Goal: Information Seeking & Learning: Learn about a topic

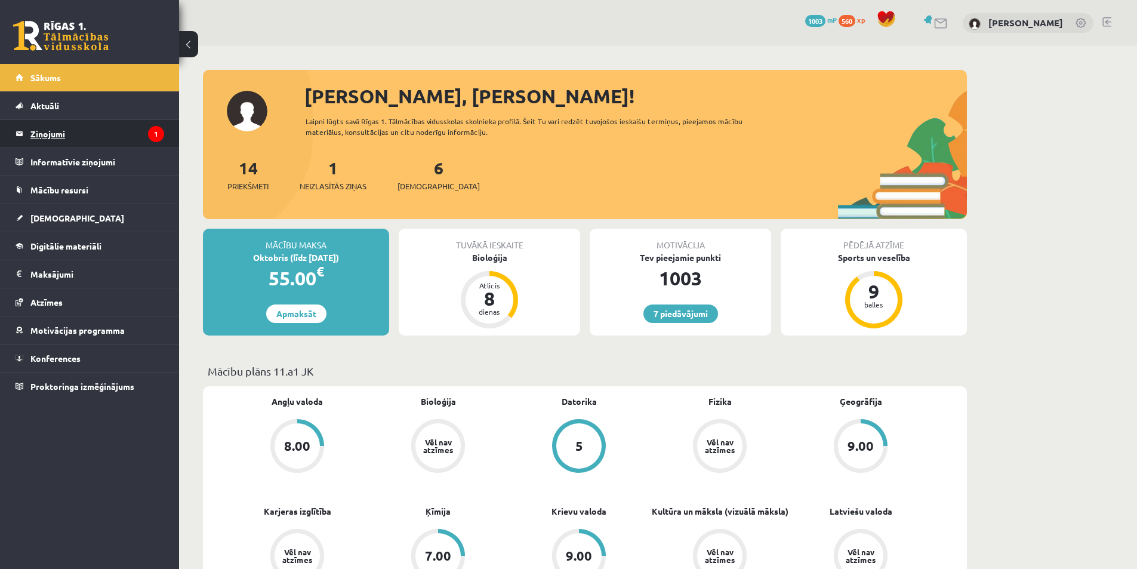
click at [114, 132] on legend "Ziņojumi 1" at bounding box center [97, 133] width 134 height 27
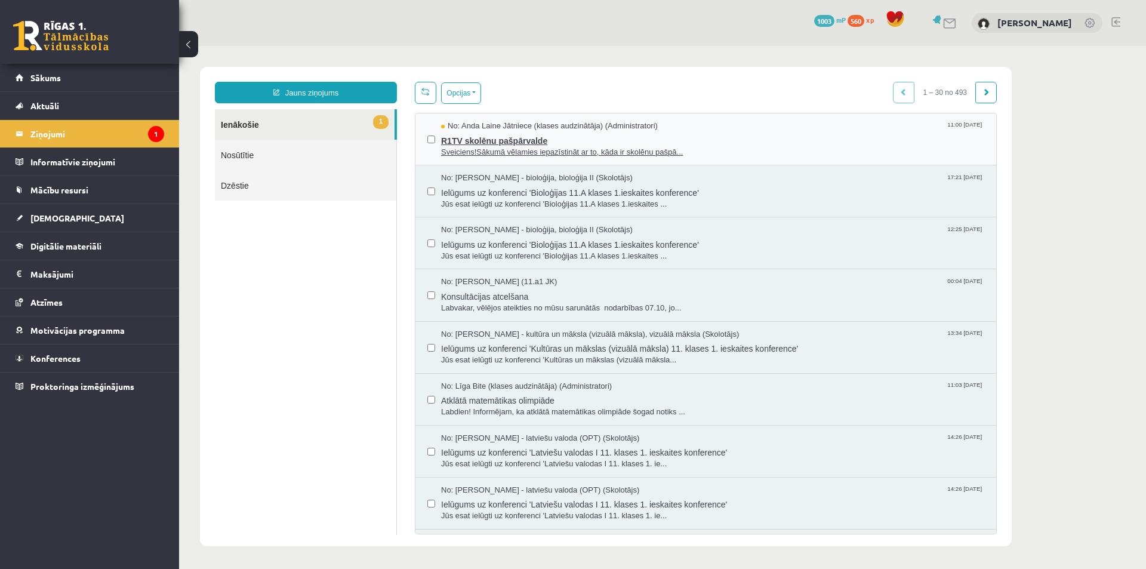
click at [537, 142] on span "R1TV skolēnu pašpārvalde" at bounding box center [712, 139] width 543 height 15
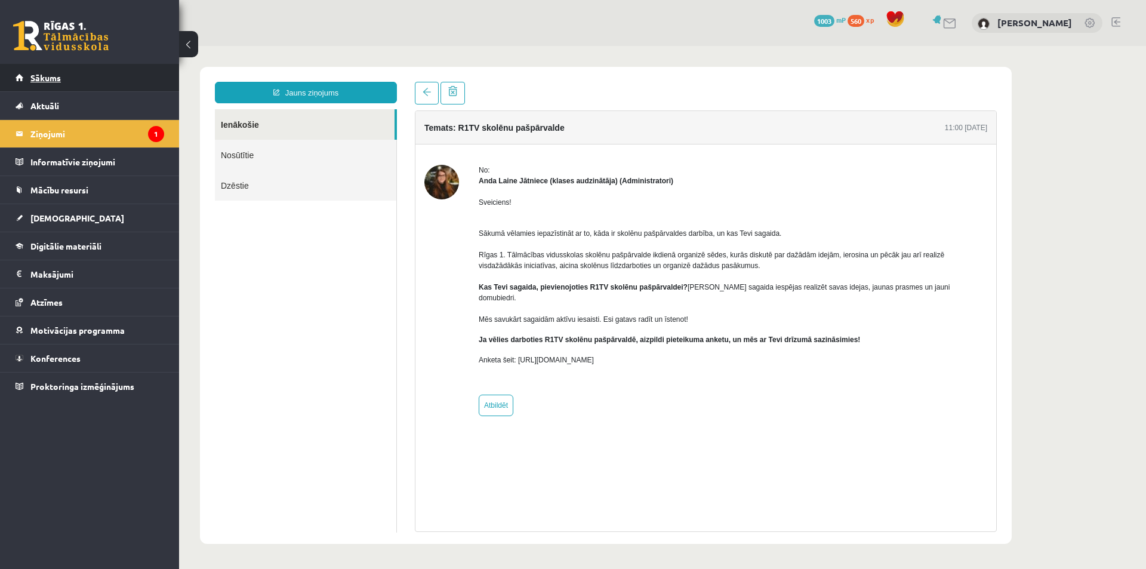
click at [120, 73] on link "Sākums" at bounding box center [90, 77] width 149 height 27
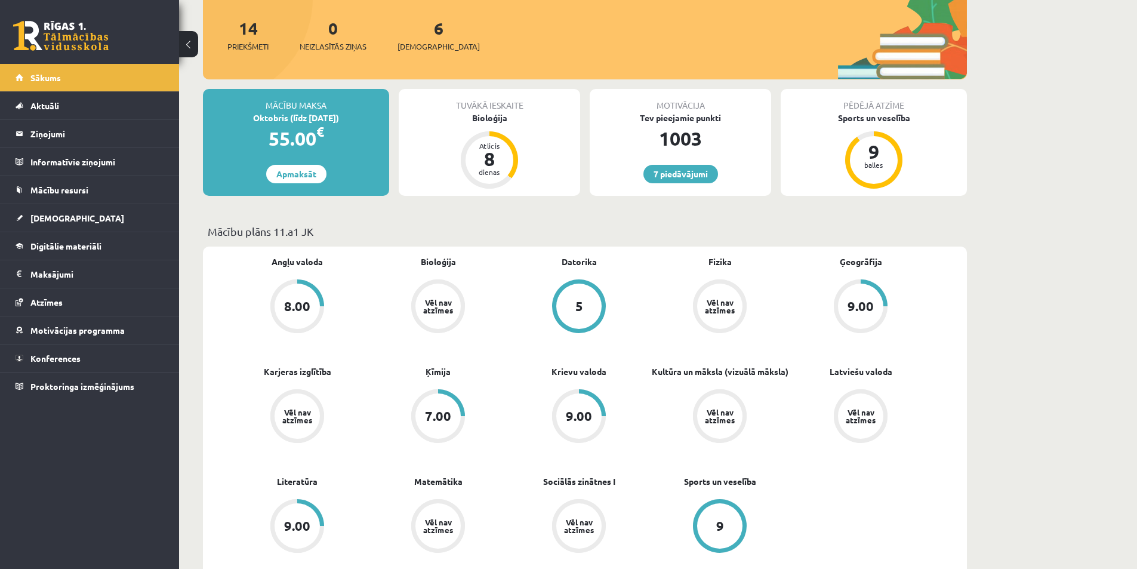
scroll to position [119, 0]
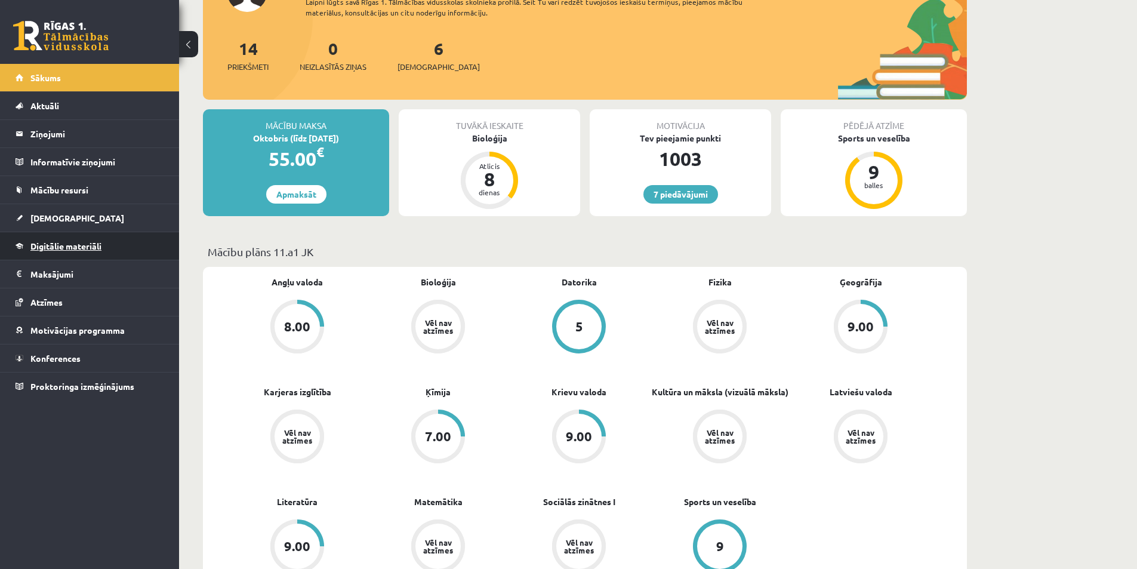
click at [69, 248] on span "Digitālie materiāli" at bounding box center [65, 246] width 71 height 11
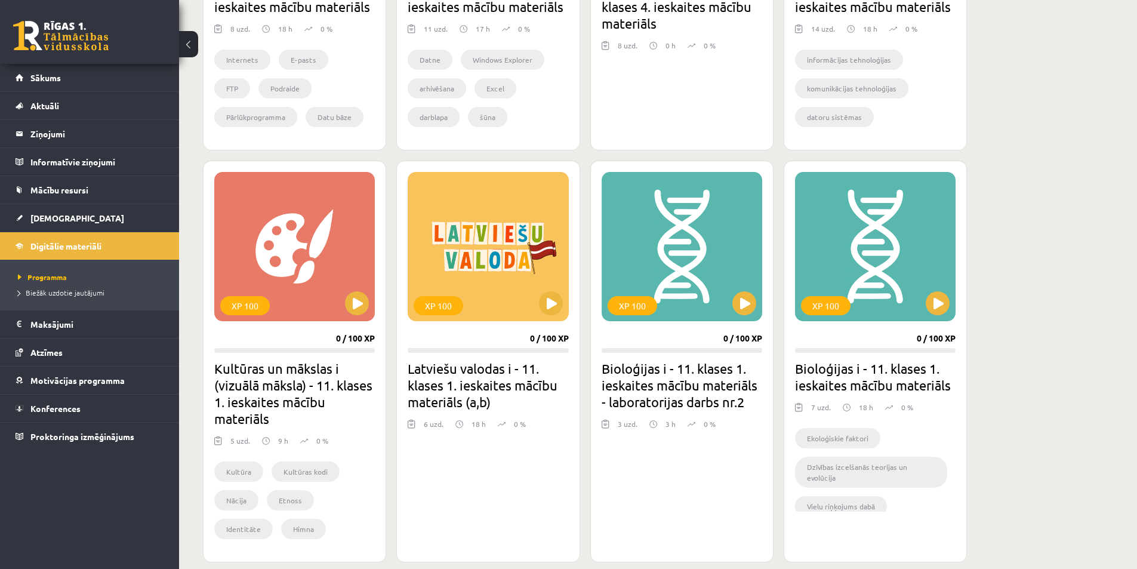
scroll to position [955, 0]
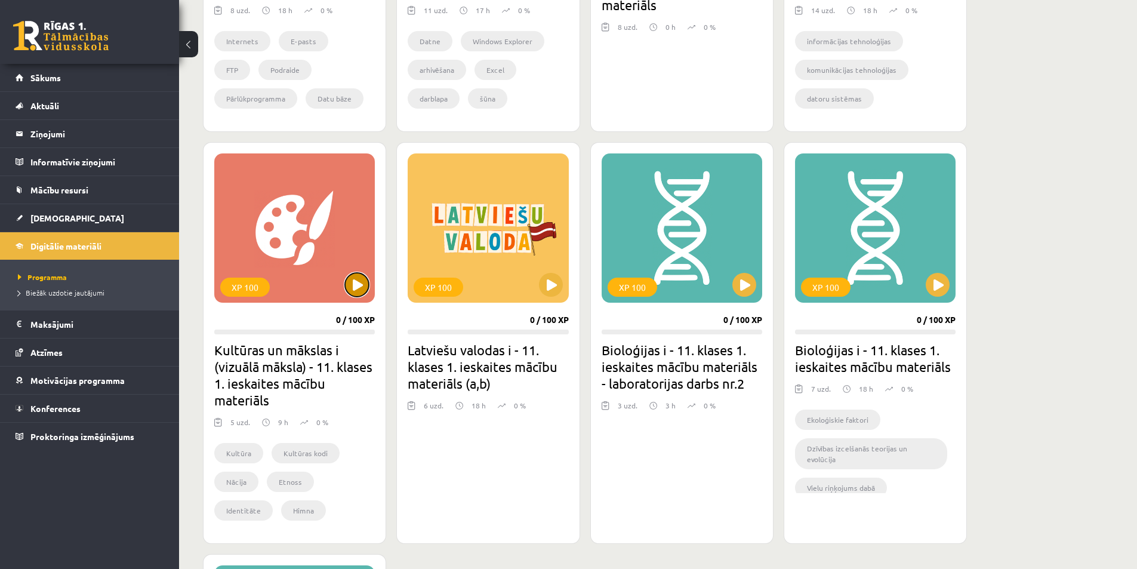
click at [364, 292] on button at bounding box center [357, 285] width 24 height 24
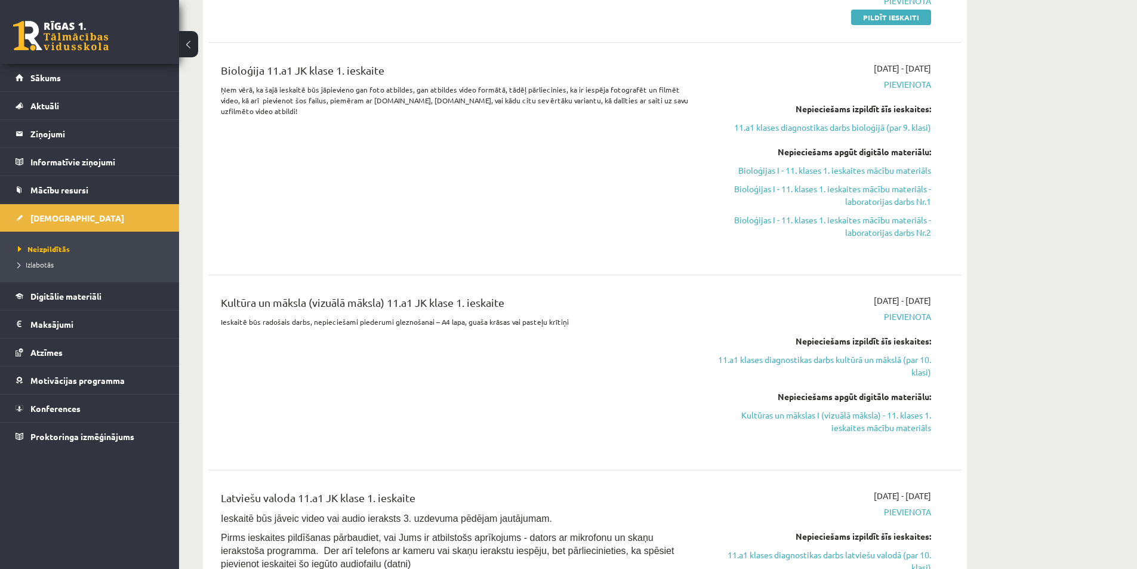
scroll to position [537, 0]
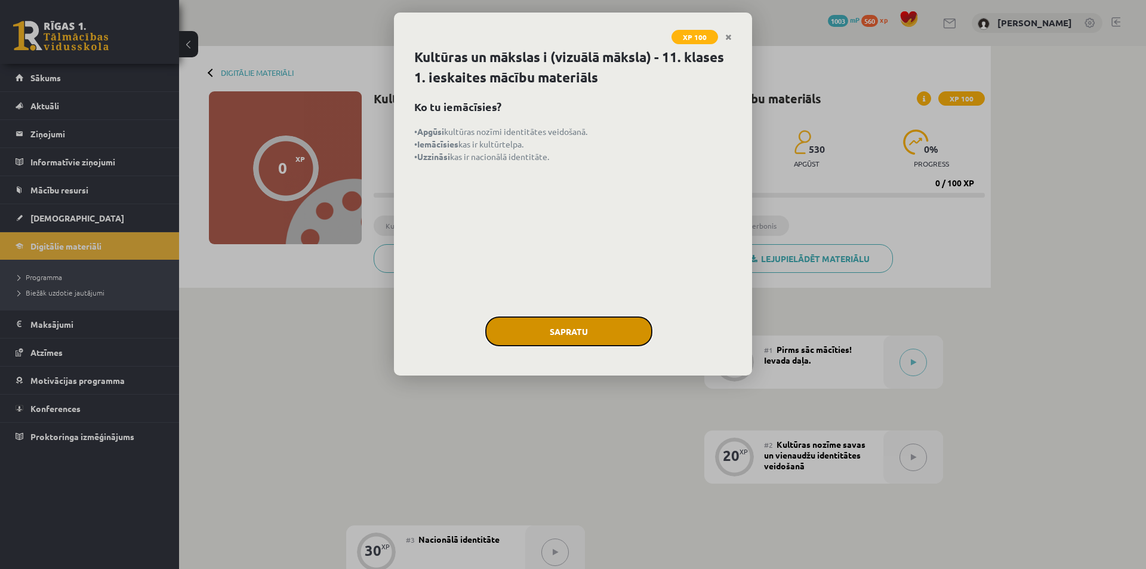
click at [583, 329] on button "Sapratu" at bounding box center [568, 331] width 167 height 30
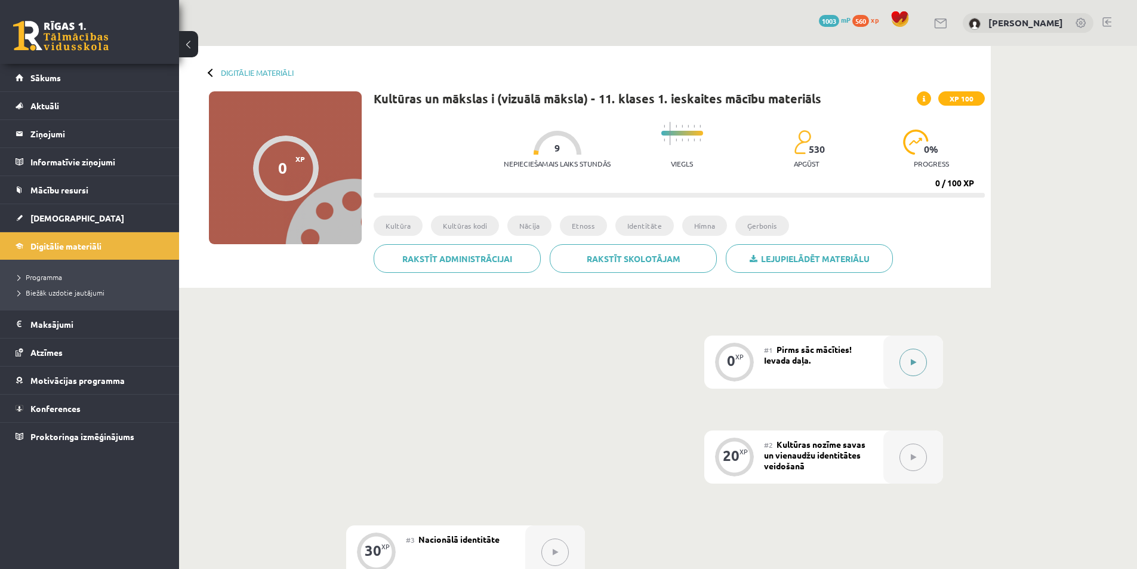
click at [892, 359] on div at bounding box center [913, 361] width 60 height 53
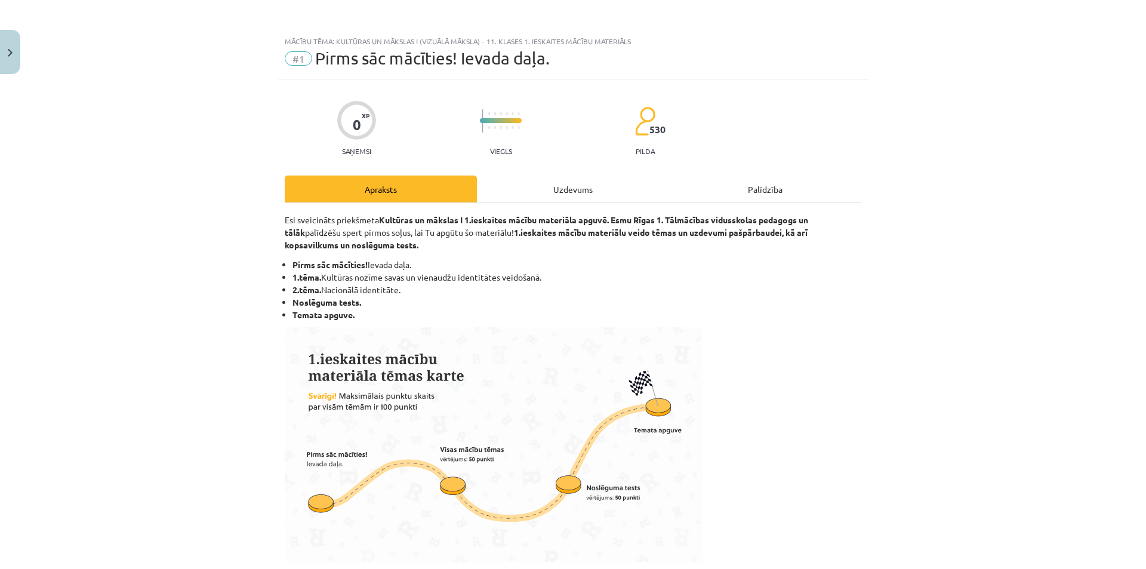
click at [604, 187] on div "Uzdevums" at bounding box center [573, 188] width 192 height 27
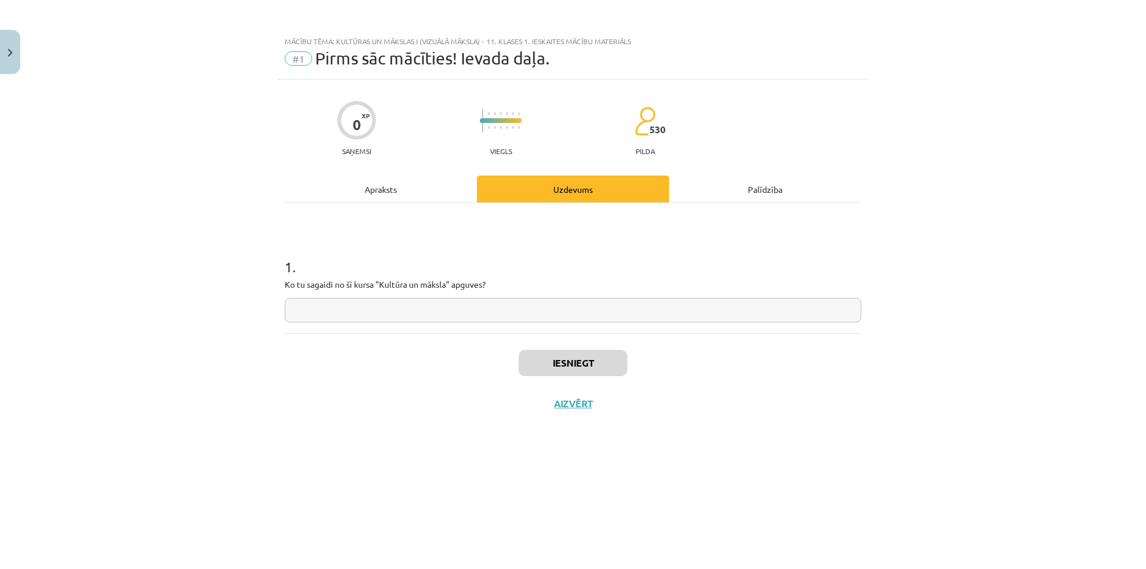
click at [486, 319] on input "text" at bounding box center [573, 310] width 577 height 24
type input "**********"
click at [530, 360] on button "Iesniegt" at bounding box center [573, 363] width 109 height 26
click at [543, 418] on button "Nākamā nodarbība" at bounding box center [572, 410] width 117 height 27
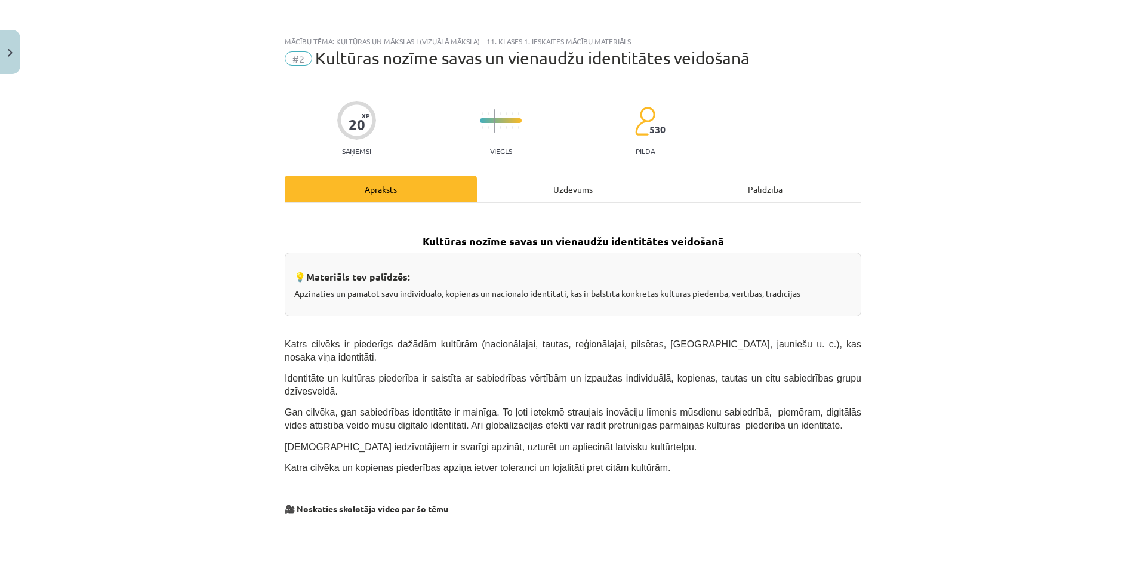
click at [540, 191] on div "Uzdevums" at bounding box center [573, 188] width 192 height 27
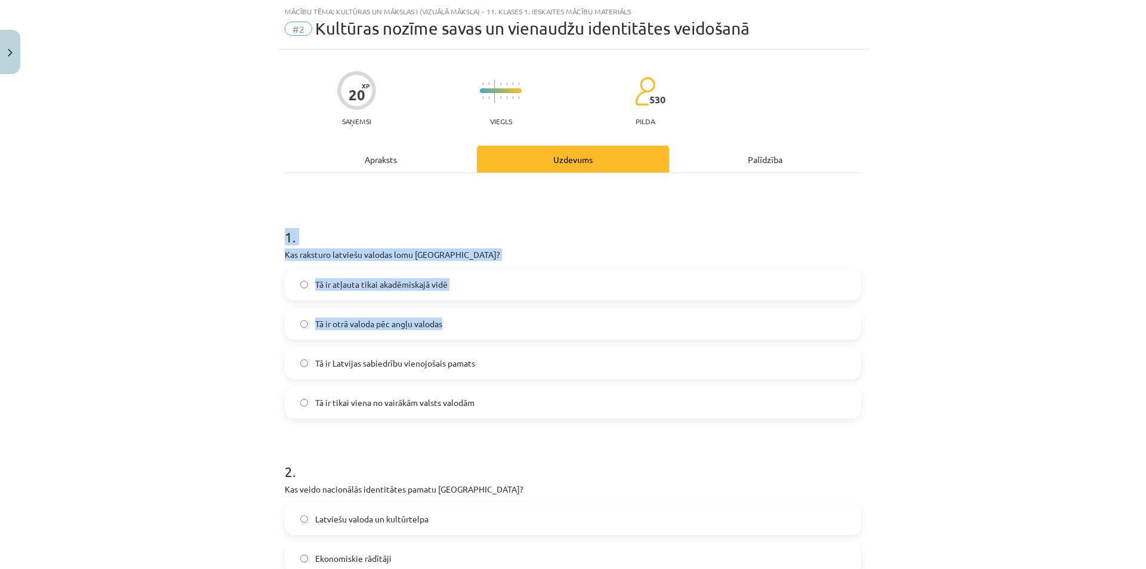
drag, startPoint x: 261, startPoint y: 230, endPoint x: 627, endPoint y: 327, distance: 379.2
click at [627, 327] on div "Mācību tēma: Kultūras un mākslas i (vizuālā māksla) - 11. klases 1. ieskaites m…" at bounding box center [573, 284] width 1146 height 569
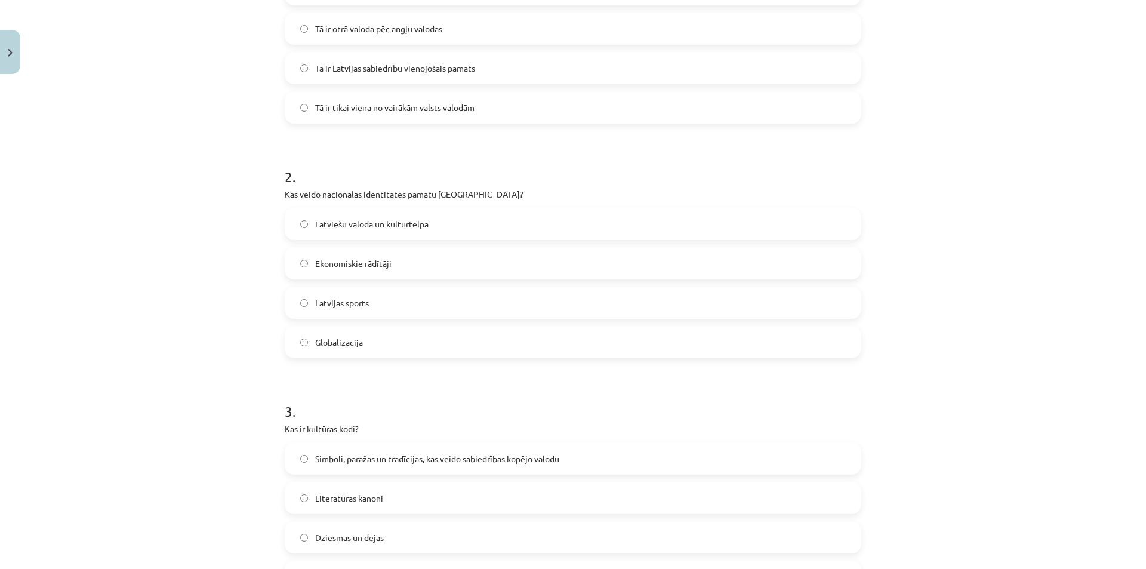
scroll to position [627, 0]
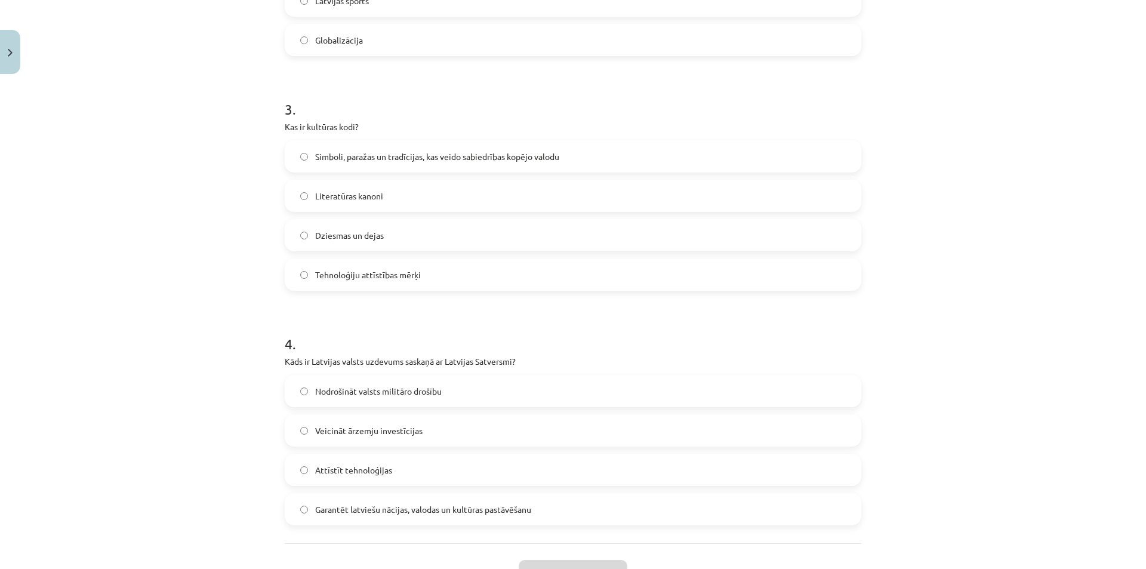
drag, startPoint x: 627, startPoint y: 327, endPoint x: 630, endPoint y: 347, distance: 19.9
click at [630, 347] on form "1 . Kas raksturo latviešu valodas lomu Latvijā? Tā ir atļauta tikai akadēmiskaj…" at bounding box center [573, 68] width 577 height 914
click at [257, 266] on div "Mācību tēma: Kultūras un mākslas i (vizuālā māksla) - 11. klases 1. ieskaites m…" at bounding box center [573, 284] width 1146 height 569
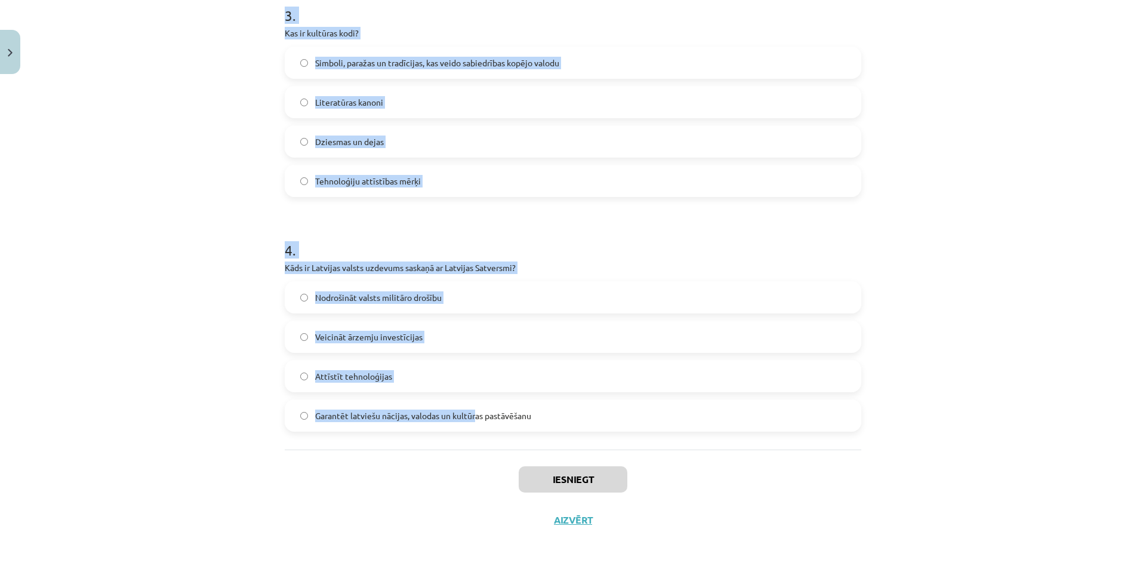
scroll to position [722, 0]
drag, startPoint x: 267, startPoint y: 257, endPoint x: 538, endPoint y: 430, distance: 321.8
click at [538, 430] on div "Mācību tēma: Kultūras un mākslas i (vizuālā māksla) - 11. klases 1. ieskaites m…" at bounding box center [573, 284] width 1146 height 569
click at [1053, 286] on div "Mācību tēma: Kultūras un mākslas i (vizuālā māksla) - 11. klases 1. ieskaites m…" at bounding box center [573, 284] width 1146 height 569
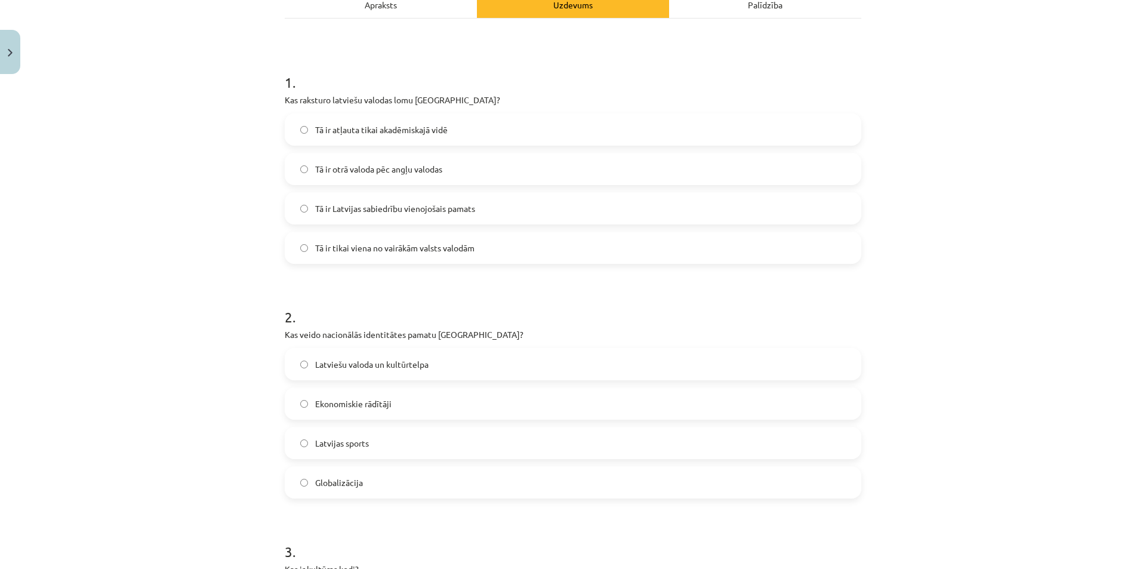
scroll to position [0, 0]
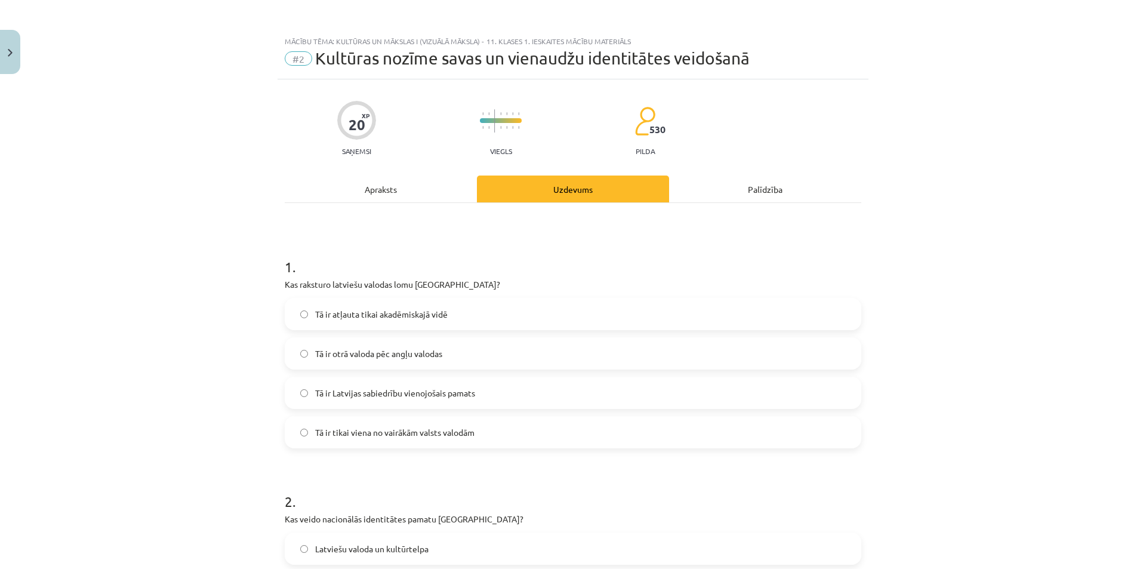
click at [463, 406] on label "Tā ir Latvijas sabiedrību vienojošais pamats" at bounding box center [573, 393] width 574 height 30
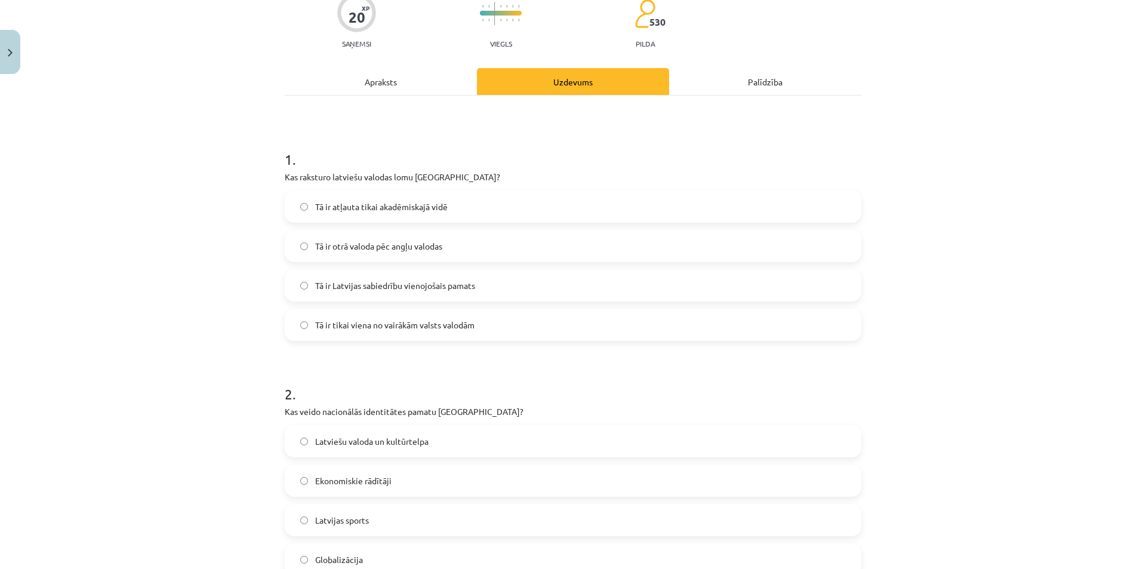
scroll to position [239, 0]
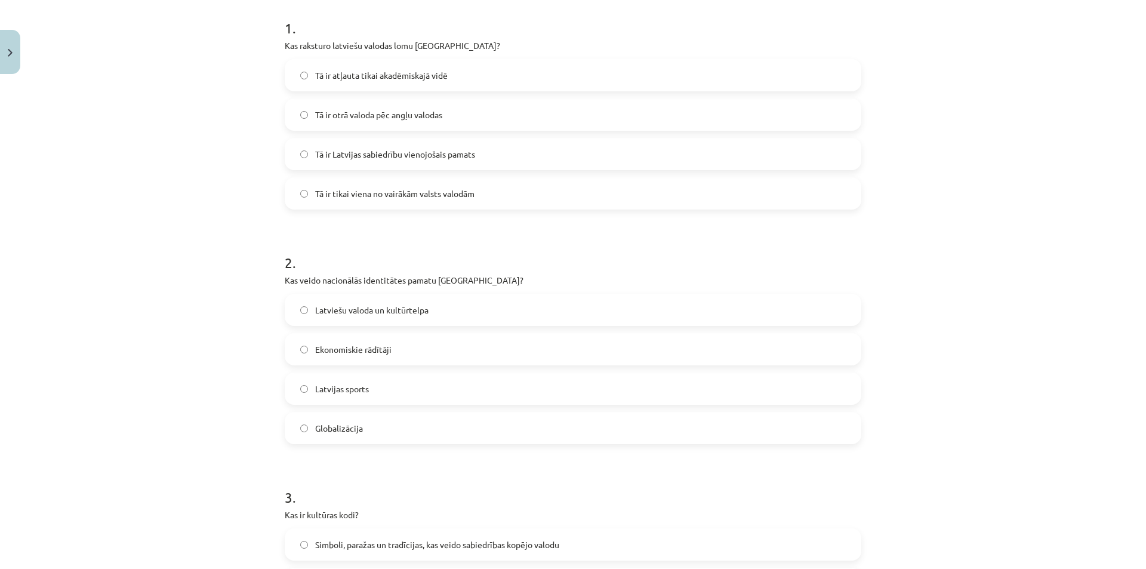
click at [380, 312] on span "Latviešu valoda un kultūrtelpa" at bounding box center [371, 310] width 113 height 13
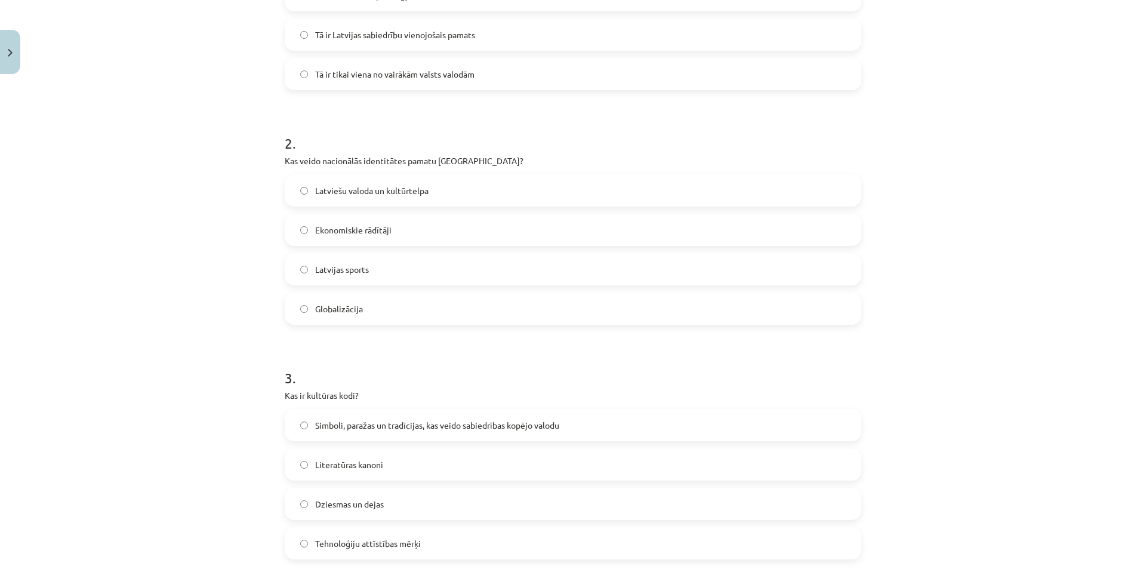
scroll to position [418, 0]
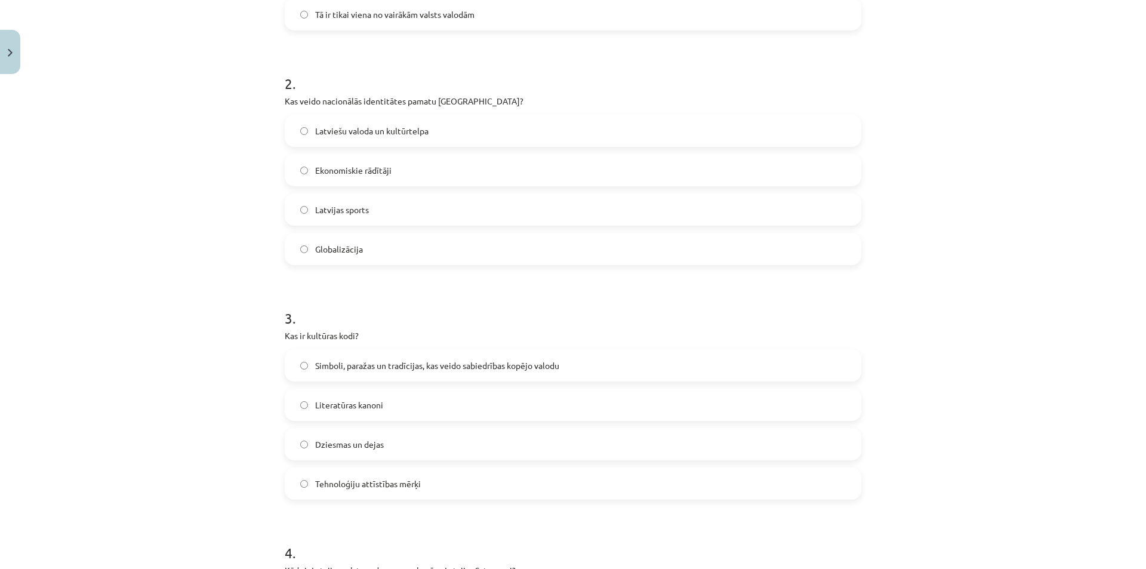
click at [375, 360] on span "Simboli, paražas un tradīcijas, kas veido sabiedrības kopējo valodu" at bounding box center [437, 365] width 244 height 13
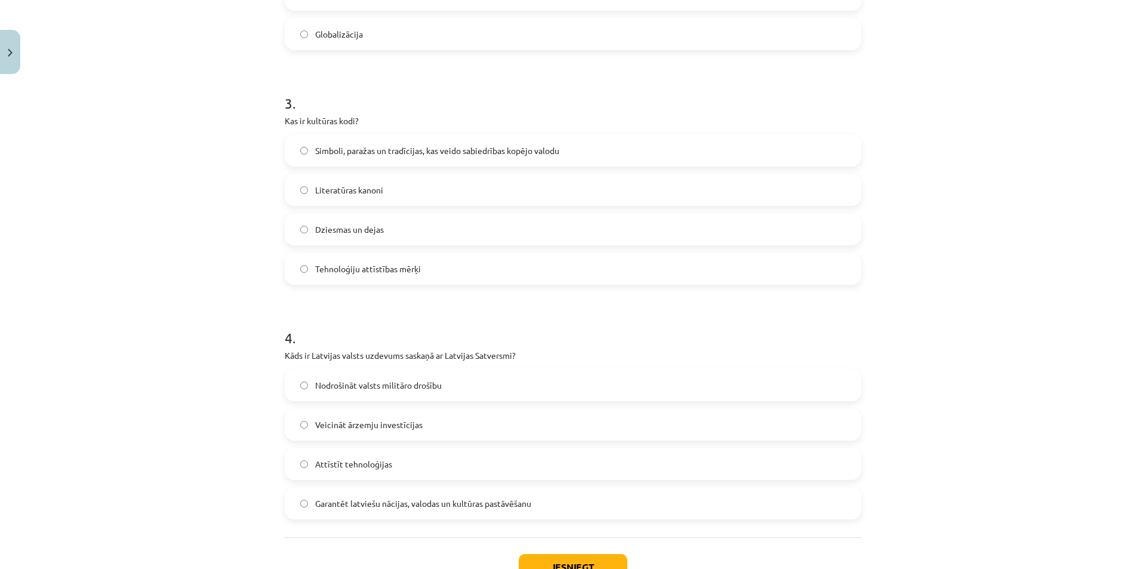
scroll to position [722, 0]
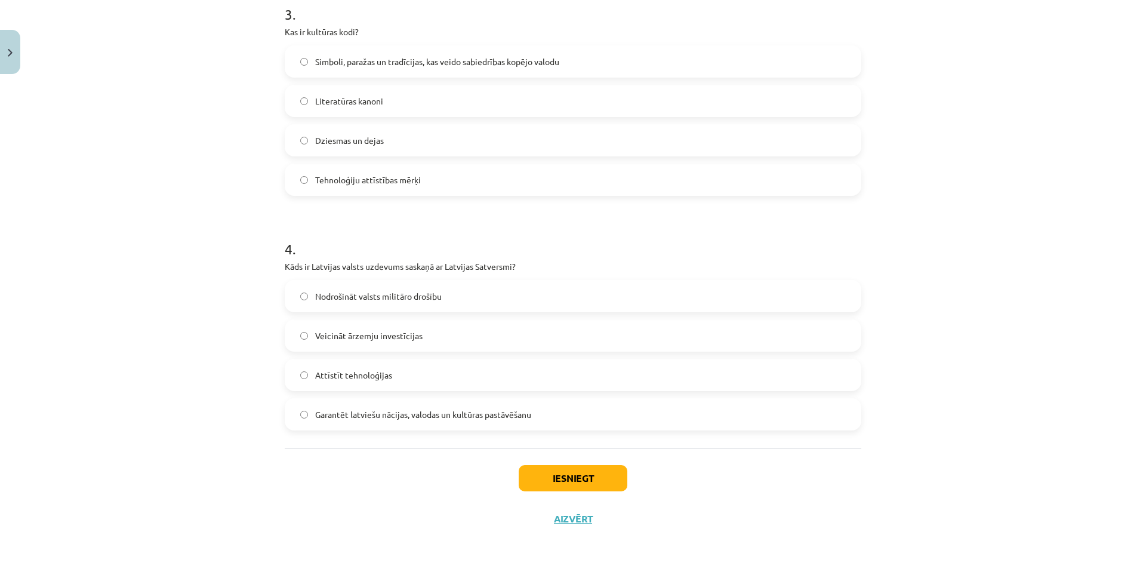
click at [477, 412] on span "Garantēt latviešu nācijas, valodas un kultūras pastāvēšanu" at bounding box center [423, 414] width 216 height 13
click at [519, 466] on button "Iesniegt" at bounding box center [573, 478] width 109 height 26
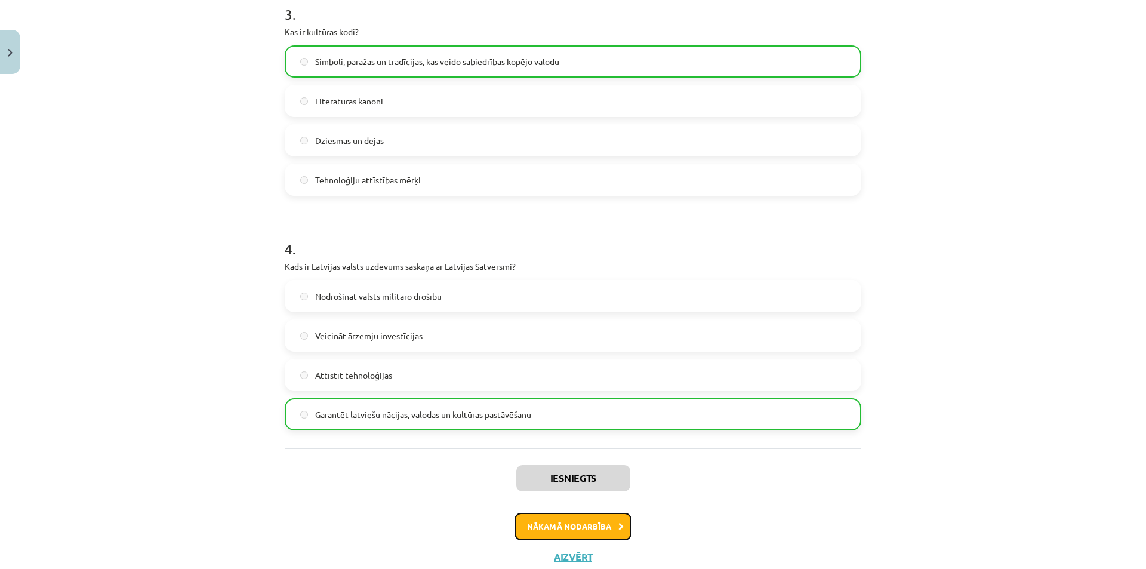
click at [596, 521] on button "Nākamā nodarbība" at bounding box center [572, 526] width 117 height 27
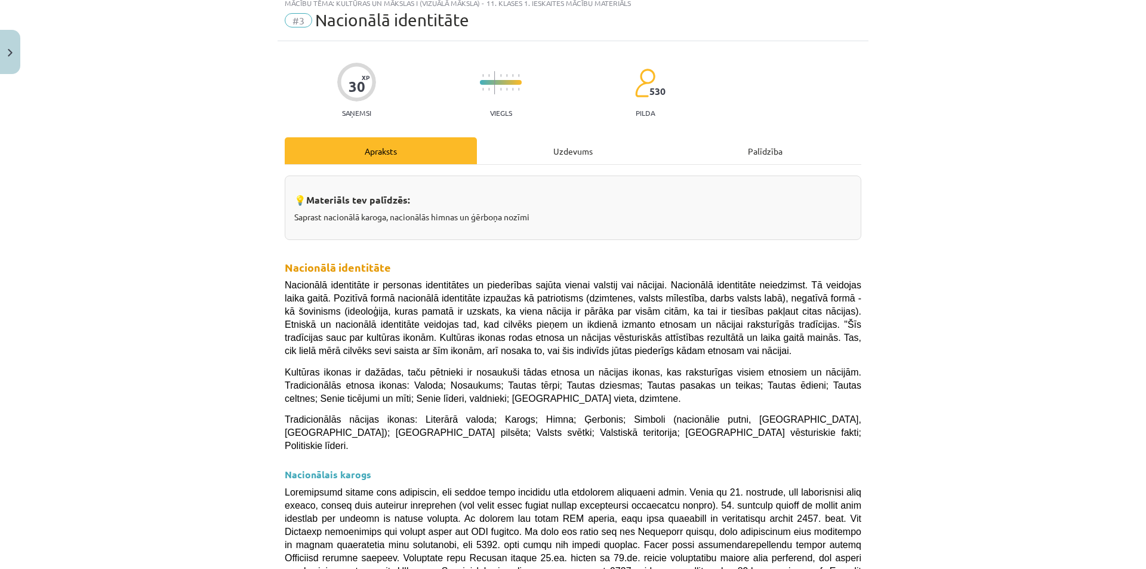
scroll to position [30, 0]
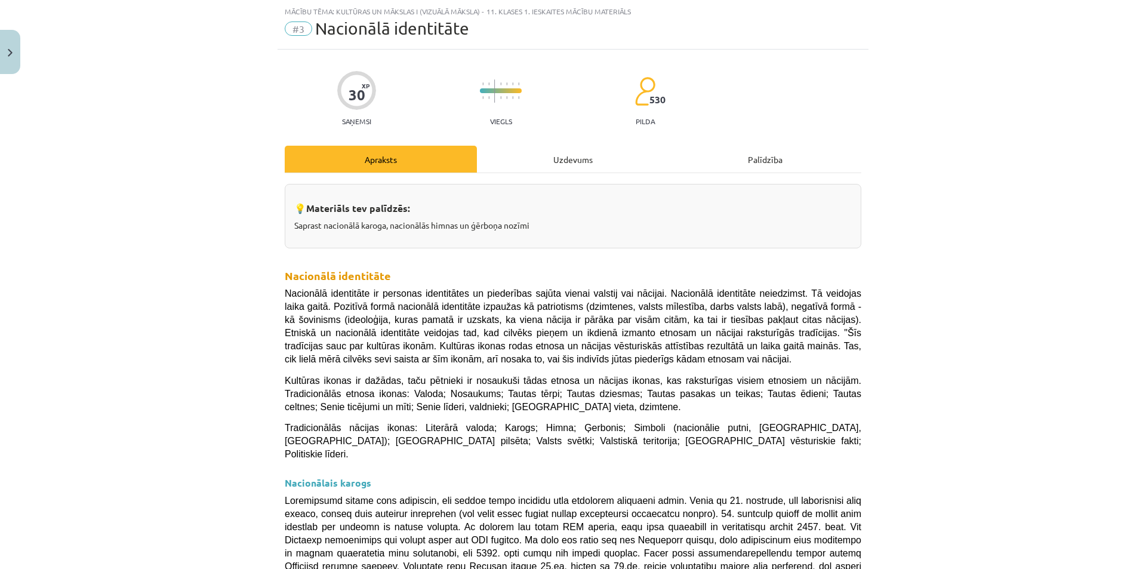
click at [529, 146] on div "Uzdevums" at bounding box center [573, 159] width 192 height 27
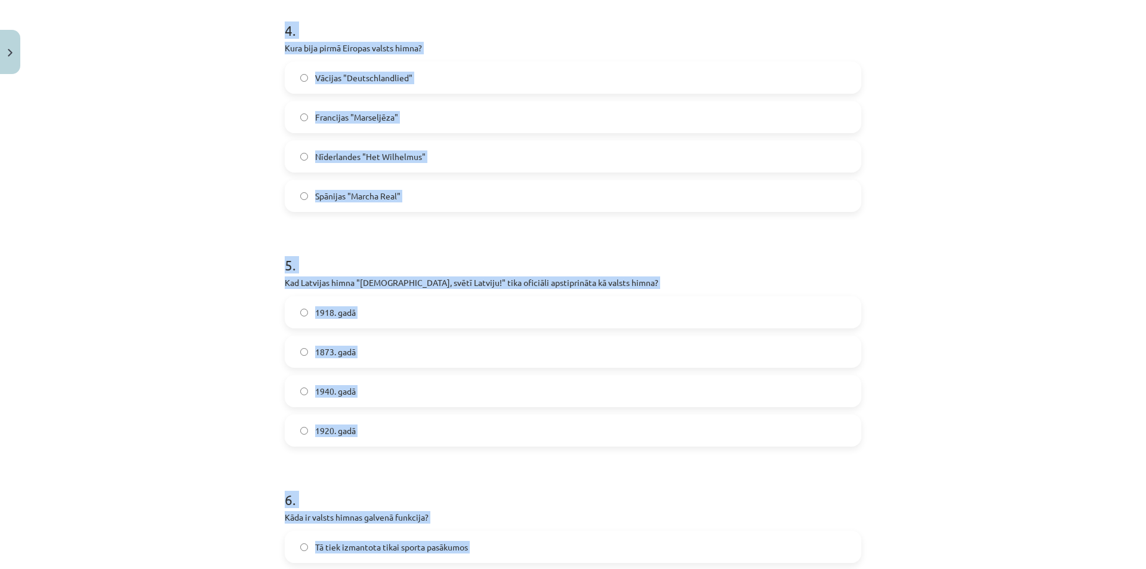
scroll to position [1191, 0]
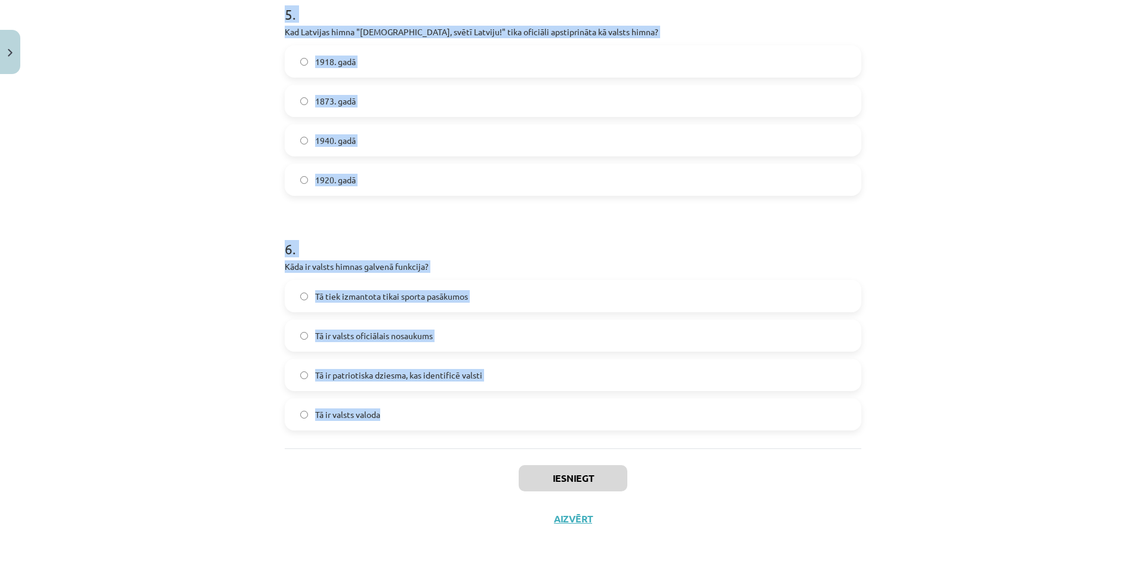
drag, startPoint x: 279, startPoint y: 232, endPoint x: 534, endPoint y: 409, distance: 310.9
click at [1003, 347] on div "Mācību tēma: Kultūras un mākslas i (vizuālā māksla) - 11. klases 1. ieskaites m…" at bounding box center [573, 284] width 1146 height 569
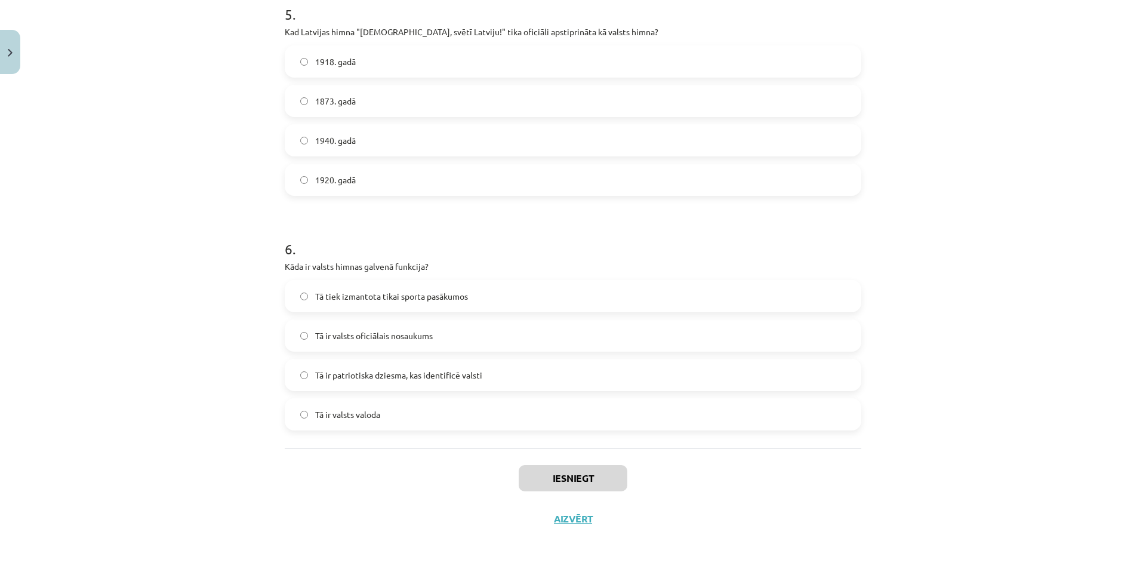
drag, startPoint x: 1003, startPoint y: 347, endPoint x: 991, endPoint y: 353, distance: 12.8
click at [1002, 347] on div "Mācību tēma: Kultūras un mākslas i (vizuālā māksla) - 11. klases 1. ieskaites m…" at bounding box center [573, 284] width 1146 height 569
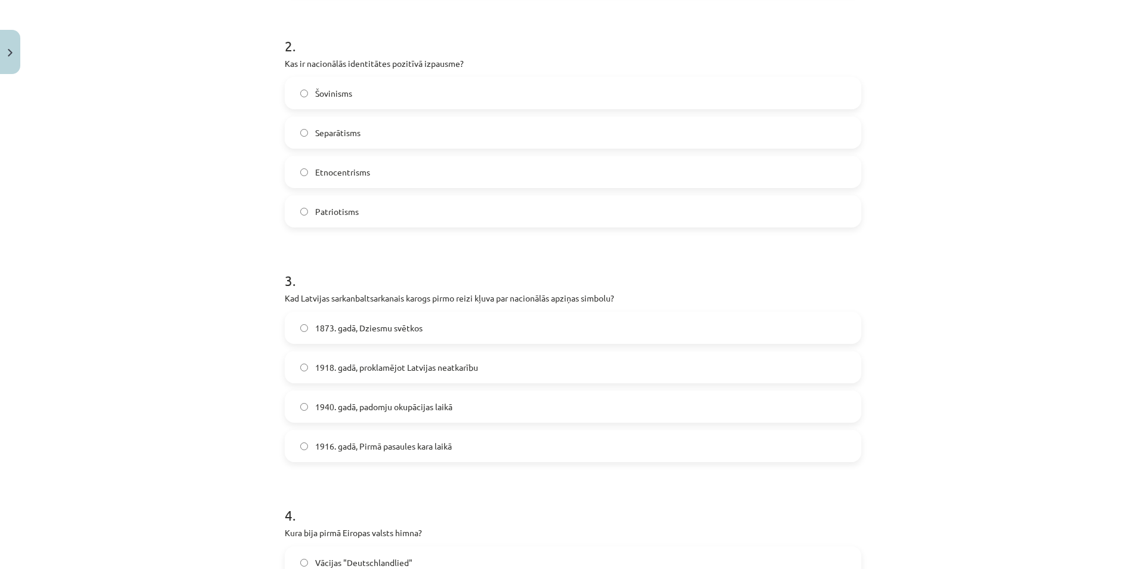
scroll to position [116, 0]
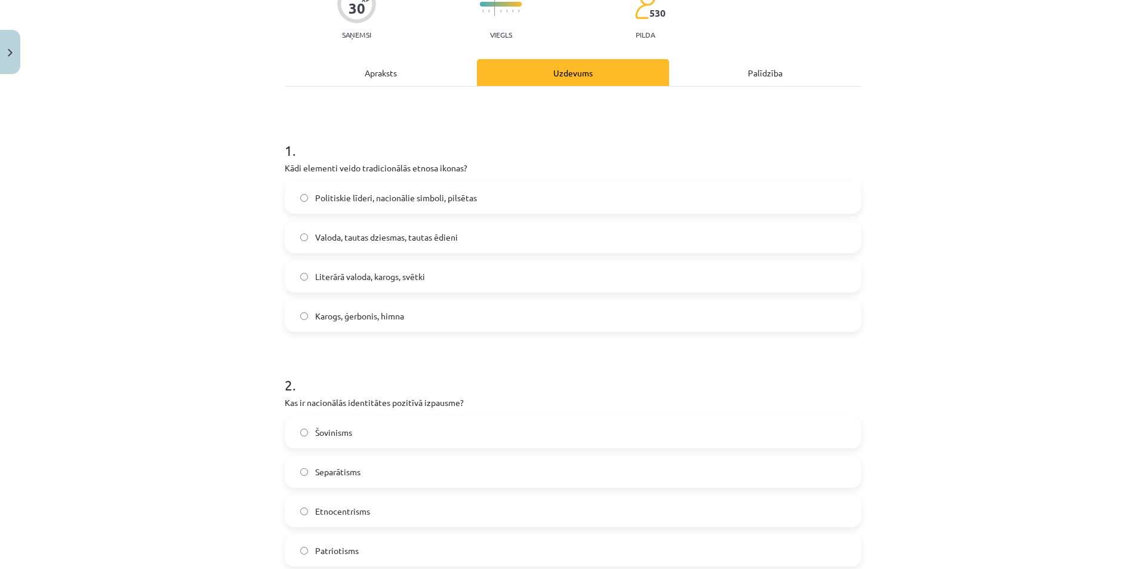
click at [551, 228] on label "Valoda, tautas dziesmas, tautas ēdieni" at bounding box center [573, 237] width 574 height 30
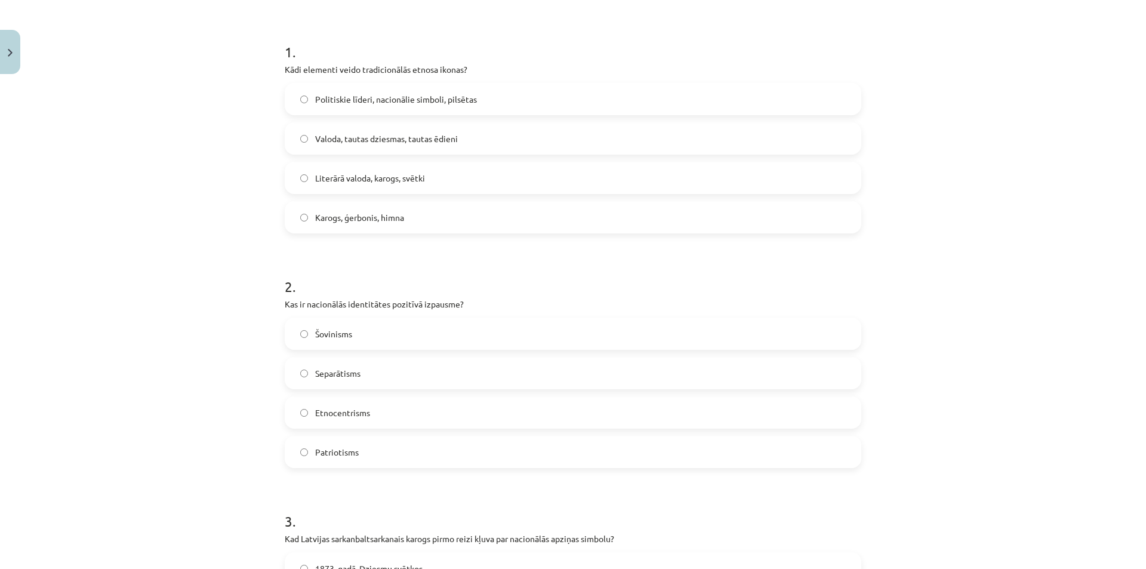
scroll to position [236, 0]
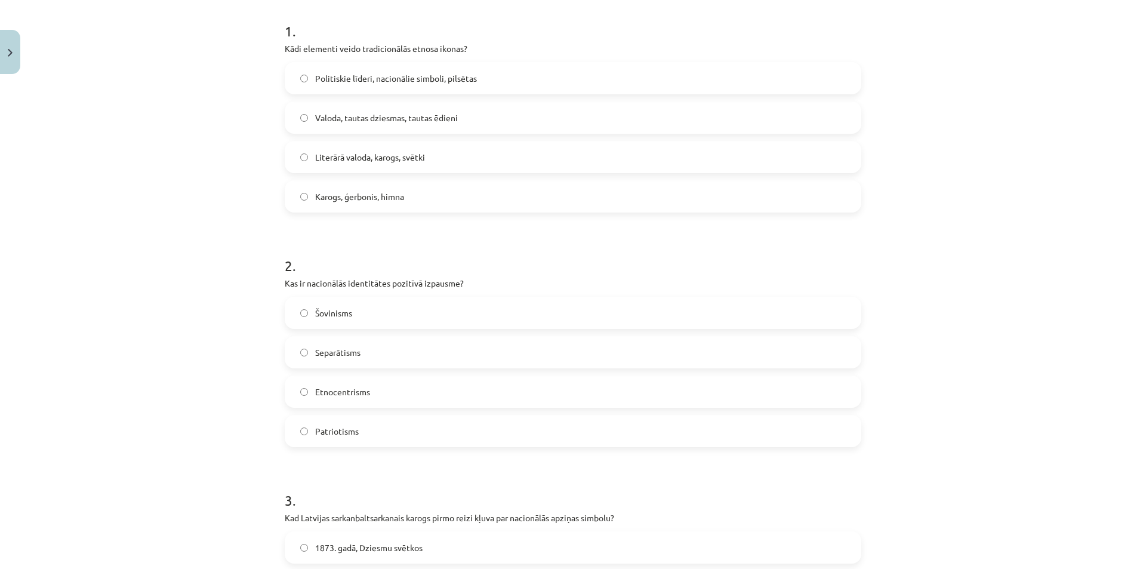
click at [386, 428] on label "Patriotisms" at bounding box center [573, 431] width 574 height 30
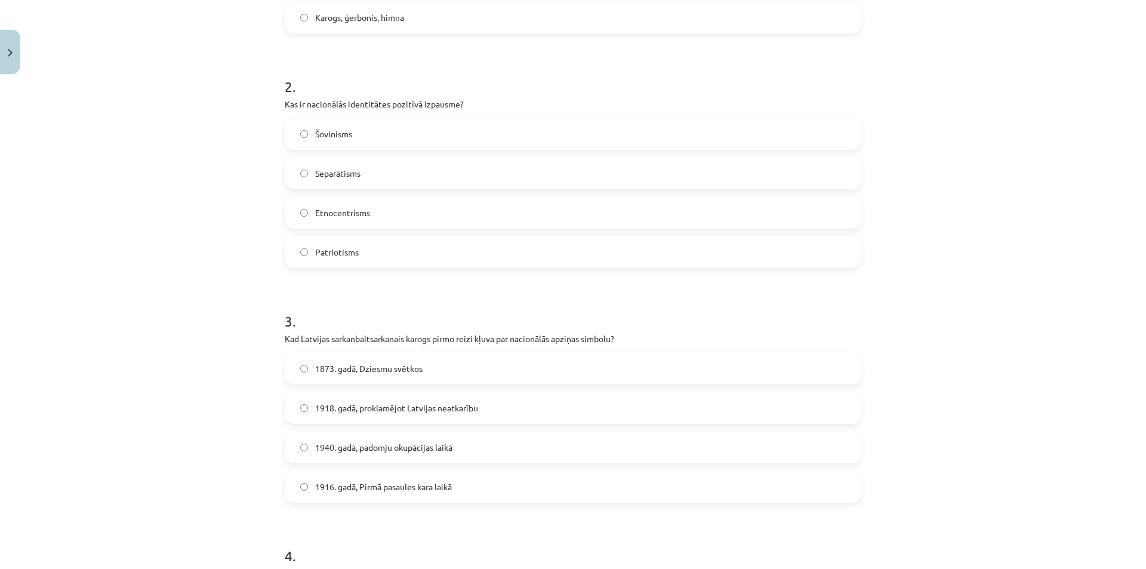
scroll to position [534, 0]
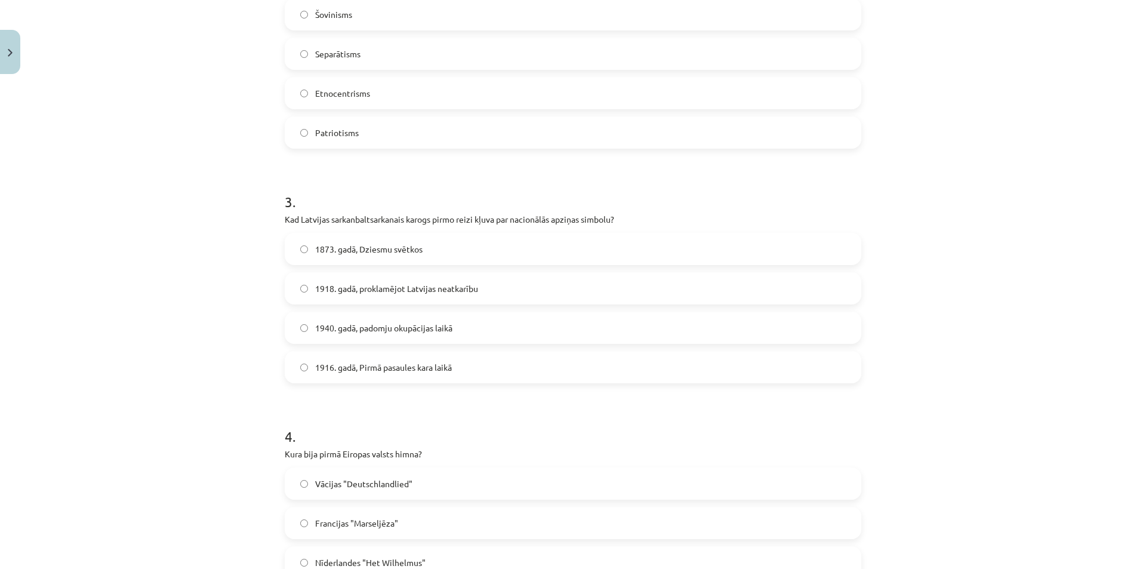
click at [384, 251] on span "1873. gadā, Dziesmu svētkos" at bounding box center [368, 249] width 107 height 13
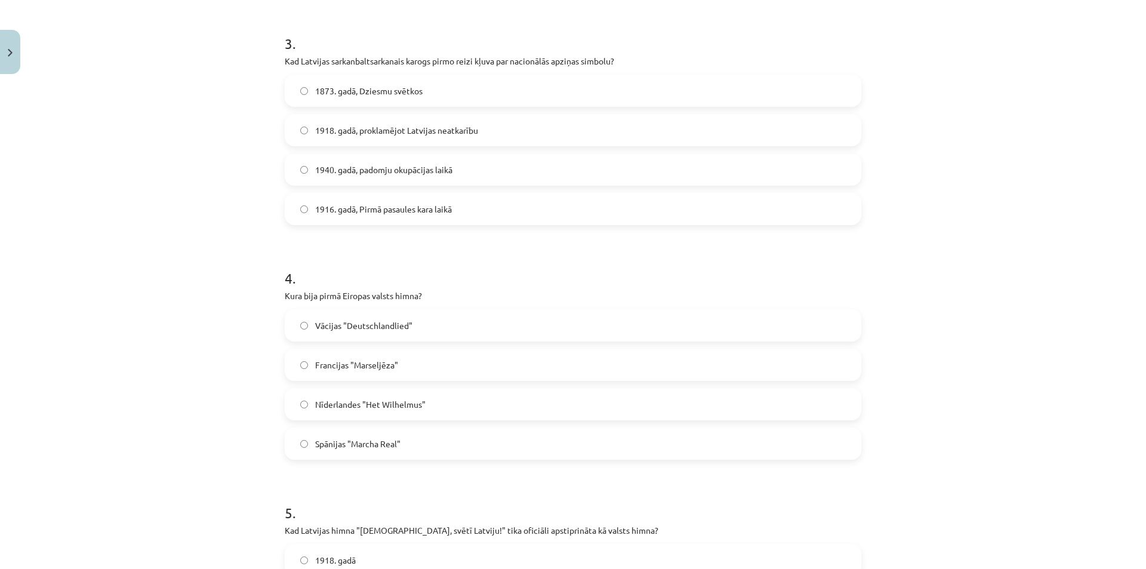
scroll to position [713, 0]
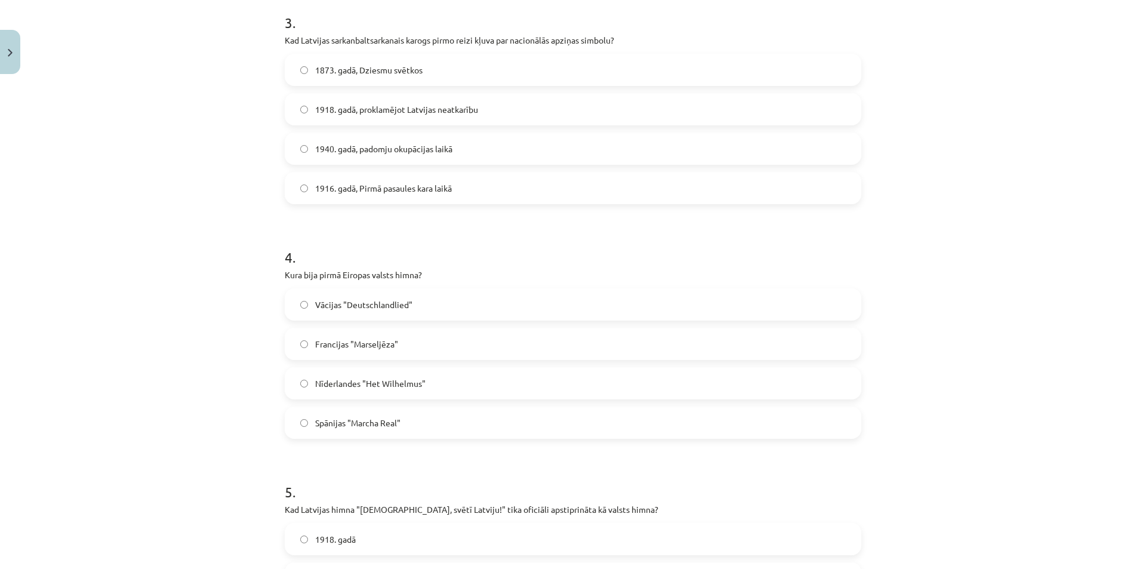
click at [393, 377] on span "Nīderlandes "Het Wilhelmus"" at bounding box center [370, 383] width 110 height 13
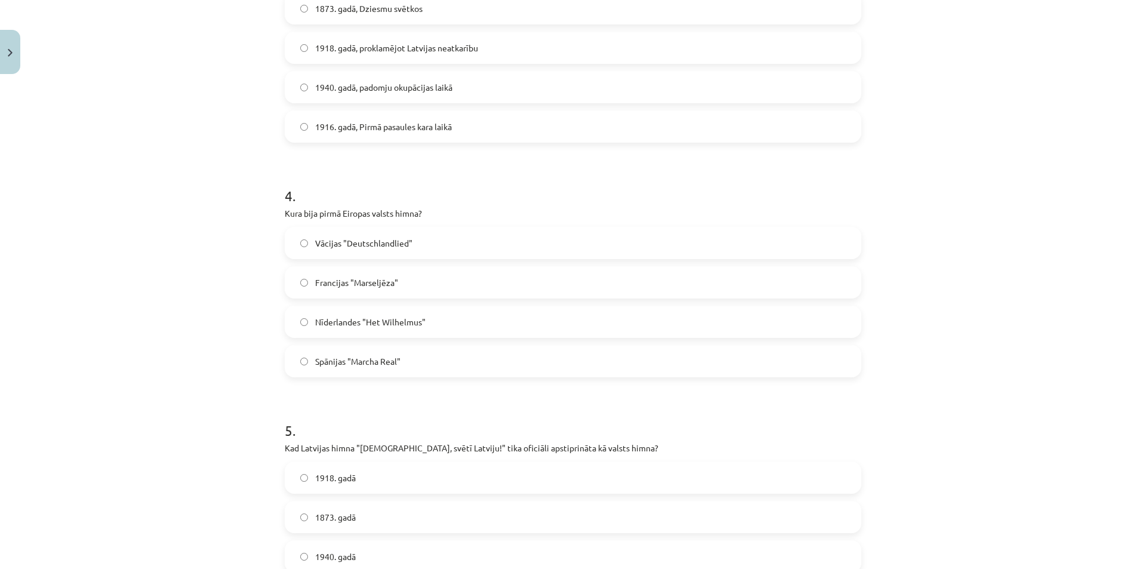
scroll to position [833, 0]
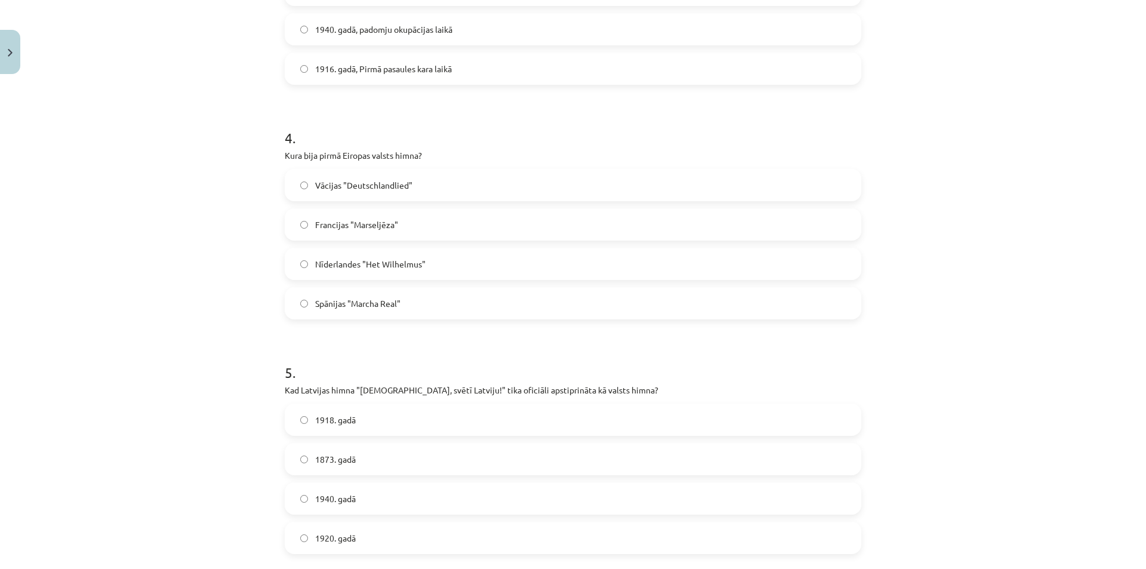
click at [348, 537] on span "1920. gadā" at bounding box center [335, 538] width 41 height 13
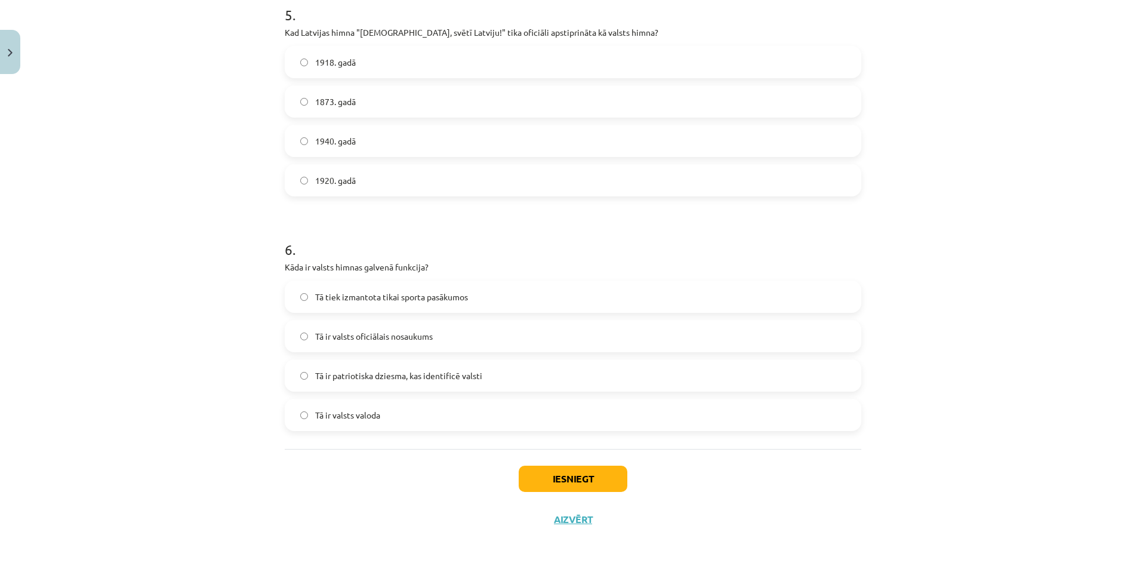
scroll to position [1191, 0]
click at [426, 379] on span "Tā ir patriotiska dziesma, kas identificē valsti" at bounding box center [398, 375] width 167 height 13
click at [546, 477] on button "Iesniegt" at bounding box center [573, 478] width 109 height 26
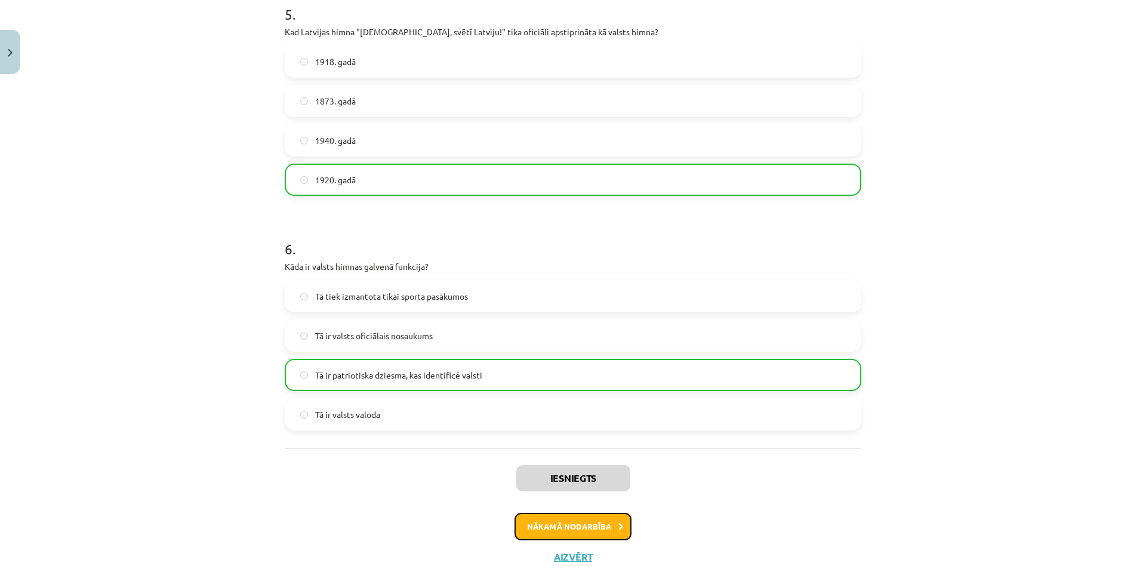
click at [549, 520] on button "Nākamā nodarbība" at bounding box center [572, 526] width 117 height 27
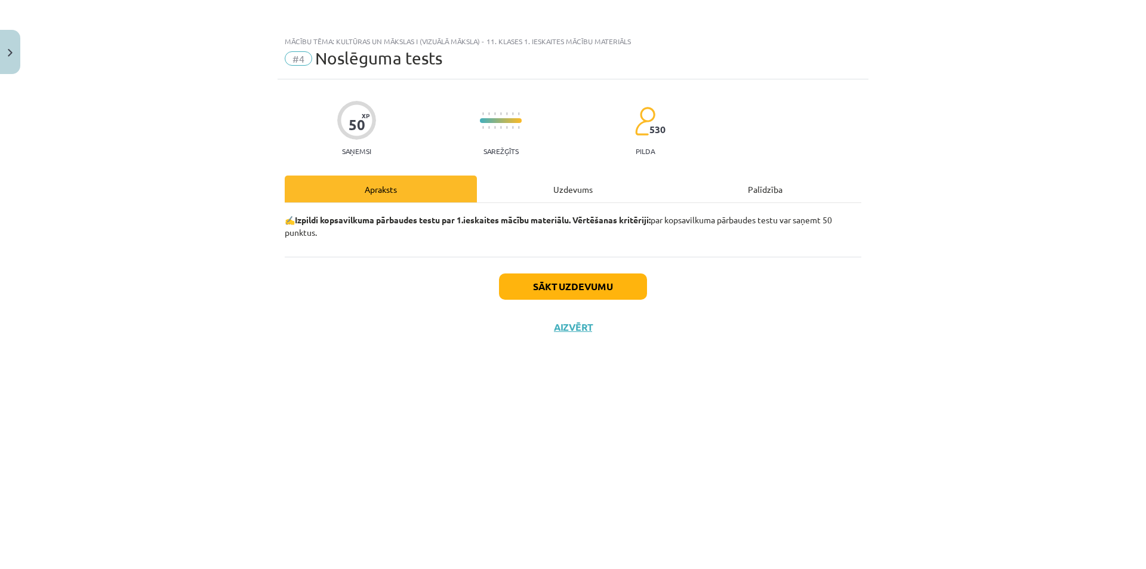
click at [546, 190] on div "Uzdevums" at bounding box center [573, 188] width 192 height 27
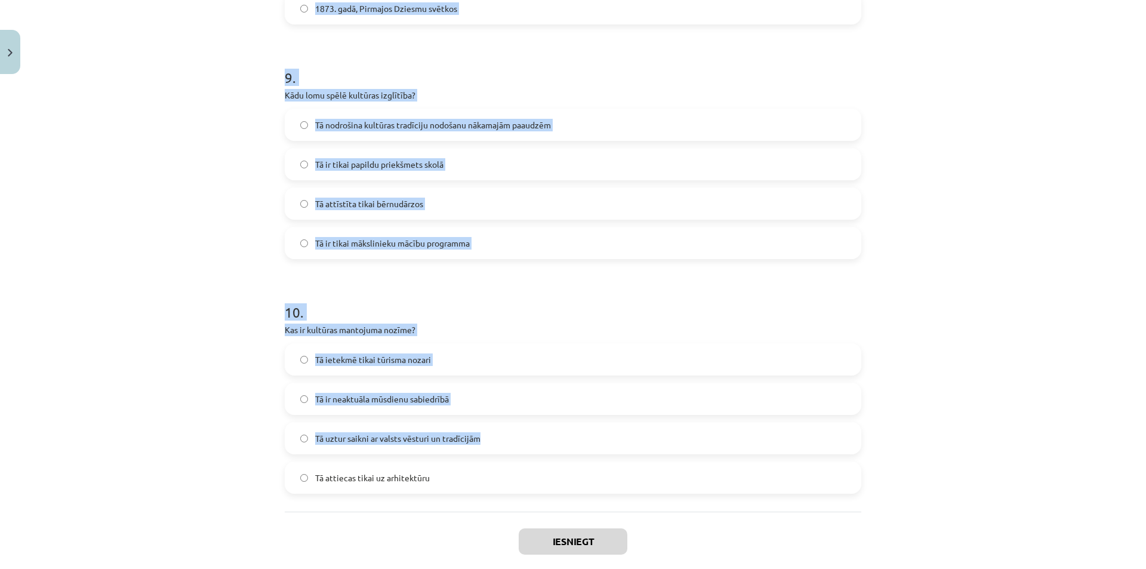
scroll to position [2129, 0]
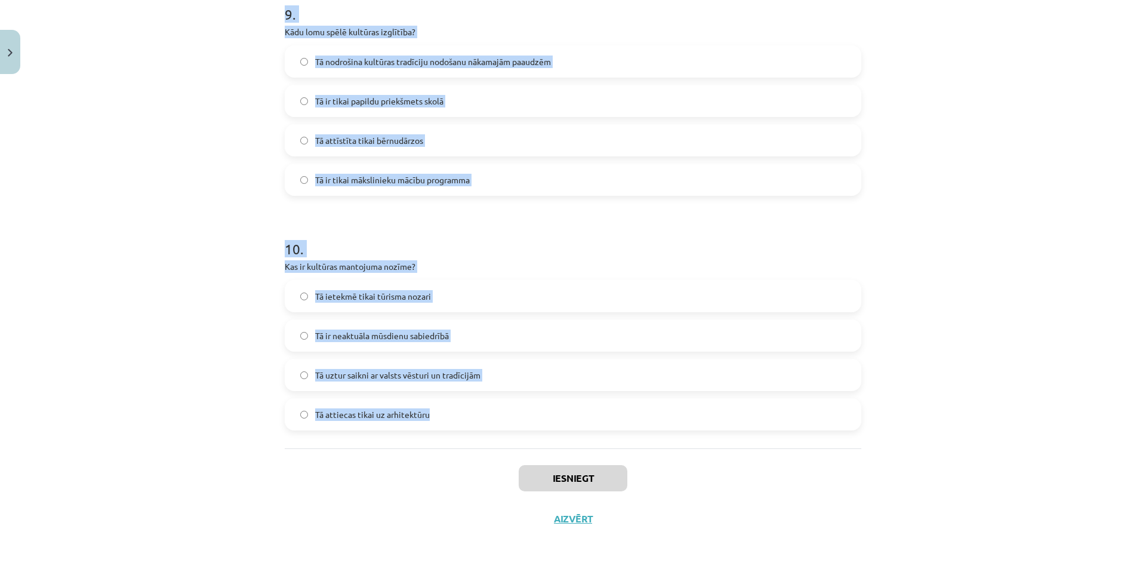
drag, startPoint x: 247, startPoint y: 264, endPoint x: 546, endPoint y: 426, distance: 339.4
click at [546, 426] on div "Mācību tēma: Kultūras un mākslas i (vizuālā māksla) - 11. klases 1. ieskaites m…" at bounding box center [573, 284] width 1146 height 569
click at [953, 243] on div "Mācību tēma: Kultūras un mākslas i (vizuālā māksla) - 11. klases 1. ieskaites m…" at bounding box center [573, 284] width 1146 height 569
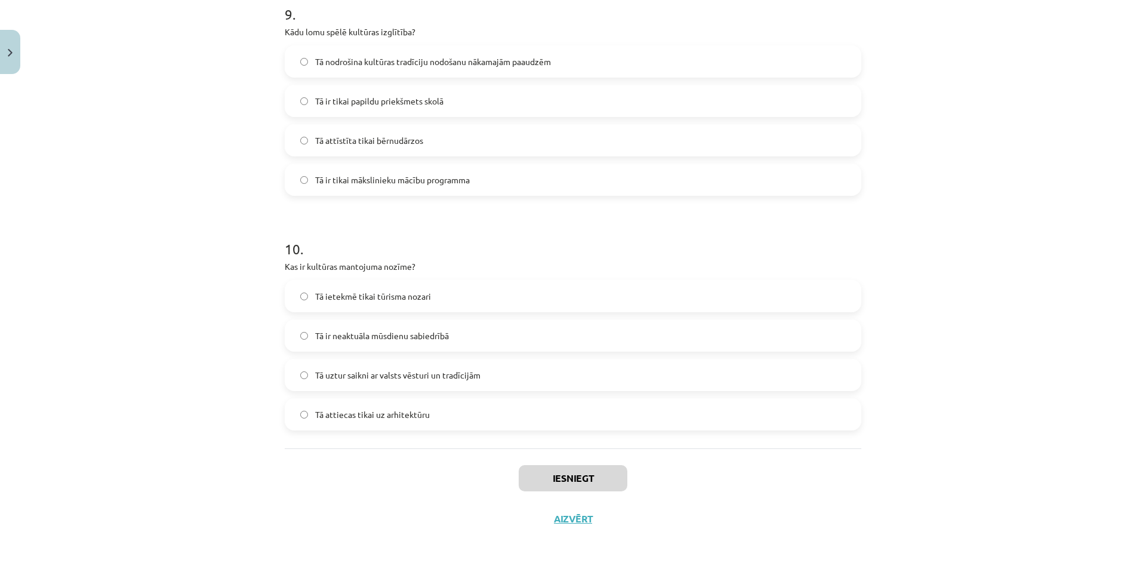
click at [953, 243] on div "Mācību tēma: Kultūras un mākslas i (vizuālā māksla) - 11. klases 1. ieskaites m…" at bounding box center [573, 284] width 1146 height 569
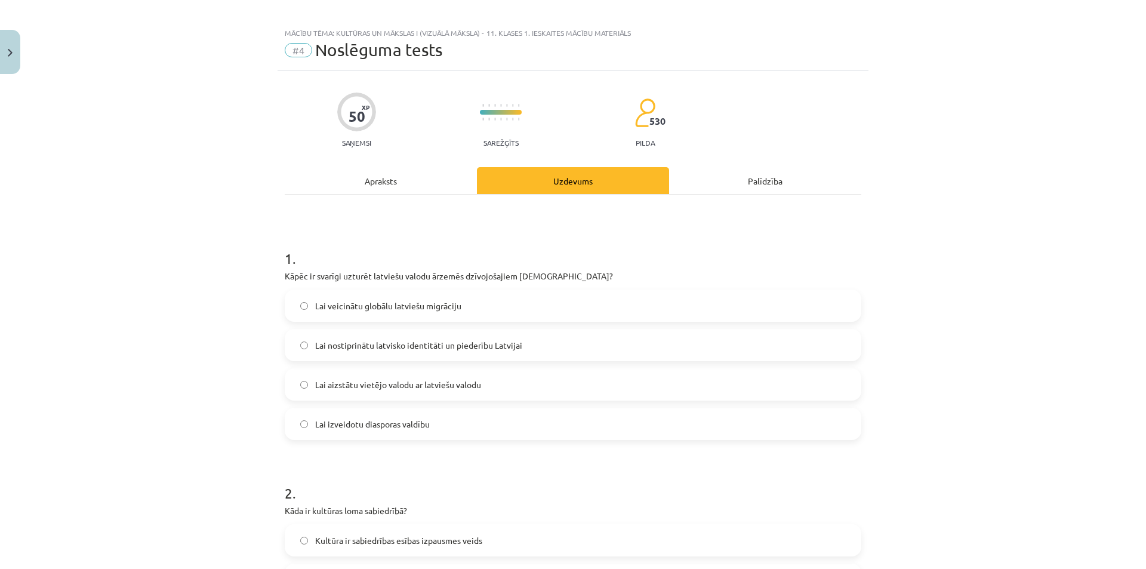
scroll to position [0, 0]
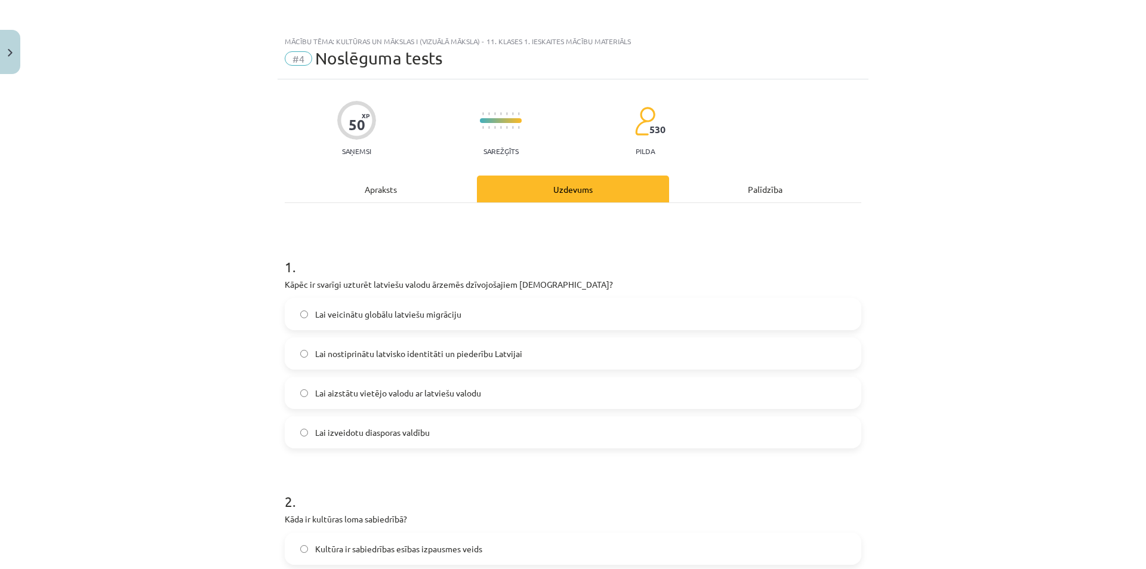
click at [514, 354] on span "Lai nostiprinātu latvisko identitāti un piederību Latvijai" at bounding box center [418, 353] width 207 height 13
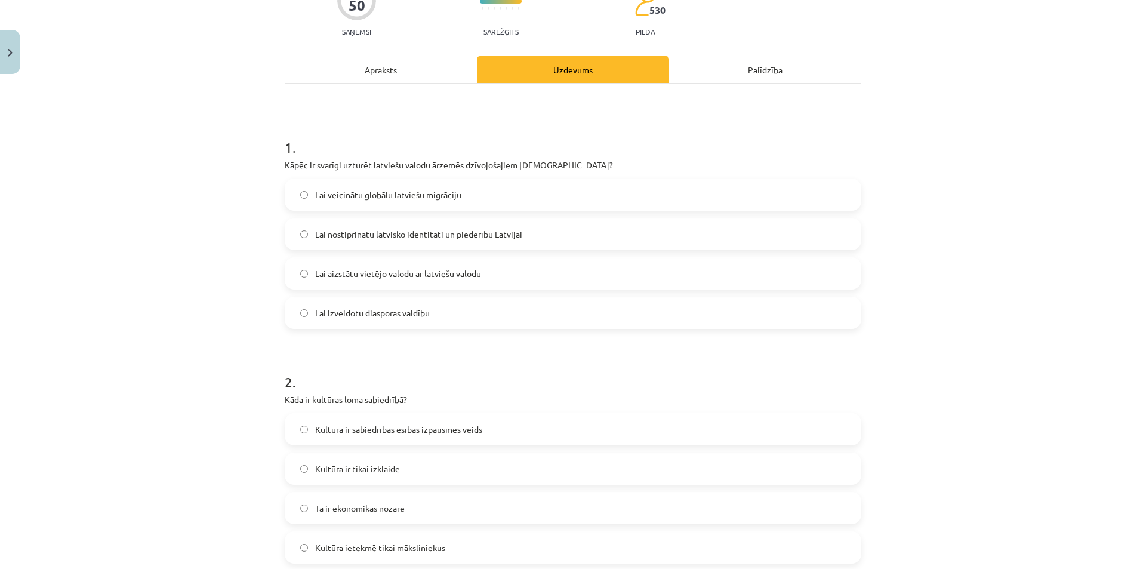
scroll to position [179, 0]
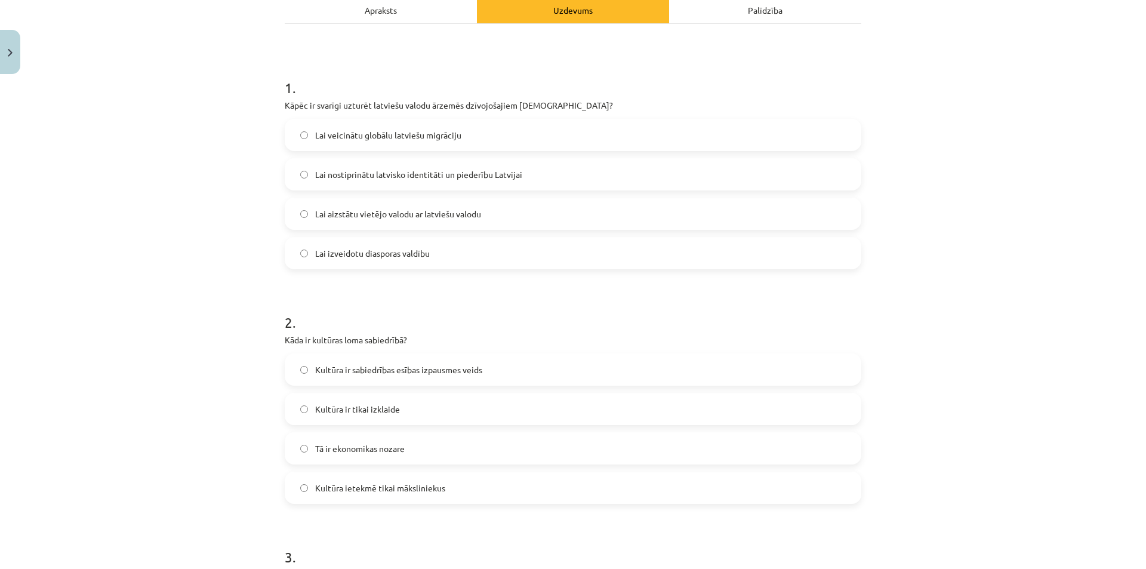
click at [494, 371] on label "Kultūra ir sabiedrības esības izpausmes veids" at bounding box center [573, 370] width 574 height 30
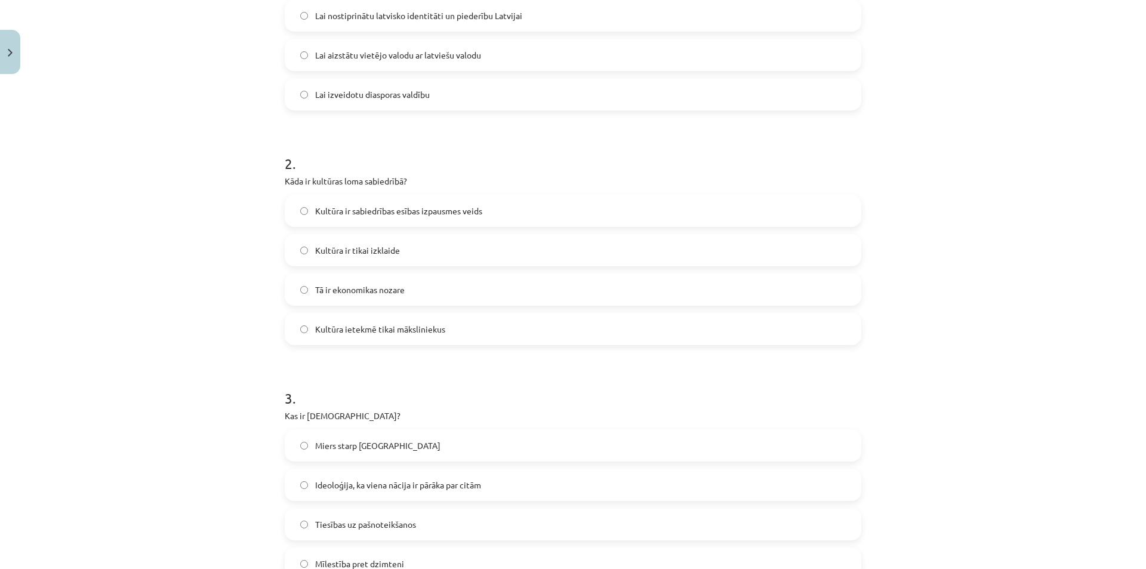
scroll to position [358, 0]
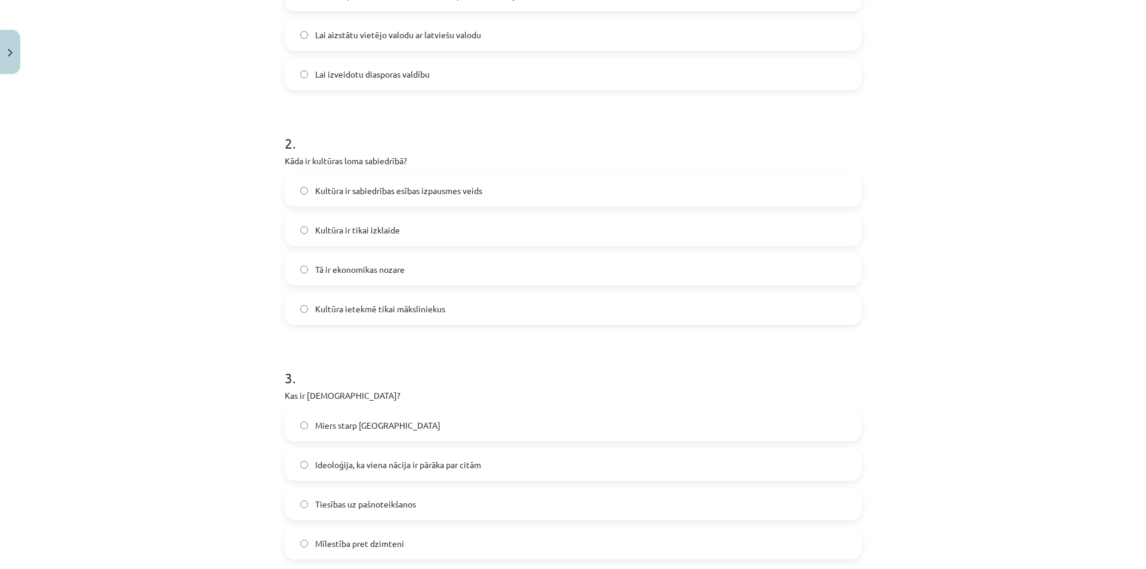
click at [443, 471] on label "Ideoloģija, ka viena nācija ir pārāka par citām" at bounding box center [573, 464] width 574 height 30
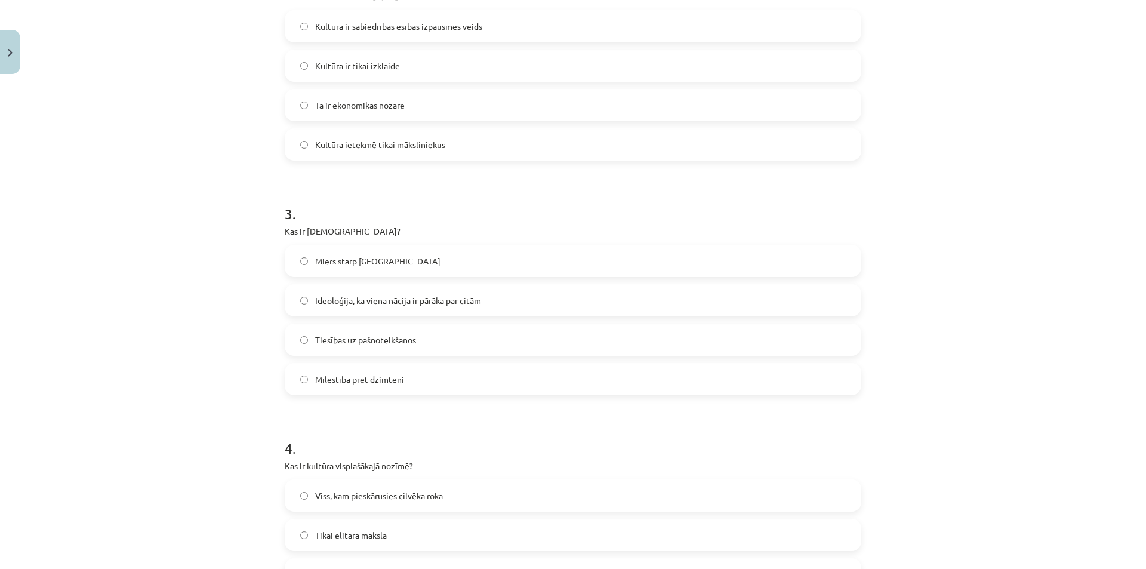
scroll to position [597, 0]
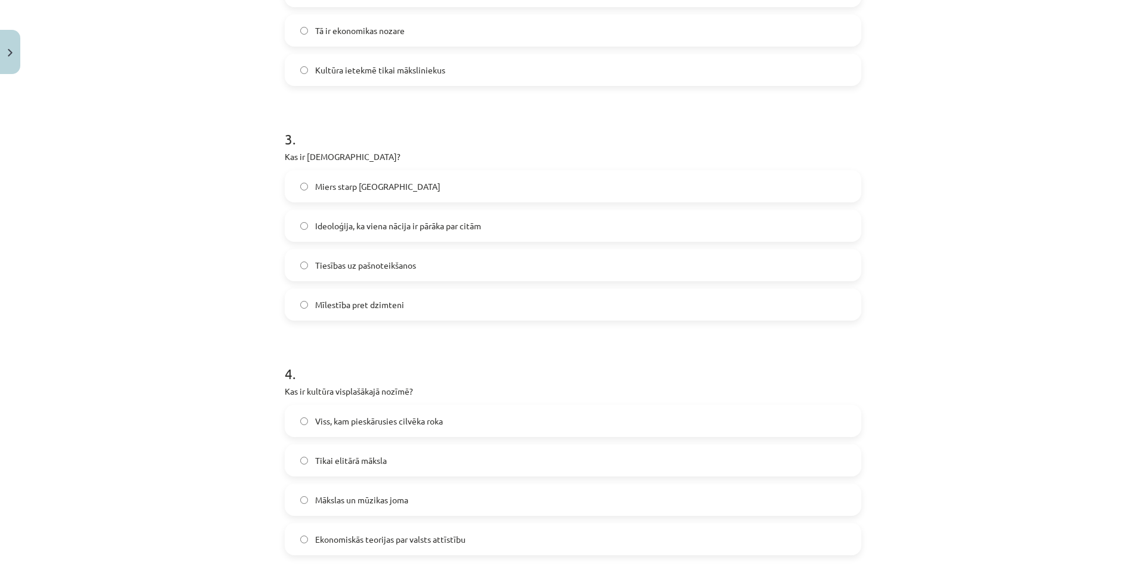
click at [434, 420] on span "Viss, kam pieskārusies cilvēka roka" at bounding box center [379, 421] width 128 height 13
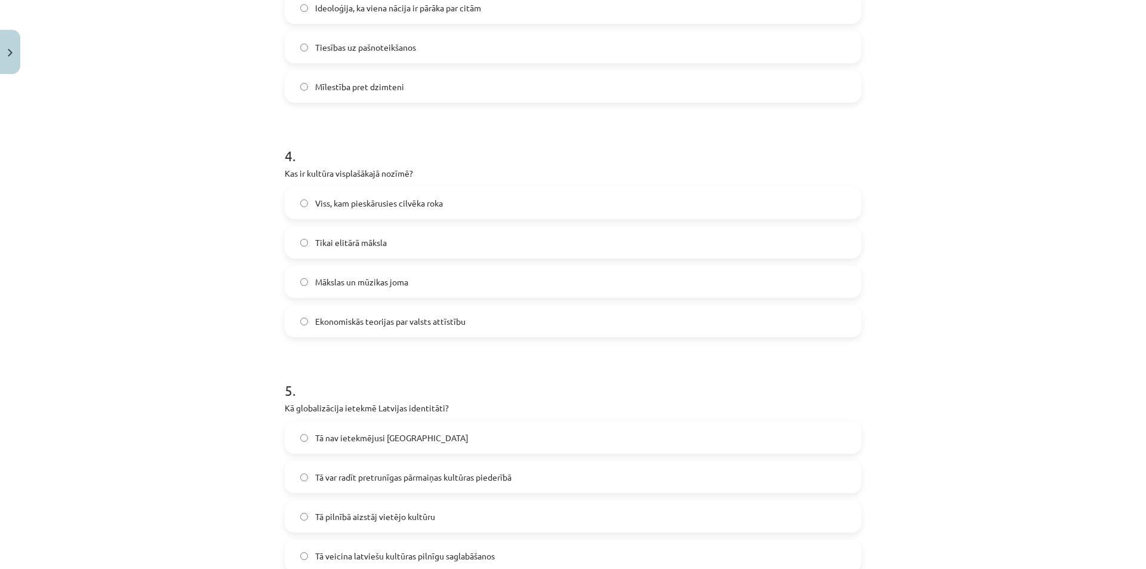
scroll to position [836, 0]
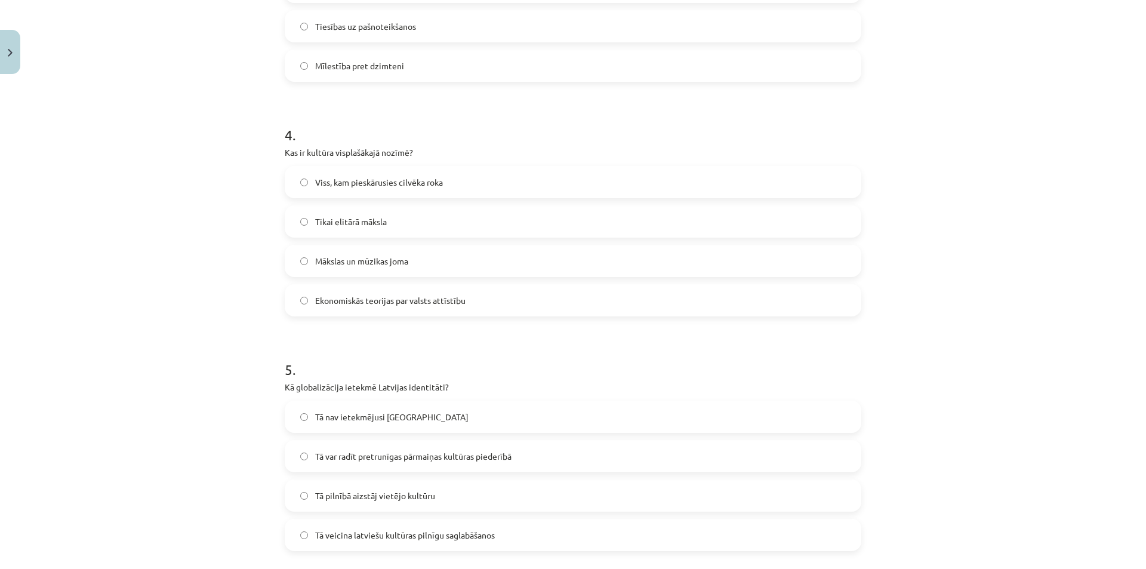
click at [460, 449] on label "Tā var radīt pretrunīgas pārmaiņas kultūras piederībā" at bounding box center [573, 456] width 574 height 30
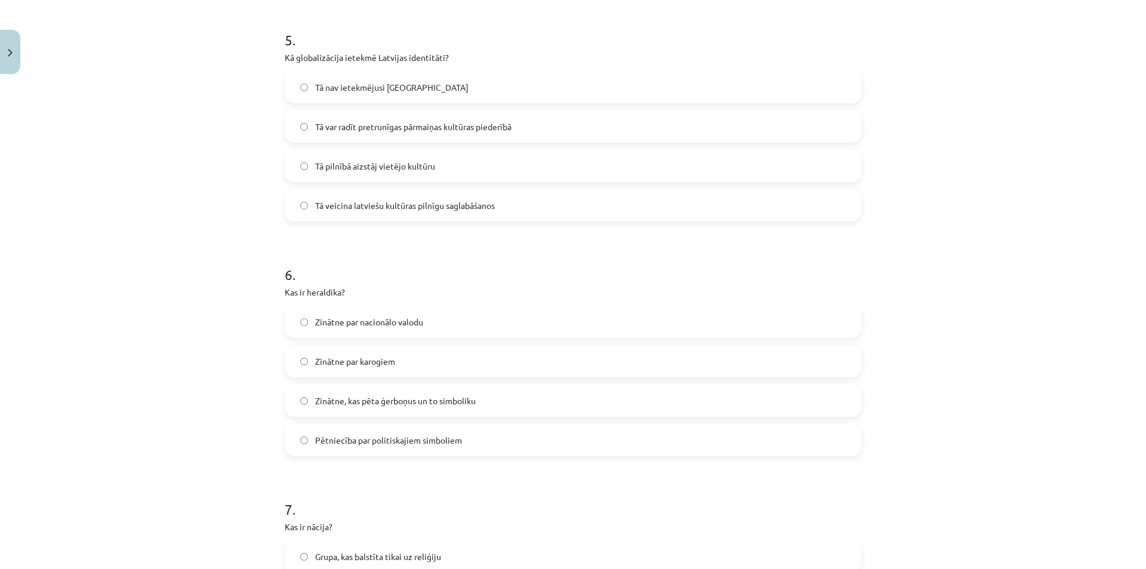
scroll to position [1194, 0]
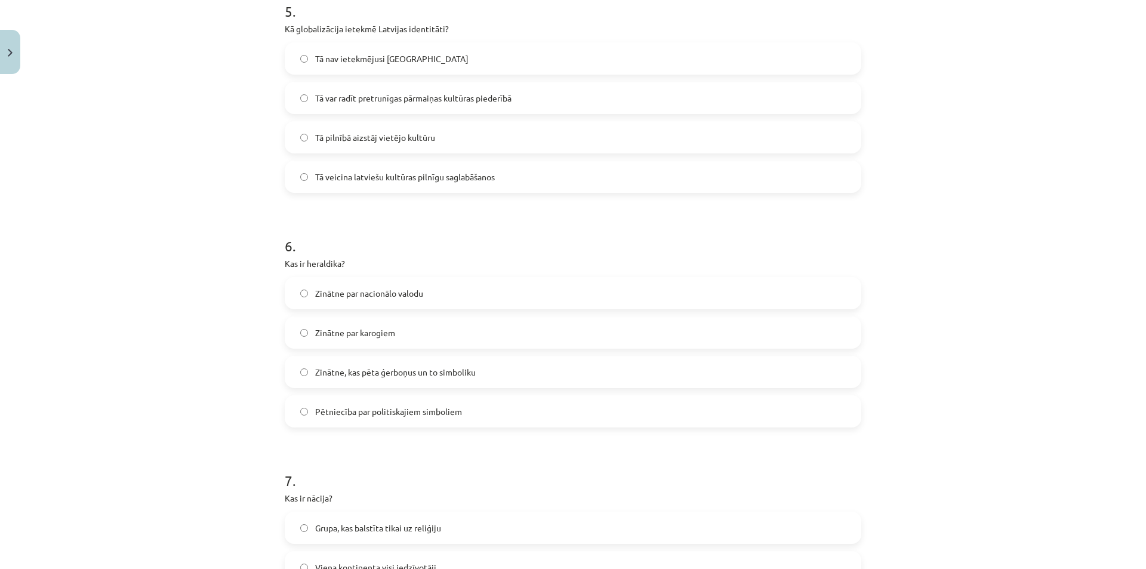
click at [409, 372] on span "Zinātne, kas pēta ģerboņus un to simboliku" at bounding box center [395, 372] width 161 height 13
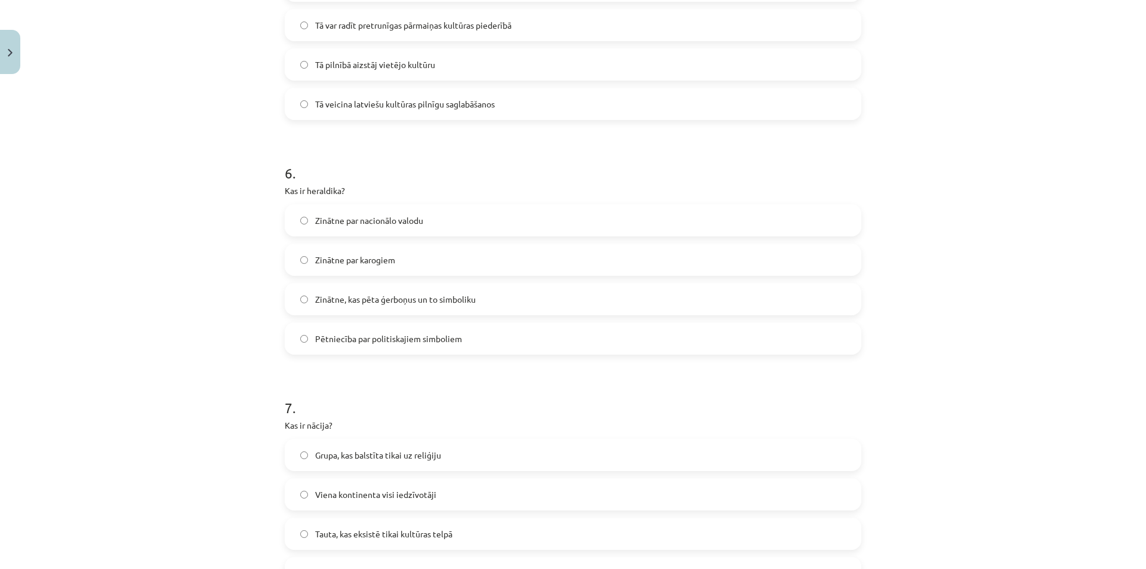
scroll to position [1373, 0]
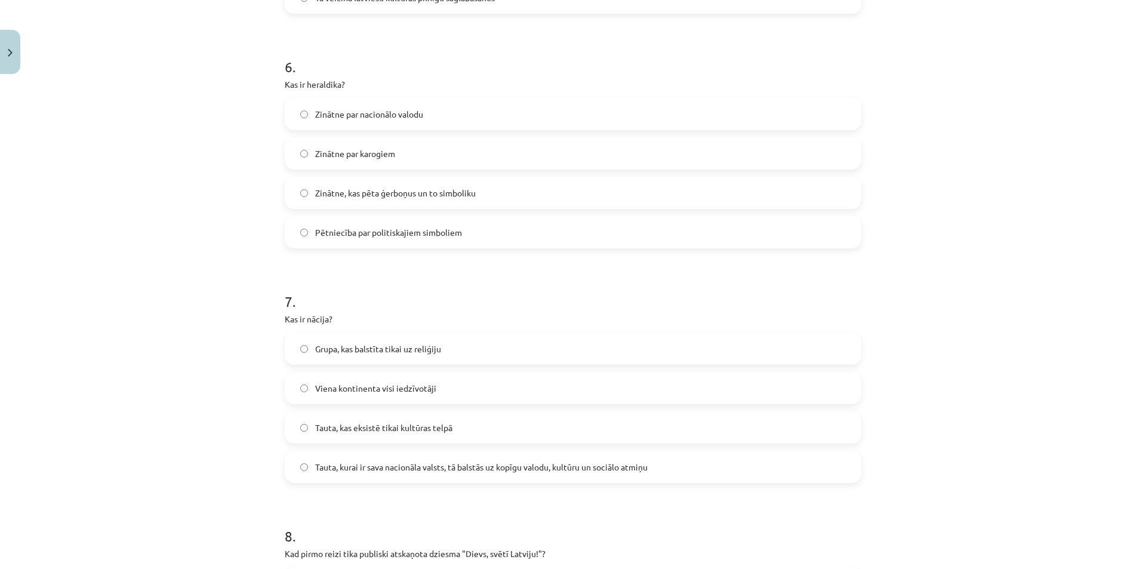
click at [541, 466] on span "Tauta, kurai ir sava nacionāla valsts, tā balstās uz kopīgu valodu, kultūru un …" at bounding box center [481, 467] width 332 height 13
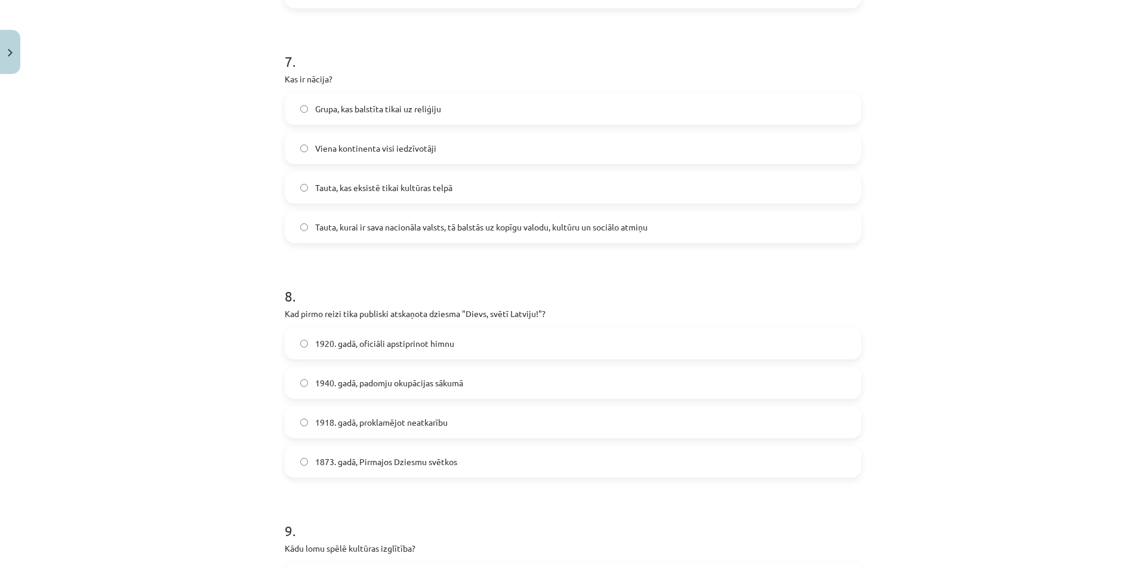
scroll to position [1671, 0]
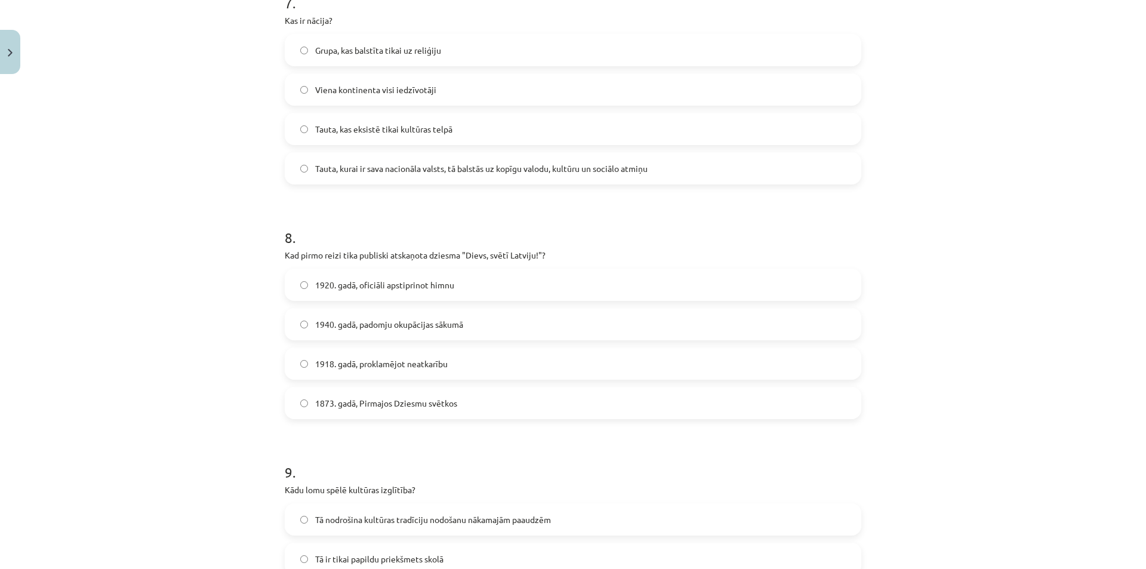
click at [390, 398] on span "1873. gadā, Pirmajos Dziesmu svētkos" at bounding box center [386, 403] width 142 height 13
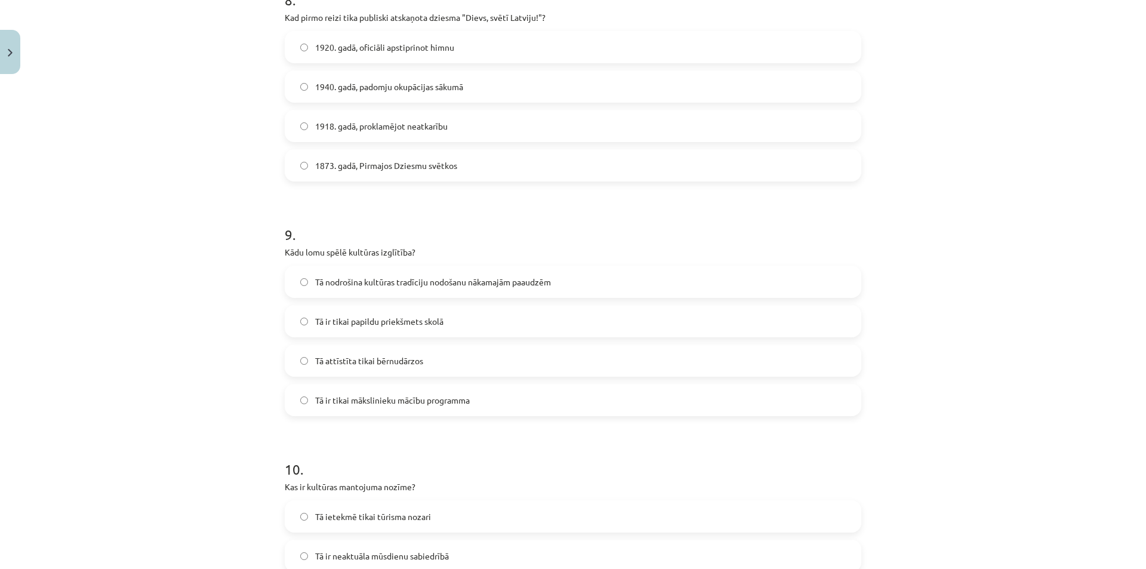
scroll to position [1910, 0]
click at [392, 270] on label "Tā nodrošina kultūras tradīciju nodošanu nākamajām paaudzēm" at bounding box center [573, 281] width 574 height 30
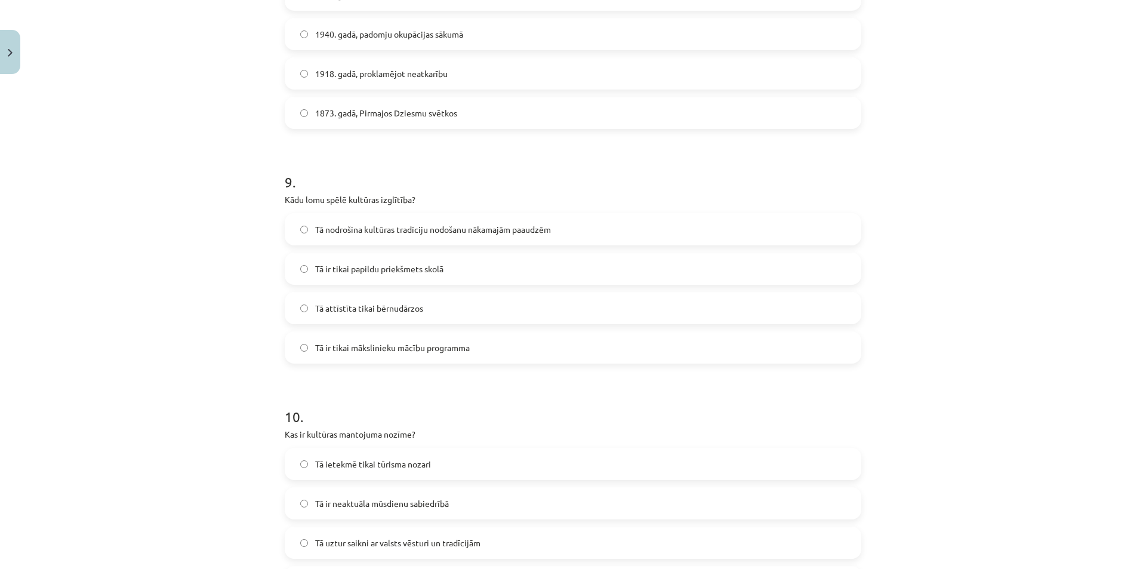
scroll to position [2089, 0]
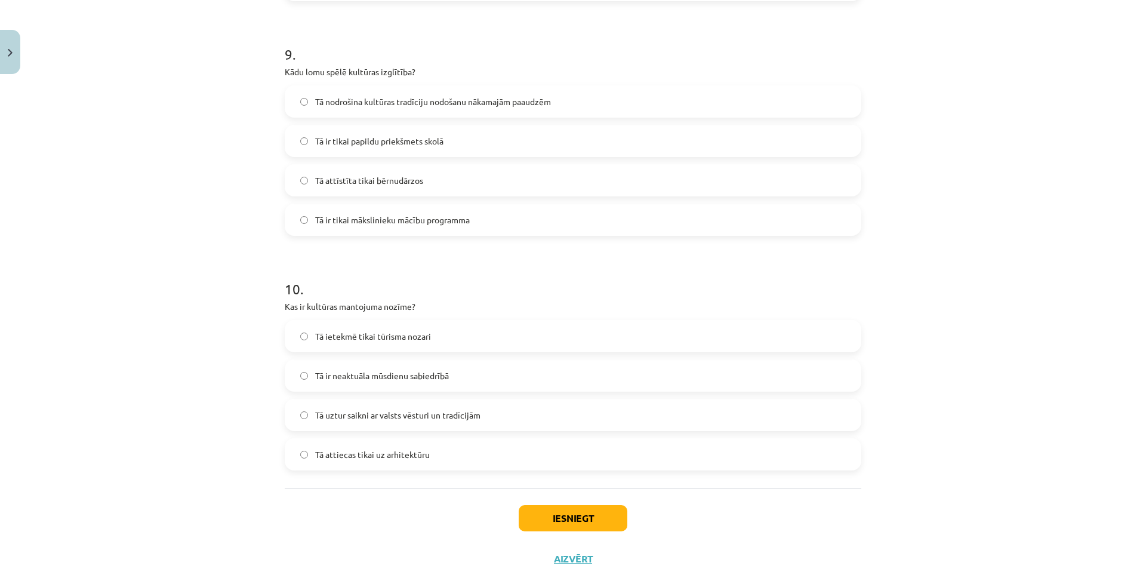
click at [455, 420] on span "Tā uztur saikni ar valsts vēsturi un tradīcijām" at bounding box center [397, 415] width 165 height 13
click at [546, 514] on button "Iesniegt" at bounding box center [573, 518] width 109 height 26
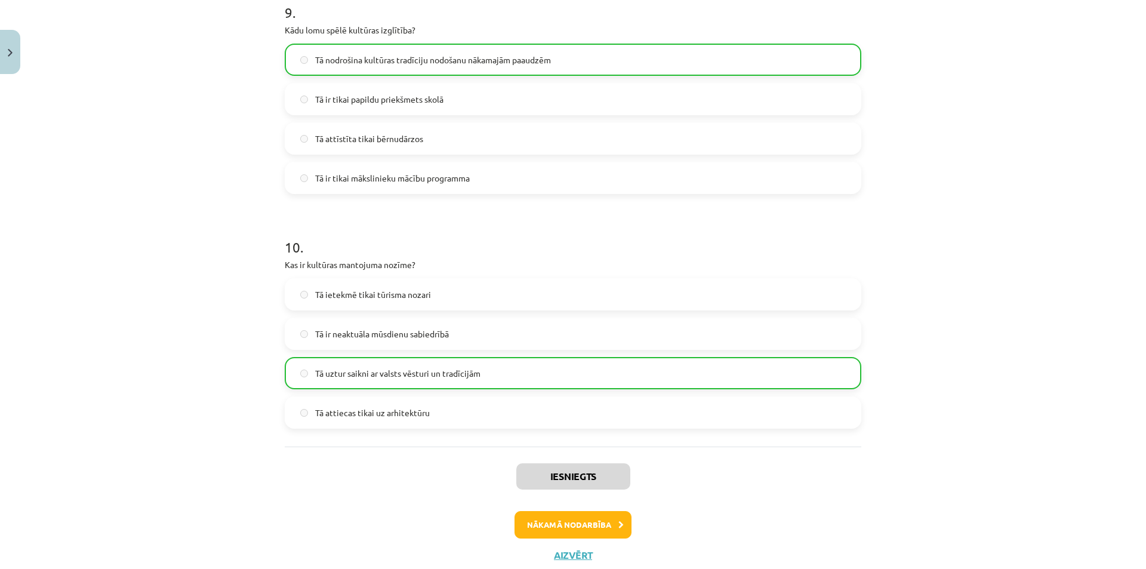
scroll to position [2149, 0]
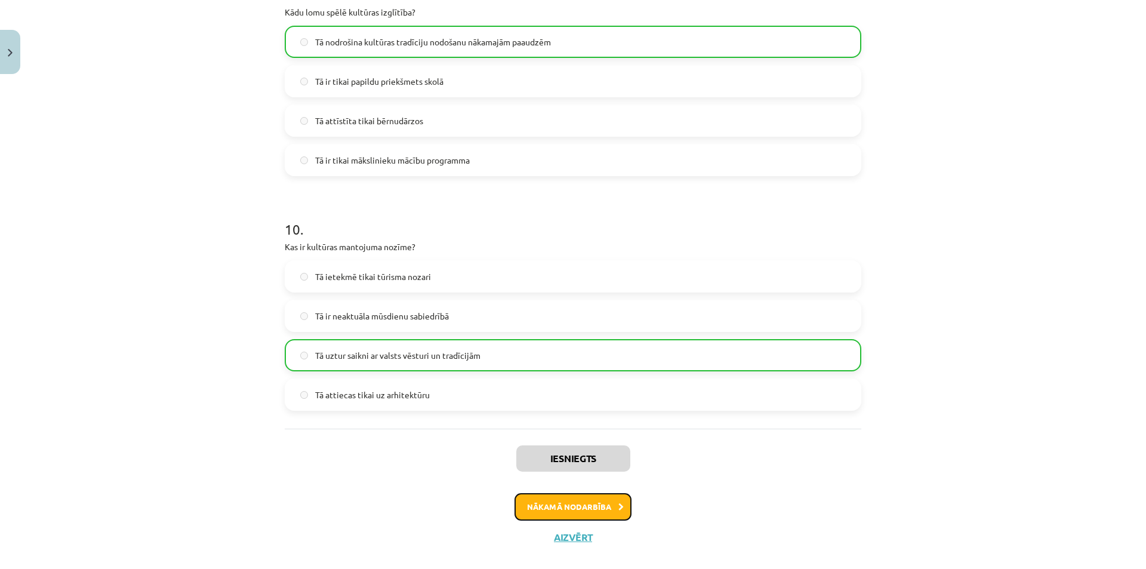
click at [575, 519] on button "Nākamā nodarbība" at bounding box center [572, 506] width 117 height 27
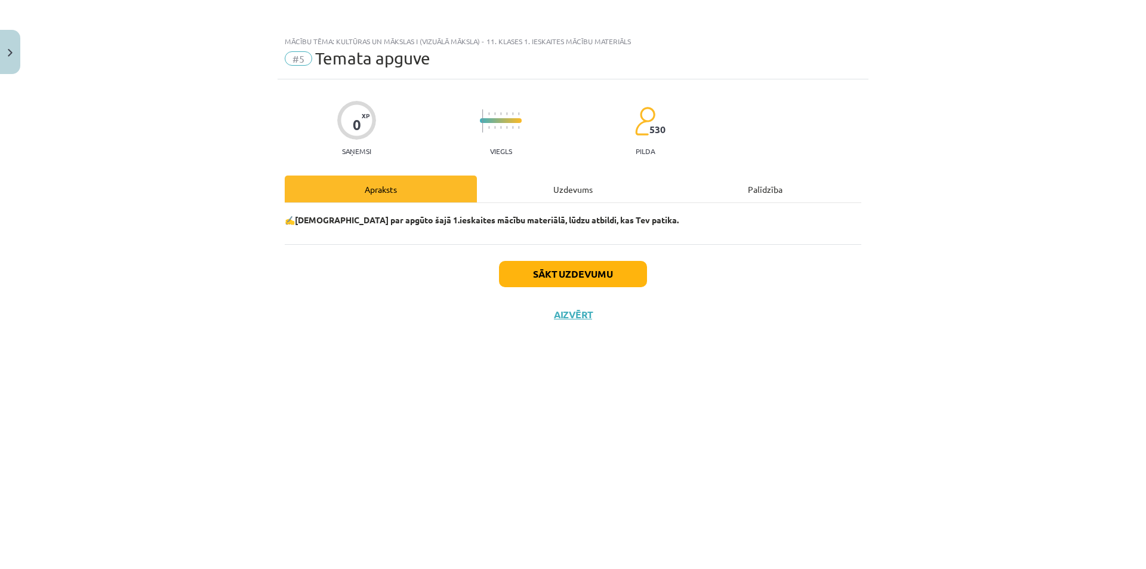
scroll to position [0, 0]
click at [508, 187] on div "Uzdevums" at bounding box center [573, 188] width 192 height 27
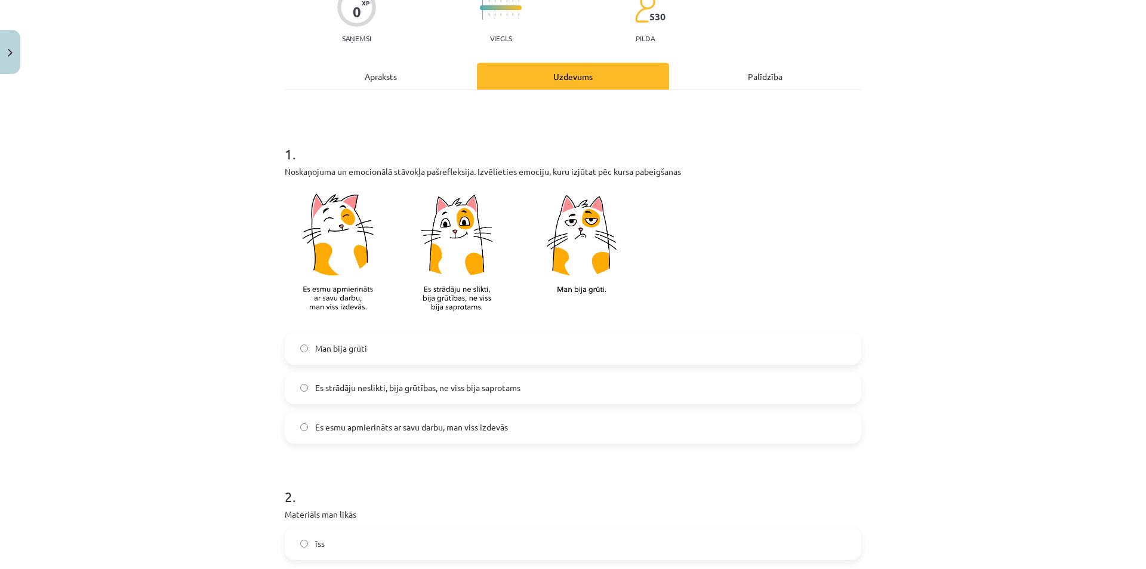
scroll to position [119, 0]
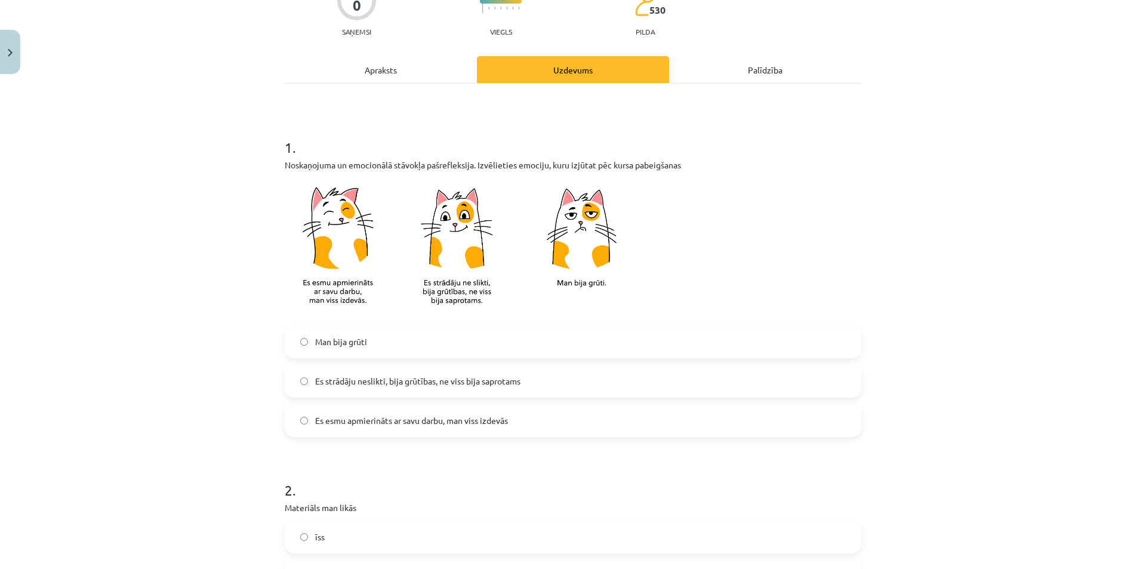
click at [342, 377] on span "Es strādāju neslikti, bija grūtības, ne viss bija saprotams" at bounding box center [417, 381] width 205 height 13
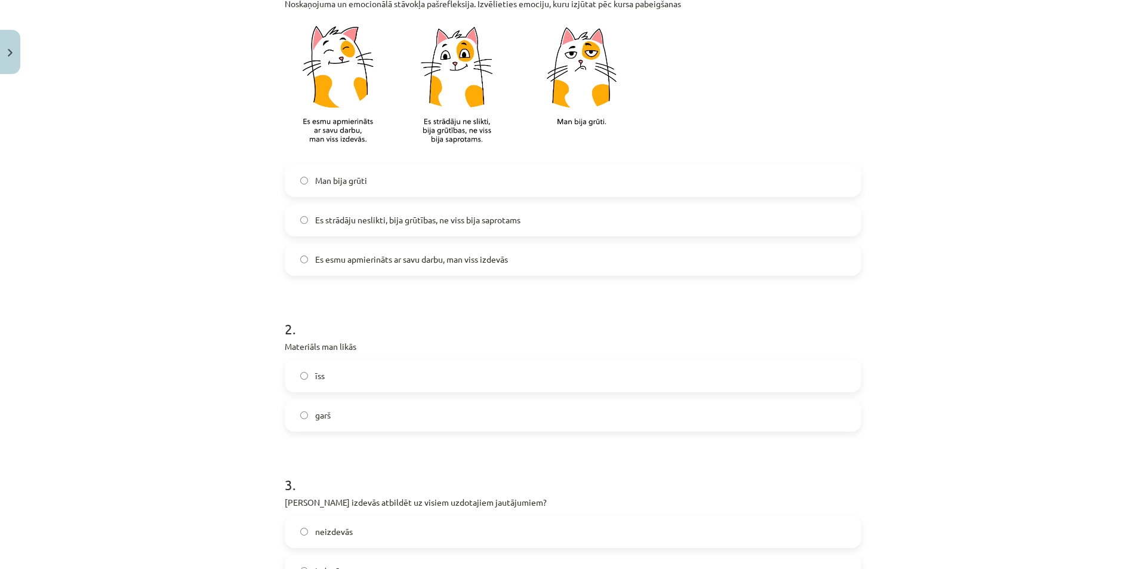
scroll to position [298, 0]
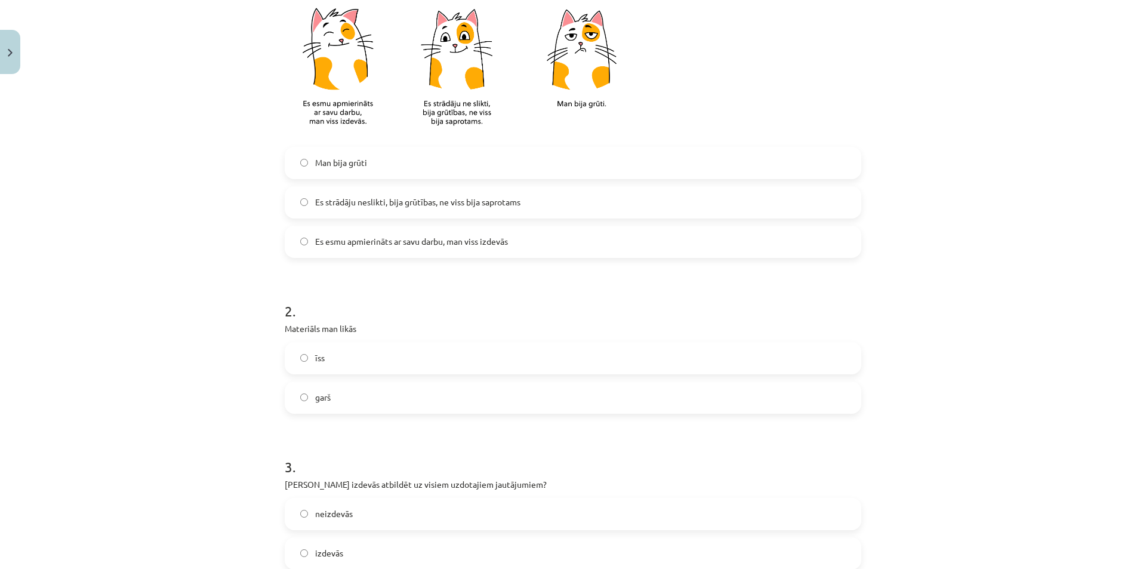
click at [365, 392] on label "garš" at bounding box center [573, 398] width 574 height 30
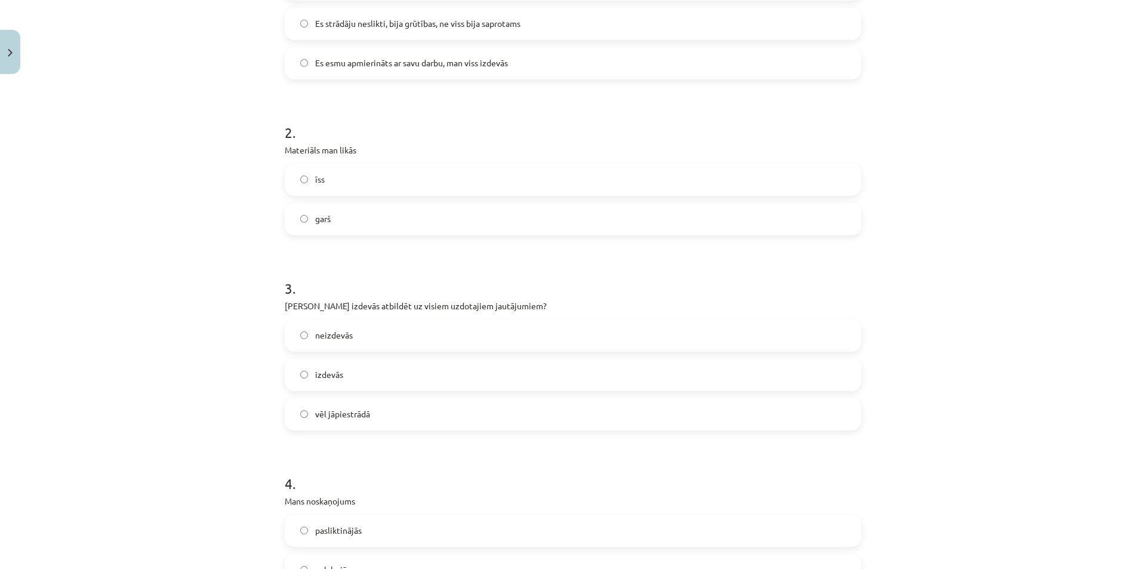
scroll to position [477, 0]
click at [352, 402] on label "vēl jāpiestrādā" at bounding box center [573, 414] width 574 height 30
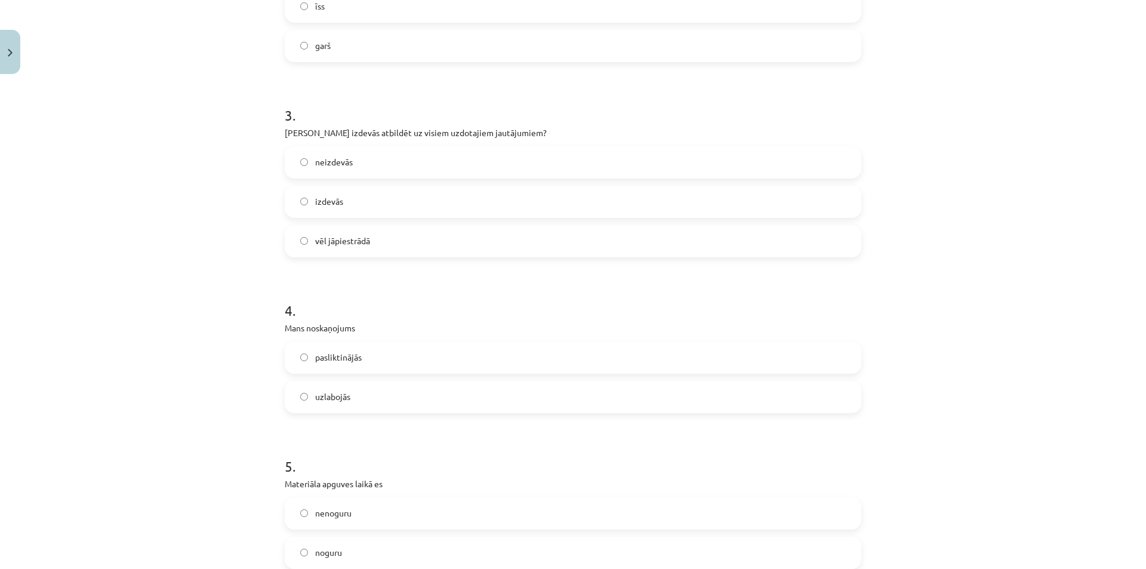
scroll to position [657, 0]
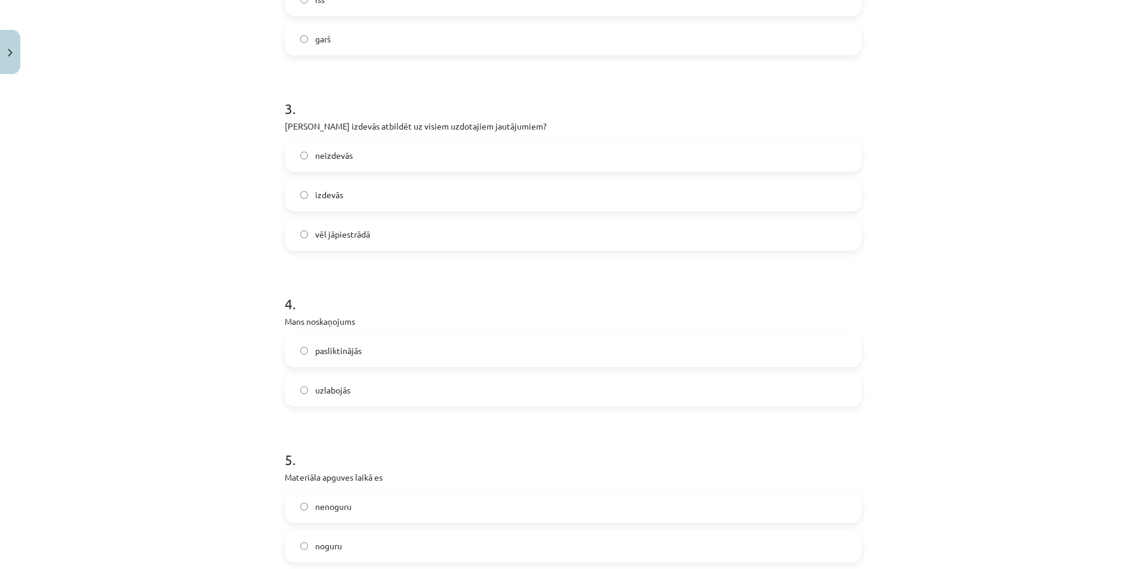
click at [358, 390] on label "uzlabojās" at bounding box center [573, 390] width 574 height 30
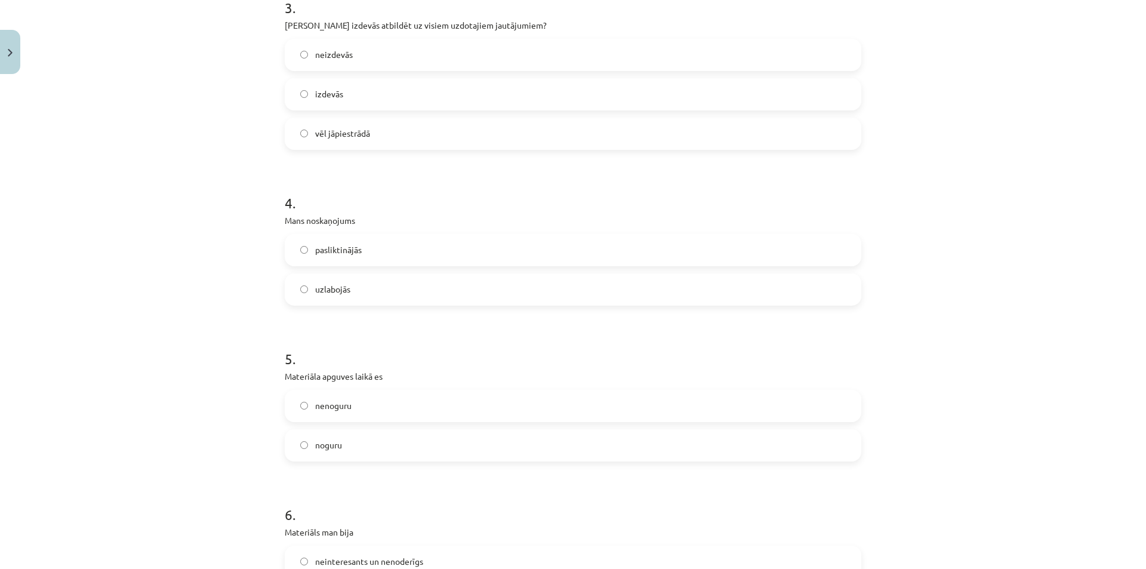
scroll to position [776, 0]
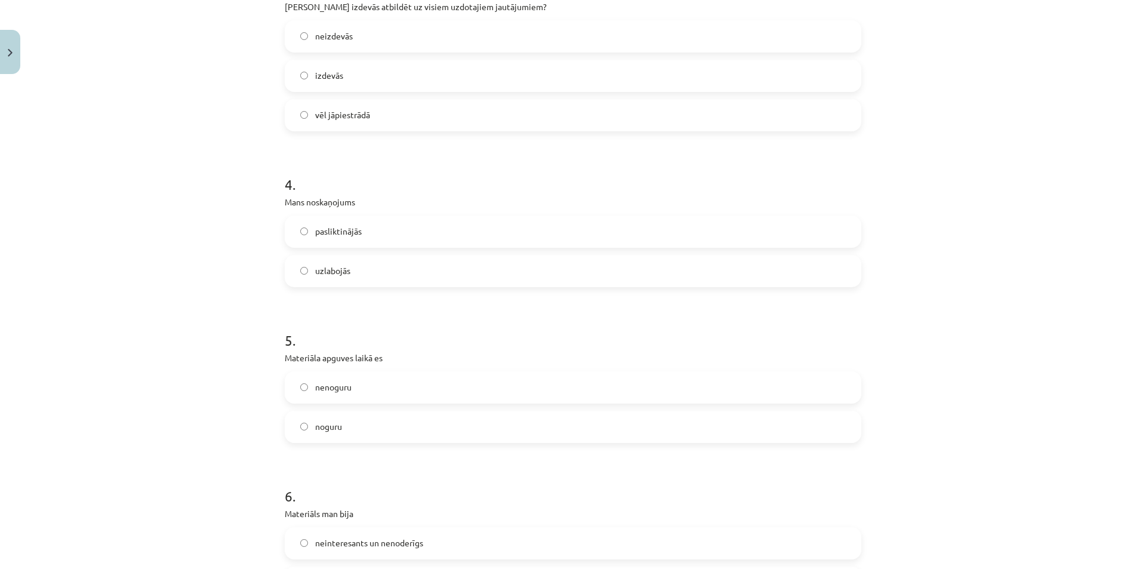
click at [354, 418] on label "noguru" at bounding box center [573, 427] width 574 height 30
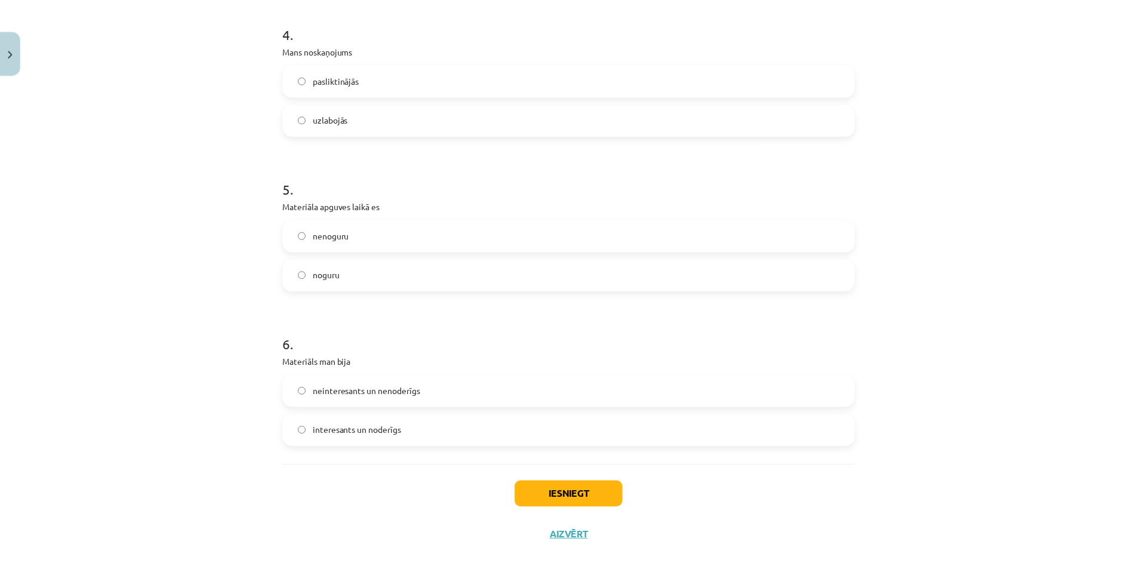
scroll to position [944, 0]
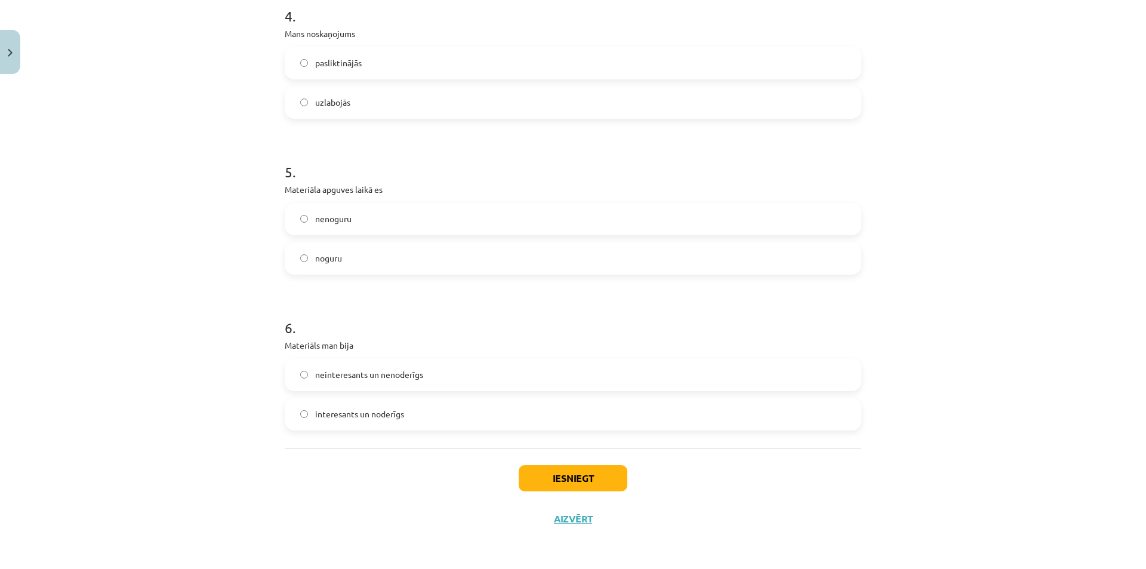
click at [358, 420] on span "interesants un noderīgs" at bounding box center [359, 414] width 89 height 13
click at [559, 473] on button "Iesniegt" at bounding box center [573, 478] width 109 height 26
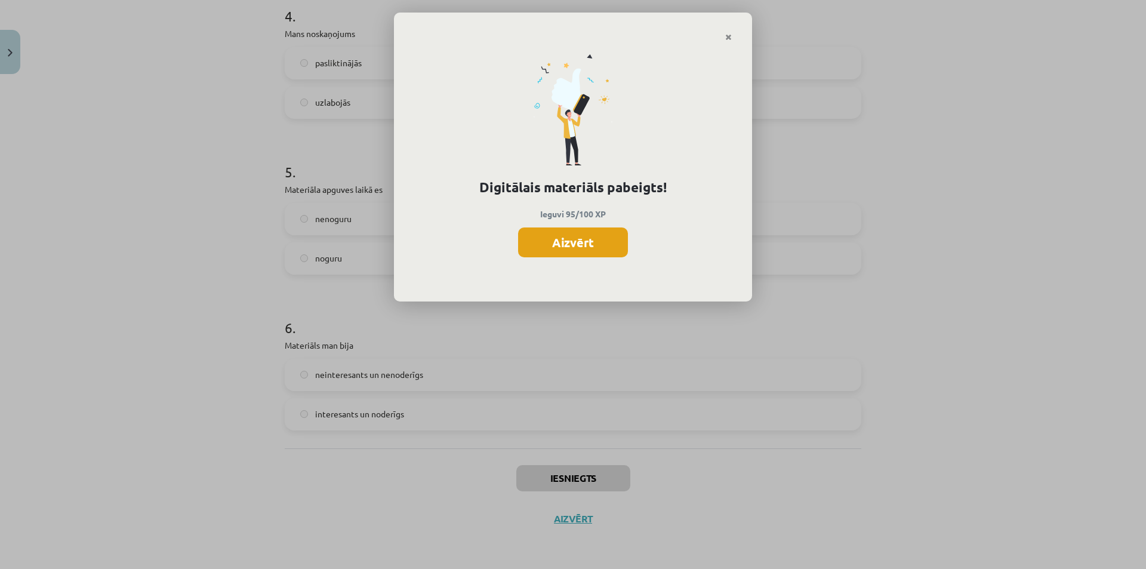
click at [577, 229] on button "Aizvērt" at bounding box center [573, 242] width 110 height 30
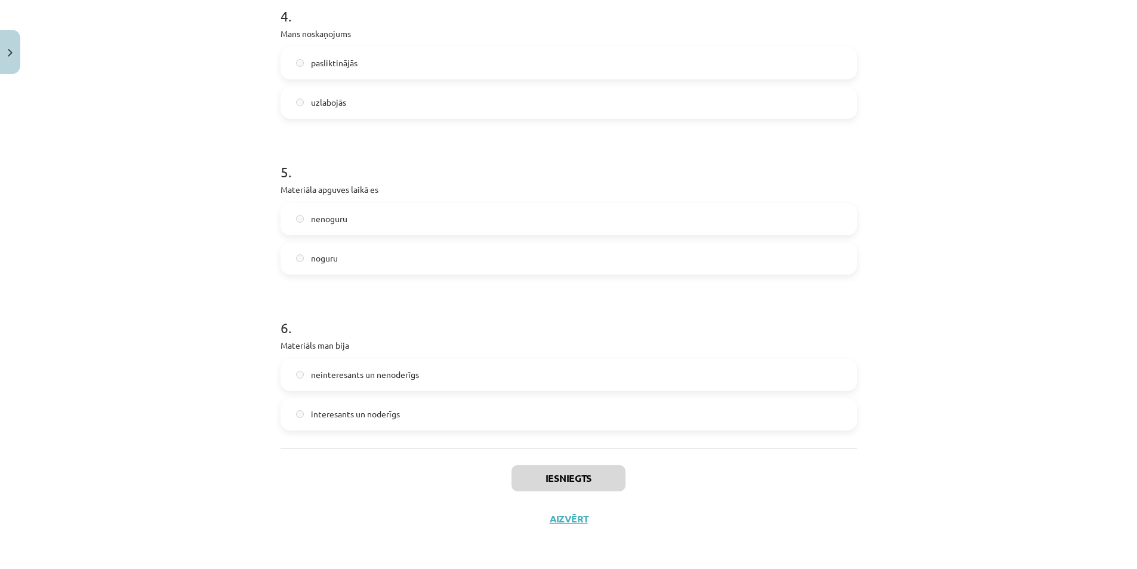
click at [568, 526] on div "Iesniegts Aizvērt" at bounding box center [569, 490] width 577 height 84
click at [574, 522] on button "Aizvērt" at bounding box center [568, 519] width 45 height 12
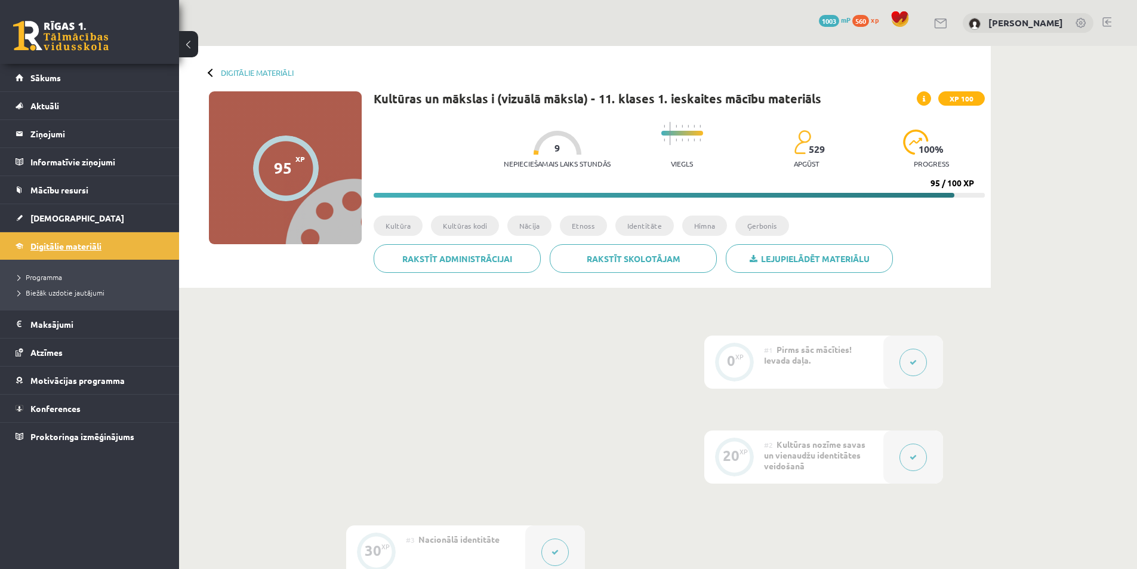
click at [84, 249] on span "Digitālie materiāli" at bounding box center [65, 246] width 71 height 11
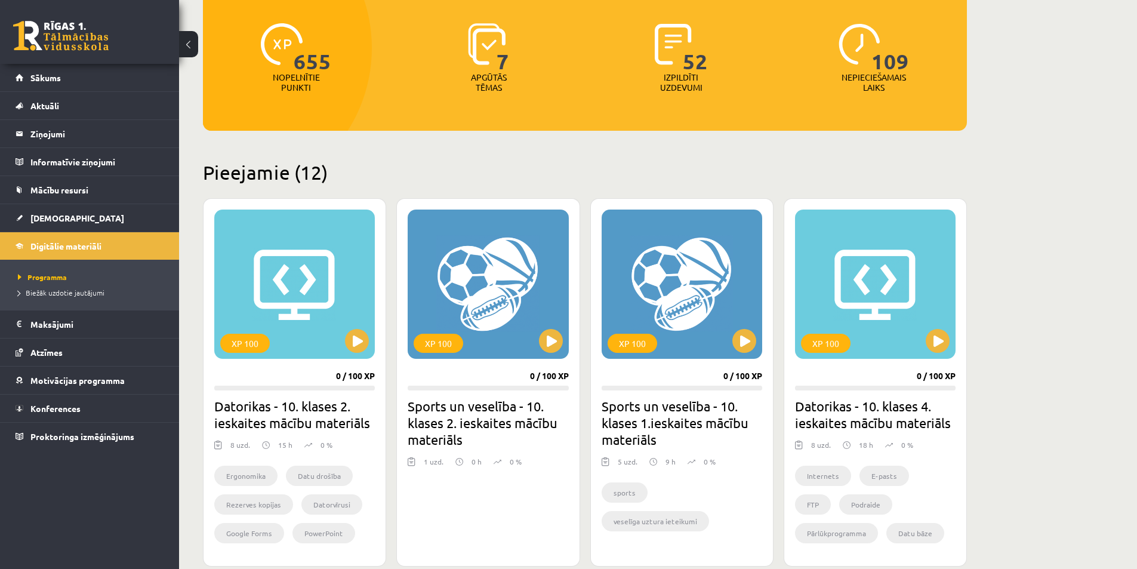
scroll to position [60, 0]
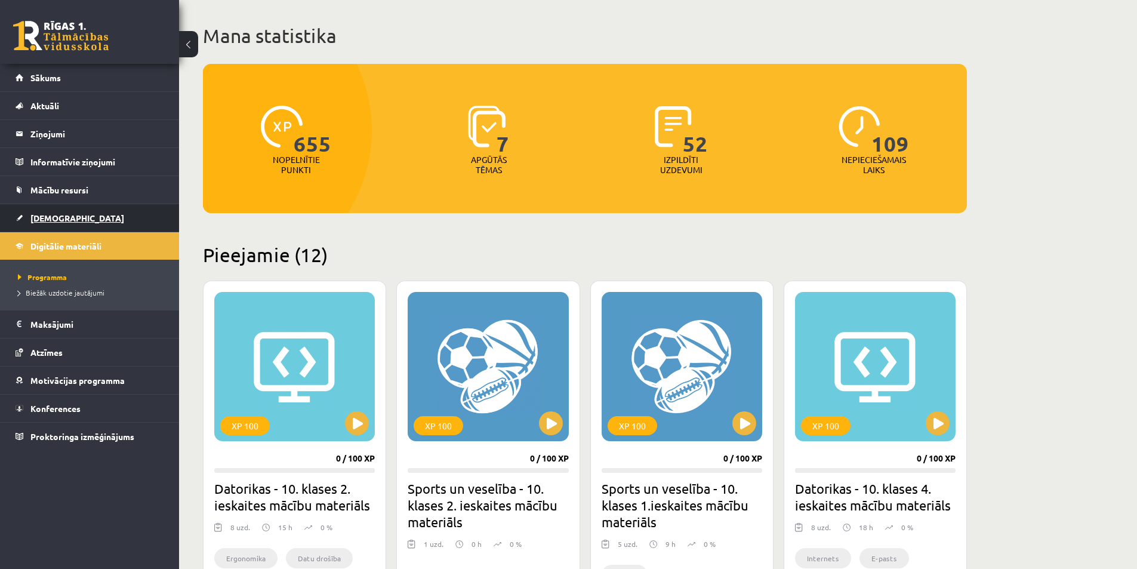
click at [69, 208] on link "[DEMOGRAPHIC_DATA]" at bounding box center [90, 217] width 149 height 27
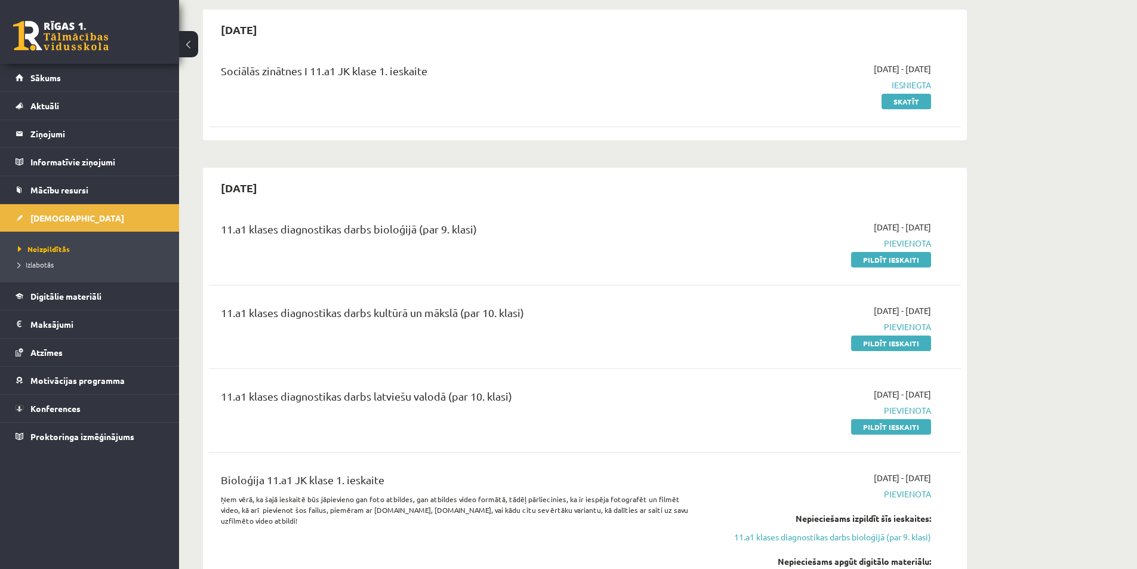
scroll to position [119, 0]
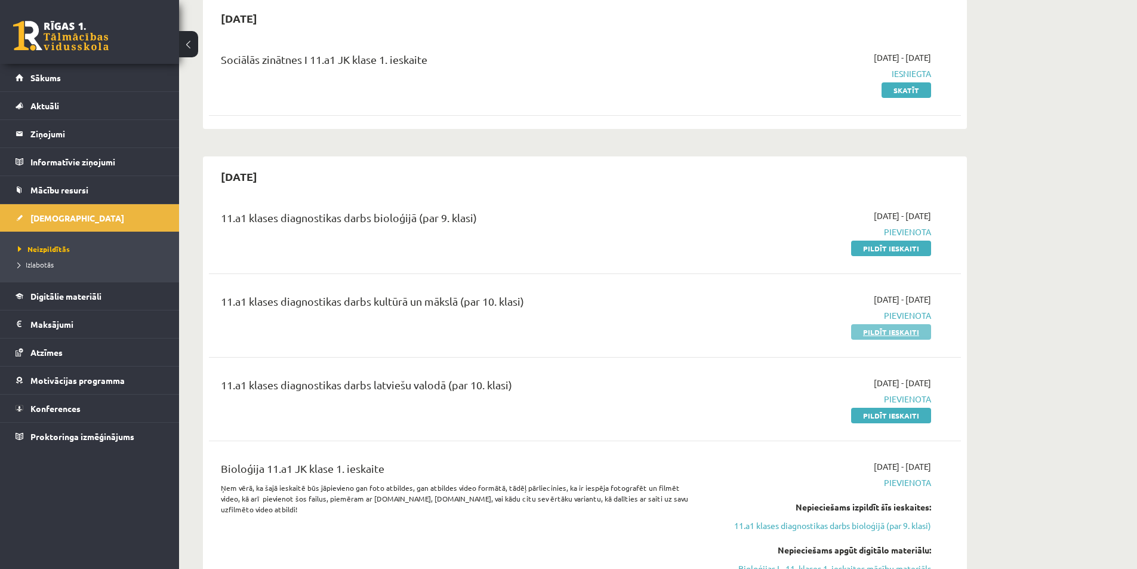
click at [879, 329] on link "Pildīt ieskaiti" at bounding box center [891, 332] width 80 height 16
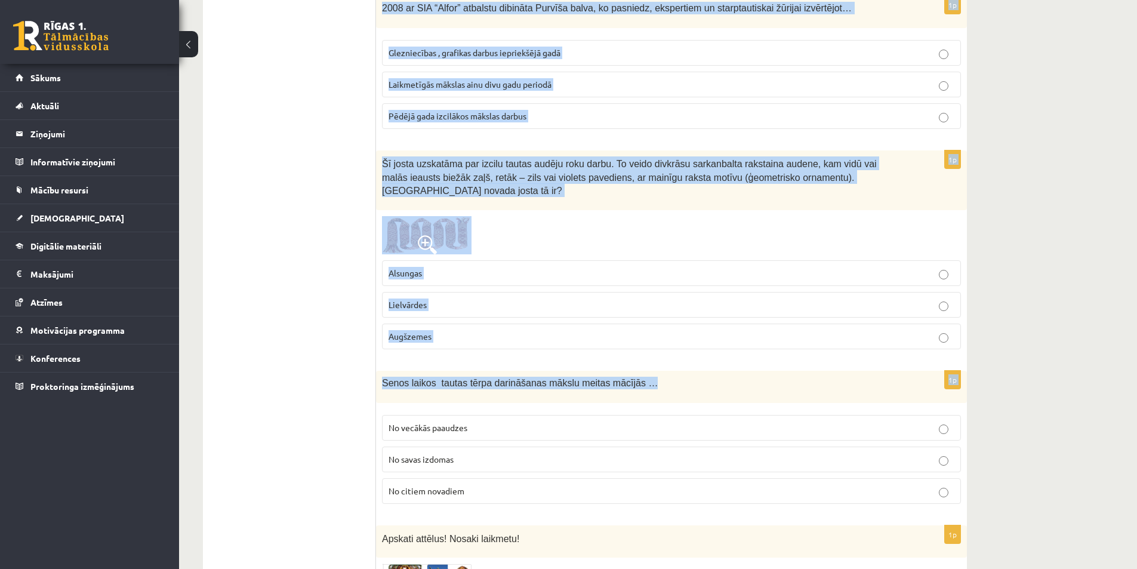
scroll to position [418, 0]
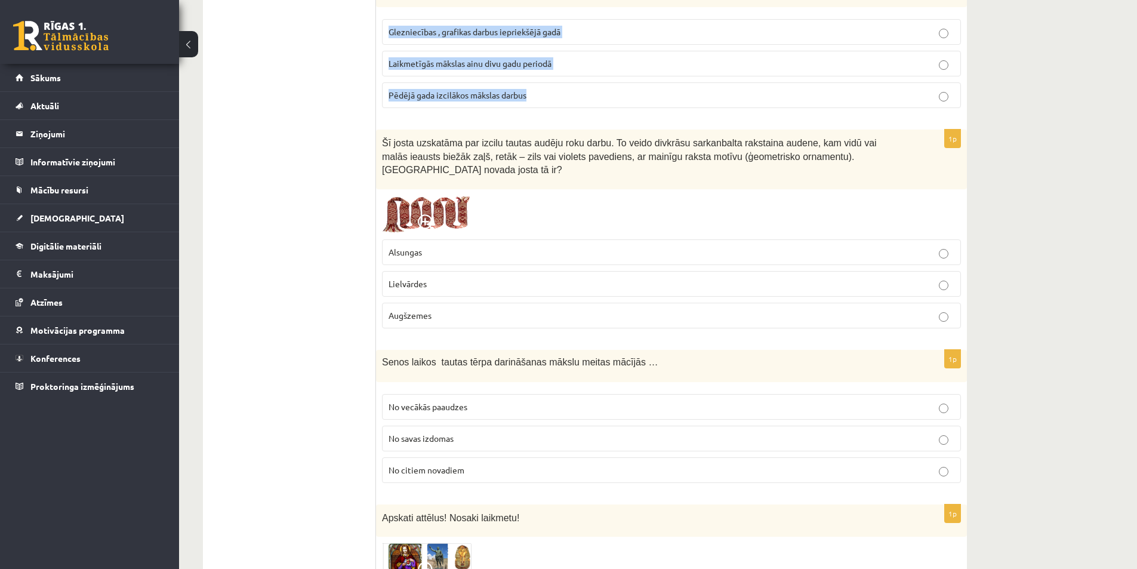
drag, startPoint x: 378, startPoint y: 230, endPoint x: 581, endPoint y: 79, distance: 253.1
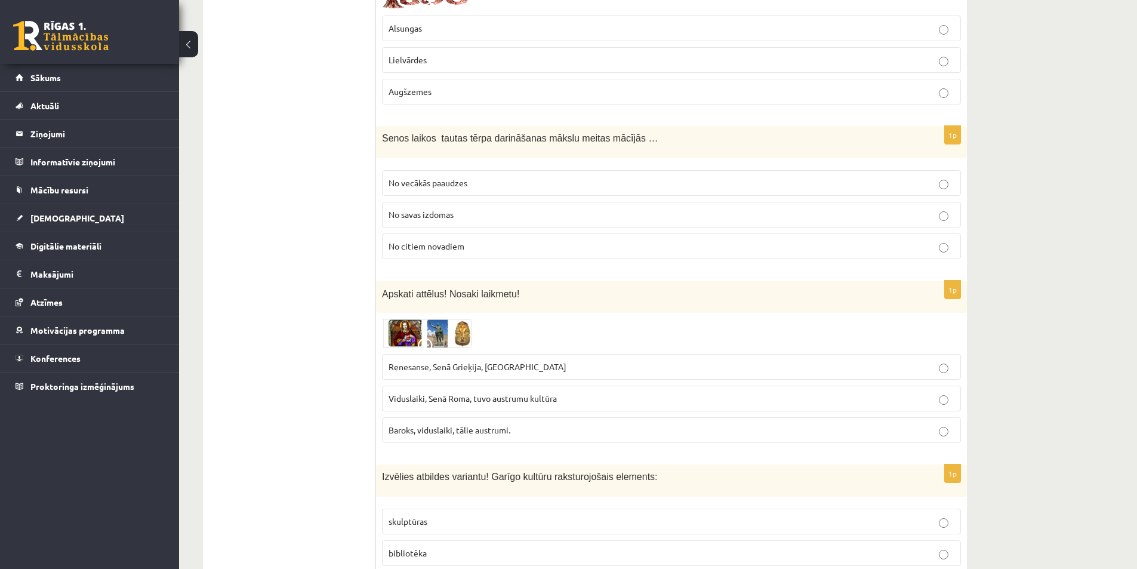
scroll to position [0, 0]
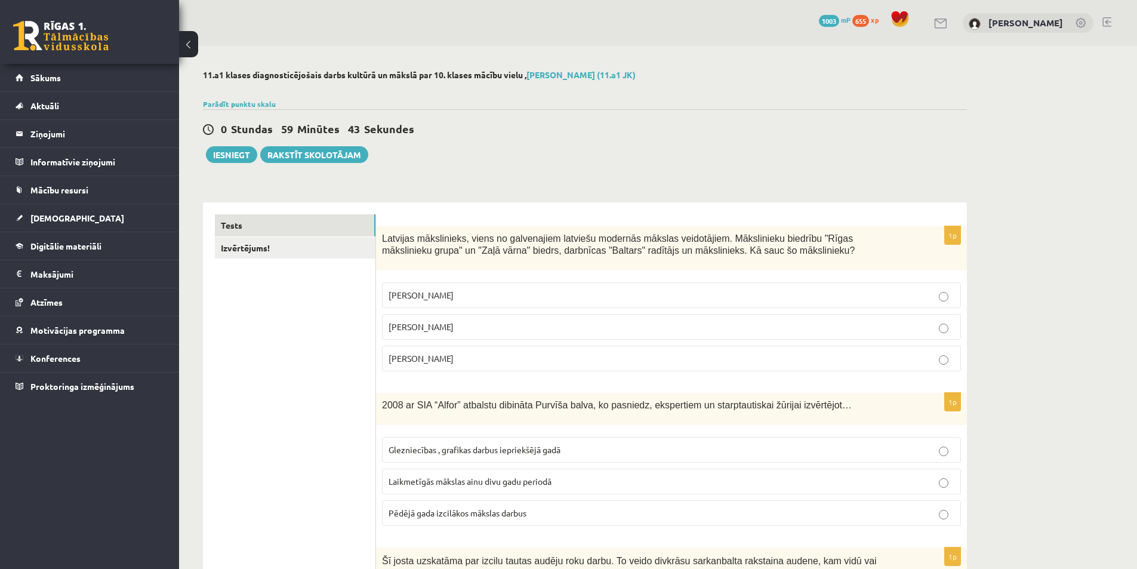
click at [469, 331] on p "Romāns Suta" at bounding box center [672, 327] width 566 height 13
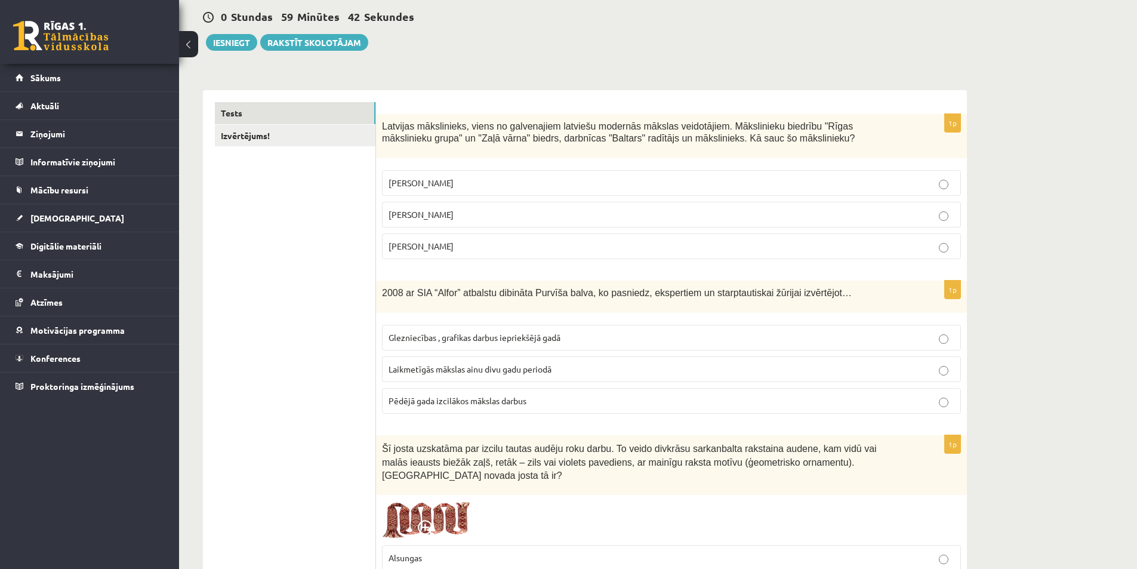
scroll to position [119, 0]
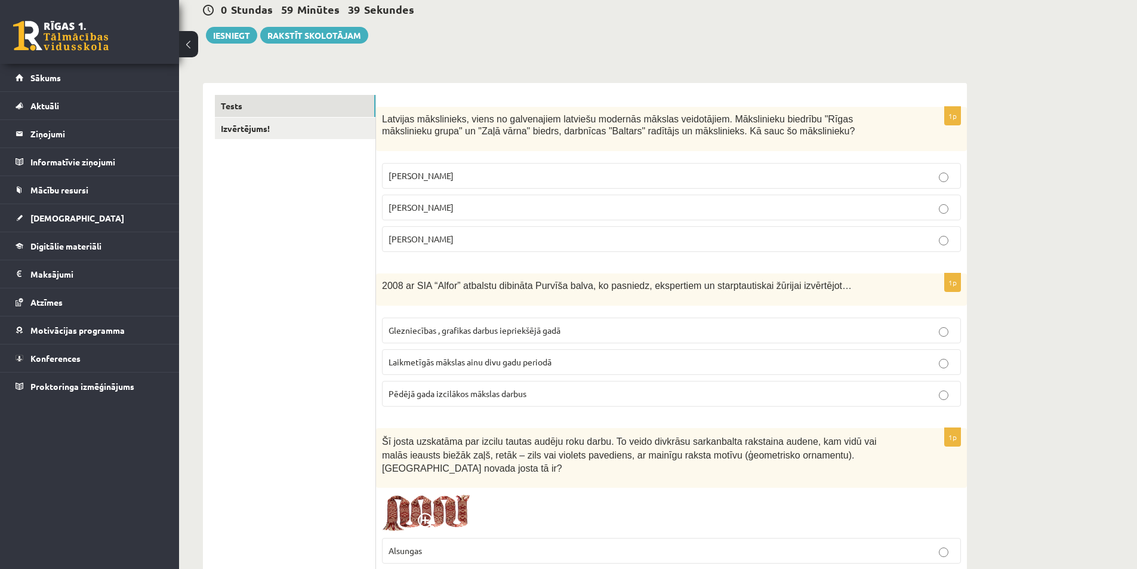
click at [439, 366] on span "Laikmetīgās mākslas ainu divu gadu periodā" at bounding box center [470, 361] width 163 height 11
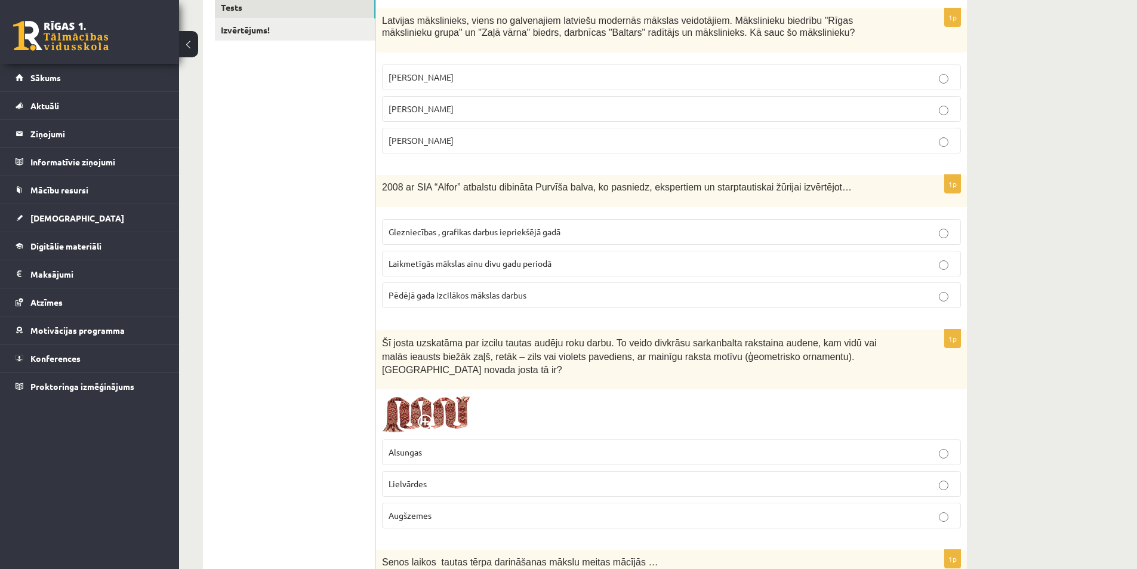
scroll to position [239, 0]
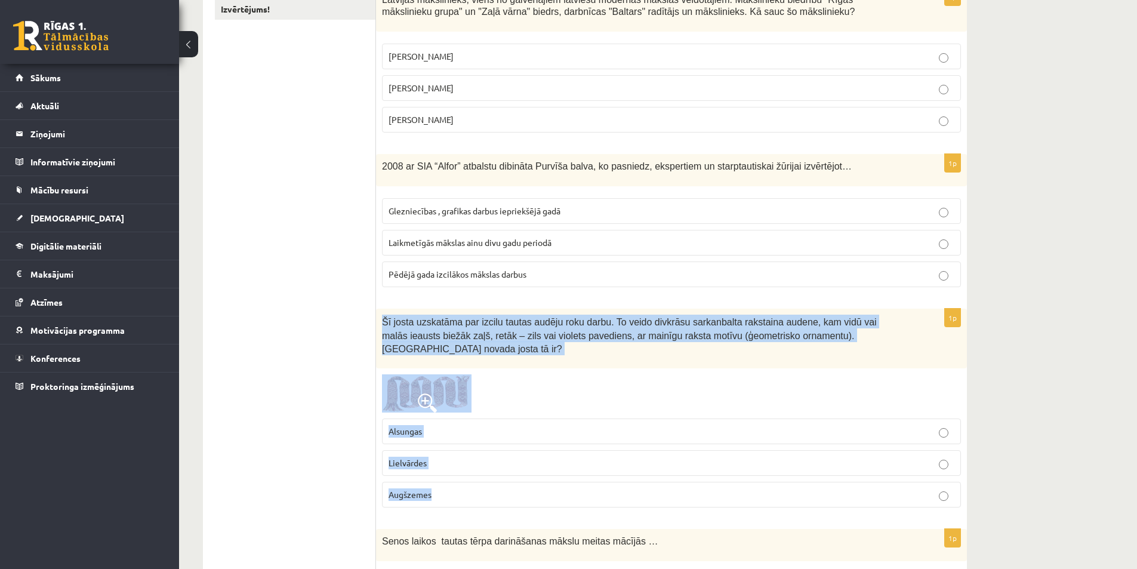
drag, startPoint x: 378, startPoint y: 321, endPoint x: 525, endPoint y: 501, distance: 232.9
click at [525, 501] on div "1p Šī josta uzskatāma par izcilu tautas audēju roku darbu. To veido divkrāsu sa…" at bounding box center [671, 413] width 591 height 208
drag, startPoint x: 1037, startPoint y: 393, endPoint x: 1030, endPoint y: 393, distance: 7.2
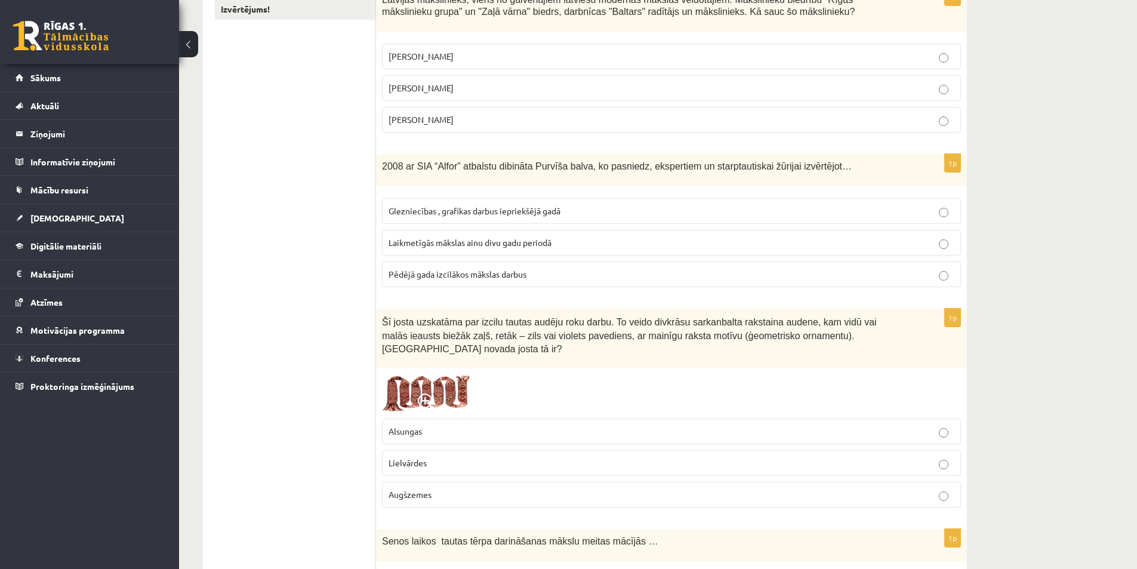
click at [635, 457] on p "Lielvārdes" at bounding box center [672, 463] width 566 height 13
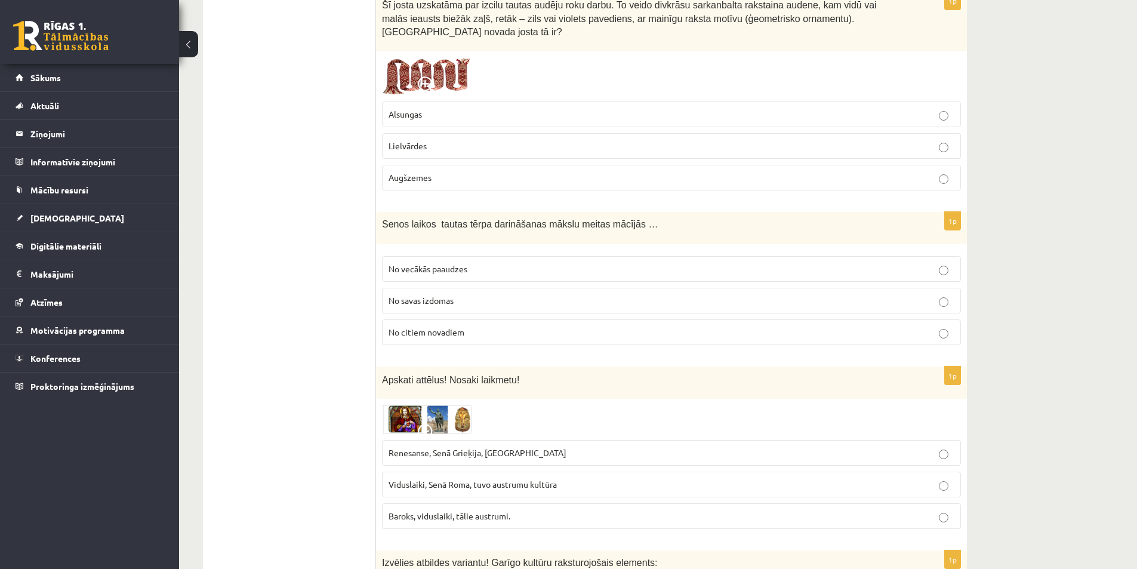
scroll to position [657, 0]
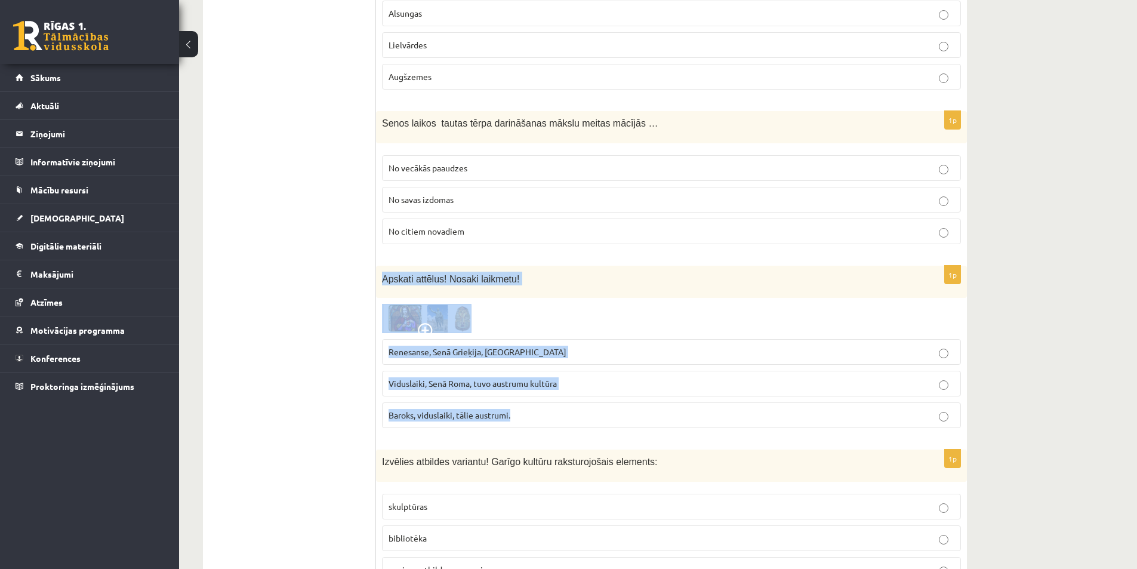
drag, startPoint x: 378, startPoint y: 263, endPoint x: 562, endPoint y: 384, distance: 220.2
click at [562, 384] on div "1p Apskati attēlus! Nosaki laikmetu! Renesanse, Senā Grieķija, Ēģipte Viduslaik…" at bounding box center [671, 352] width 591 height 172
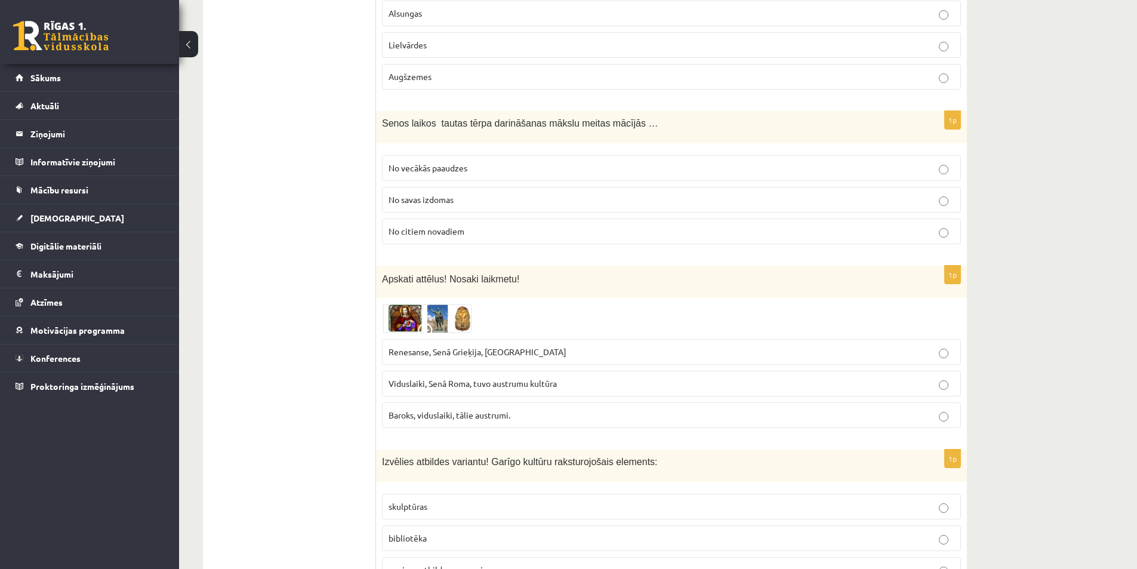
click at [500, 378] on span "Viduslaiki, Senā Roma, tuvo austrumu kultūra" at bounding box center [473, 383] width 168 height 11
click at [460, 304] on img at bounding box center [427, 318] width 90 height 29
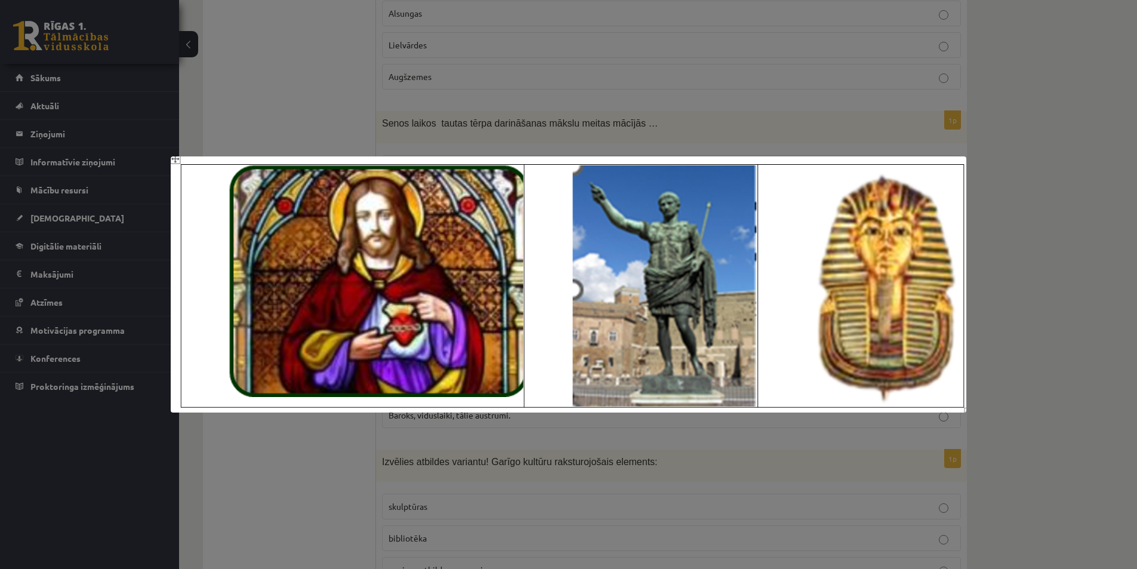
click at [1039, 299] on div at bounding box center [568, 284] width 1137 height 569
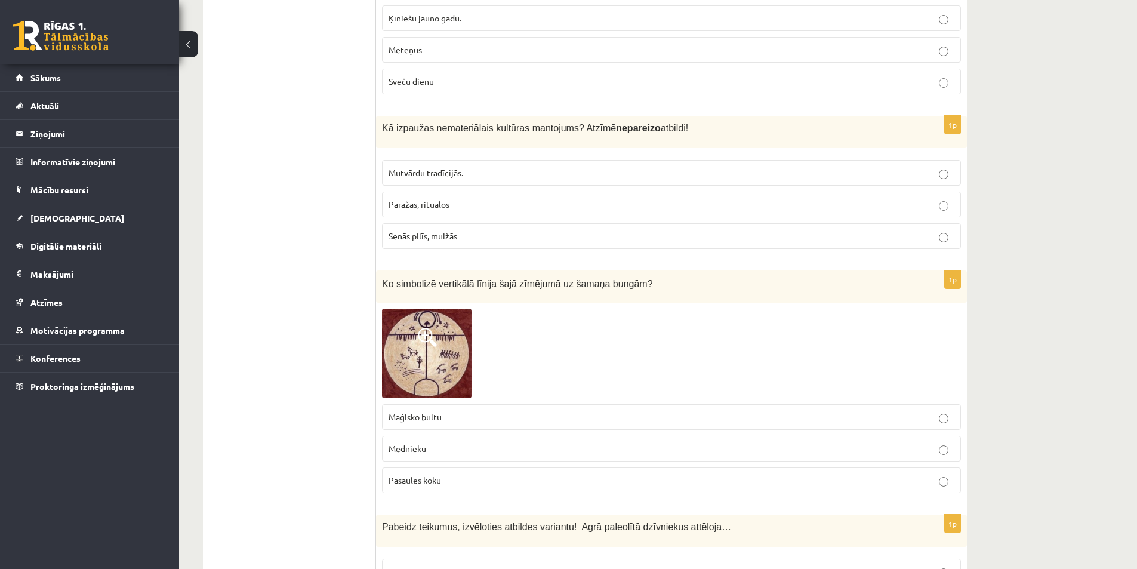
scroll to position [2924, 0]
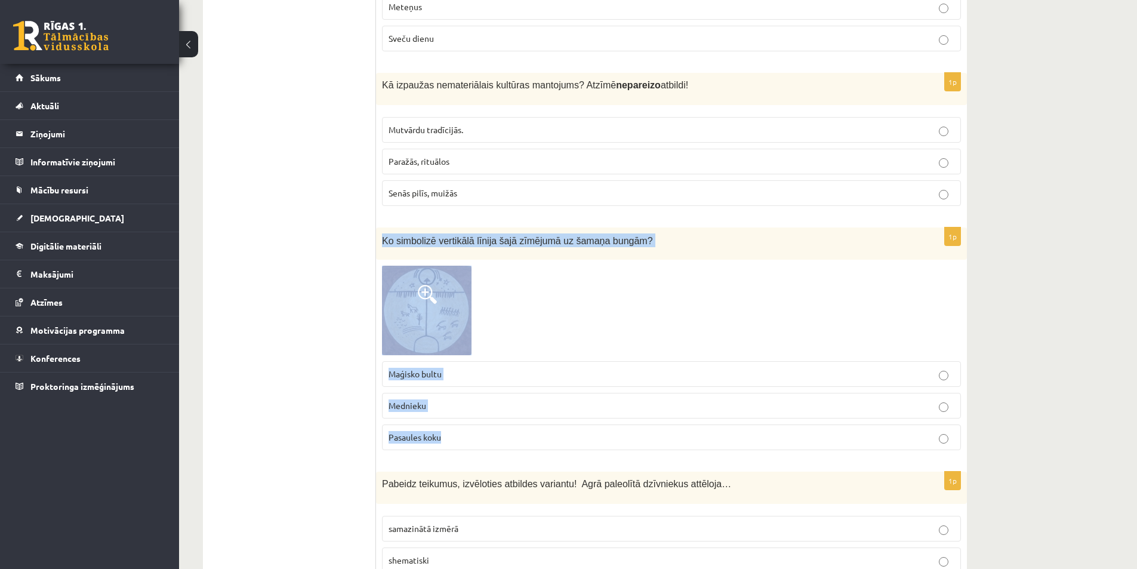
drag, startPoint x: 383, startPoint y: 223, endPoint x: 588, endPoint y: 417, distance: 282.0
click at [588, 417] on div "1p Ko simbolizē vertikālā līnija šajā zīmējumā uz šamaņa bungām? Maģisko bultu …" at bounding box center [671, 343] width 591 height 233
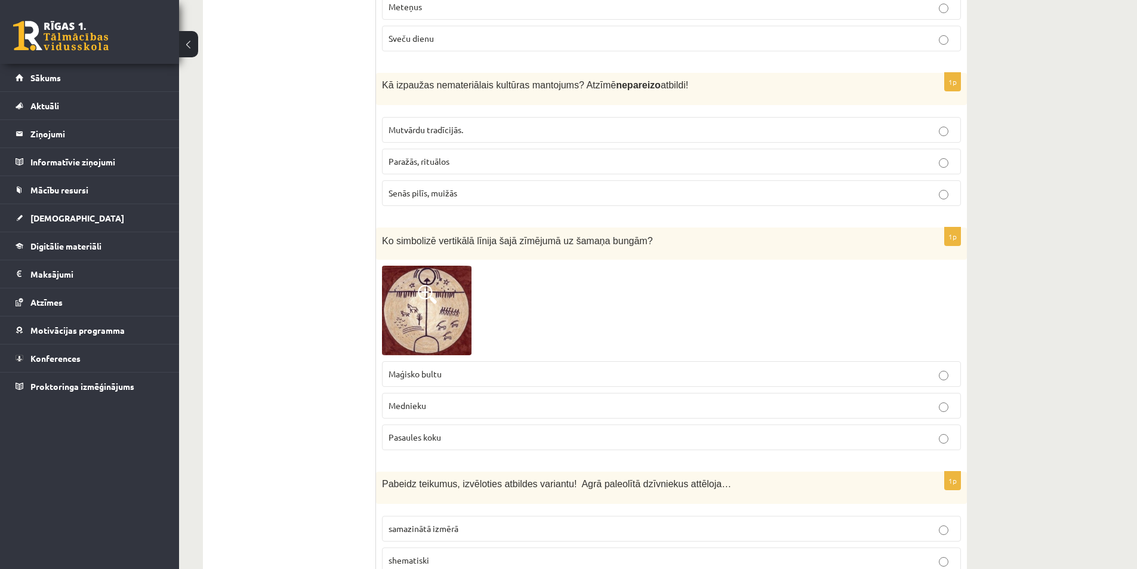
click at [461, 431] on p "Pasaules koku" at bounding box center [672, 437] width 566 height 13
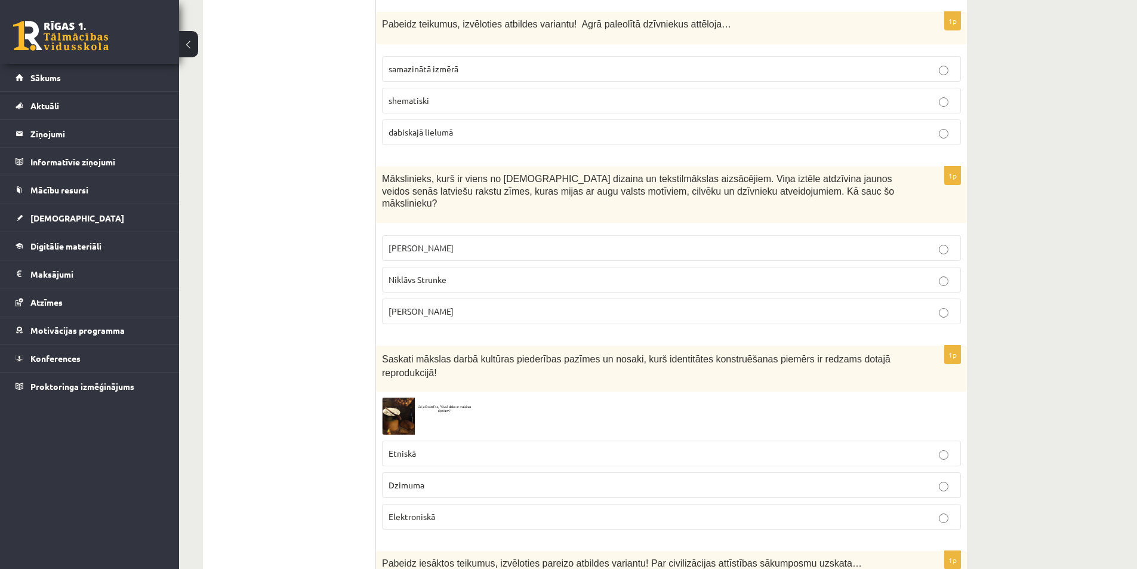
scroll to position [3402, 0]
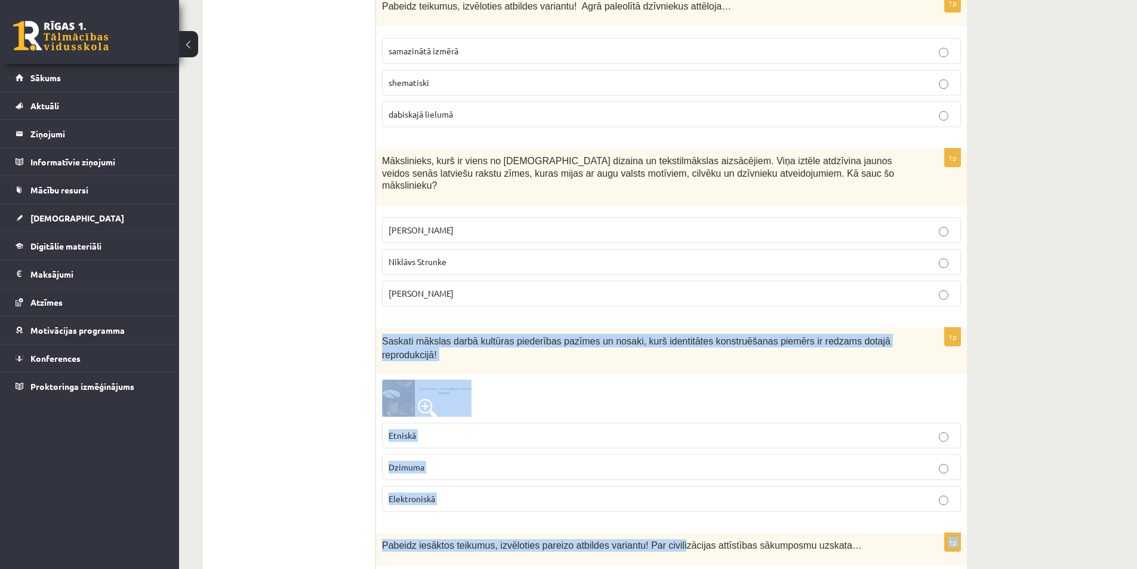
drag, startPoint x: 383, startPoint y: 312, endPoint x: 660, endPoint y: 502, distance: 336.6
drag, startPoint x: 416, startPoint y: 464, endPoint x: 409, endPoint y: 455, distance: 11.5
click at [415, 492] on p "Elektroniskā" at bounding box center [672, 498] width 566 height 13
drag, startPoint x: 475, startPoint y: 466, endPoint x: 465, endPoint y: 469, distance: 10.4
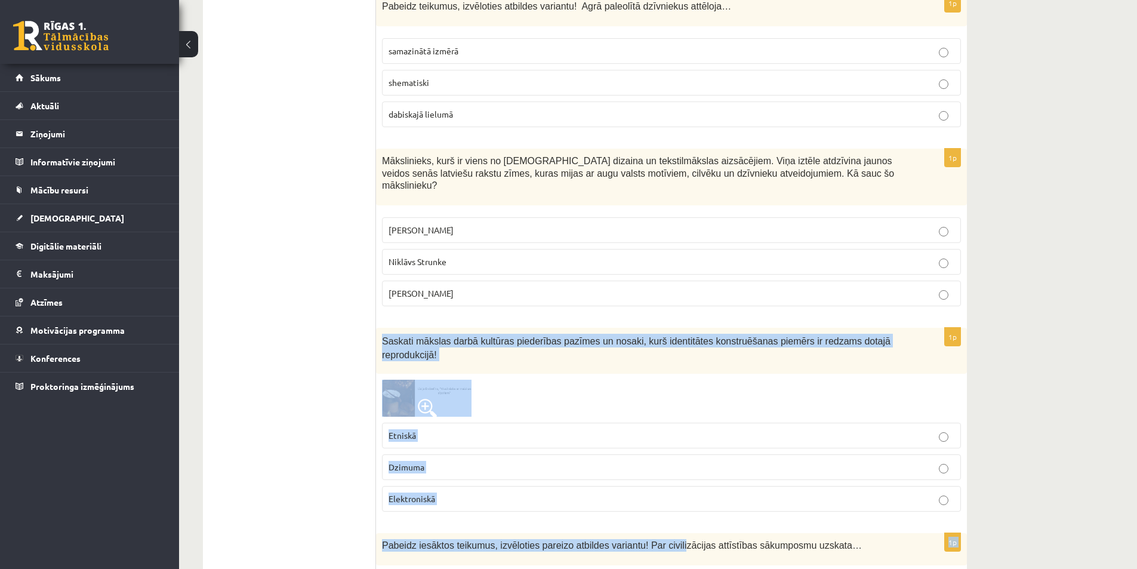
click at [473, 486] on label "Elektroniskā" at bounding box center [671, 499] width 579 height 26
click at [440, 477] on div "1p Saskati mākslas darbā kultūras piederības pazīmes un nosaki, kurš identitāte…" at bounding box center [671, 424] width 591 height 193
drag, startPoint x: 380, startPoint y: 313, endPoint x: 390, endPoint y: 424, distance: 110.9
click at [458, 458] on div "1p Saskati mākslas darbā kultūras piederības pazīmes un nosaki, kurš identitāte…" at bounding box center [671, 424] width 591 height 193
click at [525, 380] on div at bounding box center [671, 398] width 579 height 36
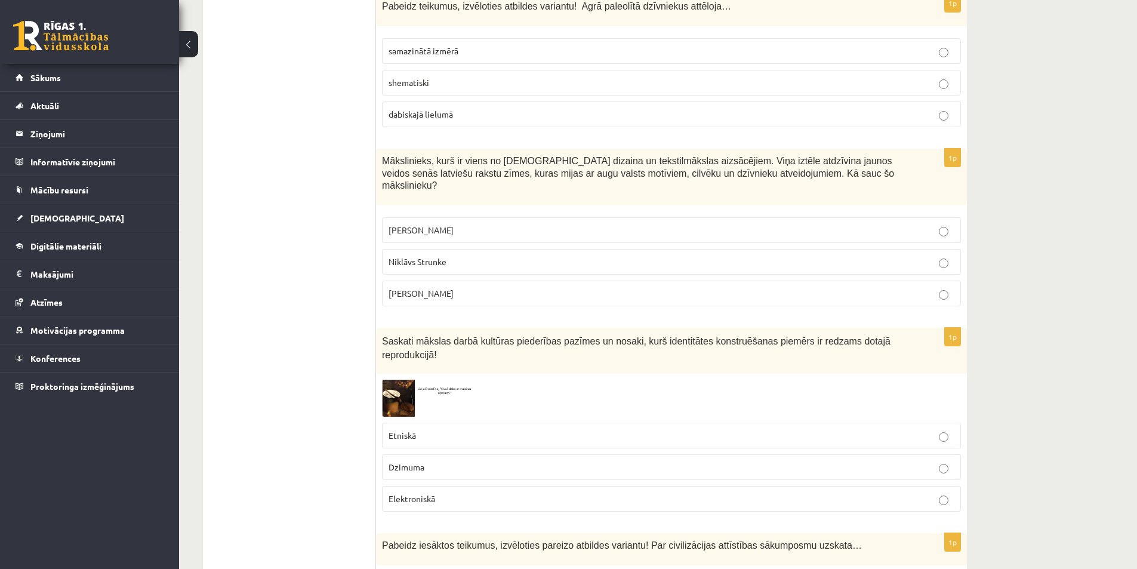
click at [525, 380] on div at bounding box center [671, 398] width 579 height 36
click at [434, 399] on span at bounding box center [427, 408] width 19 height 19
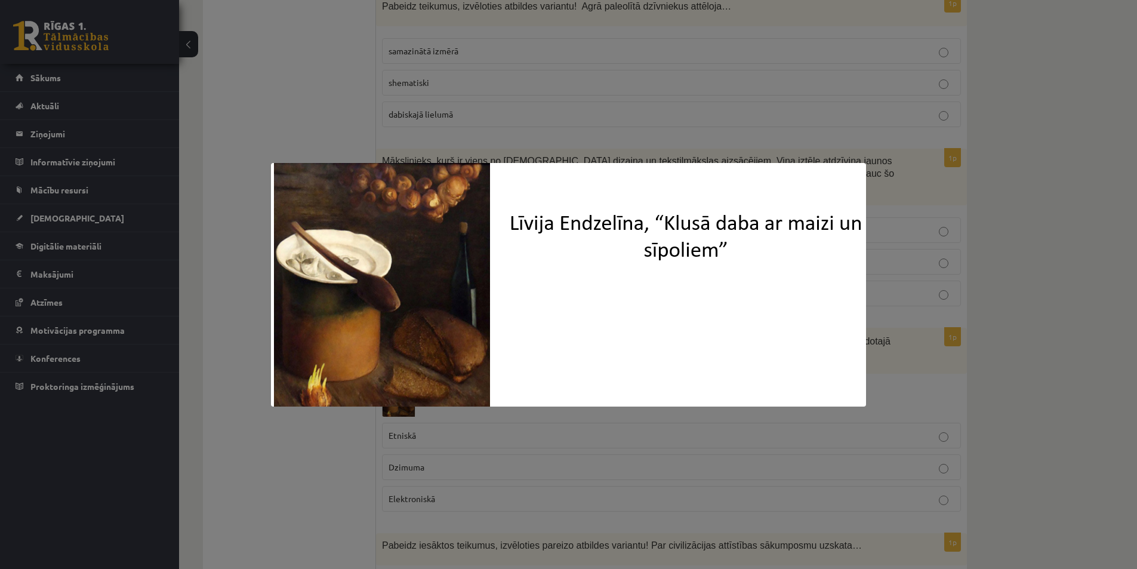
click at [1015, 327] on div at bounding box center [568, 284] width 1137 height 569
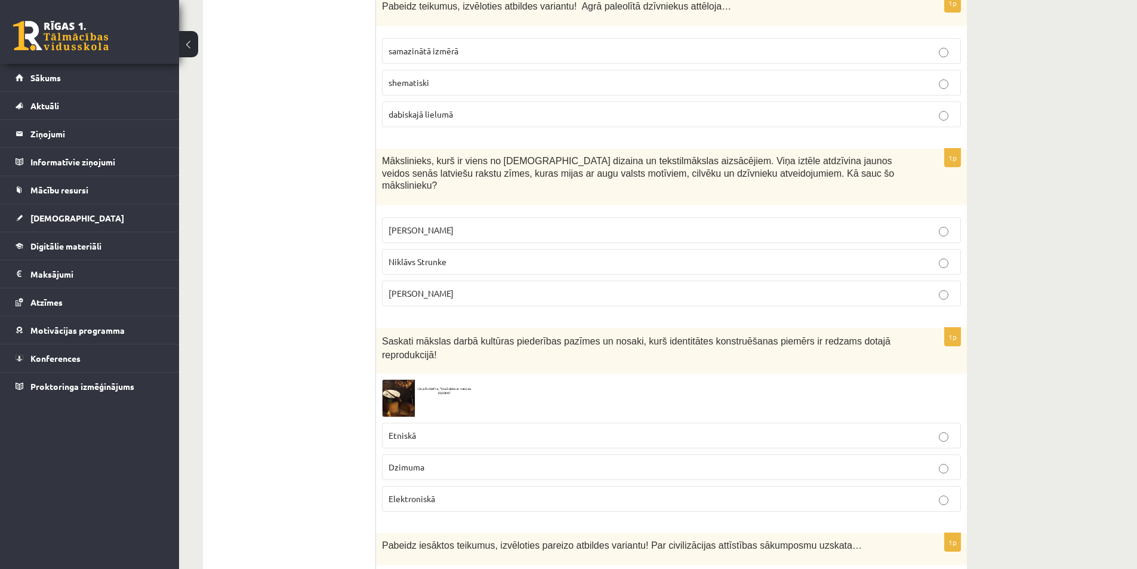
click at [419, 380] on img at bounding box center [427, 398] width 90 height 36
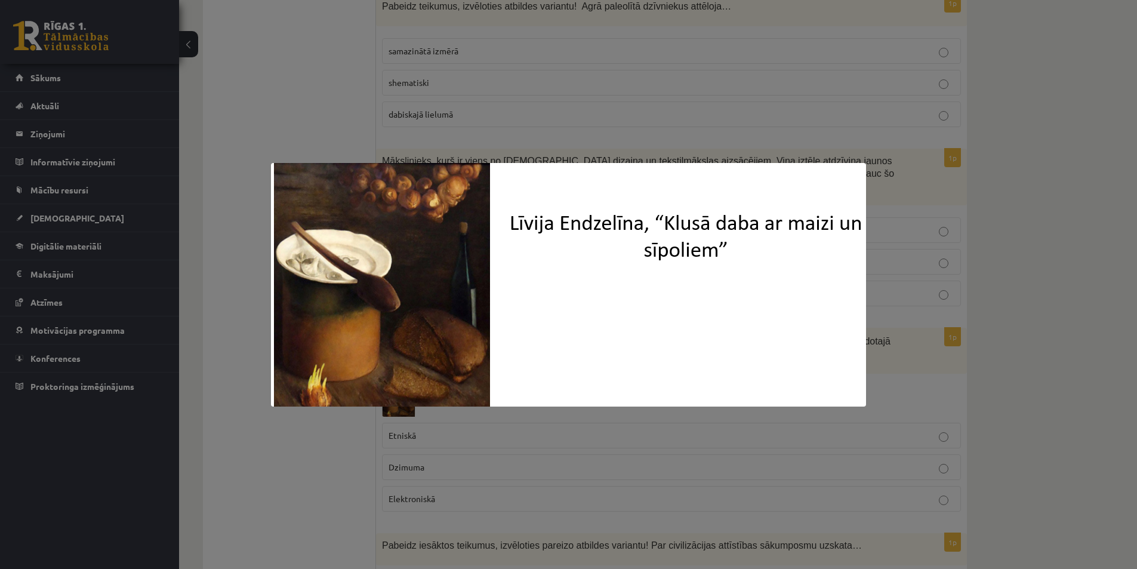
click at [1044, 322] on div at bounding box center [568, 284] width 1137 height 569
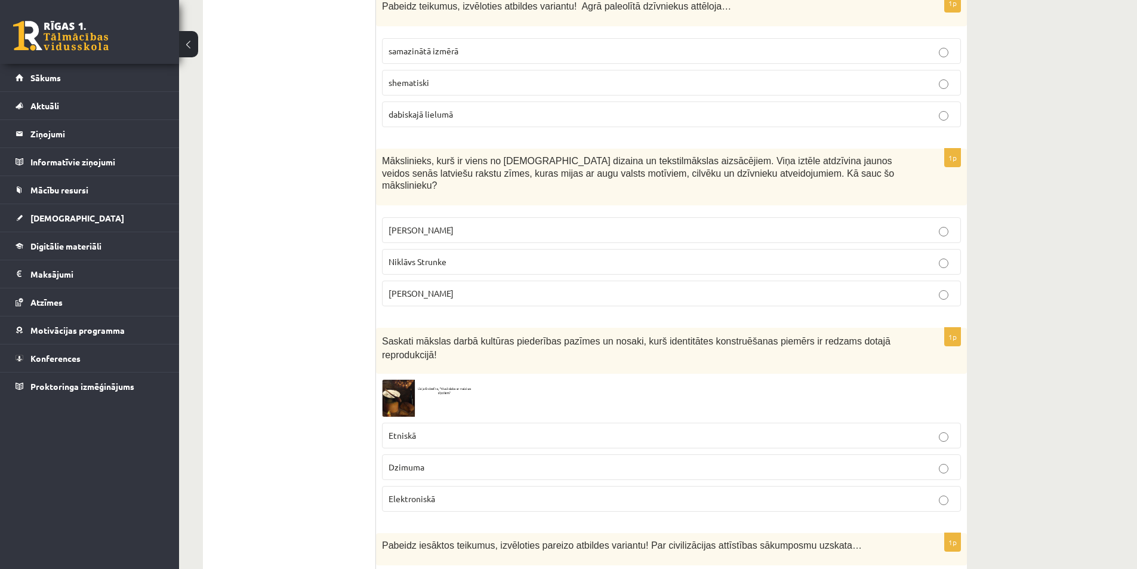
click at [476, 423] on label "Etniskā" at bounding box center [671, 436] width 579 height 26
click at [384, 380] on img at bounding box center [427, 398] width 90 height 36
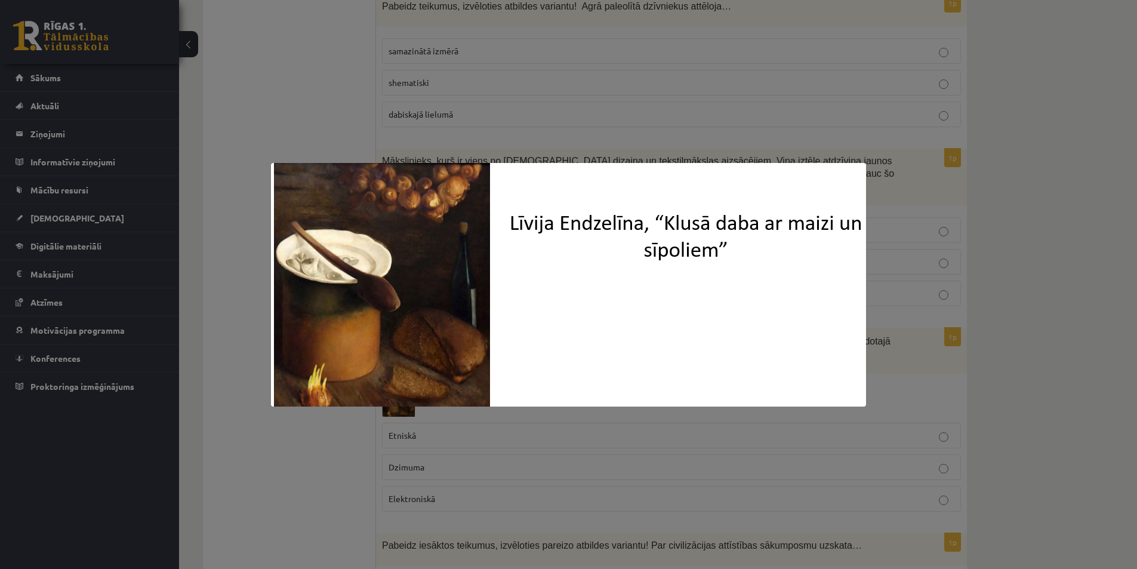
click at [246, 457] on div at bounding box center [568, 284] width 1137 height 569
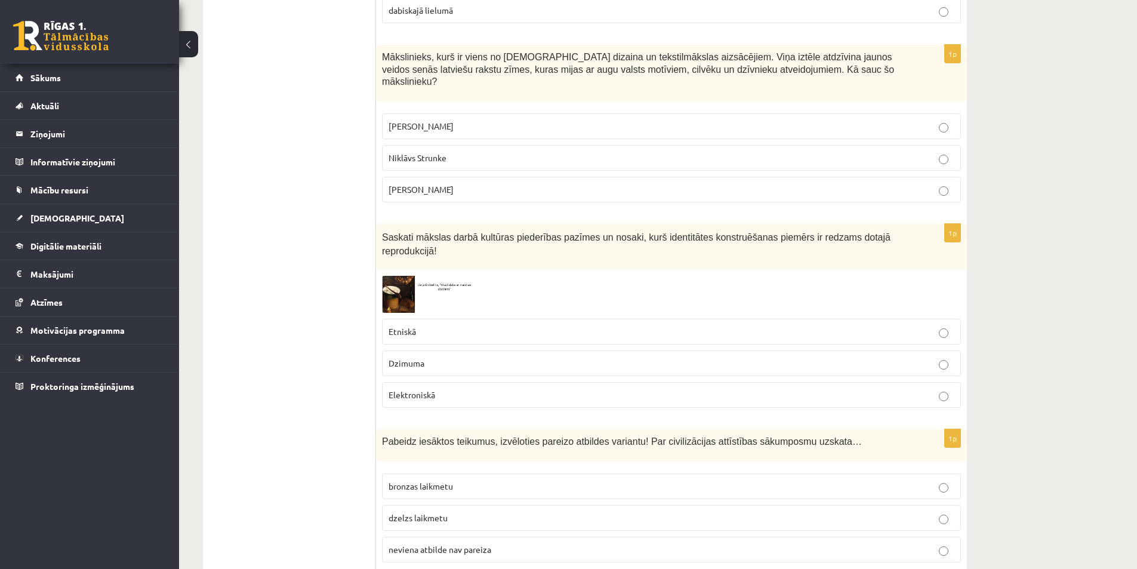
scroll to position [3700, 0]
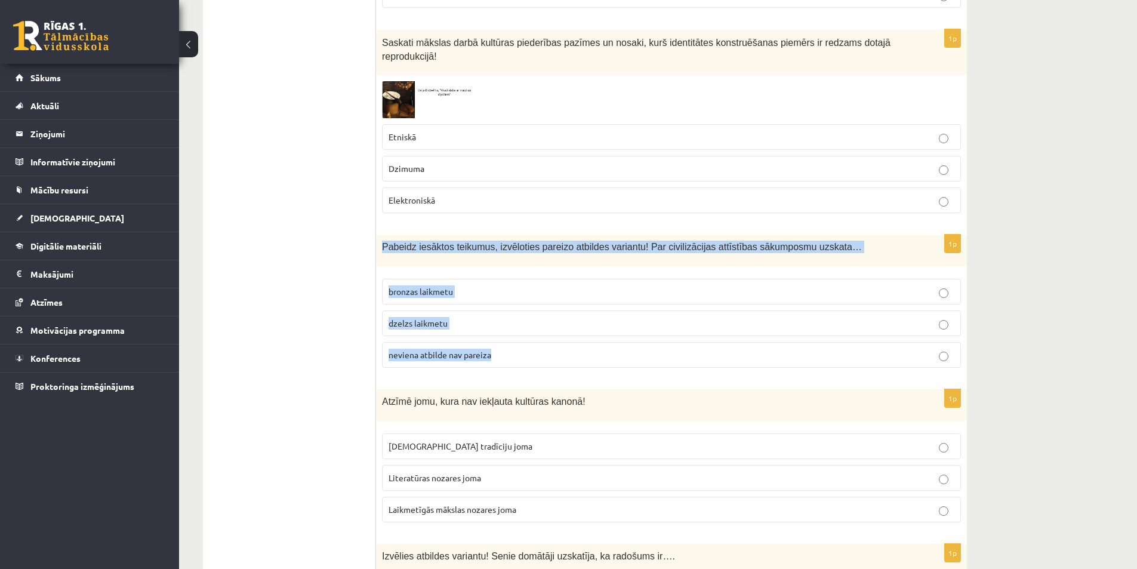
drag, startPoint x: 381, startPoint y: 202, endPoint x: 624, endPoint y: 312, distance: 266.8
click at [671, 327] on div "1p Pabeidz iesāktos teikumus, izvēloties pareizo atbildes variantu! Par civiliz…" at bounding box center [671, 306] width 591 height 143
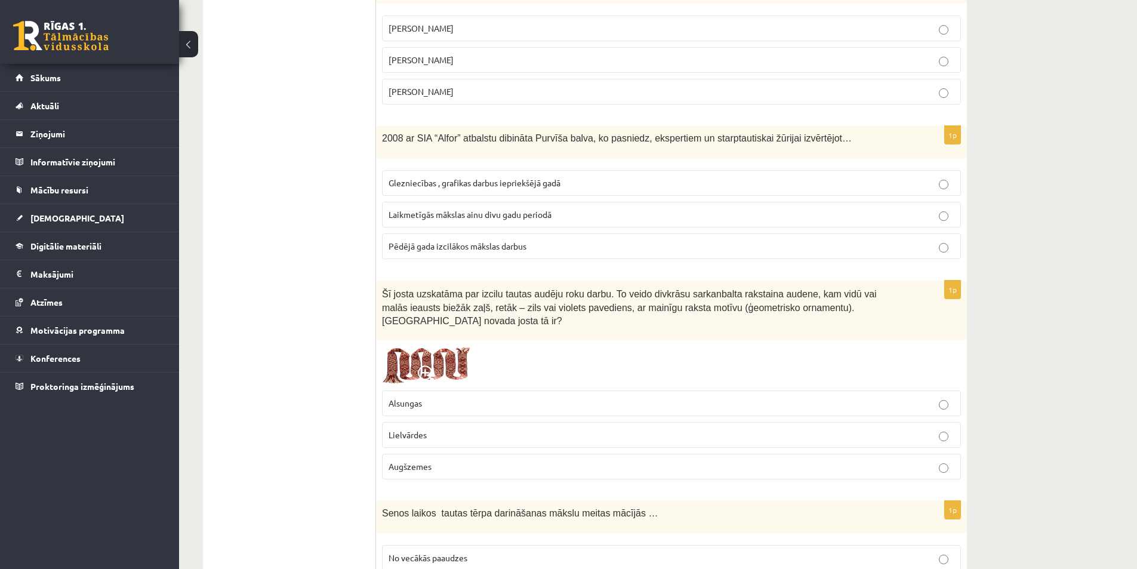
scroll to position [418, 0]
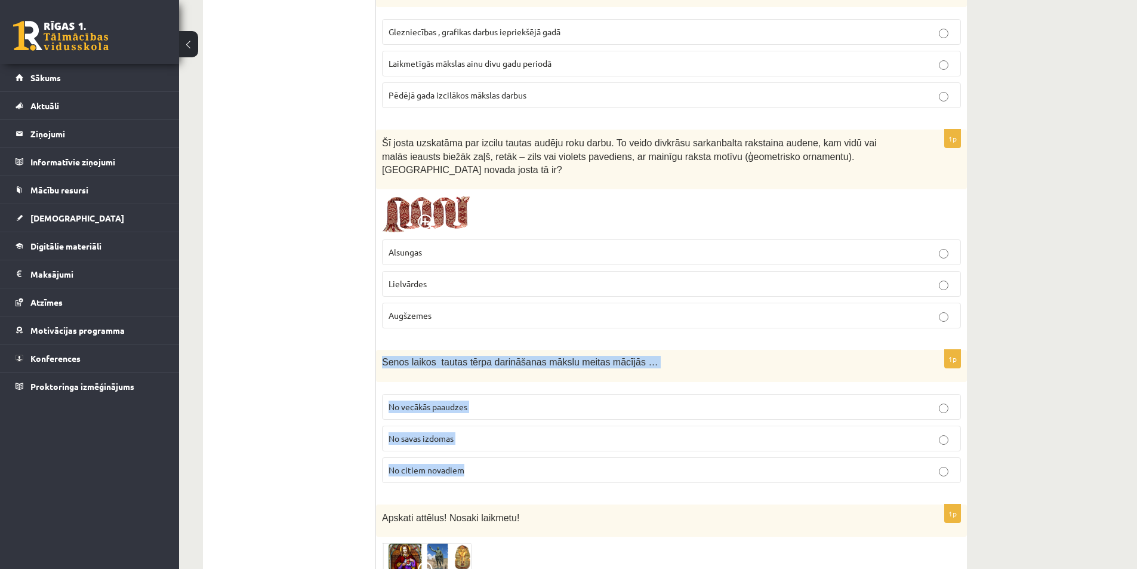
drag, startPoint x: 384, startPoint y: 350, endPoint x: 520, endPoint y: 454, distance: 171.2
click at [520, 454] on div "1p Senos laikos tautas tērpa darināšanas mākslu meitas mācījās … No vecākās paa…" at bounding box center [671, 421] width 591 height 143
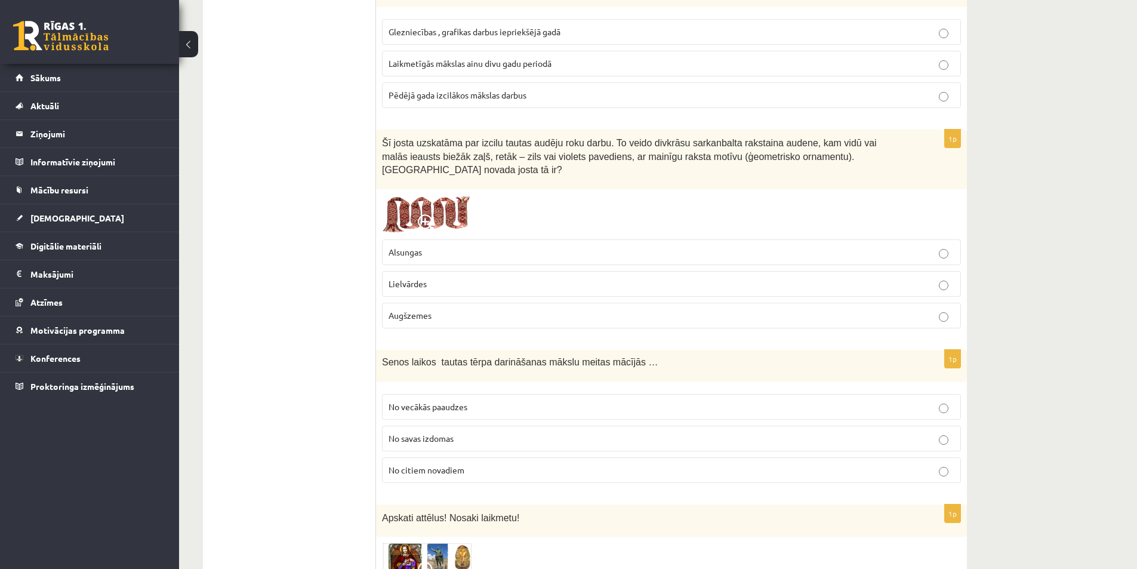
click at [430, 401] on span "No vecākās paaudzes" at bounding box center [428, 406] width 79 height 11
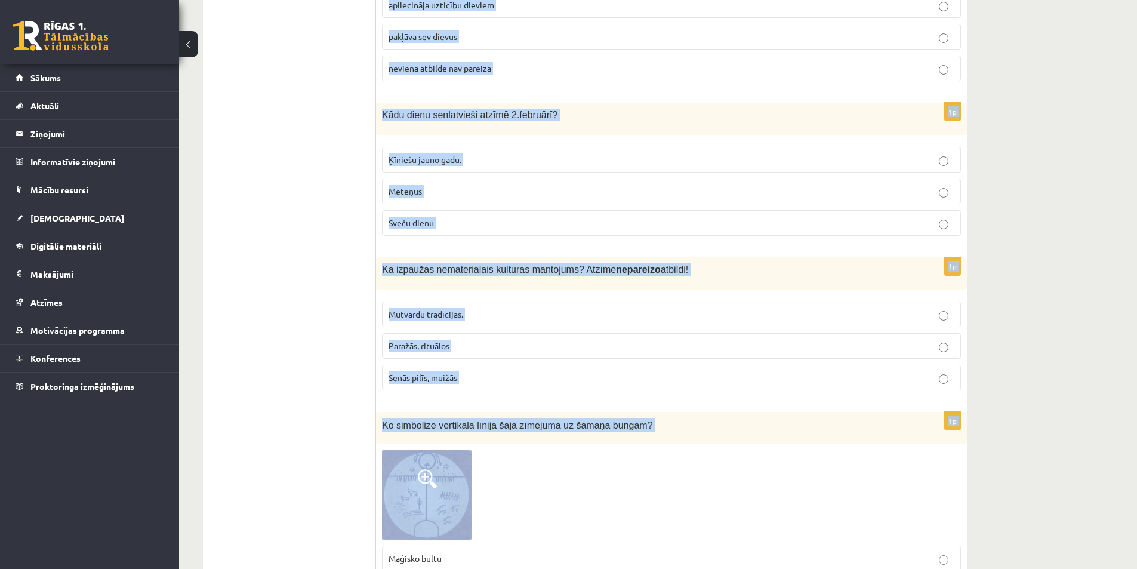
scroll to position [2745, 0]
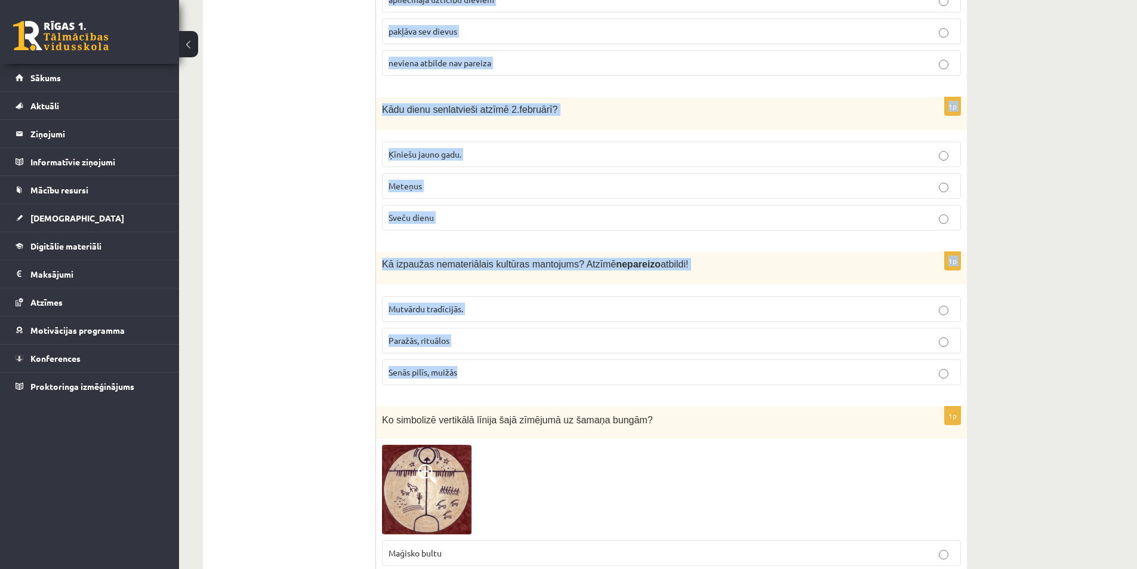
drag, startPoint x: 380, startPoint y: 269, endPoint x: 538, endPoint y: 348, distance: 176.4
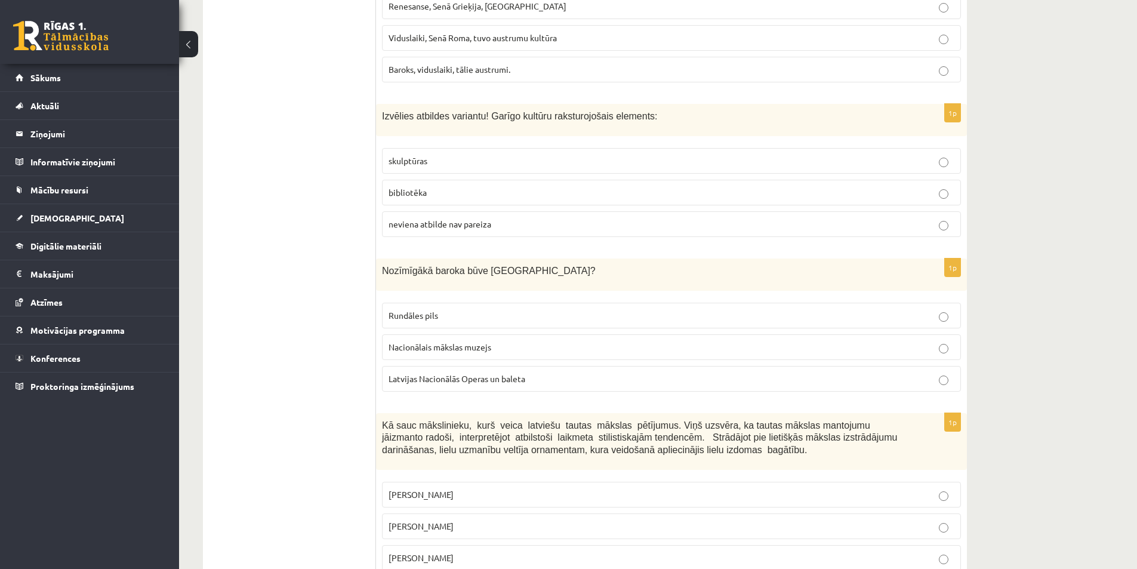
scroll to position [1015, 0]
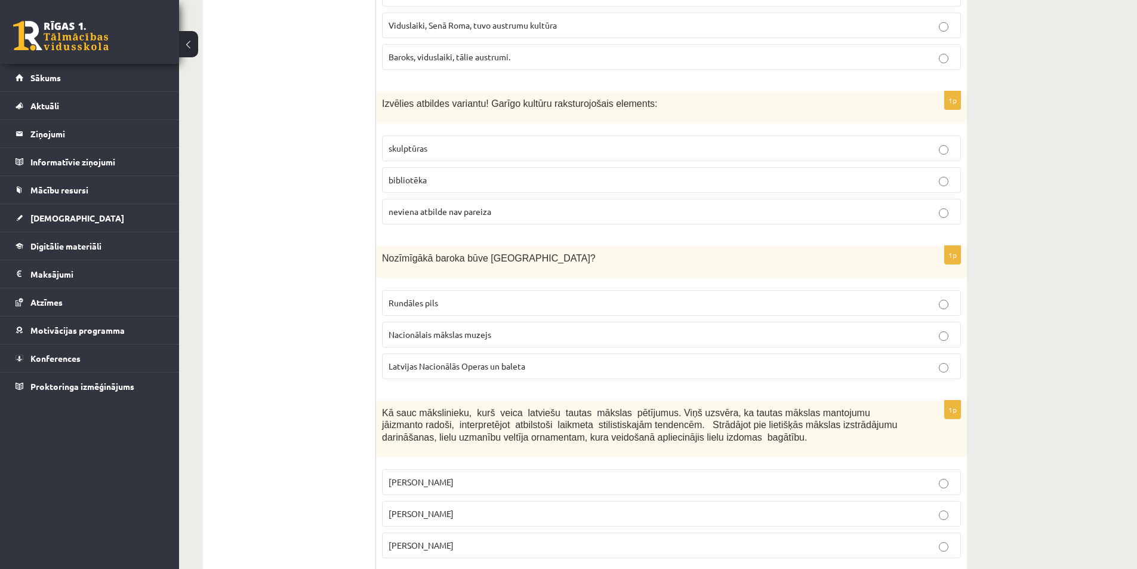
click at [418, 167] on label "bibliotēka" at bounding box center [671, 180] width 579 height 26
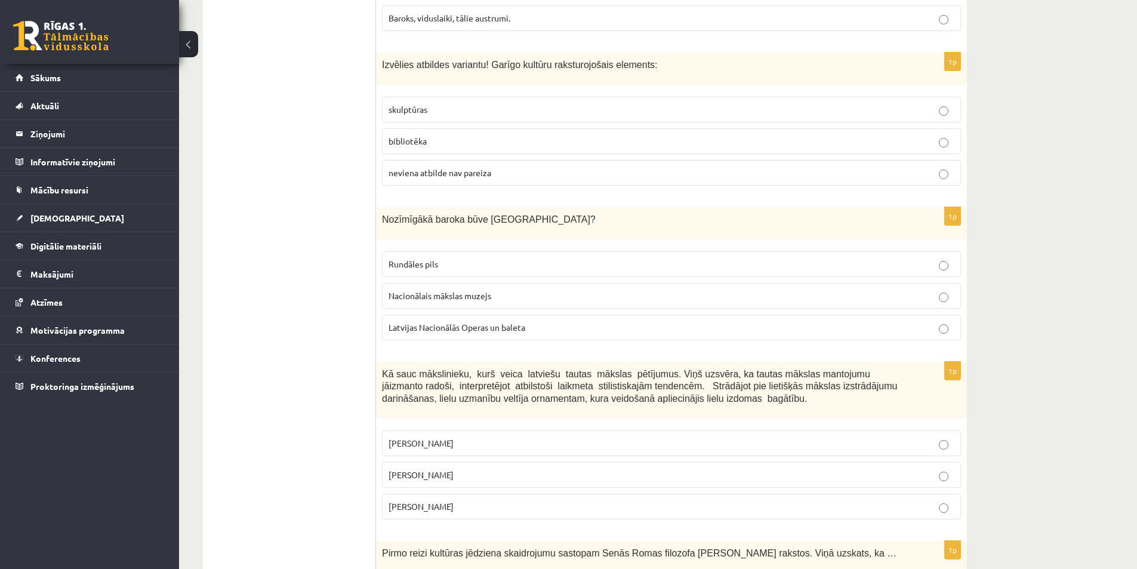
scroll to position [1074, 0]
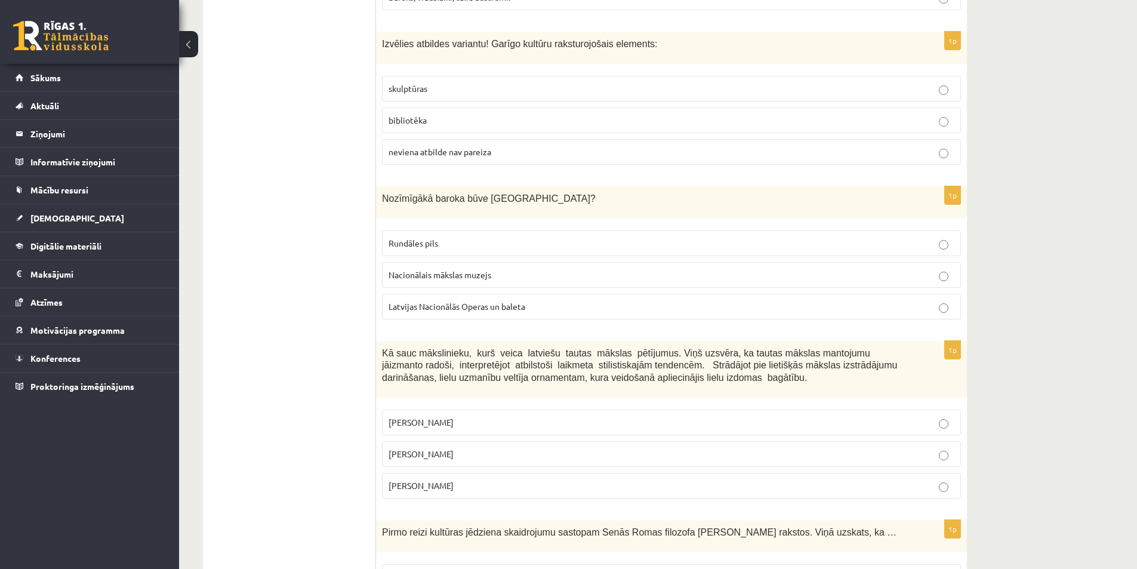
click at [429, 238] on span "Rundāles pils" at bounding box center [414, 243] width 50 height 11
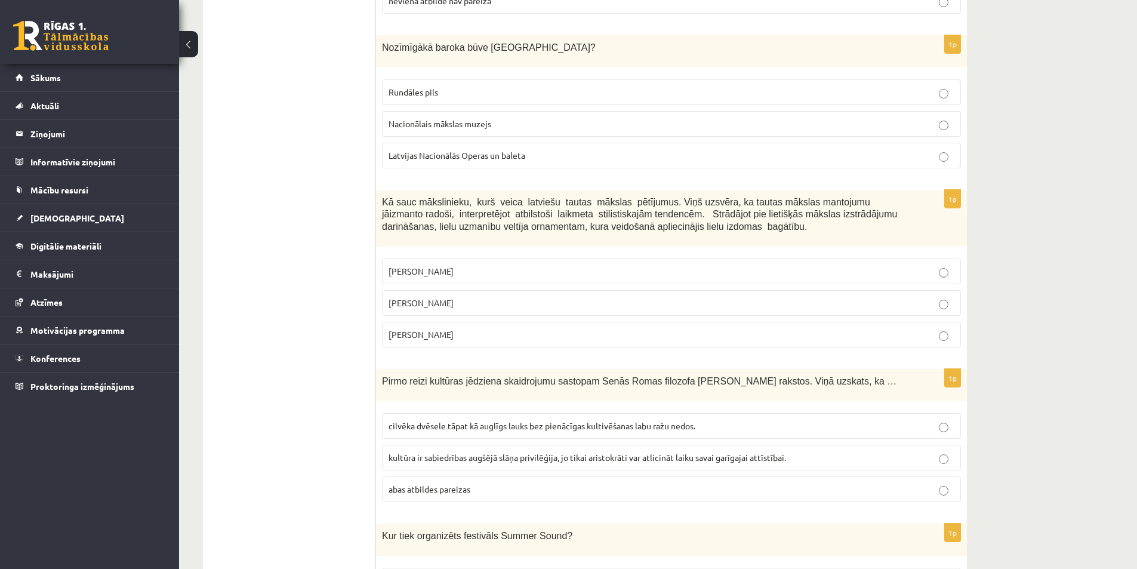
scroll to position [1253, 0]
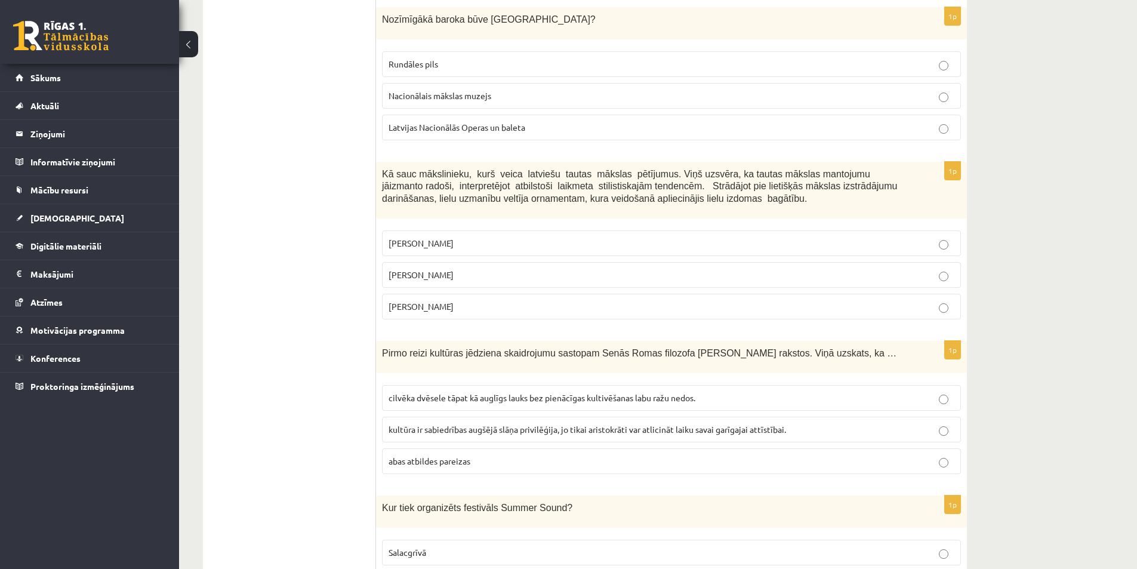
click at [439, 269] on span "[PERSON_NAME]" at bounding box center [421, 274] width 65 height 11
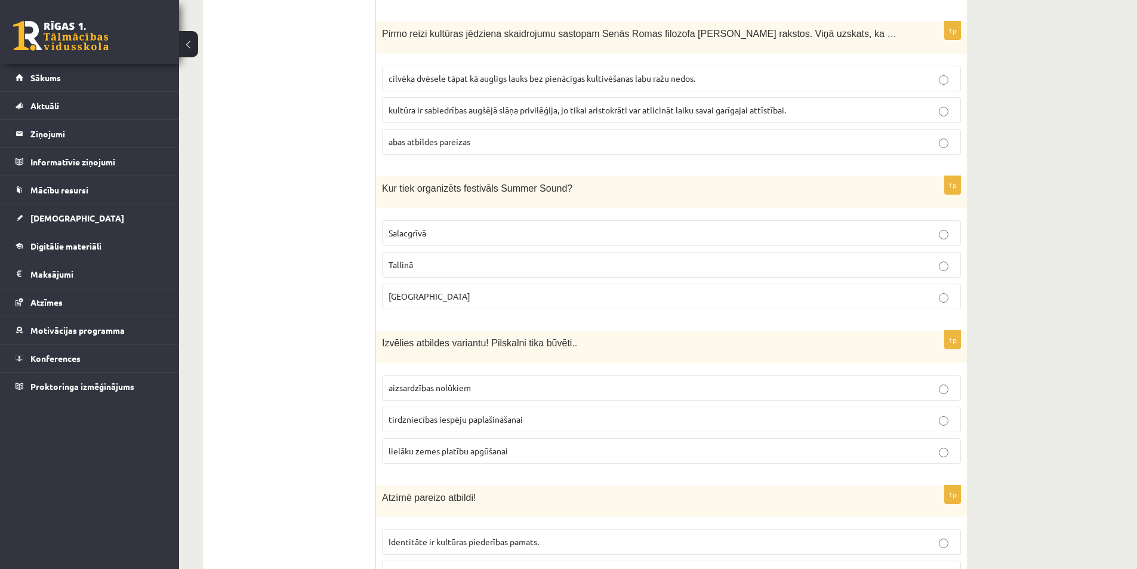
scroll to position [1552, 0]
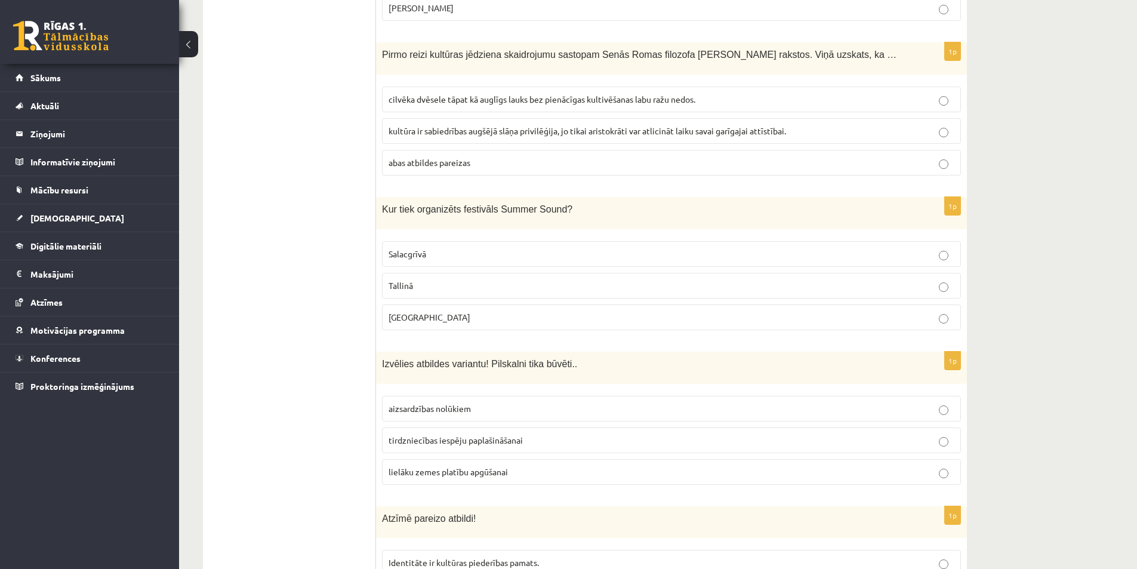
click at [457, 94] on span "cilvēka dvēsele tāpat kā auglīgs lauks bez pienācīgas kultivēšanas labu ražu ne…" at bounding box center [542, 99] width 307 height 11
click at [411, 312] on span "[GEOGRAPHIC_DATA]" at bounding box center [430, 317] width 82 height 11
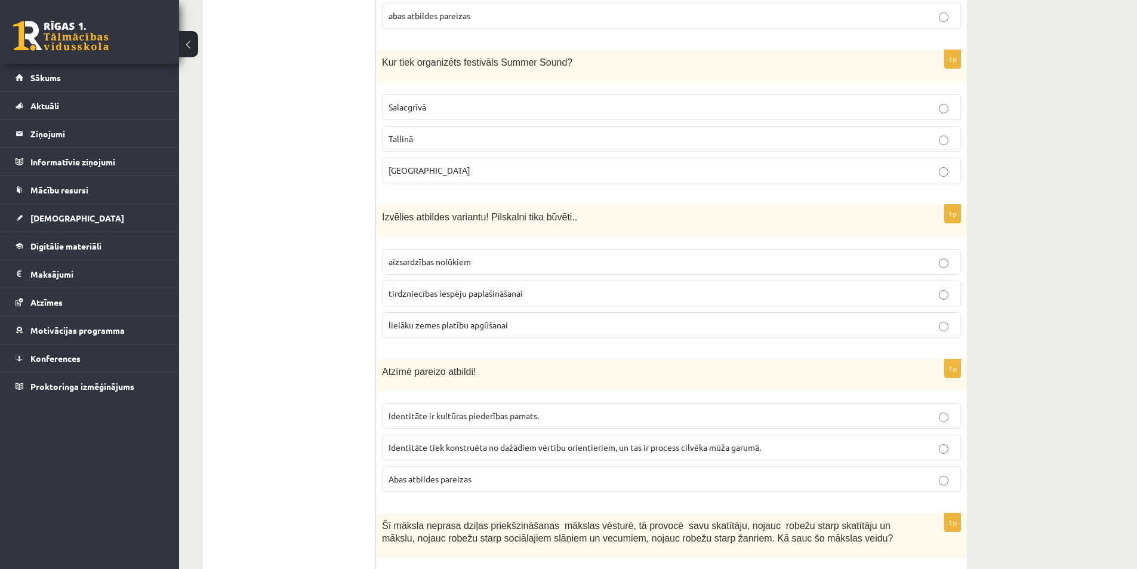
scroll to position [1731, 0]
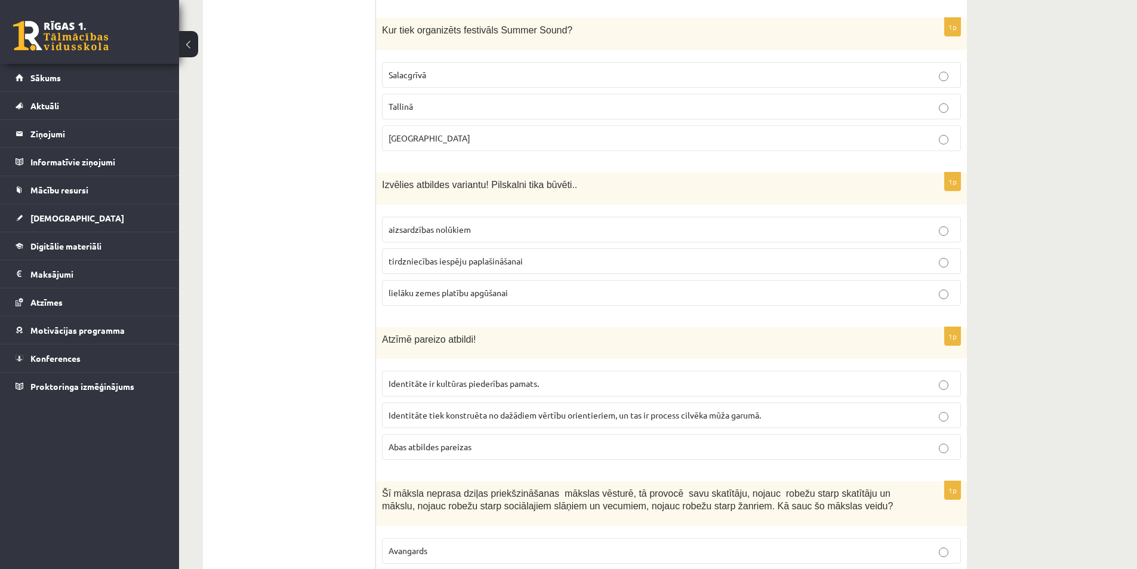
click at [424, 224] on span "aizsardzības nolūkiem" at bounding box center [430, 229] width 82 height 11
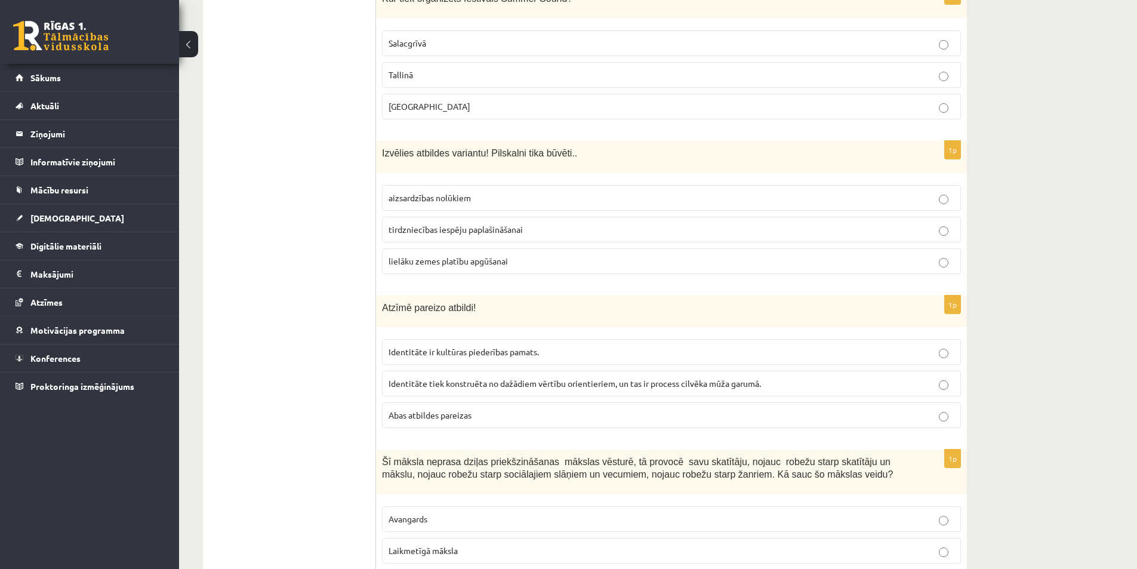
scroll to position [1791, 0]
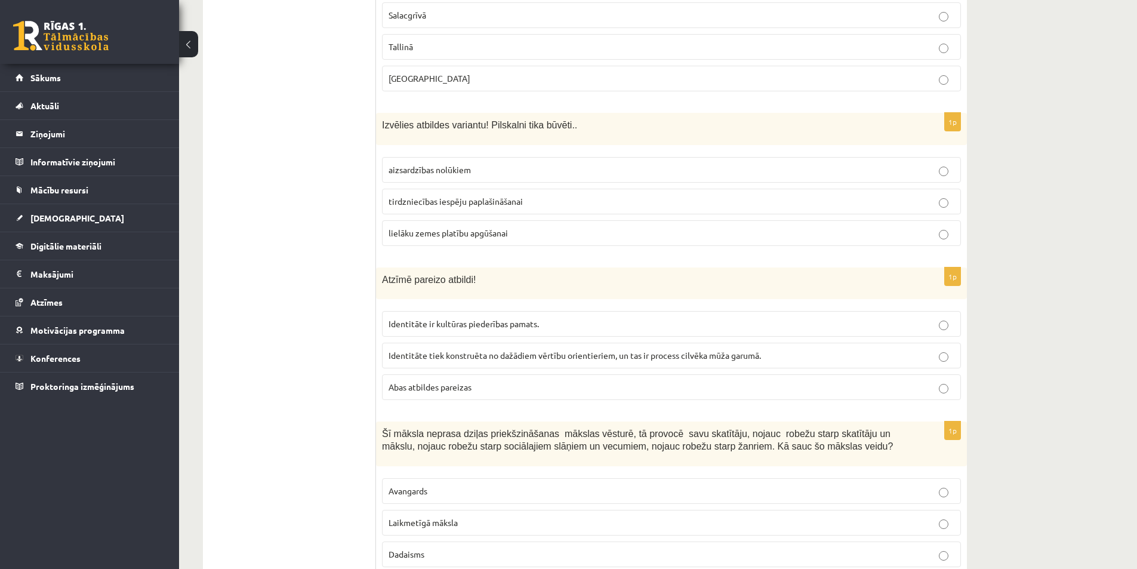
click at [439, 381] on span "Abas atbildes pareizas" at bounding box center [430, 386] width 83 height 11
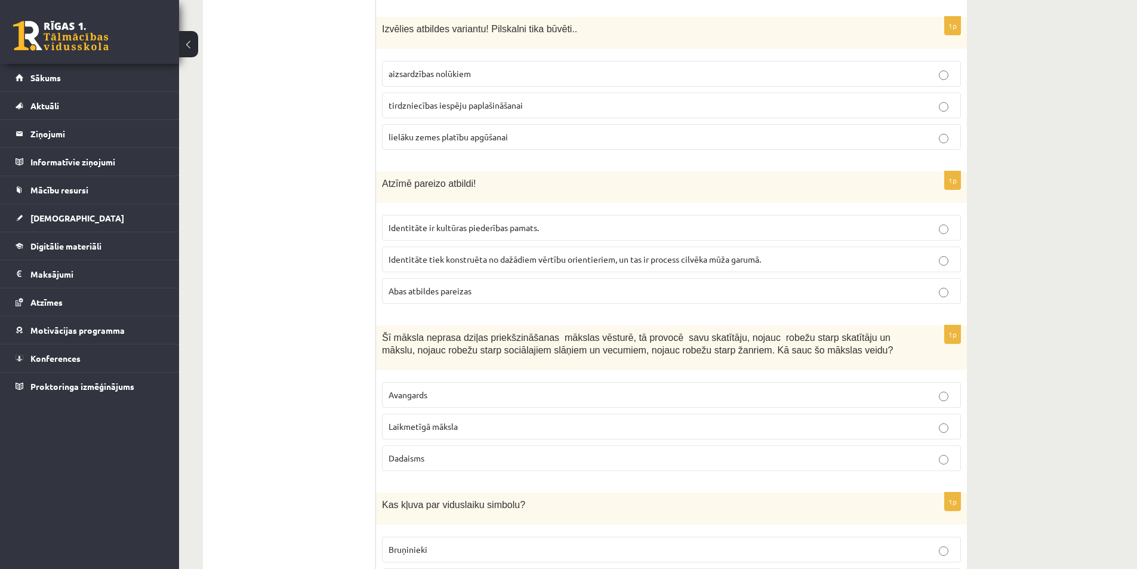
scroll to position [1910, 0]
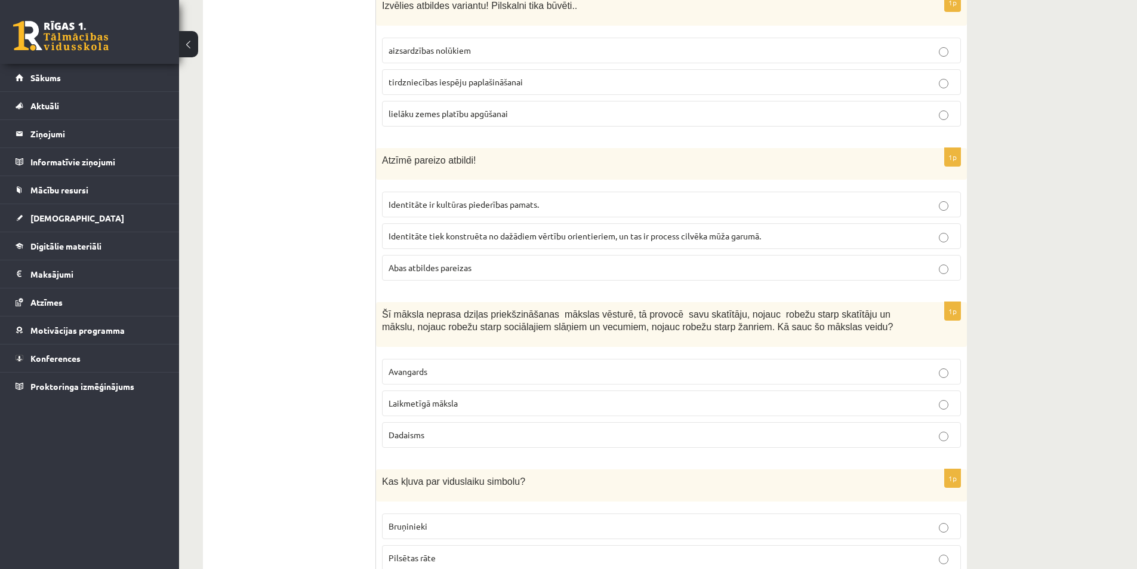
click at [426, 397] on span "Laikmetīgā māksla" at bounding box center [423, 402] width 69 height 11
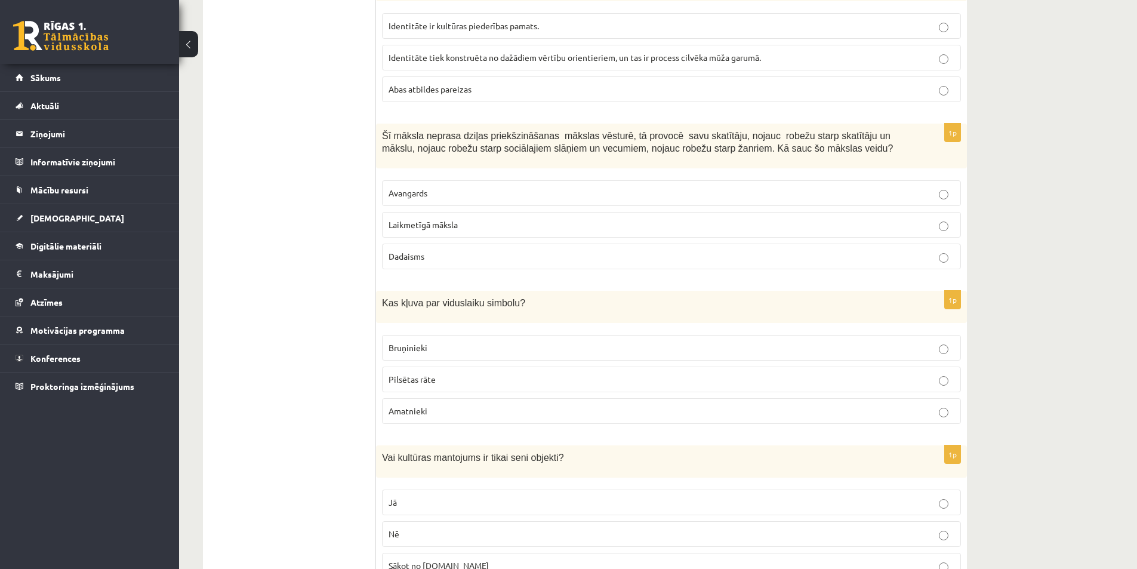
scroll to position [2089, 0]
click at [424, 341] on span "Bruņinieki" at bounding box center [408, 346] width 39 height 11
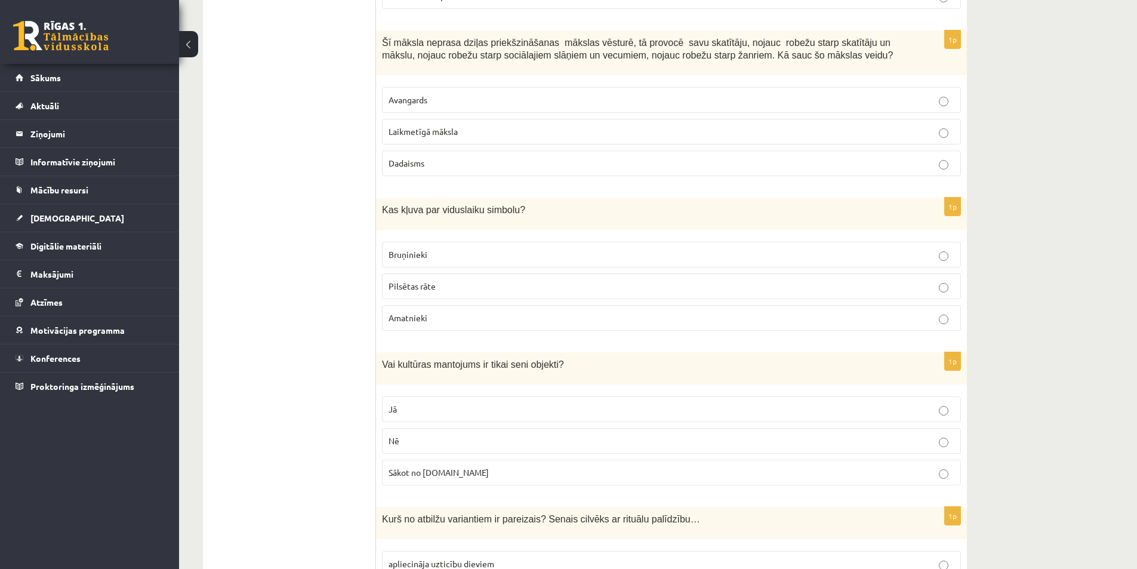
scroll to position [2208, 0]
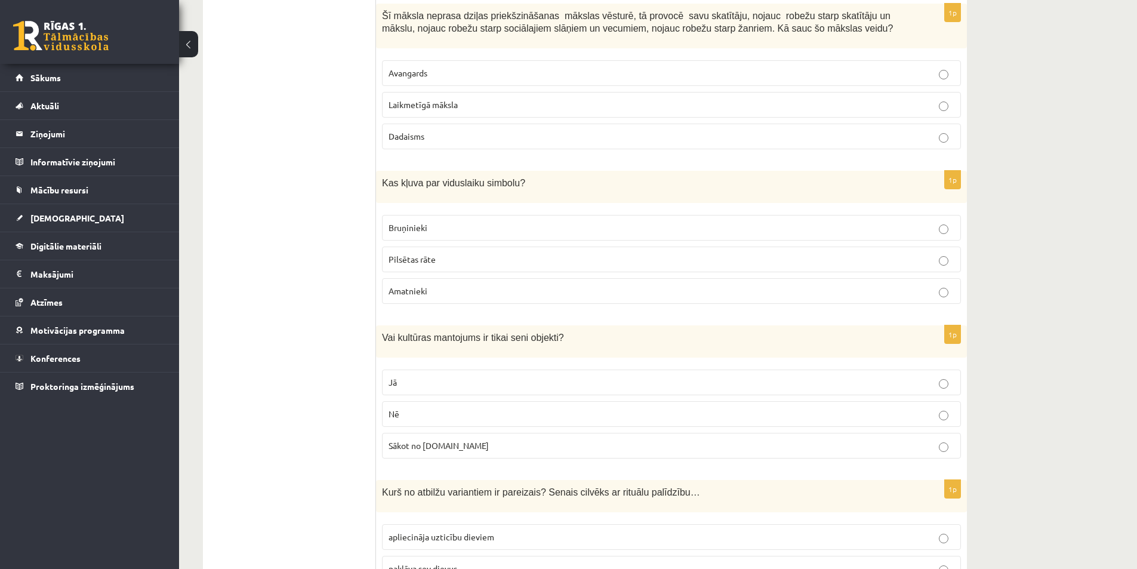
click at [420, 408] on p "Nē" at bounding box center [672, 414] width 566 height 13
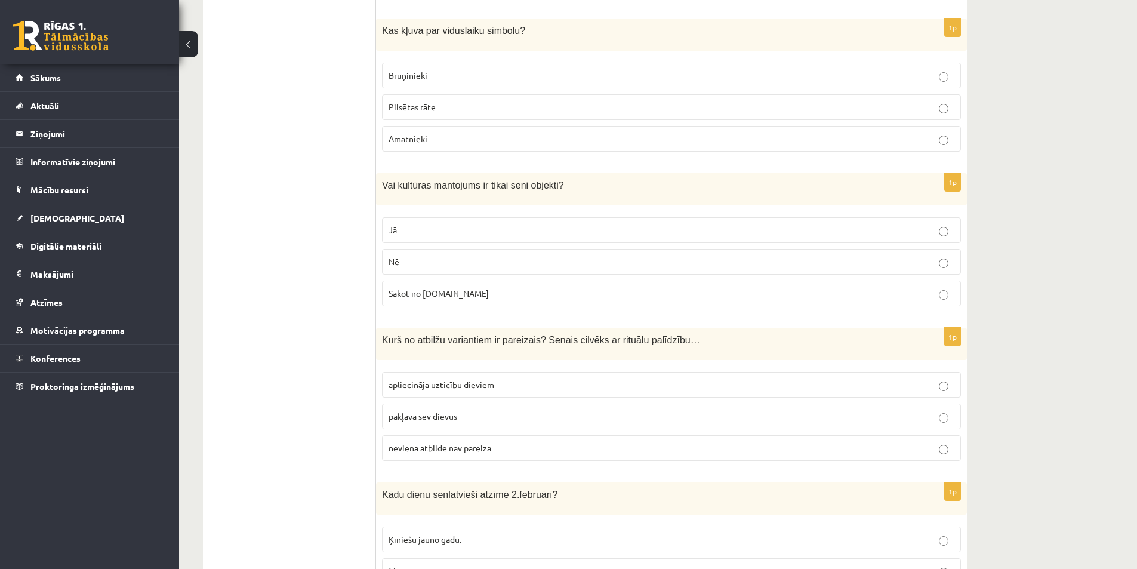
scroll to position [2387, 0]
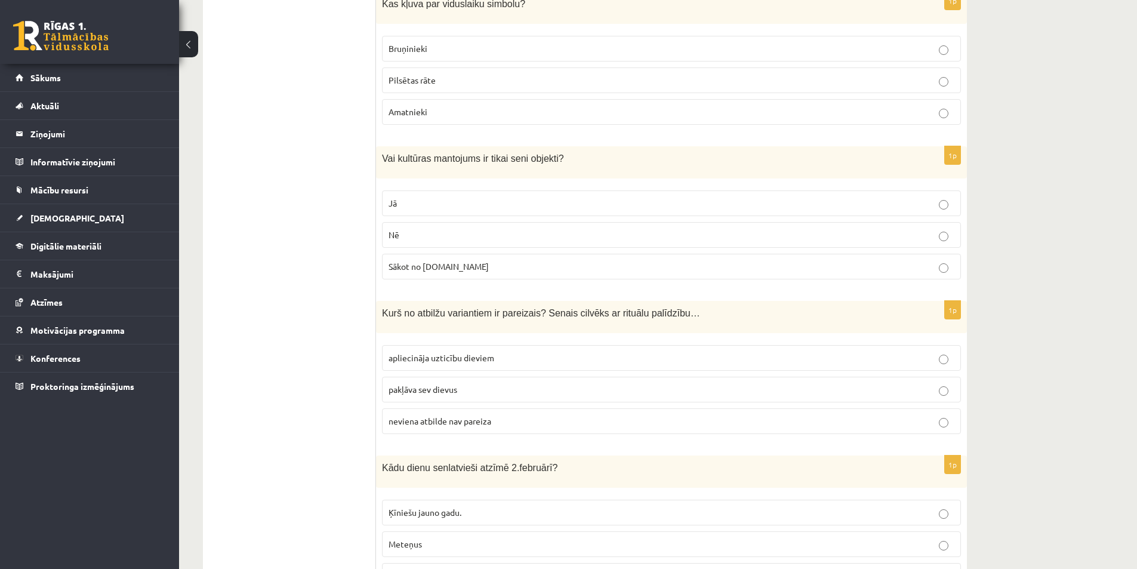
click at [433, 352] on span "apliecināja uzticību dieviem" at bounding box center [442, 357] width 106 height 11
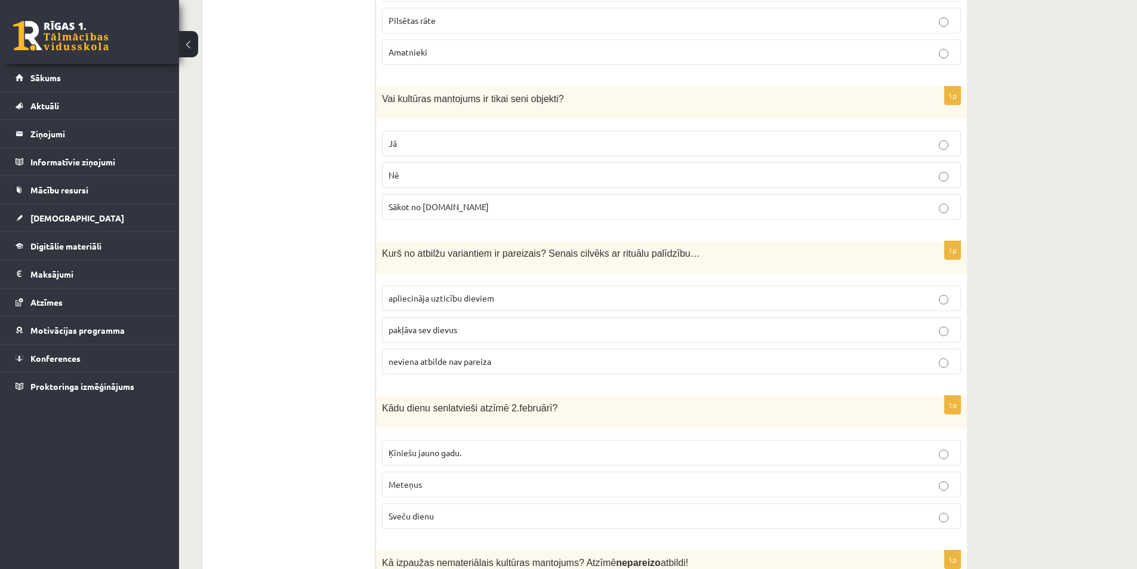
scroll to position [2507, 0]
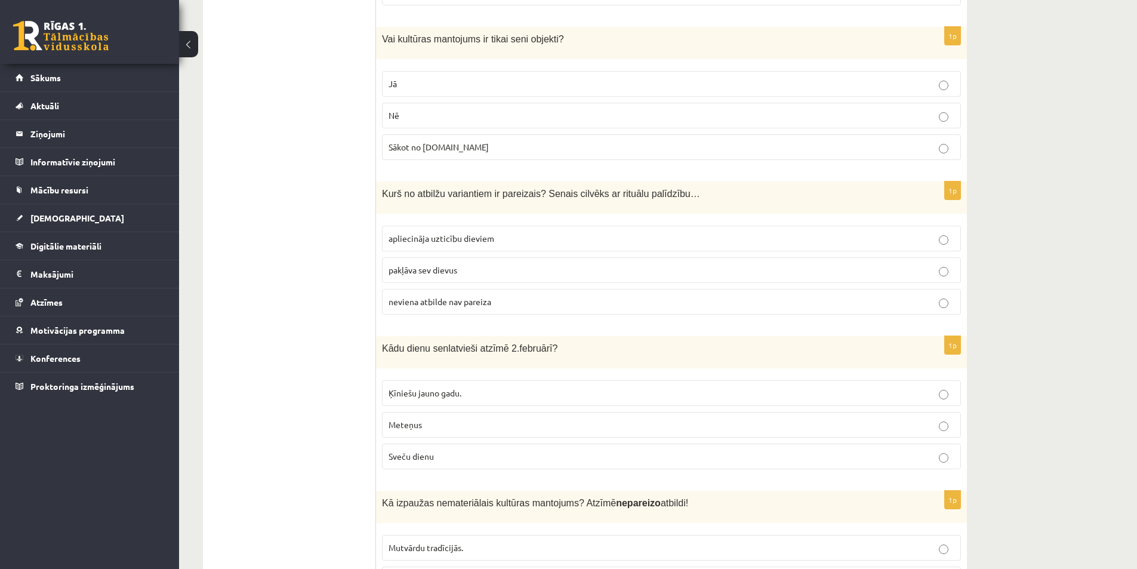
click at [449, 450] on p "Sveču dienu" at bounding box center [672, 456] width 566 height 13
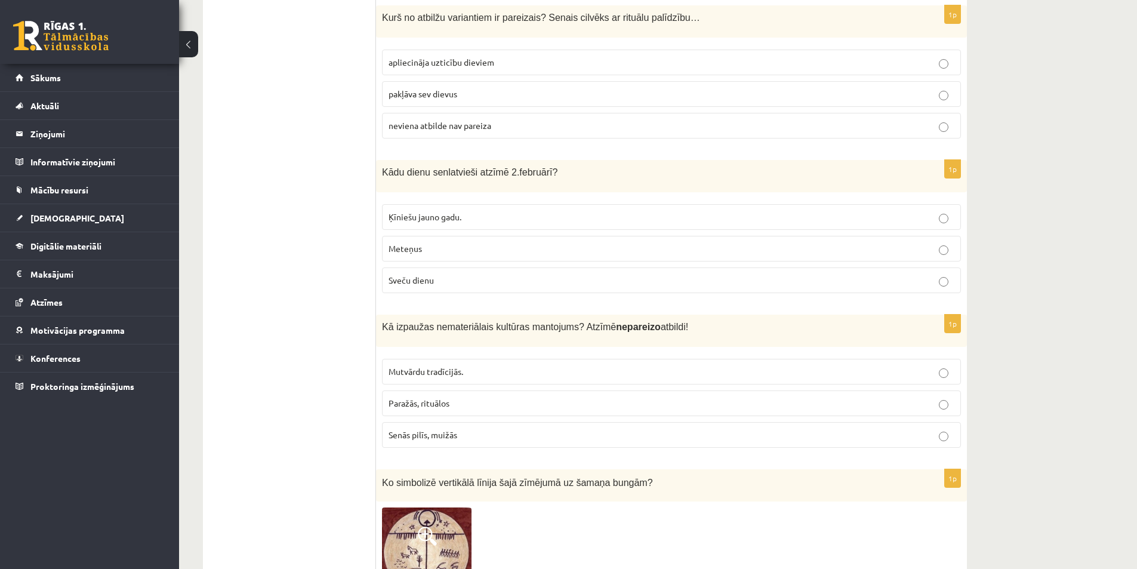
scroll to position [2686, 0]
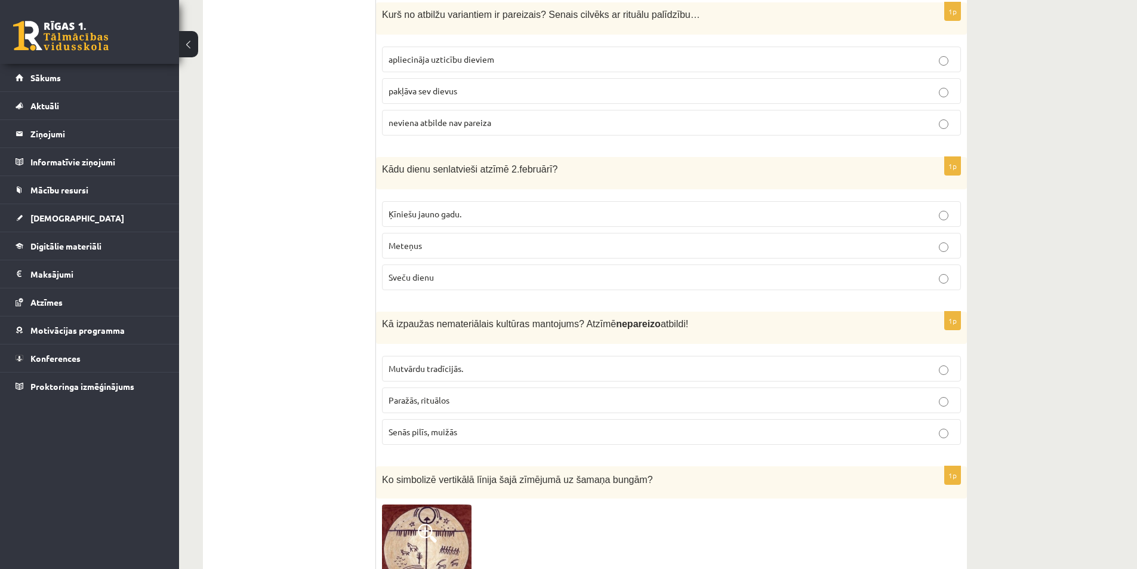
click at [437, 426] on span "Senās pilīs, muižās" at bounding box center [423, 431] width 69 height 11
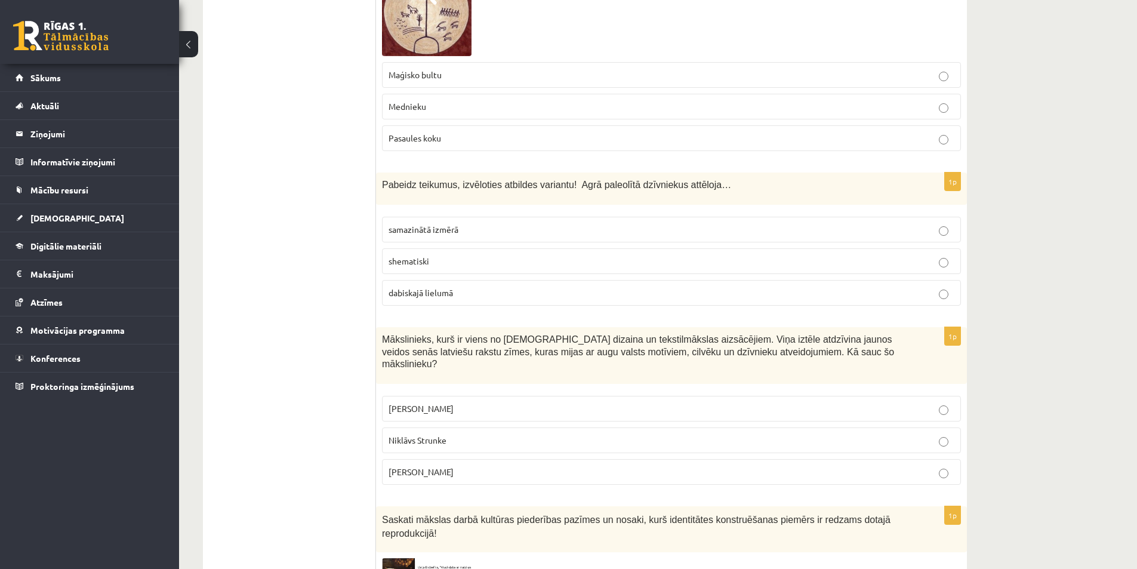
scroll to position [3462, 0]
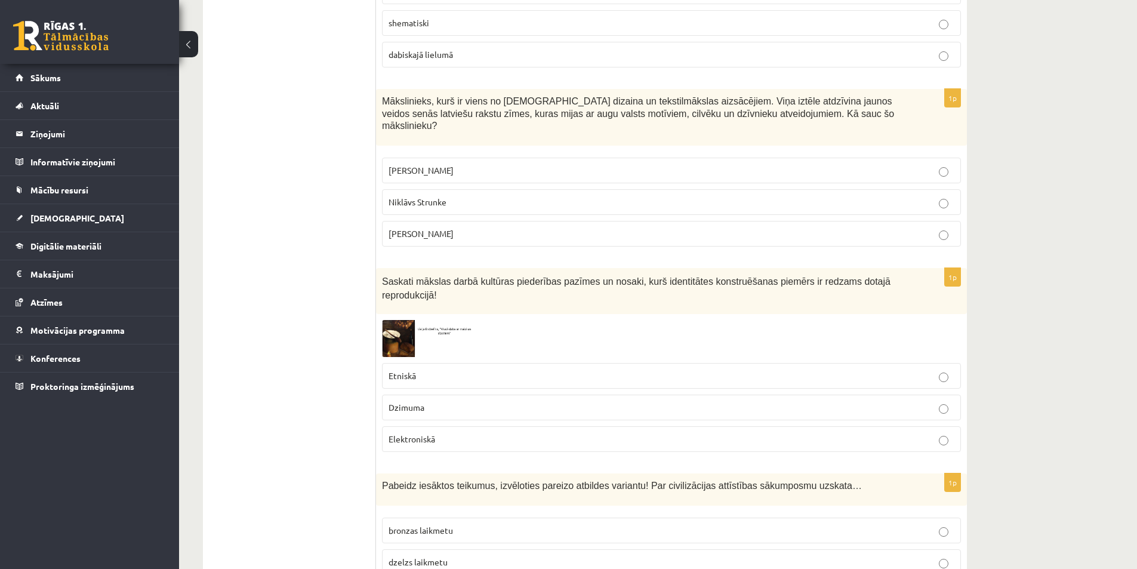
drag, startPoint x: 377, startPoint y: 408, endPoint x: 470, endPoint y: 207, distance: 221.6
click at [694, 320] on div at bounding box center [671, 338] width 579 height 36
drag, startPoint x: 374, startPoint y: 253, endPoint x: 494, endPoint y: 397, distance: 188.1
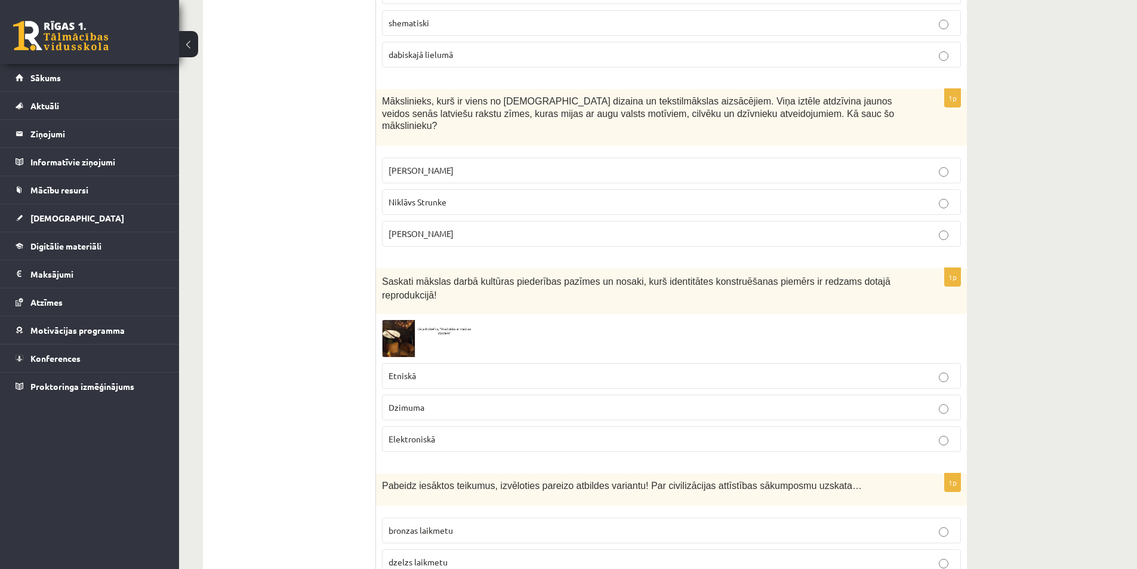
click at [378, 282] on div "1p Saskati mākslas darbā kultūras piederības pazīmes un nosaki, kurš identitāte…" at bounding box center [671, 364] width 591 height 193
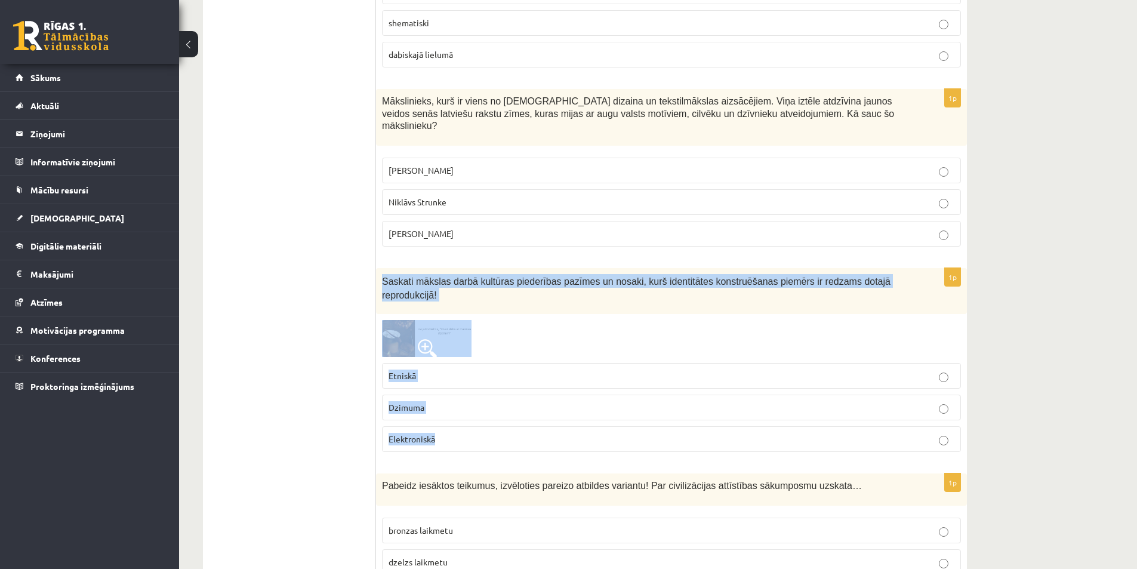
drag, startPoint x: 377, startPoint y: 249, endPoint x: 458, endPoint y: 402, distance: 173.5
click at [458, 402] on div "1p Saskati mākslas darbā kultūras piederības pazīmes un nosaki, kurš identitāte…" at bounding box center [671, 364] width 591 height 193
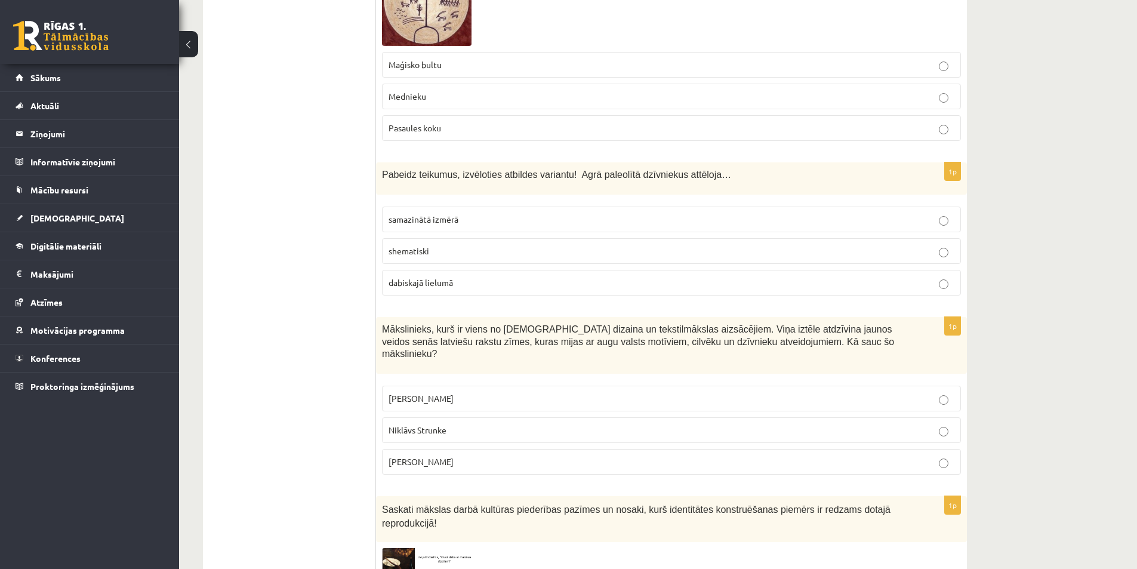
scroll to position [3223, 0]
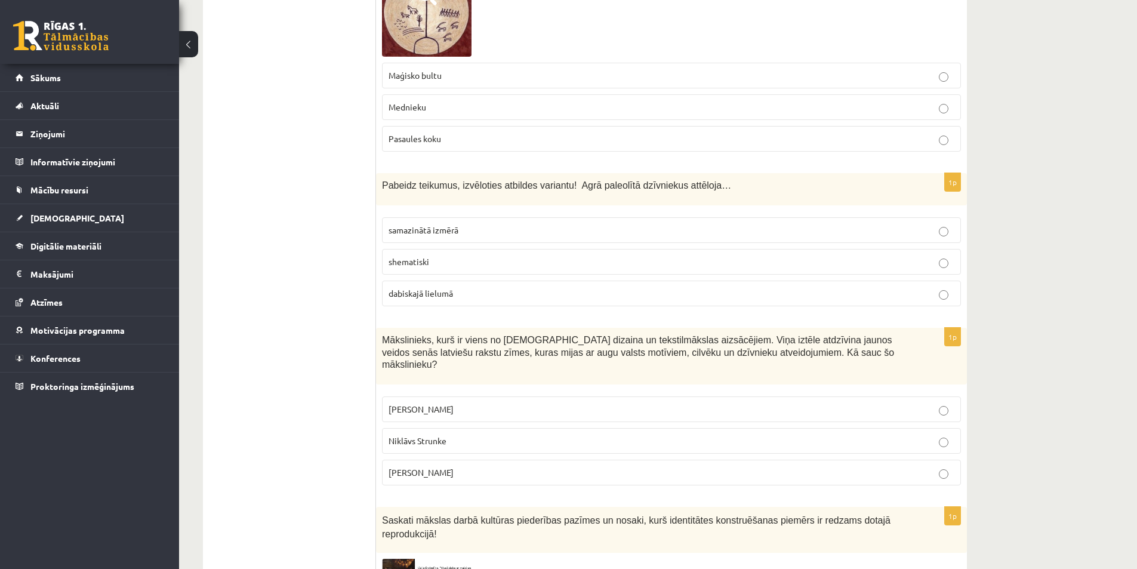
click at [434, 287] on p "dabiskajā lielumā" at bounding box center [672, 293] width 566 height 13
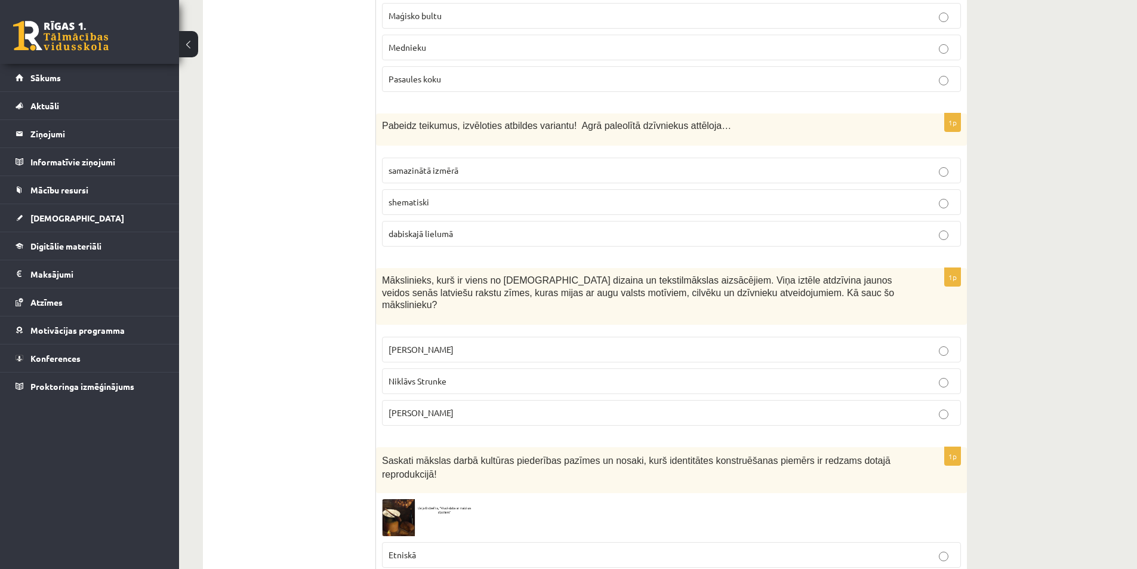
click at [420, 344] on span "Ansis Cīrulis" at bounding box center [421, 349] width 65 height 11
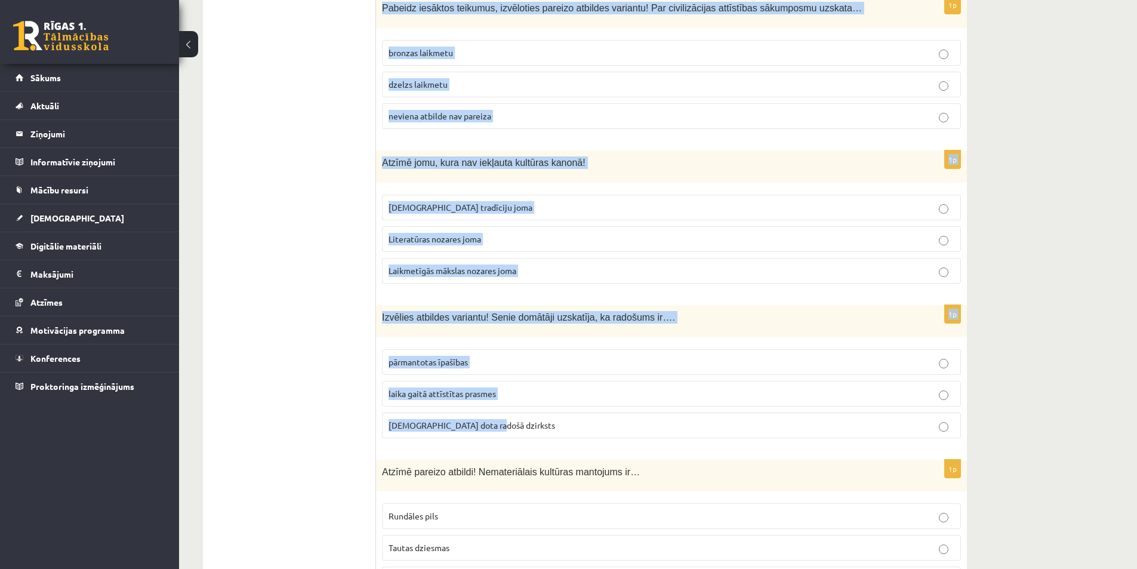
scroll to position [4297, 0]
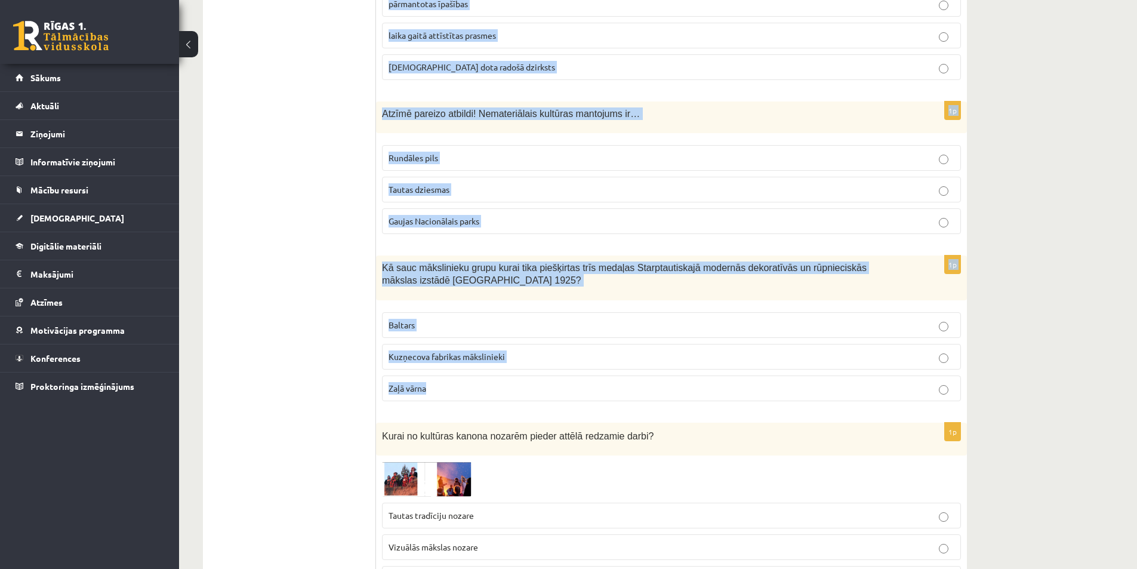
drag, startPoint x: 377, startPoint y: 203, endPoint x: 703, endPoint y: 356, distance: 360.2
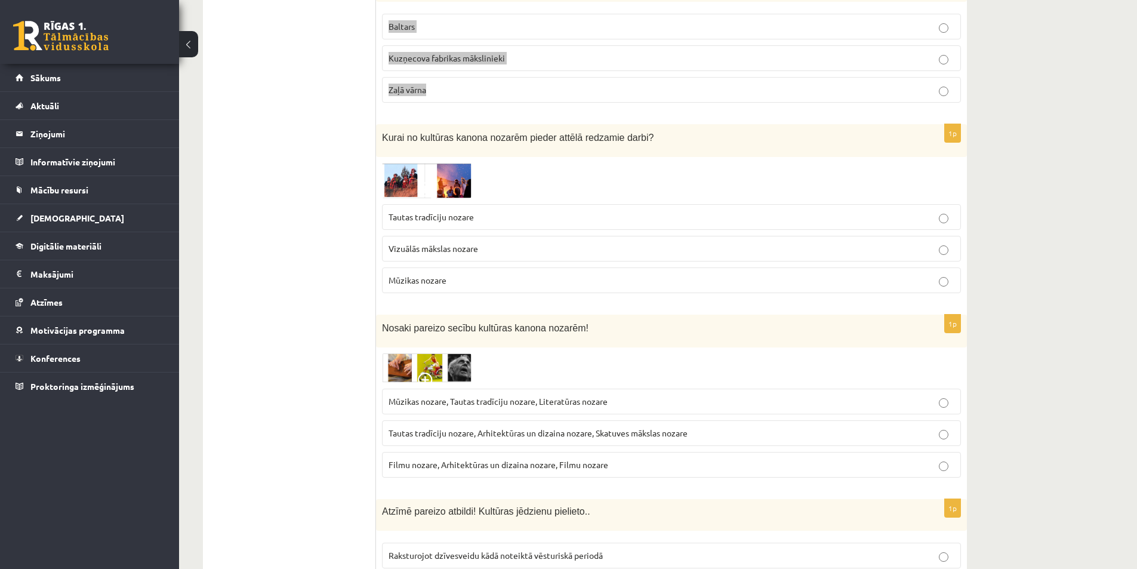
scroll to position [4665, 0]
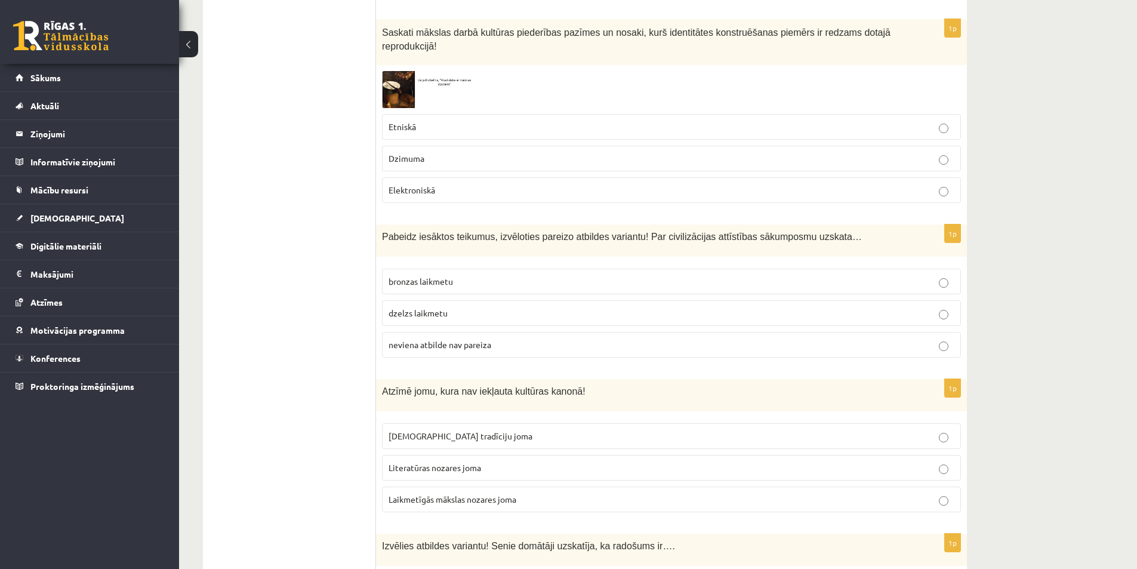
scroll to position [3770, 0]
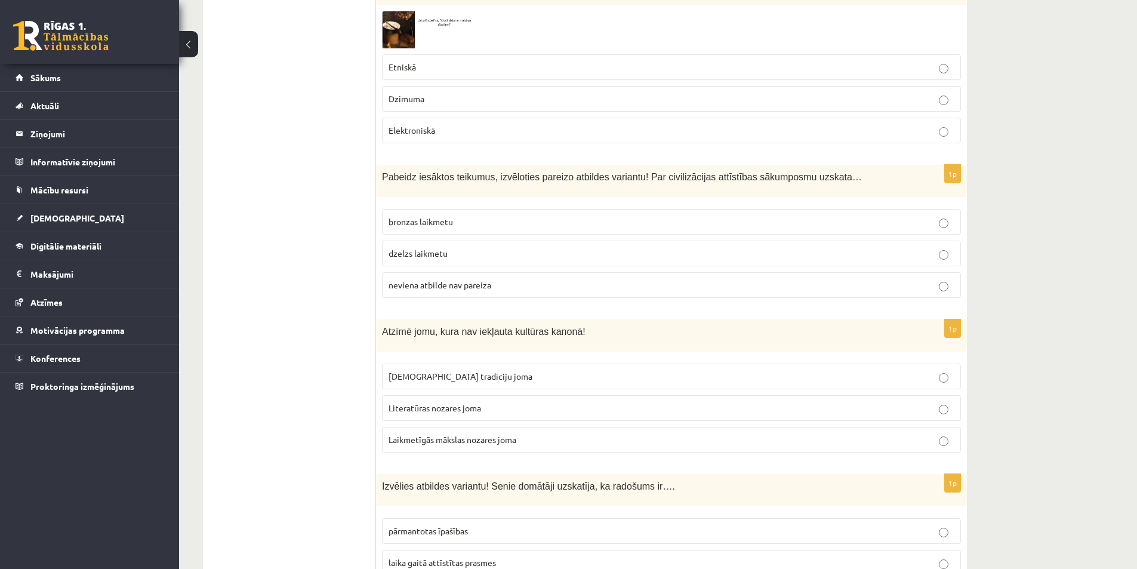
click at [446, 279] on span "neviena atbilde nav pareiza" at bounding box center [440, 284] width 103 height 11
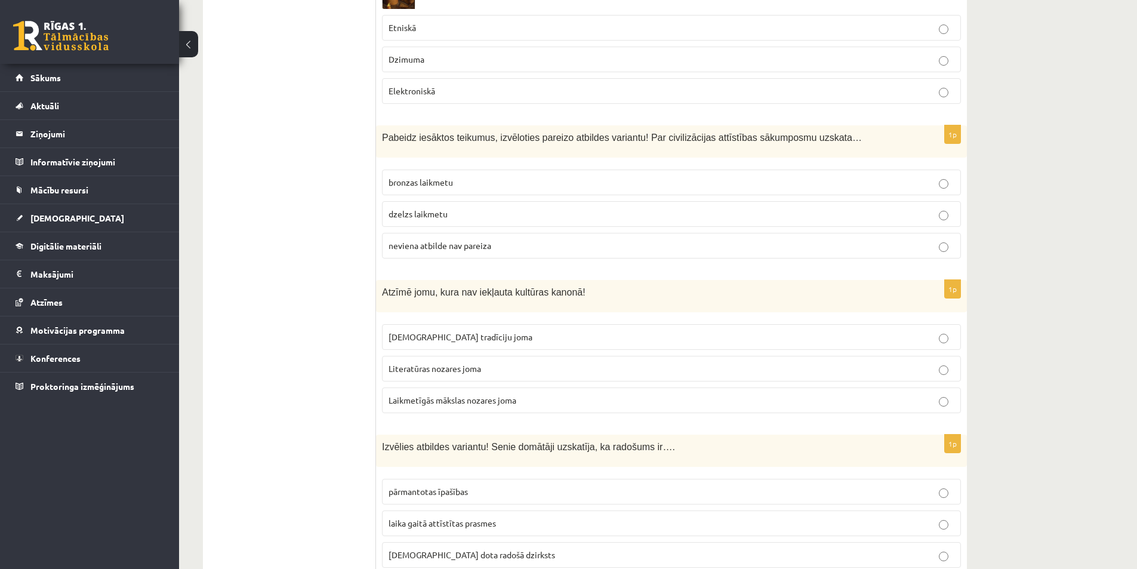
scroll to position [3830, 0]
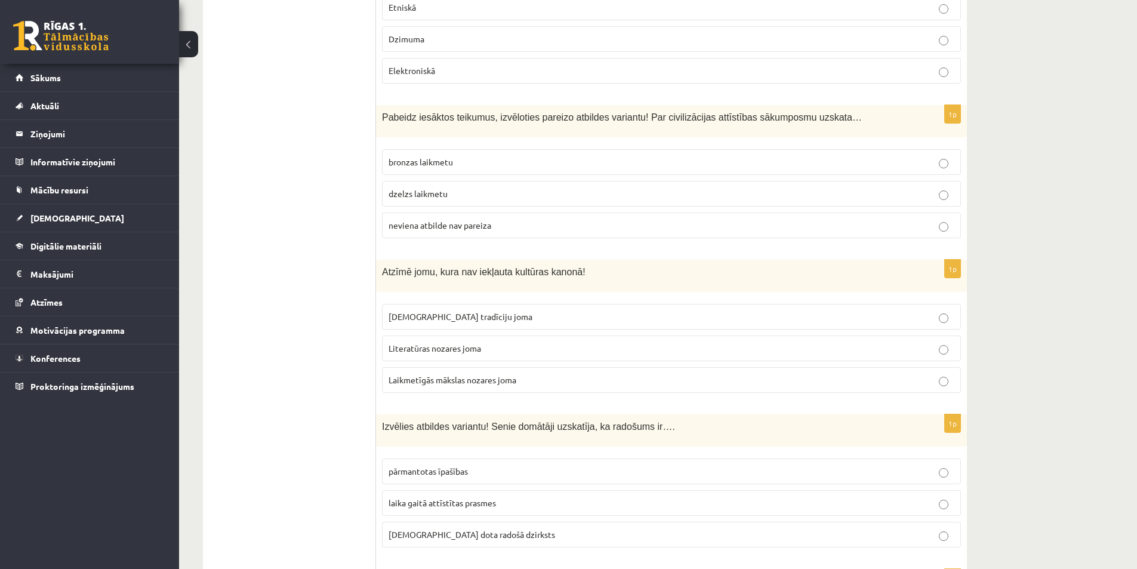
click at [452, 374] on span "Laikmetīgās mākslas nozares joma" at bounding box center [453, 379] width 128 height 11
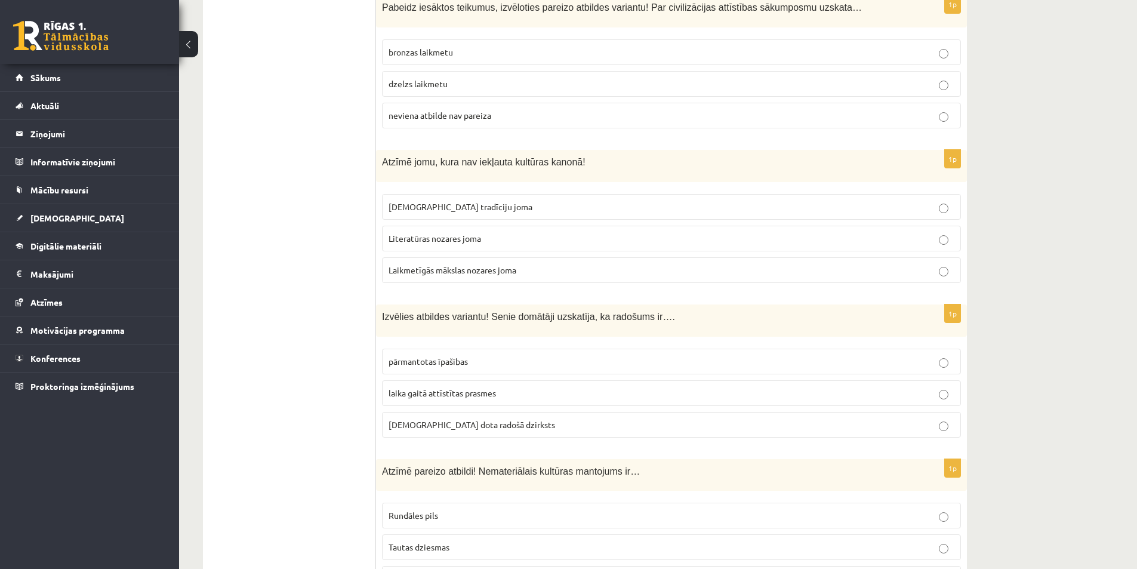
scroll to position [3949, 0]
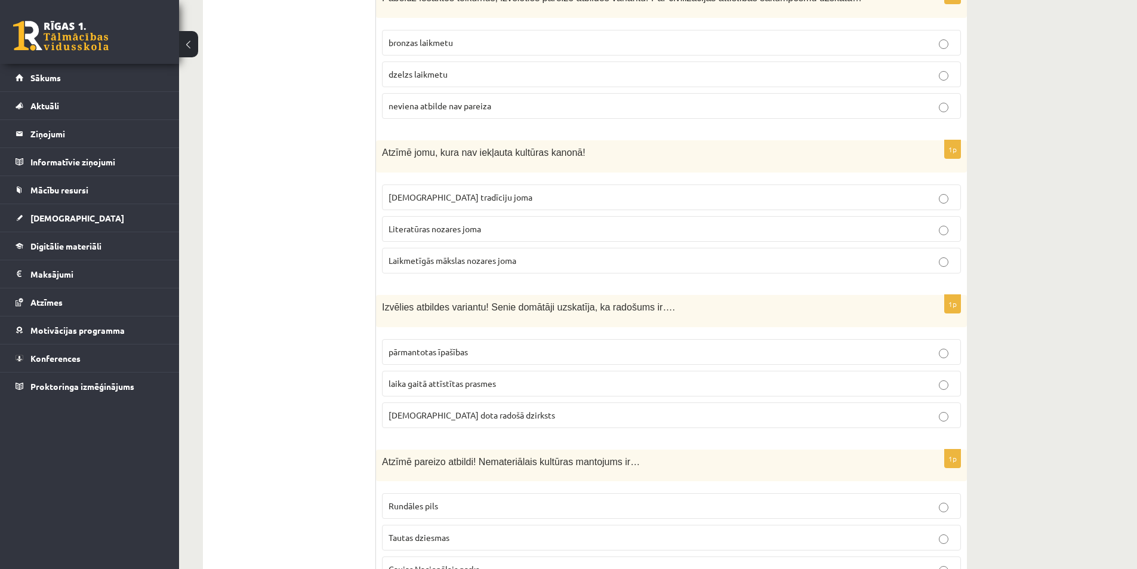
click at [471, 409] on span "dieva dota radošā dzirksts" at bounding box center [472, 414] width 167 height 11
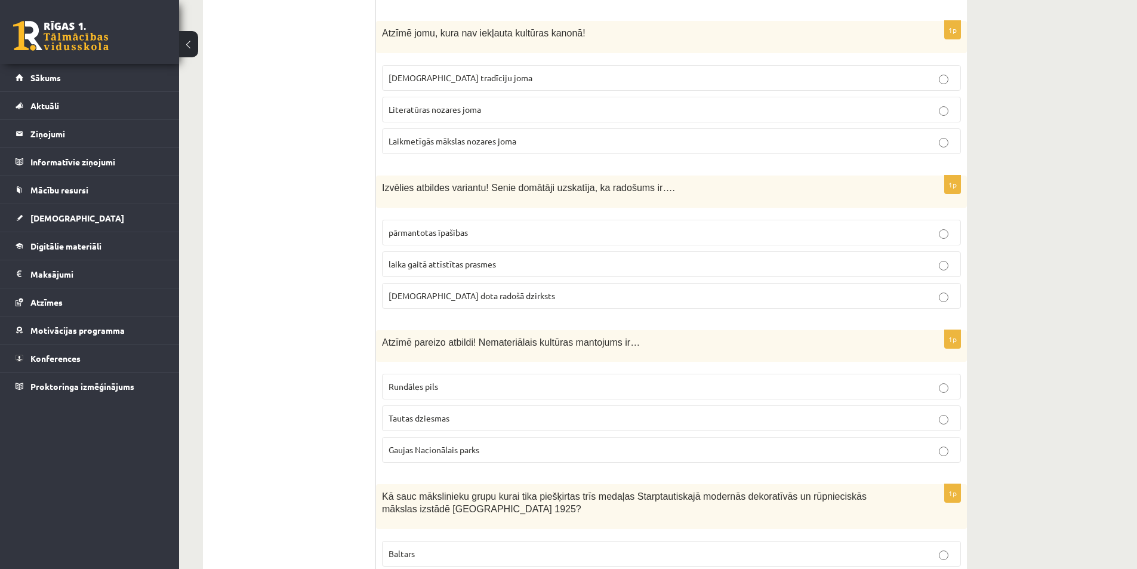
click at [418, 412] on p "Tautas dziesmas" at bounding box center [672, 418] width 566 height 13
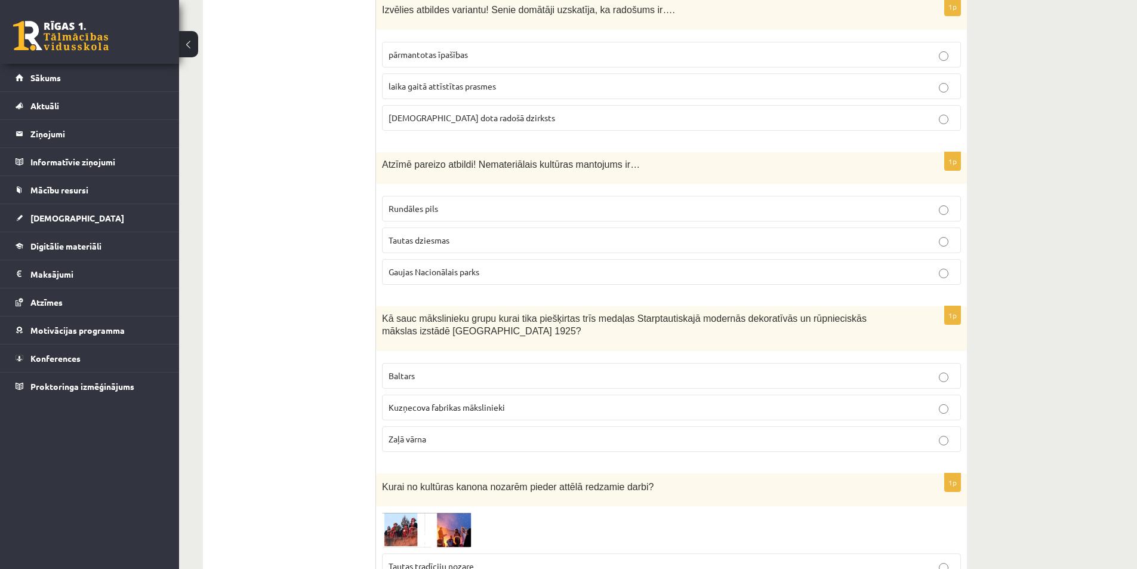
scroll to position [4248, 0]
click at [406, 369] on span "Baltars" at bounding box center [402, 374] width 26 height 11
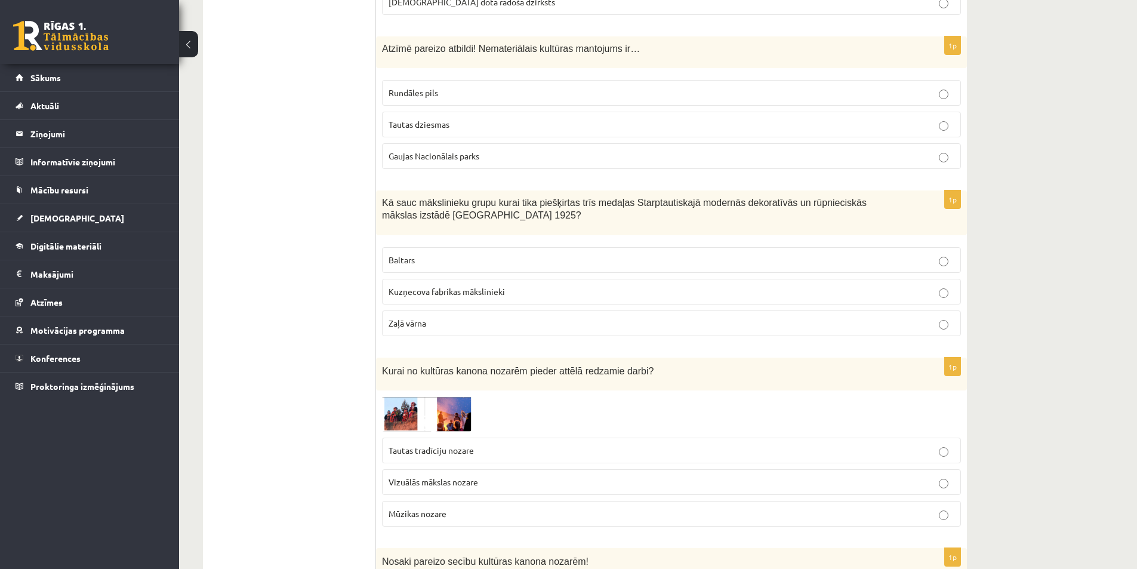
scroll to position [4367, 0]
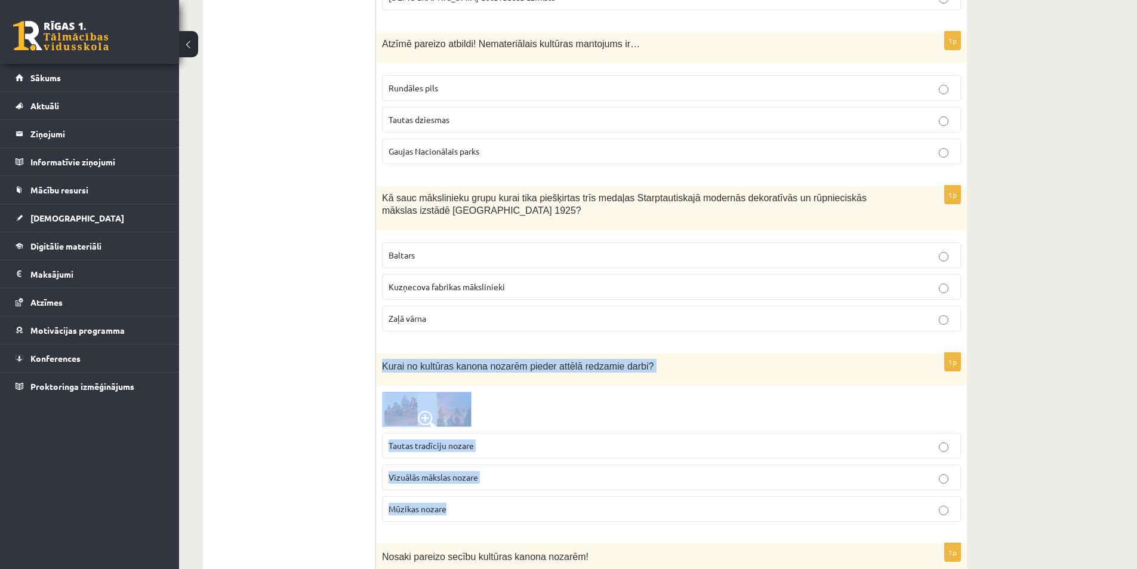
drag, startPoint x: 382, startPoint y: 337, endPoint x: 431, endPoint y: 426, distance: 101.5
click at [503, 462] on div "1p Kurai no kultūras kanona nozarēm pieder attēlā redzamie darbi? Tautas tradīc…" at bounding box center [671, 442] width 591 height 178
click at [523, 427] on fieldset "Tautas tradīciju nozare Vizuālās mākslas nozare Mūzikas nozare" at bounding box center [671, 476] width 579 height 98
drag, startPoint x: 559, startPoint y: 389, endPoint x: 482, endPoint y: 376, distance: 77.4
click at [557, 427] on fieldset "Tautas tradīciju nozare Vizuālās mākslas nozare Mūzikas nozare" at bounding box center [671, 476] width 579 height 98
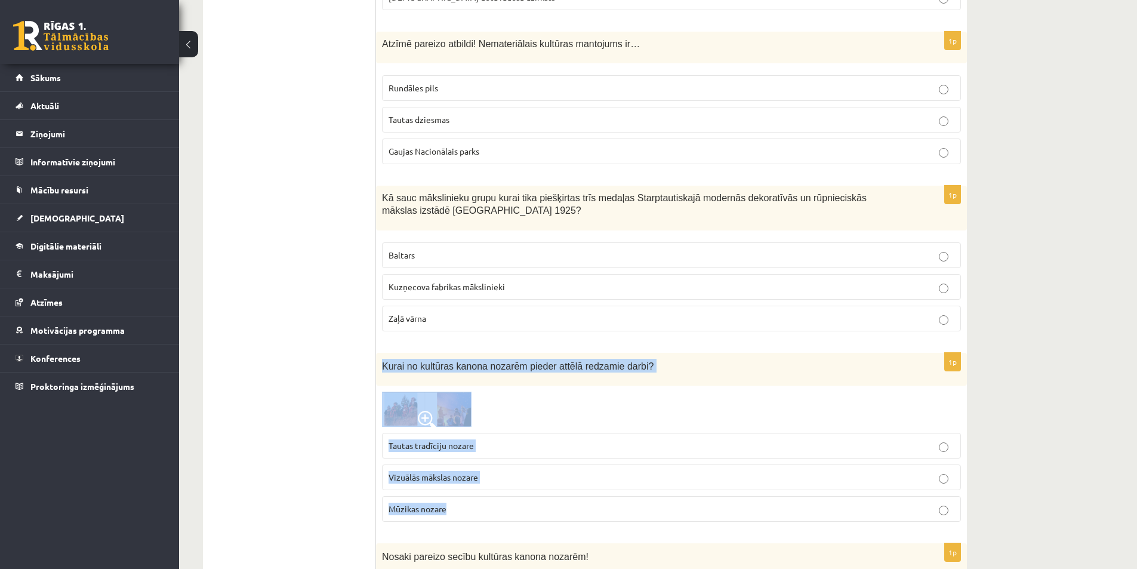
click at [467, 392] on img at bounding box center [427, 409] width 90 height 35
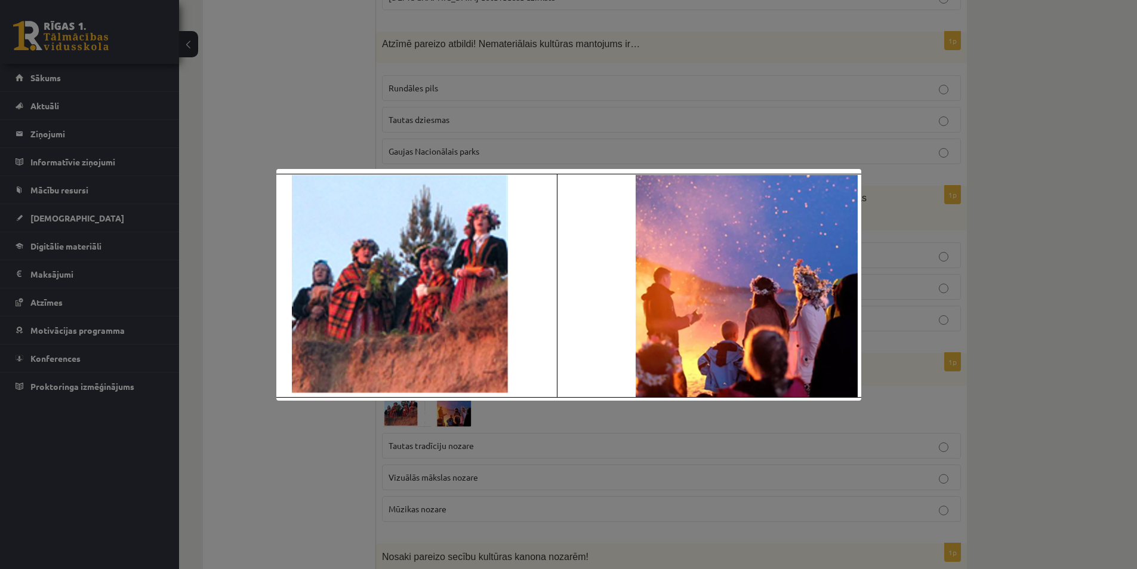
drag, startPoint x: 509, startPoint y: 452, endPoint x: 204, endPoint y: 400, distance: 309.5
click at [500, 450] on div at bounding box center [568, 284] width 1137 height 569
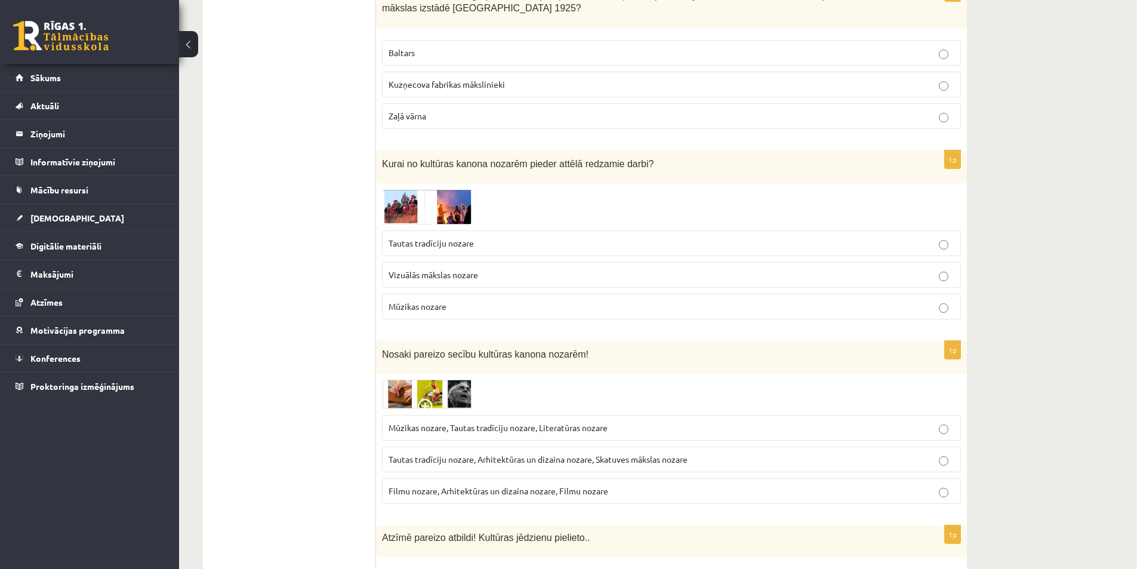
scroll to position [4606, 0]
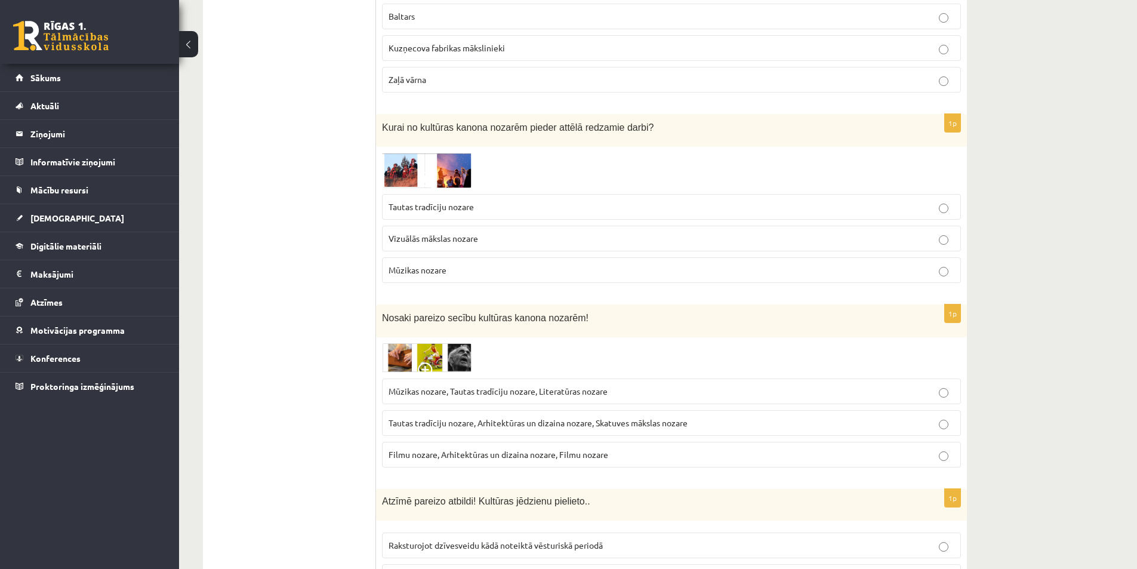
click at [425, 201] on span "Tautas tradīciju nozare" at bounding box center [431, 206] width 85 height 11
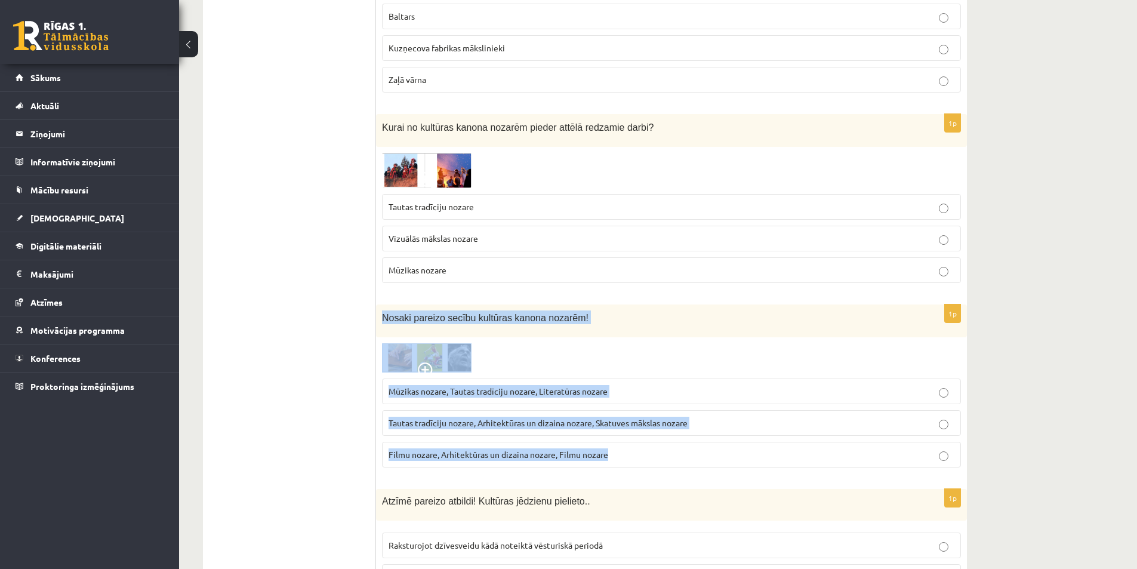
drag, startPoint x: 377, startPoint y: 277, endPoint x: 608, endPoint y: 418, distance: 270.8
click at [608, 418] on div "1p Nosaki pareizo secību kultūras kanona nozarēm! Mūzikas nozare, Tautas tradīc…" at bounding box center [671, 390] width 591 height 172
click at [778, 304] on div "1p Nosaki pareizo secību kultūras kanona nozarēm! Mūzikas nozare, Tautas tradīc…" at bounding box center [671, 390] width 591 height 172
click at [677, 343] on div at bounding box center [671, 357] width 579 height 29
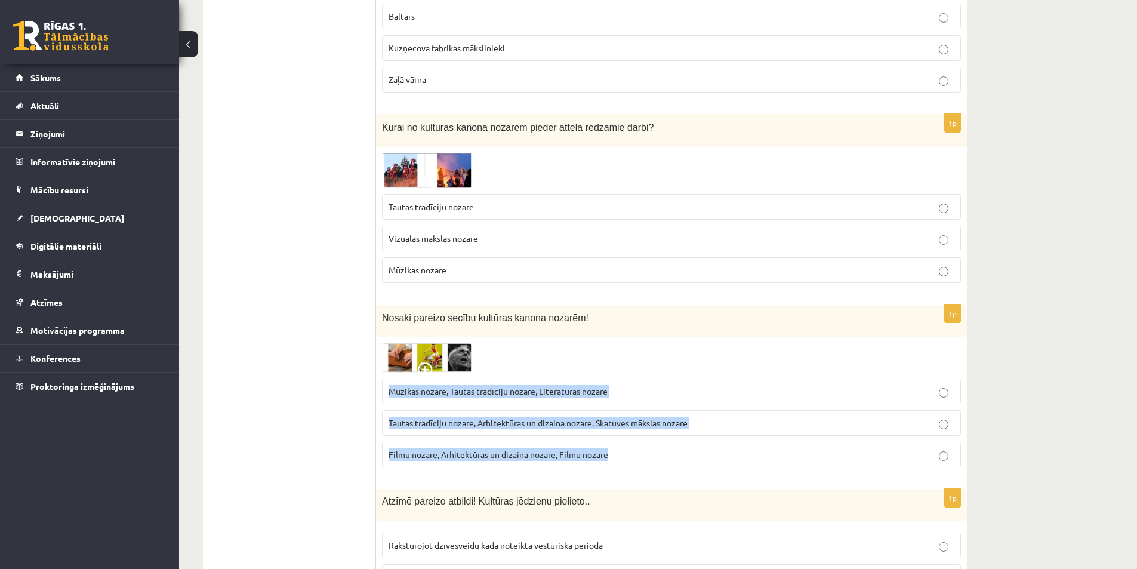
drag, startPoint x: 625, startPoint y: 414, endPoint x: 386, endPoint y: 341, distance: 250.0
click at [386, 372] on fieldset "Mūzikas nozare, Tautas tradīciju nozare, Literatūras nozare Tautas tradīciju no…" at bounding box center [671, 421] width 579 height 98
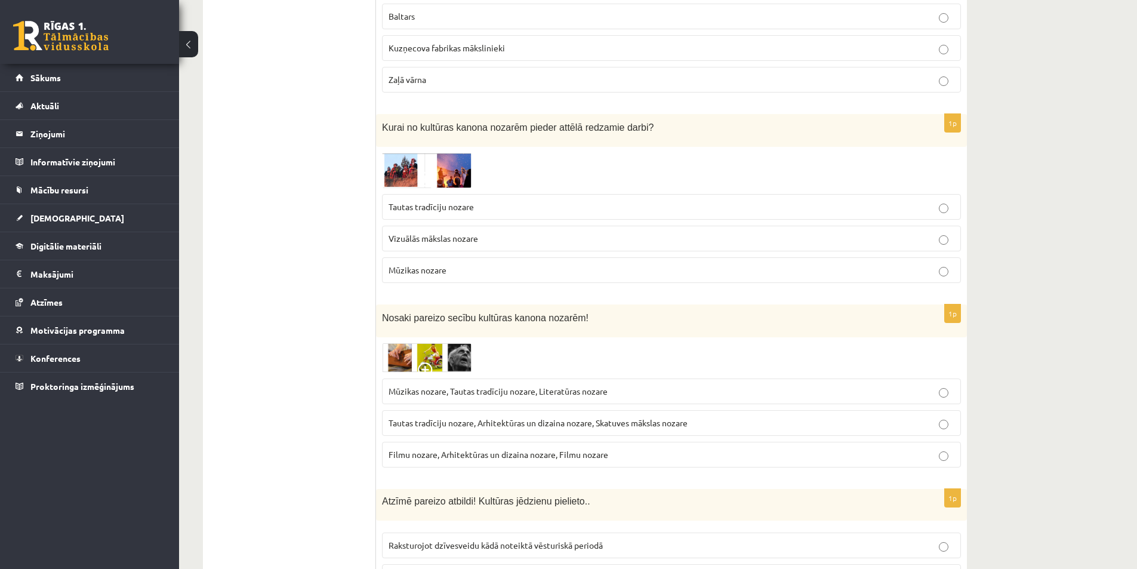
click at [403, 304] on div "1p Nosaki pareizo secību kultūras kanona nozarēm! Mūzikas nozare, Tautas tradīc…" at bounding box center [671, 390] width 591 height 172
click at [414, 343] on img at bounding box center [427, 357] width 90 height 29
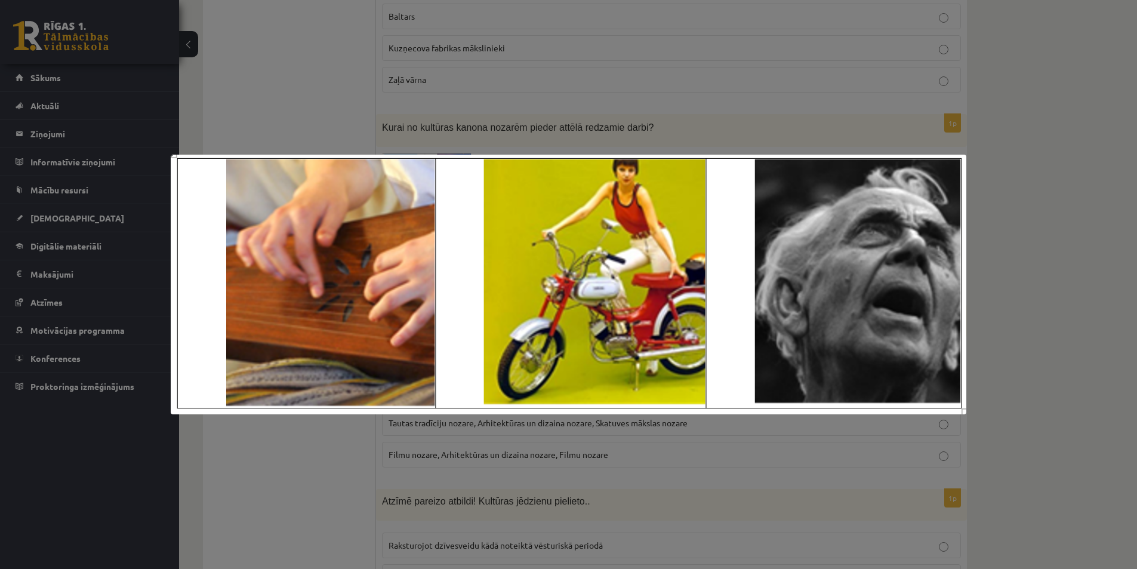
click at [233, 437] on div at bounding box center [568, 284] width 1137 height 569
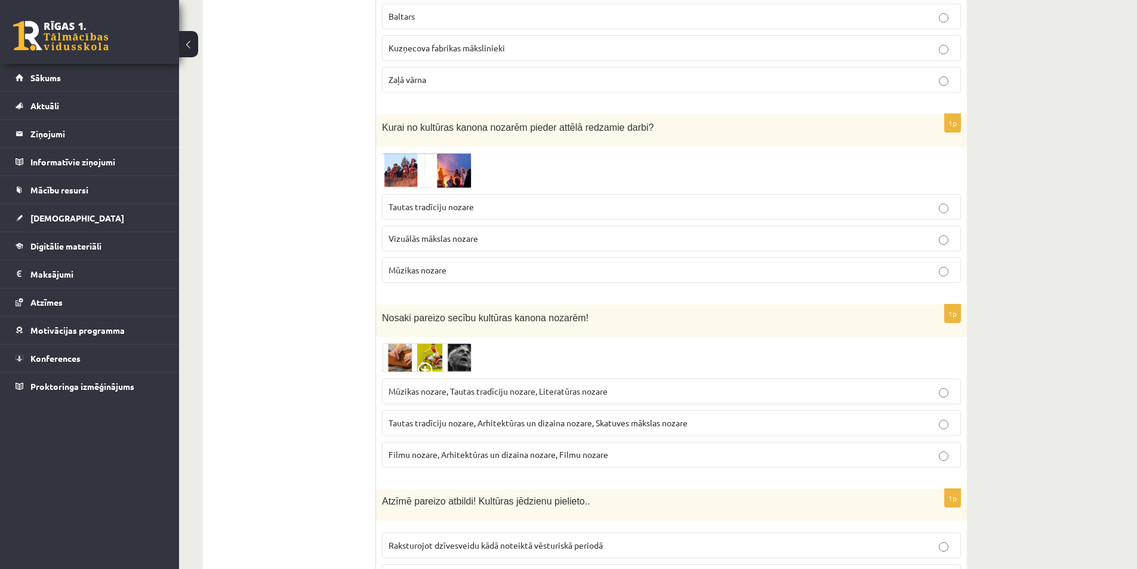
click at [460, 417] on span "Tautas tradīciju nozare, Arhitektūras un dizaina nozare, Skatuves mākslas nozare" at bounding box center [538, 422] width 299 height 11
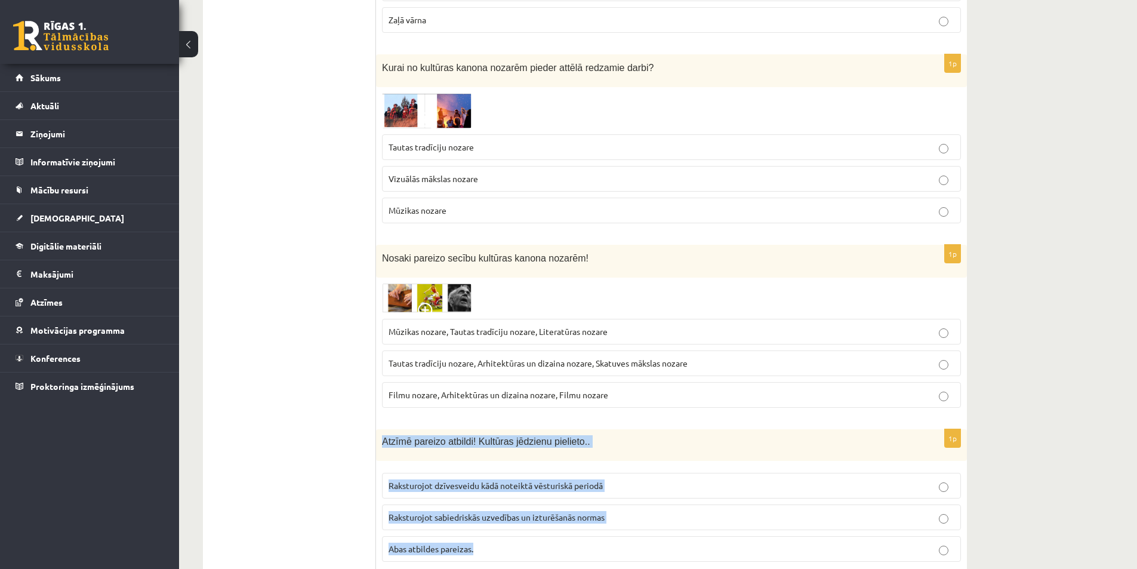
drag, startPoint x: 382, startPoint y: 401, endPoint x: 534, endPoint y: 501, distance: 181.8
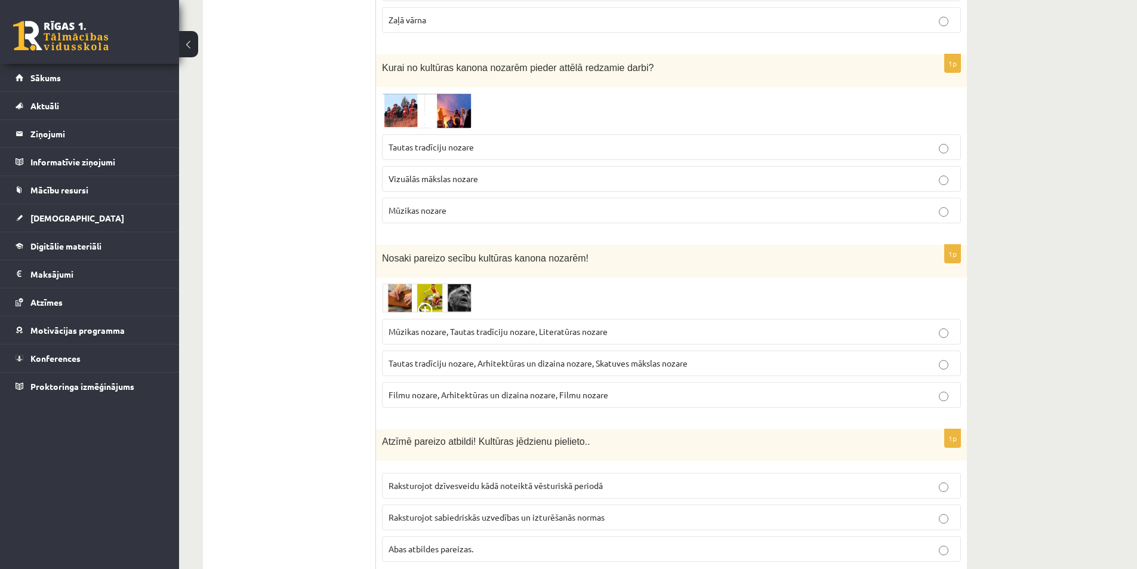
click at [620, 536] on label "Abas atbildes pareizas." at bounding box center [671, 549] width 579 height 26
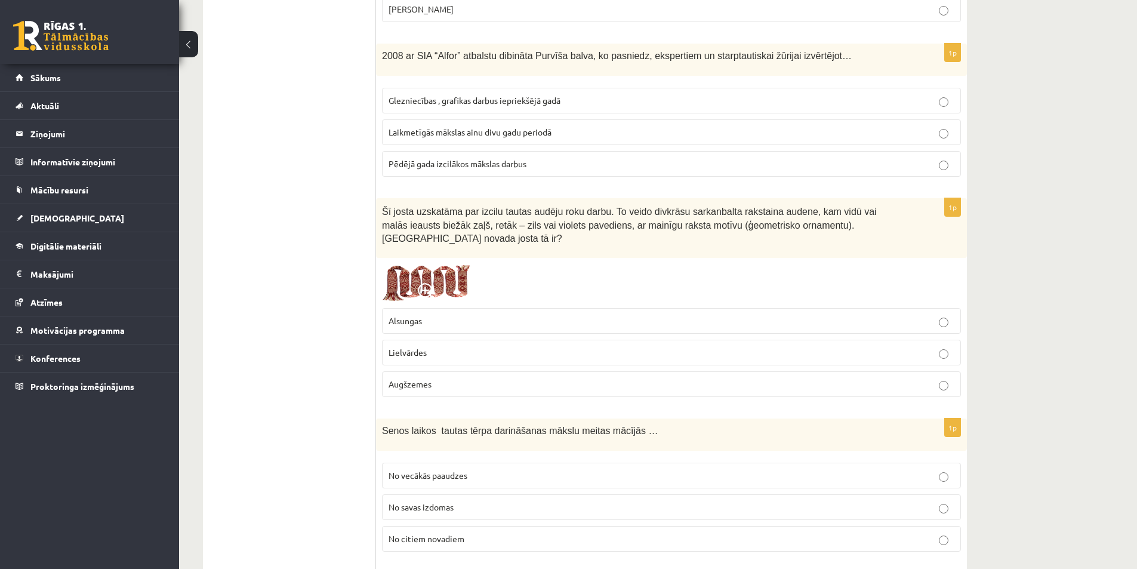
scroll to position [0, 0]
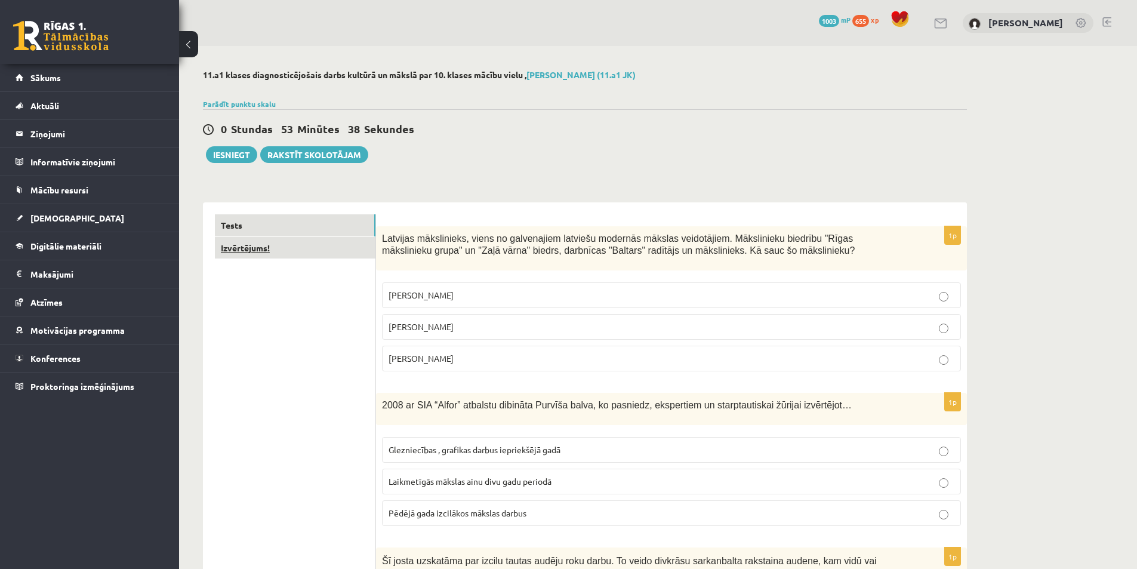
click at [286, 248] on link "Izvērtējums!" at bounding box center [295, 248] width 161 height 22
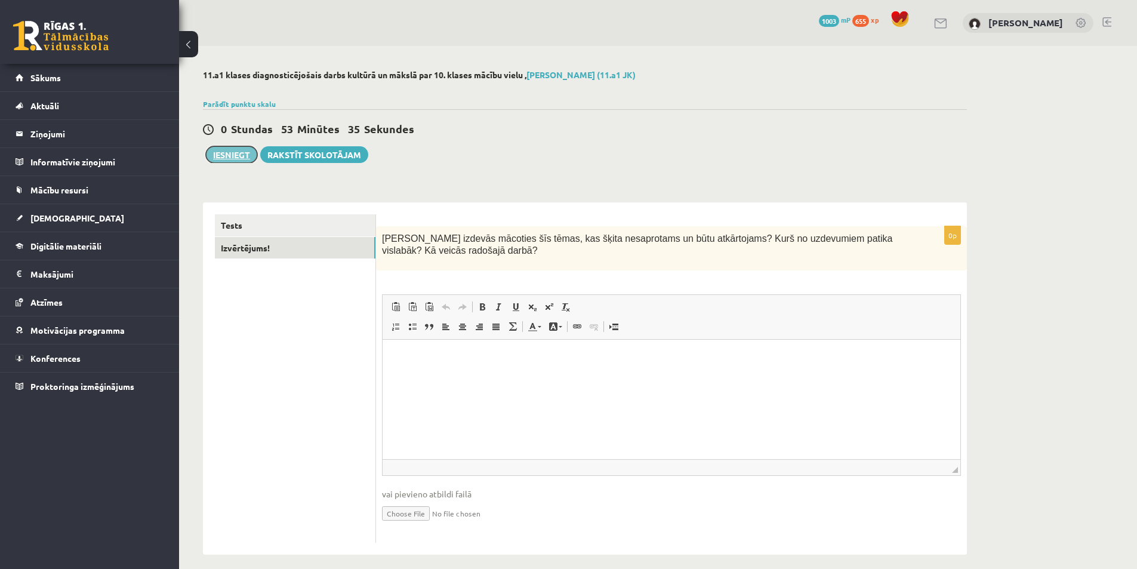
click at [233, 161] on button "Iesniegt" at bounding box center [231, 154] width 51 height 17
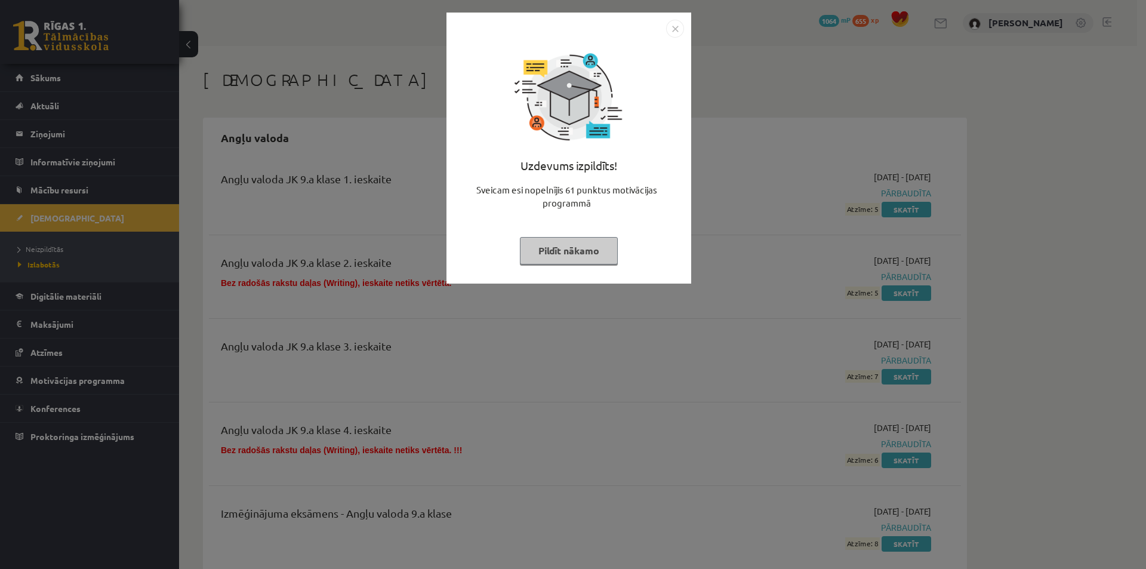
click at [573, 247] on button "Pildīt nākamo" at bounding box center [569, 250] width 98 height 27
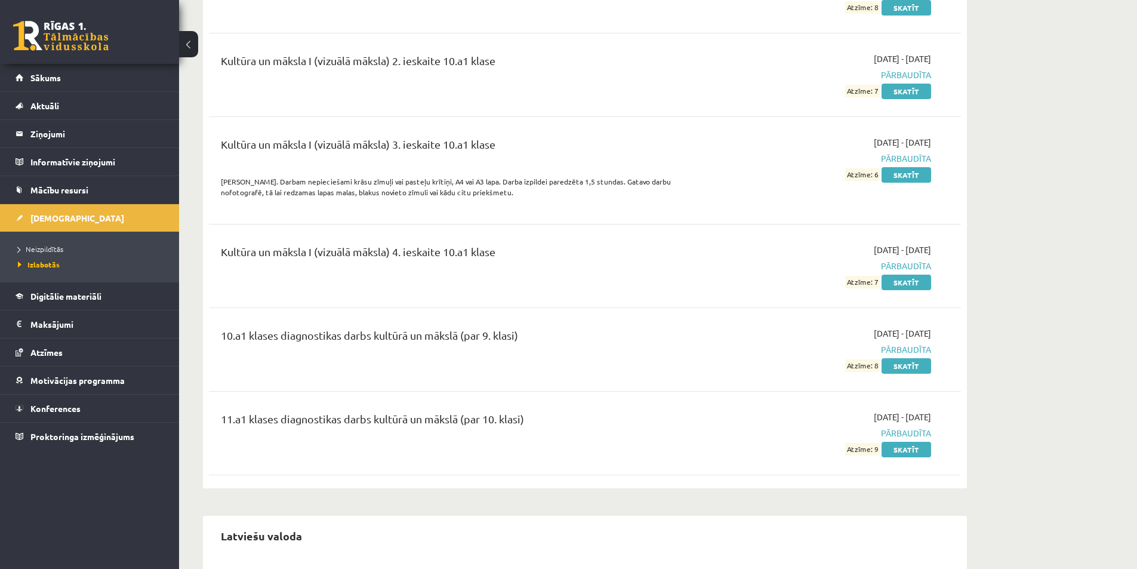
scroll to position [7281, 0]
click at [911, 441] on link "Skatīt" at bounding box center [907, 449] width 50 height 16
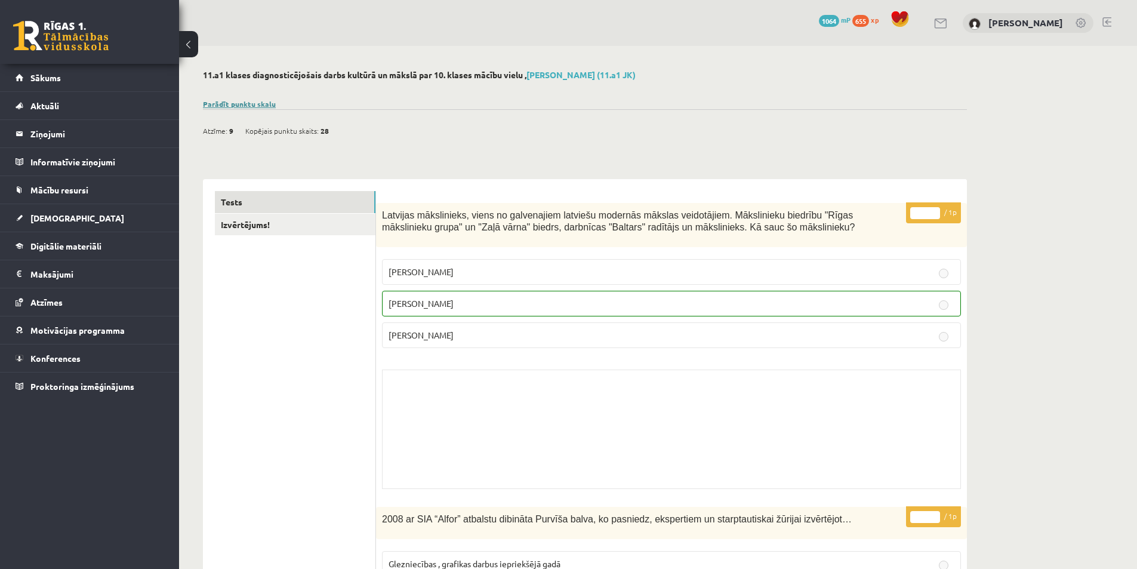
click at [245, 104] on link "Parādīt punktu skalu" at bounding box center [239, 104] width 73 height 10
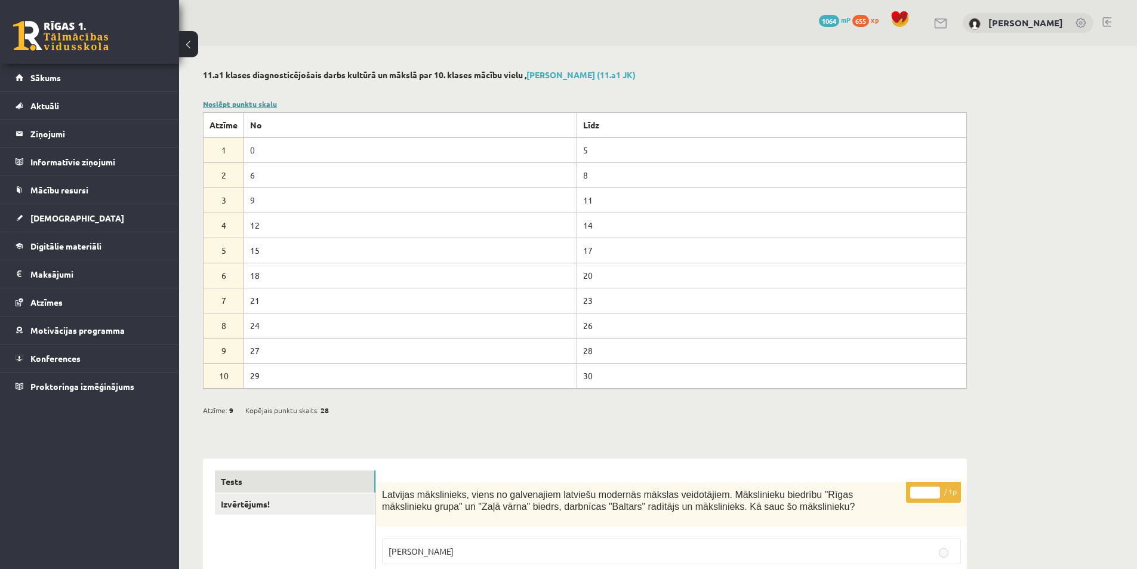
click at [245, 106] on link "Noslēpt punktu skalu" at bounding box center [240, 104] width 74 height 10
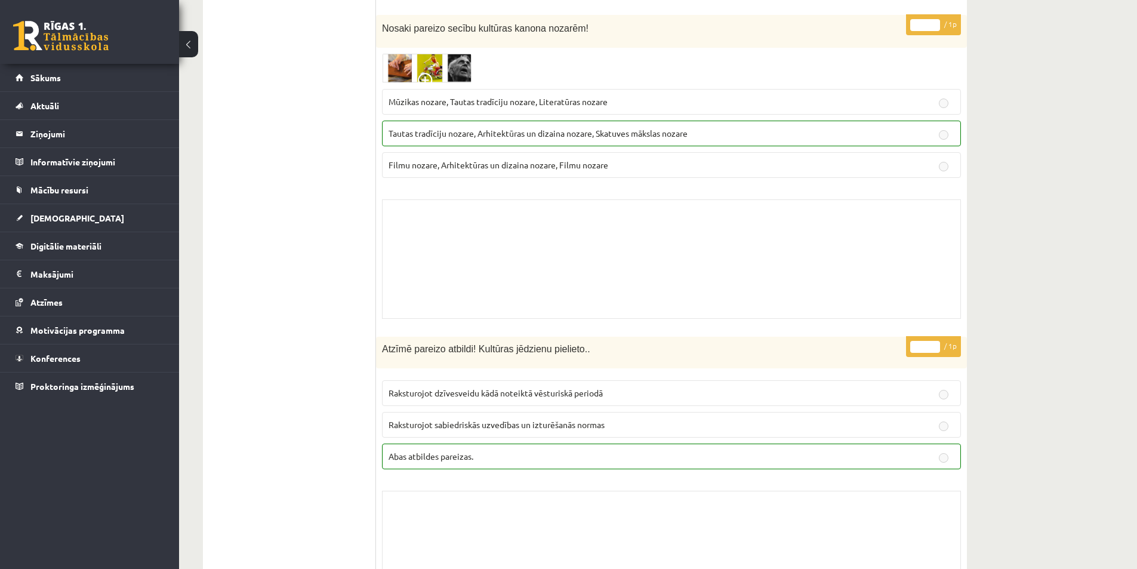
scroll to position [8760, 0]
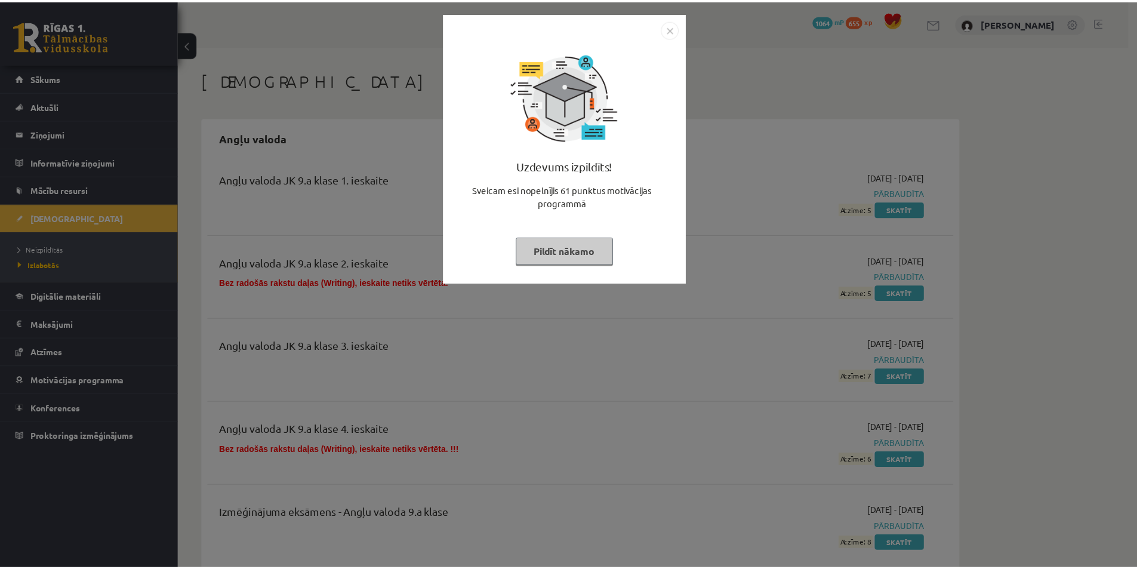
scroll to position [7281, 0]
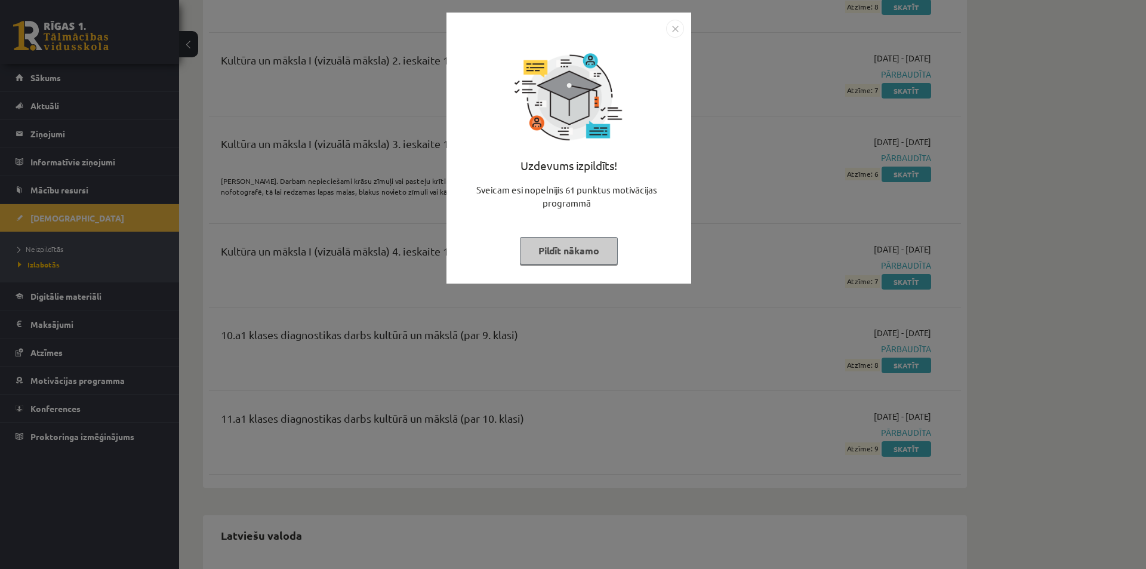
click at [567, 252] on button "Pildīt nākamo" at bounding box center [569, 250] width 98 height 27
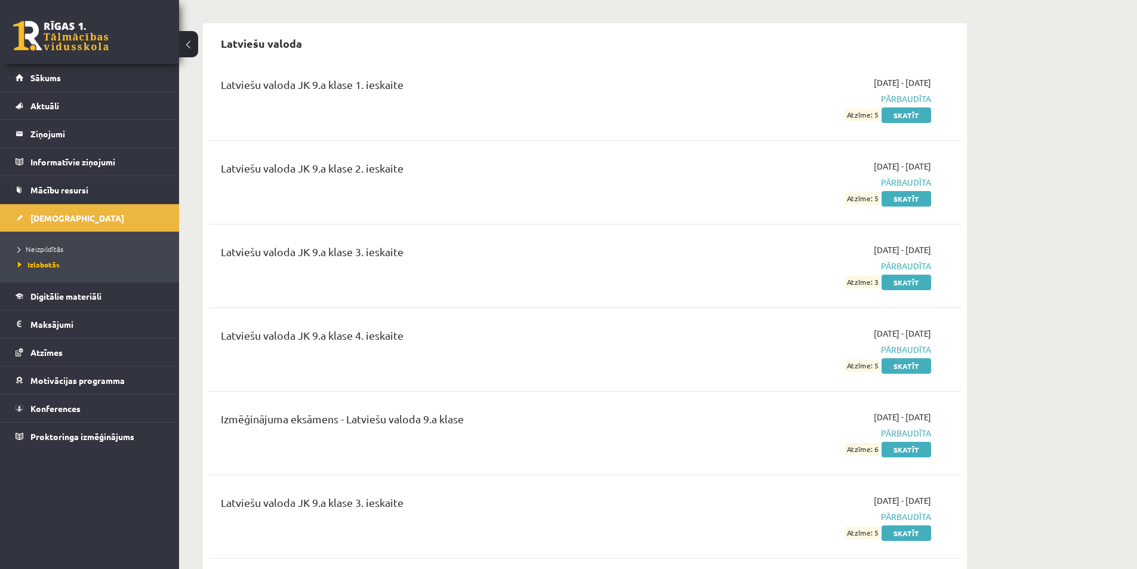
scroll to position [7819, 0]
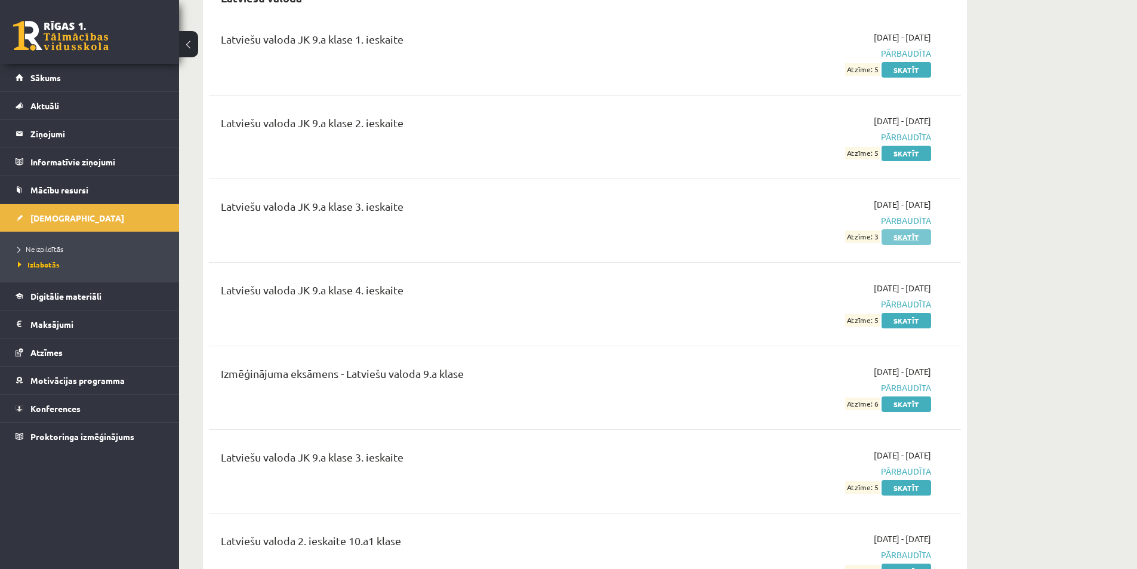
click at [900, 232] on link "Skatīt" at bounding box center [907, 237] width 50 height 16
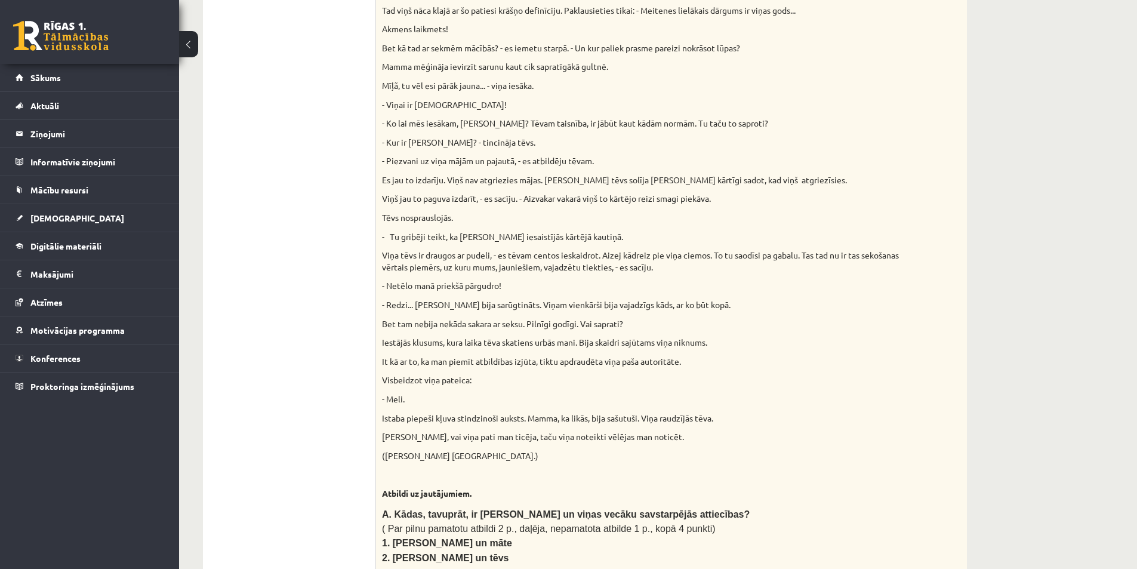
scroll to position [147, 0]
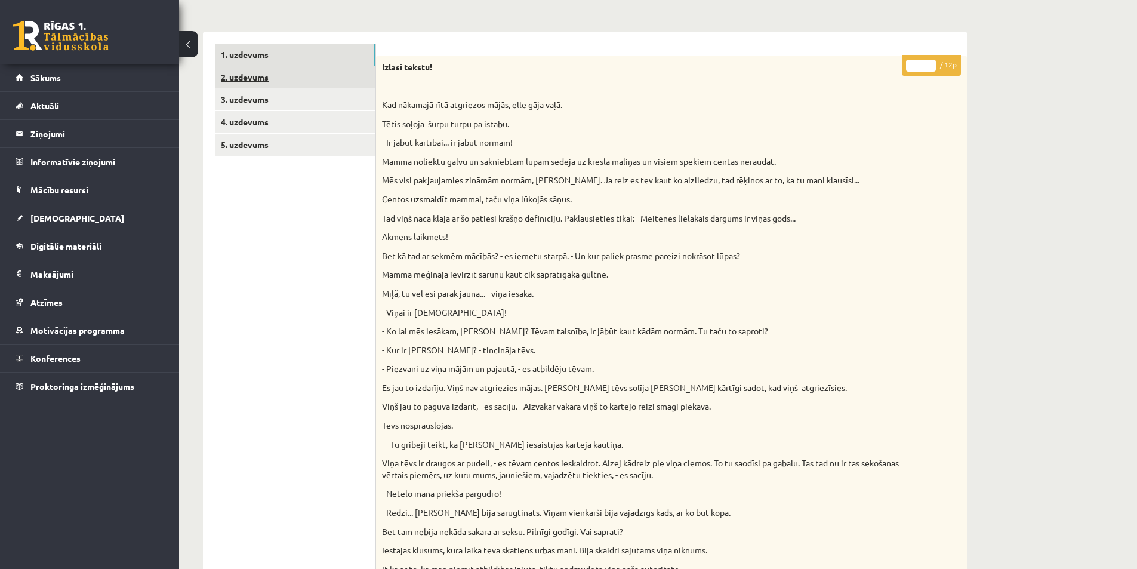
click at [270, 67] on link "2. uzdevums" at bounding box center [295, 77] width 161 height 22
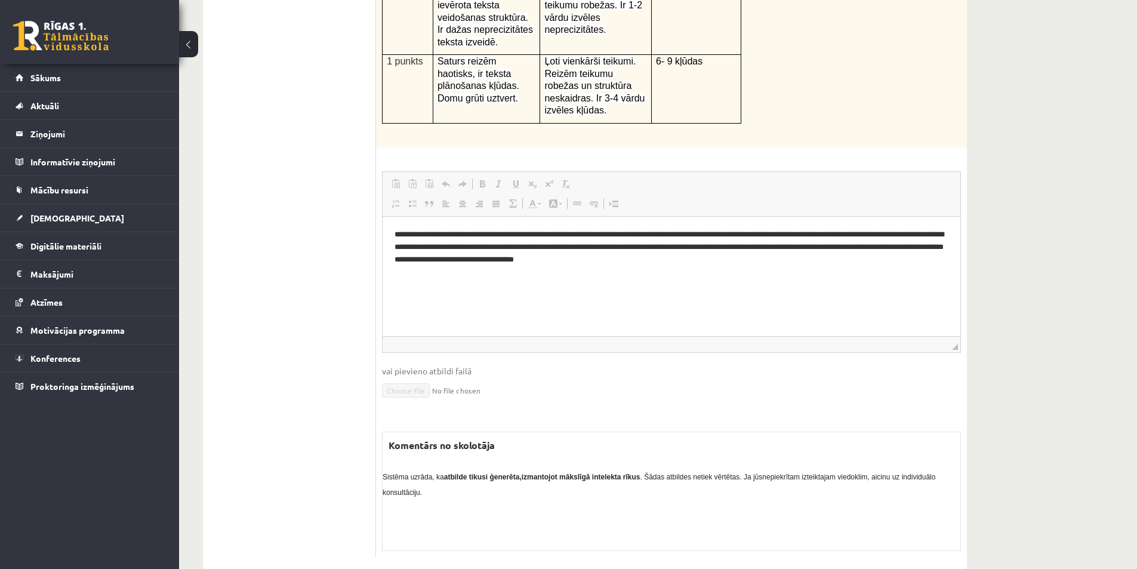
scroll to position [17, 0]
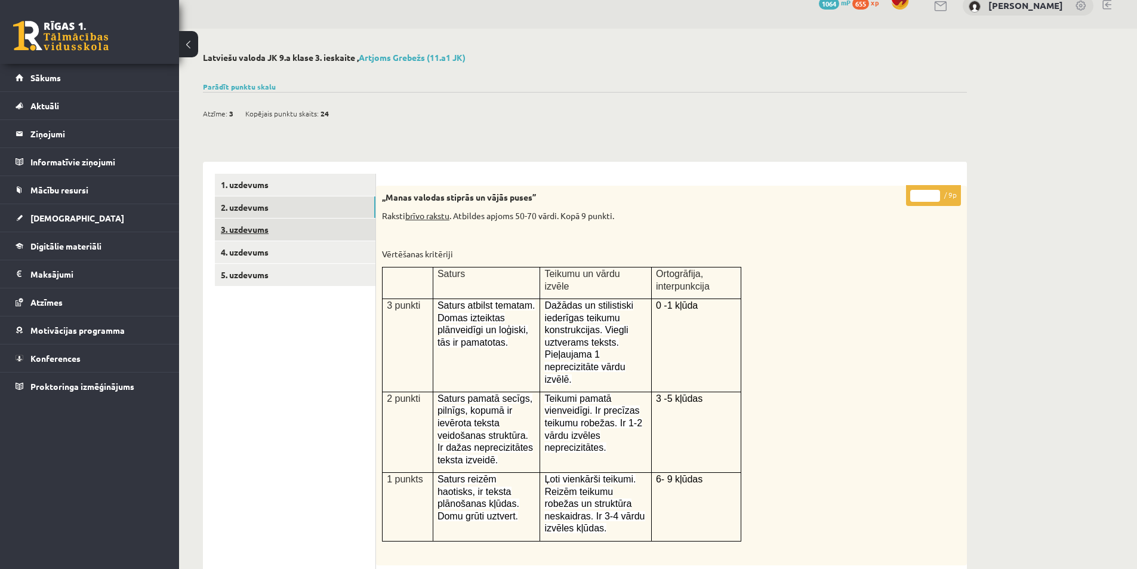
click at [282, 226] on link "3. uzdevums" at bounding box center [295, 229] width 161 height 22
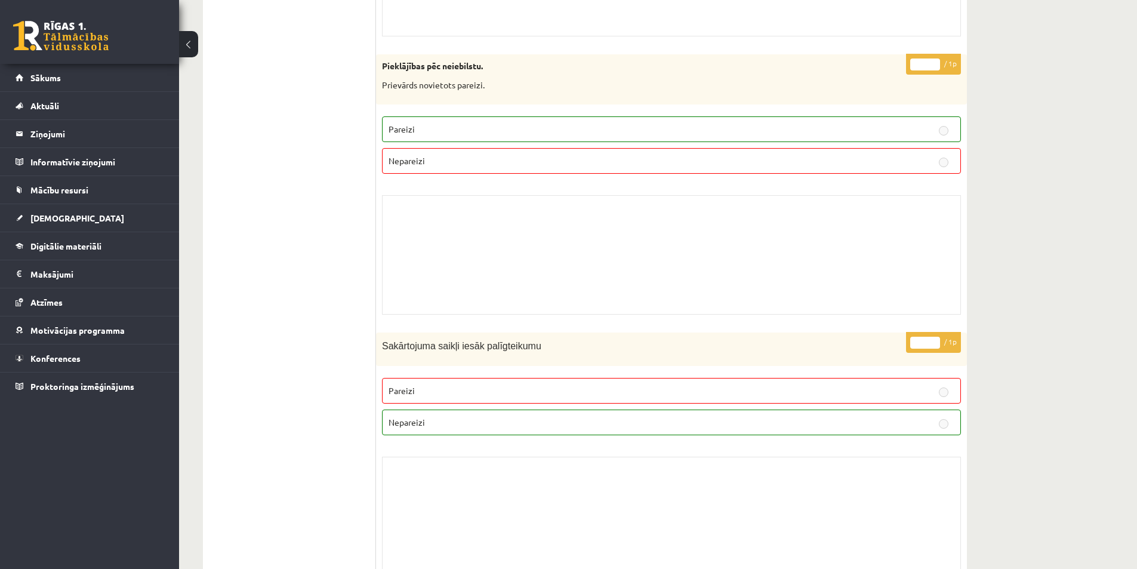
scroll to position [0, 0]
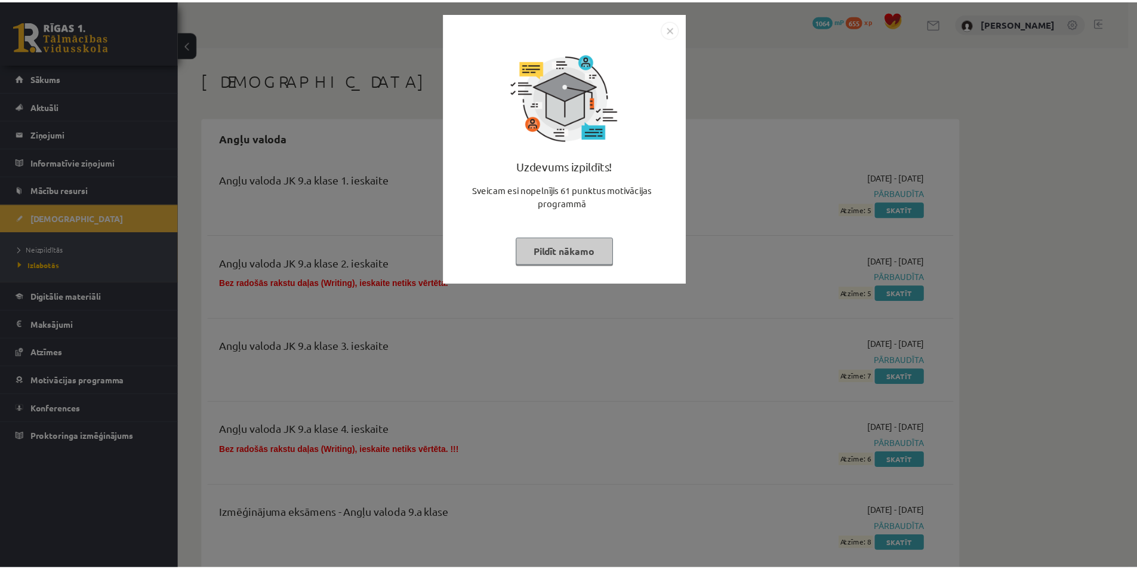
scroll to position [7819, 0]
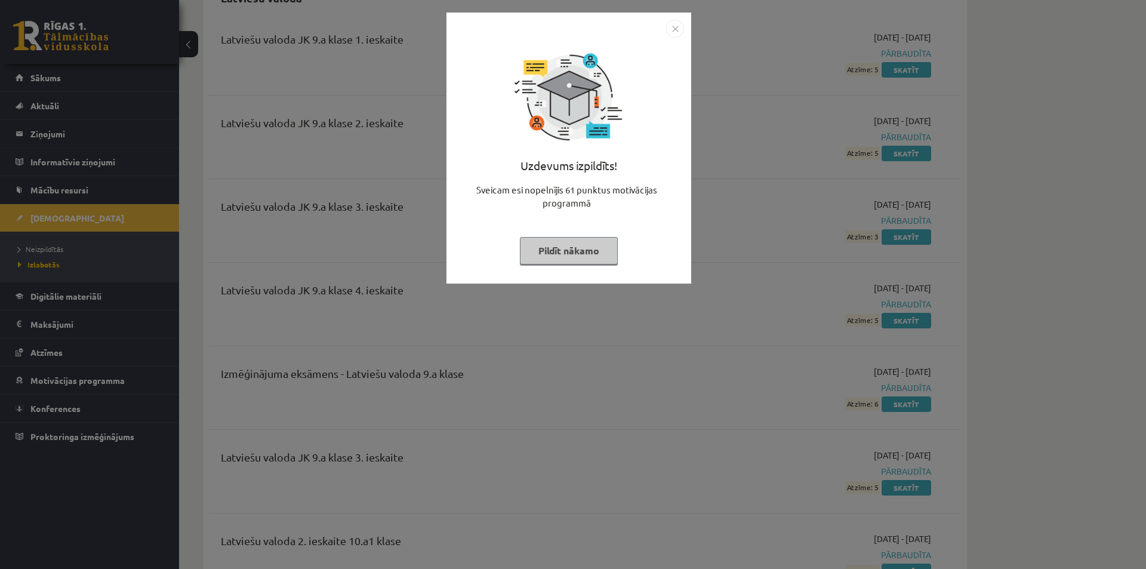
click at [532, 252] on button "Pildīt nākamo" at bounding box center [569, 250] width 98 height 27
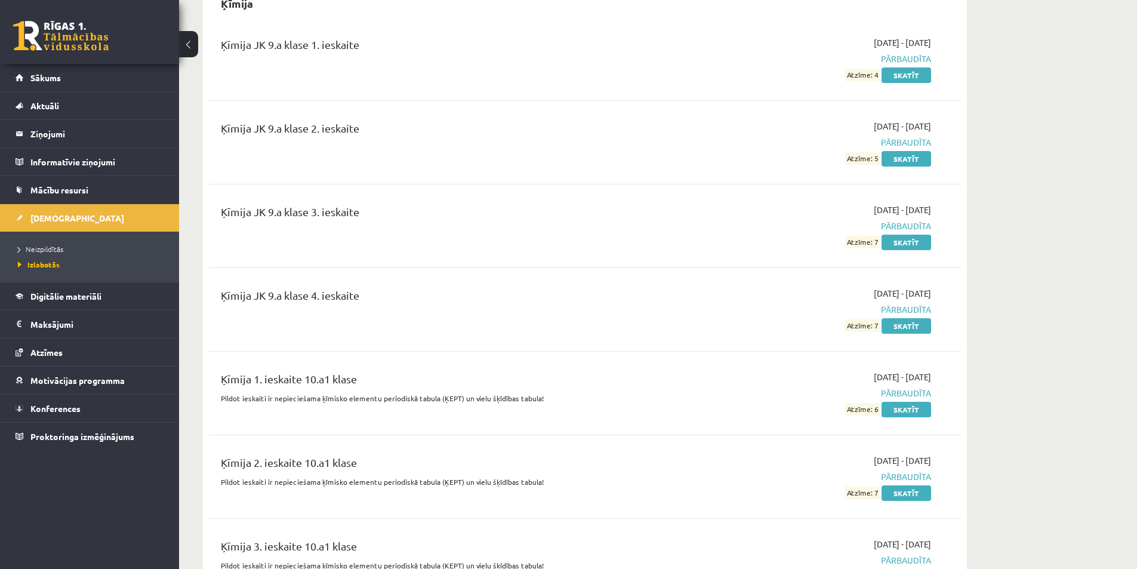
scroll to position [5073, 0]
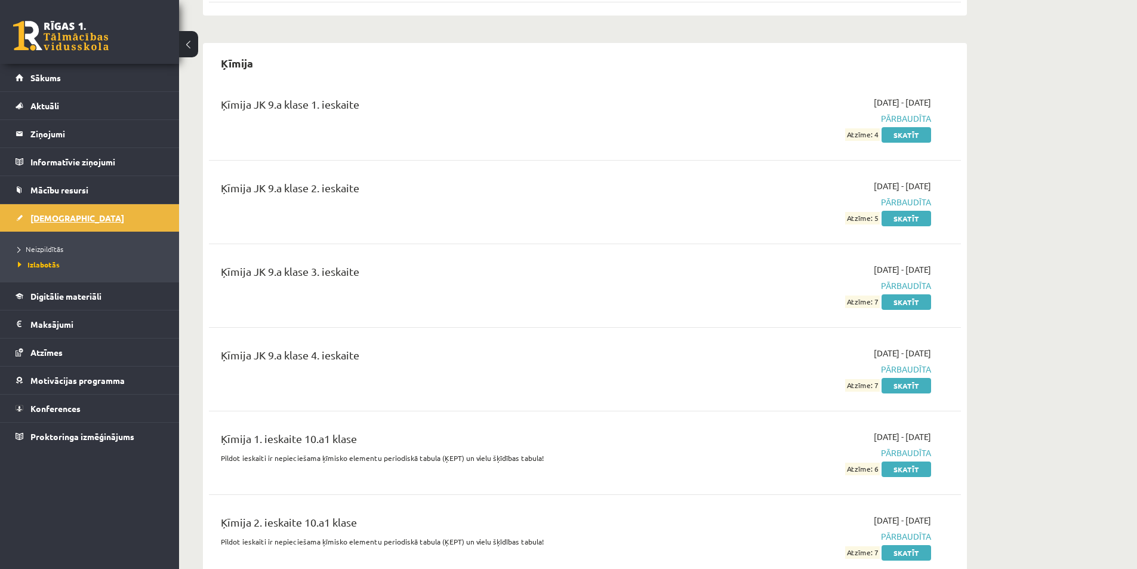
click at [65, 215] on span "[DEMOGRAPHIC_DATA]" at bounding box center [77, 217] width 94 height 11
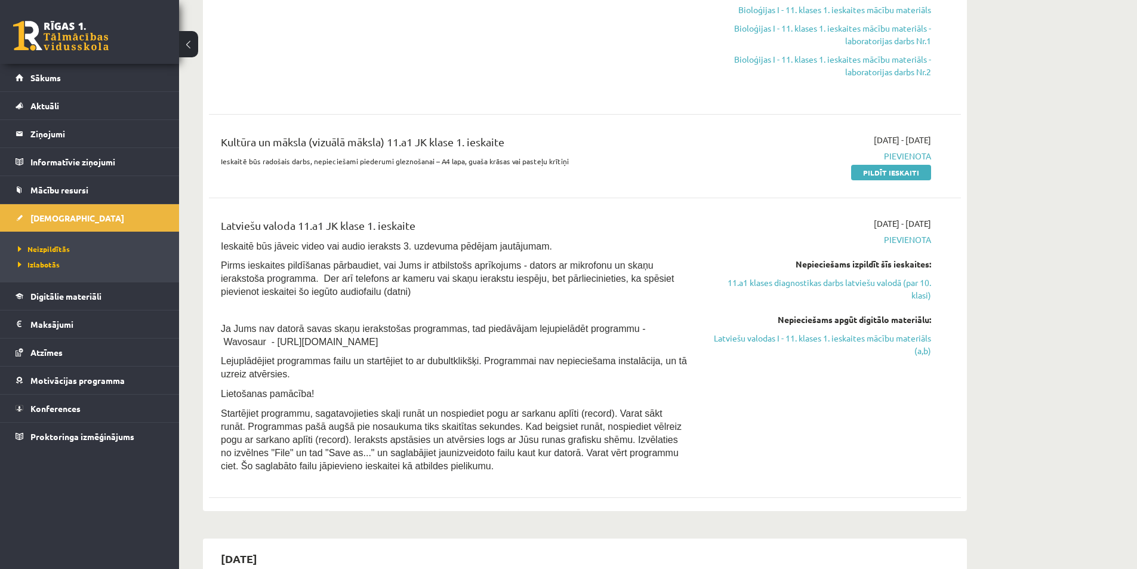
scroll to position [597, 0]
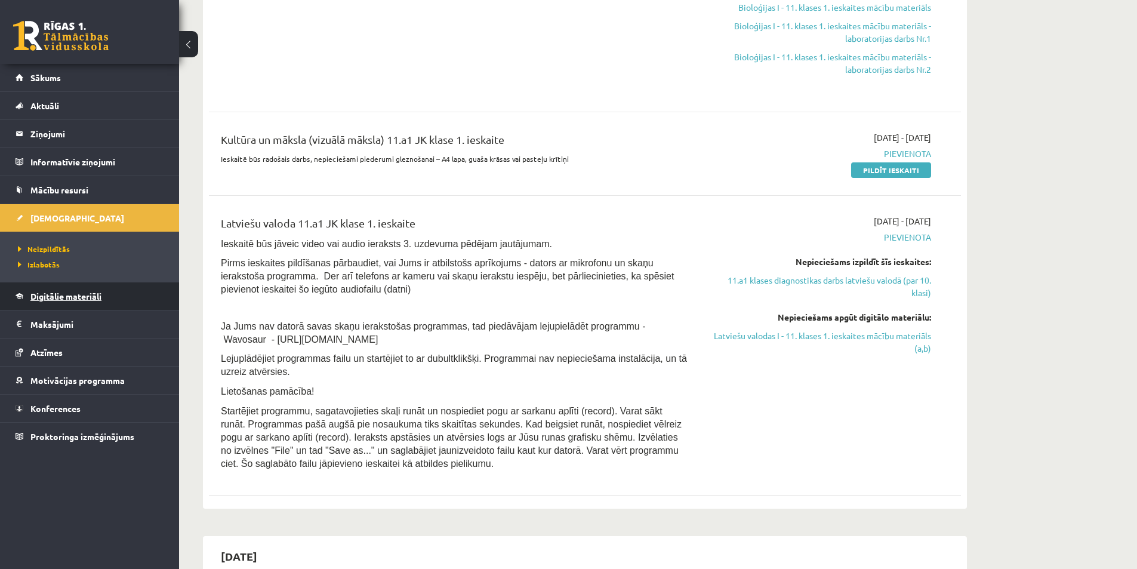
click at [90, 293] on span "Digitālie materiāli" at bounding box center [65, 296] width 71 height 11
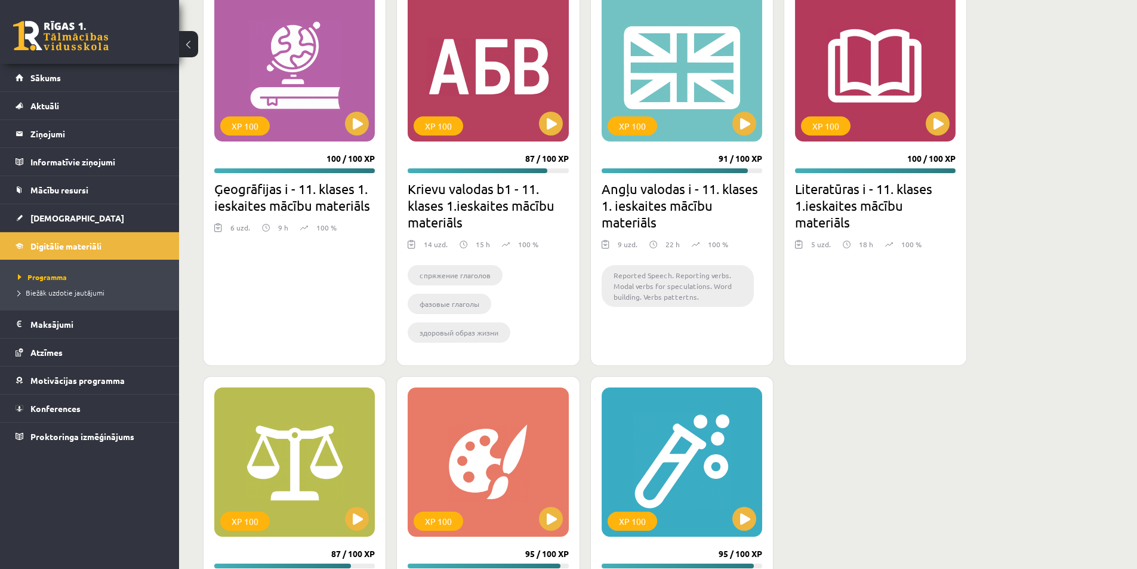
scroll to position [1611, 0]
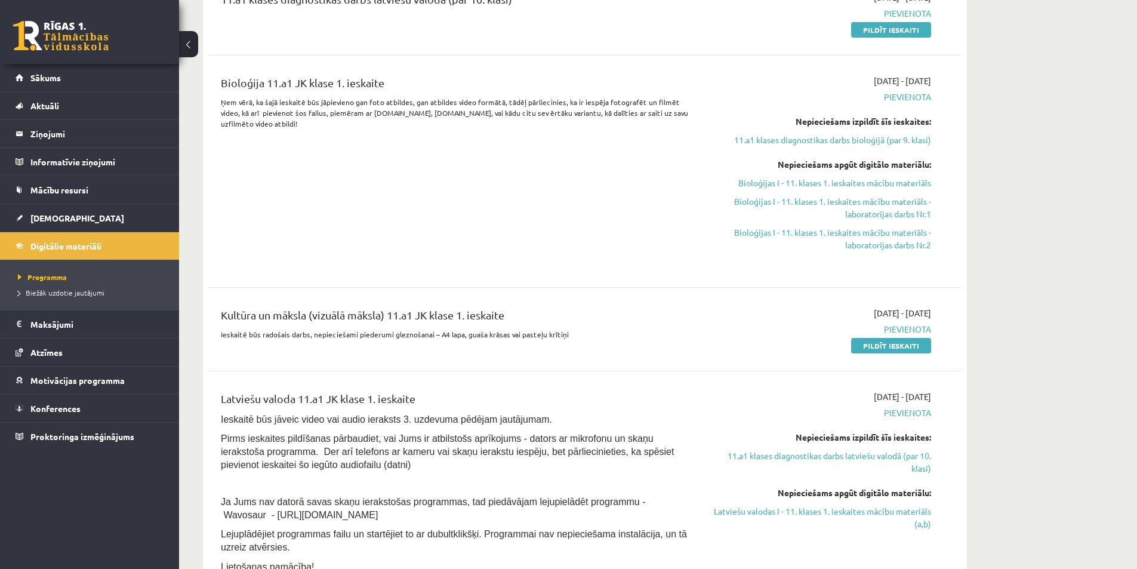
scroll to position [537, 0]
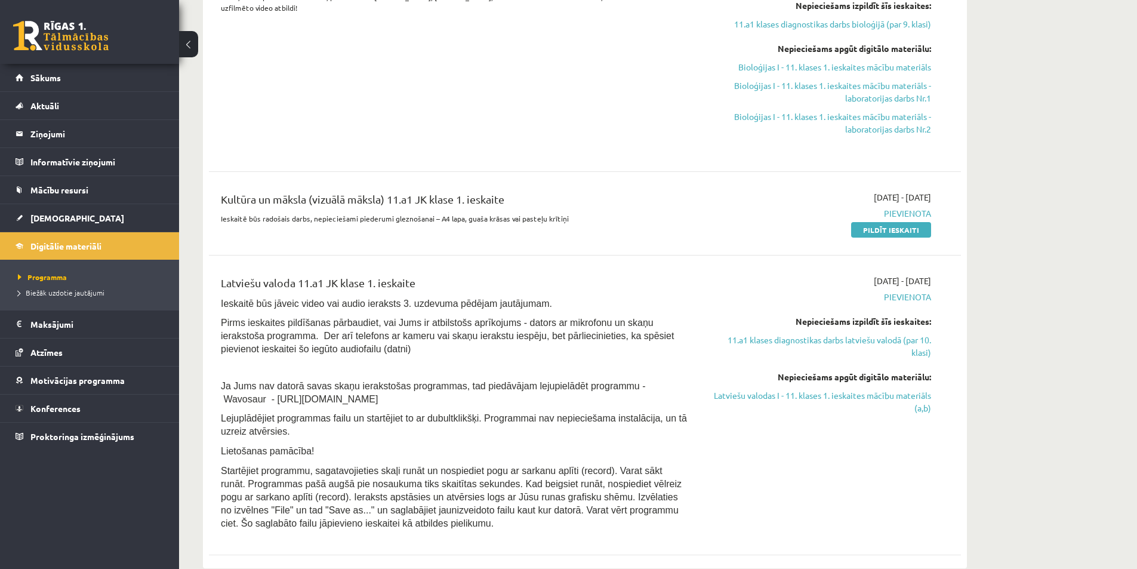
click at [808, 340] on link "11.a1 klases diagnostikas darbs latviešu valodā (par 10. klasi)" at bounding box center [818, 346] width 225 height 25
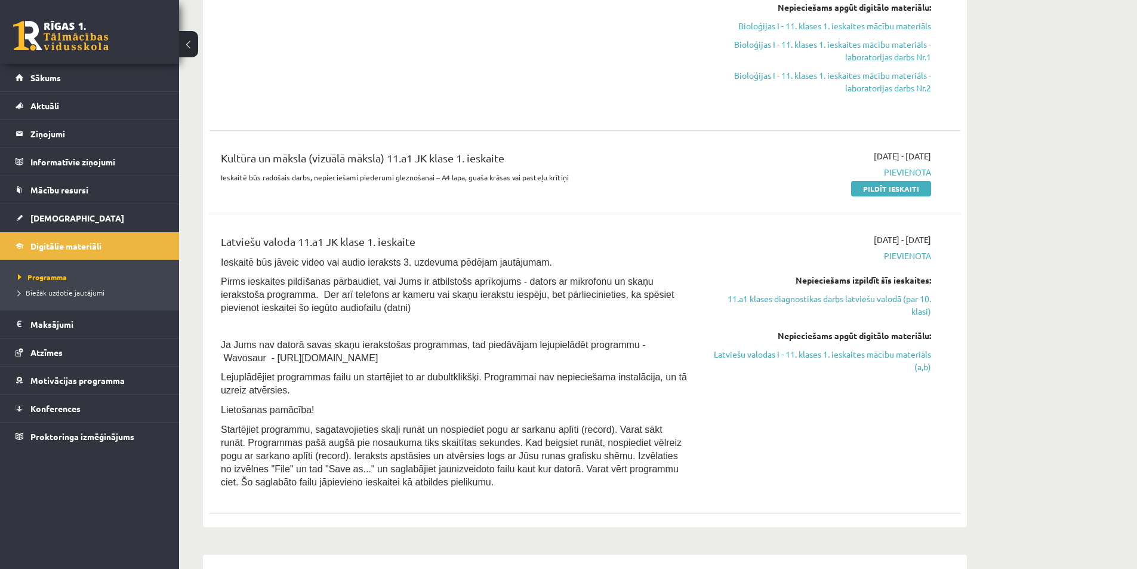
scroll to position [580, 0]
click at [843, 353] on link "Latviešu valodas I - 11. klases 1. ieskaites mācību materiāls (a,b)" at bounding box center [818, 359] width 225 height 25
click at [800, 350] on link "Latviešu valodas I - 11. klases 1. ieskaites mācību materiāls (a,b)" at bounding box center [818, 359] width 225 height 25
click at [84, 248] on span "Digitālie materiāli" at bounding box center [65, 246] width 71 height 11
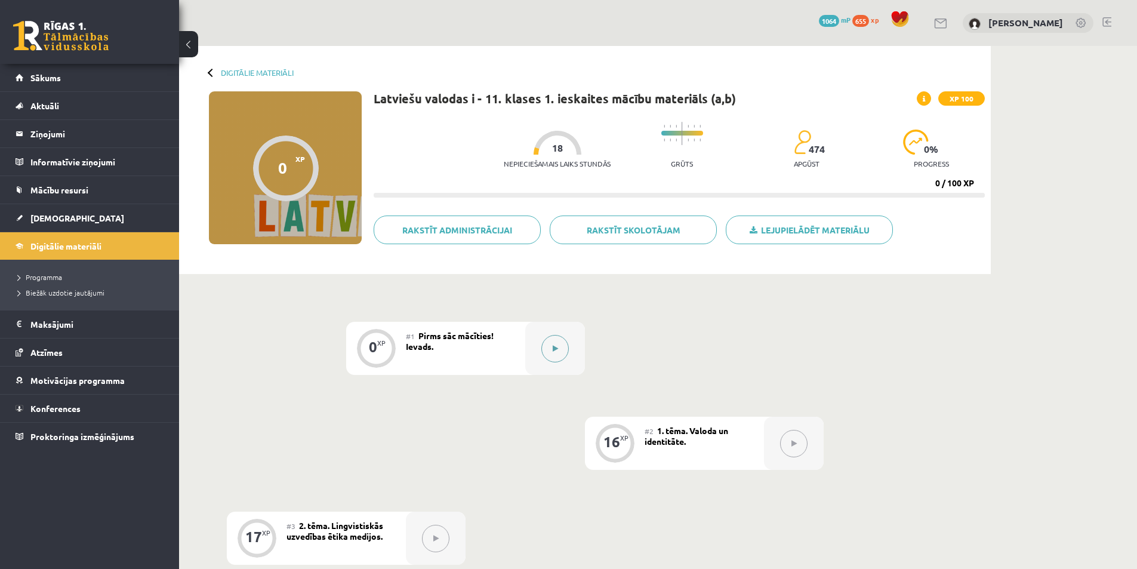
click at [558, 362] on button at bounding box center [554, 348] width 27 height 27
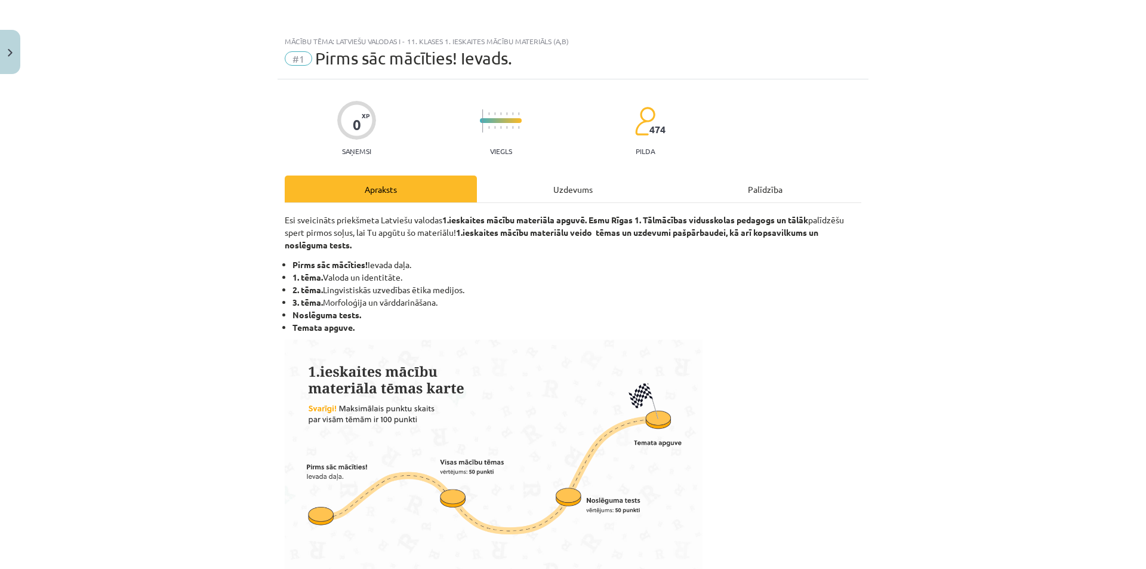
click at [543, 186] on div "Uzdevums" at bounding box center [573, 188] width 192 height 27
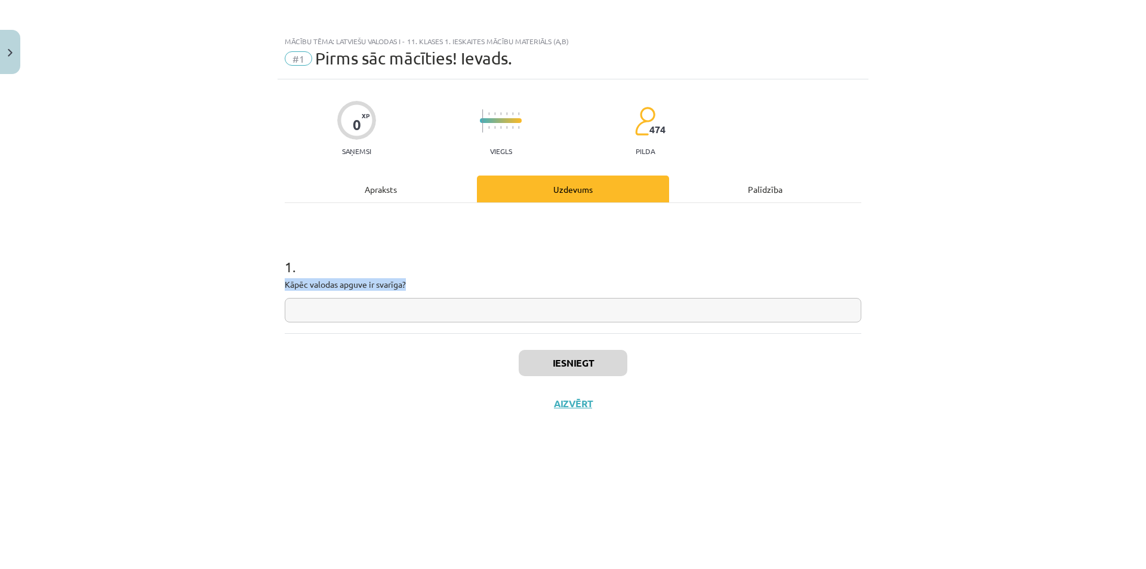
drag, startPoint x: 420, startPoint y: 282, endPoint x: 279, endPoint y: 283, distance: 140.9
click at [279, 283] on div "0 XP Saņemsi Viegls 474 pilda Apraksts Uzdevums Palīdzība 1 . Kāpēc valodas apg…" at bounding box center [573, 309] width 591 height 460
copy p "Kāpēc valodas apguve ir svarīga?"
click at [682, 309] on input "text" at bounding box center [573, 310] width 577 height 24
paste input "**********"
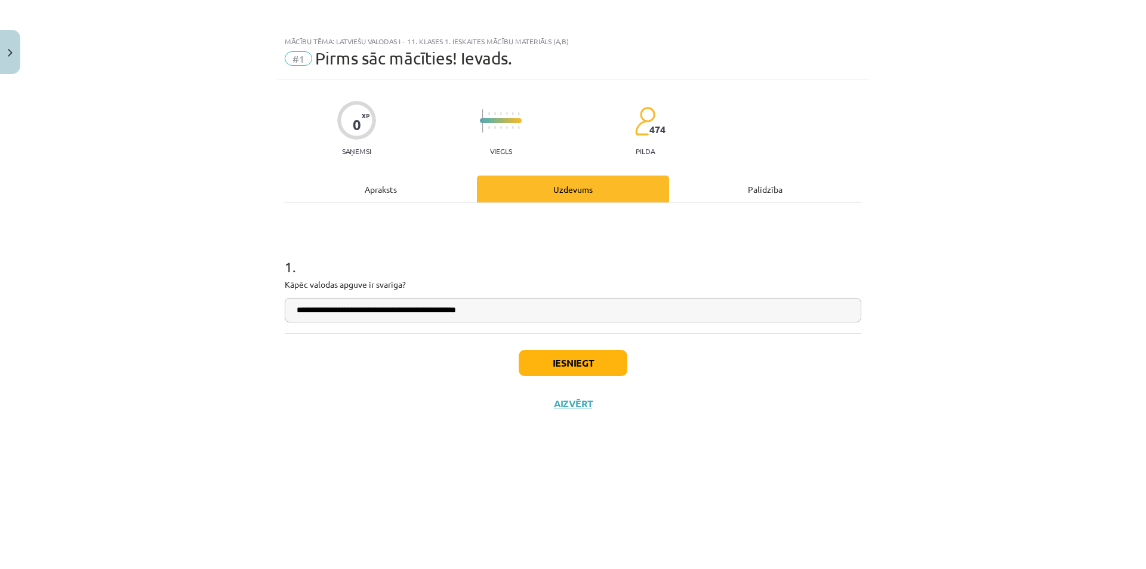
type input "**********"
click at [547, 358] on button "Iesniegt" at bounding box center [573, 363] width 109 height 26
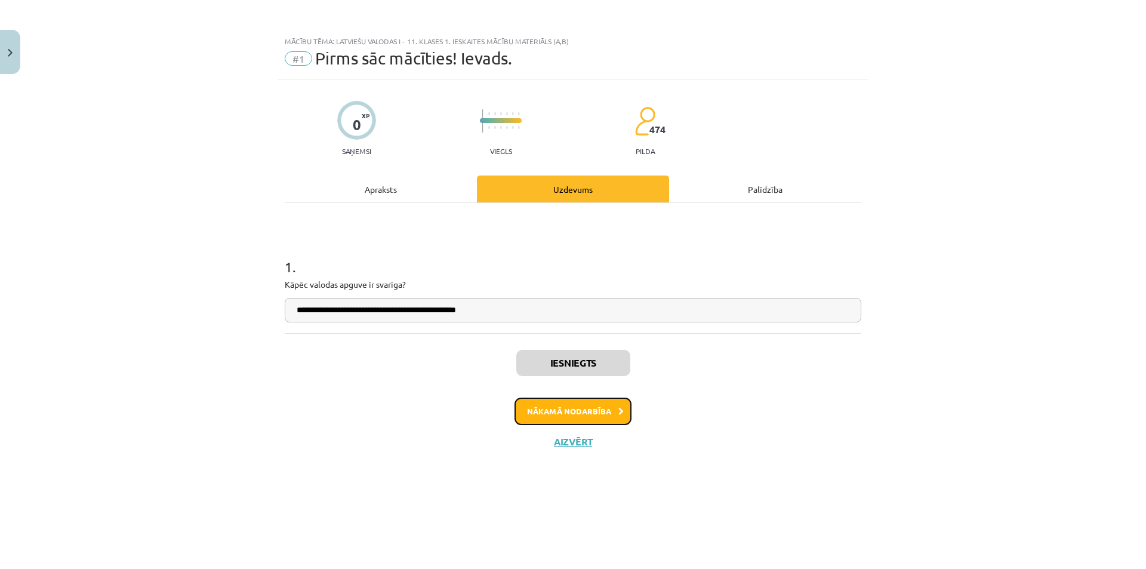
click at [598, 421] on button "Nākamā nodarbība" at bounding box center [572, 410] width 117 height 27
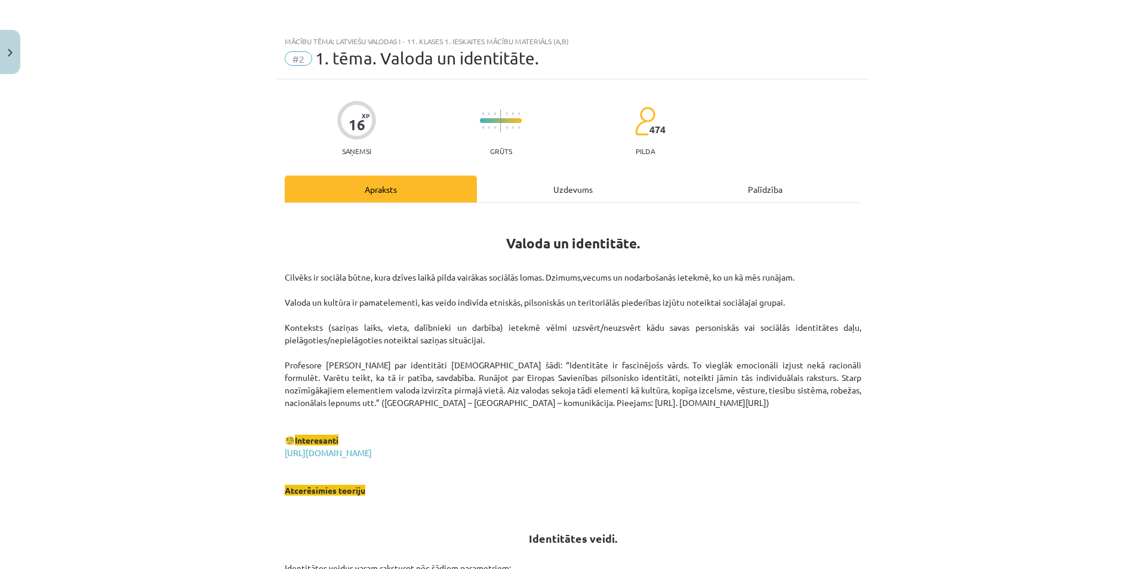
click at [528, 201] on div "Uzdevums" at bounding box center [573, 188] width 192 height 27
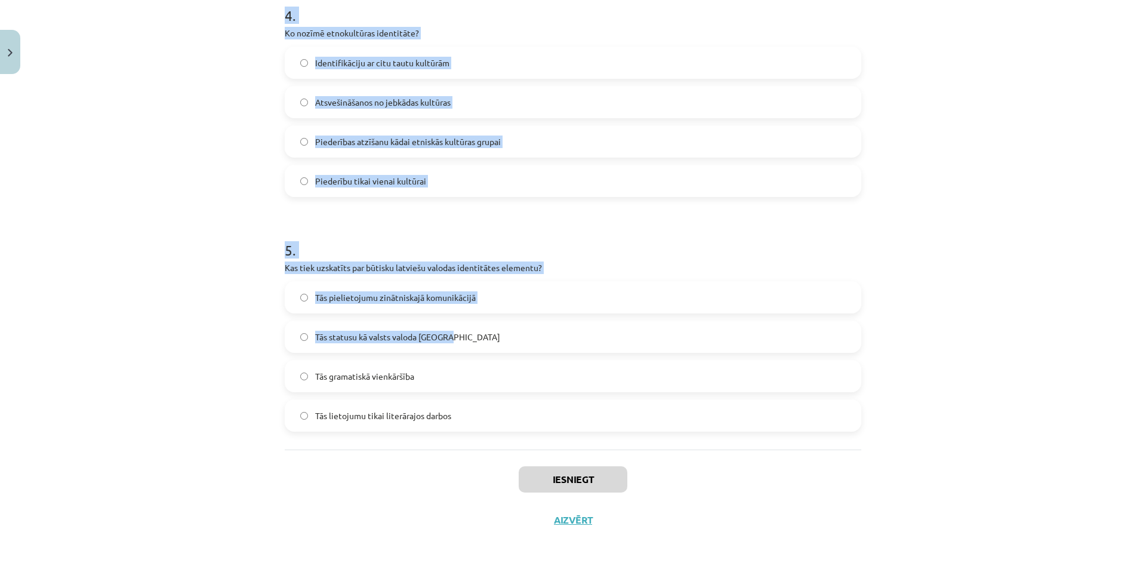
scroll to position [956, 0]
drag, startPoint x: 248, startPoint y: 229, endPoint x: 566, endPoint y: 415, distance: 368.9
click at [566, 415] on div "Mācību tēma: Latviešu valodas i - 11. klases 1. ieskaites mācību materiāls (a,b…" at bounding box center [573, 284] width 1146 height 569
click at [962, 339] on div "Mācību tēma: Latviešu valodas i - 11. klases 1. ieskaites mācību materiāls (a,b…" at bounding box center [573, 284] width 1146 height 569
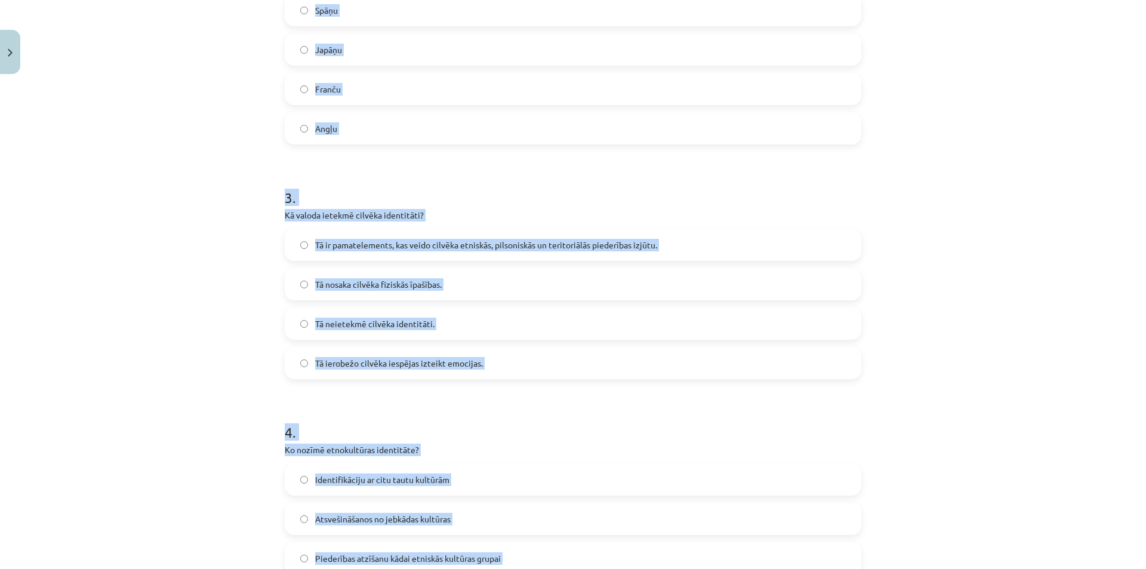
click at [962, 339] on div "Mācību tēma: Latviešu valodas i - 11. klases 1. ieskaites mācību materiāls (a,b…" at bounding box center [573, 284] width 1146 height 569
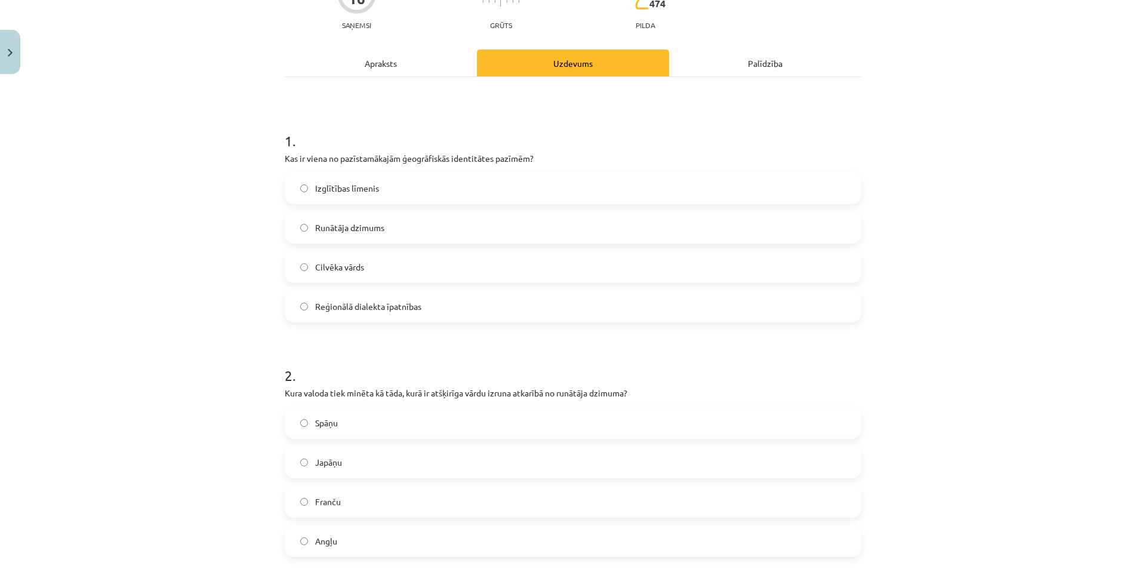
scroll to position [121, 0]
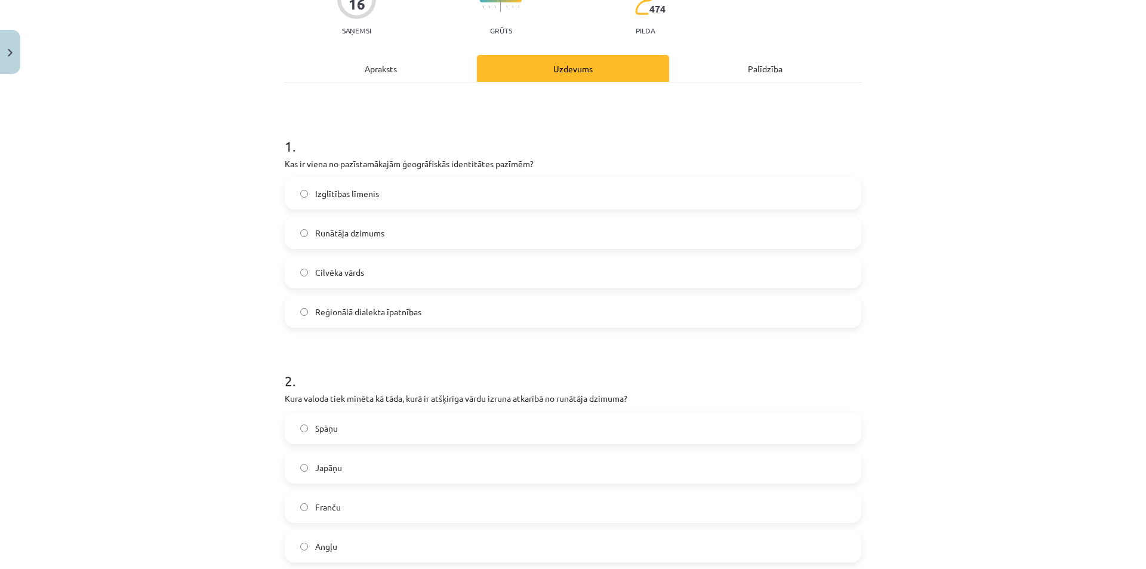
click at [378, 316] on span "Reģionālā dialekta īpatnības" at bounding box center [368, 312] width 106 height 13
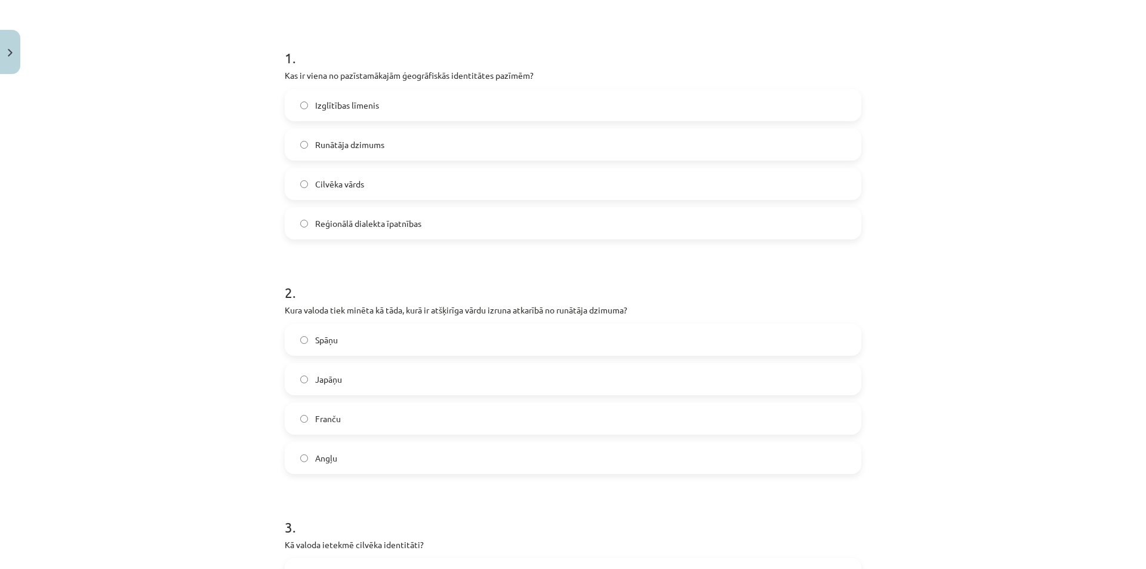
scroll to position [300, 0]
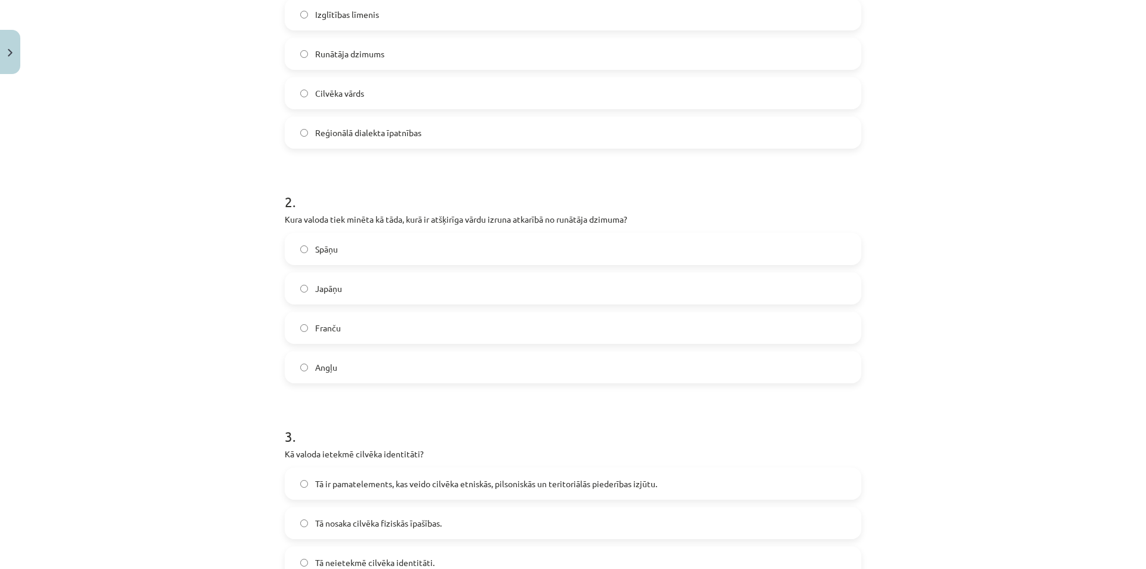
click at [348, 283] on label "Japāņu" at bounding box center [573, 288] width 574 height 30
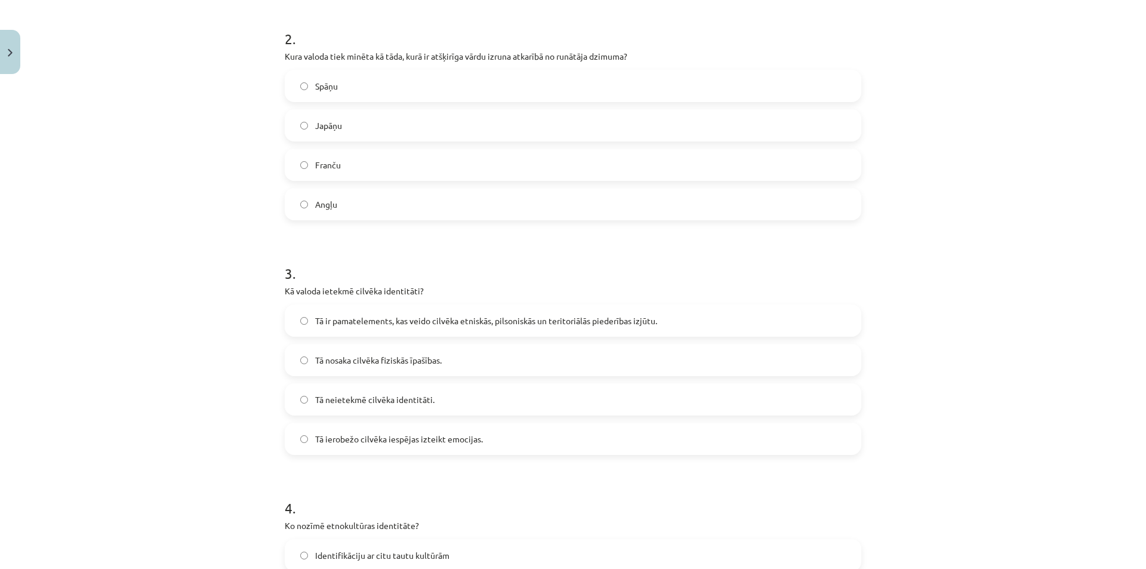
scroll to position [479, 0]
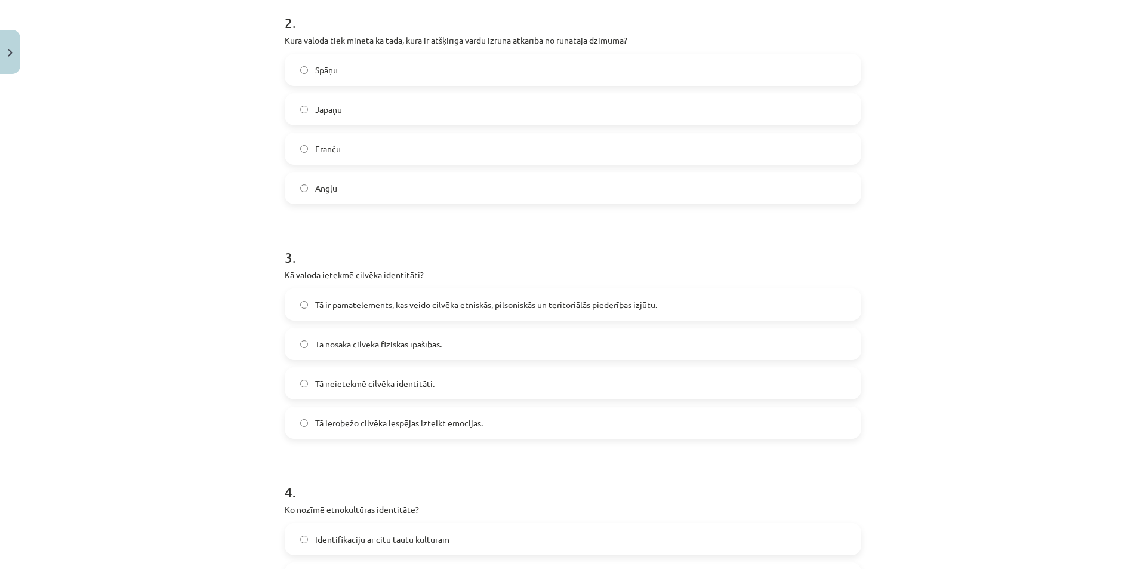
click at [464, 311] on label "Tā ir pamatelements, kas veido cilvēka etniskās, pilsoniskās un teritoriālās pi…" at bounding box center [573, 304] width 574 height 30
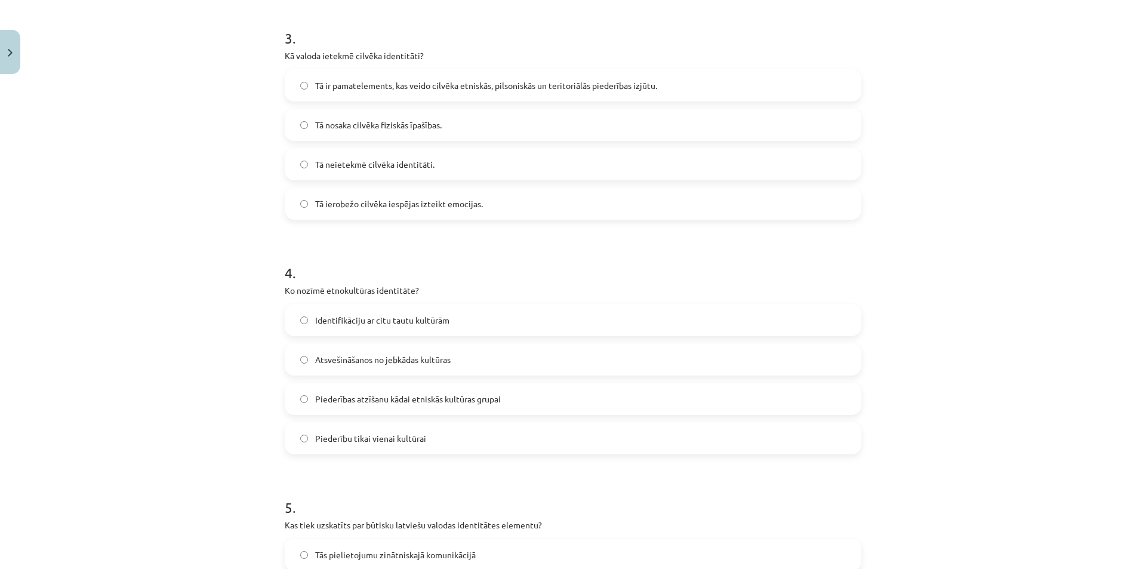
scroll to position [717, 0]
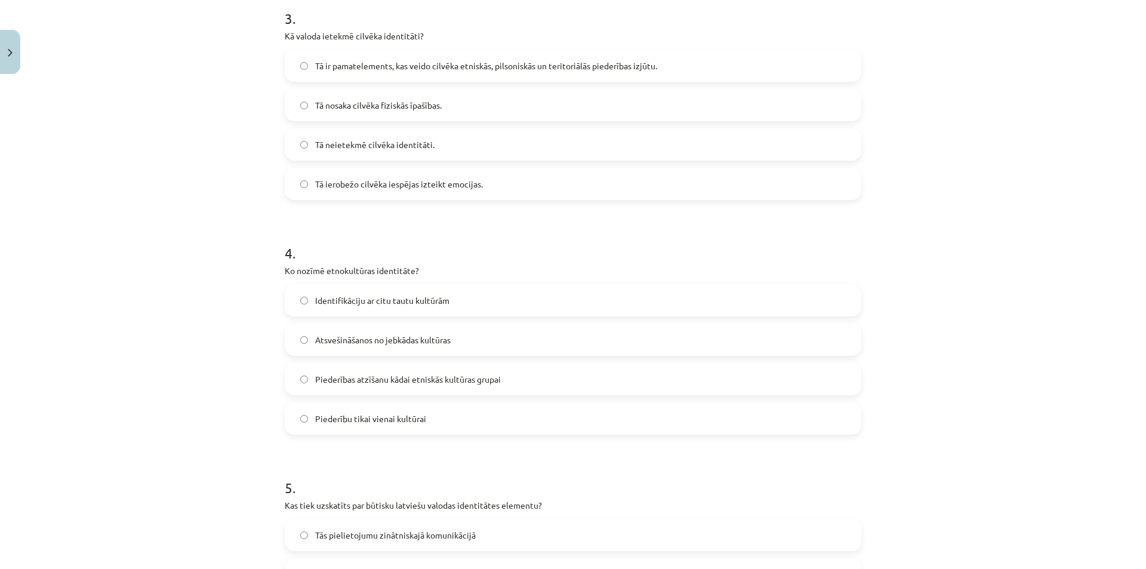
click at [430, 375] on span "Piederības atzīšanu kādai etniskās kultūras grupai" at bounding box center [408, 379] width 186 height 13
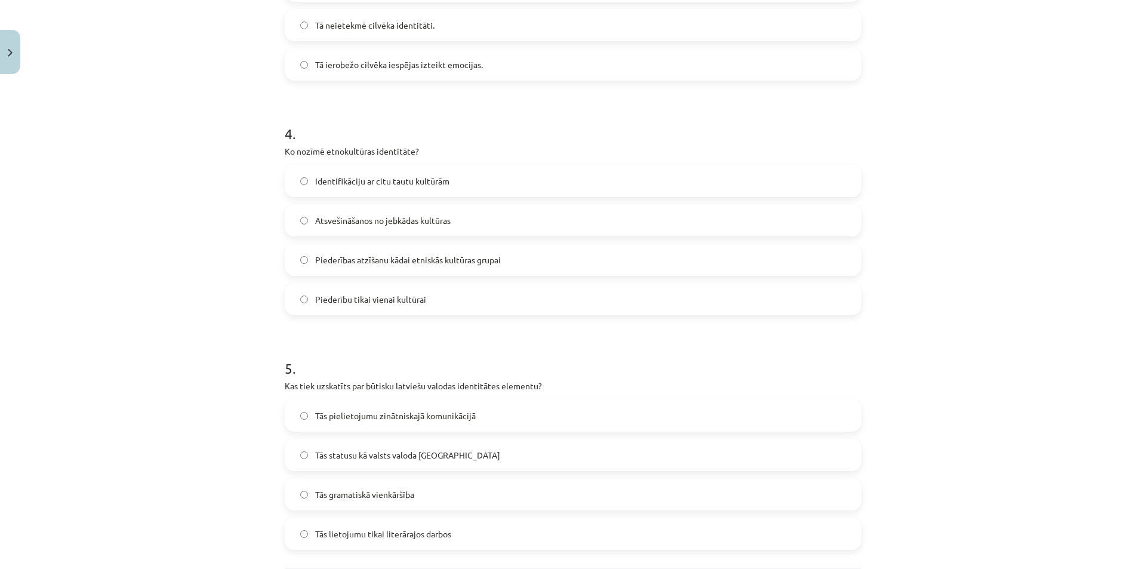
scroll to position [896, 0]
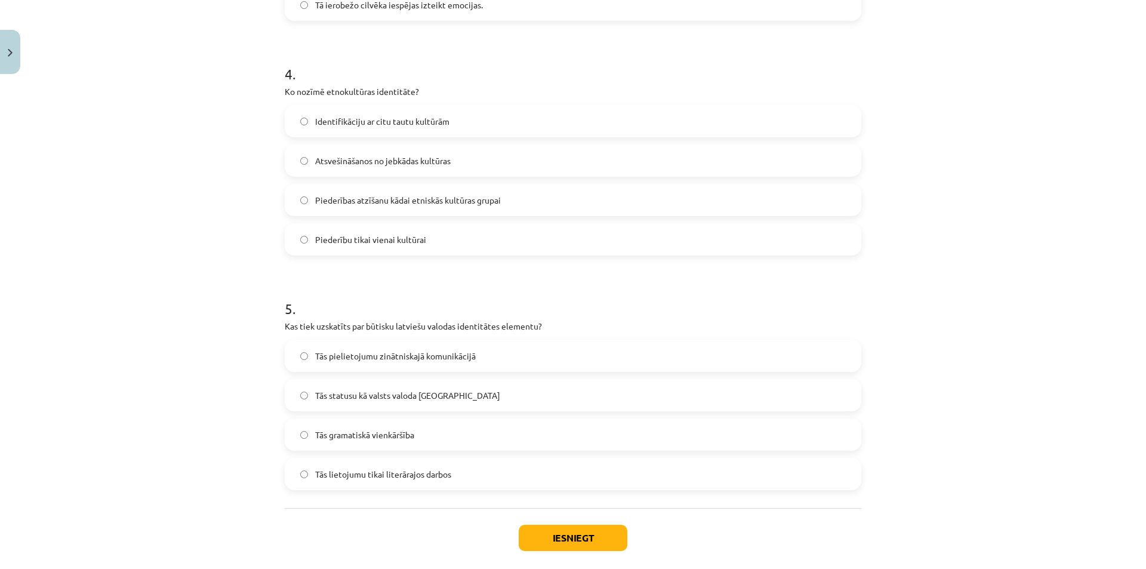
click at [386, 397] on span "Tās statusu kā valsts valoda Latvijā" at bounding box center [407, 395] width 185 height 13
click at [531, 529] on button "Iesniegt" at bounding box center [573, 538] width 109 height 26
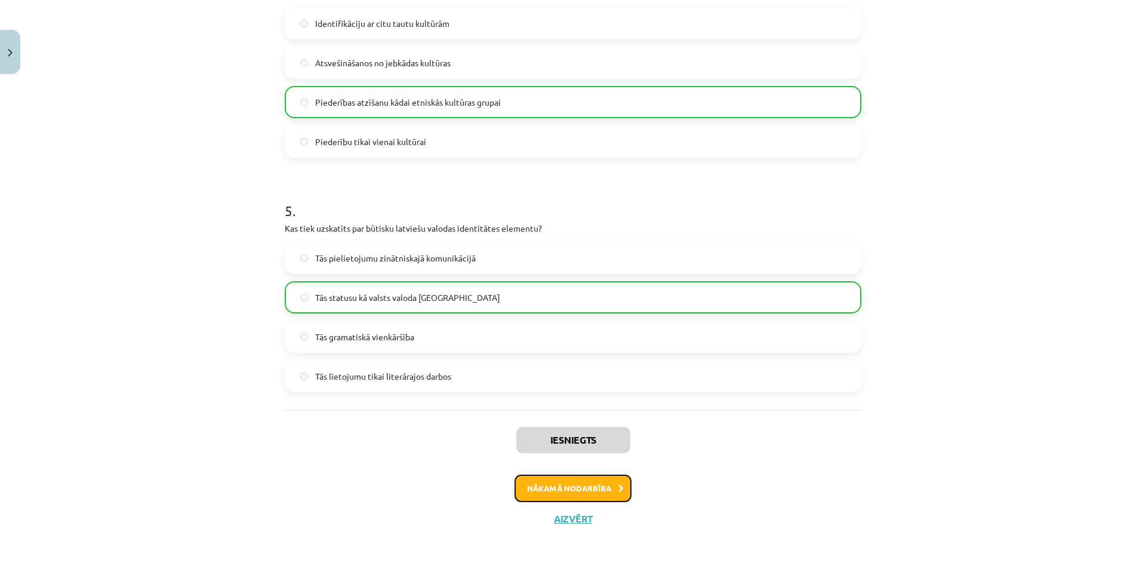
click at [574, 494] on button "Nākamā nodarbība" at bounding box center [572, 487] width 117 height 27
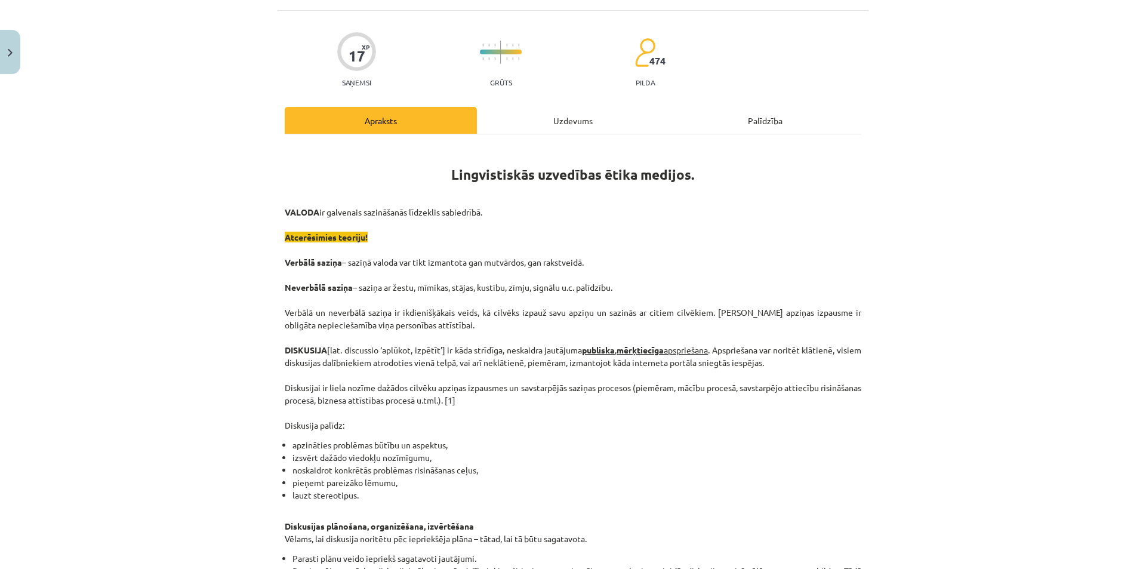
scroll to position [30, 0]
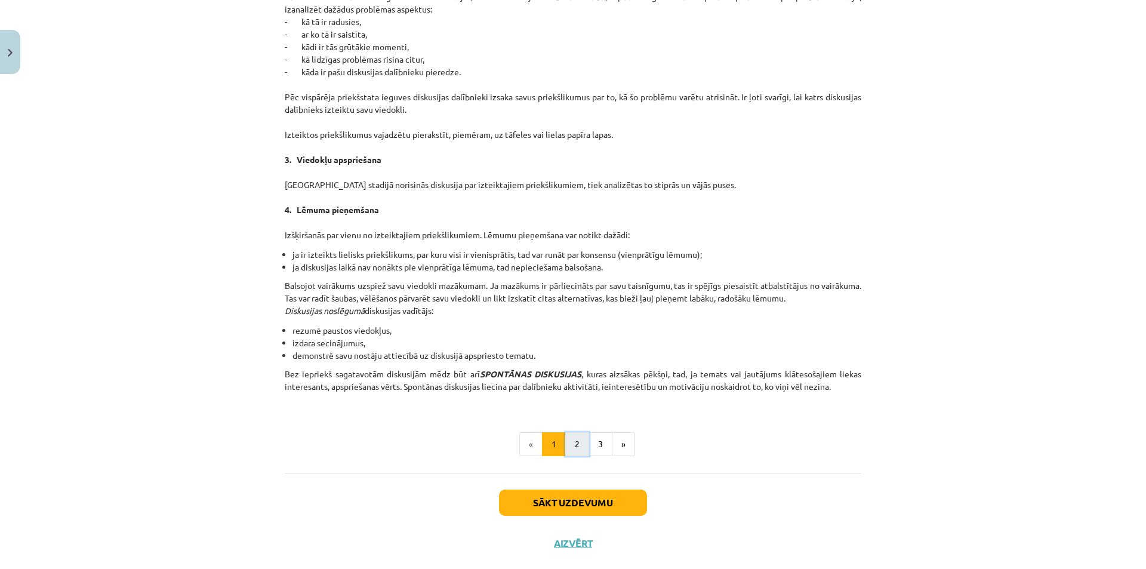
click at [574, 449] on button "2" at bounding box center [577, 444] width 24 height 24
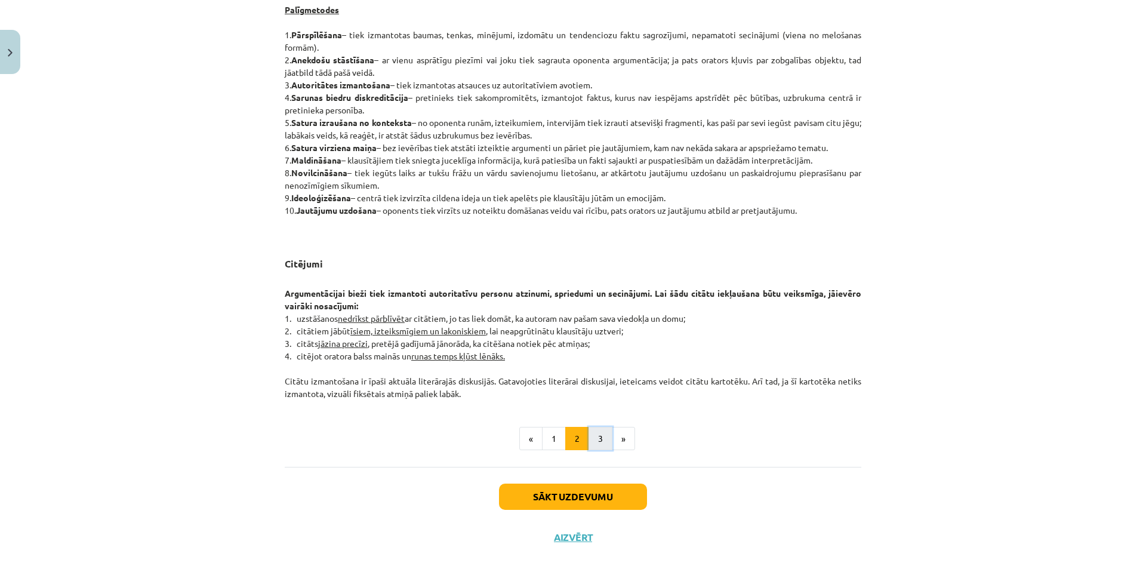
click at [599, 437] on button "3" at bounding box center [600, 439] width 24 height 24
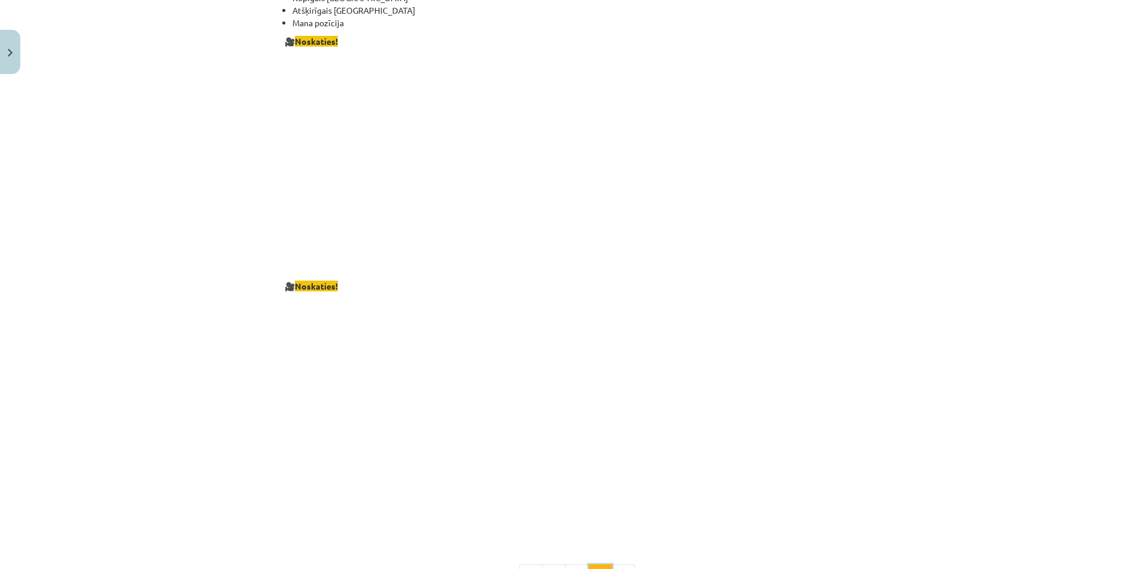
scroll to position [2004, 0]
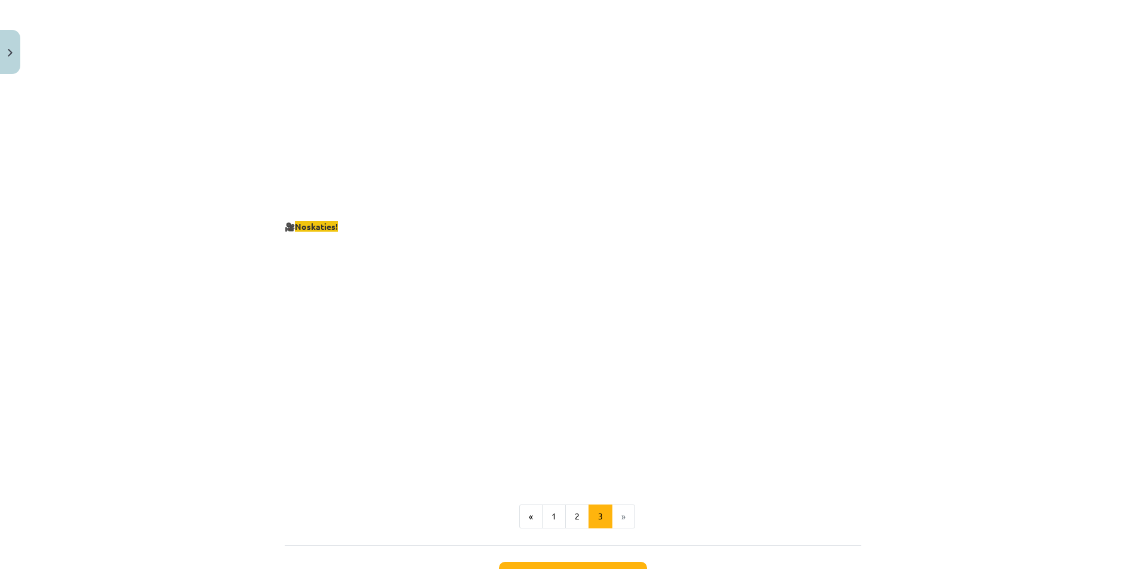
click at [623, 504] on li "»" at bounding box center [623, 516] width 23 height 24
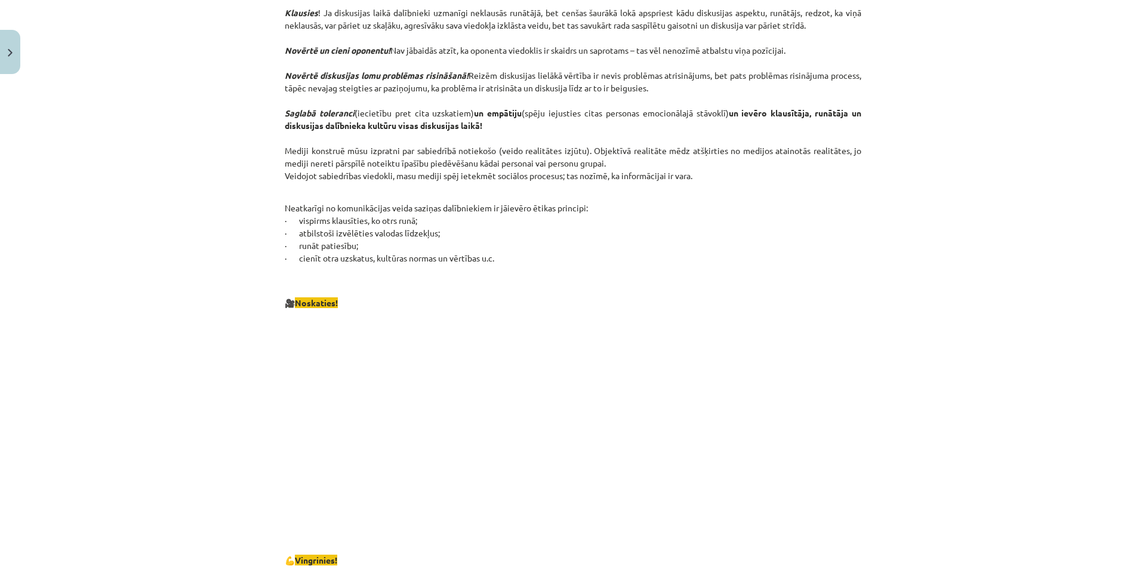
scroll to position [0, 0]
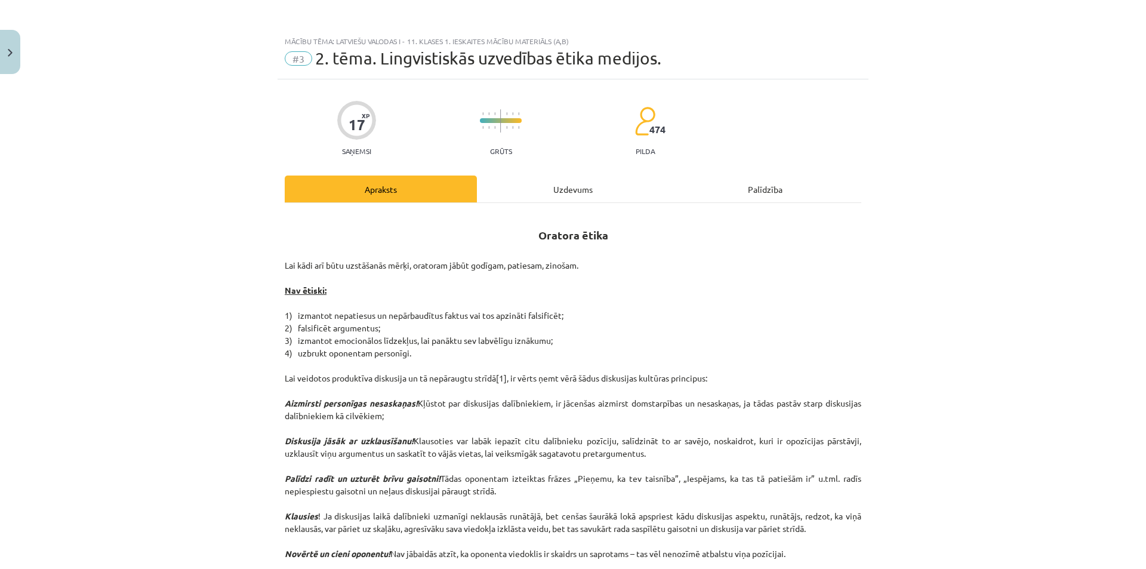
click at [542, 175] on div "Uzdevums" at bounding box center [573, 188] width 192 height 27
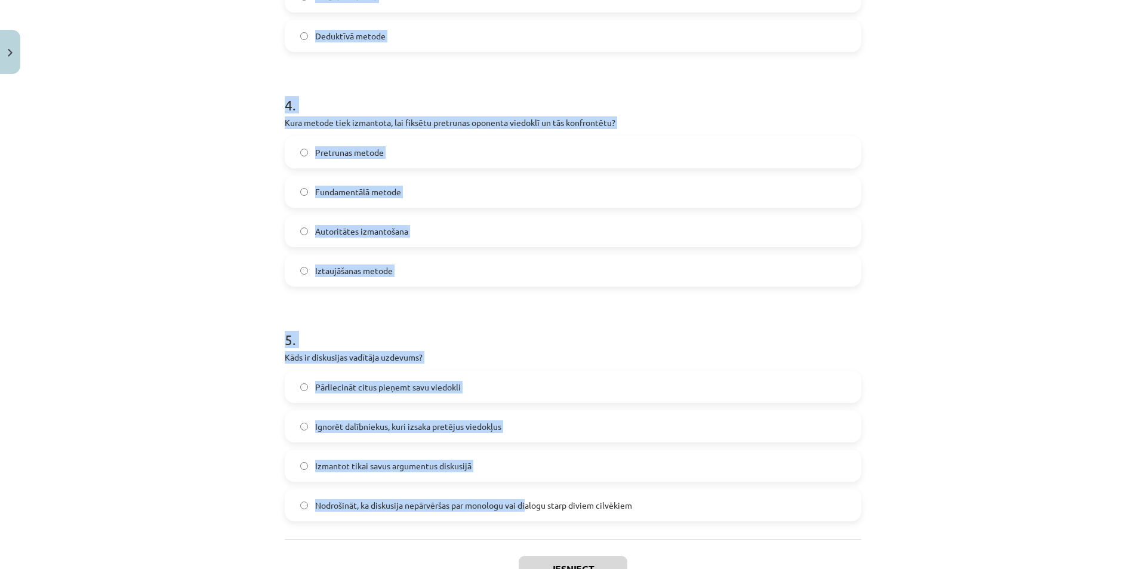
scroll to position [956, 0]
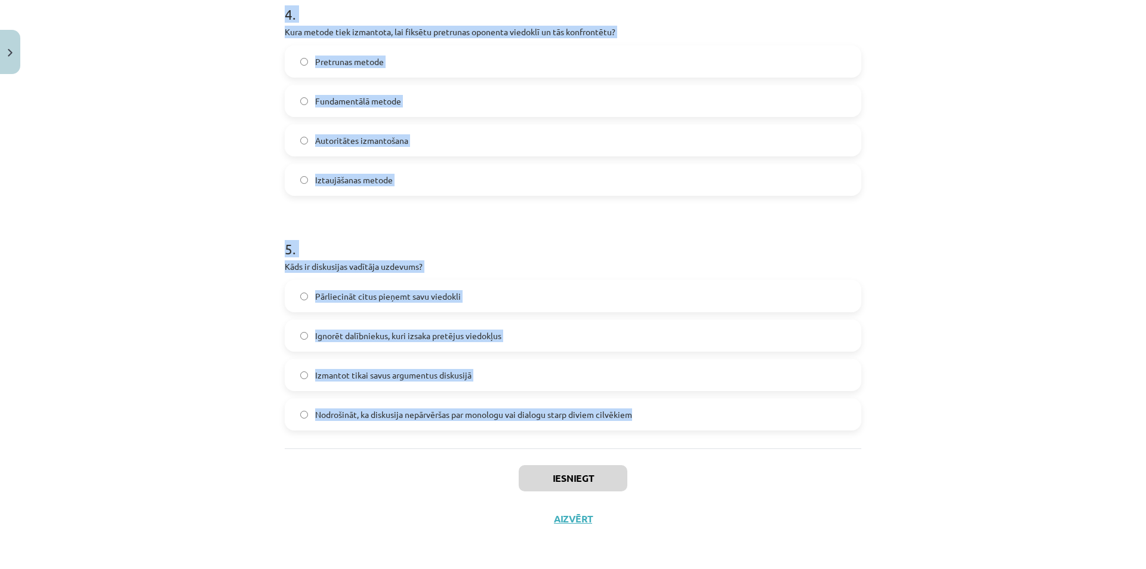
drag, startPoint x: 277, startPoint y: 230, endPoint x: 641, endPoint y: 435, distance: 418.0
click at [1025, 387] on div "Mācību tēma: Latviešu valodas i - 11. klases 1. ieskaites mācību materiāls (a,b…" at bounding box center [573, 284] width 1146 height 569
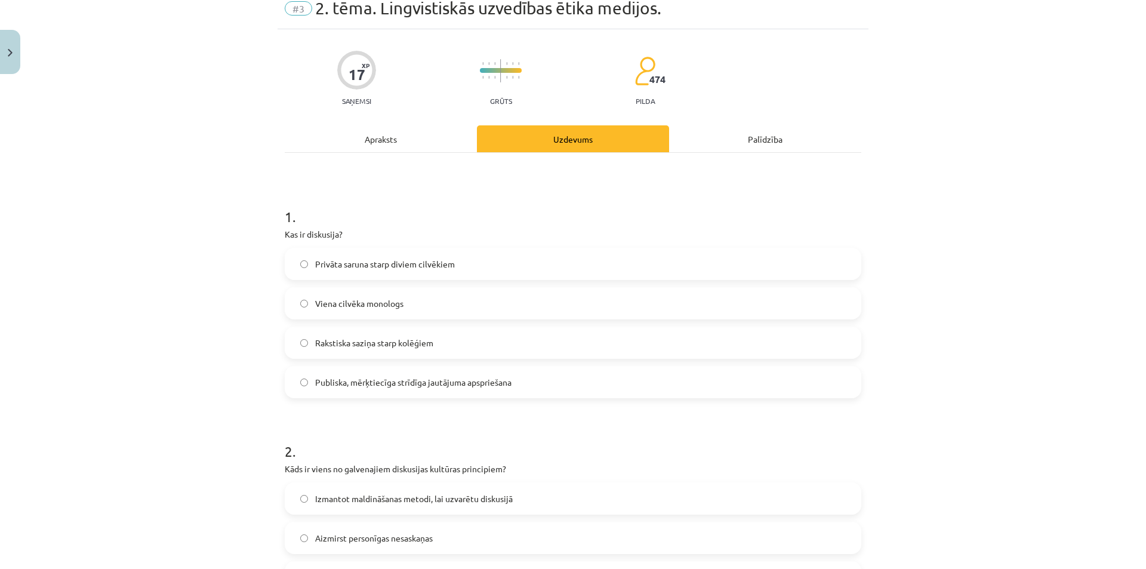
scroll to position [0, 0]
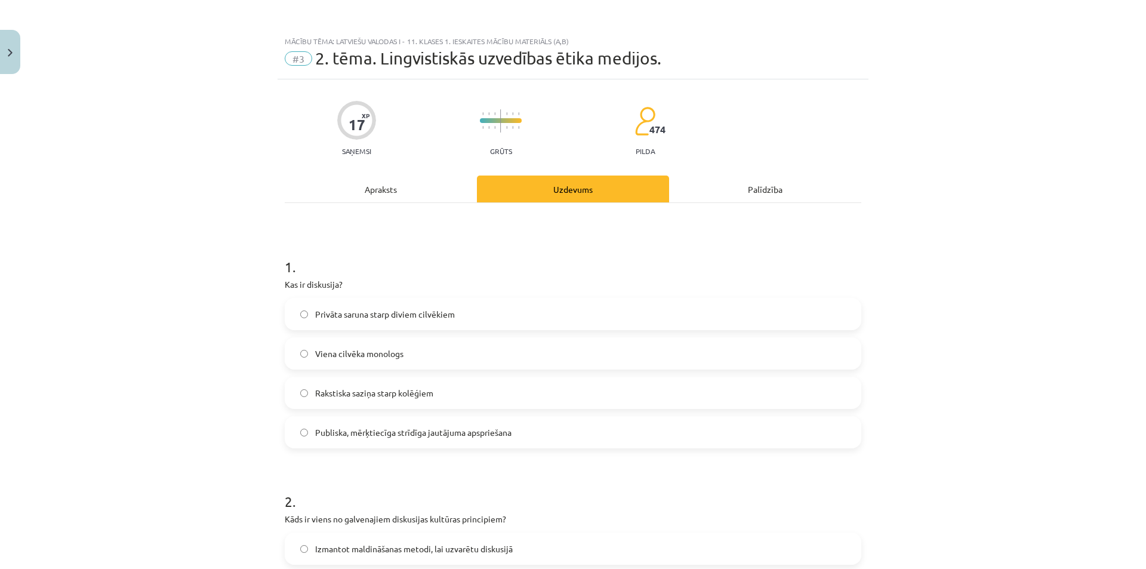
click at [461, 437] on span "Publiska, mērķtiecīga strīdīga jautājuma apspriešana" at bounding box center [413, 432] width 196 height 13
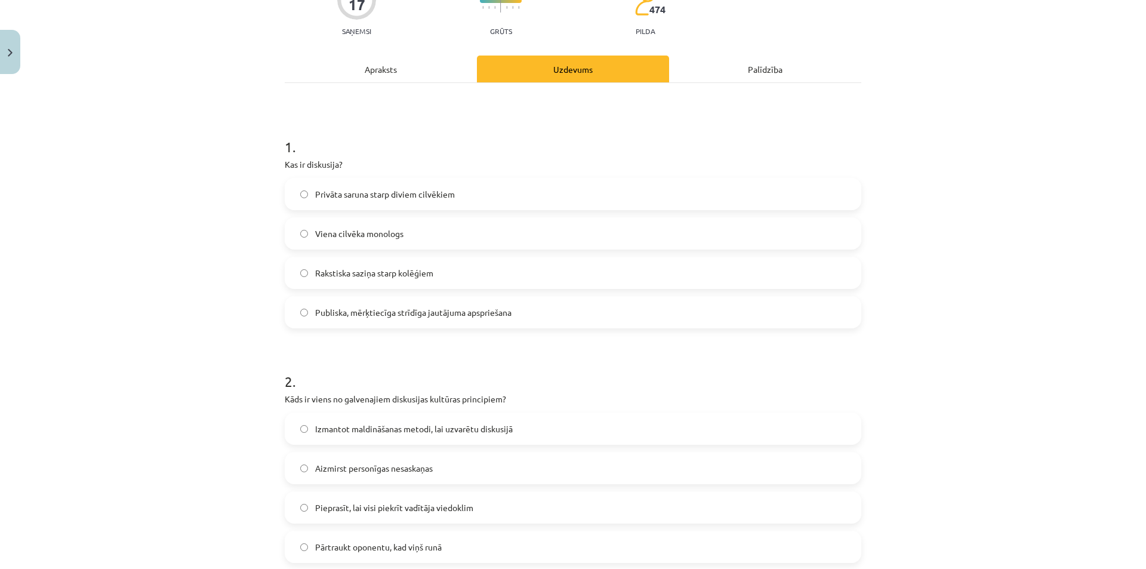
scroll to position [179, 0]
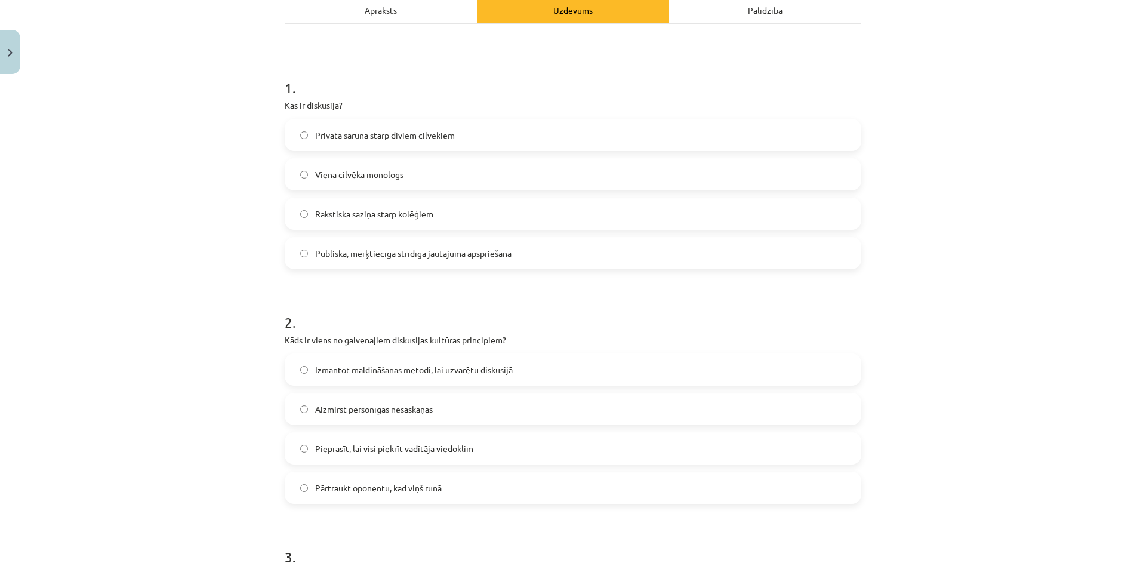
click at [402, 412] on span "Aizmirst personīgas nesaskaņas" at bounding box center [374, 409] width 118 height 13
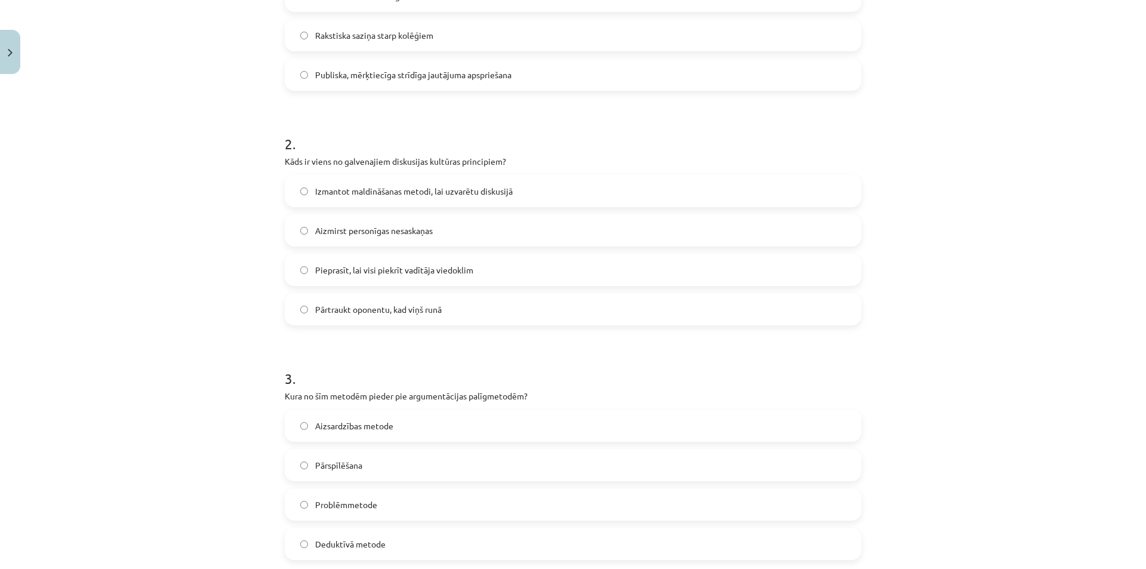
scroll to position [358, 0]
click at [395, 469] on label "Pārspīlēšana" at bounding box center [573, 464] width 574 height 30
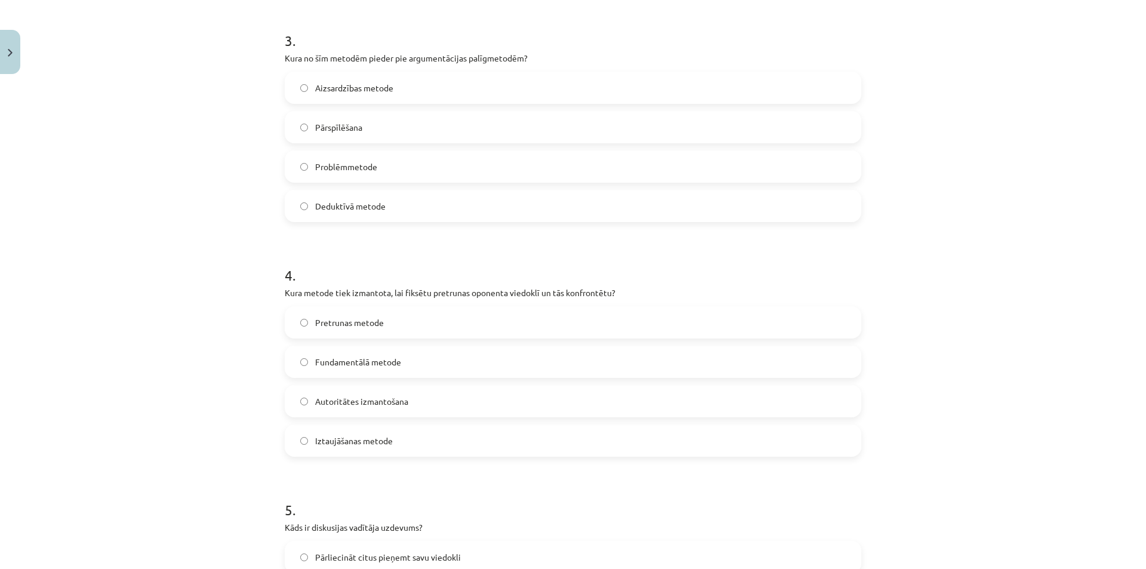
scroll to position [716, 0]
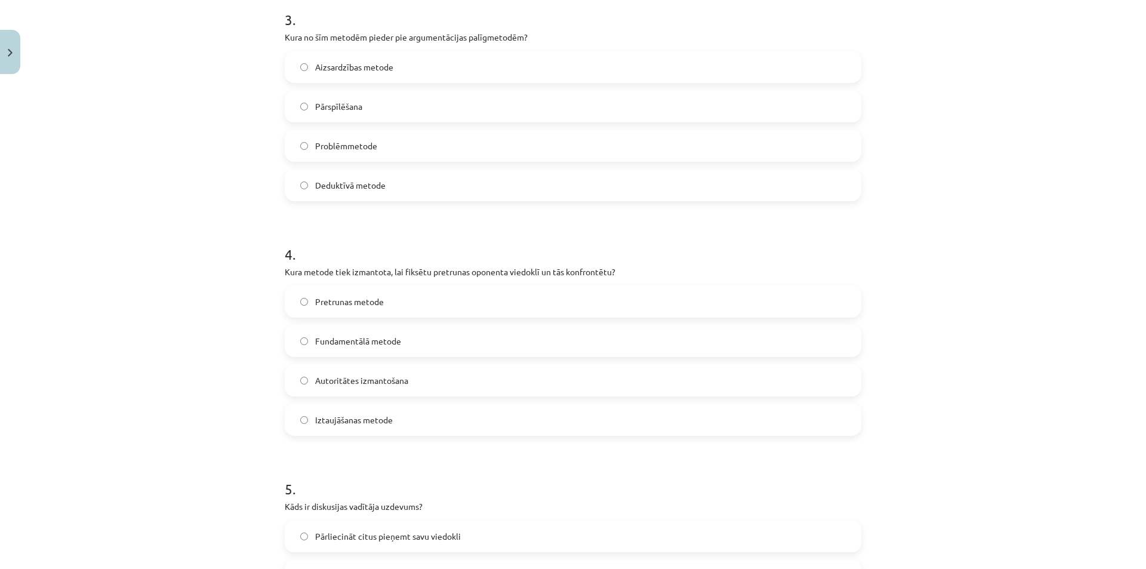
click at [356, 303] on span "Pretrunas metode" at bounding box center [349, 301] width 69 height 13
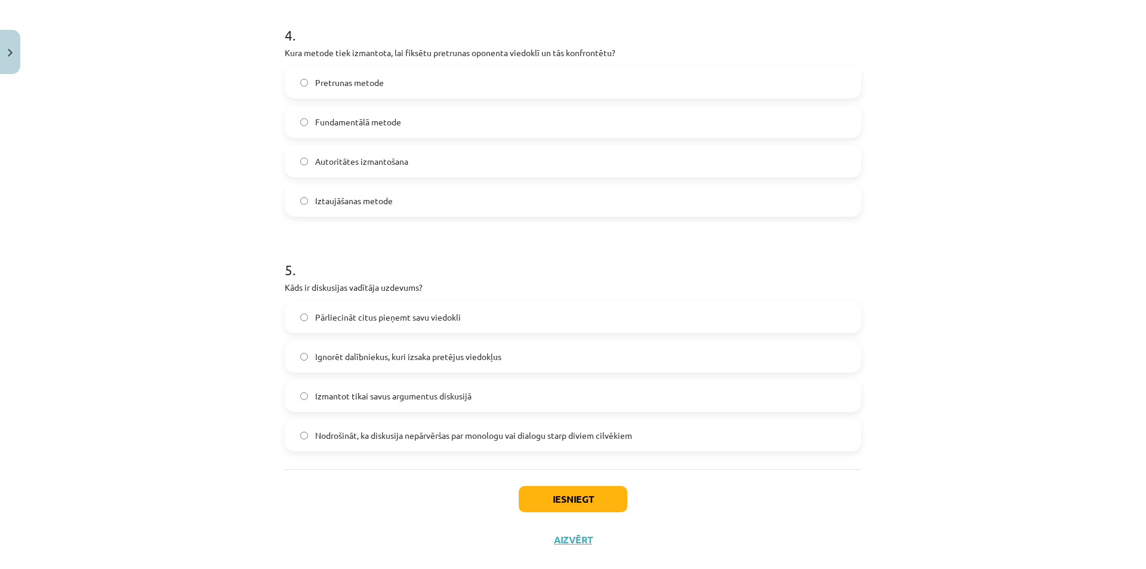
scroll to position [955, 0]
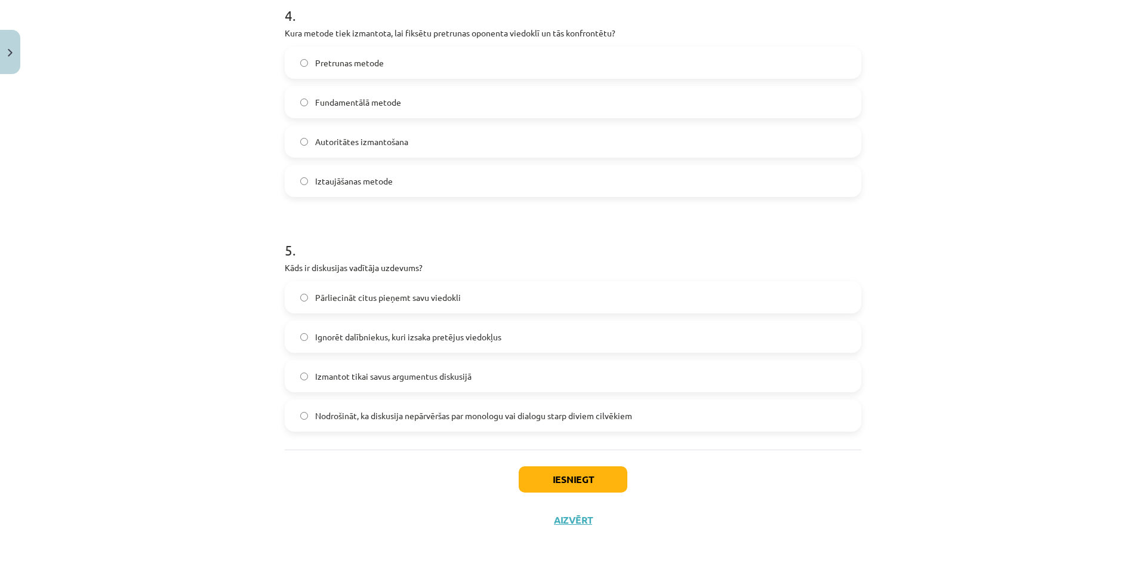
click at [387, 422] on label "Nodrošināt, ka diskusija nepārvēršas par monologu vai dialogu starp diviem cilv…" at bounding box center [573, 415] width 574 height 30
click at [567, 478] on button "Iesniegt" at bounding box center [573, 479] width 109 height 26
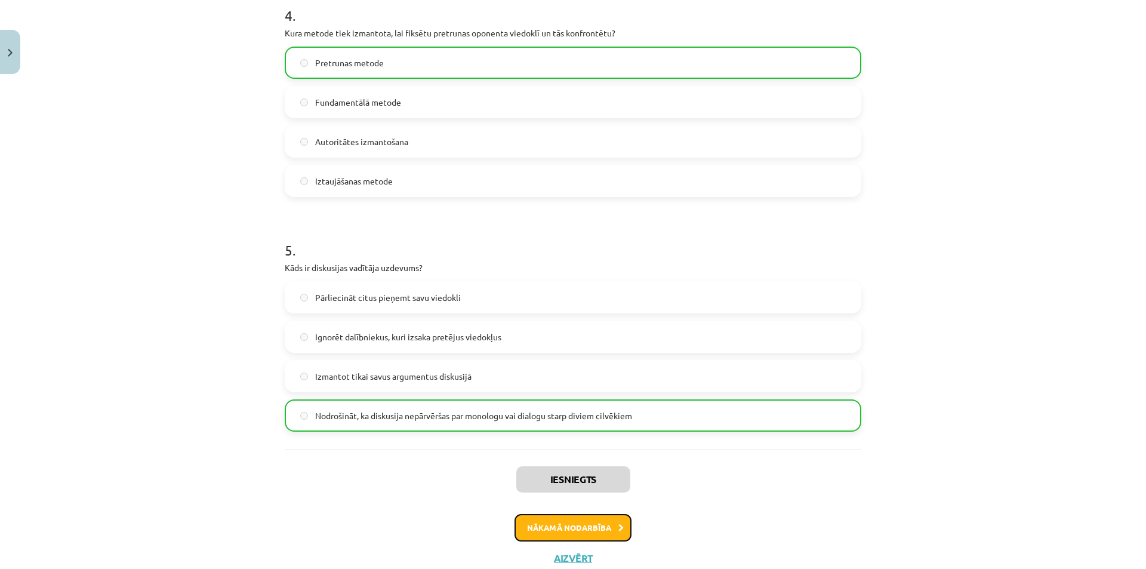
click at [574, 539] on button "Nākamā nodarbība" at bounding box center [572, 527] width 117 height 27
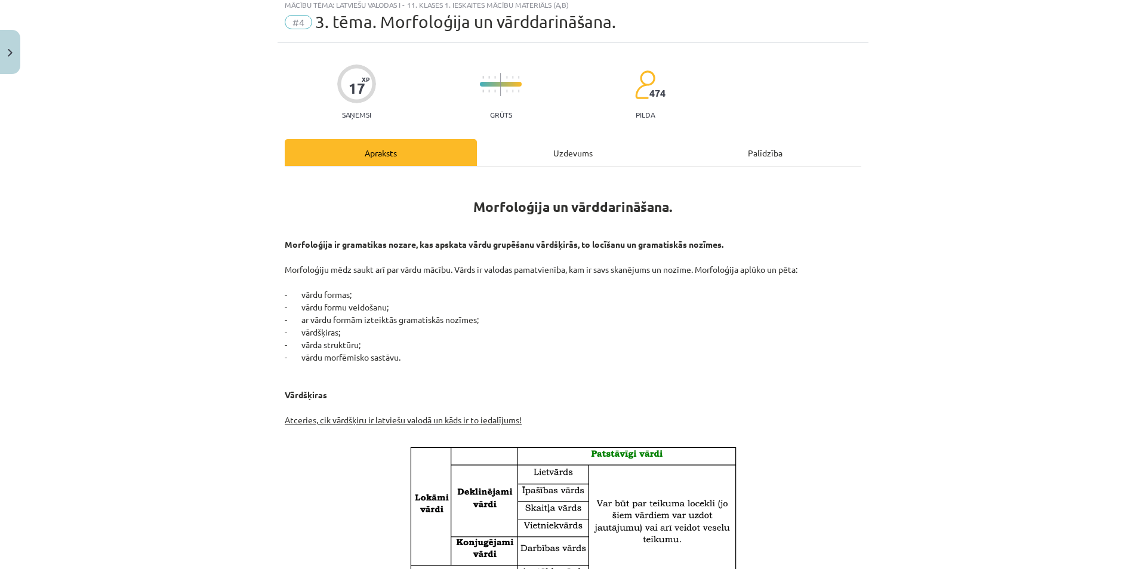
scroll to position [30, 0]
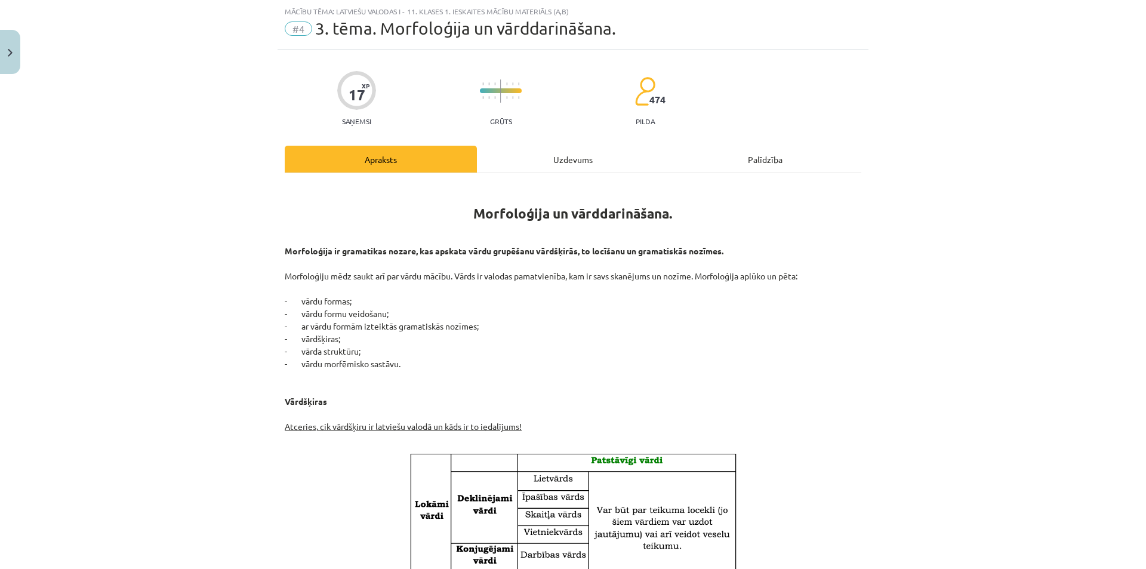
click at [522, 166] on div "Uzdevums" at bounding box center [573, 159] width 192 height 27
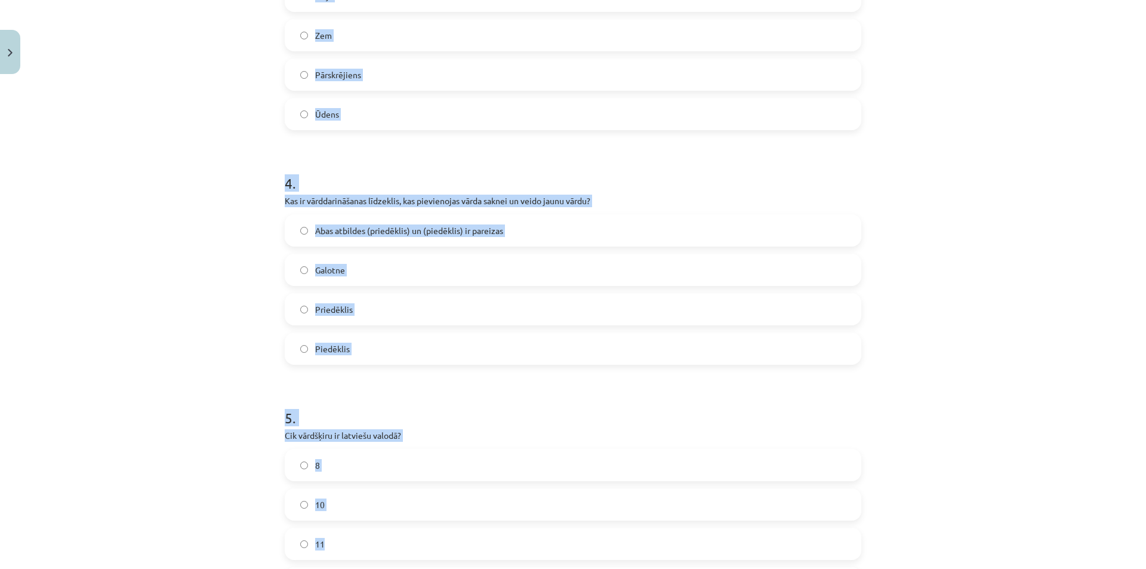
scroll to position [956, 0]
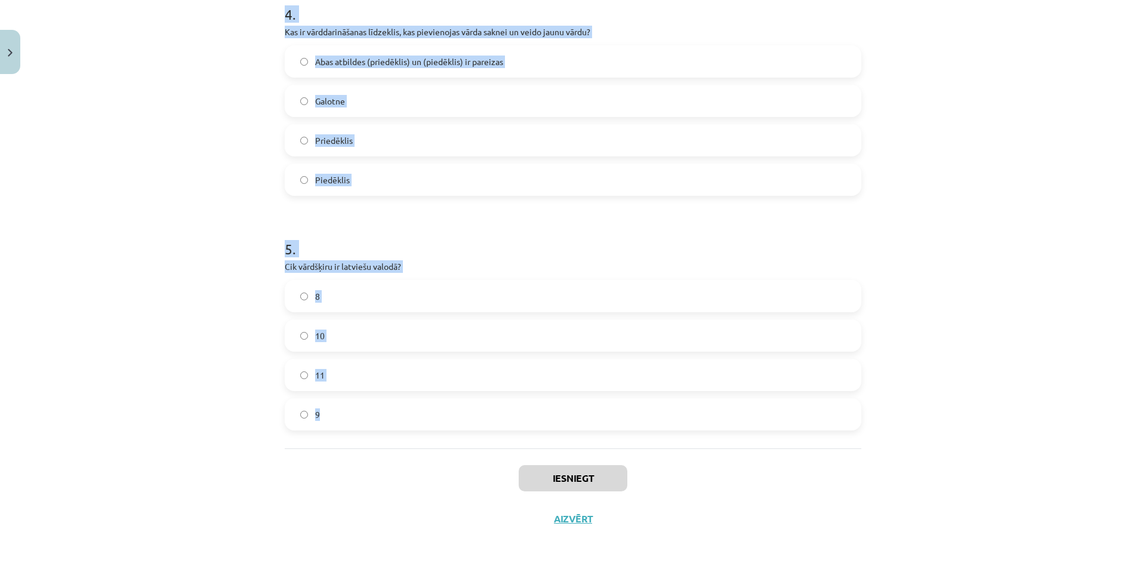
drag, startPoint x: 275, startPoint y: 234, endPoint x: 467, endPoint y: 431, distance: 275.6
click at [1036, 226] on div "Mācību tēma: Latviešu valodas i - 11. klases 1. ieskaites mācību materiāls (a,b…" at bounding box center [573, 284] width 1146 height 569
click at [1036, 225] on div "Mācību tēma: Latviešu valodas i - 11. klases 1. ieskaites mācību materiāls (a,b…" at bounding box center [573, 284] width 1146 height 569
click at [1031, 263] on div "Mācību tēma: Latviešu valodas i - 11. klases 1. ieskaites mācību materiāls (a,b…" at bounding box center [573, 284] width 1146 height 569
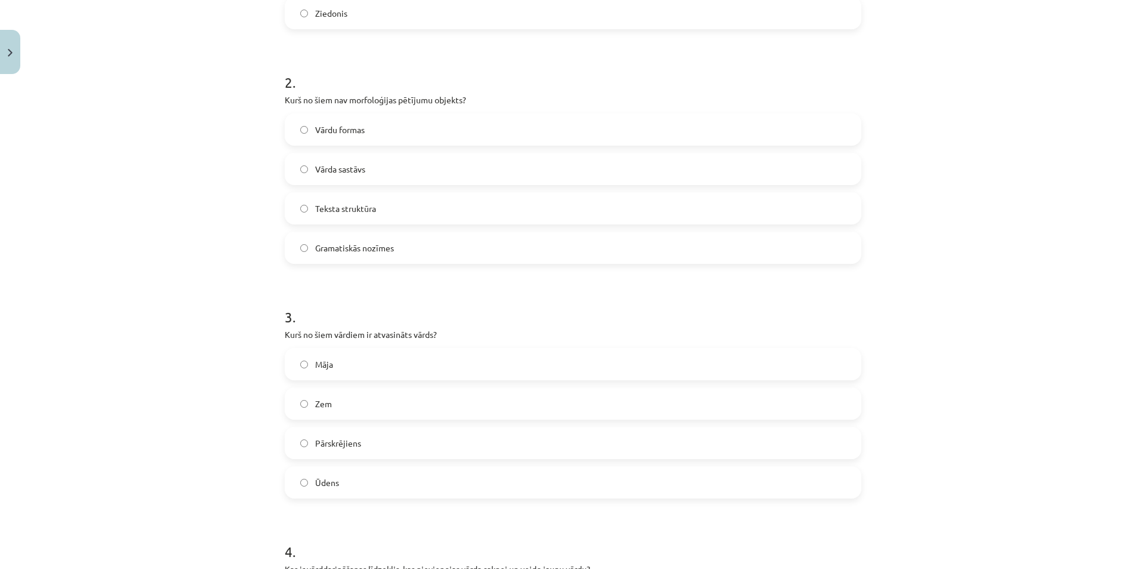
scroll to position [0, 0]
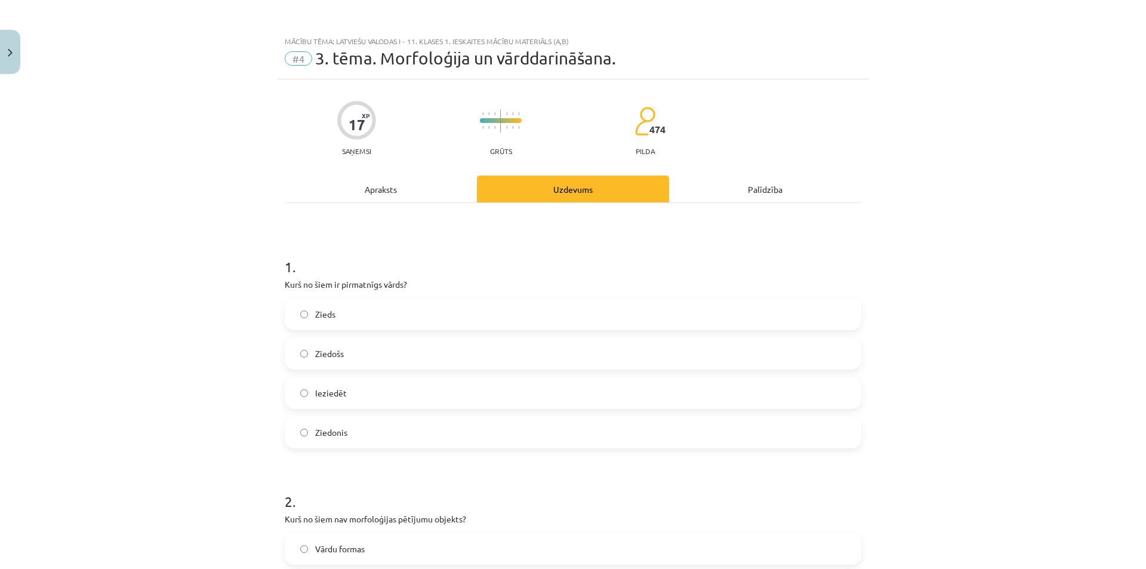
click at [335, 318] on label "Zieds" at bounding box center [573, 314] width 574 height 30
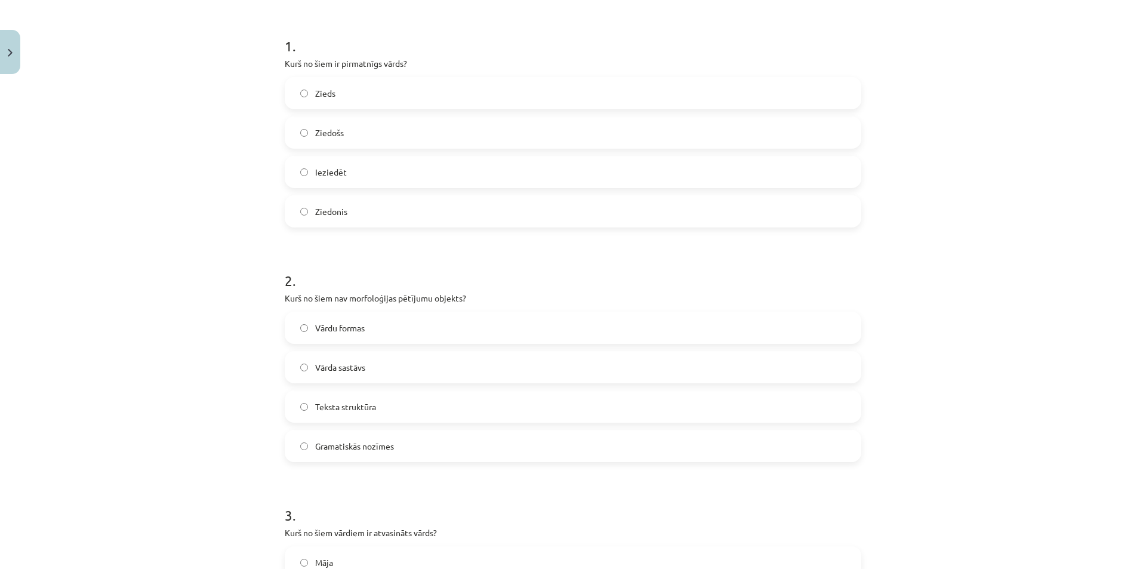
scroll to position [239, 0]
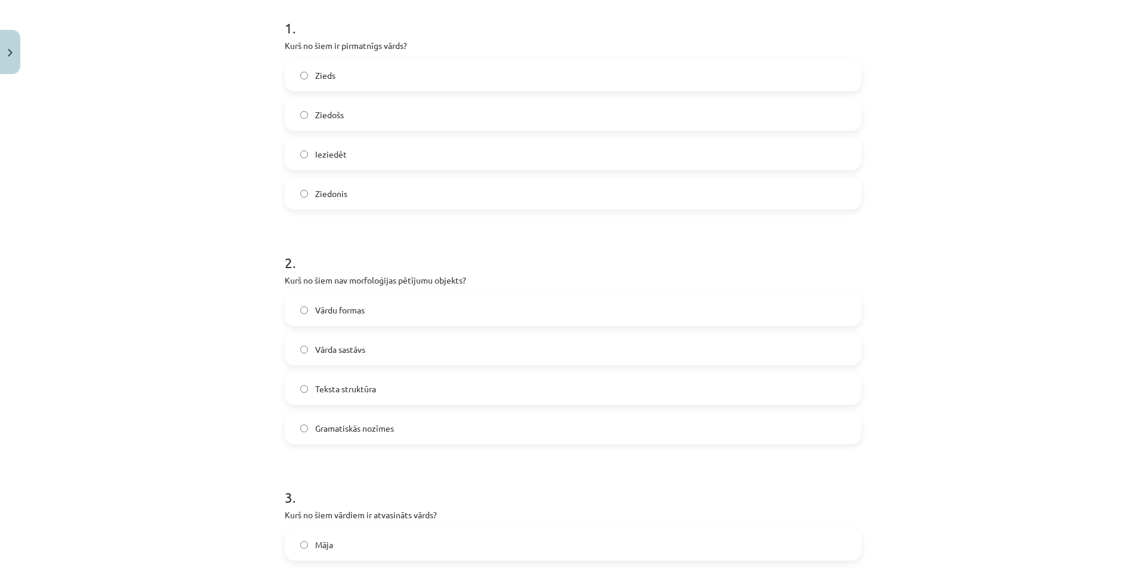
click at [350, 383] on span "Teksta struktūra" at bounding box center [345, 389] width 61 height 13
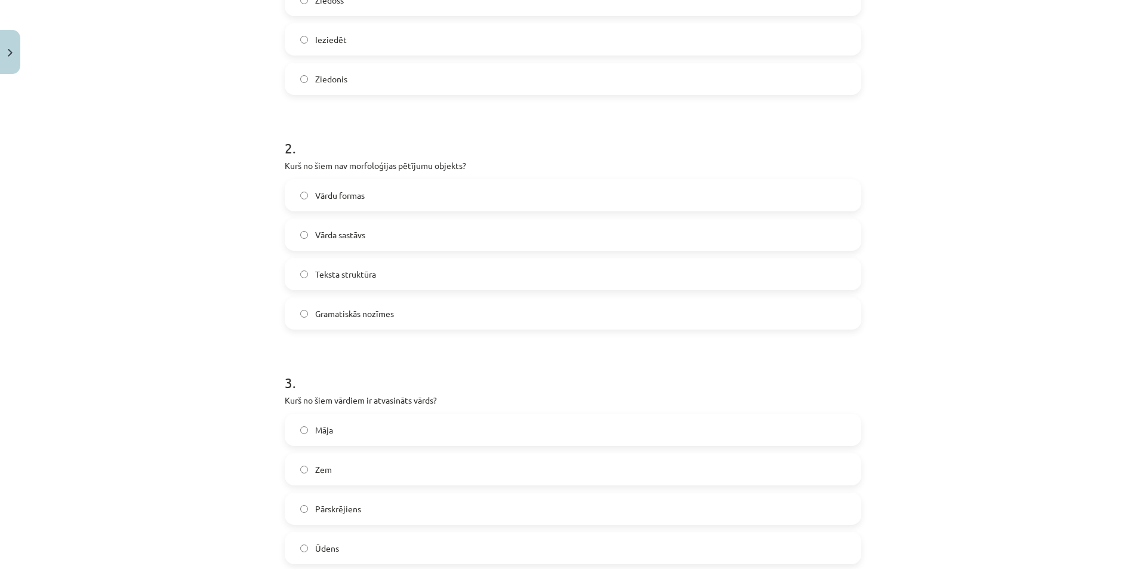
scroll to position [358, 0]
click at [360, 513] on label "Pārskrējiens" at bounding box center [573, 504] width 574 height 30
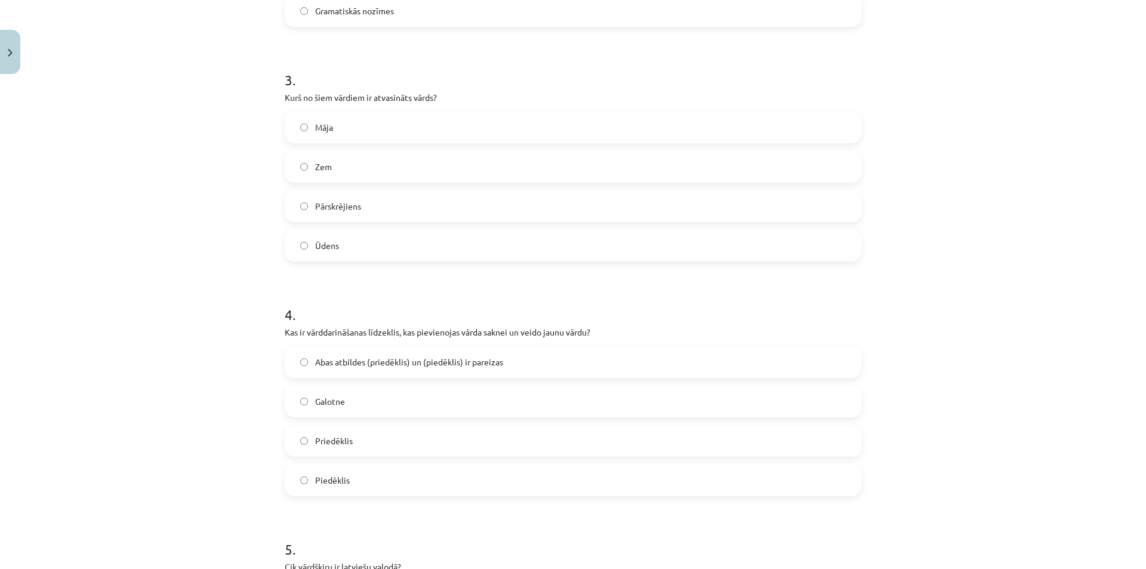
scroll to position [657, 0]
click at [366, 365] on span "Abas atbildes (priedēklis) un (piedēklis) ir pareizas" at bounding box center [409, 361] width 188 height 13
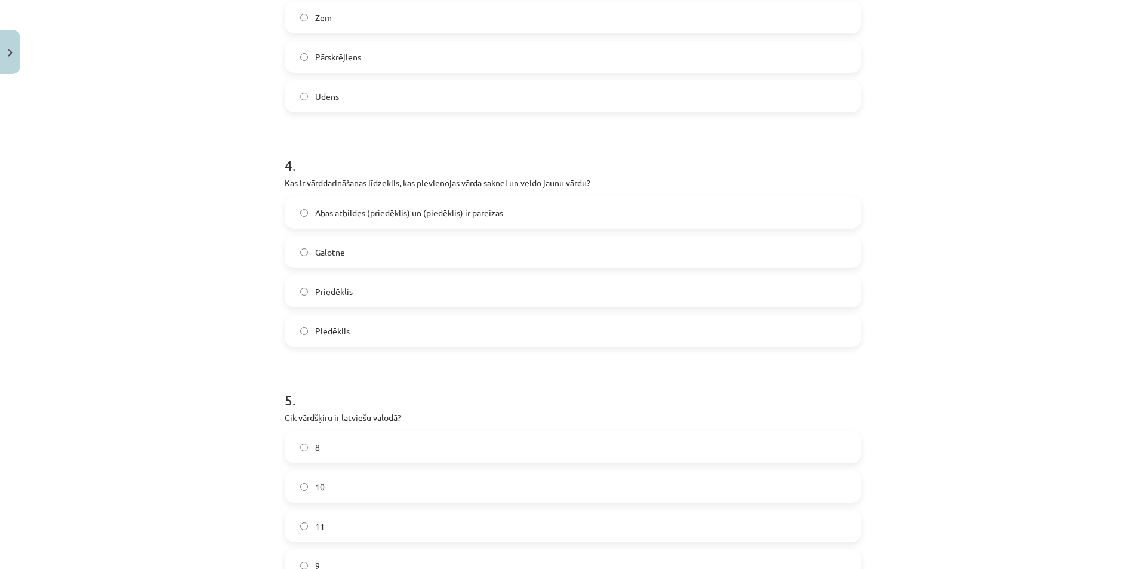
scroll to position [836, 0]
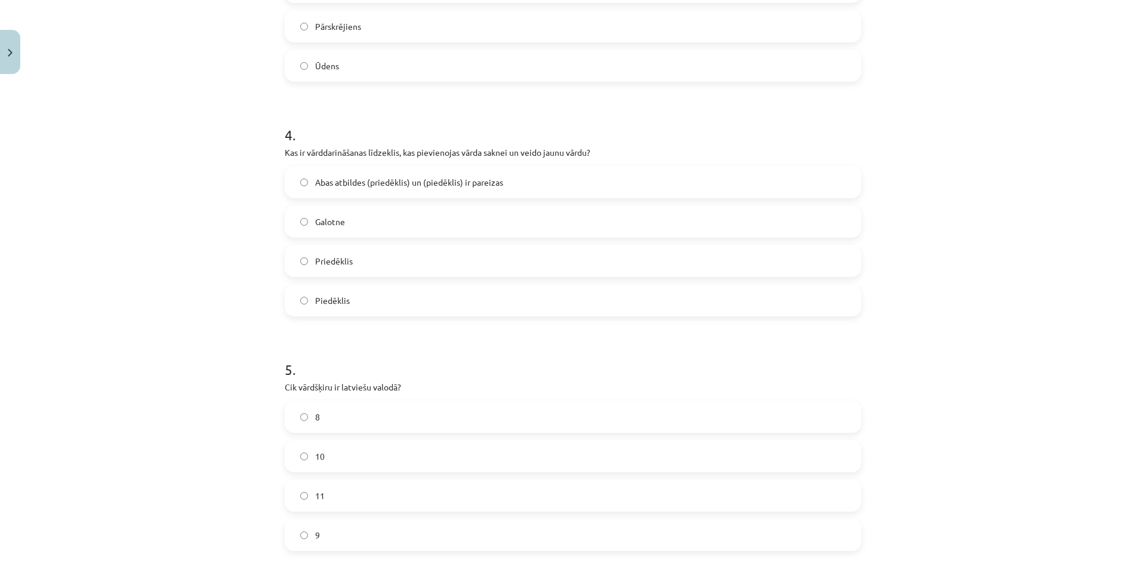
click at [355, 531] on label "9" at bounding box center [573, 535] width 574 height 30
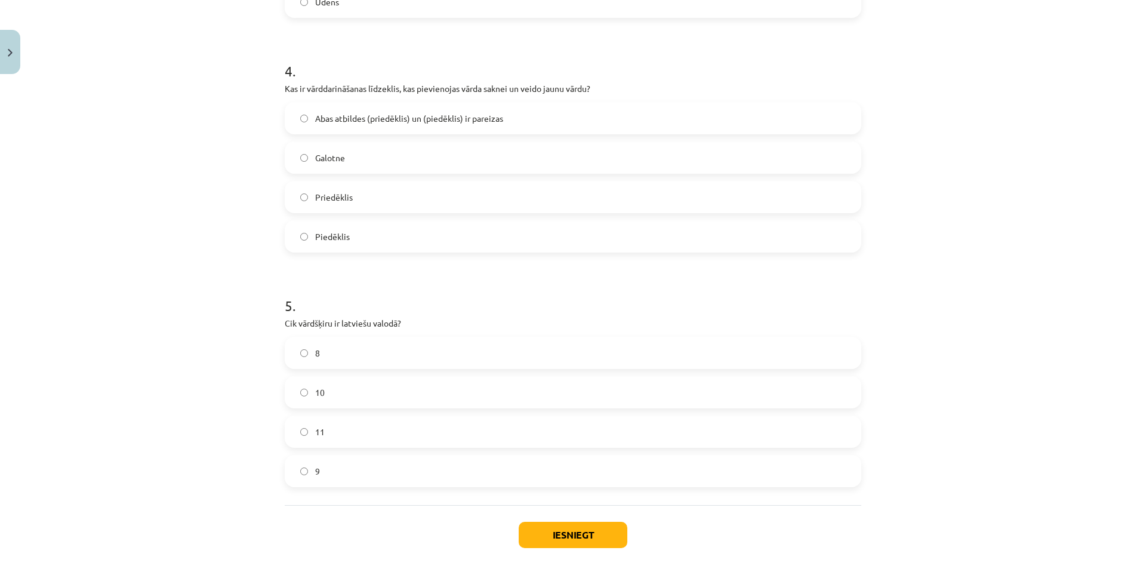
scroll to position [955, 0]
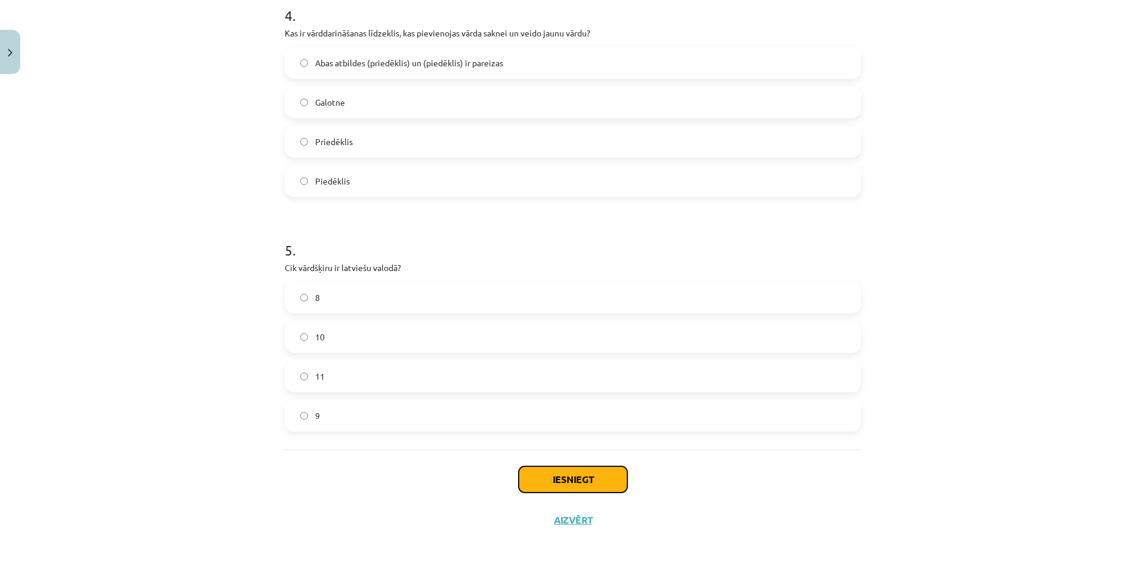
click at [584, 488] on button "Iesniegt" at bounding box center [573, 479] width 109 height 26
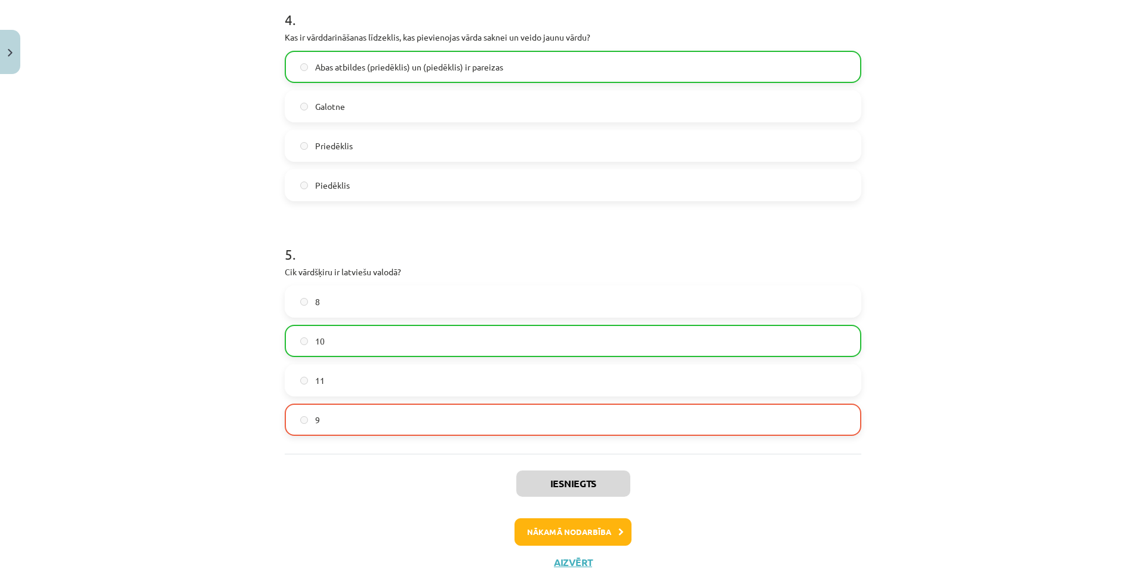
scroll to position [994, 0]
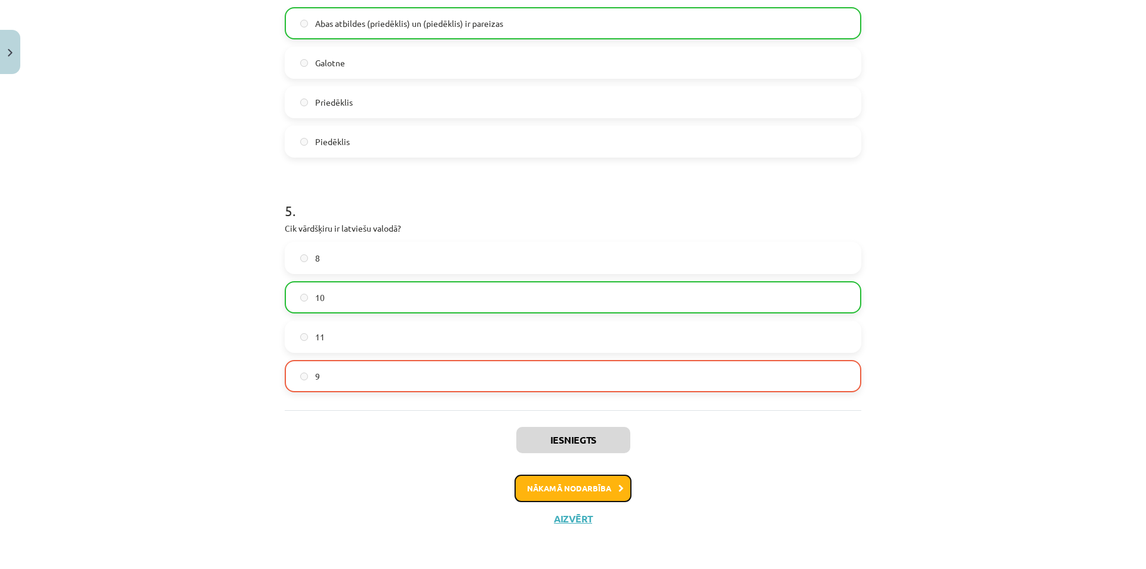
click at [601, 485] on button "Nākamā nodarbība" at bounding box center [572, 487] width 117 height 27
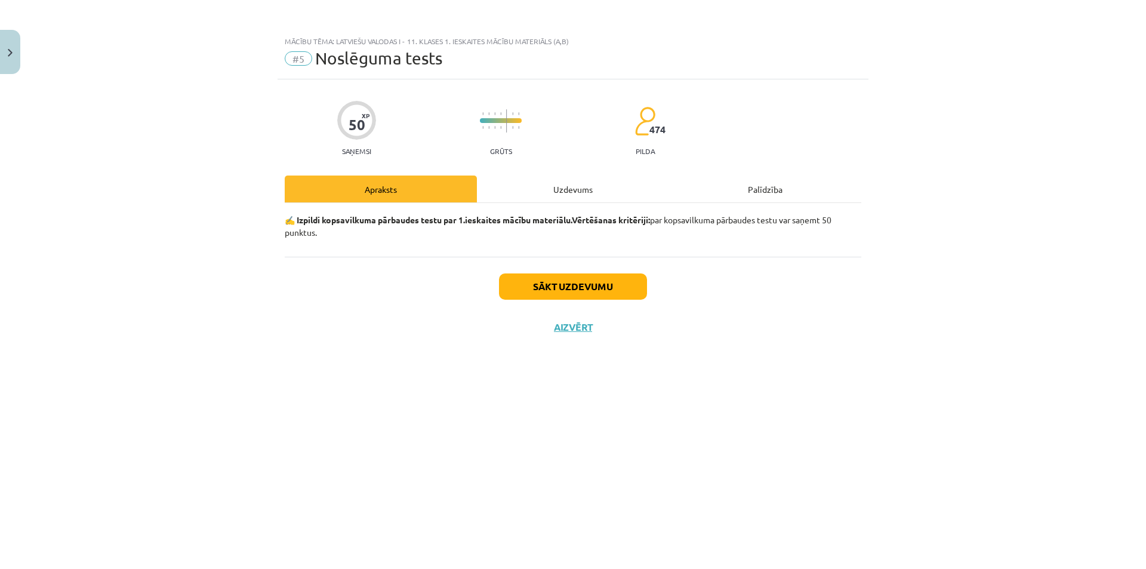
click at [503, 192] on div "Uzdevums" at bounding box center [573, 188] width 192 height 27
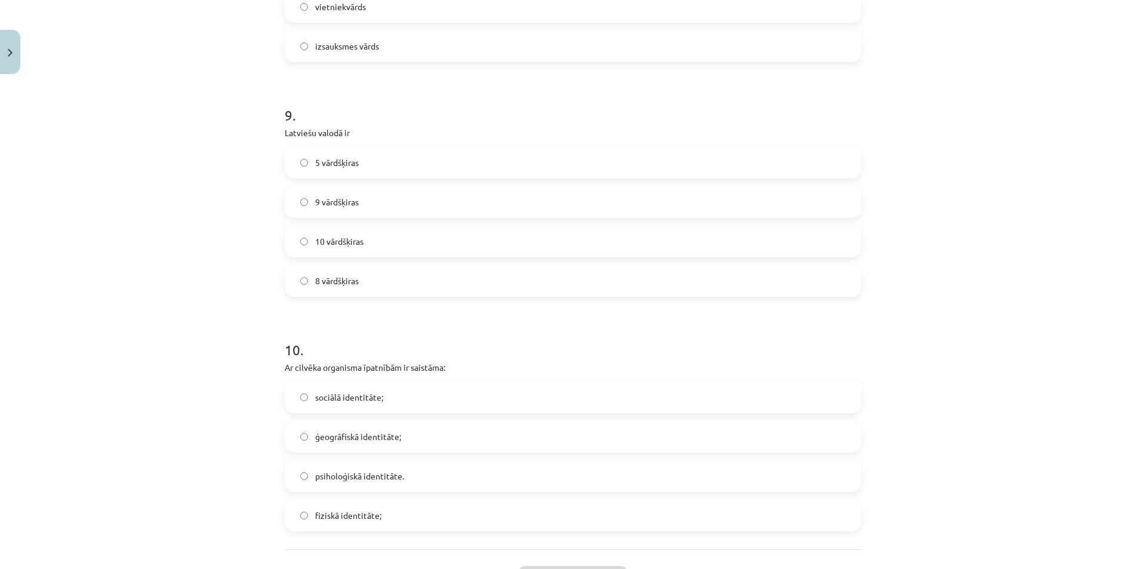
scroll to position [1943, 0]
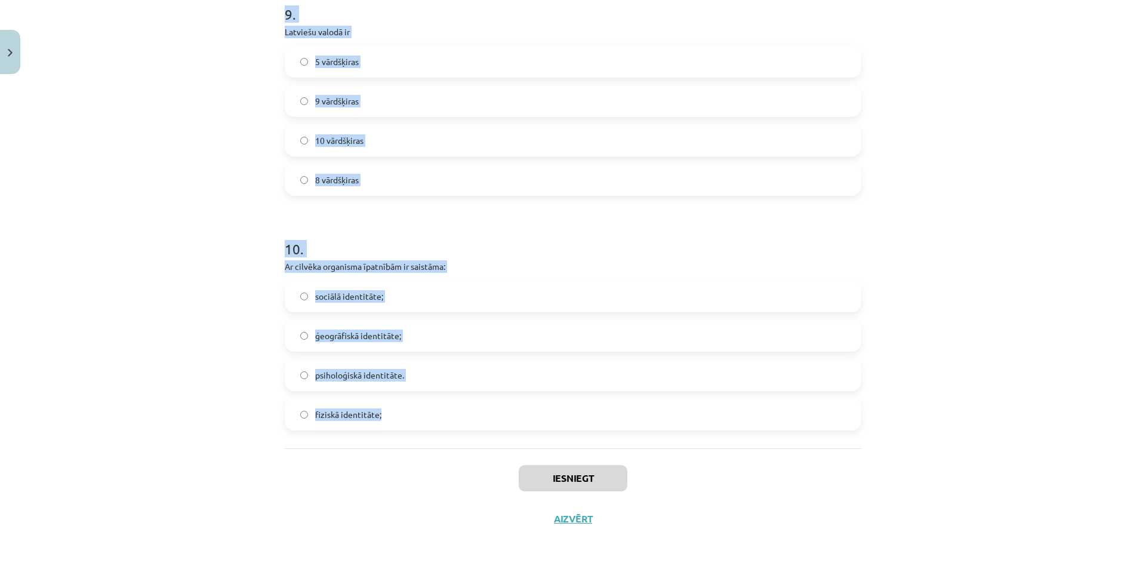
drag, startPoint x: 278, startPoint y: 264, endPoint x: 485, endPoint y: 427, distance: 263.5
click at [1079, 387] on div "Mācību tēma: Latviešu valodas i - 11. klases 1. ieskaites mācību materiāls (a,b…" at bounding box center [573, 284] width 1146 height 569
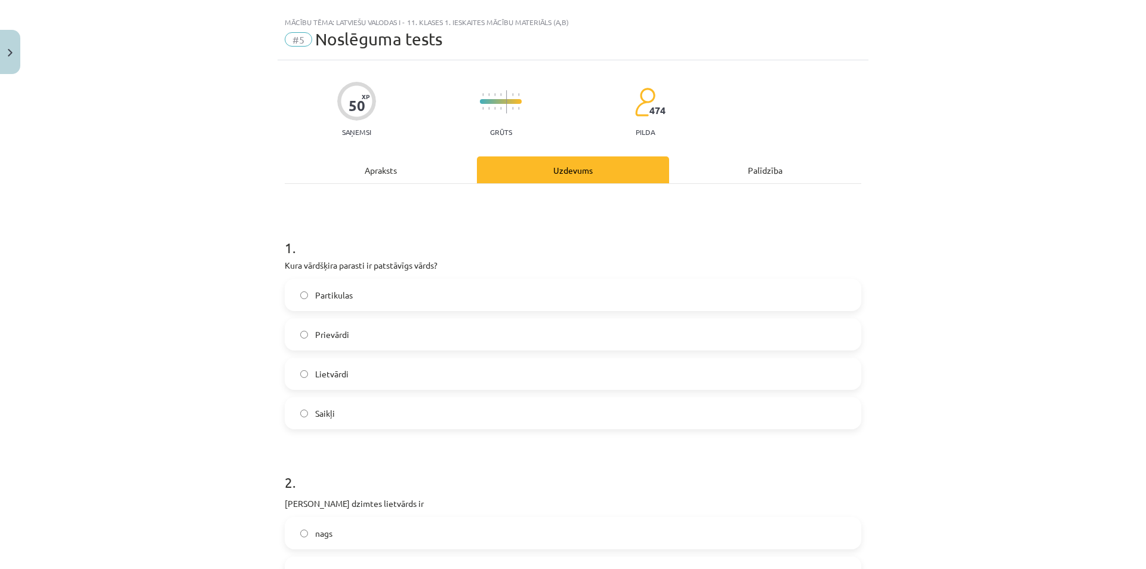
scroll to position [0, 0]
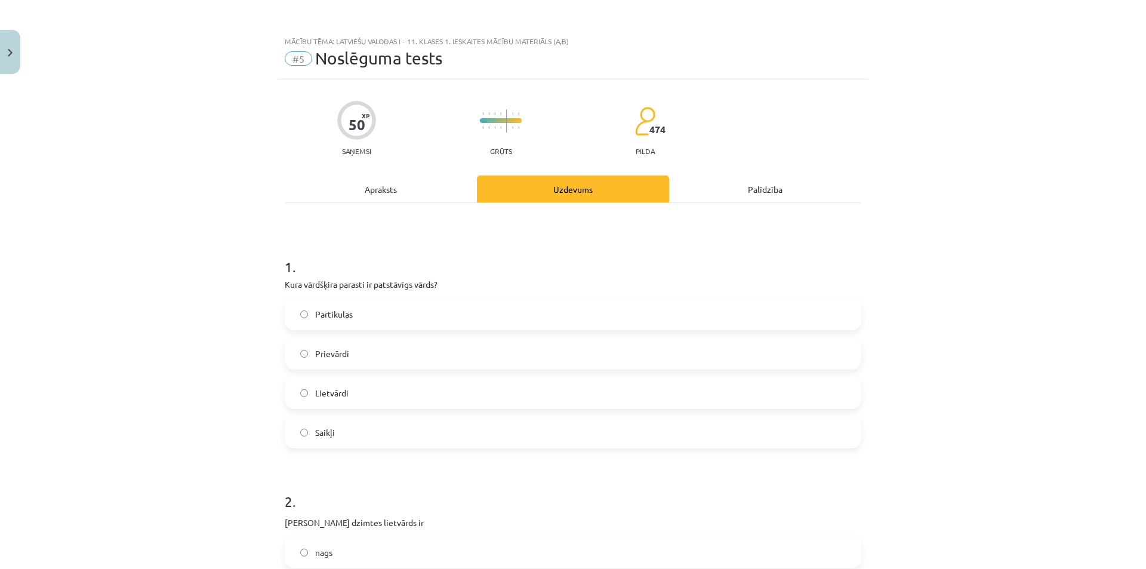
click at [371, 392] on label "Lietvārdi" at bounding box center [573, 393] width 574 height 30
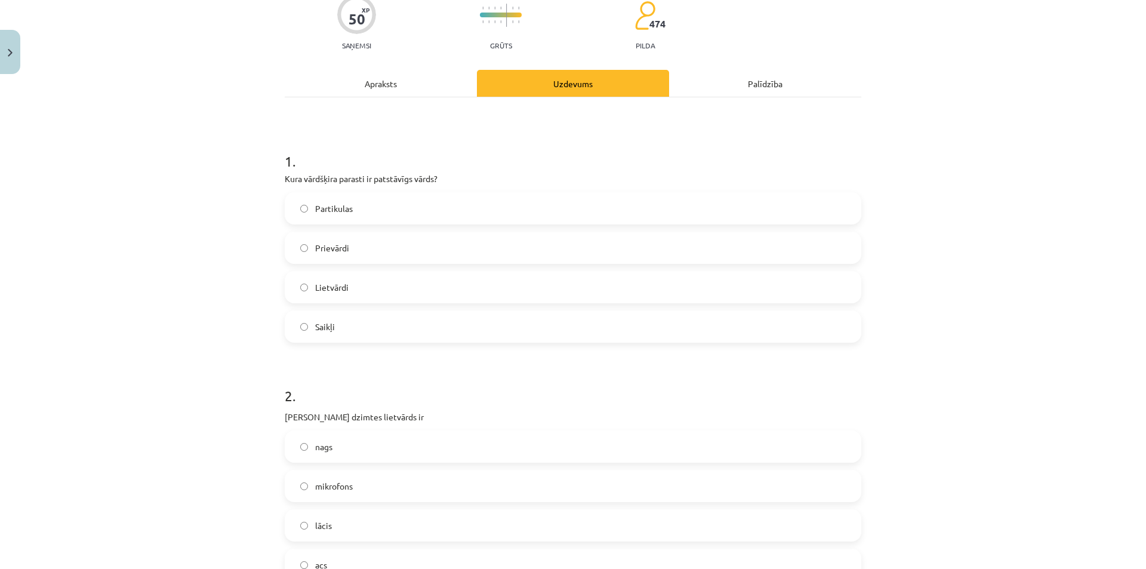
scroll to position [119, 0]
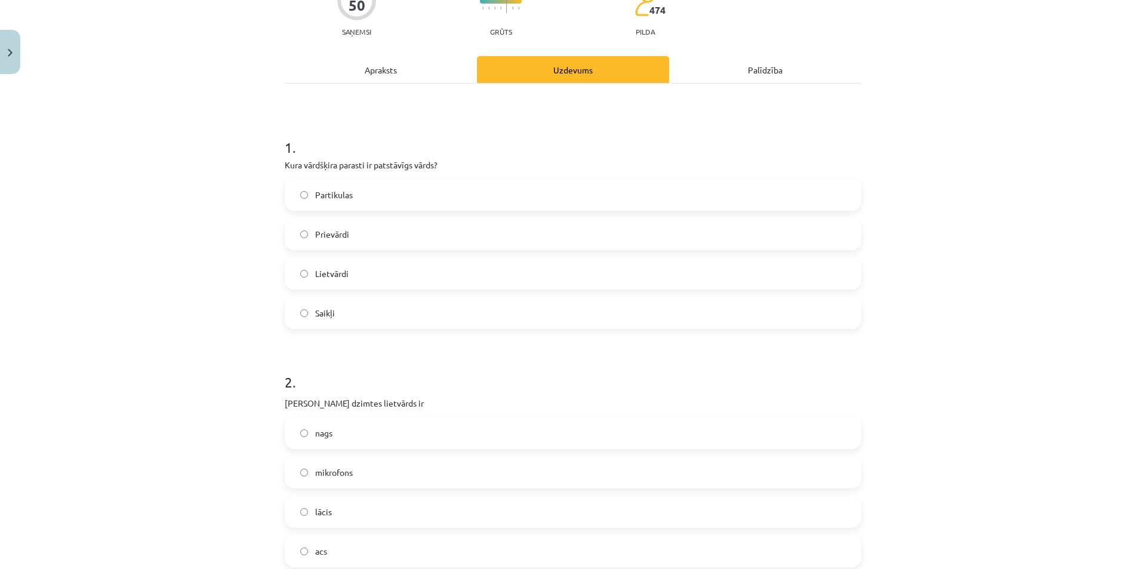
click at [355, 546] on label "acs" at bounding box center [573, 551] width 574 height 30
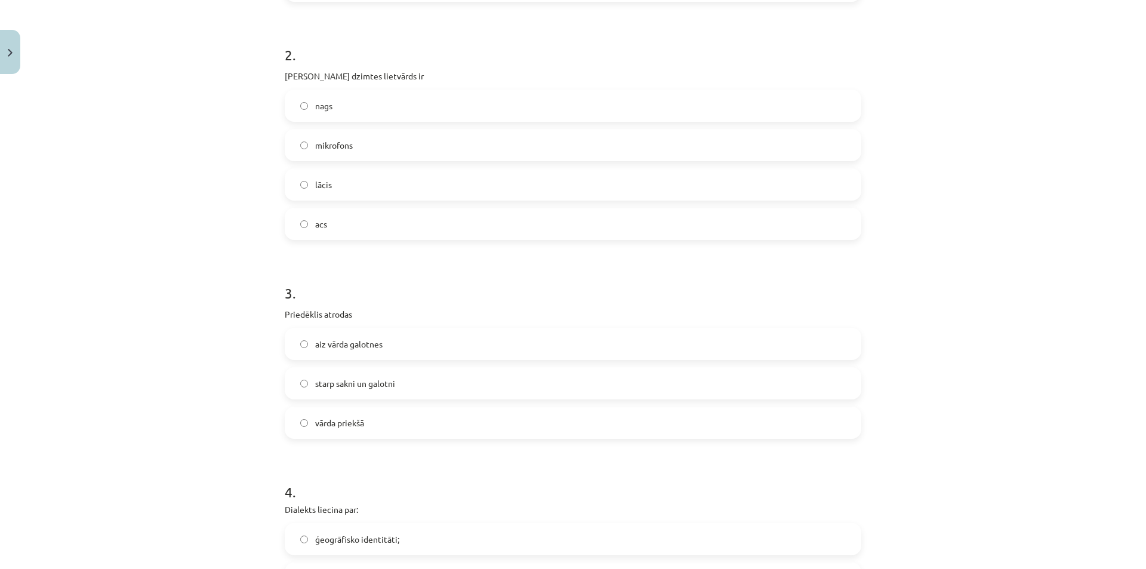
scroll to position [477, 0]
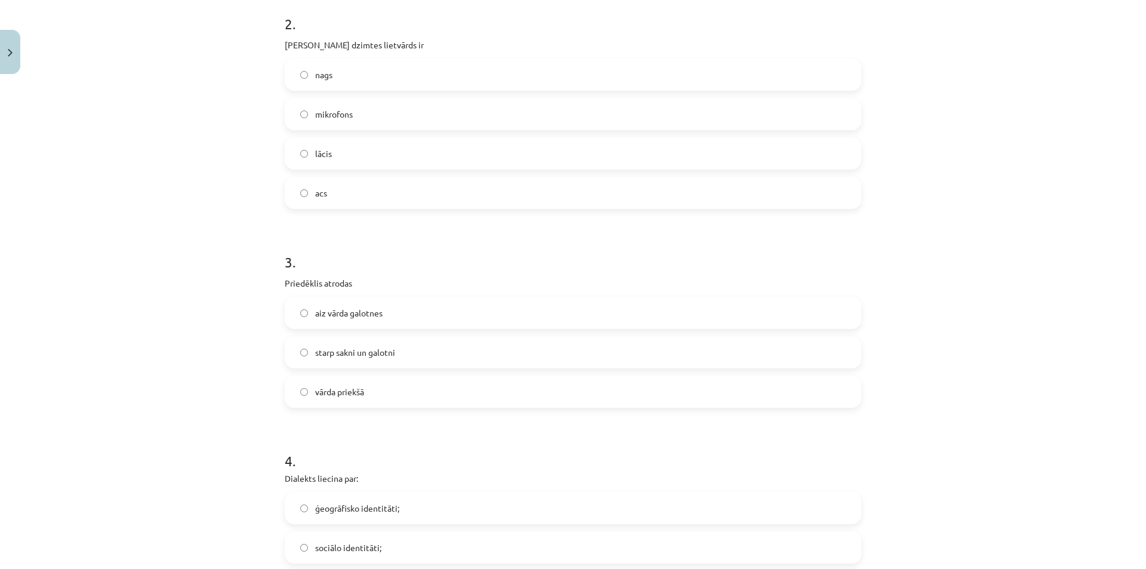
click at [334, 390] on span "vārda priekšā" at bounding box center [339, 392] width 49 height 13
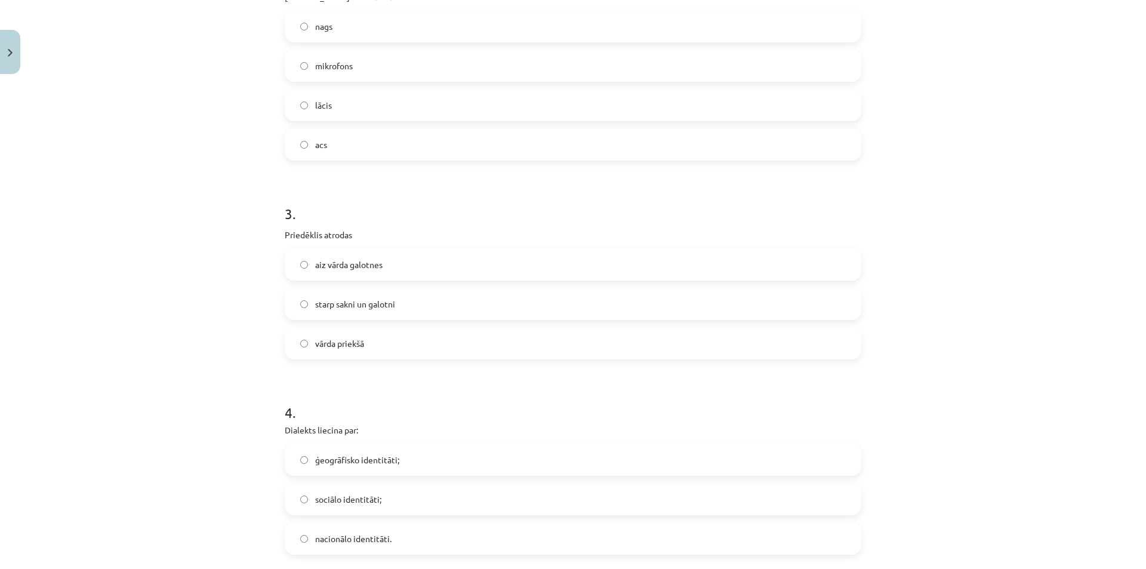
scroll to position [597, 0]
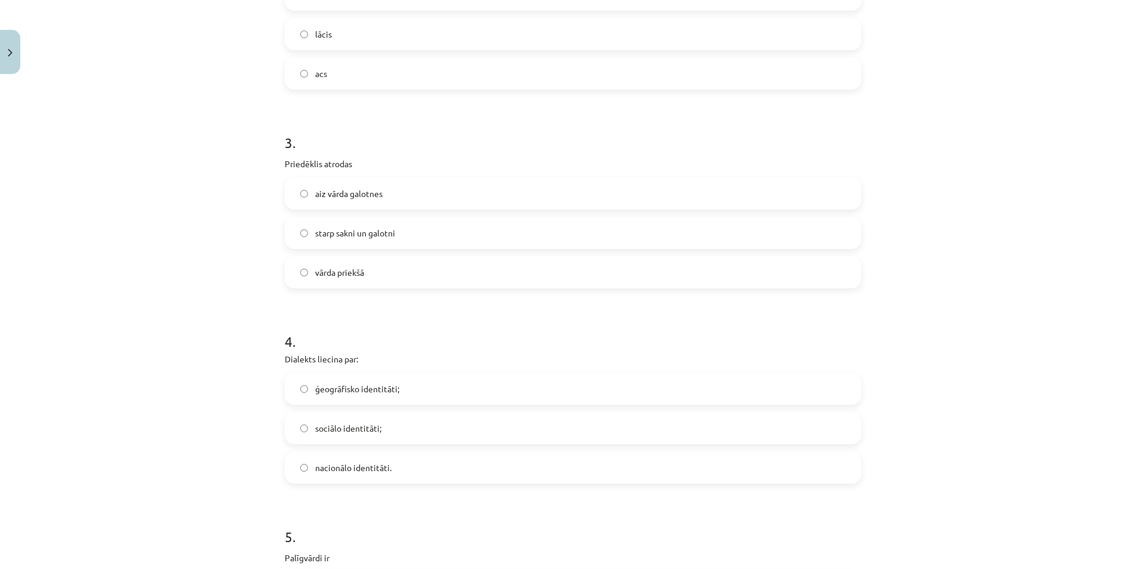
click at [347, 393] on span "ģeogrāfisko identitāti;" at bounding box center [357, 389] width 84 height 13
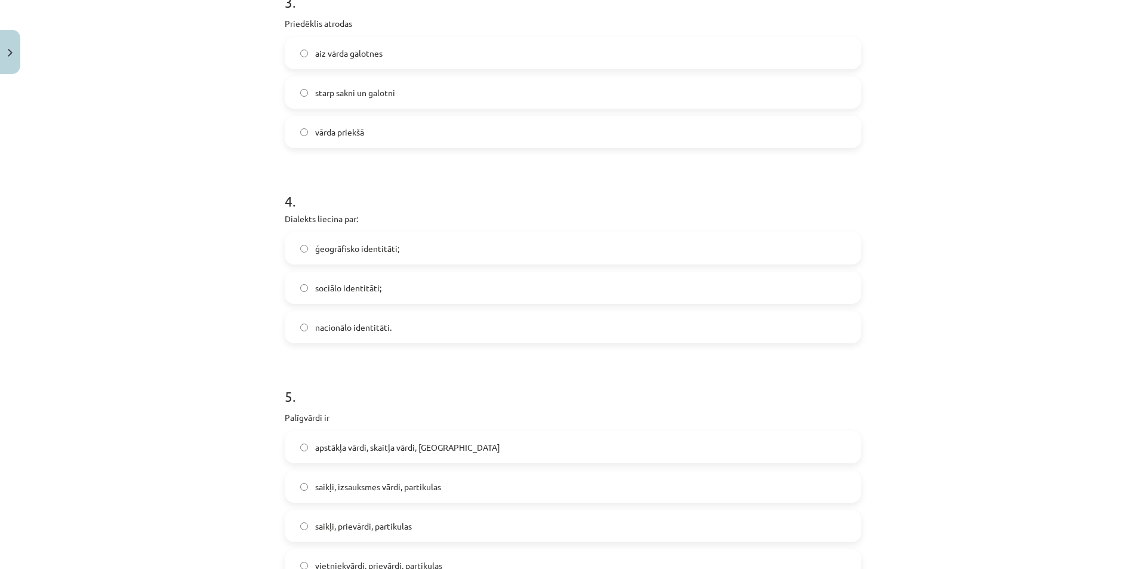
scroll to position [776, 0]
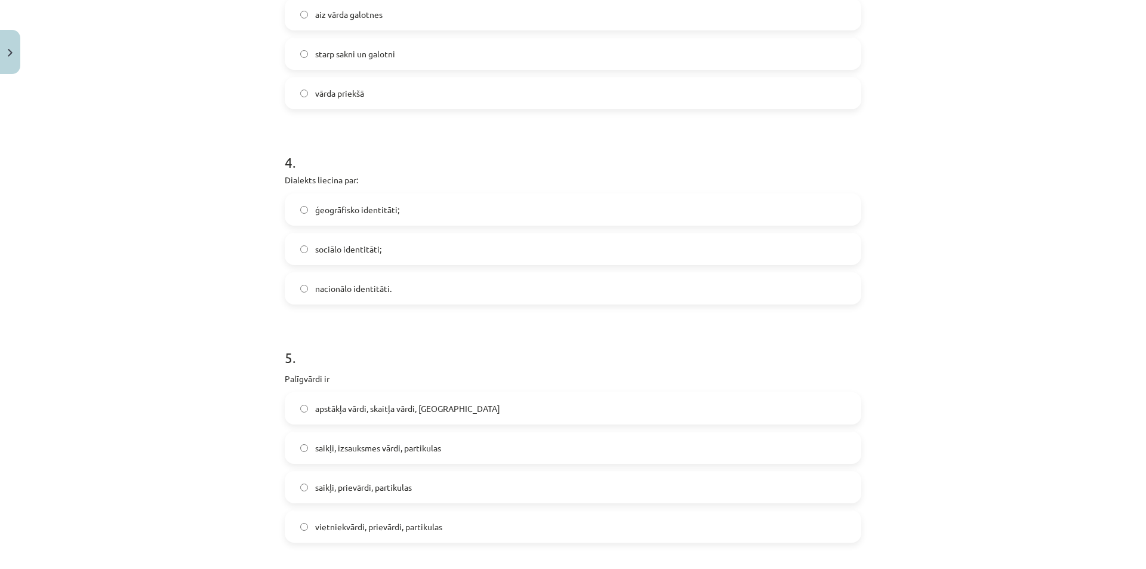
click at [352, 488] on span "saikļi, prievārdi, partikulas" at bounding box center [363, 487] width 97 height 13
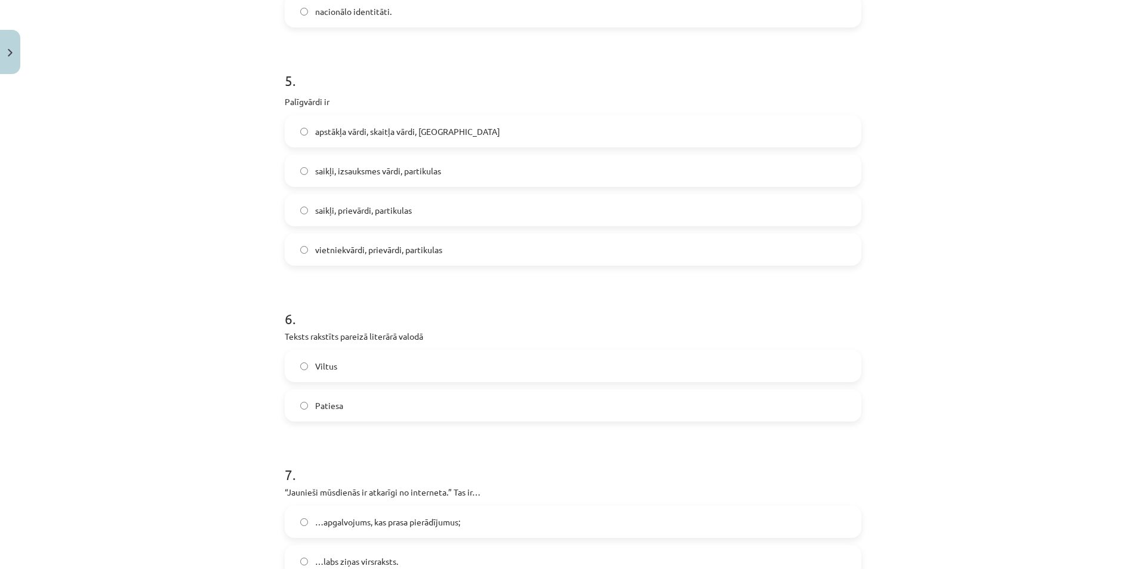
scroll to position [1074, 0]
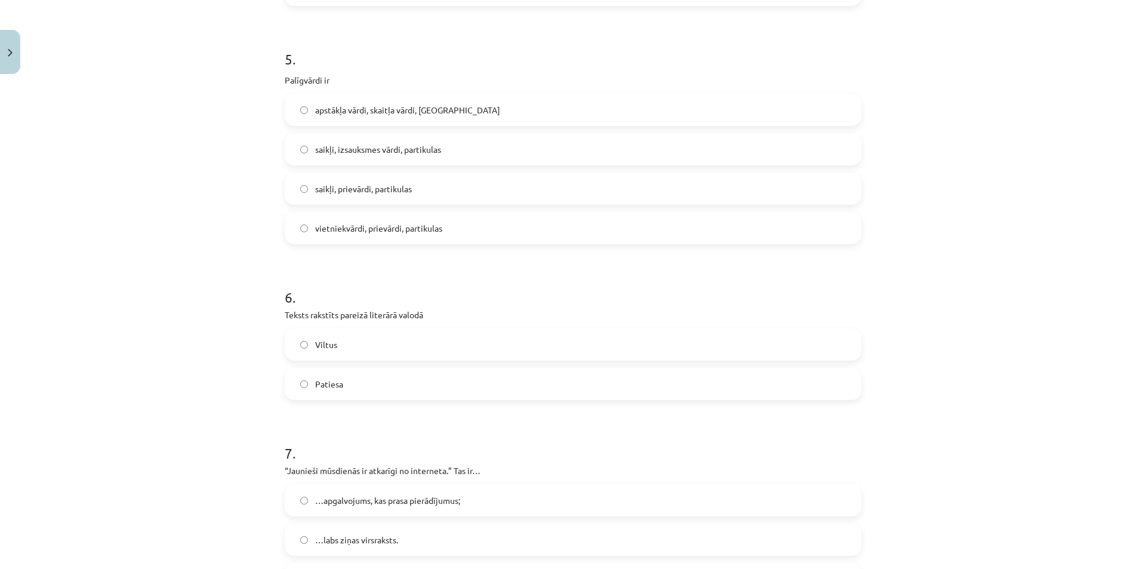
click at [356, 386] on label "Patiesa" at bounding box center [573, 384] width 574 height 30
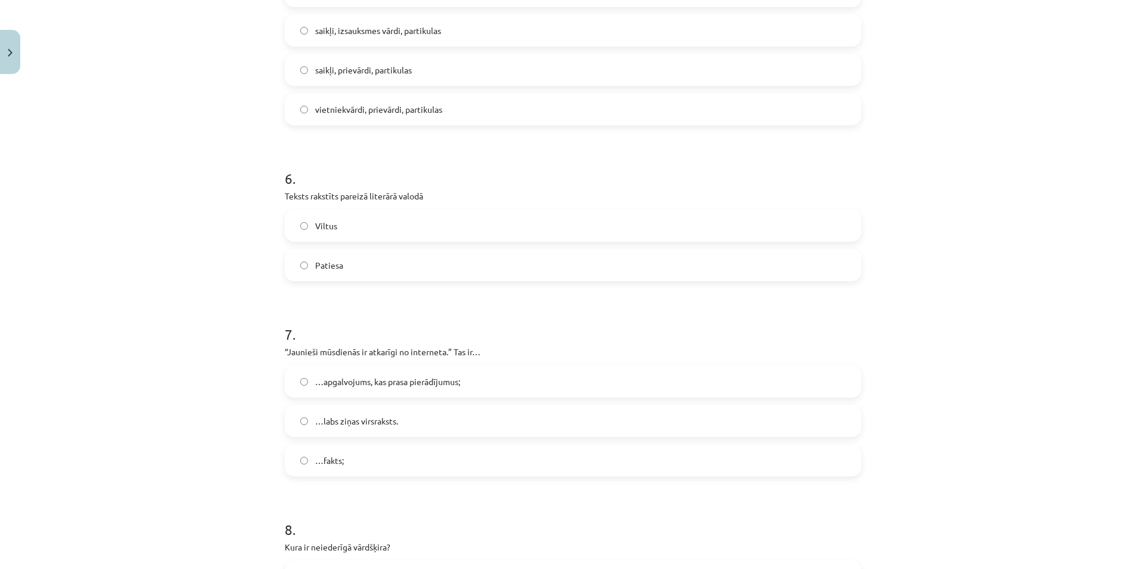
scroll to position [1194, 0]
click at [361, 386] on span "…apgalvojums, kas prasa pierādījumus;" at bounding box center [387, 381] width 145 height 13
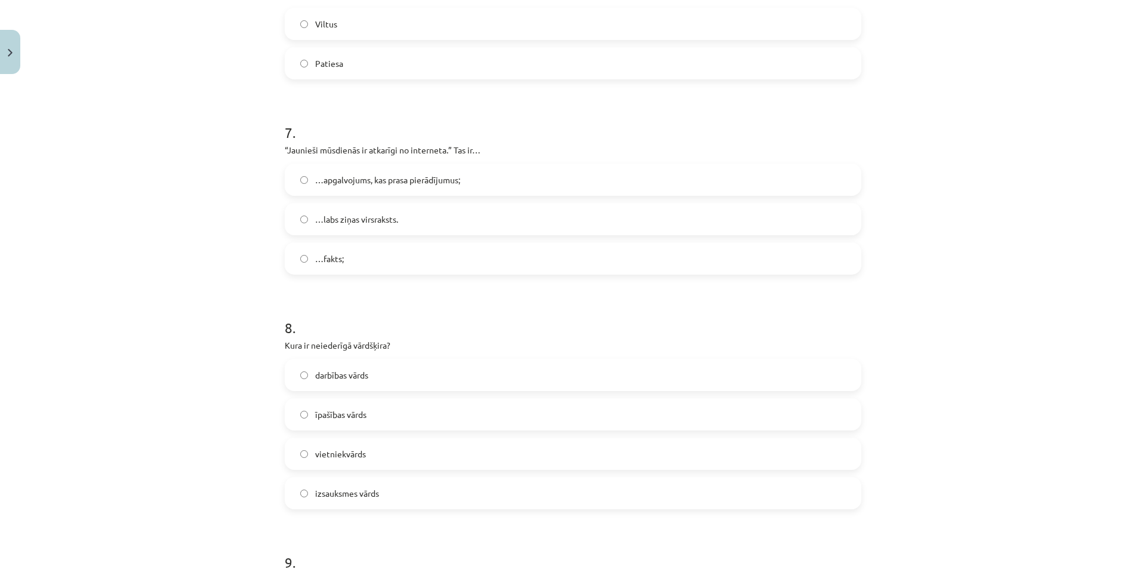
scroll to position [1432, 0]
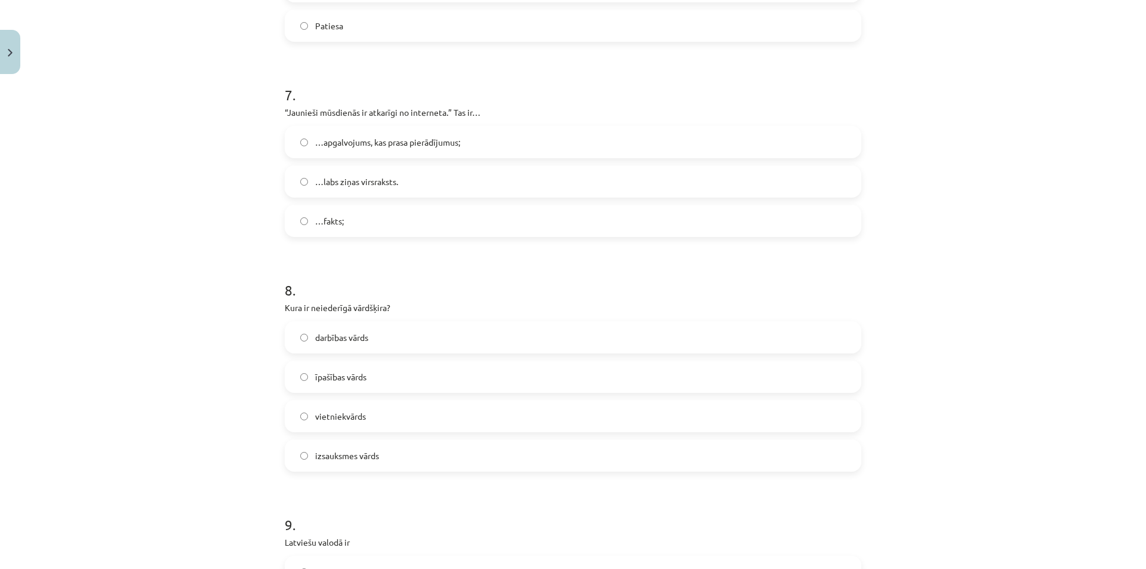
click at [352, 457] on span "izsauksmes vārds" at bounding box center [347, 455] width 64 height 13
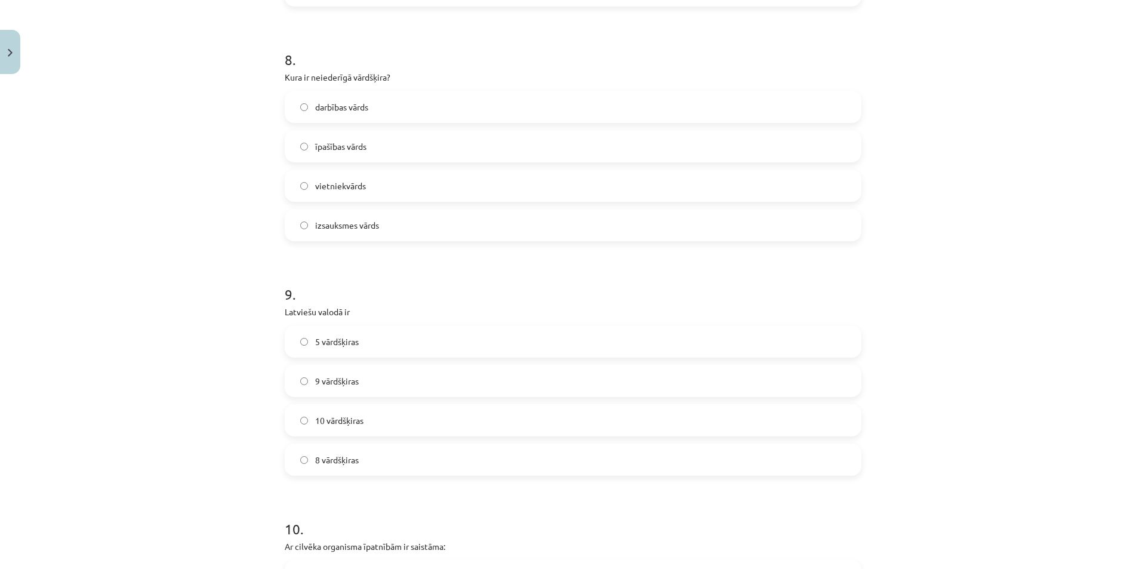
scroll to position [1671, 0]
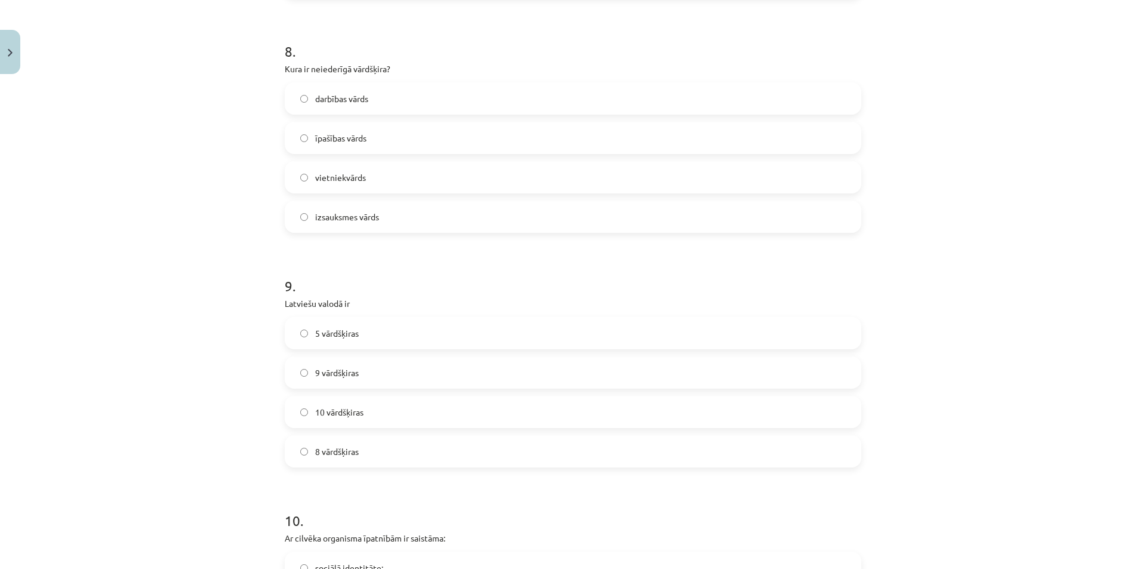
click at [385, 374] on label "9 vārdšķiras" at bounding box center [573, 373] width 574 height 30
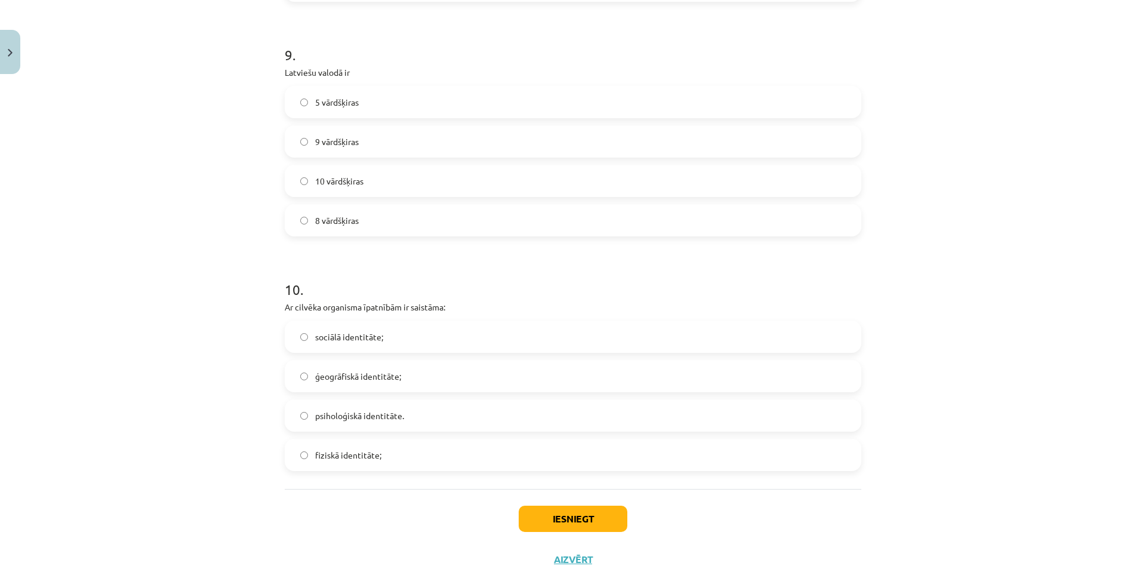
scroll to position [1910, 0]
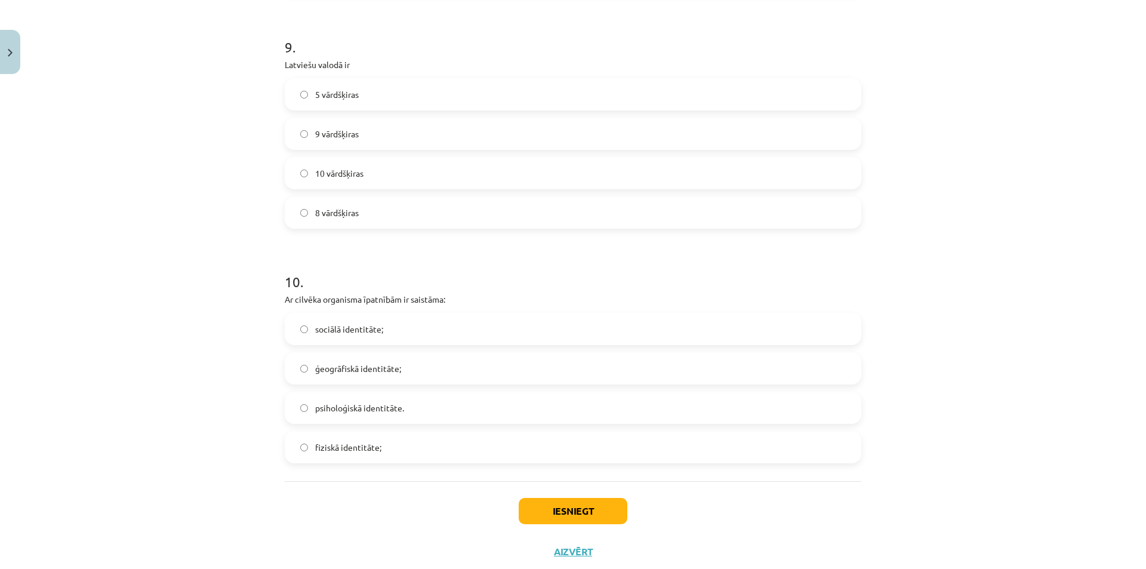
click at [368, 446] on span "fiziskā identitāte;" at bounding box center [348, 447] width 66 height 13
click at [591, 513] on button "Iesniegt" at bounding box center [573, 511] width 109 height 26
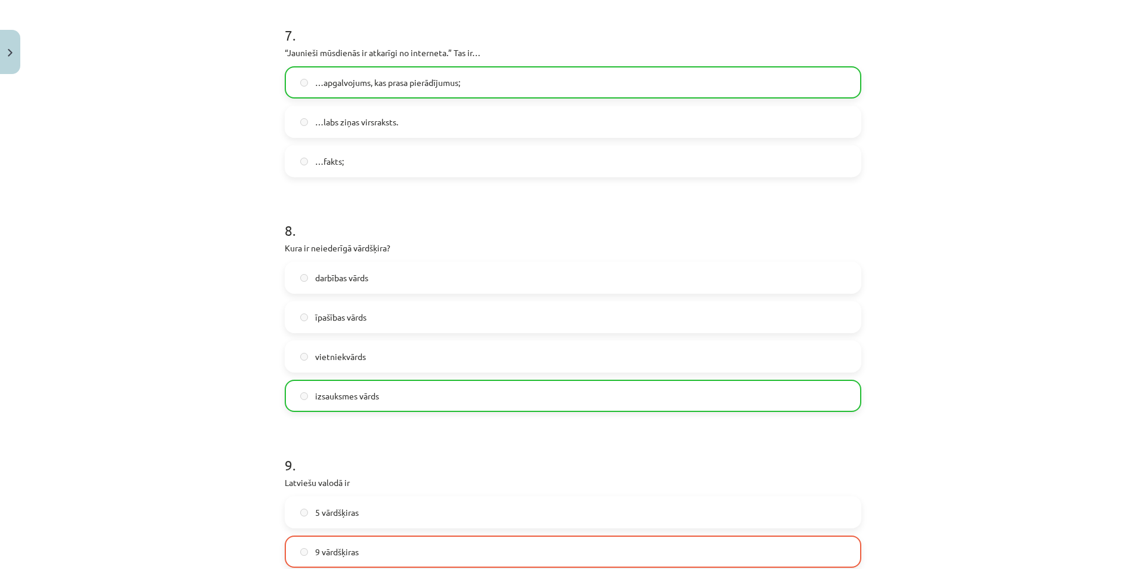
scroll to position [1981, 0]
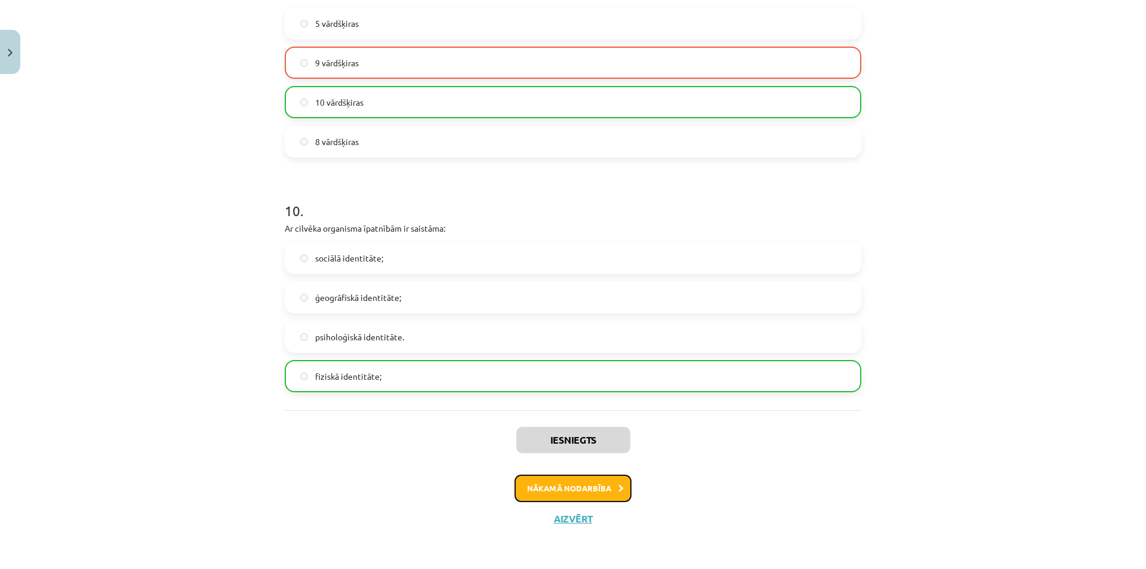
click at [562, 493] on button "Nākamā nodarbība" at bounding box center [572, 487] width 117 height 27
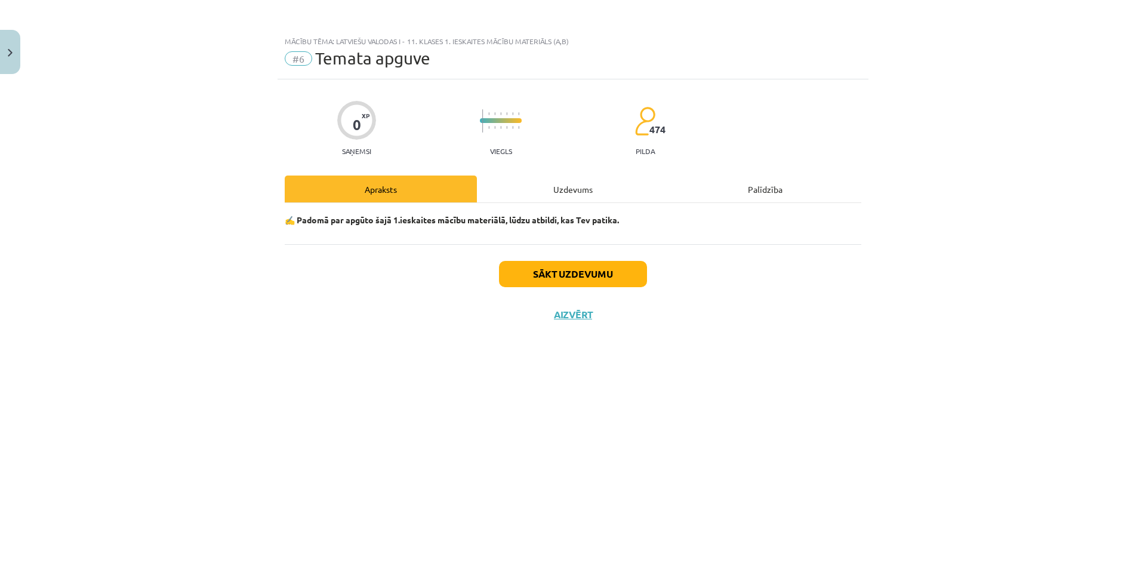
scroll to position [0, 0]
click at [580, 188] on div "Uzdevums" at bounding box center [573, 188] width 192 height 27
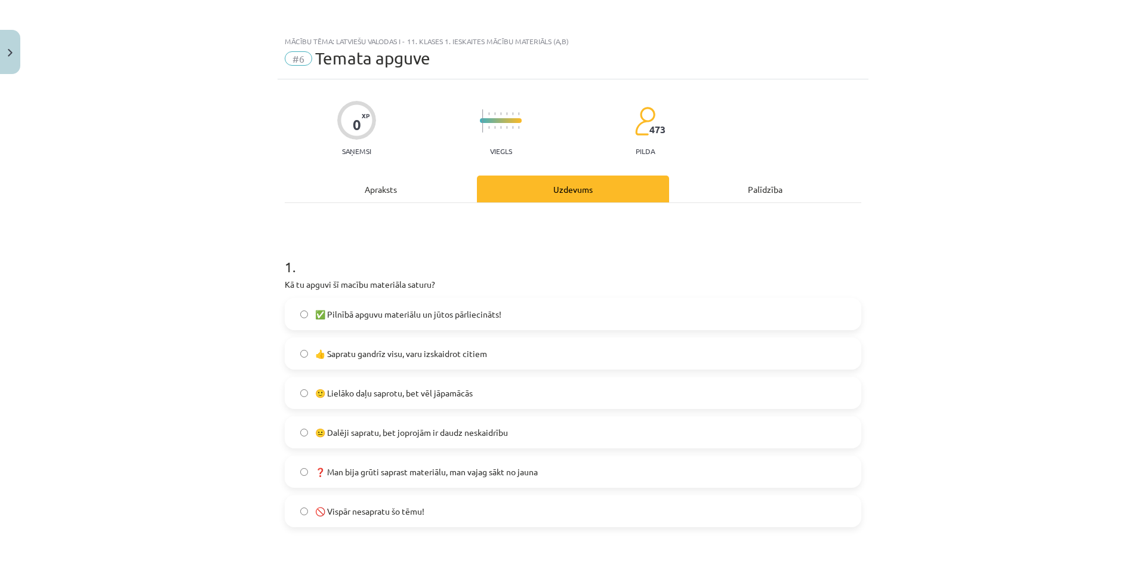
click at [344, 389] on span "🙂 Lielāko daļu saprotu, bet vēl jāpamācās" at bounding box center [394, 393] width 158 height 13
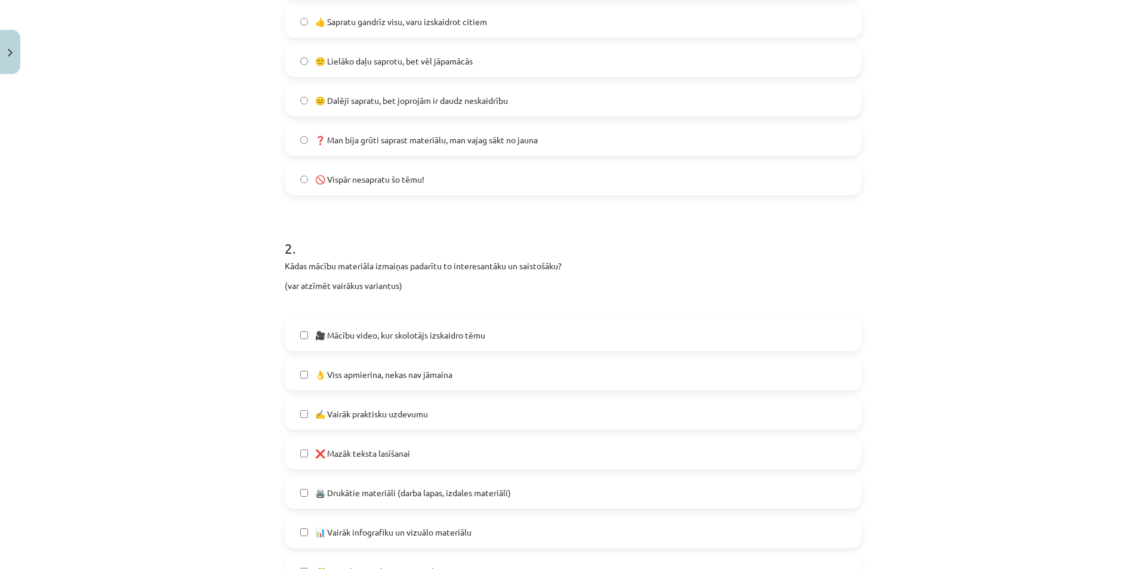
scroll to position [358, 0]
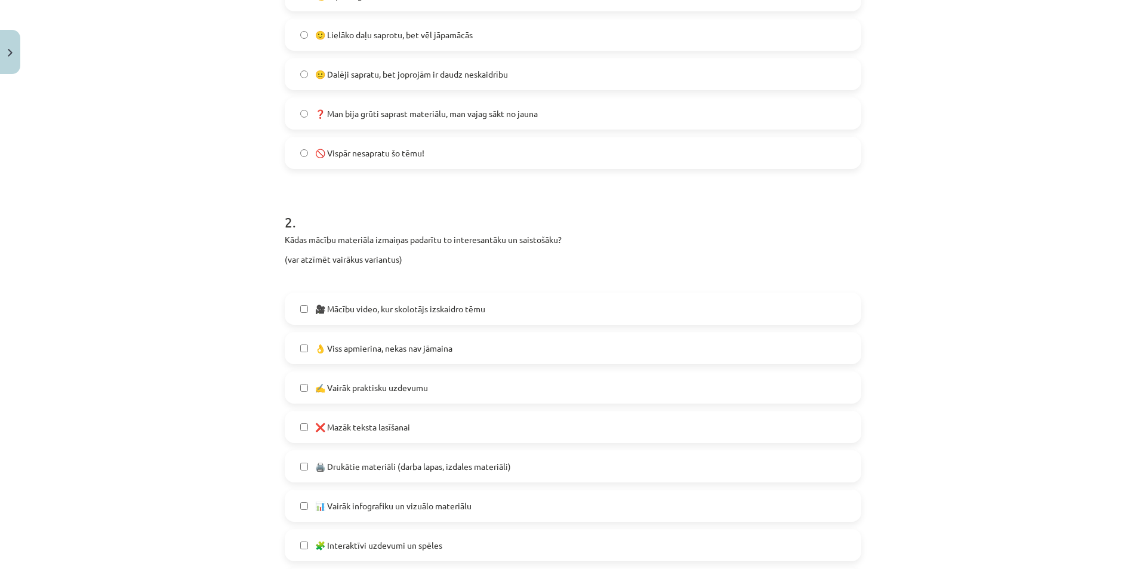
click at [348, 312] on span "🎥 Mācību video, kur skolotājs izskaidro tēmu" at bounding box center [400, 309] width 170 height 13
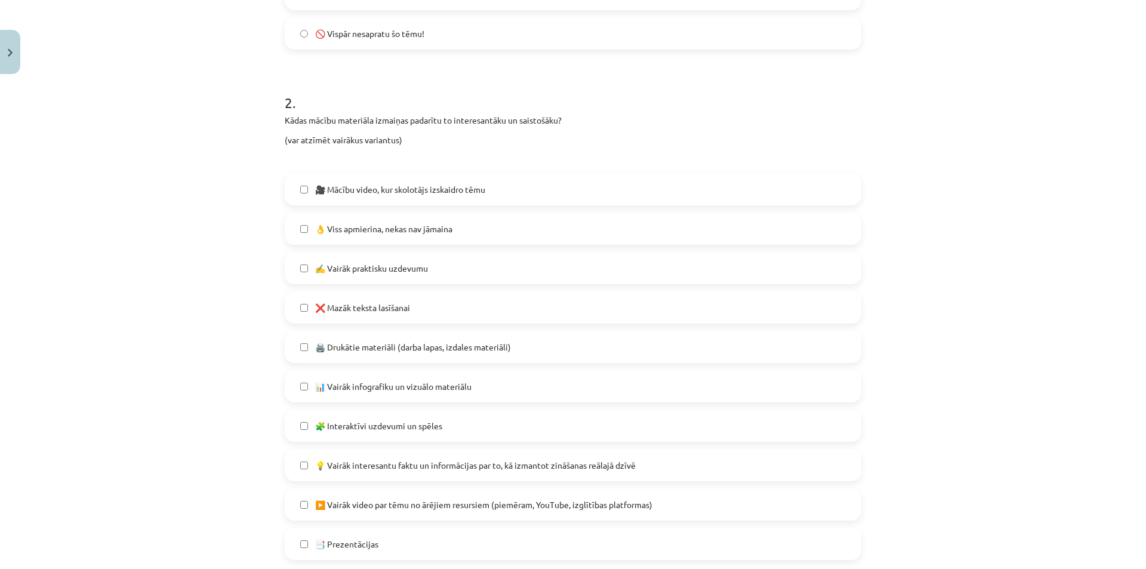
scroll to position [537, 0]
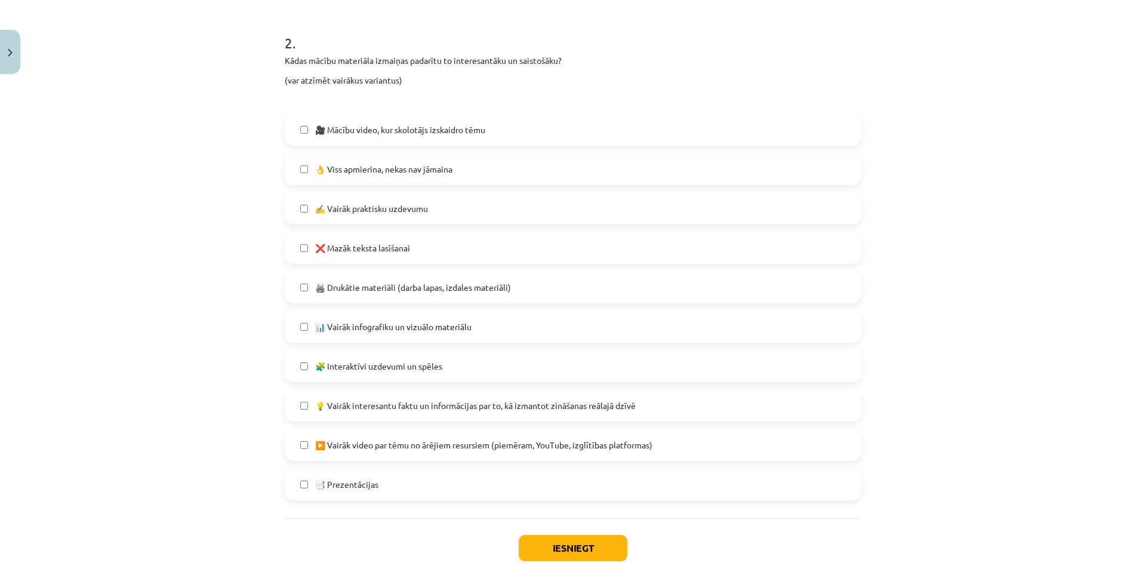
click at [315, 364] on span "🧩 Interaktīvi uzdevumi un spēles" at bounding box center [378, 366] width 127 height 13
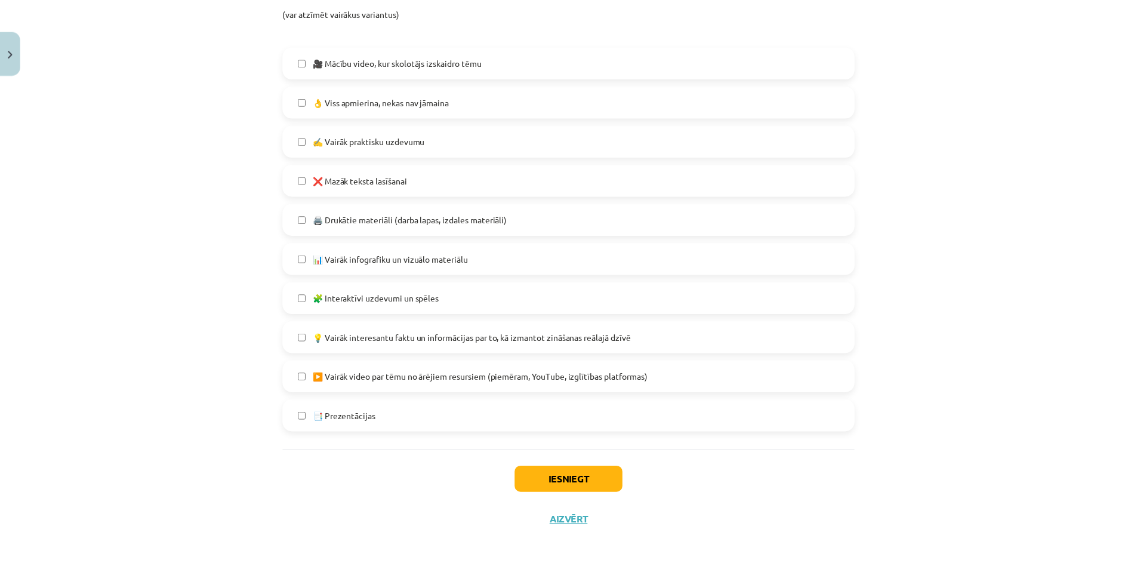
scroll to position [607, 0]
click at [541, 485] on button "Iesniegt" at bounding box center [573, 478] width 109 height 26
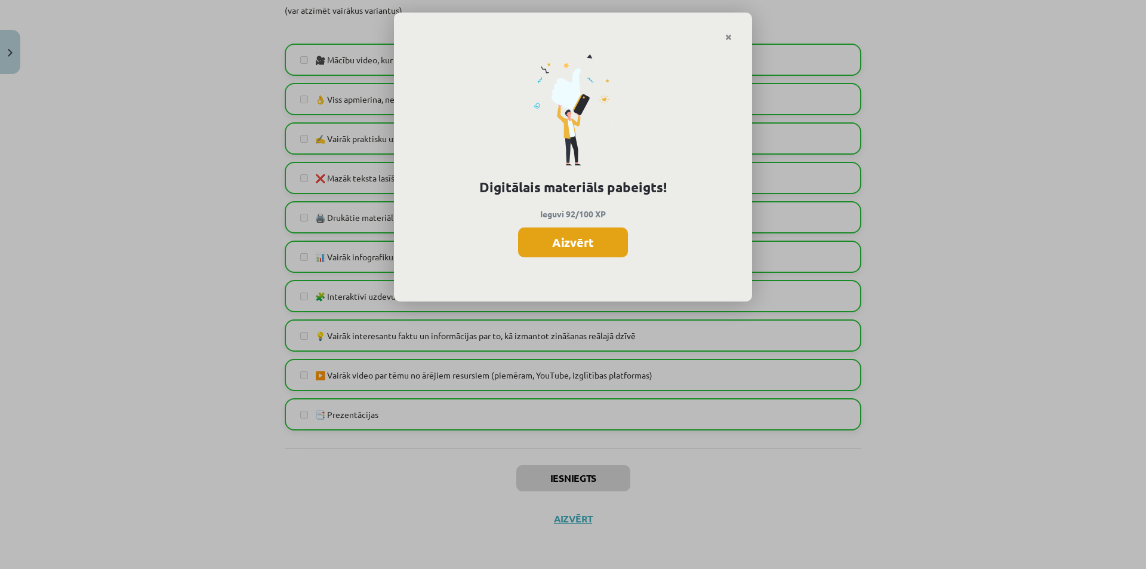
click at [565, 237] on button "Aizvērt" at bounding box center [573, 242] width 110 height 30
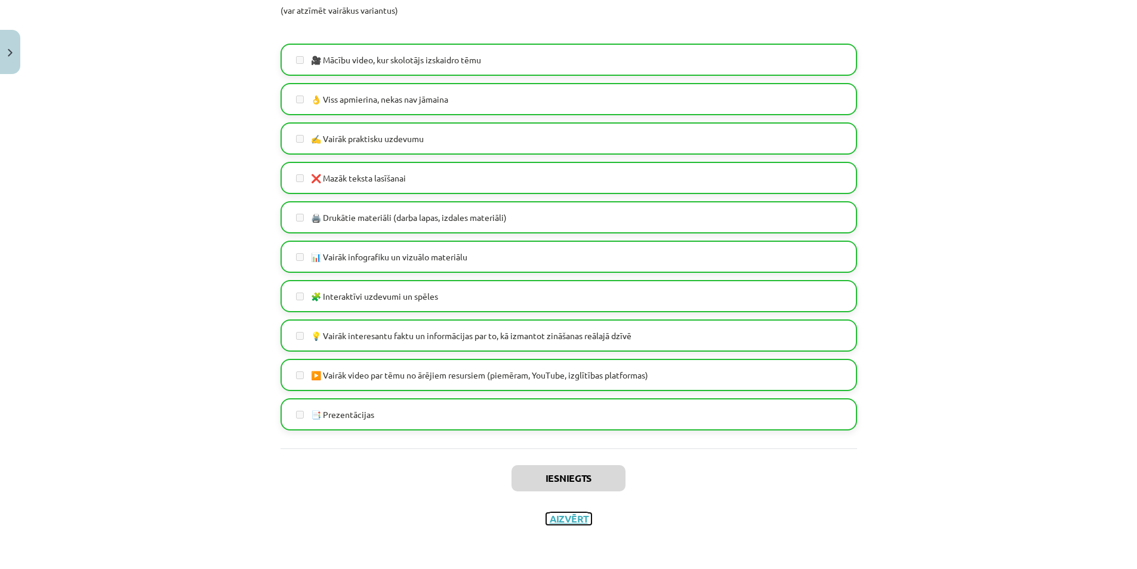
click at [563, 517] on button "Aizvērt" at bounding box center [568, 519] width 45 height 12
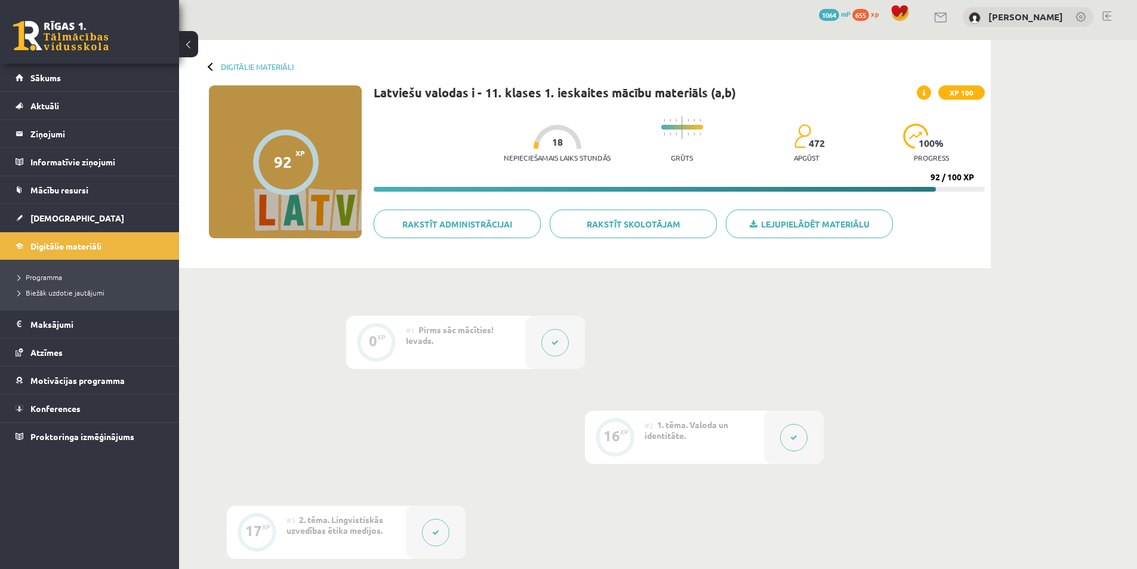
scroll to position [0, 0]
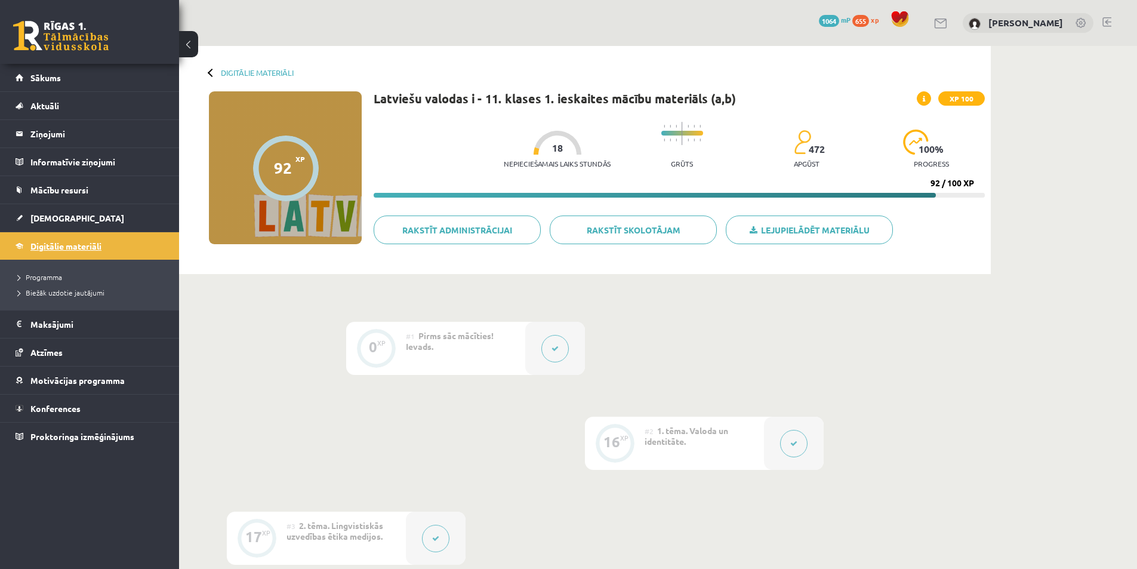
click at [75, 248] on span "Digitālie materiāli" at bounding box center [65, 246] width 71 height 11
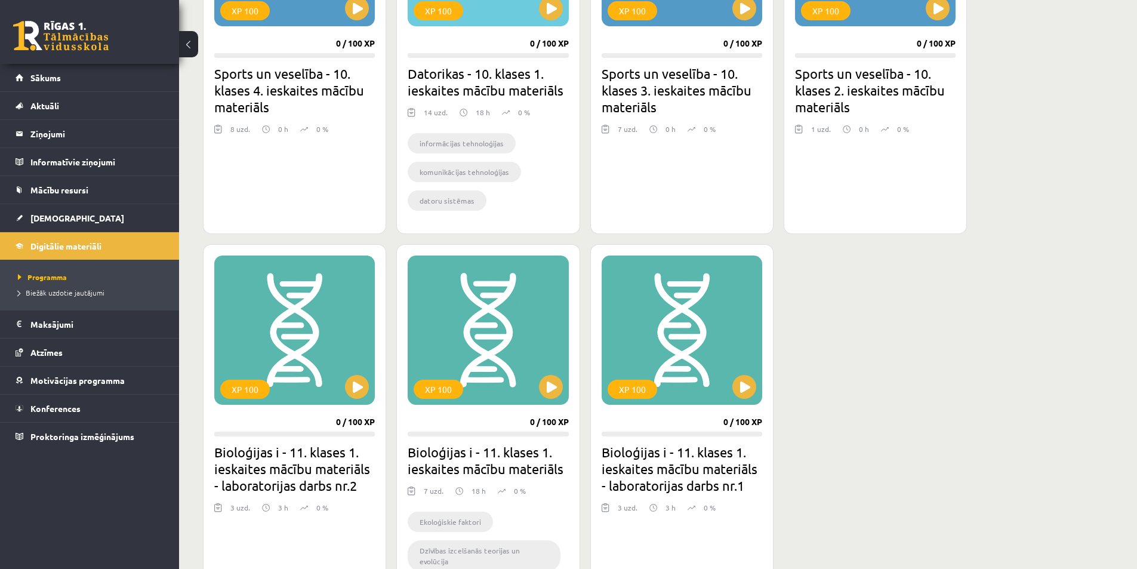
scroll to position [895, 0]
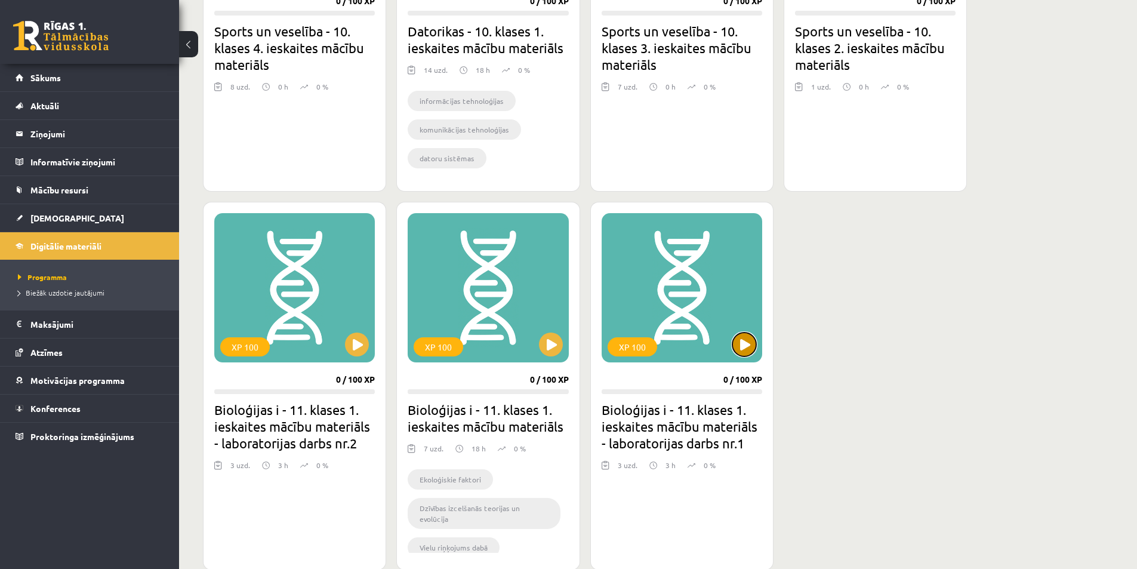
click at [739, 346] on button at bounding box center [744, 344] width 24 height 24
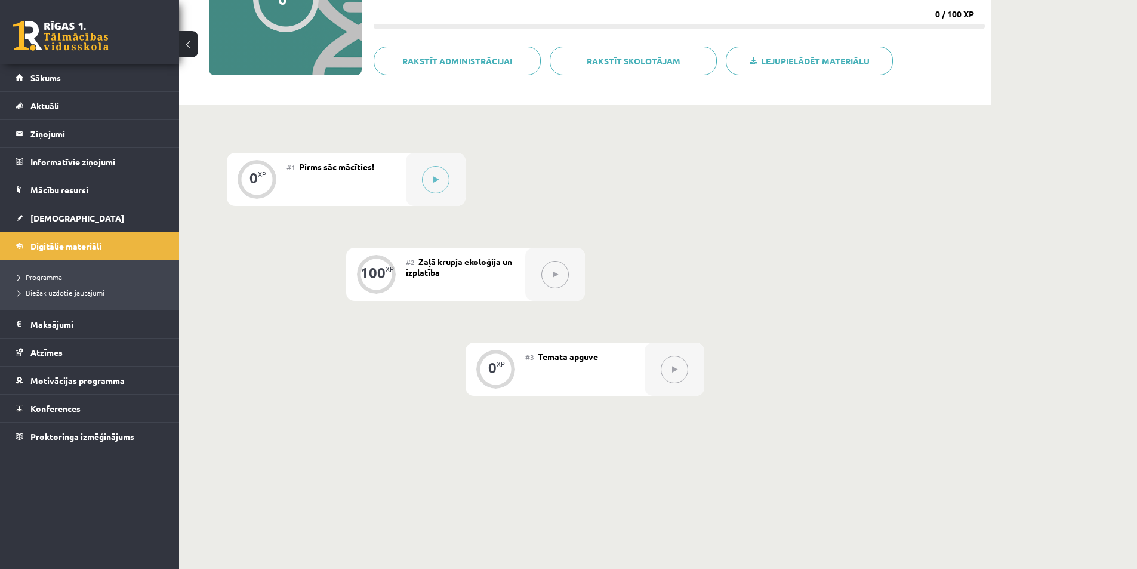
scroll to position [179, 0]
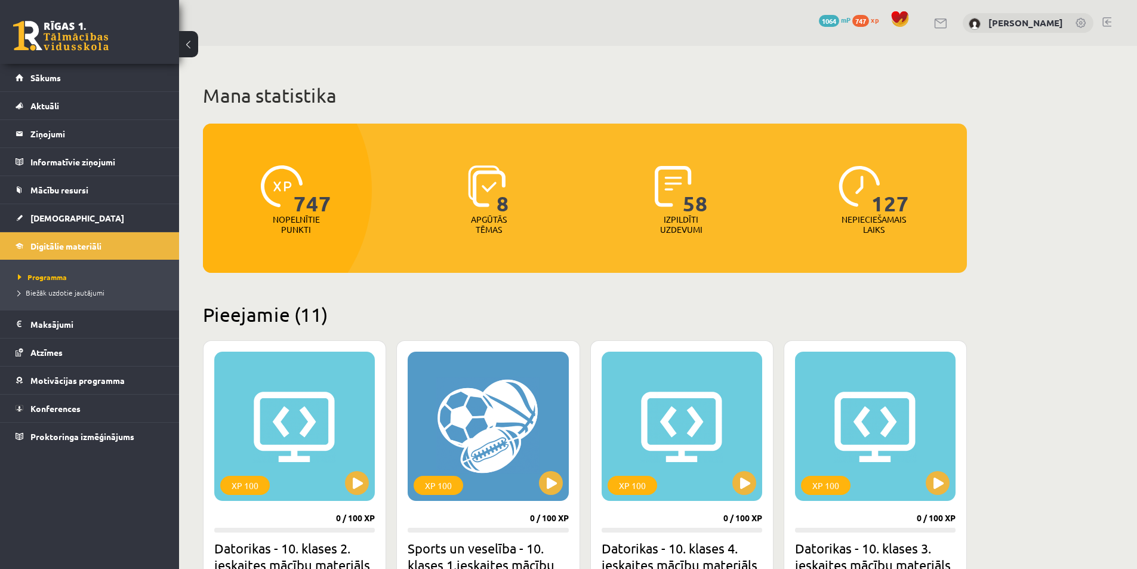
scroll to position [895, 0]
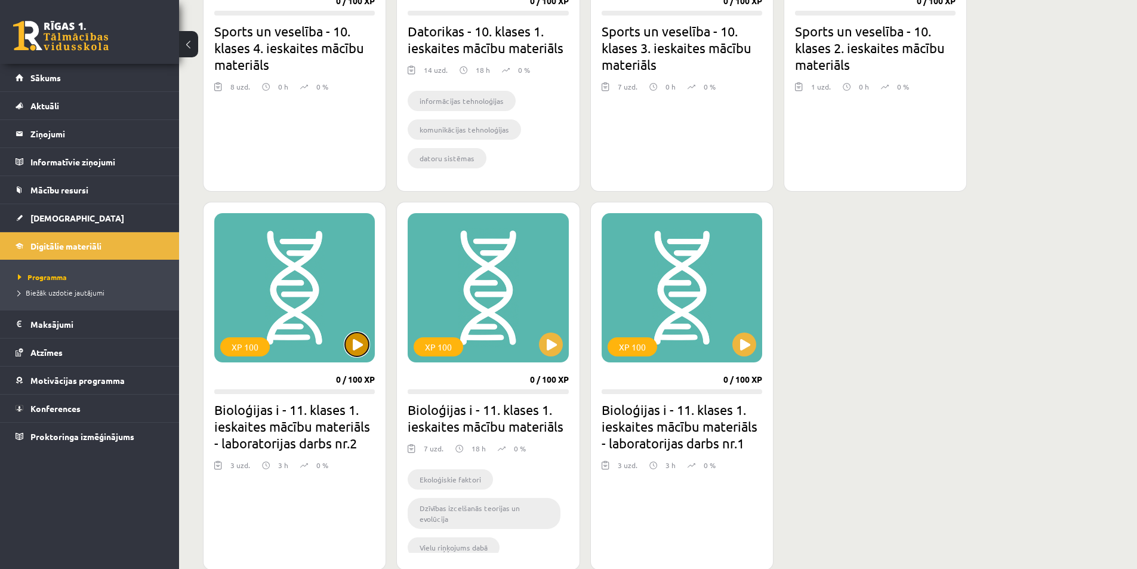
click at [351, 338] on button at bounding box center [357, 344] width 24 height 24
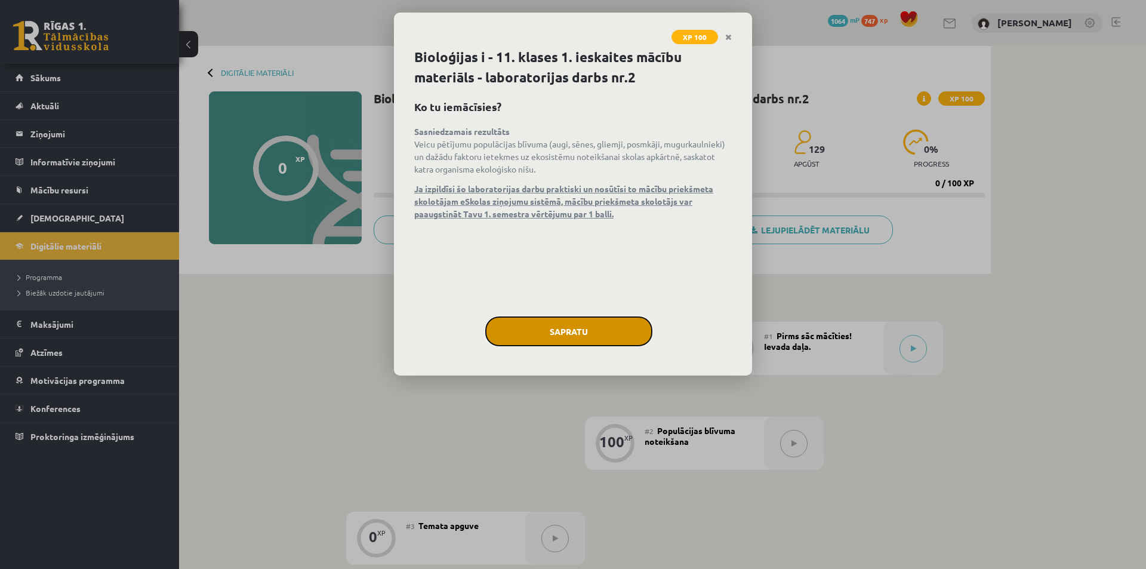
click at [565, 336] on button "Sapratu" at bounding box center [568, 331] width 167 height 30
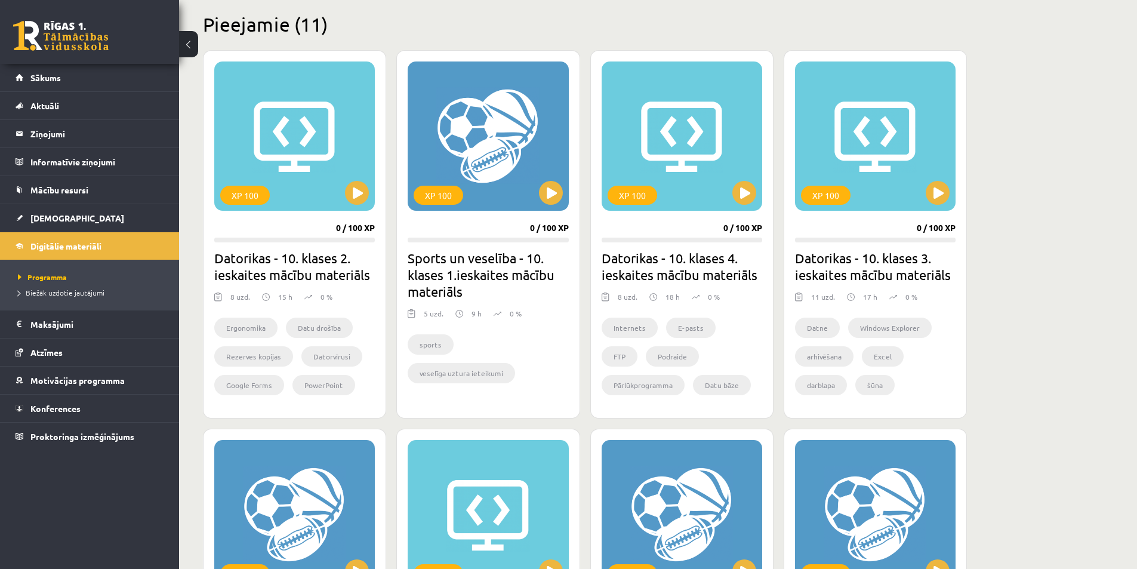
scroll to position [239, 0]
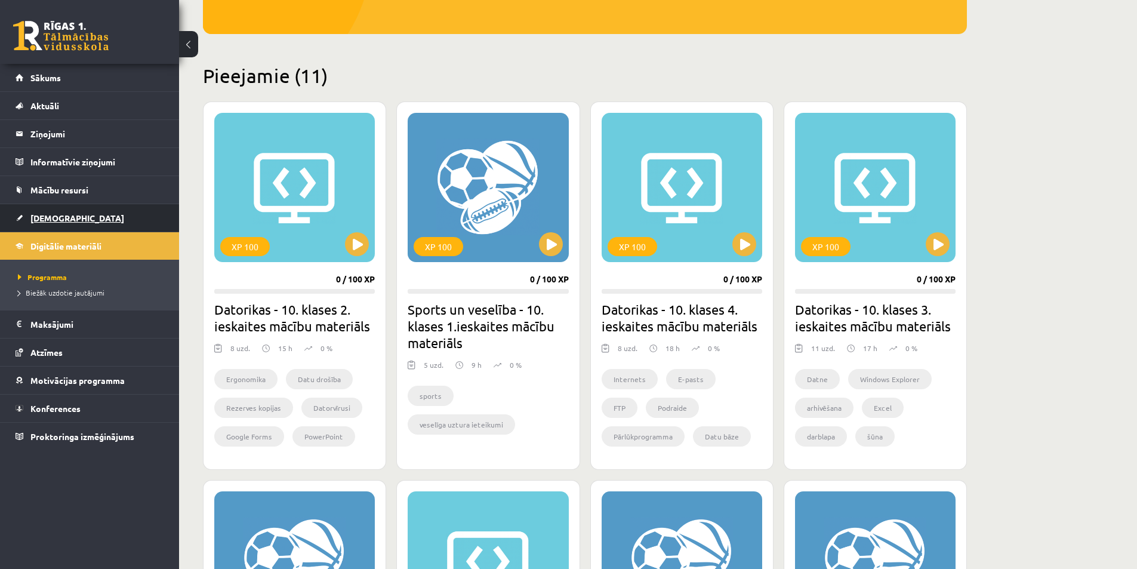
click at [37, 209] on link "[DEMOGRAPHIC_DATA]" at bounding box center [90, 217] width 149 height 27
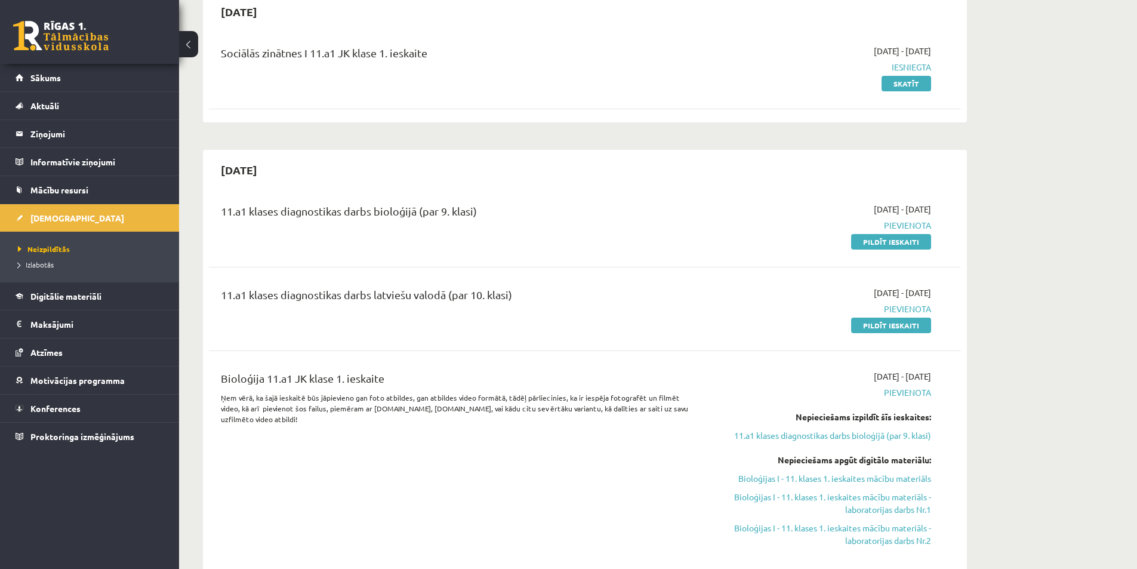
scroll to position [60, 0]
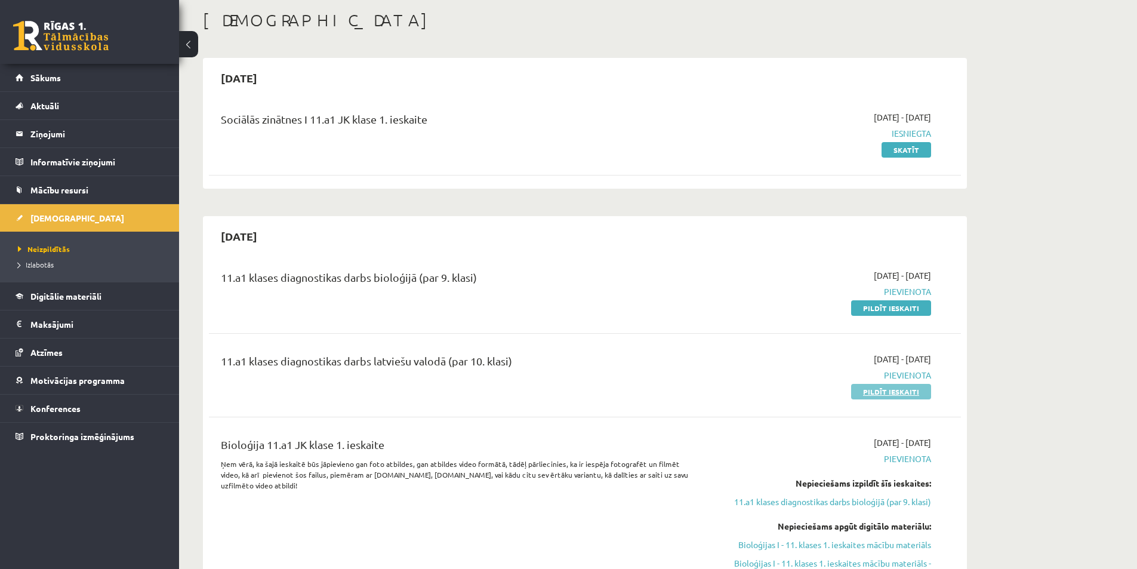
click at [880, 395] on link "Pildīt ieskaiti" at bounding box center [891, 392] width 80 height 16
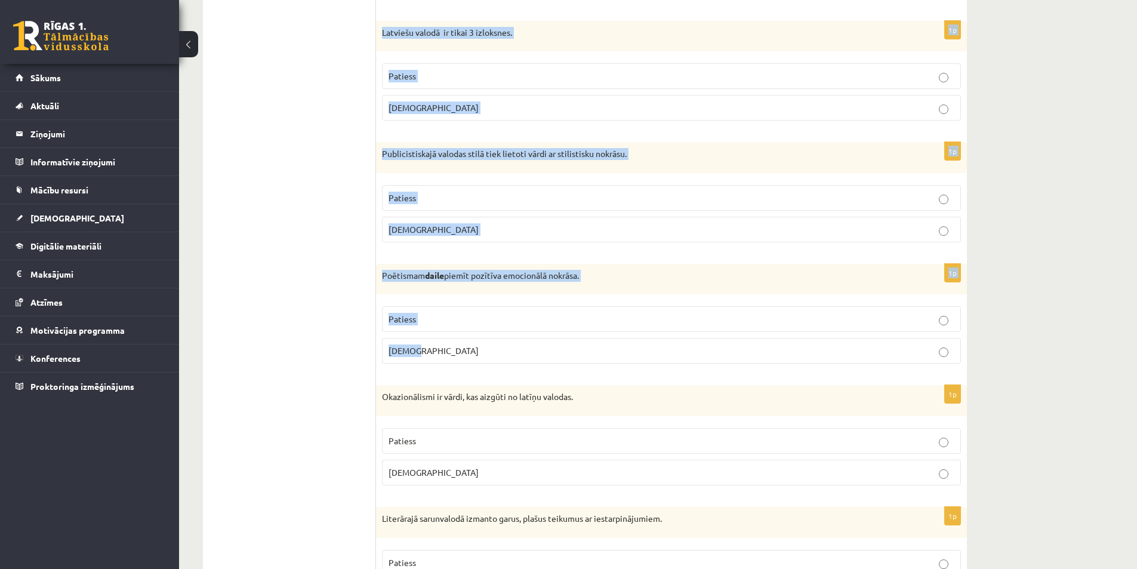
scroll to position [1074, 0]
drag, startPoint x: 381, startPoint y: 218, endPoint x: 594, endPoint y: 344, distance: 247.0
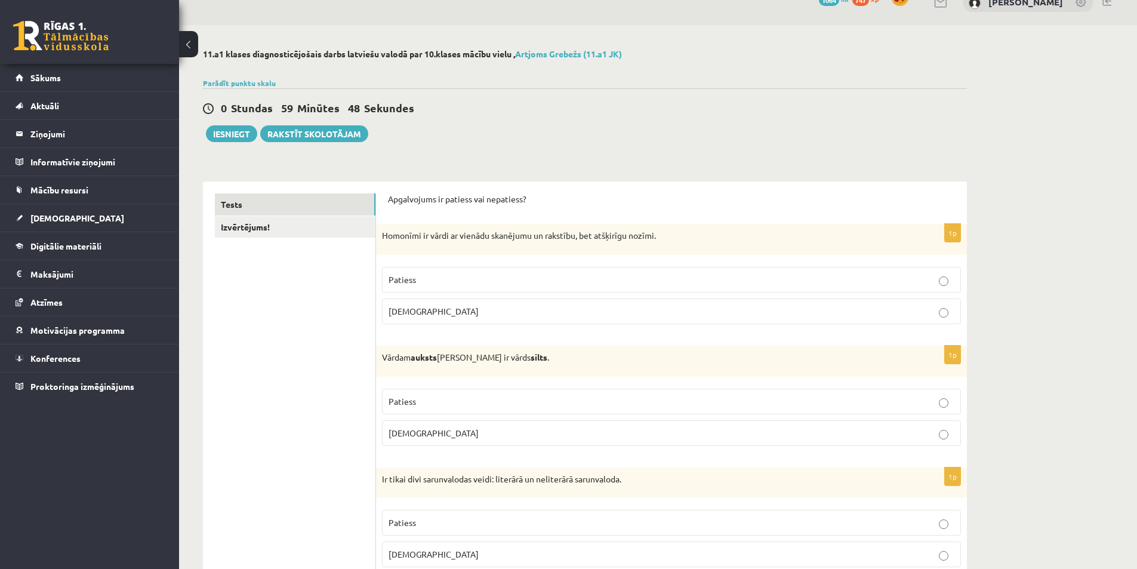
scroll to position [0, 0]
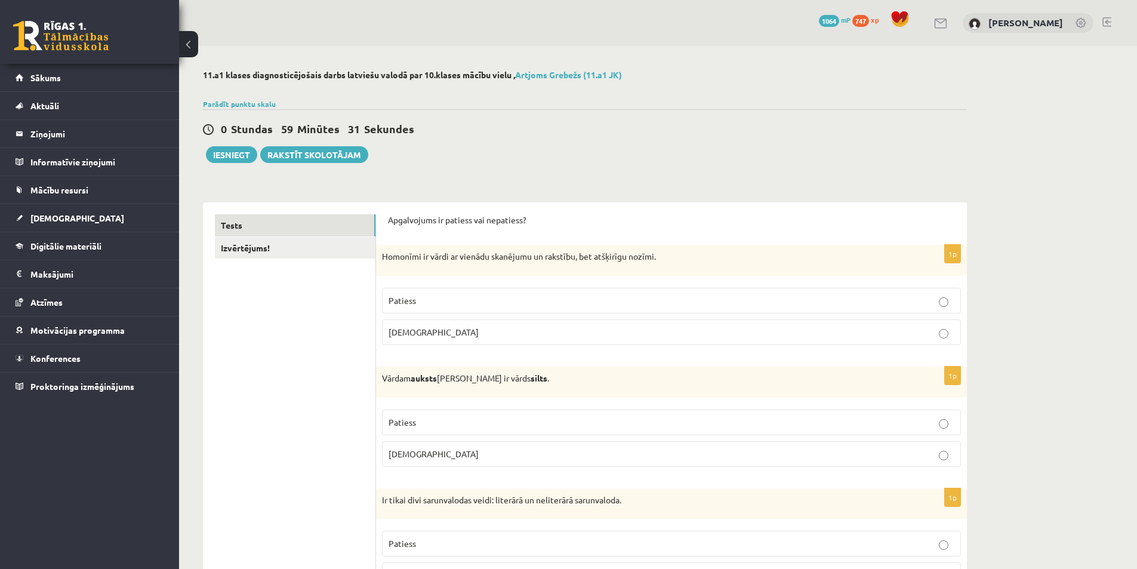
click at [397, 301] on span "Patiess" at bounding box center [402, 300] width 27 height 11
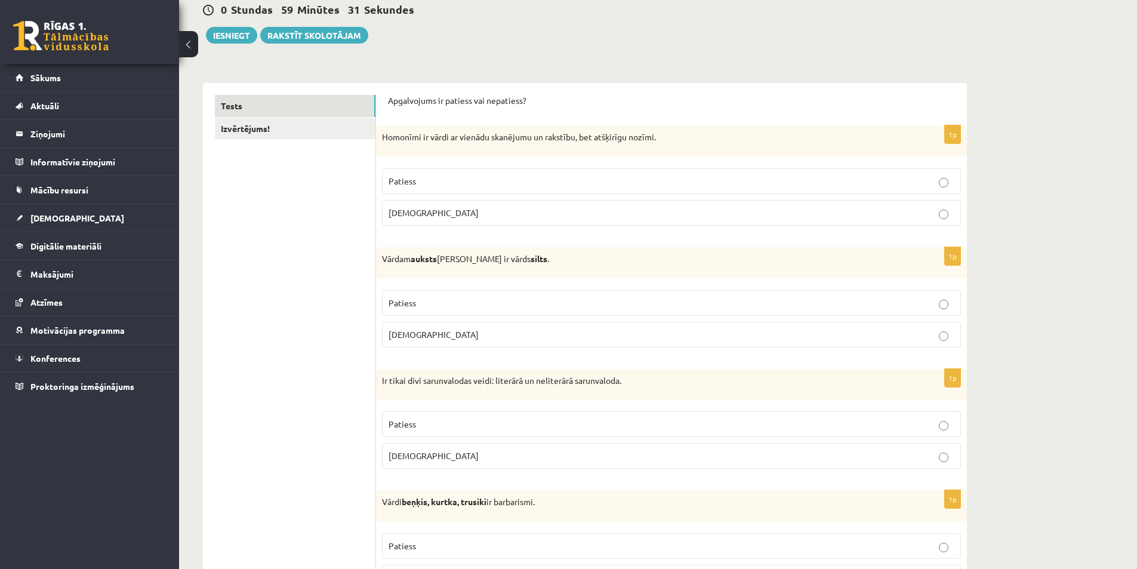
click at [410, 304] on span "Patiess" at bounding box center [402, 302] width 27 height 11
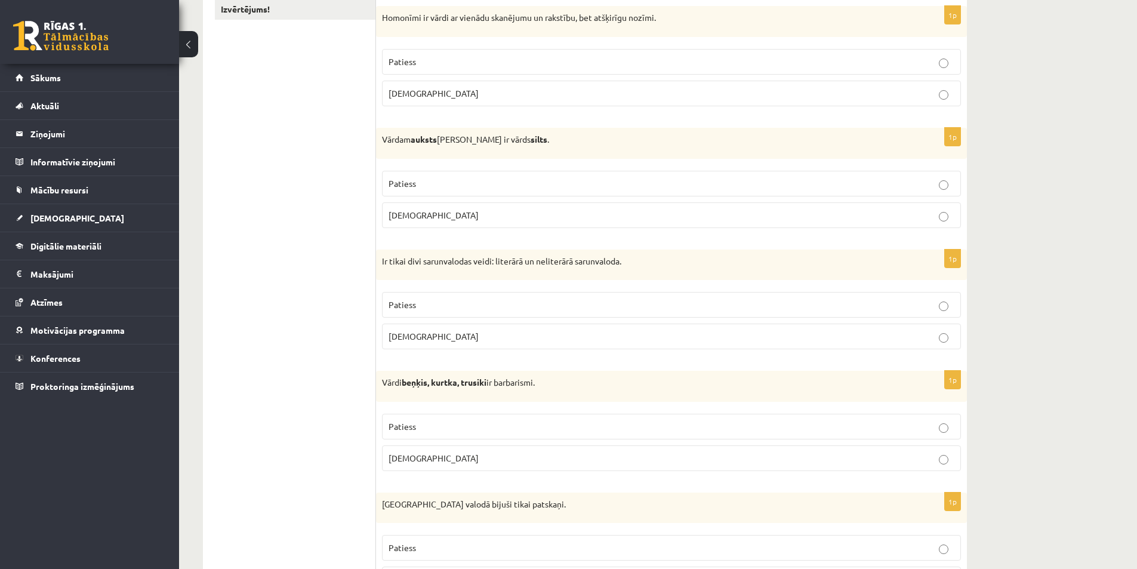
click at [427, 337] on p "Aplams" at bounding box center [672, 336] width 566 height 13
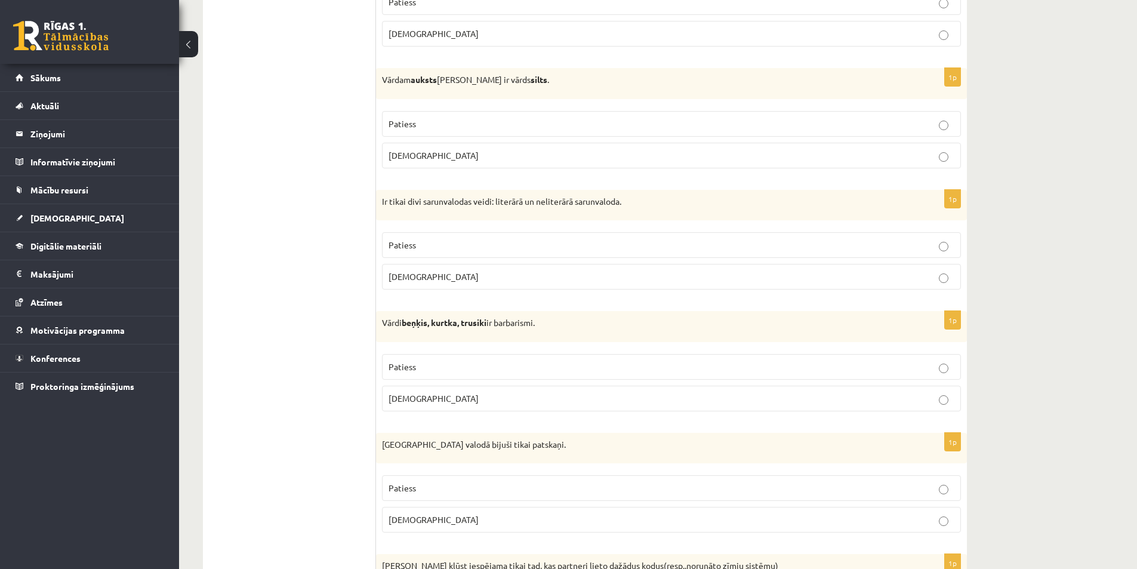
scroll to position [358, 0]
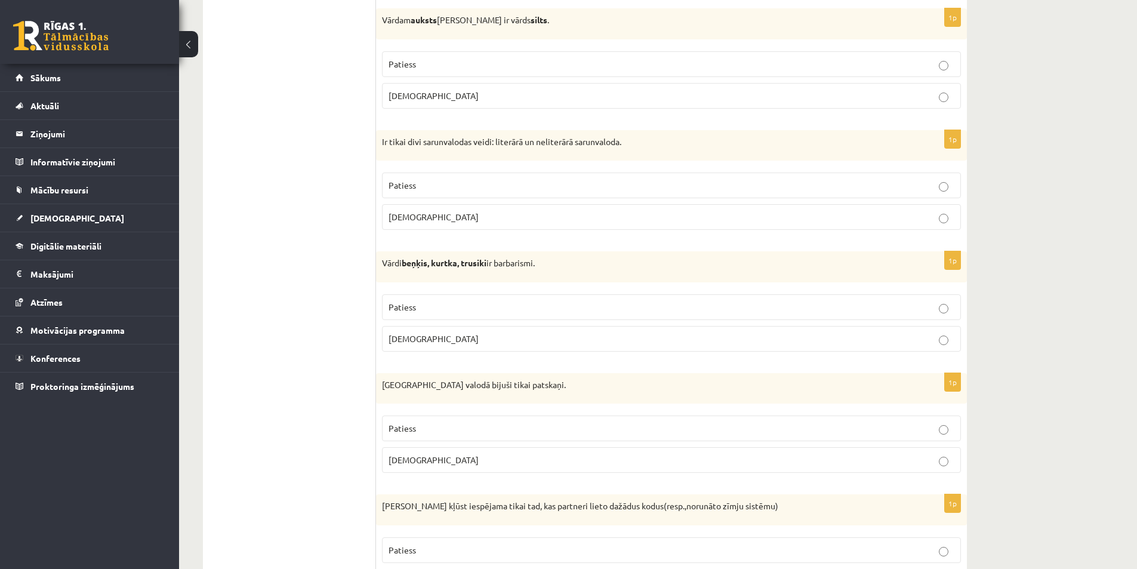
click at [427, 311] on p "Patiess" at bounding box center [672, 307] width 566 height 13
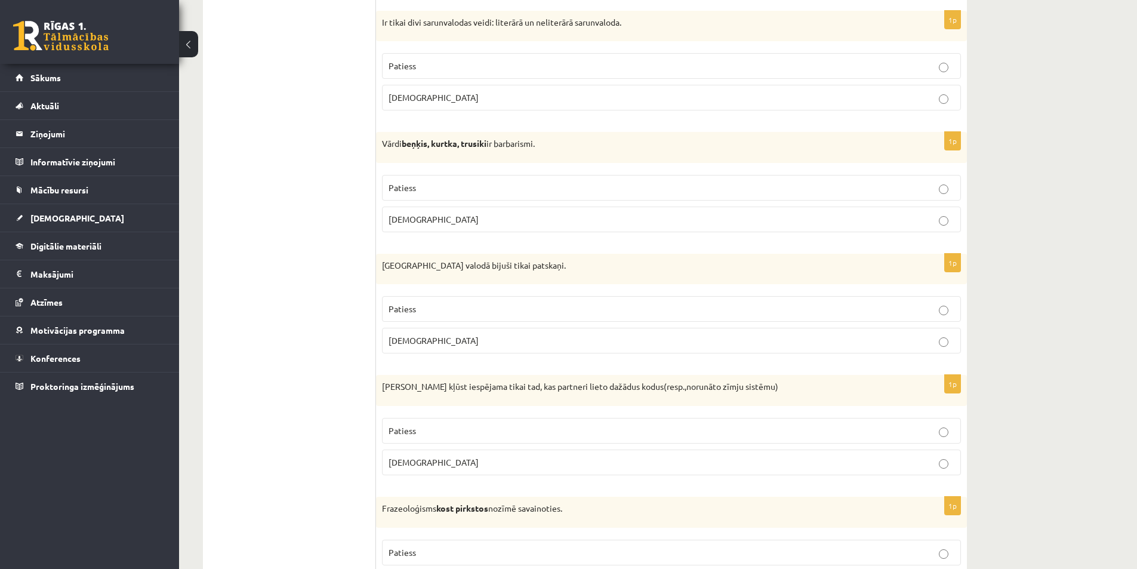
click at [441, 335] on p "Aplams" at bounding box center [672, 340] width 566 height 13
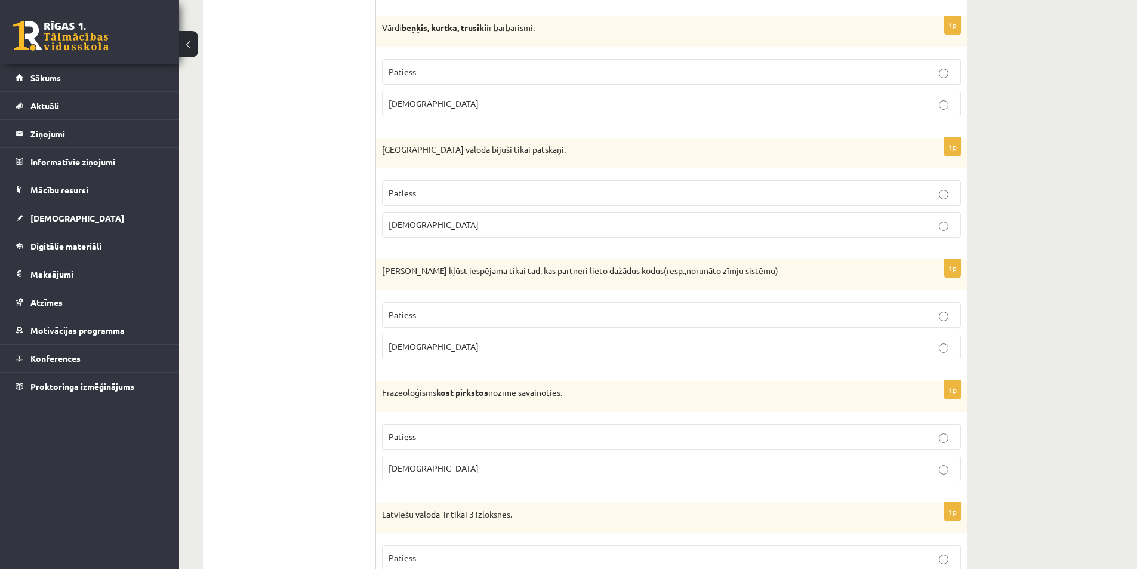
scroll to position [597, 0]
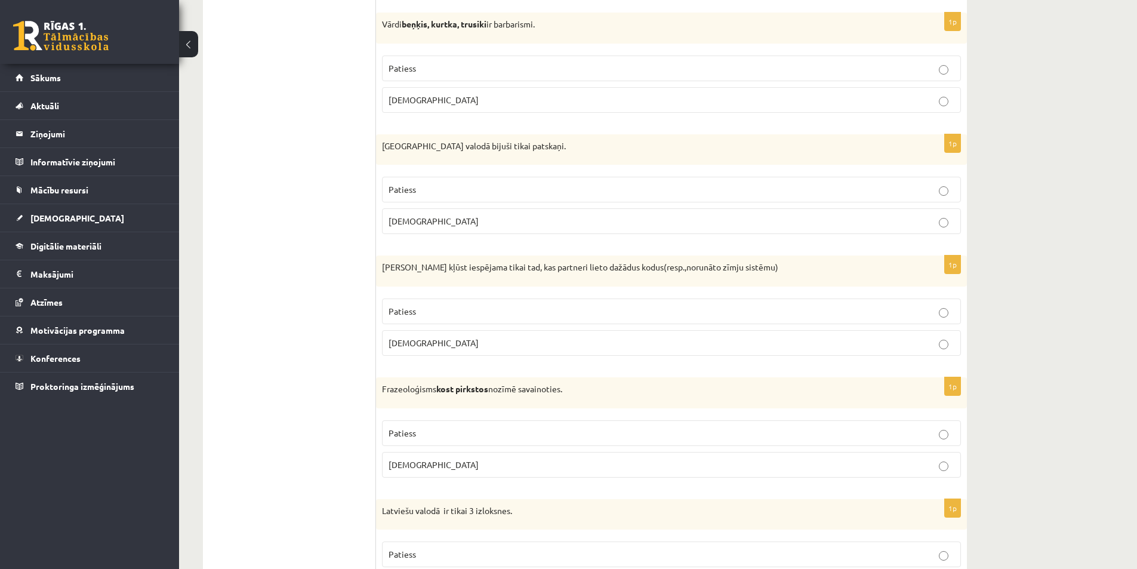
click at [449, 340] on p "Aplams" at bounding box center [672, 343] width 566 height 13
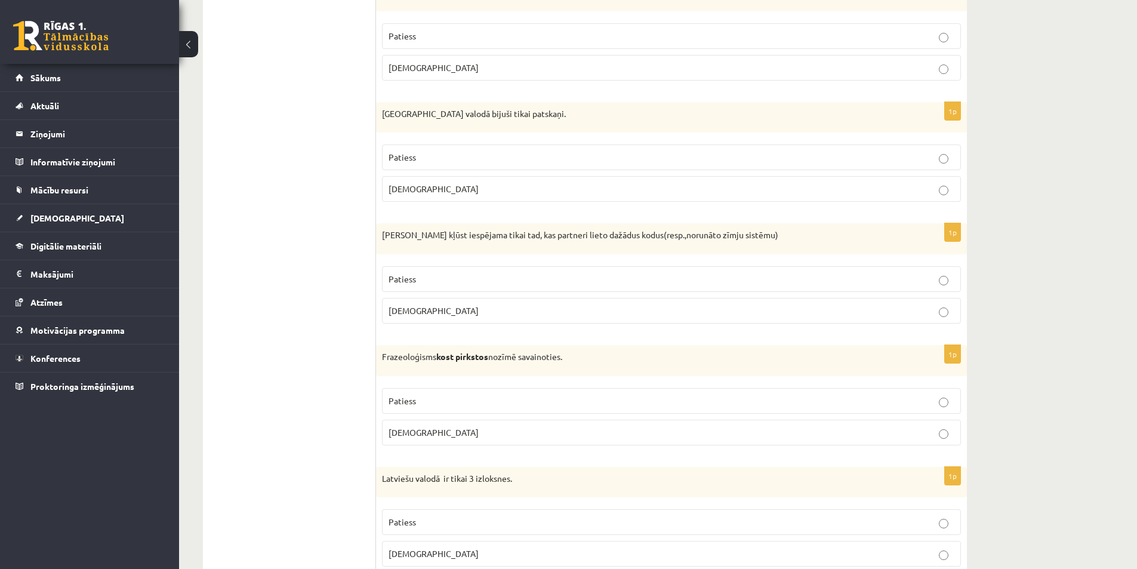
scroll to position [657, 0]
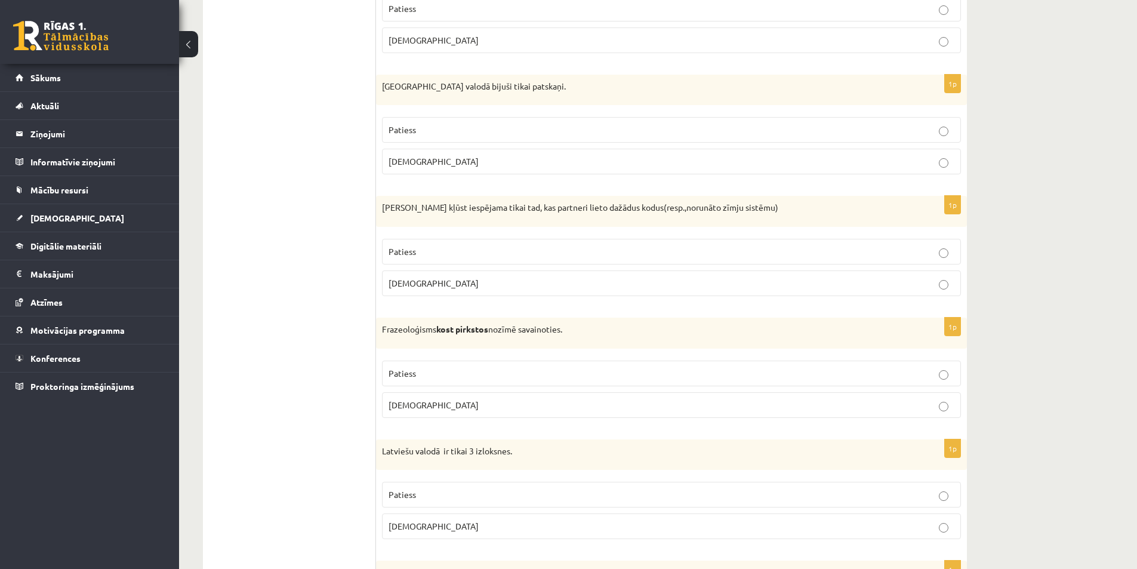
click at [479, 409] on p "[DEMOGRAPHIC_DATA]" at bounding box center [672, 405] width 566 height 13
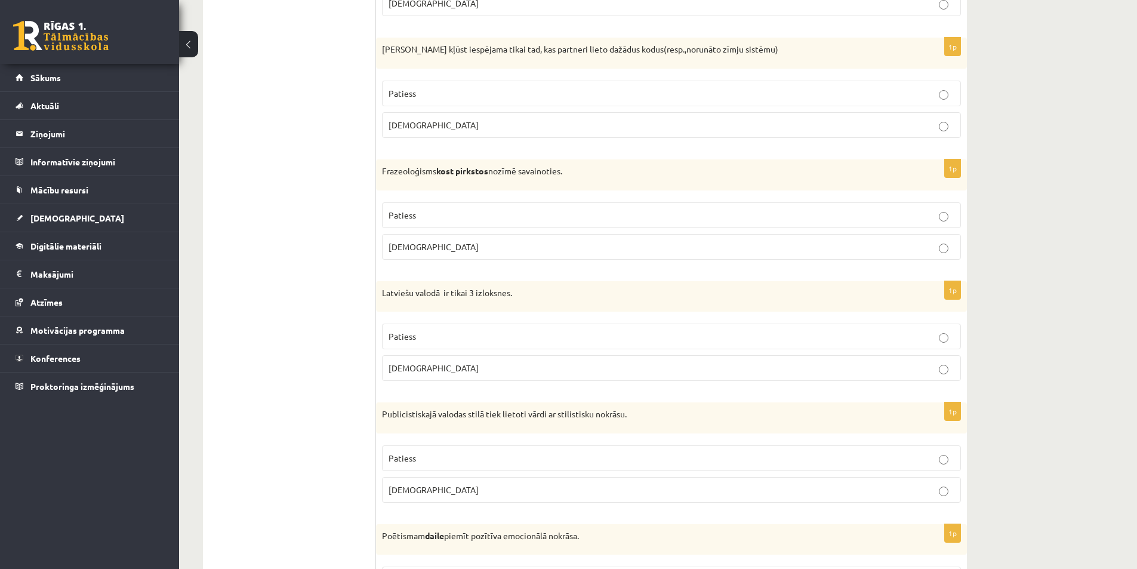
scroll to position [836, 0]
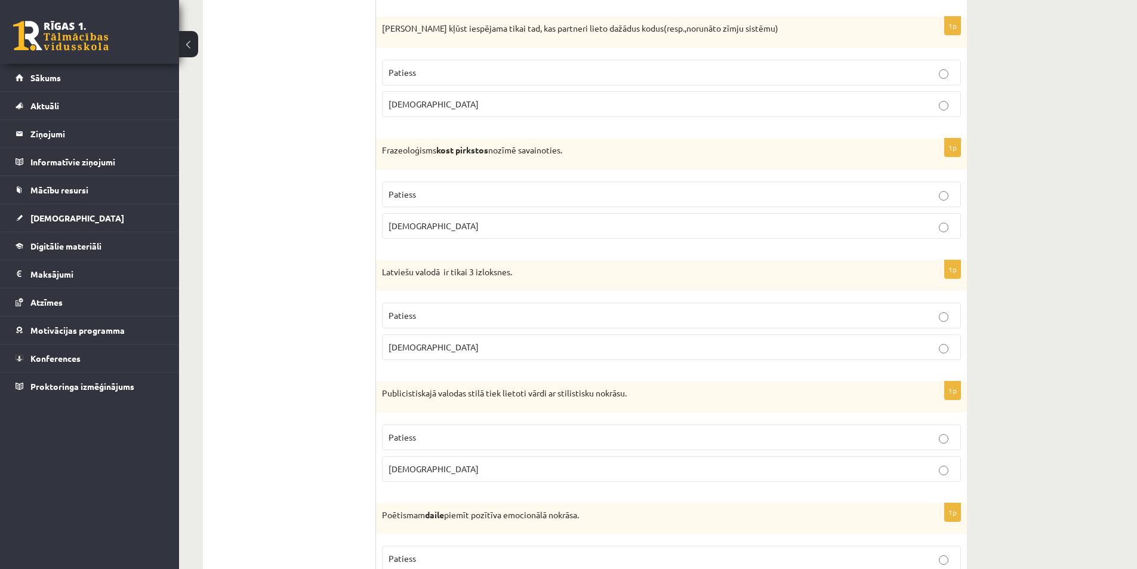
click at [676, 337] on label "[DEMOGRAPHIC_DATA]" at bounding box center [671, 347] width 579 height 26
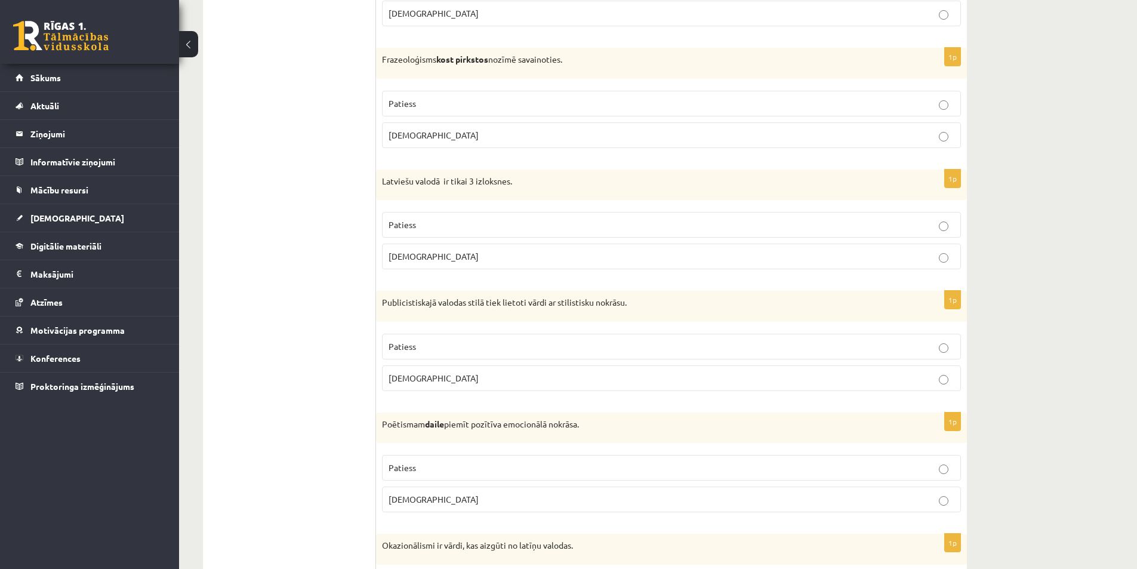
scroll to position [955, 0]
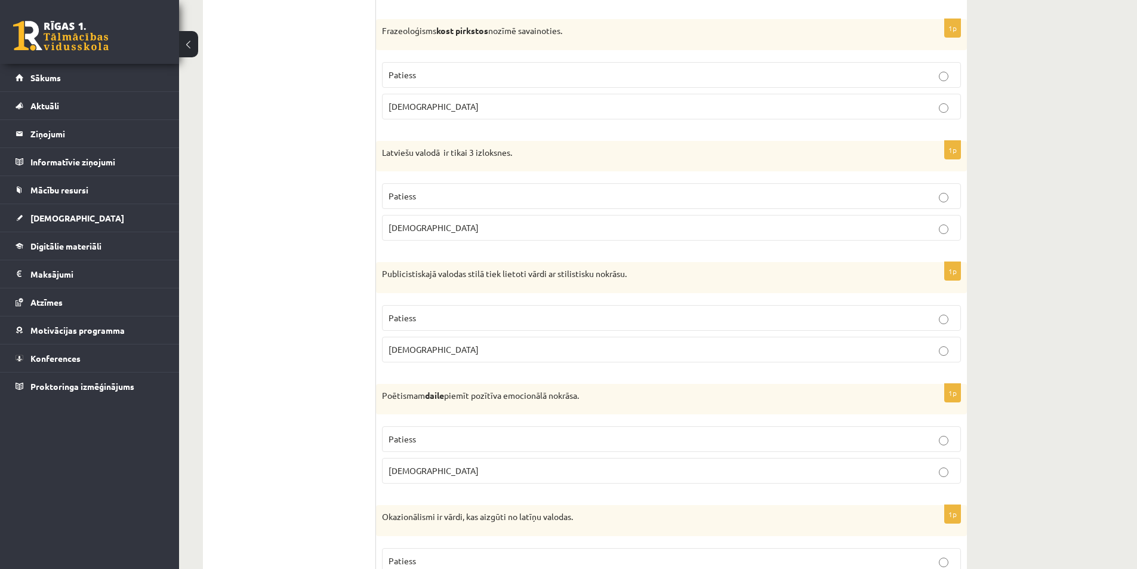
click at [679, 319] on p "Patiess" at bounding box center [672, 318] width 566 height 13
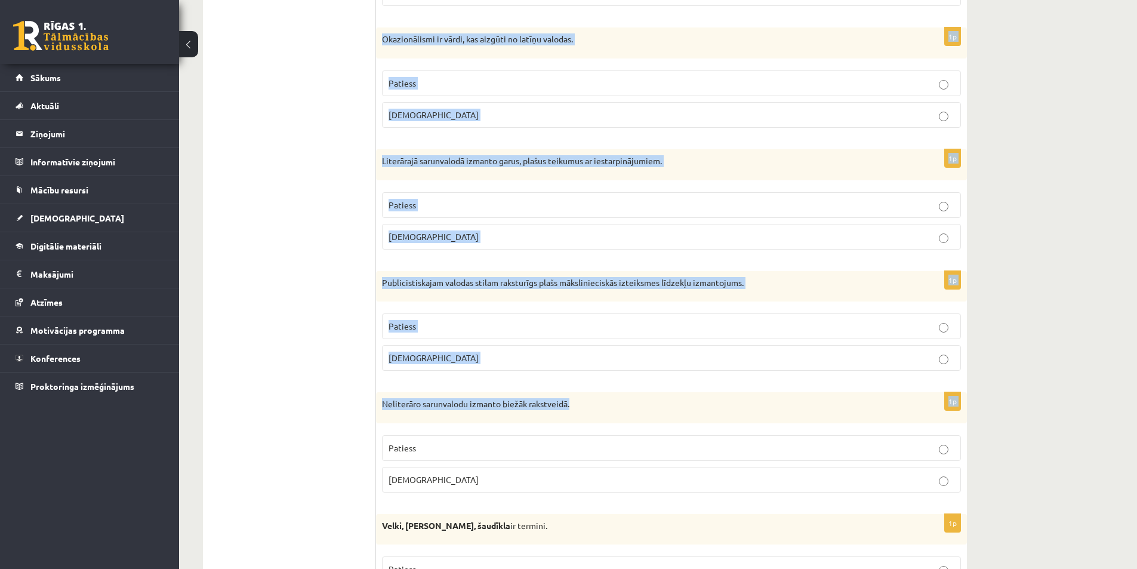
scroll to position [1492, 0]
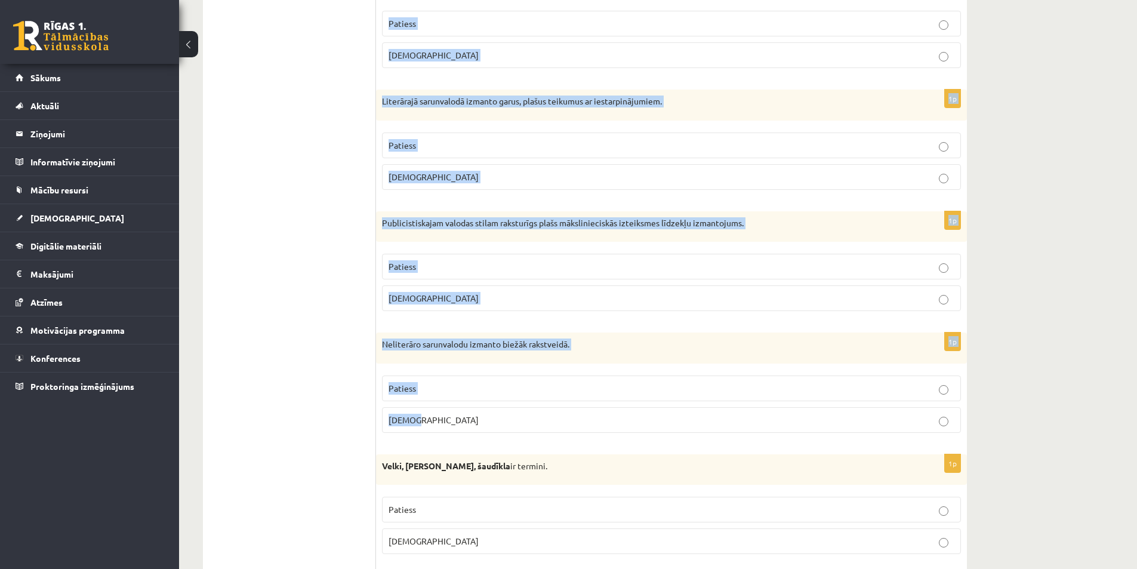
drag, startPoint x: 378, startPoint y: 214, endPoint x: 634, endPoint y: 420, distance: 328.6
click at [634, 420] on form "Apgalvojums ir patiess vai nepatiess? 1p Homonīmi ir vārdi ar vienādu skanējumu…" at bounding box center [671, 573] width 567 height 3702
click at [1080, 408] on div "**********" at bounding box center [658, 507] width 958 height 3906
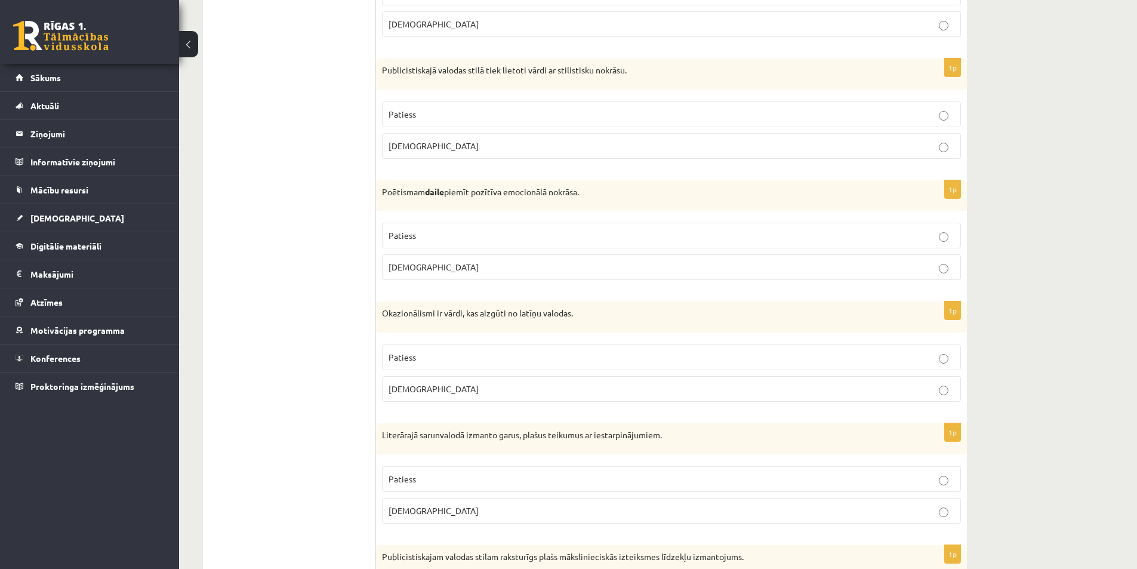
scroll to position [1074, 0]
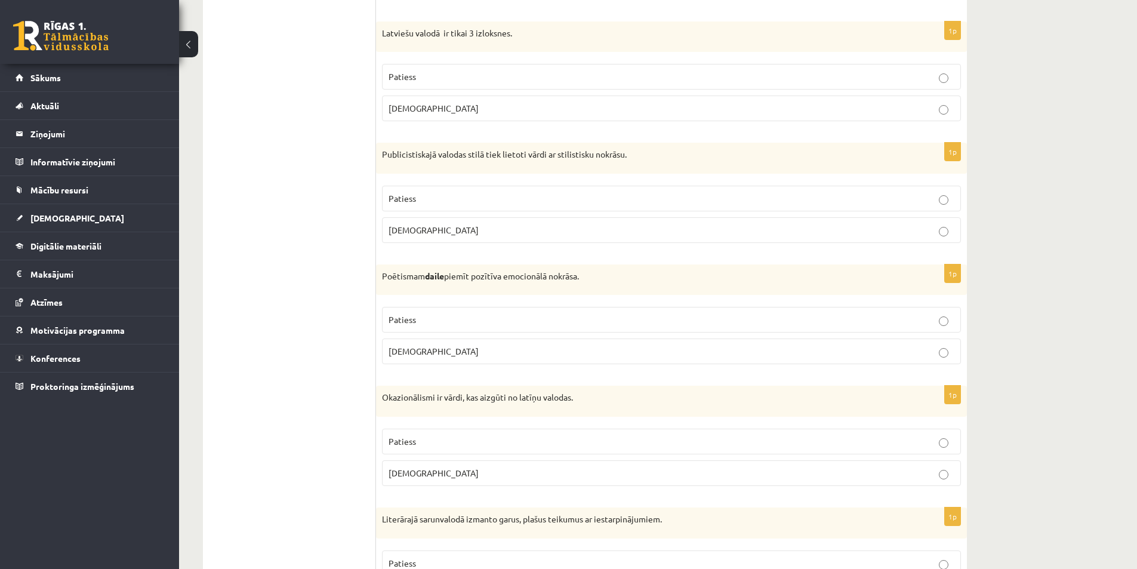
click at [519, 324] on p "Patiess" at bounding box center [672, 319] width 566 height 13
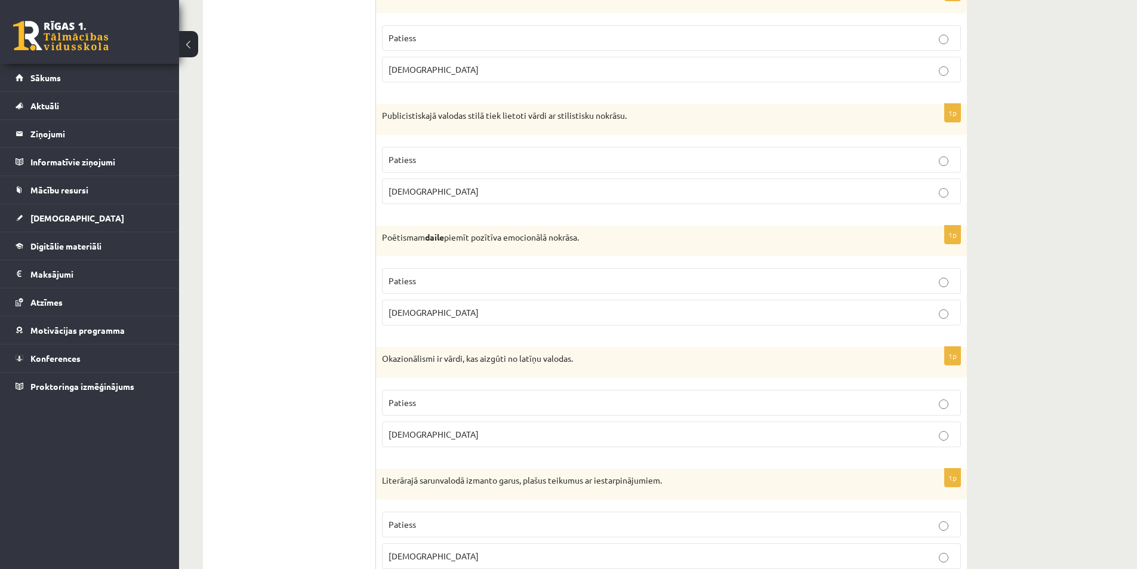
scroll to position [1134, 0]
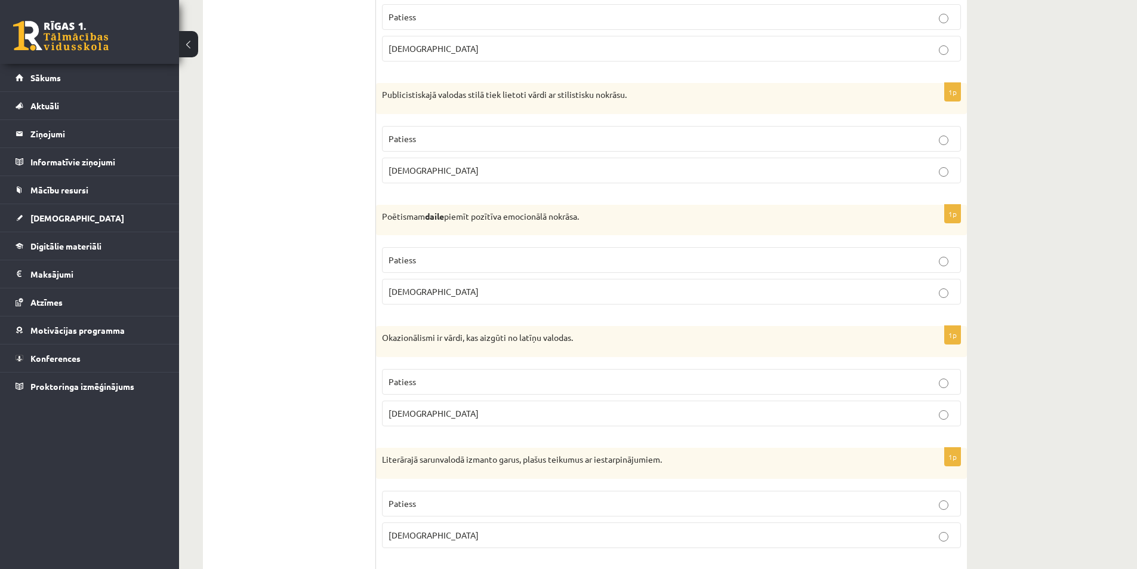
click at [509, 413] on p "Aplams" at bounding box center [672, 413] width 566 height 13
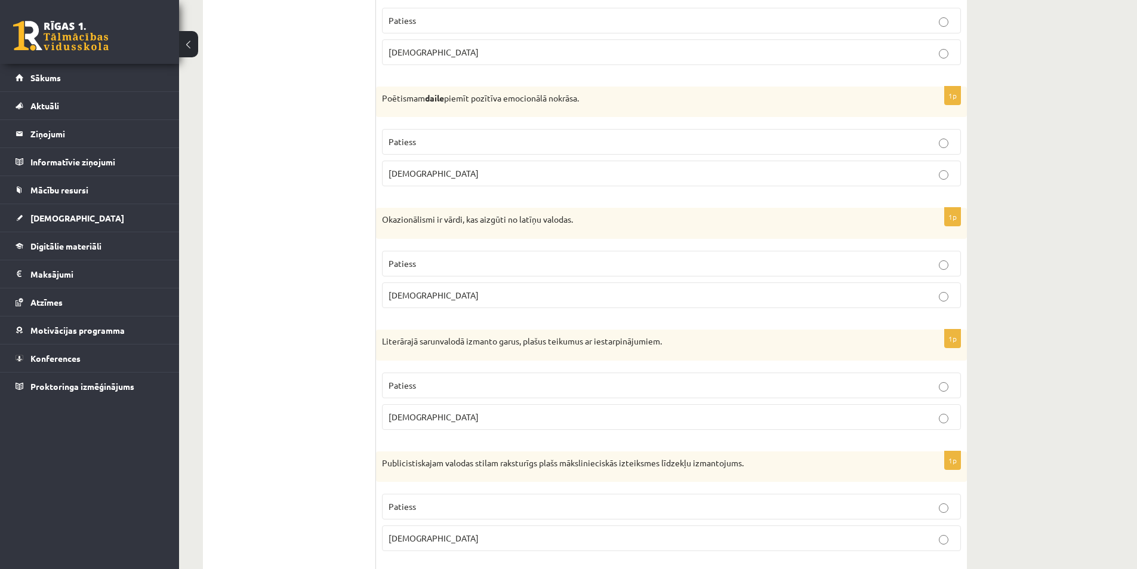
scroll to position [1253, 0]
click at [498, 384] on p "Patiess" at bounding box center [672, 384] width 566 height 13
click at [493, 414] on p "Aplams" at bounding box center [672, 417] width 566 height 13
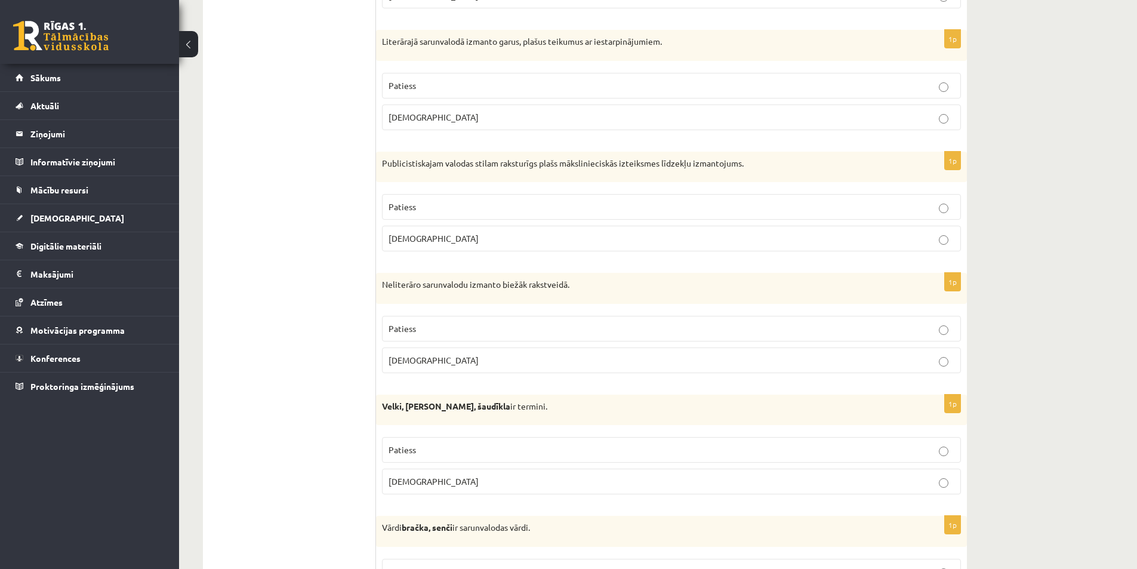
click at [525, 362] on p "Aplams" at bounding box center [672, 360] width 566 height 13
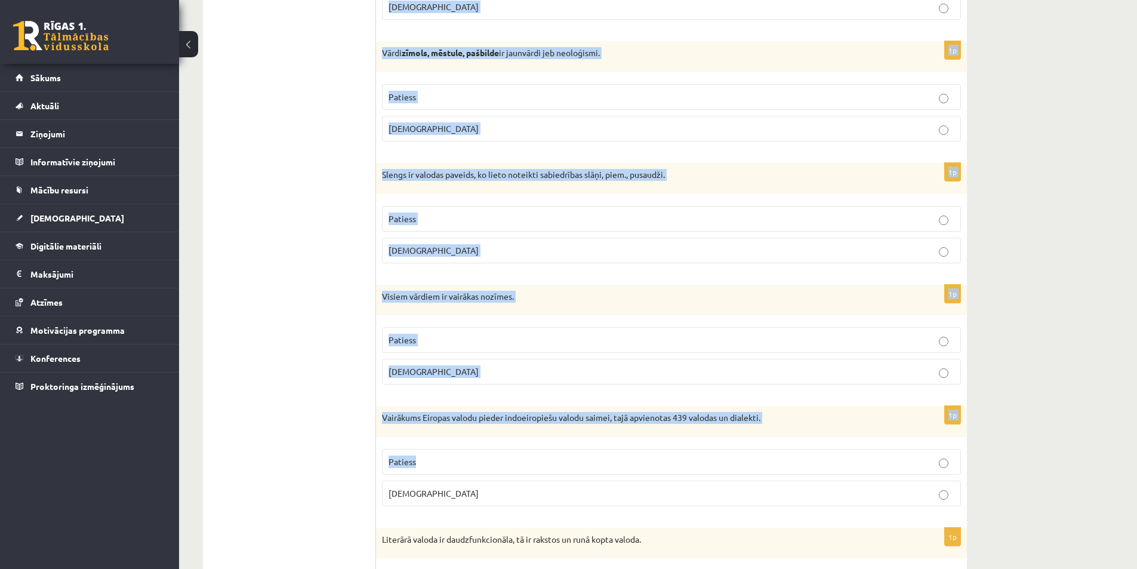
scroll to position [2328, 0]
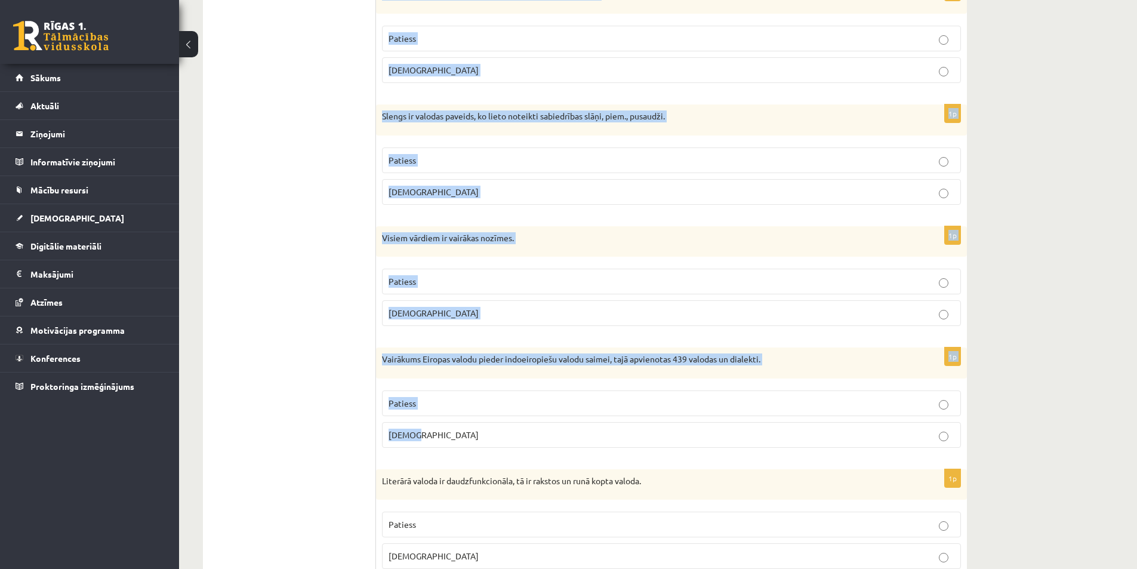
drag, startPoint x: 381, startPoint y: 405, endPoint x: 577, endPoint y: 451, distance: 201.1
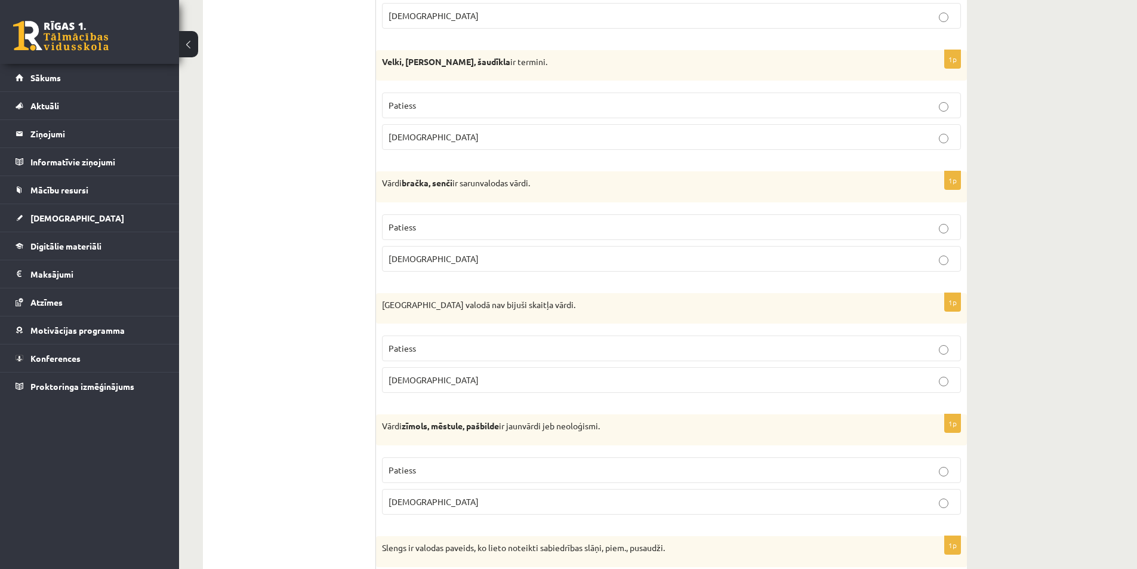
scroll to position [1850, 0]
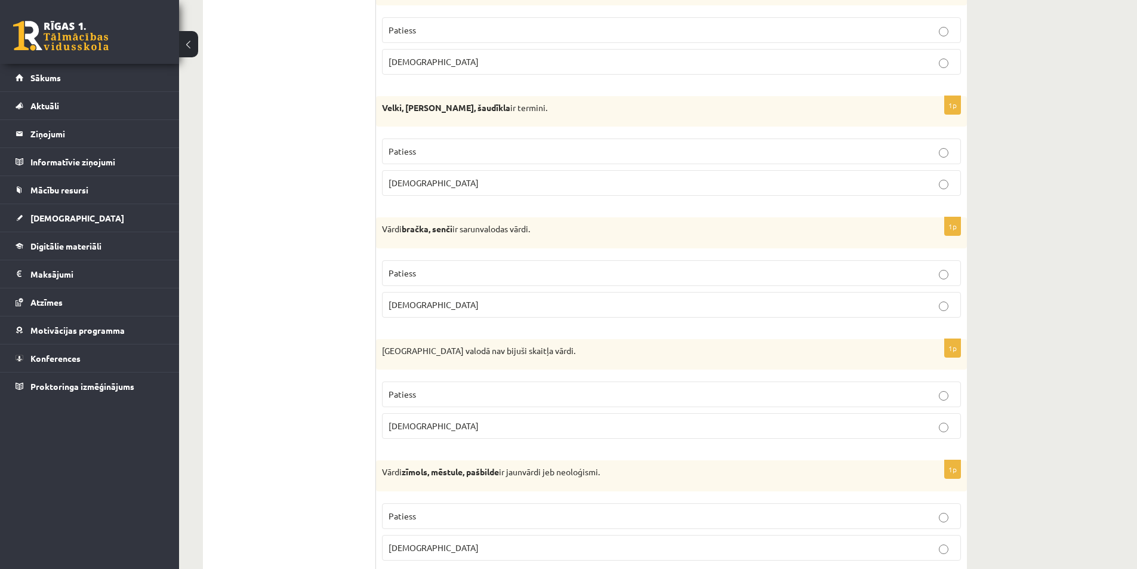
click at [825, 146] on p "Patiess" at bounding box center [672, 151] width 566 height 13
click at [850, 272] on p "Patiess" at bounding box center [672, 273] width 566 height 13
click at [808, 429] on p "Aplams" at bounding box center [672, 426] width 566 height 13
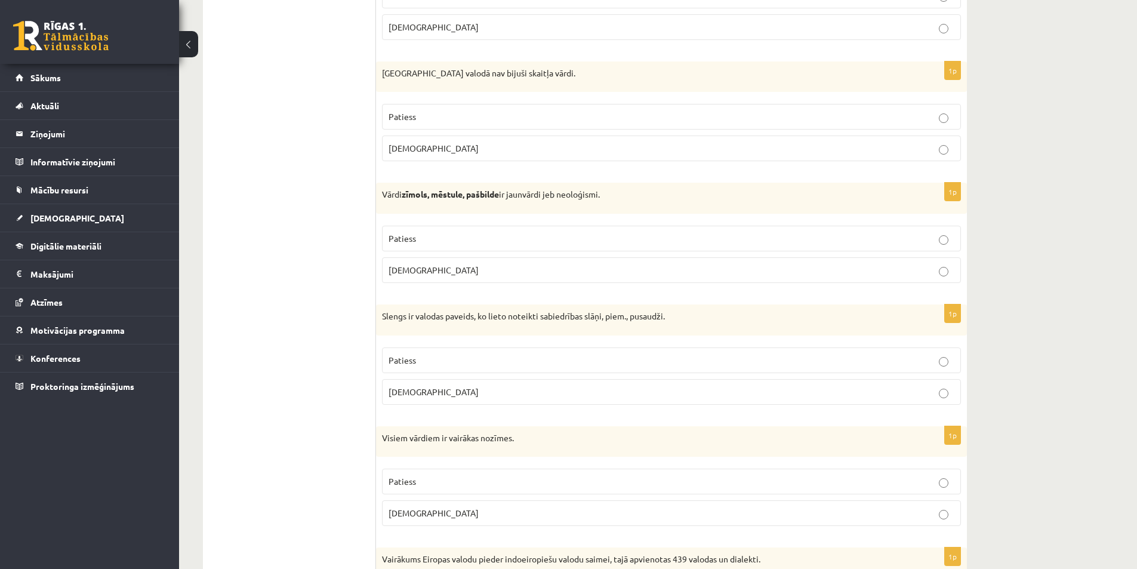
scroll to position [2149, 0]
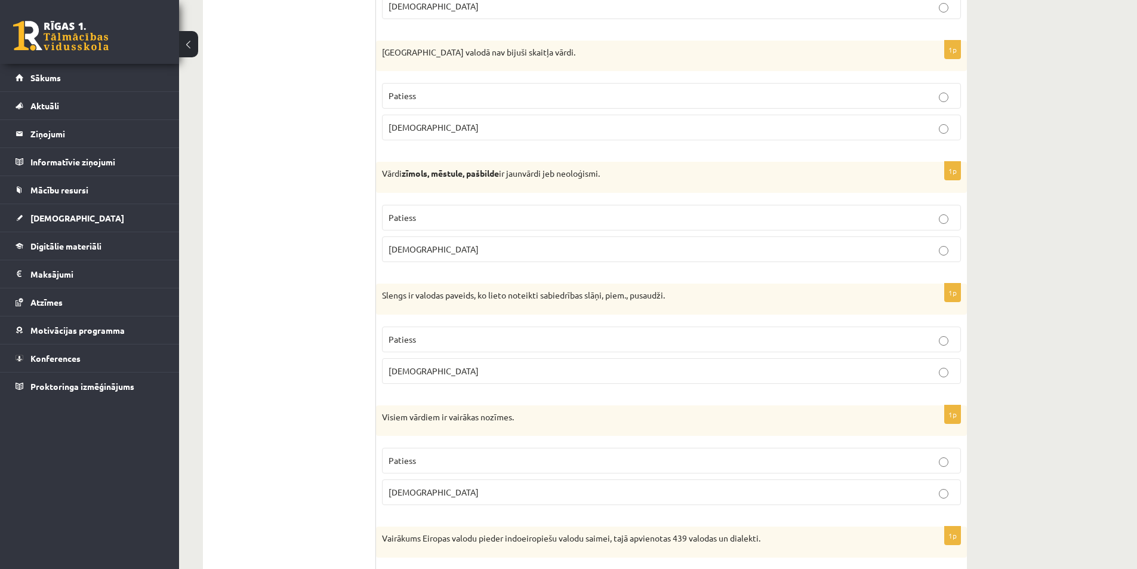
click at [795, 202] on fieldset "Patiess Aplams" at bounding box center [671, 232] width 579 height 67
click at [796, 208] on label "Patiess" at bounding box center [671, 218] width 579 height 26
click at [848, 341] on p "Patiess" at bounding box center [672, 339] width 566 height 13
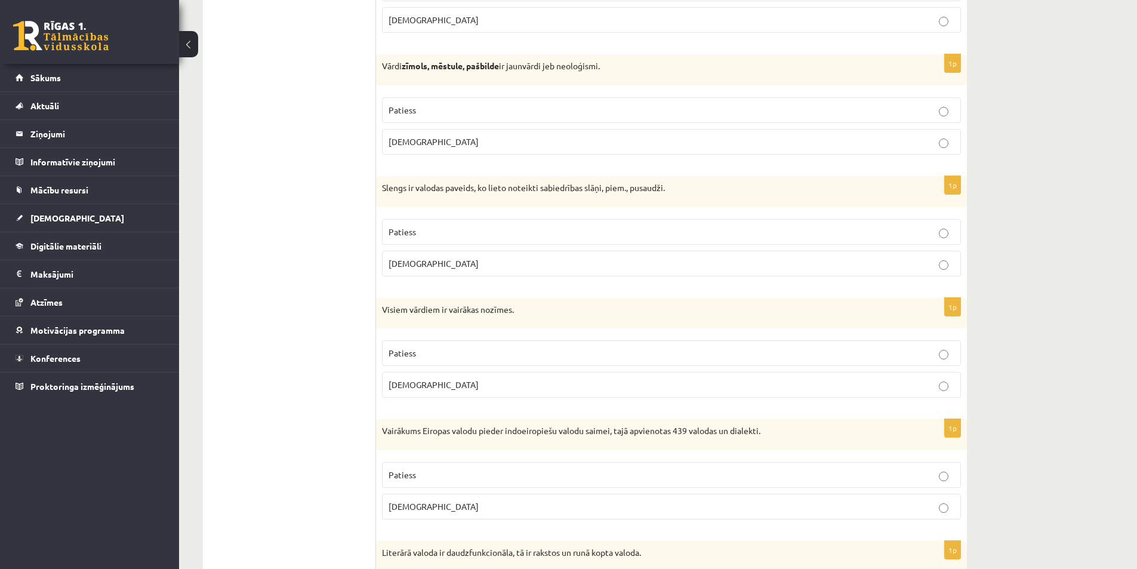
scroll to position [2268, 0]
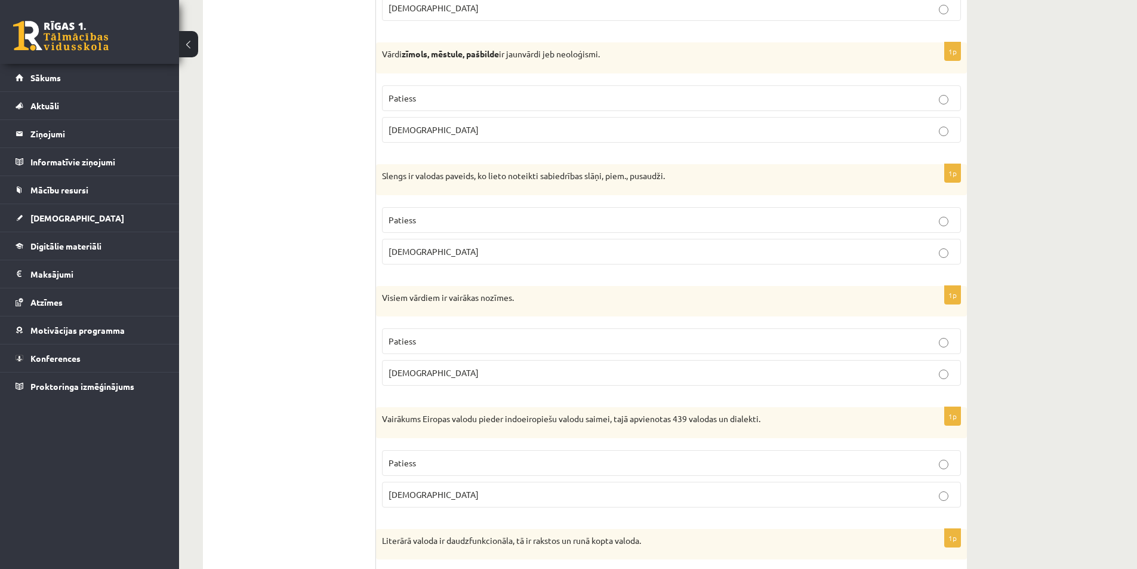
click at [852, 375] on p "Aplams" at bounding box center [672, 372] width 566 height 13
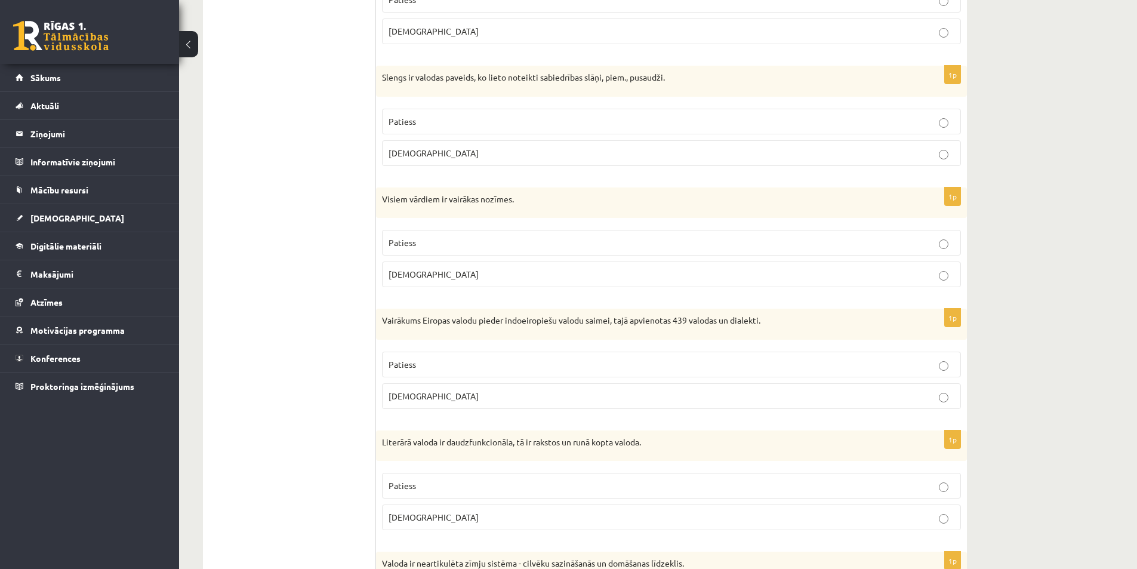
scroll to position [2387, 0]
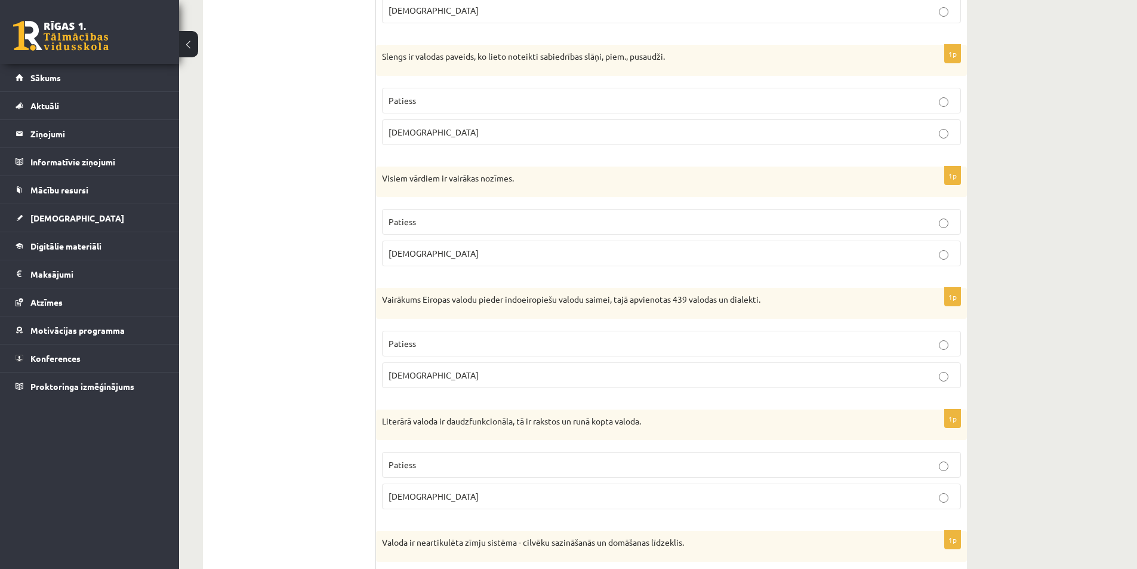
click at [809, 338] on p "Patiess" at bounding box center [672, 343] width 566 height 13
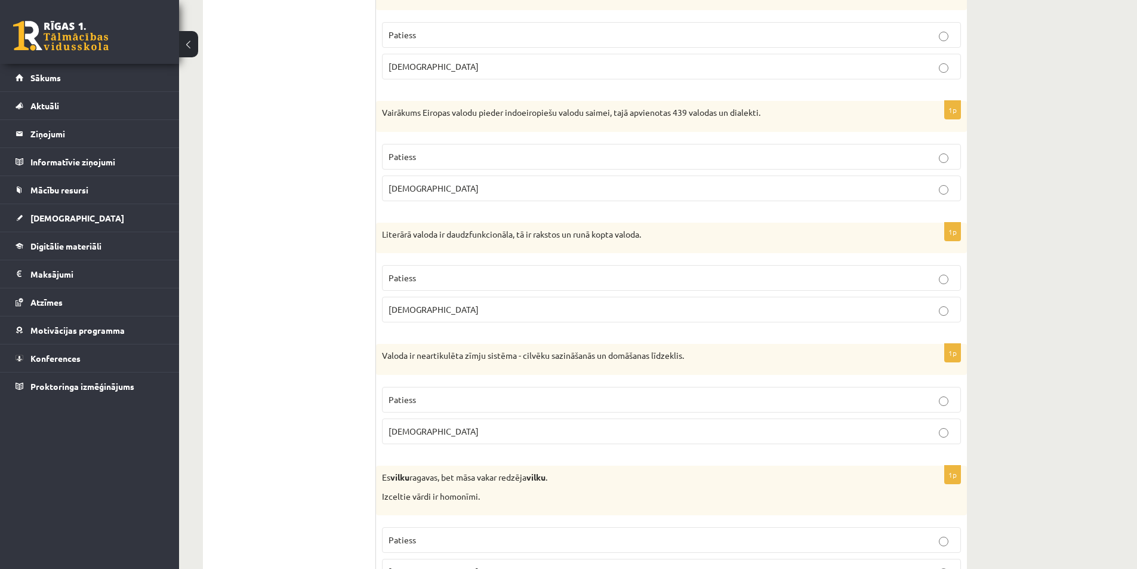
scroll to position [2686, 0]
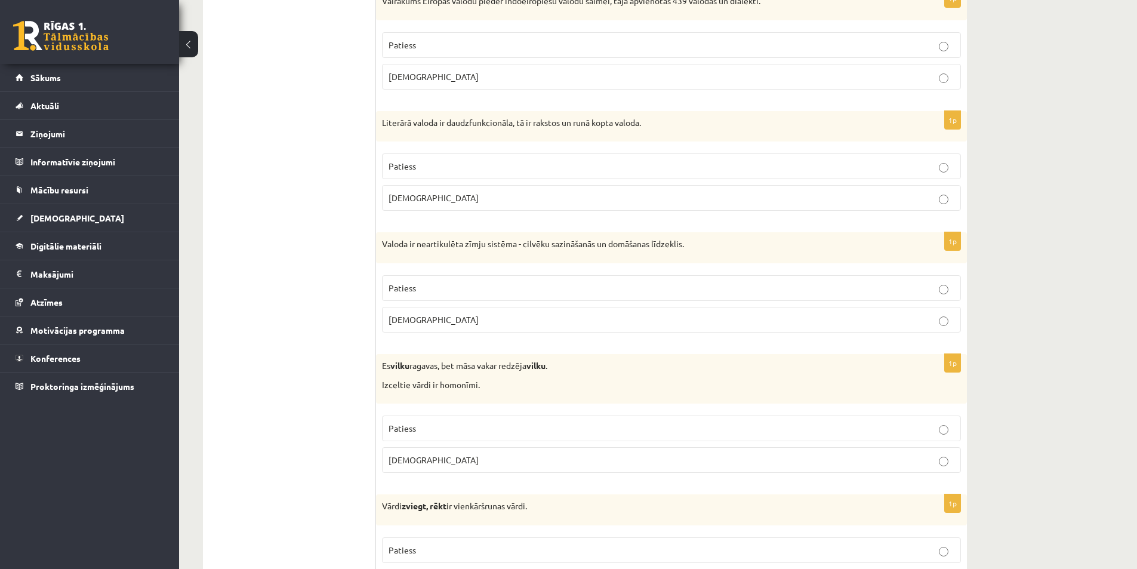
drag, startPoint x: 374, startPoint y: 125, endPoint x: 640, endPoint y: 214, distance: 280.7
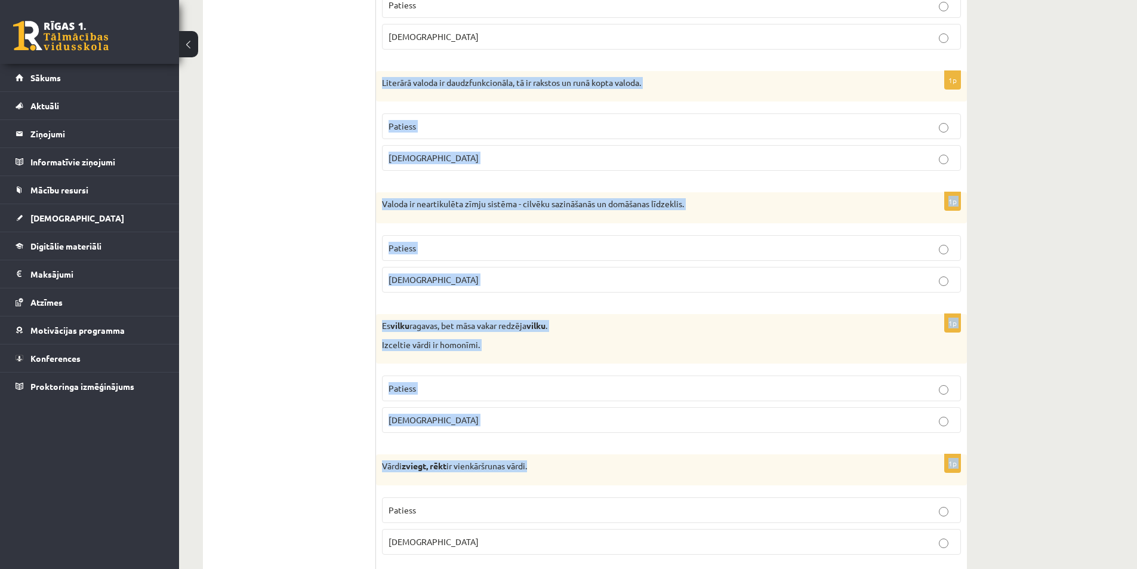
scroll to position [2805, 0]
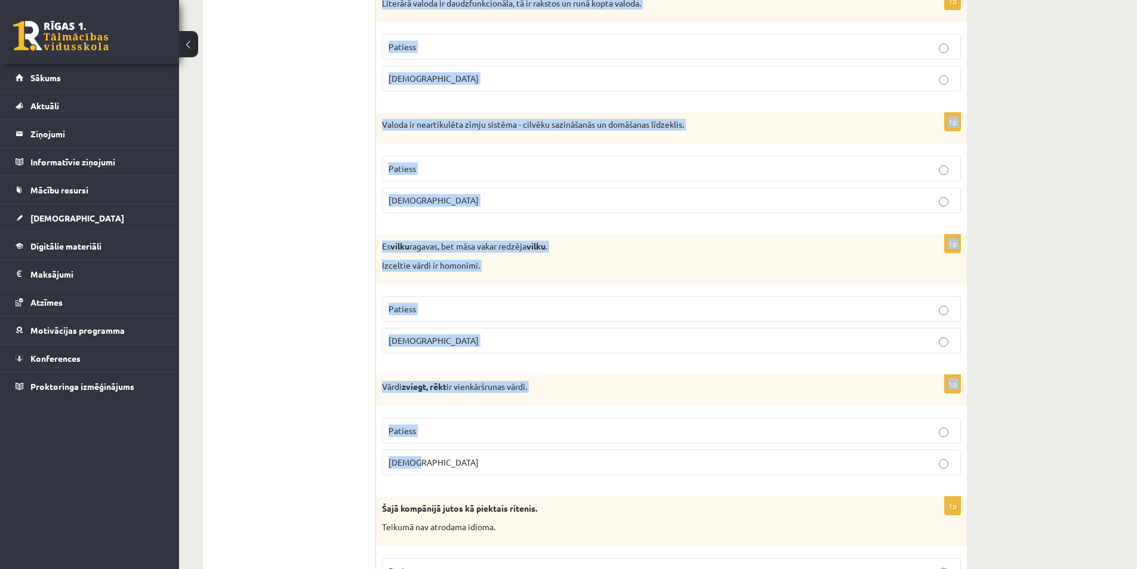
drag, startPoint x: 381, startPoint y: 121, endPoint x: 695, endPoint y: 453, distance: 457.7
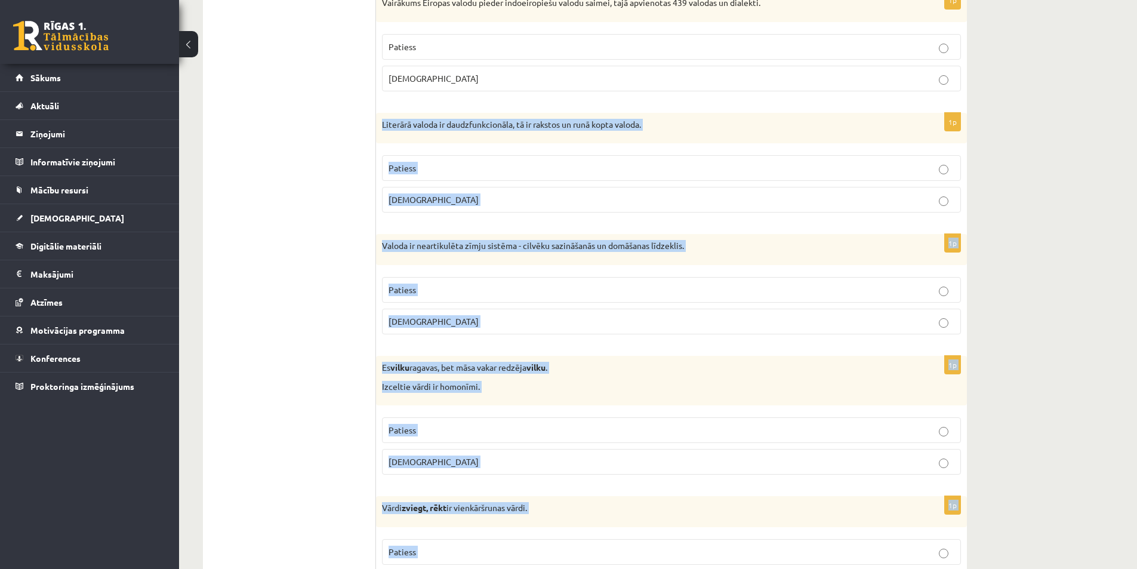
scroll to position [2686, 0]
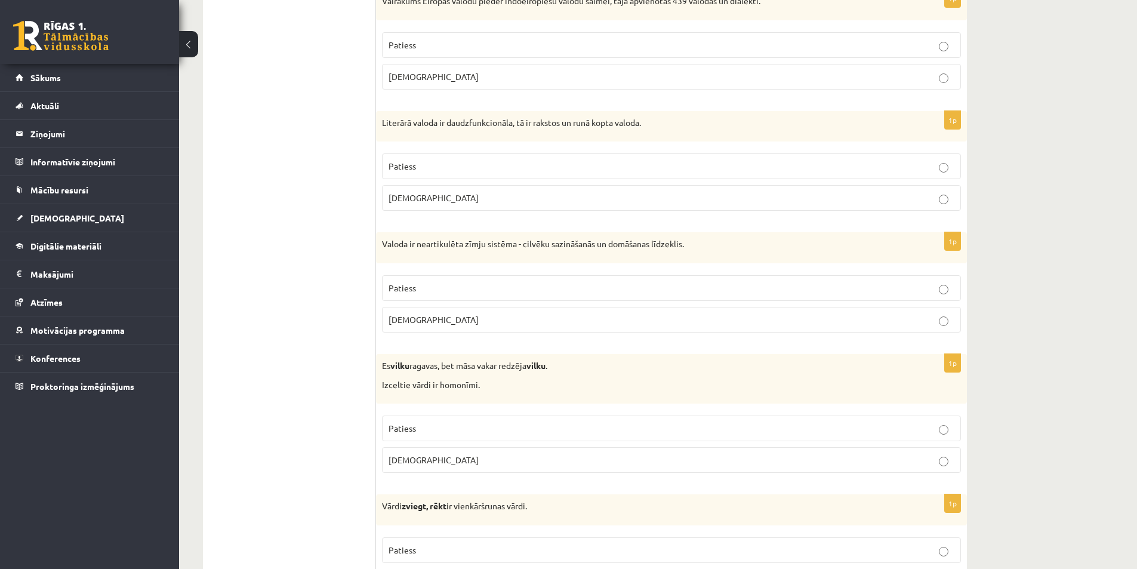
click at [522, 168] on p "Patiess" at bounding box center [672, 166] width 566 height 13
click at [569, 328] on label "Aplams" at bounding box center [671, 320] width 579 height 26
click at [657, 428] on p "Patiess" at bounding box center [672, 428] width 566 height 13
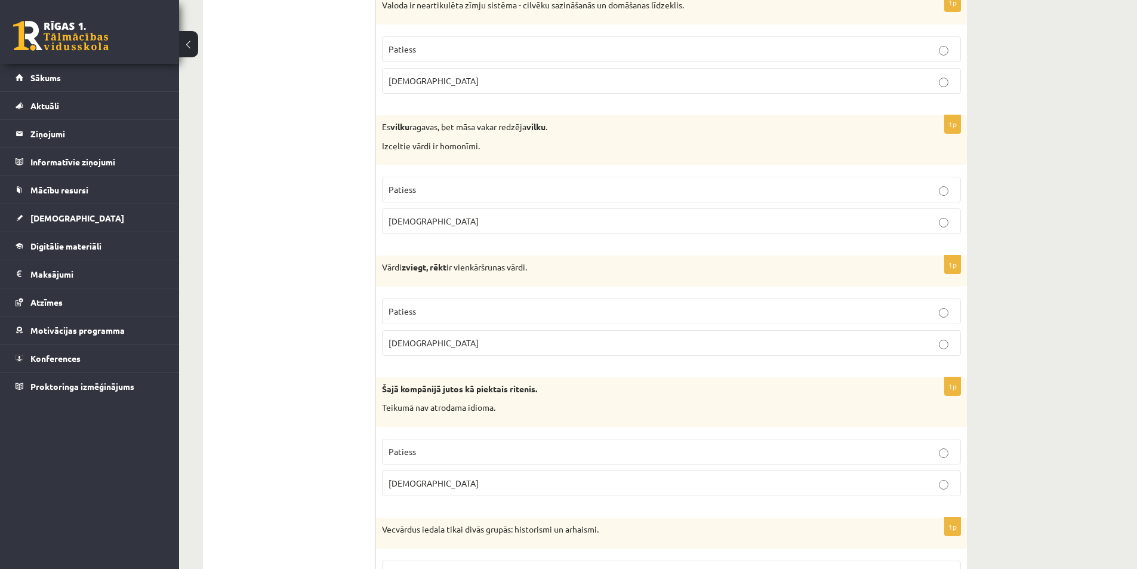
click at [661, 318] on label "Patiess" at bounding box center [671, 311] width 579 height 26
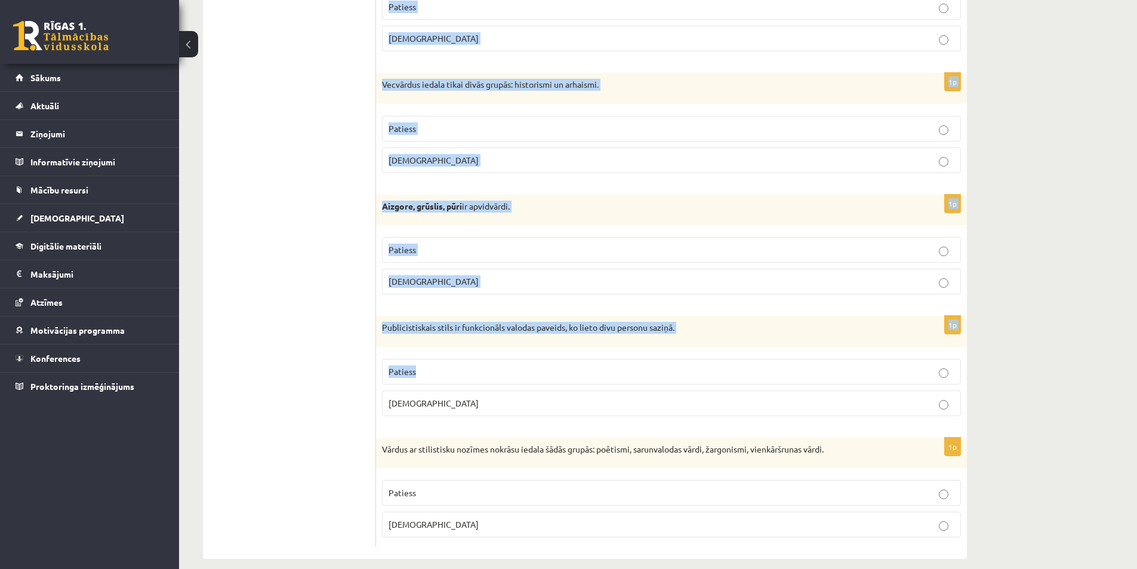
scroll to position [3383, 0]
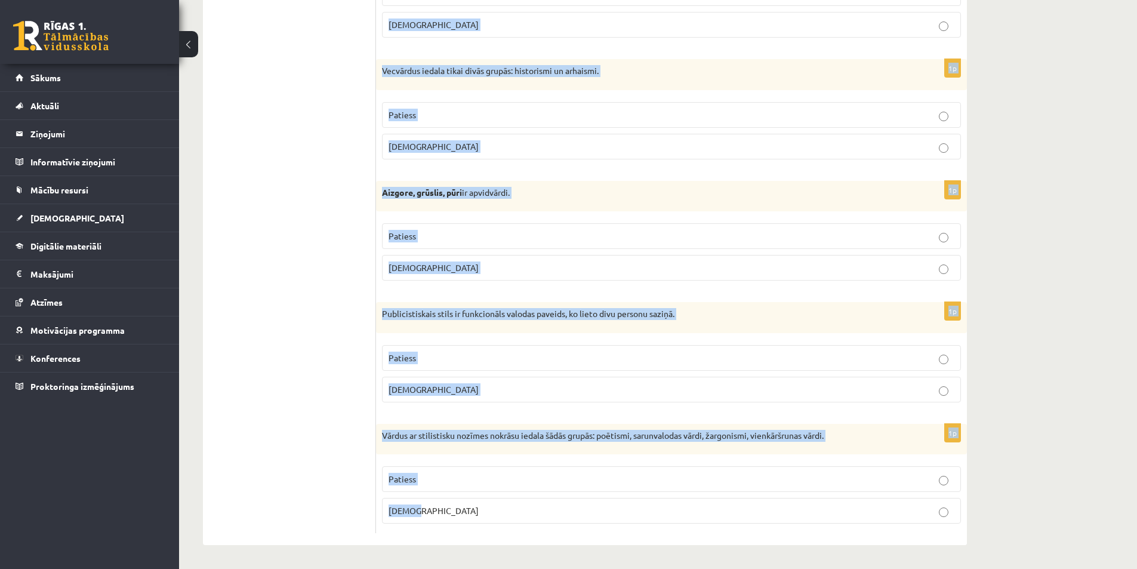
drag, startPoint x: 379, startPoint y: 267, endPoint x: 657, endPoint y: 516, distance: 372.8
click at [712, 485] on p "Patiess" at bounding box center [672, 479] width 566 height 13
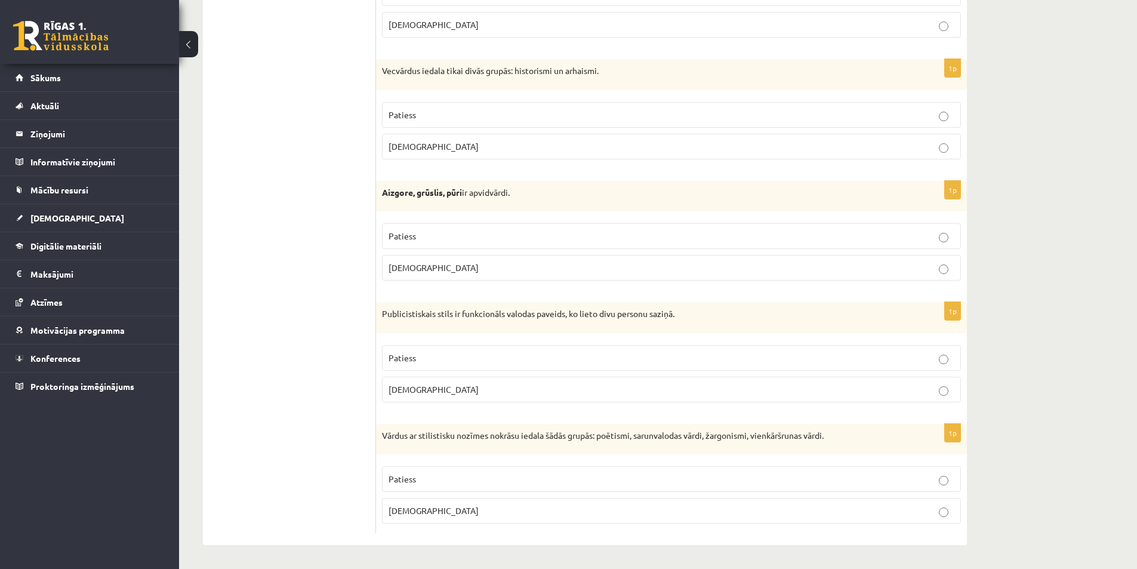
click at [750, 390] on p "Aplams" at bounding box center [672, 389] width 566 height 13
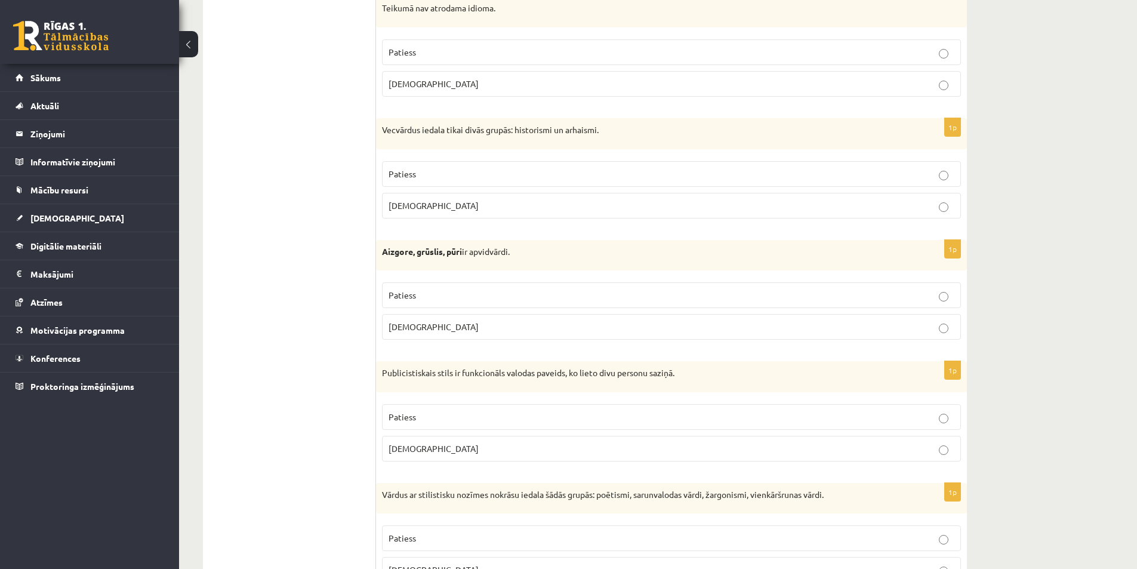
scroll to position [3264, 0]
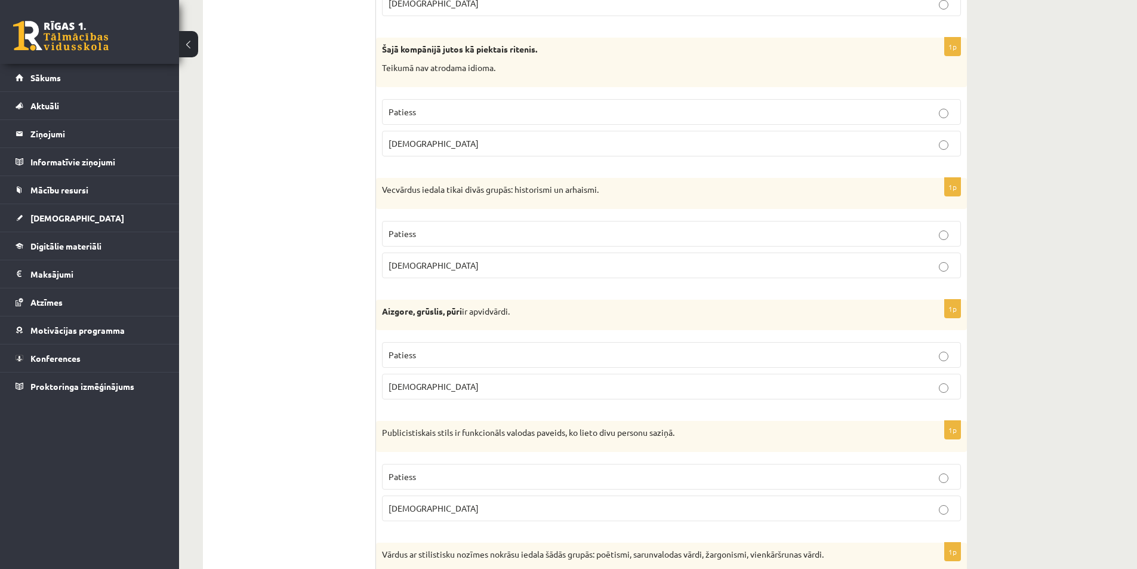
click at [766, 354] on p "Patiess" at bounding box center [672, 355] width 566 height 13
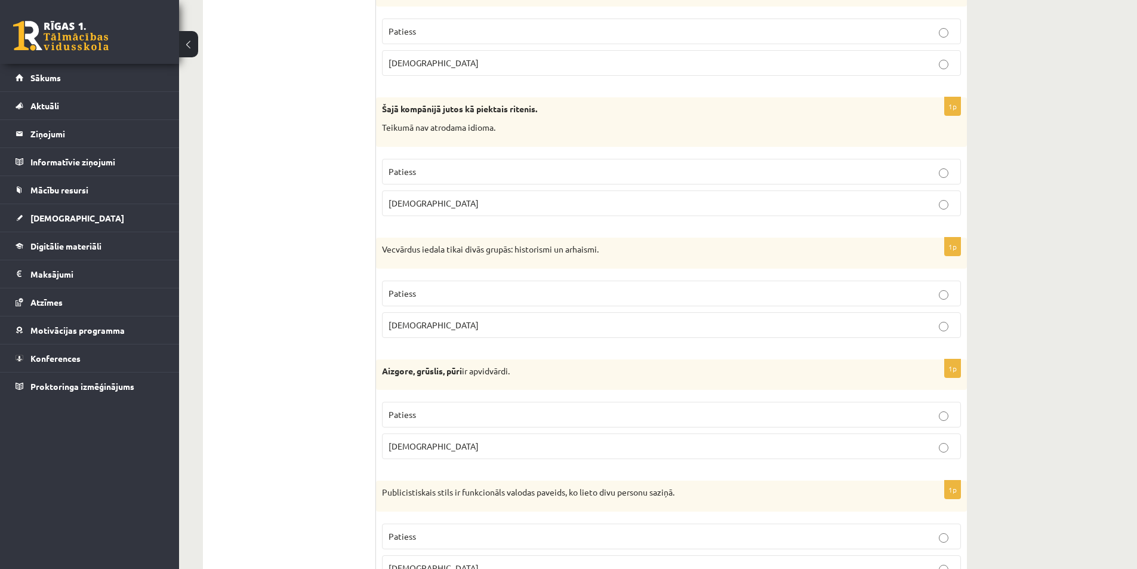
scroll to position [3145, 0]
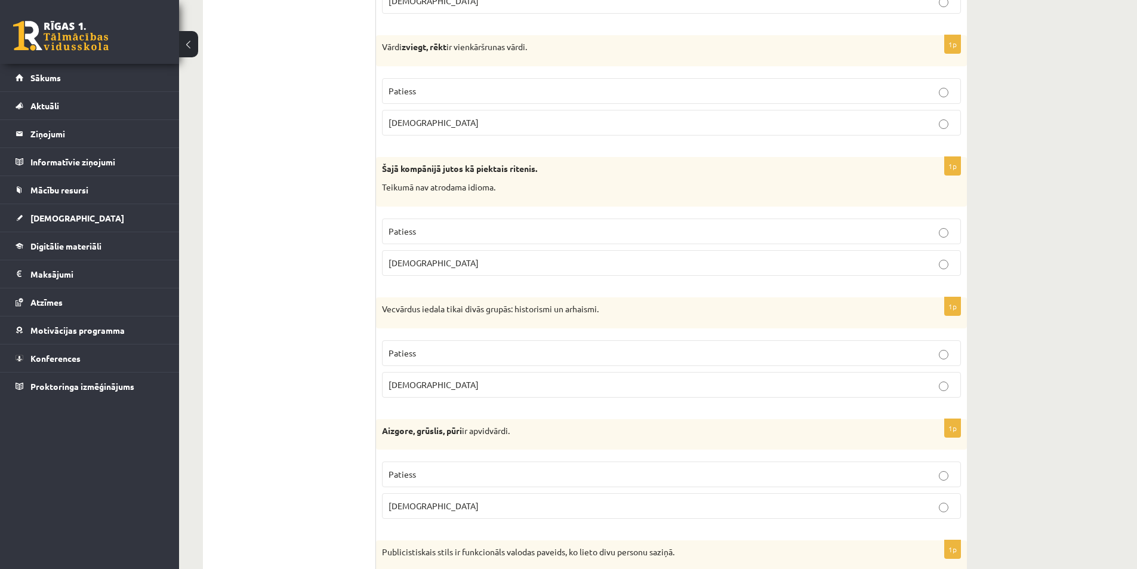
click at [776, 382] on p "Aplams" at bounding box center [672, 384] width 566 height 13
click at [776, 266] on p "Aplams" at bounding box center [672, 263] width 566 height 13
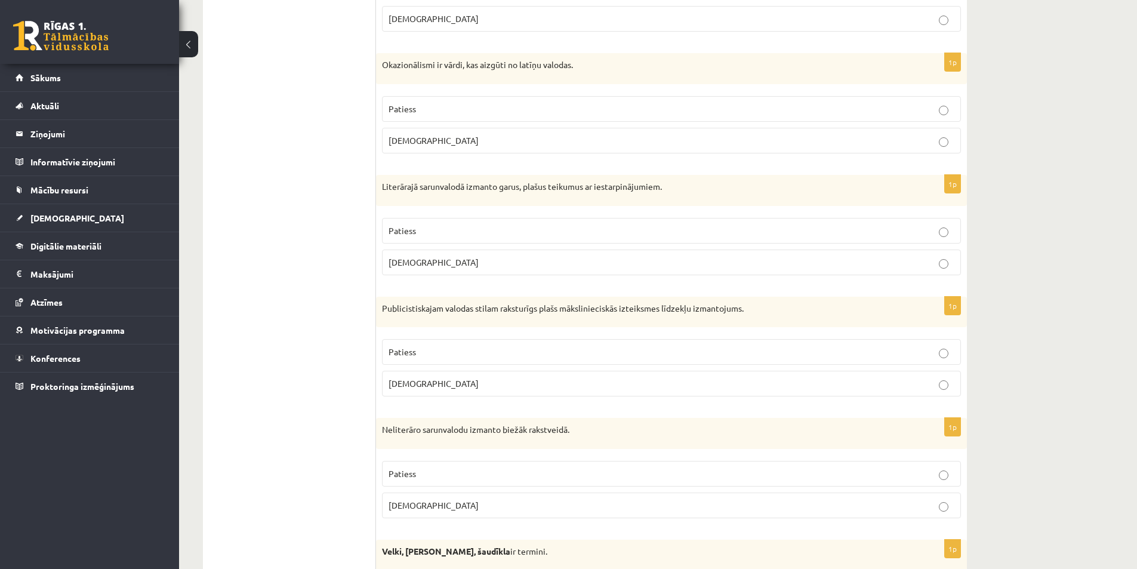
scroll to position [0, 0]
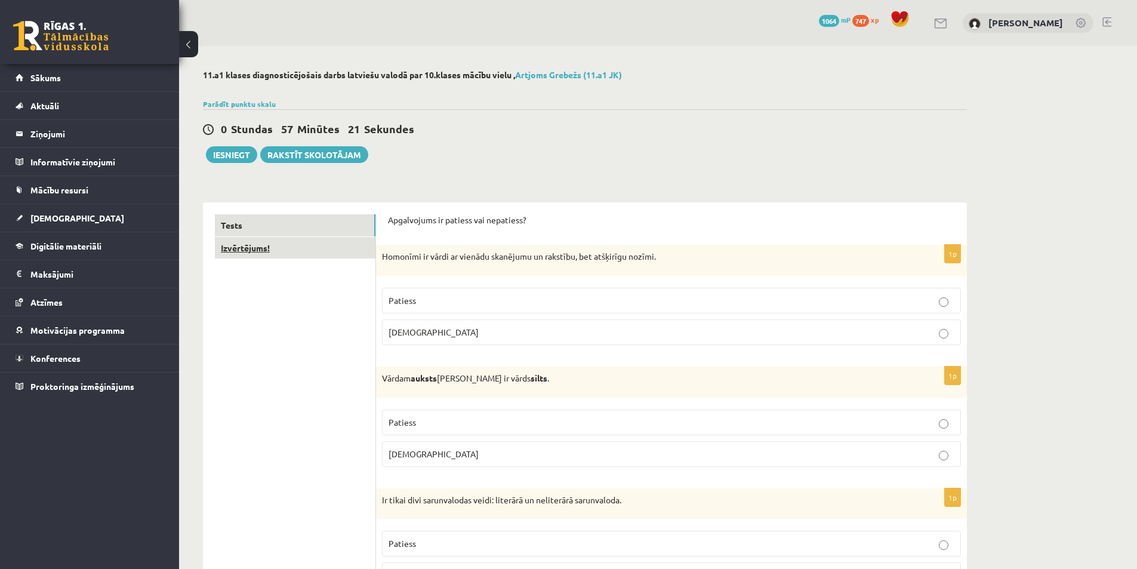
click at [318, 249] on link "Izvērtējums!" at bounding box center [295, 248] width 161 height 22
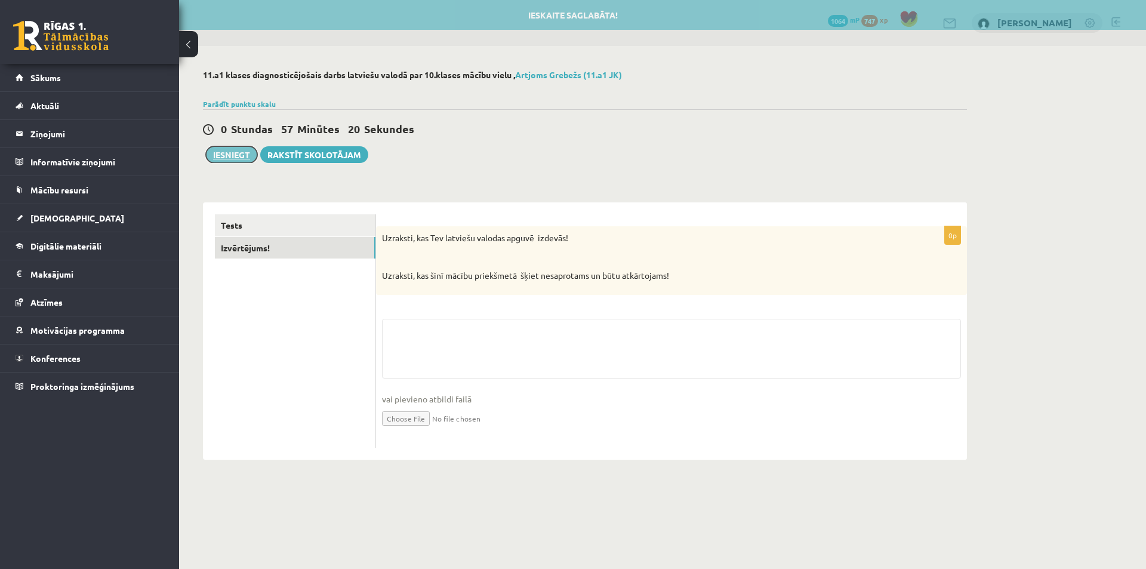
click at [218, 147] on button "Iesniegt" at bounding box center [231, 154] width 51 height 17
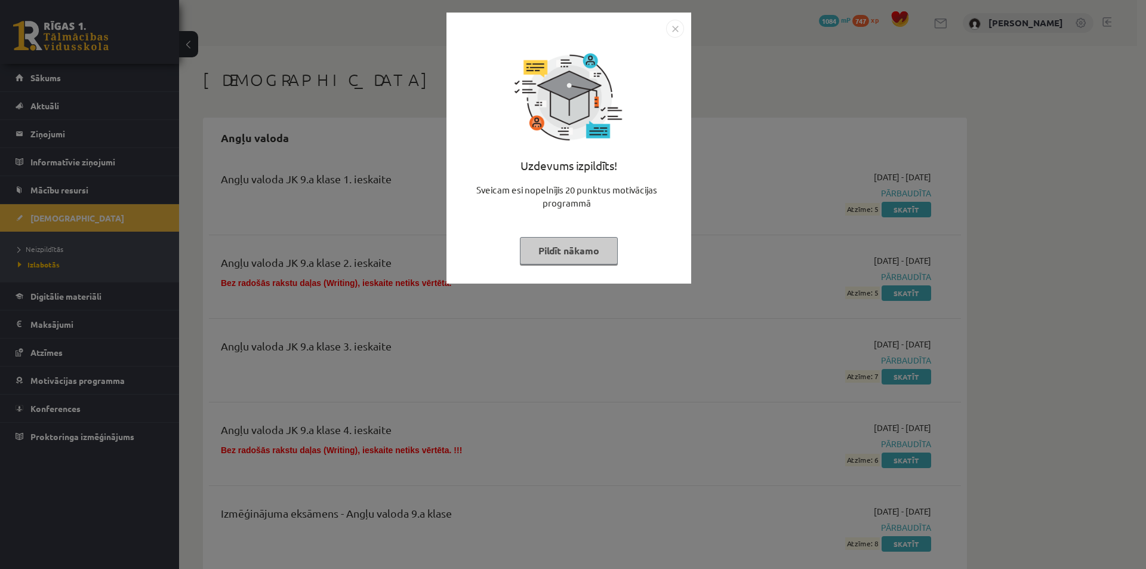
click at [565, 246] on button "Pildīt nākamo" at bounding box center [569, 250] width 98 height 27
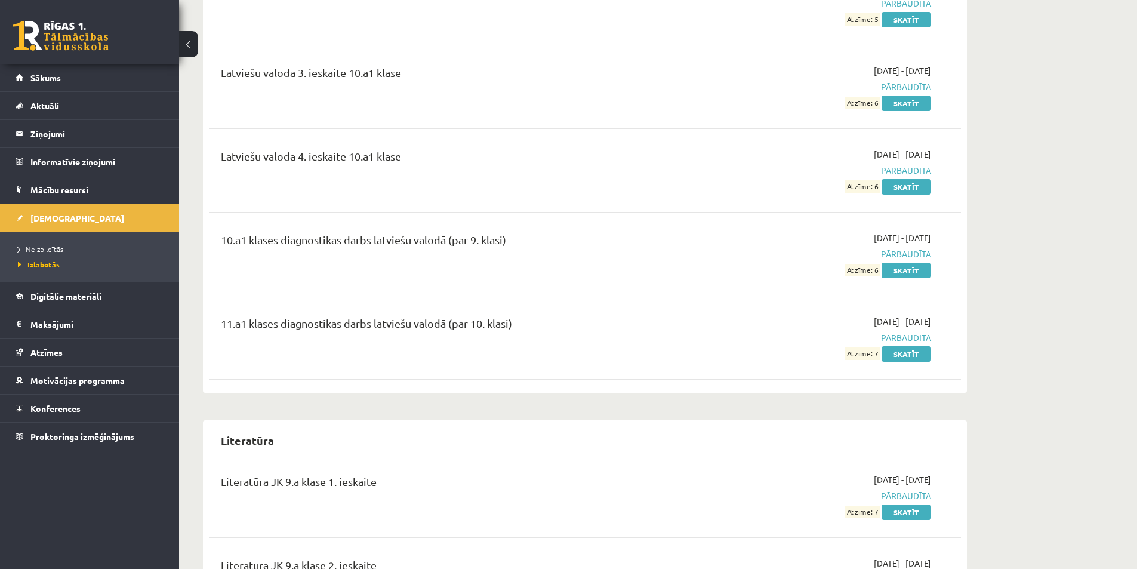
scroll to position [8475, 0]
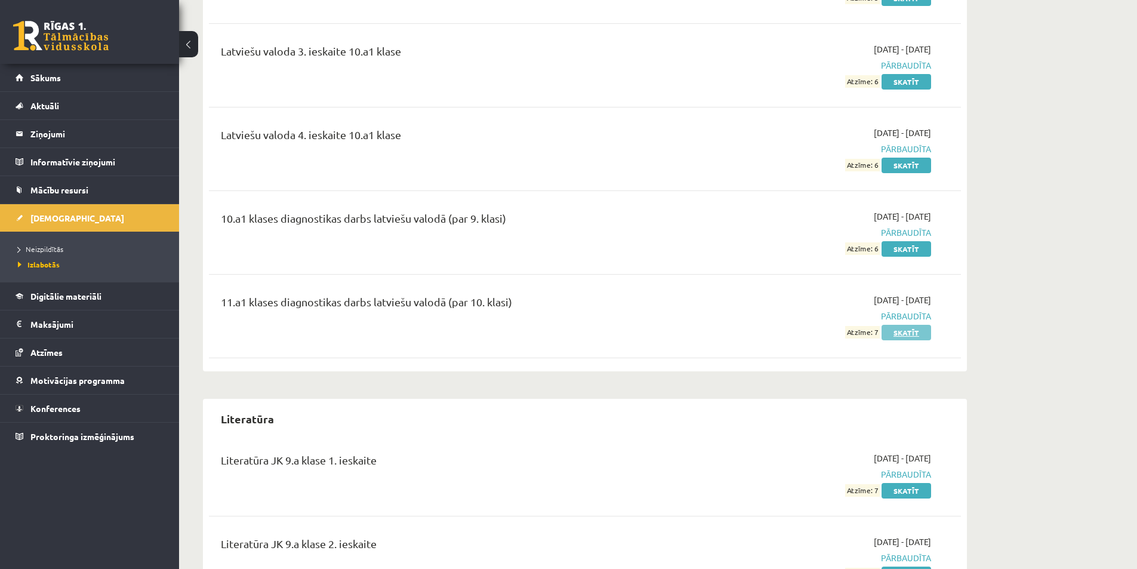
click at [905, 325] on link "Skatīt" at bounding box center [907, 333] width 50 height 16
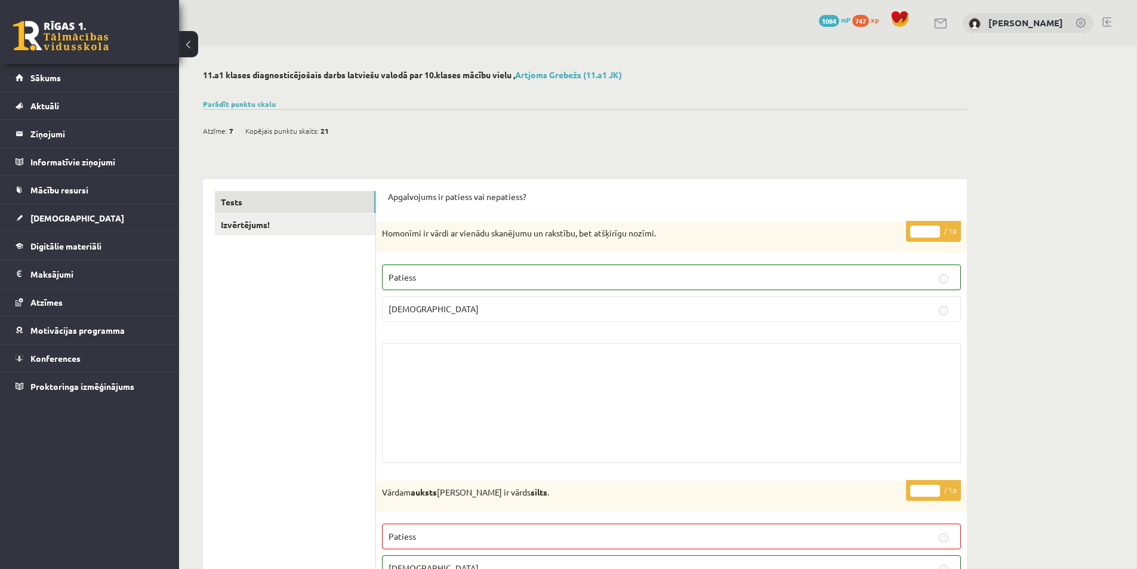
click at [241, 103] on link "Parādīt punktu skalu" at bounding box center [239, 104] width 73 height 10
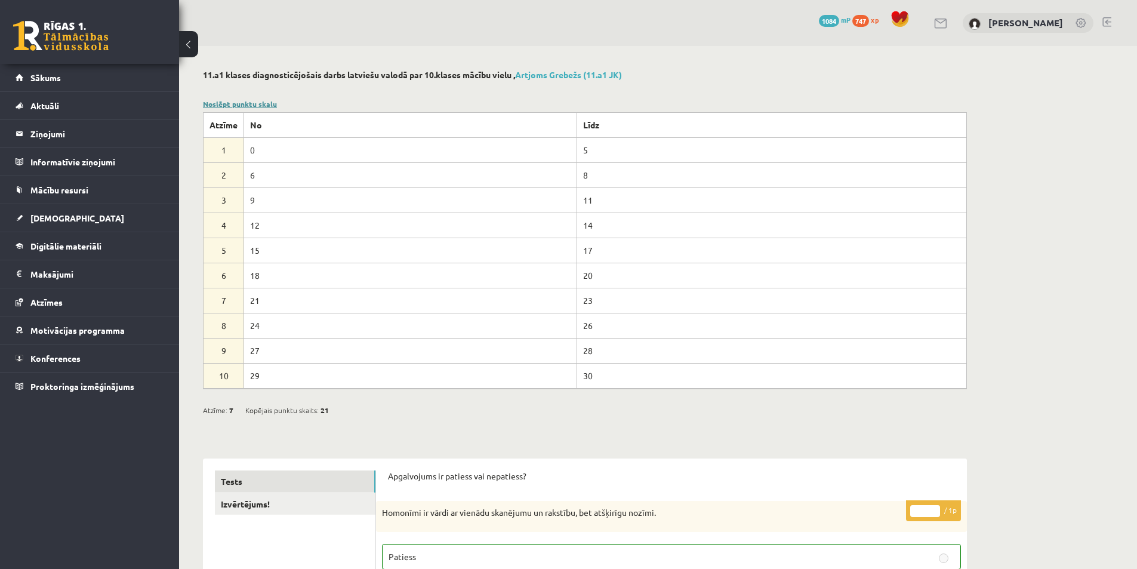
drag, startPoint x: 244, startPoint y: 103, endPoint x: 230, endPoint y: 103, distance: 13.1
click at [245, 103] on link "Noslēpt punktu skalu" at bounding box center [240, 104] width 74 height 10
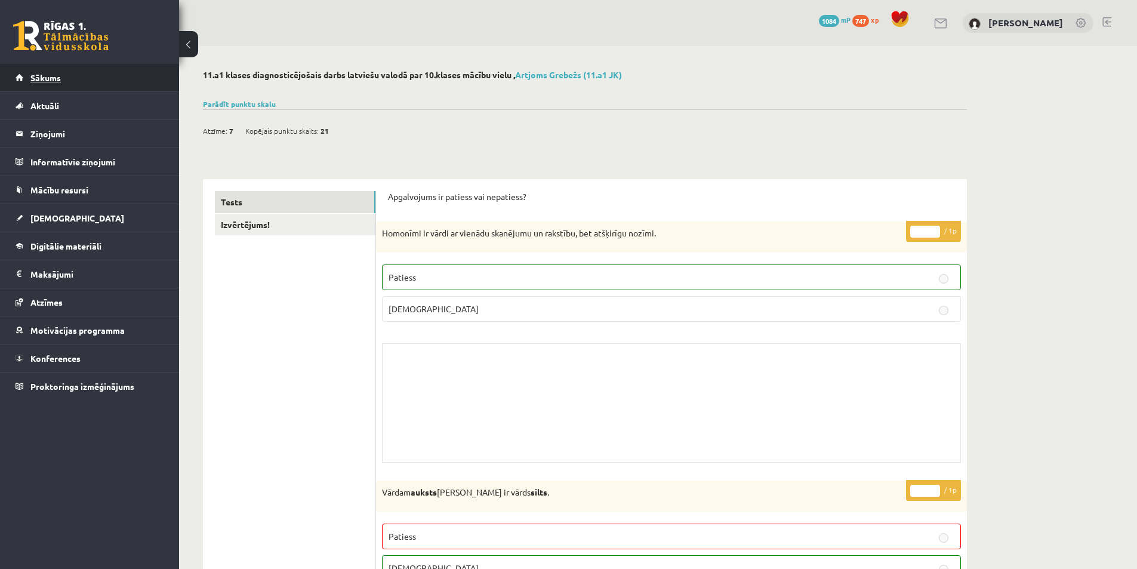
click at [91, 82] on link "Sākums" at bounding box center [90, 77] width 149 height 27
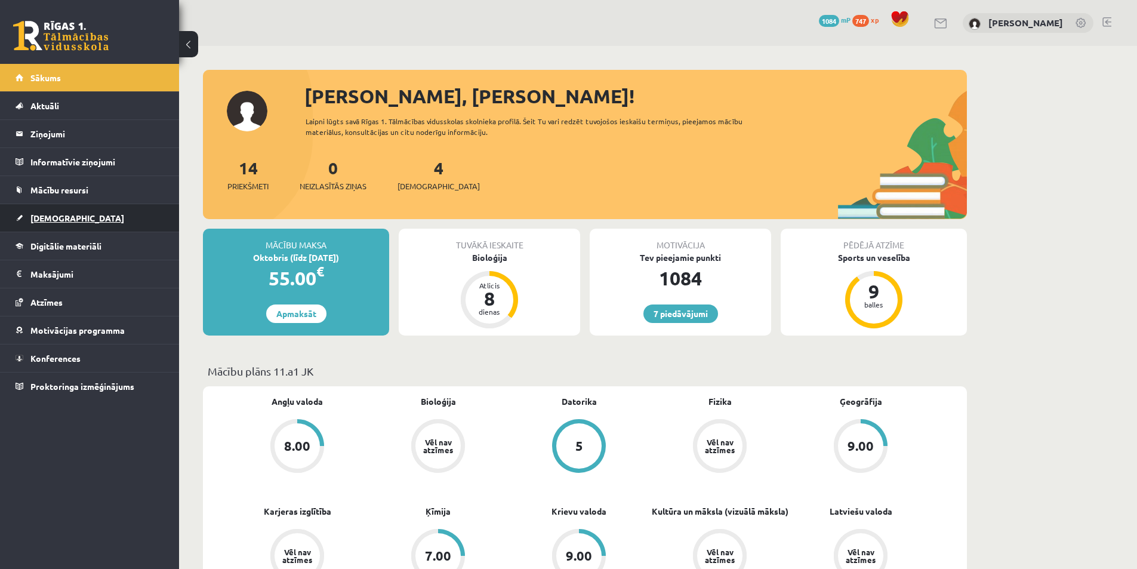
click at [70, 226] on link "[DEMOGRAPHIC_DATA]" at bounding box center [90, 217] width 149 height 27
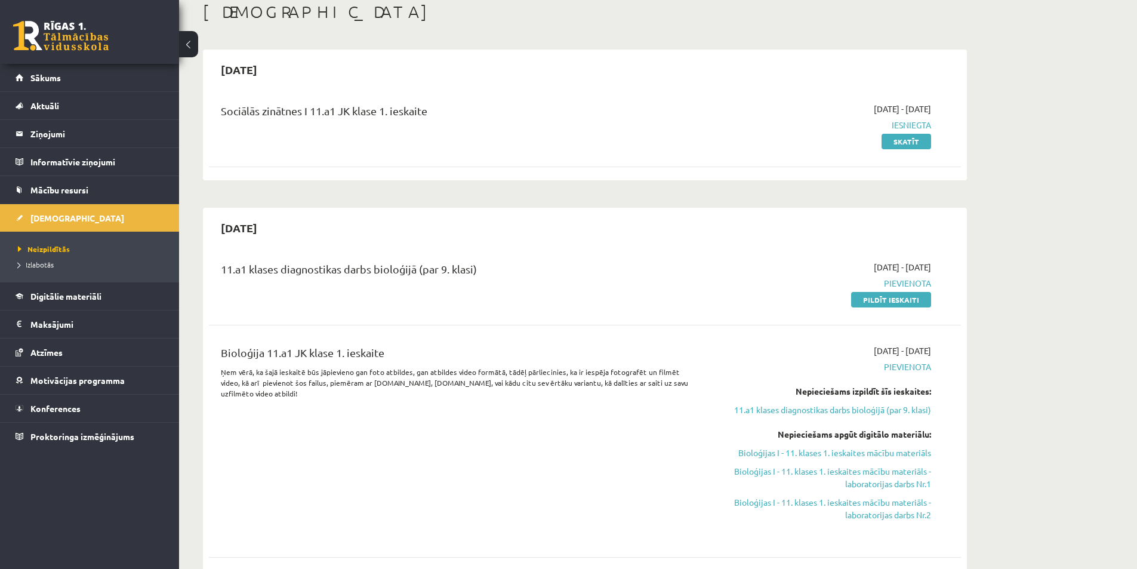
scroll to position [60, 0]
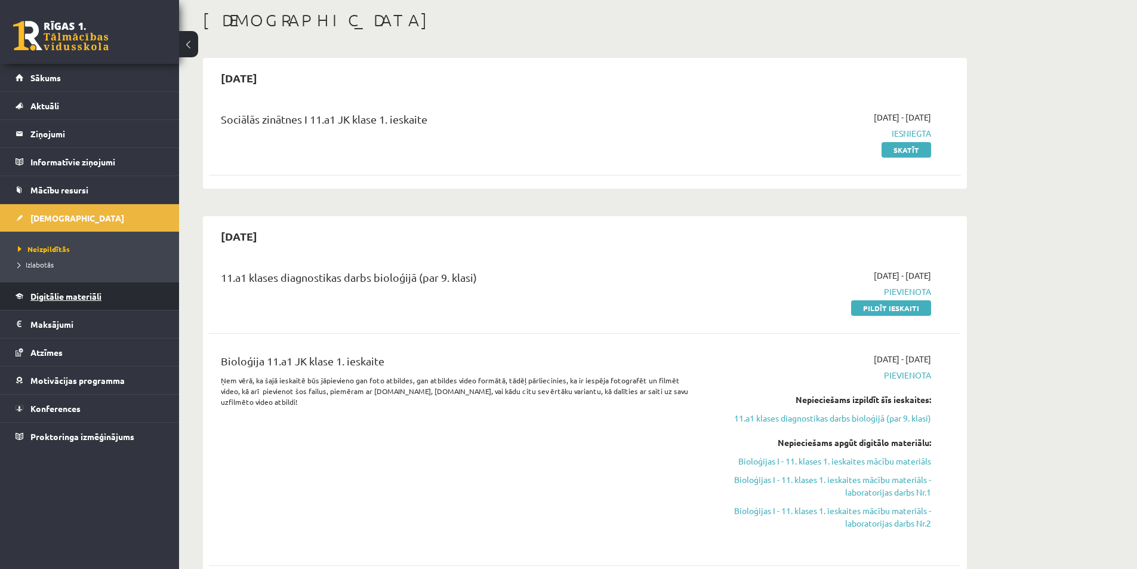
click at [67, 301] on link "Digitālie materiāli" at bounding box center [90, 295] width 149 height 27
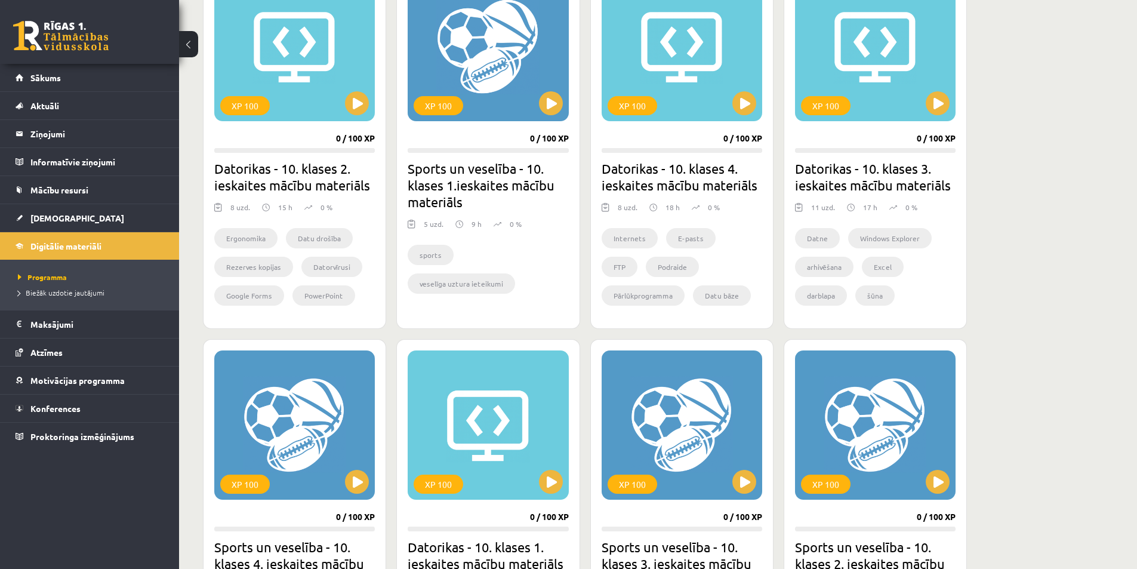
scroll to position [358, 0]
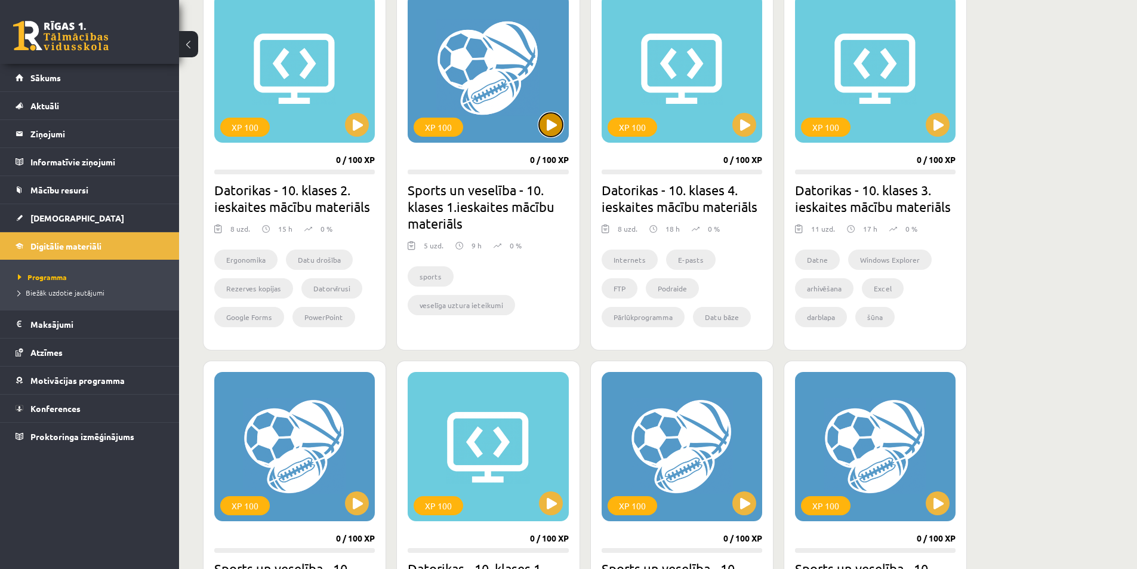
click at [550, 127] on button at bounding box center [551, 125] width 24 height 24
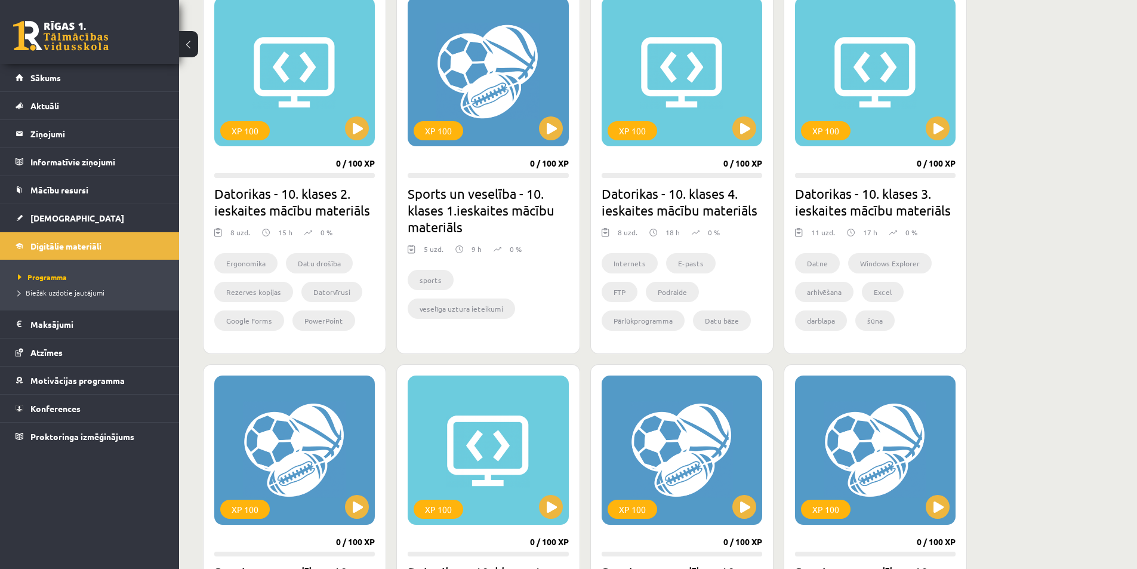
scroll to position [298, 0]
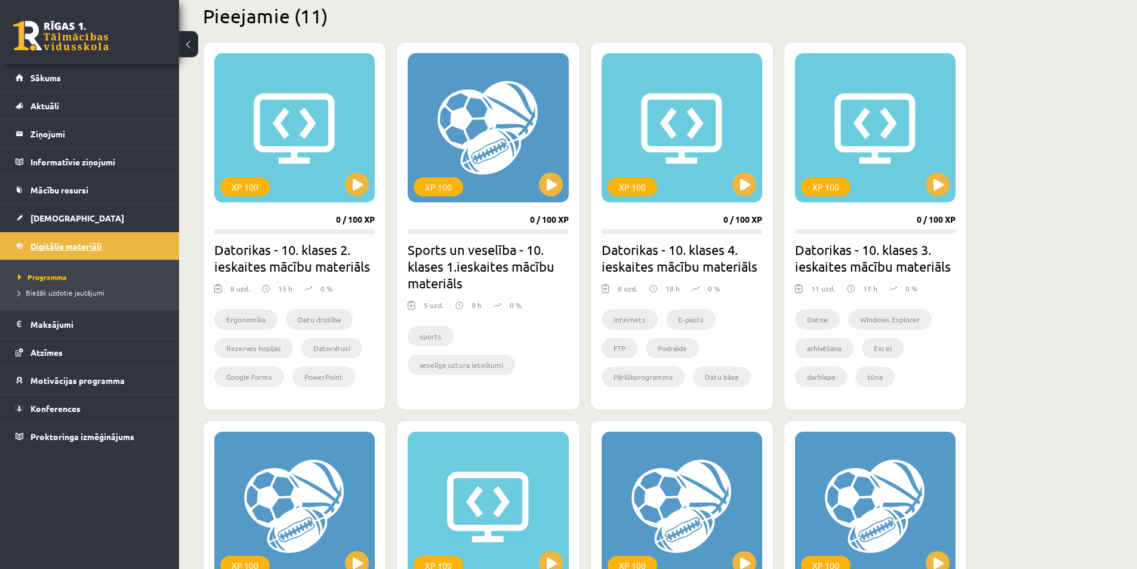
click at [66, 250] on span "Digitālie materiāli" at bounding box center [65, 246] width 71 height 11
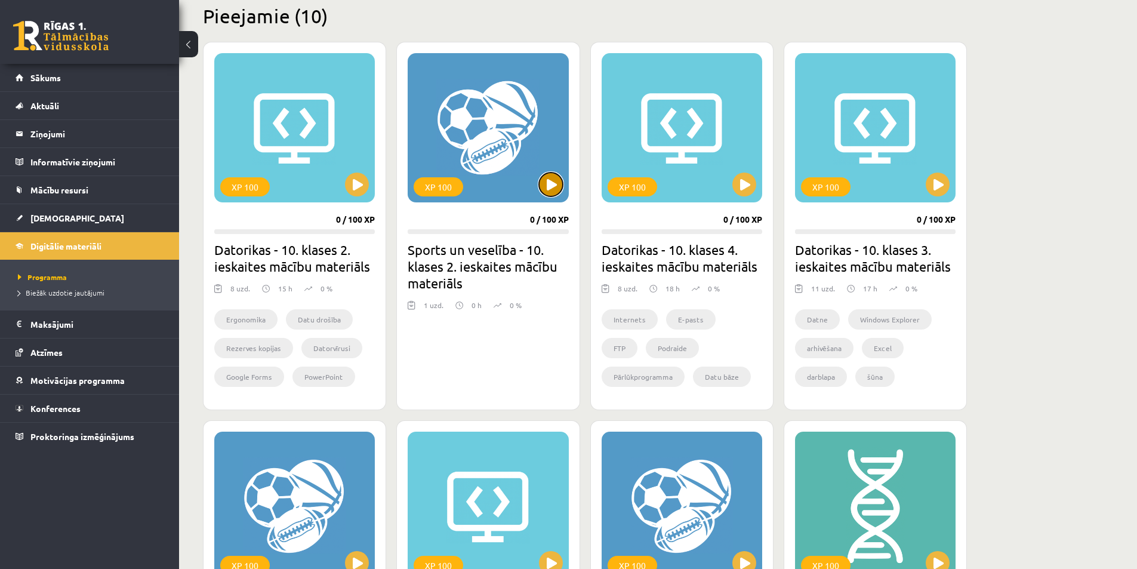
click at [547, 181] on button at bounding box center [551, 184] width 24 height 24
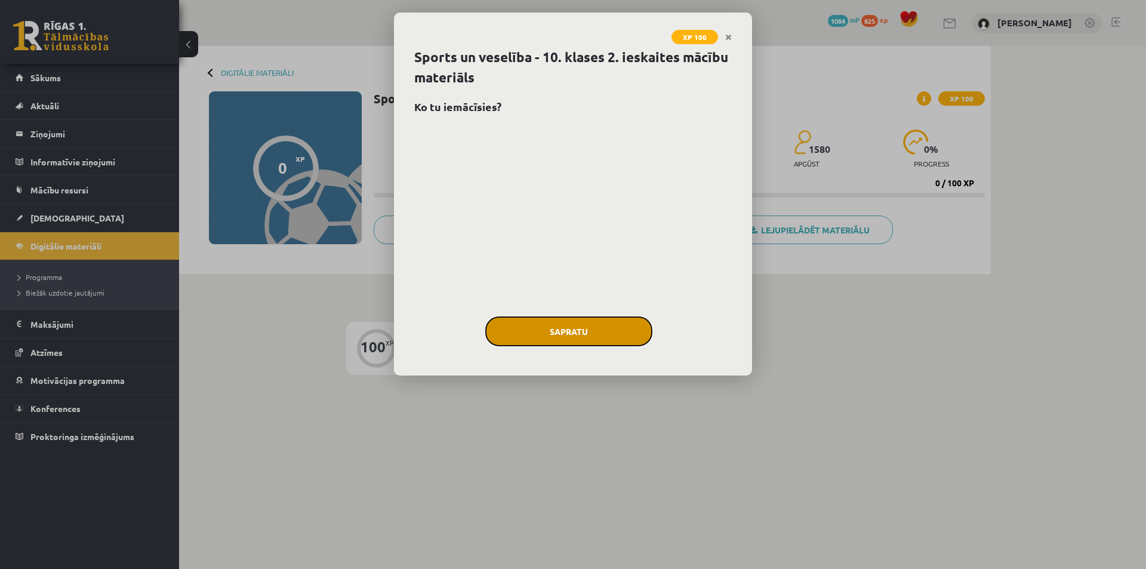
click at [560, 316] on button "Sapratu" at bounding box center [568, 331] width 167 height 30
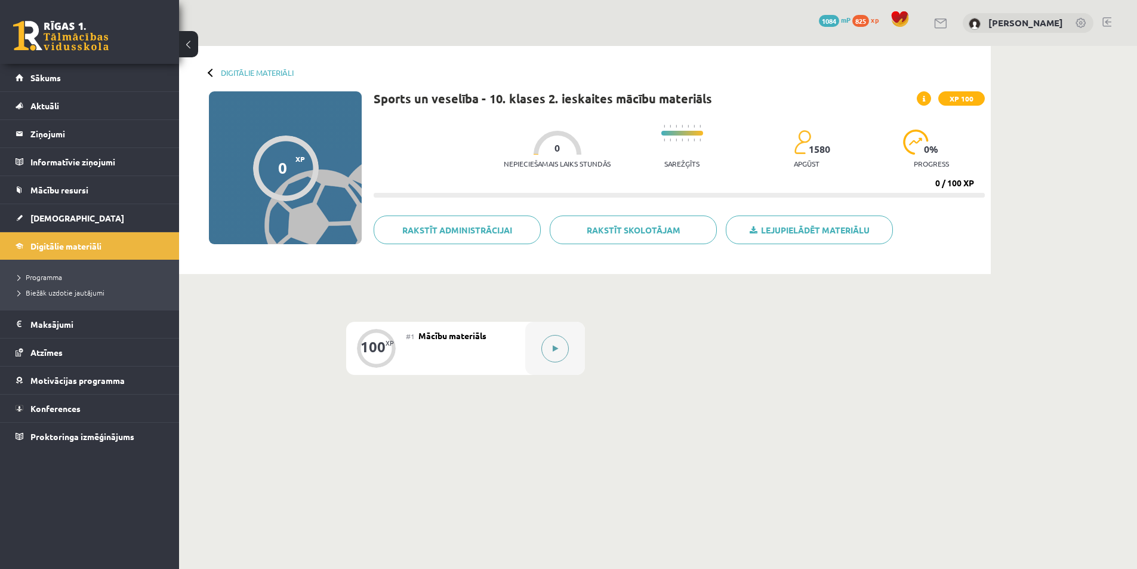
click at [557, 350] on icon at bounding box center [555, 348] width 5 height 7
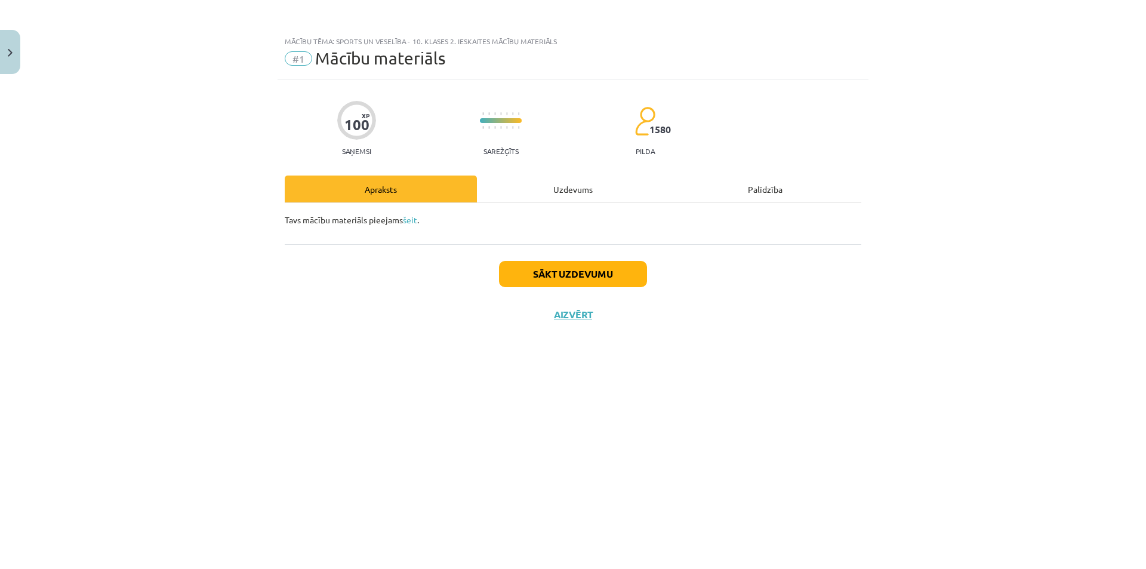
click at [572, 189] on div "Uzdevums" at bounding box center [573, 188] width 192 height 27
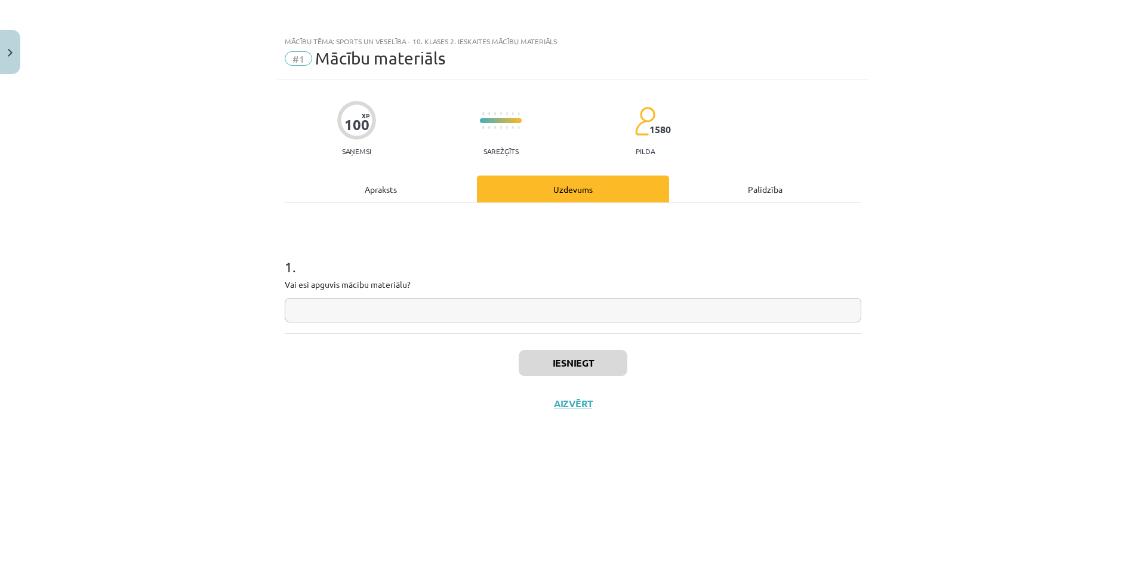
click at [472, 304] on input "text" at bounding box center [573, 310] width 577 height 24
type input "**"
click at [571, 362] on button "Iesniegt" at bounding box center [573, 363] width 109 height 26
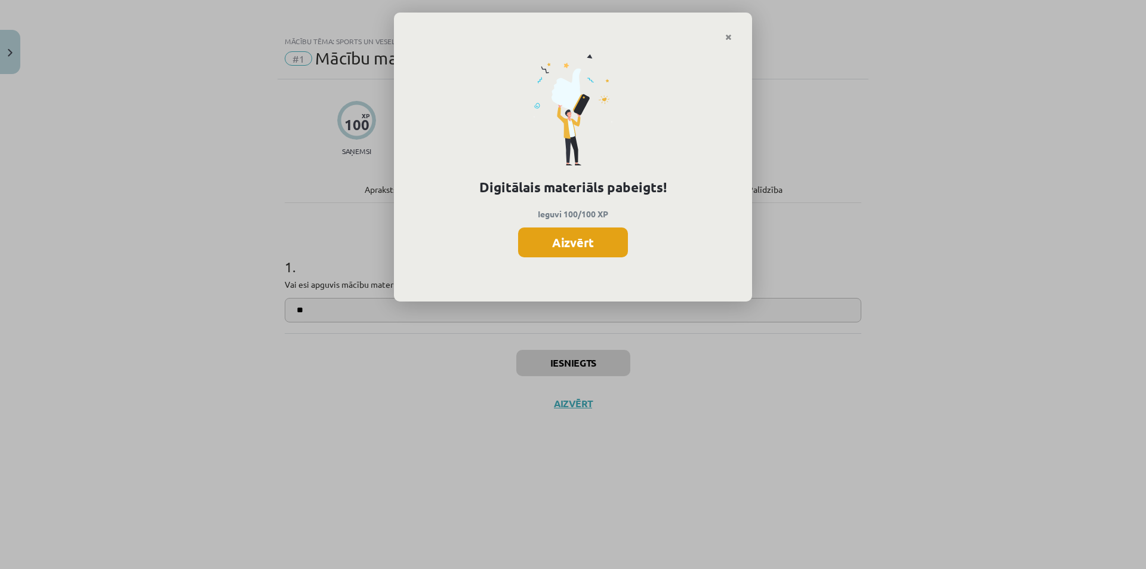
click at [581, 244] on button "Aizvērt" at bounding box center [573, 242] width 110 height 30
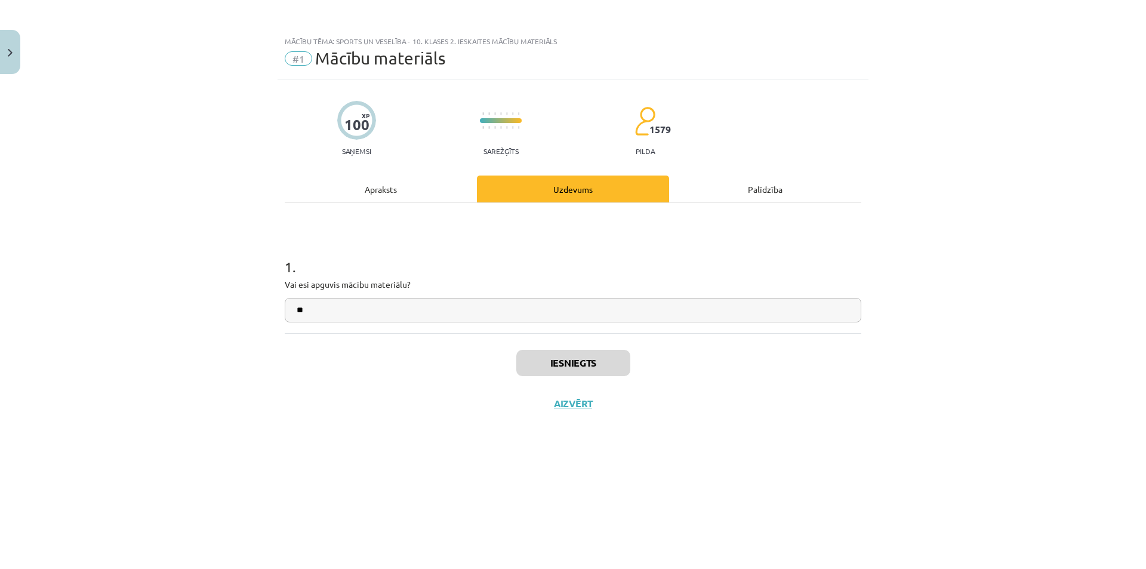
click at [580, 396] on div "Iesniegts Aizvērt" at bounding box center [573, 375] width 577 height 84
click at [577, 400] on button "Aizvērt" at bounding box center [568, 403] width 45 height 12
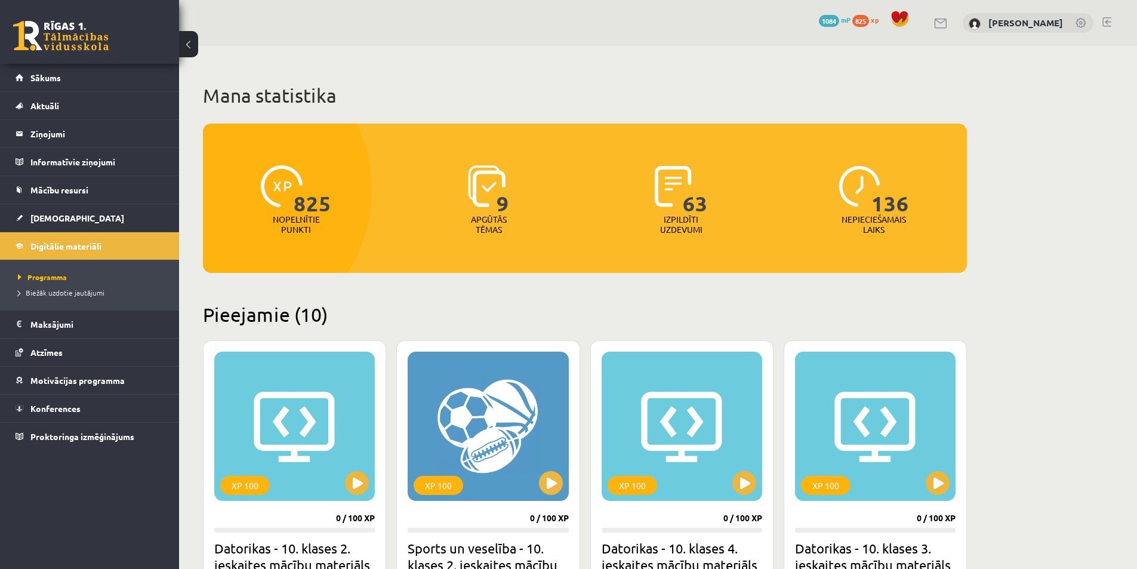
scroll to position [298, 0]
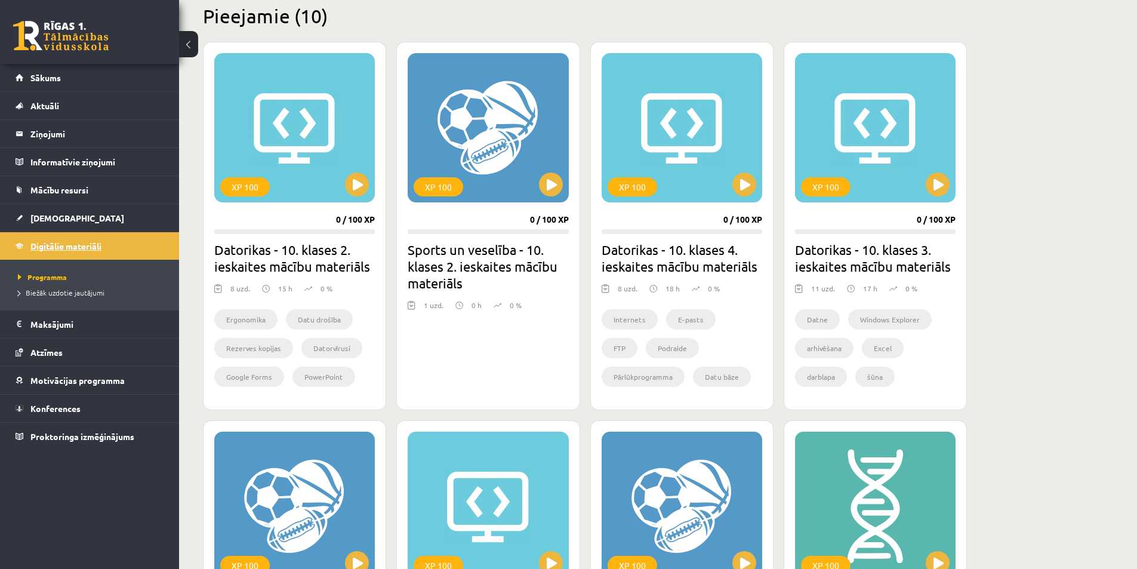
click at [93, 245] on span "Digitālie materiāli" at bounding box center [65, 246] width 71 height 11
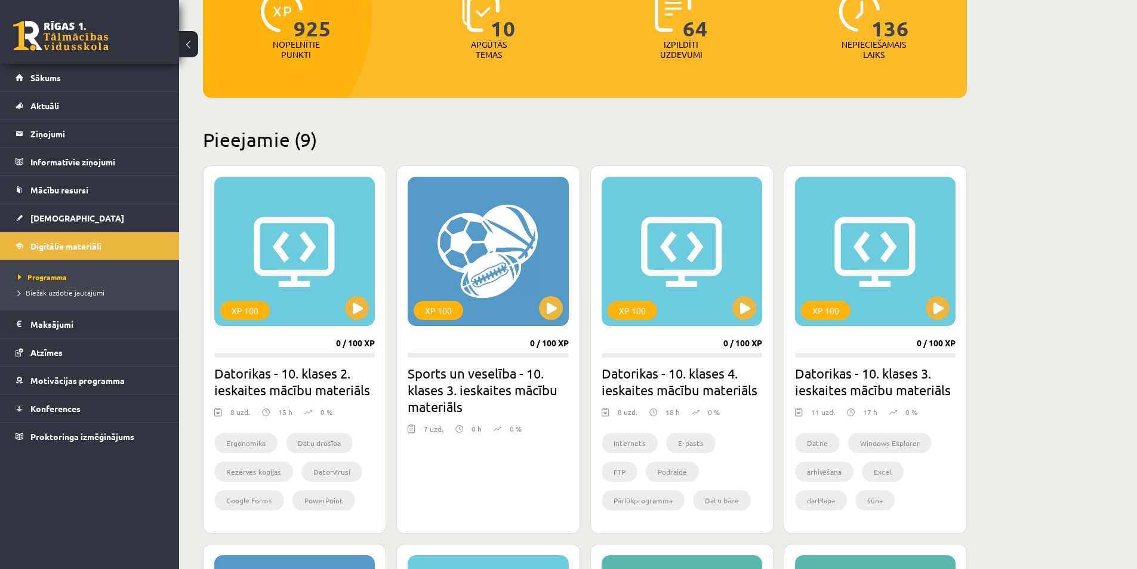
scroll to position [179, 0]
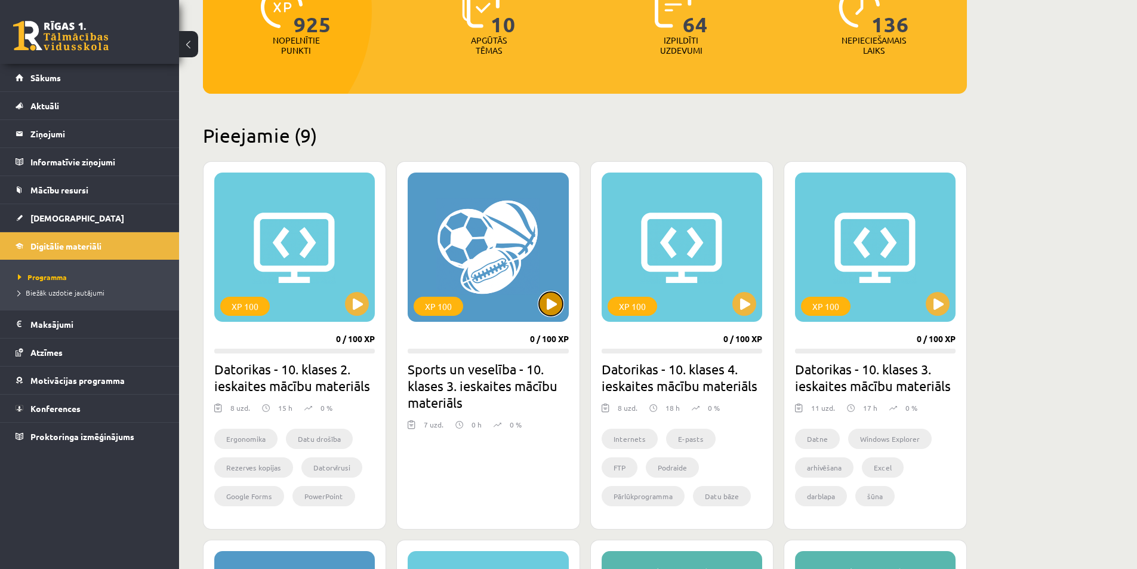
click at [559, 306] on button at bounding box center [551, 304] width 24 height 24
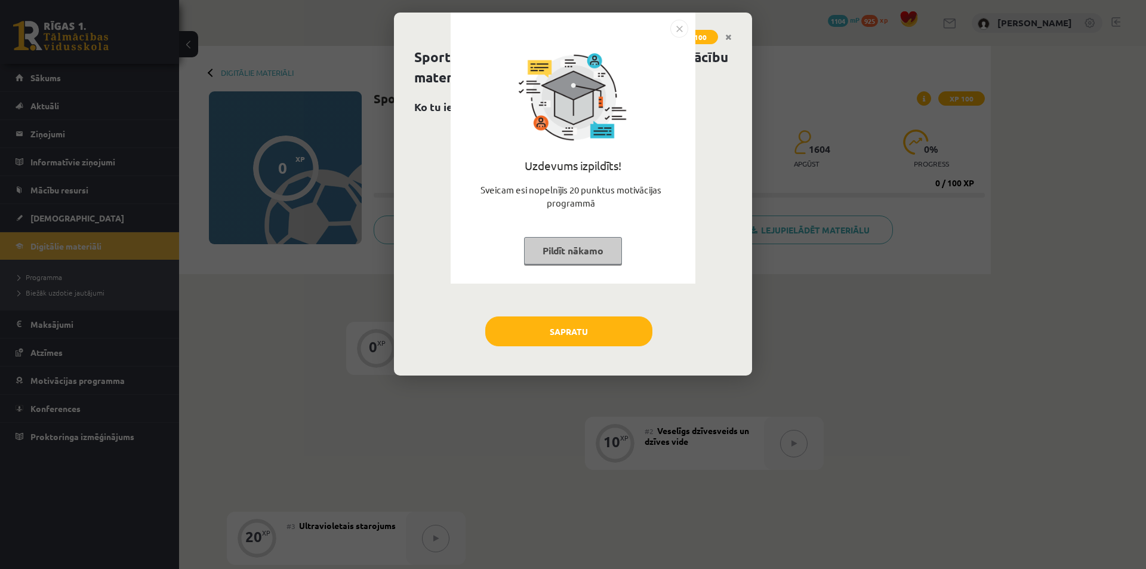
click at [569, 243] on button "Pildīt nākamo" at bounding box center [573, 250] width 98 height 27
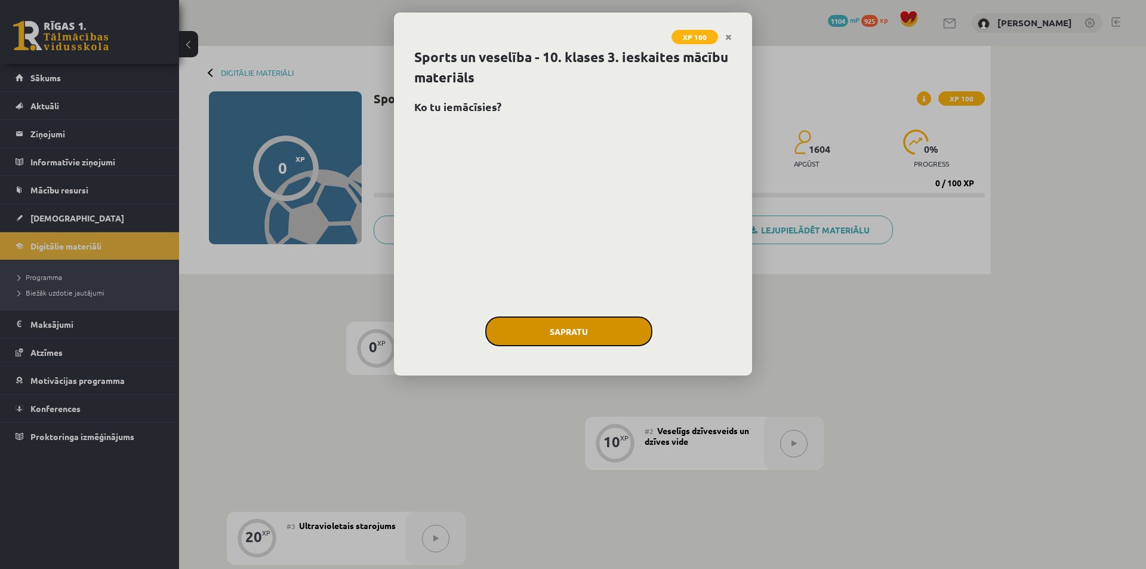
click at [576, 336] on button "Sapratu" at bounding box center [568, 331] width 167 height 30
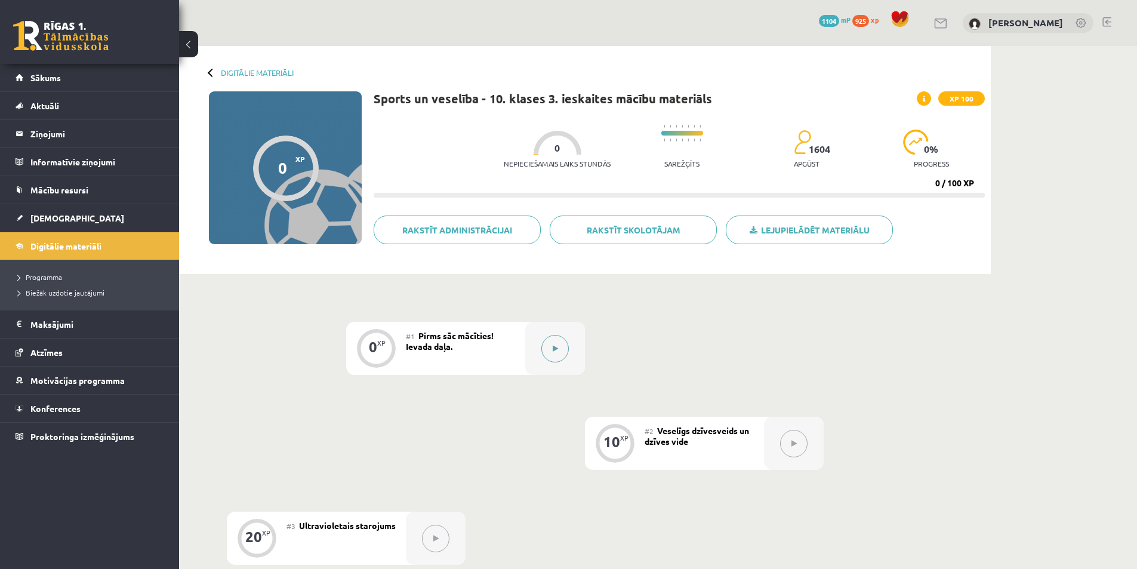
click at [556, 350] on icon at bounding box center [555, 348] width 5 height 7
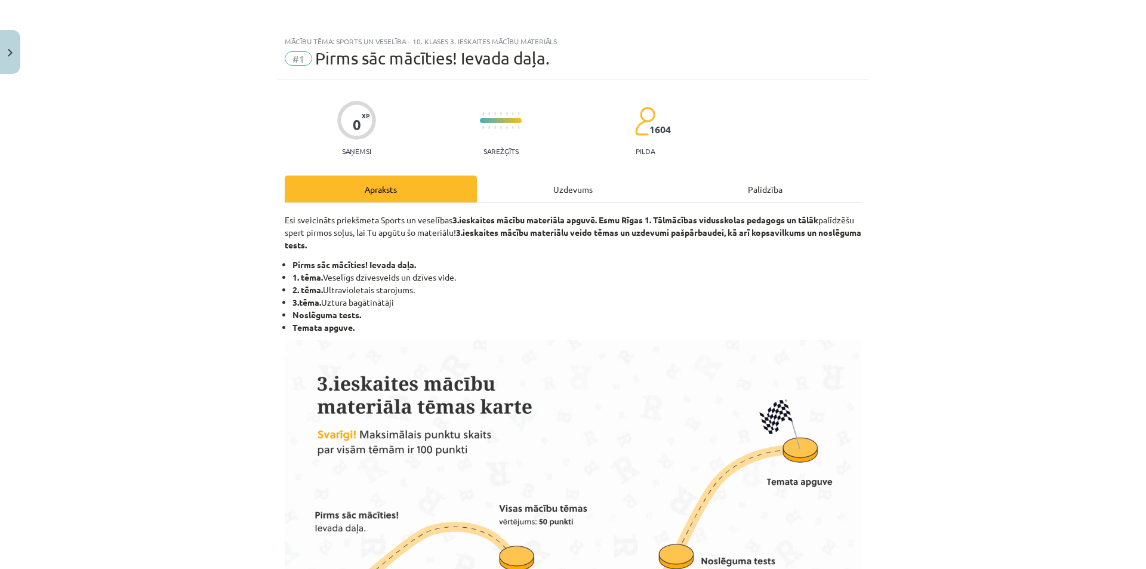
click at [543, 189] on div "Uzdevums" at bounding box center [573, 188] width 192 height 27
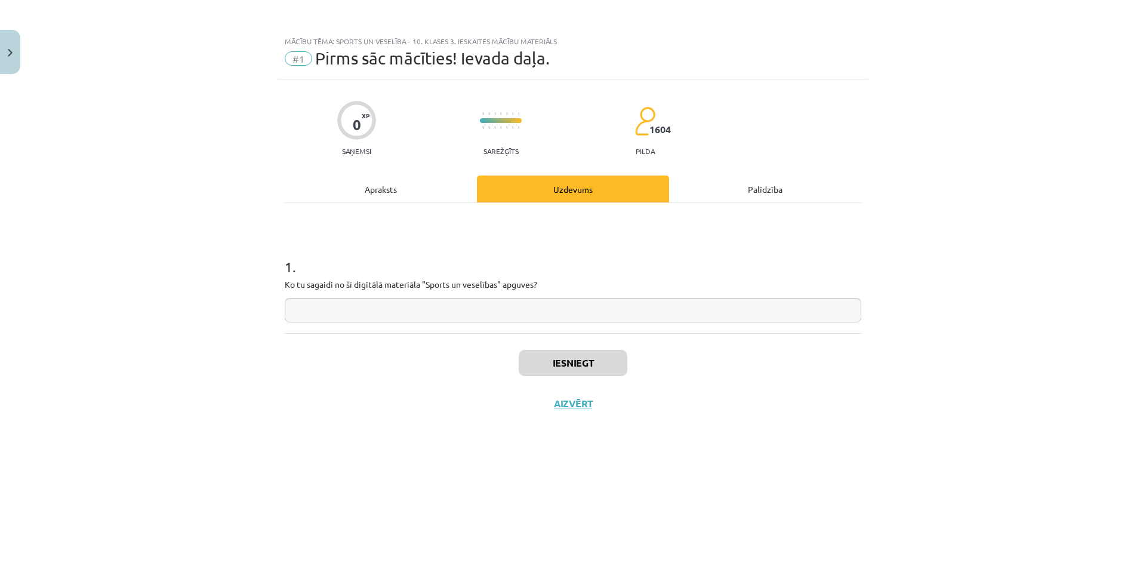
click at [329, 307] on input "text" at bounding box center [573, 310] width 577 height 24
type input "**********"
click at [578, 369] on button "Iesniegt" at bounding box center [573, 363] width 109 height 26
click at [564, 413] on button "Nākamā nodarbība" at bounding box center [572, 410] width 117 height 27
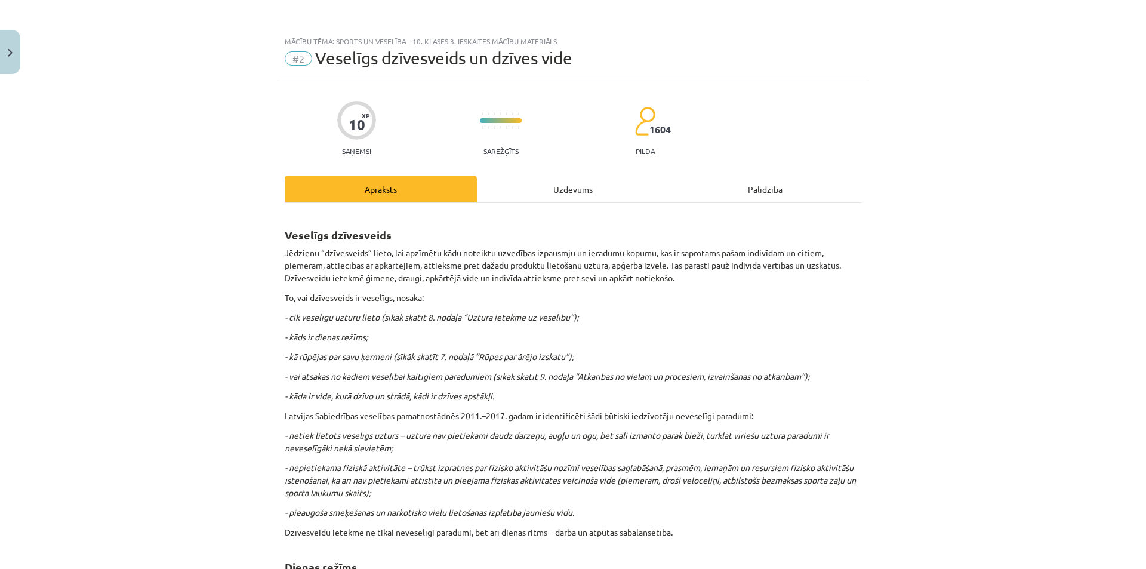
click at [550, 201] on div "Uzdevums" at bounding box center [573, 188] width 192 height 27
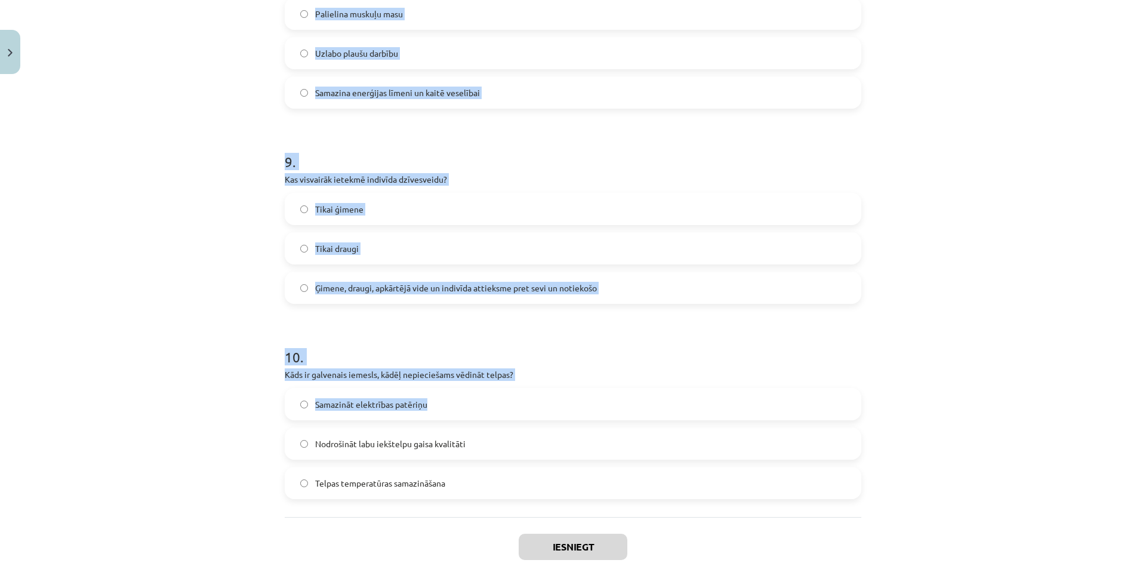
scroll to position [1735, 0]
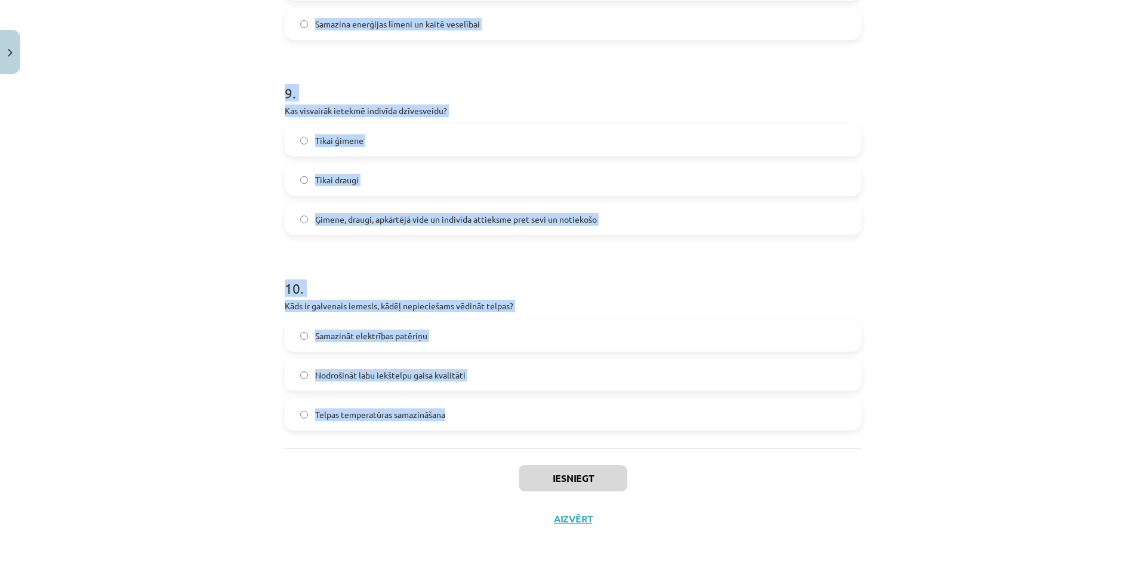
drag, startPoint x: 278, startPoint y: 237, endPoint x: 459, endPoint y: 417, distance: 255.3
click at [879, 374] on div "Mācību tēma: Sports un veselība - 10. klases 3. ieskaites mācību materiāls #2 V…" at bounding box center [573, 284] width 1146 height 569
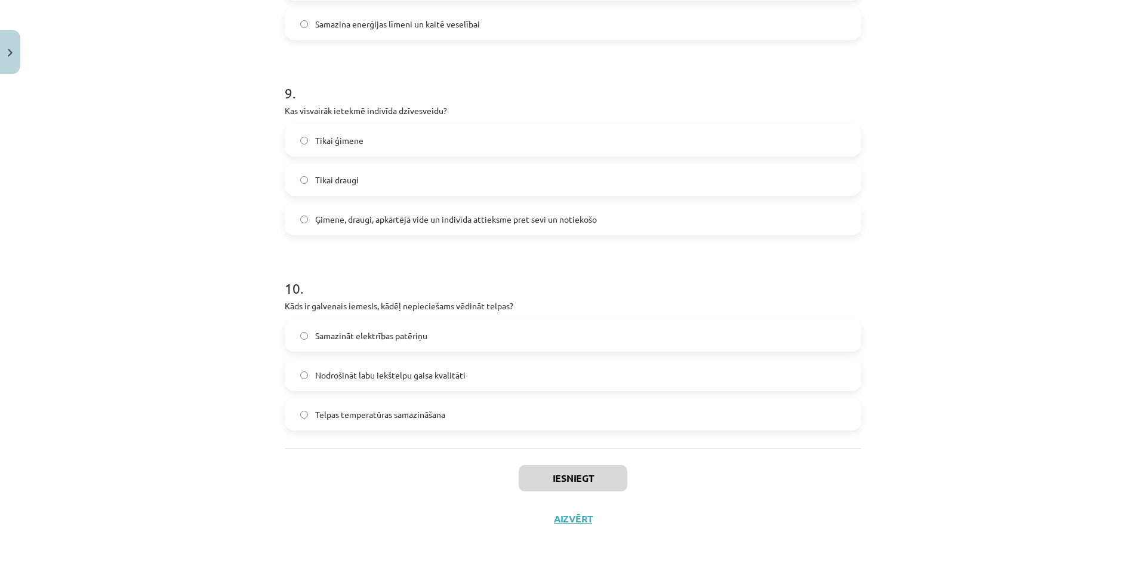
click at [879, 374] on div "Mācību tēma: Sports un veselība - 10. klases 3. ieskaites mācību materiāls #2 V…" at bounding box center [573, 284] width 1146 height 569
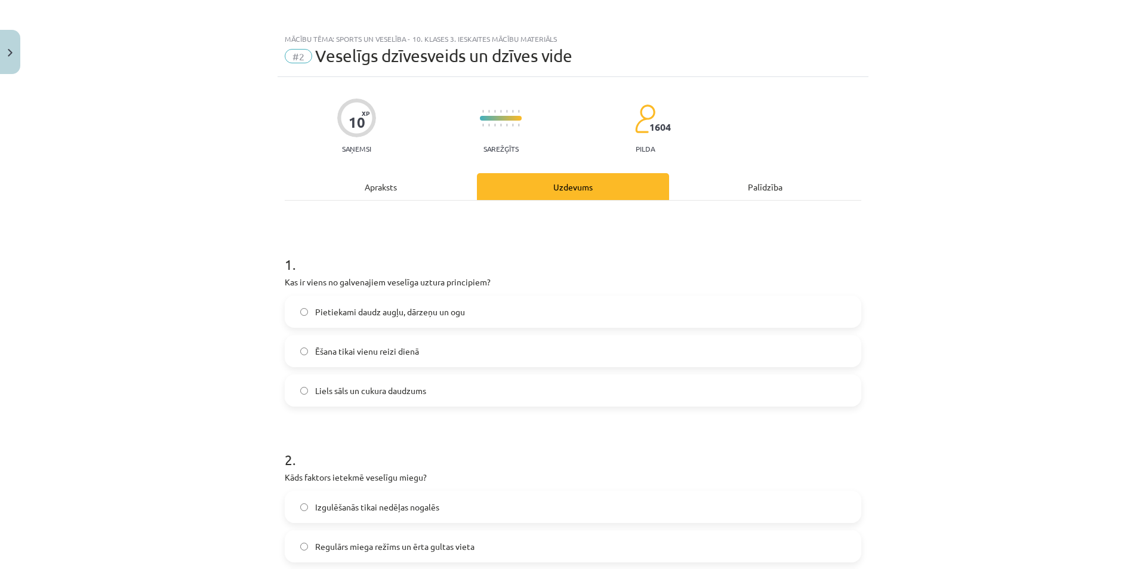
scroll to position [0, 0]
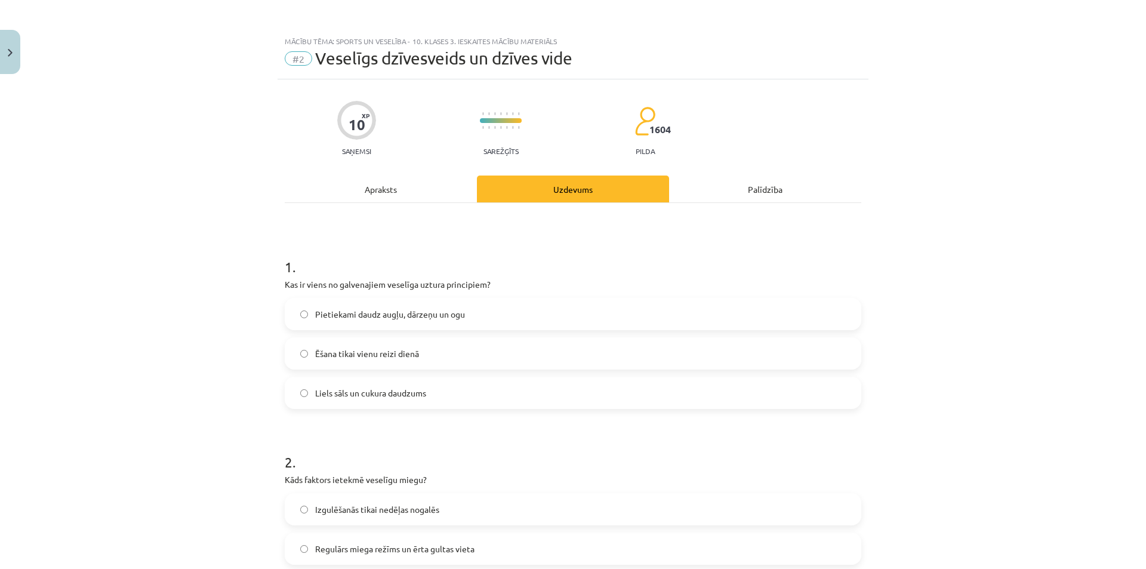
click at [501, 321] on label "Pietiekami daudz augļu, dārzeņu un ogu" at bounding box center [573, 314] width 574 height 30
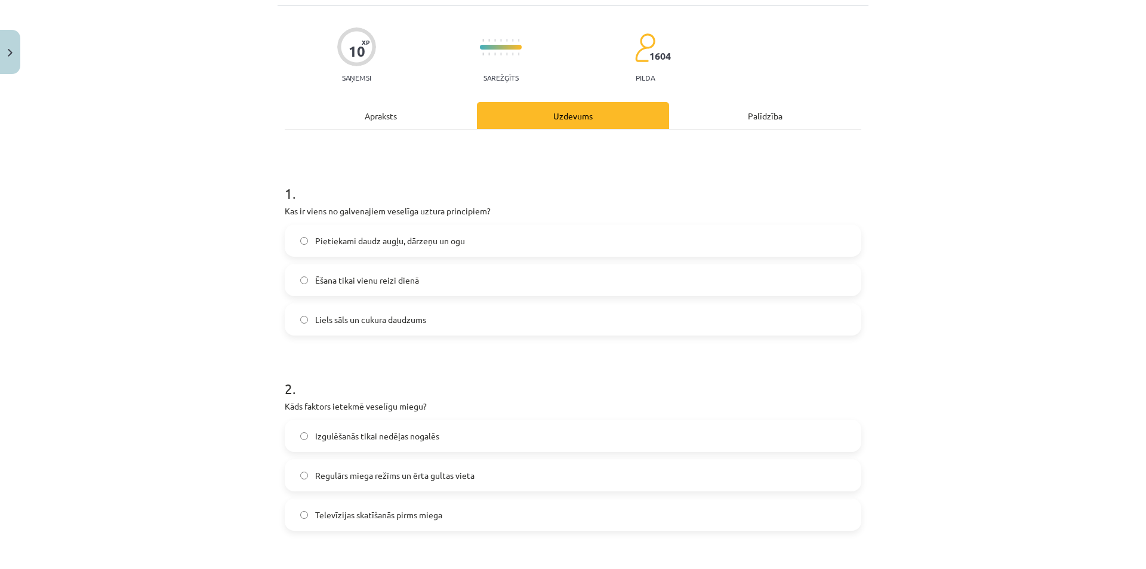
scroll to position [179, 0]
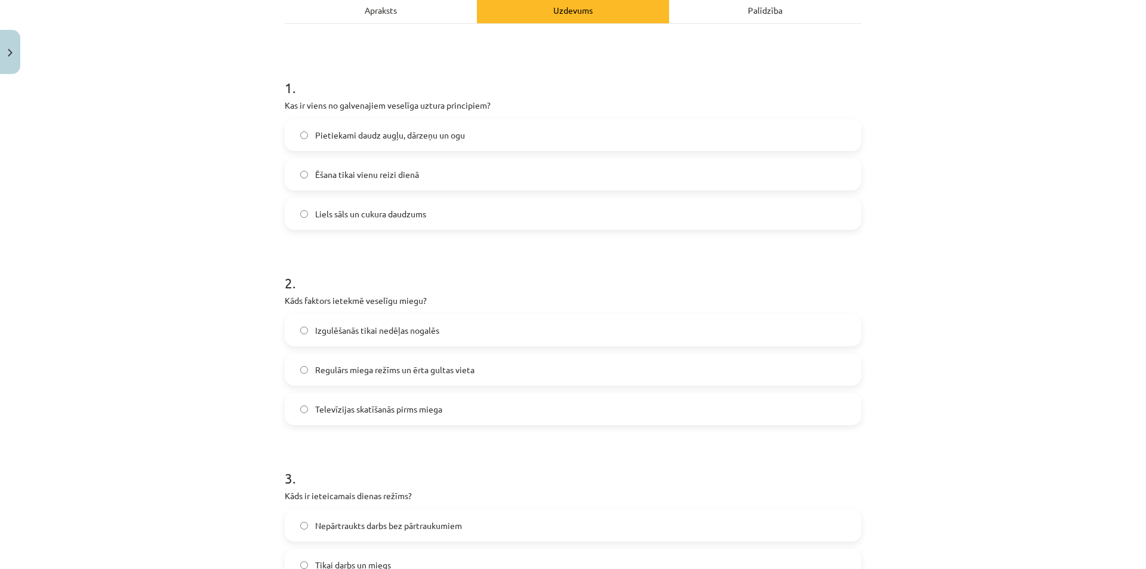
click at [404, 375] on span "Regulārs miega režīms un ērta gultas vieta" at bounding box center [394, 369] width 159 height 13
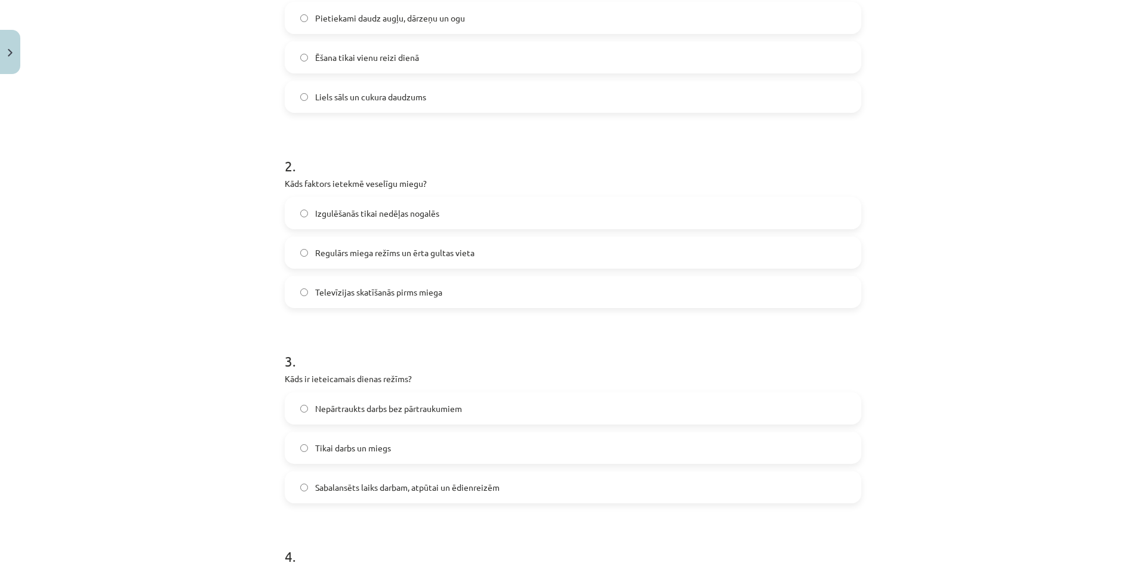
scroll to position [298, 0]
click at [454, 492] on label "Sabalansēts laiks darbam, atpūtai un ēdienreizēm" at bounding box center [573, 485] width 574 height 30
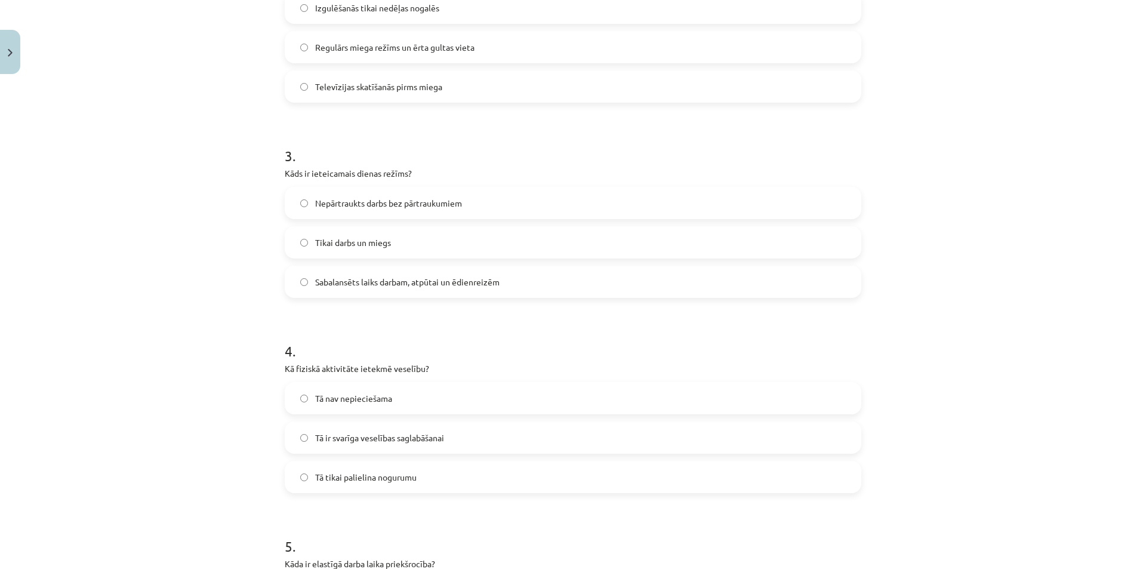
scroll to position [537, 0]
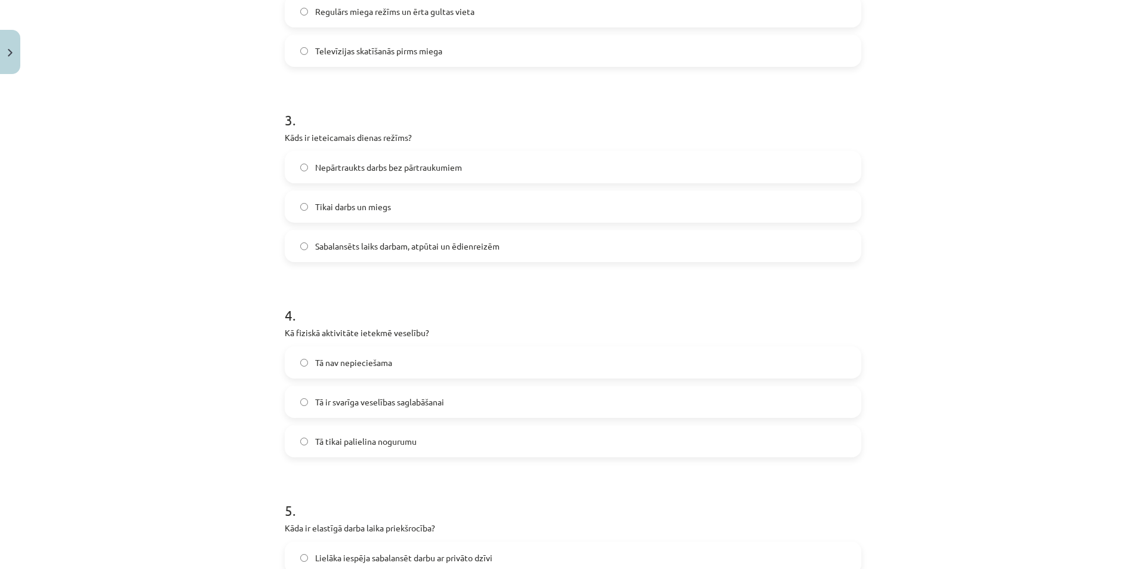
click at [384, 400] on span "Tā ir svarīga veselības saglabāšanai" at bounding box center [379, 402] width 129 height 13
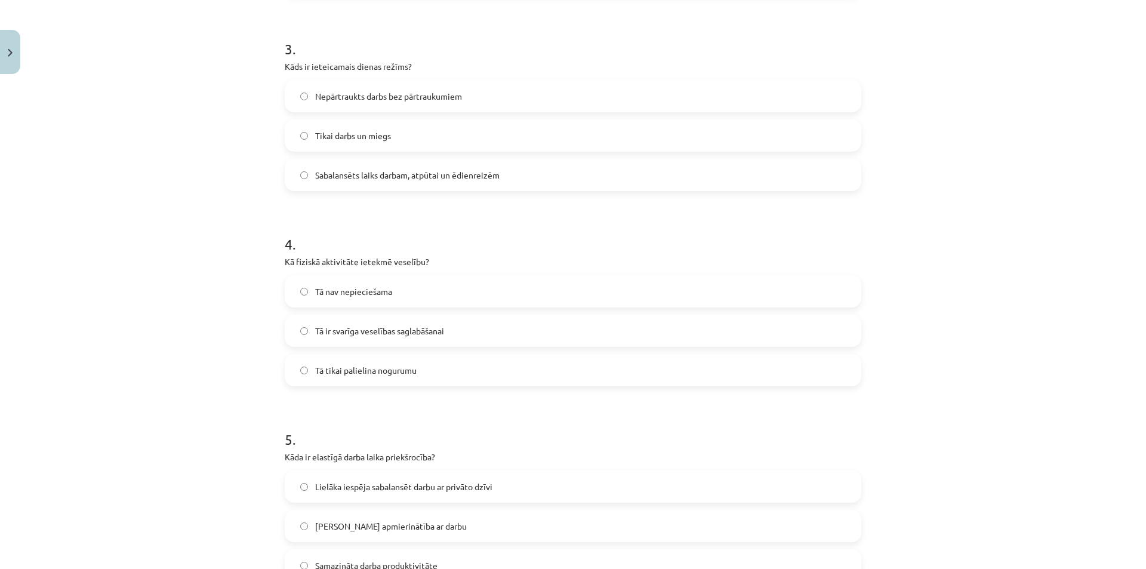
scroll to position [776, 0]
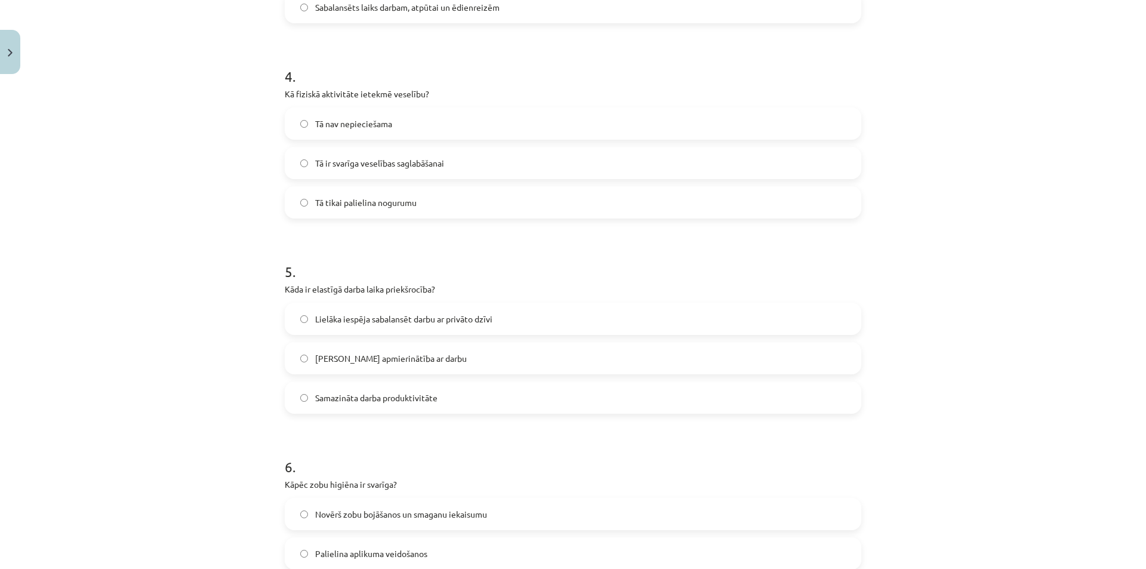
click at [441, 318] on span "Lielāka iespēja sabalansēt darbu ar privāto dzīvi" at bounding box center [403, 319] width 177 height 13
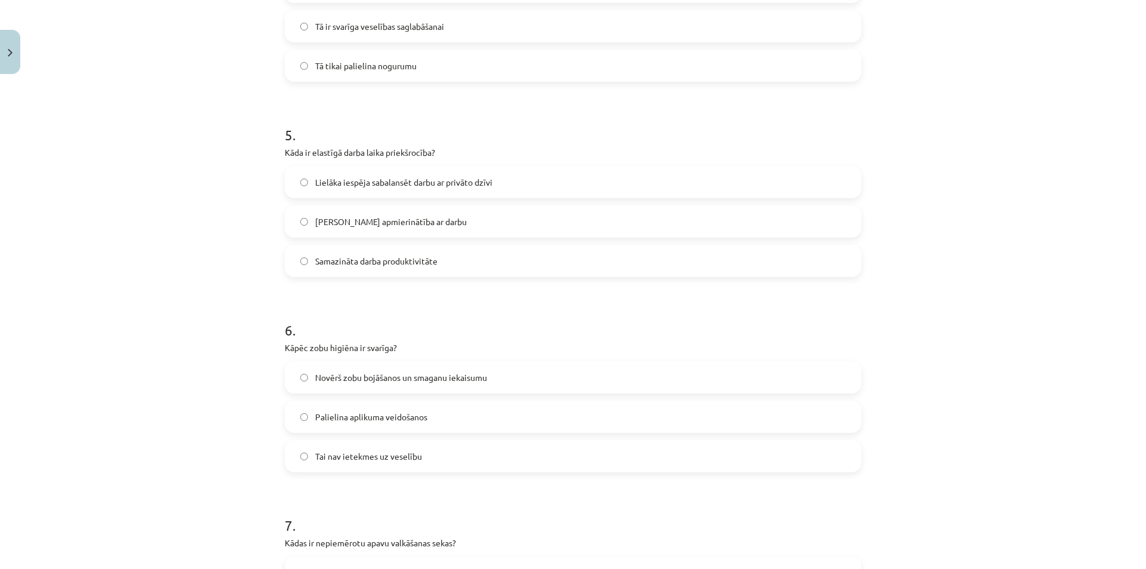
scroll to position [955, 0]
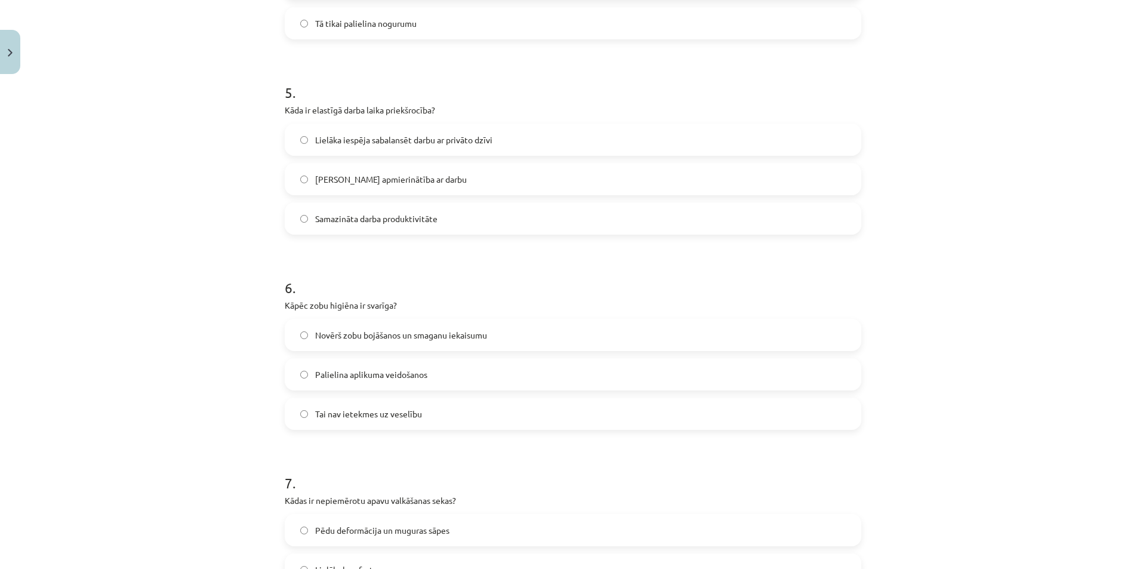
click at [428, 340] on span "Novērš zobu bojāšanos un smaganu iekaisumu" at bounding box center [401, 335] width 172 height 13
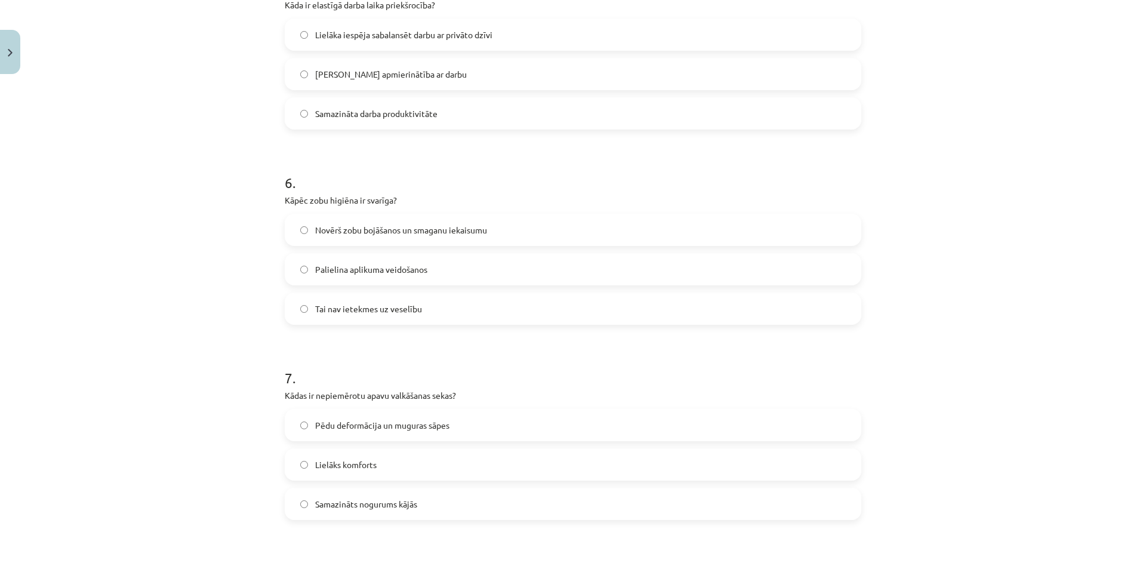
scroll to position [1134, 0]
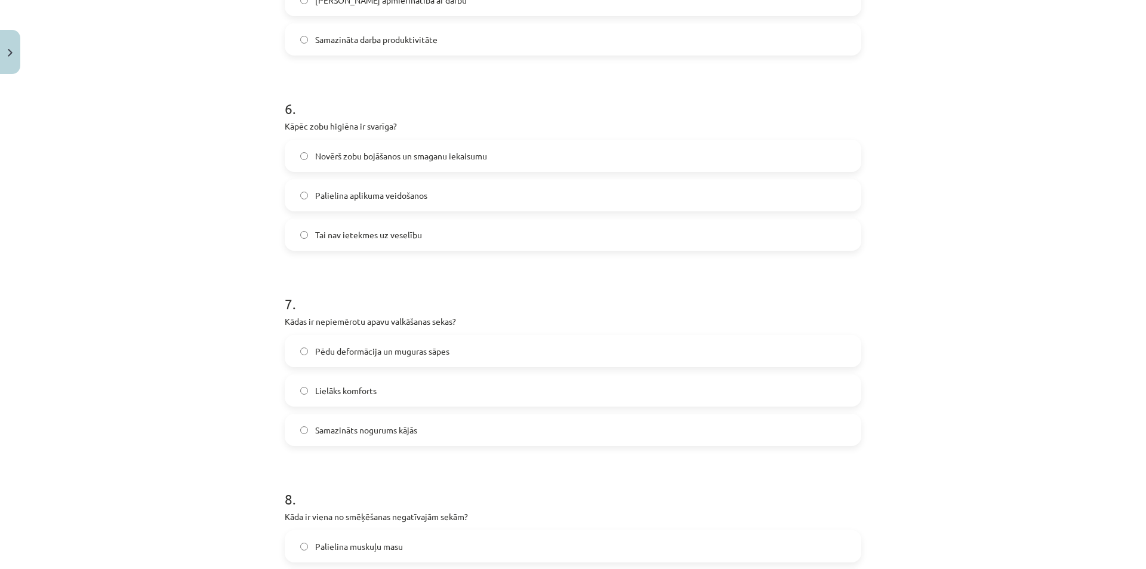
click at [424, 350] on span "Pēdu deformācija un muguras sāpes" at bounding box center [382, 351] width 134 height 13
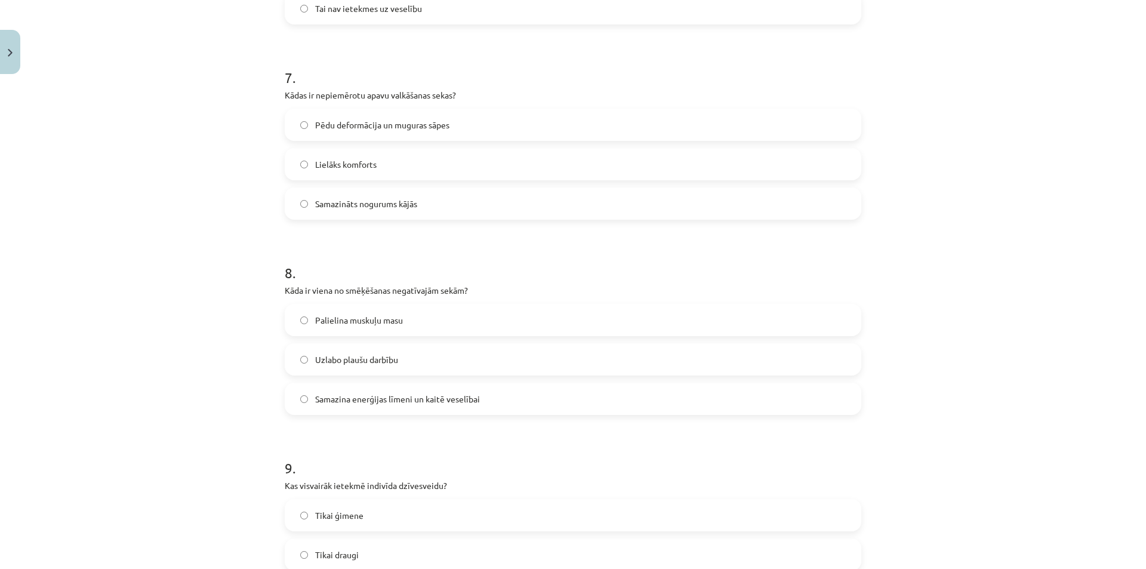
scroll to position [1373, 0]
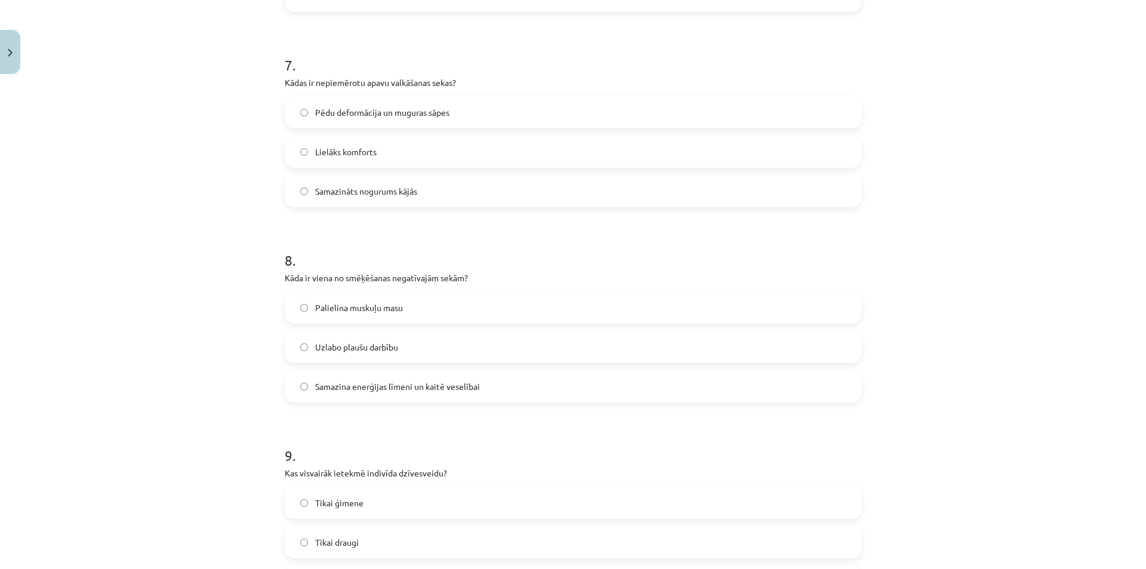
click at [450, 391] on span "Samazina enerģijas līmeni un kaitē veselībai" at bounding box center [397, 386] width 165 height 13
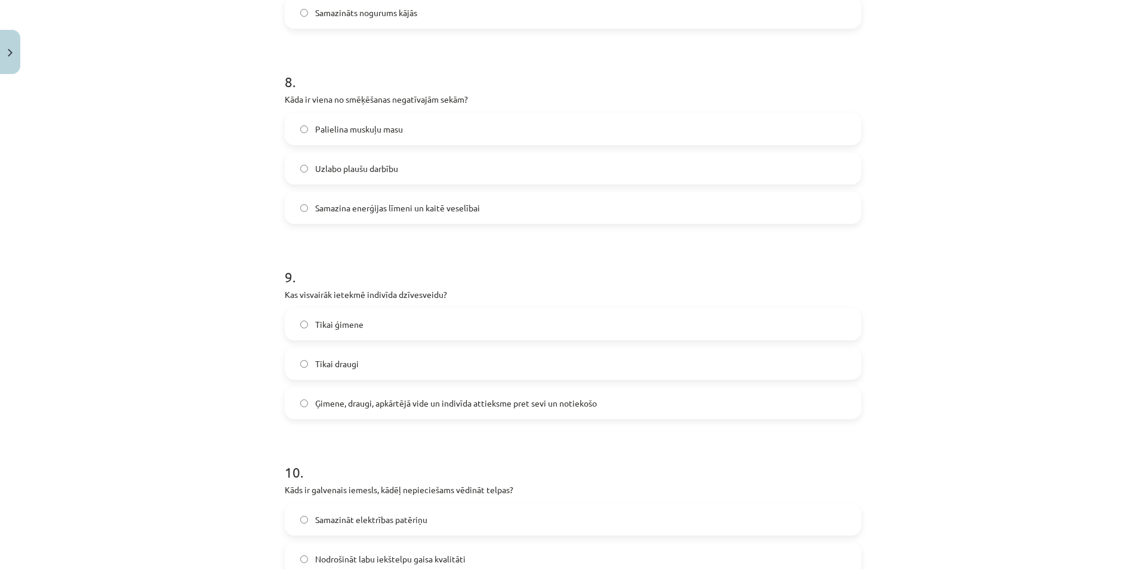
scroll to position [1552, 0]
click at [430, 403] on span "Ģimene, draugi, apkārtējā vide un indivīda attieksme pret sevi un notiekošo" at bounding box center [456, 402] width 282 height 13
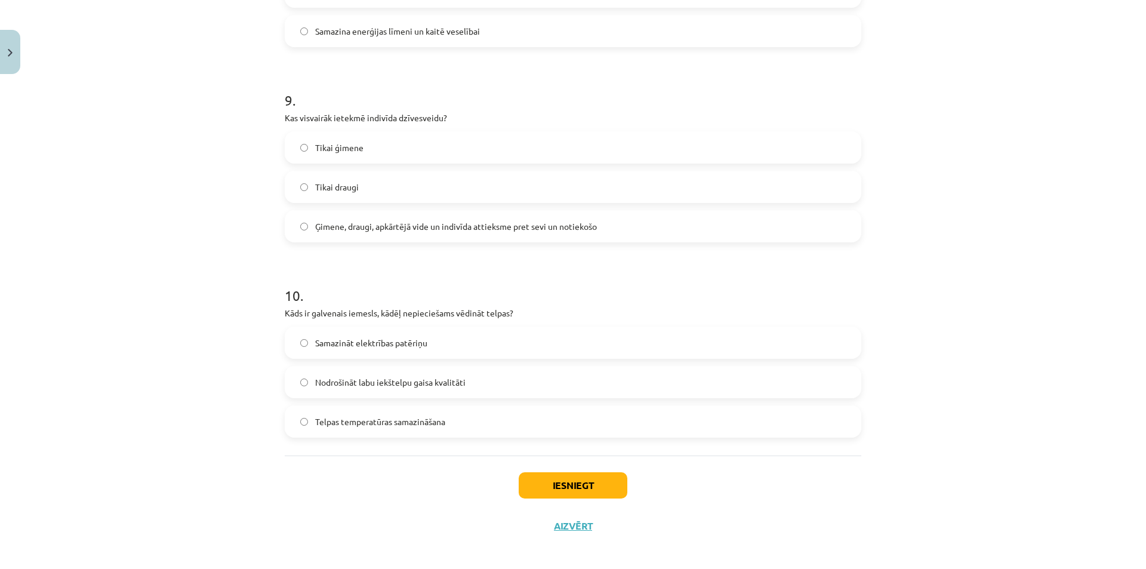
scroll to position [1731, 0]
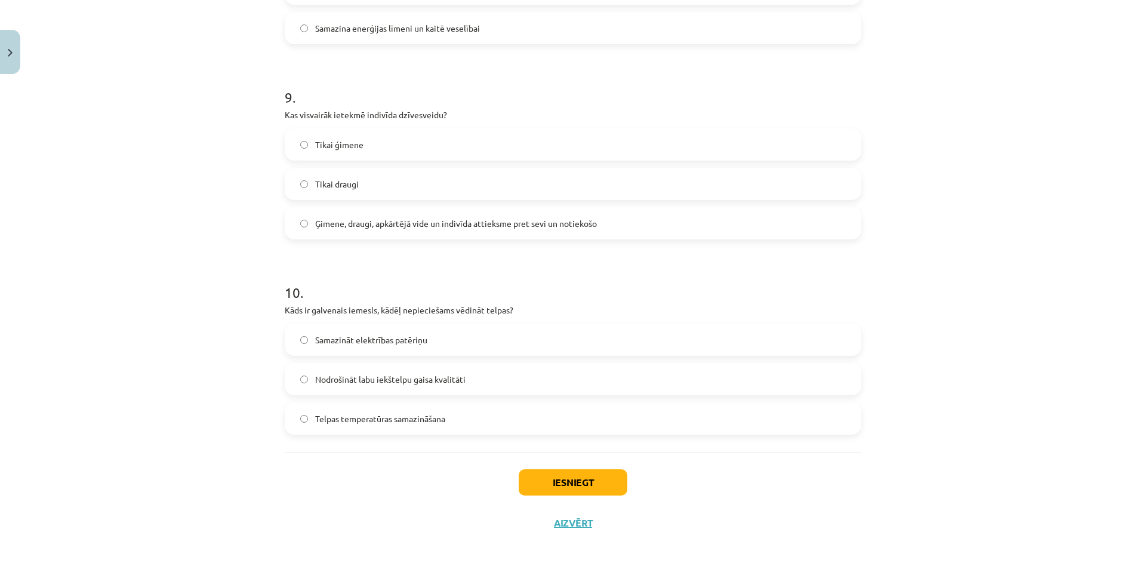
click at [415, 383] on span "Nodrošināt labu iekštelpu gaisa kvalitāti" at bounding box center [390, 379] width 150 height 13
click at [551, 473] on button "Iesniegt" at bounding box center [573, 482] width 109 height 26
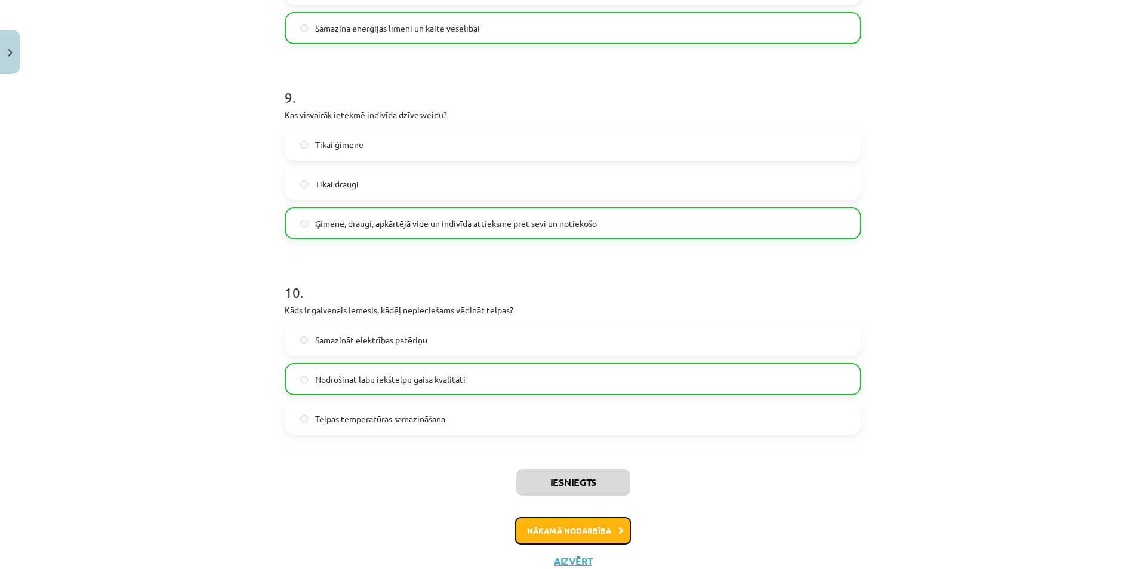
click at [584, 528] on button "Nākamā nodarbība" at bounding box center [572, 530] width 117 height 27
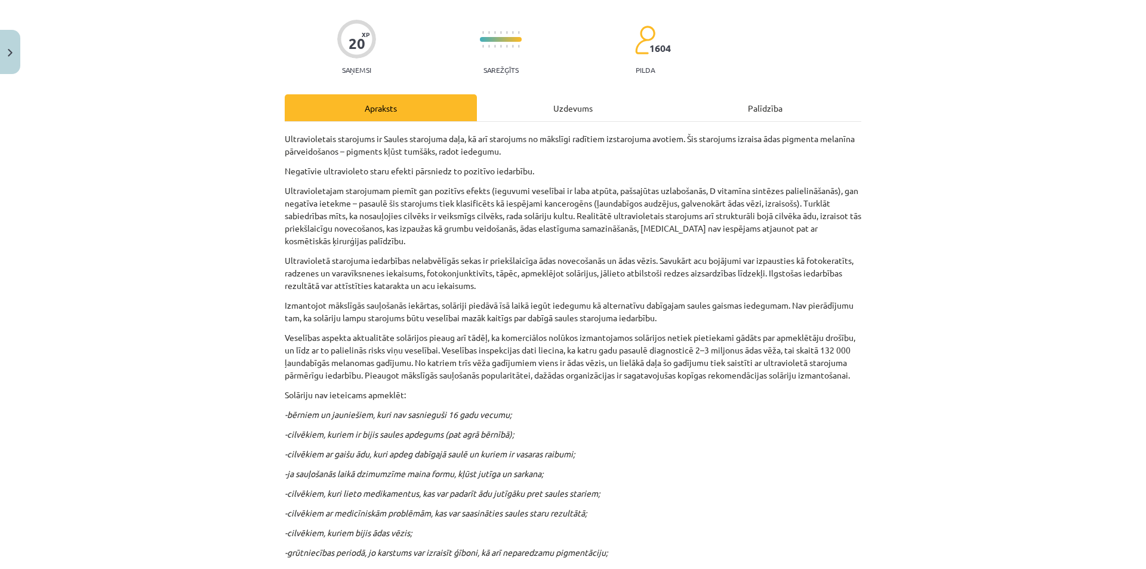
scroll to position [30, 0]
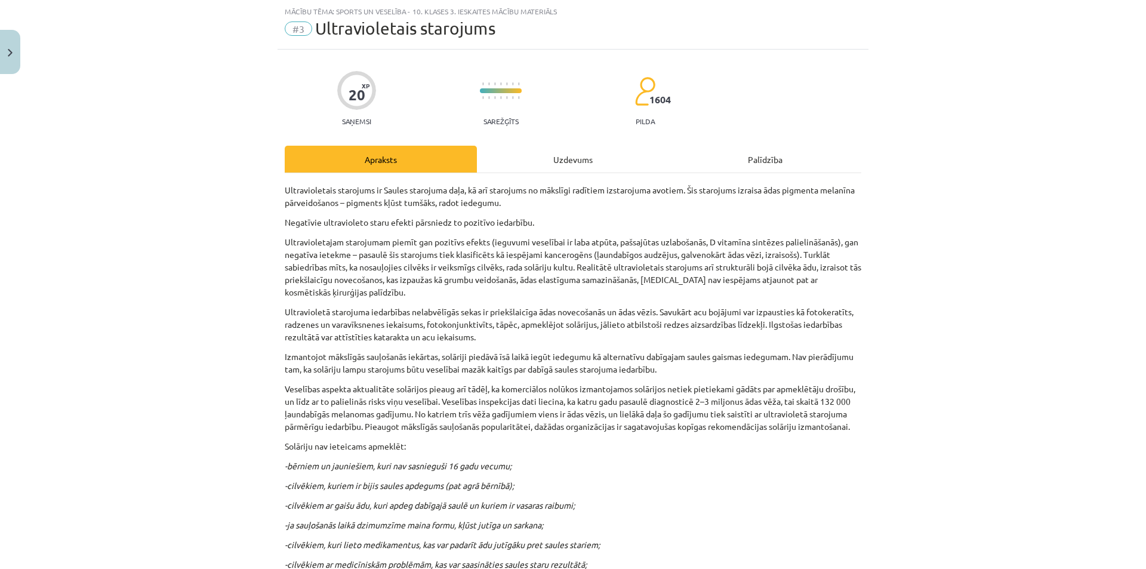
click at [552, 162] on div "Uzdevums" at bounding box center [573, 159] width 192 height 27
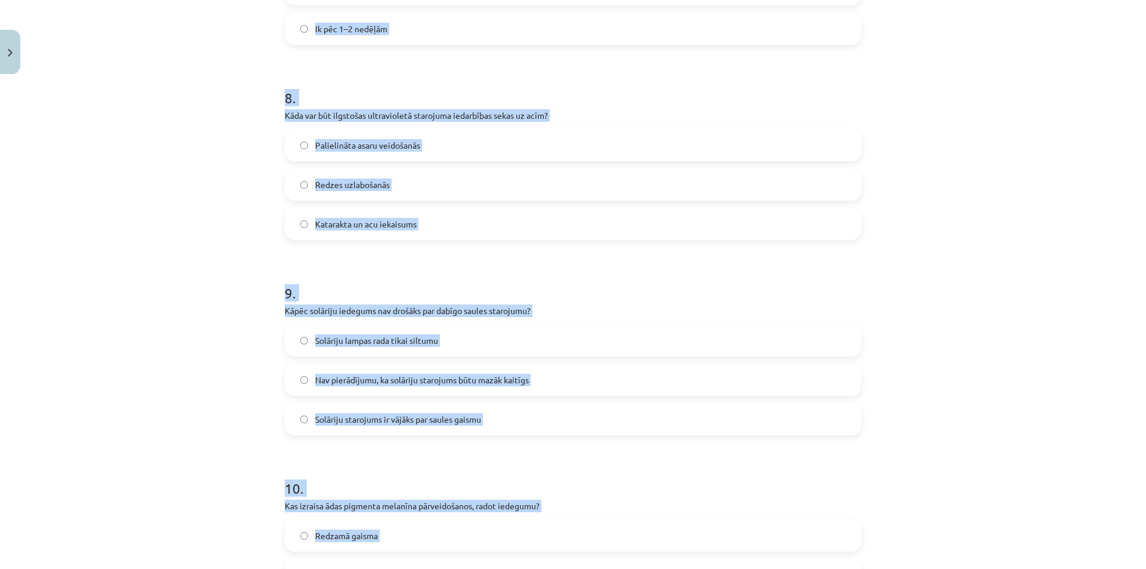
scroll to position [1701, 0]
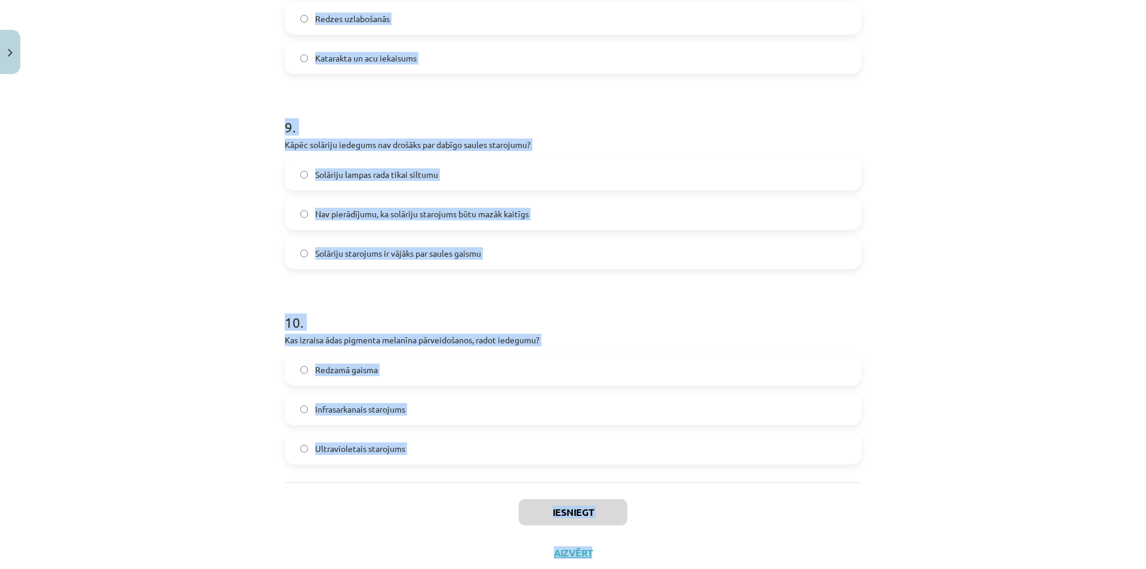
drag, startPoint x: 278, startPoint y: 230, endPoint x: 608, endPoint y: 533, distance: 448.2
click at [426, 490] on div "Iesniegt Aizvērt" at bounding box center [573, 524] width 577 height 84
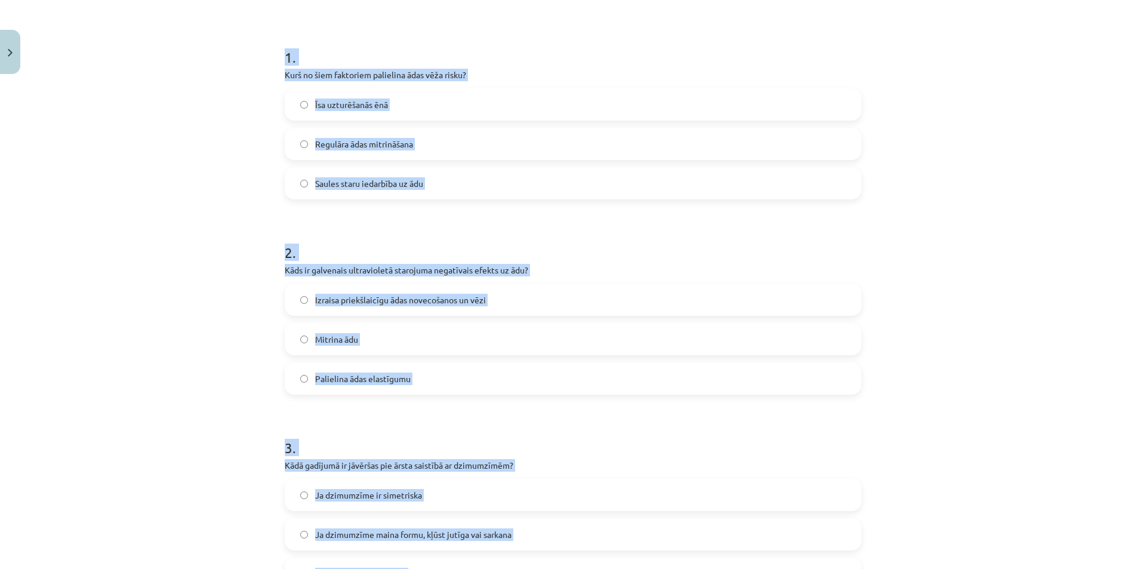
scroll to position [0, 0]
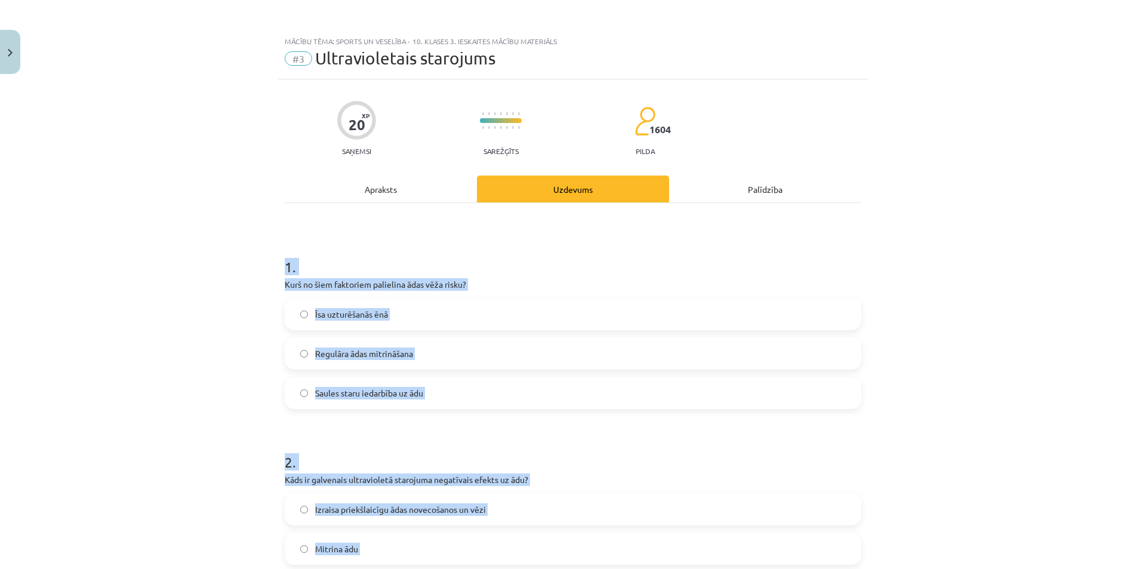
drag, startPoint x: 393, startPoint y: 442, endPoint x: 282, endPoint y: 265, distance: 208.8
click at [1025, 340] on div "Mācību tēma: Sports un veselība - 10. klases 3. ieskaites mācību materiāls #3 U…" at bounding box center [573, 284] width 1146 height 569
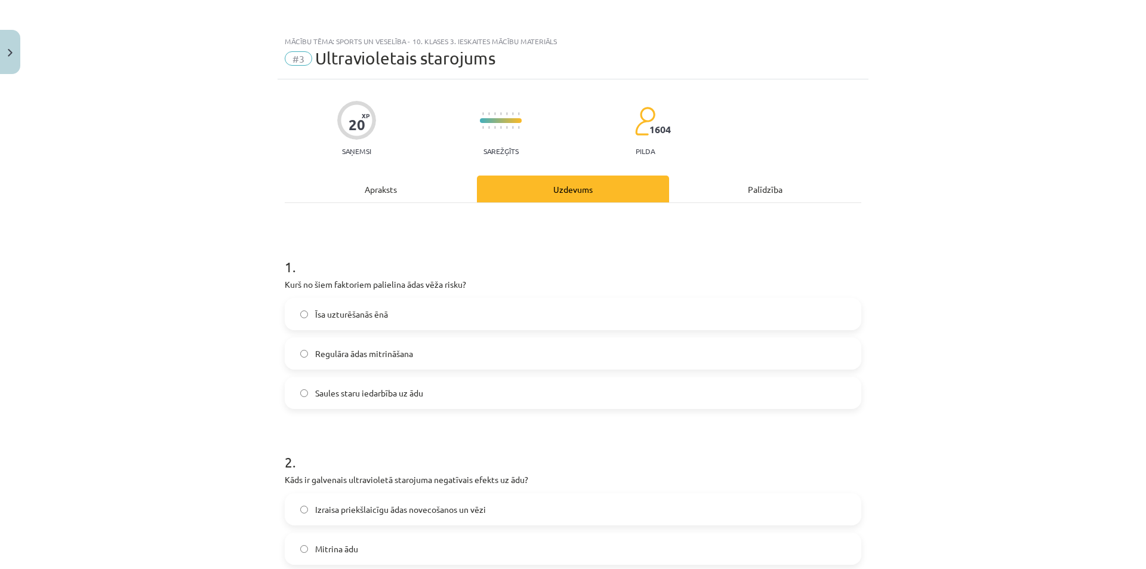
click at [411, 393] on span "Saules staru iedarbība uz ādu" at bounding box center [369, 393] width 108 height 13
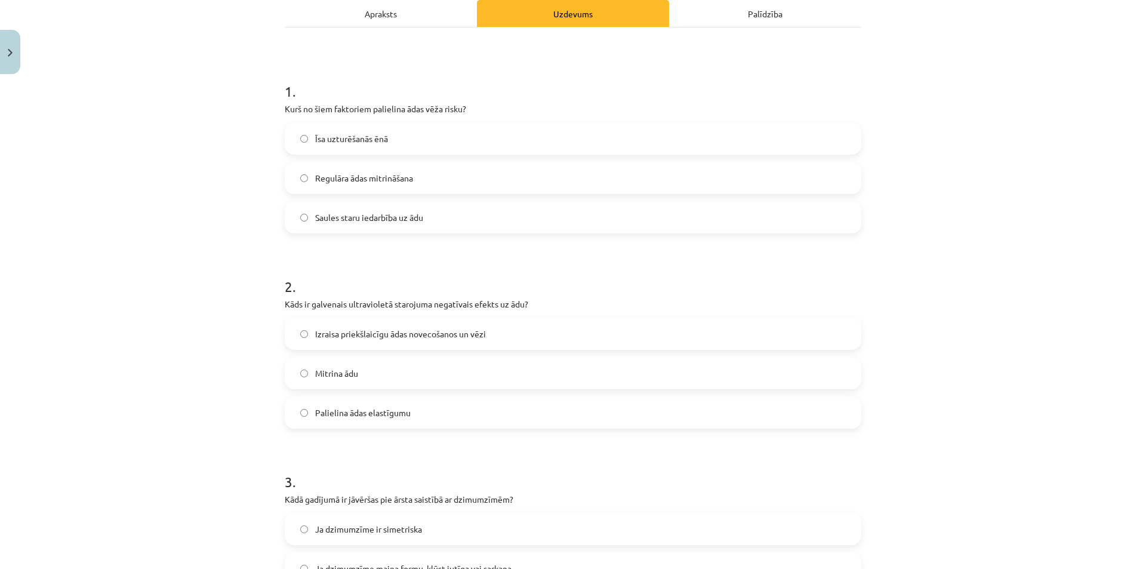
scroll to position [179, 0]
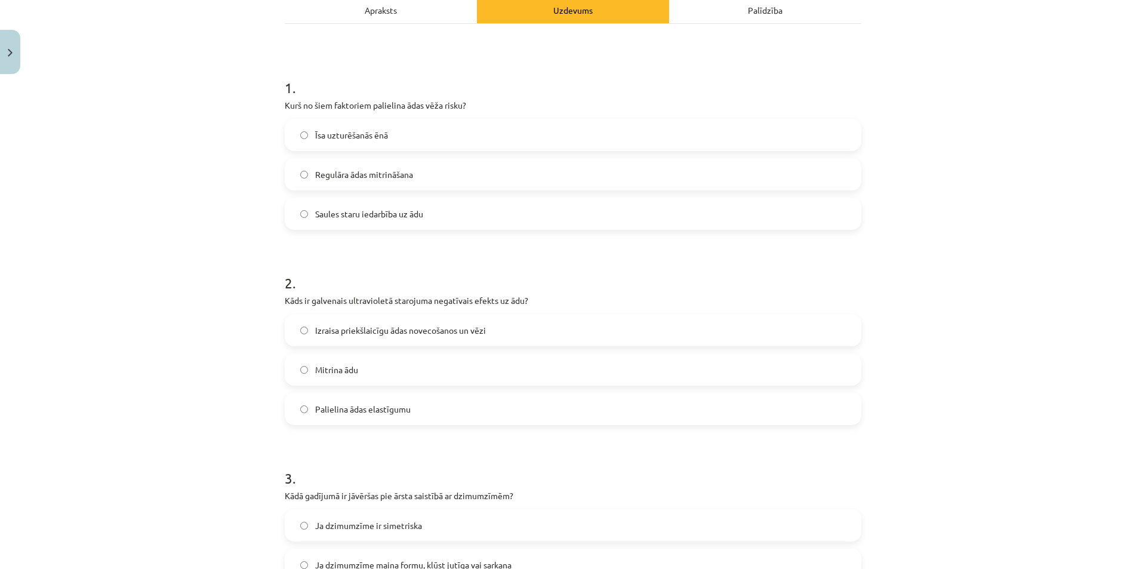
click at [397, 332] on span "Izraisa priekšlaicīgu ādas novecošanos un vēzi" at bounding box center [400, 330] width 171 height 13
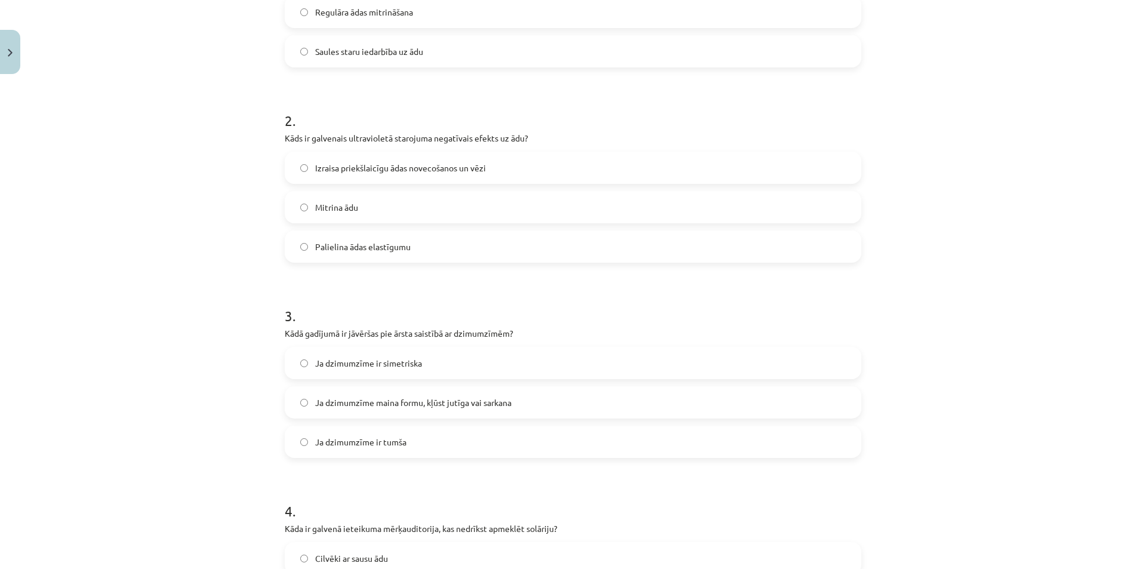
scroll to position [358, 0]
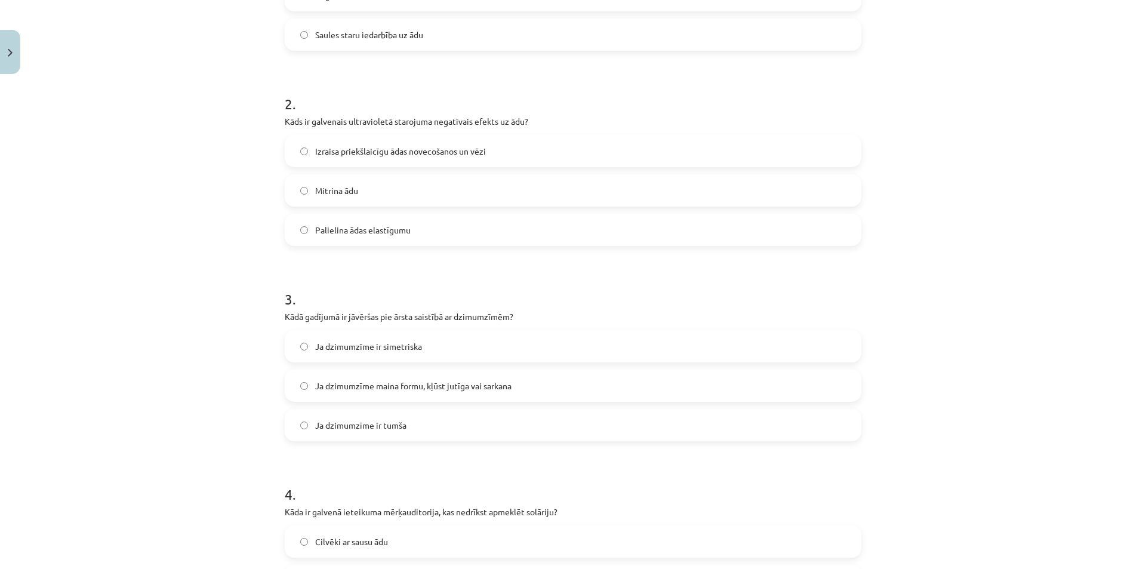
click at [398, 386] on span "Ja dzimumzīme maina formu, kļūst jutīga vai sarkana" at bounding box center [413, 386] width 196 height 13
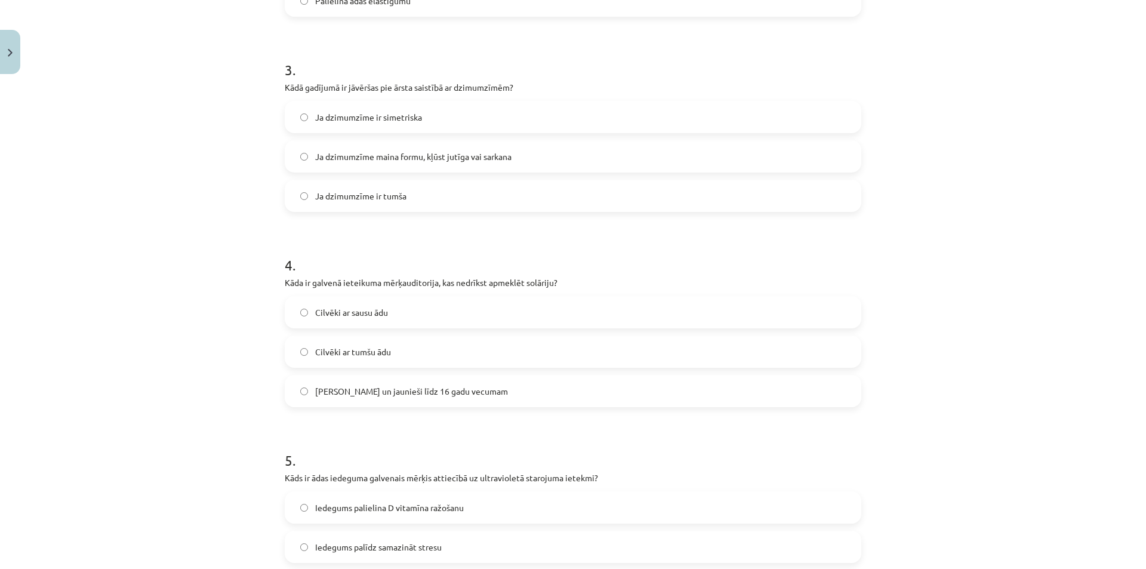
scroll to position [597, 0]
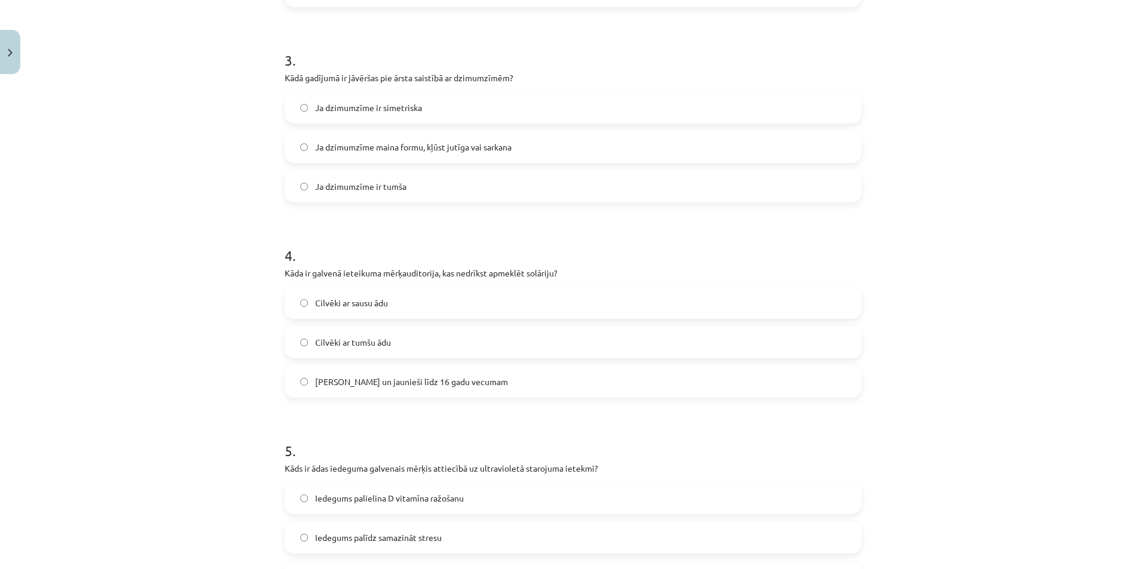
click at [394, 383] on span "Bērni un jaunieši līdz 16 gadu vecumam" at bounding box center [411, 381] width 193 height 13
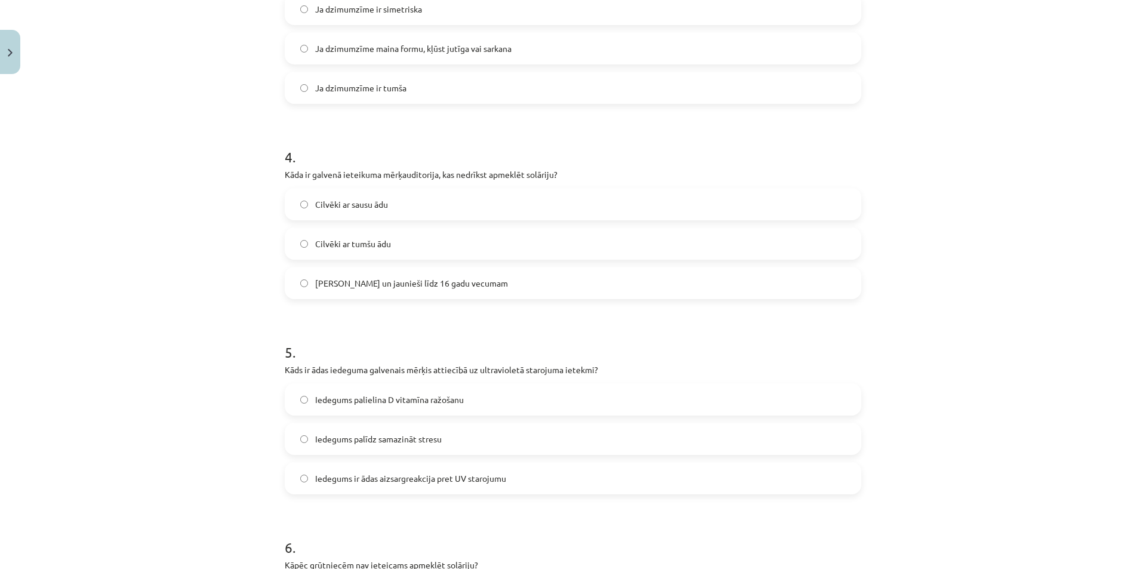
scroll to position [716, 0]
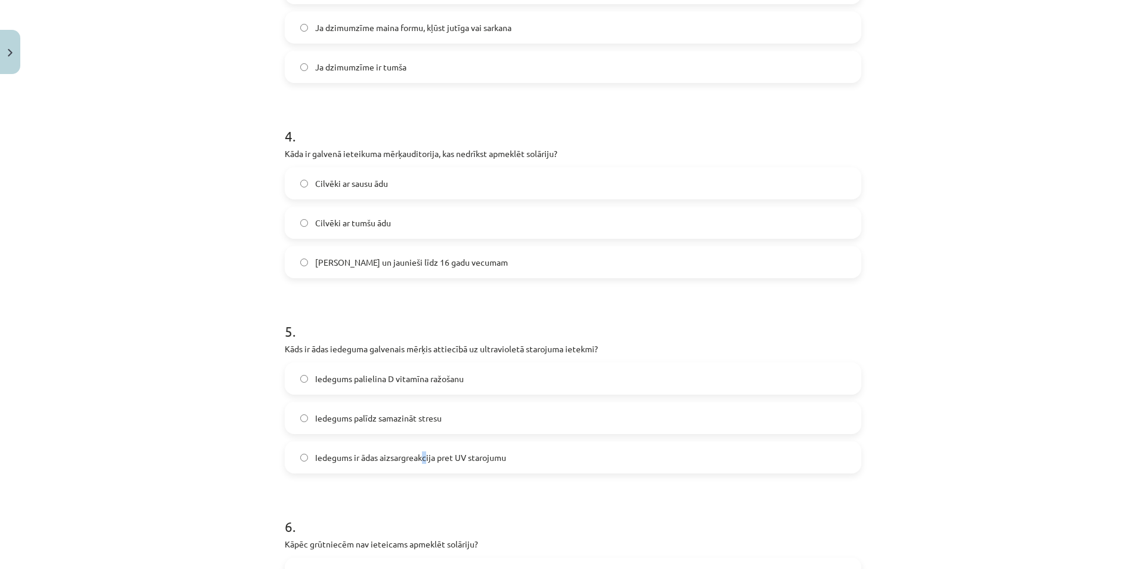
click at [421, 445] on label "Iedegums ir ādas aizsargreakcija pret UV starojumu" at bounding box center [573, 457] width 574 height 30
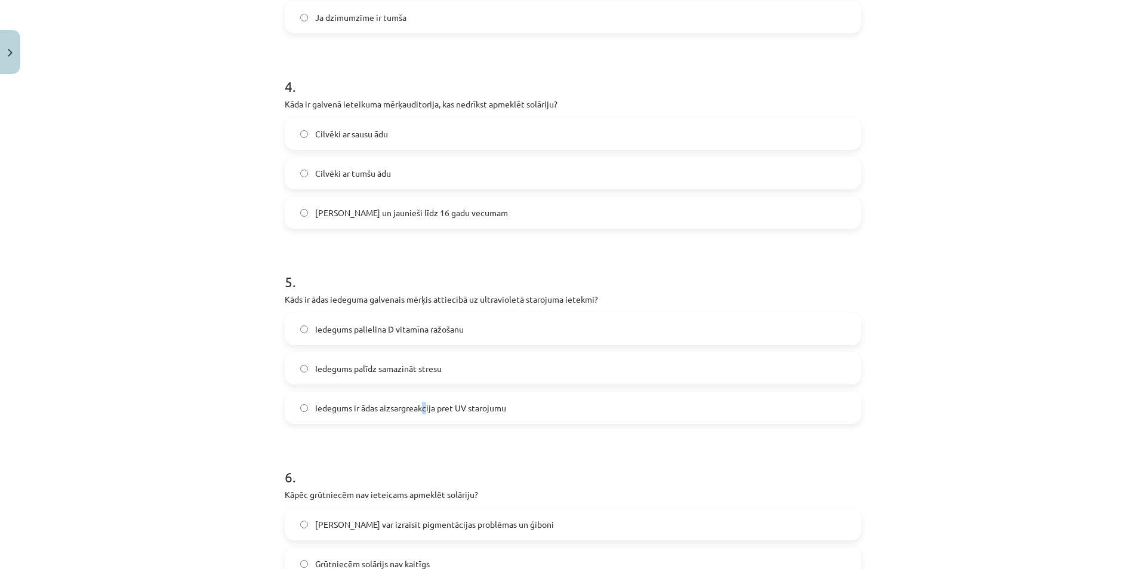
scroll to position [836, 0]
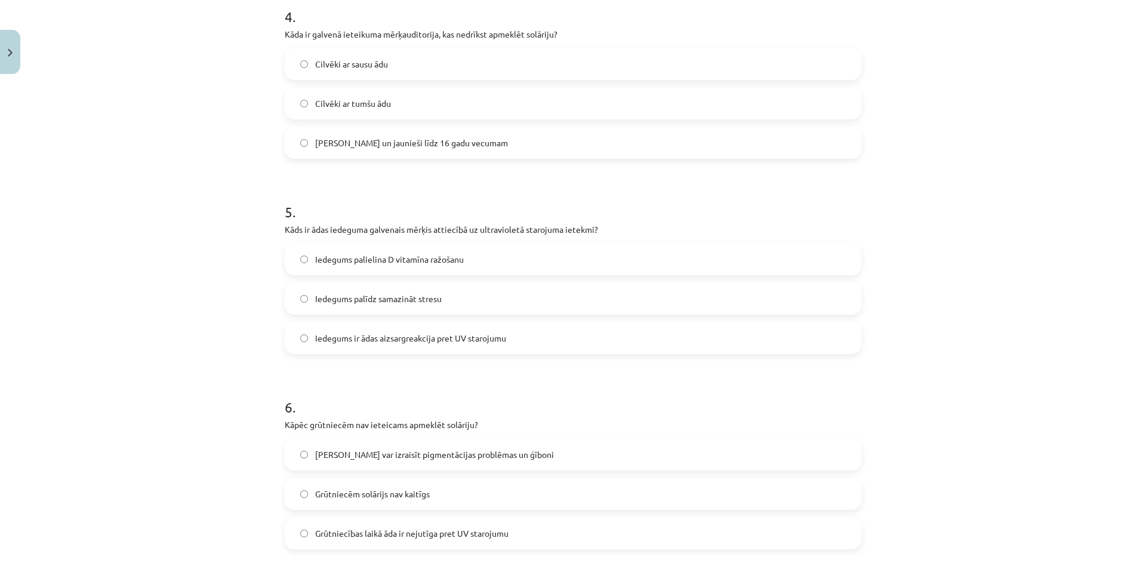
click at [409, 354] on form "1 . Kurš no šiem faktoriem palielina ādas vēža risku? Īsa uzturēšanās ēnā Regul…" at bounding box center [573, 366] width 577 height 1928
click at [409, 347] on label "Iedegums ir ādas aizsargreakcija pret UV starojumu" at bounding box center [573, 338] width 574 height 30
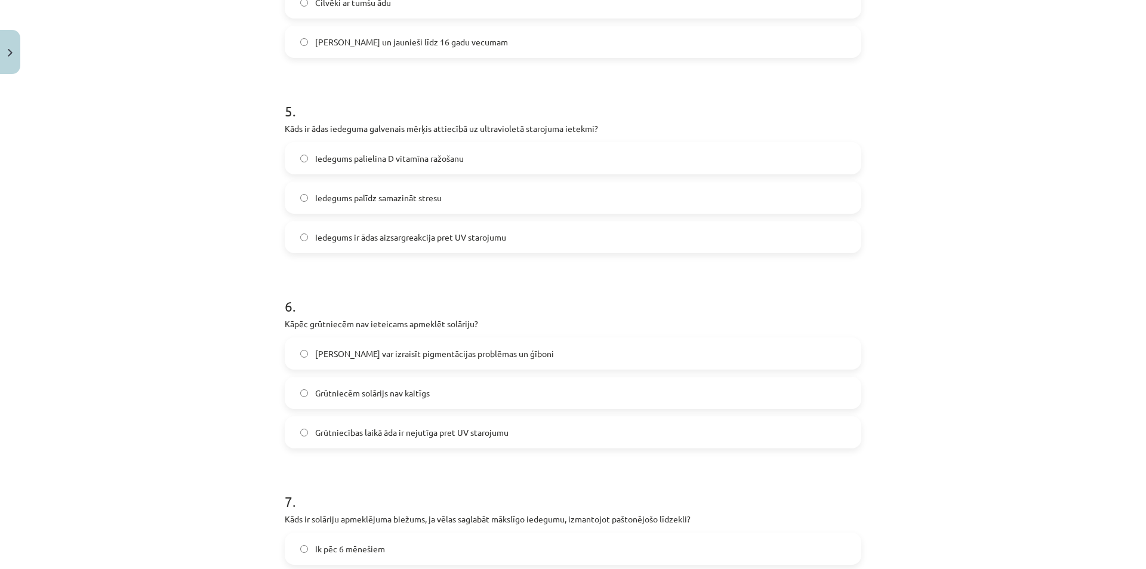
scroll to position [955, 0]
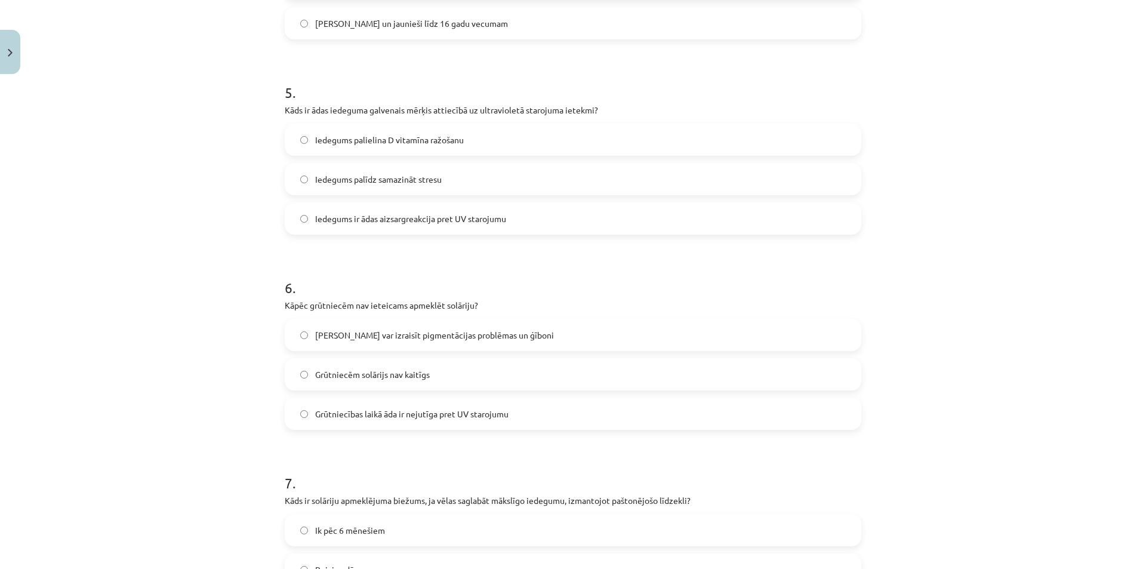
click at [400, 338] on span "Solārijs var izraisīt pigmentācijas problēmas un ģīboni" at bounding box center [434, 335] width 239 height 13
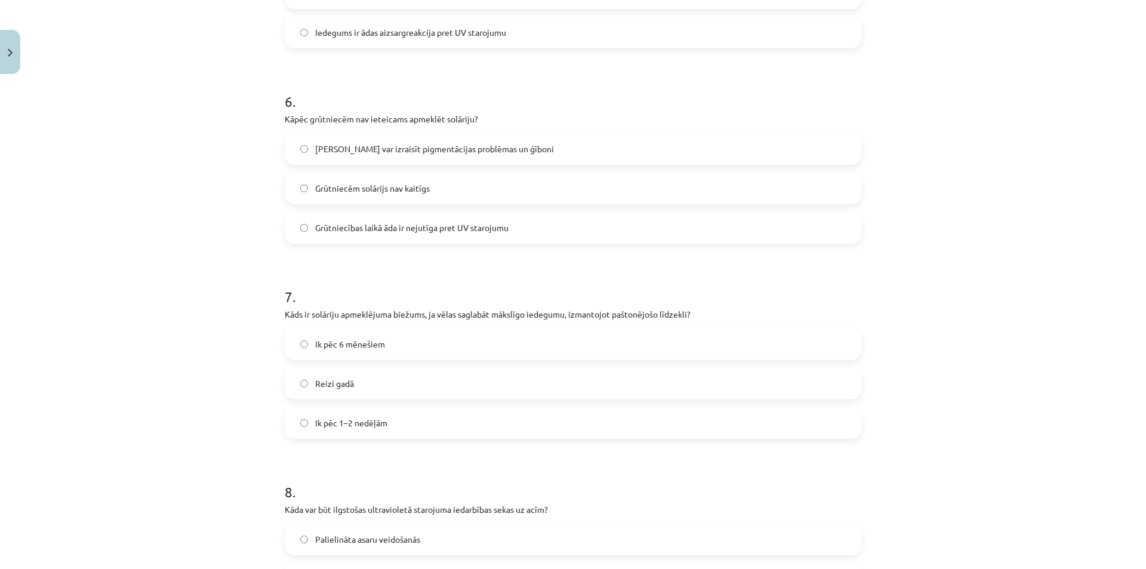
scroll to position [1194, 0]
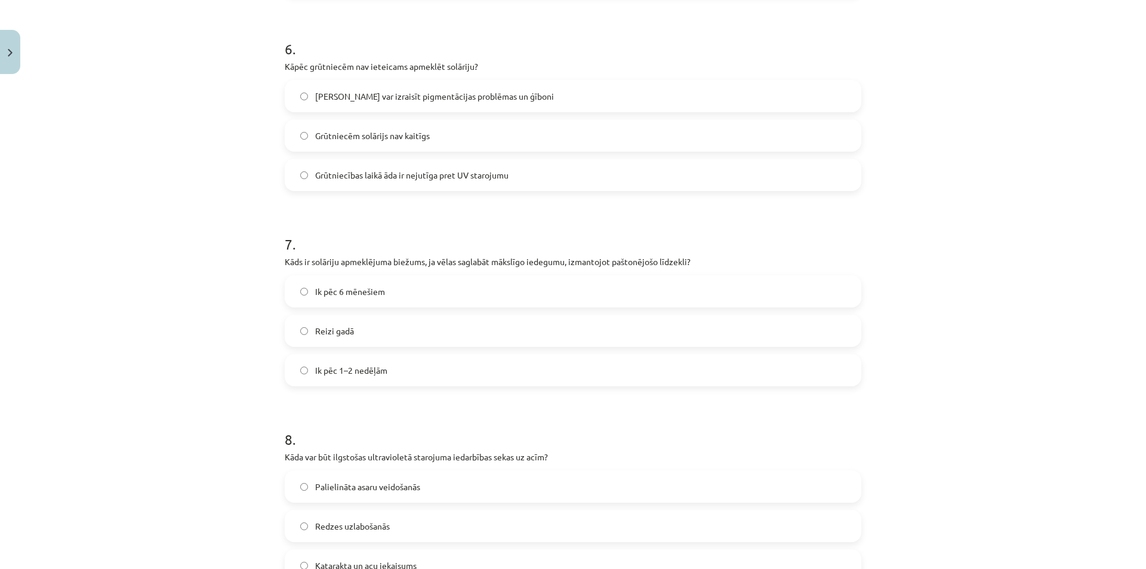
click at [403, 374] on label "Ik pēc 1–2 nedēļām" at bounding box center [573, 370] width 574 height 30
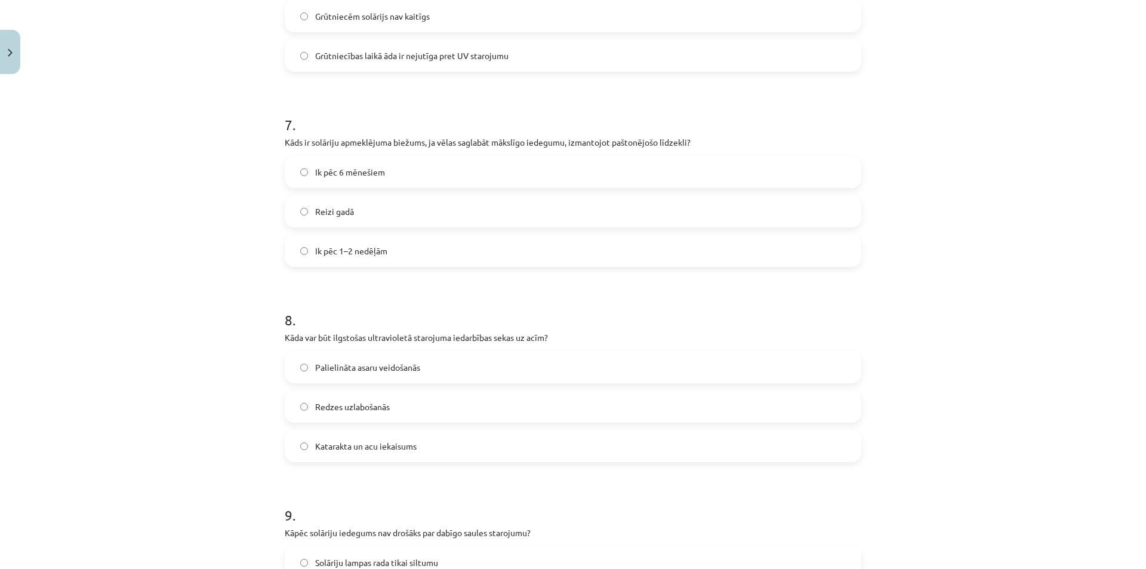
click at [389, 448] on span "Katarakta un acu iekaisums" at bounding box center [365, 446] width 101 height 13
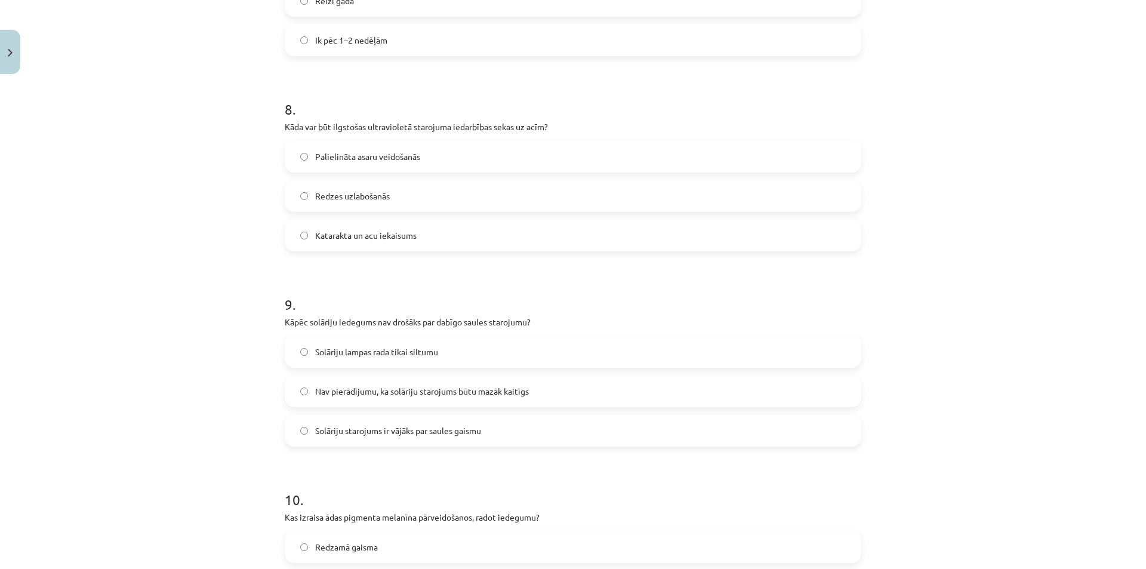
scroll to position [1552, 0]
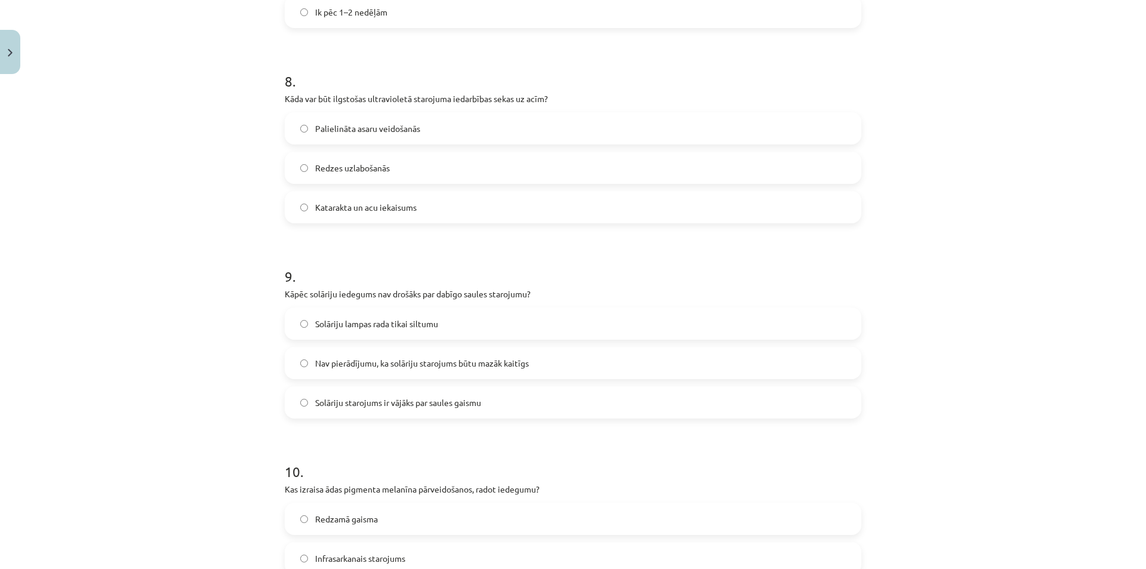
click at [400, 367] on span "Nav pierādījumu, ka solāriju starojums būtu mazāk kaitīgs" at bounding box center [422, 363] width 214 height 13
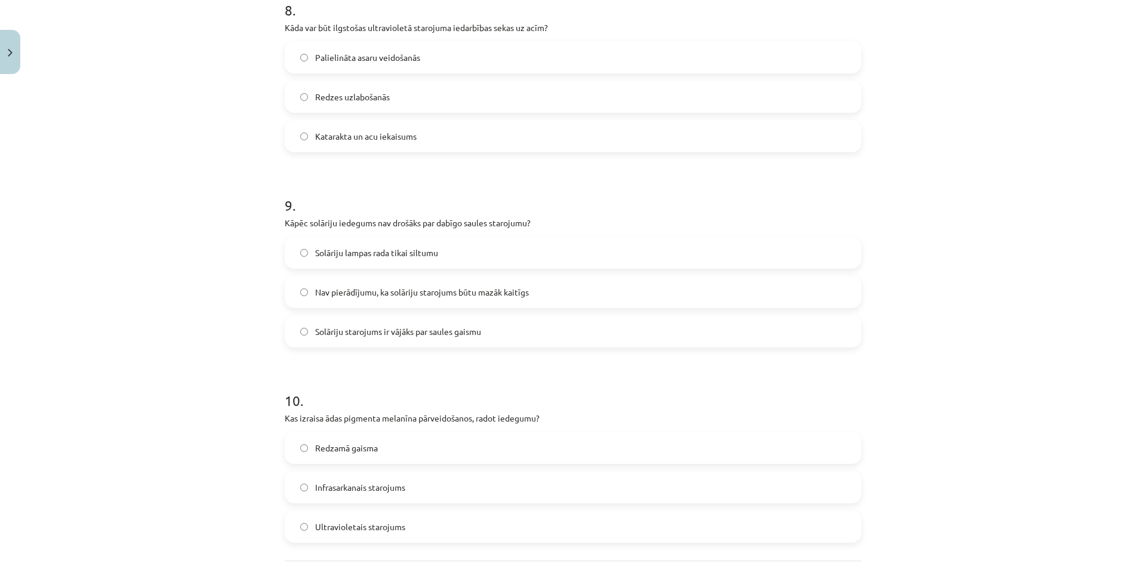
scroll to position [1731, 0]
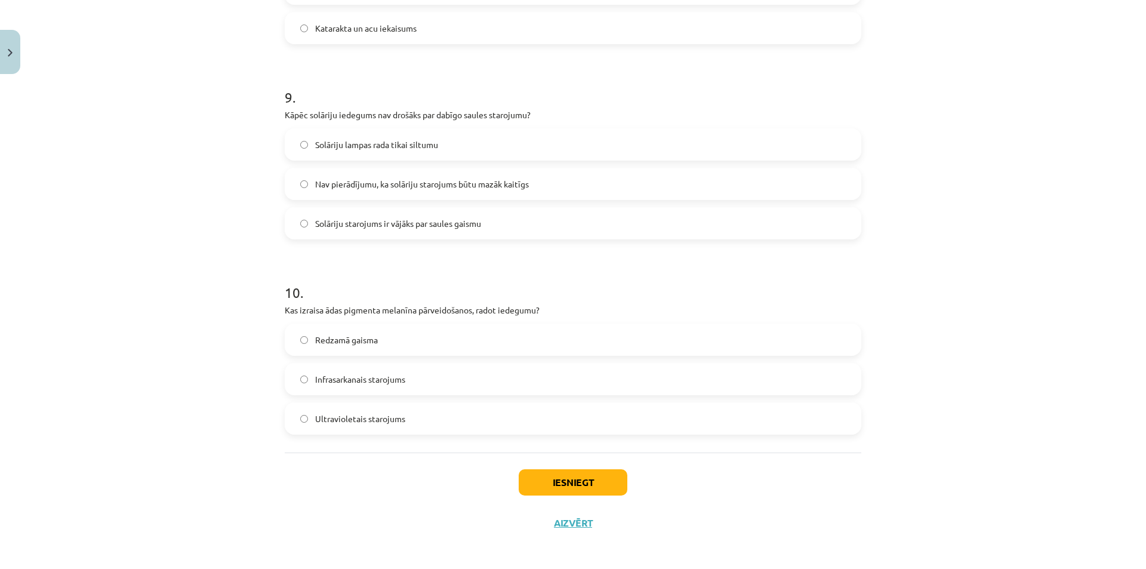
click at [382, 426] on label "Ultravioletais starojums" at bounding box center [573, 418] width 574 height 30
click at [548, 472] on button "Iesniegt" at bounding box center [573, 482] width 109 height 26
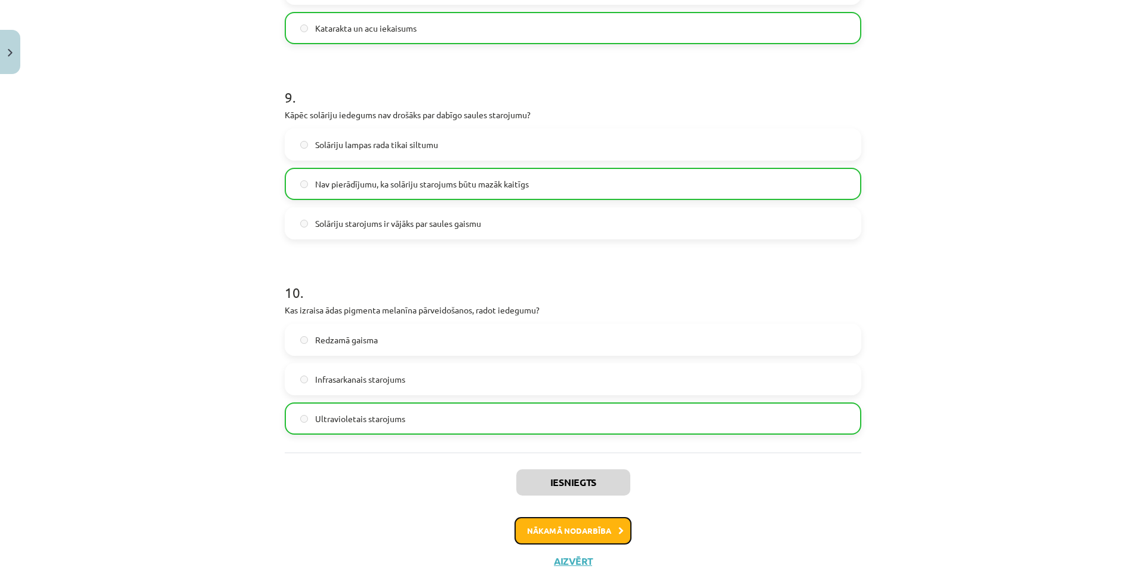
click at [574, 533] on button "Nākamā nodarbība" at bounding box center [572, 530] width 117 height 27
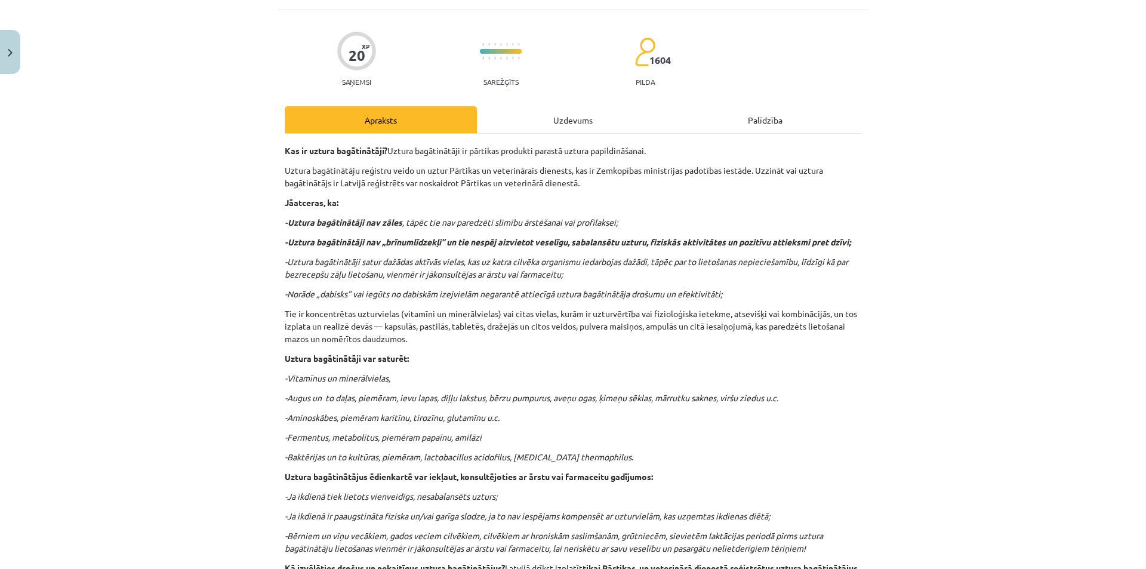
scroll to position [30, 0]
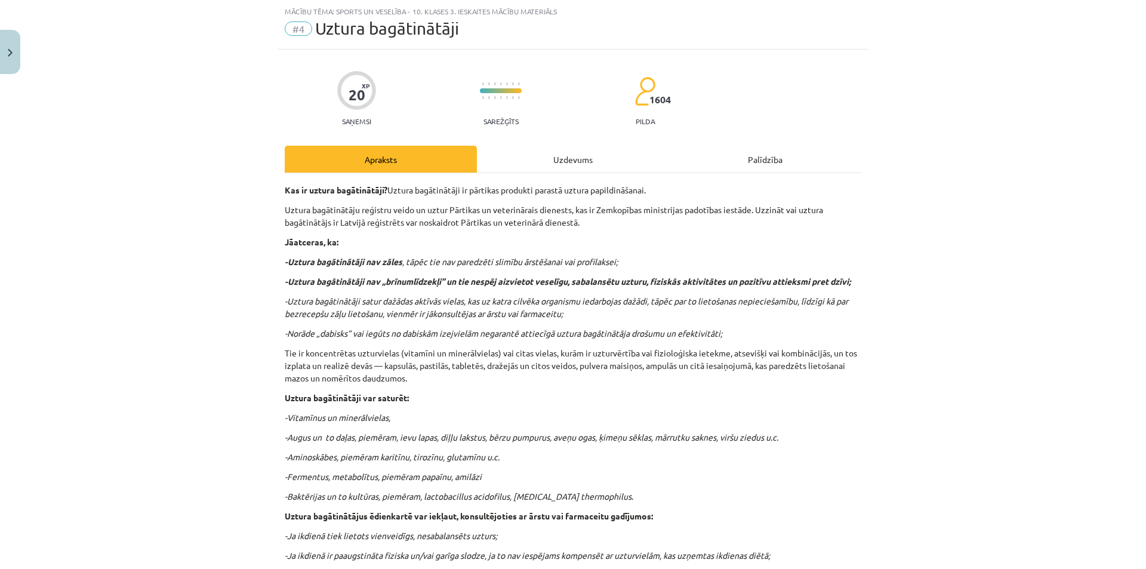
click at [562, 150] on div "Uzdevums" at bounding box center [573, 159] width 192 height 27
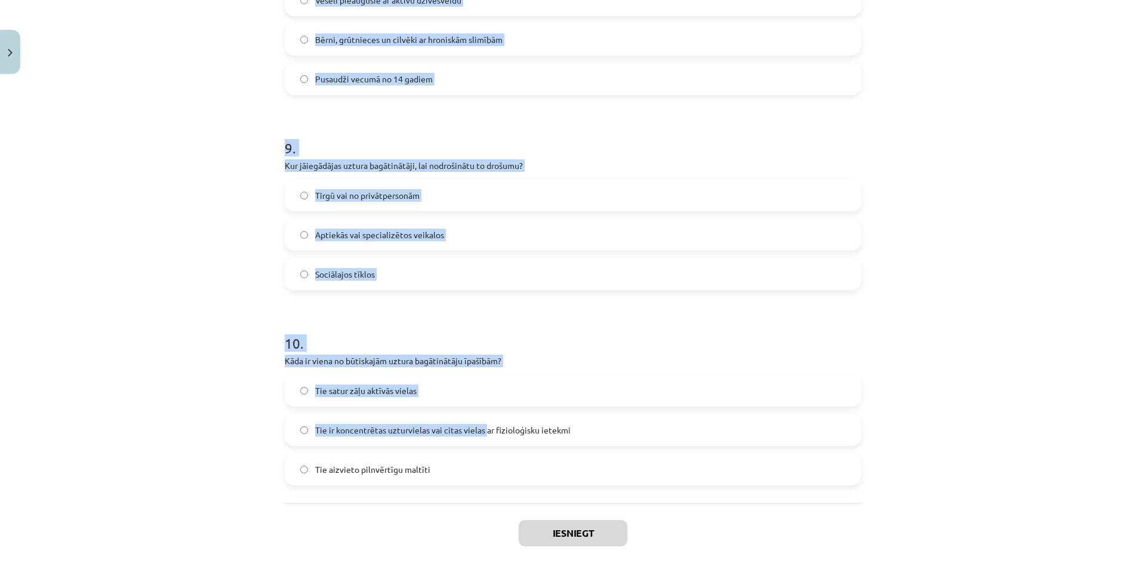
scroll to position [1675, 0]
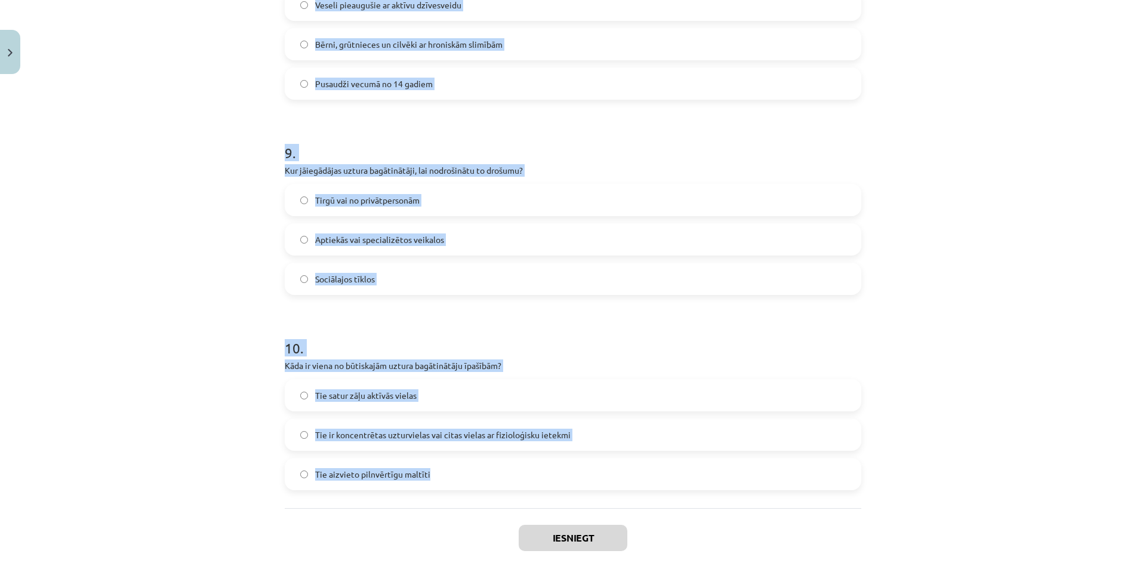
drag, startPoint x: 266, startPoint y: 226, endPoint x: 465, endPoint y: 472, distance: 316.5
click at [466, 472] on div "Mācību tēma: Sports un veselība - 10. klases 3. ieskaites mācību materiāls #4 U…" at bounding box center [573, 284] width 1146 height 569
click at [1025, 381] on div "Mācību tēma: Sports un veselība - 10. klases 3. ieskaites mācību materiāls #4 U…" at bounding box center [573, 284] width 1146 height 569
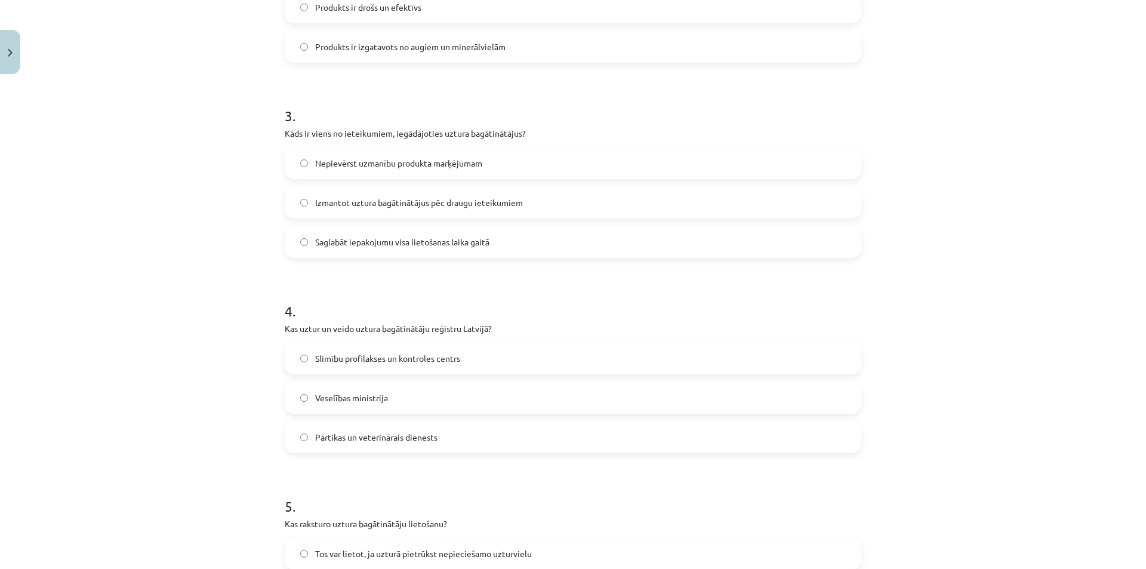
scroll to position [64, 0]
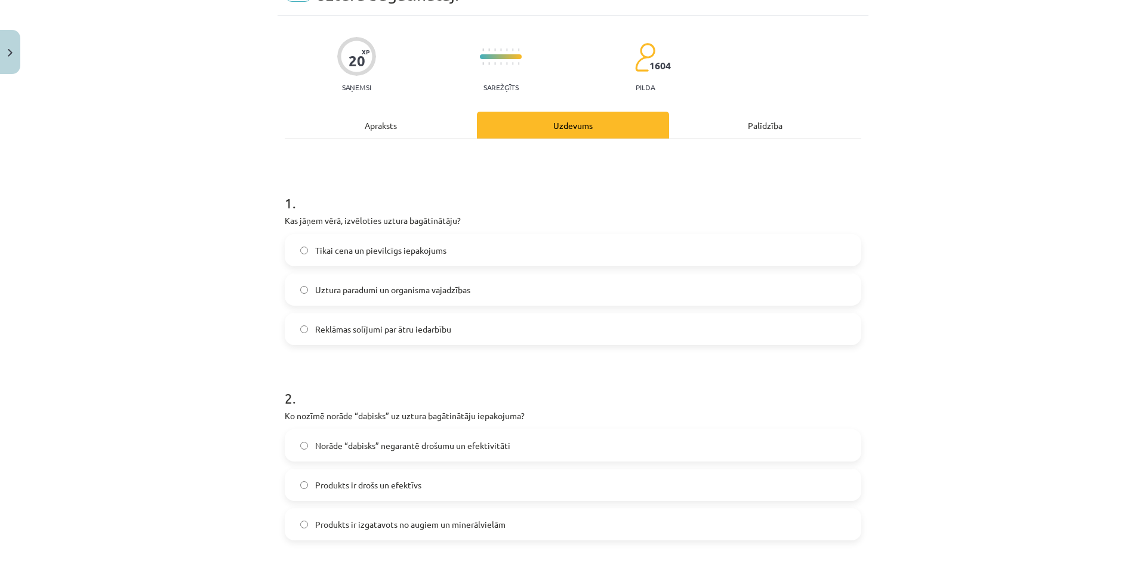
click at [410, 280] on label "Uztura paradumi un organisma vajadzības" at bounding box center [573, 290] width 574 height 30
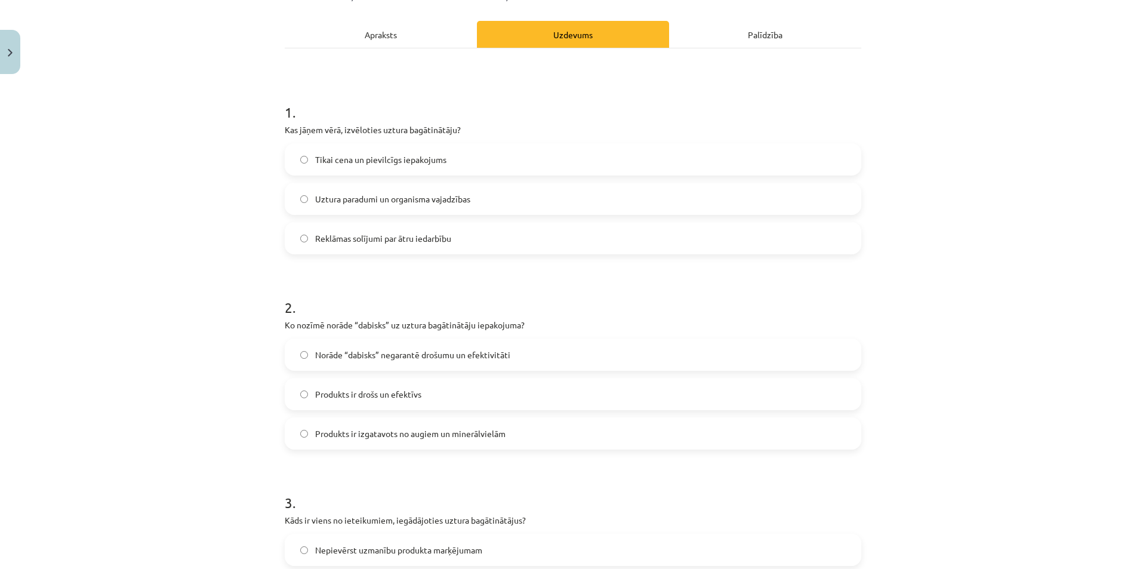
scroll to position [183, 0]
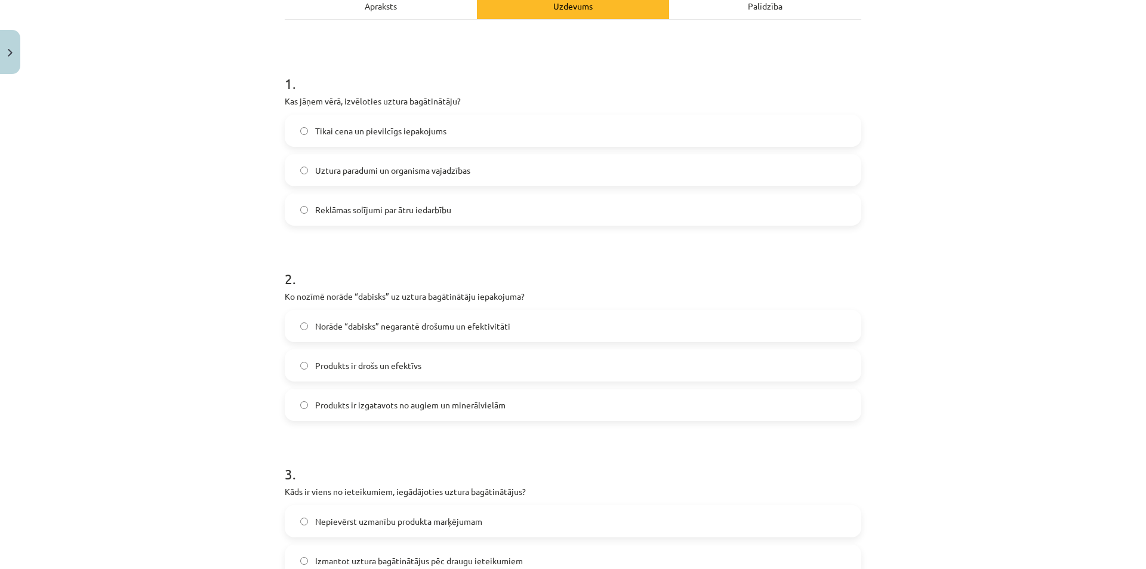
click at [434, 328] on span "Norāde “dabisks” negarantē drošumu un efektivitāti" at bounding box center [412, 326] width 195 height 13
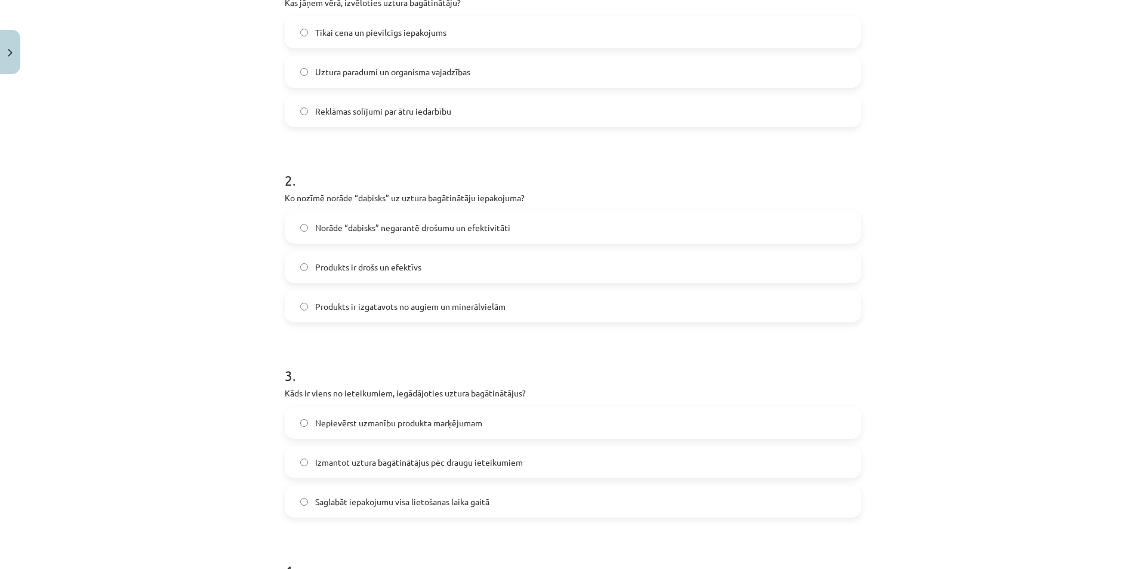
scroll to position [303, 0]
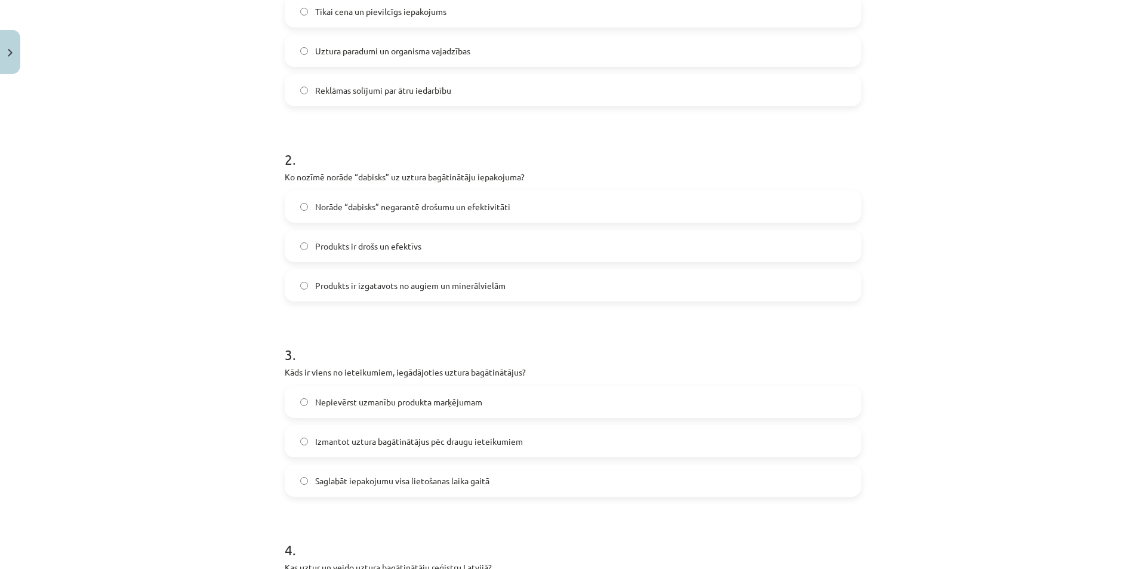
click at [437, 470] on label "Saglabāt iepakojumu visa lietošanas laika gaitā" at bounding box center [573, 481] width 574 height 30
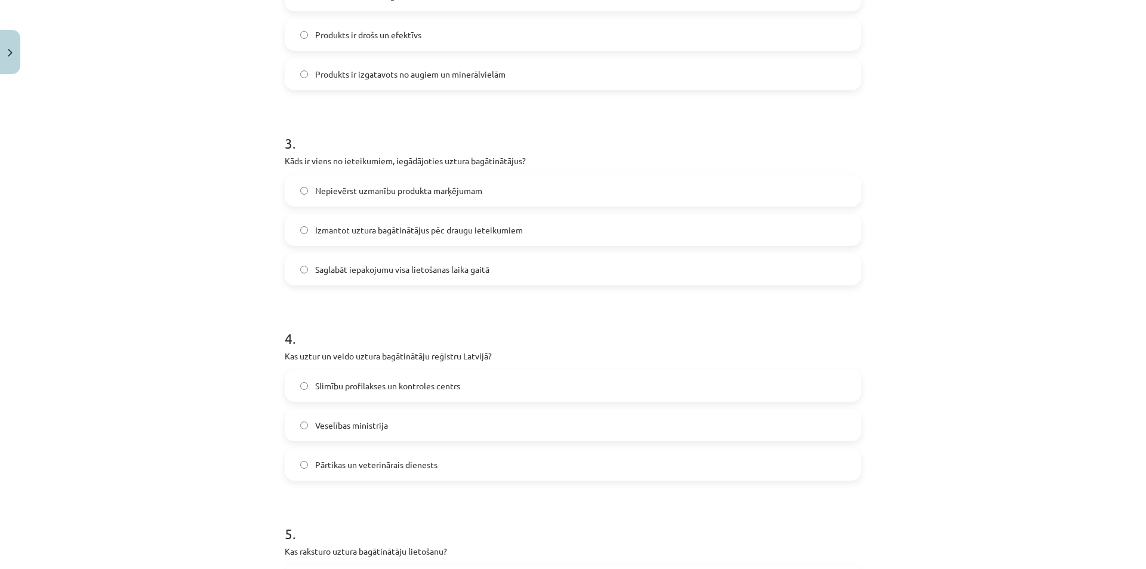
scroll to position [541, 0]
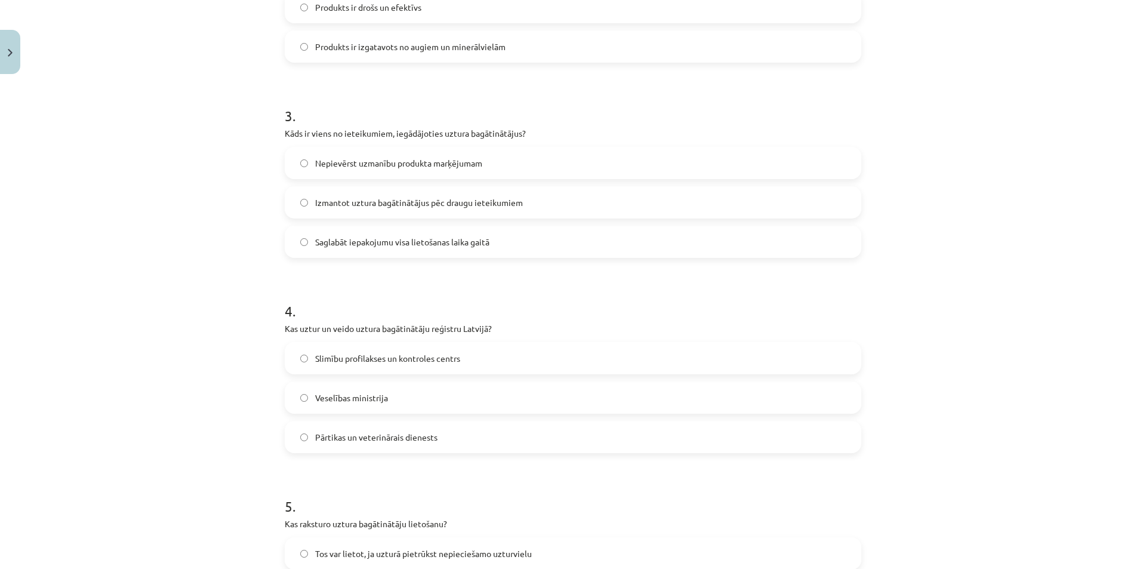
click at [410, 441] on span "Pārtikas un veterinārais dienests" at bounding box center [376, 437] width 122 height 13
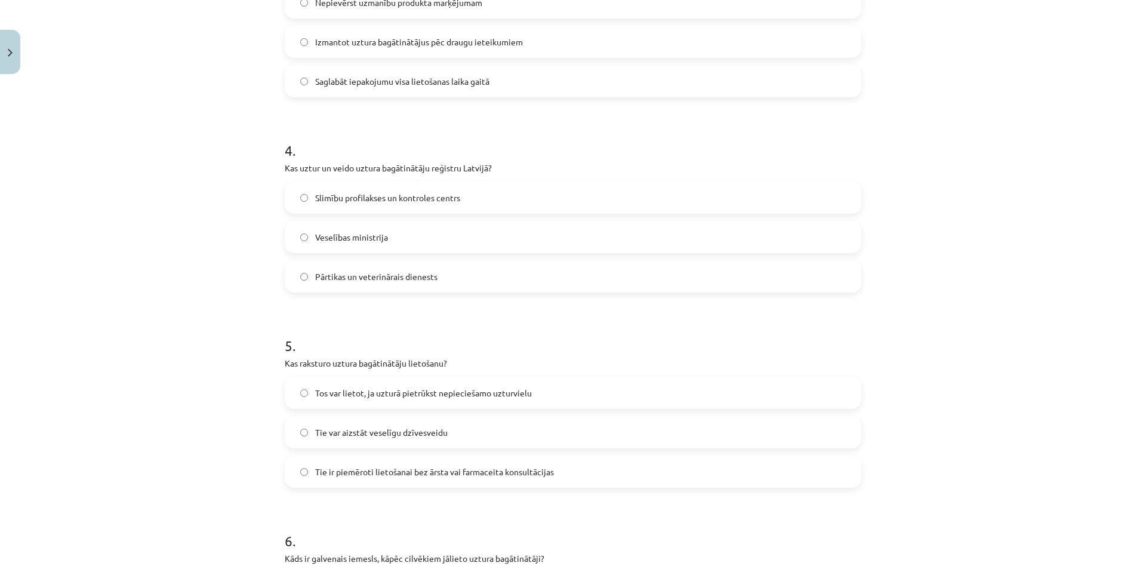
scroll to position [720, 0]
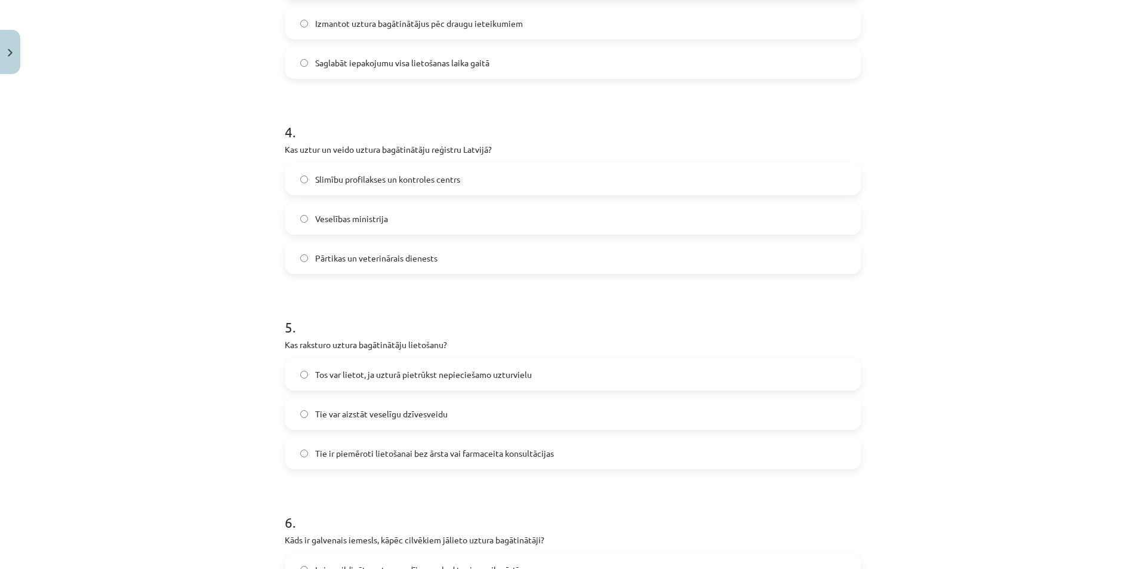
click at [434, 376] on span "Tos var lietot, ja uzturā pietrūkst nepieciešamo uzturvielu" at bounding box center [423, 374] width 217 height 13
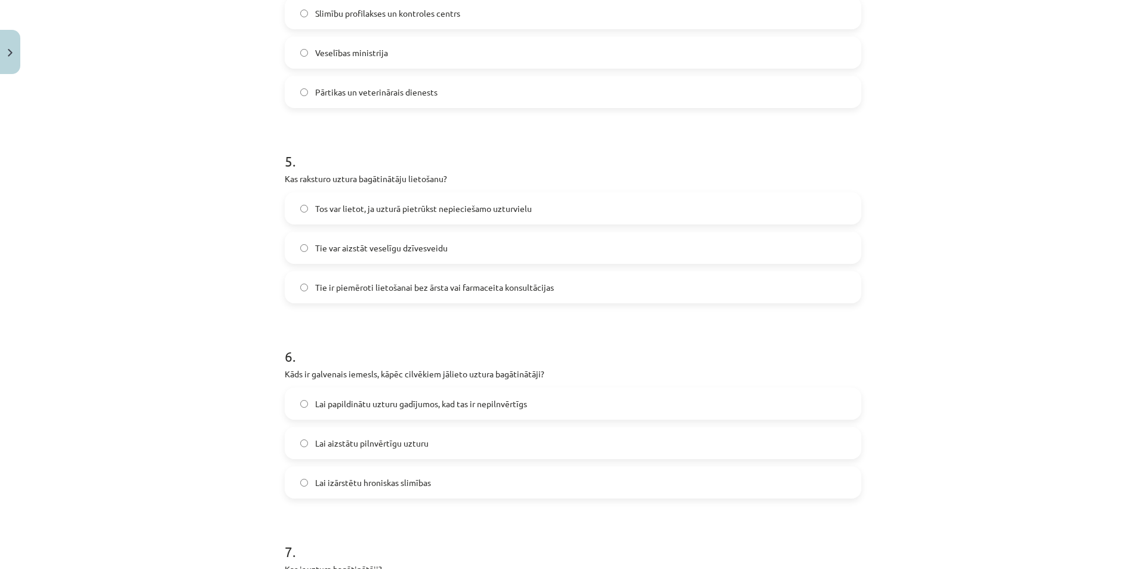
scroll to position [899, 0]
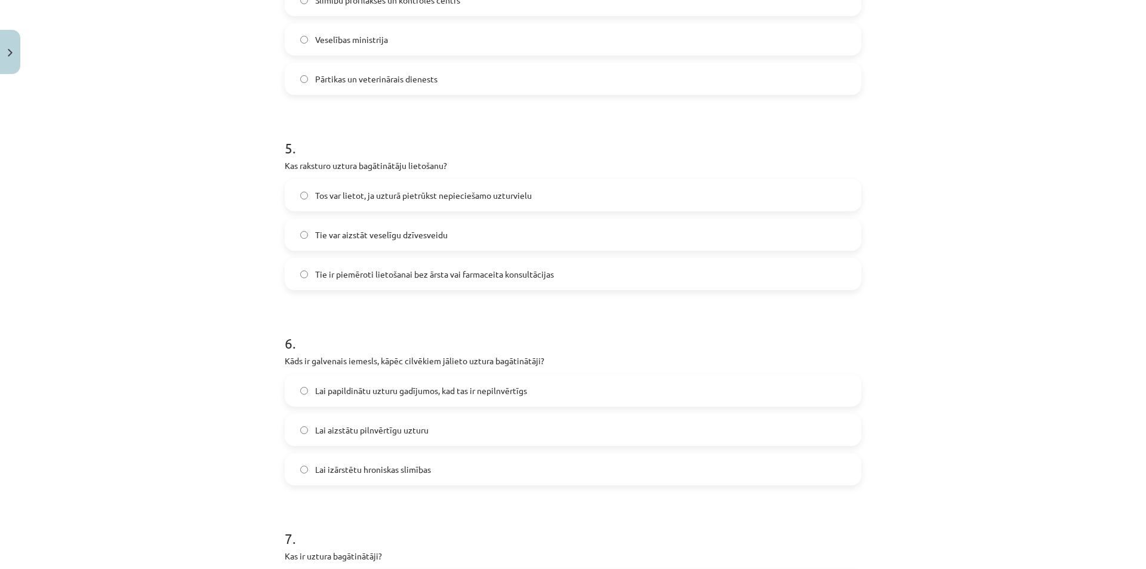
click at [449, 396] on span "Lai papildinātu uzturu gadījumos, kad tas ir nepilnvērtīgs" at bounding box center [421, 390] width 212 height 13
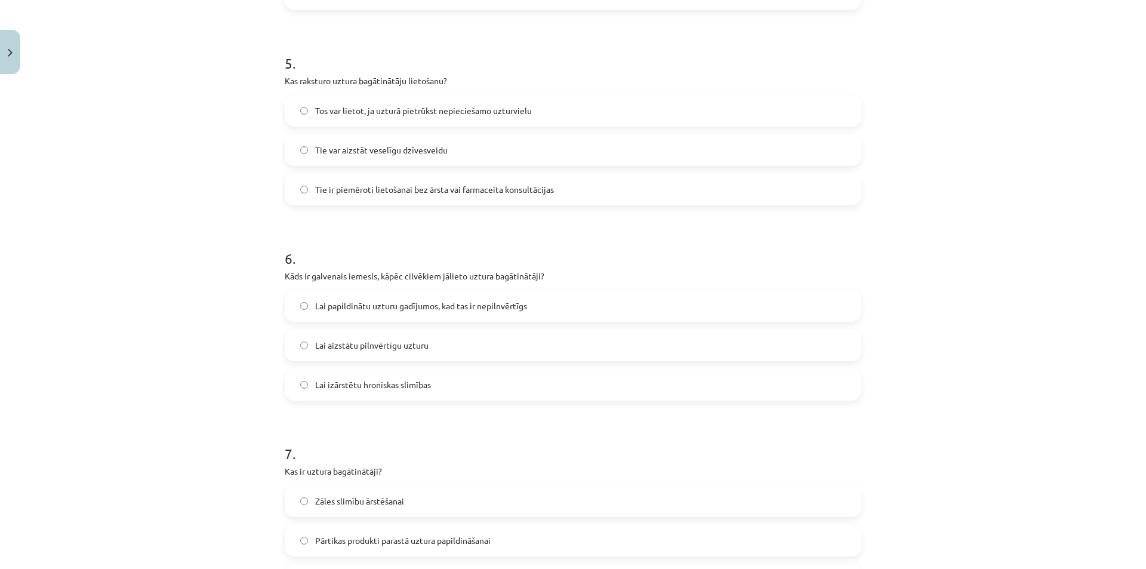
scroll to position [1138, 0]
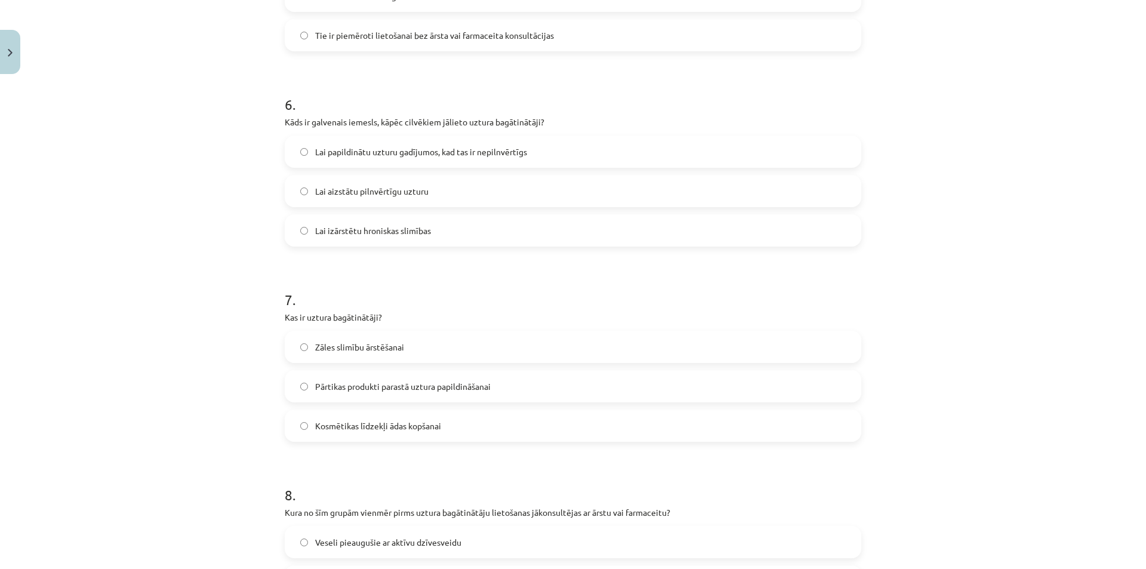
click at [444, 389] on span "Pārtikas produkti parastā uztura papildināšanai" at bounding box center [402, 386] width 175 height 13
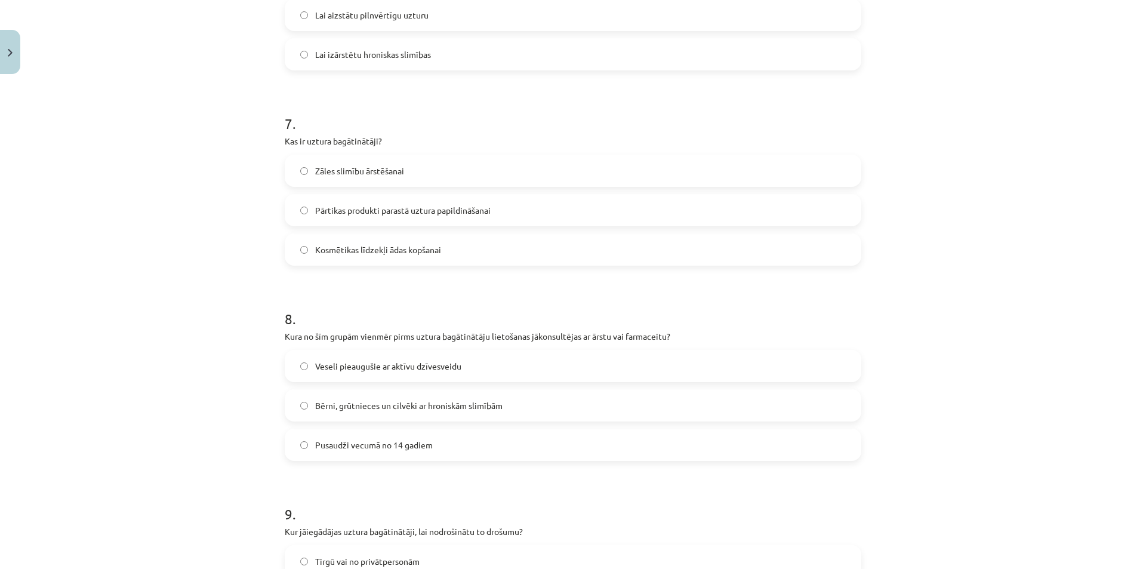
scroll to position [1317, 0]
click at [395, 407] on span "Bērni, grūtnieces un cilvēki ar hroniskām slimībām" at bounding box center [408, 402] width 187 height 13
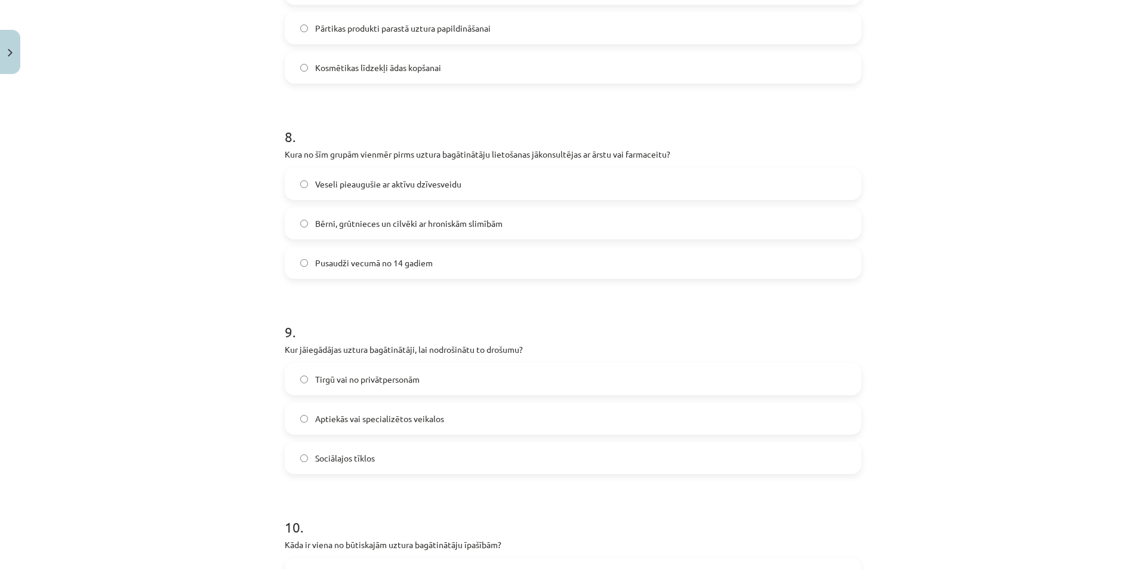
click at [400, 422] on span "Aptiekās vai specializētos veikalos" at bounding box center [379, 418] width 129 height 13
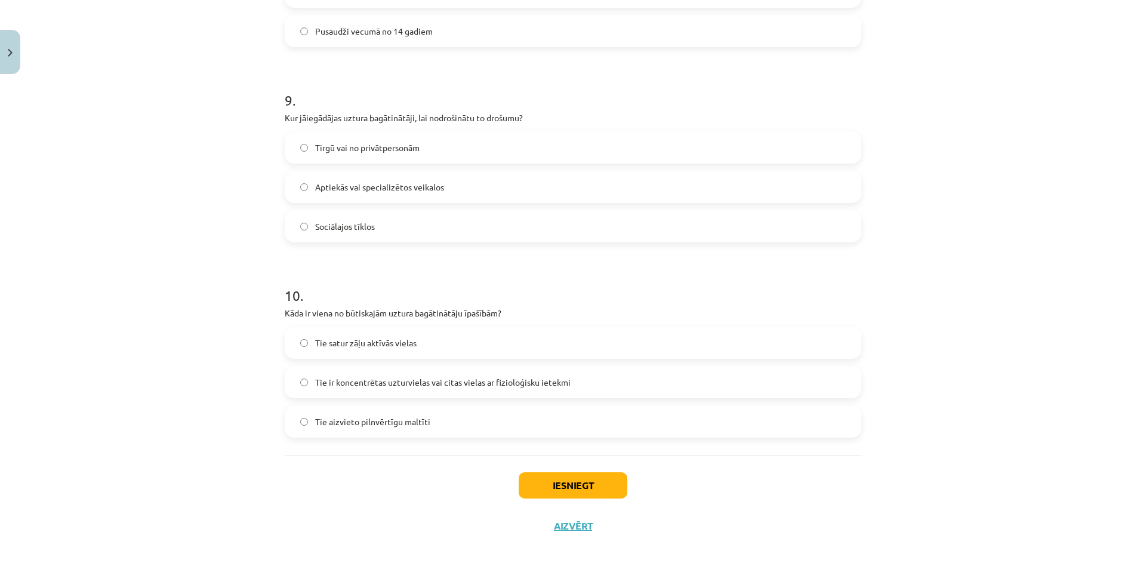
scroll to position [1735, 0]
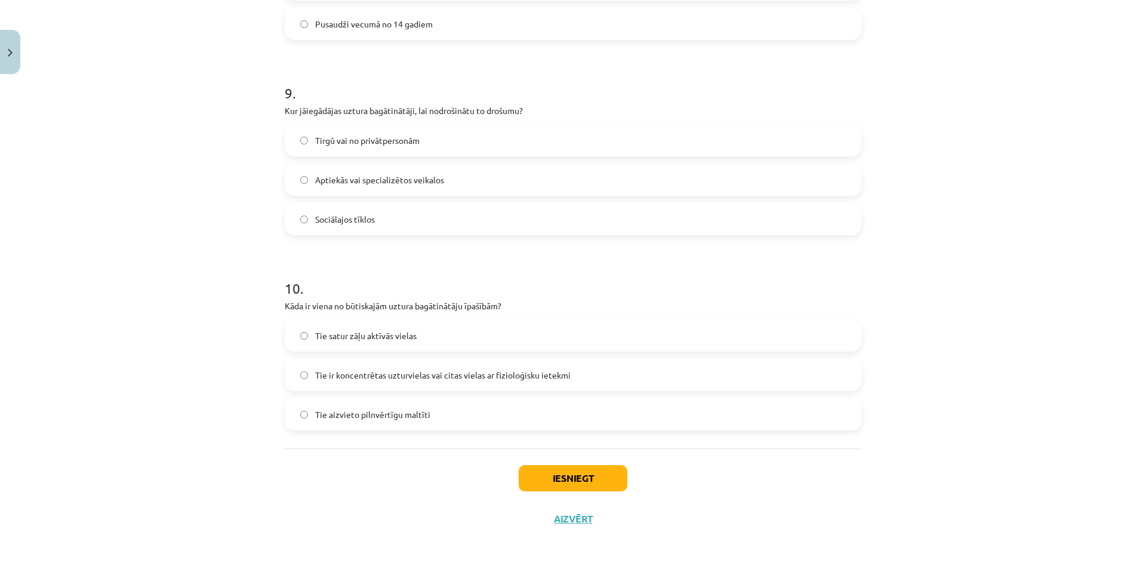
click at [396, 381] on label "Tie ir koncentrētas uzturvielas vai citas vielas ar fizioloģisku ietekmi" at bounding box center [573, 375] width 574 height 30
click at [561, 472] on button "Iesniegt" at bounding box center [573, 478] width 109 height 26
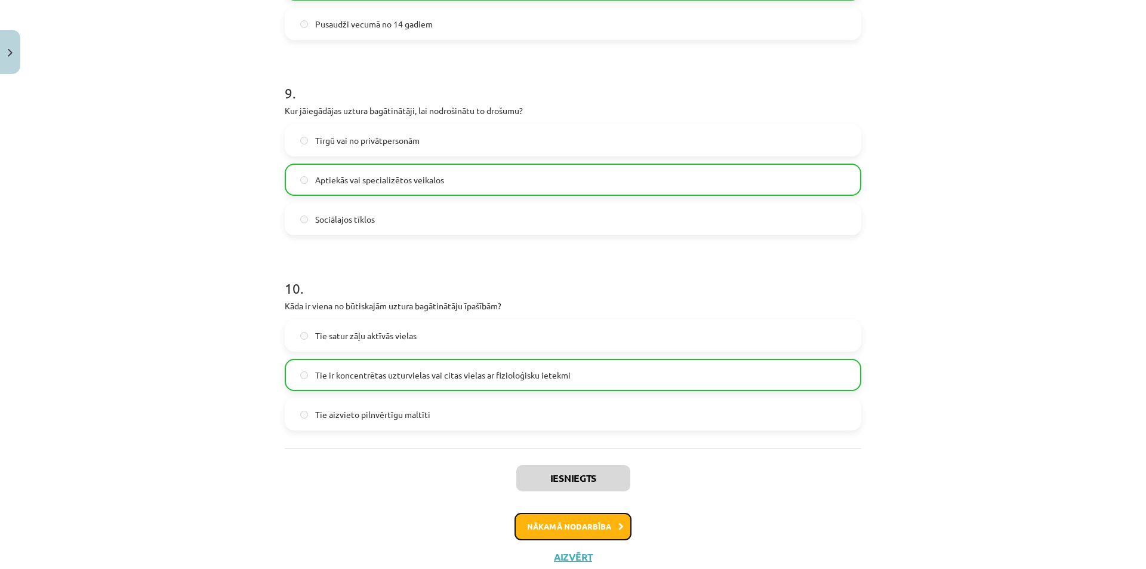
click at [565, 519] on button "Nākamā nodarbība" at bounding box center [572, 526] width 117 height 27
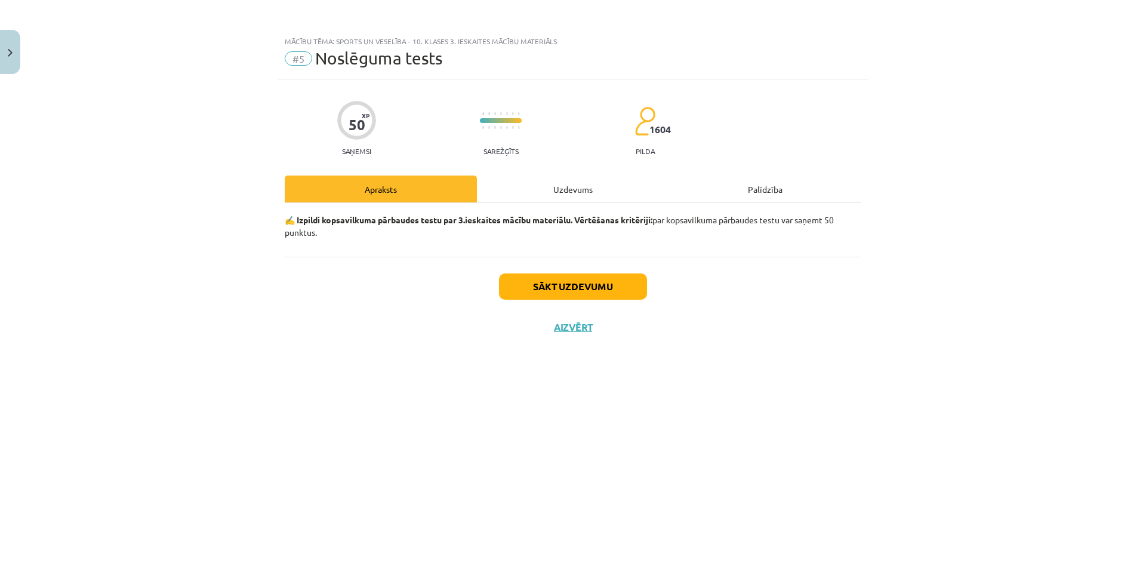
click at [550, 186] on div "Uzdevums" at bounding box center [573, 188] width 192 height 27
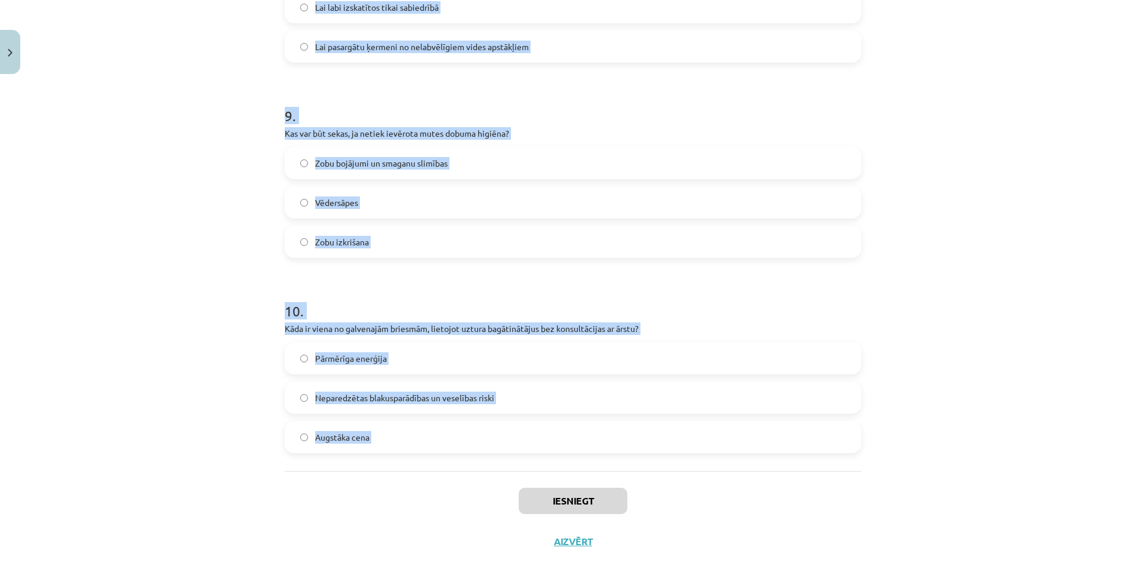
scroll to position [1735, 0]
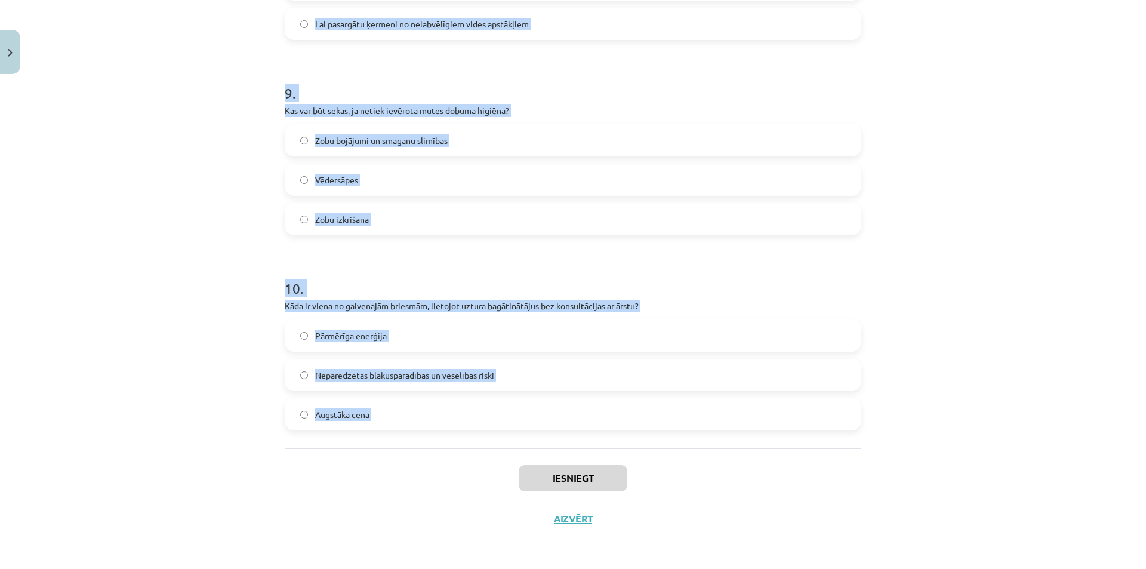
drag, startPoint x: 273, startPoint y: 262, endPoint x: 514, endPoint y: 460, distance: 311.6
click at [514, 460] on div "Mācību tēma: Sports un veselība - 10. klases 3. ieskaites mācību materiāls #5 N…" at bounding box center [573, 284] width 1146 height 569
click at [998, 385] on div "Mācību tēma: Sports un veselība - 10. klases 3. ieskaites mācību materiāls #5 N…" at bounding box center [573, 284] width 1146 height 569
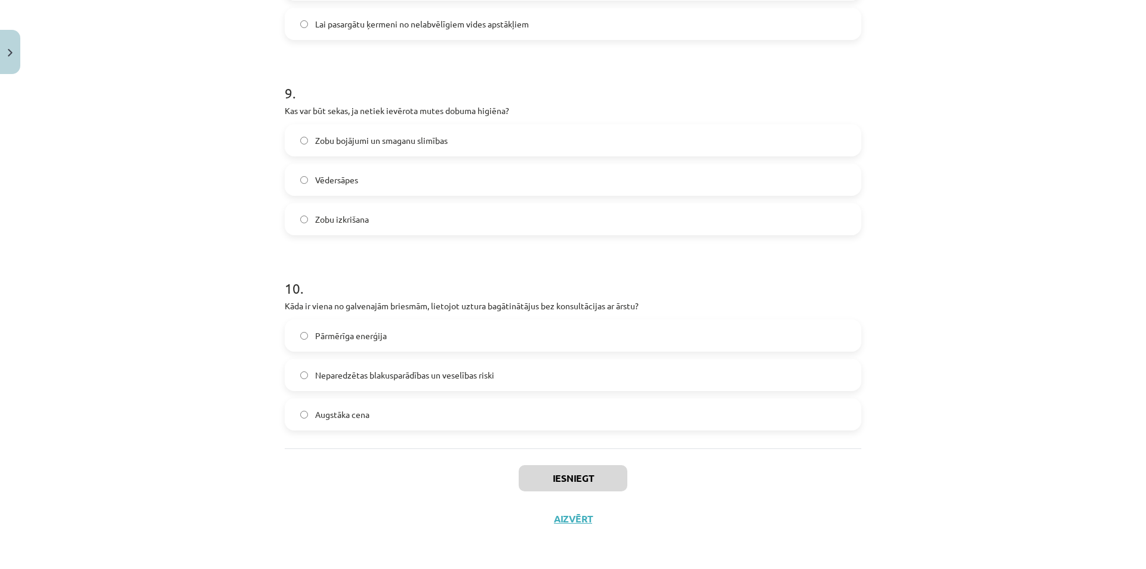
click at [998, 385] on div "Mācību tēma: Sports un veselība - 10. klases 3. ieskaites mācību materiāls #5 N…" at bounding box center [573, 284] width 1146 height 569
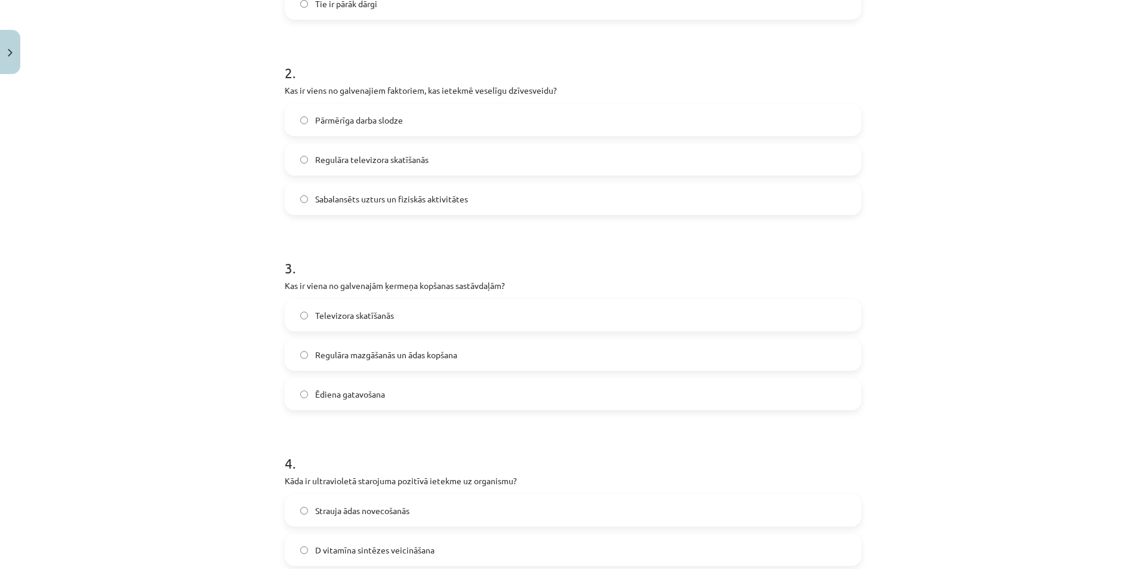
scroll to position [183, 0]
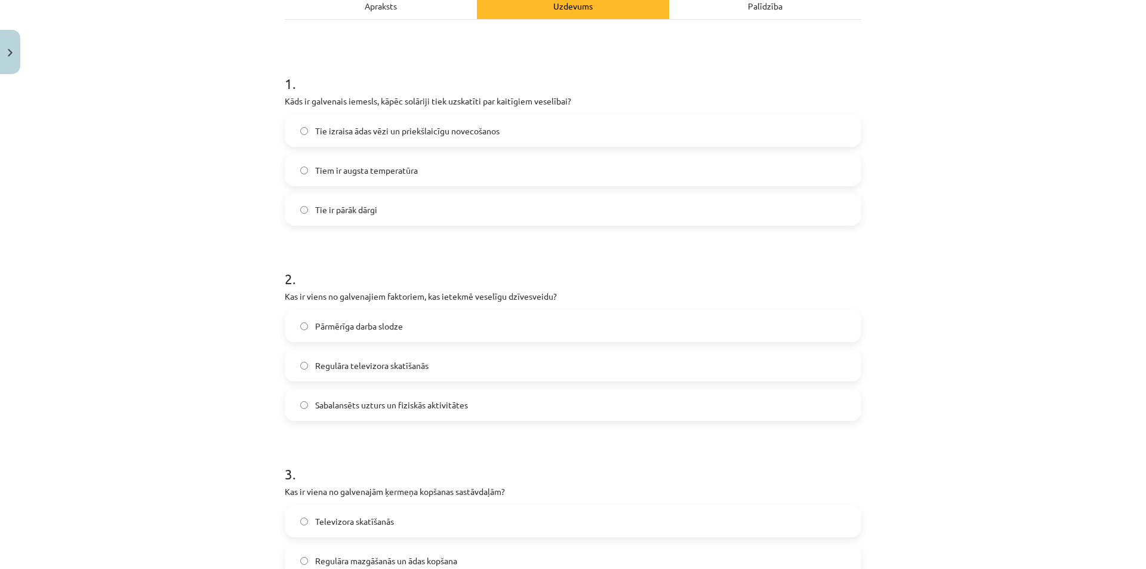
click at [381, 131] on span "Tie izraisa ādas vēzi un priekšlaicīgu novecošanos" at bounding box center [407, 131] width 184 height 13
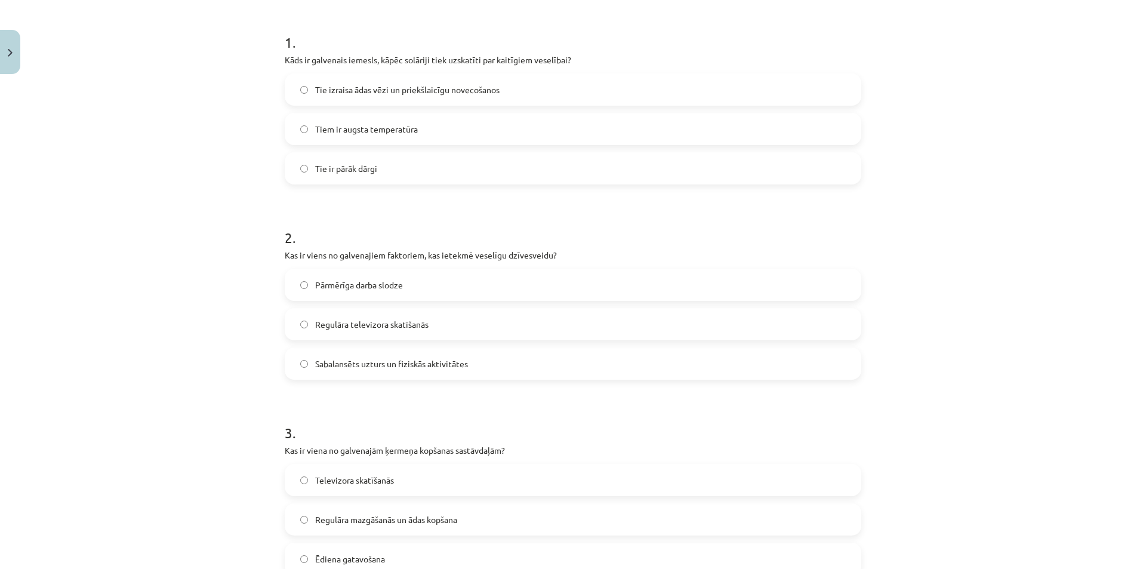
scroll to position [243, 0]
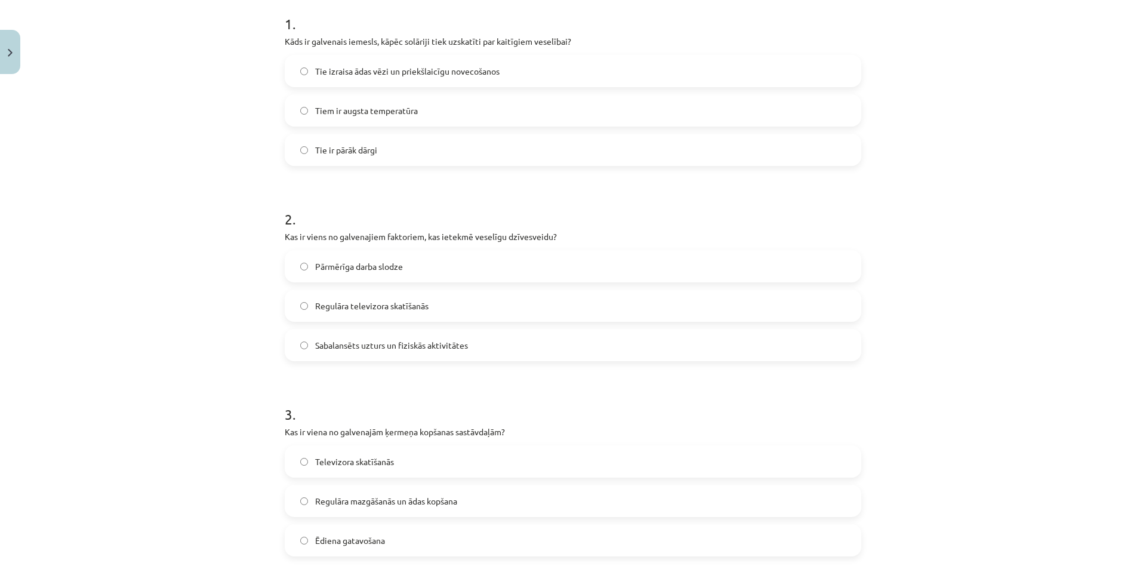
click at [399, 349] on span "Sabalansēts uzturs un fiziskās aktivitātes" at bounding box center [391, 345] width 153 height 13
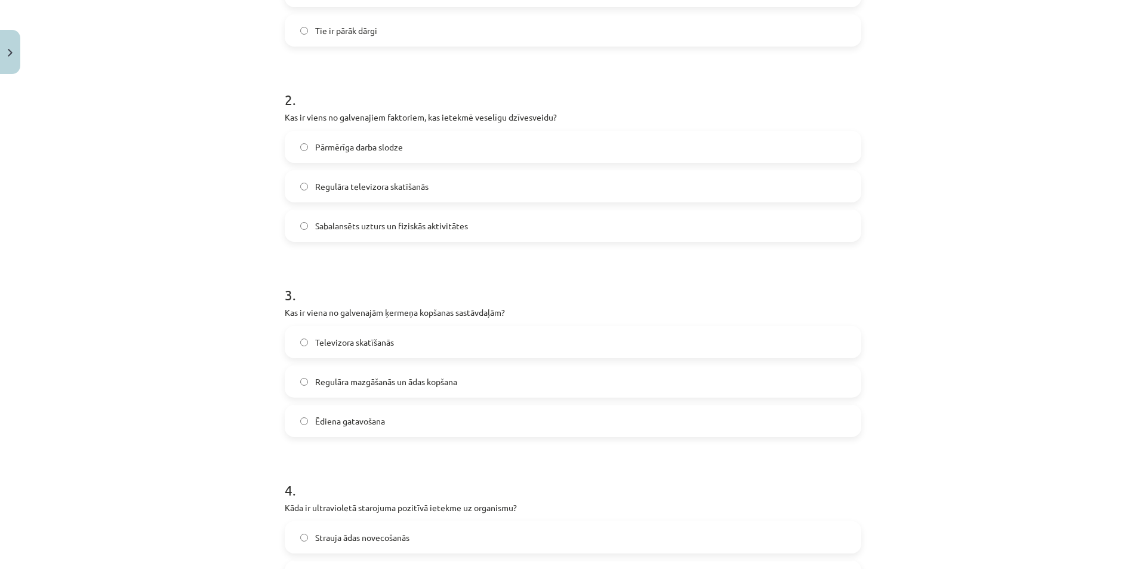
click at [439, 386] on span "Regulāra mazgāšanās un ādas kopšana" at bounding box center [386, 381] width 142 height 13
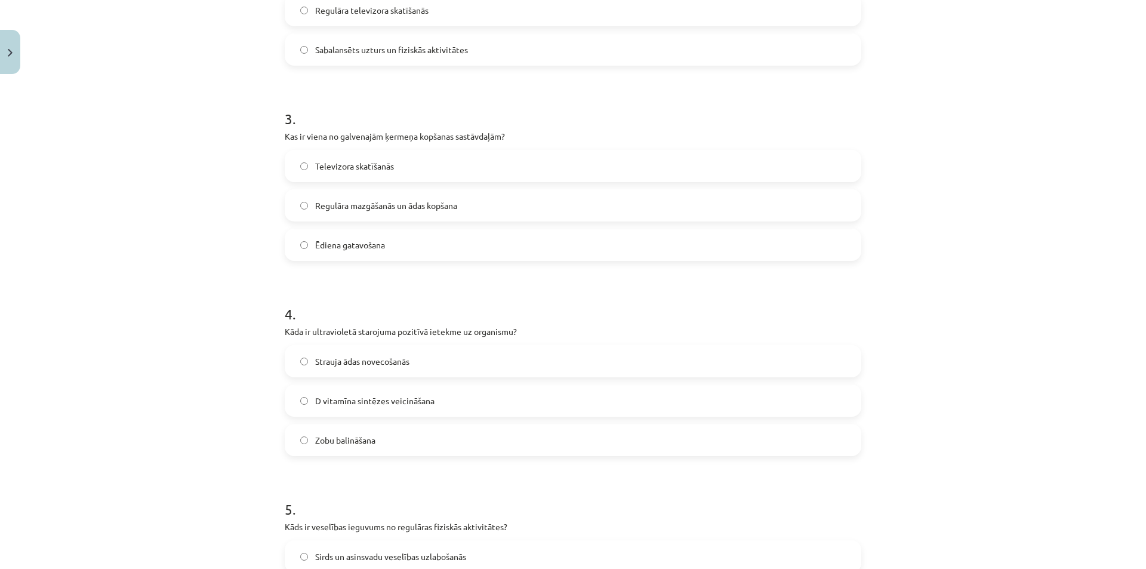
scroll to position [541, 0]
click at [445, 397] on label "D vitamīna sintēzes veicināšana" at bounding box center [573, 398] width 574 height 30
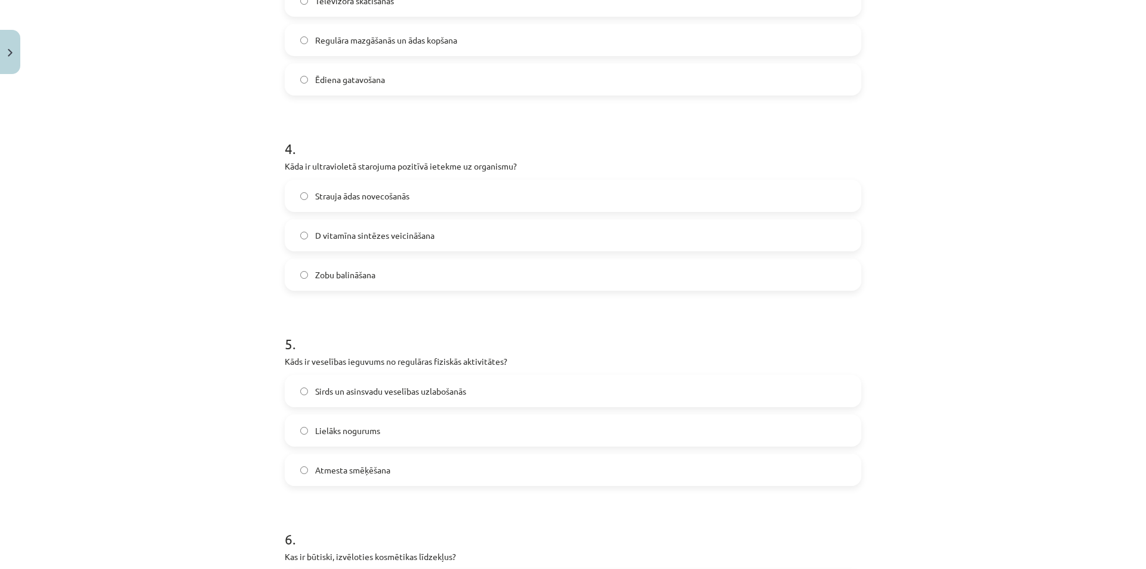
scroll to position [720, 0]
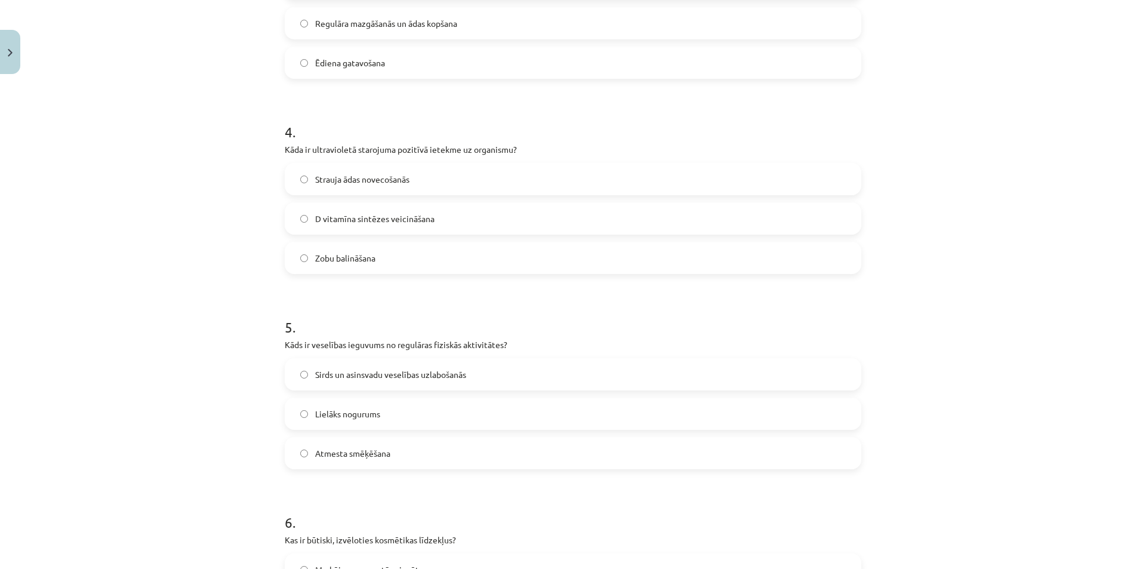
click at [443, 381] on label "Sirds un asinsvadu veselības uzlabošanās" at bounding box center [573, 374] width 574 height 30
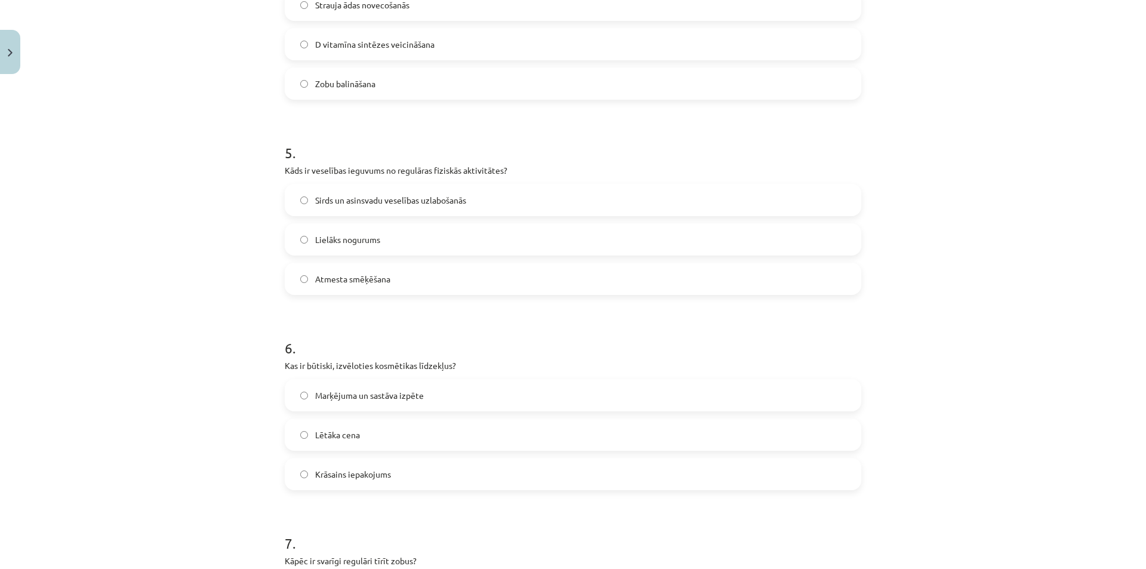
scroll to position [899, 0]
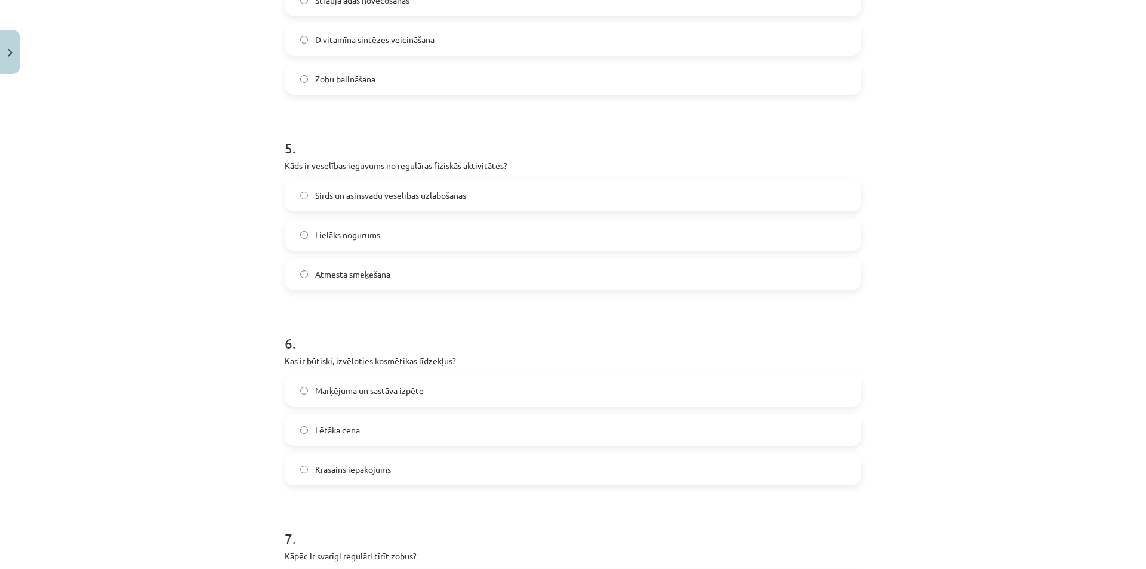
click at [431, 396] on label "Marķējuma un sastāva izpēte" at bounding box center [573, 390] width 574 height 30
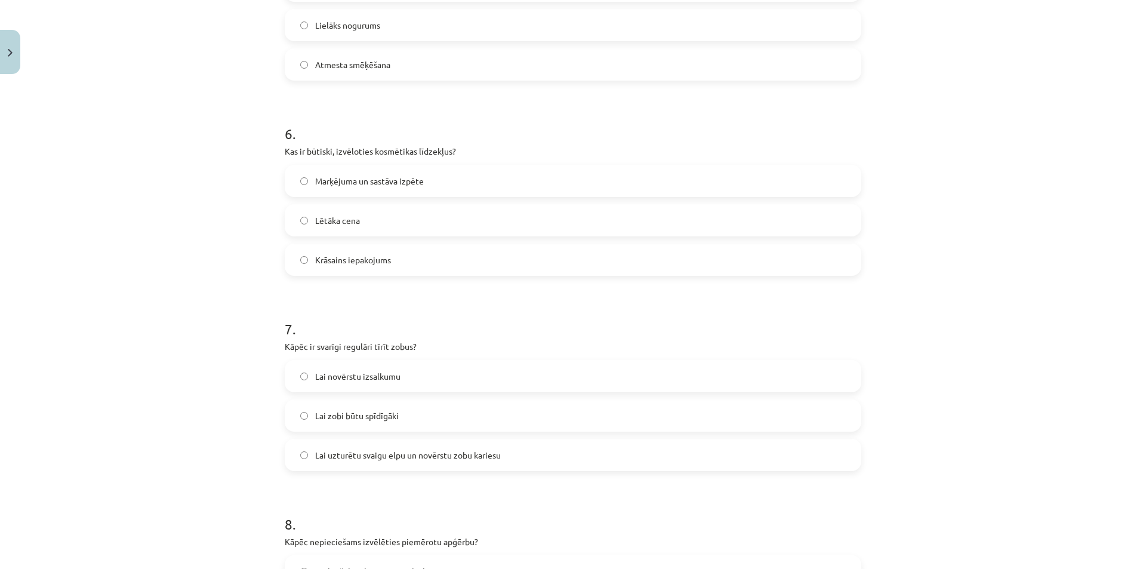
scroll to position [1138, 0]
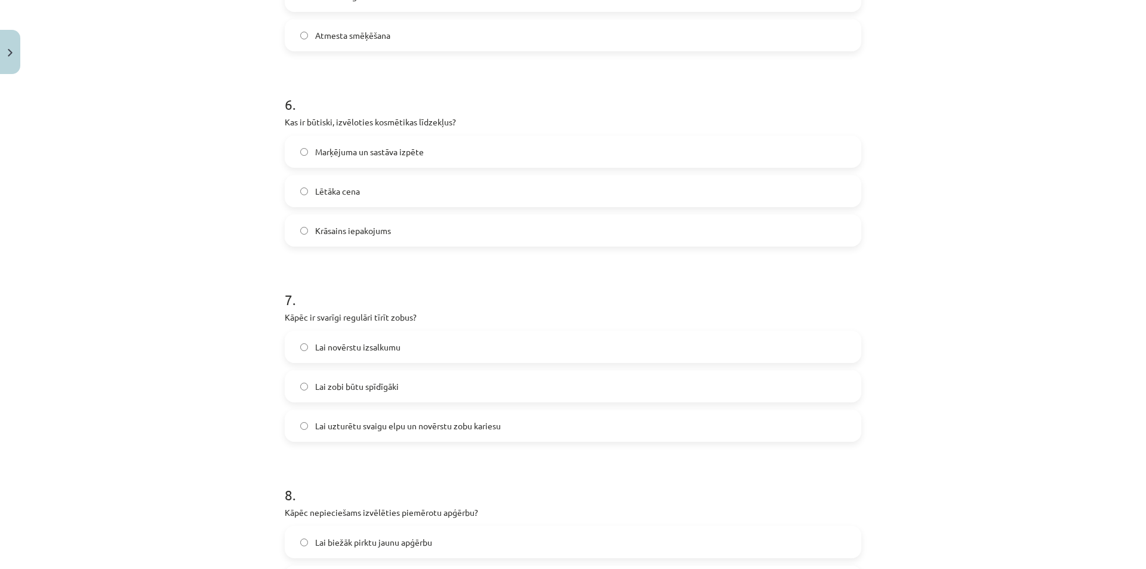
click at [419, 429] on span "Lai uzturētu svaigu elpu un novērstu zobu kariesu" at bounding box center [408, 426] width 186 height 13
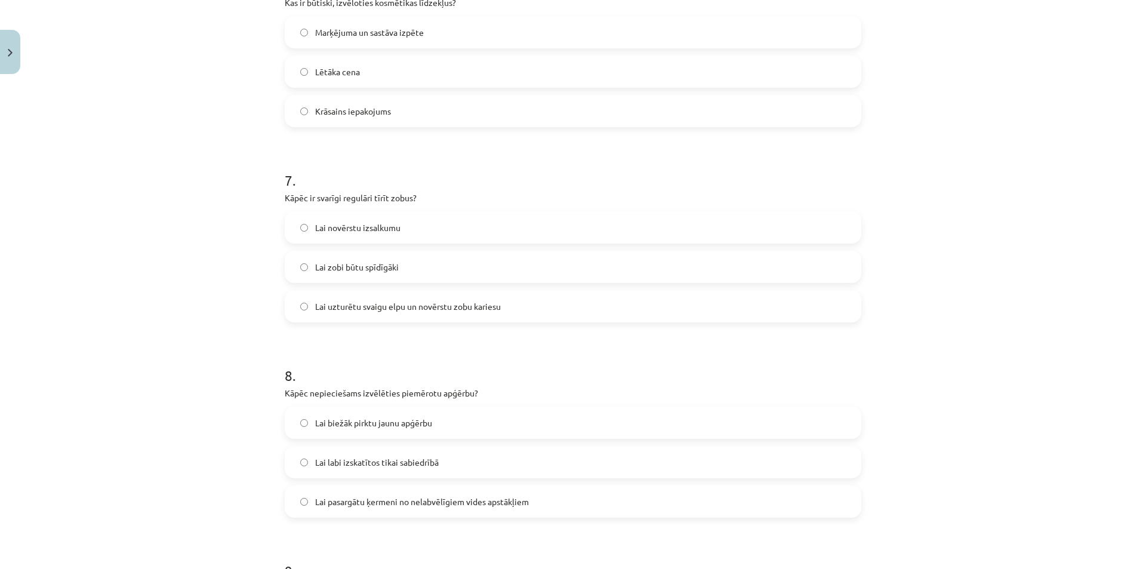
scroll to position [1317, 0]
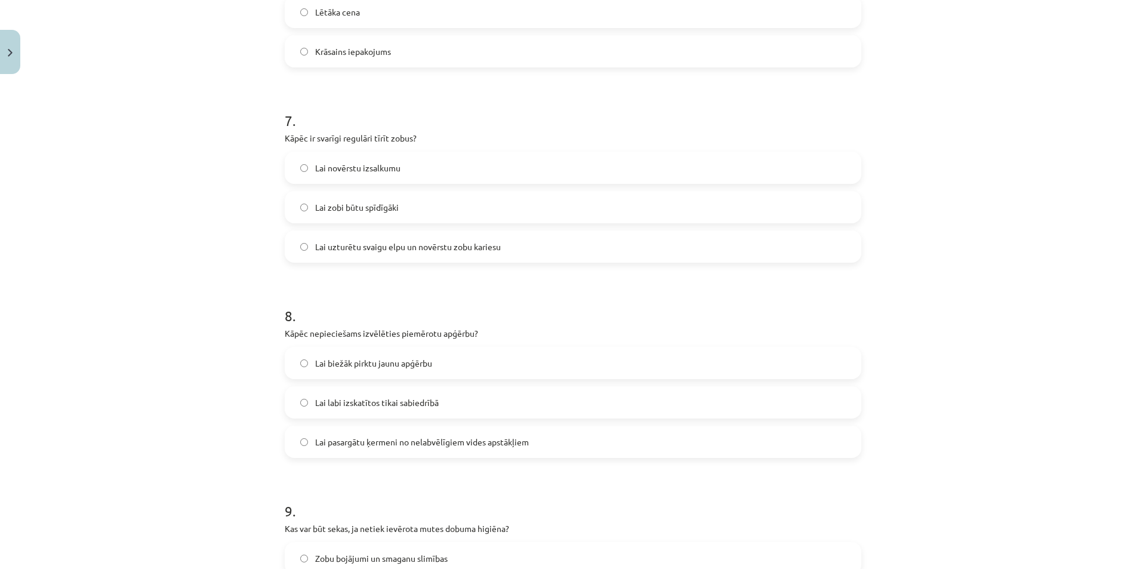
click at [457, 446] on span "Lai pasargātu ķermeni no nelabvēlīgiem vides apstākļiem" at bounding box center [422, 442] width 214 height 13
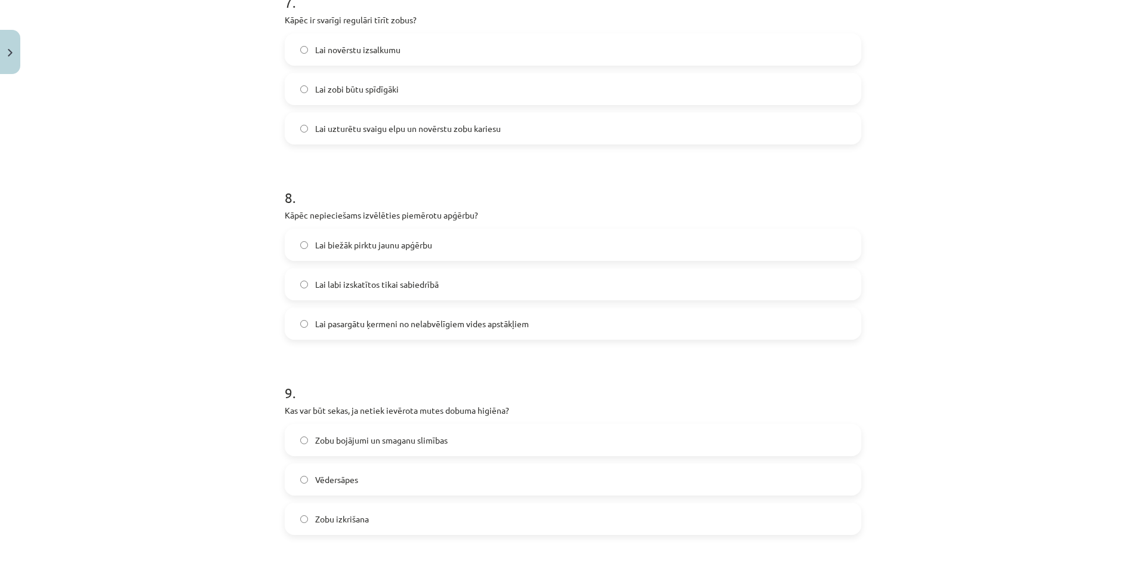
scroll to position [1437, 0]
click at [390, 441] on span "Zobu bojājumi un smaganu slimības" at bounding box center [381, 439] width 132 height 13
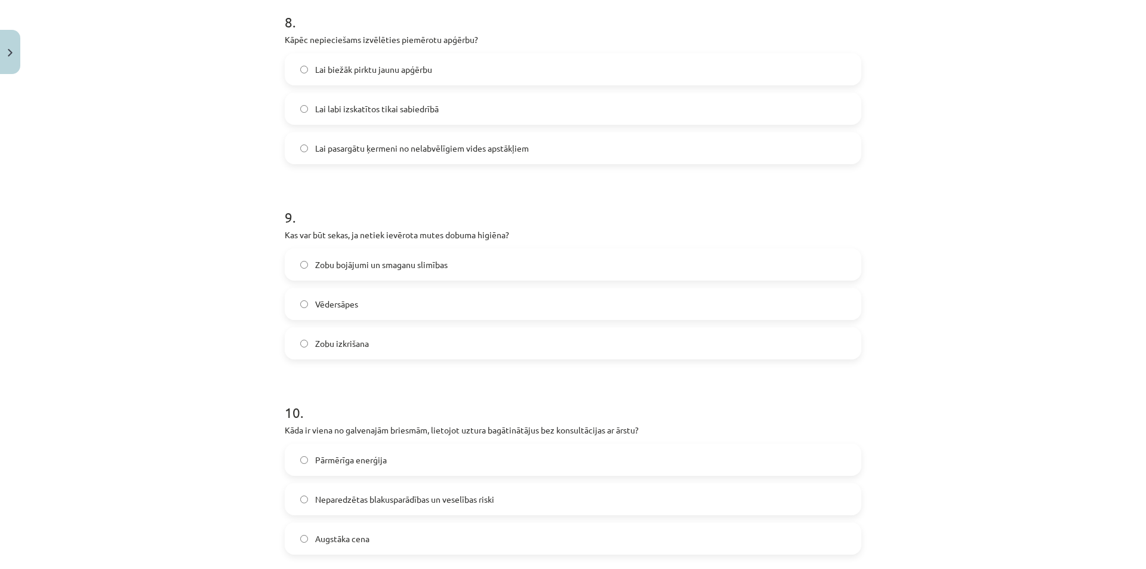
scroll to position [1616, 0]
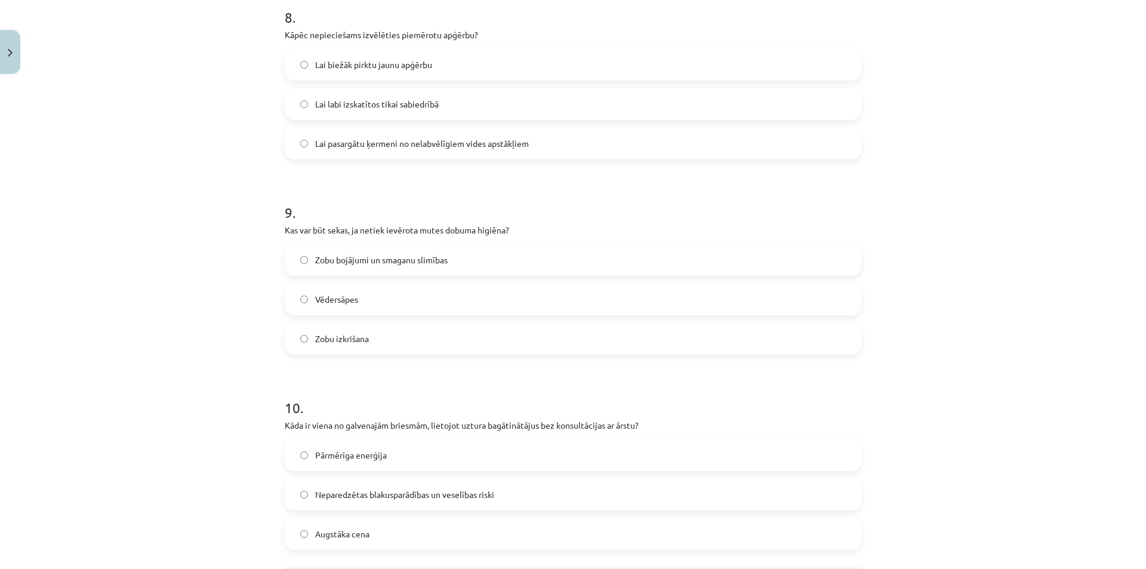
click at [423, 492] on span "Neparedzētas blakusparādības un veselības riski" at bounding box center [404, 494] width 179 height 13
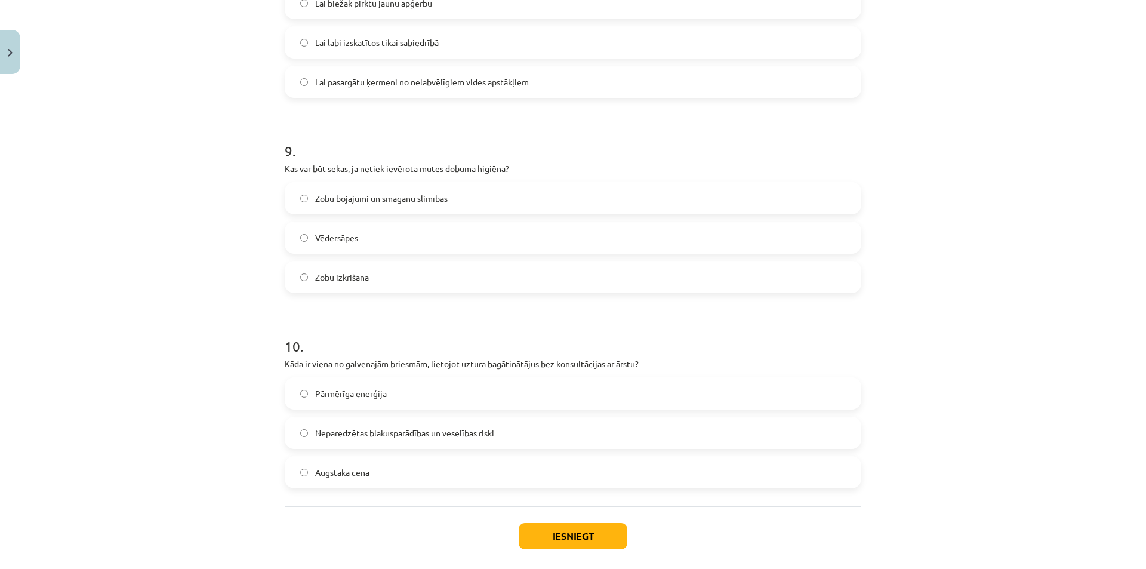
scroll to position [1735, 0]
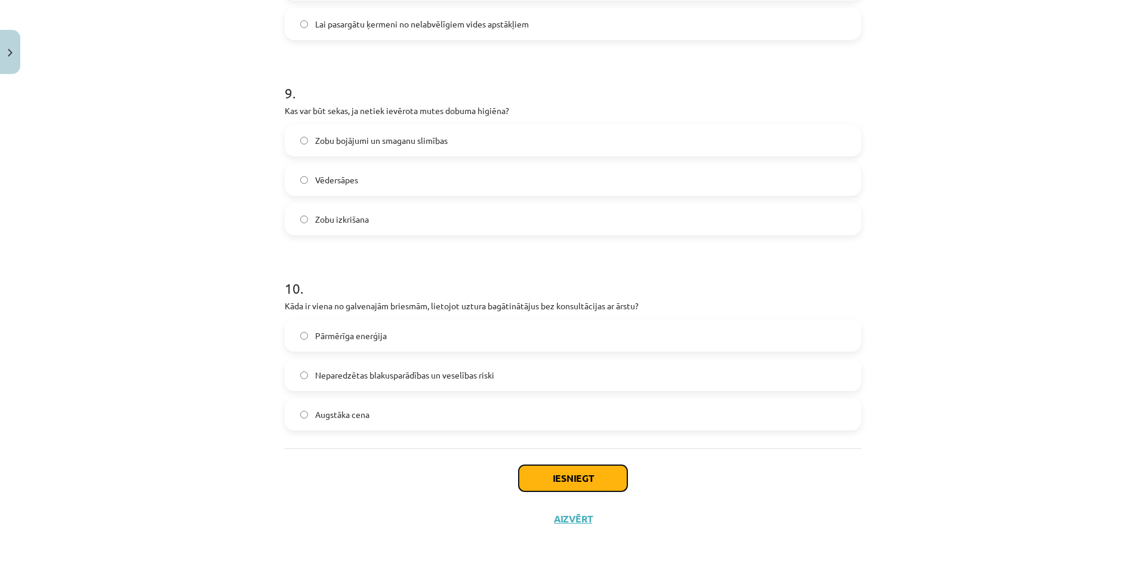
click at [536, 465] on button "Iesniegt" at bounding box center [573, 478] width 109 height 26
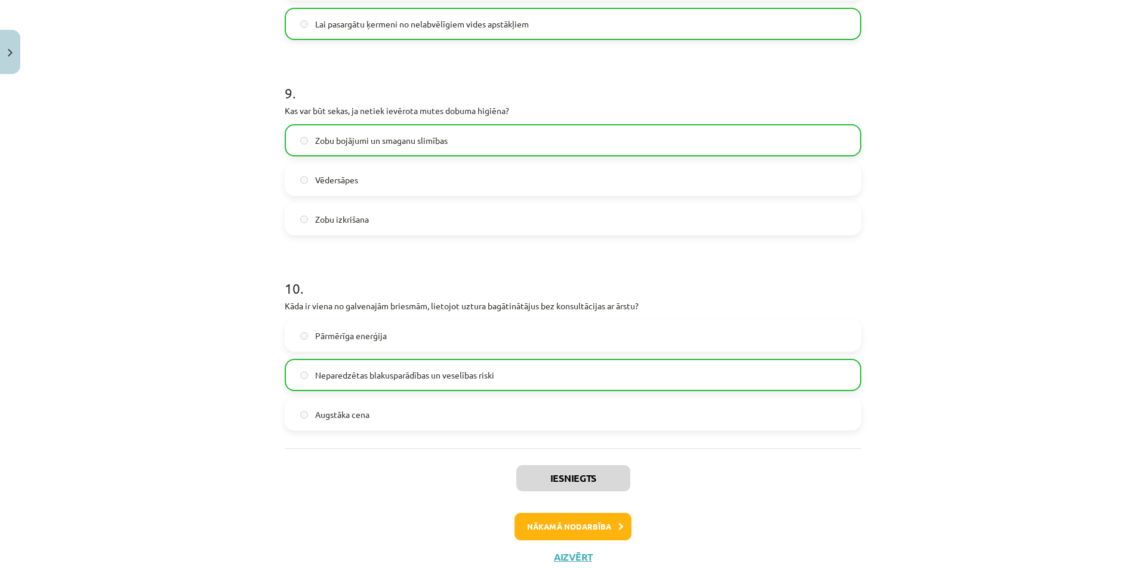
click at [553, 543] on div "Iesniegts Nākamā nodarbība Aizvērt" at bounding box center [573, 509] width 577 height 122
click at [557, 537] on button "Nākamā nodarbība" at bounding box center [572, 526] width 117 height 27
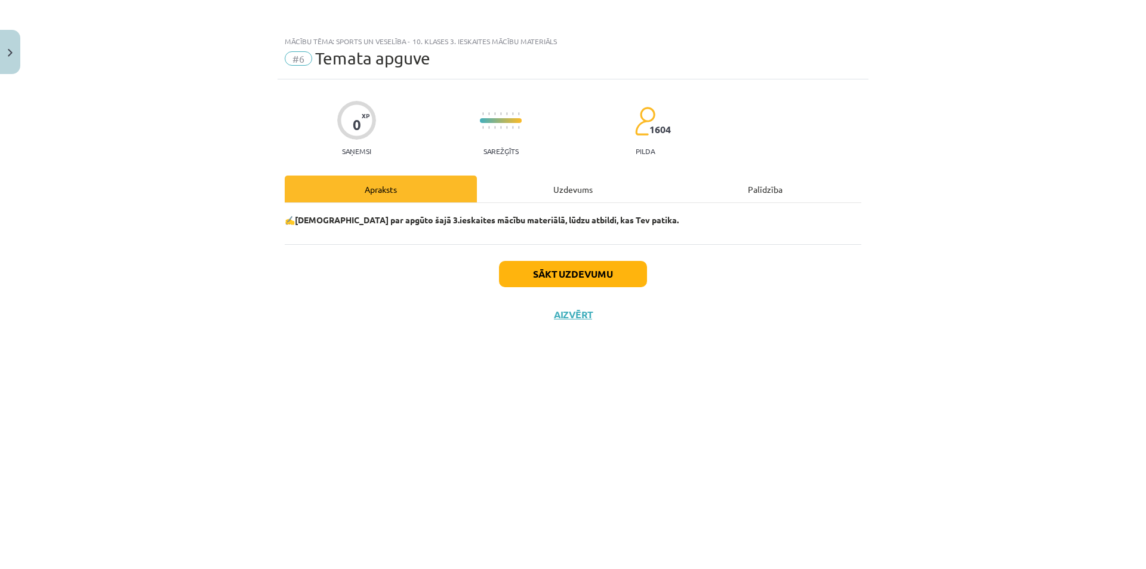
click at [550, 191] on div "Uzdevums" at bounding box center [573, 188] width 192 height 27
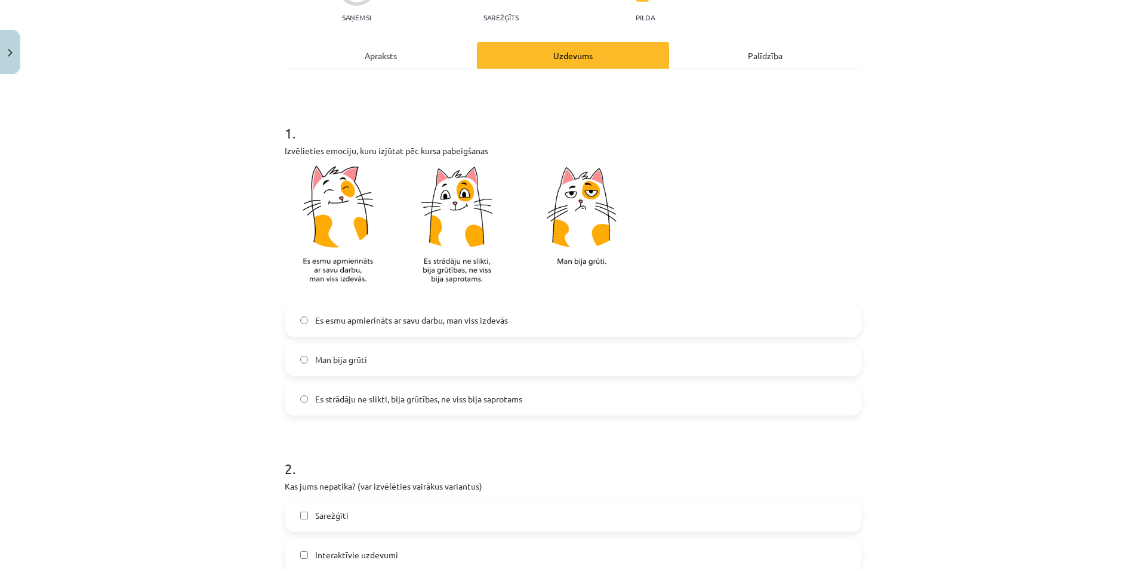
scroll to position [179, 0]
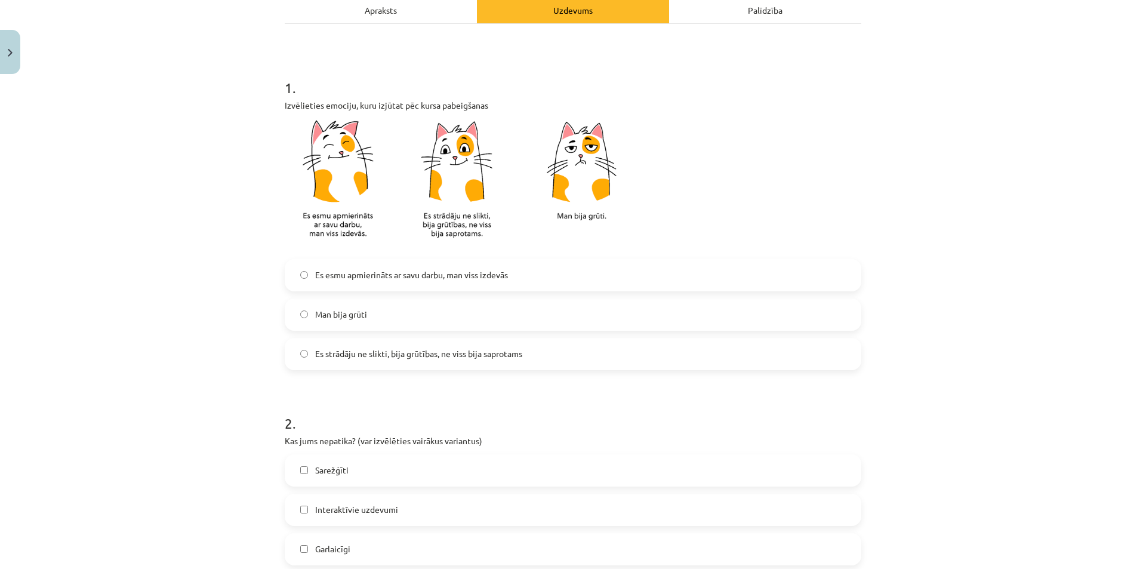
click at [343, 277] on span "Es esmu apmierināts ar savu darbu, man viss izdevās" at bounding box center [411, 275] width 193 height 13
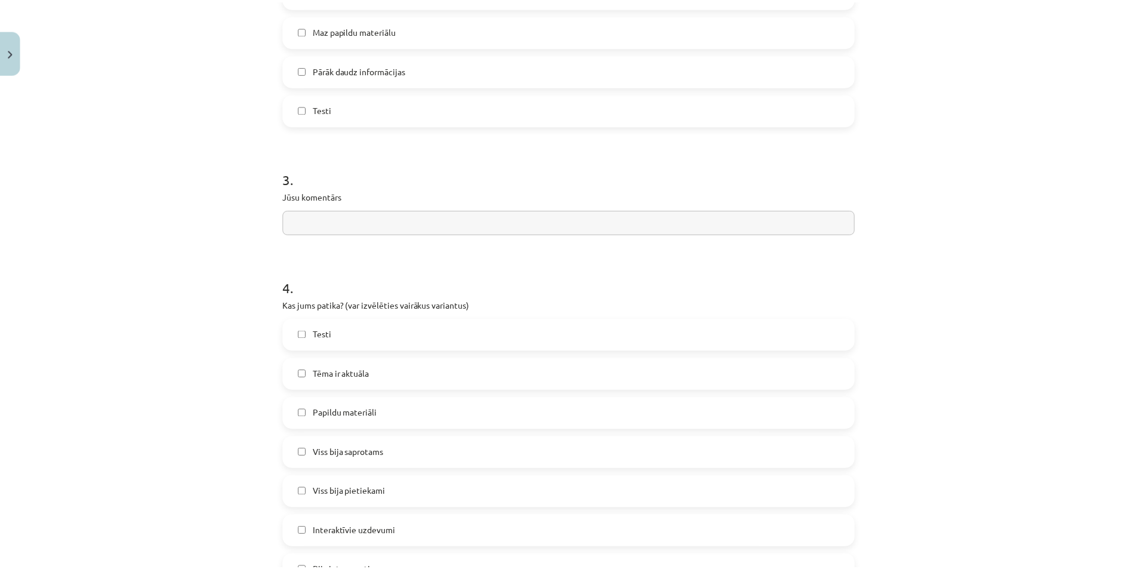
scroll to position [933, 0]
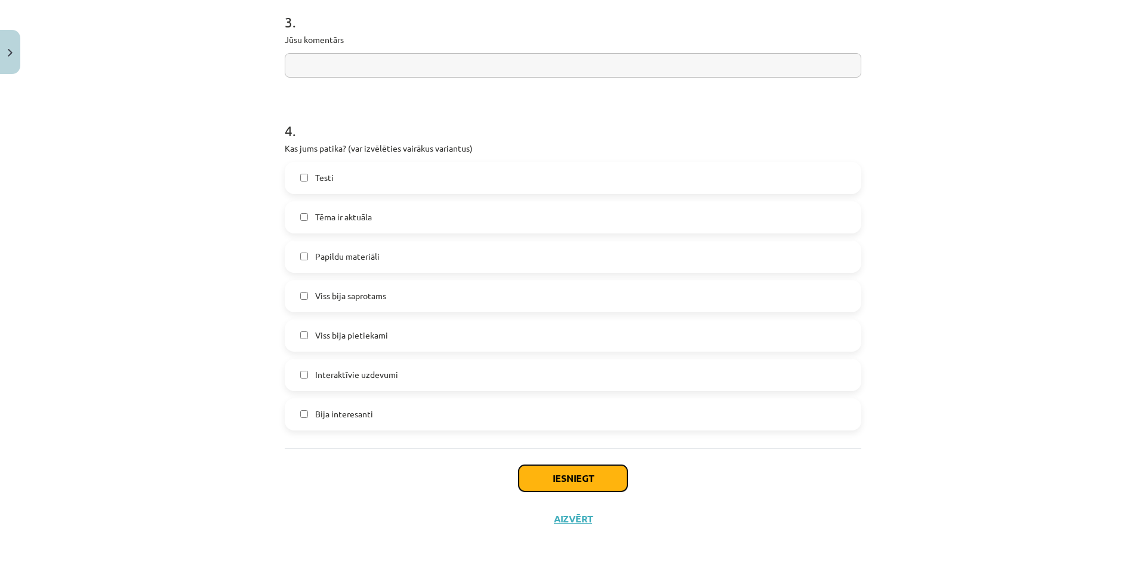
click at [558, 479] on button "Iesniegt" at bounding box center [573, 478] width 109 height 26
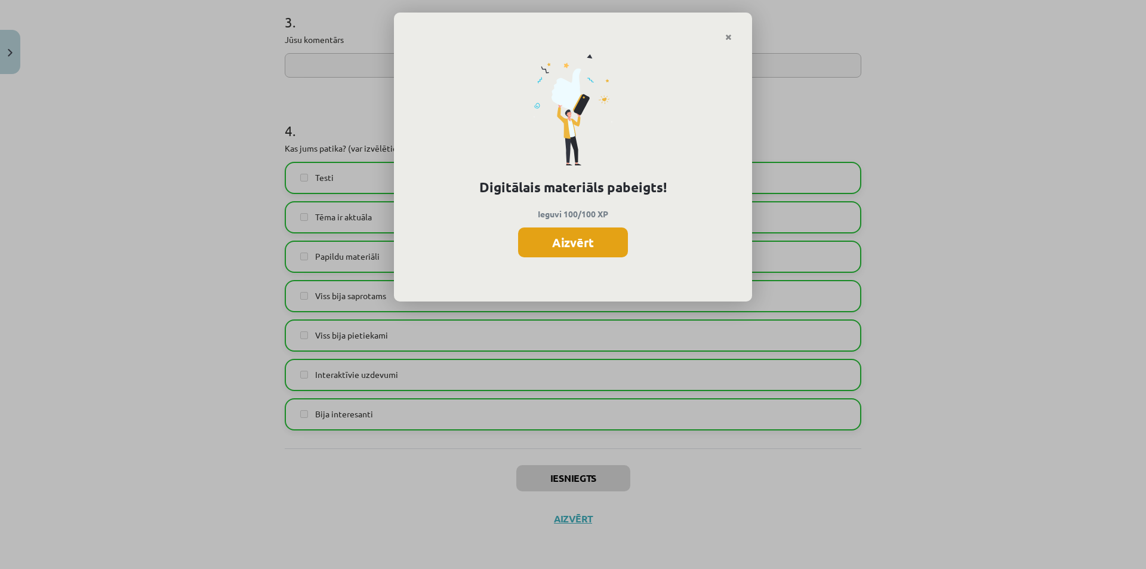
click at [583, 240] on button "Aizvērt" at bounding box center [573, 242] width 110 height 30
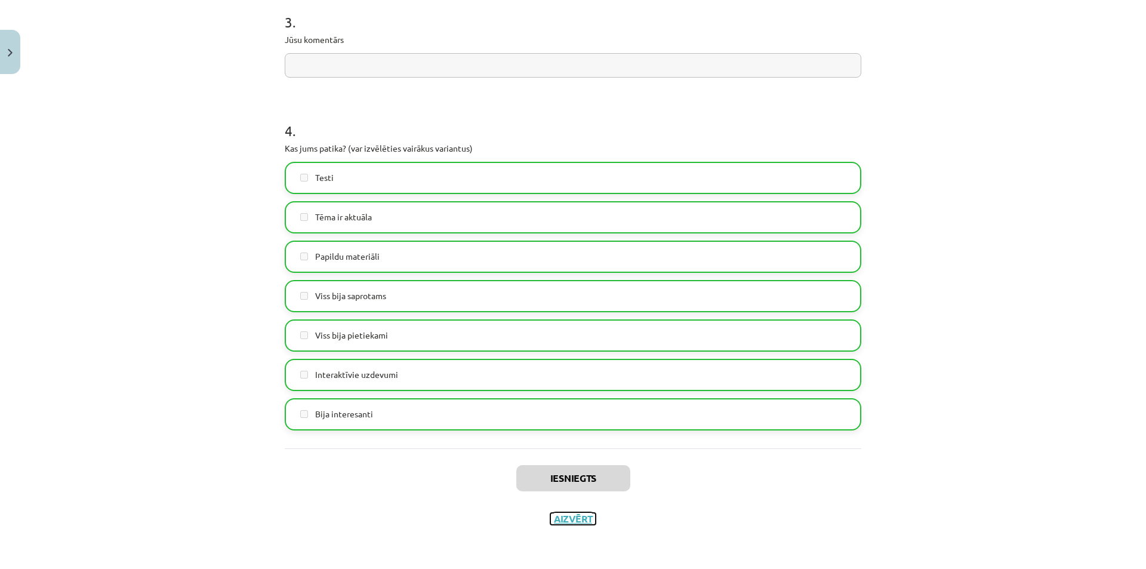
click at [560, 514] on button "Aizvērt" at bounding box center [572, 519] width 45 height 12
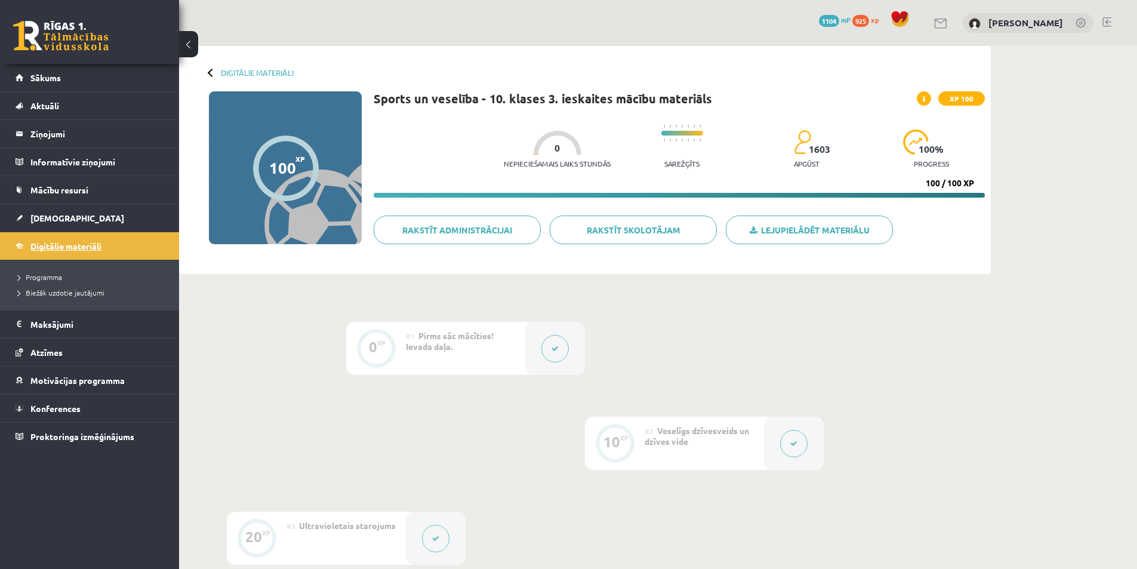
click at [75, 247] on span "Digitālie materiāli" at bounding box center [65, 246] width 71 height 11
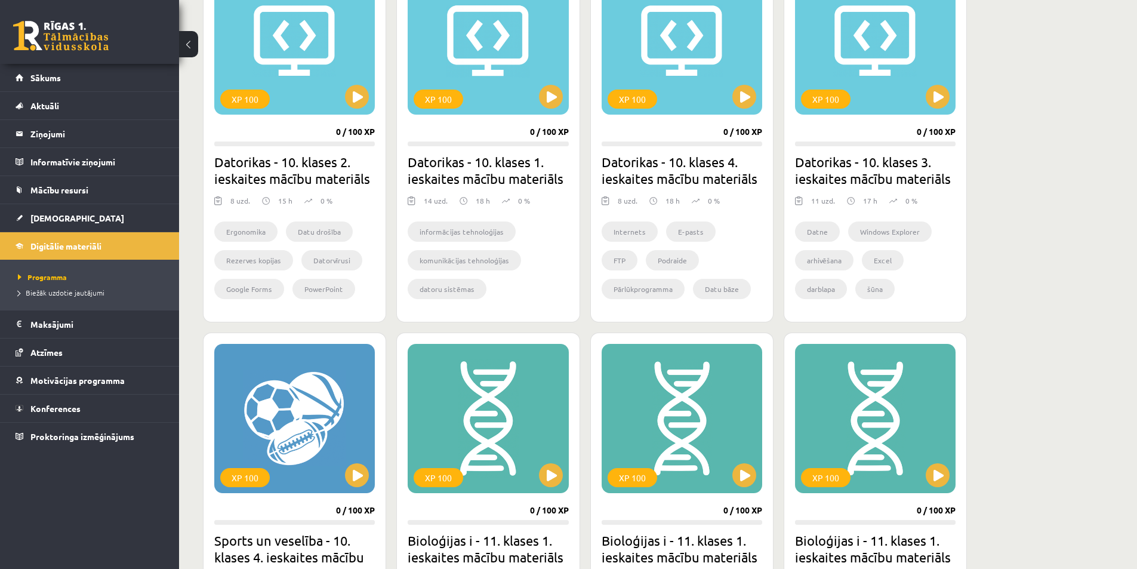
scroll to position [537, 0]
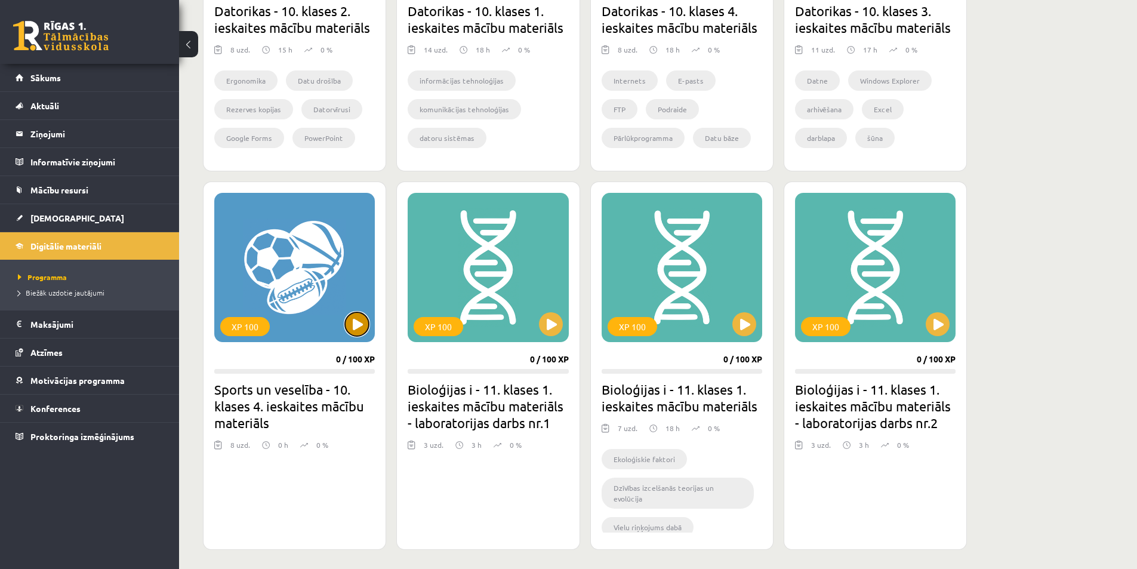
click at [355, 322] on button at bounding box center [357, 324] width 24 height 24
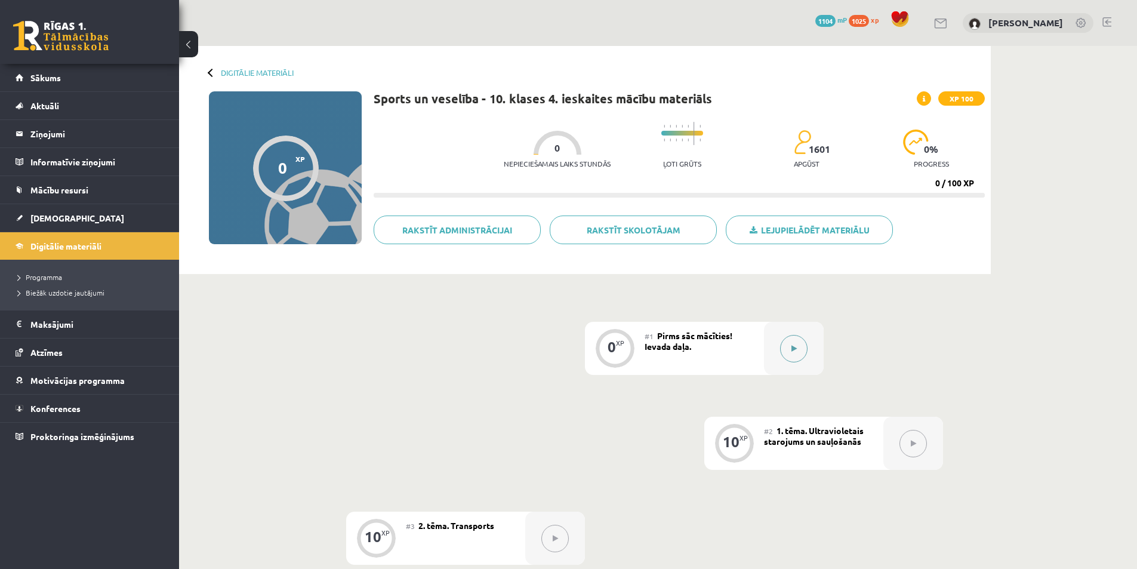
click at [796, 347] on icon at bounding box center [793, 348] width 5 height 7
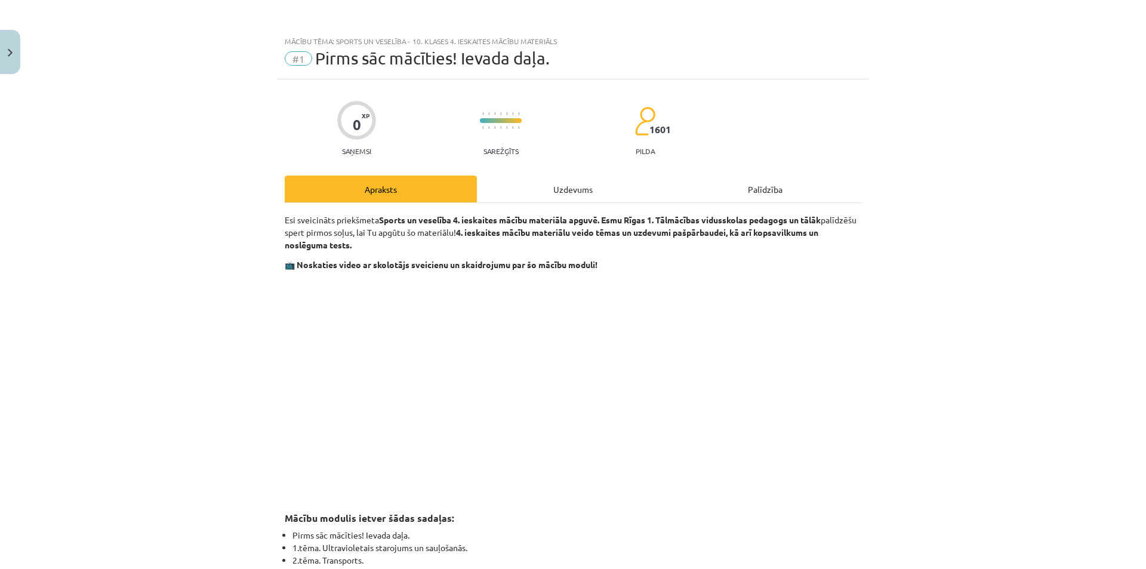
click at [525, 189] on div "Uzdevums" at bounding box center [573, 188] width 192 height 27
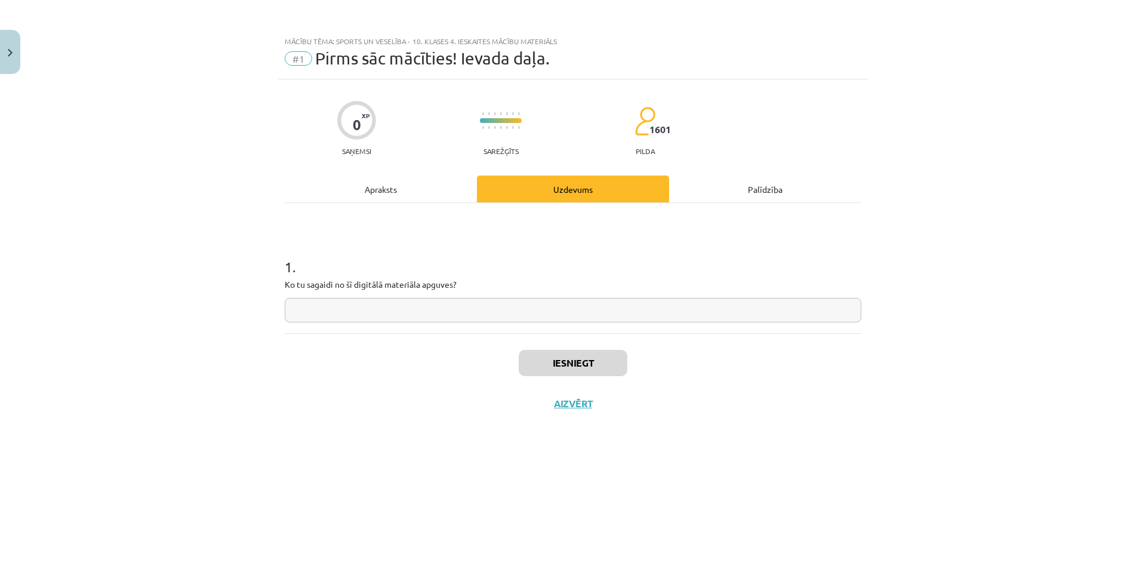
click at [338, 307] on input "text" at bounding box center [573, 310] width 577 height 24
type input "**********"
click at [563, 362] on button "Iesniegt" at bounding box center [573, 363] width 109 height 26
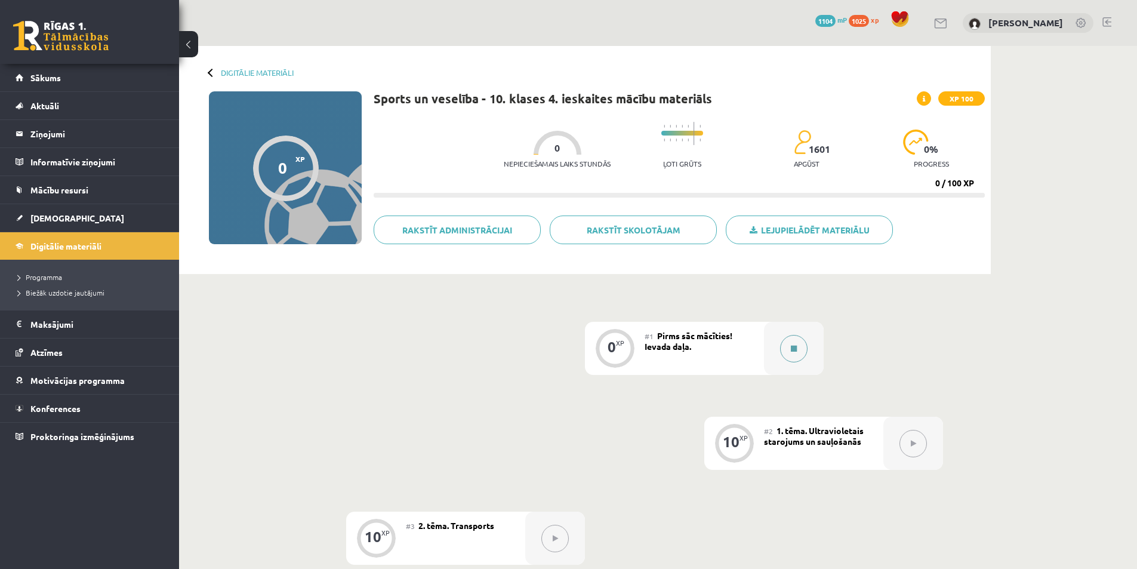
click at [809, 354] on div at bounding box center [794, 348] width 60 height 53
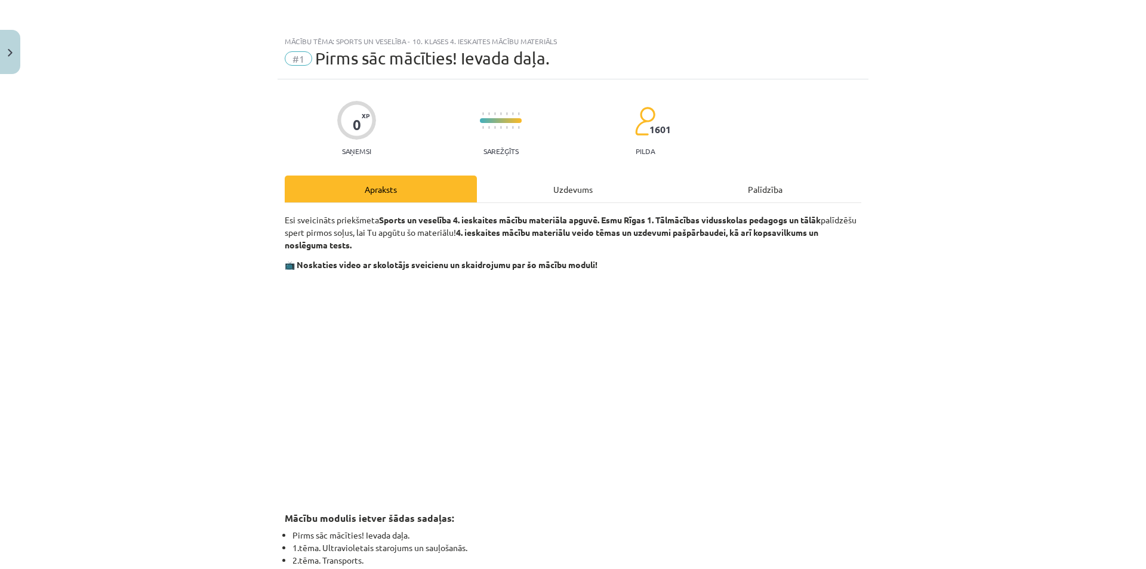
click at [558, 187] on div "Uzdevums" at bounding box center [573, 188] width 192 height 27
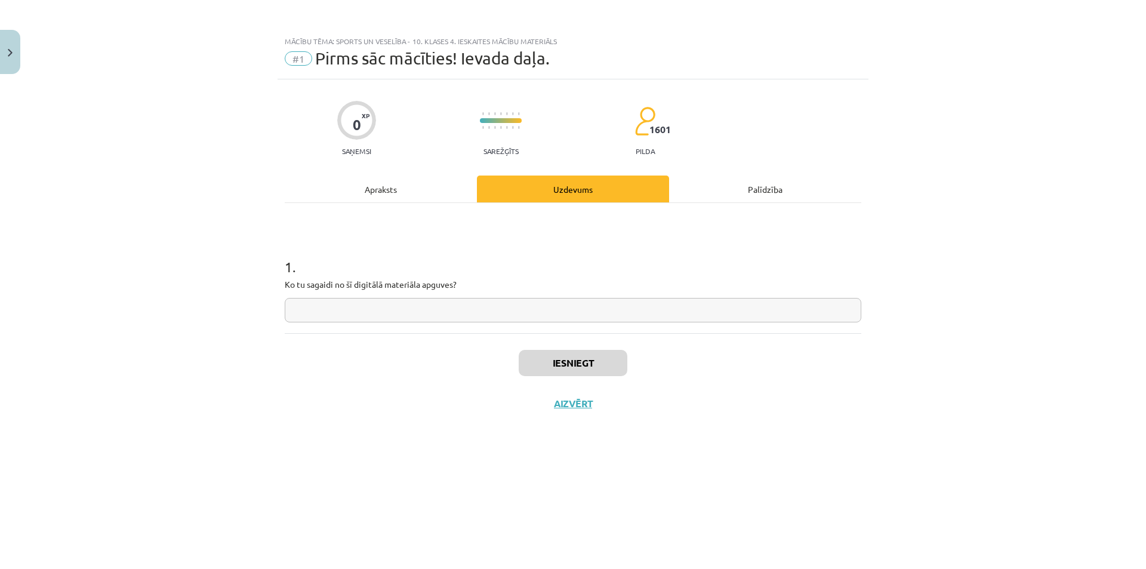
click at [507, 300] on input "text" at bounding box center [573, 310] width 577 height 24
type input "**********"
click at [572, 356] on button "Iesniegt" at bounding box center [573, 363] width 109 height 26
click at [600, 403] on button "Nākamā nodarbība" at bounding box center [572, 410] width 117 height 27
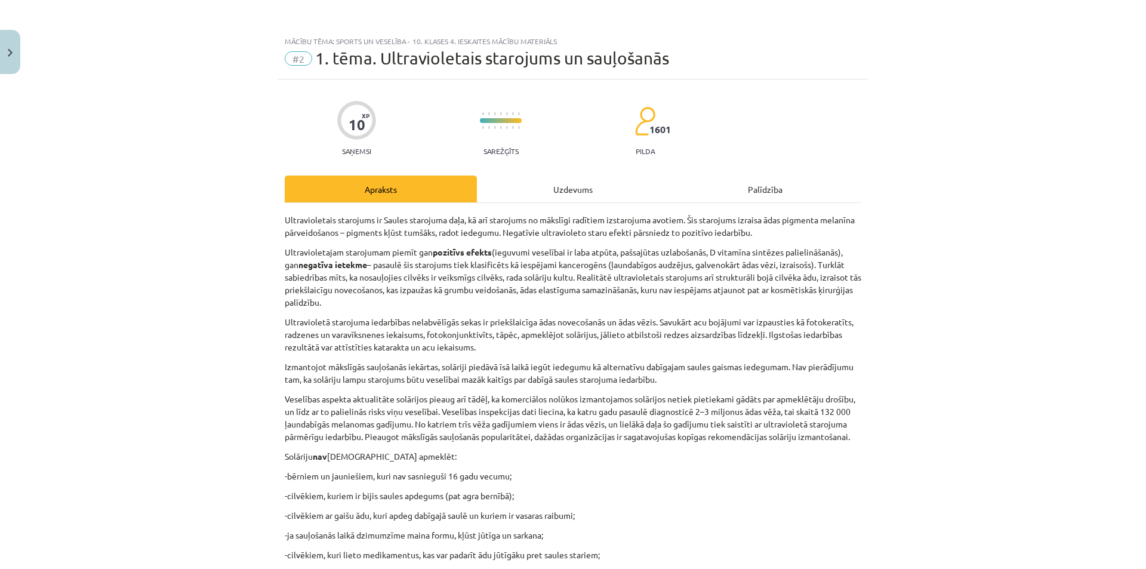
click at [546, 201] on div "Uzdevums" at bounding box center [573, 188] width 192 height 27
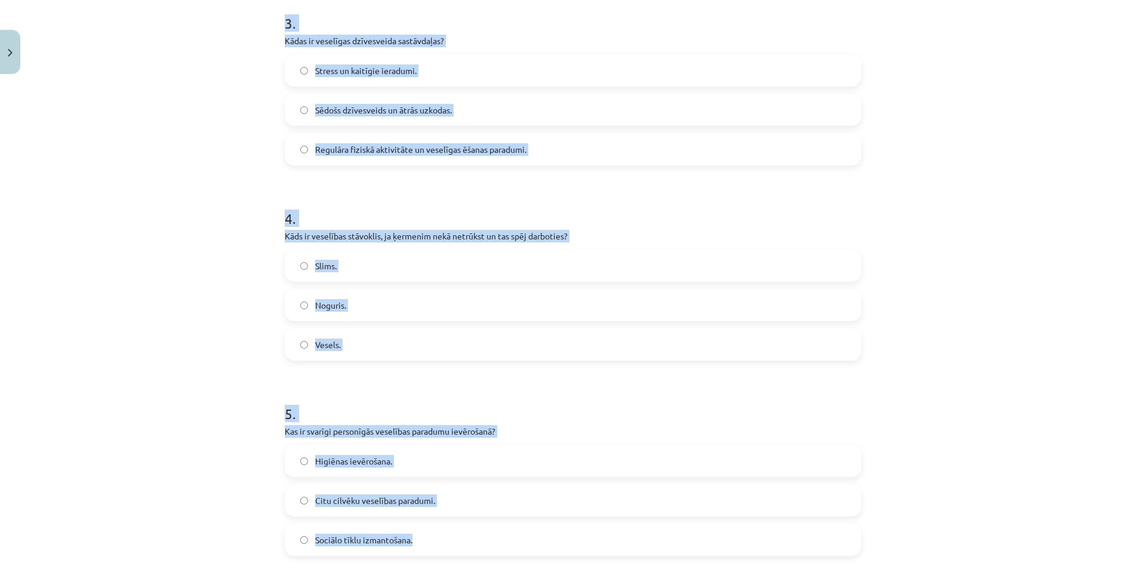
scroll to position [759, 0]
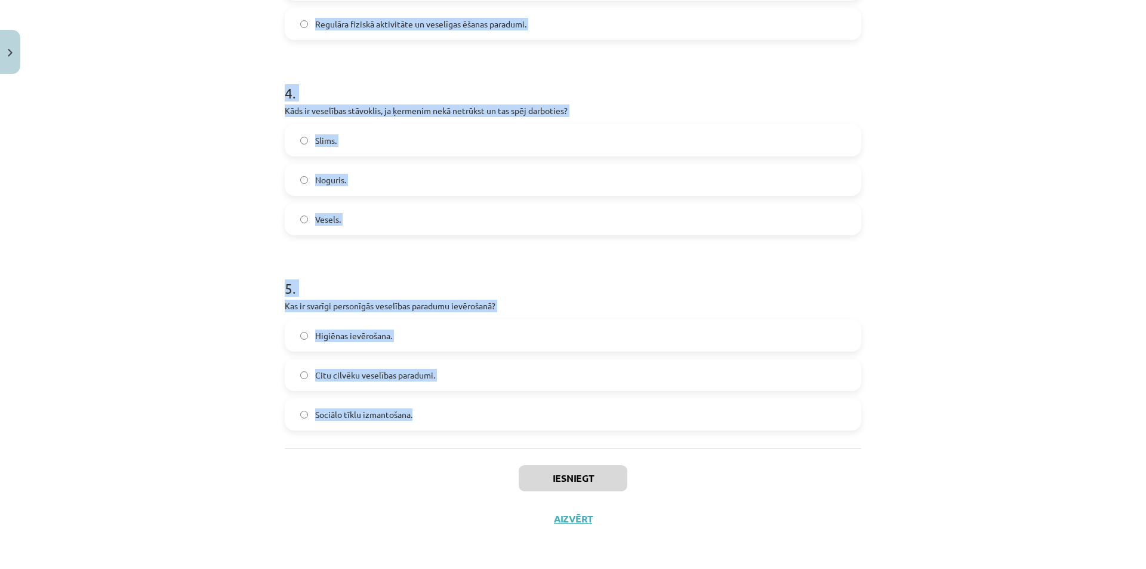
drag, startPoint x: 264, startPoint y: 232, endPoint x: 452, endPoint y: 430, distance: 273.6
click at [452, 430] on div "Mācību tēma: Sports un veselība - 10. klases 4. ieskaites mācību materiāls #2 1…" at bounding box center [573, 284] width 1146 height 569
click at [973, 383] on div "Mācību tēma: Sports un veselība - 10. klases 4. ieskaites mācību materiāls #2 1…" at bounding box center [573, 284] width 1146 height 569
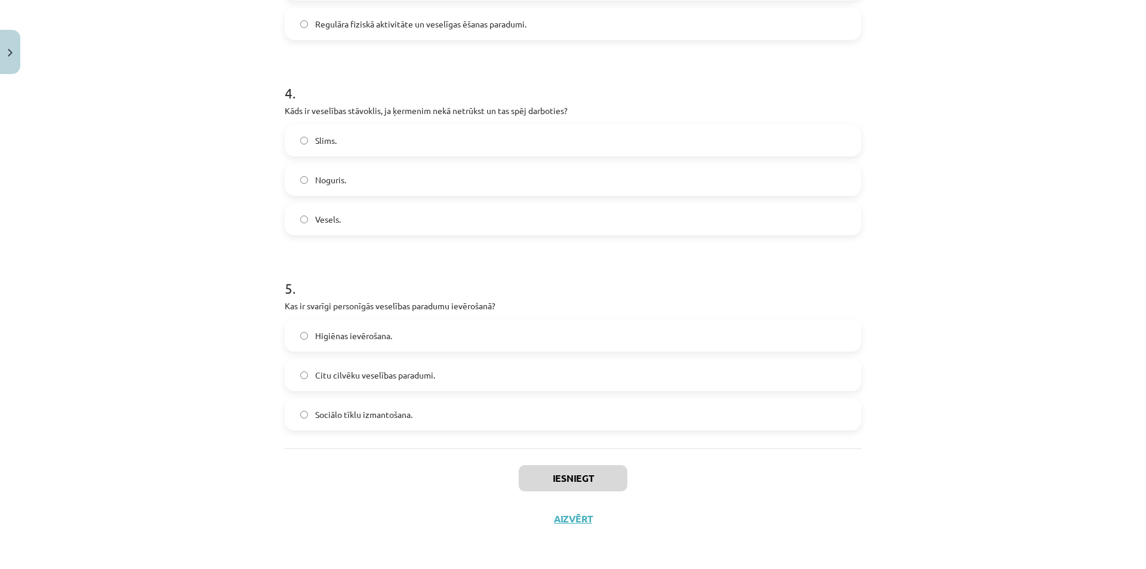
click at [973, 383] on div "Mācību tēma: Sports un veselība - 10. klases 4. ieskaites mācību materiāls #2 1…" at bounding box center [573, 284] width 1146 height 569
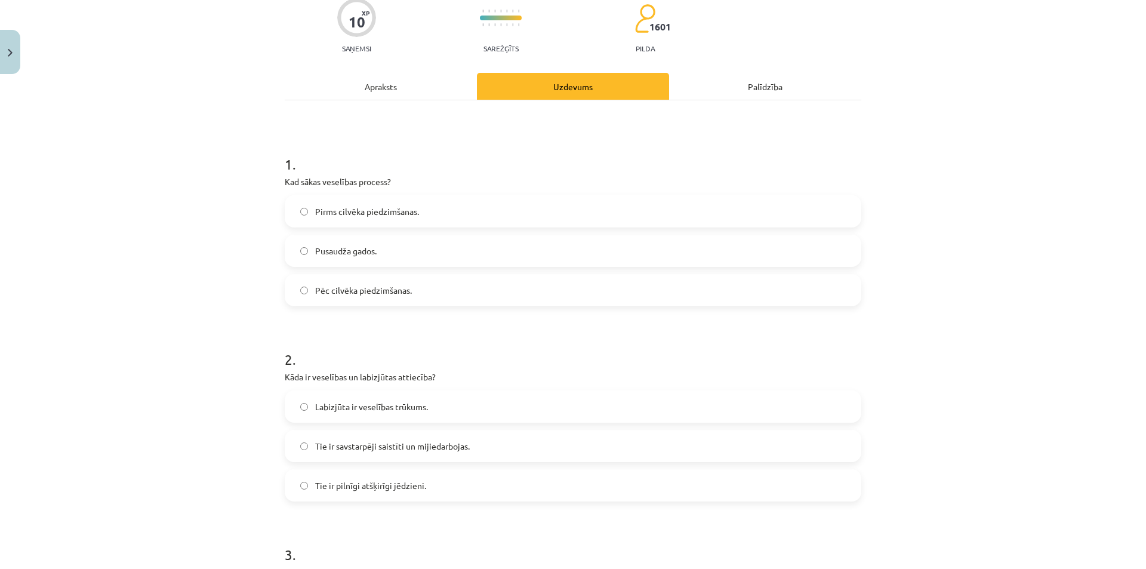
scroll to position [0, 0]
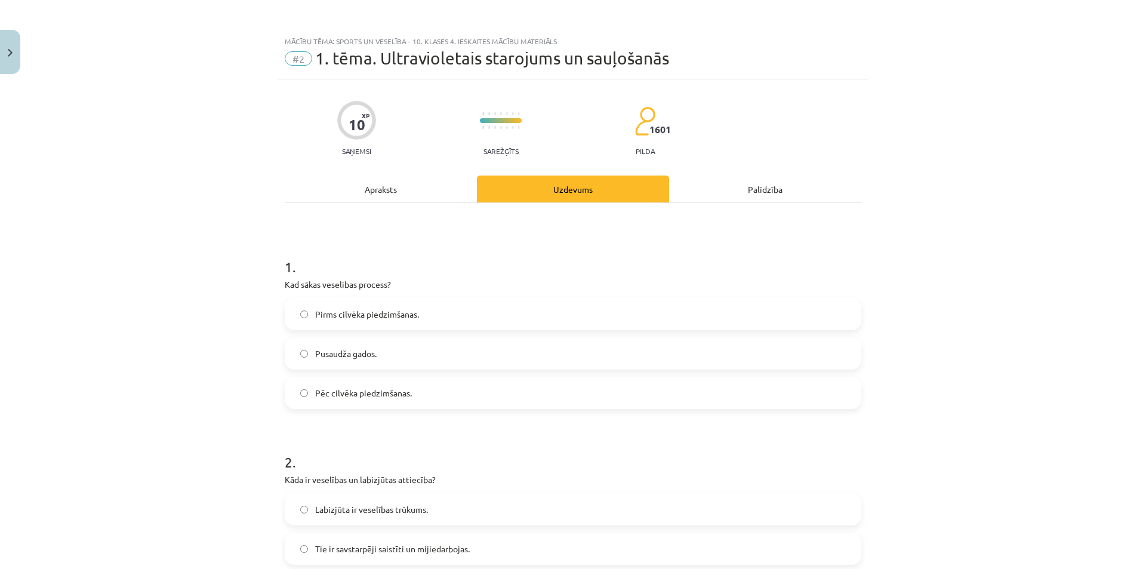
click at [325, 302] on label "Pirms cilvēka piedzimšanas." at bounding box center [573, 314] width 574 height 30
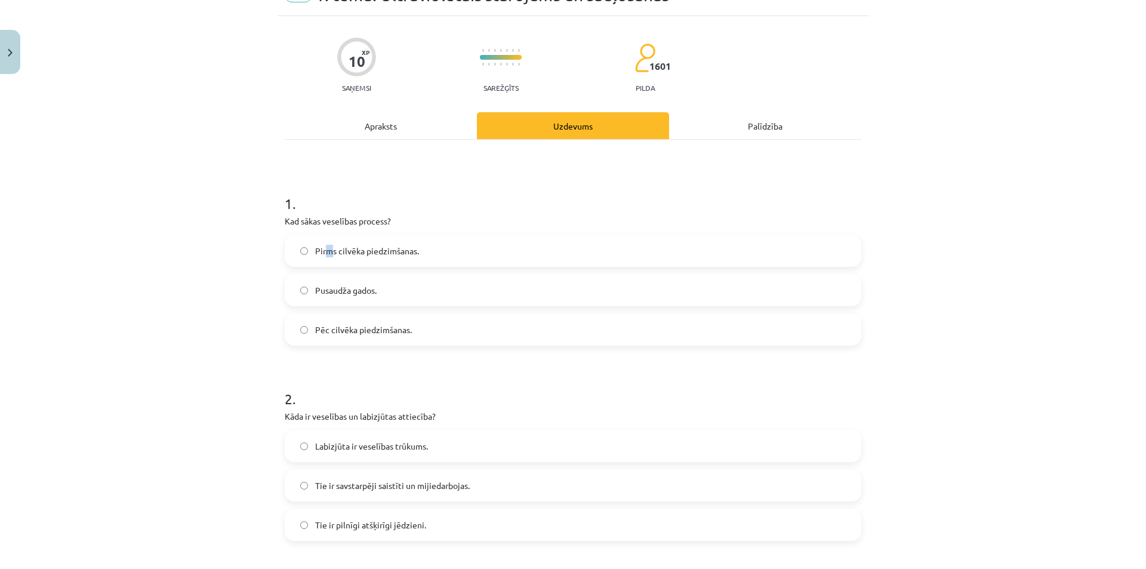
scroll to position [119, 0]
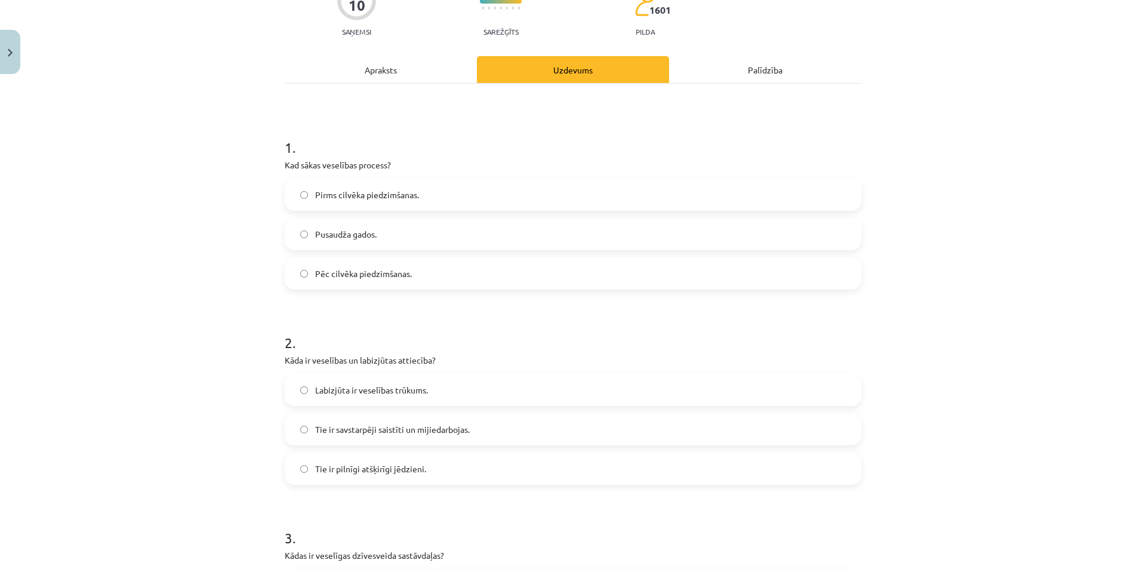
click at [380, 196] on span "Pirms cilvēka piedzimšanas." at bounding box center [367, 195] width 104 height 13
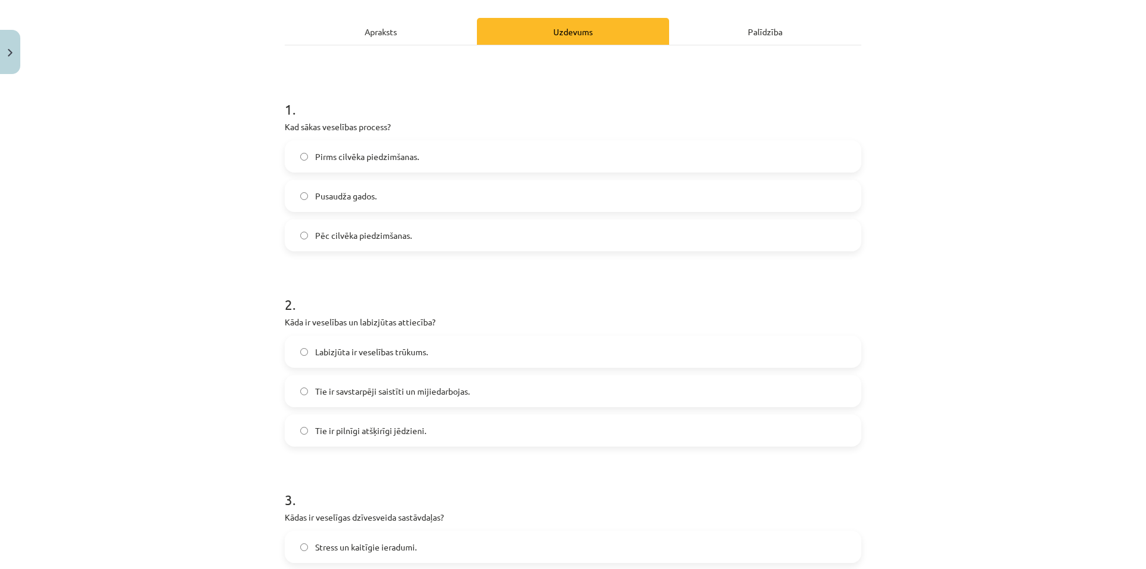
scroll to position [179, 0]
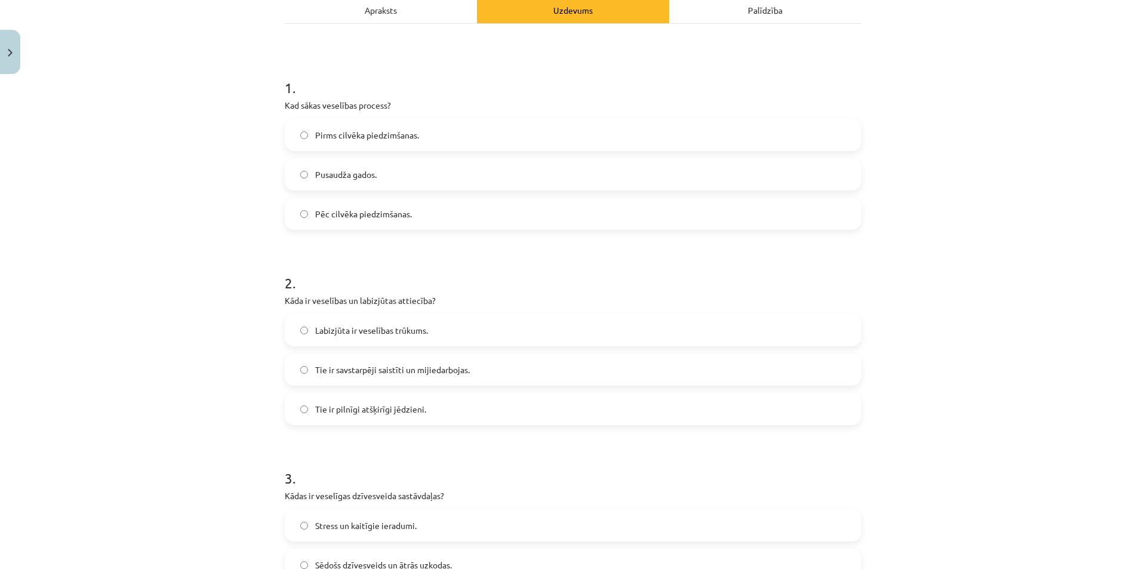
click at [417, 372] on span "Tie ir savstarpēji saistīti un mijiedarbojas." at bounding box center [392, 369] width 155 height 13
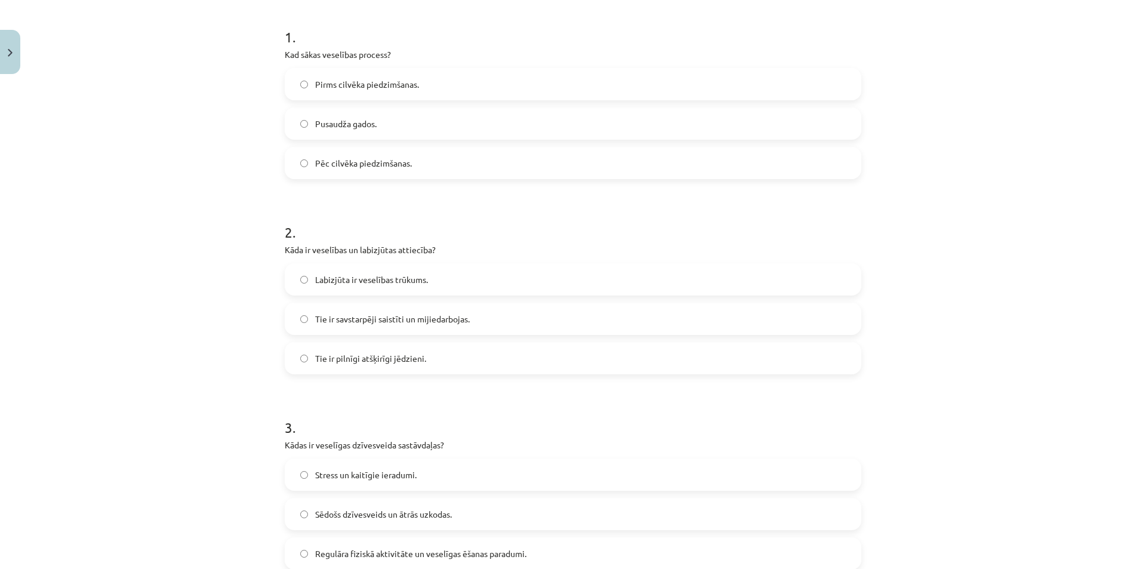
scroll to position [298, 0]
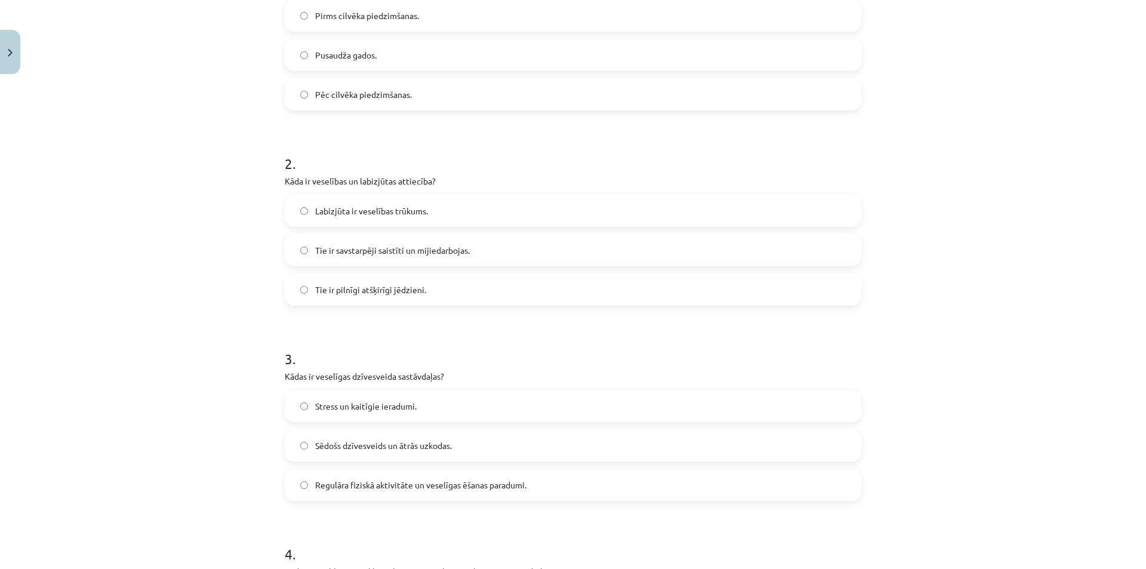
click at [484, 489] on span "Regulāra fiziskā aktivitāte un veselīgas ēšanas paradumi." at bounding box center [420, 485] width 211 height 13
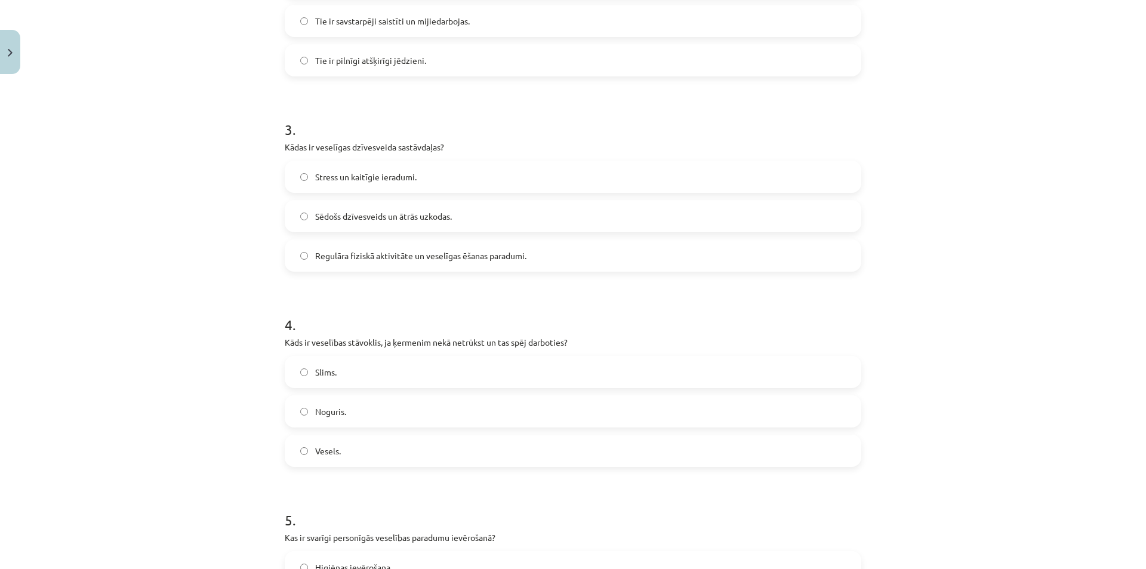
scroll to position [537, 0]
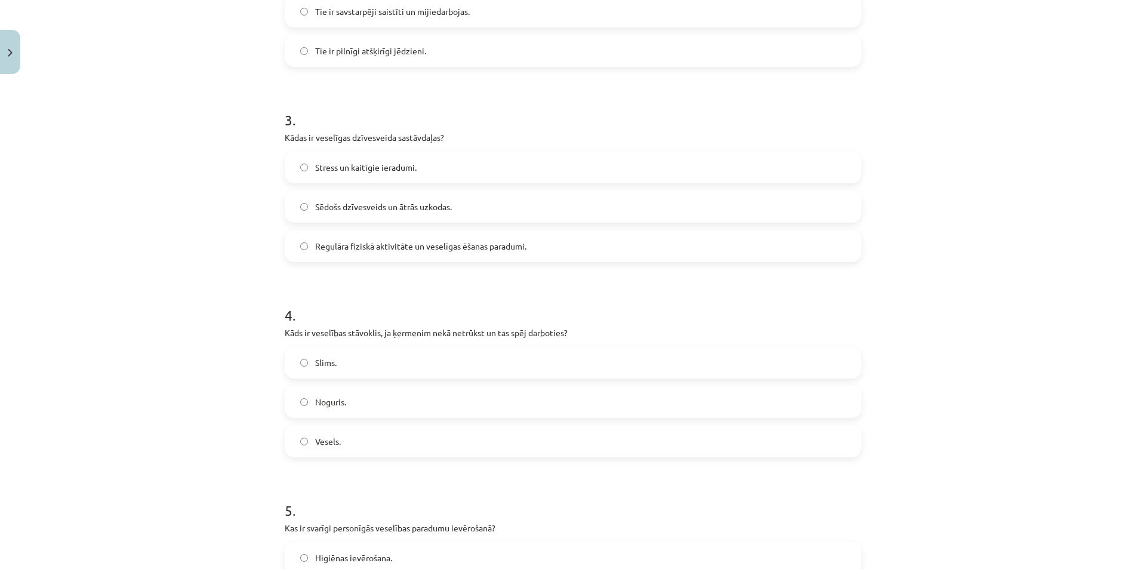
click at [353, 440] on label "Vesels." at bounding box center [573, 441] width 574 height 30
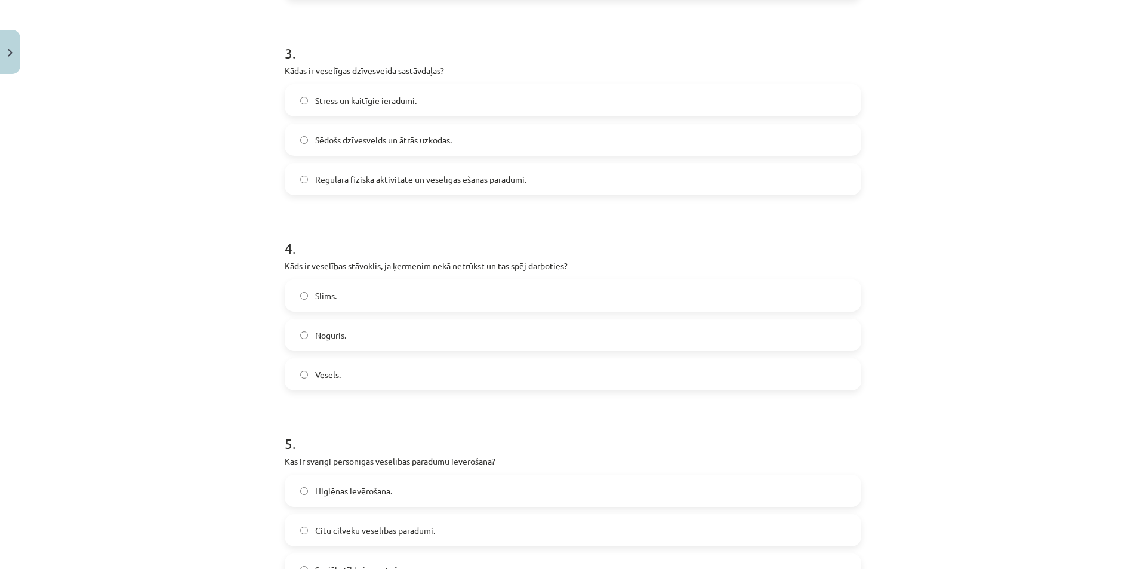
scroll to position [716, 0]
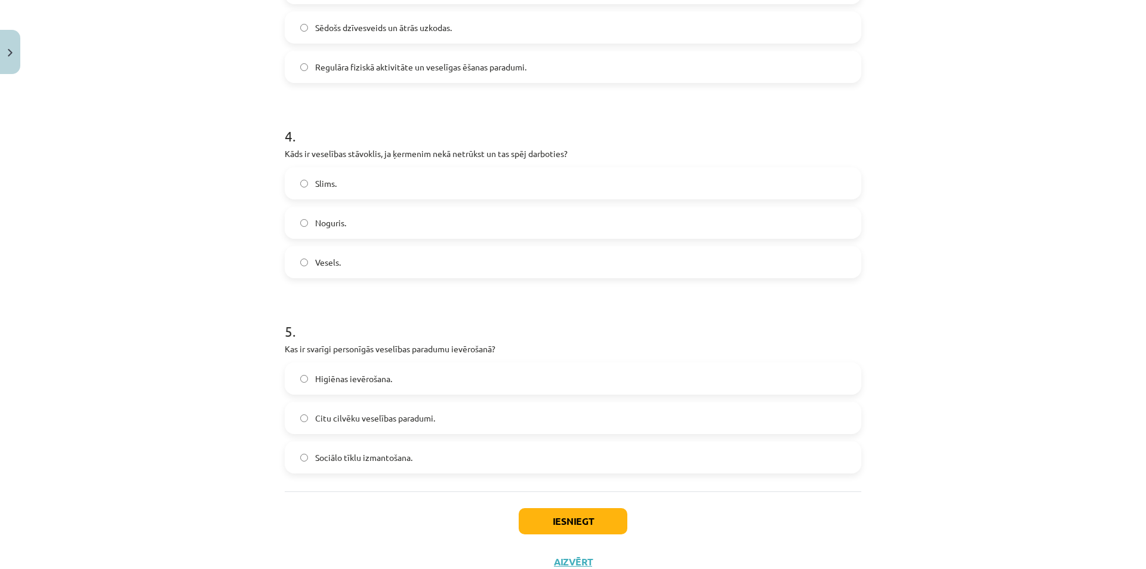
click at [385, 386] on label "Higiēnas ievērošana." at bounding box center [573, 378] width 574 height 30
click at [588, 526] on button "Iesniegt" at bounding box center [573, 521] width 109 height 26
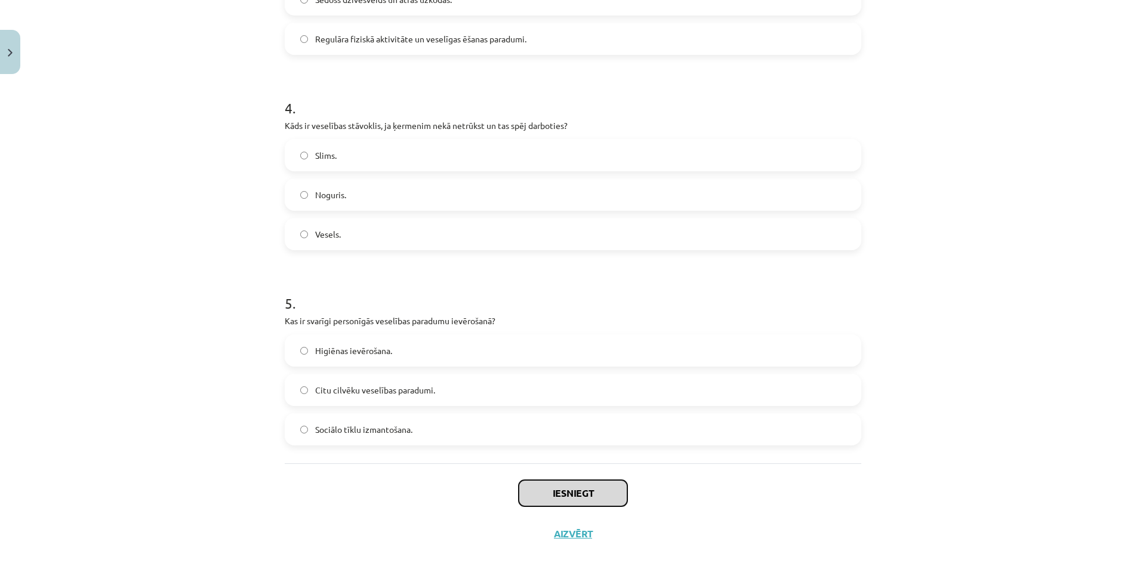
scroll to position [759, 0]
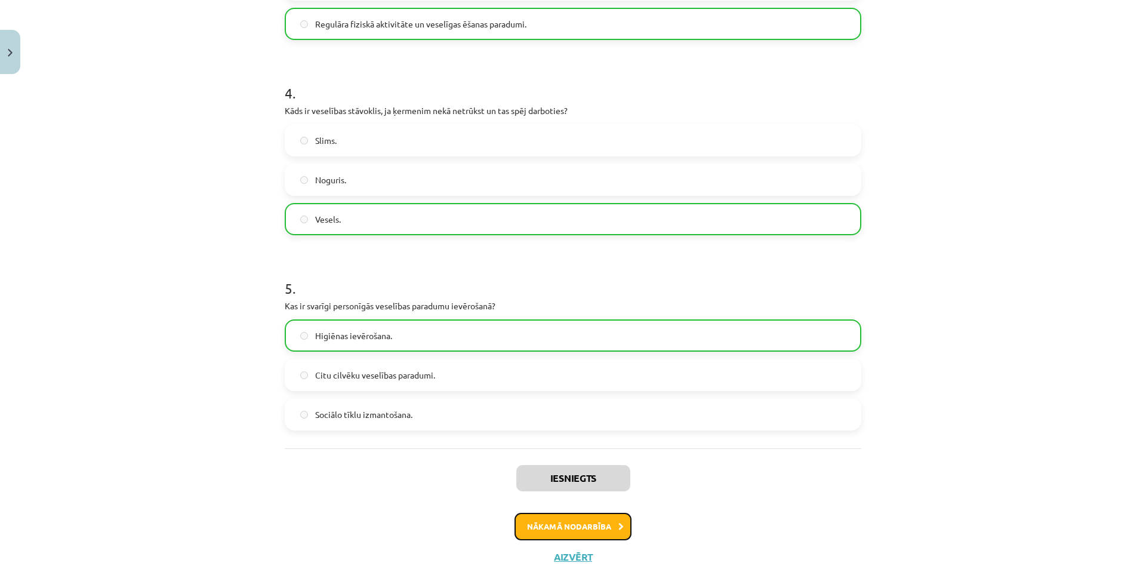
click at [573, 524] on button "Nākamā nodarbība" at bounding box center [572, 526] width 117 height 27
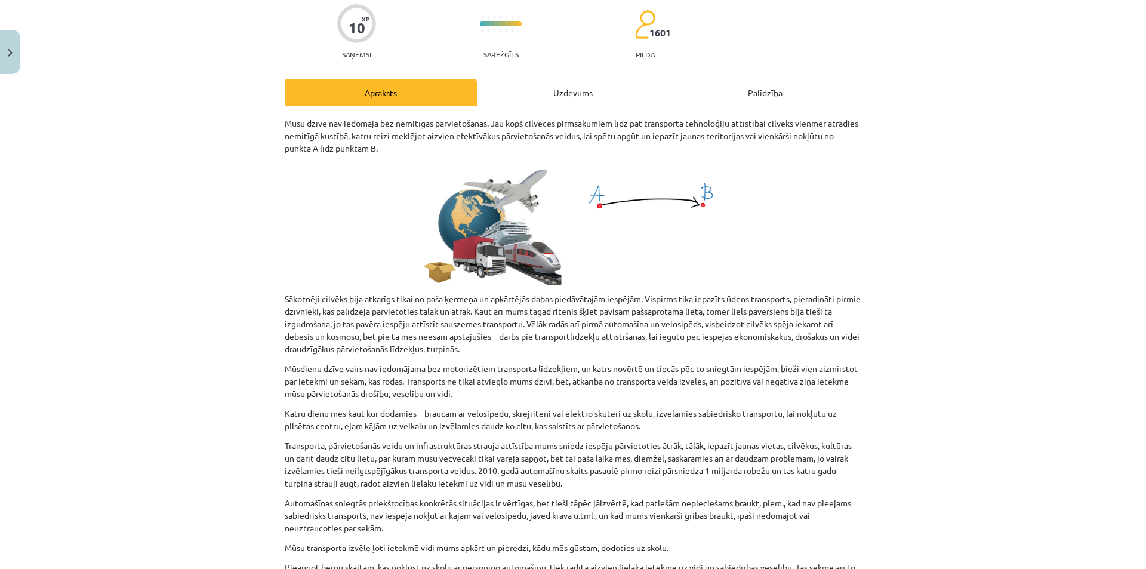
scroll to position [30, 0]
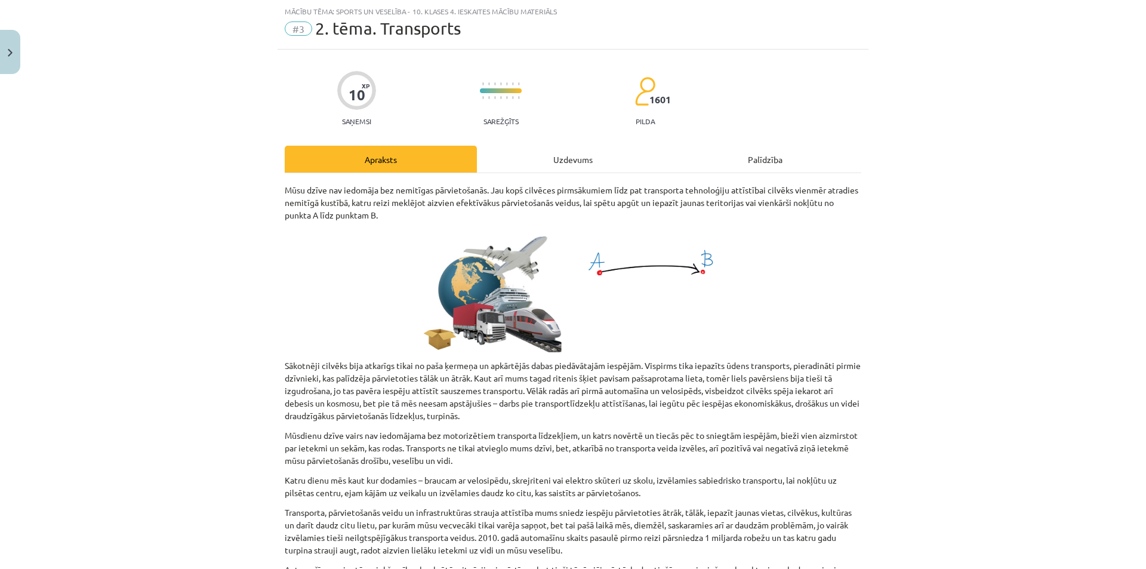
click at [528, 156] on div "Uzdevums" at bounding box center [573, 159] width 192 height 27
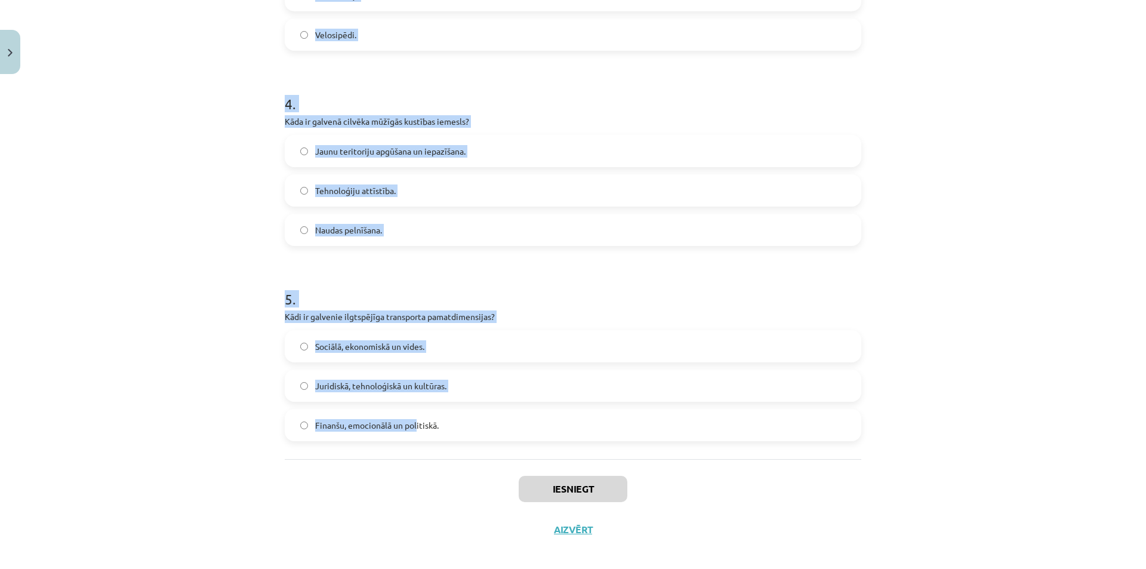
scroll to position [759, 0]
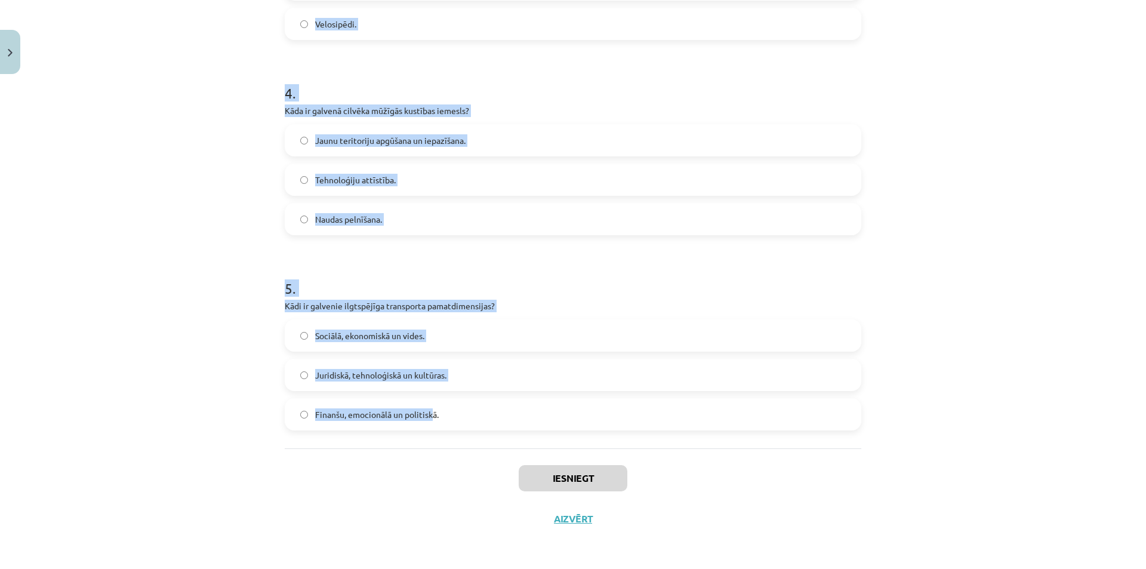
drag, startPoint x: 275, startPoint y: 239, endPoint x: 430, endPoint y: 417, distance: 236.1
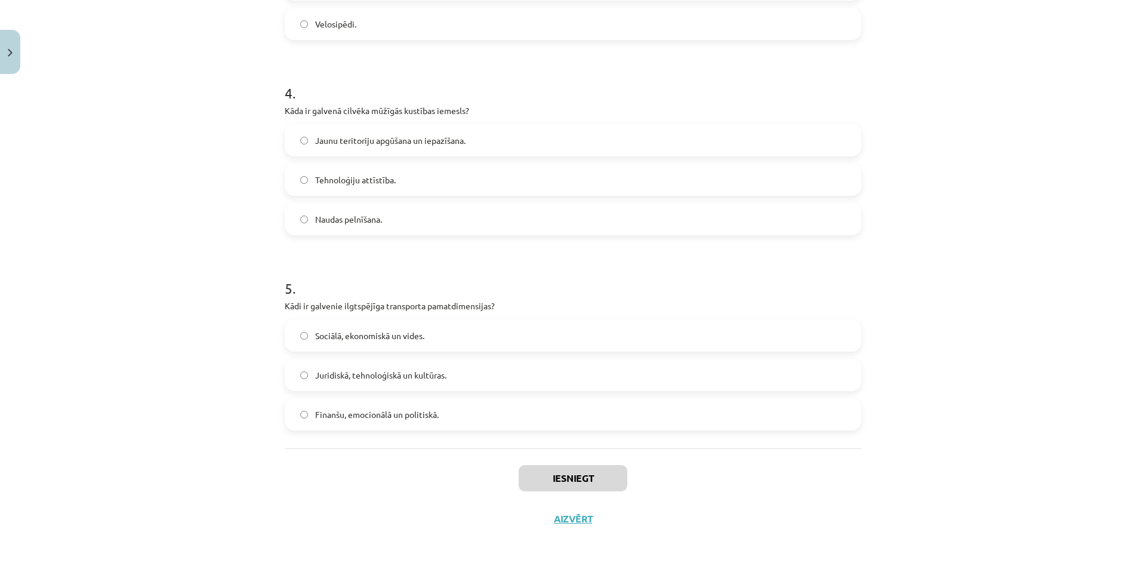
click at [431, 415] on span "Finanšu, emocionālā un politiskā." at bounding box center [377, 414] width 124 height 13
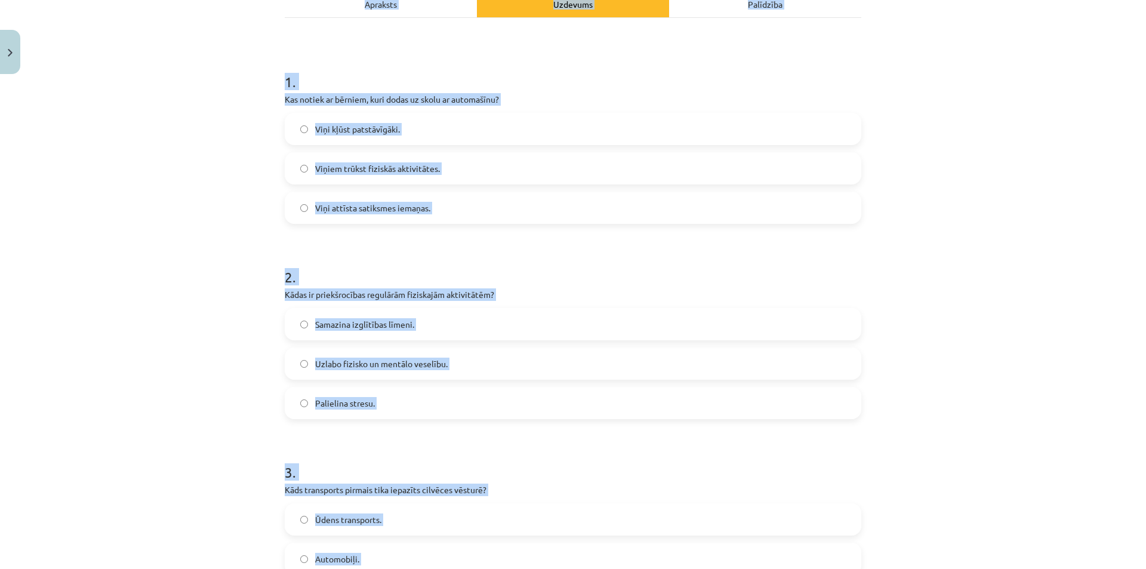
scroll to position [106, 0]
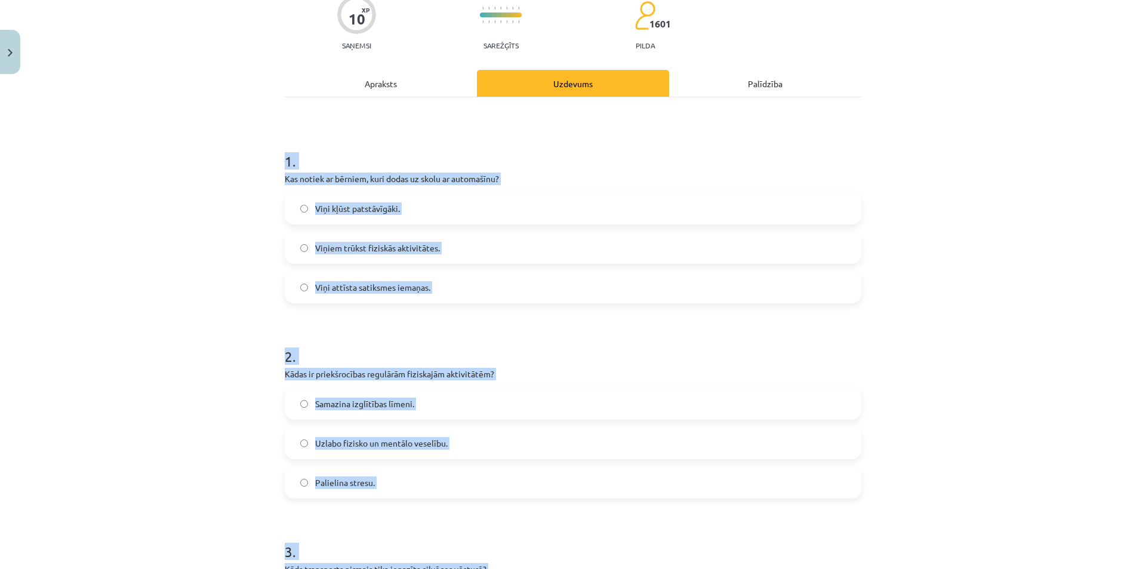
drag, startPoint x: 434, startPoint y: 414, endPoint x: 281, endPoint y: 152, distance: 303.9
click at [984, 396] on div "Mācību tēma: Sports un veselība - 10. klases 4. ieskaites mācību materiāls #3 2…" at bounding box center [573, 284] width 1146 height 569
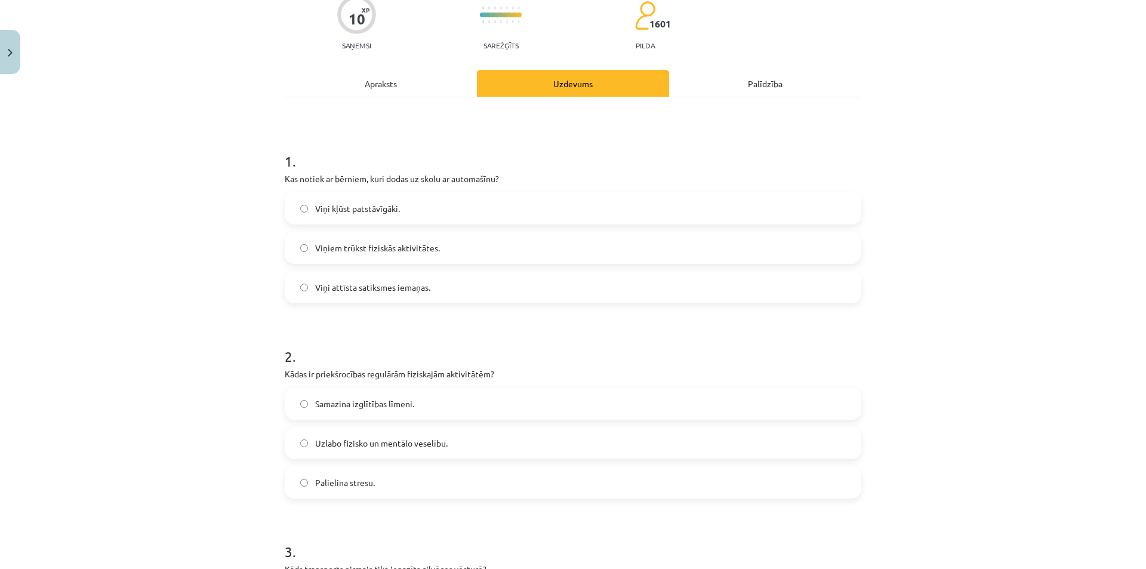
click at [984, 396] on div "Mācību tēma: Sports un veselība - 10. klases 4. ieskaites mācību materiāls #3 2…" at bounding box center [573, 284] width 1146 height 569
click at [357, 235] on label "Viņiem trūkst fiziskās aktivitātes." at bounding box center [573, 248] width 574 height 30
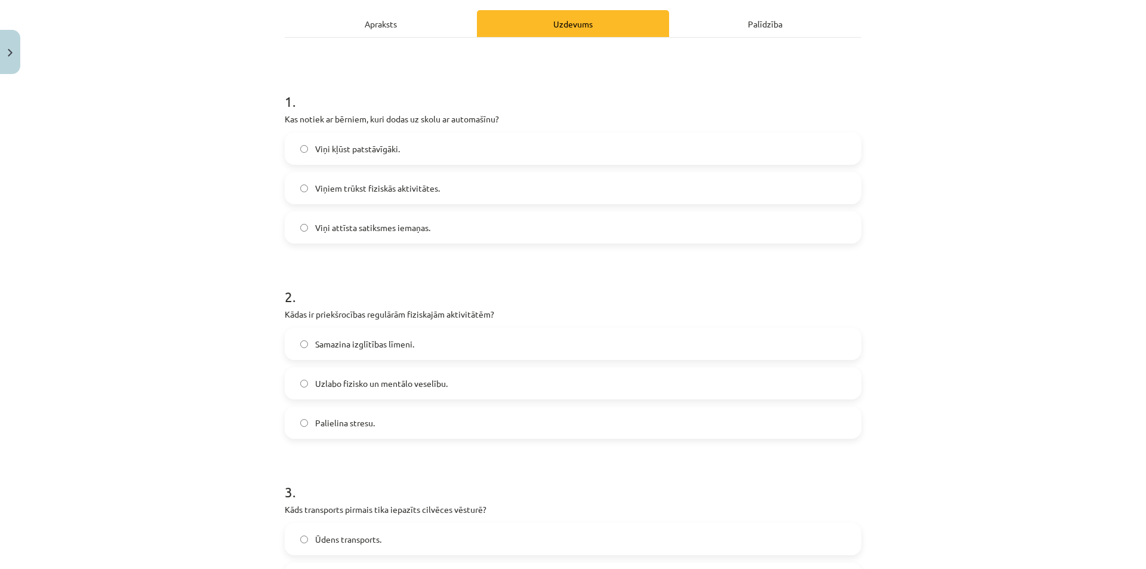
scroll to position [225, 0]
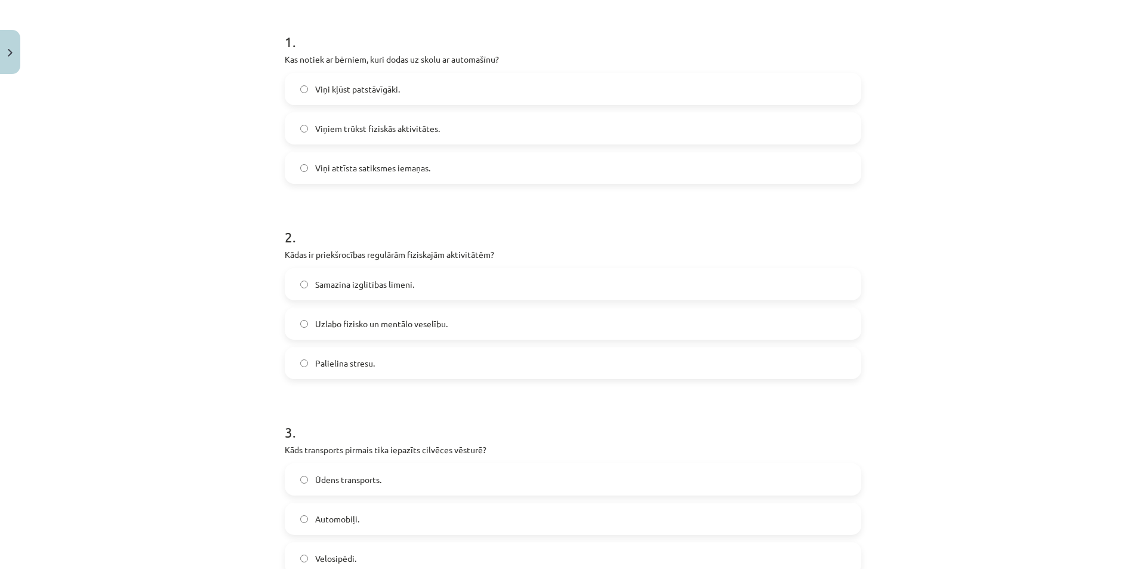
click at [408, 322] on span "Uzlabo fizisko un mentālo veselību." at bounding box center [381, 324] width 132 height 13
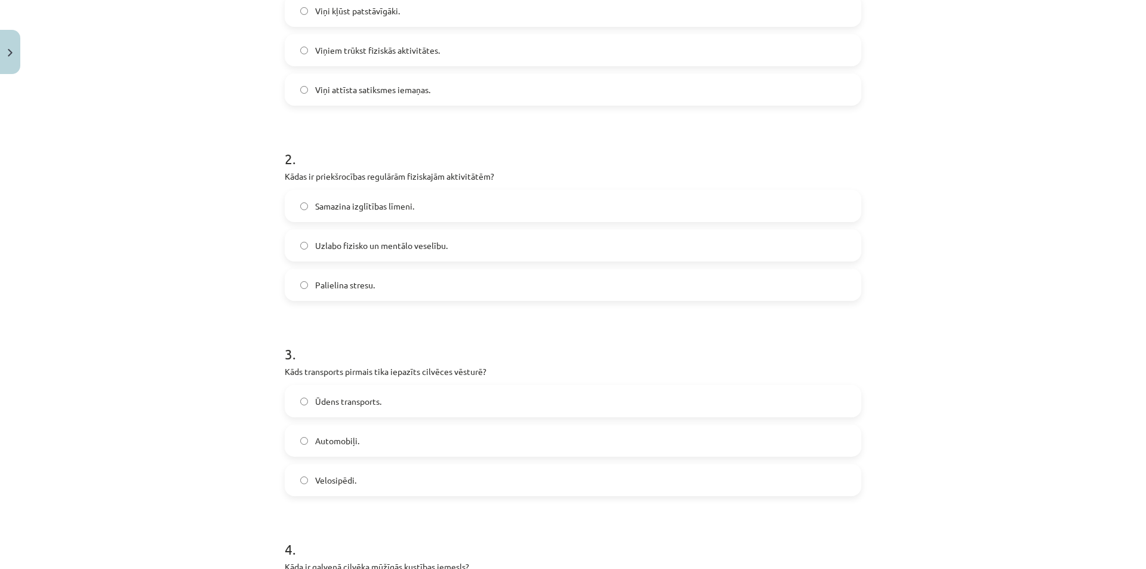
scroll to position [344, 0]
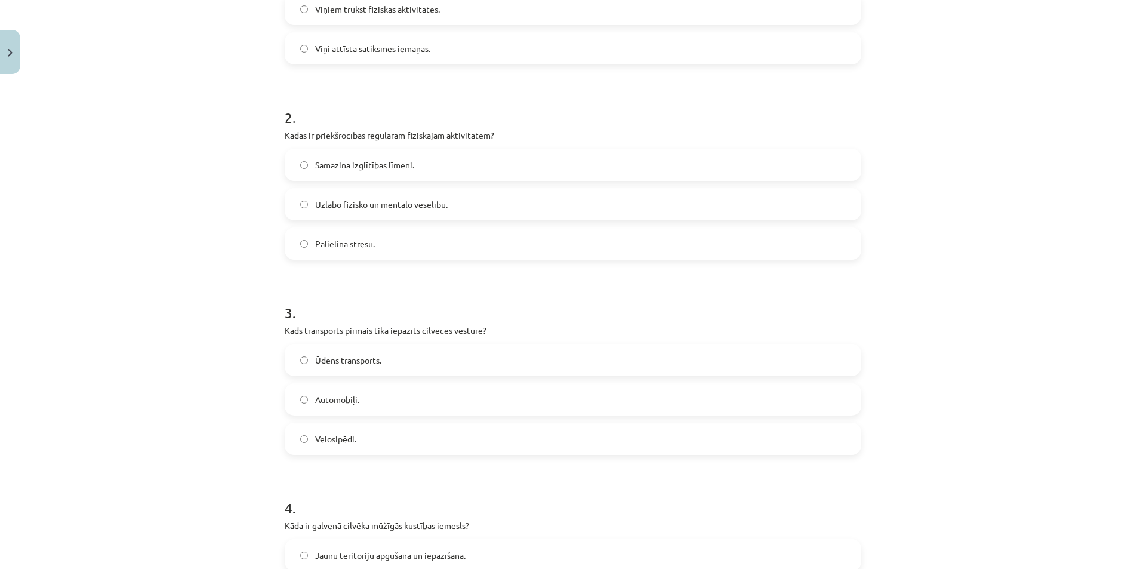
click at [384, 355] on label "Ūdens transports." at bounding box center [573, 360] width 574 height 30
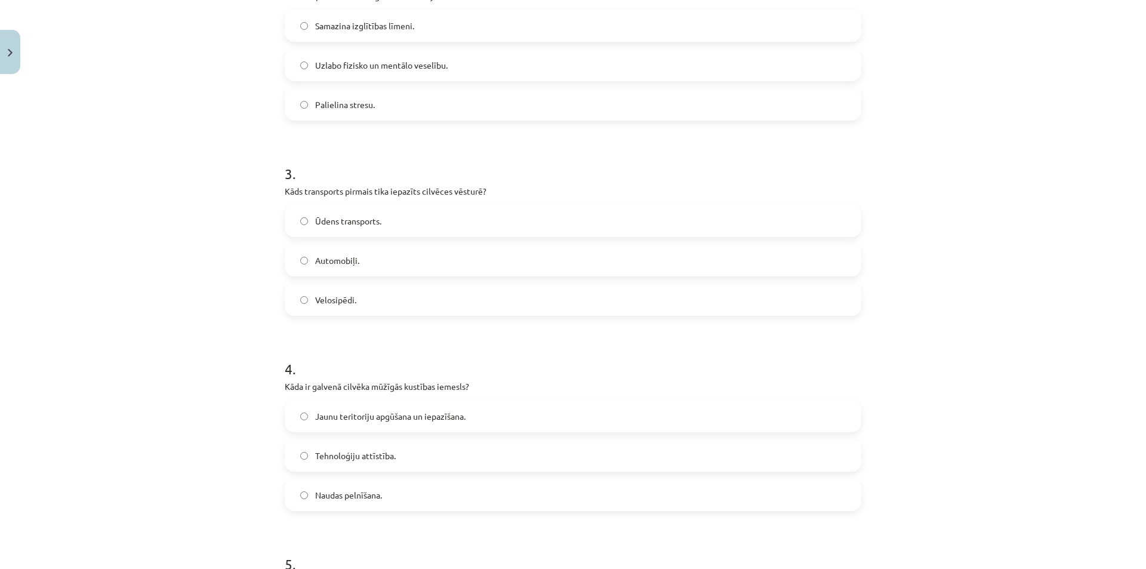
scroll to position [523, 0]
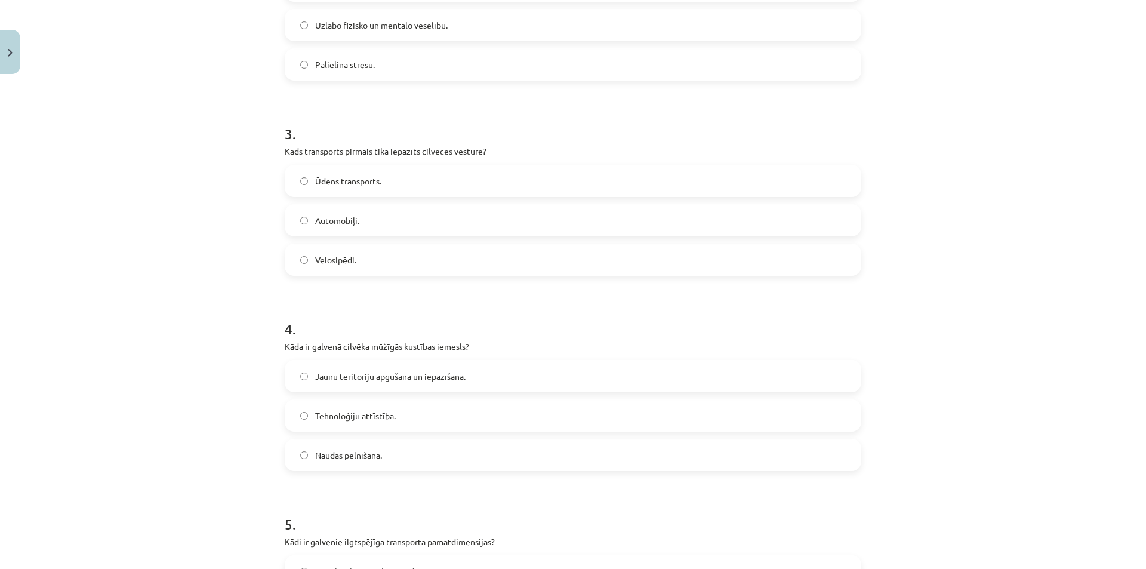
click at [387, 368] on label "Jaunu teritoriju apgūšana un iepazīšana." at bounding box center [573, 376] width 574 height 30
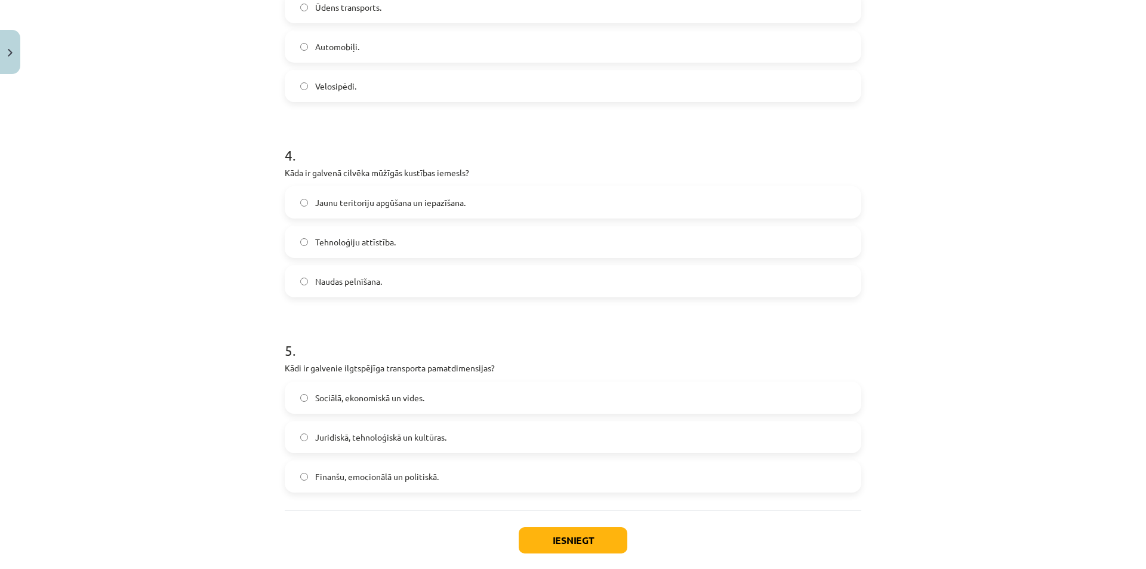
scroll to position [702, 0]
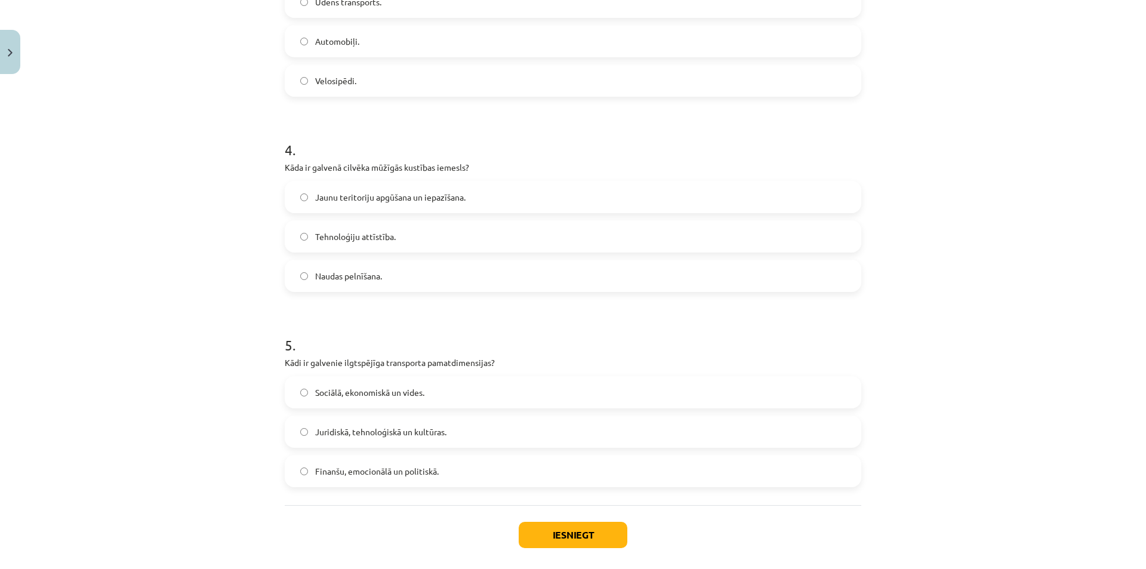
click at [369, 394] on span "Sociālā, ekonomiskā un vides." at bounding box center [369, 392] width 109 height 13
click at [562, 532] on button "Iesniegt" at bounding box center [573, 535] width 109 height 26
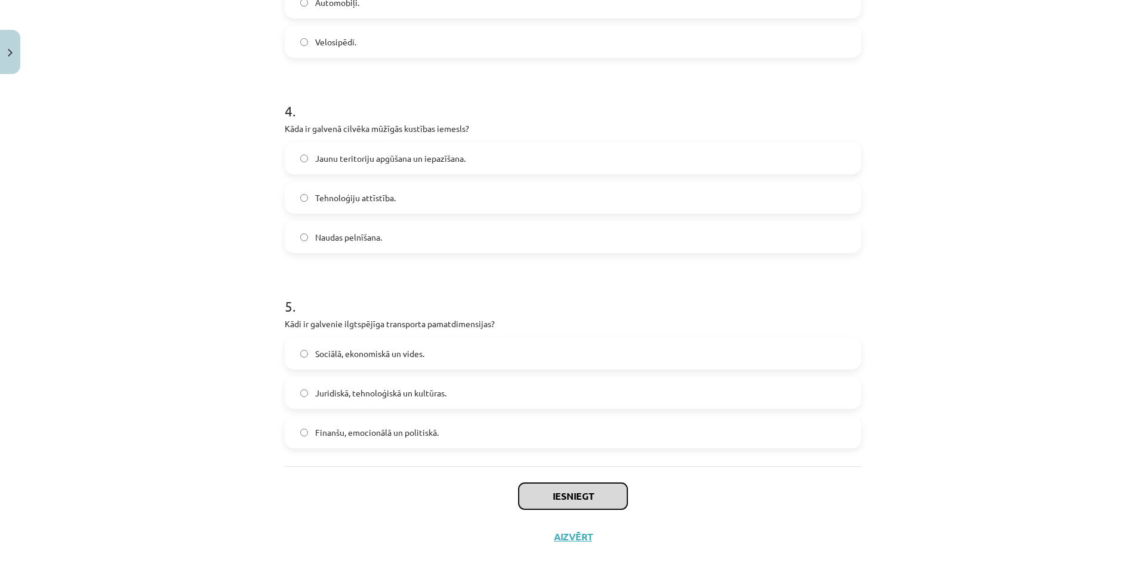
scroll to position [759, 0]
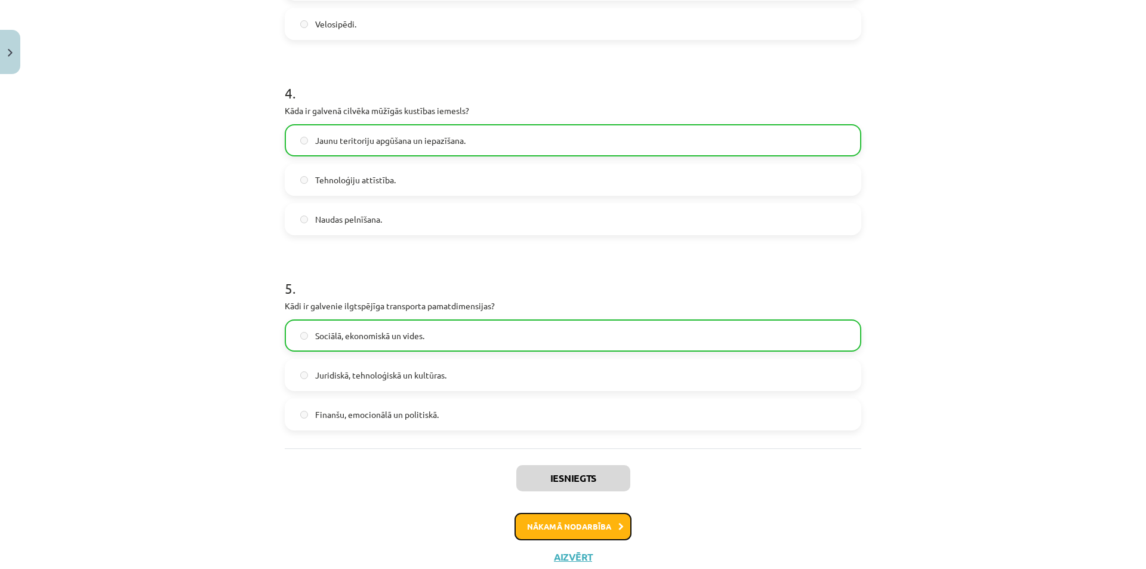
click at [590, 526] on button "Nākamā nodarbība" at bounding box center [572, 526] width 117 height 27
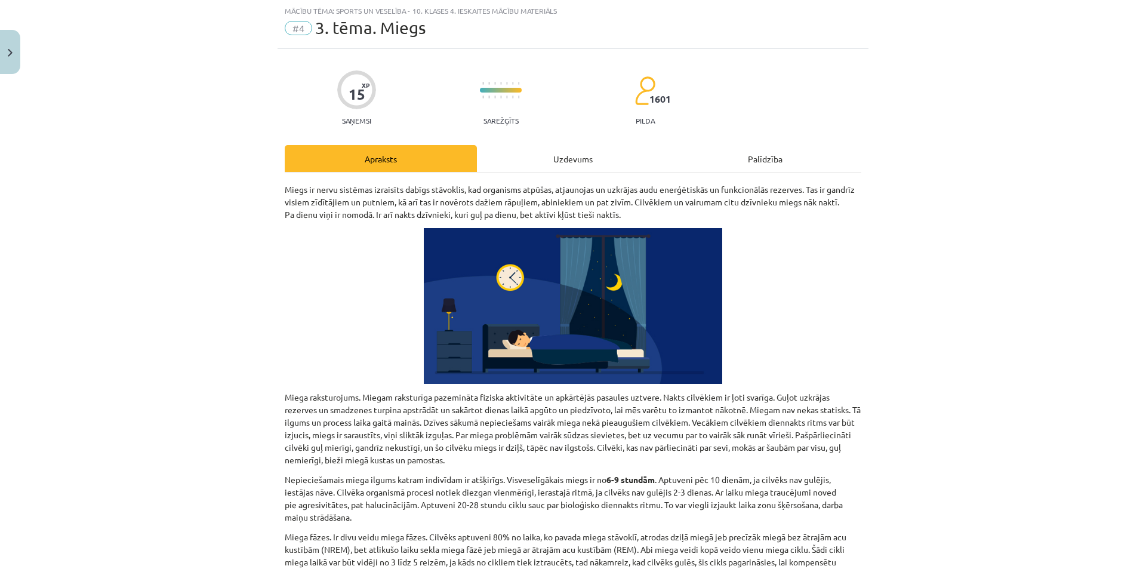
scroll to position [30, 0]
click at [538, 150] on div "Uzdevums" at bounding box center [573, 159] width 192 height 27
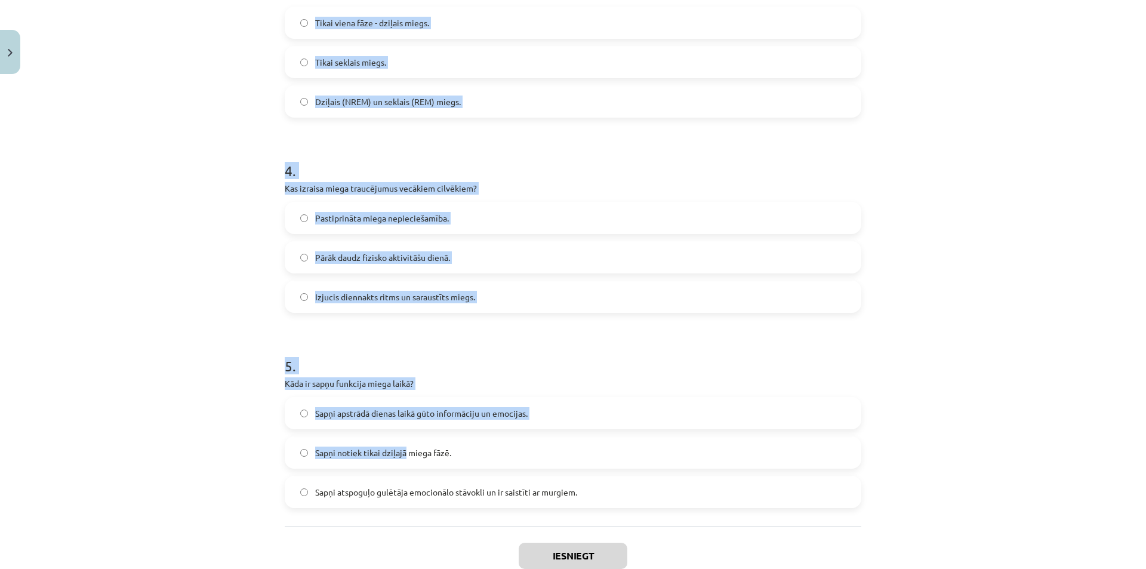
scroll to position [759, 0]
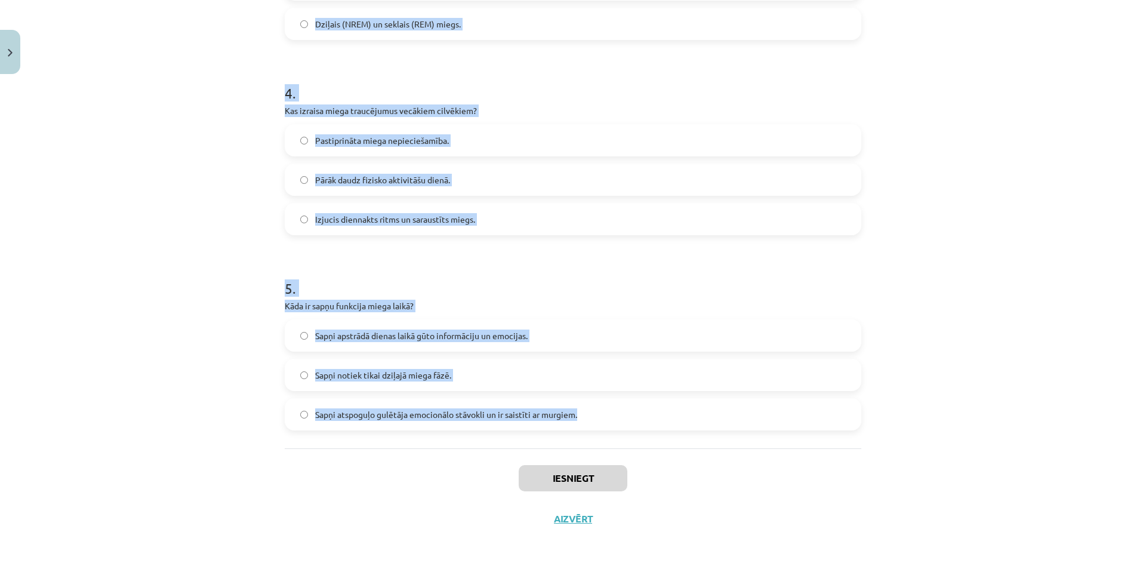
drag, startPoint x: 266, startPoint y: 236, endPoint x: 604, endPoint y: 423, distance: 386.3
click at [604, 423] on div "Mācību tēma: Sports un veselība - 10. klases 4. ieskaites mācību materiāls #4 3…" at bounding box center [573, 284] width 1146 height 569
click at [906, 371] on div "Mācību tēma: Sports un veselība - 10. klases 4. ieskaites mācību materiāls #4 3…" at bounding box center [573, 284] width 1146 height 569
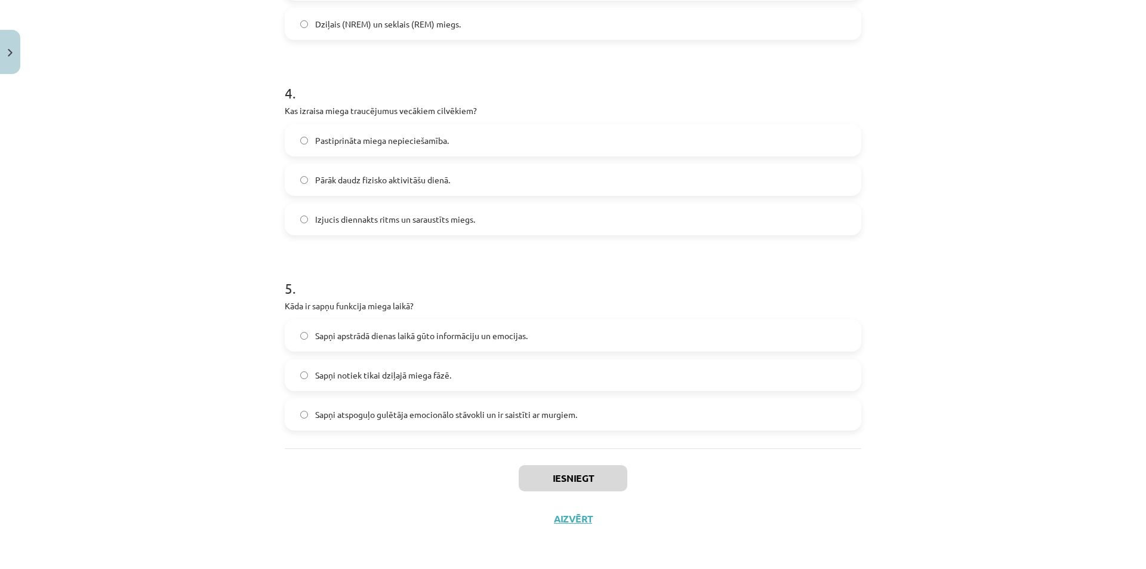
click at [906, 371] on div "Mācību tēma: Sports un veselība - 10. klases 4. ieskaites mācību materiāls #4 3…" at bounding box center [573, 284] width 1146 height 569
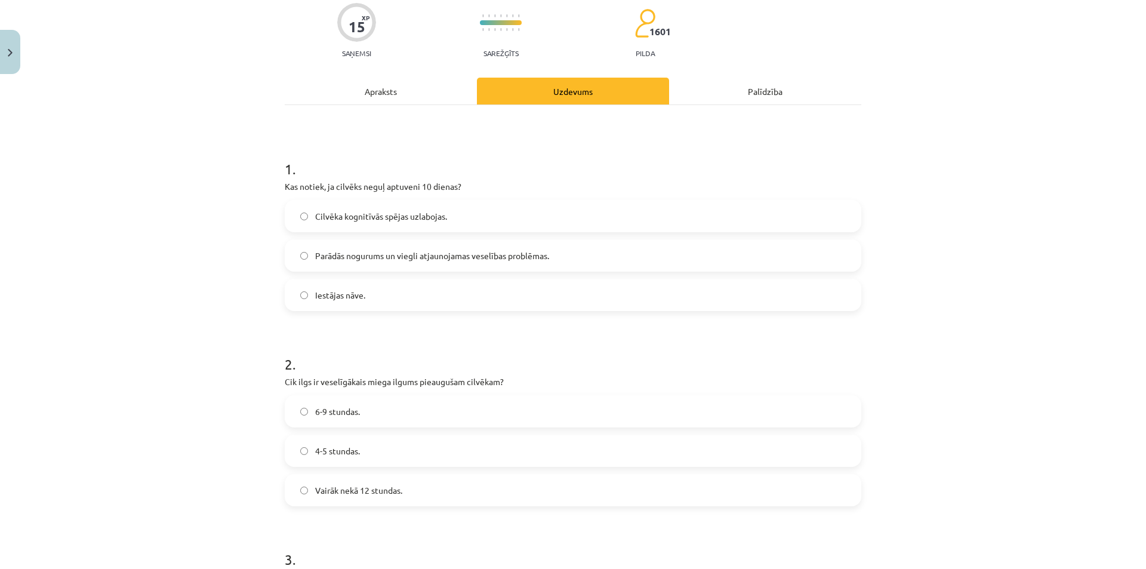
scroll to position [119, 0]
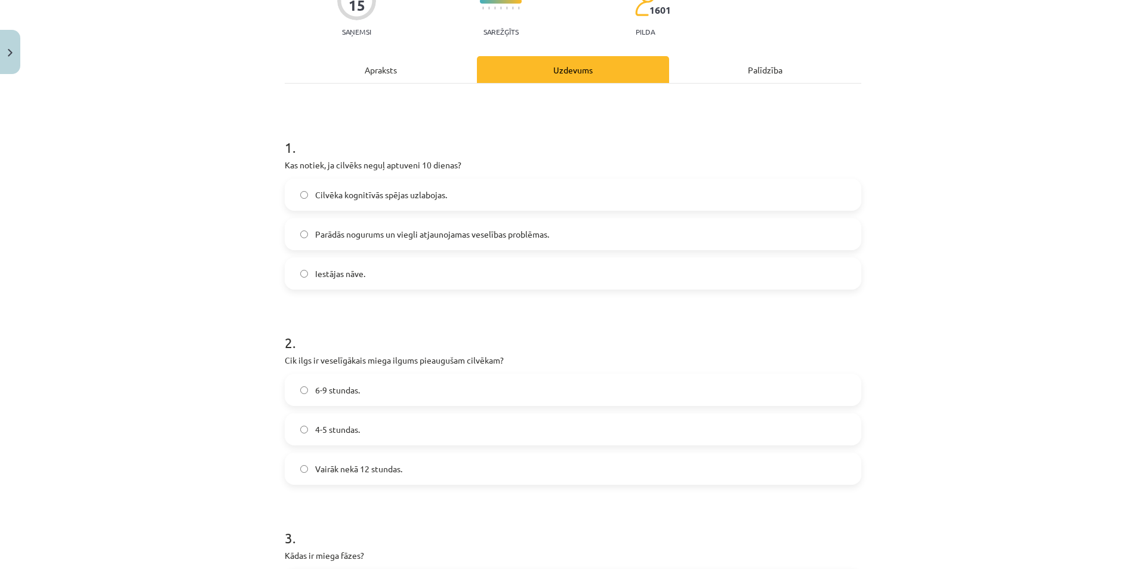
click at [402, 279] on label "Iestājas nāve." at bounding box center [573, 273] width 574 height 30
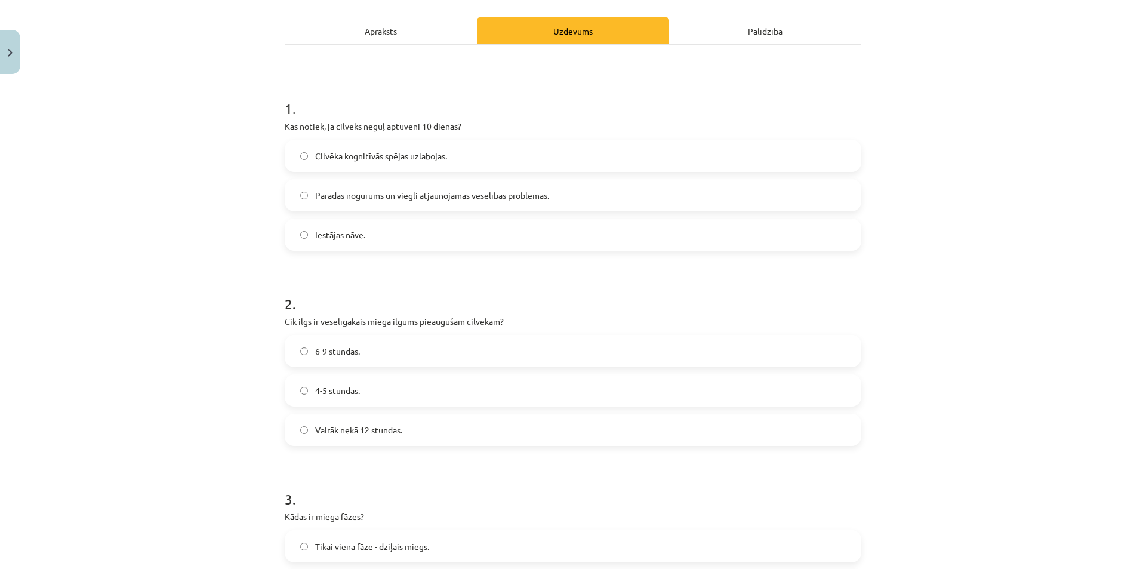
scroll to position [179, 0]
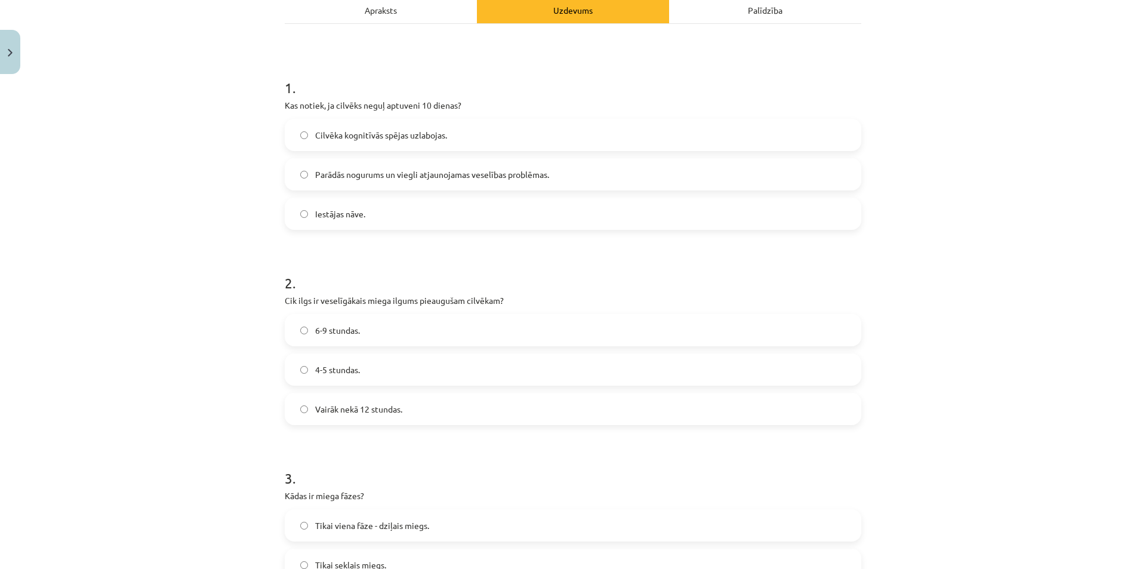
click at [334, 331] on span "6-9 stundas." at bounding box center [337, 330] width 45 height 13
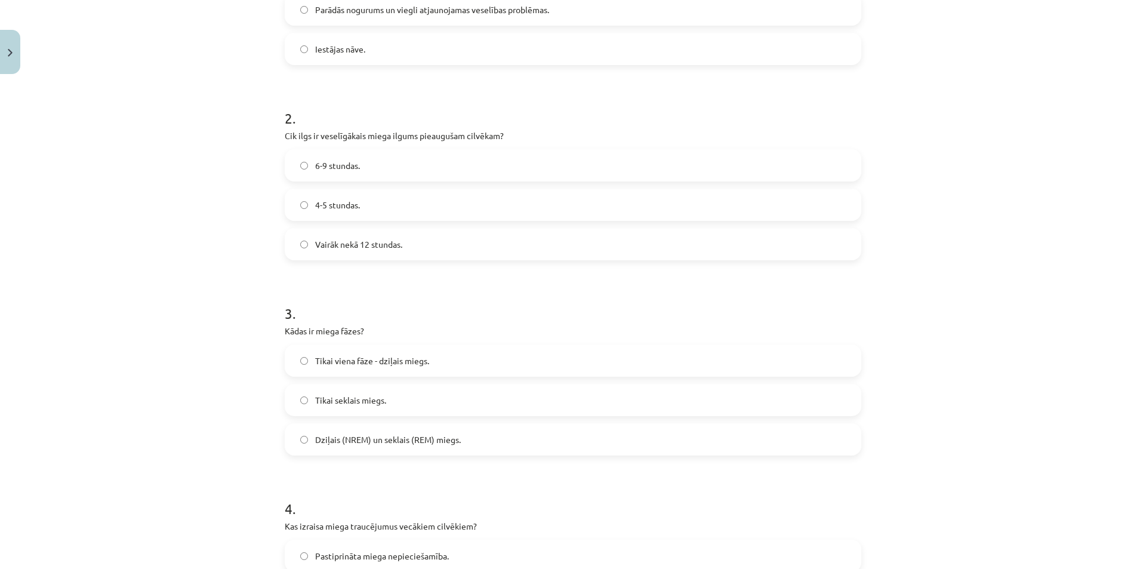
scroll to position [358, 0]
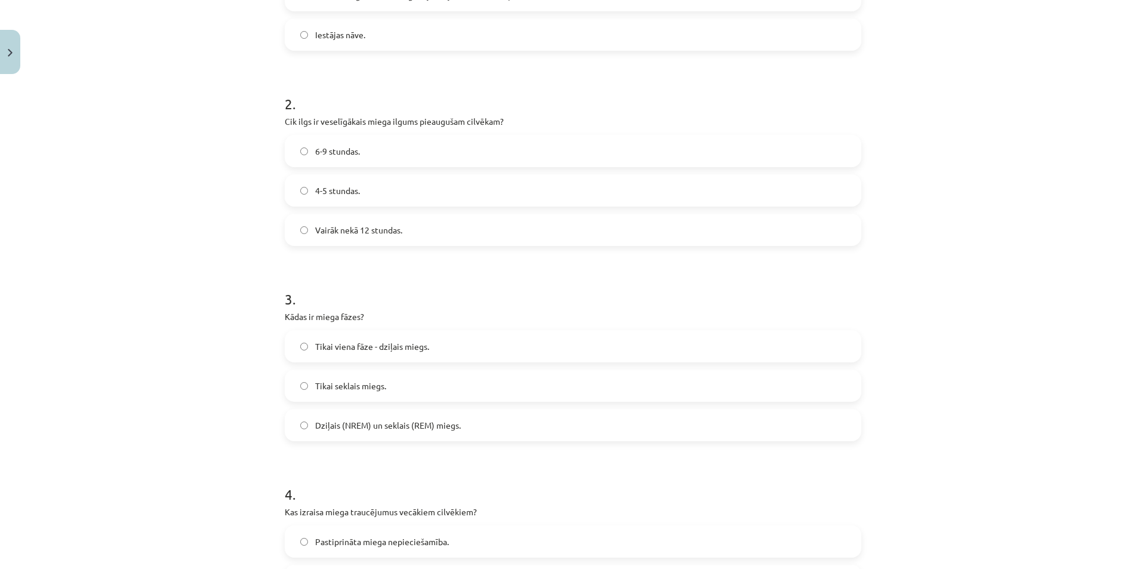
click at [415, 428] on span "Dziļais (NREM) un seklais (REM) miegs." at bounding box center [388, 425] width 146 height 13
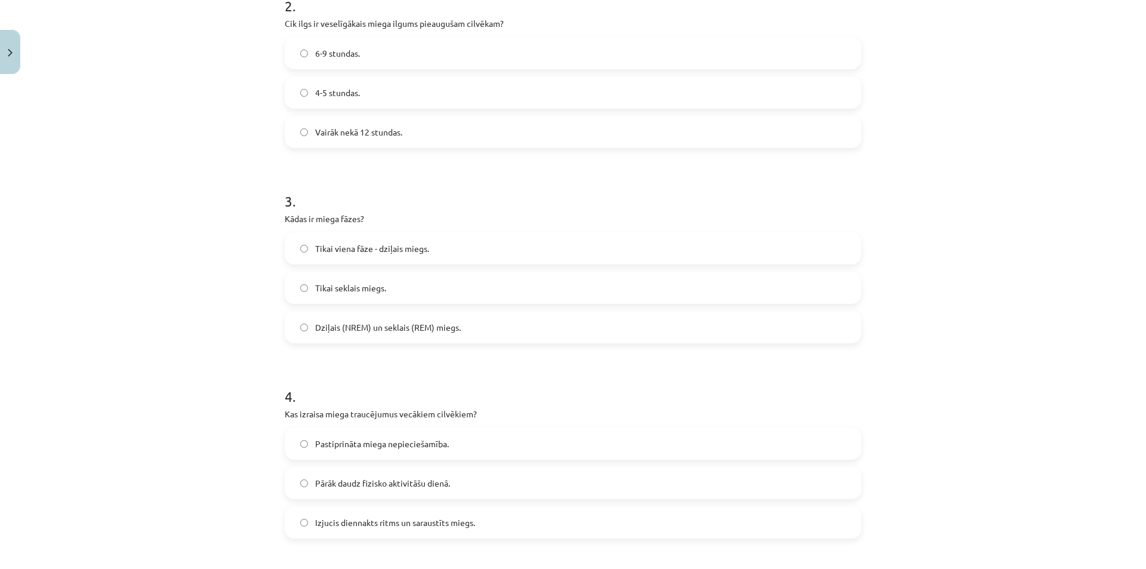
scroll to position [477, 0]
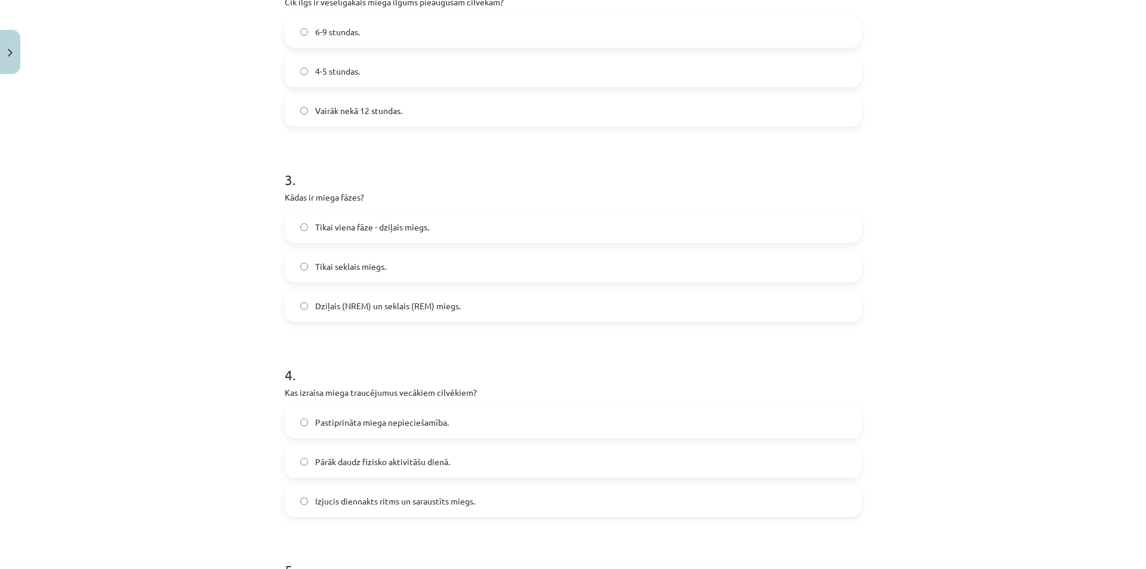
click at [423, 499] on span "Izjucis diennakts ritms un saraustīts miegs." at bounding box center [395, 501] width 160 height 13
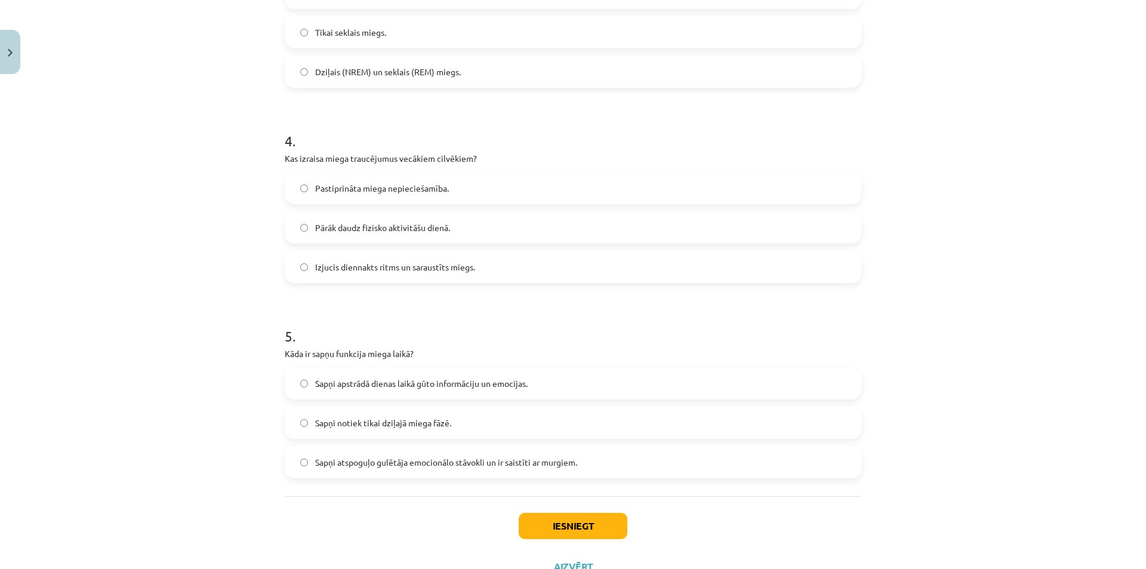
scroll to position [716, 0]
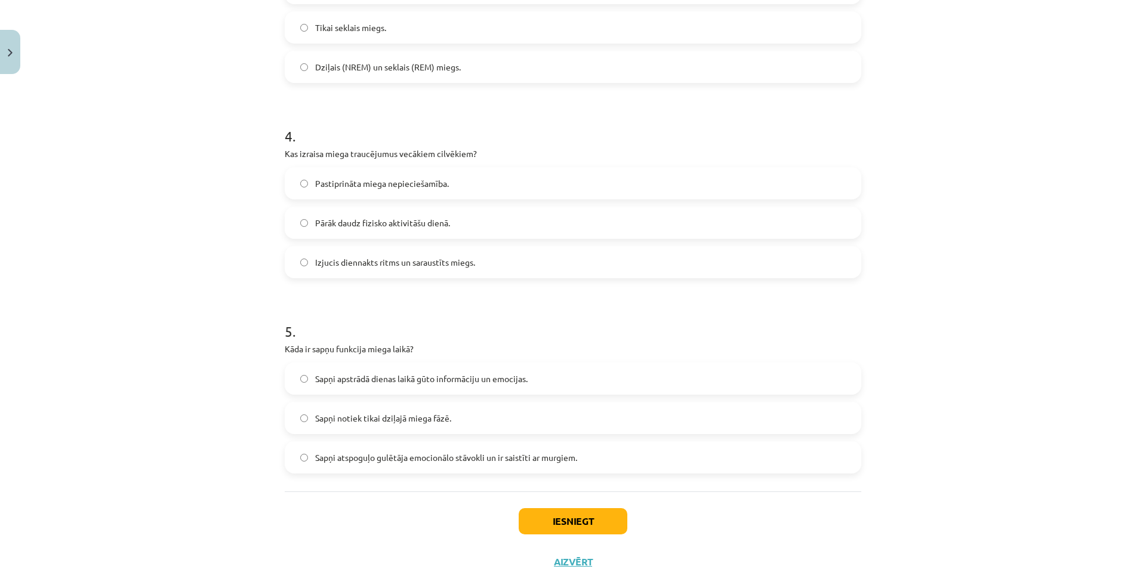
click at [403, 381] on span "Sapņi apstrādā dienas laikā gūto informāciju un emocijas." at bounding box center [421, 378] width 212 height 13
click at [569, 529] on button "Iesniegt" at bounding box center [573, 521] width 109 height 26
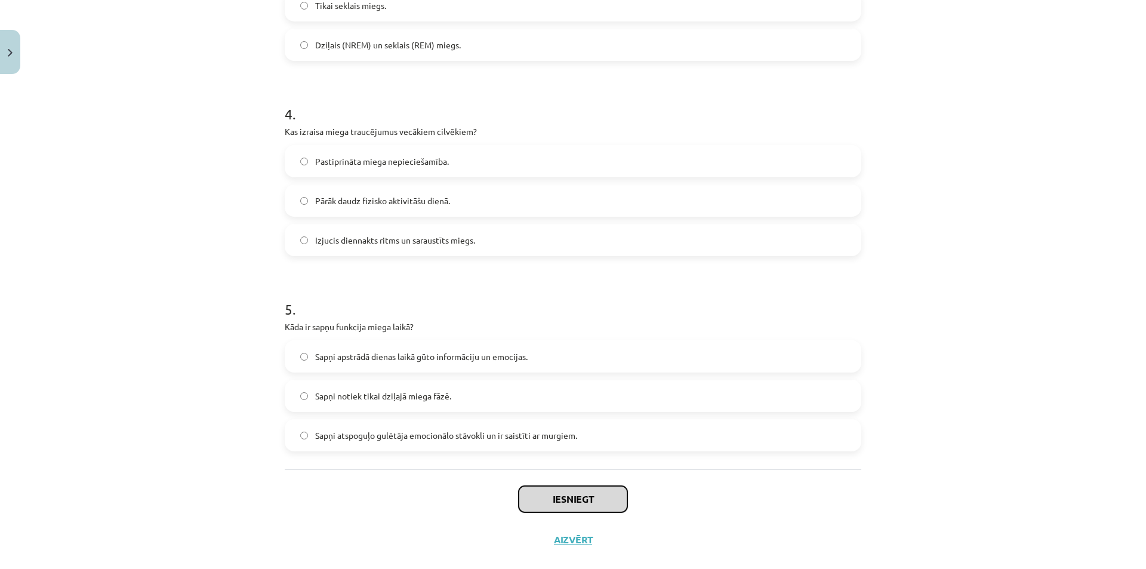
scroll to position [759, 0]
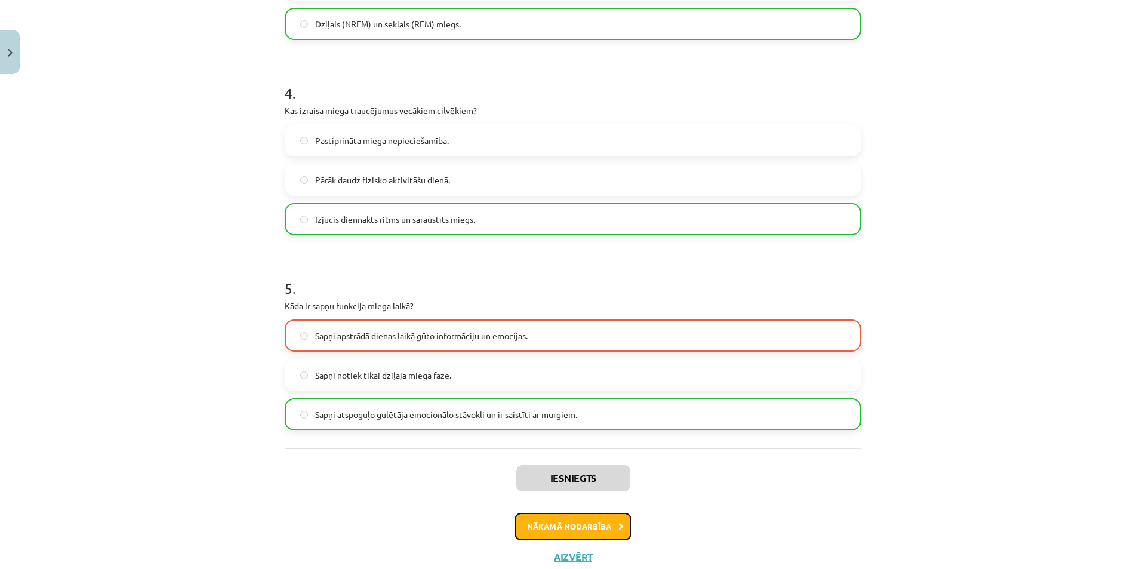
click at [578, 535] on button "Nākamā nodarbība" at bounding box center [572, 526] width 117 height 27
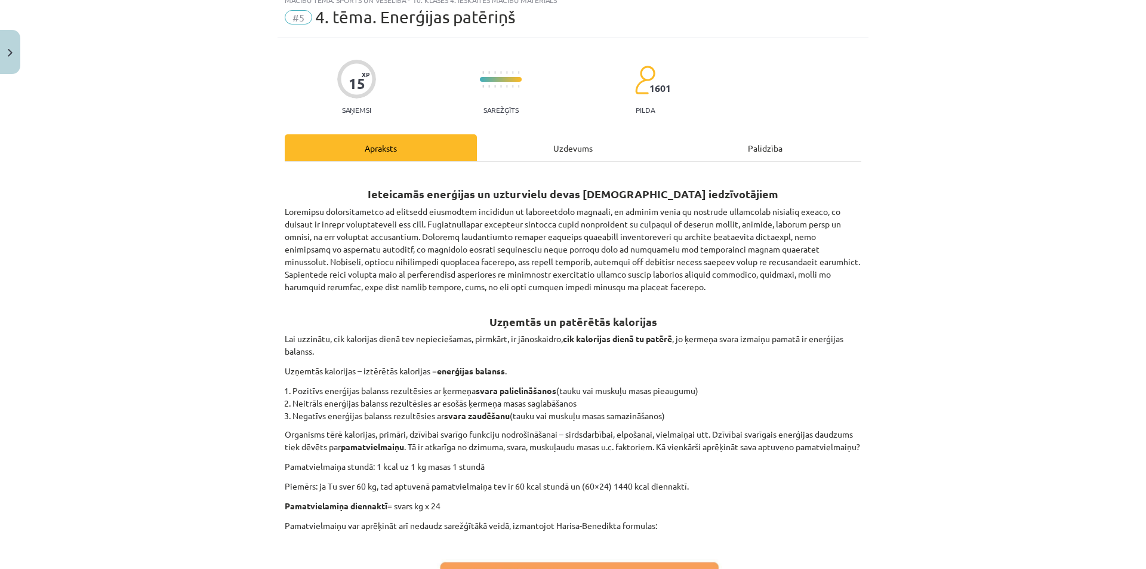
scroll to position [30, 0]
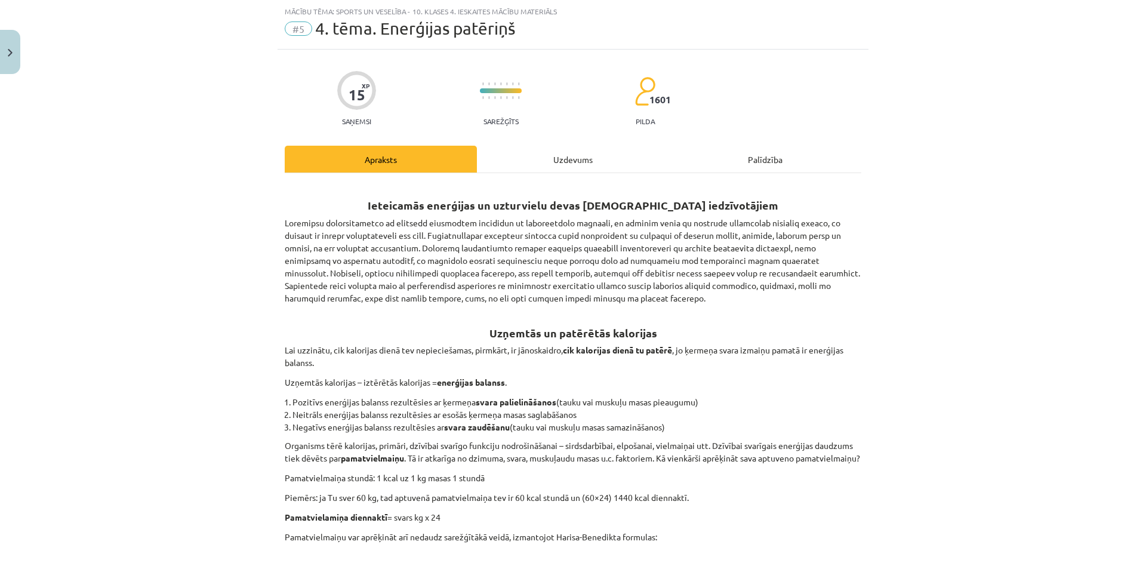
click at [538, 171] on div "Uzdevums" at bounding box center [573, 159] width 192 height 27
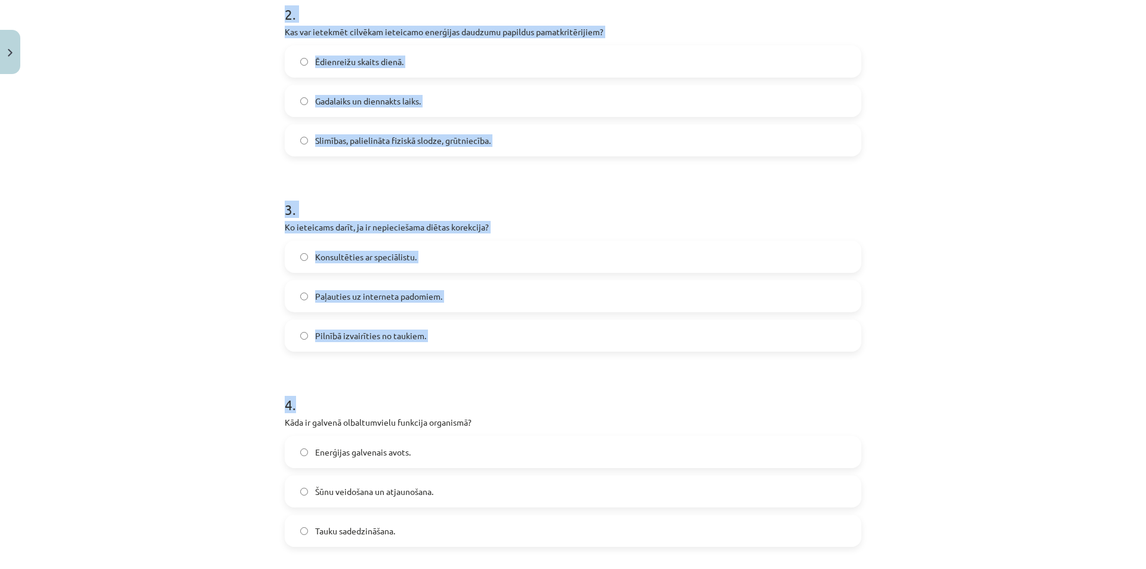
scroll to position [759, 0]
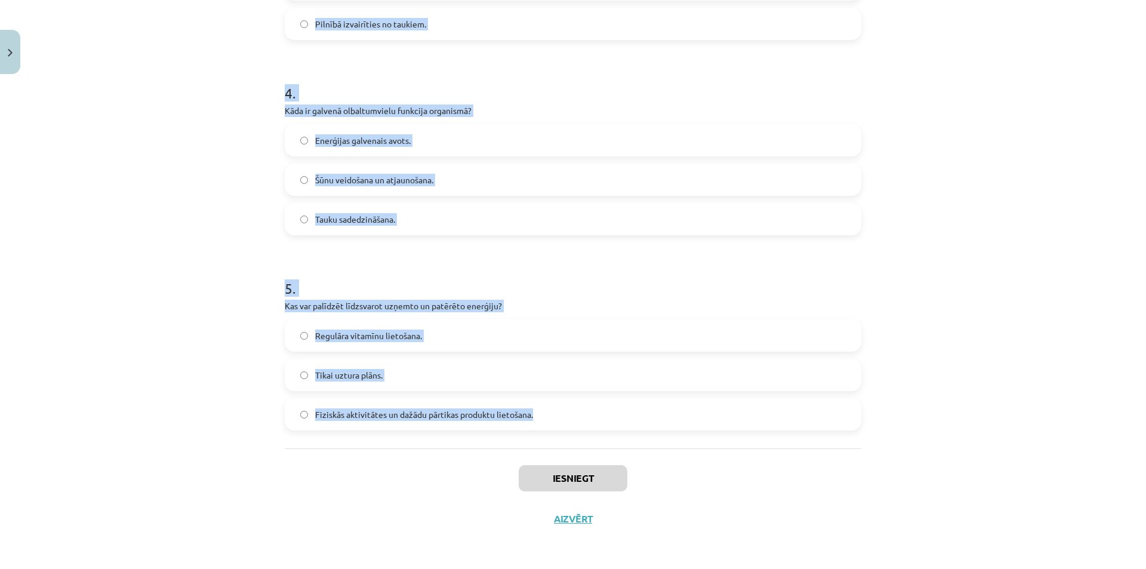
drag, startPoint x: 265, startPoint y: 230, endPoint x: 531, endPoint y: 415, distance: 324.5
click at [531, 415] on div "Mācību tēma: Sports un veselība - 10. klases 4. ieskaites mācību materiāls #5 4…" at bounding box center [573, 284] width 1146 height 569
click at [846, 415] on label "Fiziskās aktivitātes un dažādu pārtikas produktu lietošana." at bounding box center [573, 414] width 574 height 30
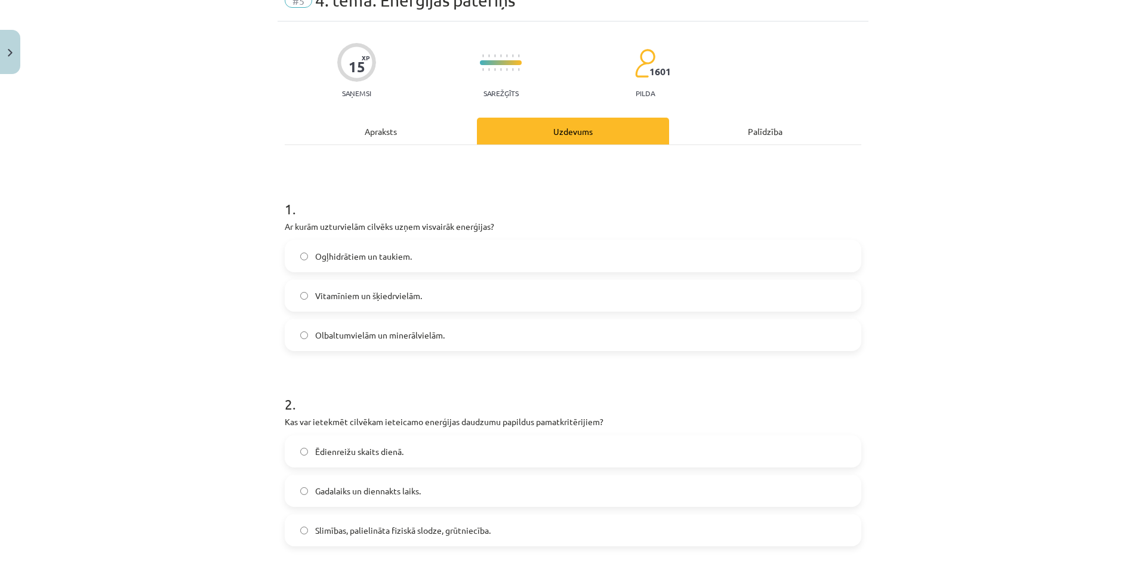
scroll to position [0, 0]
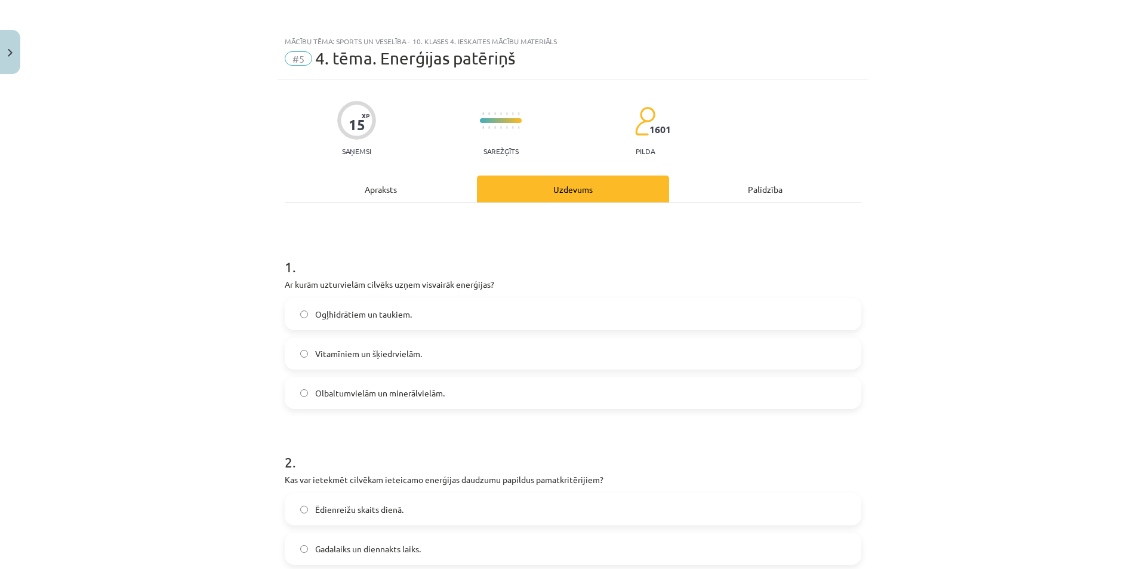
click at [411, 315] on label "Ogļhidrātiem un taukiem." at bounding box center [573, 314] width 574 height 30
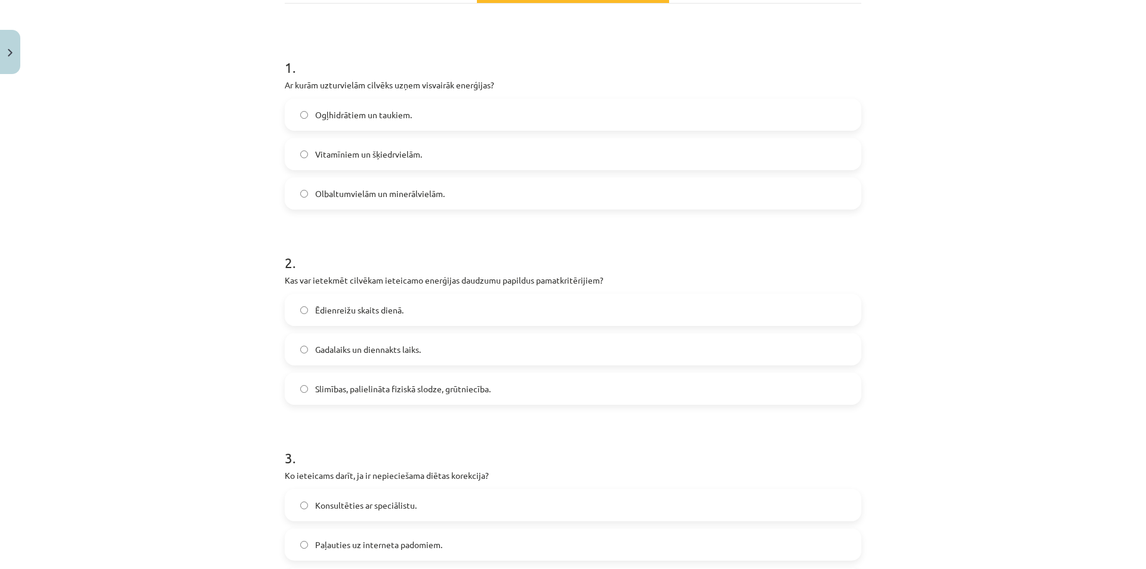
scroll to position [239, 0]
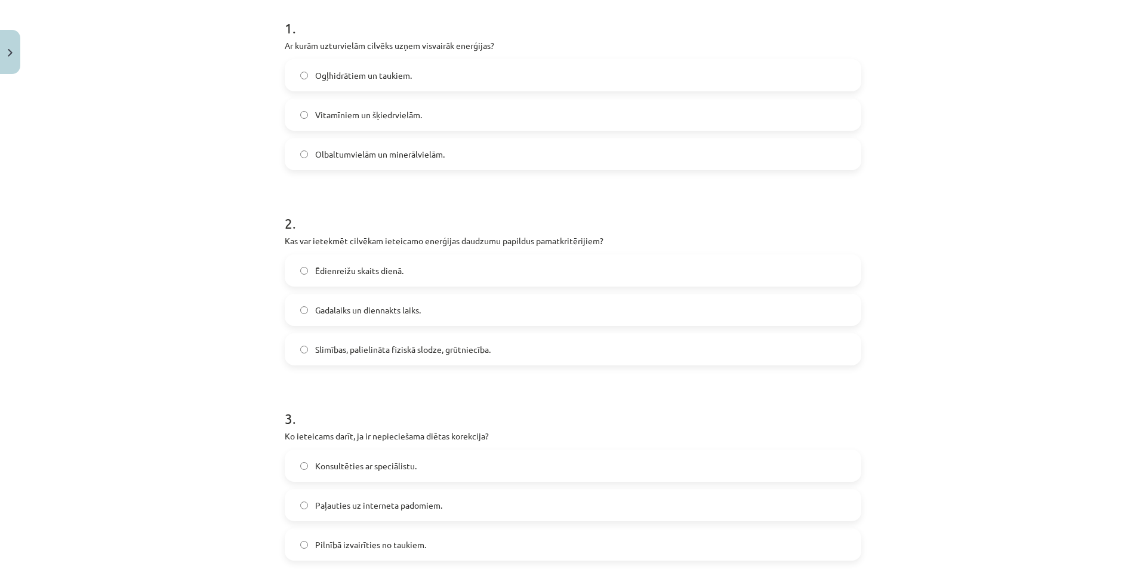
click at [481, 353] on span "Slimības, palielināta fiziskā slodze, grūtniecība." at bounding box center [402, 349] width 175 height 13
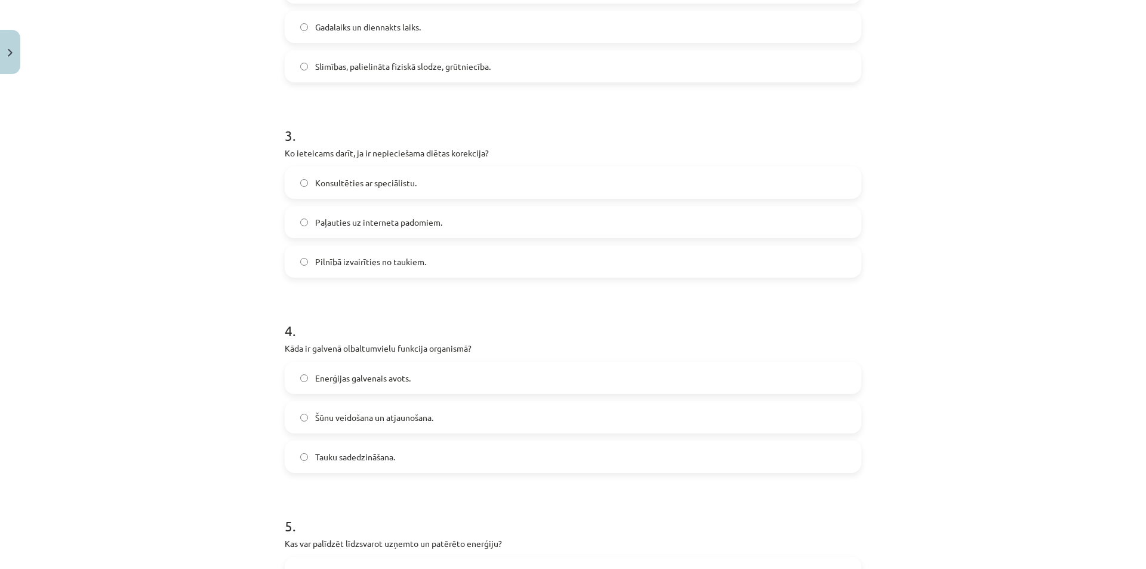
scroll to position [537, 0]
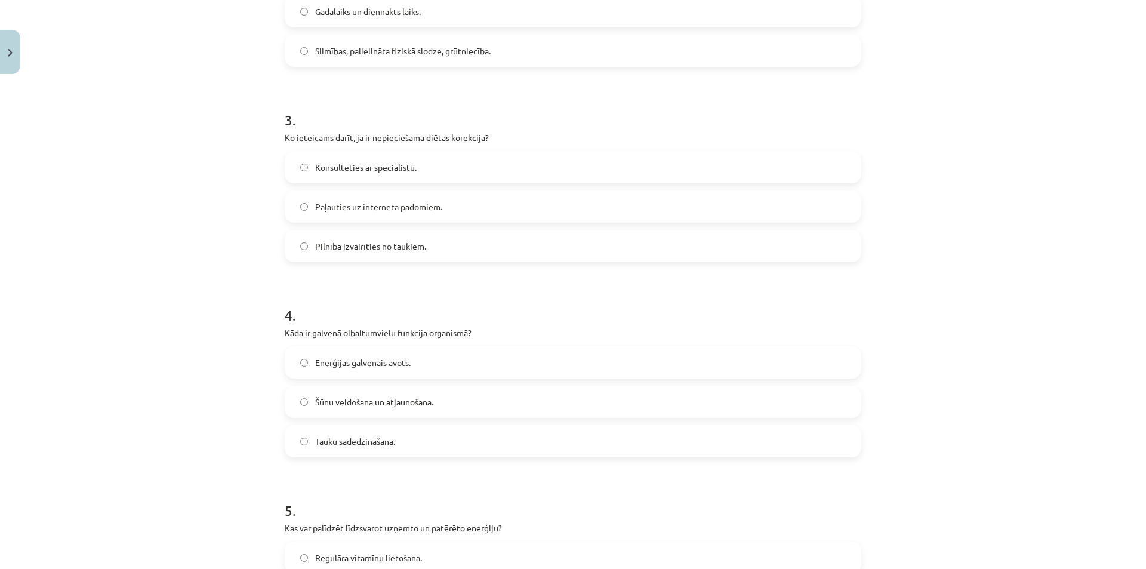
click at [417, 178] on label "Konsultēties ar speciālistu." at bounding box center [573, 167] width 574 height 30
click at [452, 406] on label "Šūnu veidošana un atjaunošana." at bounding box center [573, 402] width 574 height 30
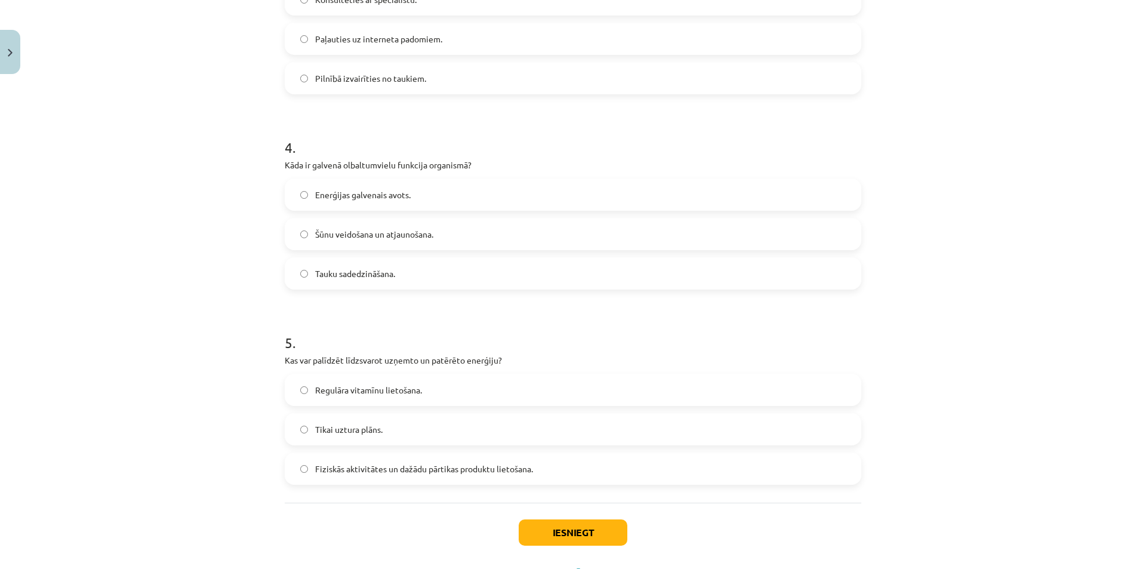
scroll to position [716, 0]
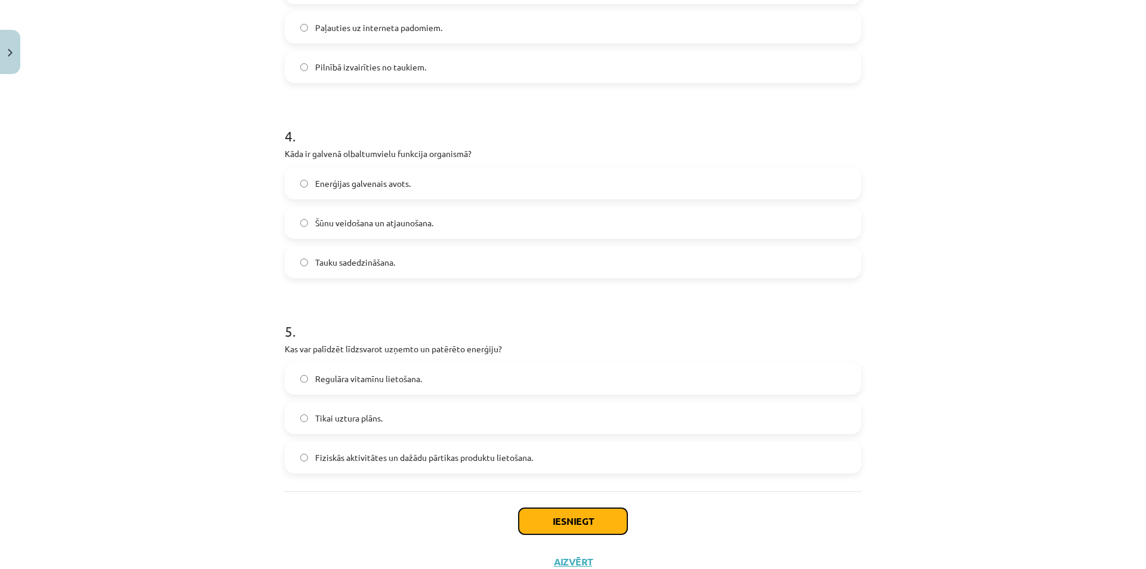
click at [563, 522] on button "Iesniegt" at bounding box center [573, 521] width 109 height 26
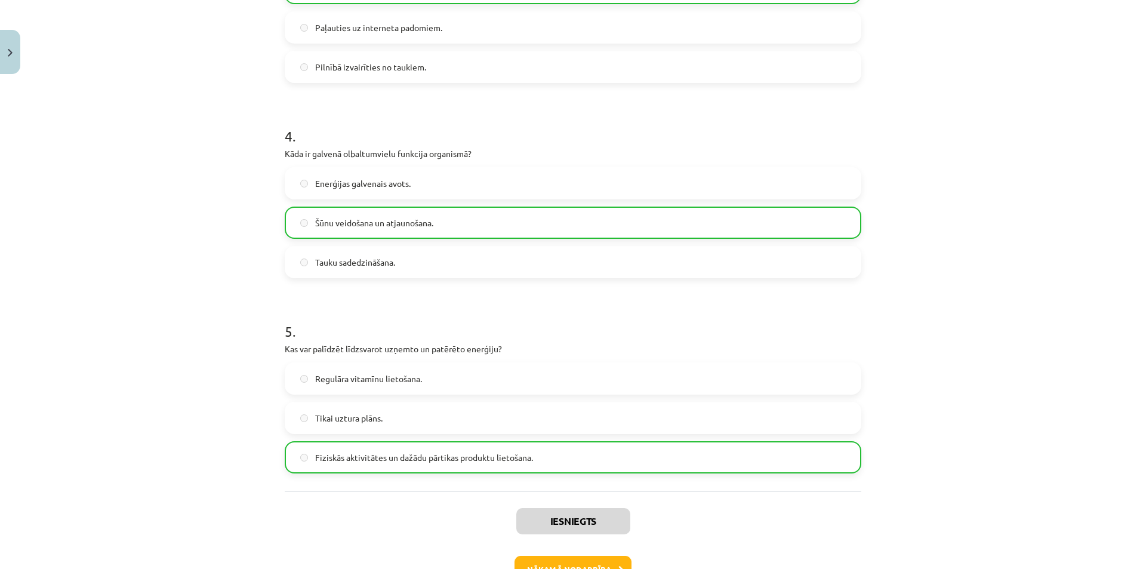
scroll to position [776, 0]
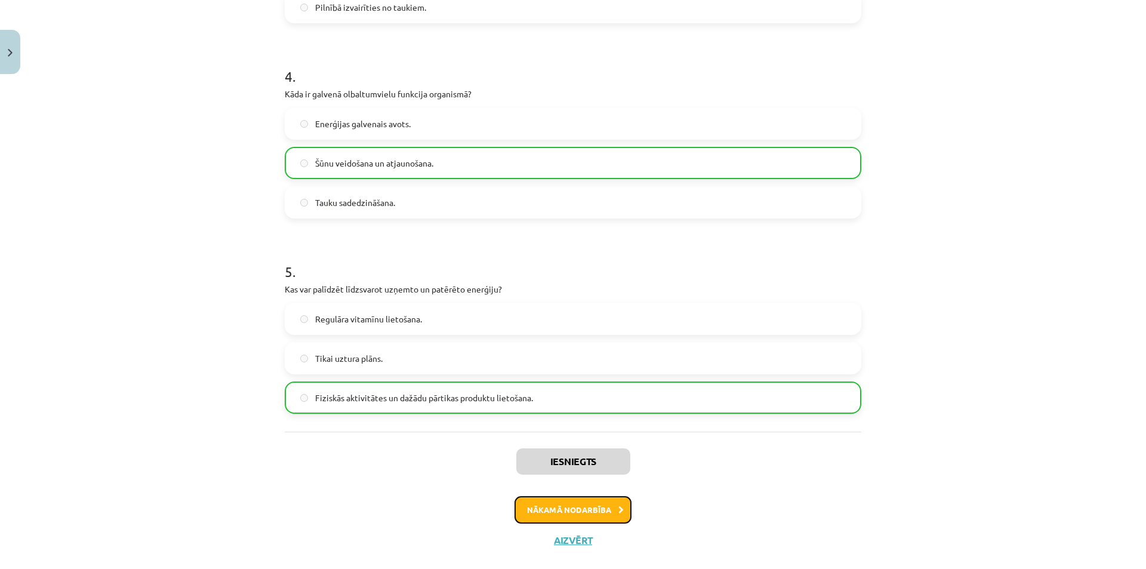
click at [582, 513] on button "Nākamā nodarbība" at bounding box center [572, 509] width 117 height 27
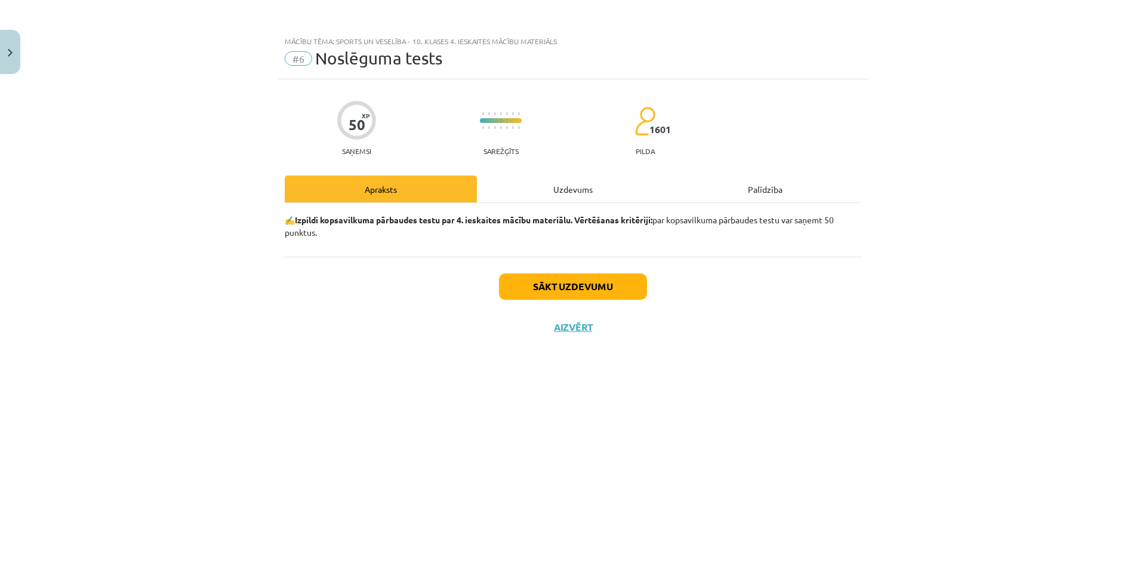
click at [555, 178] on div "Uzdevums" at bounding box center [573, 188] width 192 height 27
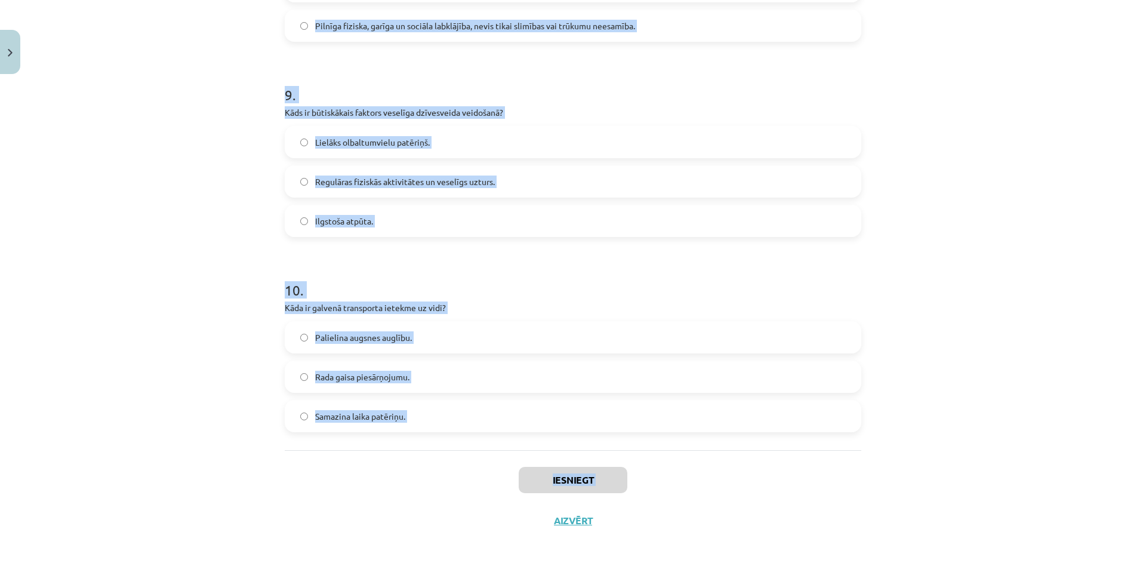
scroll to position [1735, 0]
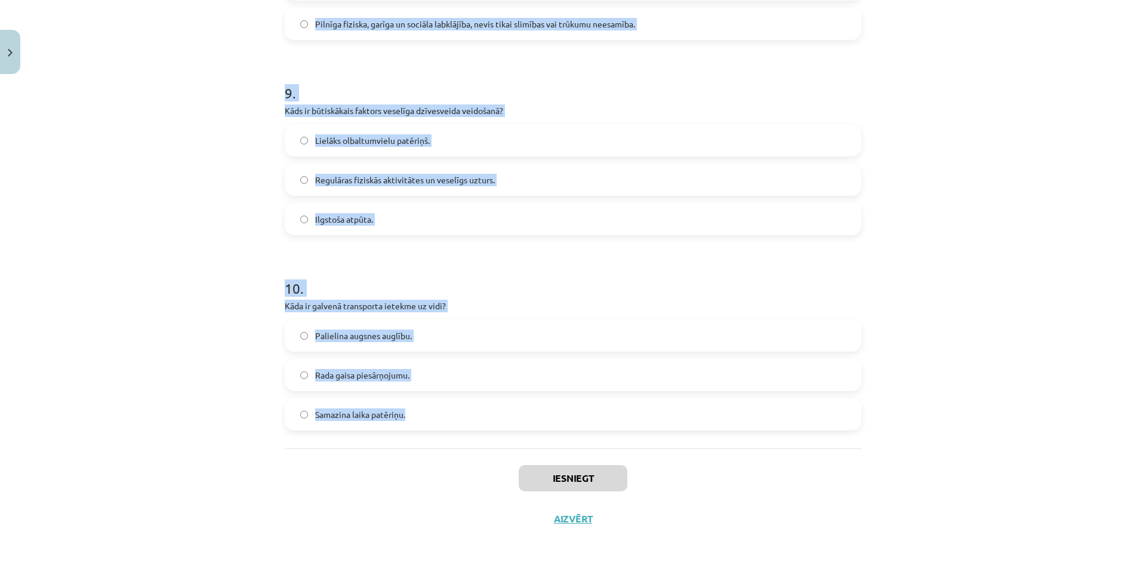
drag, startPoint x: 323, startPoint y: 288, endPoint x: 429, endPoint y: 410, distance: 162.0
click at [966, 365] on div "Mācību tēma: Sports un veselība - 10. klases 4. ieskaites mācību materiāls #6 N…" at bounding box center [573, 284] width 1146 height 569
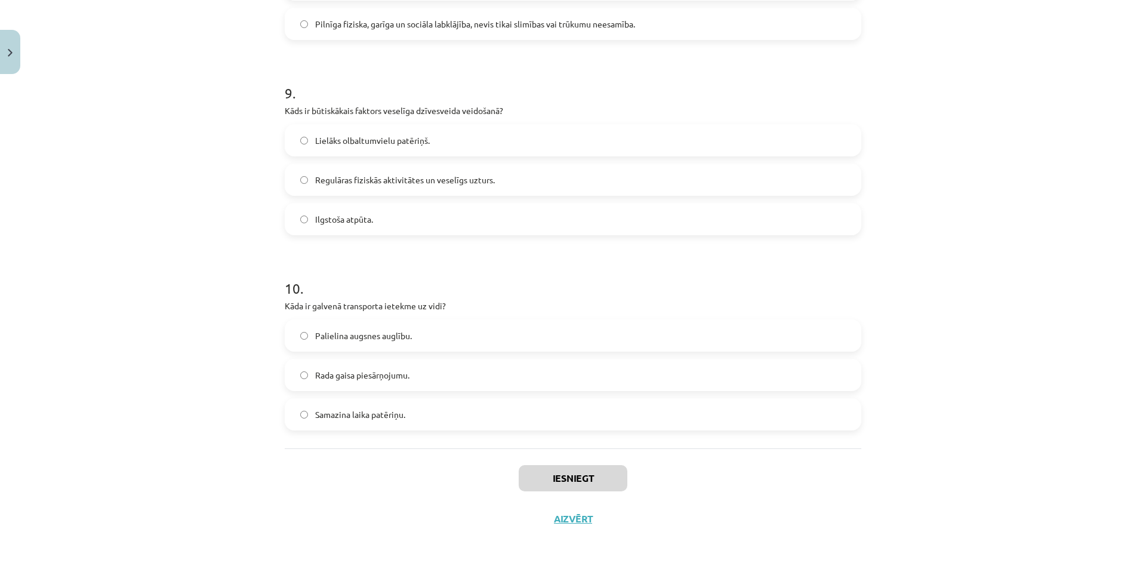
click at [966, 365] on div "Mācību tēma: Sports un veselība - 10. klases 4. ieskaites mācību materiāls #6 N…" at bounding box center [573, 284] width 1146 height 569
drag, startPoint x: 967, startPoint y: 374, endPoint x: 971, endPoint y: 361, distance: 13.0
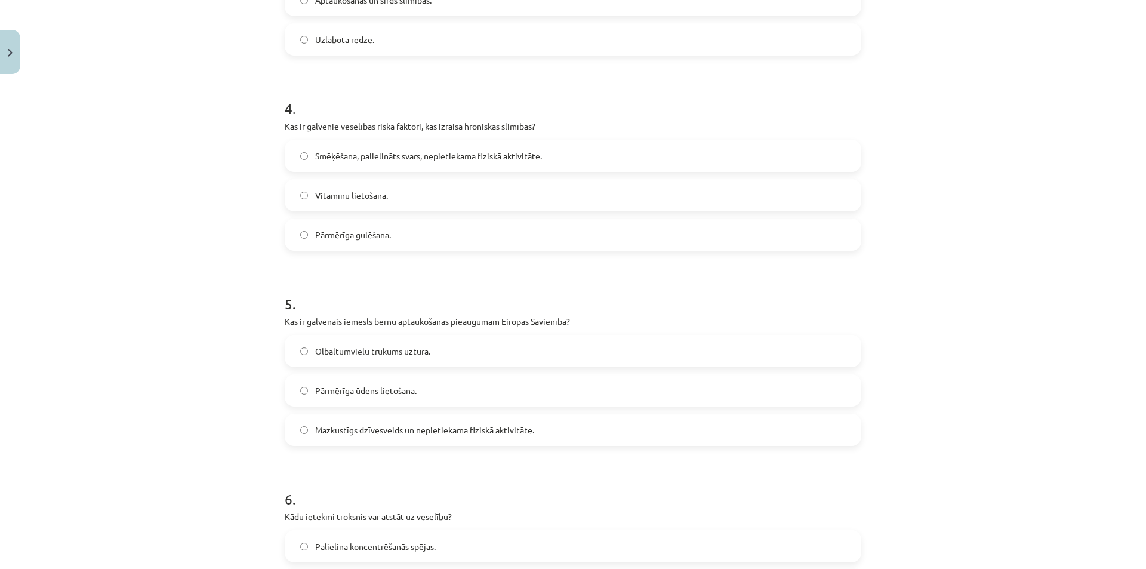
scroll to position [0, 0]
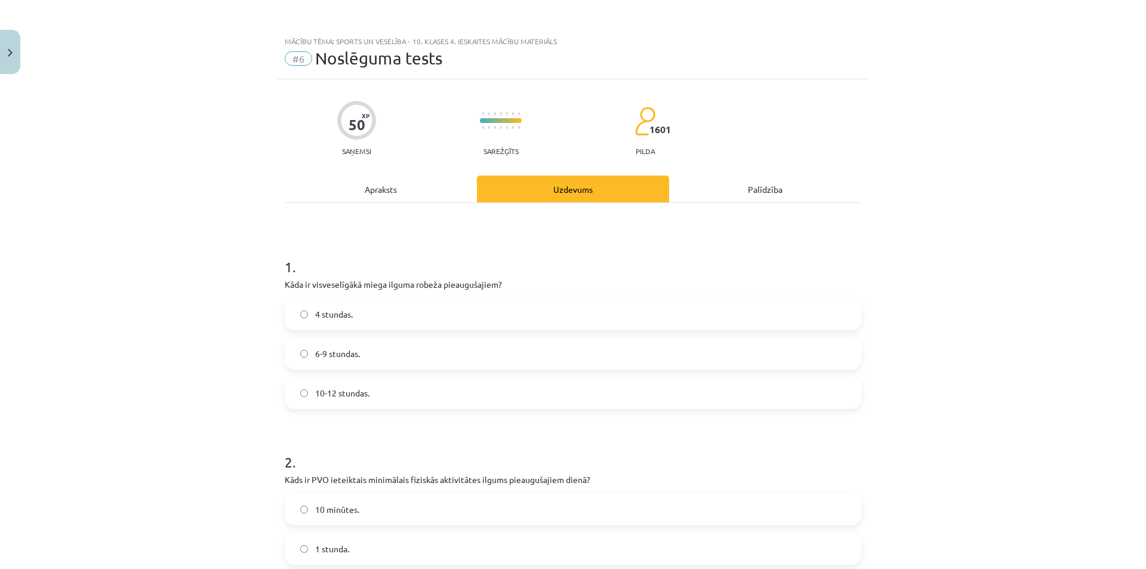
click at [374, 359] on label "6-9 stundas." at bounding box center [573, 353] width 574 height 30
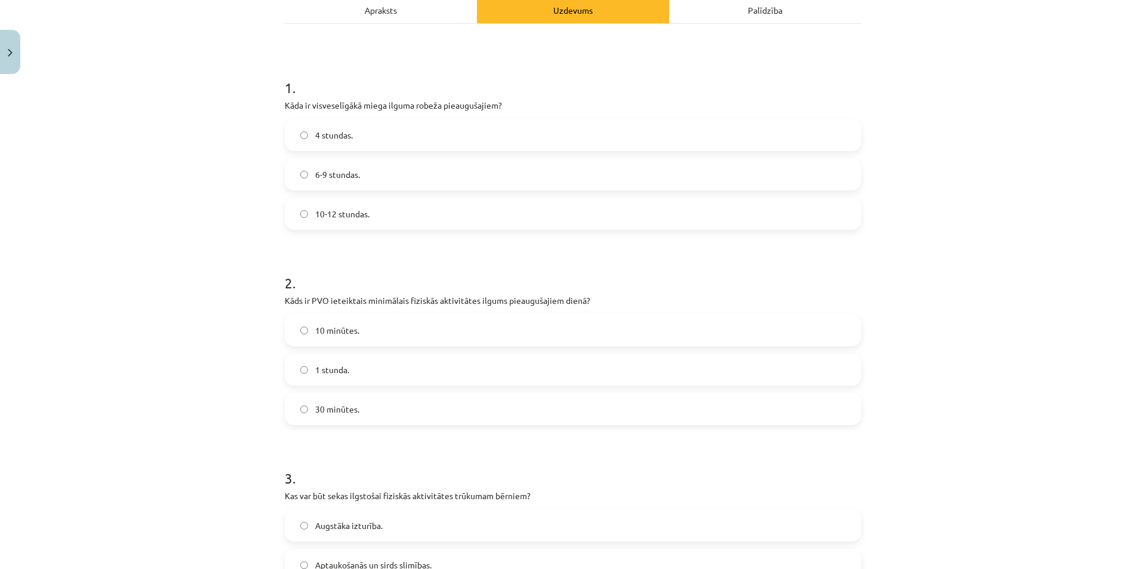
click at [353, 408] on span "30 minūtes." at bounding box center [337, 409] width 44 height 13
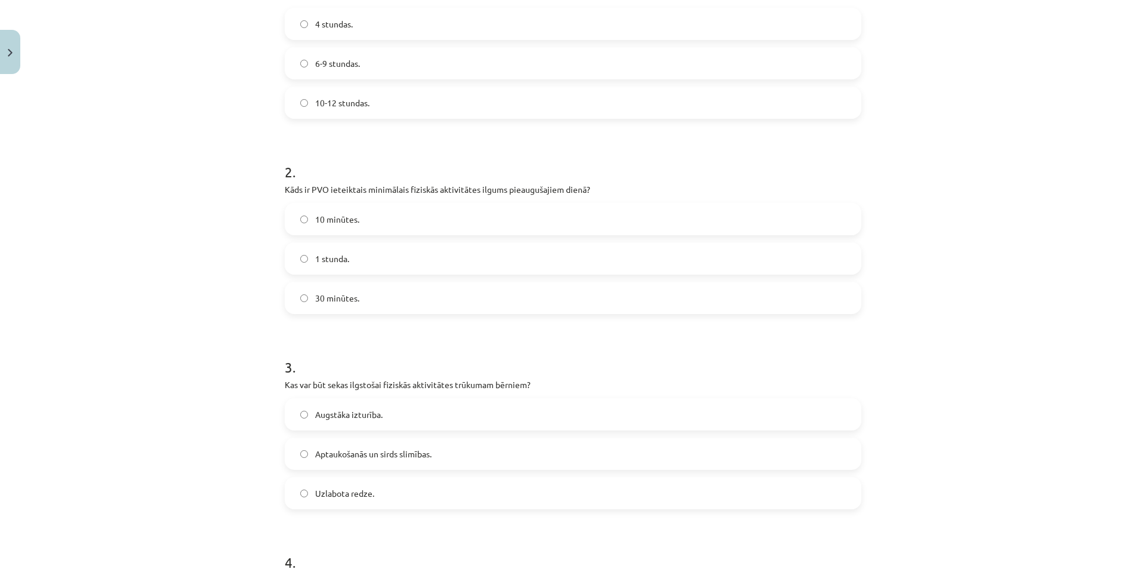
scroll to position [298, 0]
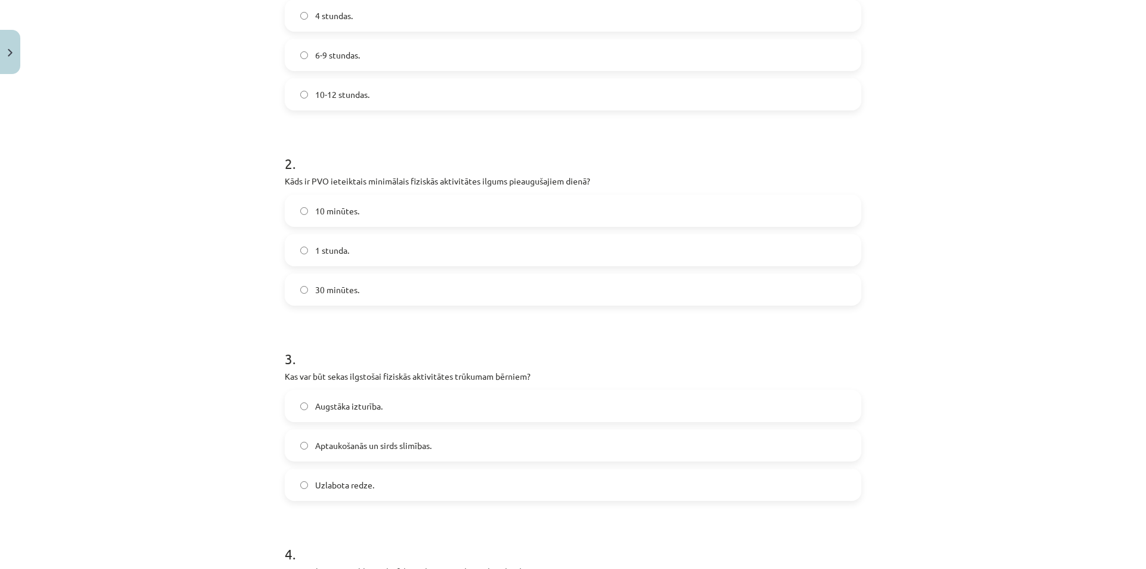
click at [401, 436] on label "Aptaukošanās un sirds slimības." at bounding box center [573, 445] width 574 height 30
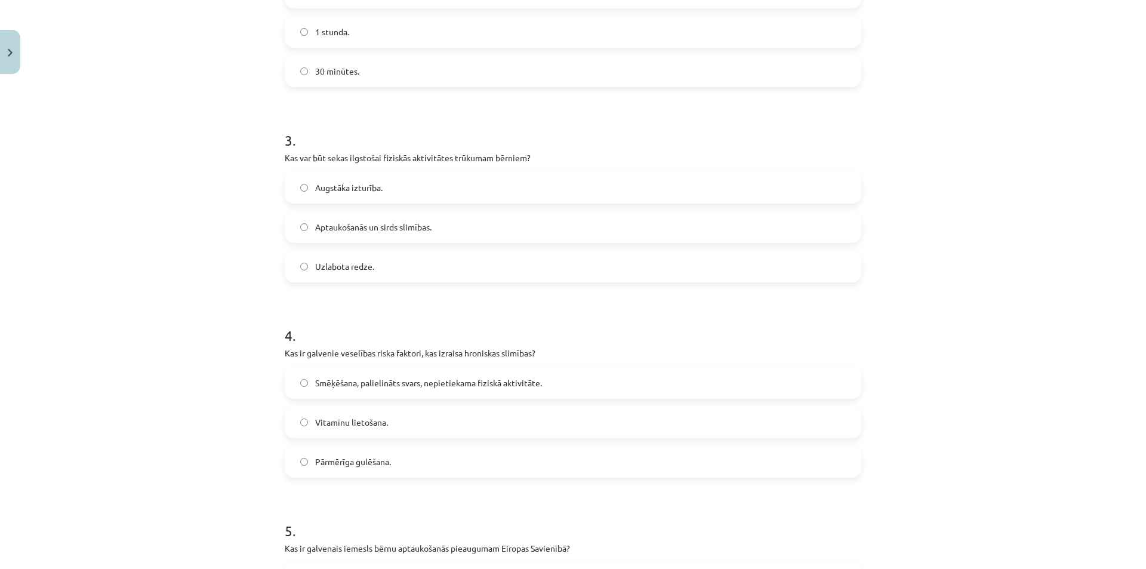
scroll to position [537, 0]
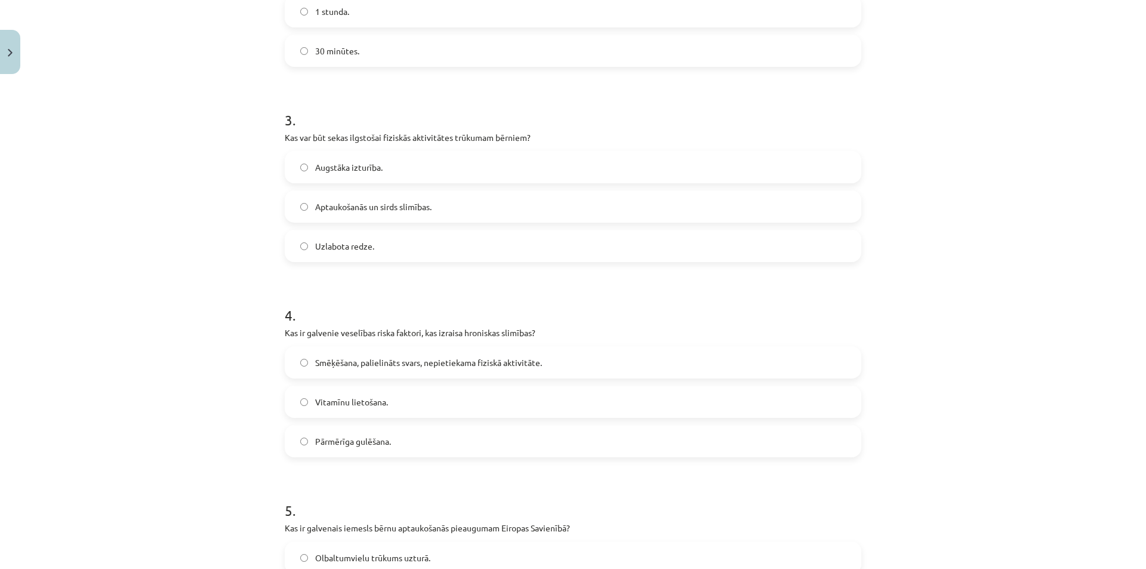
click at [411, 346] on div "4 . Kas ir galvenie veselības riska faktori, kas izraisa hroniskas slimības? Sm…" at bounding box center [573, 371] width 577 height 171
click at [420, 363] on span "Smēķēšana, palielināts svars, nepietiekama fiziskā aktivitāte." at bounding box center [428, 362] width 227 height 13
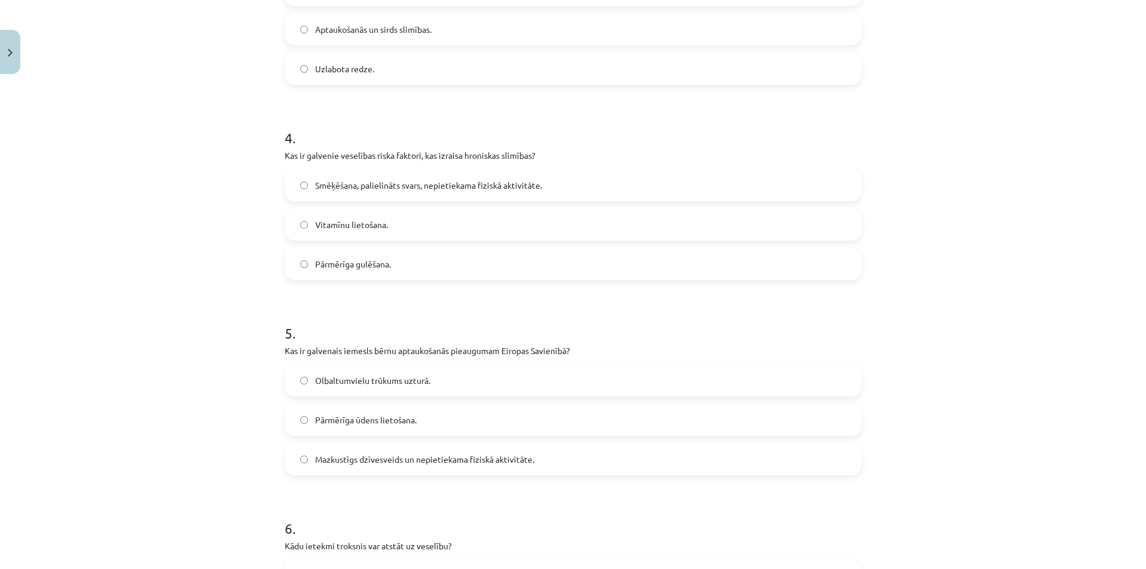
scroll to position [716, 0]
click at [446, 461] on span "Mazkustīgs dzīvesveids un nepietiekama fiziskā aktivitāte." at bounding box center [424, 457] width 219 height 13
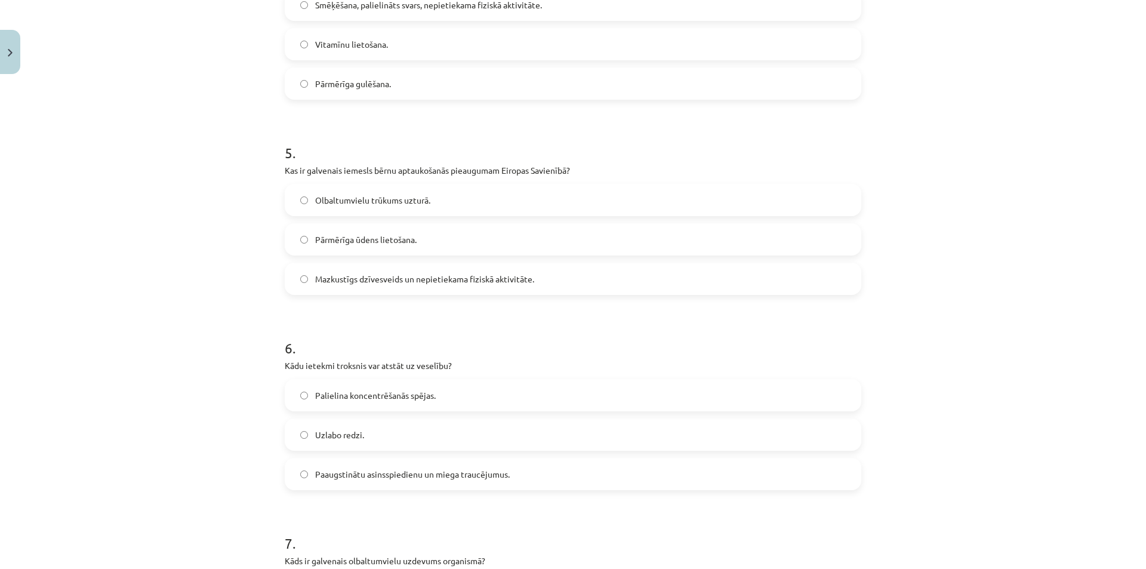
scroll to position [895, 0]
click at [461, 483] on label "Paaugstinātu asinsspiedienu un miega traucējumus." at bounding box center [573, 473] width 574 height 30
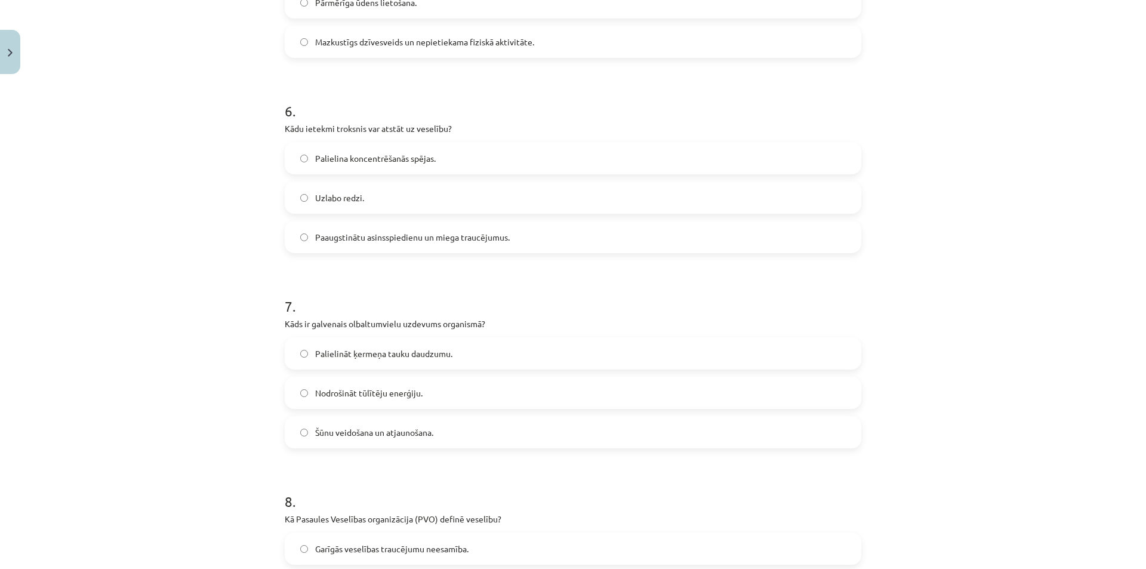
scroll to position [1134, 0]
click at [393, 430] on span "Šūnu veidošana un atjaunošana." at bounding box center [374, 430] width 118 height 13
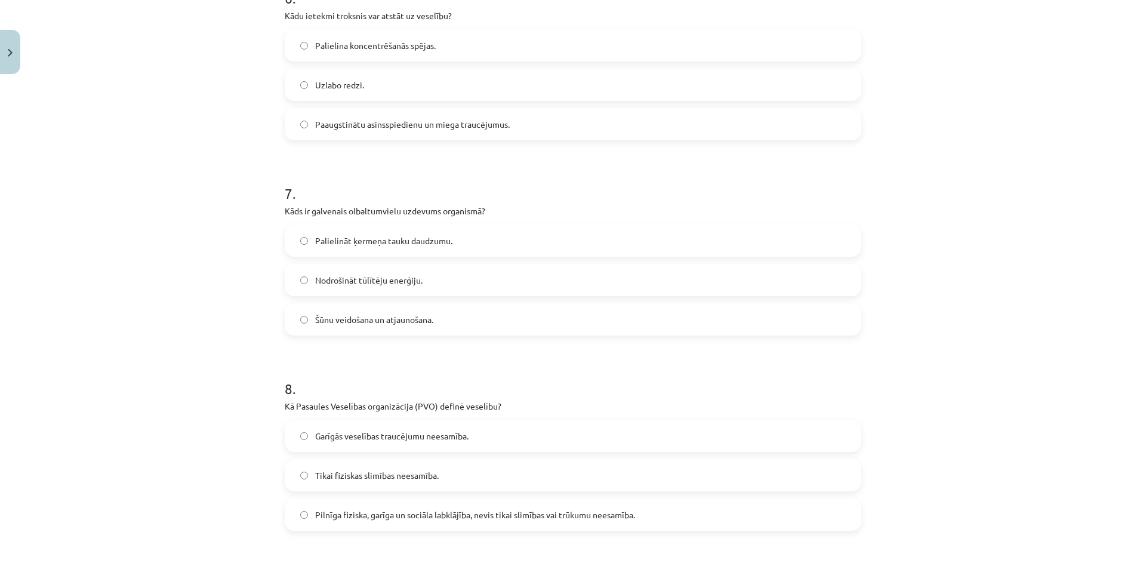
scroll to position [1253, 0]
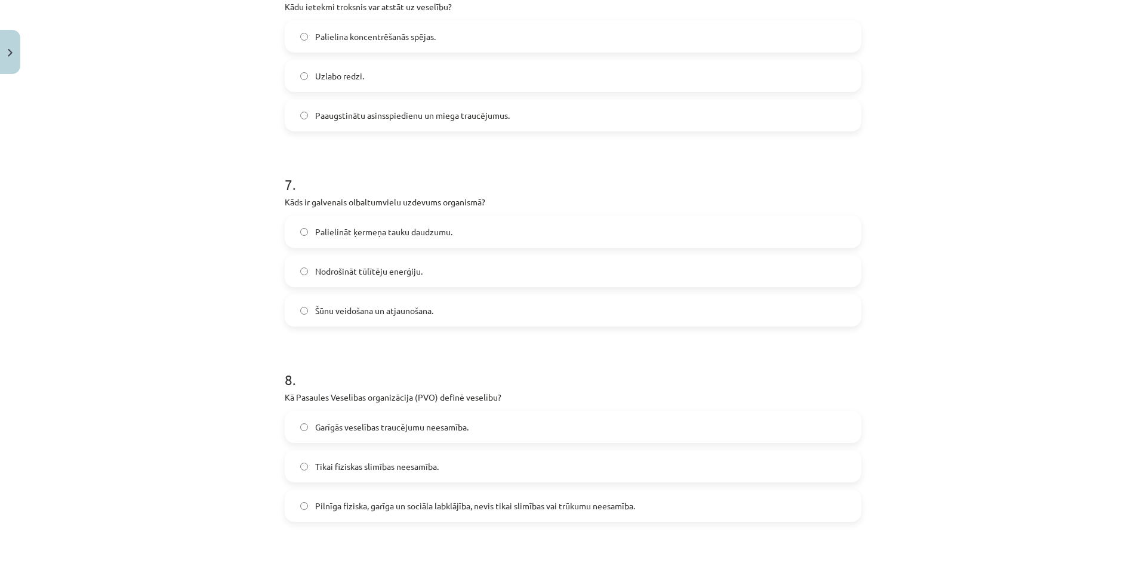
click at [454, 501] on span "Pilnīga fiziska, garīga un sociāla labklājība, nevis tikai slimības vai trūkumu…" at bounding box center [475, 506] width 320 height 13
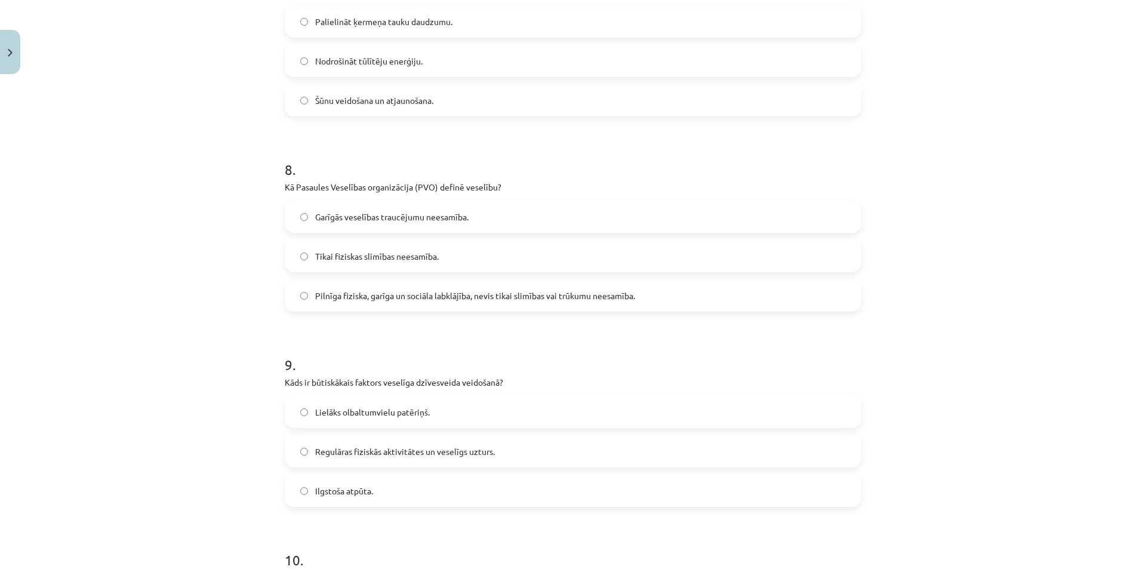
scroll to position [1492, 0]
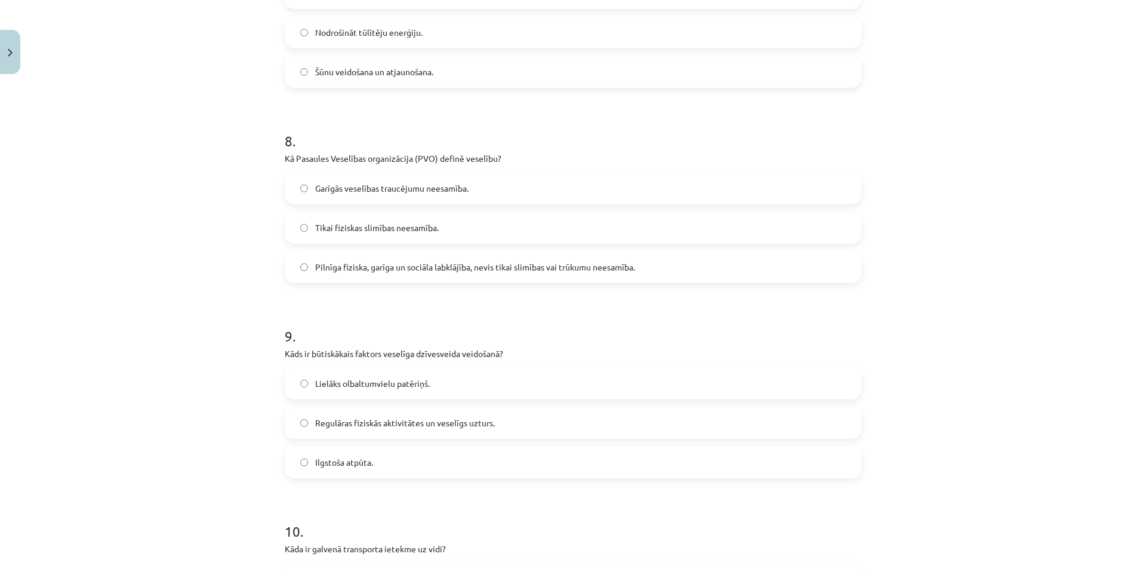
click at [380, 417] on span "Regulāras fiziskās aktivitātes un veselīgs uzturs." at bounding box center [405, 423] width 180 height 13
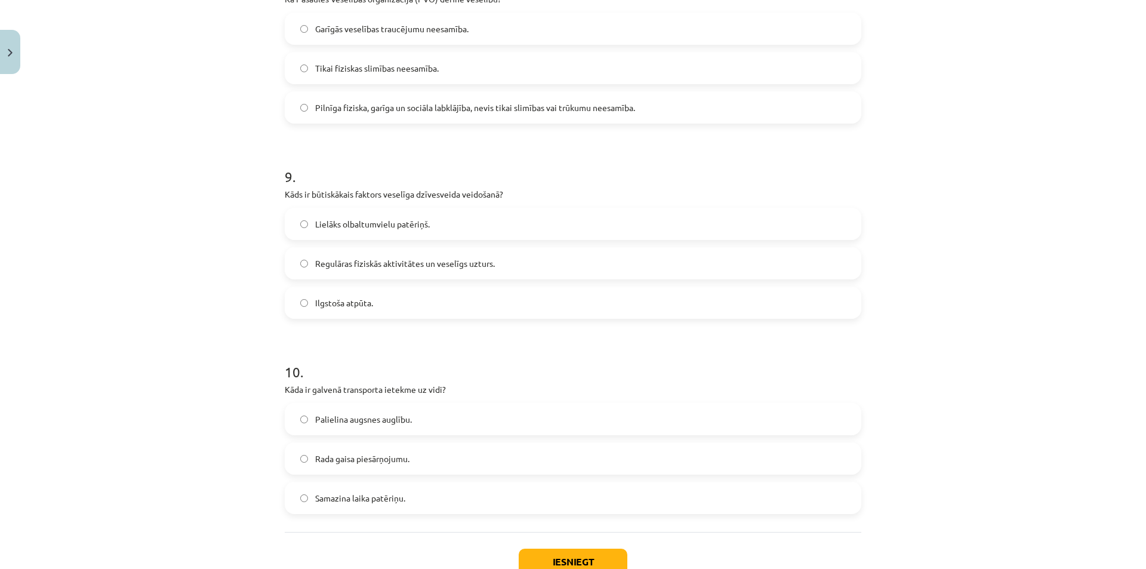
scroll to position [1671, 0]
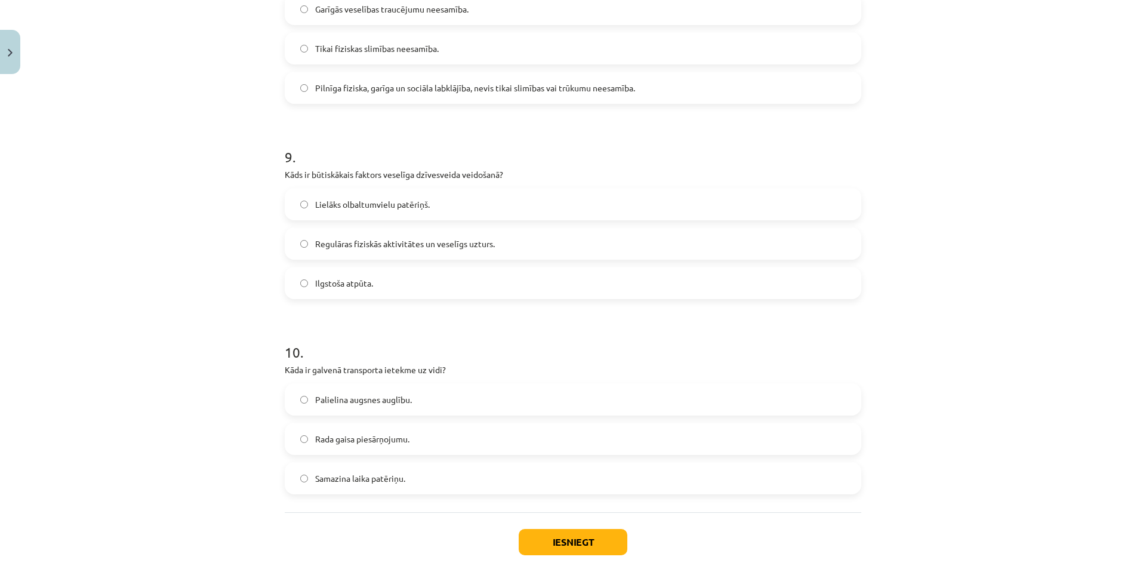
click at [355, 444] on span "Rada gaisa piesārņojumu." at bounding box center [362, 439] width 94 height 13
click at [566, 547] on button "Iesniegt" at bounding box center [573, 542] width 109 height 26
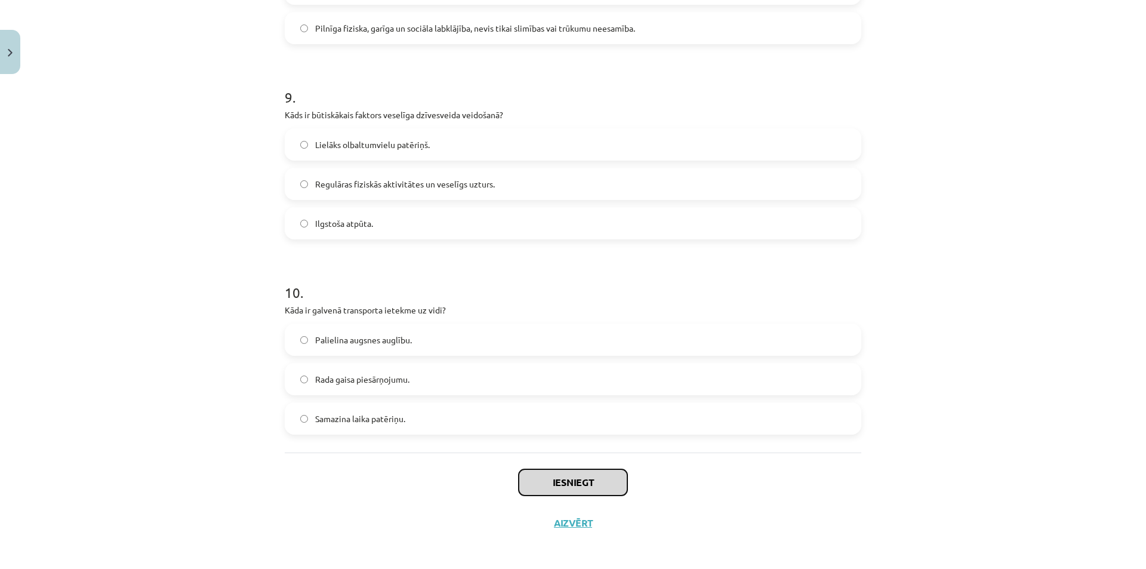
scroll to position [1735, 0]
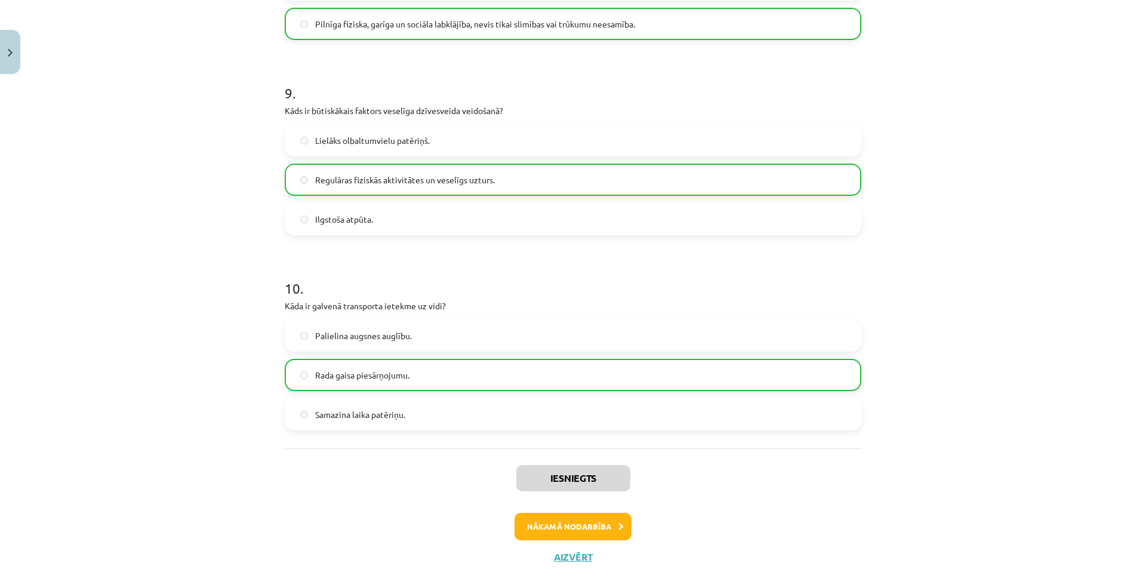
click at [601, 541] on div "Iesniegts Nākamā nodarbība Aizvērt" at bounding box center [573, 509] width 577 height 122
click at [605, 537] on button "Nākamā nodarbība" at bounding box center [572, 526] width 117 height 27
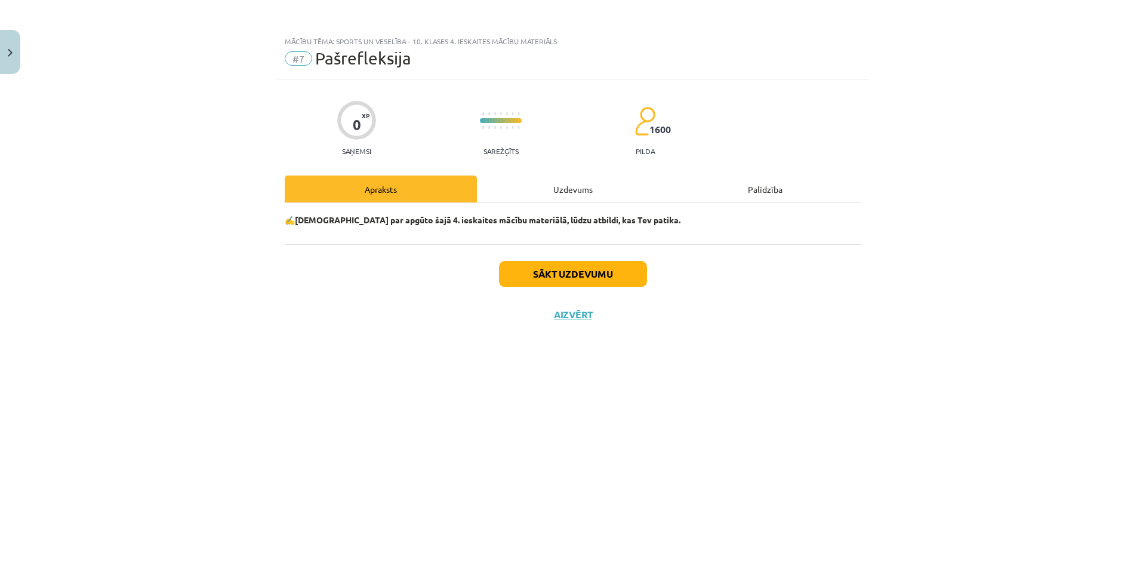
scroll to position [0, 0]
click at [571, 186] on div "Uzdevums" at bounding box center [573, 188] width 192 height 27
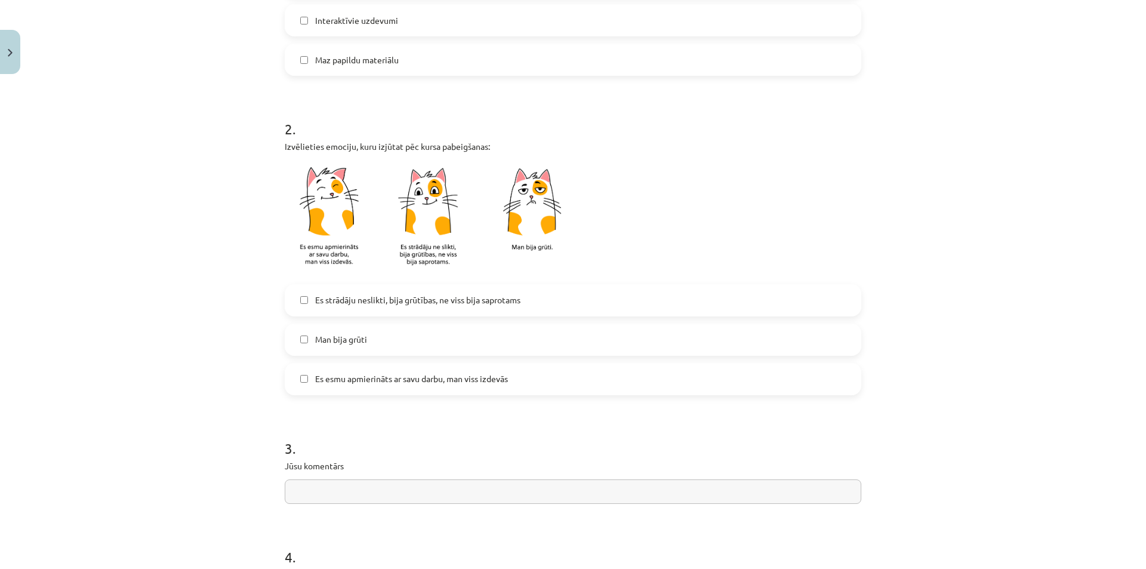
scroll to position [597, 0]
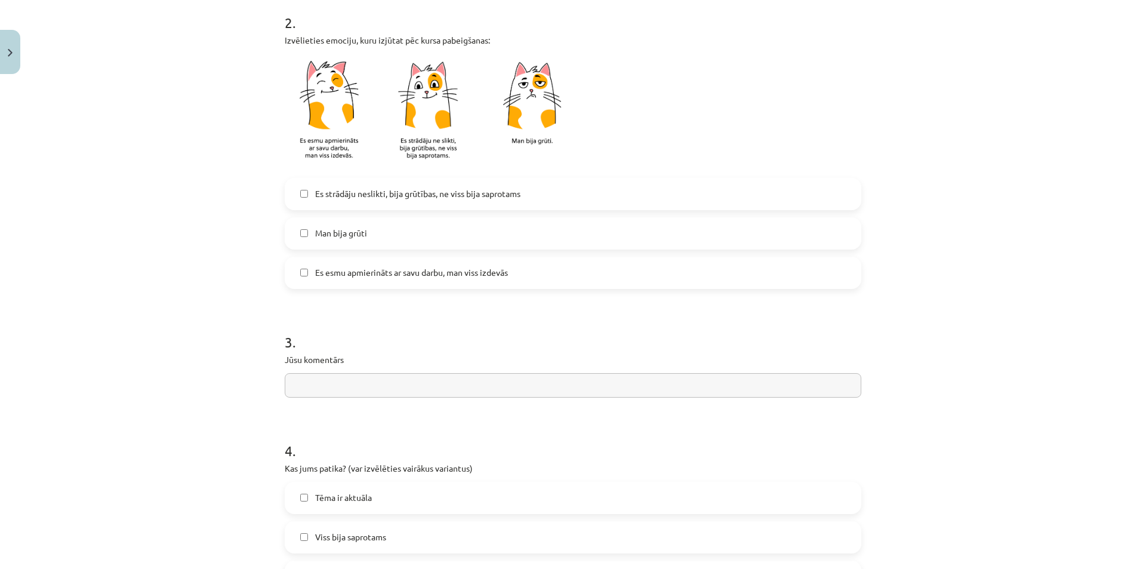
click at [329, 195] on span "Es strādāju neslikti, bija grūtības, ne viss bija saprotams" at bounding box center [417, 193] width 205 height 13
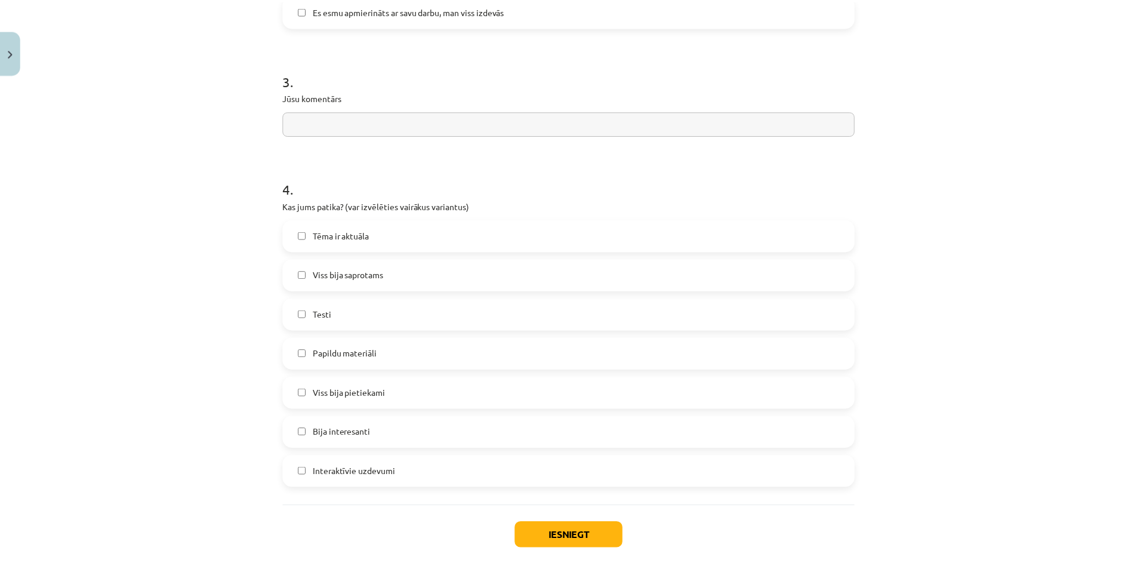
scroll to position [917, 0]
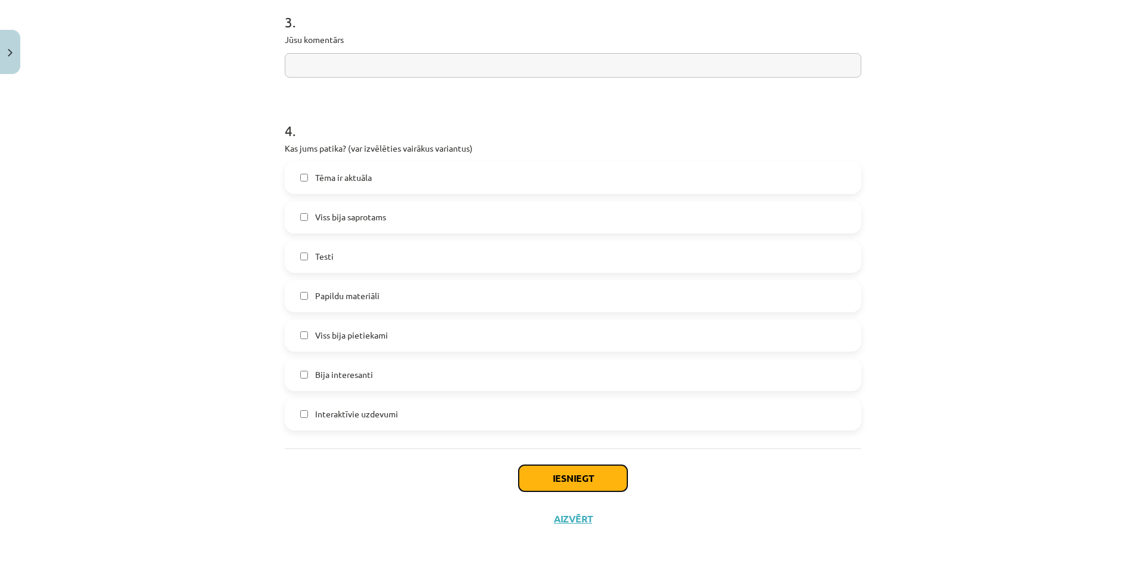
click at [580, 486] on button "Iesniegt" at bounding box center [573, 478] width 109 height 26
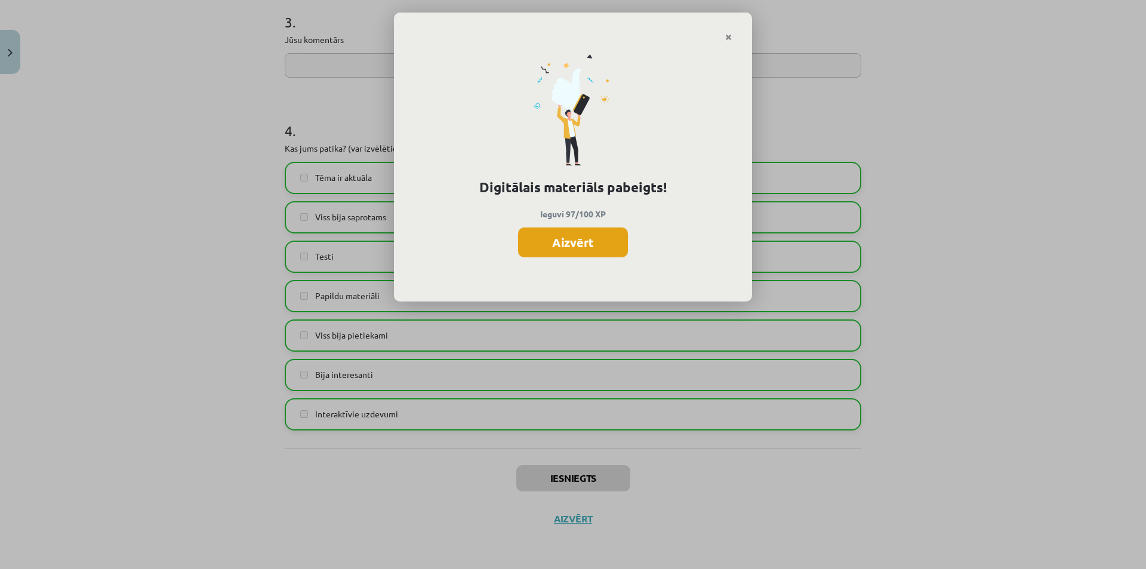
click at [566, 232] on button "Aizvērt" at bounding box center [573, 242] width 110 height 30
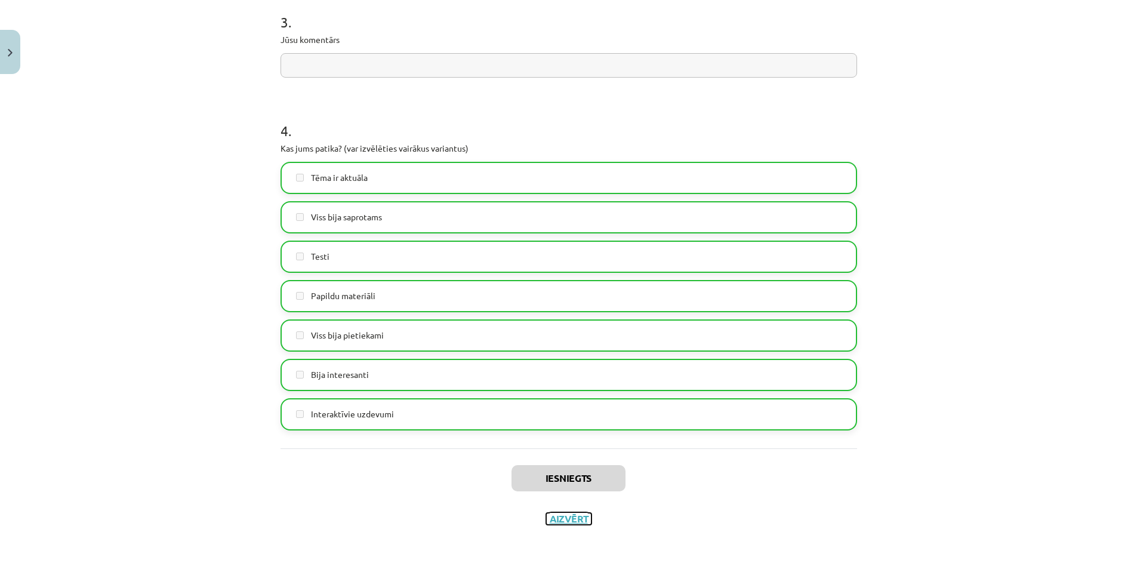
click at [571, 522] on button "Aizvērt" at bounding box center [568, 519] width 45 height 12
click at [85, 254] on div "Mācību tēma: Sports un veselība - 10. klases 4. ieskaites mācību materiāls #7 P…" at bounding box center [568, 284] width 1137 height 569
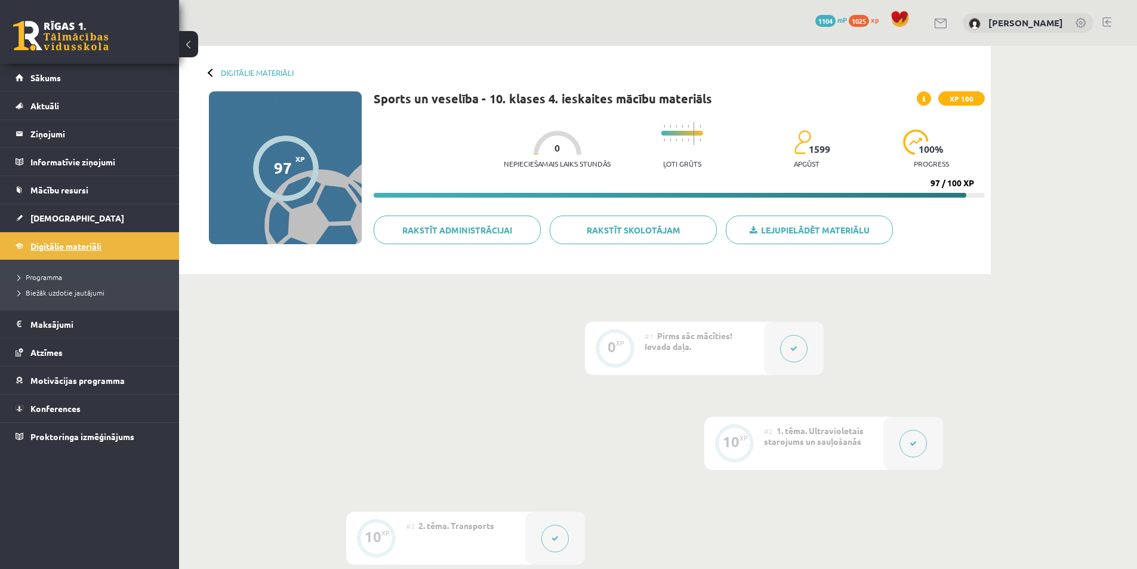
click at [93, 251] on link "Digitālie materiāli" at bounding box center [90, 245] width 149 height 27
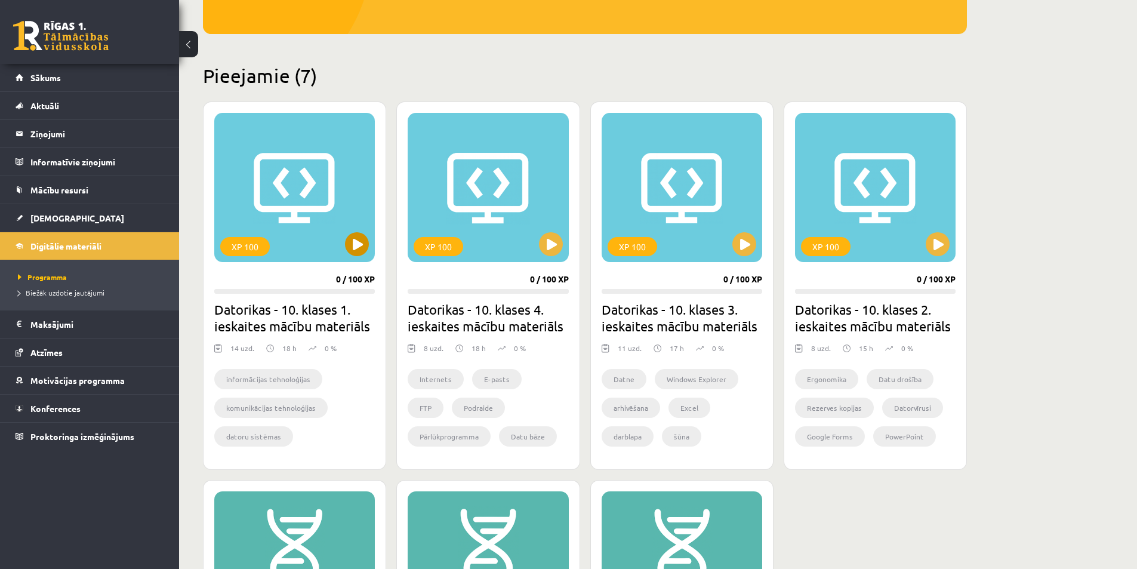
scroll to position [298, 0]
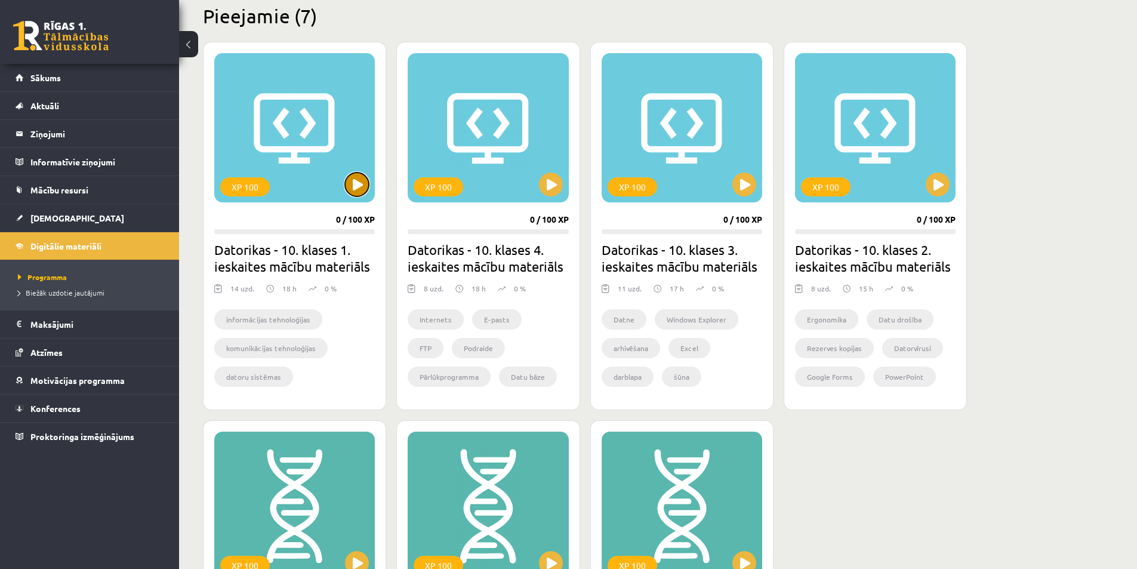
click at [362, 191] on button at bounding box center [357, 184] width 24 height 24
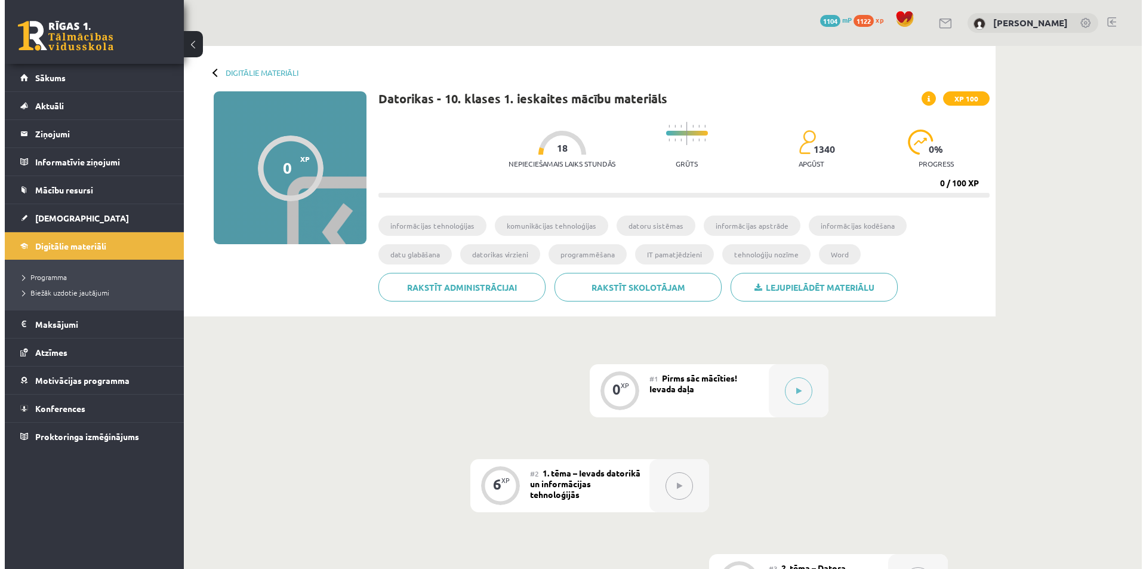
scroll to position [60, 0]
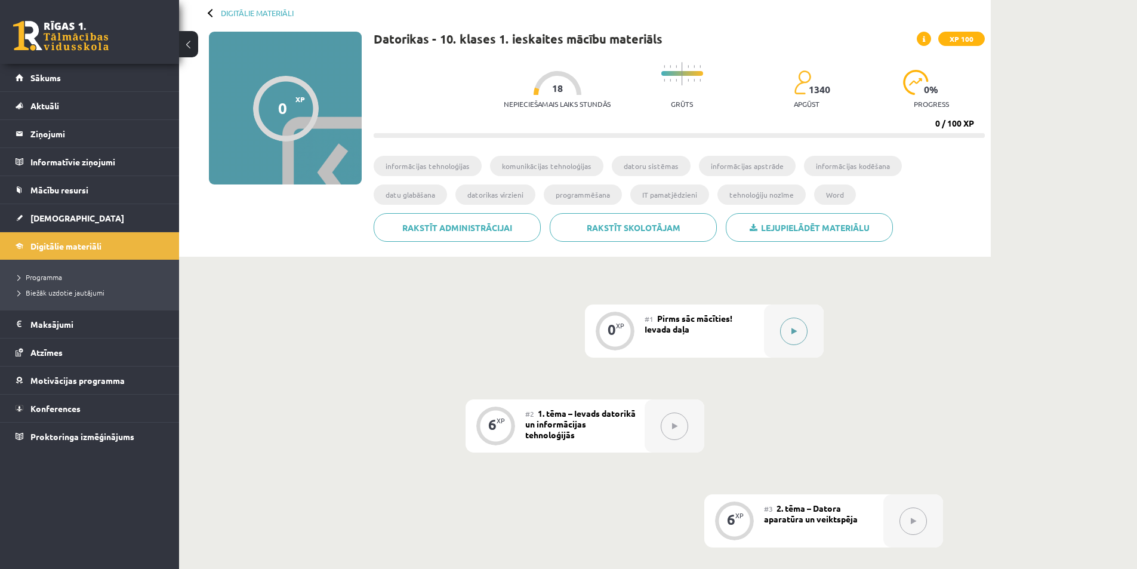
click at [823, 327] on div at bounding box center [794, 330] width 60 height 53
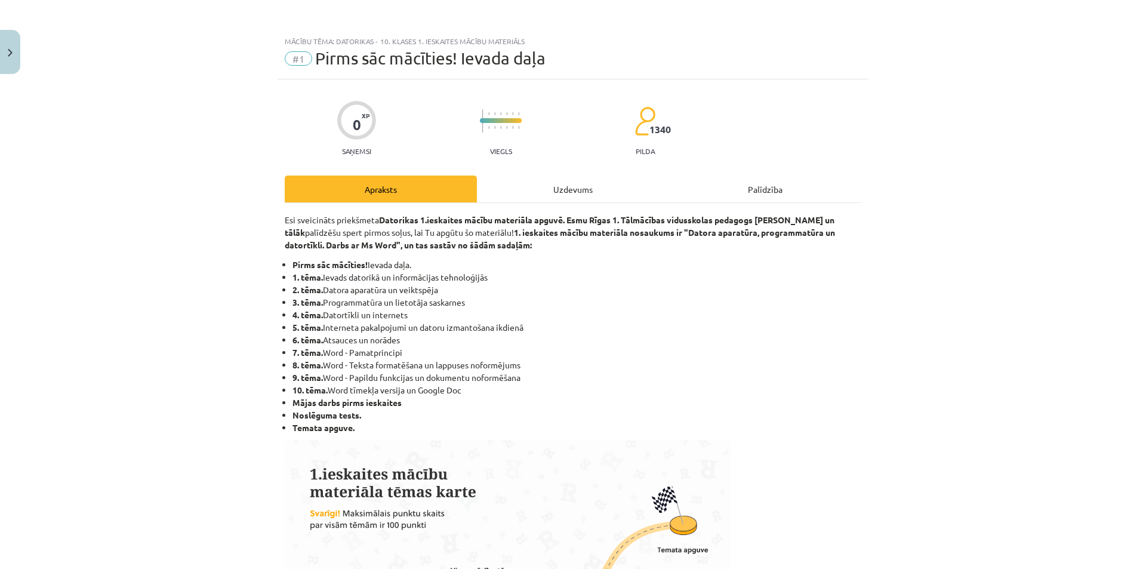
click at [614, 186] on div "Uzdevums" at bounding box center [573, 188] width 192 height 27
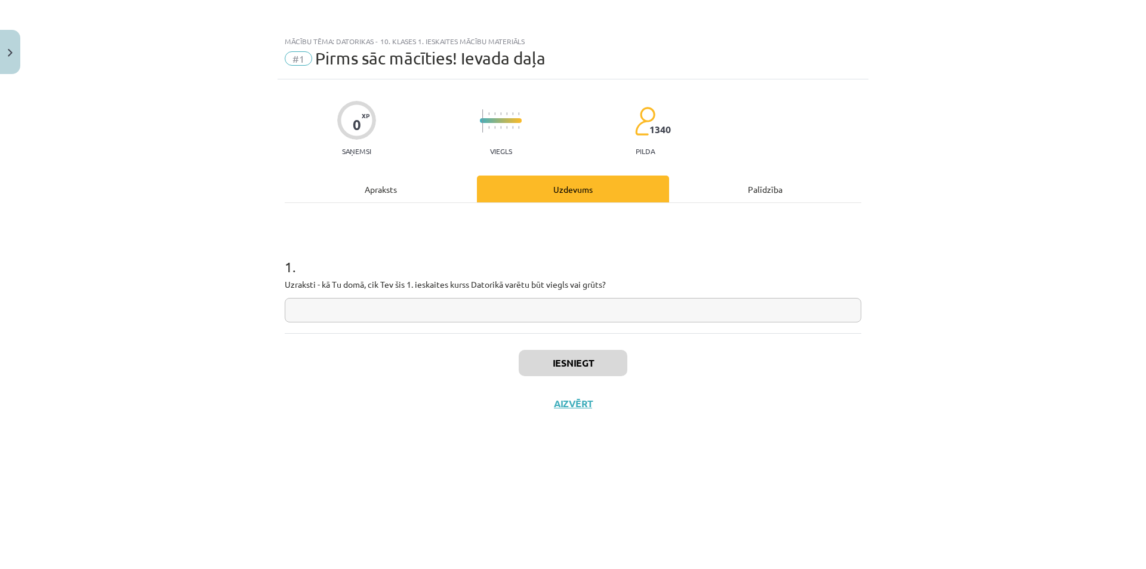
click at [345, 316] on input "text" at bounding box center [573, 310] width 577 height 24
type input "**********"
click at [623, 366] on button "Iesniegt" at bounding box center [573, 363] width 109 height 26
click at [556, 408] on button "Nākamā nodarbība" at bounding box center [572, 410] width 117 height 27
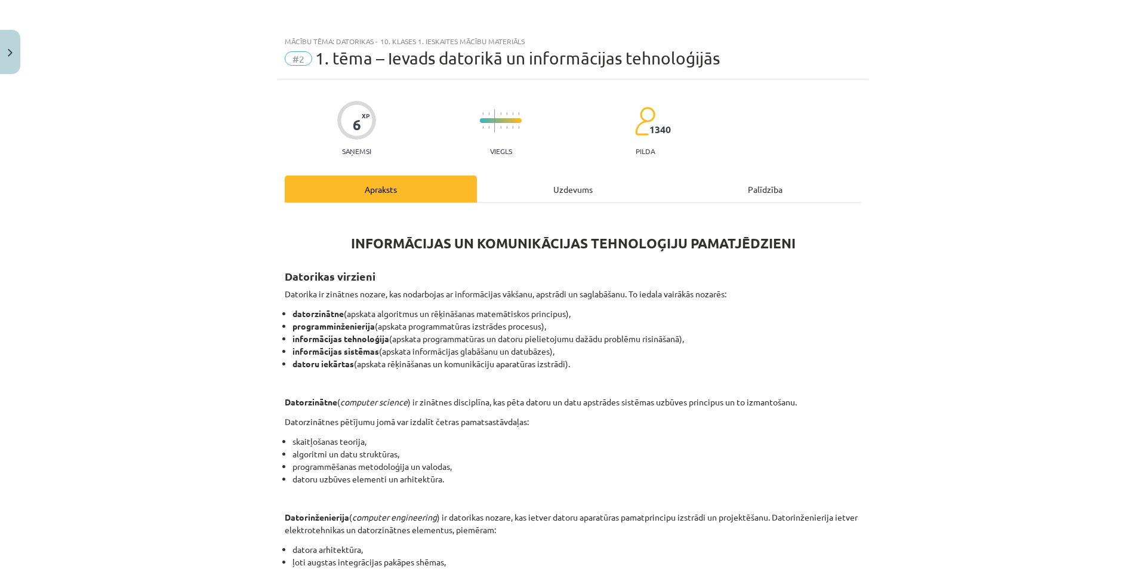
drag, startPoint x: 553, startPoint y: 200, endPoint x: 427, endPoint y: 201, distance: 125.9
click at [553, 199] on div "Uzdevums" at bounding box center [573, 188] width 192 height 27
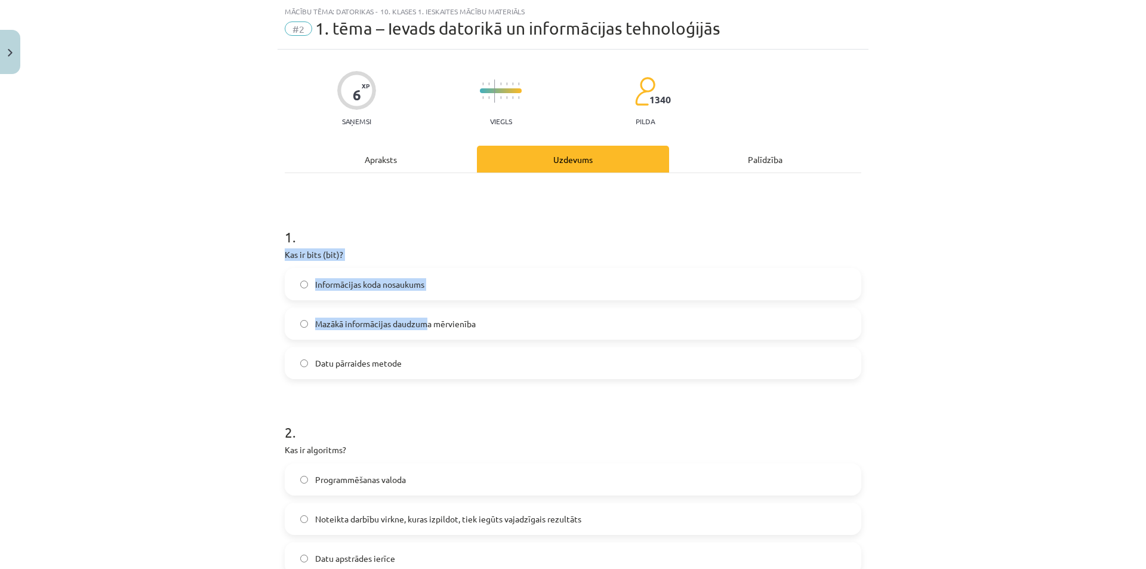
drag, startPoint x: 291, startPoint y: 235, endPoint x: 365, endPoint y: 274, distance: 83.0
click at [424, 305] on div "1 . Kas ir bits (bit)? Informācijas koda nosaukums Mazākā informācijas daudzuma…" at bounding box center [573, 293] width 577 height 171
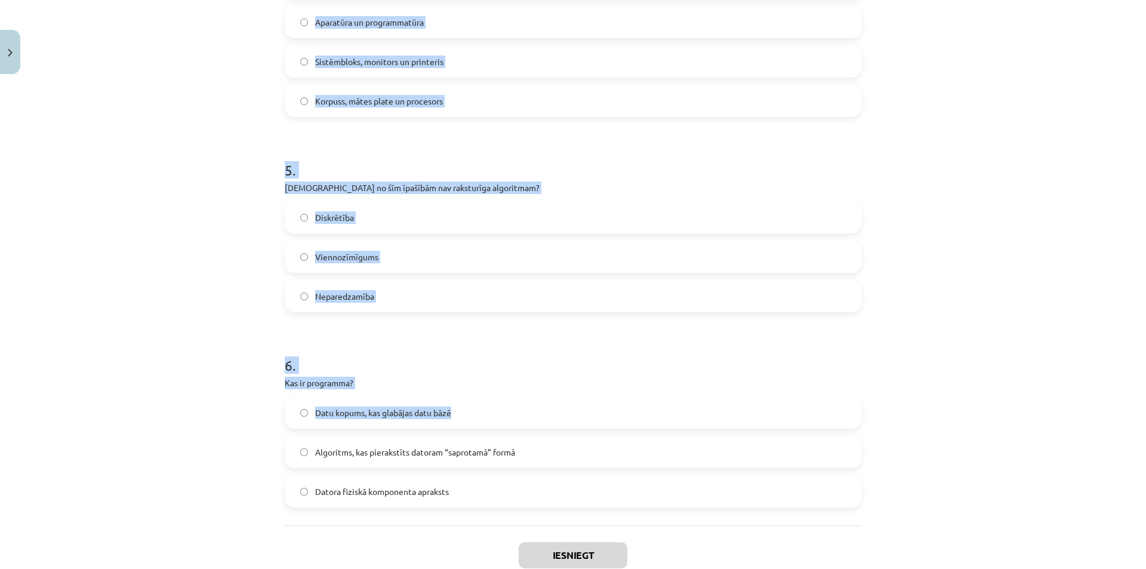
scroll to position [1033, 0]
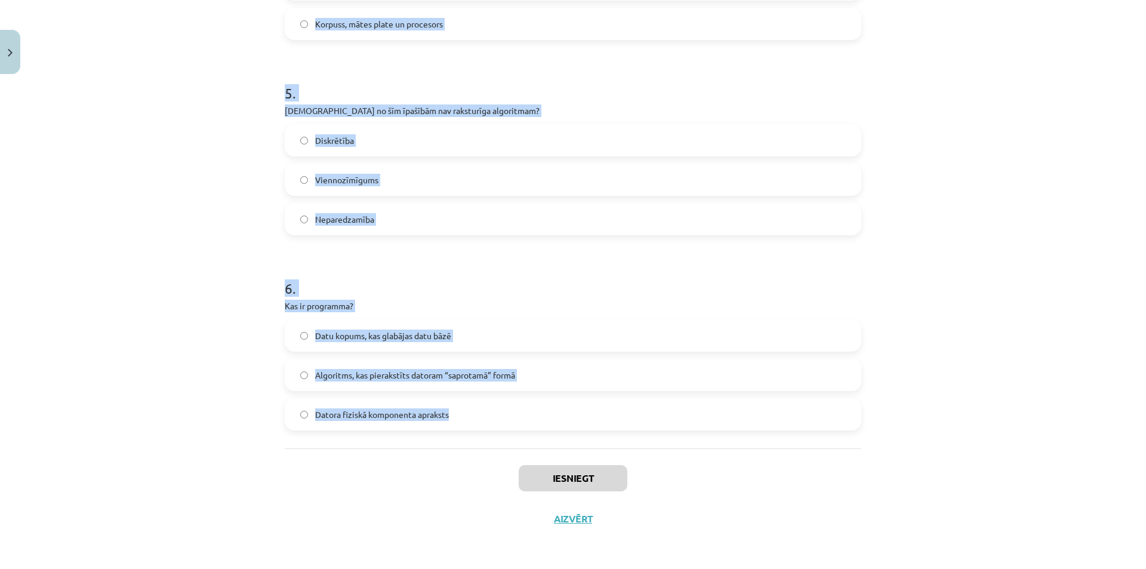
drag, startPoint x: 298, startPoint y: 249, endPoint x: 473, endPoint y: 414, distance: 240.7
click at [224, 261] on div "Mācību tēma: Datorikas - 10. klases 1. ieskaites mācību materiāls #2 1. tēma – …" at bounding box center [573, 284] width 1146 height 569
click at [229, 255] on div "Mācību tēma: Datorikas - 10. klases 1. ieskaites mācību materiāls #2 1. tēma – …" at bounding box center [573, 284] width 1146 height 569
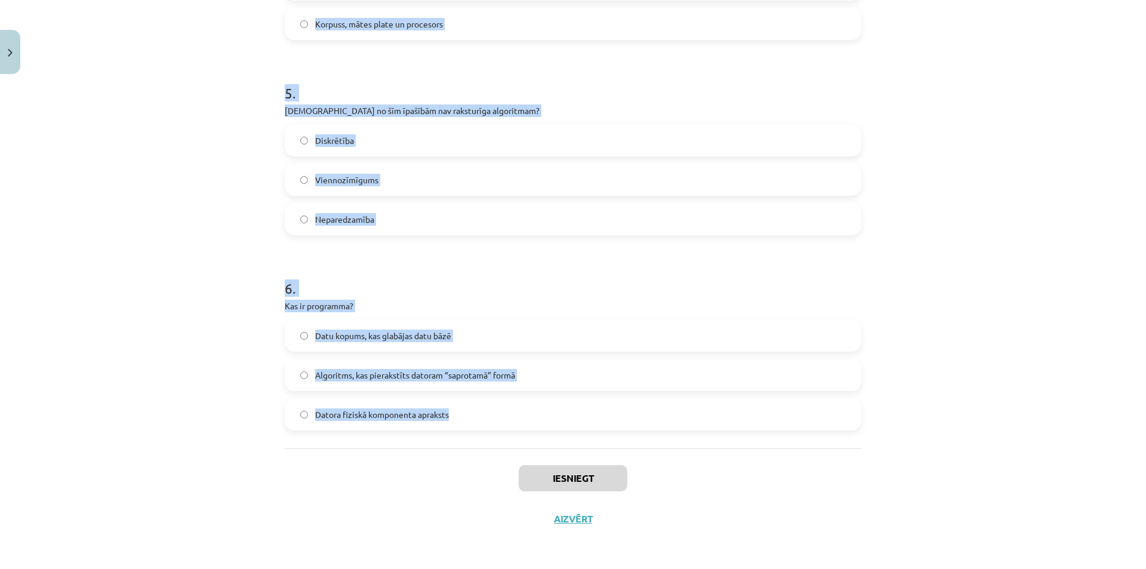
click at [318, 307] on p "Kas ir programma?" at bounding box center [573, 306] width 577 height 13
click at [316, 307] on p "Kas ir programma?" at bounding box center [573, 306] width 577 height 13
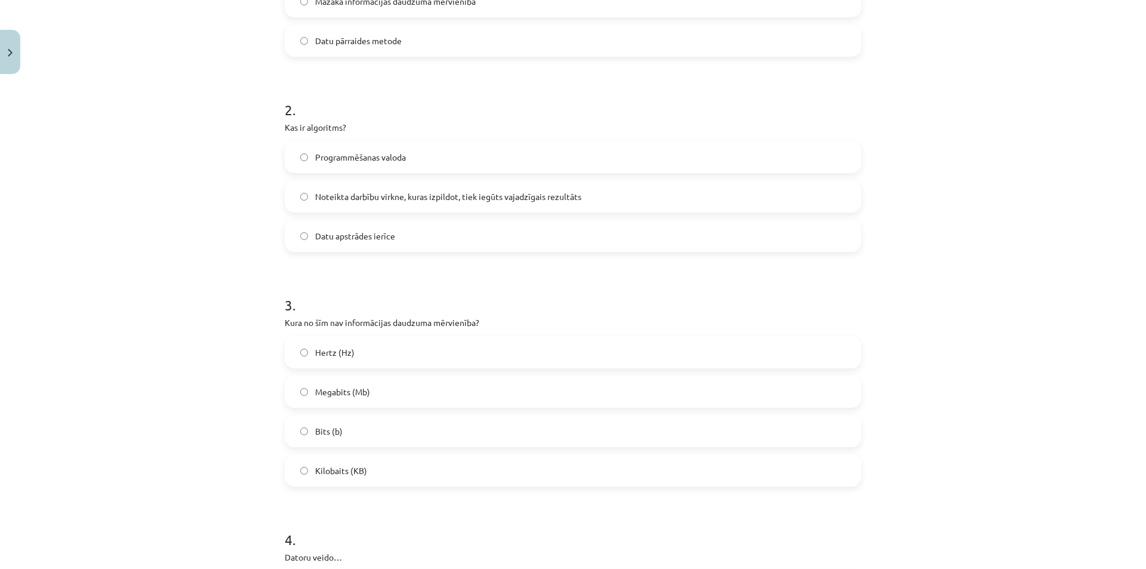
scroll to position [0, 0]
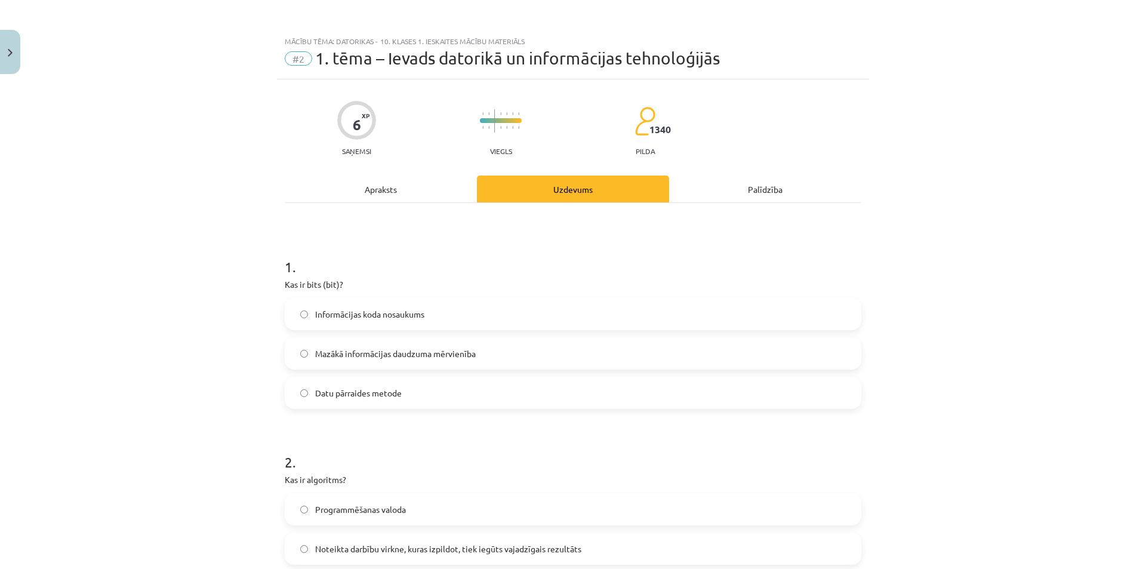
click at [424, 353] on span "Mazākā informācijas daudzuma mērvienība" at bounding box center [395, 353] width 161 height 13
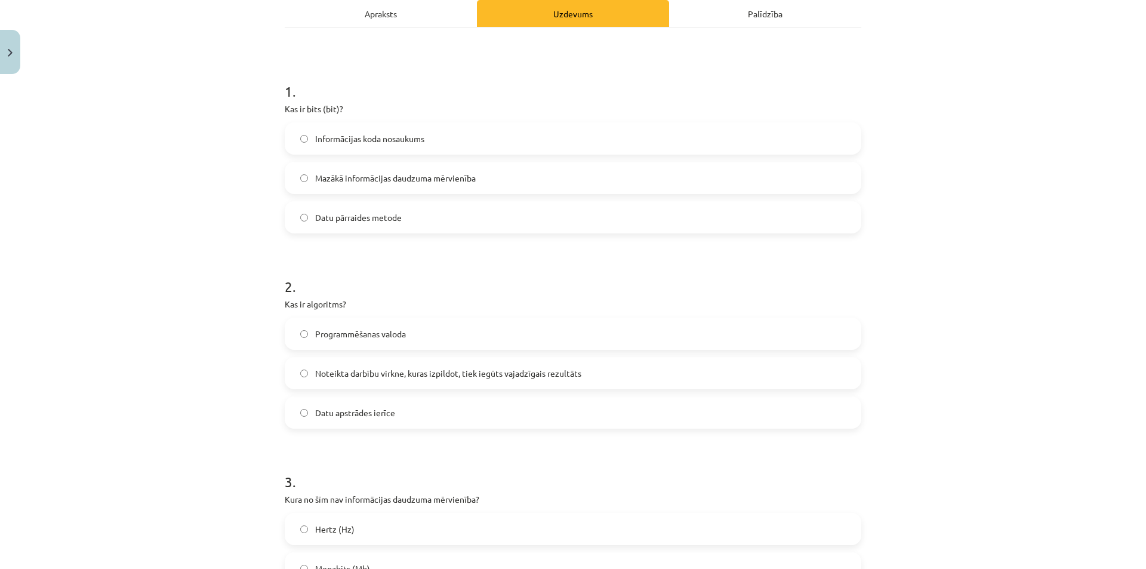
scroll to position [179, 0]
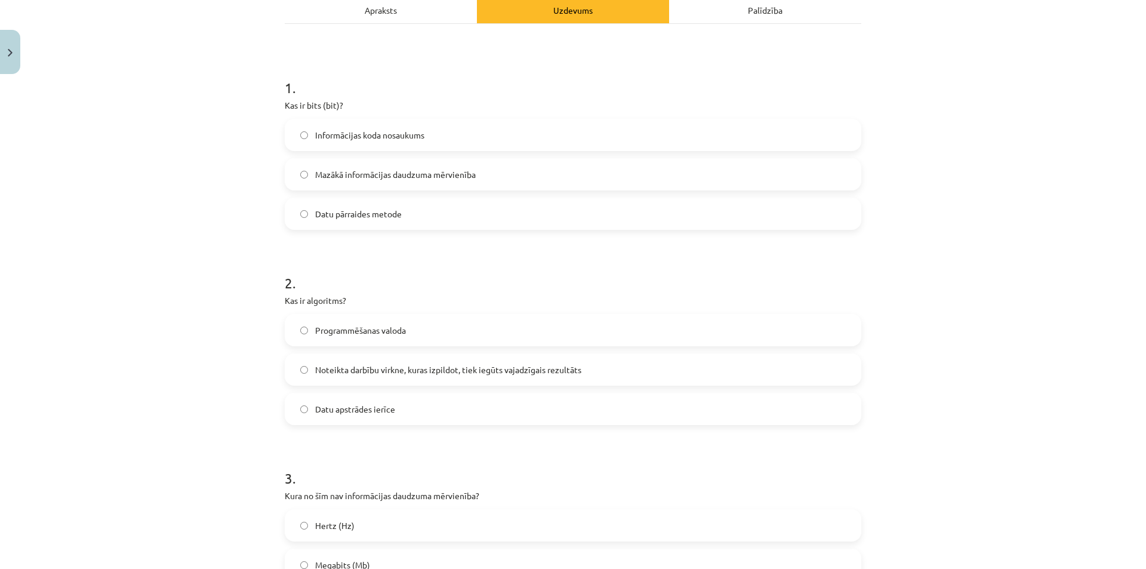
click at [447, 368] on span "Noteikta darbību virkne, kuras izpildot, tiek iegūts vajadzīgais rezultāts" at bounding box center [448, 369] width 266 height 13
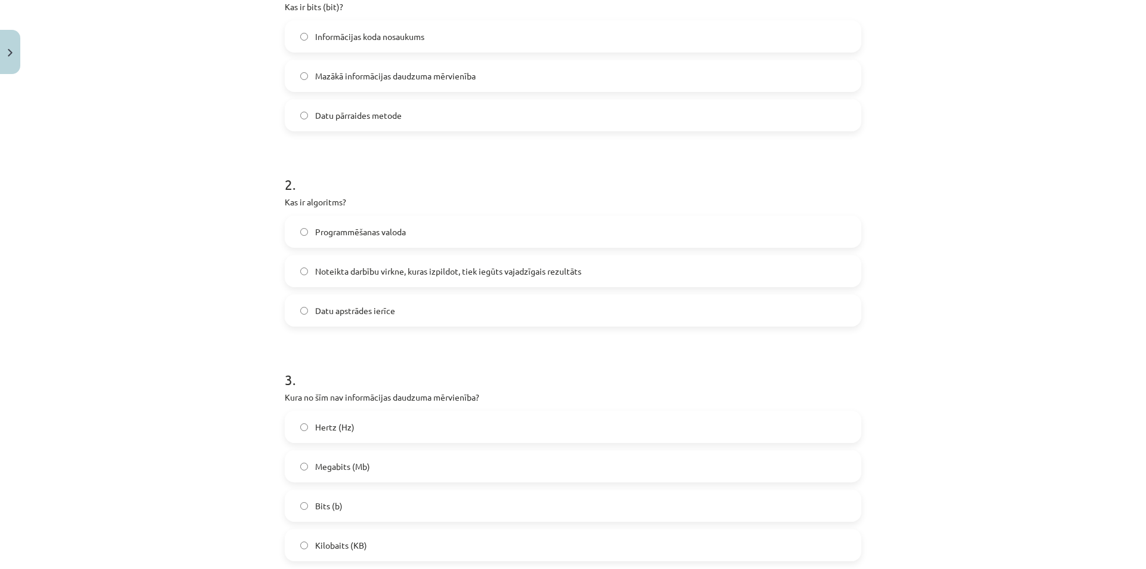
scroll to position [298, 0]
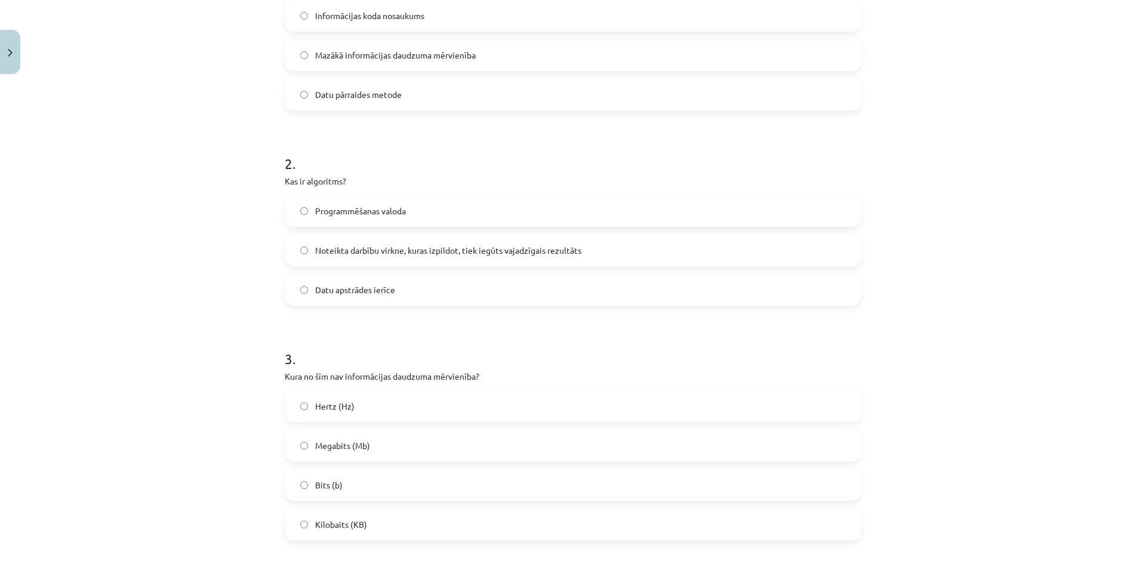
click at [353, 409] on label "Hertz (Hz)" at bounding box center [573, 406] width 574 height 30
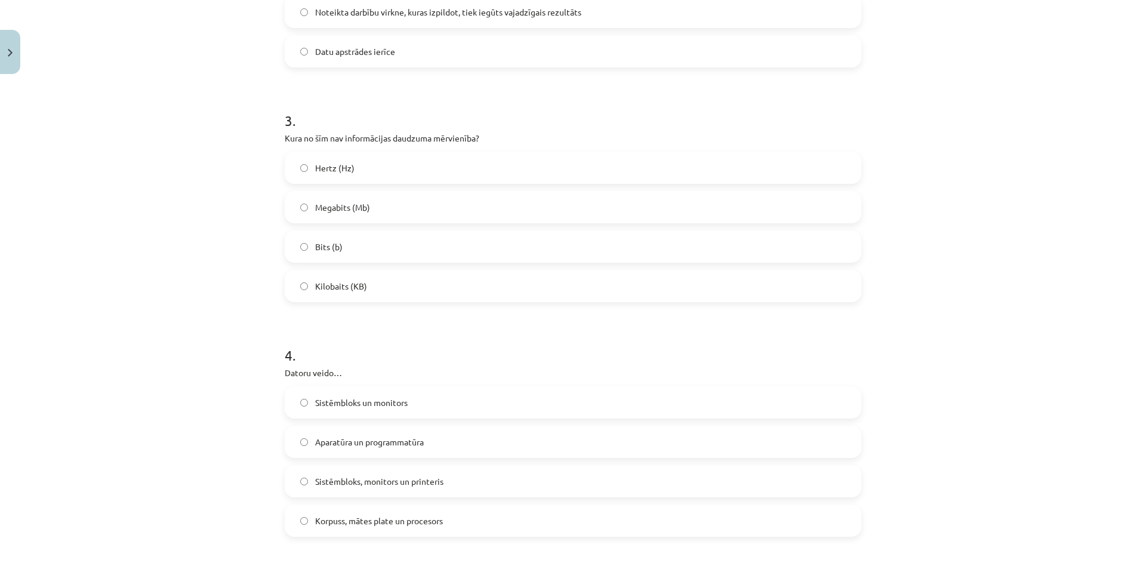
scroll to position [537, 0]
click at [395, 436] on span "Aparatūra un programmatūra" at bounding box center [369, 441] width 109 height 13
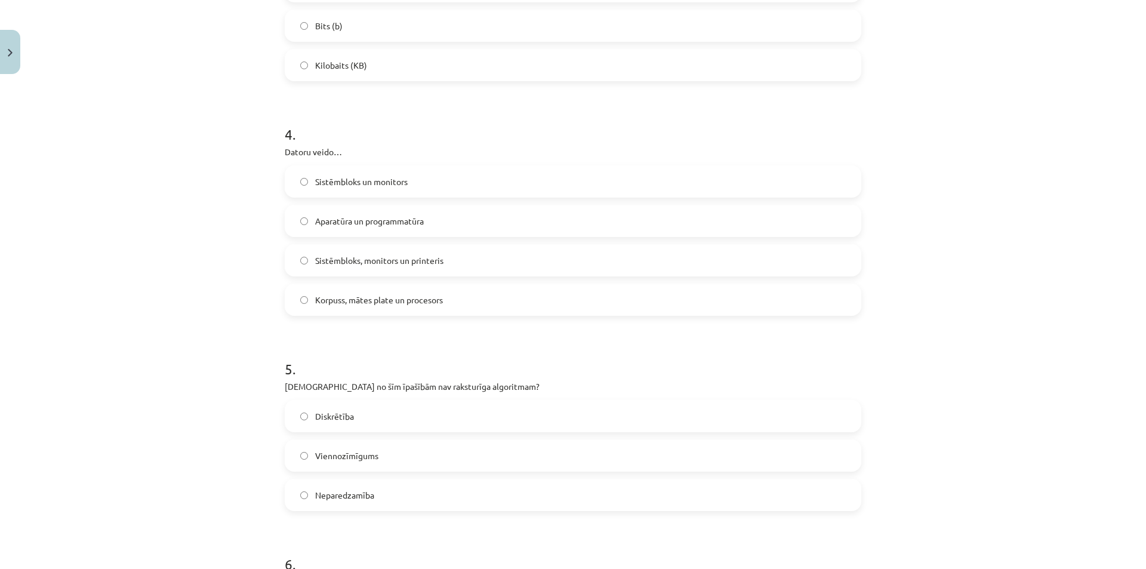
scroll to position [776, 0]
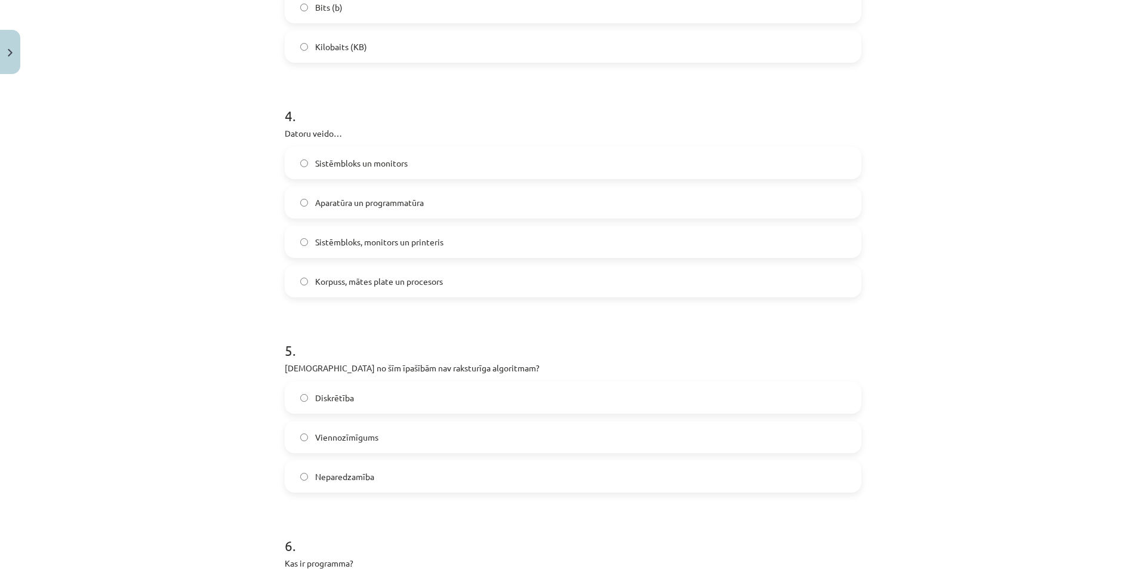
click at [399, 470] on label "Neparedzamība" at bounding box center [573, 476] width 574 height 30
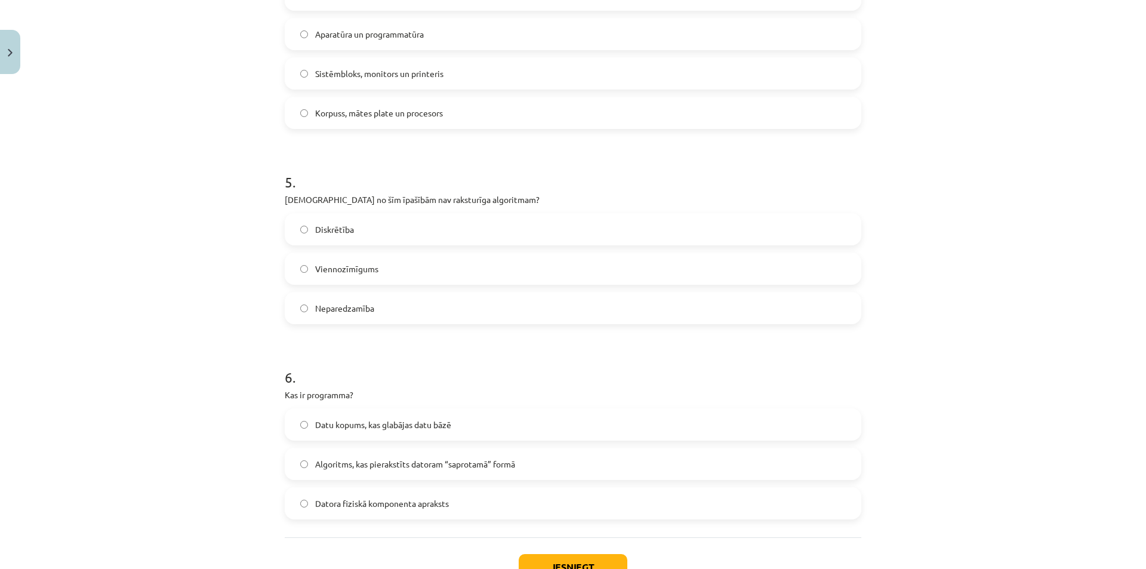
scroll to position [955, 0]
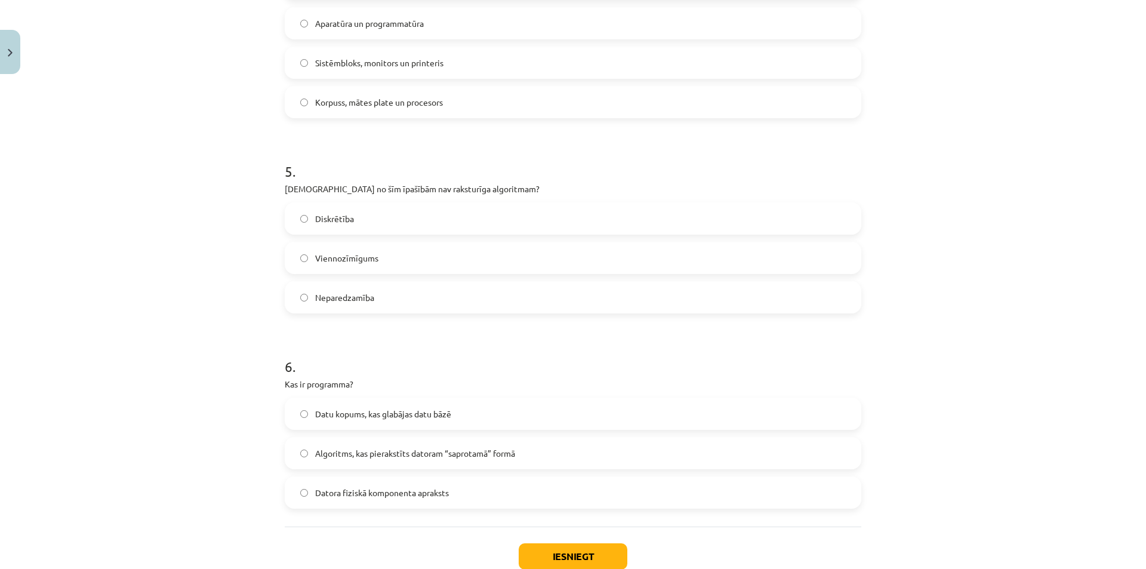
click at [423, 451] on span "Algoritms, kas pierakstīts datoram “saprotamā” formā" at bounding box center [415, 453] width 200 height 13
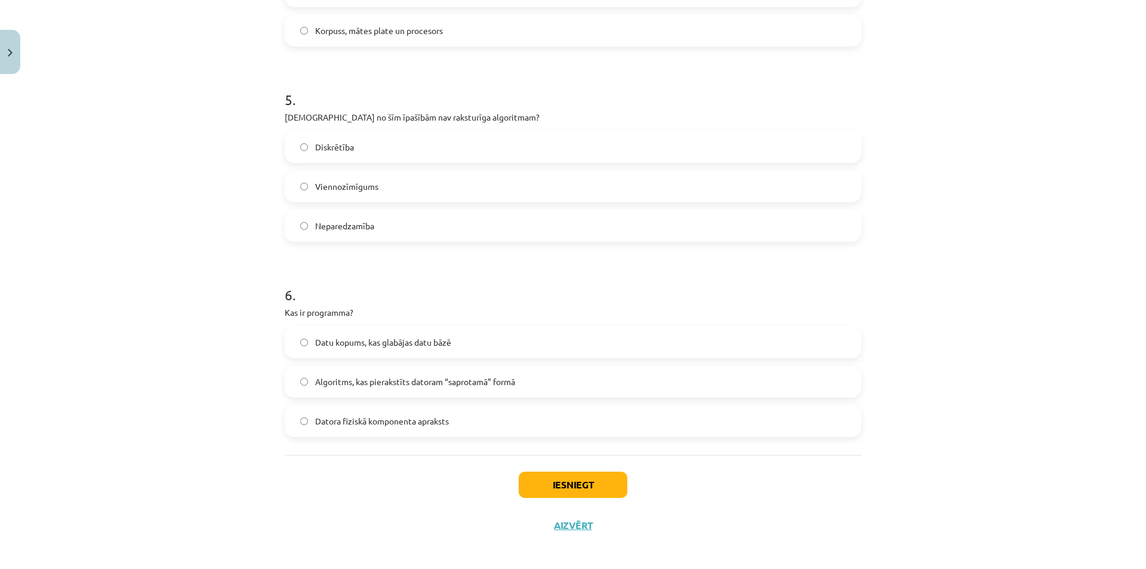
scroll to position [1033, 0]
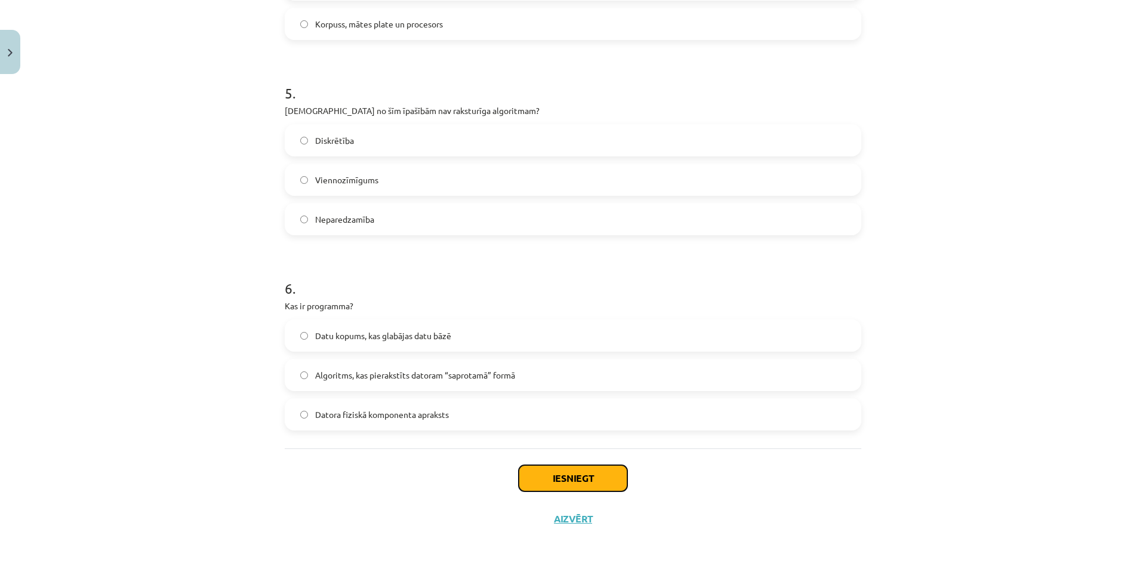
click at [541, 475] on button "Iesniegt" at bounding box center [573, 478] width 109 height 26
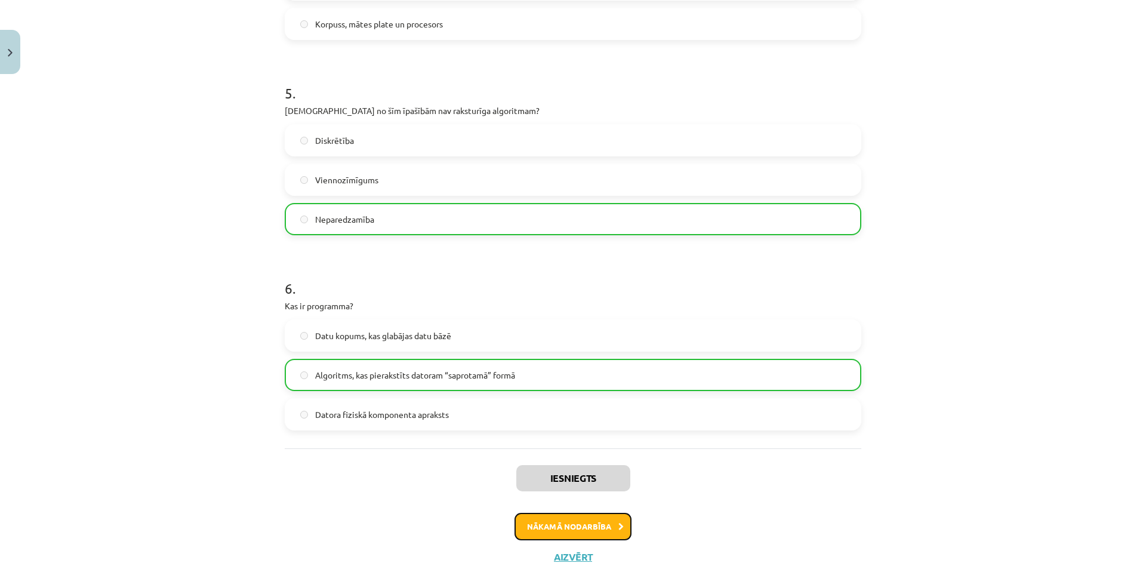
click at [591, 526] on button "Nākamā nodarbība" at bounding box center [572, 526] width 117 height 27
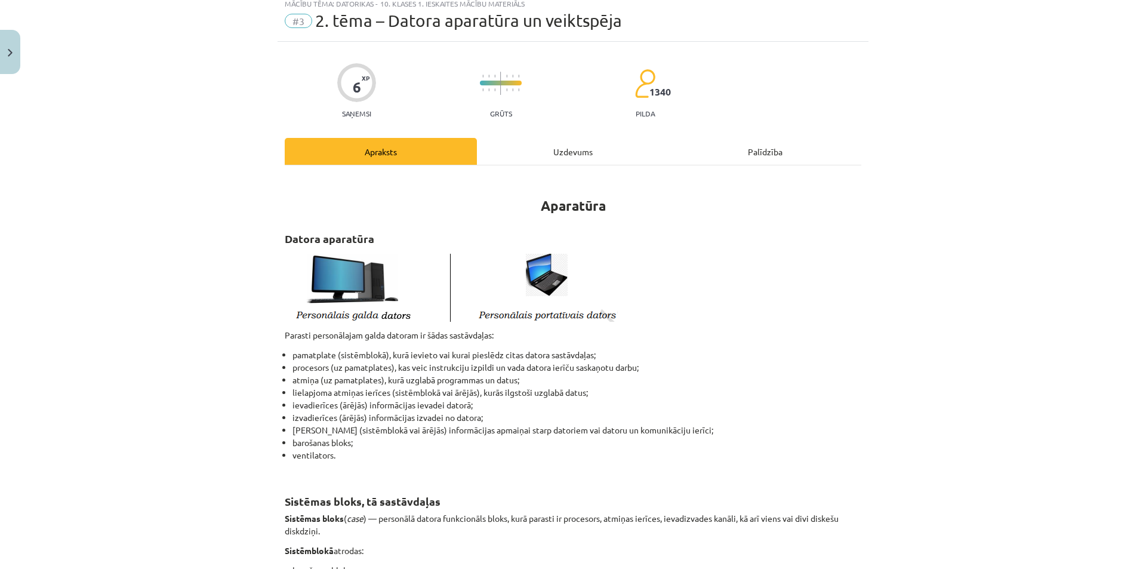
scroll to position [30, 0]
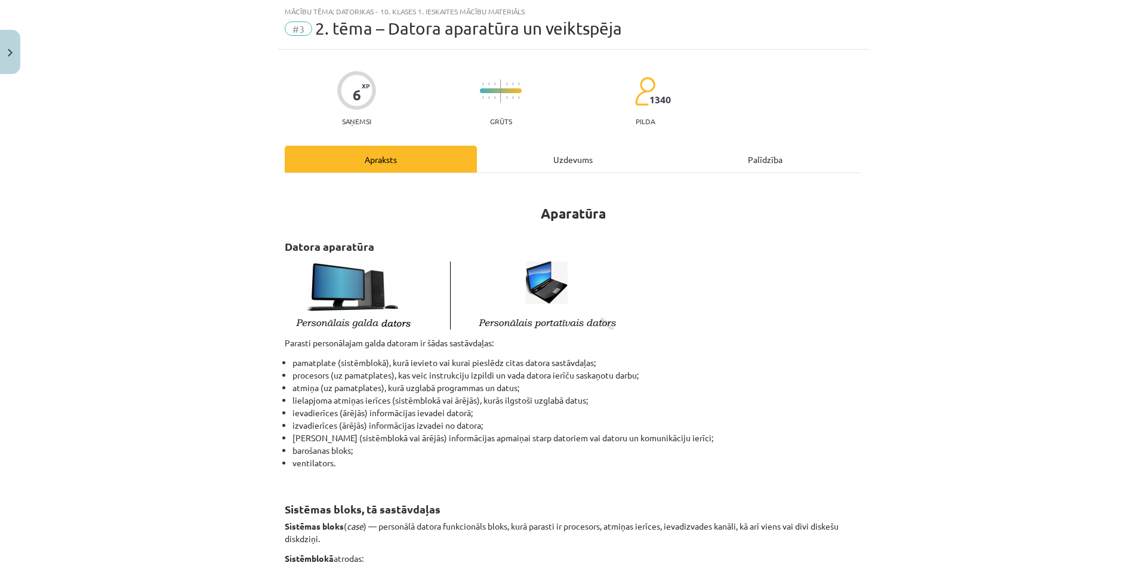
click at [544, 147] on div "Uzdevums" at bounding box center [573, 159] width 192 height 27
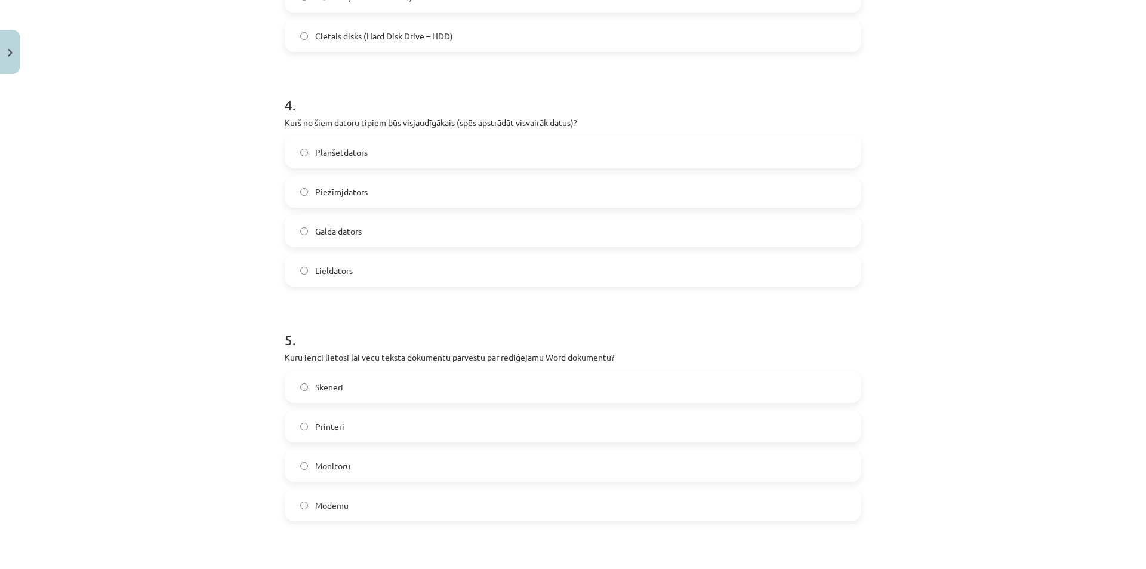
scroll to position [1191, 0]
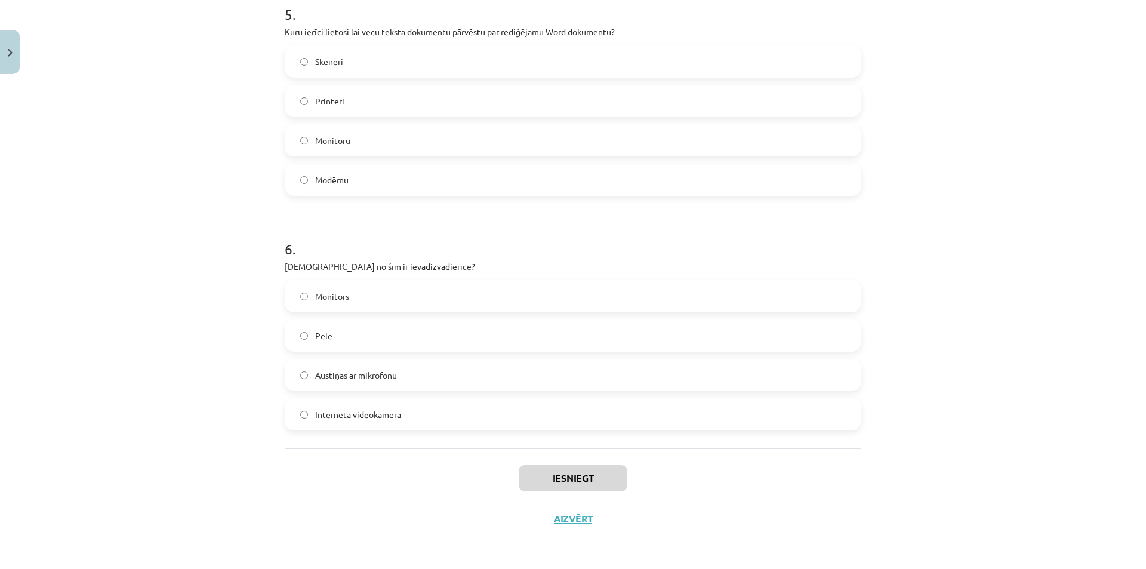
drag, startPoint x: 269, startPoint y: 218, endPoint x: 553, endPoint y: 412, distance: 344.3
click at [553, 412] on div "Mācību tēma: Datorikas - 10. klases 1. ieskaites mācību materiāls #3 2. tēma – …" at bounding box center [573, 284] width 1146 height 569
click at [1015, 249] on div "Mācību tēma: Datorikas - 10. klases 1. ieskaites mācību materiāls #3 2. tēma – …" at bounding box center [573, 284] width 1146 height 569
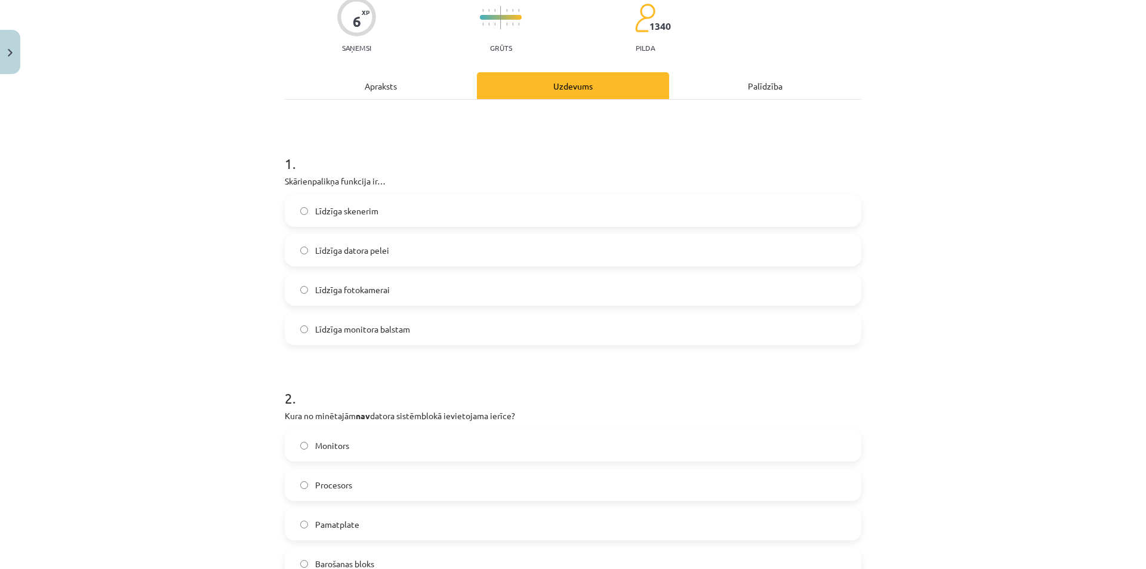
scroll to position [57, 0]
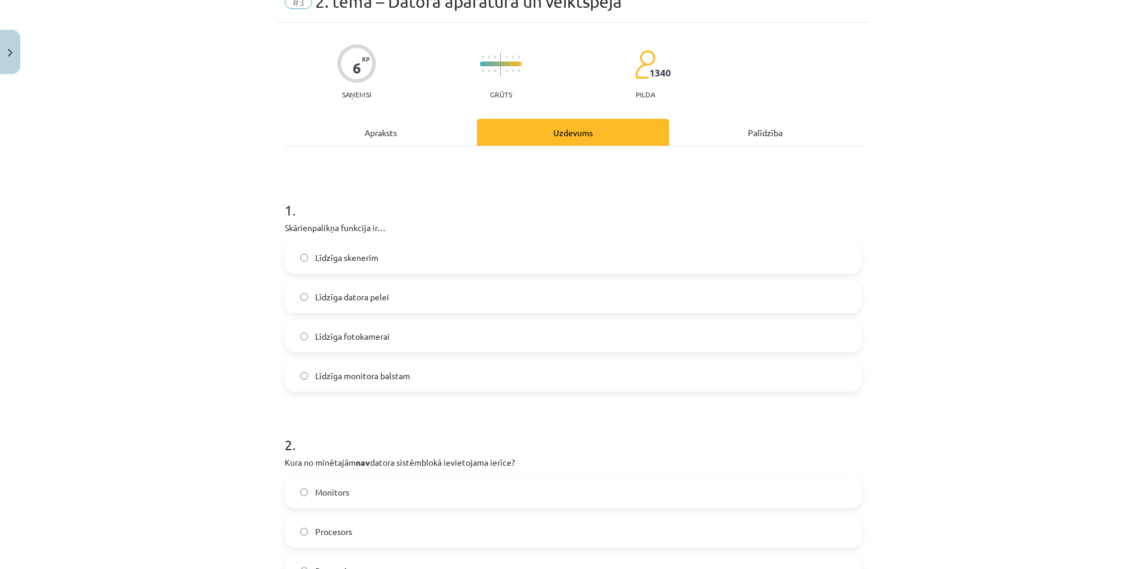
click at [372, 293] on span "Līdzīga datora pelei" at bounding box center [352, 297] width 74 height 13
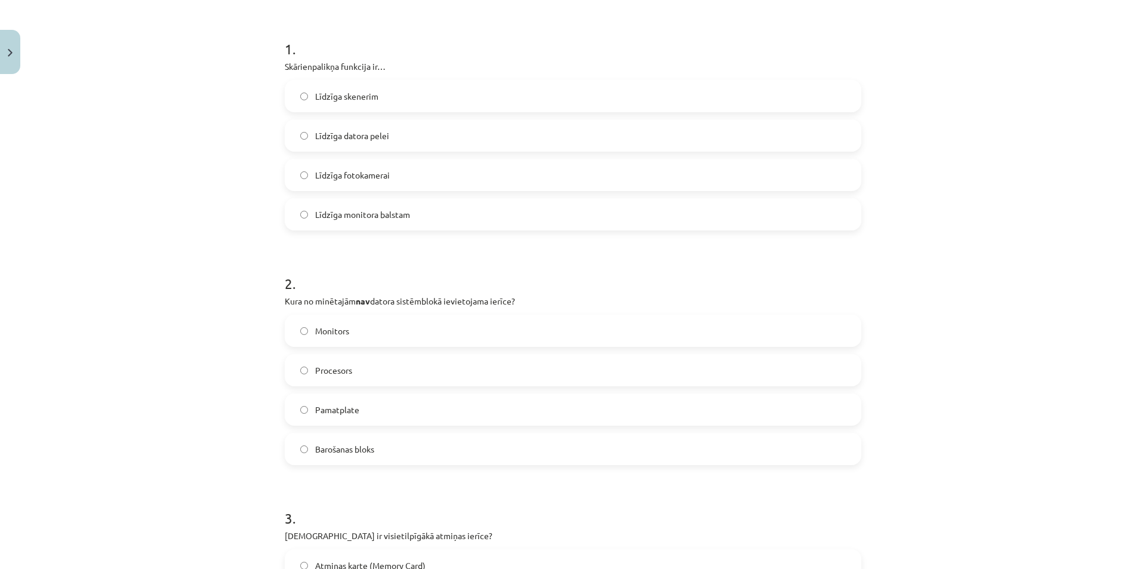
scroll to position [236, 0]
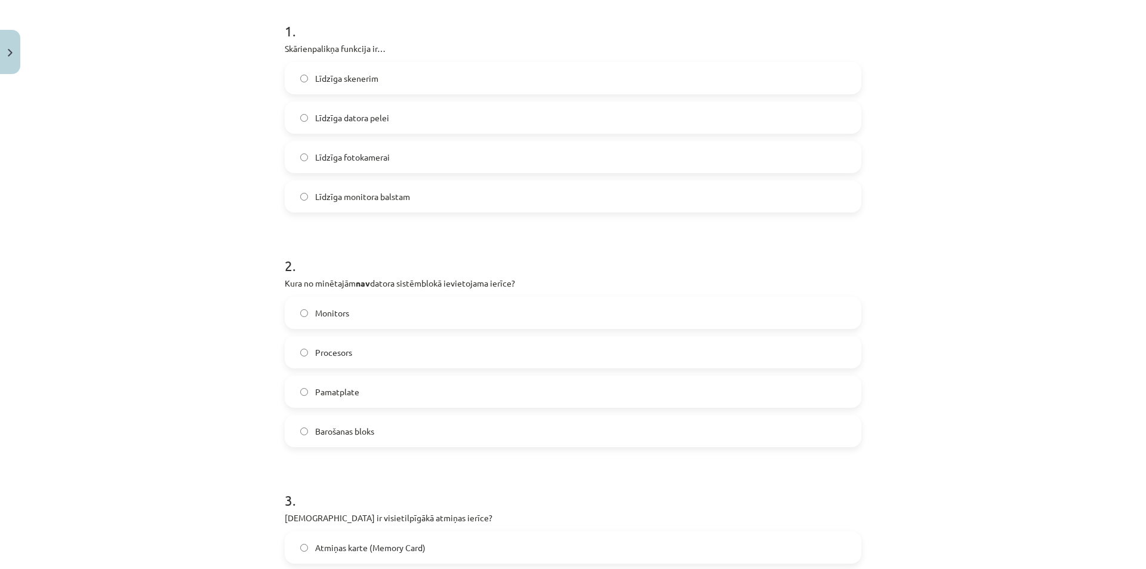
click at [315, 312] on span "Monitors" at bounding box center [332, 313] width 34 height 13
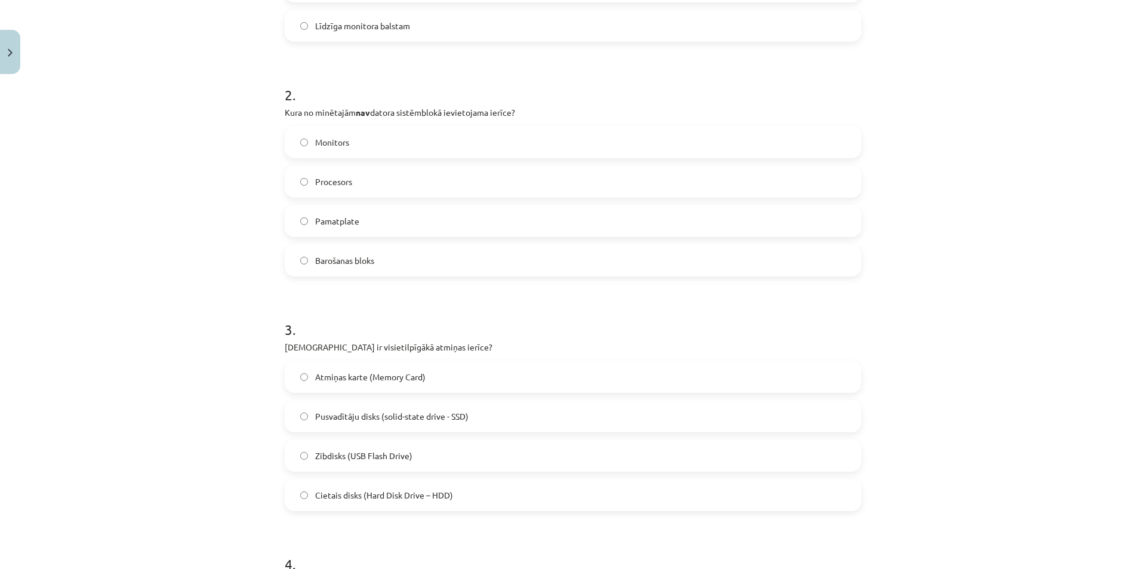
scroll to position [474, 0]
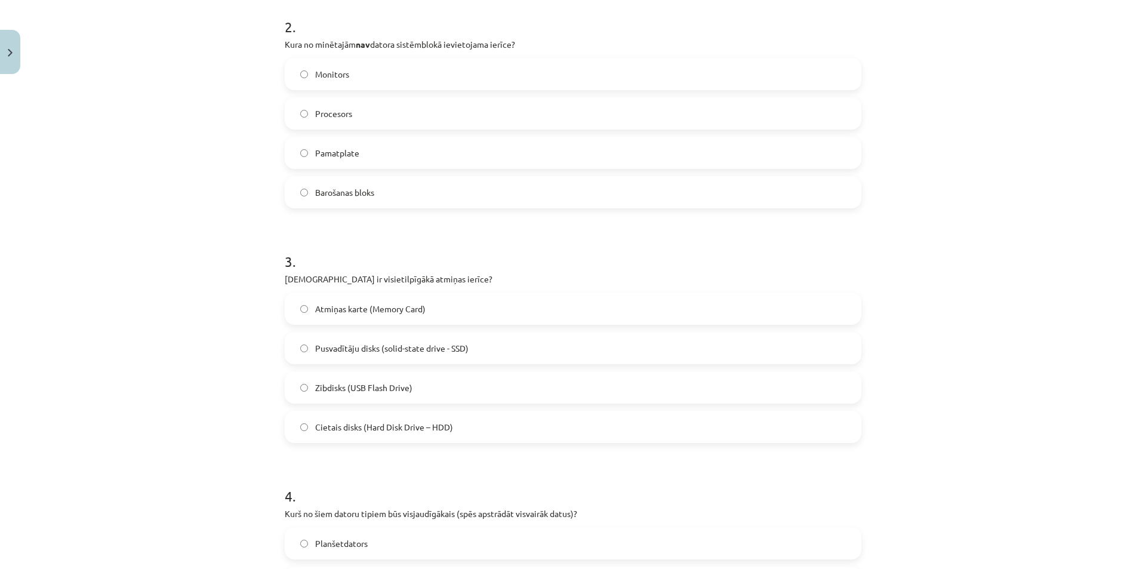
click at [360, 426] on span "Cietais disks (Hard Disk Drive – HDD)" at bounding box center [384, 427] width 138 height 13
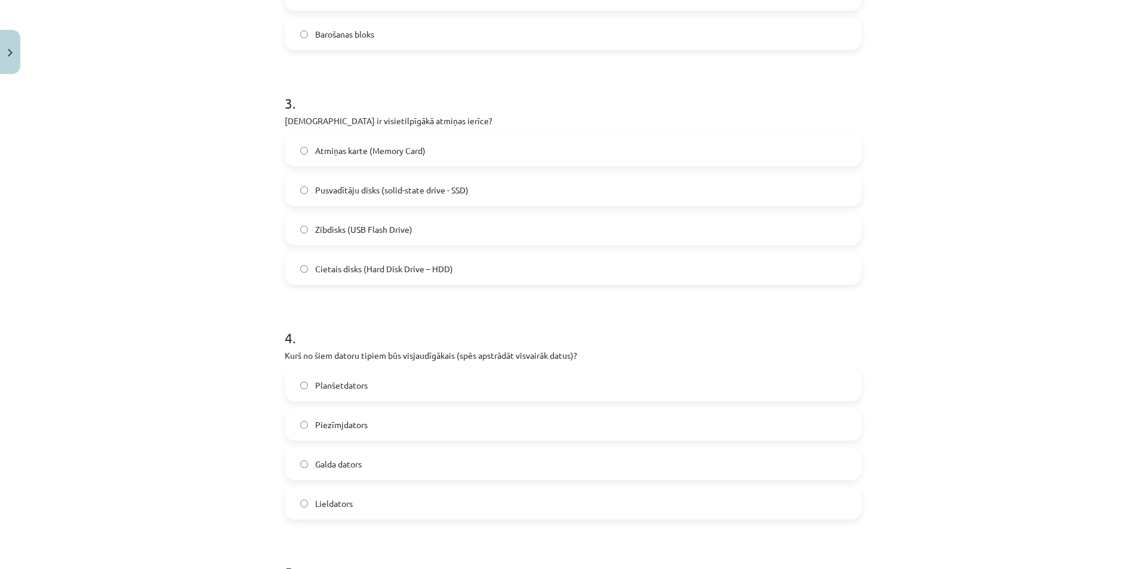
scroll to position [654, 0]
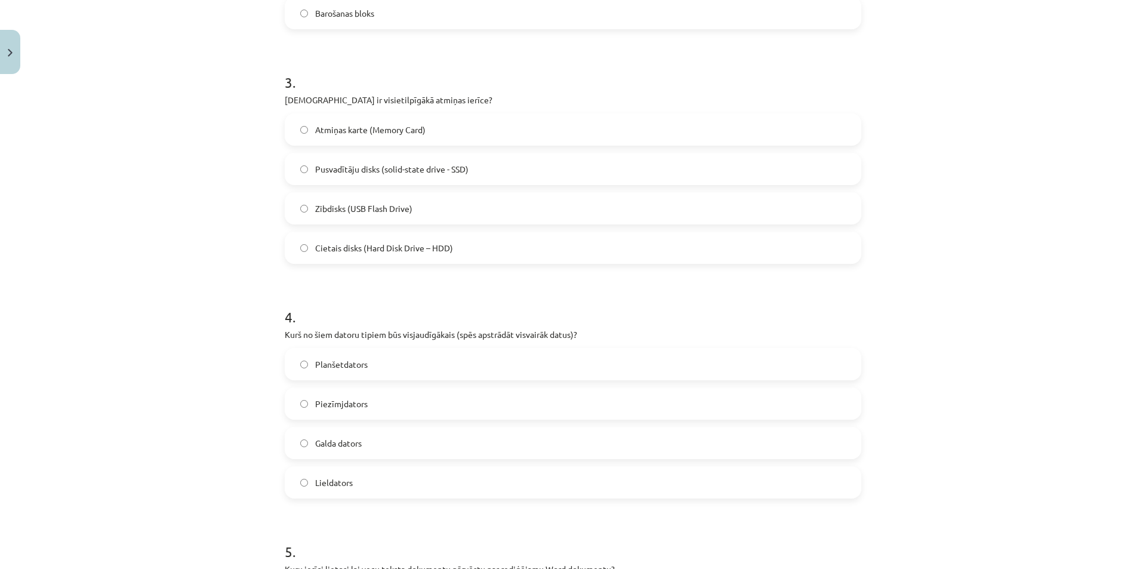
click at [359, 487] on label "Lieldators" at bounding box center [573, 482] width 574 height 30
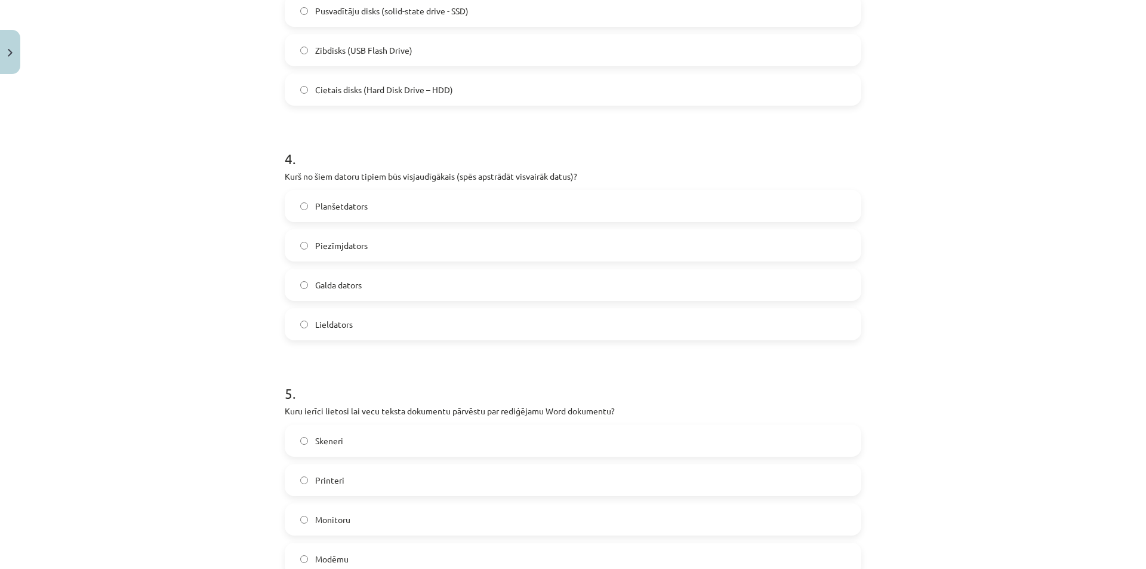
scroll to position [833, 0]
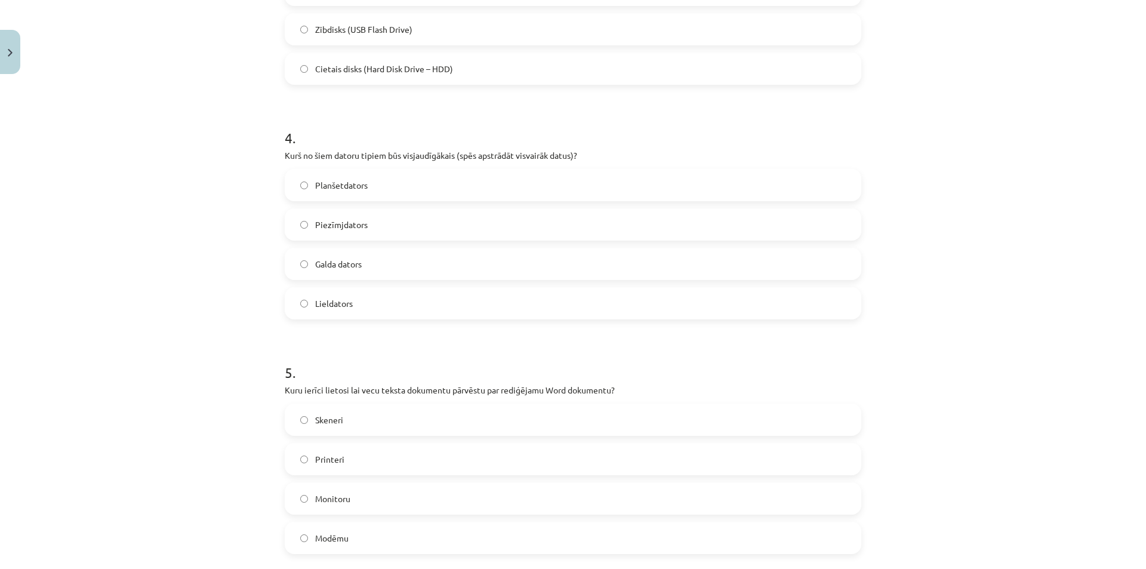
click at [346, 424] on label "Skeneri" at bounding box center [573, 420] width 574 height 30
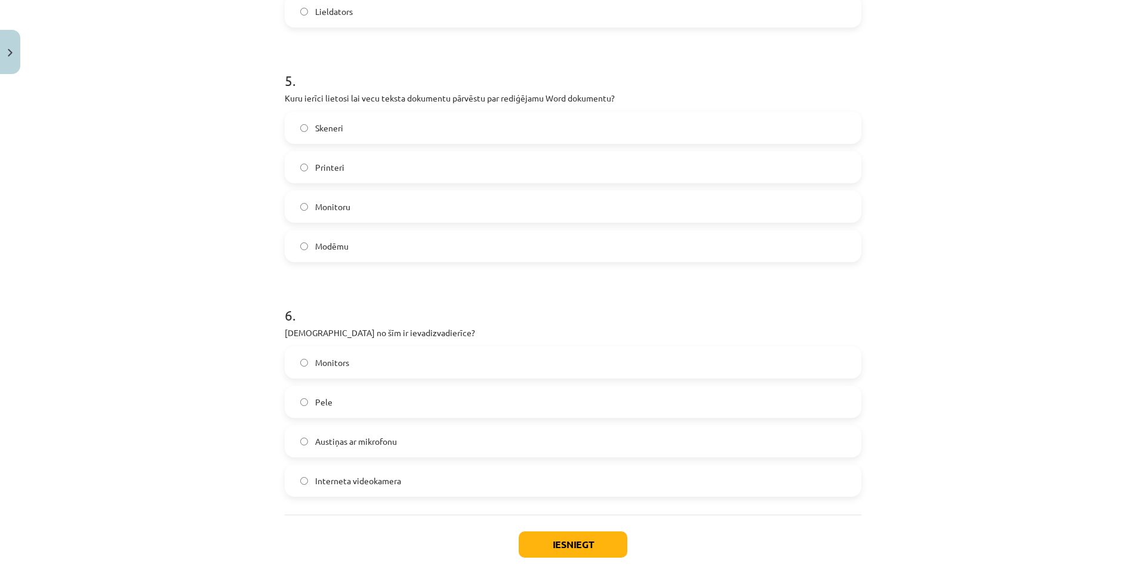
scroll to position [1131, 0]
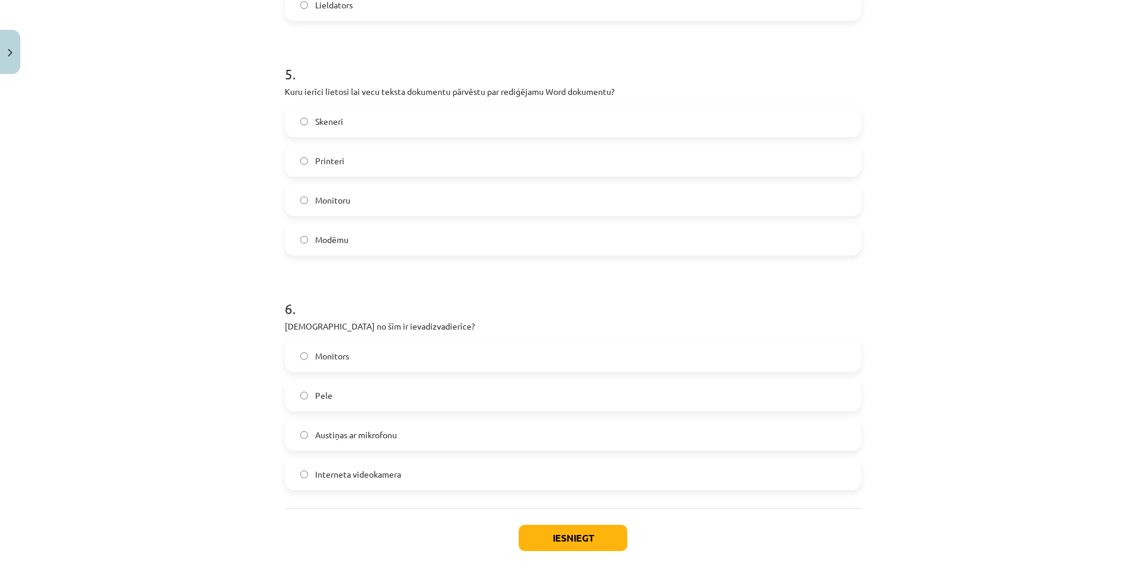
click at [366, 438] on span "Austiņas ar mikrofonu" at bounding box center [356, 435] width 82 height 13
click at [548, 535] on button "Iesniegt" at bounding box center [573, 538] width 109 height 26
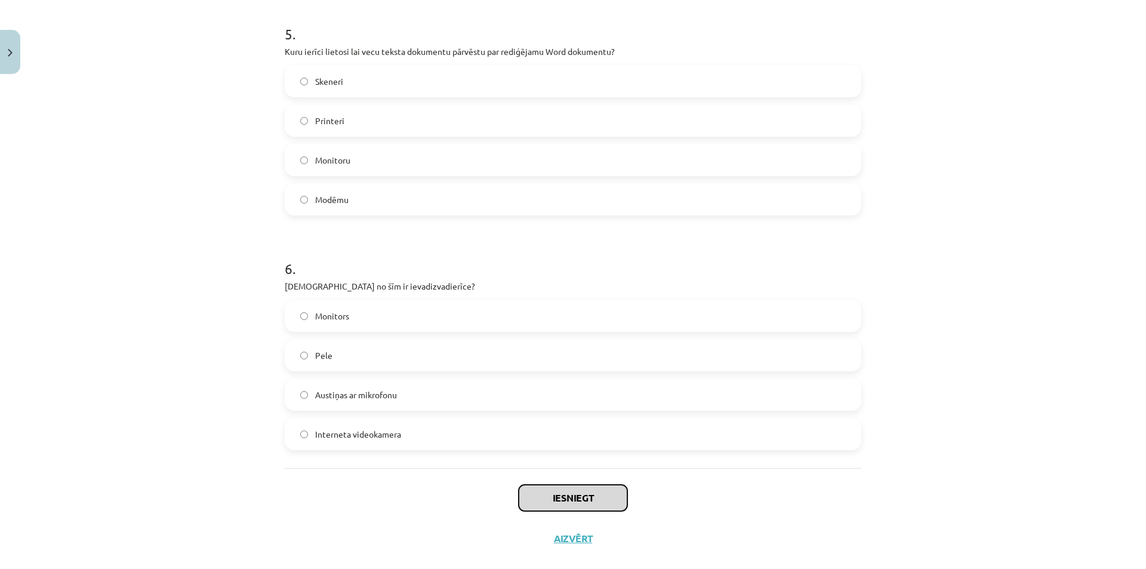
scroll to position [1191, 0]
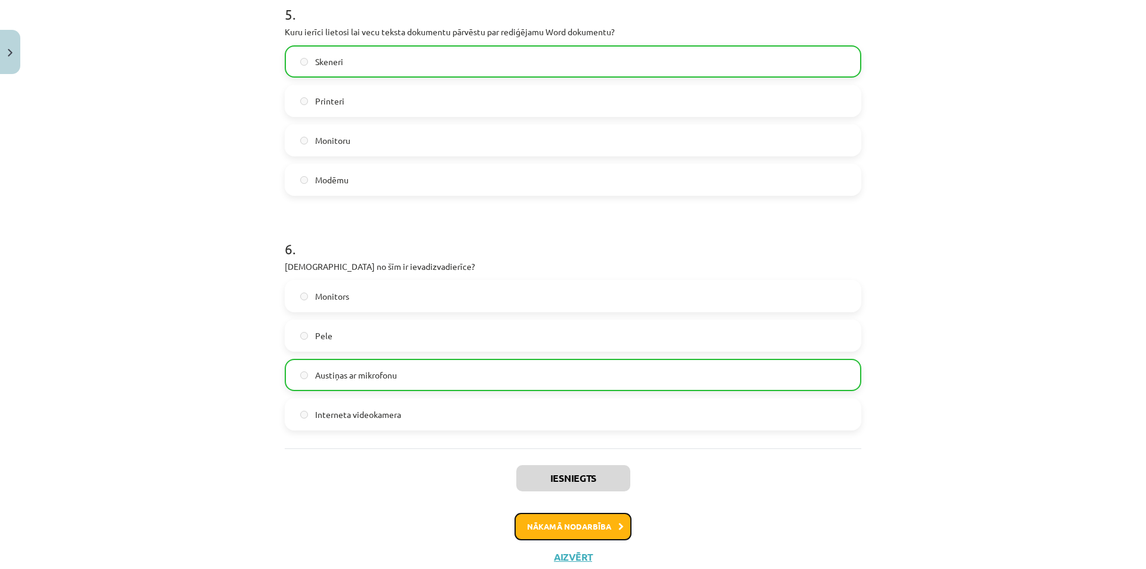
click at [560, 515] on button "Nākamā nodarbība" at bounding box center [572, 526] width 117 height 27
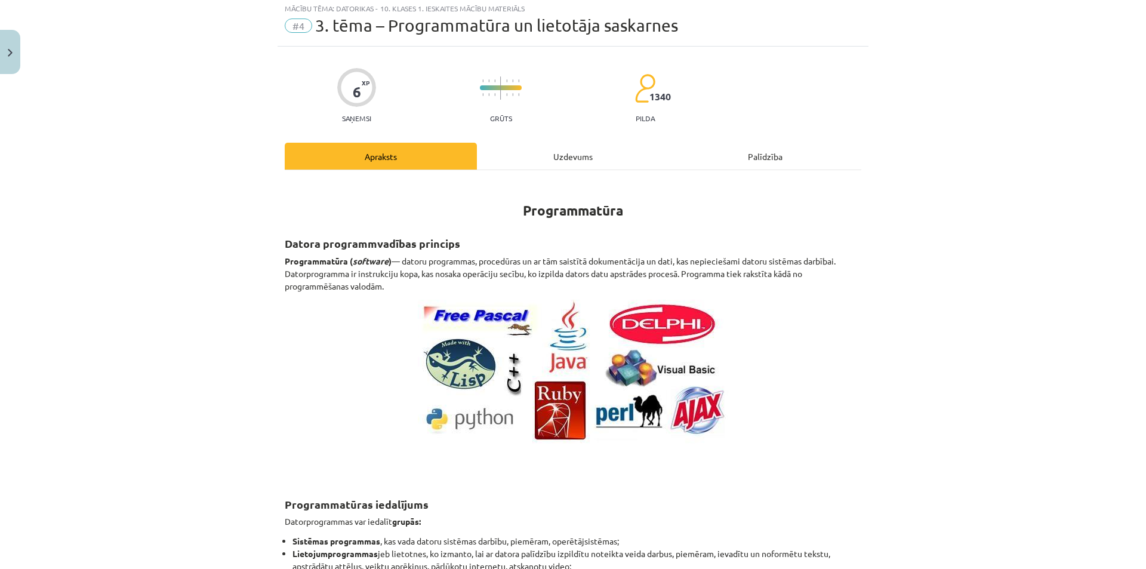
scroll to position [30, 0]
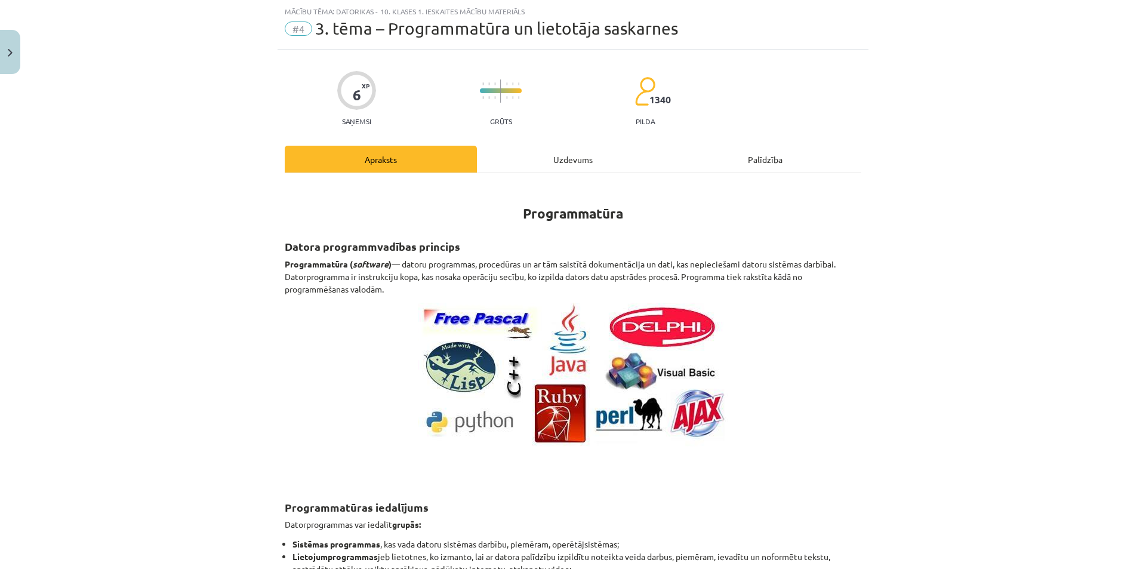
click at [523, 165] on div "Uzdevums" at bounding box center [573, 159] width 192 height 27
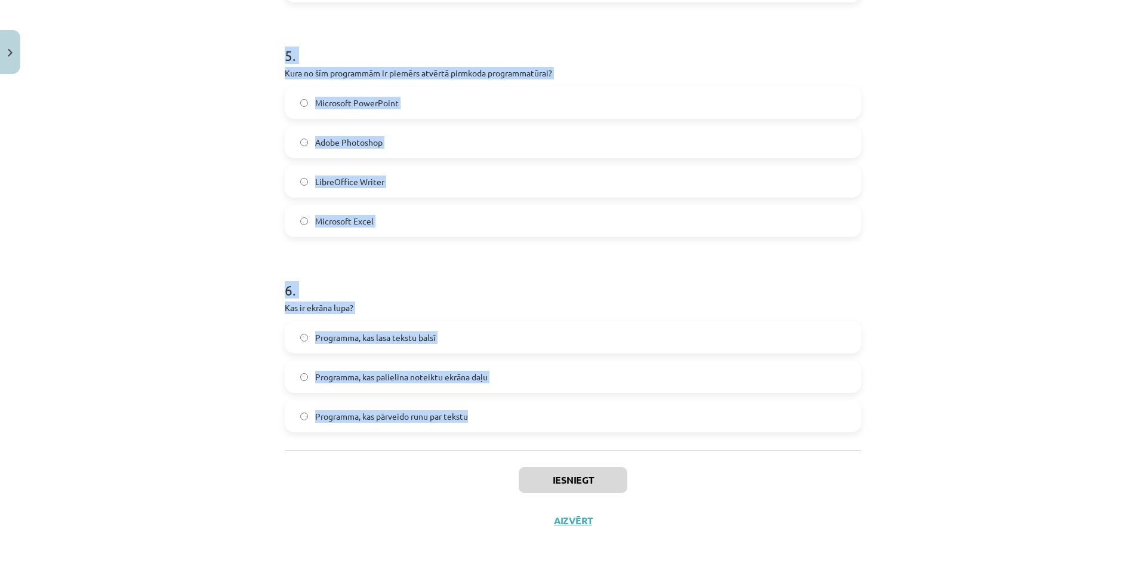
scroll to position [1112, 0]
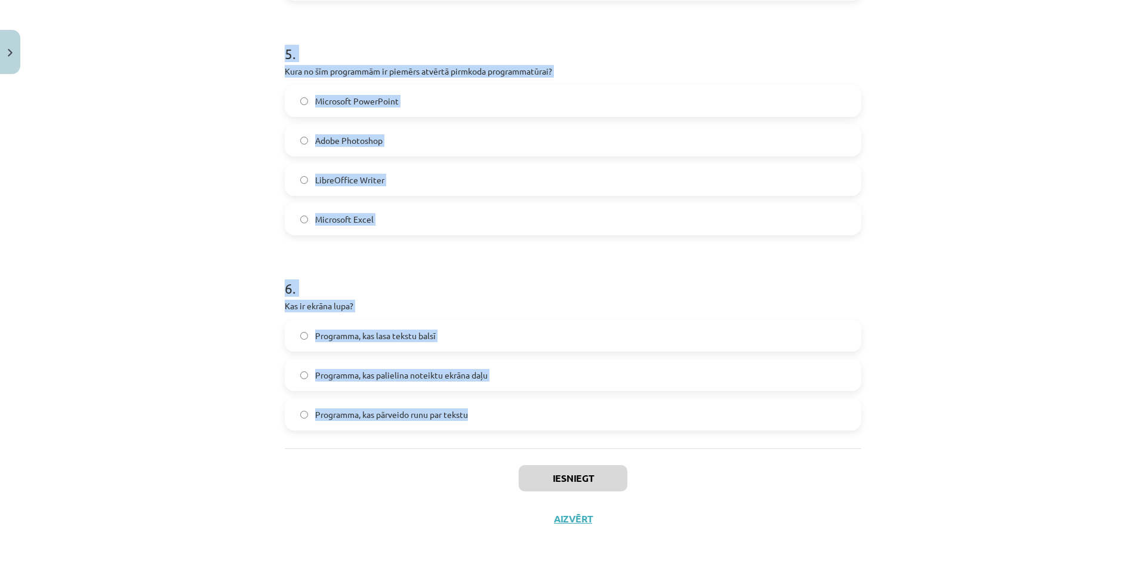
drag, startPoint x: 278, startPoint y: 220, endPoint x: 485, endPoint y: 411, distance: 281.7
drag, startPoint x: 911, startPoint y: 368, endPoint x: 918, endPoint y: 366, distance: 7.4
click at [911, 367] on div "Mācību tēma: Datorikas - 10. klases 1. ieskaites mācību materiāls #4 3. tēma – …" at bounding box center [573, 284] width 1146 height 569
click at [918, 365] on div "Mācību tēma: Datorikas - 10. klases 1. ieskaites mācību materiāls #4 3. tēma – …" at bounding box center [573, 284] width 1146 height 569
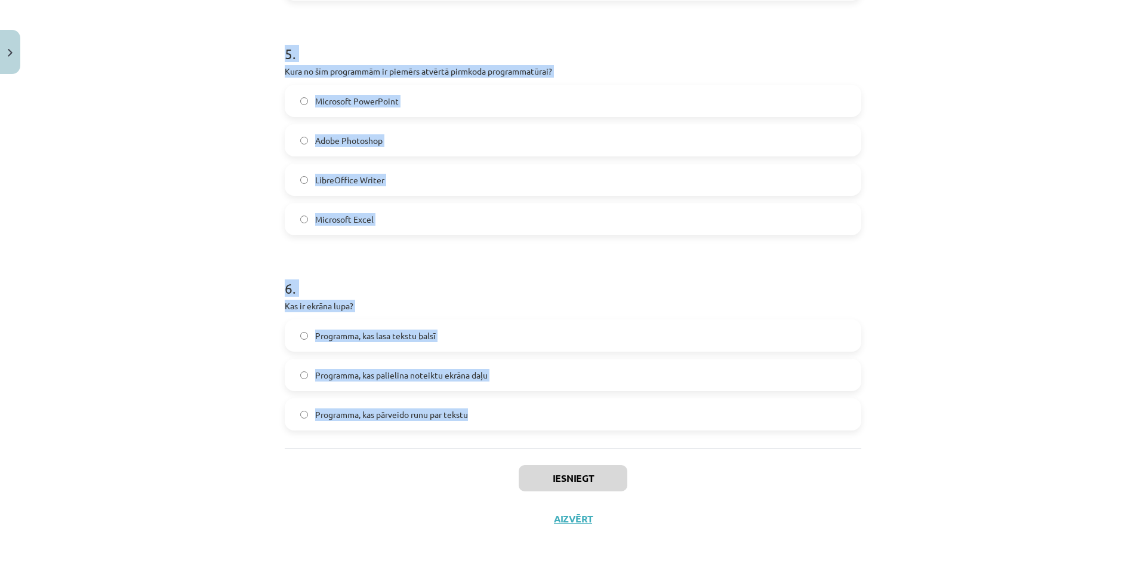
click at [923, 363] on div "Mācību tēma: Datorikas - 10. klases 1. ieskaites mācību materiāls #4 3. tēma – …" at bounding box center [573, 284] width 1146 height 569
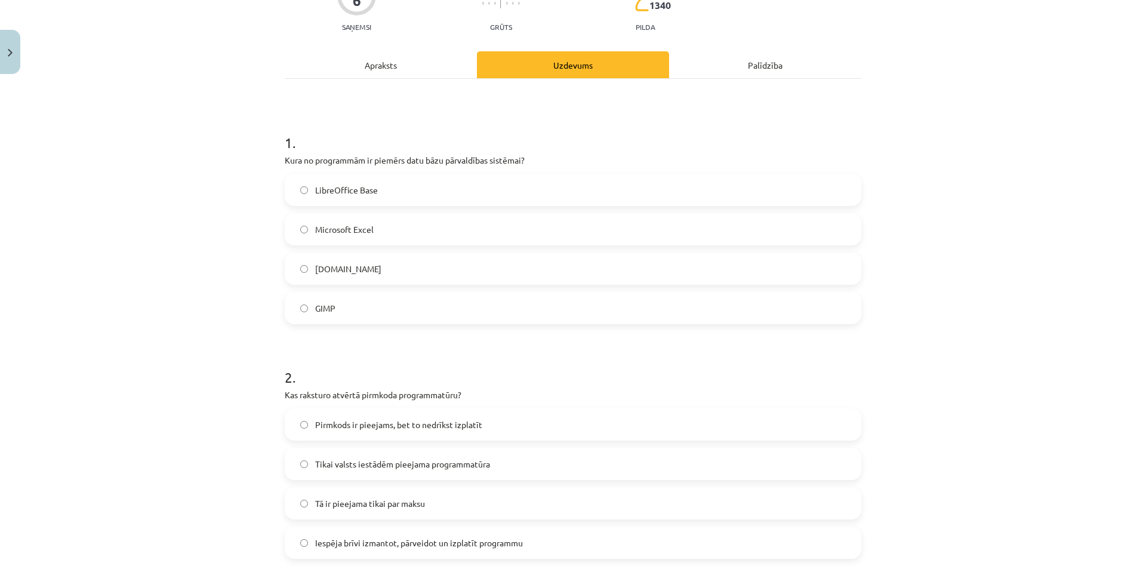
scroll to position [0, 0]
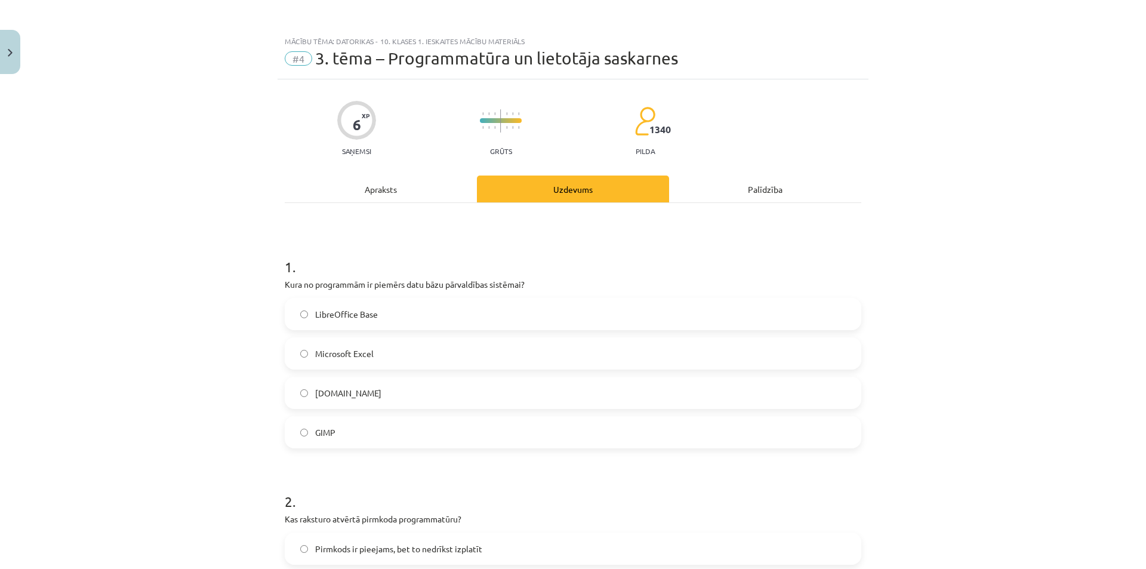
click at [328, 309] on span "LibreOffice Base" at bounding box center [346, 314] width 63 height 13
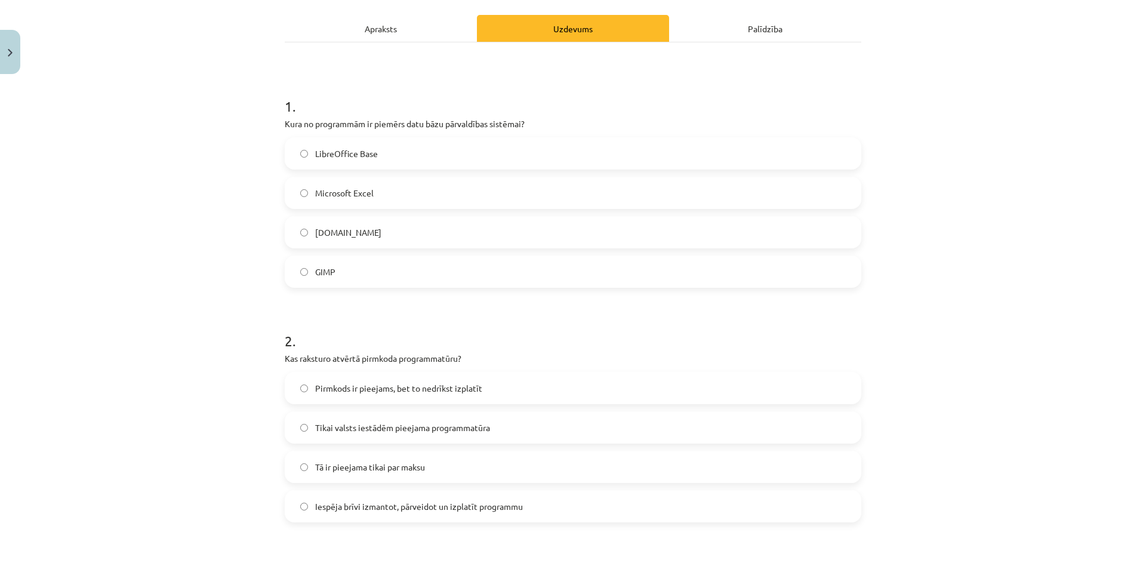
scroll to position [179, 0]
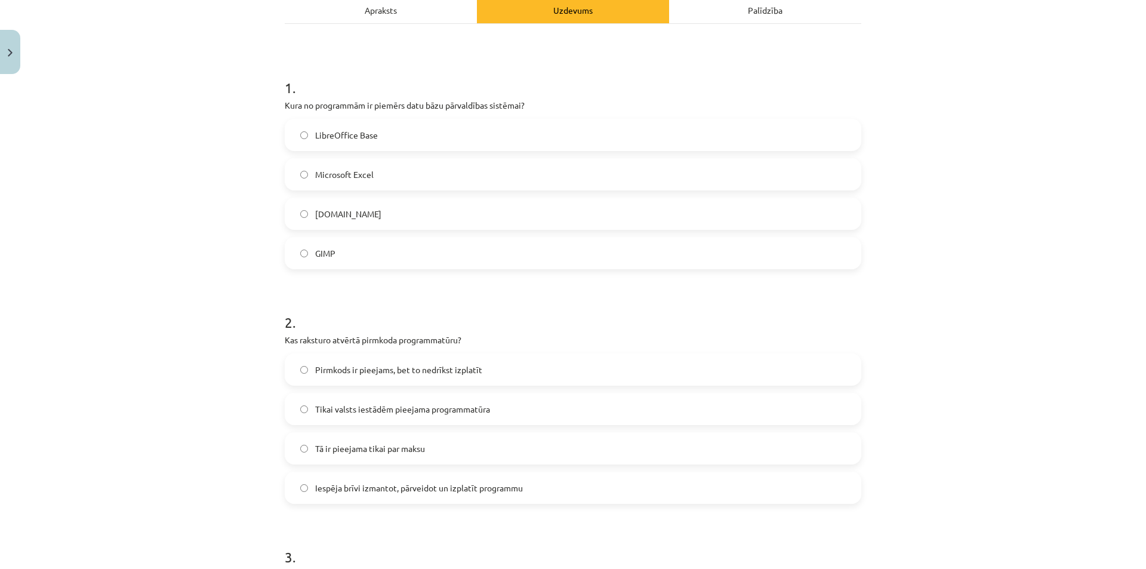
click at [379, 486] on span "Iespēja brīvi izmantot, pārveidot un izplatīt programmu" at bounding box center [419, 488] width 208 height 13
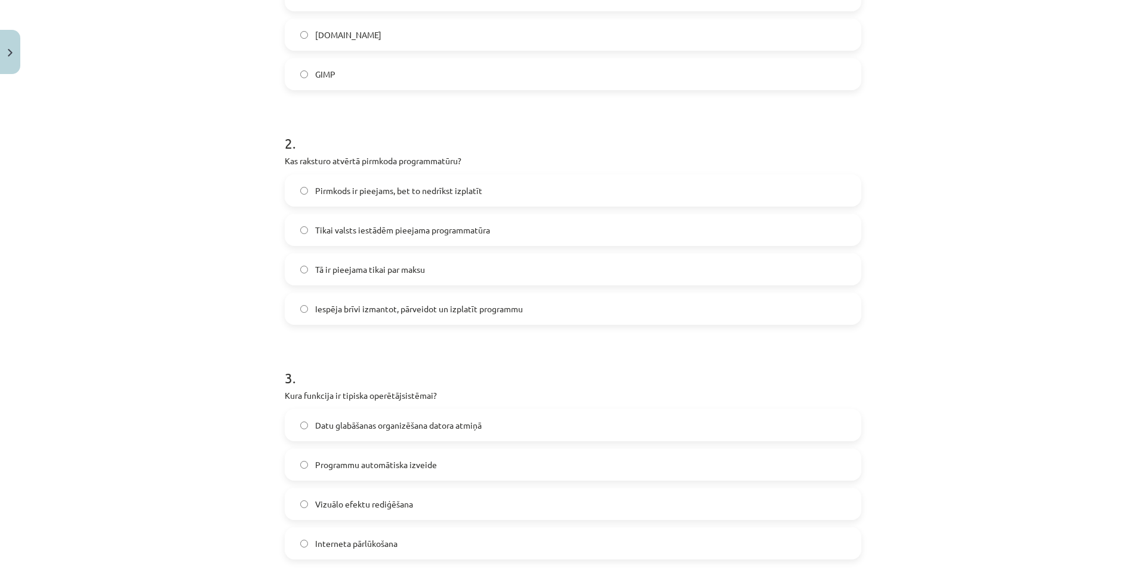
scroll to position [418, 0]
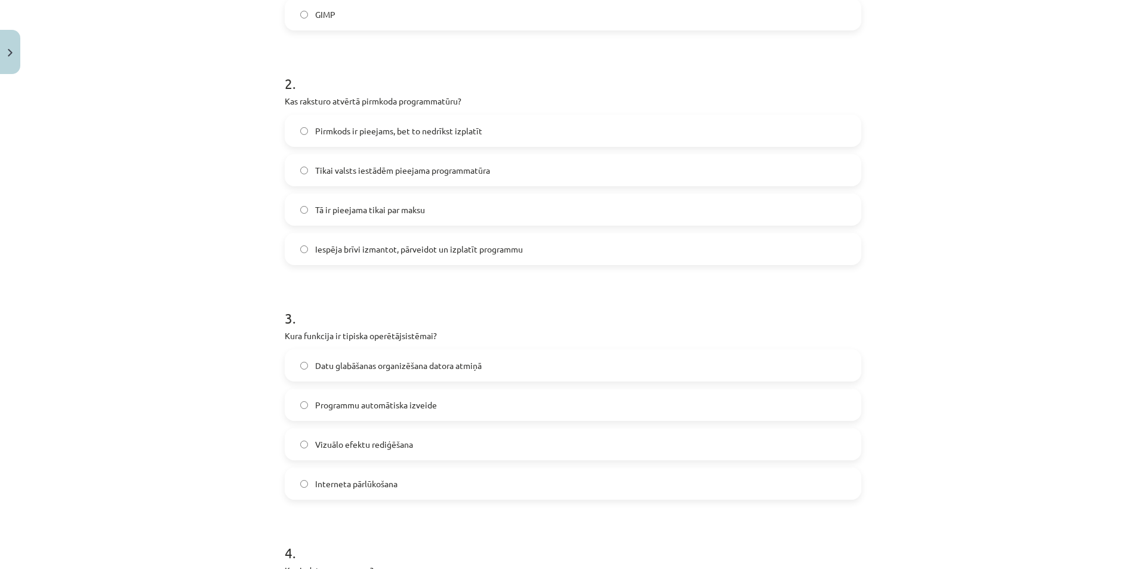
click at [381, 372] on label "Datu glabāšanas organizēšana datora atmiņā" at bounding box center [573, 365] width 574 height 30
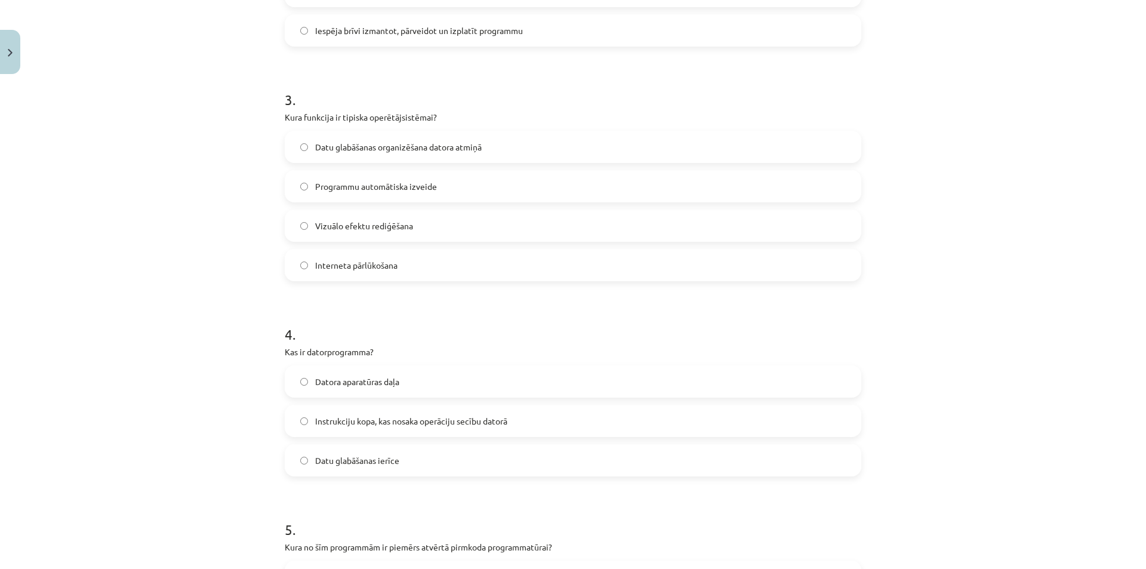
scroll to position [657, 0]
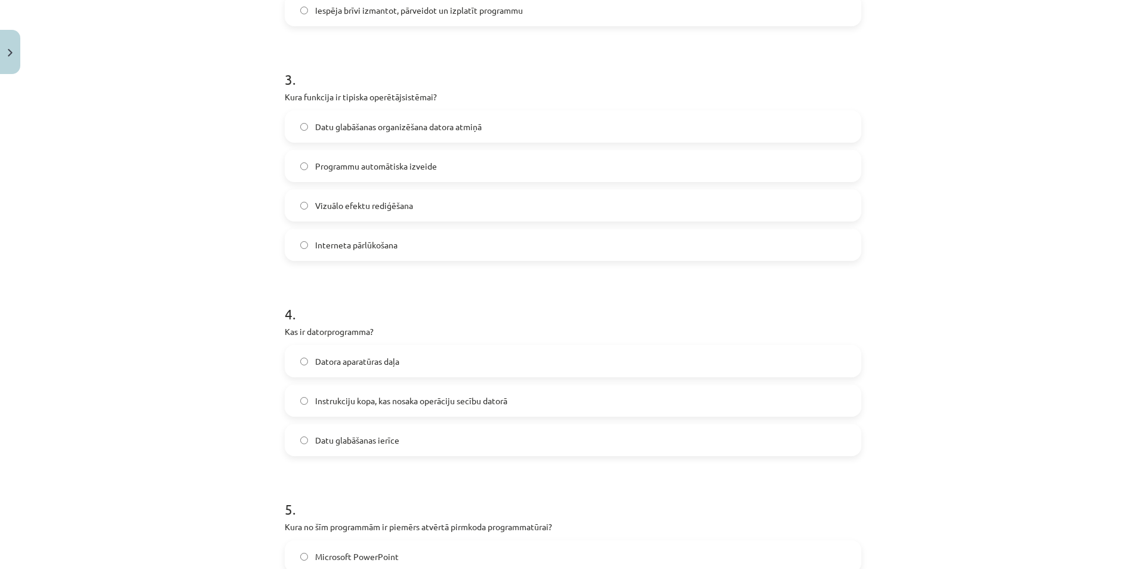
click at [437, 399] on span "Instrukciju kopa, kas nosaka operāciju secību datorā" at bounding box center [411, 401] width 192 height 13
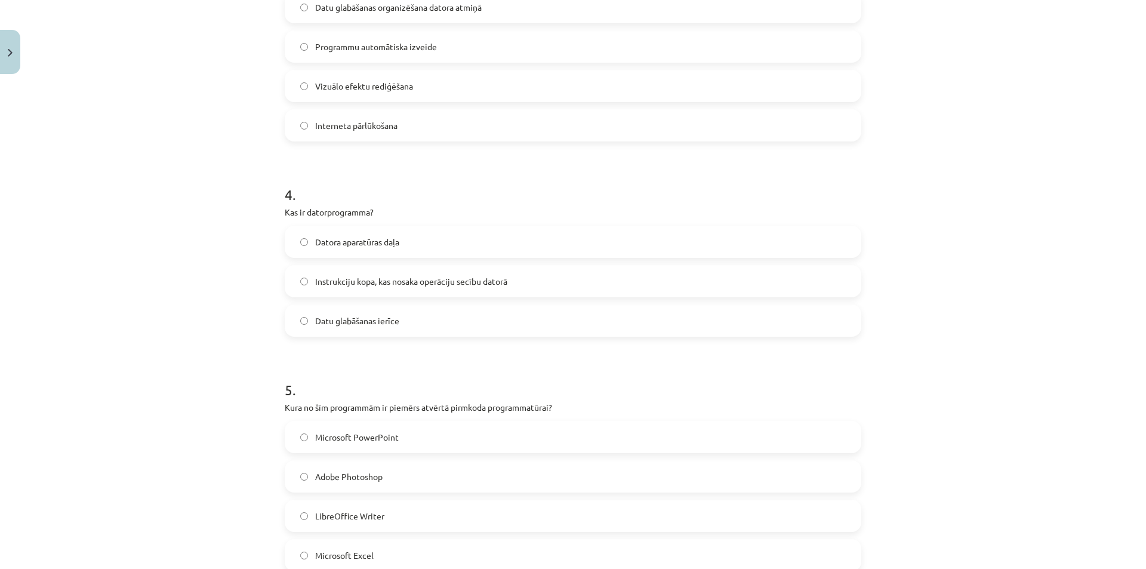
scroll to position [836, 0]
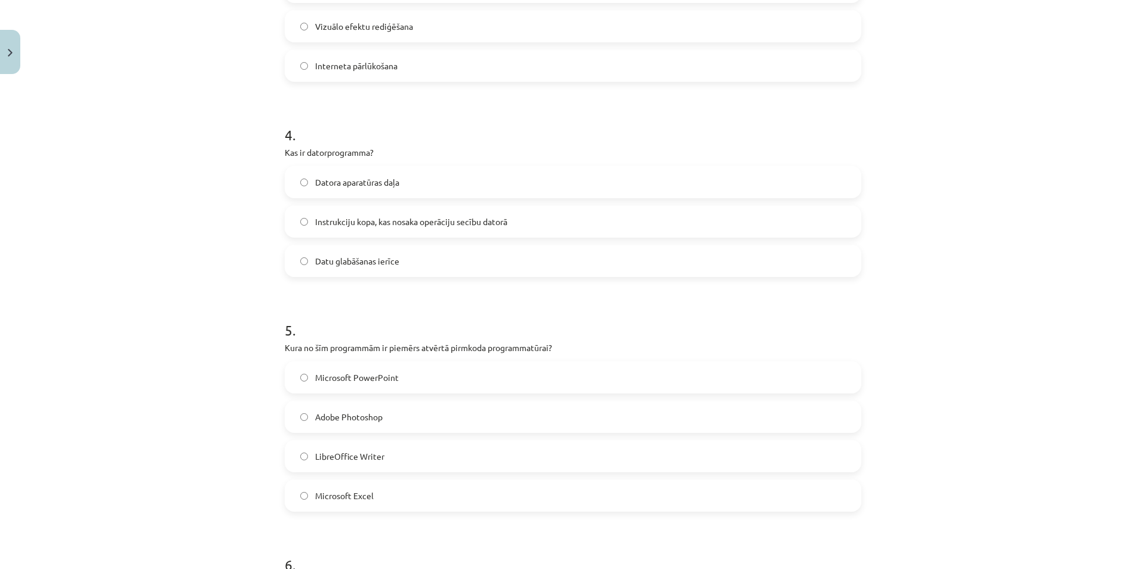
click at [373, 454] on span "LibreOffice Writer" at bounding box center [349, 456] width 69 height 13
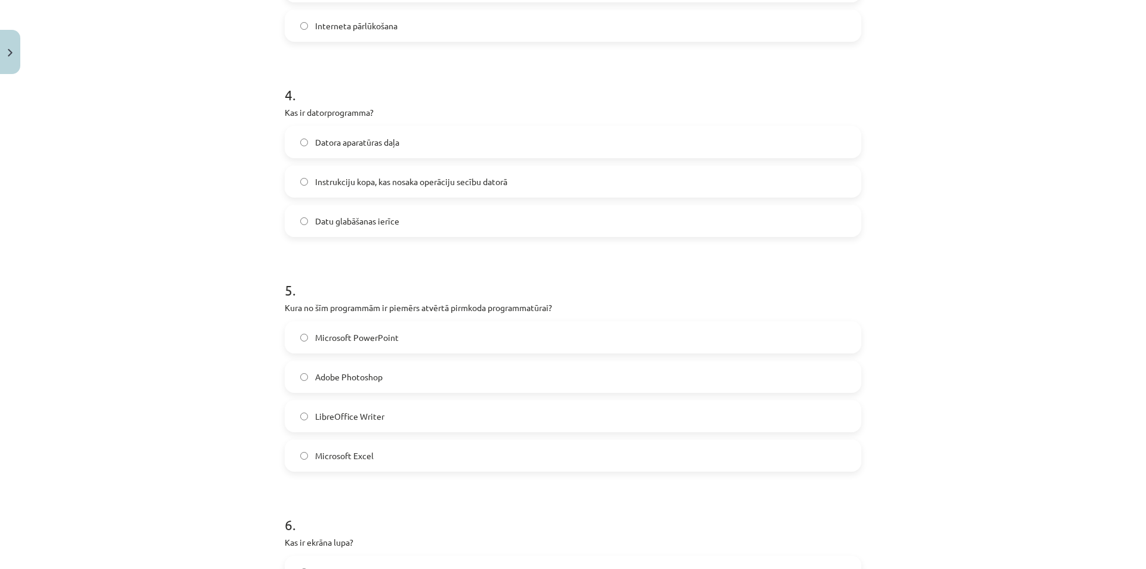
scroll to position [1015, 0]
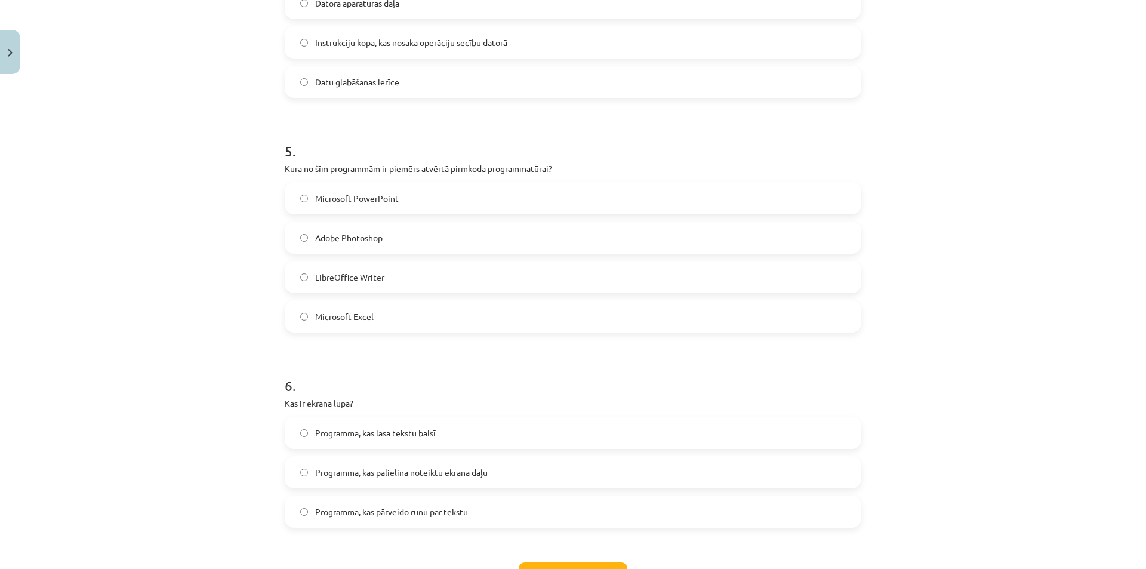
click at [400, 478] on span "Programma, kas palielina noteiktu ekrāna daļu" at bounding box center [401, 472] width 172 height 13
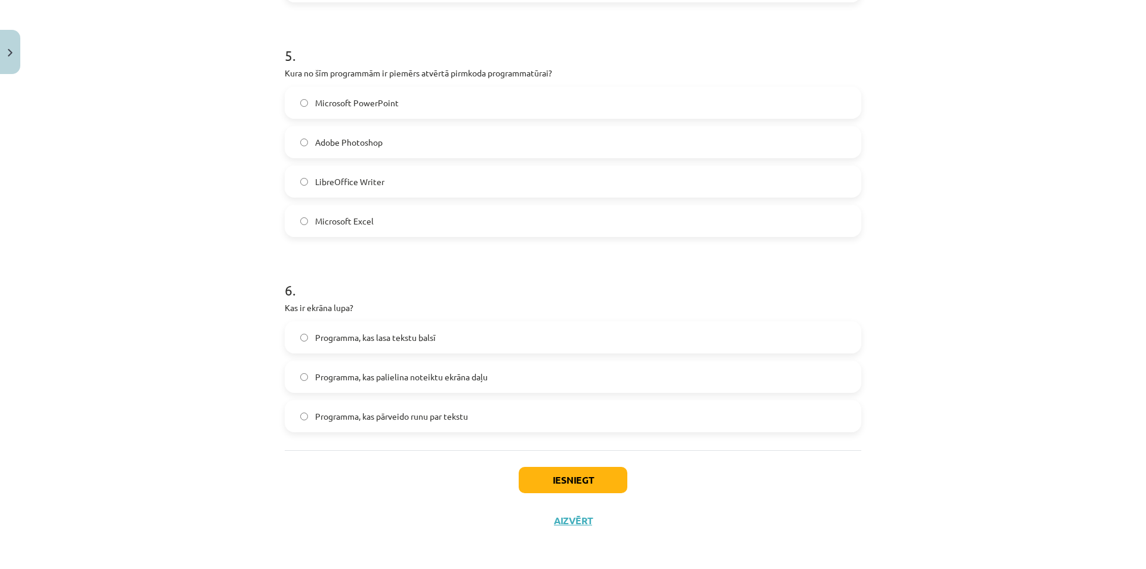
scroll to position [1112, 0]
click at [577, 472] on button "Iesniegt" at bounding box center [573, 478] width 109 height 26
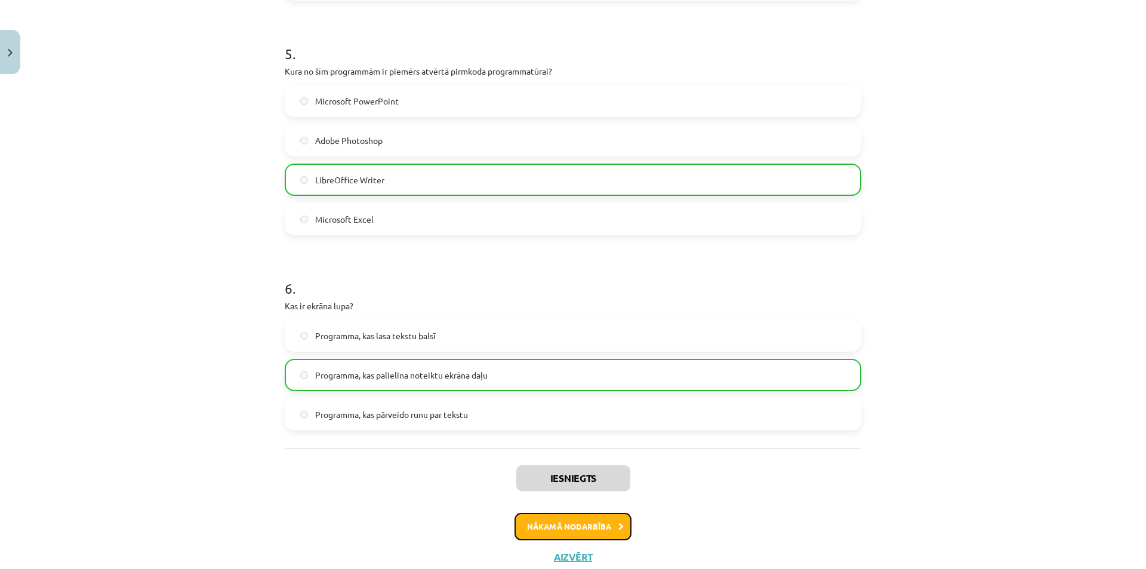
click at [584, 532] on button "Nākamā nodarbība" at bounding box center [572, 526] width 117 height 27
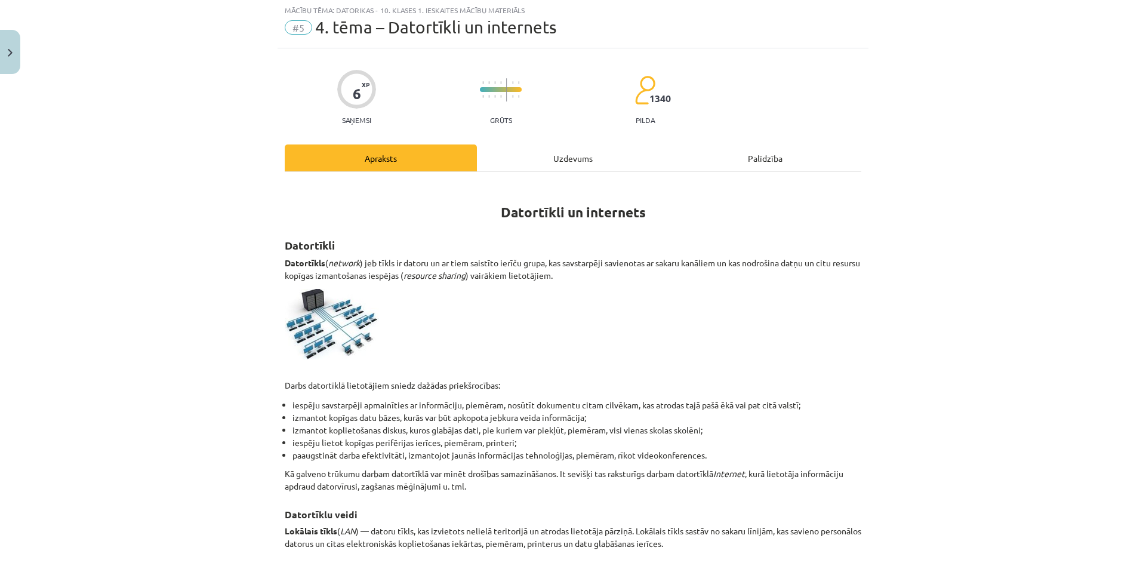
scroll to position [30, 0]
click at [538, 162] on div "Uzdevums" at bounding box center [573, 159] width 192 height 27
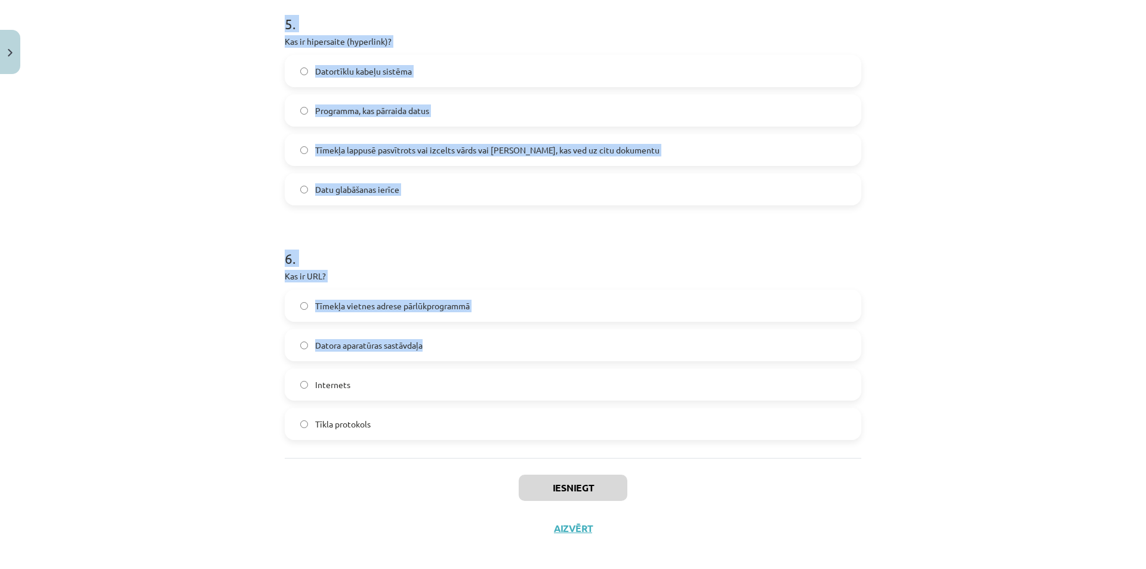
scroll to position [1191, 0]
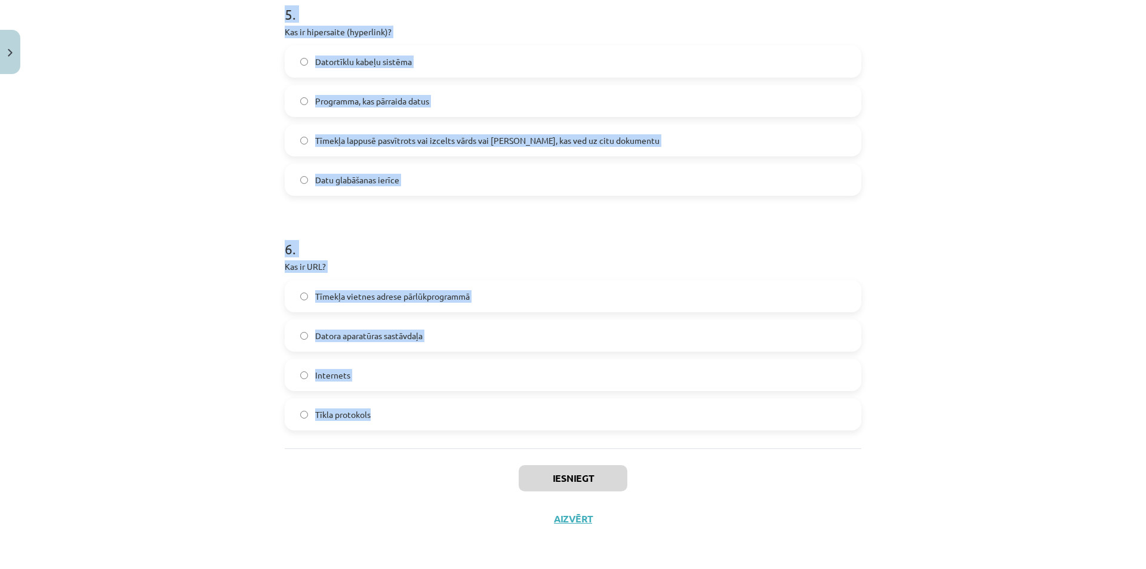
drag, startPoint x: 278, startPoint y: 235, endPoint x: 454, endPoint y: 412, distance: 249.8
click at [1004, 387] on div "Mācību tēma: Datorikas - 10. klases 1. ieskaites mācību materiāls #5 4. tēma – …" at bounding box center [573, 284] width 1146 height 569
click at [1010, 390] on div "Mācību tēma: Datorikas - 10. klases 1. ieskaites mācību materiāls #5 4. tēma – …" at bounding box center [573, 284] width 1146 height 569
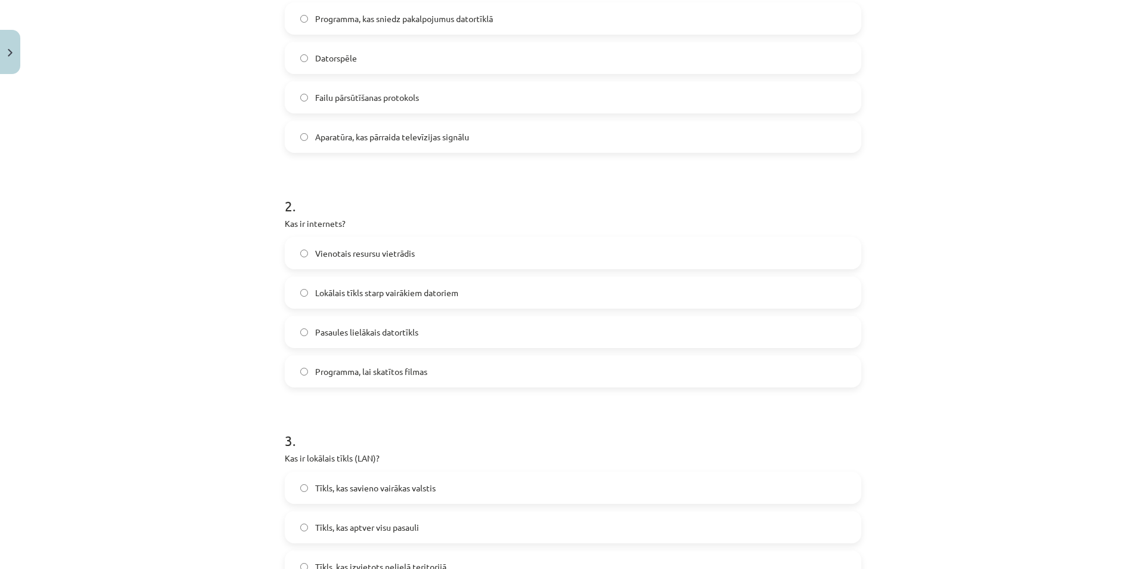
scroll to position [0, 0]
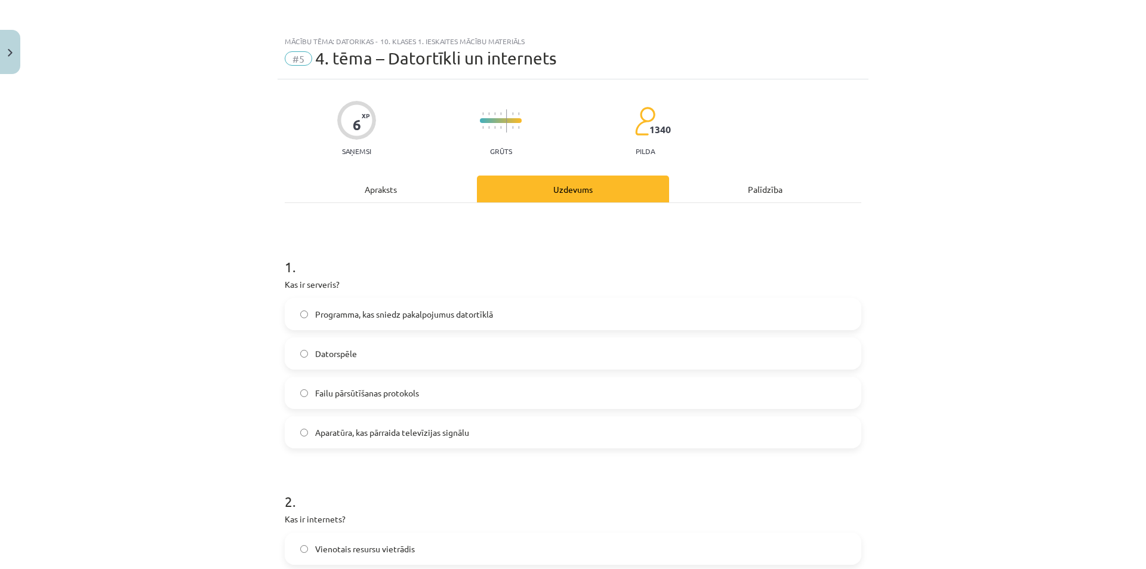
click at [383, 316] on span "Programma, kas sniedz pakalpojumus datortīklā" at bounding box center [404, 314] width 178 height 13
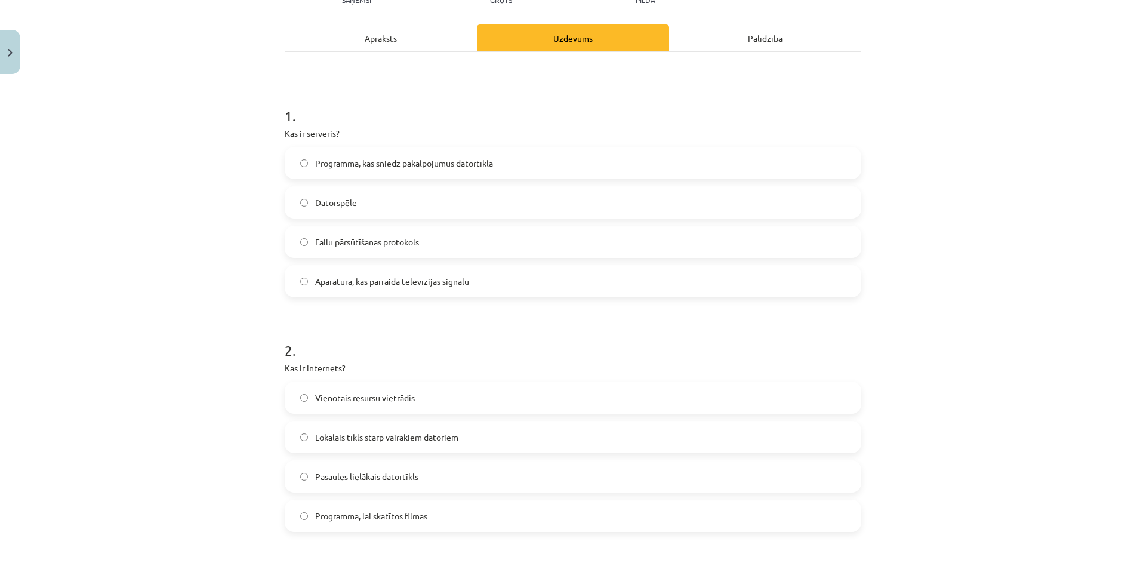
scroll to position [179, 0]
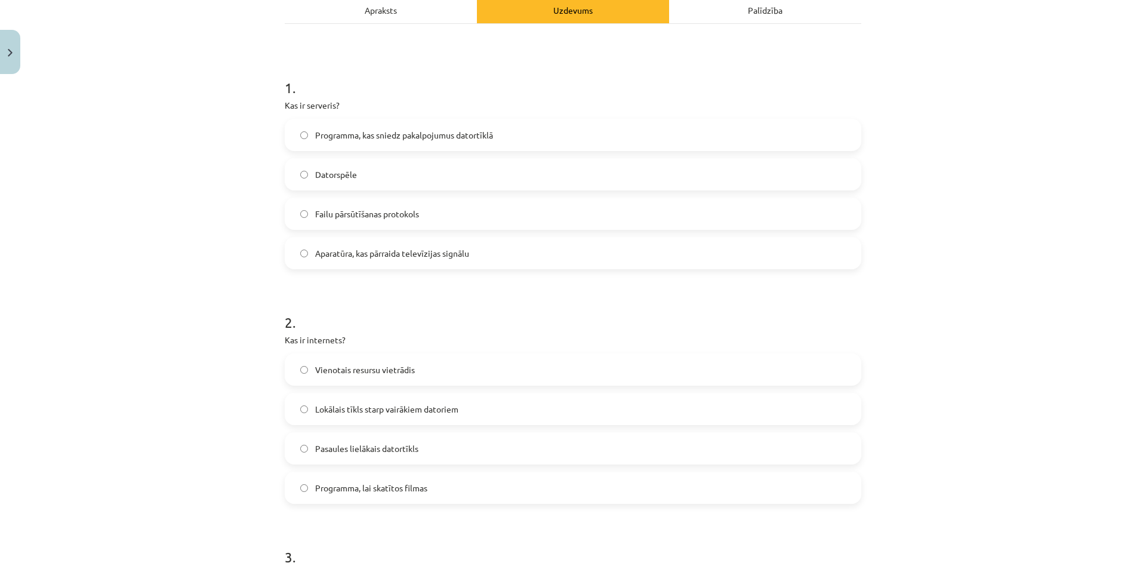
click at [352, 448] on span "Pasaules lielākais datortīkls" at bounding box center [366, 448] width 103 height 13
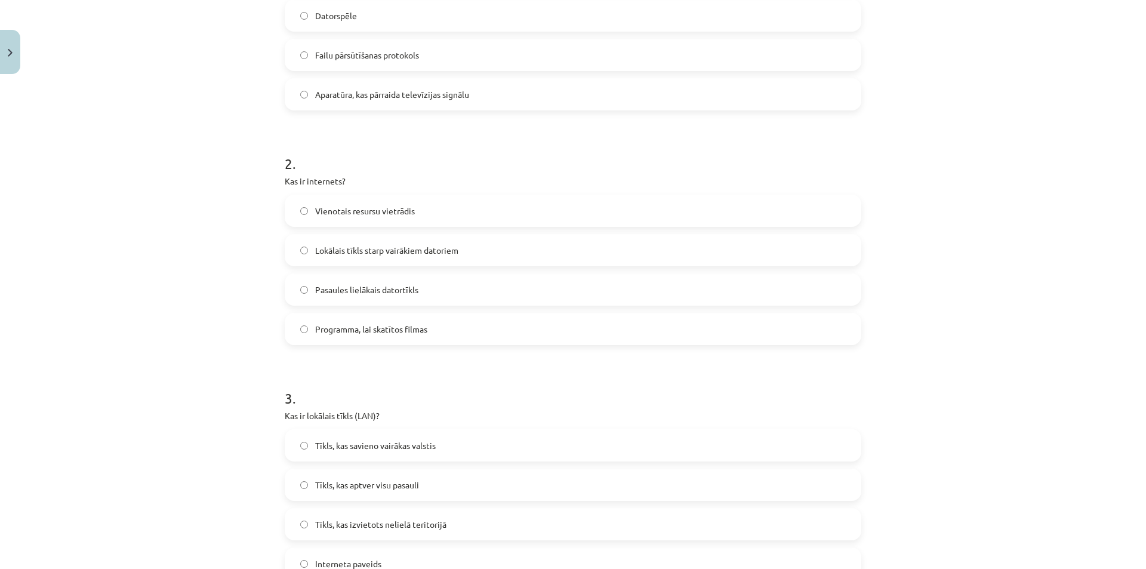
scroll to position [418, 0]
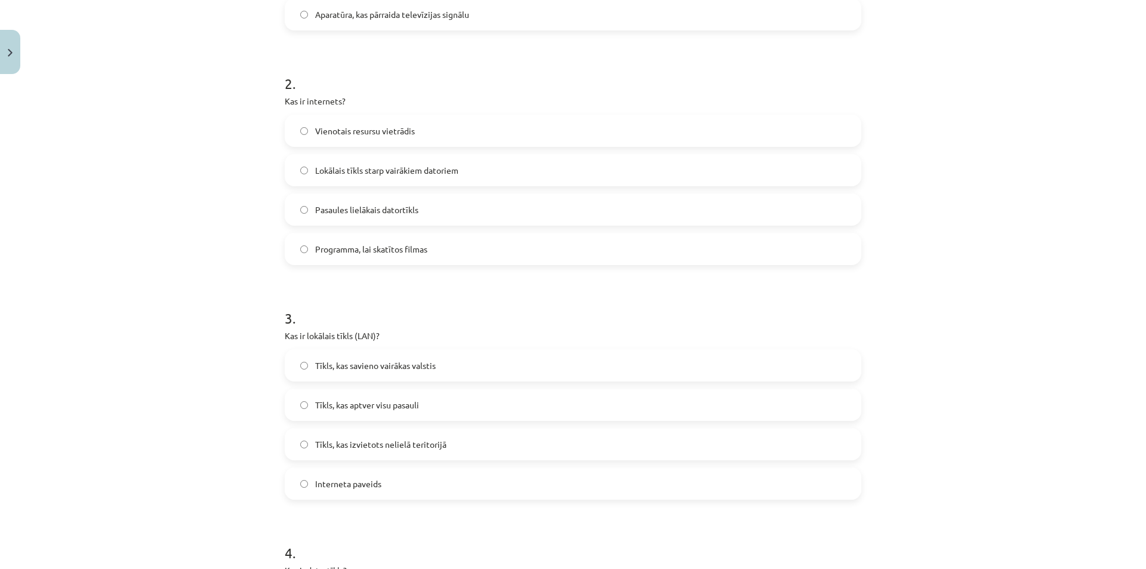
click at [388, 444] on span "Tīkls, kas izvietots nelielā teritorijā" at bounding box center [380, 444] width 131 height 13
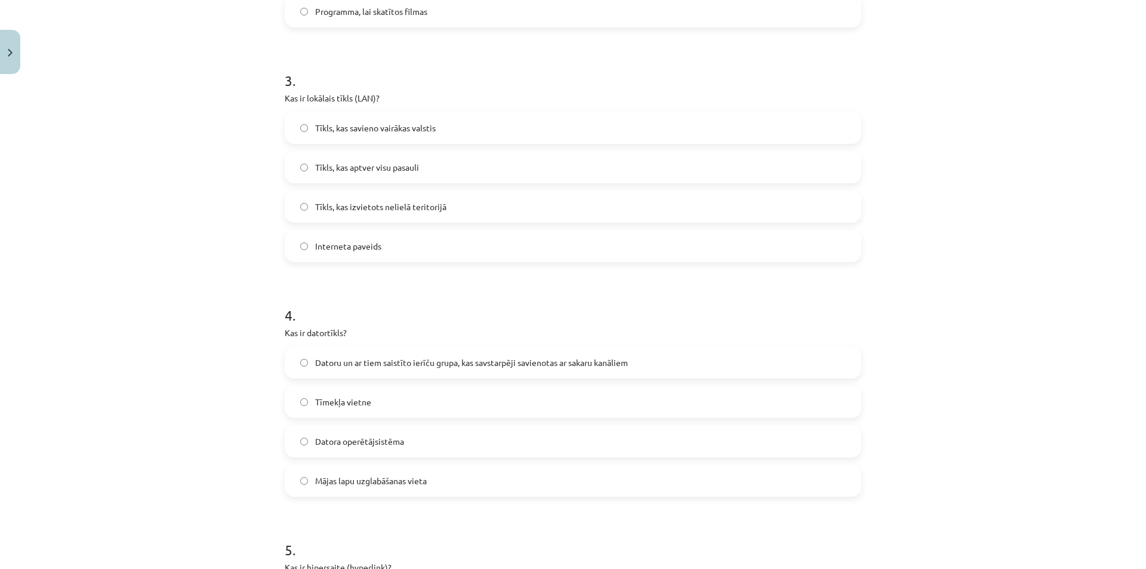
scroll to position [657, 0]
click at [406, 369] on label "Datoru un ar tiem saistīto ierīču grupa, kas savstarpēji savienotas ar sakaru k…" at bounding box center [573, 361] width 574 height 30
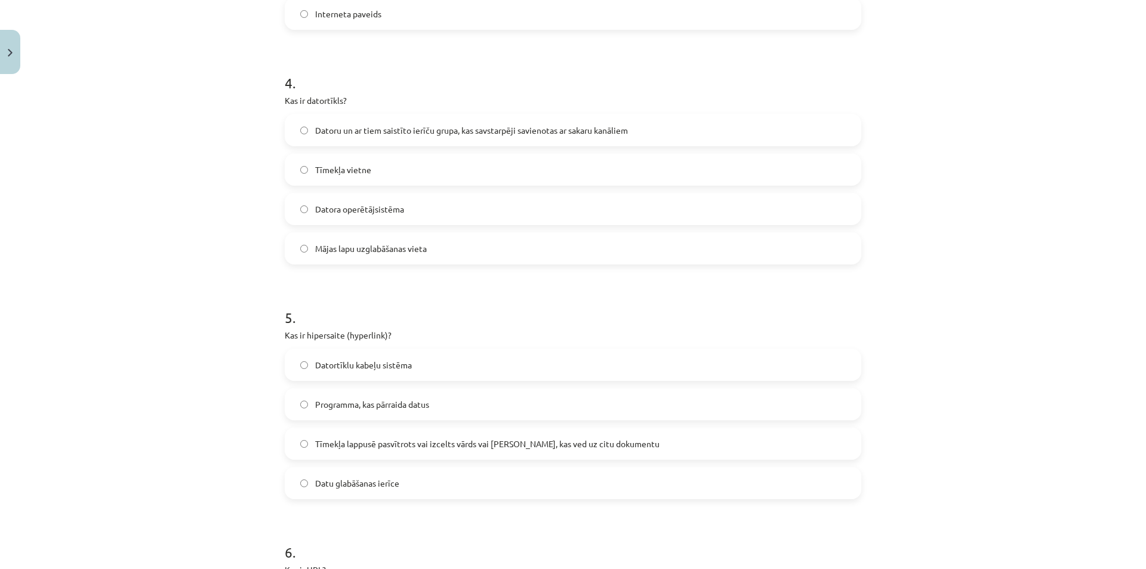
scroll to position [955, 0]
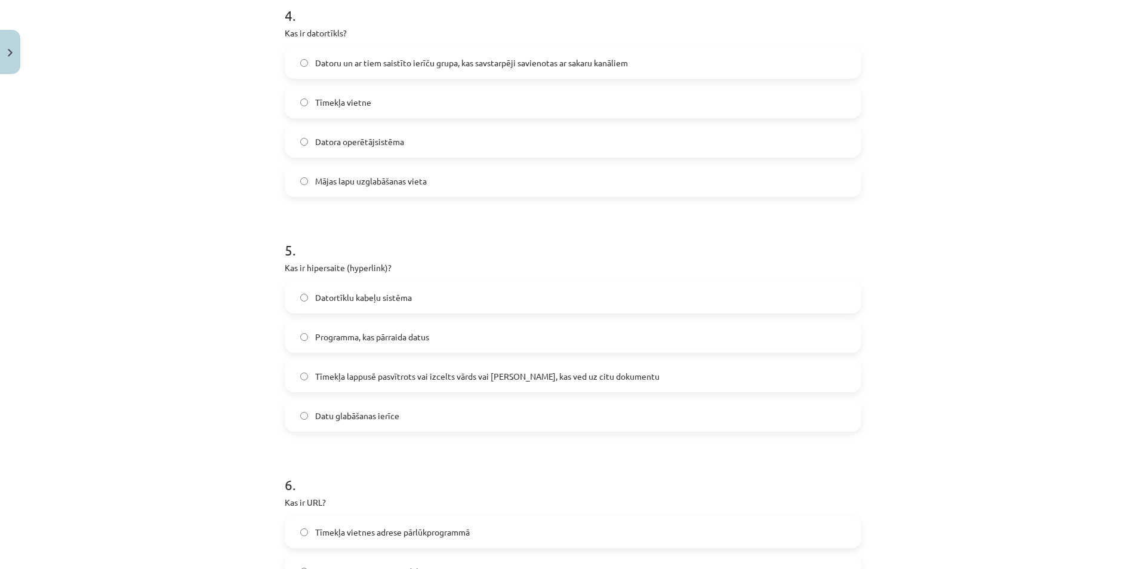
click at [448, 383] on label "Tīmekļa lappusē pasvītrots vai izcelts vārds vai [PERSON_NAME], kas ved uz citu…" at bounding box center [573, 376] width 574 height 30
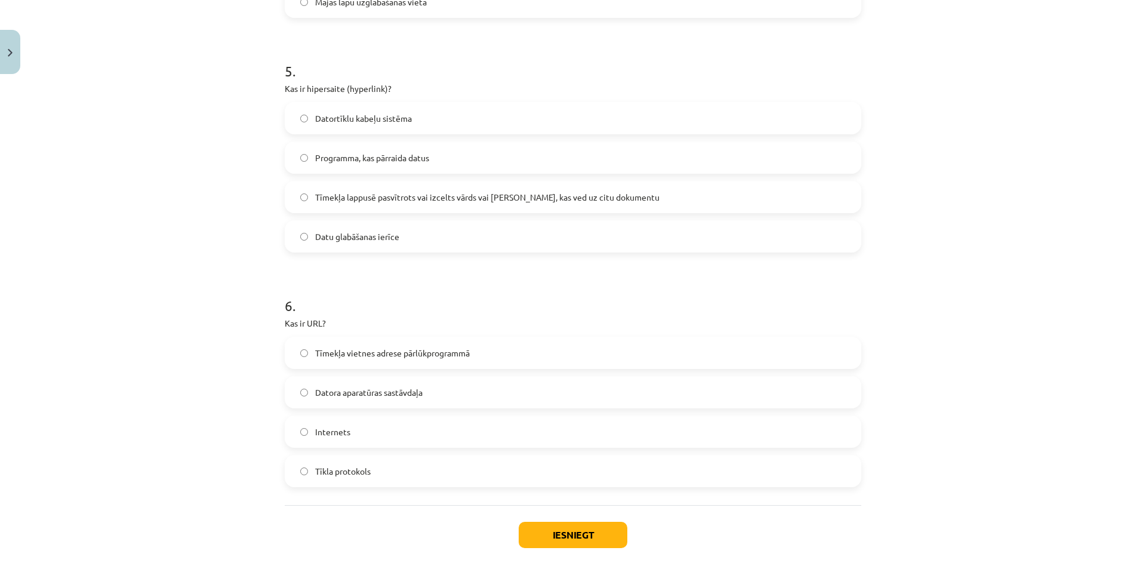
scroll to position [1191, 0]
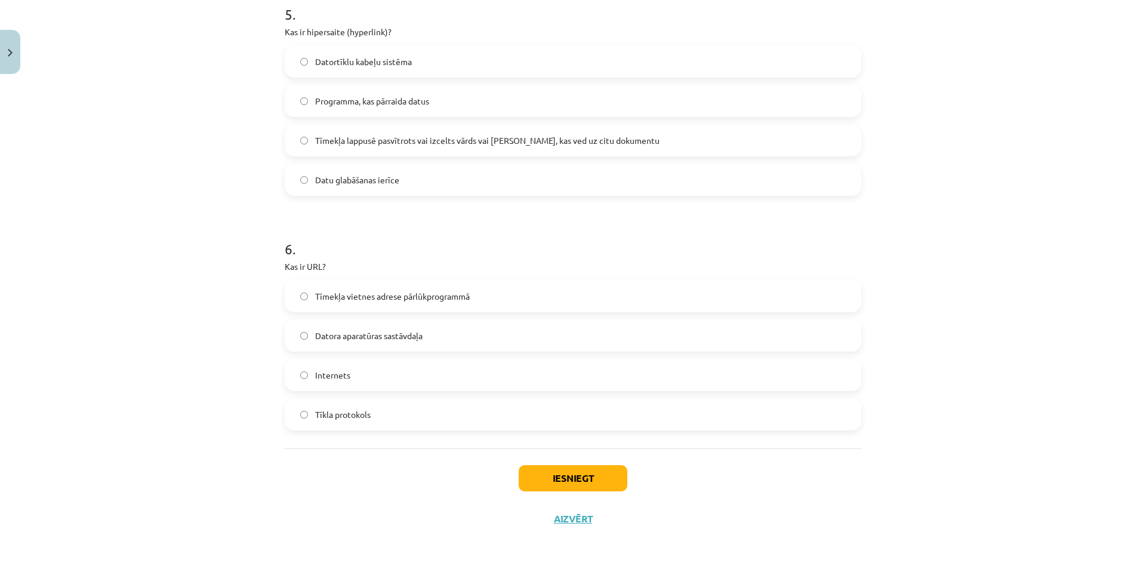
click at [403, 306] on label "Tīmekļa vietnes adrese pārlūkprogrammā" at bounding box center [573, 296] width 574 height 30
click at [551, 479] on button "Iesniegt" at bounding box center [573, 478] width 109 height 26
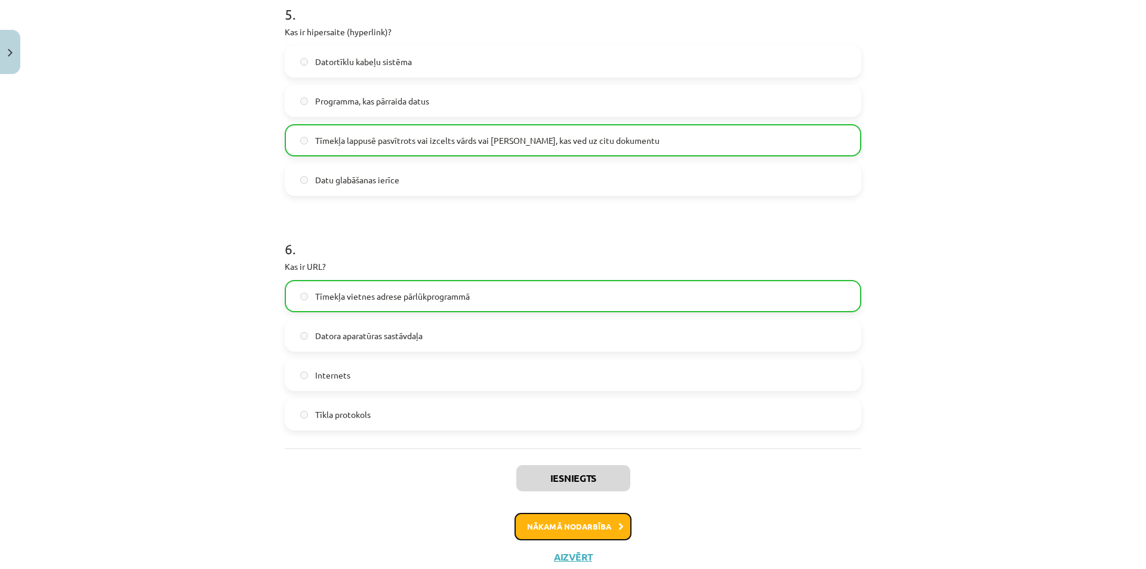
click at [580, 519] on button "Nākamā nodarbība" at bounding box center [572, 526] width 117 height 27
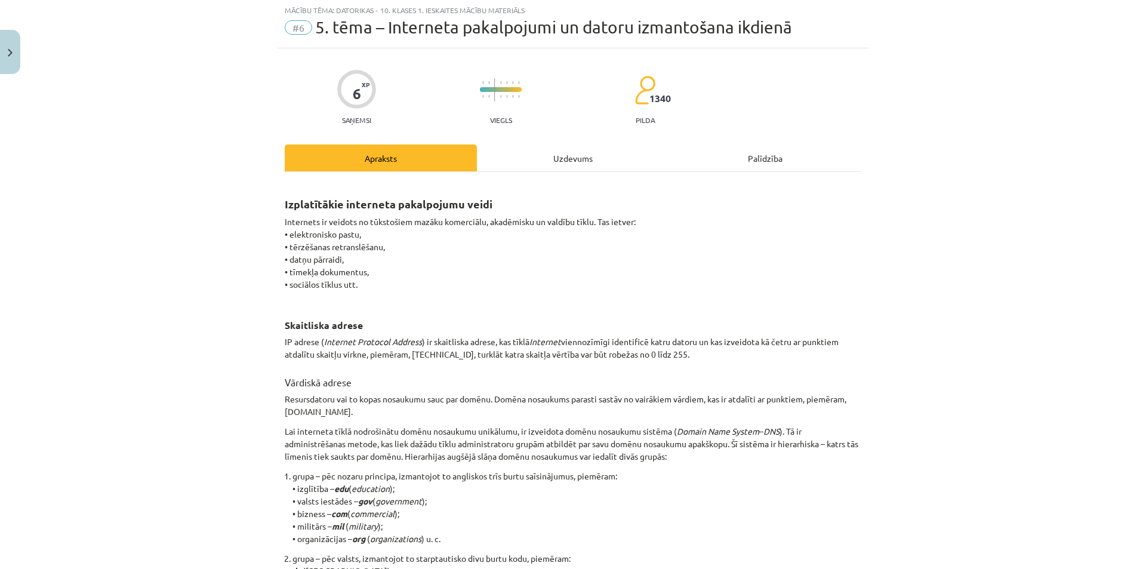
scroll to position [30, 0]
click at [522, 163] on div "Uzdevums" at bounding box center [573, 159] width 192 height 27
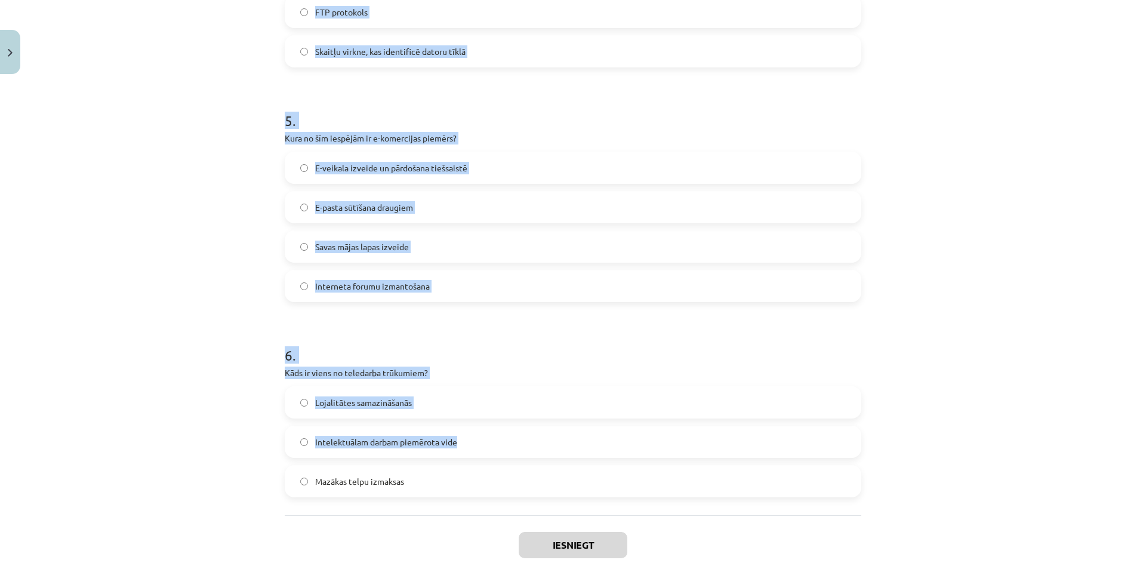
scroll to position [1112, 0]
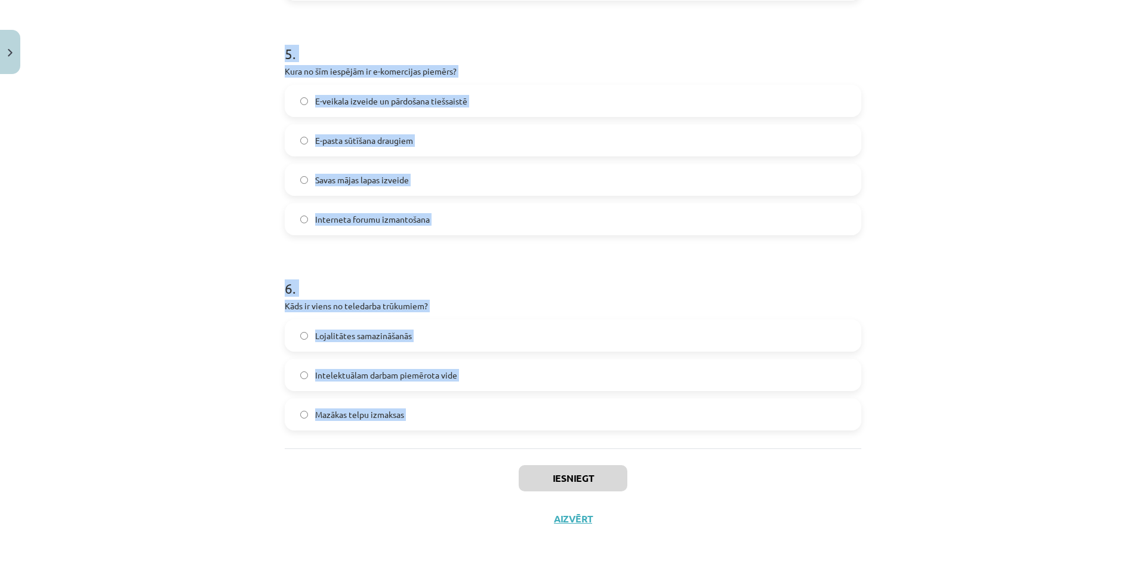
drag, startPoint x: 278, startPoint y: 235, endPoint x: 427, endPoint y: 436, distance: 250.3
click at [1008, 326] on div "Mācību tēma: Datorikas - 10. klases 1. ieskaites mācību materiāls #6 5. tēma – …" at bounding box center [573, 284] width 1146 height 569
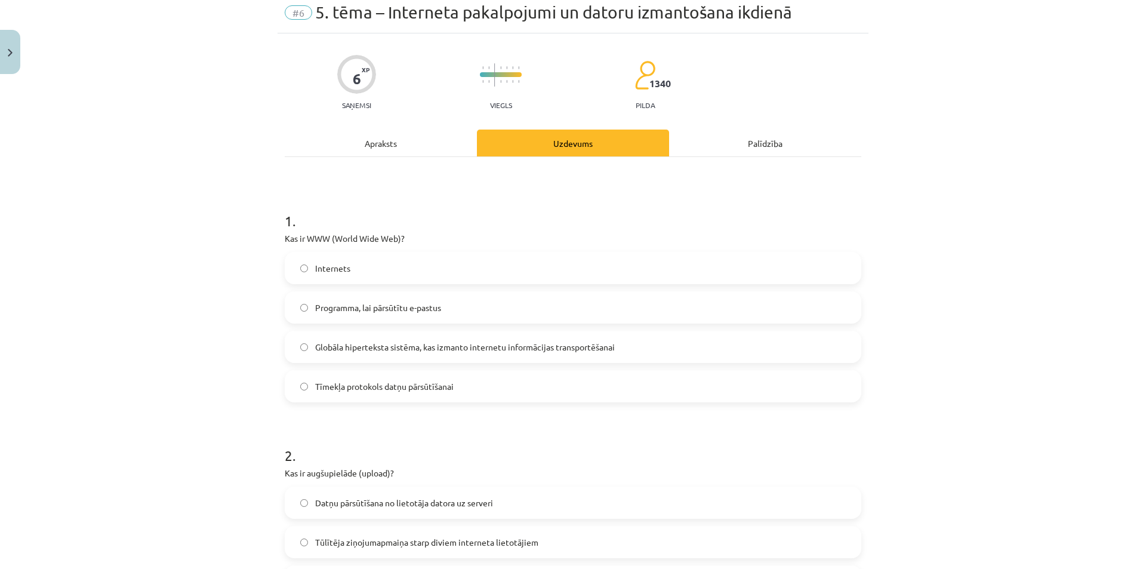
scroll to position [0, 0]
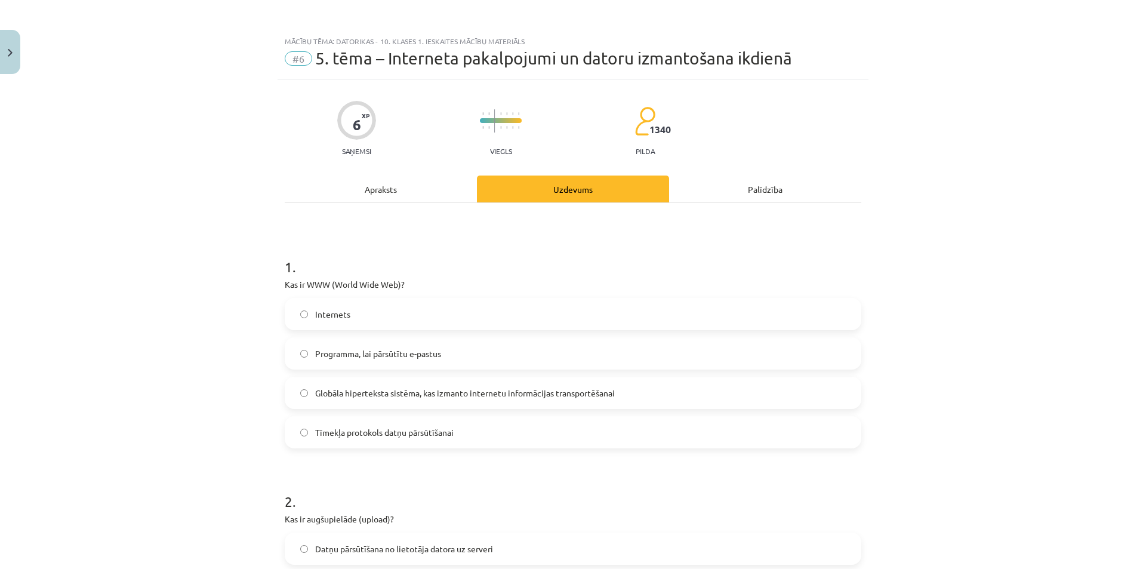
click at [387, 396] on span "Globāla hiperteksta sistēma, kas izmanto internetu informācijas transportēšanai" at bounding box center [465, 393] width 300 height 13
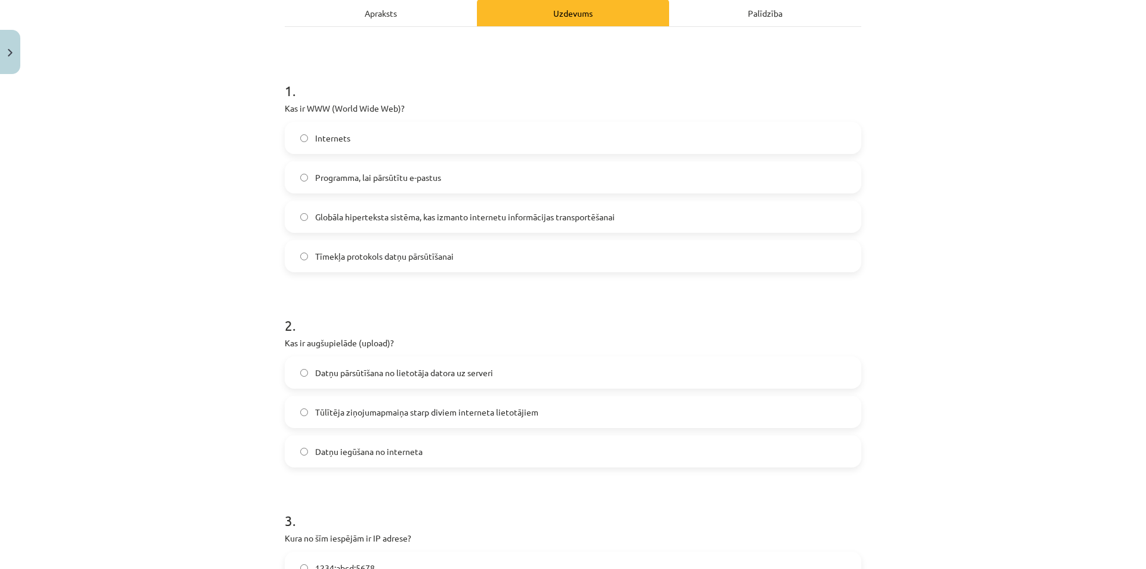
scroll to position [179, 0]
click at [374, 371] on span "Datņu pārsūtīšana no lietotāja datora uz serveri" at bounding box center [404, 369] width 178 height 13
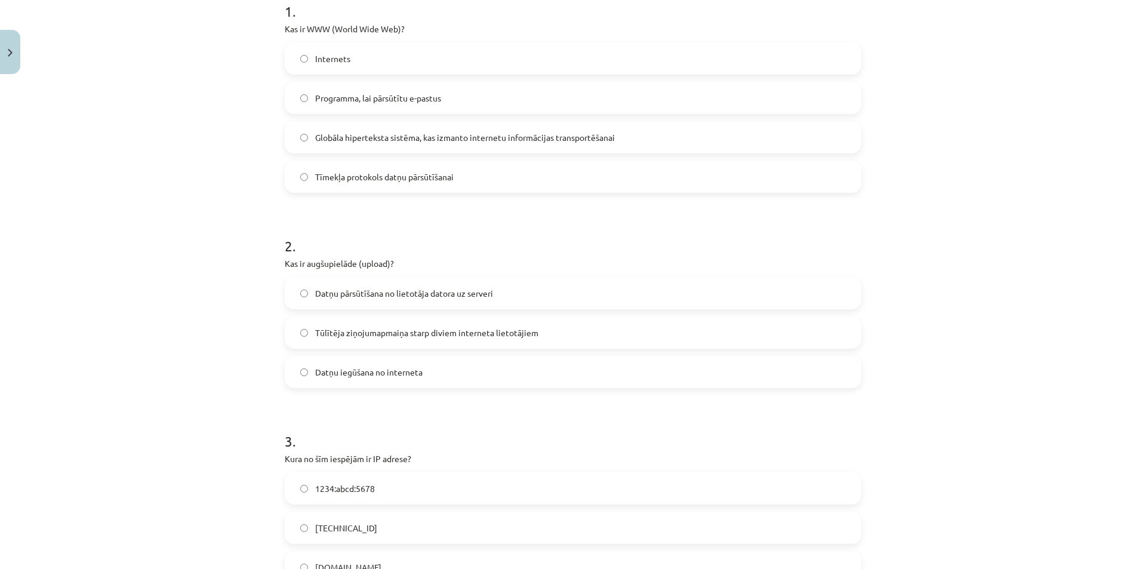
scroll to position [418, 0]
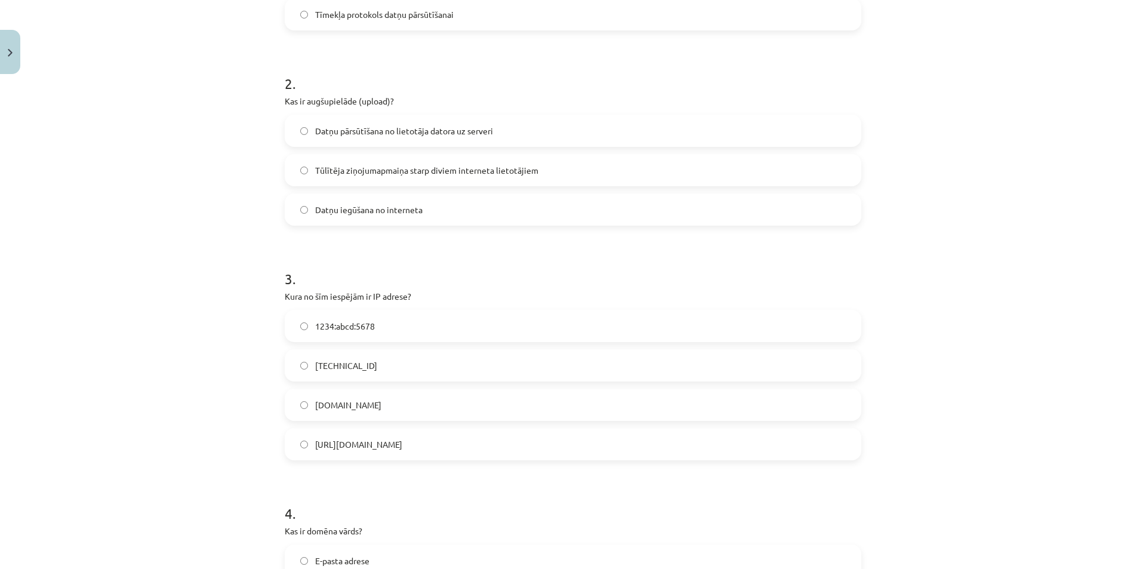
click at [378, 374] on label "[TECHNICAL_ID]" at bounding box center [573, 365] width 574 height 30
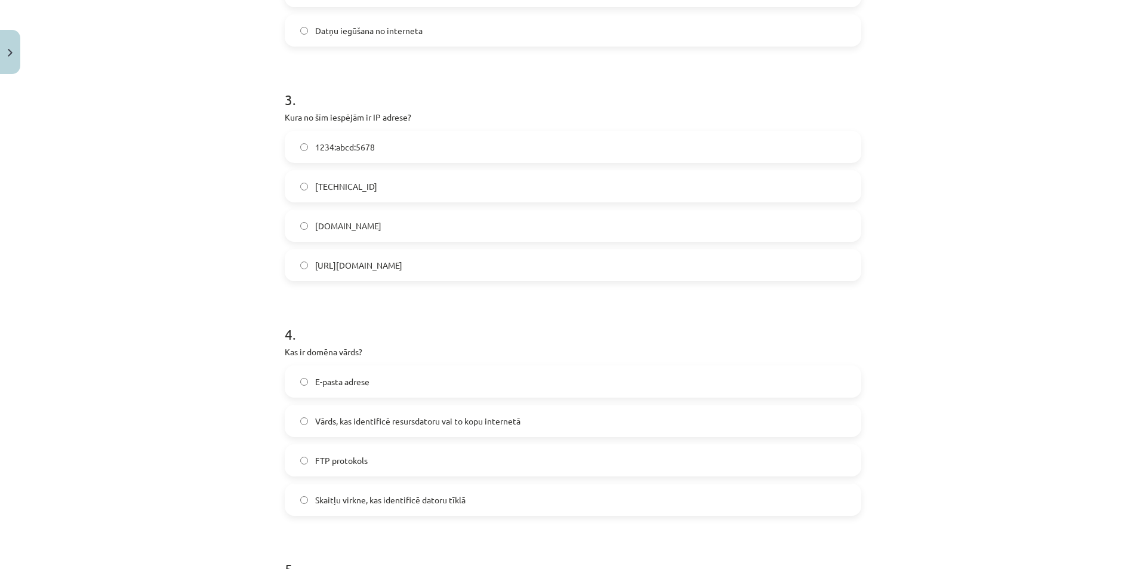
scroll to position [657, 0]
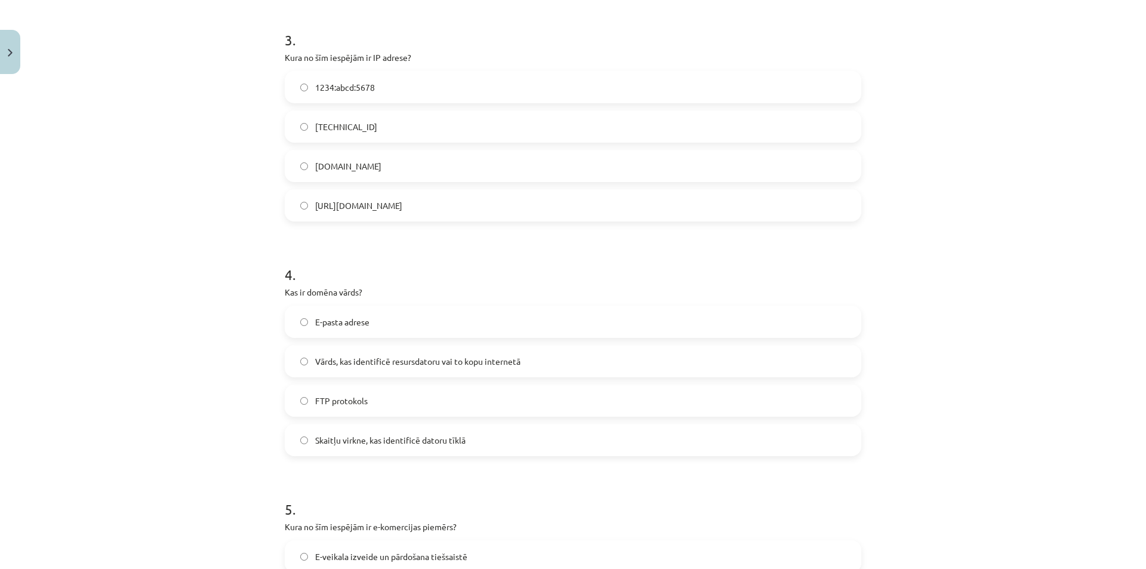
click at [383, 370] on label "Vārds, kas identificē resursdatoru vai to kopu internetā" at bounding box center [573, 361] width 574 height 30
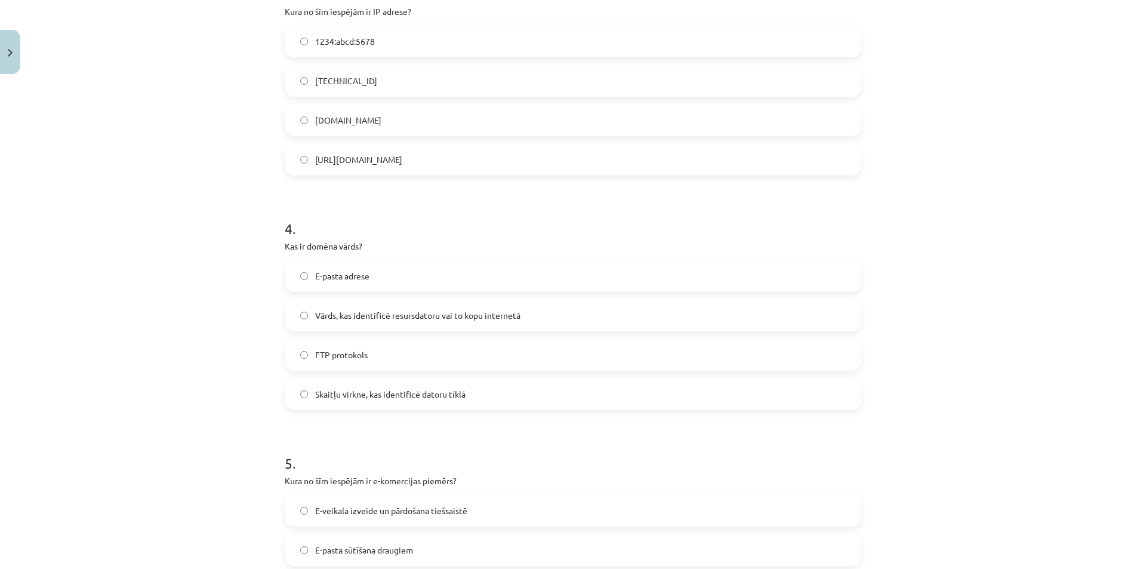
scroll to position [836, 0]
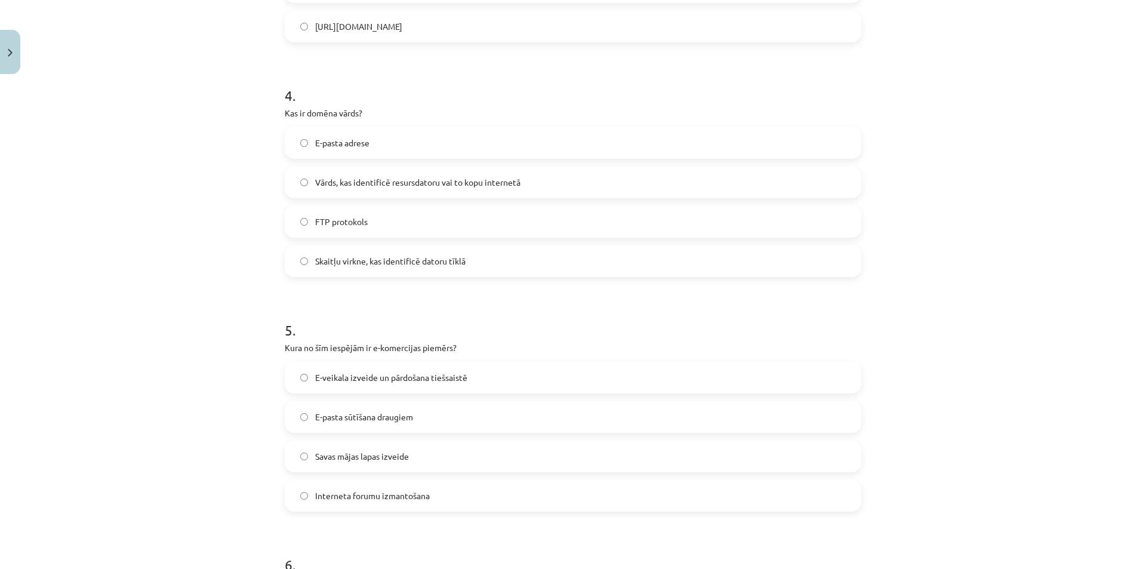
click at [383, 380] on span "E-veikala izveide un pārdošana tiešsaistē" at bounding box center [391, 377] width 152 height 13
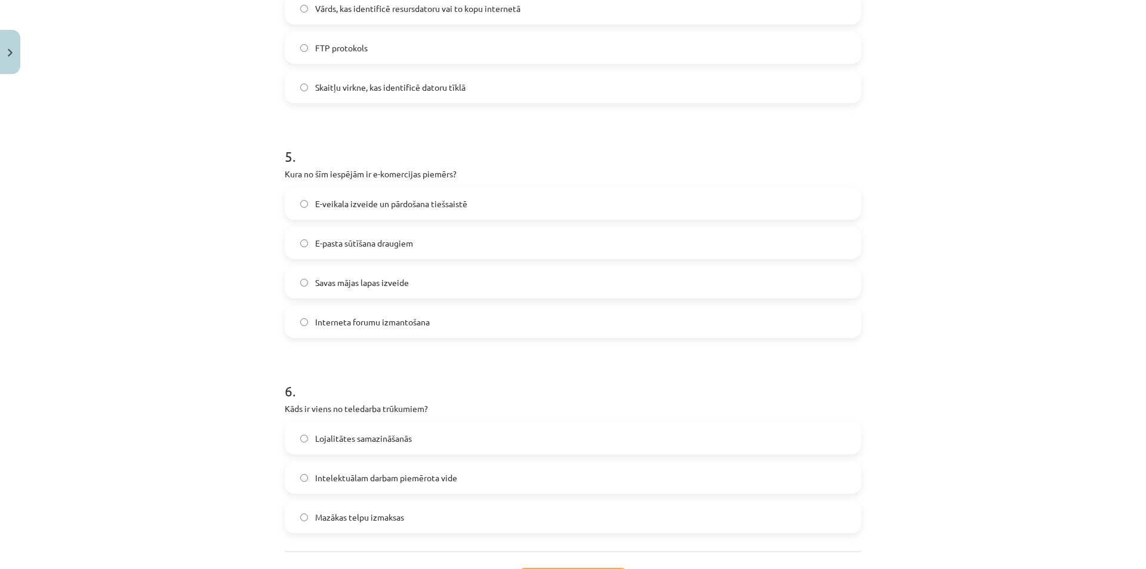
scroll to position [1015, 0]
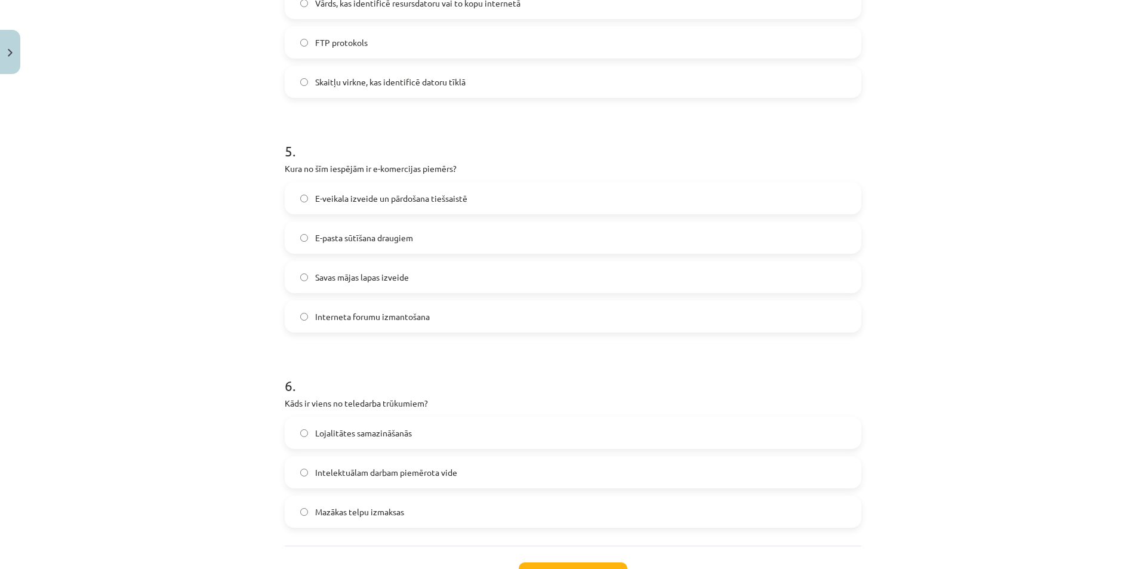
click at [410, 426] on label "Lojalitātes samazināšanās" at bounding box center [573, 433] width 574 height 30
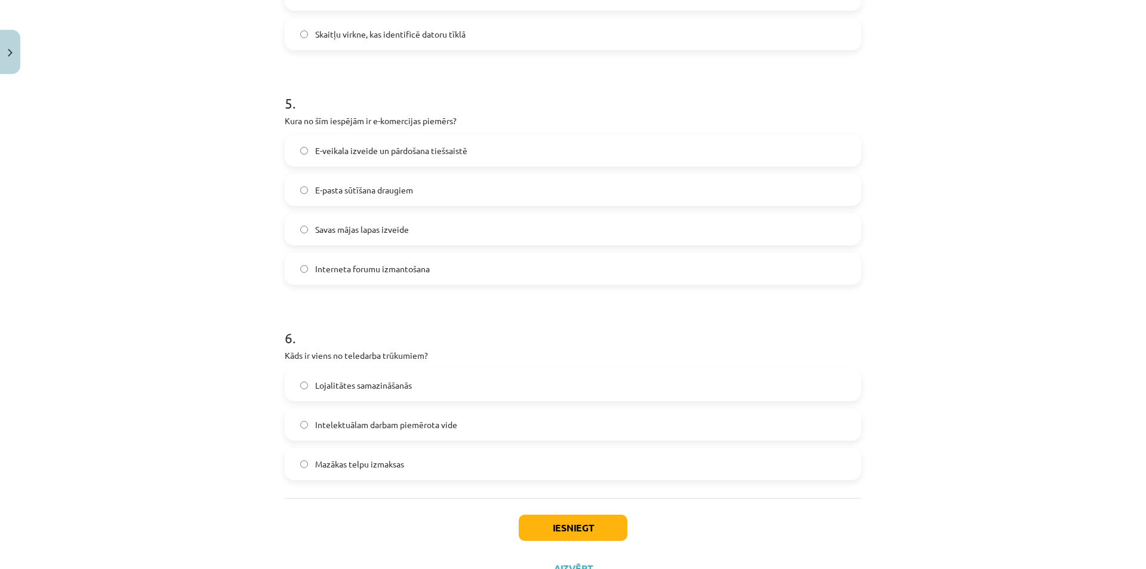
scroll to position [1112, 0]
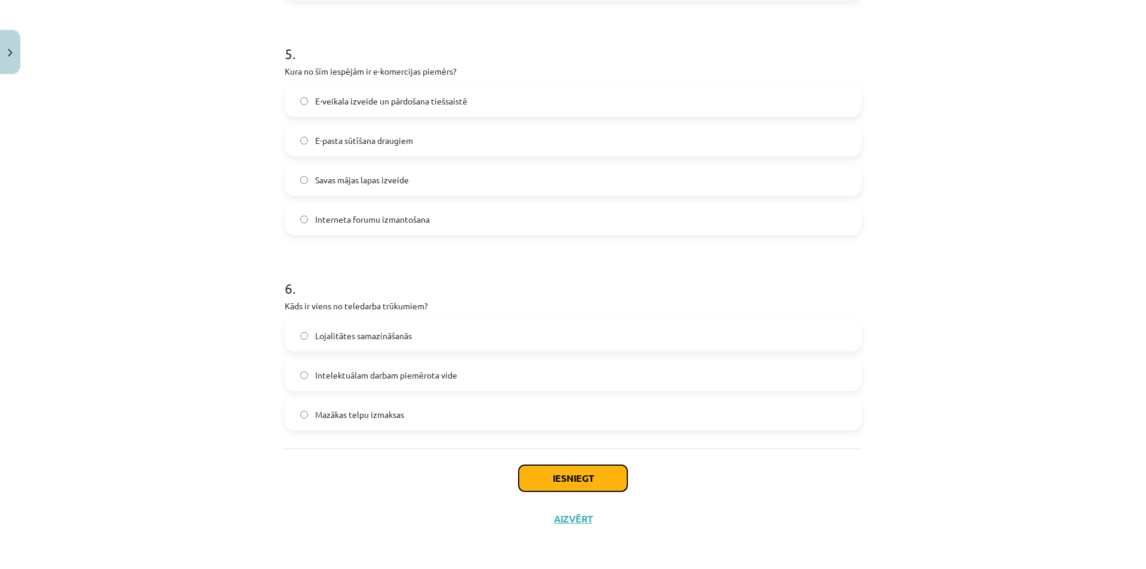
click at [542, 467] on button "Iesniegt" at bounding box center [573, 478] width 109 height 26
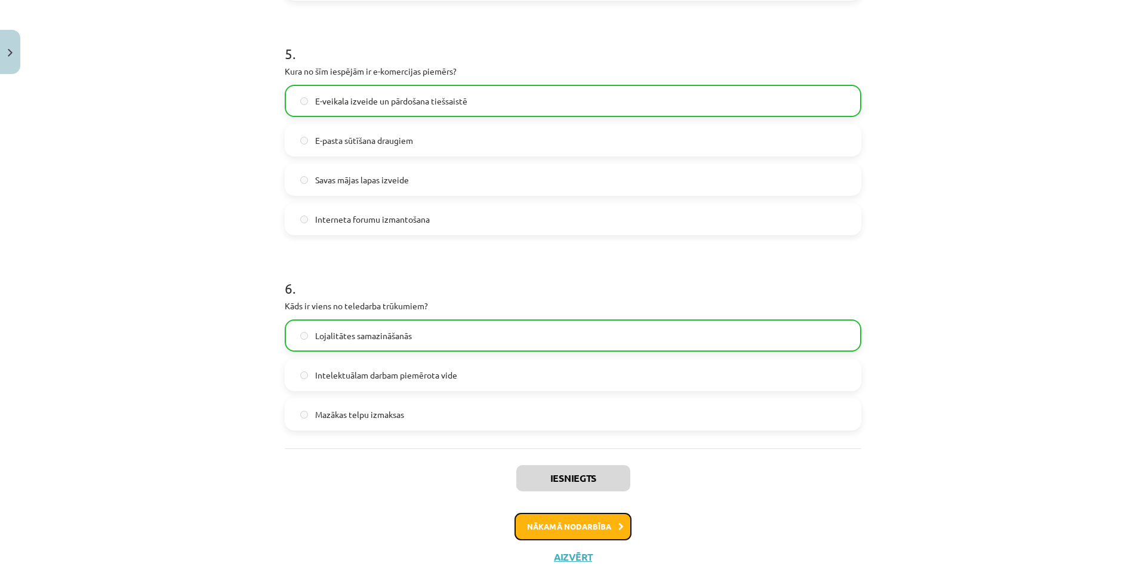
click at [555, 529] on button "Nākamā nodarbība" at bounding box center [572, 526] width 117 height 27
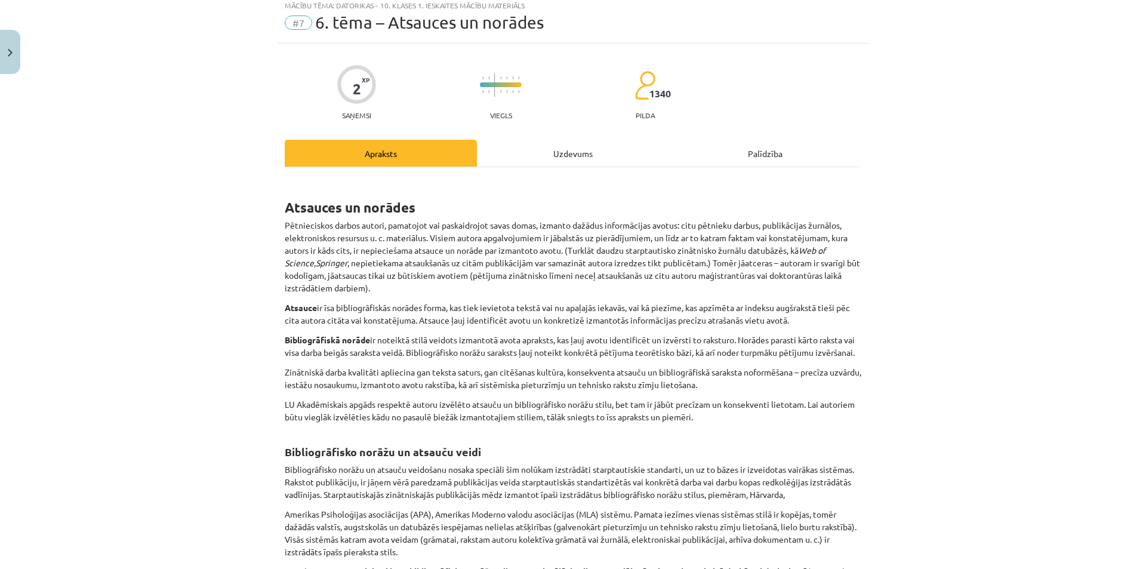
scroll to position [30, 0]
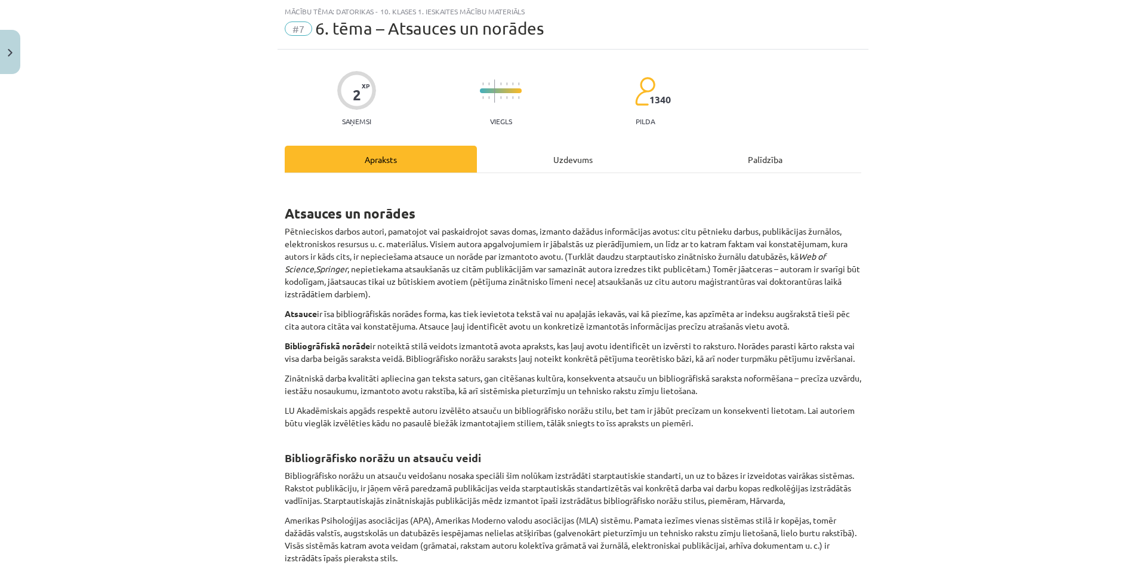
click at [565, 161] on div "Uzdevums" at bounding box center [573, 159] width 192 height 27
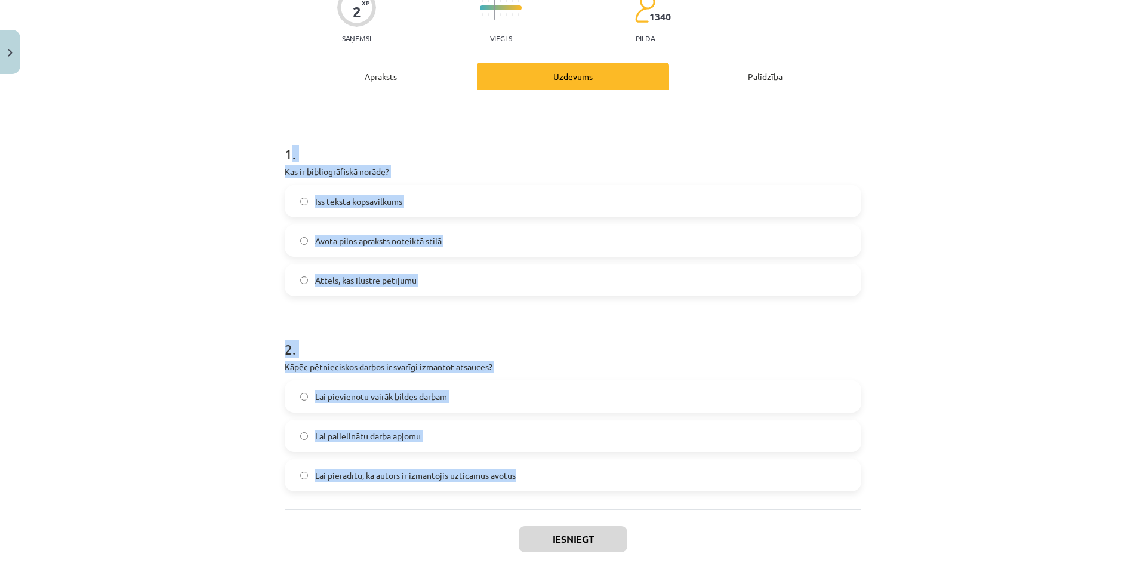
scroll to position [174, 0]
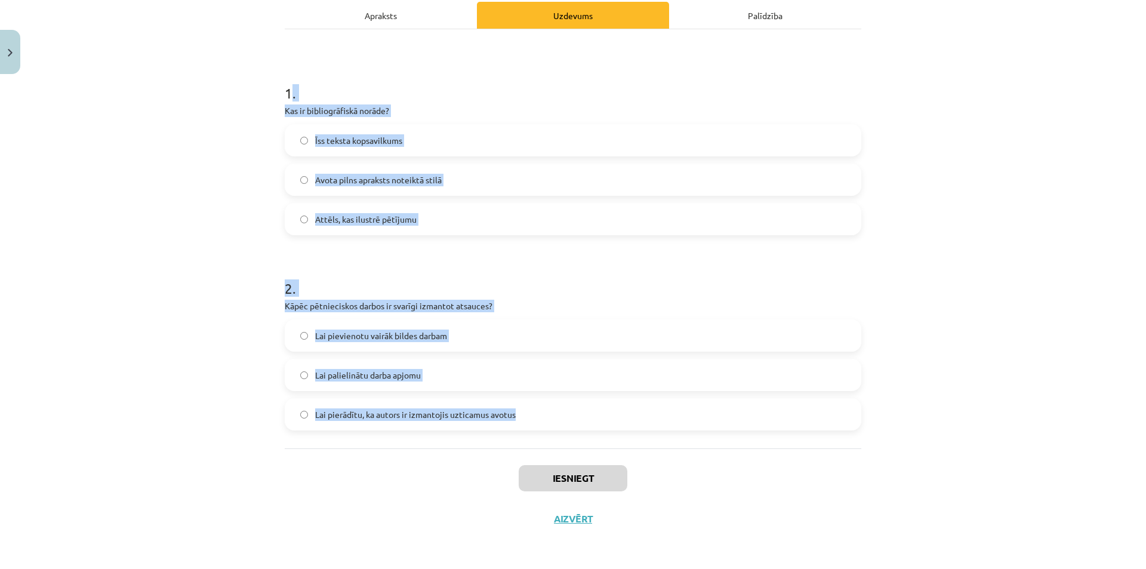
drag, startPoint x: 288, startPoint y: 232, endPoint x: 548, endPoint y: 430, distance: 327.4
click at [548, 430] on div "1 . Kas ir bibliogrāfiskā norāde? Īss teksta kopsavilkums Avota pilns apraksts …" at bounding box center [573, 238] width 577 height 419
click at [1003, 196] on div "Mācību tēma: Datorikas - 10. klases 1. ieskaites mācību materiāls #7 6. tēma – …" at bounding box center [573, 284] width 1146 height 569
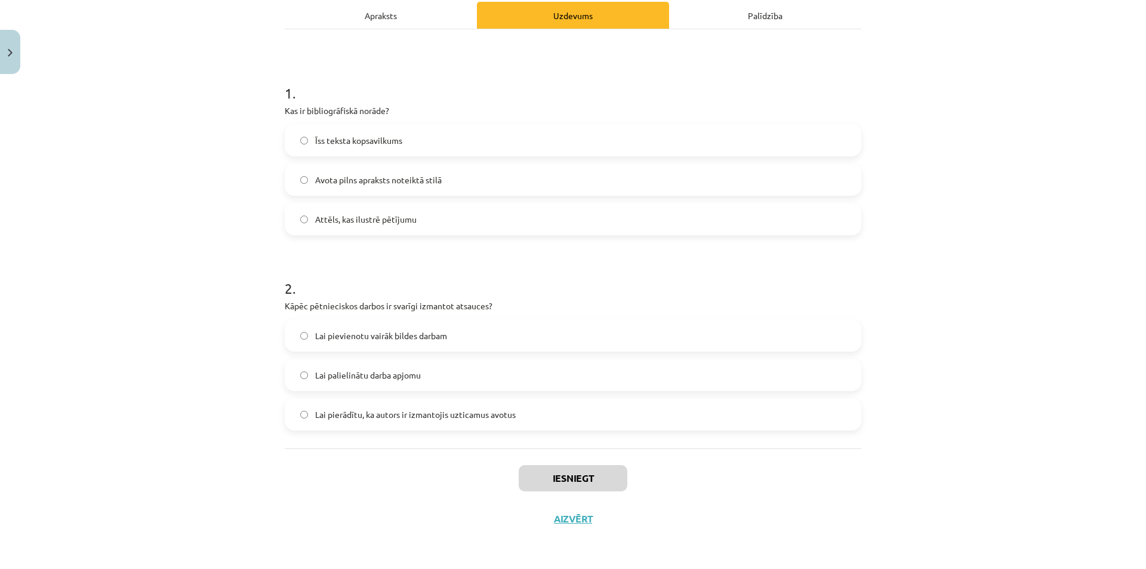
click at [406, 188] on label "Avota pilns apraksts noteiktā stilā" at bounding box center [573, 180] width 574 height 30
drag, startPoint x: 398, startPoint y: 415, endPoint x: 409, endPoint y: 412, distance: 11.9
click at [402, 412] on span "Lai pierādītu, ka autors ir izmantojis uzticamus avotus" at bounding box center [415, 414] width 201 height 13
click at [494, 431] on div "1 . Kas ir bibliogrāfiskā norāde? Īss teksta kopsavilkums Avota pilns apraksts …" at bounding box center [573, 238] width 577 height 419
click at [500, 424] on label "Lai pierādītu, ka autors ir izmantojis uzticamus avotus" at bounding box center [573, 414] width 574 height 30
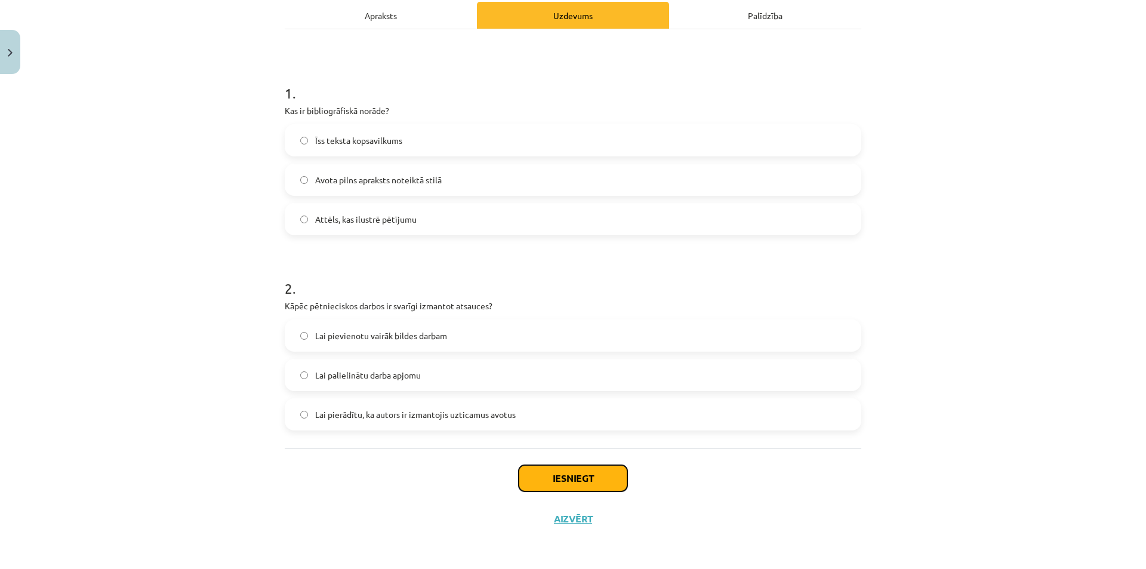
click at [546, 473] on button "Iesniegt" at bounding box center [573, 478] width 109 height 26
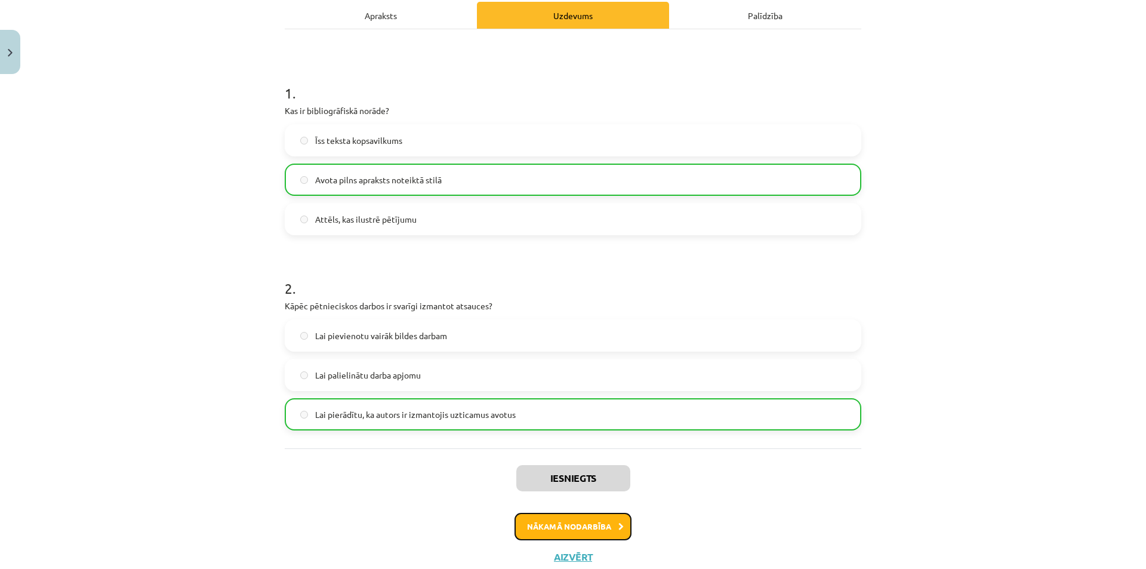
click at [574, 534] on button "Nākamā nodarbība" at bounding box center [572, 526] width 117 height 27
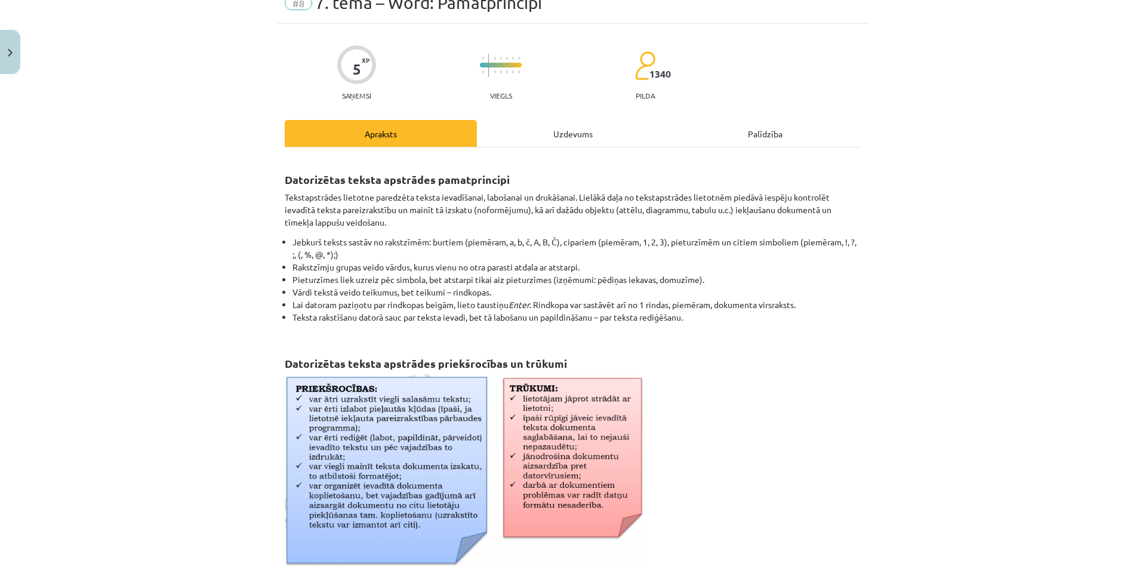
scroll to position [30, 0]
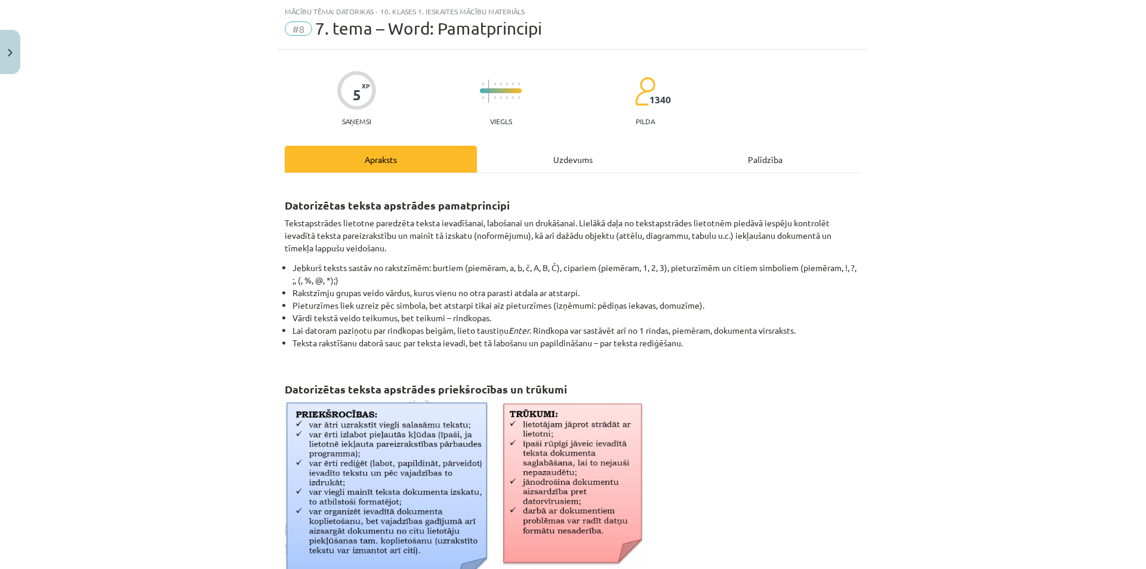
click at [567, 167] on div "Uzdevums" at bounding box center [573, 159] width 192 height 27
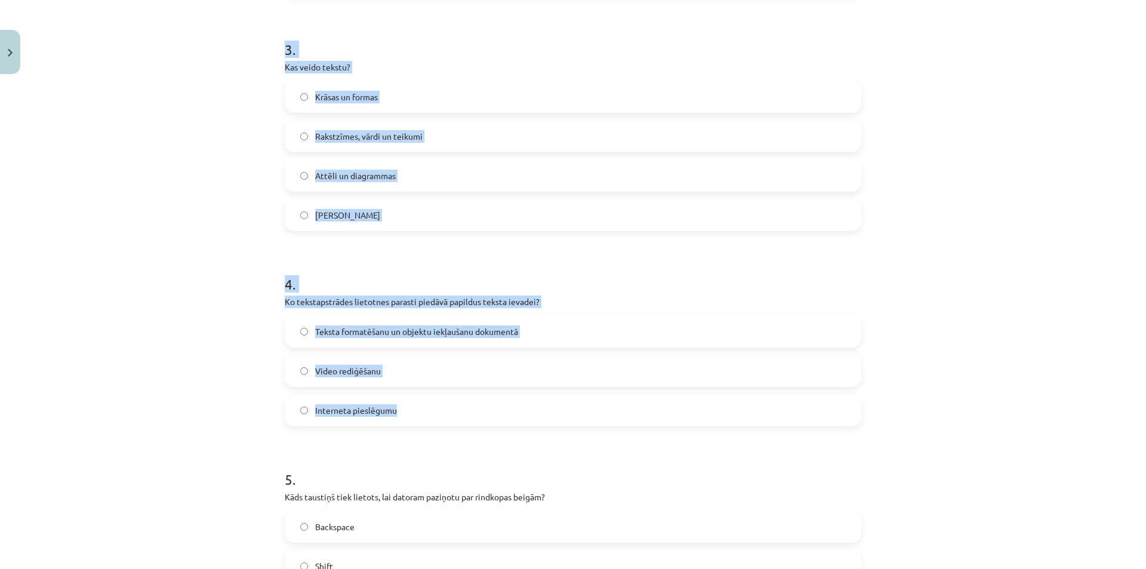
scroll to position [917, 0]
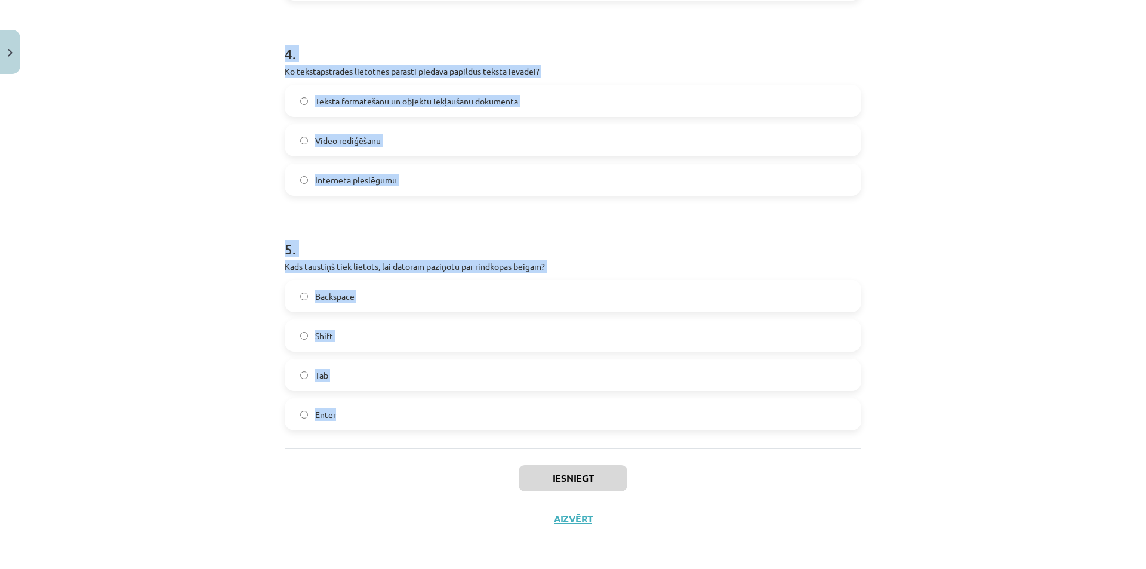
drag, startPoint x: 267, startPoint y: 227, endPoint x: 544, endPoint y: 424, distance: 340.3
click at [544, 424] on div "Mācību tēma: Datorikas - 10. klases 1. ieskaites mācību materiāls #8 7. tema – …" at bounding box center [573, 284] width 1146 height 569
click at [967, 292] on div "Mācību tēma: Datorikas - 10. klases 1. ieskaites mācību materiāls #8 7. tema – …" at bounding box center [573, 284] width 1146 height 569
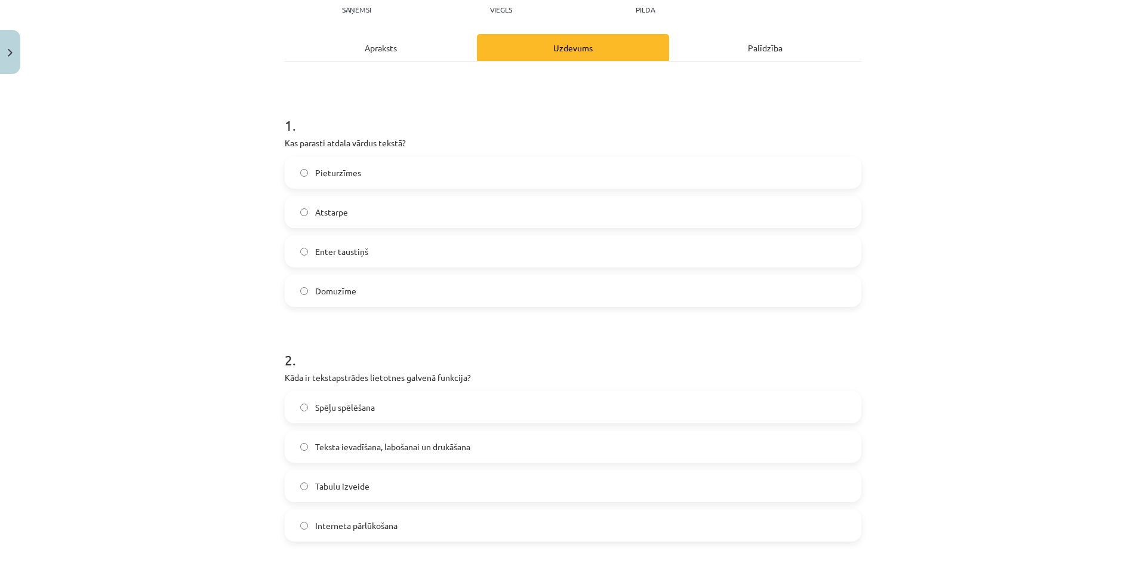
scroll to position [141, 0]
click at [363, 214] on label "Atstarpe" at bounding box center [573, 213] width 574 height 30
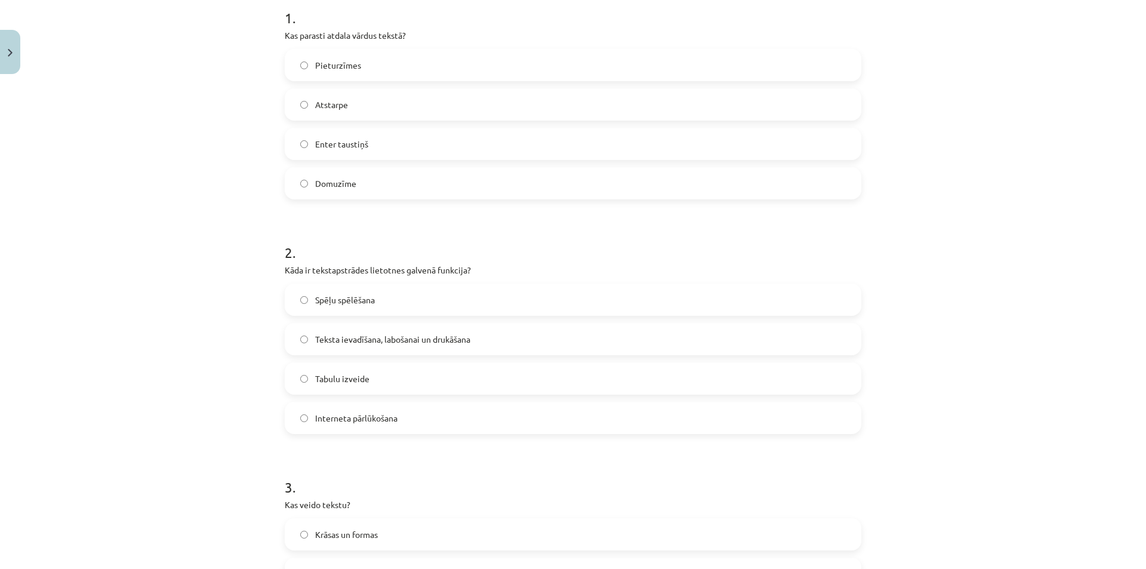
scroll to position [260, 0]
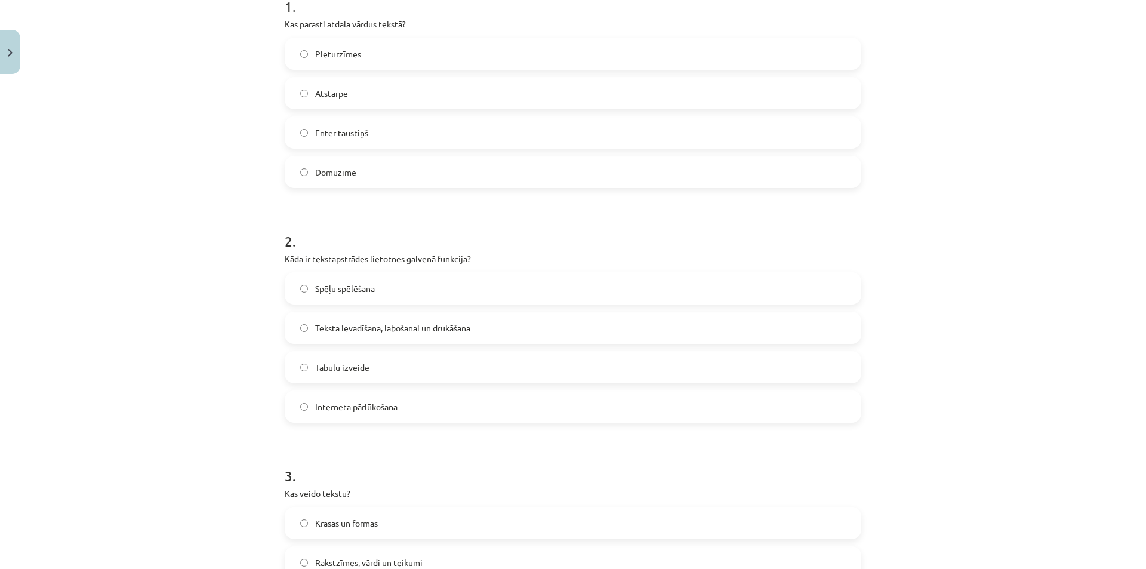
click at [342, 331] on span "Teksta ievadīšana, labošanai un drukāšana" at bounding box center [392, 328] width 155 height 13
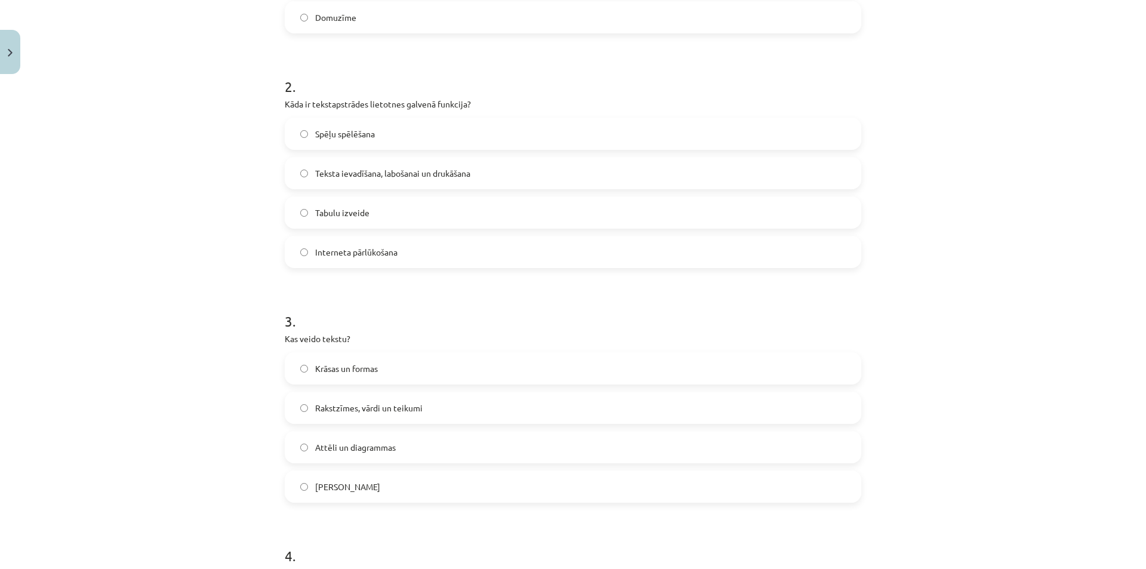
scroll to position [439, 0]
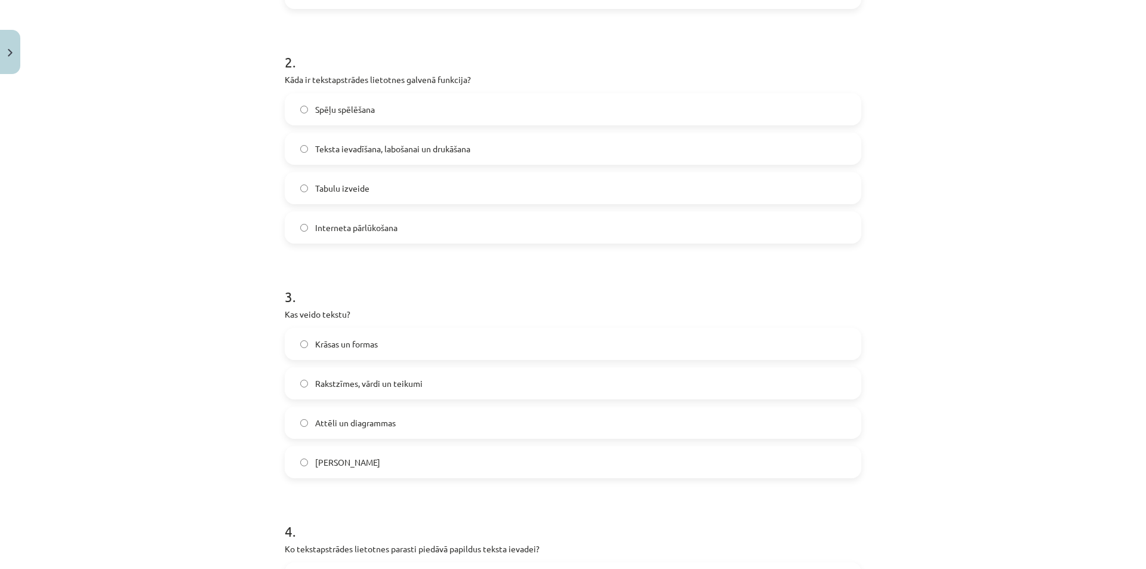
click at [362, 384] on span "Rakstzīmes, vārdi un teikumi" at bounding box center [368, 383] width 107 height 13
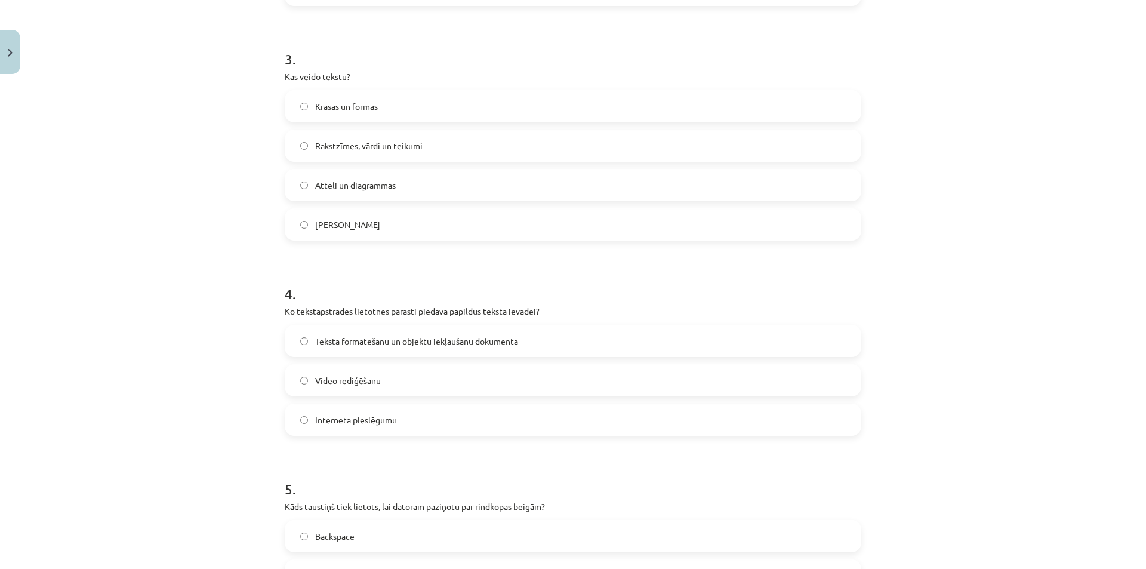
scroll to position [678, 0]
click at [369, 337] on span "Teksta formatēšanu un objektu iekļaušanu dokumentā" at bounding box center [416, 340] width 203 height 13
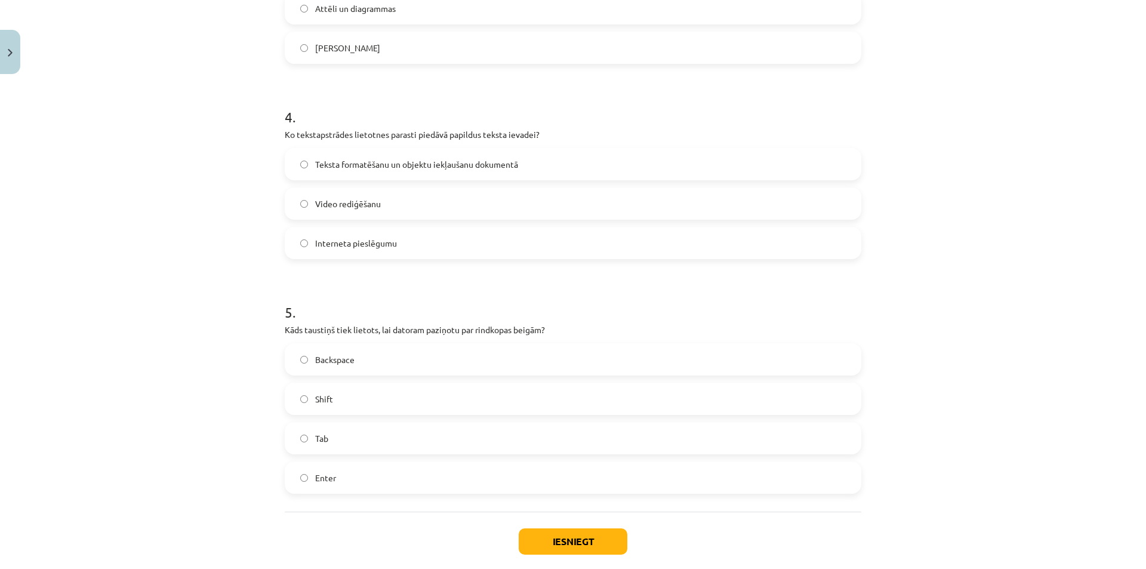
scroll to position [857, 0]
click at [326, 465] on label "Enter" at bounding box center [573, 474] width 574 height 30
click at [546, 530] on button "Iesniegt" at bounding box center [573, 538] width 109 height 26
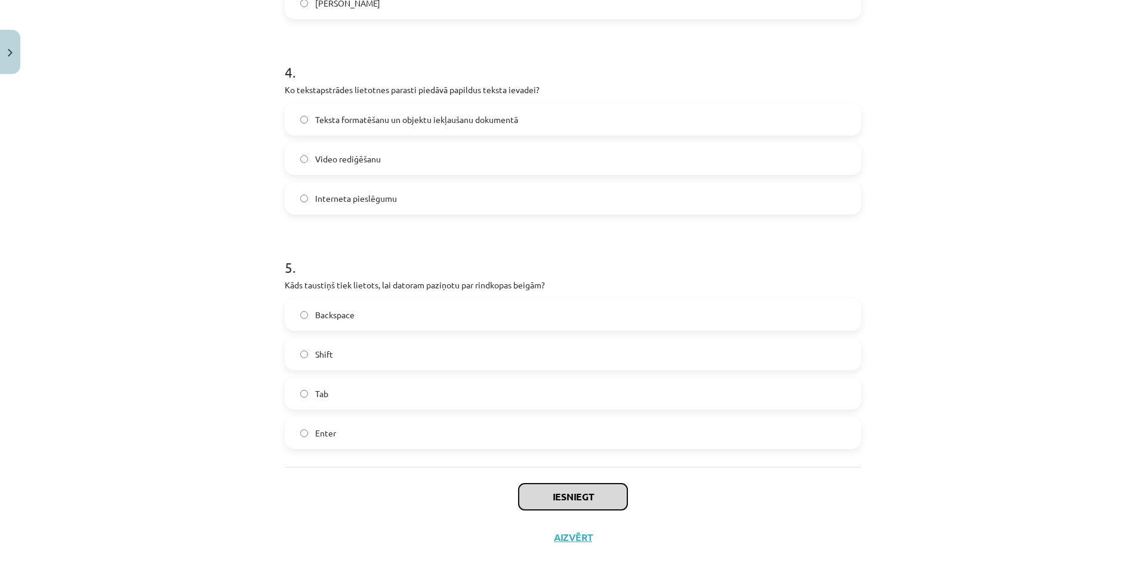
scroll to position [917, 0]
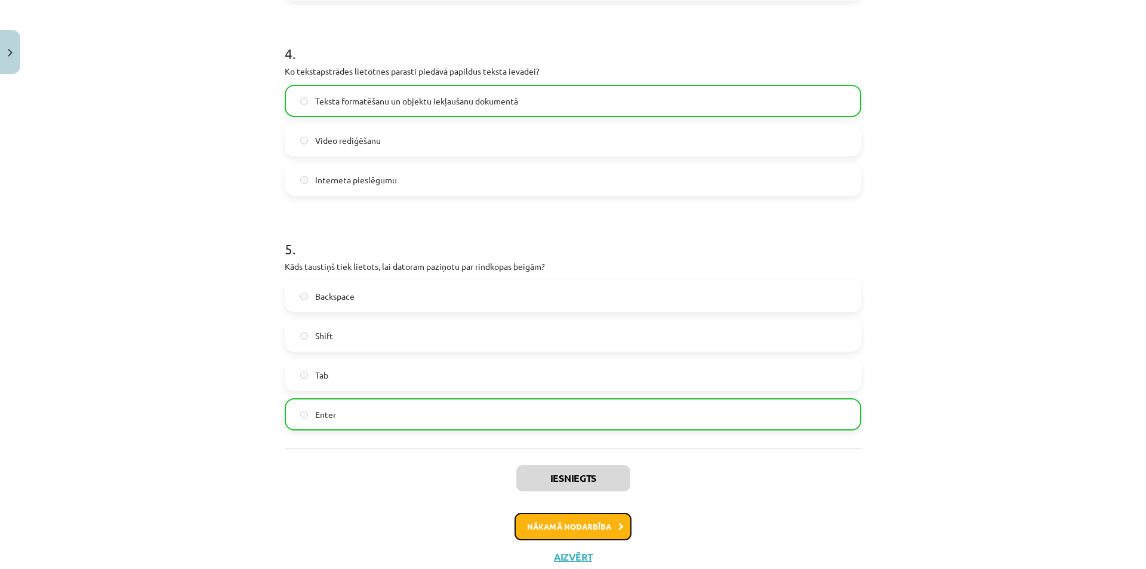
click at [567, 520] on button "Nākamā nodarbība" at bounding box center [572, 526] width 117 height 27
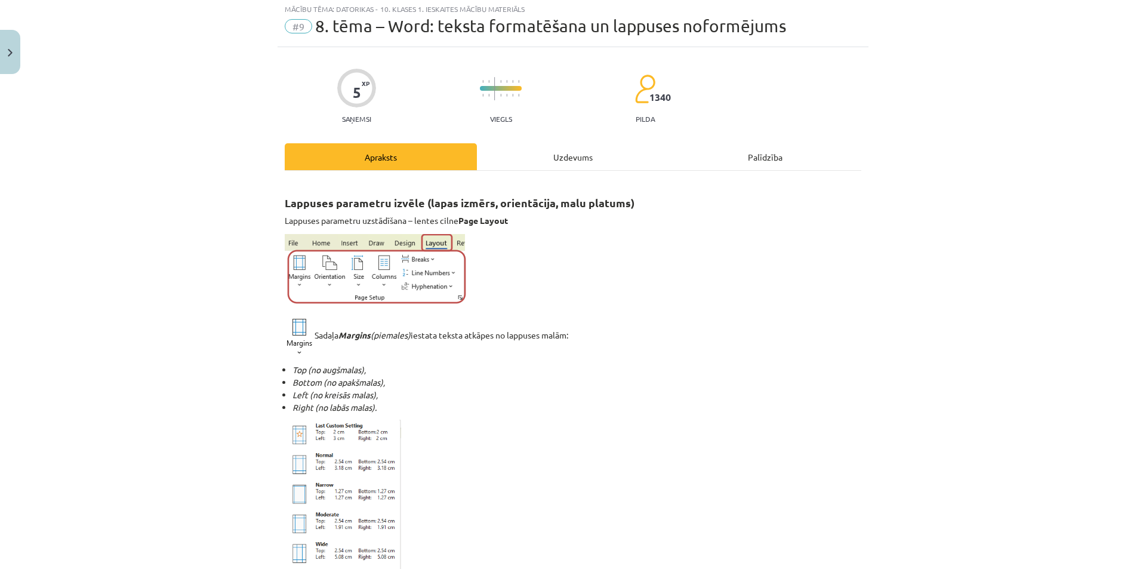
scroll to position [30, 0]
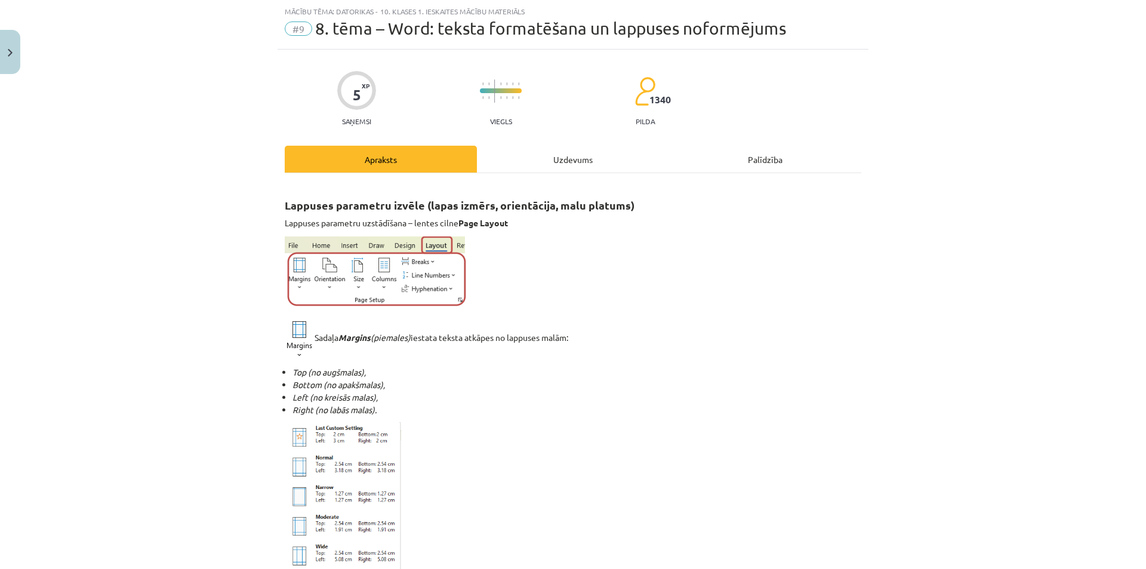
click at [540, 163] on div "Uzdevums" at bounding box center [573, 159] width 192 height 27
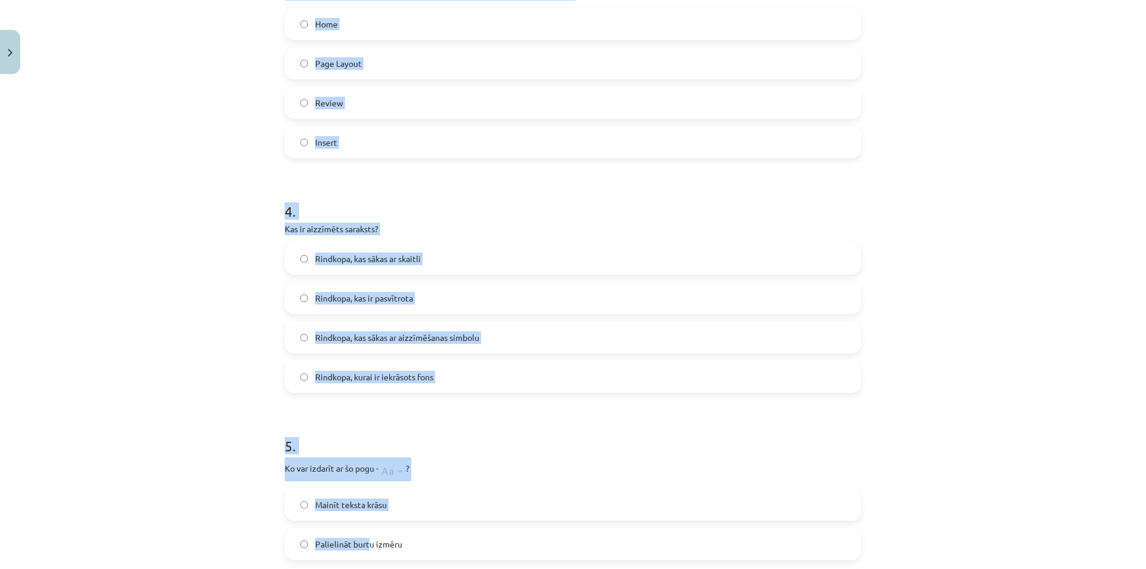
scroll to position [967, 0]
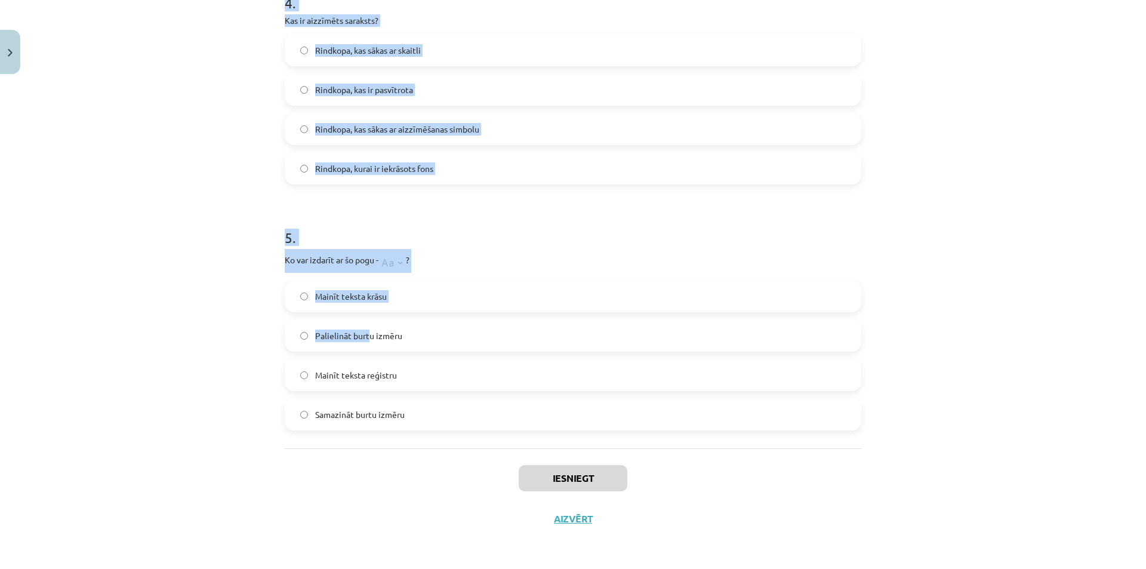
drag, startPoint x: 274, startPoint y: 238, endPoint x: 402, endPoint y: 429, distance: 230.3
click at [1070, 320] on div "Mācību tēma: Datorikas - 10. klases 1. ieskaites mācību materiāls #9 8. tēma – …" at bounding box center [573, 284] width 1146 height 569
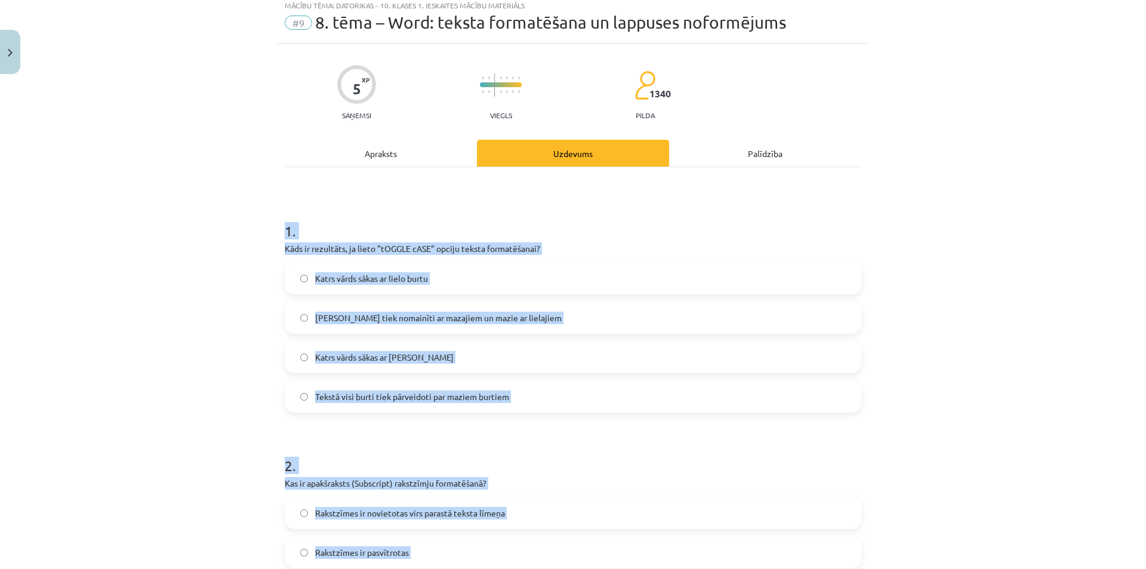
scroll to position [0, 0]
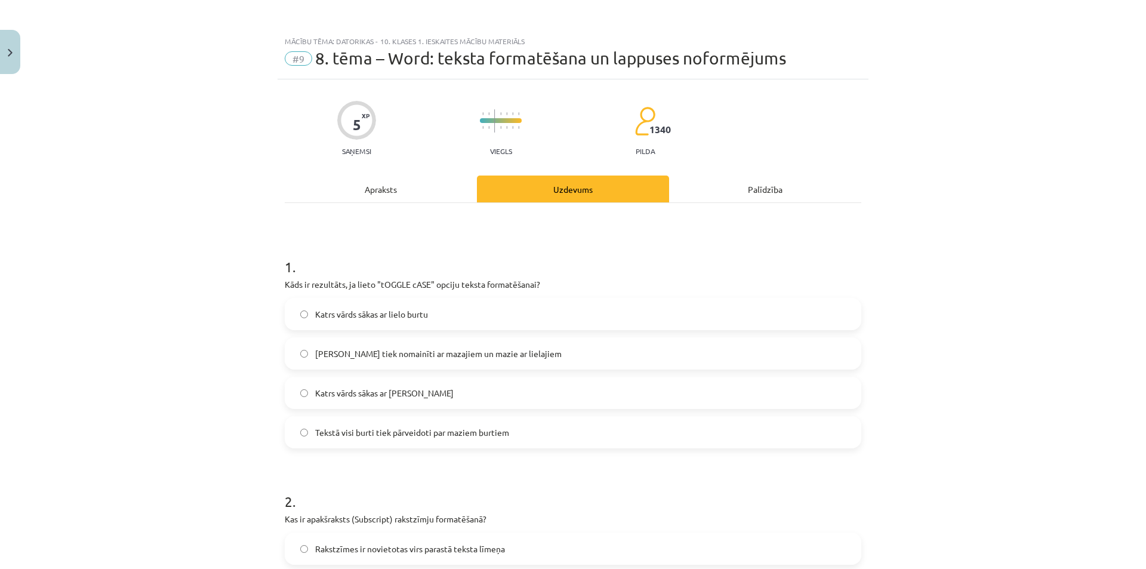
click at [368, 350] on span "[PERSON_NAME] tiek nomainīti ar mazajiem un mazie ar lielajiem" at bounding box center [438, 353] width 246 height 13
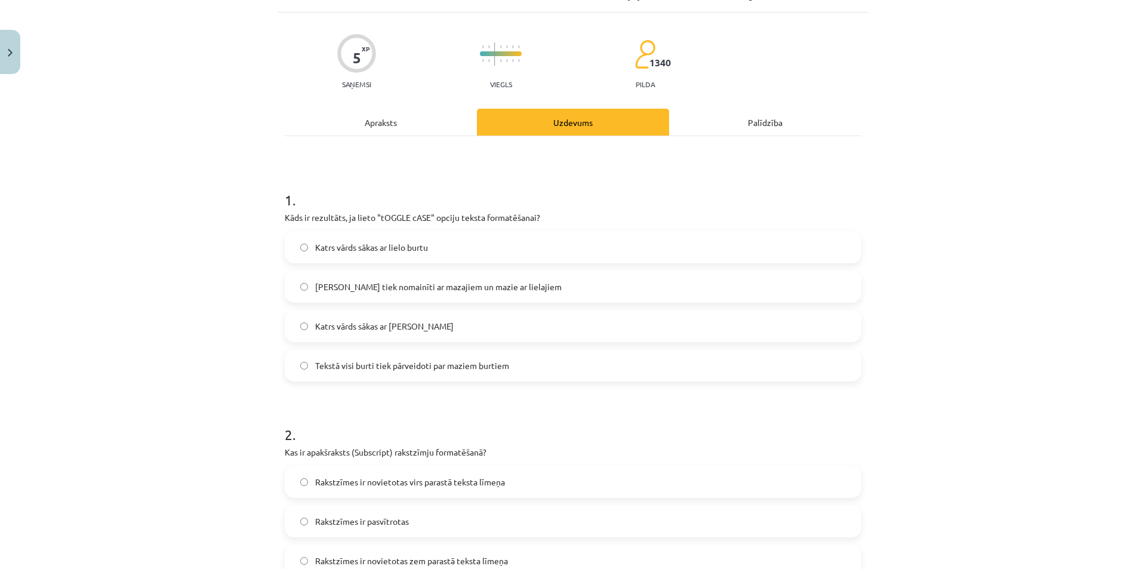
scroll to position [239, 0]
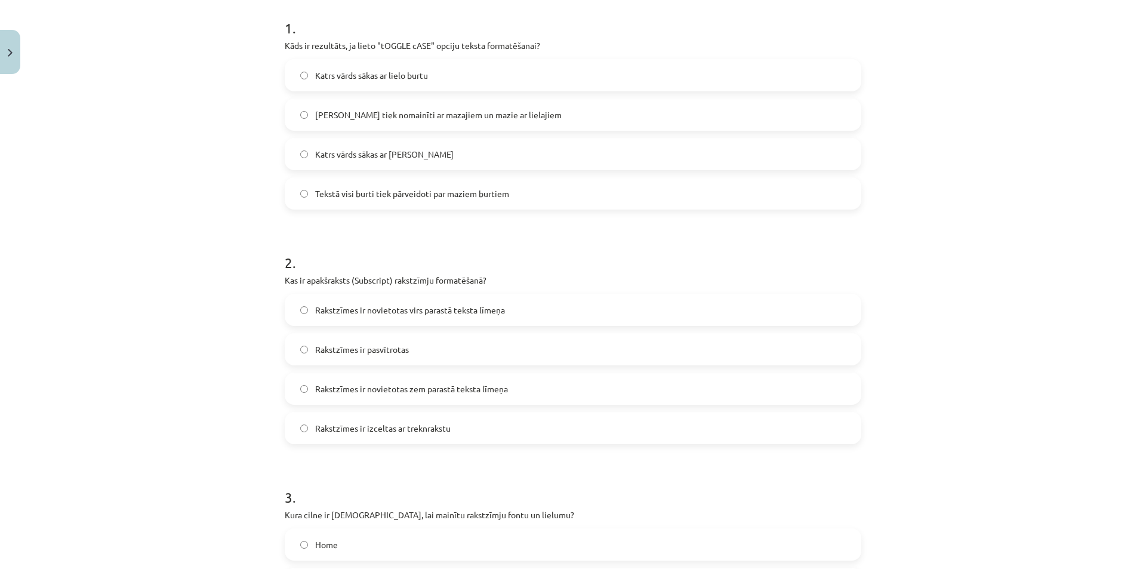
click at [369, 389] on span "Rakstzīmes ir novietotas zem parastā teksta līmeņa" at bounding box center [411, 389] width 193 height 13
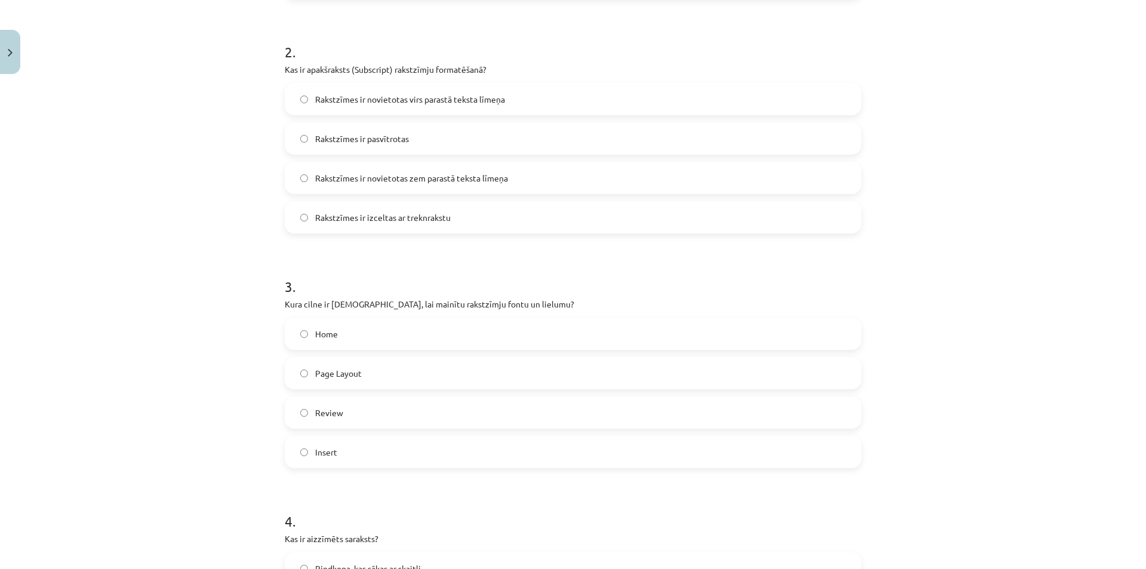
scroll to position [477, 0]
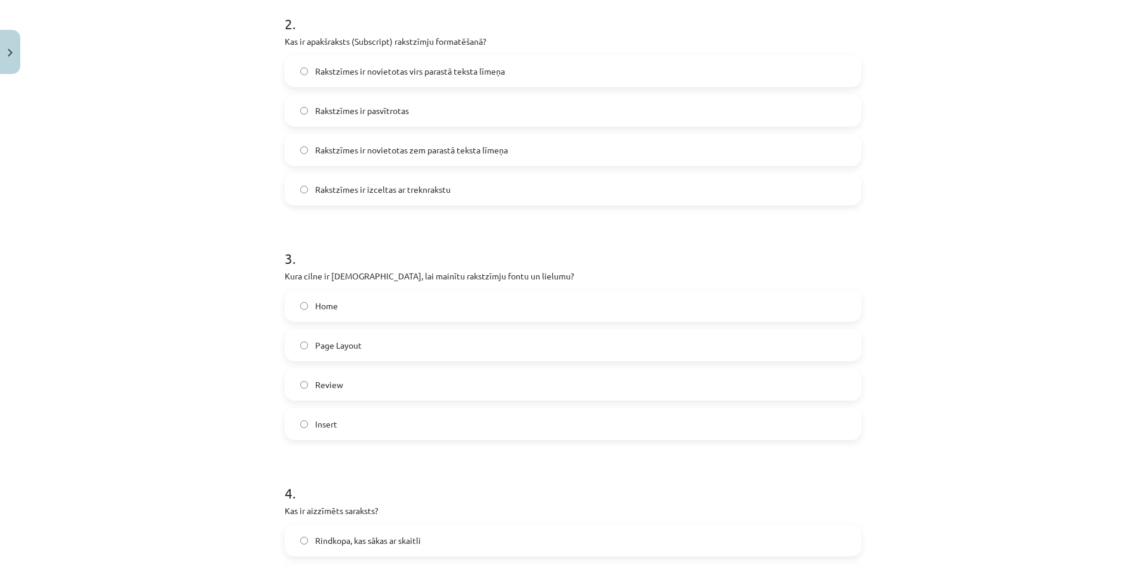
click at [362, 311] on label "Home" at bounding box center [573, 306] width 574 height 30
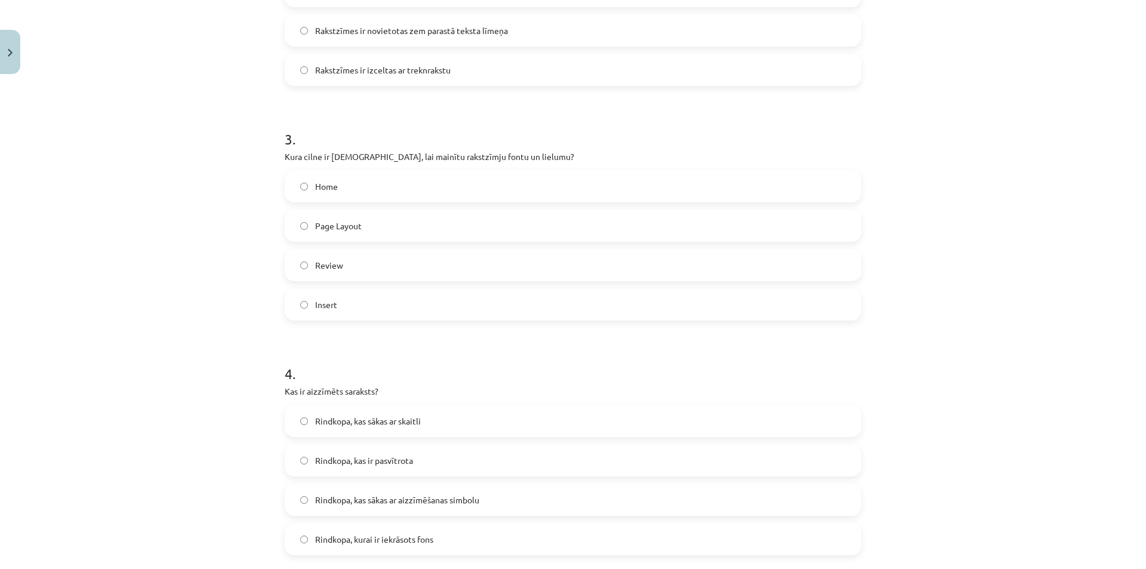
scroll to position [657, 0]
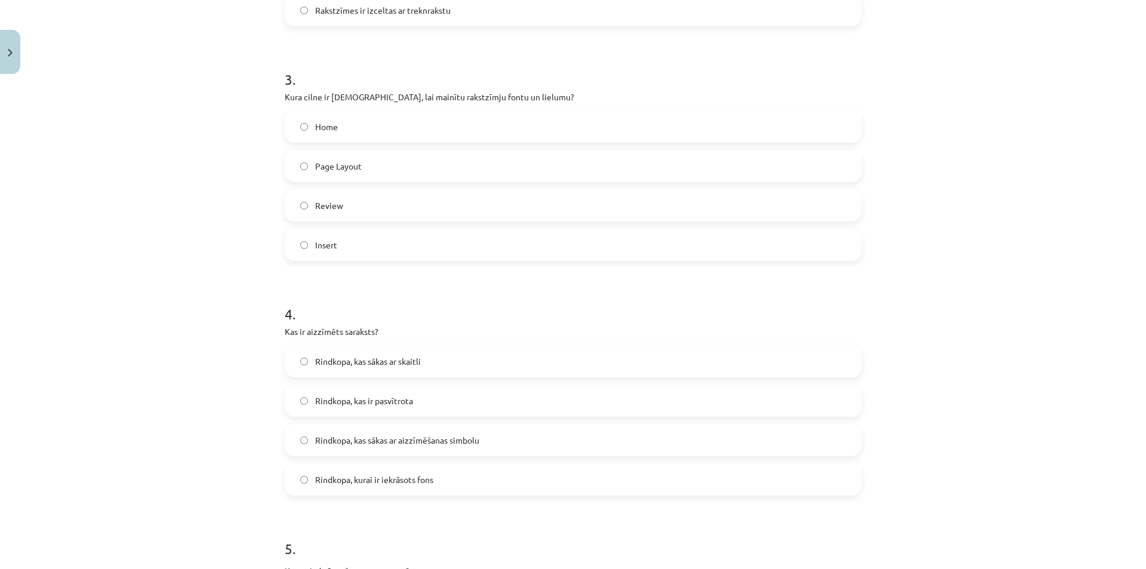
click at [399, 445] on span "Rindkopa, kas sākas ar aizzīmēšanas simbolu" at bounding box center [397, 440] width 164 height 13
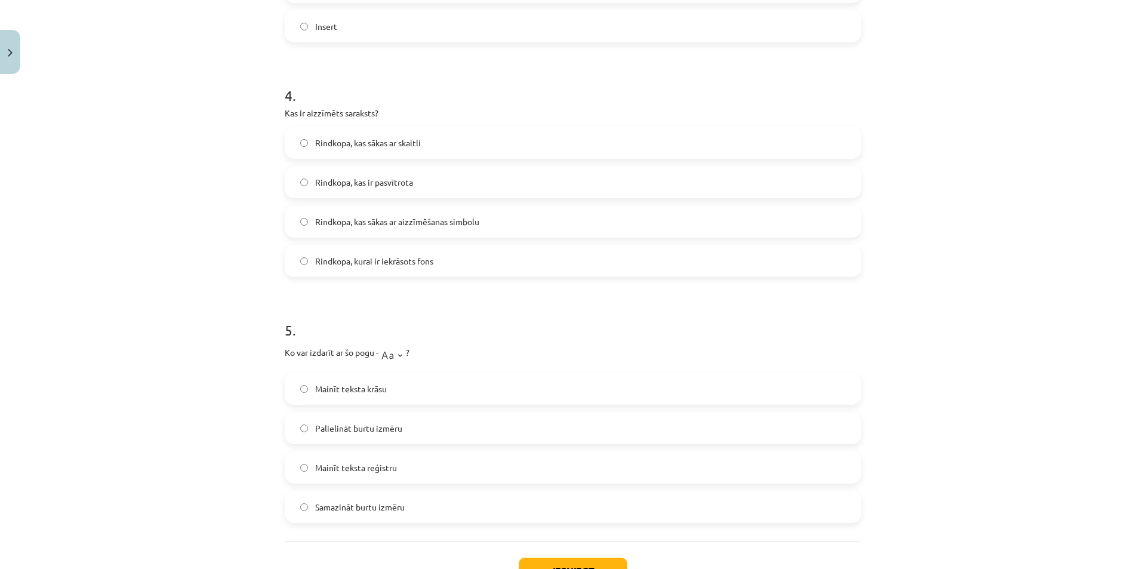
scroll to position [895, 0]
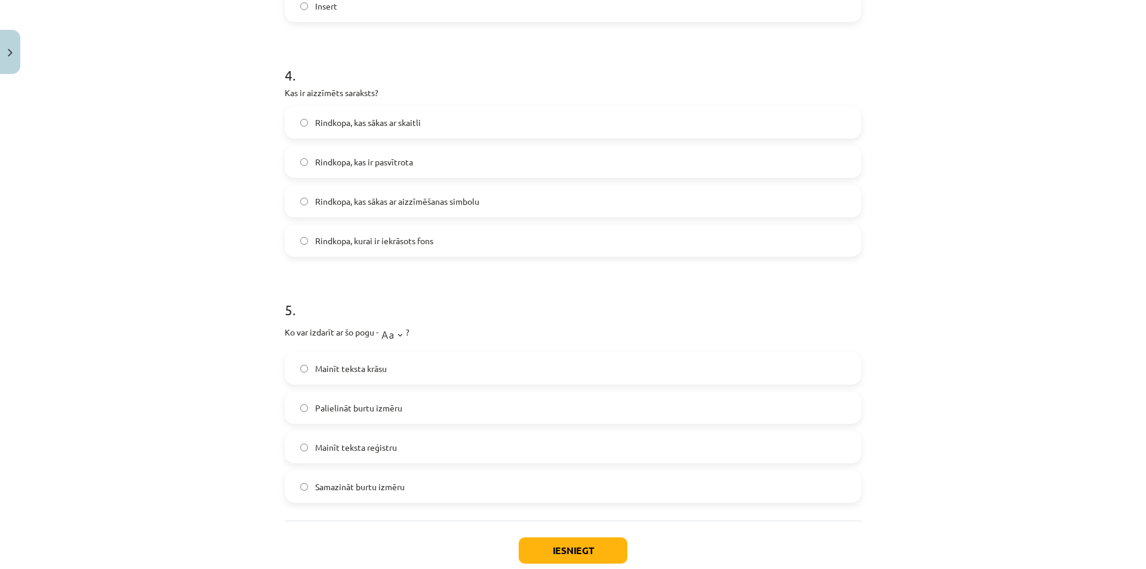
click at [396, 444] on label "Mainīt teksta reģistru" at bounding box center [573, 447] width 574 height 30
click at [566, 555] on button "Iesniegt" at bounding box center [573, 550] width 109 height 26
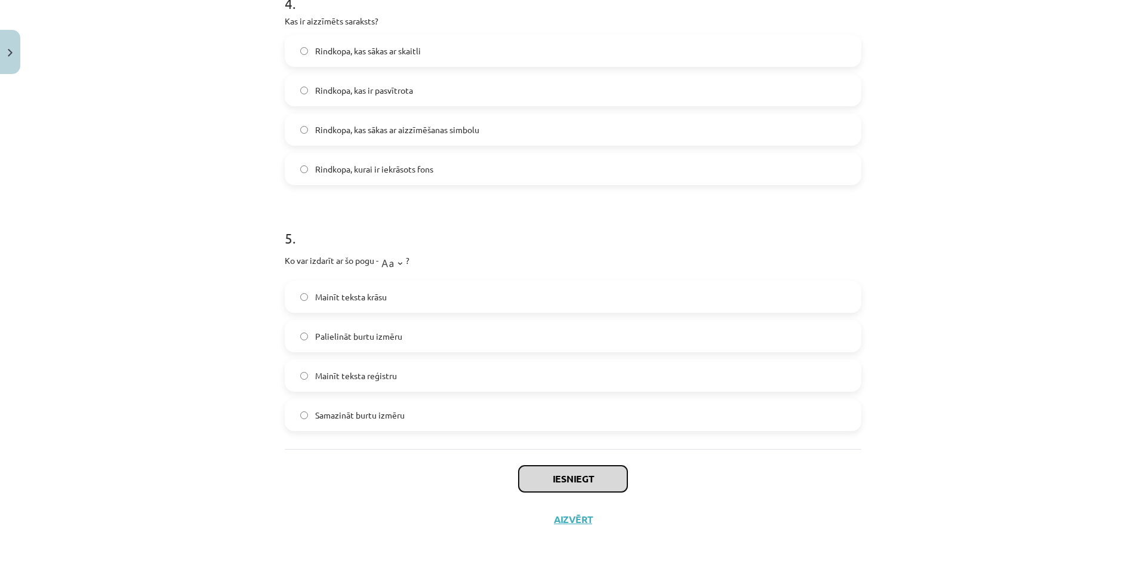
scroll to position [967, 0]
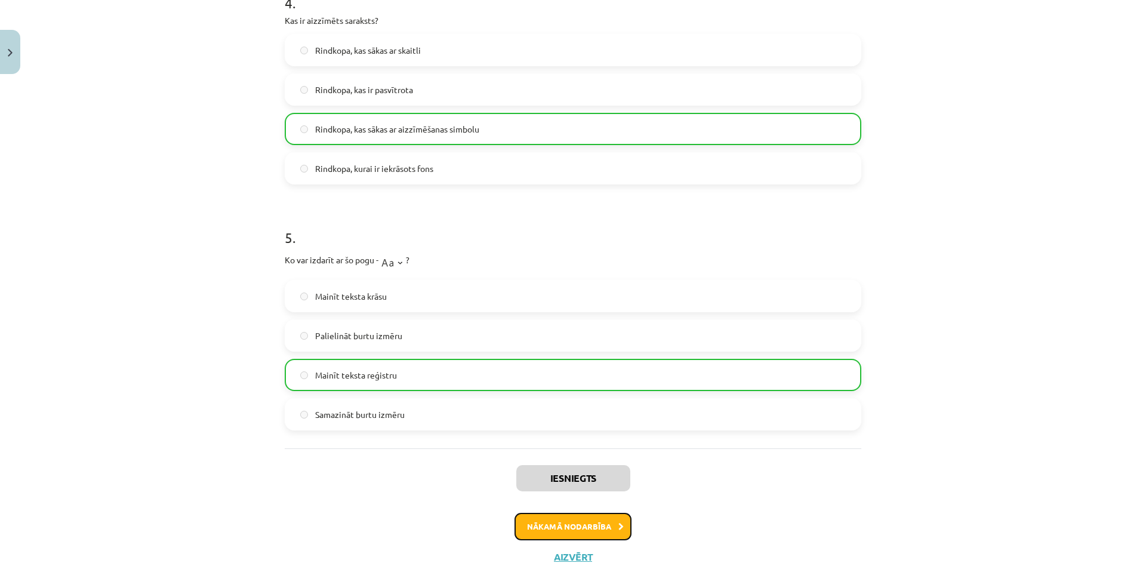
click at [616, 538] on button "Nākamā nodarbība" at bounding box center [572, 526] width 117 height 27
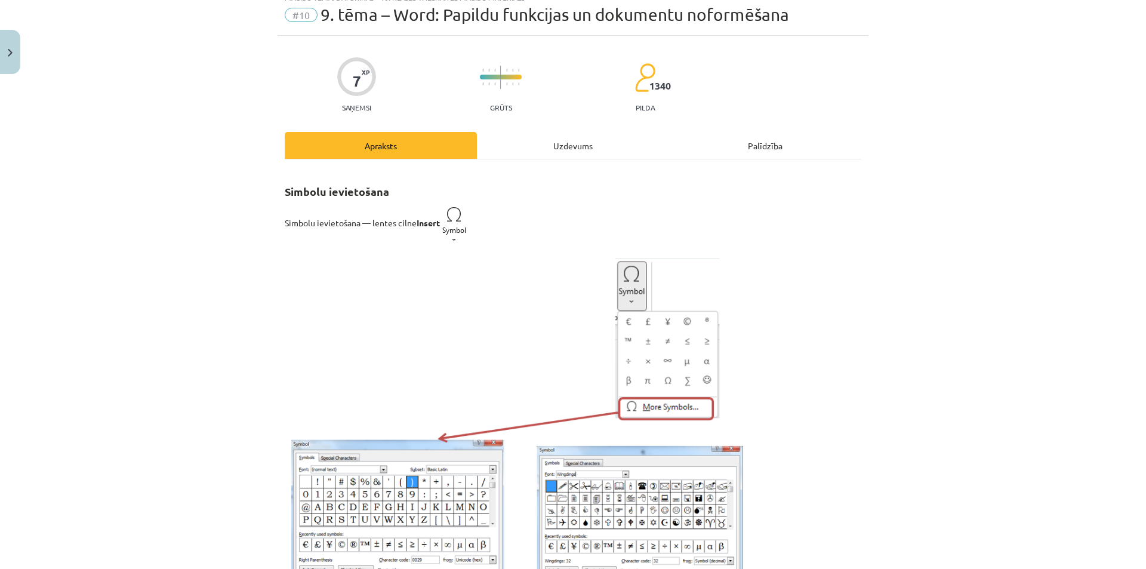
scroll to position [30, 0]
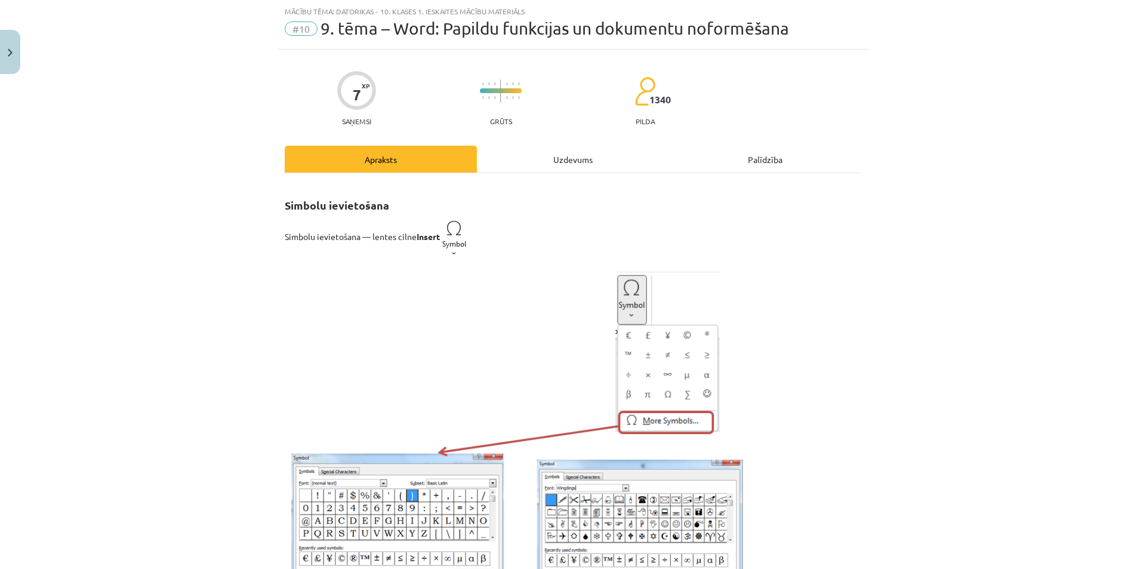
click at [548, 164] on div "Uzdevums" at bounding box center [573, 159] width 192 height 27
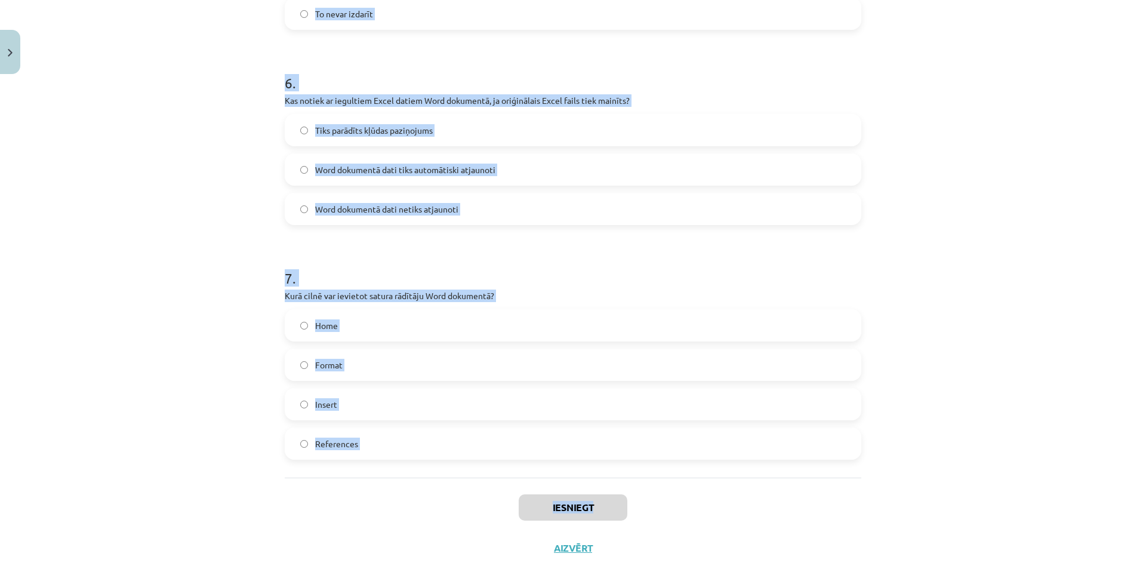
scroll to position [1346, 0]
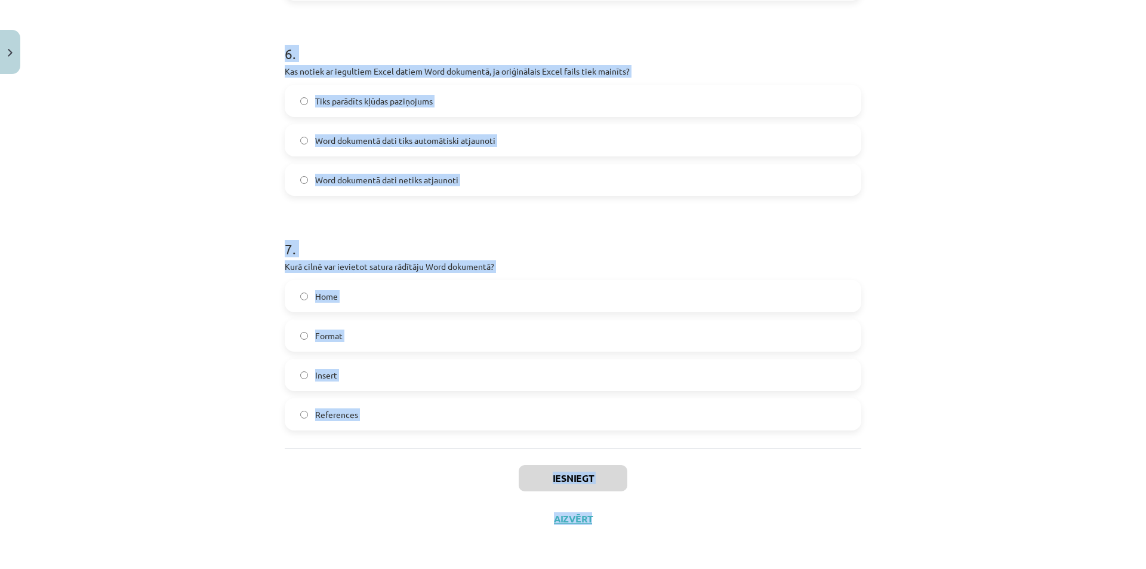
drag, startPoint x: 266, startPoint y: 234, endPoint x: 578, endPoint y: 488, distance: 402.7
click at [640, 500] on div "Mācību tēma: Datorikas - 10. klases 1. ieskaites mācību materiāls #10 9. tēma –…" at bounding box center [573, 284] width 1146 height 569
click at [1056, 422] on div "Mācību tēma: Datorikas - 10. klases 1. ieskaites mācību materiāls #10 9. tēma –…" at bounding box center [573, 284] width 1146 height 569
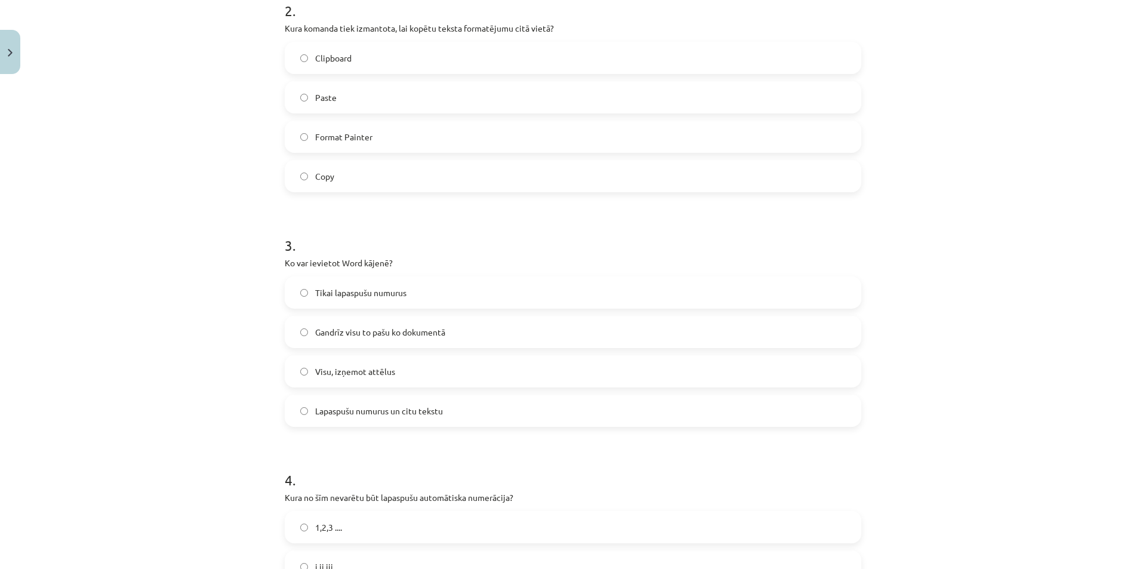
scroll to position [0, 0]
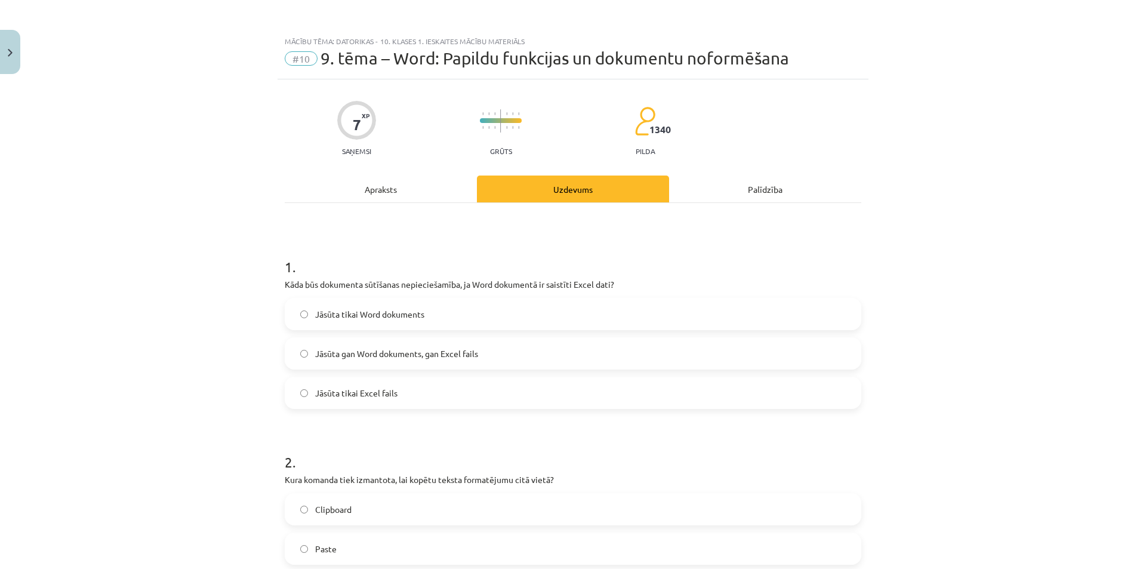
click at [635, 353] on label "Jāsūta gan Word dokuments, gan Excel fails" at bounding box center [573, 353] width 574 height 30
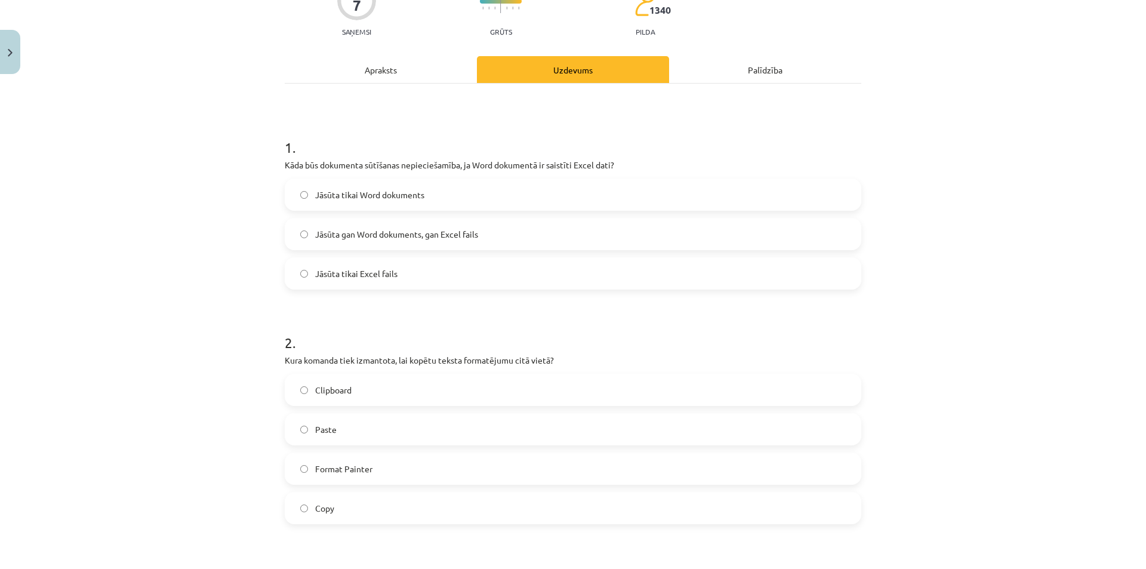
click at [461, 470] on label "Format Painter" at bounding box center [573, 469] width 574 height 30
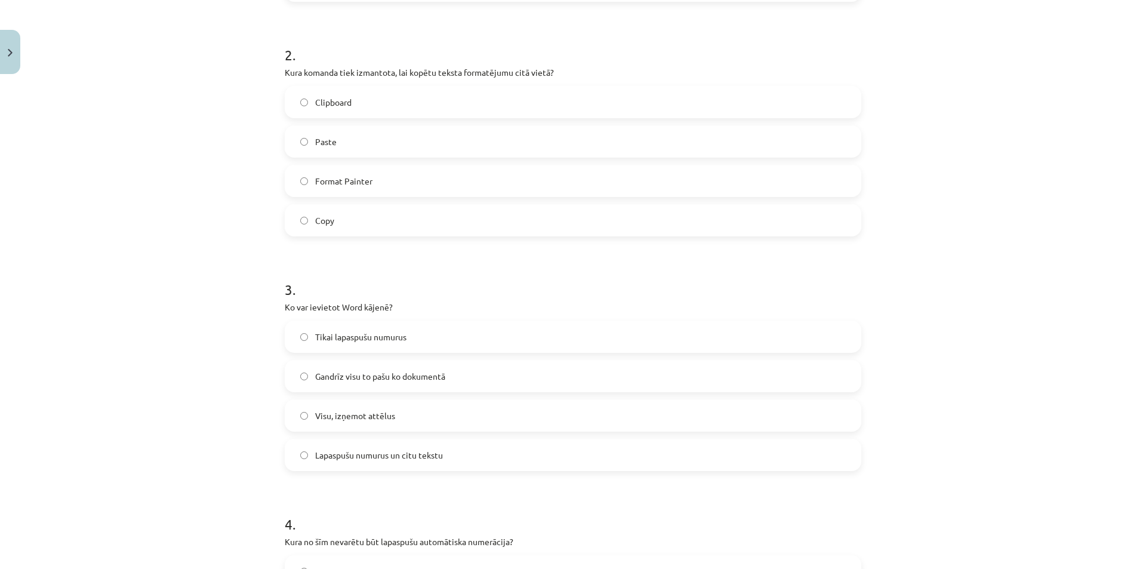
scroll to position [418, 0]
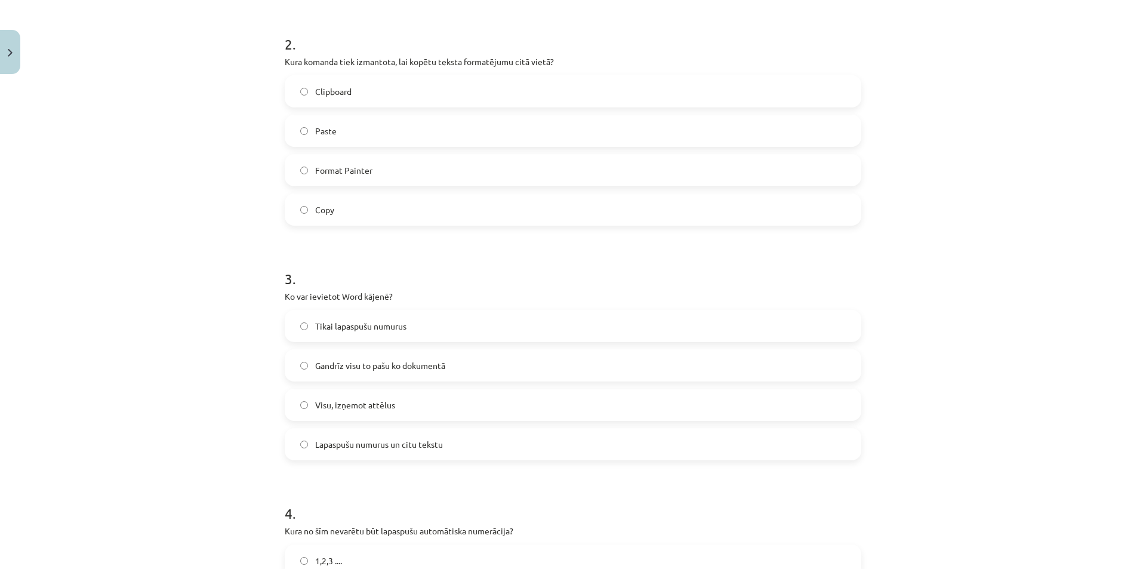
click at [389, 366] on span "Gandrīz visu to pašu ko dokumentā" at bounding box center [380, 365] width 130 height 13
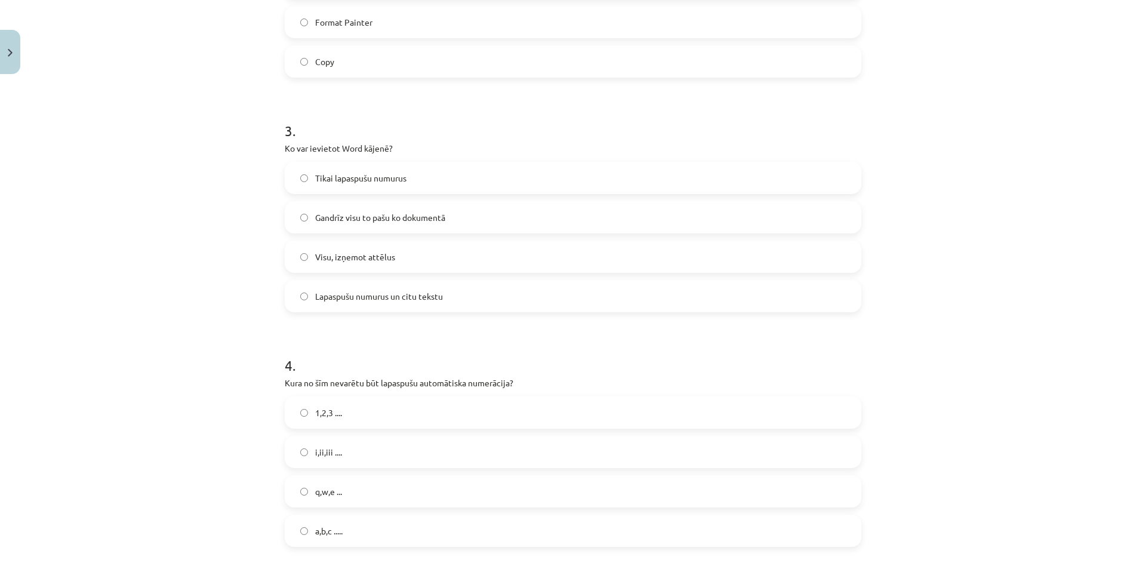
scroll to position [597, 0]
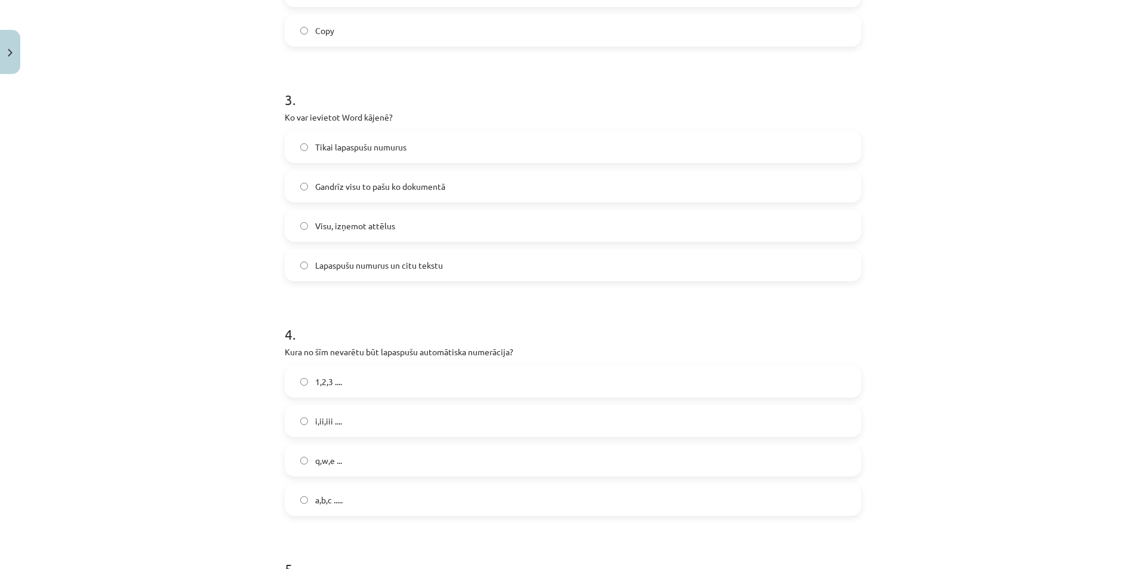
click at [351, 461] on label "q,w,e ..." at bounding box center [573, 460] width 574 height 30
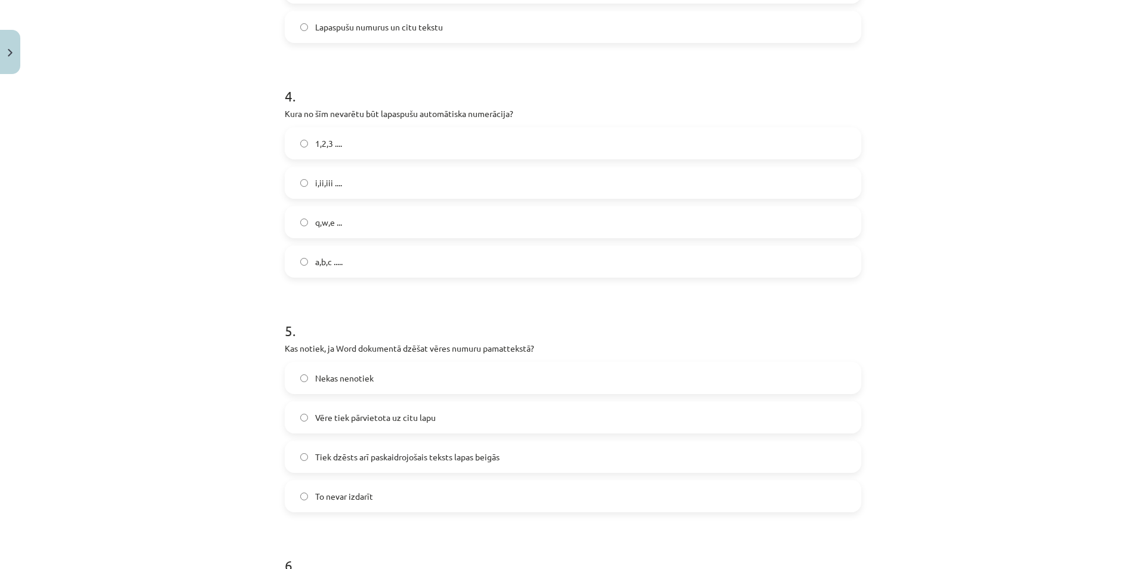
scroll to position [836, 0]
click at [375, 459] on span "Tiek dzēsts arī paskaidrojošais teksts lapas beigās" at bounding box center [407, 456] width 184 height 13
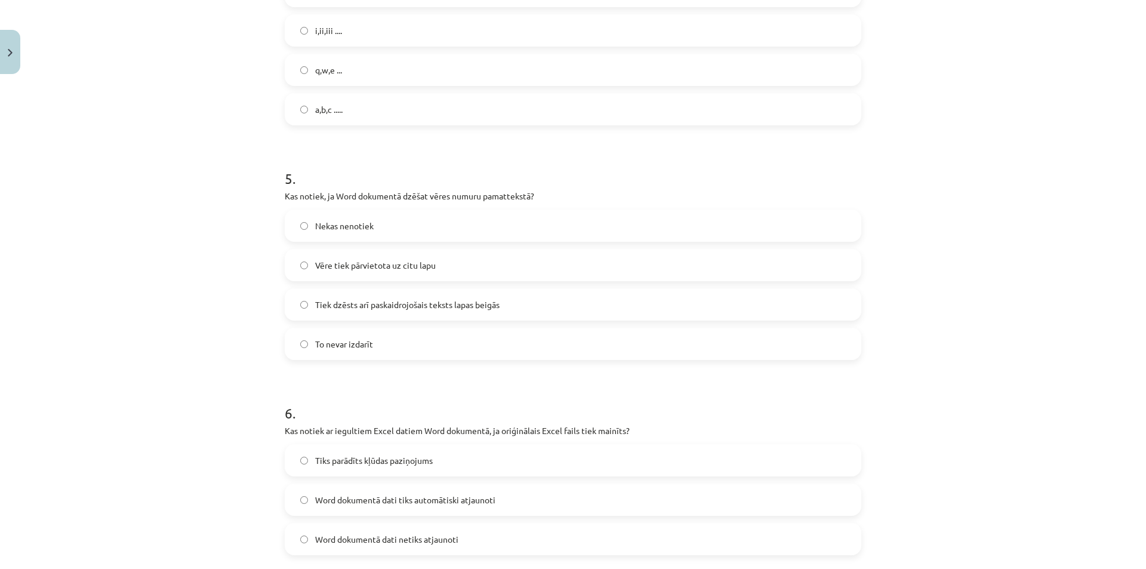
scroll to position [1015, 0]
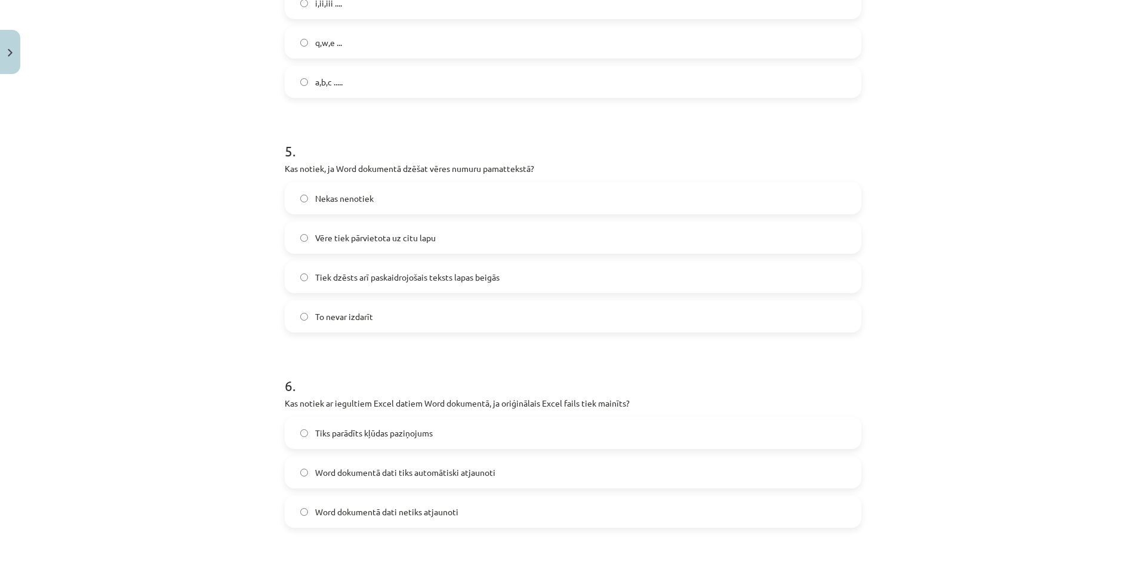
click at [364, 472] on span "Word dokumentā dati tiks automātiski atjaunoti" at bounding box center [405, 472] width 180 height 13
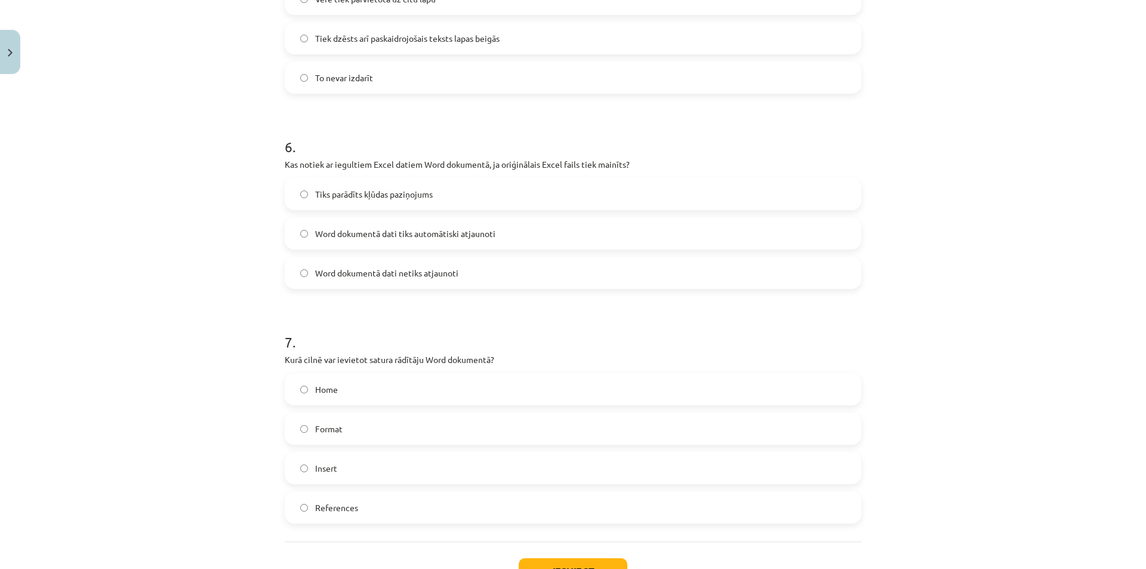
click at [356, 506] on label "References" at bounding box center [573, 507] width 574 height 30
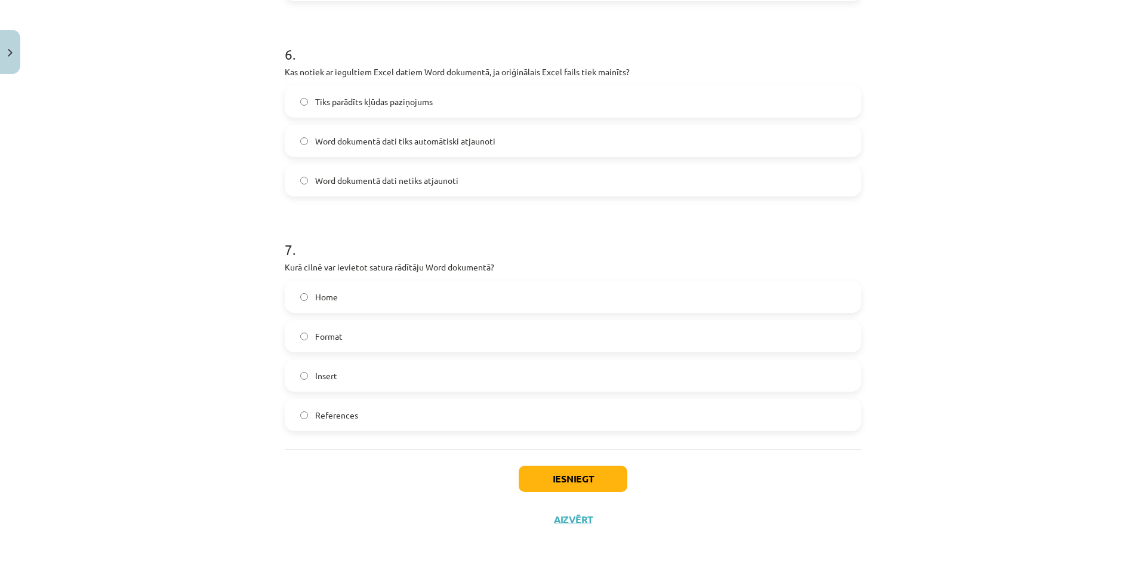
scroll to position [1346, 0]
click at [568, 485] on button "Iesniegt" at bounding box center [573, 478] width 109 height 26
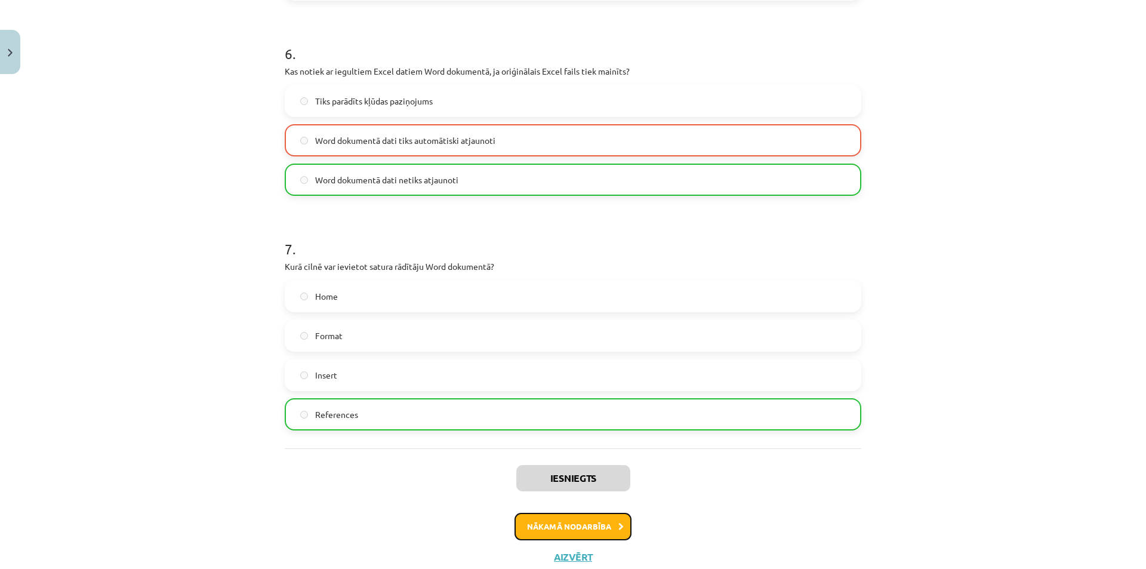
click at [605, 518] on button "Nākamā nodarbība" at bounding box center [572, 526] width 117 height 27
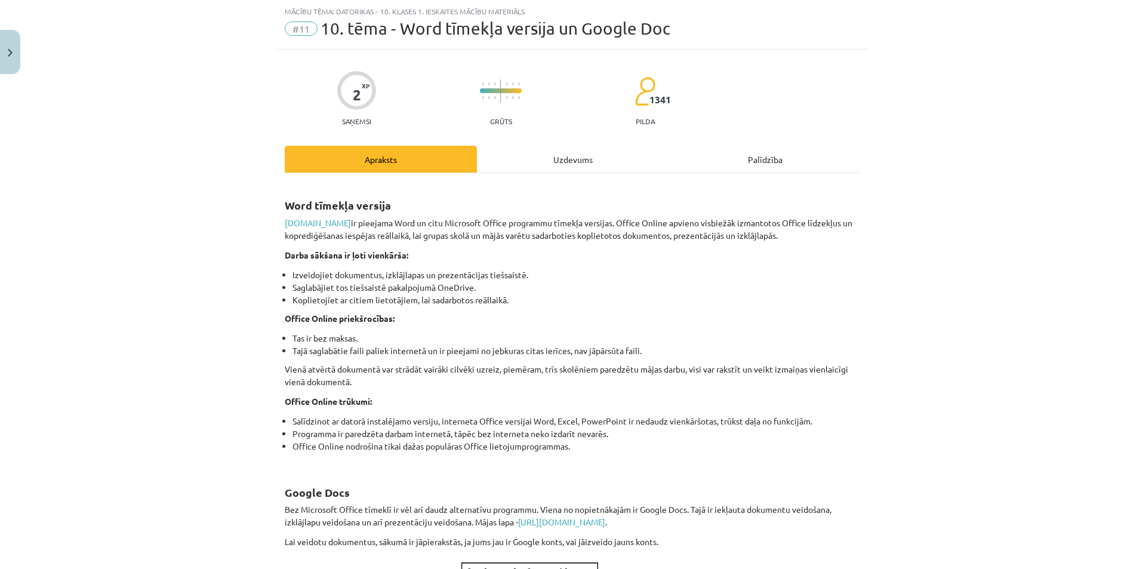
click at [543, 172] on div "Uzdevums" at bounding box center [573, 159] width 192 height 27
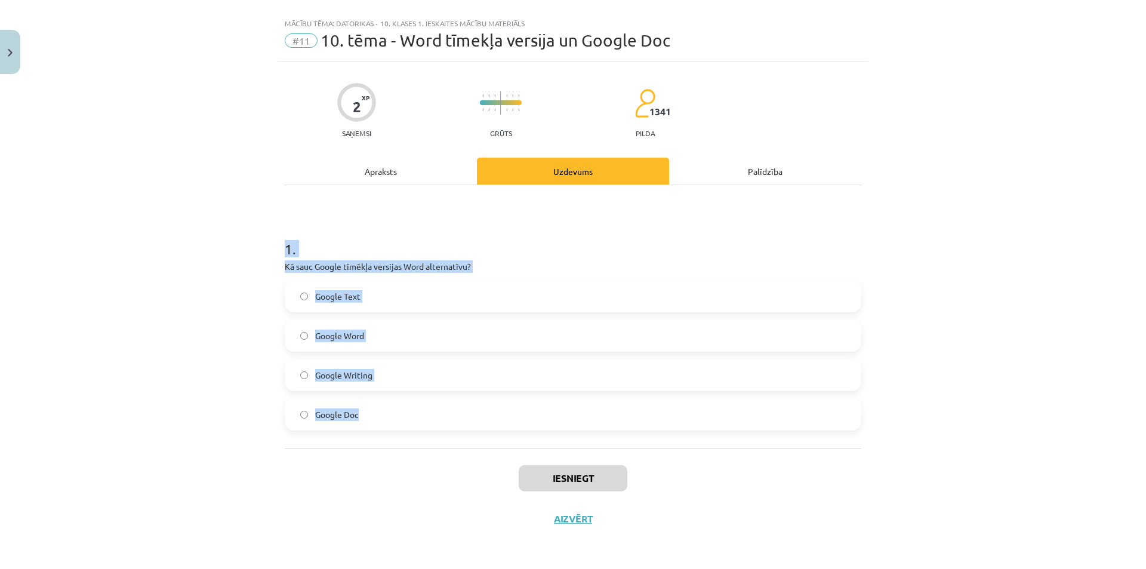
drag, startPoint x: 267, startPoint y: 245, endPoint x: 426, endPoint y: 420, distance: 235.3
click at [426, 420] on div "Mācību tēma: Datorikas - 10. klases 1. ieskaites mācību materiāls #11 10. tēma …" at bounding box center [573, 284] width 1146 height 569
click at [980, 328] on div "Mācību tēma: Datorikas - 10. klases 1. ieskaites mācību materiāls #11 10. tēma …" at bounding box center [573, 284] width 1146 height 569
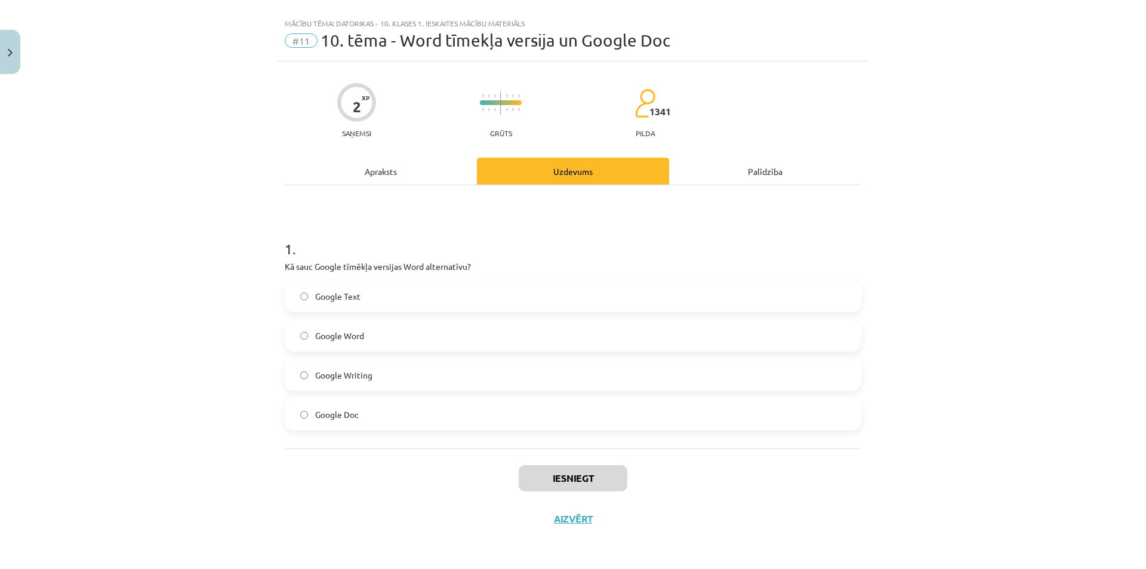
click at [372, 409] on label "Google Doc" at bounding box center [573, 414] width 574 height 30
click at [565, 485] on button "Iesniegt" at bounding box center [573, 478] width 109 height 26
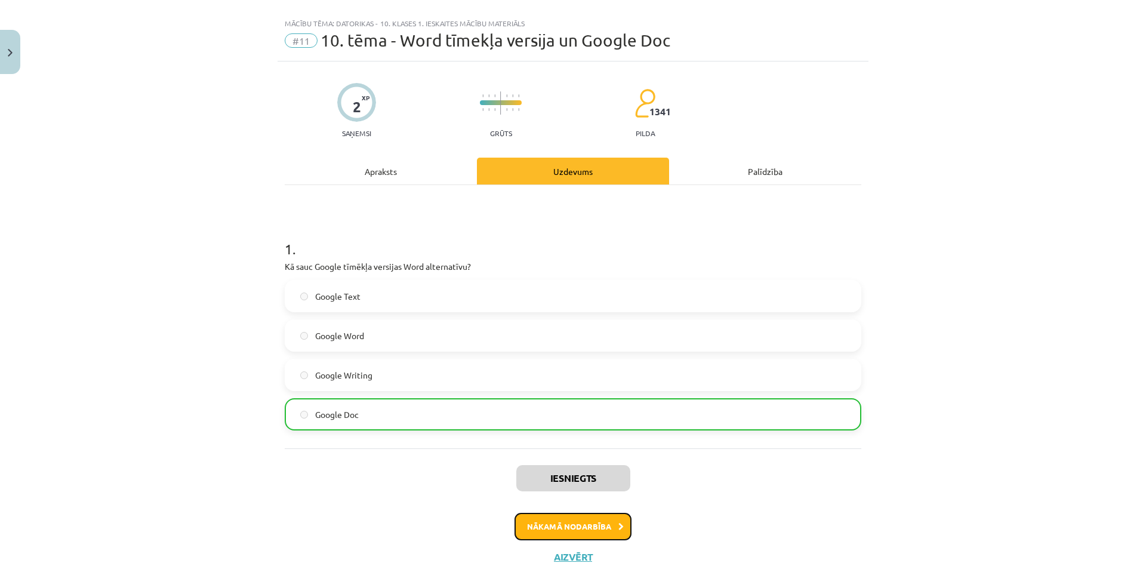
click at [569, 538] on button "Nākamā nodarbība" at bounding box center [572, 526] width 117 height 27
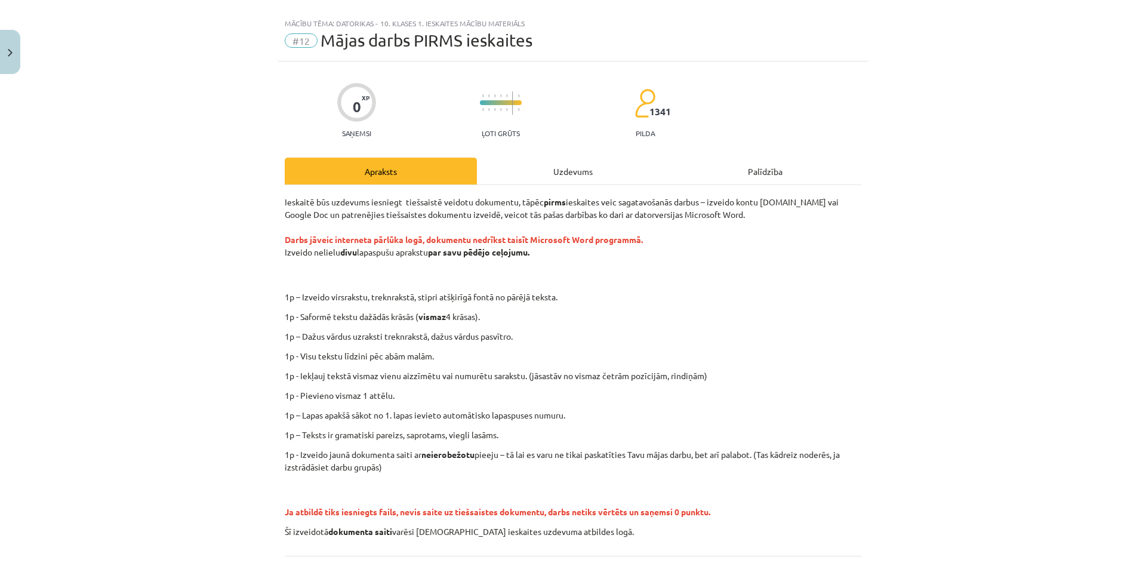
scroll to position [30, 0]
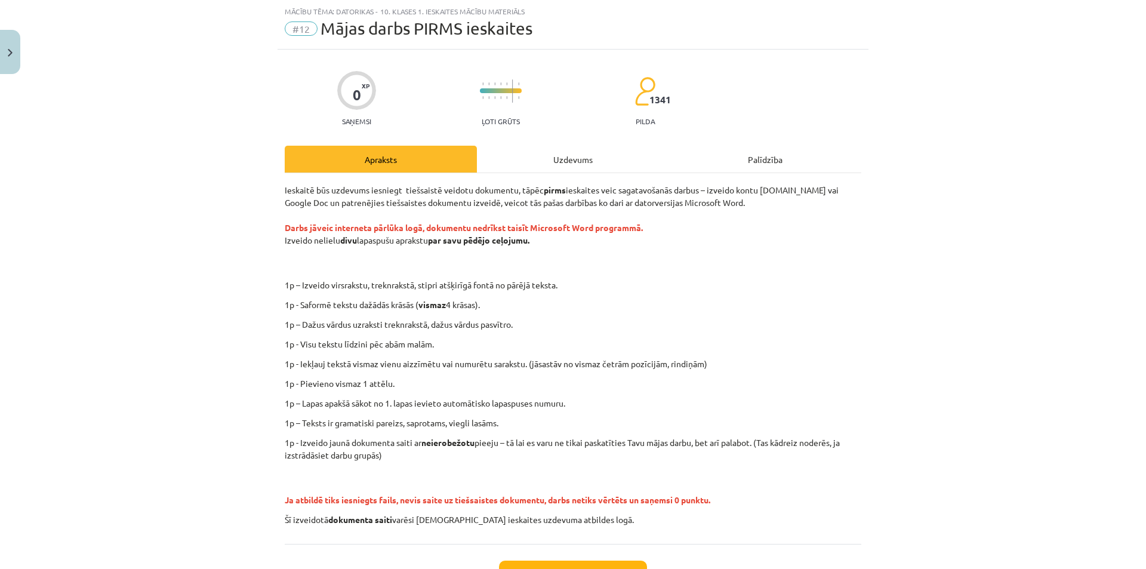
click at [544, 154] on div "Uzdevums" at bounding box center [573, 159] width 192 height 27
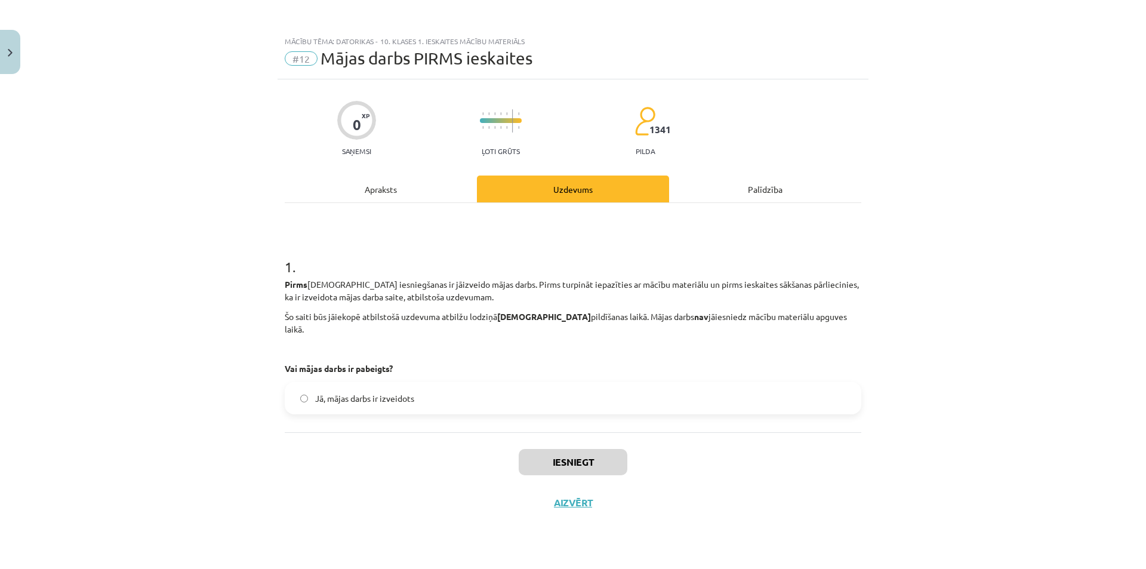
scroll to position [0, 0]
click at [343, 392] on span "Jā, mājas darbs ir izveidots" at bounding box center [364, 398] width 99 height 13
click at [358, 392] on span "Jā, mājas darbs ir izveidots" at bounding box center [364, 398] width 99 height 13
click at [604, 454] on button "Iesniegt" at bounding box center [573, 462] width 109 height 26
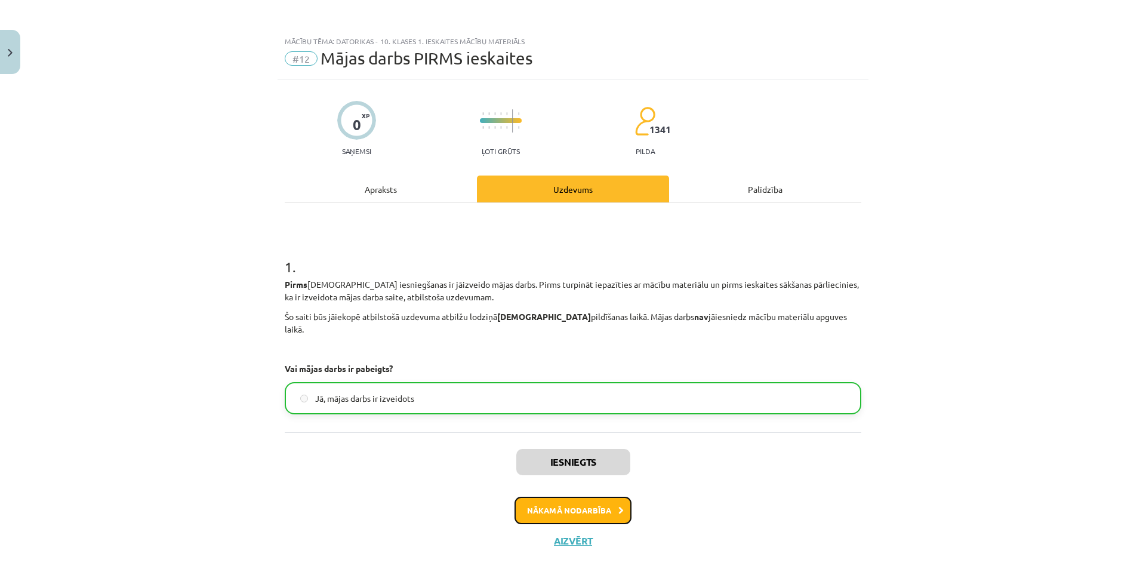
click at [587, 497] on button "Nākamā nodarbība" at bounding box center [572, 510] width 117 height 27
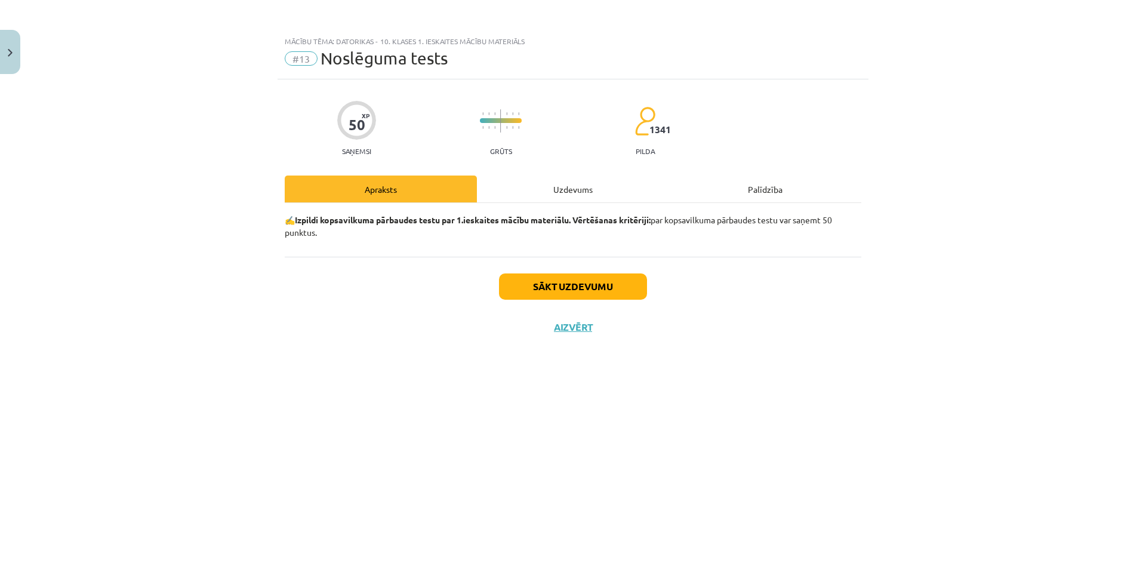
click at [557, 190] on div "Uzdevums" at bounding box center [573, 188] width 192 height 27
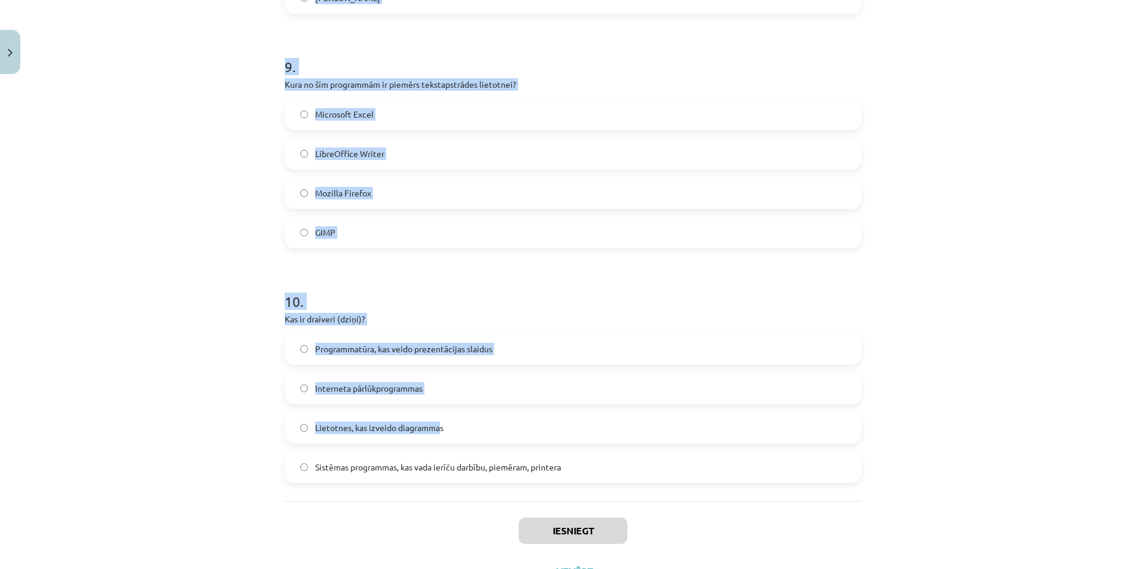
scroll to position [2106, 0]
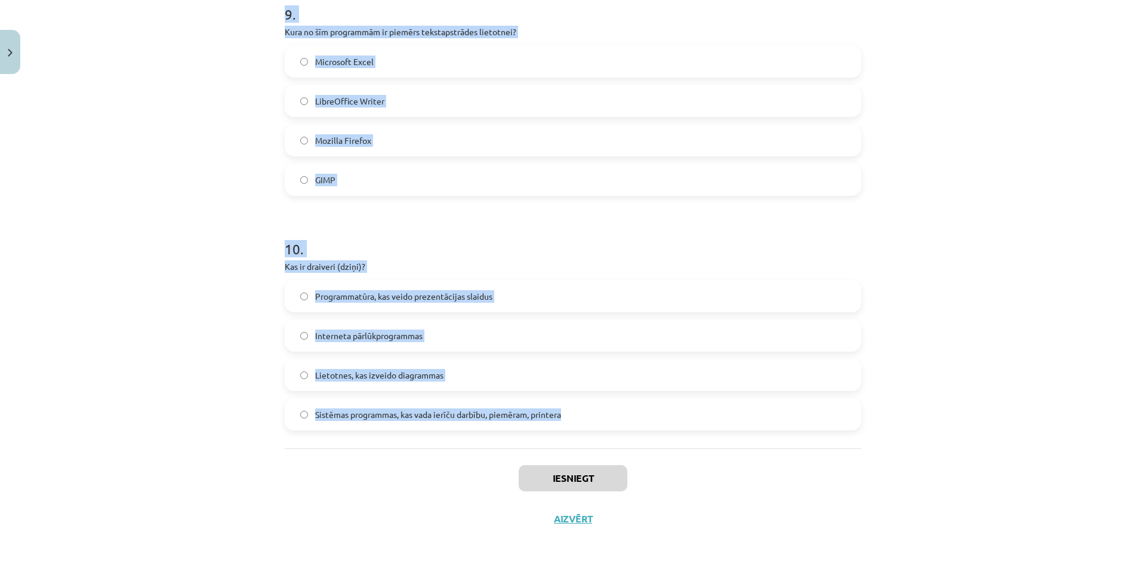
drag, startPoint x: 278, startPoint y: 268, endPoint x: 576, endPoint y: 418, distance: 333.9
click at [976, 180] on div "Mācību tēma: Datorikas - 10. klases 1. ieskaites mācību materiāls #13 Noslēguma…" at bounding box center [573, 284] width 1146 height 569
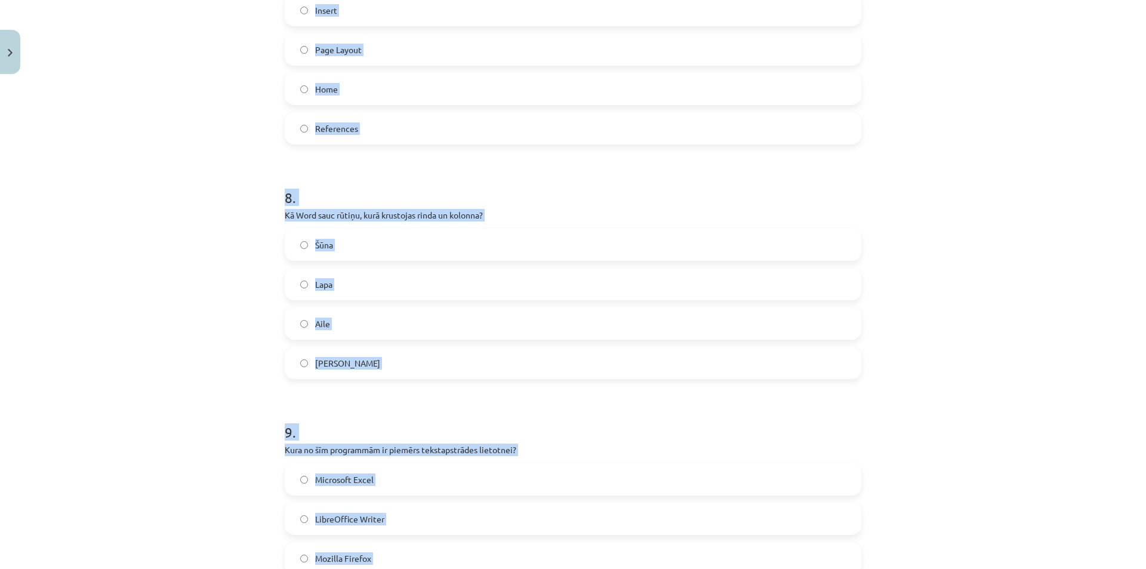
click at [977, 181] on div "Mācību tēma: Datorikas - 10. klases 1. ieskaites mācību materiāls #13 Noslēguma…" at bounding box center [573, 284] width 1146 height 569
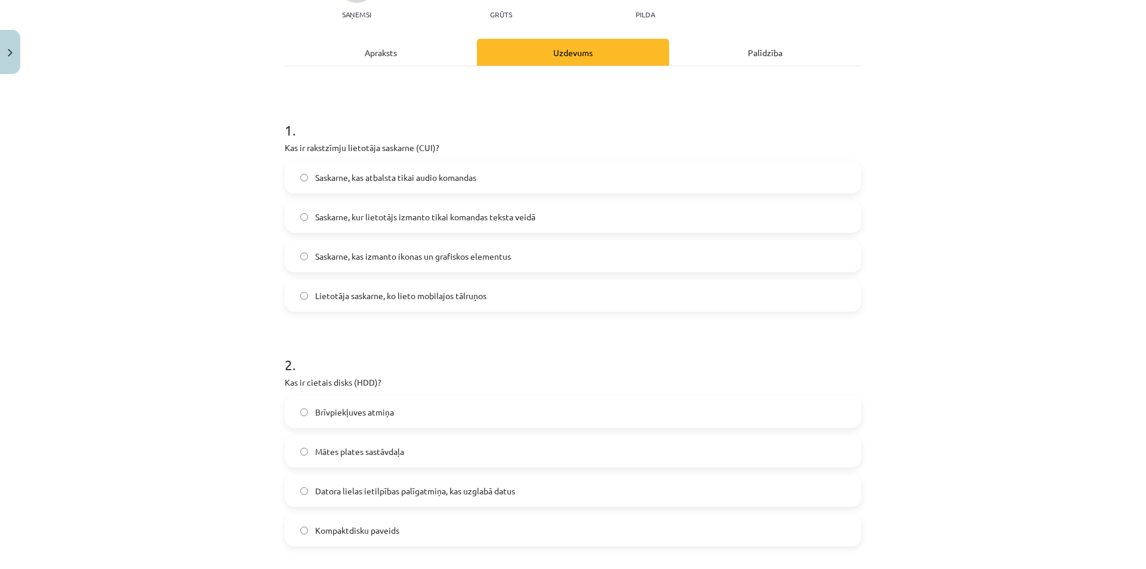
scroll to position [77, 0]
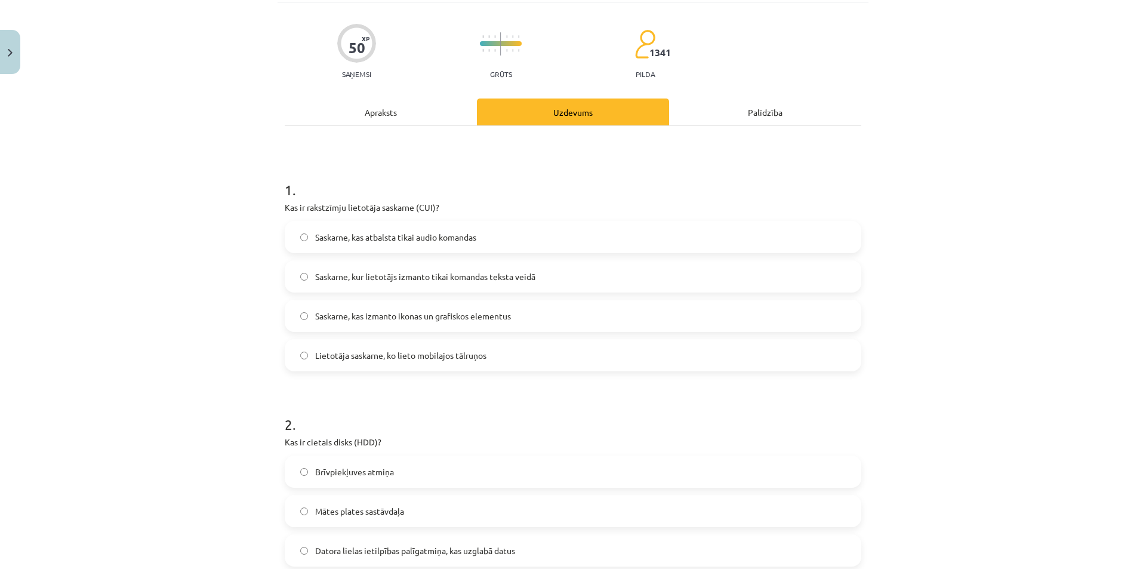
click at [419, 277] on span "Saskarne, kur lietotājs izmanto tikai komandas teksta veidā" at bounding box center [425, 276] width 220 height 13
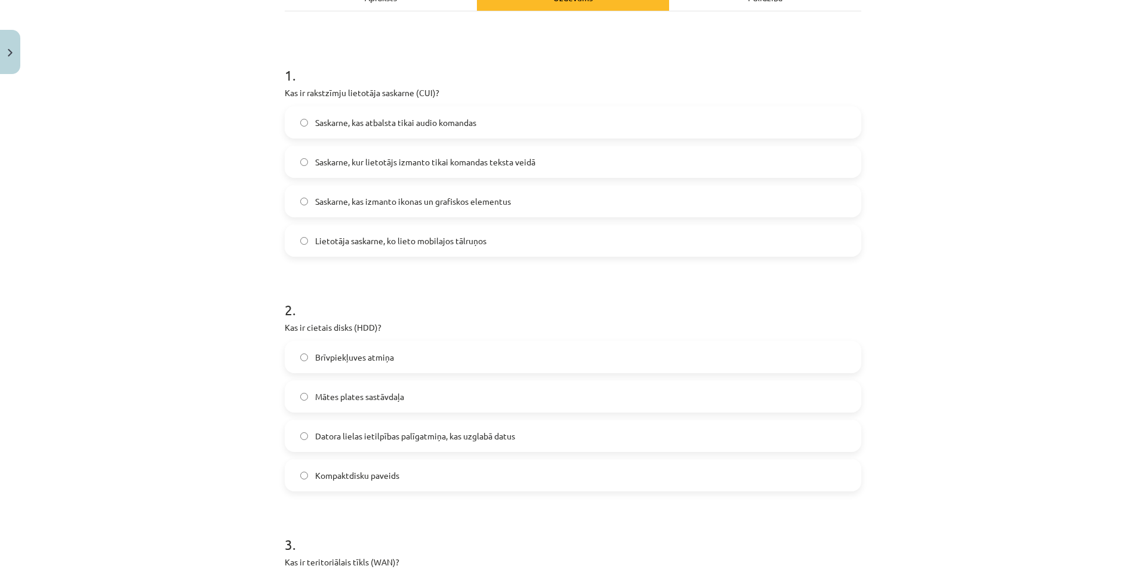
scroll to position [196, 0]
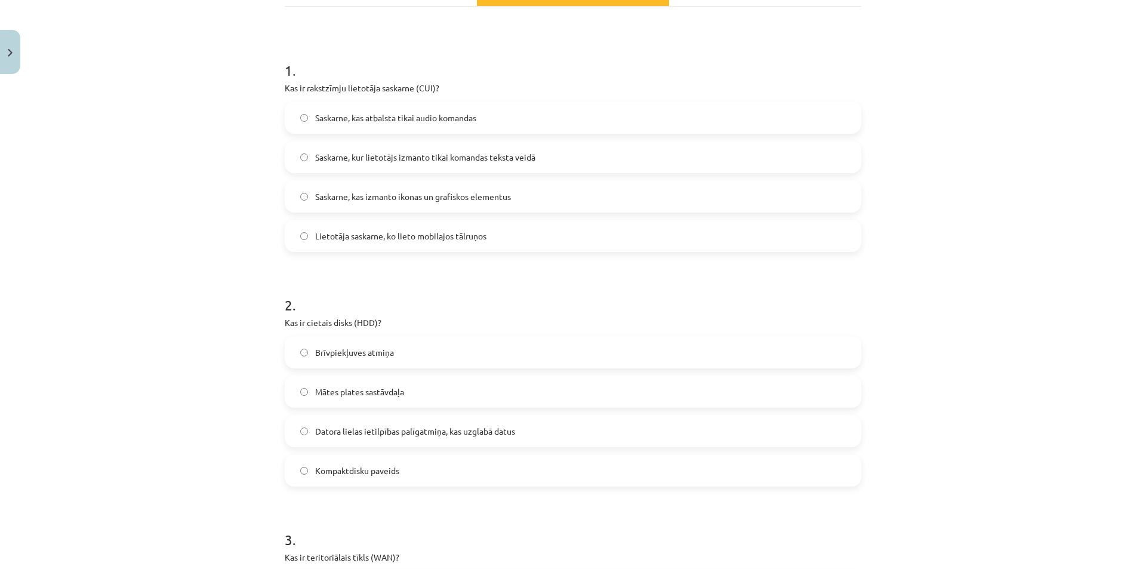
click at [432, 437] on label "Datora lielas ietilpības palīgatmiņa, kas uzglabā datus" at bounding box center [573, 431] width 574 height 30
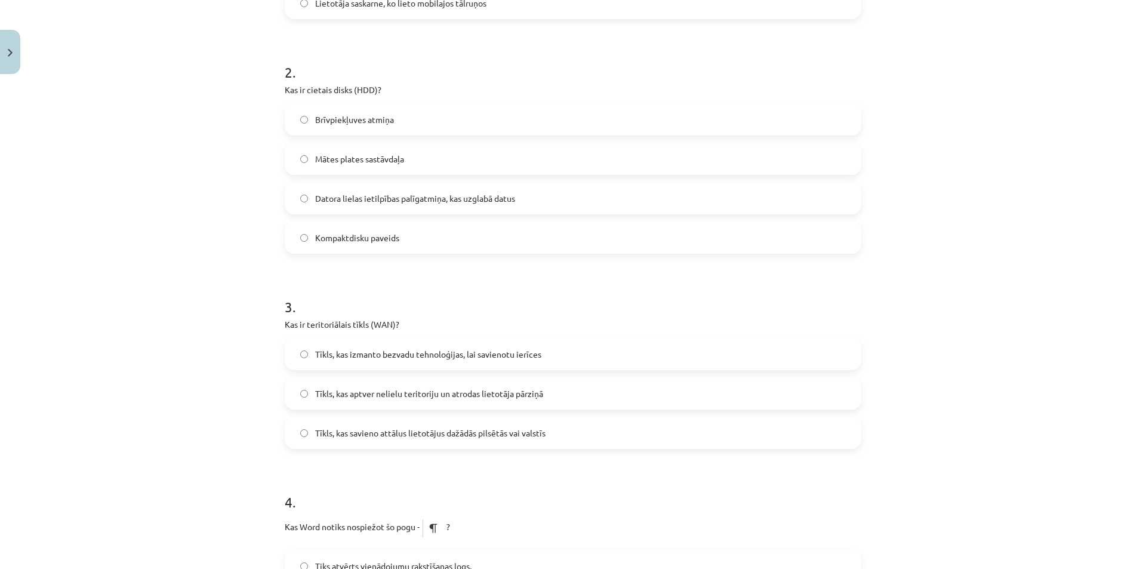
scroll to position [435, 0]
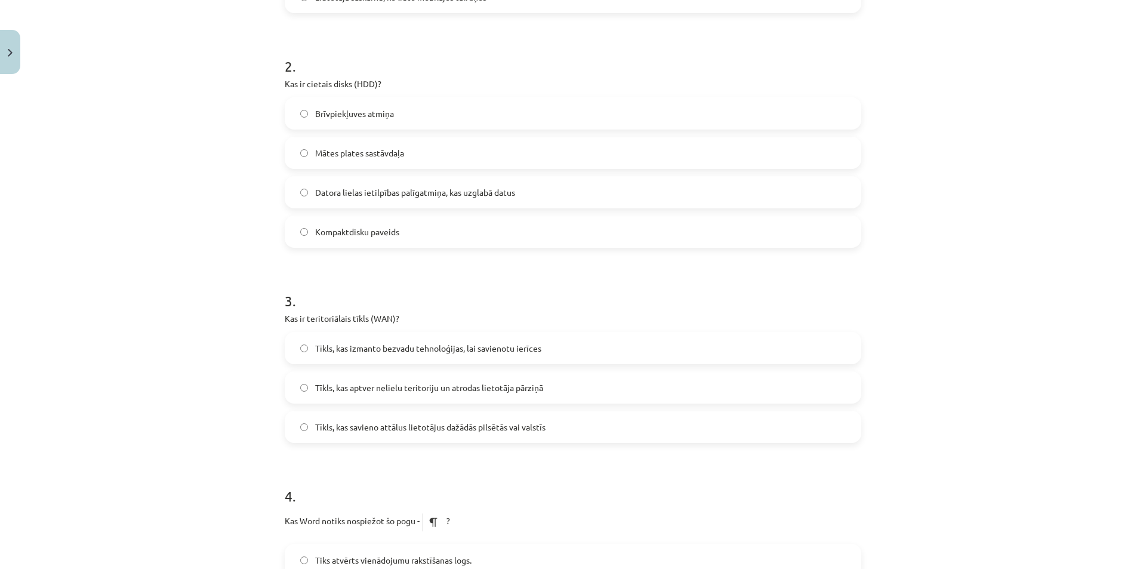
click at [453, 426] on span "Tīkls, kas savieno attālus lietotājus dažādās pilsētās vai valstīs" at bounding box center [430, 427] width 230 height 13
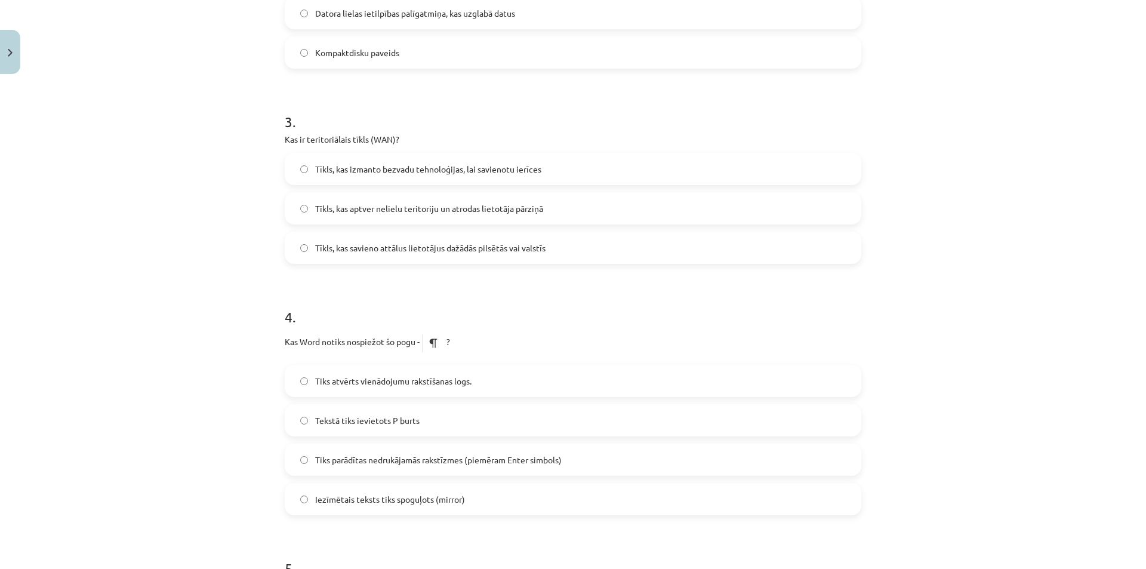
click at [411, 377] on span "Tiks atvērts vienādojumu rakstīšanas logs." at bounding box center [393, 381] width 156 height 13
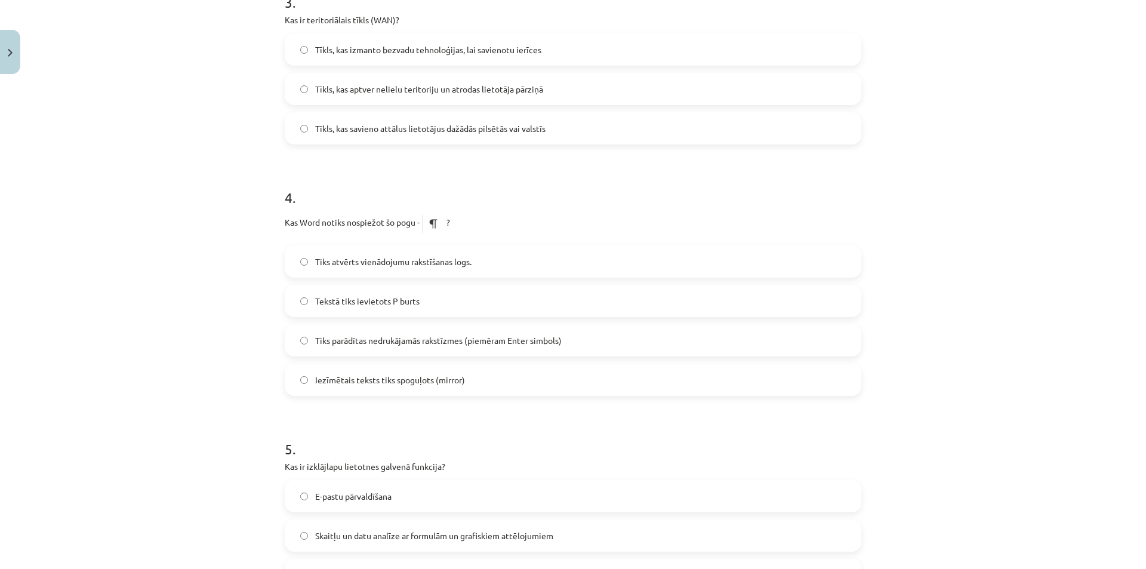
scroll to position [853, 0]
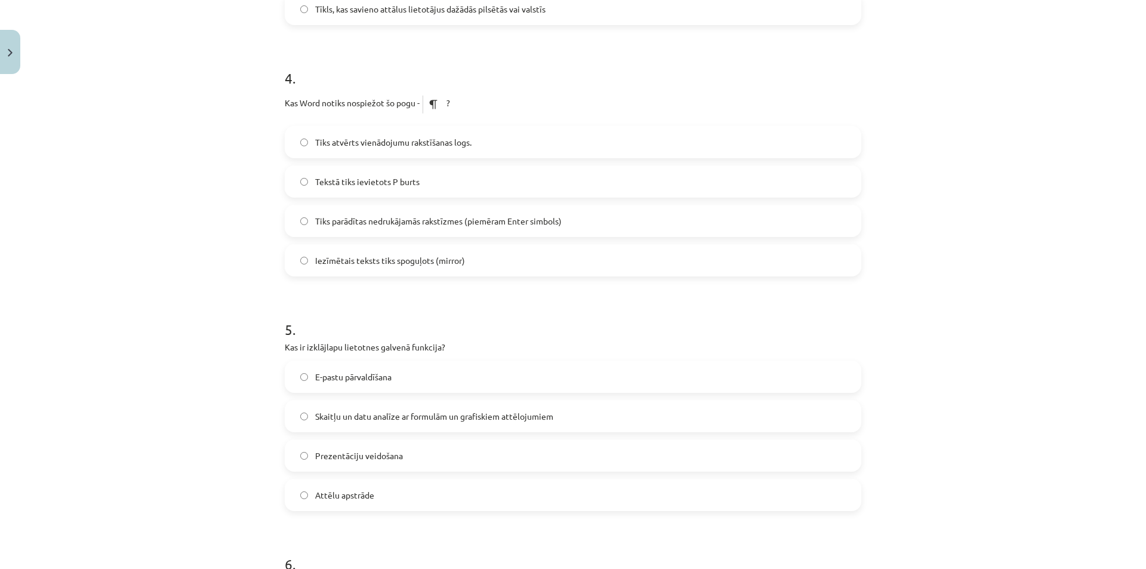
click at [448, 411] on span "Skaitļu un datu analīze ar formulām un grafiskiem attēlojumiem" at bounding box center [434, 416] width 238 height 13
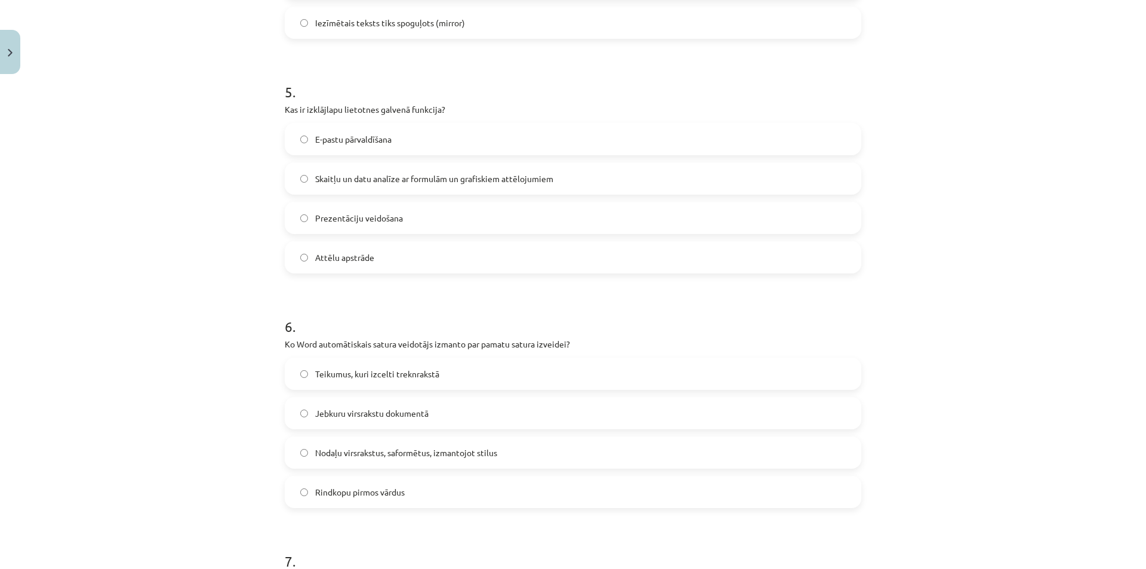
scroll to position [1092, 0]
click at [395, 449] on span "Nodaļu virsrakstus, saformētus, izmantojot stilus" at bounding box center [406, 451] width 182 height 13
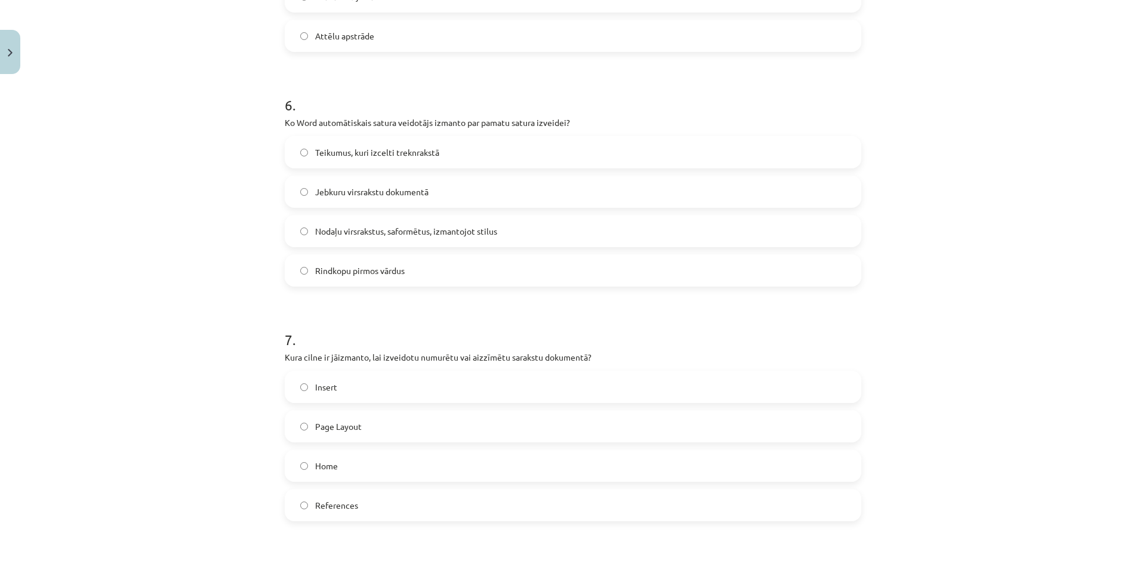
scroll to position [1330, 0]
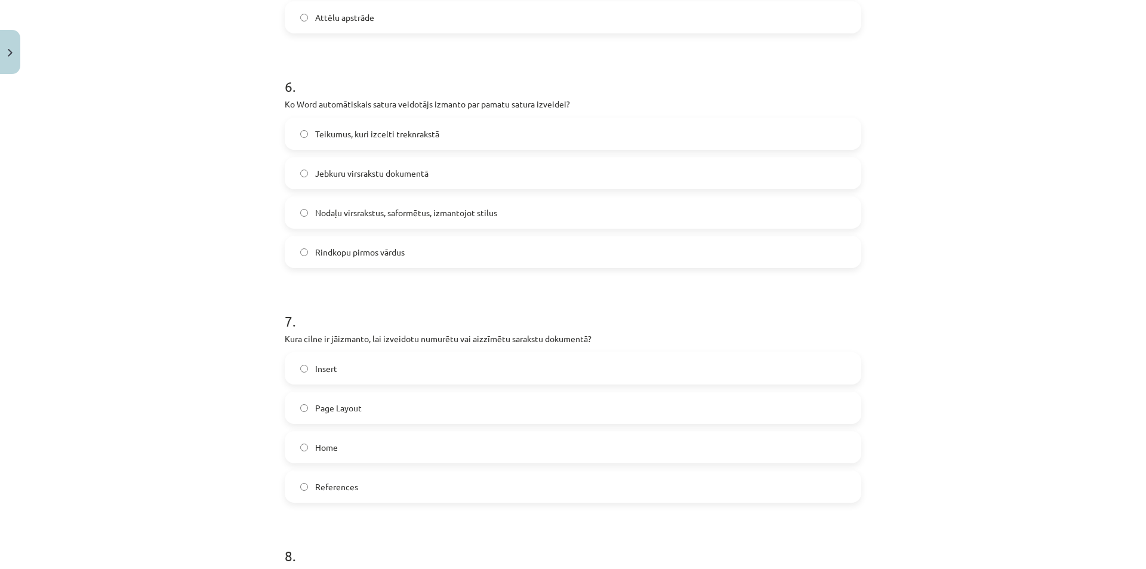
click at [389, 442] on label "Home" at bounding box center [573, 447] width 574 height 30
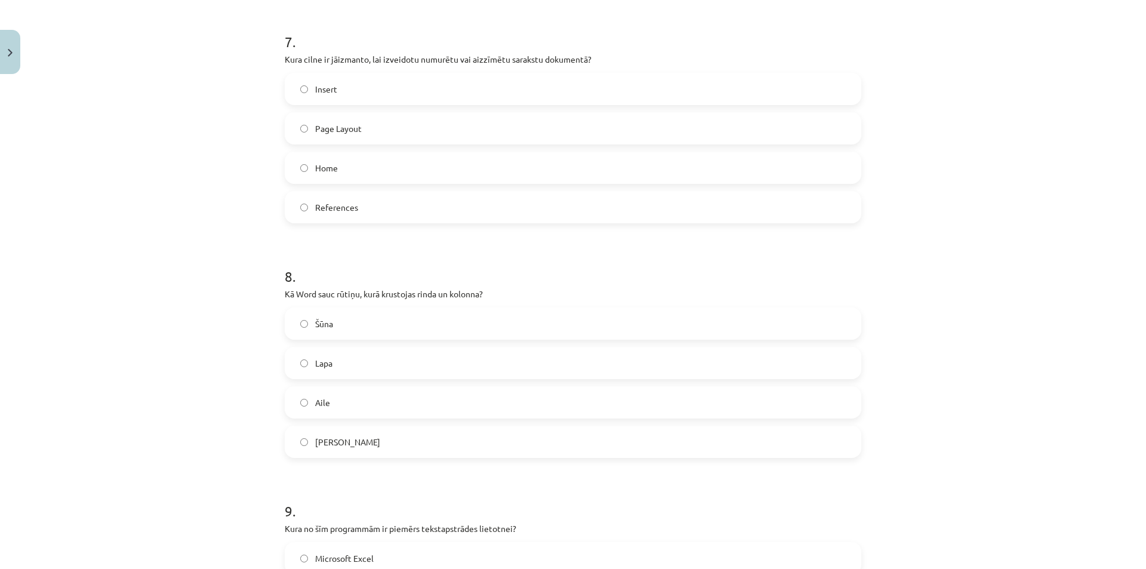
scroll to position [1629, 0]
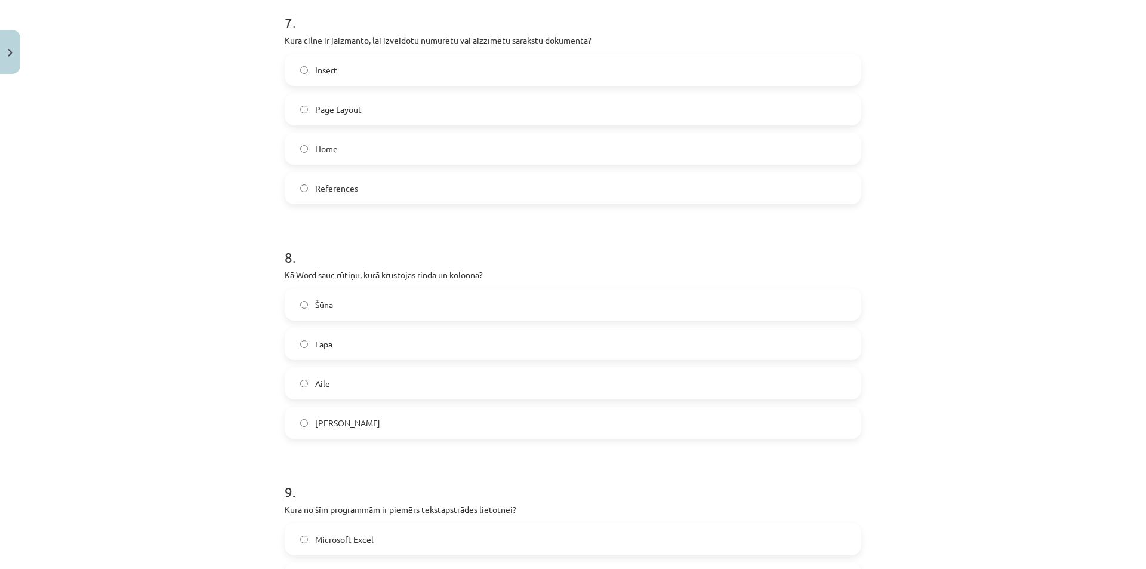
click at [323, 301] on span "Šūna" at bounding box center [324, 304] width 18 height 13
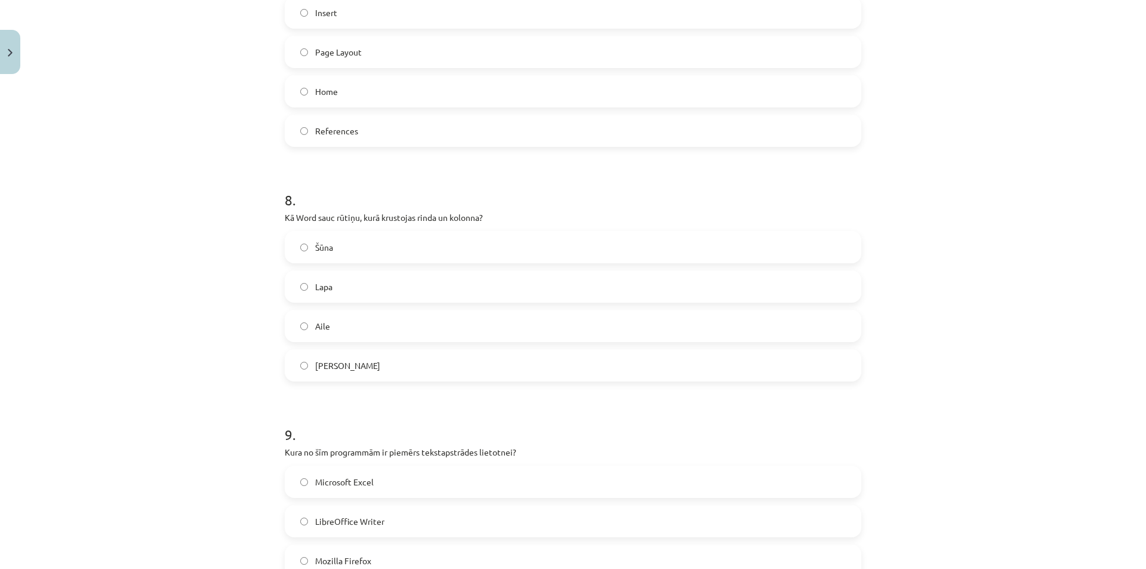
scroll to position [1867, 0]
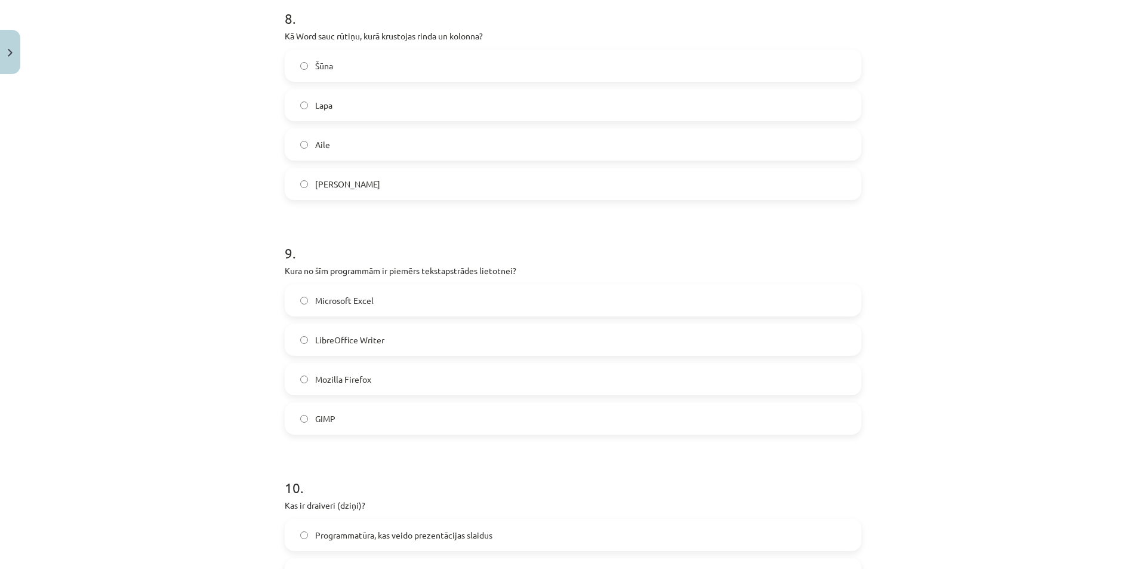
click at [362, 346] on span "LibreOffice Writer" at bounding box center [349, 340] width 69 height 13
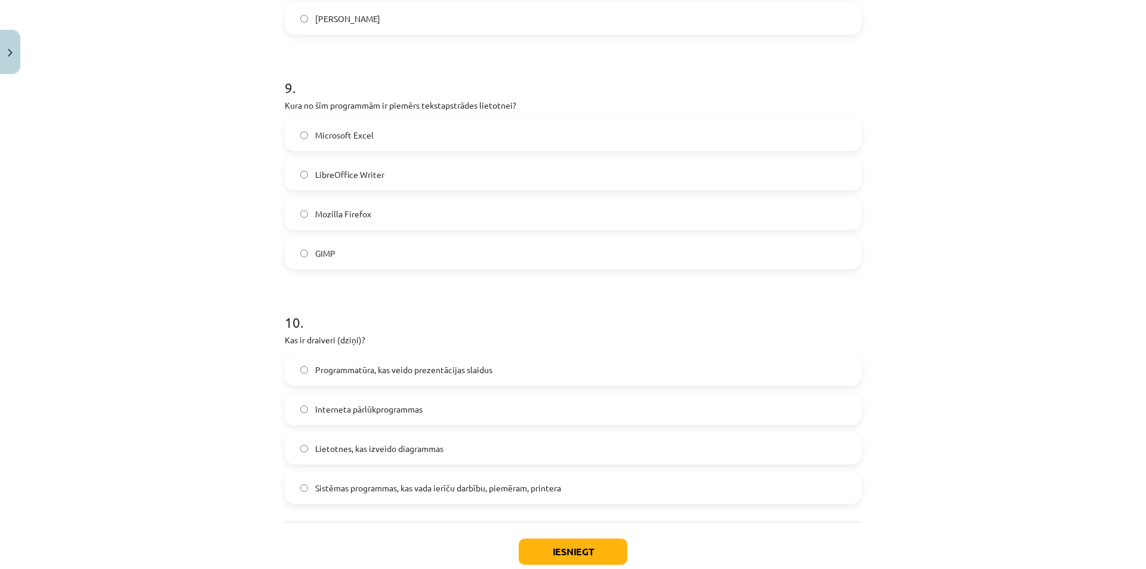
scroll to position [2047, 0]
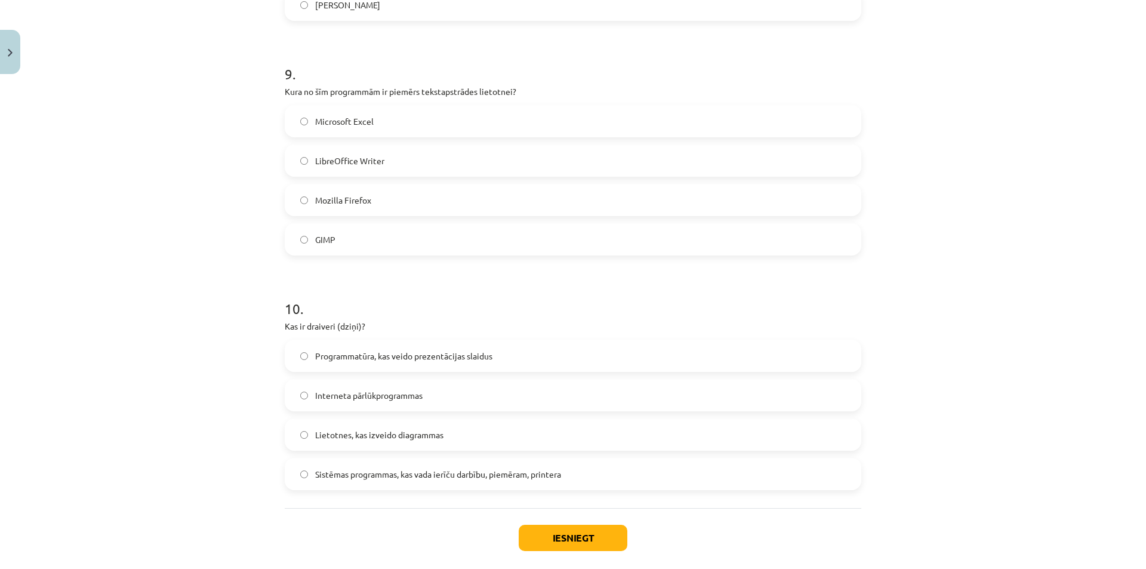
click at [365, 479] on span "Sistēmas programmas, kas vada ierīču darbību, piemēram, printera" at bounding box center [438, 474] width 246 height 13
click at [567, 543] on button "Iesniegt" at bounding box center [573, 538] width 109 height 26
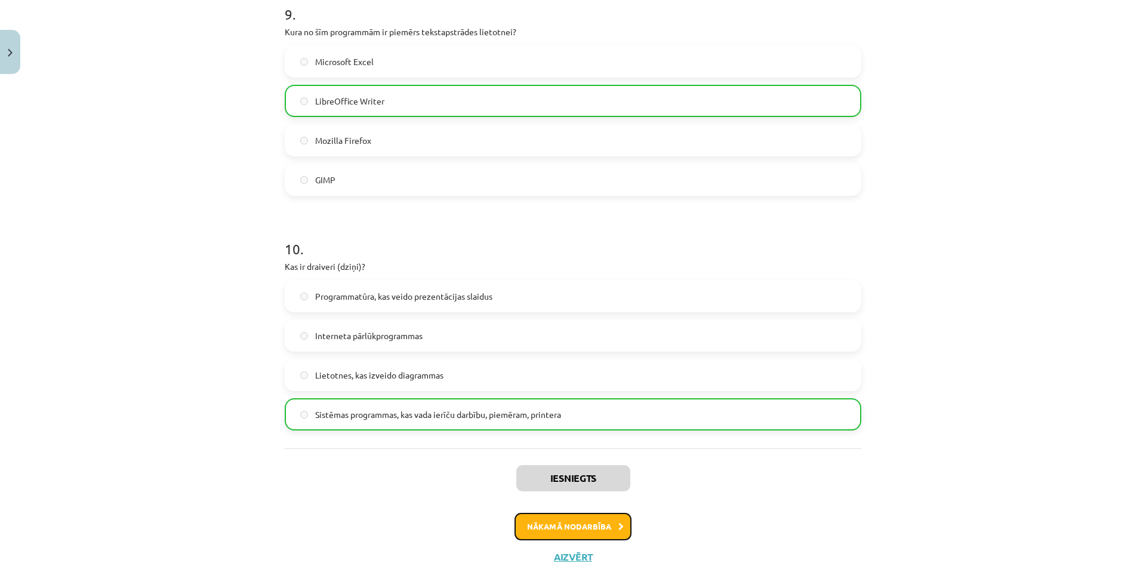
click at [577, 523] on button "Nākamā nodarbība" at bounding box center [572, 526] width 117 height 27
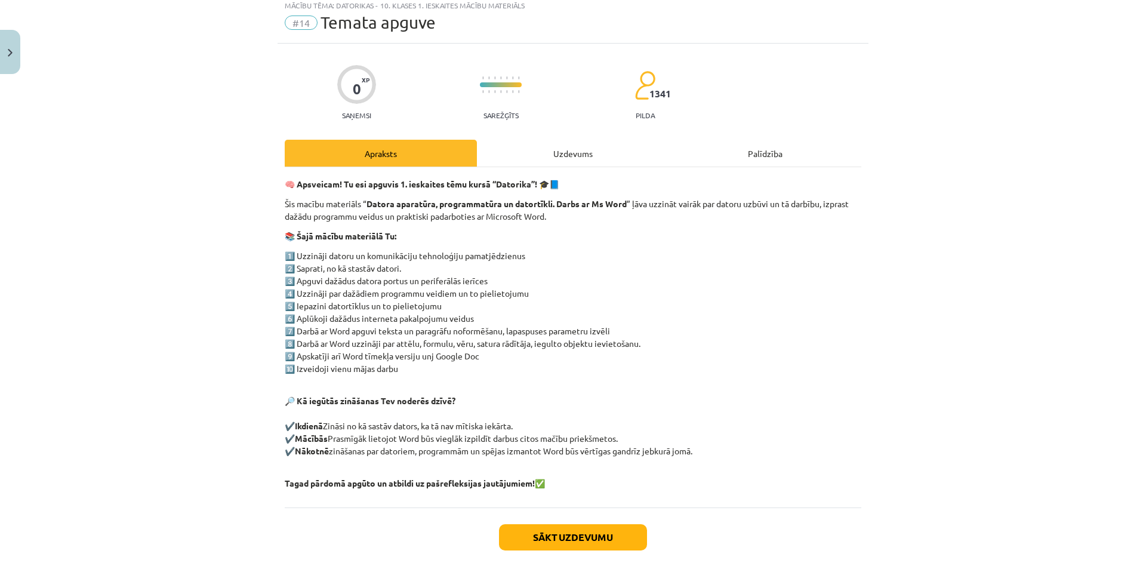
scroll to position [30, 0]
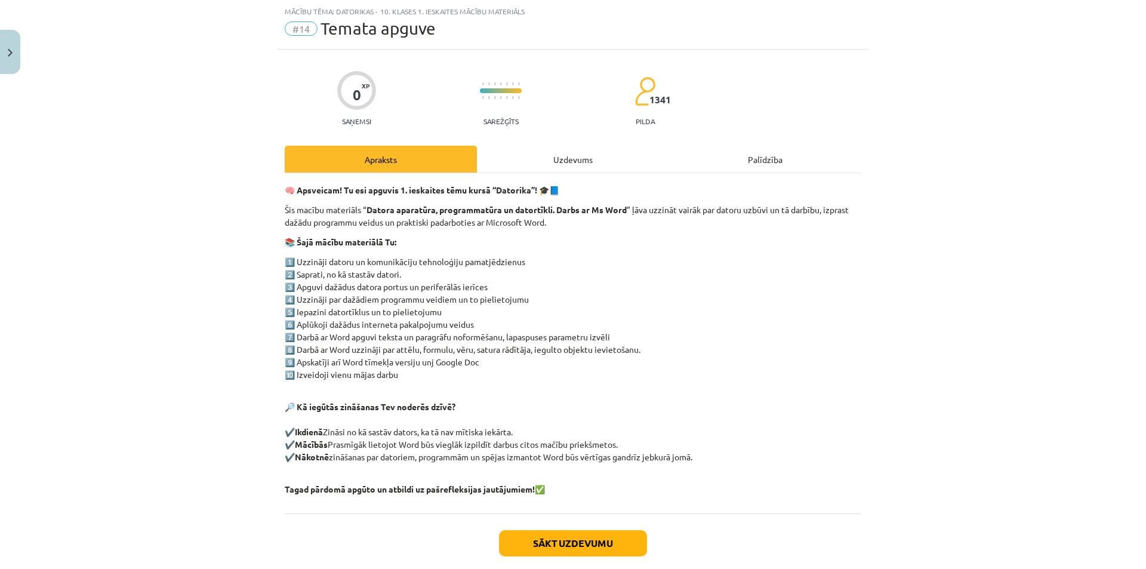
click at [541, 161] on div "Uzdevums" at bounding box center [573, 159] width 192 height 27
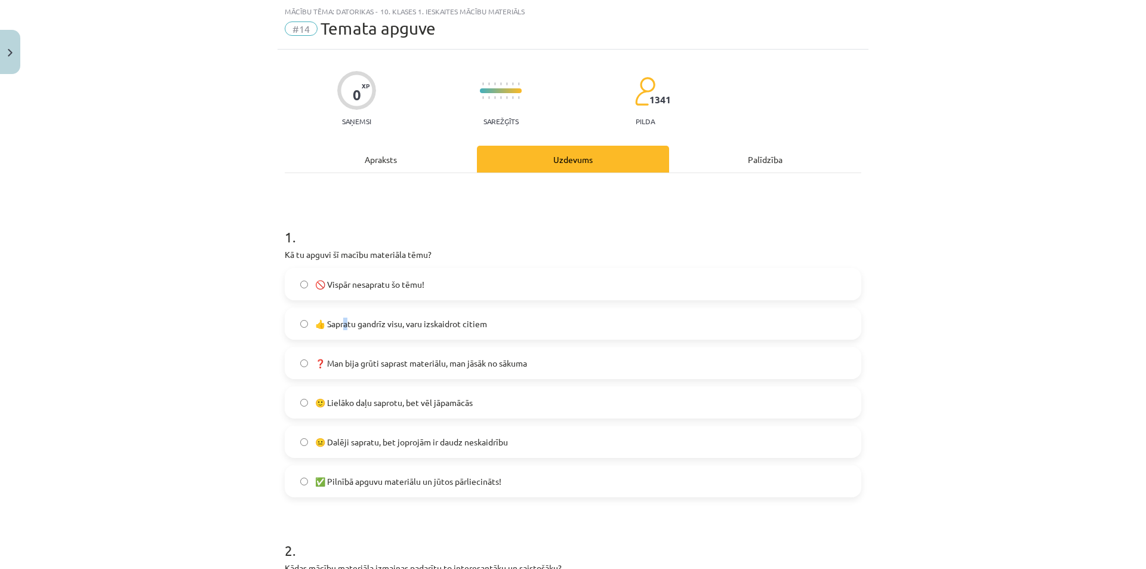
click at [343, 323] on span "👍 Sapratu gandrīz visu, varu izskaidrot citiem" at bounding box center [401, 324] width 172 height 13
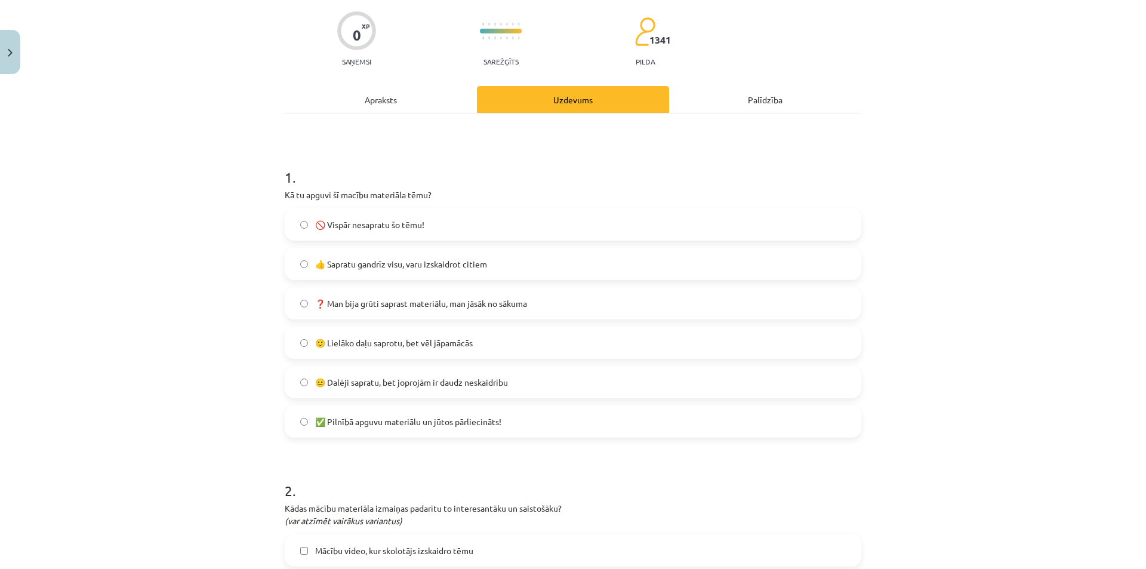
click at [353, 260] on span "👍 Sapratu gandrīz visu, varu izskaidrot citiem" at bounding box center [401, 264] width 172 height 13
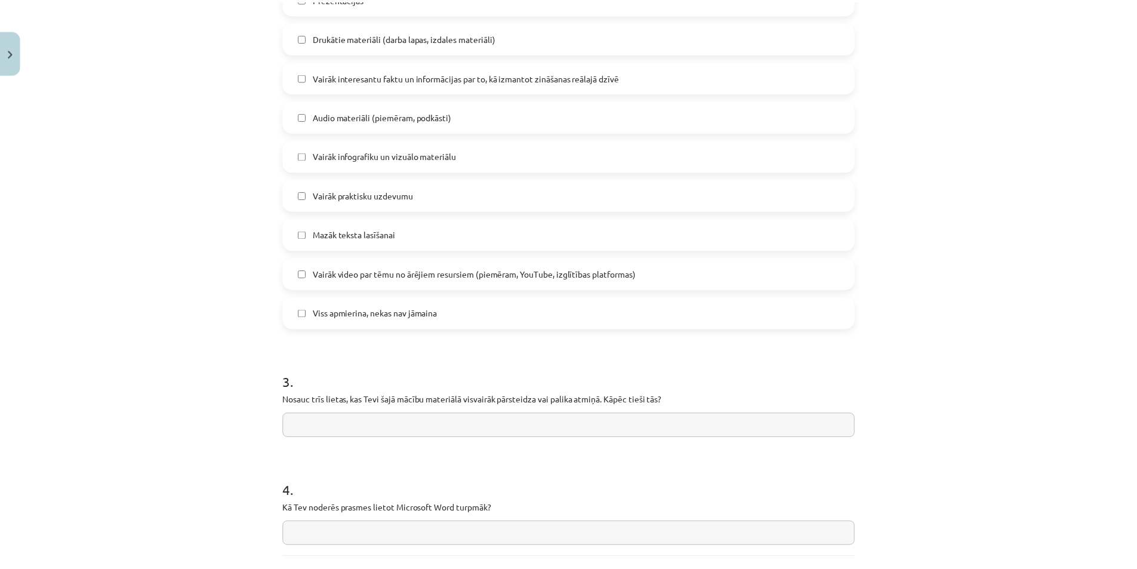
scroll to position [830, 0]
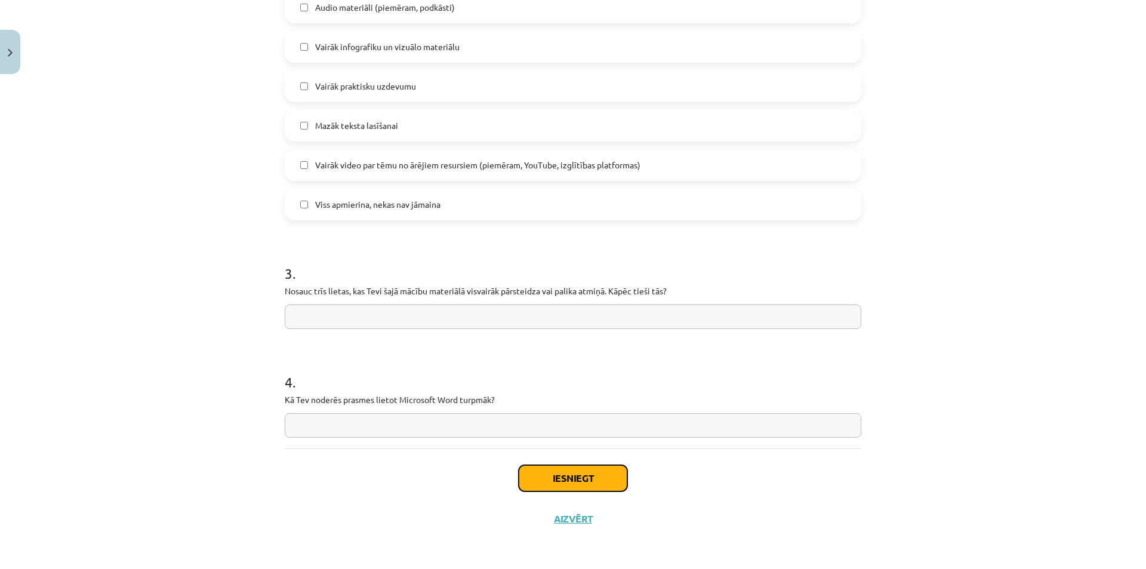
click at [571, 480] on button "Iesniegt" at bounding box center [573, 478] width 109 height 26
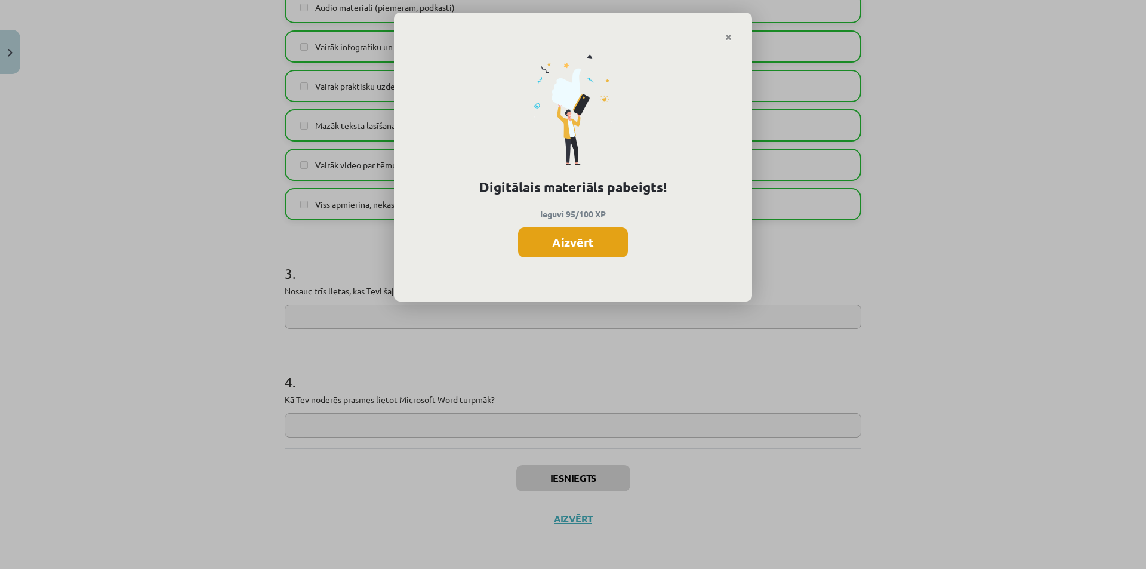
click at [567, 249] on button "Aizvērt" at bounding box center [573, 242] width 110 height 30
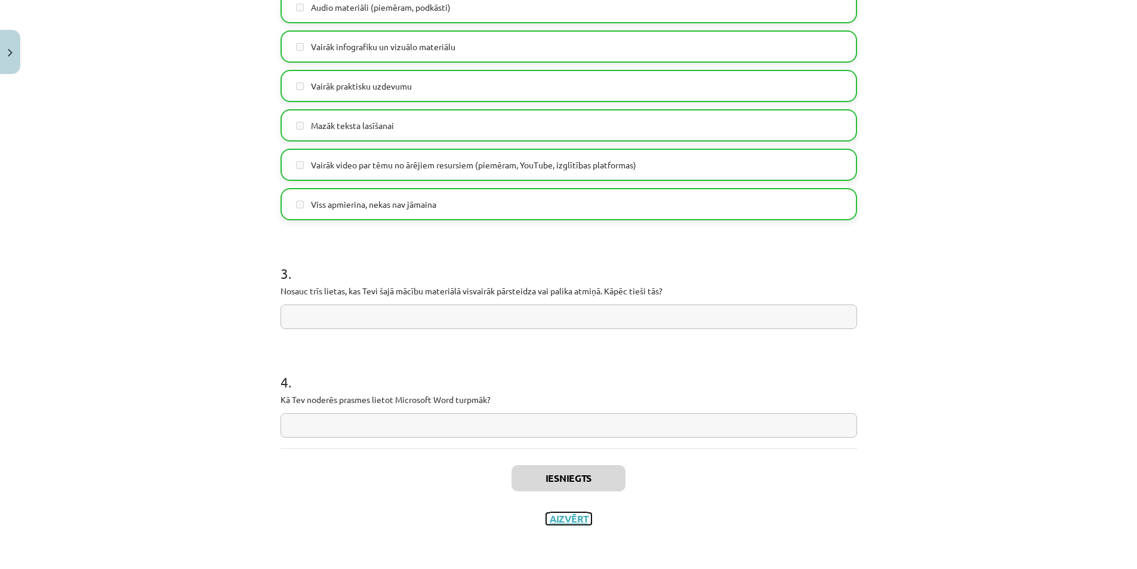
click at [564, 520] on button "Aizvērt" at bounding box center [568, 519] width 45 height 12
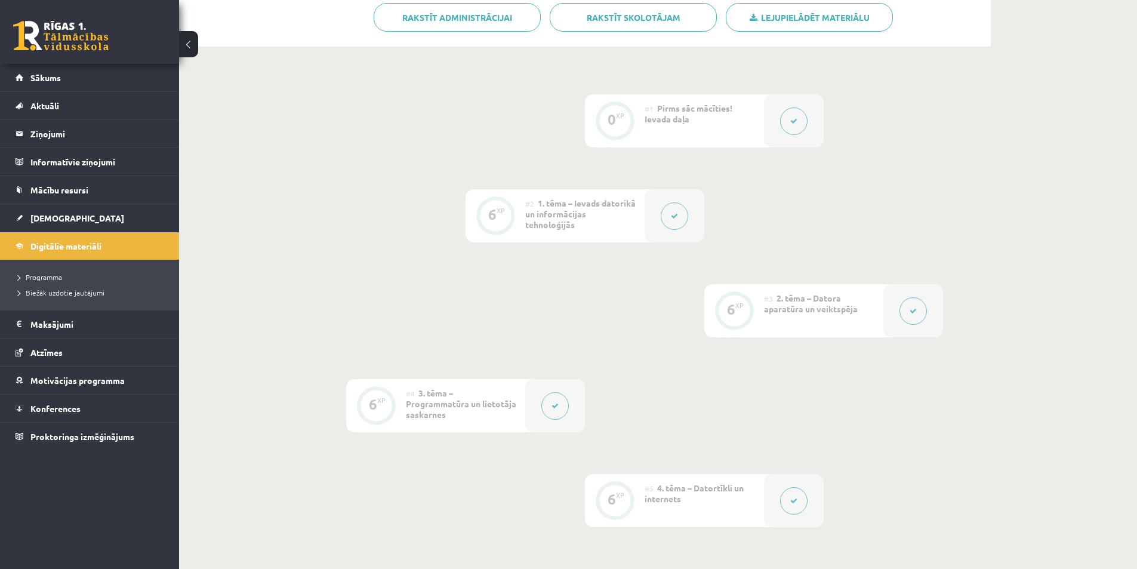
scroll to position [239, 0]
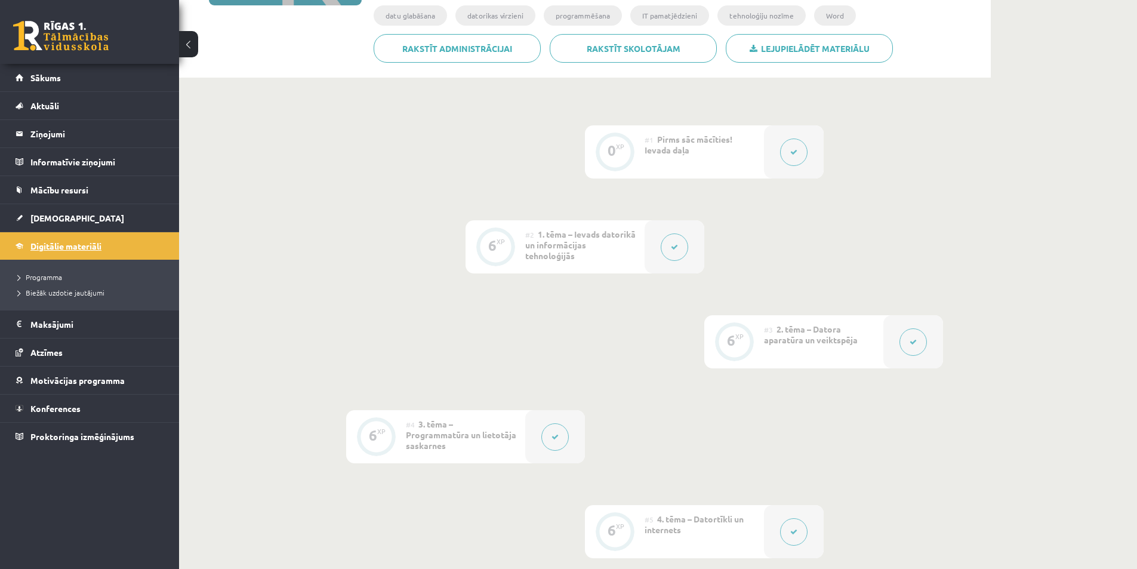
click at [150, 251] on link "Digitālie materiāli" at bounding box center [90, 245] width 149 height 27
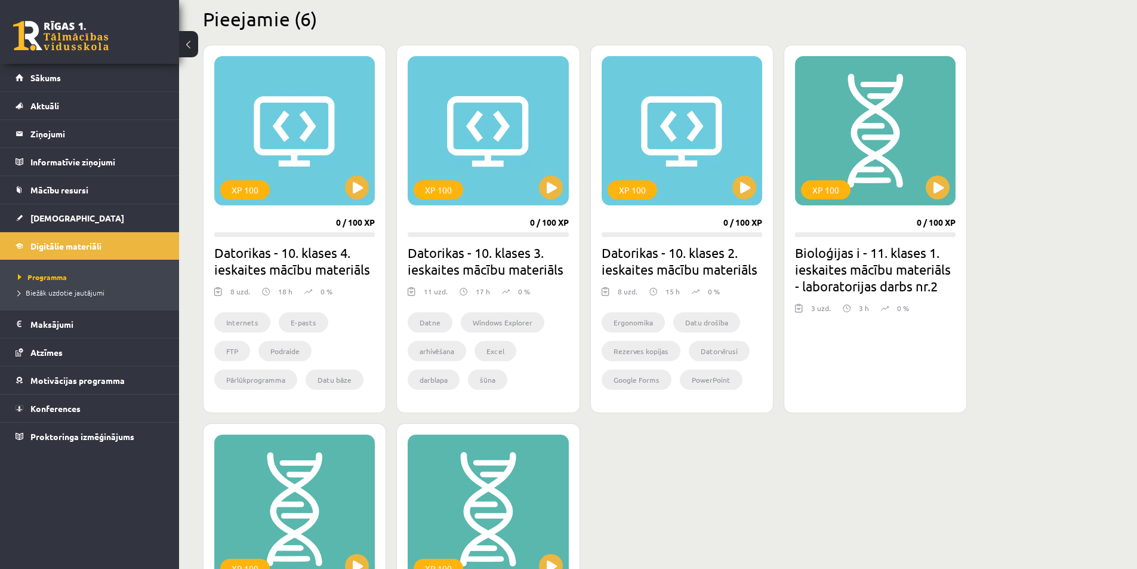
scroll to position [298, 0]
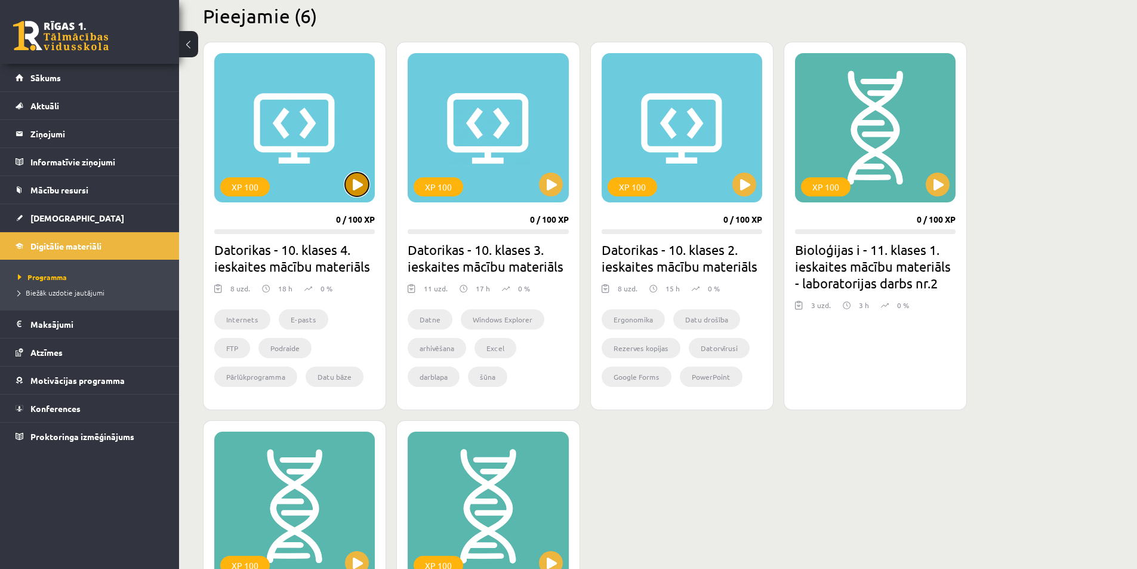
click at [361, 186] on button at bounding box center [357, 184] width 24 height 24
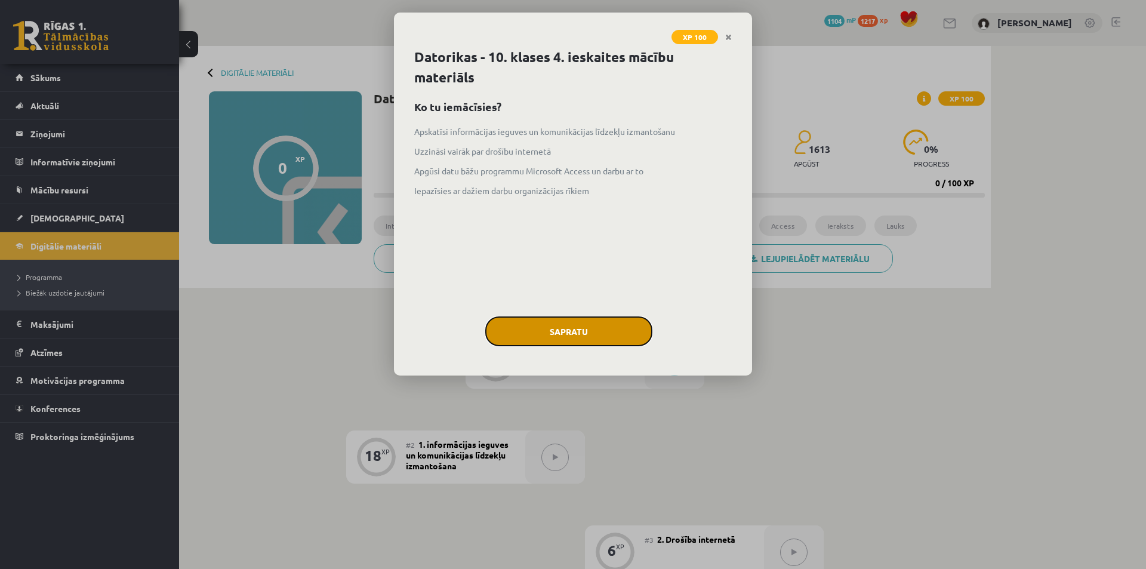
click at [566, 332] on button "Sapratu" at bounding box center [568, 331] width 167 height 30
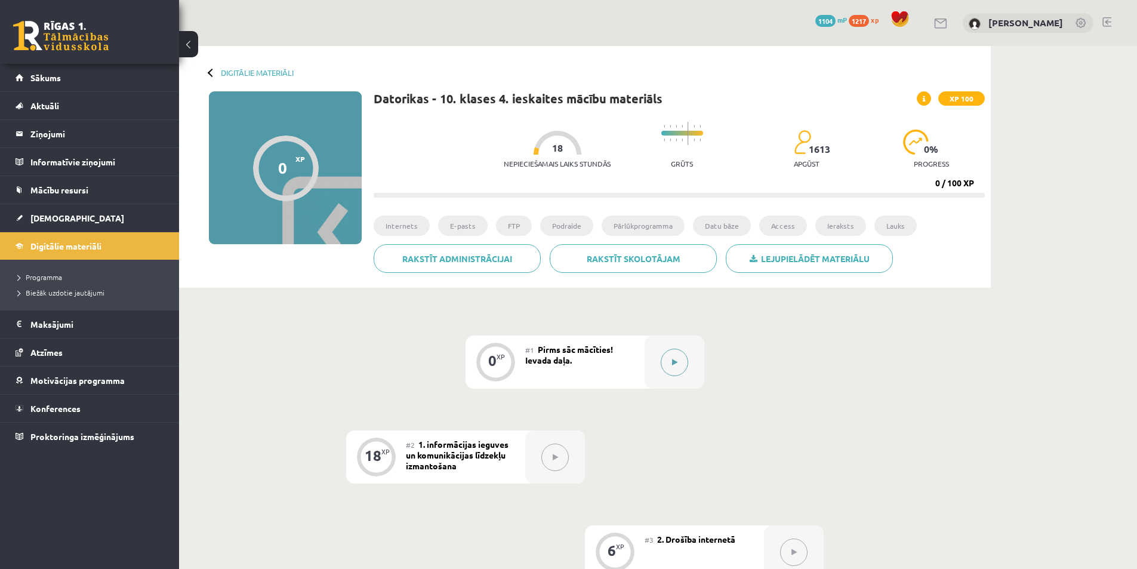
click at [687, 371] on div at bounding box center [675, 361] width 60 height 53
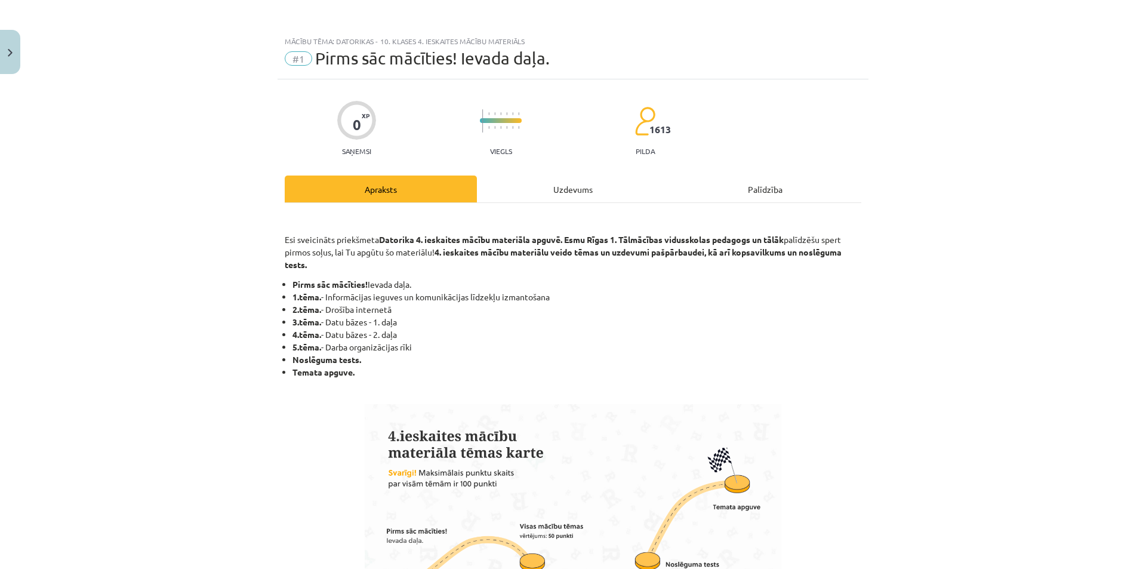
click at [553, 192] on div "Uzdevums" at bounding box center [573, 188] width 192 height 27
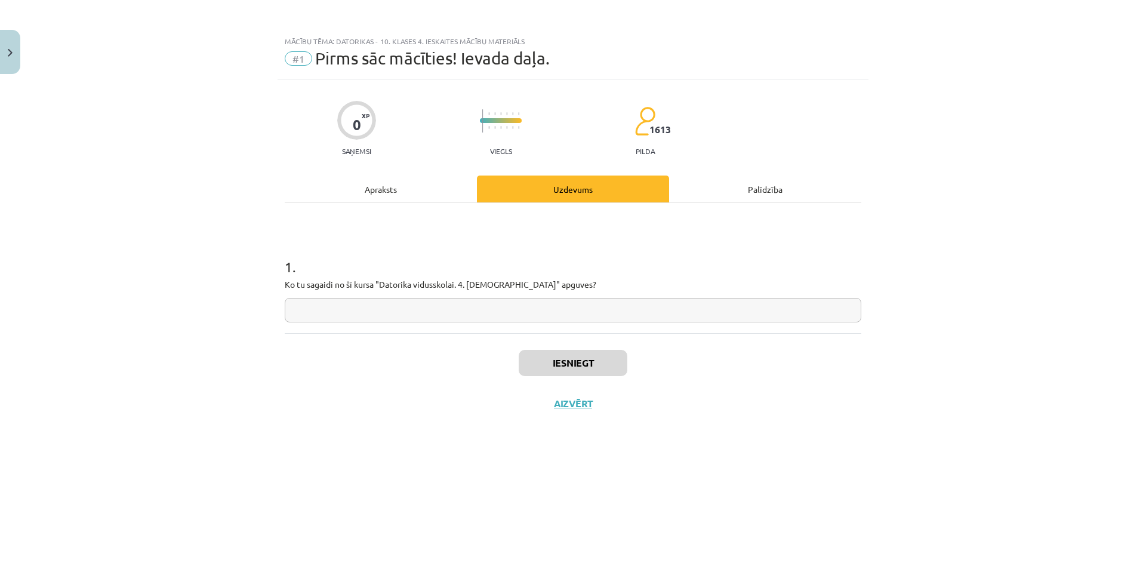
click at [432, 317] on input "text" at bounding box center [573, 310] width 577 height 24
type input "*"
type input "**********"
click at [566, 353] on button "Iesniegt" at bounding box center [573, 363] width 109 height 26
click at [587, 408] on button "Nākamā nodarbība" at bounding box center [572, 410] width 117 height 27
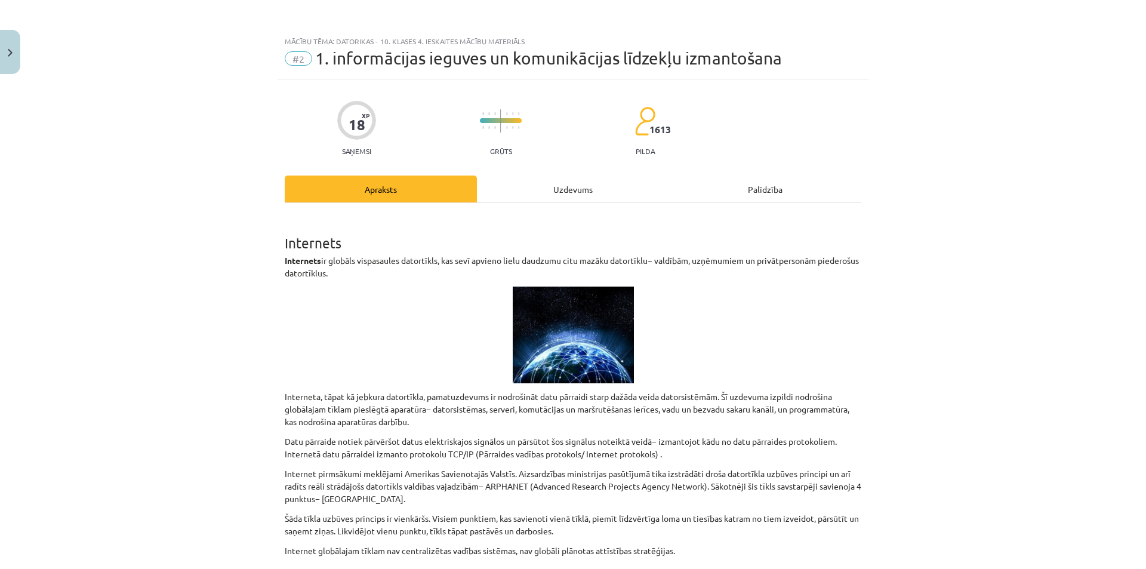
click at [496, 190] on div "Uzdevums" at bounding box center [573, 188] width 192 height 27
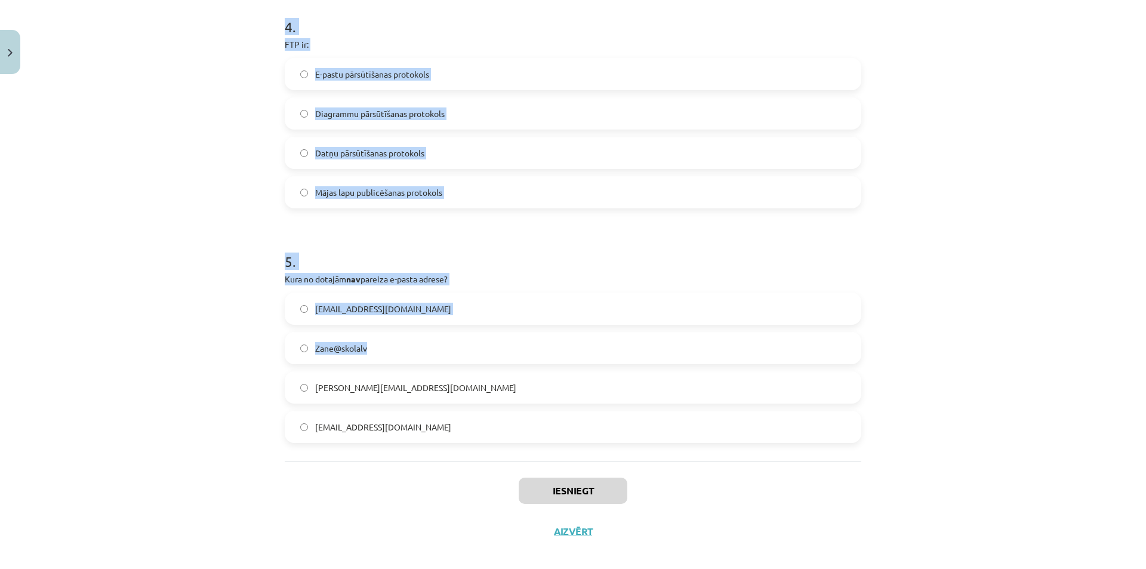
scroll to position [956, 0]
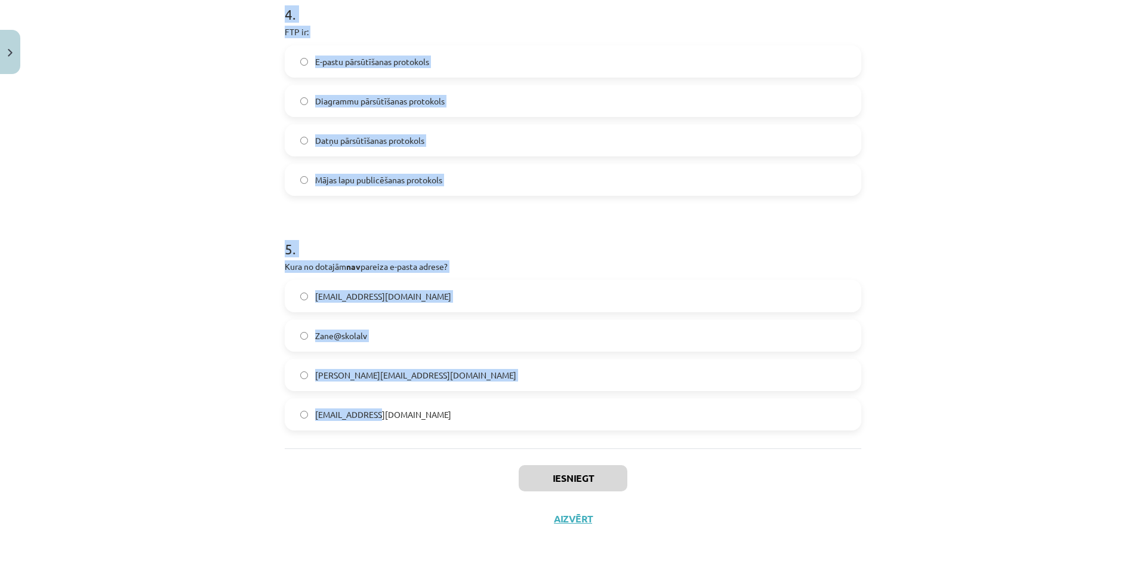
drag, startPoint x: 258, startPoint y: 230, endPoint x: 419, endPoint y: 424, distance: 252.6
click at [419, 424] on div "Mācību tēma: Datorikas - 10. klases 4. ieskaites mācību materiāls #2 1. informā…" at bounding box center [573, 284] width 1146 height 569
click at [997, 169] on div "Mācību tēma: Datorikas - 10. klases 4. ieskaites mācību materiāls #2 1. informā…" at bounding box center [573, 284] width 1146 height 569
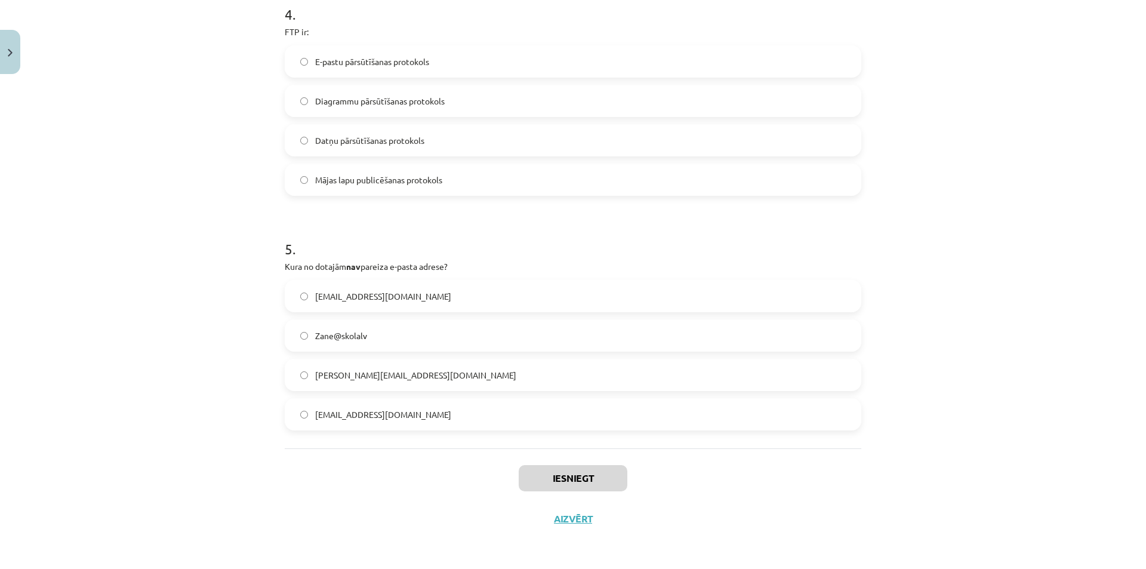
click at [997, 169] on div "Mācību tēma: Datorikas - 10. klases 4. ieskaites mācību materiāls #2 1. informā…" at bounding box center [573, 284] width 1146 height 569
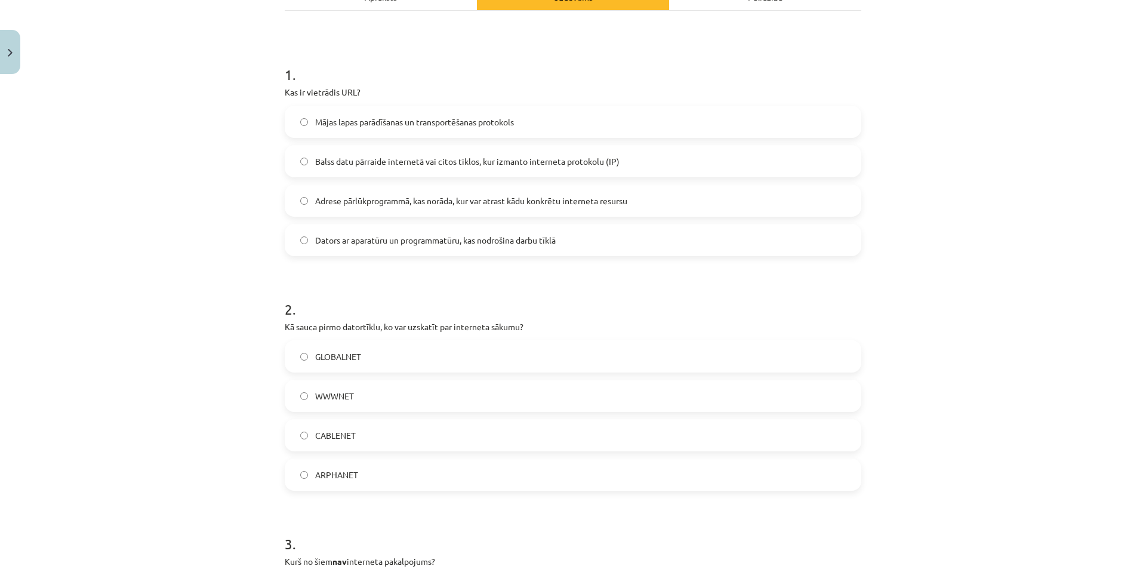
scroll to position [61, 0]
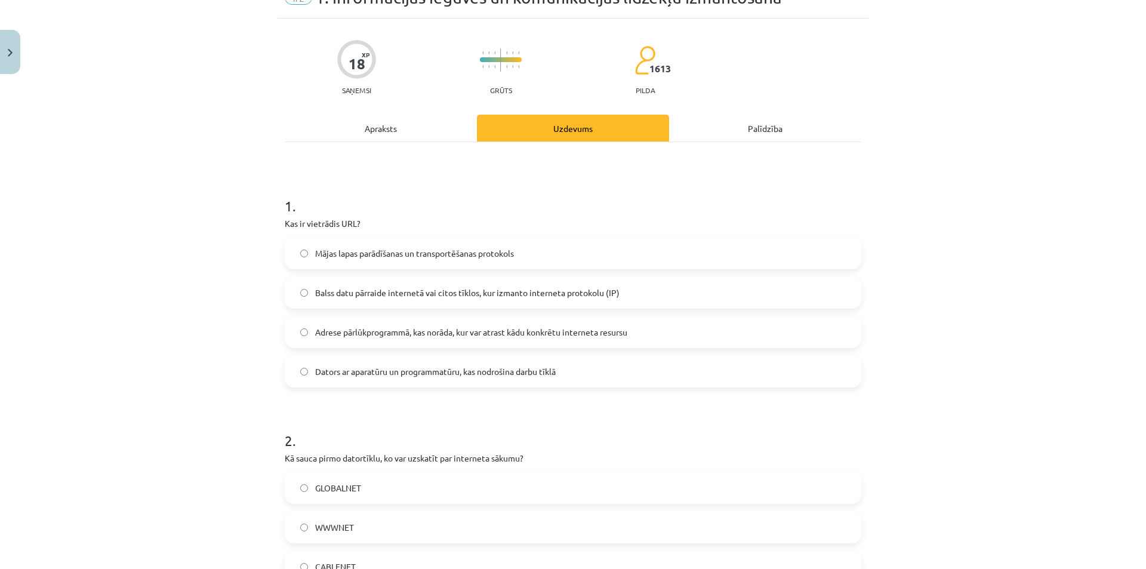
click at [538, 323] on label "Adrese pārlūkprogrammā, kas norāda, kur var atrast kādu konkrētu interneta resu…" at bounding box center [573, 332] width 574 height 30
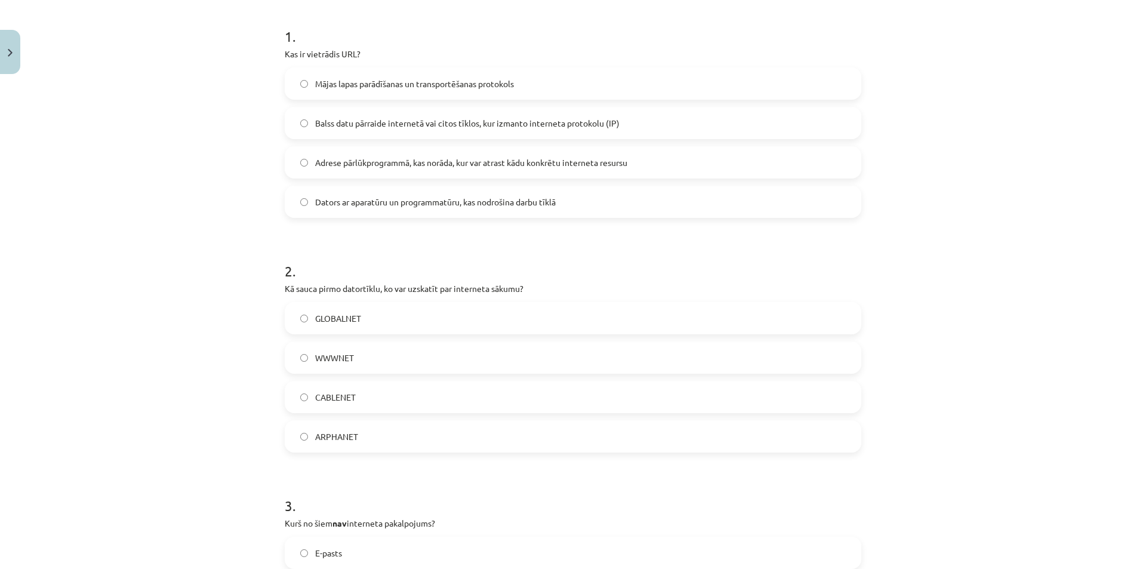
scroll to position [240, 0]
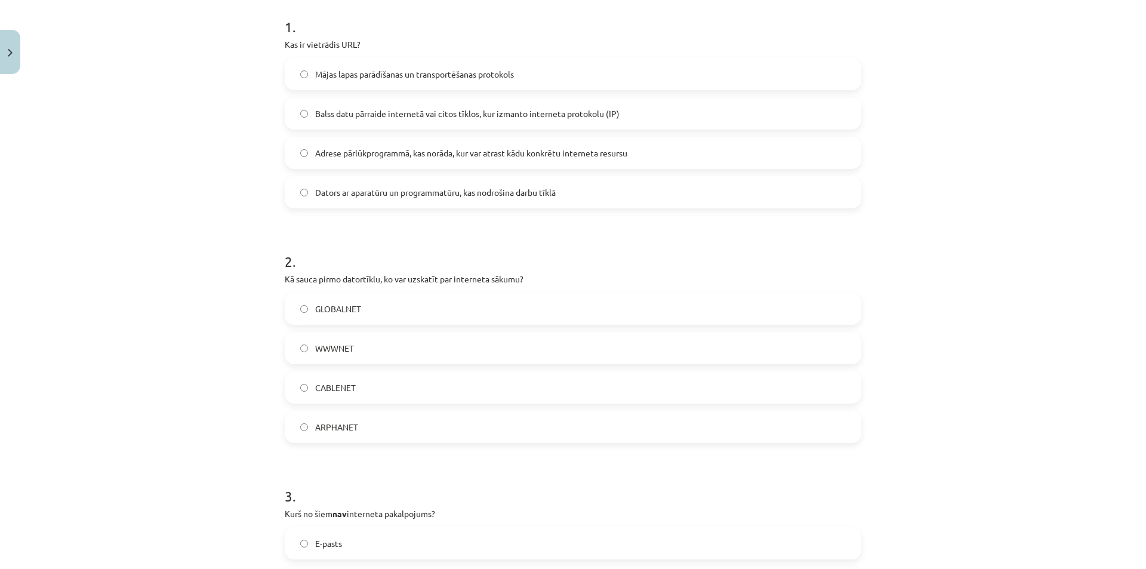
click at [355, 427] on label "ARPHANET" at bounding box center [573, 427] width 574 height 30
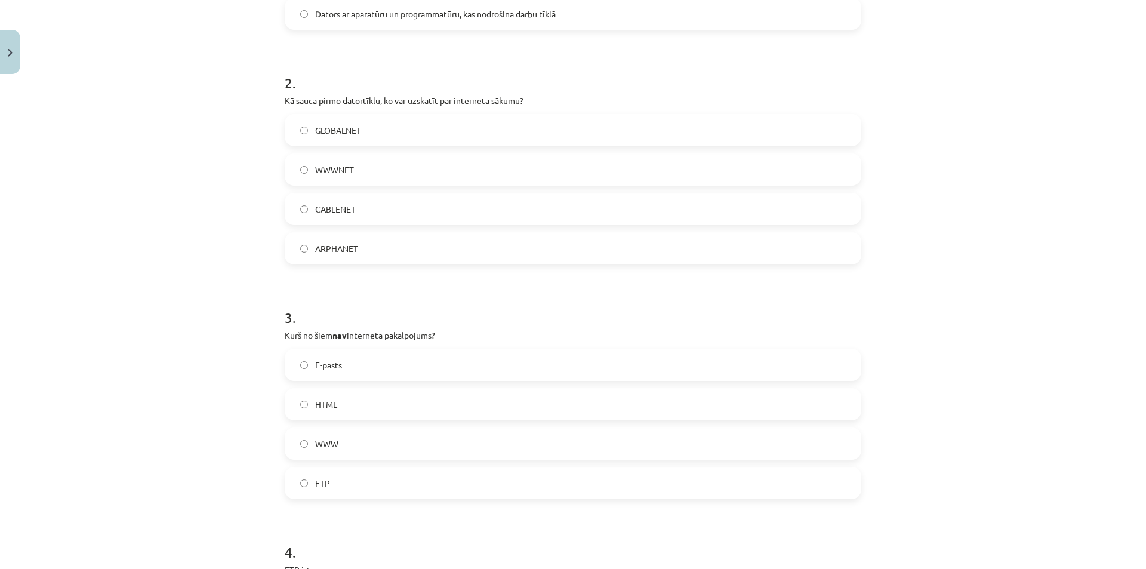
scroll to position [419, 0]
click at [353, 395] on label "HTML" at bounding box center [573, 404] width 574 height 30
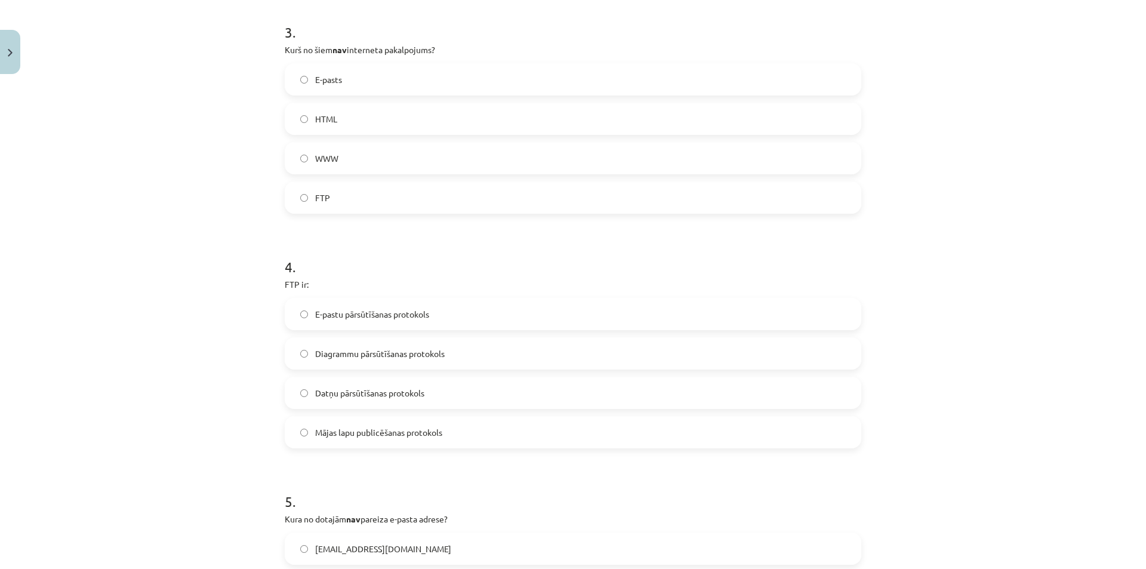
scroll to position [717, 0]
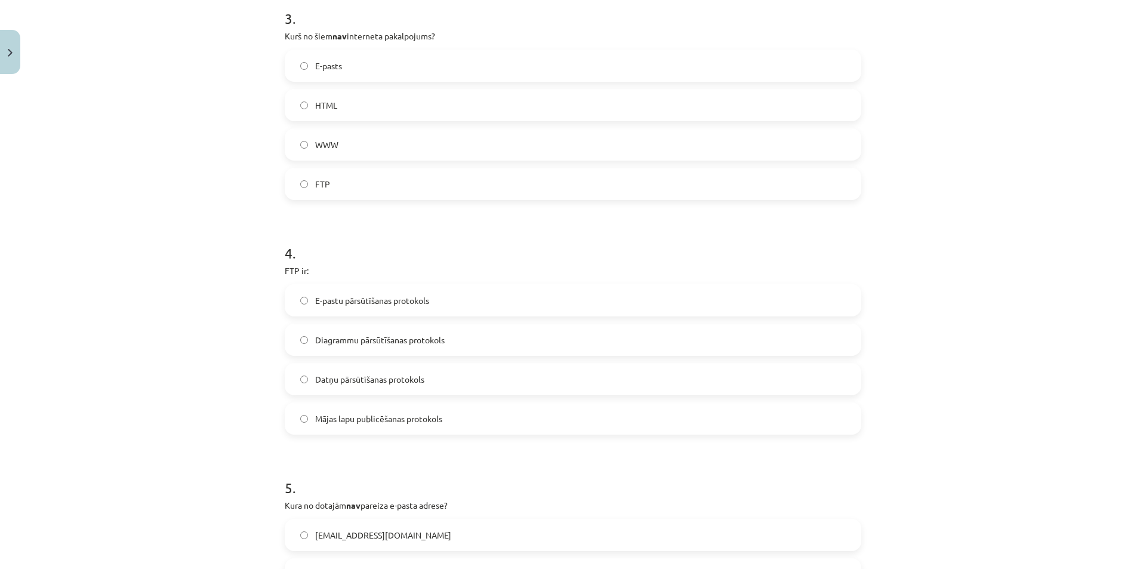
click at [355, 376] on span "Datņu pārsūtīšanas protokols" at bounding box center [369, 379] width 109 height 13
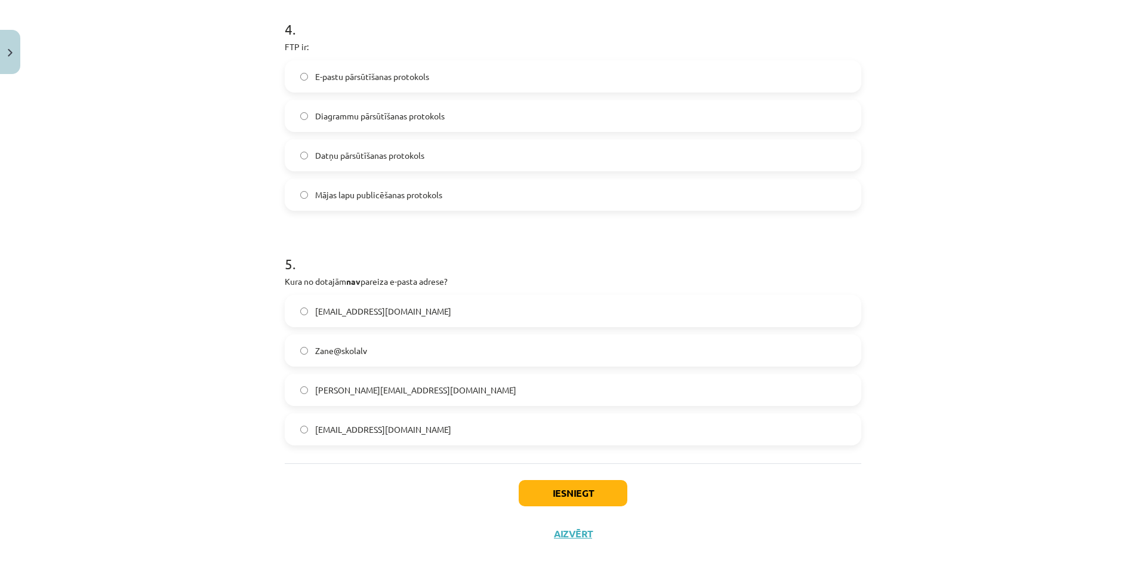
scroll to position [956, 0]
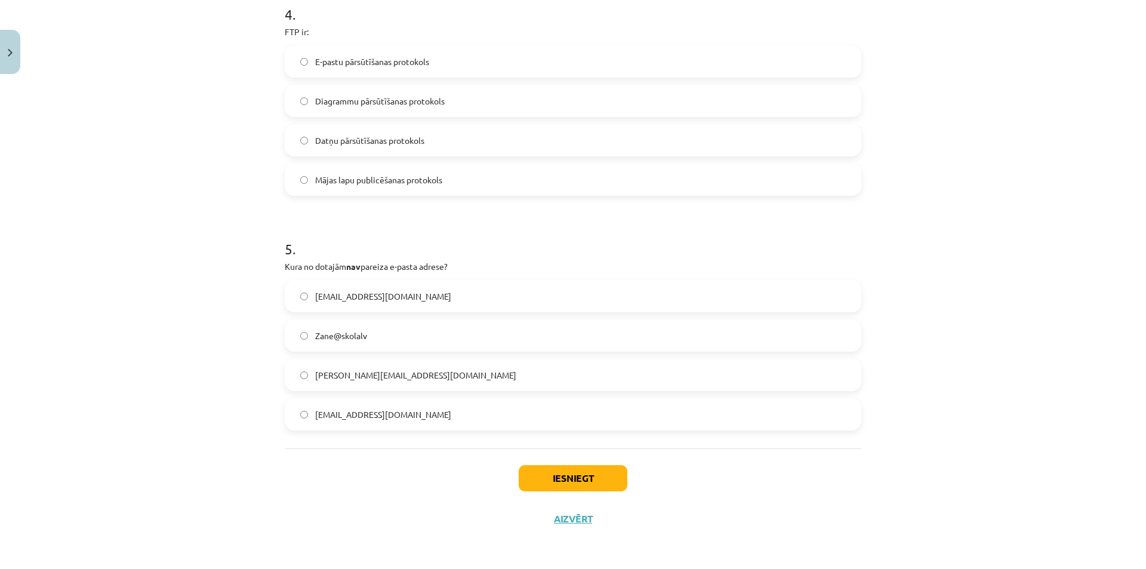
click at [343, 343] on label "Zane@skolalv" at bounding box center [573, 336] width 574 height 30
click at [548, 483] on button "Iesniegt" at bounding box center [573, 478] width 109 height 26
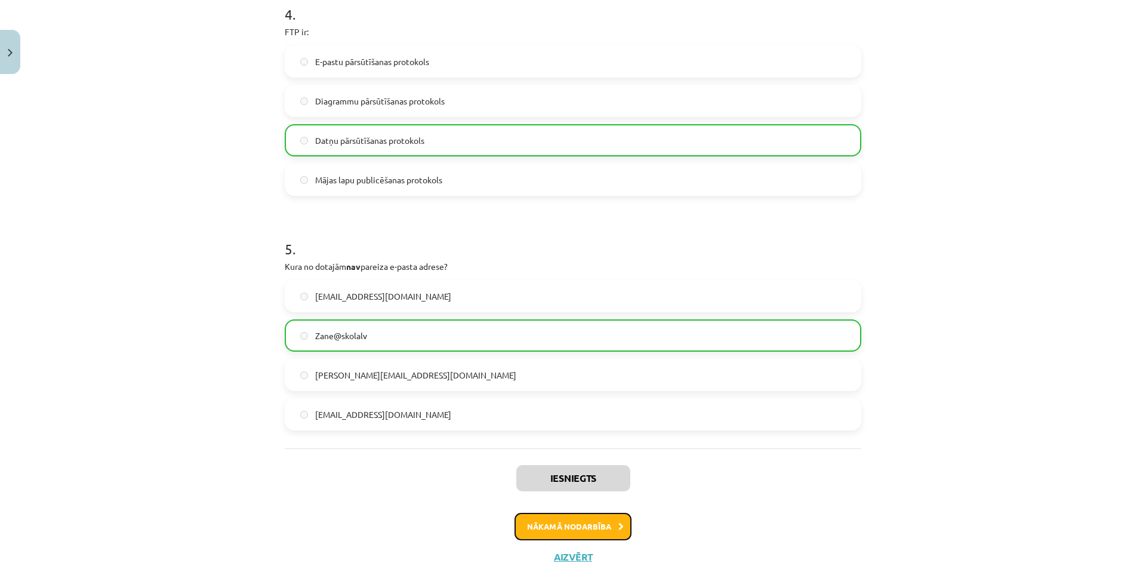
click at [594, 533] on button "Nākamā nodarbība" at bounding box center [572, 526] width 117 height 27
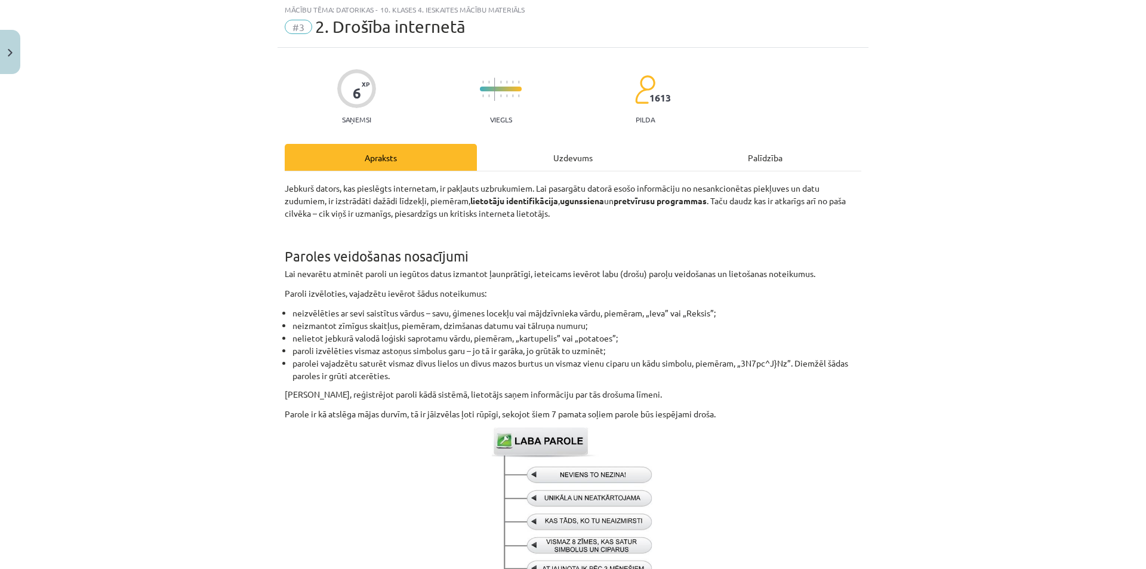
scroll to position [30, 0]
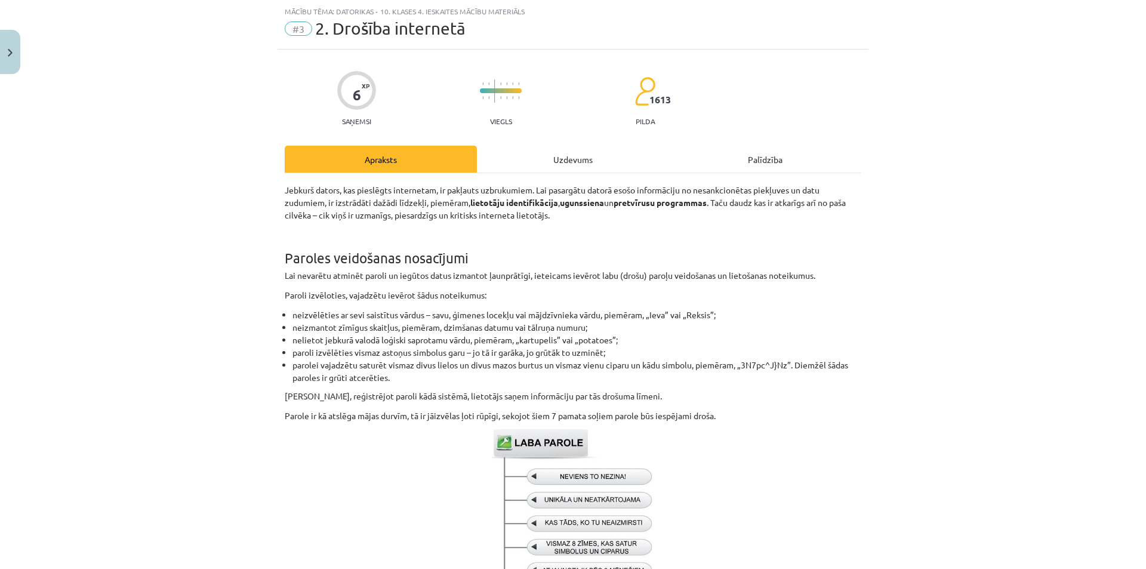
click at [517, 149] on div "Uzdevums" at bounding box center [573, 159] width 192 height 27
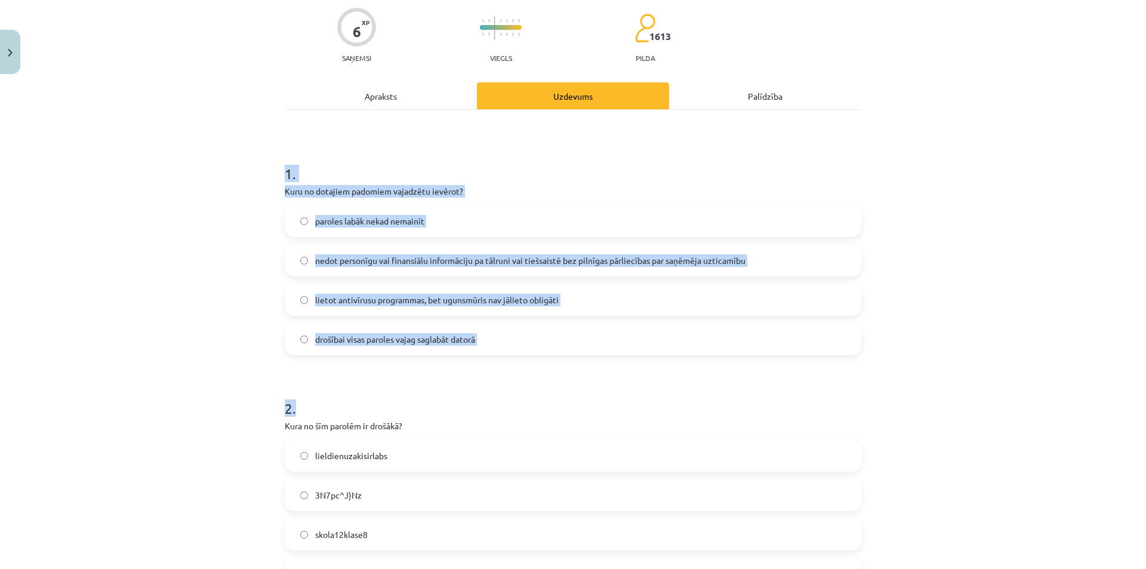
scroll to position [252, 0]
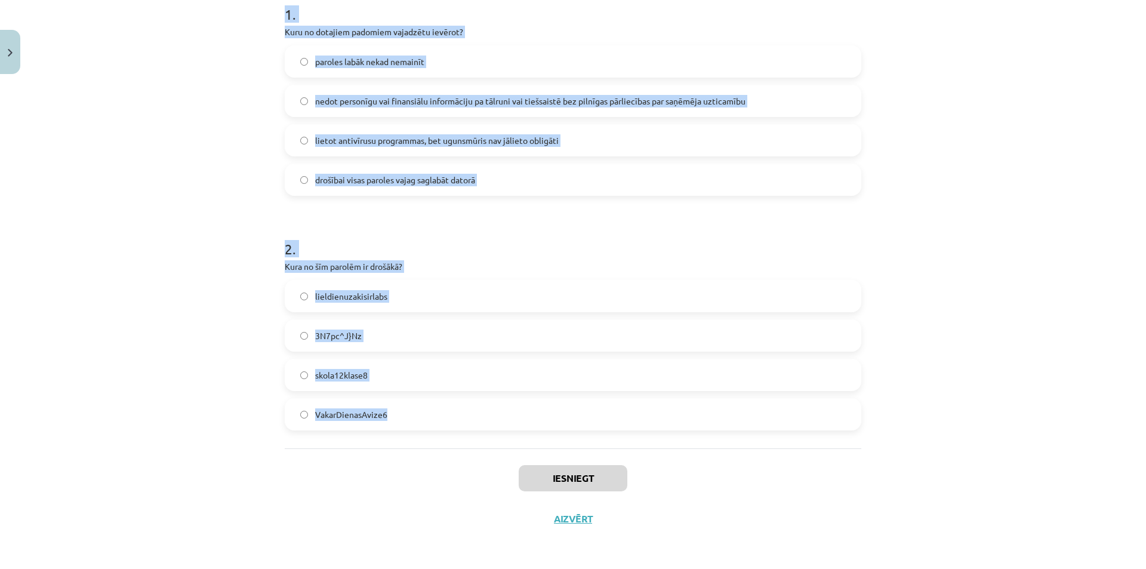
drag, startPoint x: 261, startPoint y: 234, endPoint x: 540, endPoint y: 400, distance: 324.9
click at [540, 400] on div "Mācību tēma: Datorikas - 10. klases 4. ieskaites mācību materiāls #3 2. Drošība…" at bounding box center [573, 284] width 1146 height 569
click at [1028, 245] on div "Mācību tēma: Datorikas - 10. klases 4. ieskaites mācību materiāls #3 2. Drošība…" at bounding box center [573, 284] width 1146 height 569
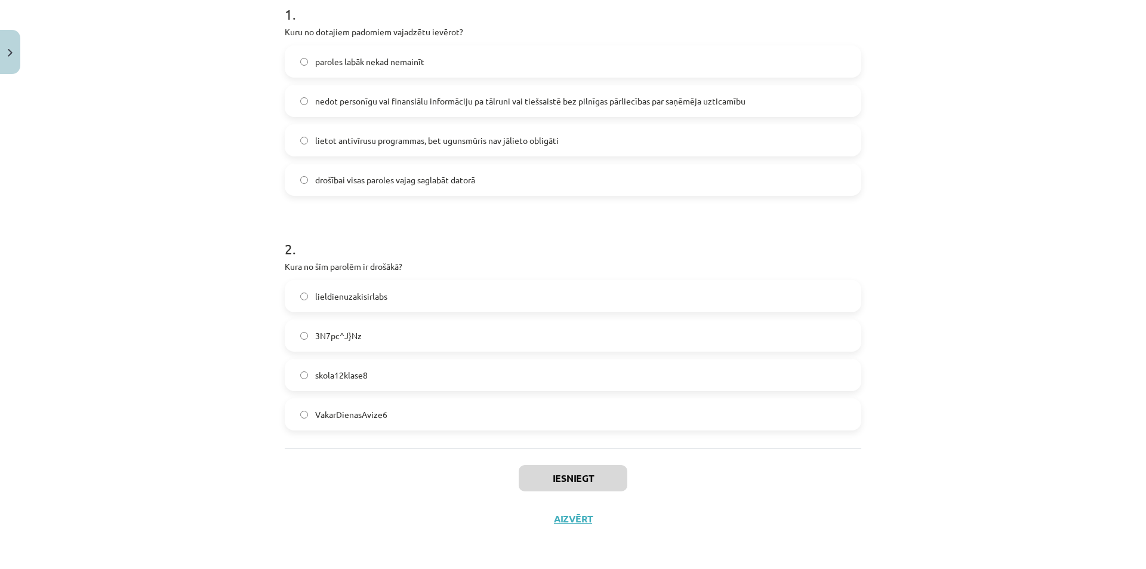
click at [1028, 245] on div "Mācību tēma: Datorikas - 10. klases 4. ieskaites mācību materiāls #3 2. Drošība…" at bounding box center [573, 284] width 1146 height 569
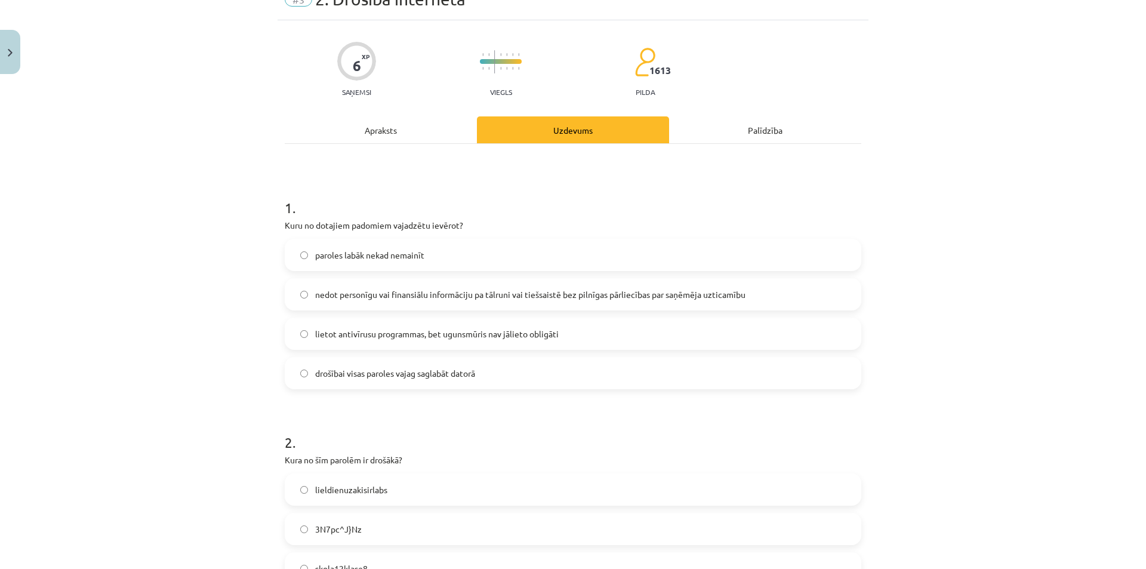
scroll to position [0, 0]
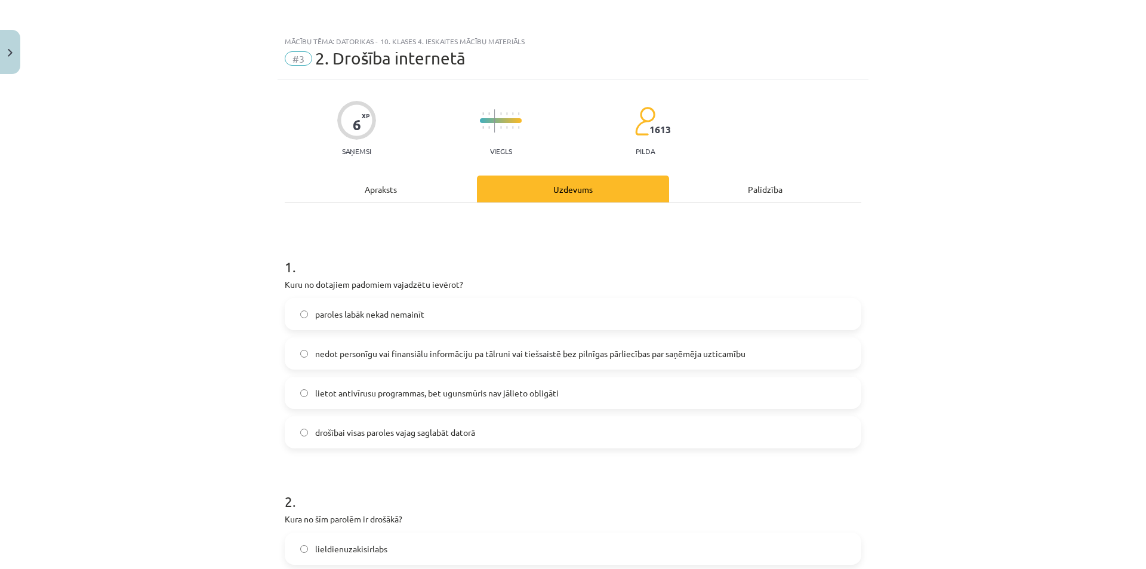
click at [931, 244] on div "Mācību tēma: Datorikas - 10. klases 4. ieskaites mācību materiāls #3 2. Drošība…" at bounding box center [573, 284] width 1146 height 569
click at [467, 352] on span "nedot personīgu vai finansiālu informāciju pa tālruni vai tiešsaistē bez pilnīg…" at bounding box center [530, 353] width 430 height 13
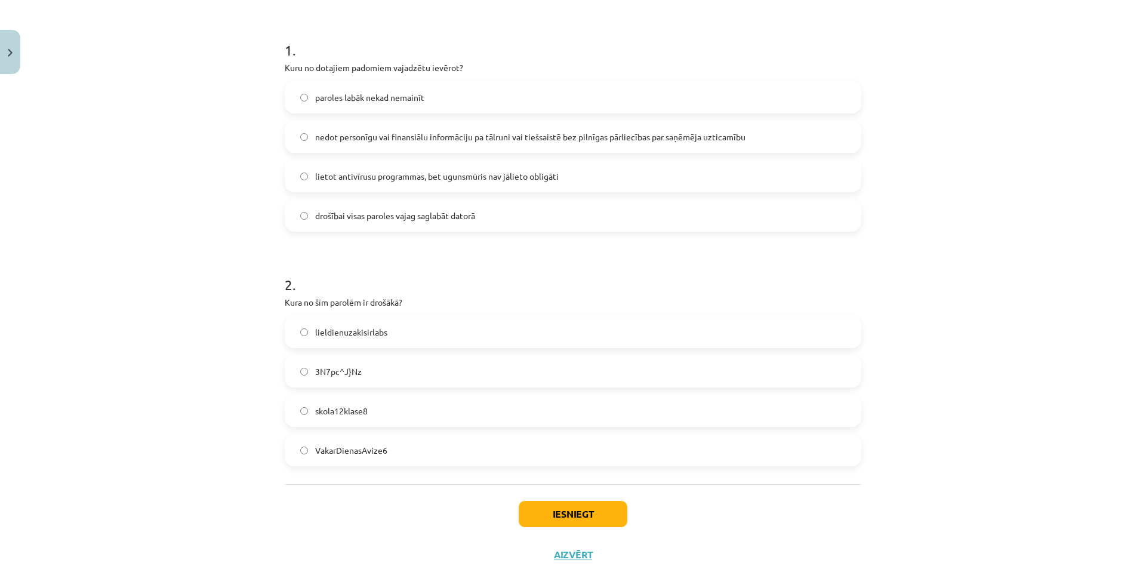
scroll to position [239, 0]
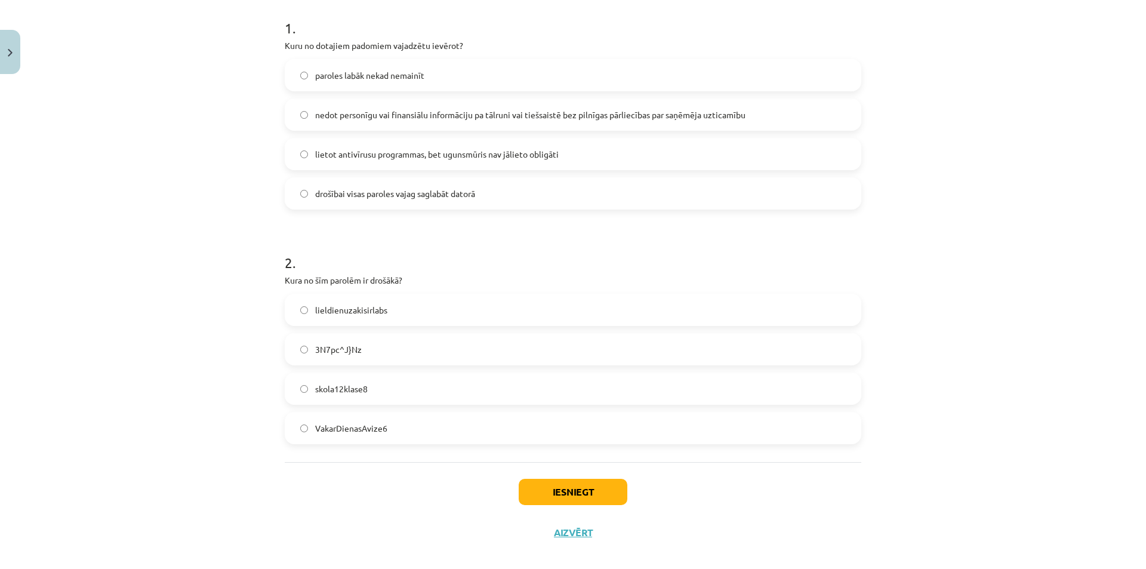
click at [396, 340] on label "3N7pc^J}Nz" at bounding box center [573, 349] width 574 height 30
click at [583, 500] on button "Iesniegt" at bounding box center [573, 492] width 109 height 26
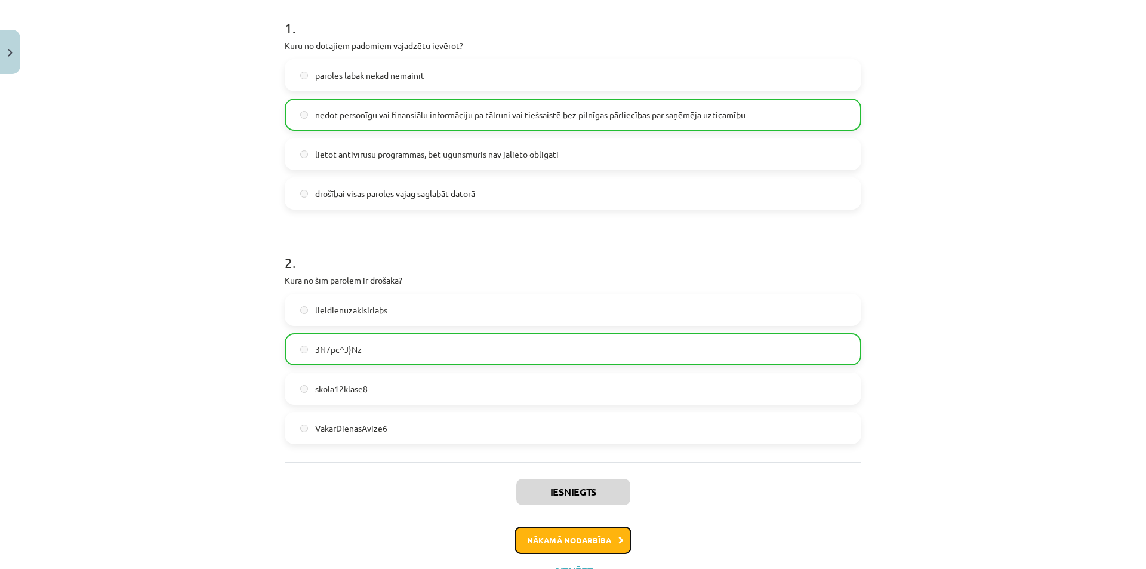
click at [591, 544] on button "Nākamā nodarbība" at bounding box center [572, 539] width 117 height 27
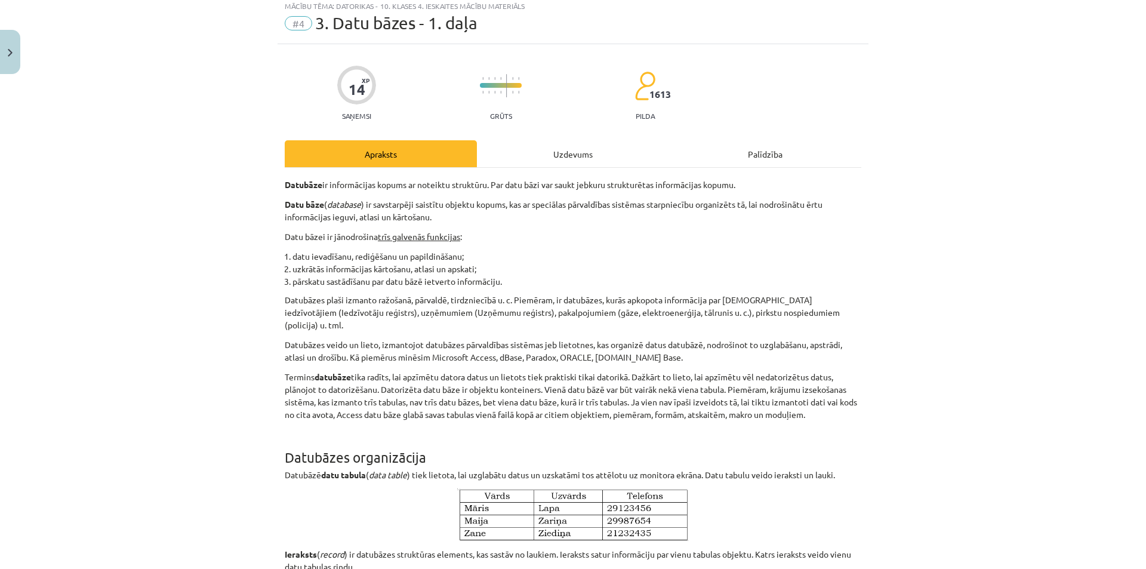
scroll to position [30, 0]
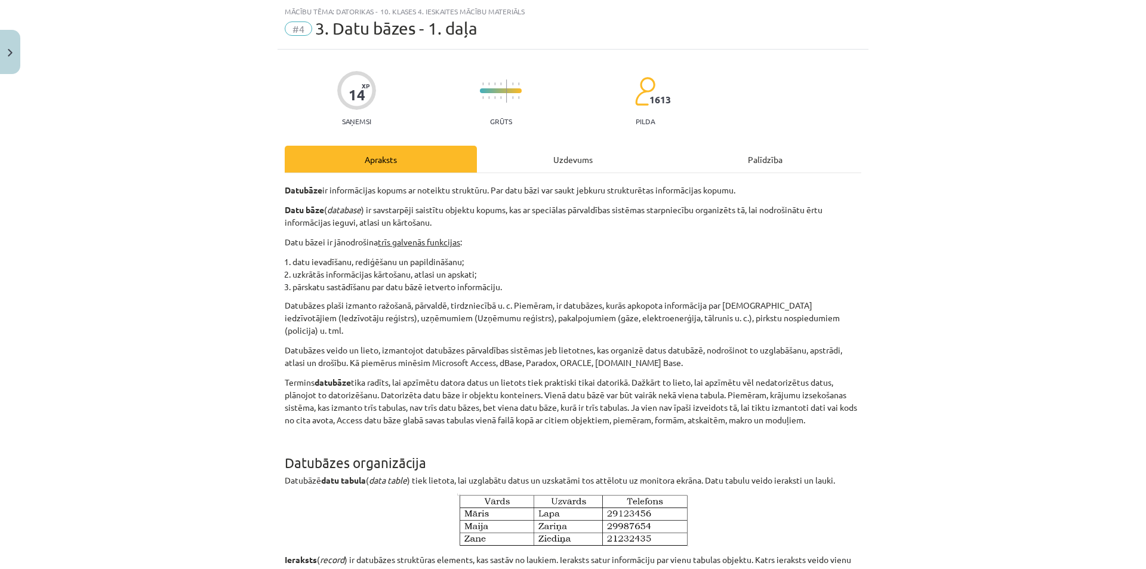
drag, startPoint x: 599, startPoint y: 529, endPoint x: 865, endPoint y: 292, distance: 356.8
click at [950, 325] on div "Mācību tēma: Datorikas - 10. klases 4. ieskaites mācību materiāls #4 3. Datu bā…" at bounding box center [573, 284] width 1146 height 569
click at [557, 168] on div "Uzdevums" at bounding box center [573, 159] width 192 height 27
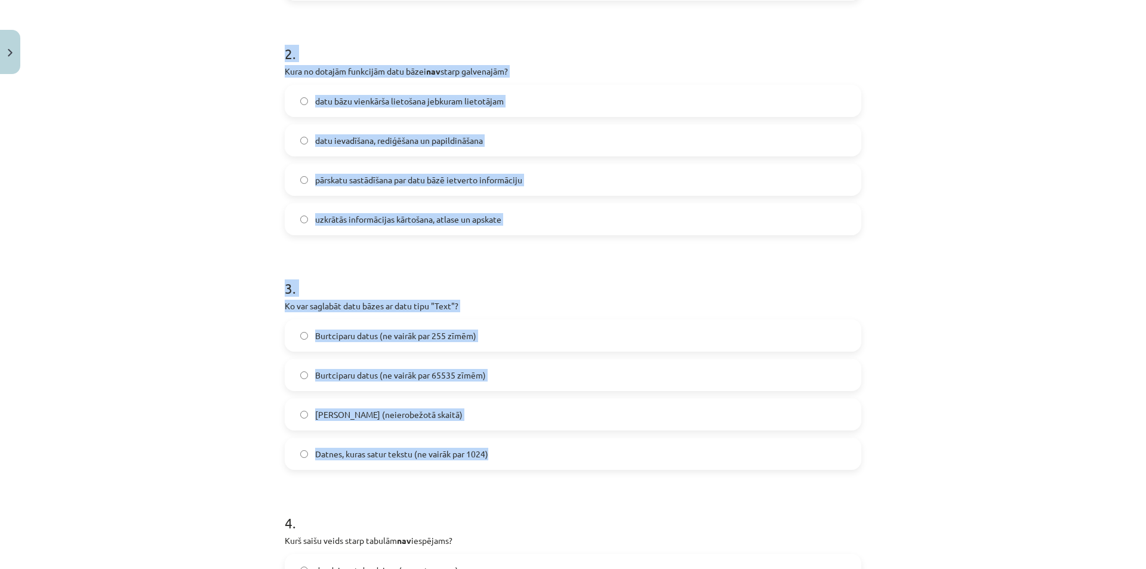
scroll to position [722, 0]
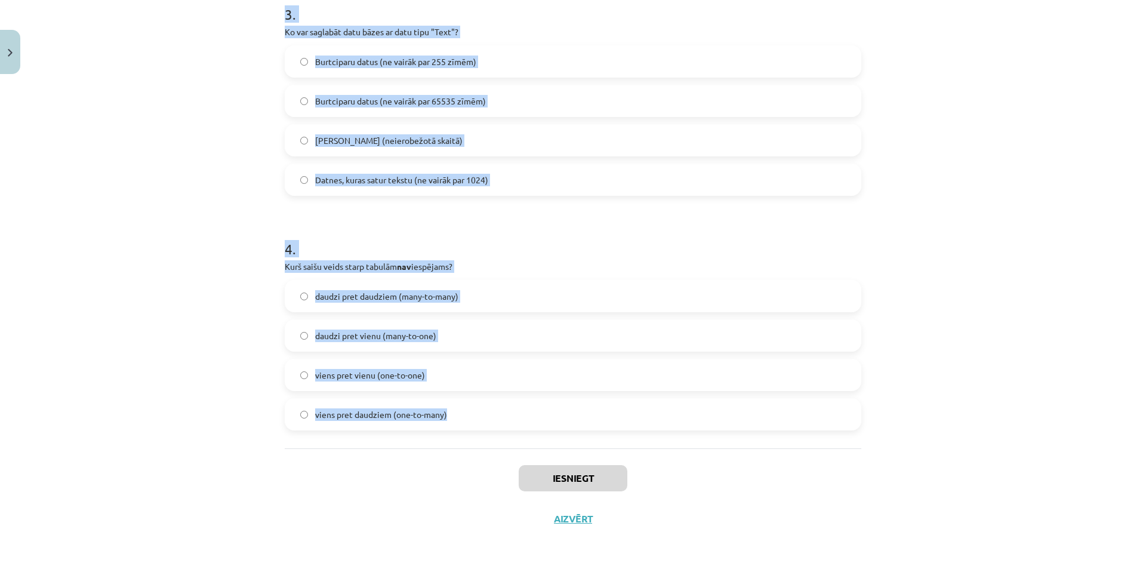
drag, startPoint x: 278, startPoint y: 234, endPoint x: 476, endPoint y: 426, distance: 276.0
click at [962, 412] on div "Mācību tēma: Datorikas - 10. klases 4. ieskaites mācību materiāls #4 3. Datu bā…" at bounding box center [573, 284] width 1146 height 569
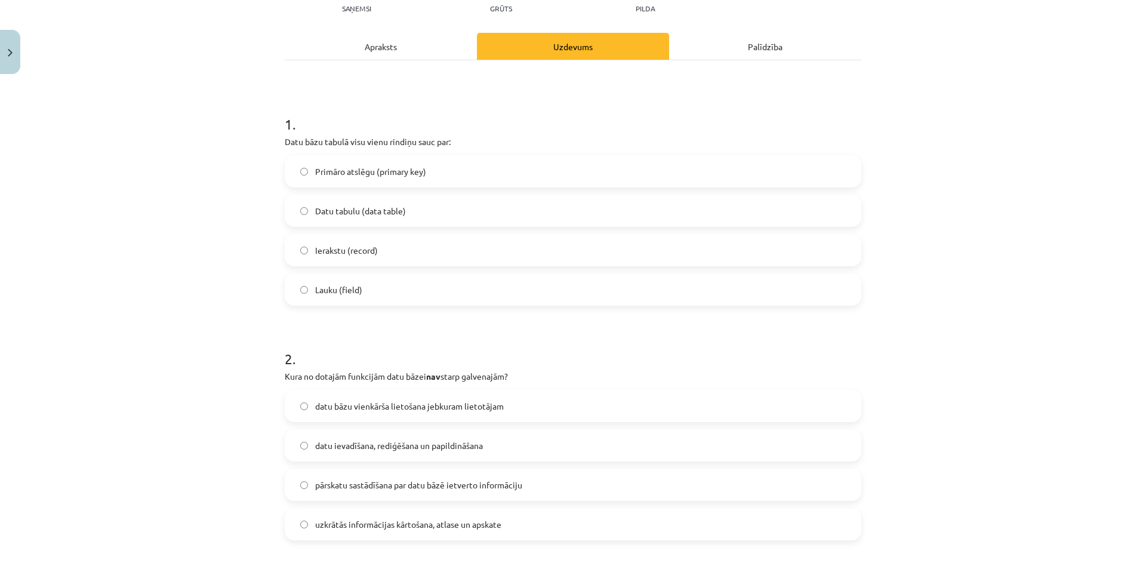
scroll to position [0, 0]
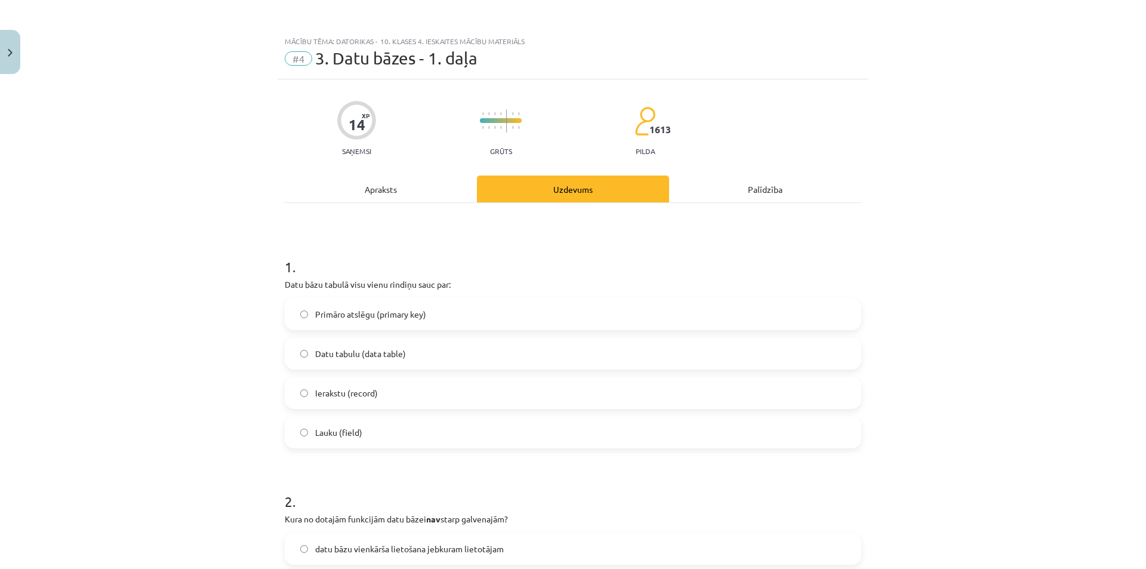
click at [483, 399] on label "Ierakstu (record)" at bounding box center [573, 393] width 574 height 30
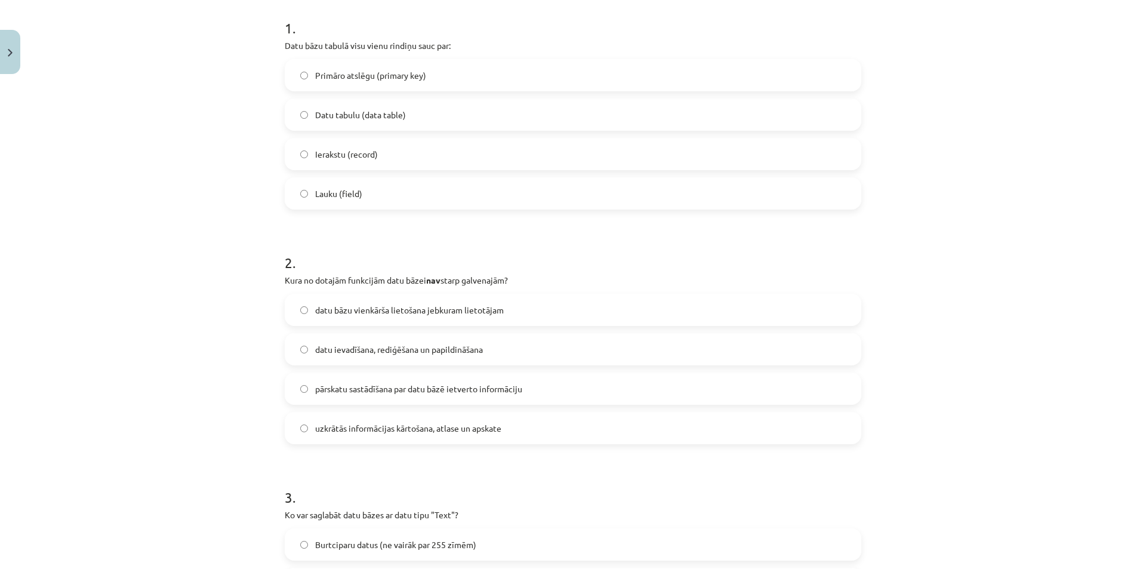
click at [426, 305] on span "datu bāzu vienkārša lietošana jebkuram lietotājam" at bounding box center [409, 310] width 189 height 13
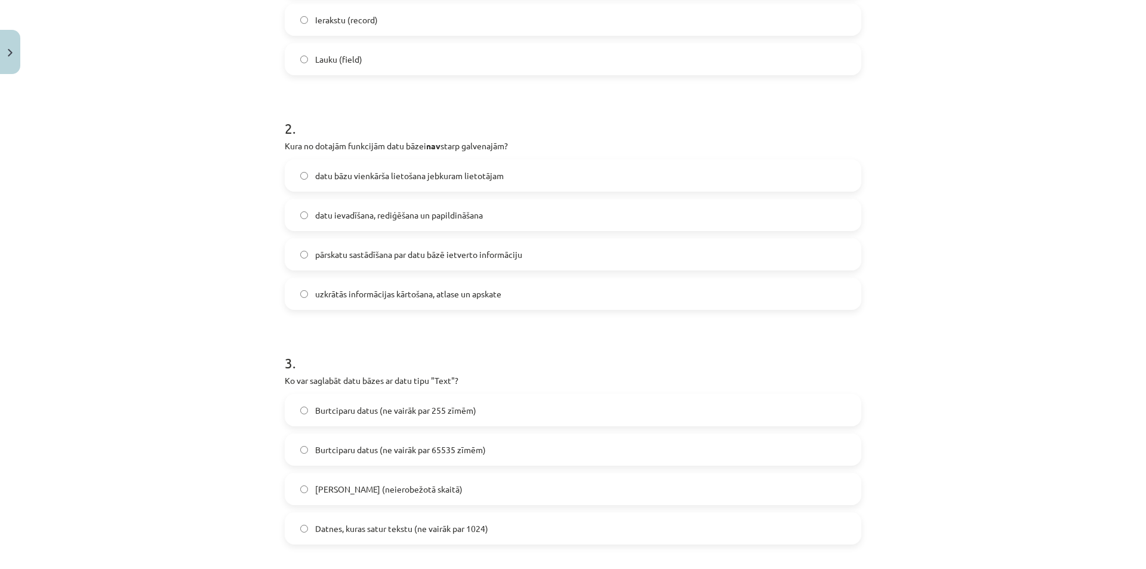
scroll to position [477, 0]
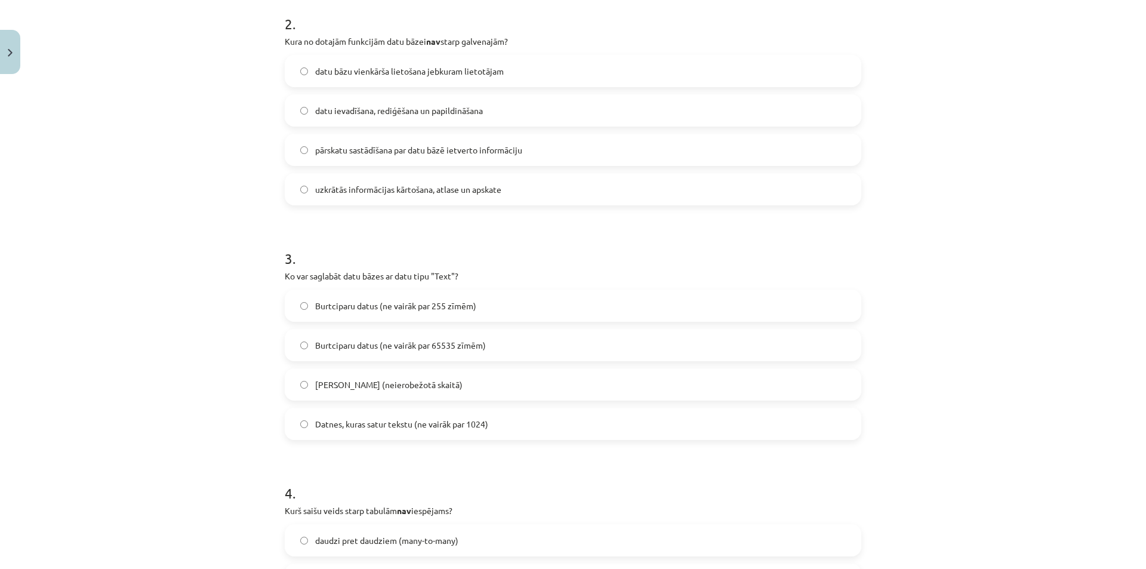
click at [436, 311] on span "Burtciparu datus (ne vairāk par 255 zīmēm)" at bounding box center [395, 306] width 161 height 13
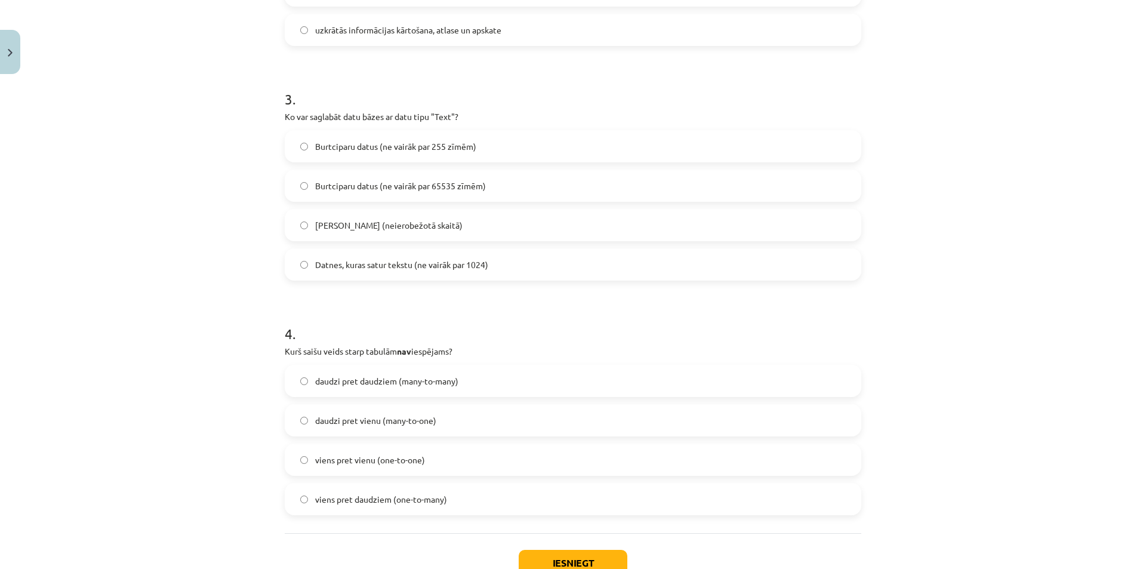
scroll to position [657, 0]
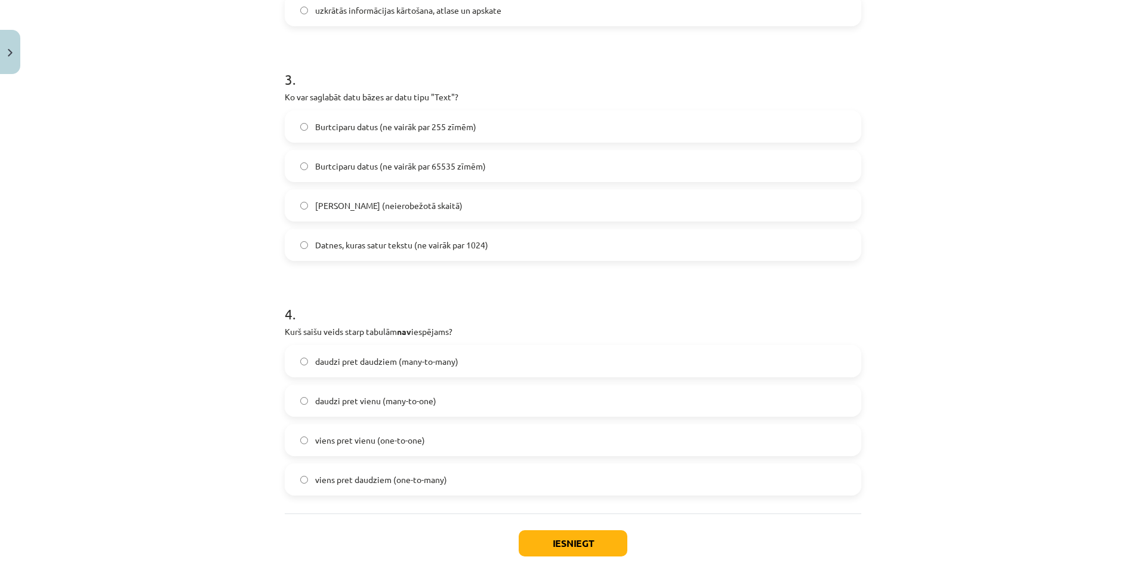
click at [387, 469] on label "viens pret daudziem (one-to-many)" at bounding box center [573, 479] width 574 height 30
click at [544, 538] on button "Iesniegt" at bounding box center [573, 543] width 109 height 26
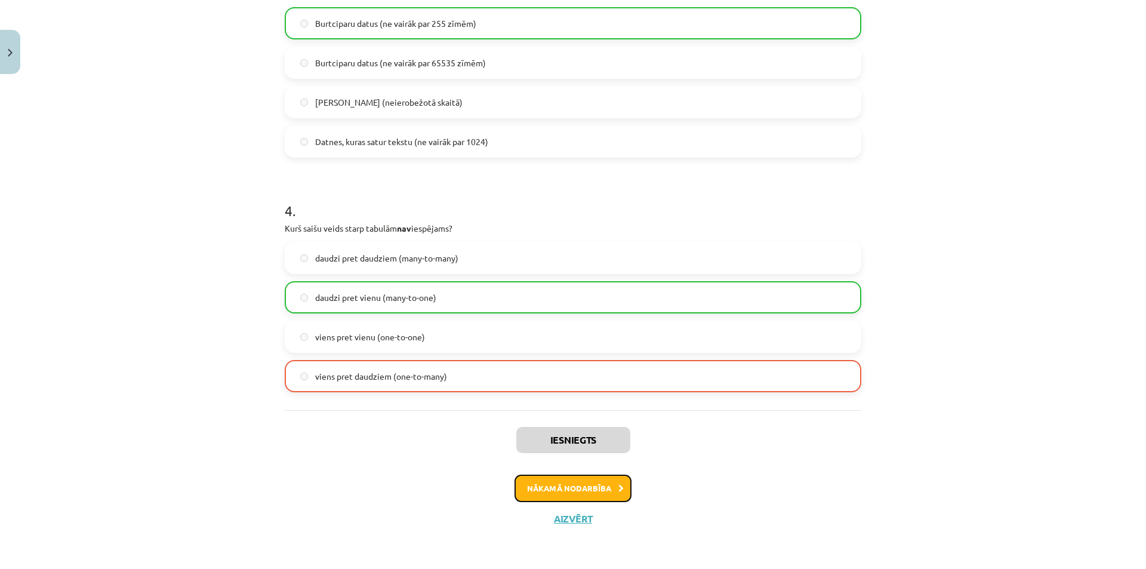
click at [590, 491] on button "Nākamā nodarbība" at bounding box center [572, 487] width 117 height 27
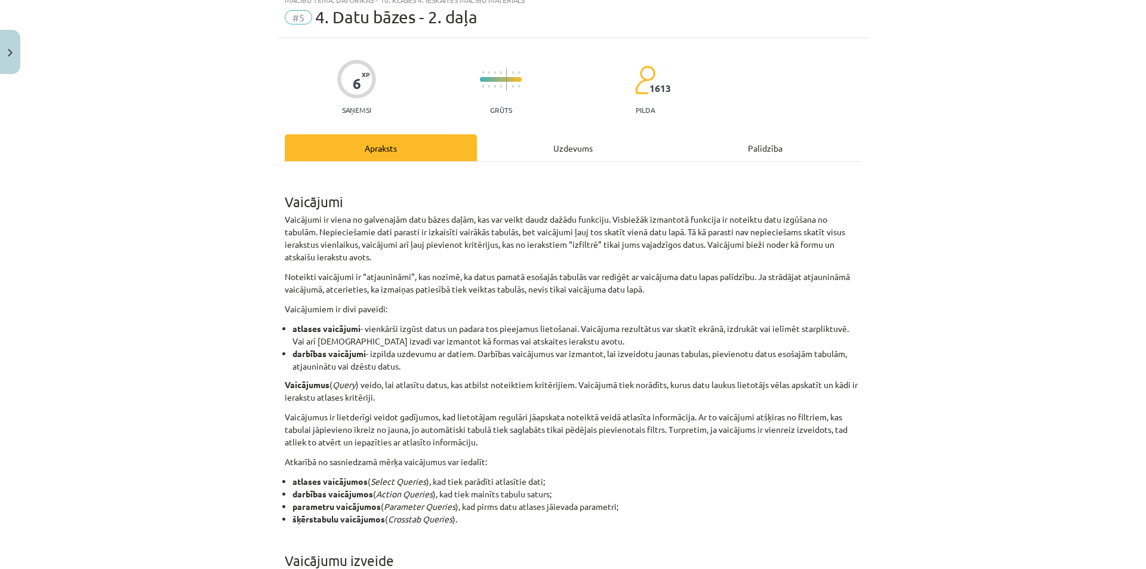
scroll to position [30, 0]
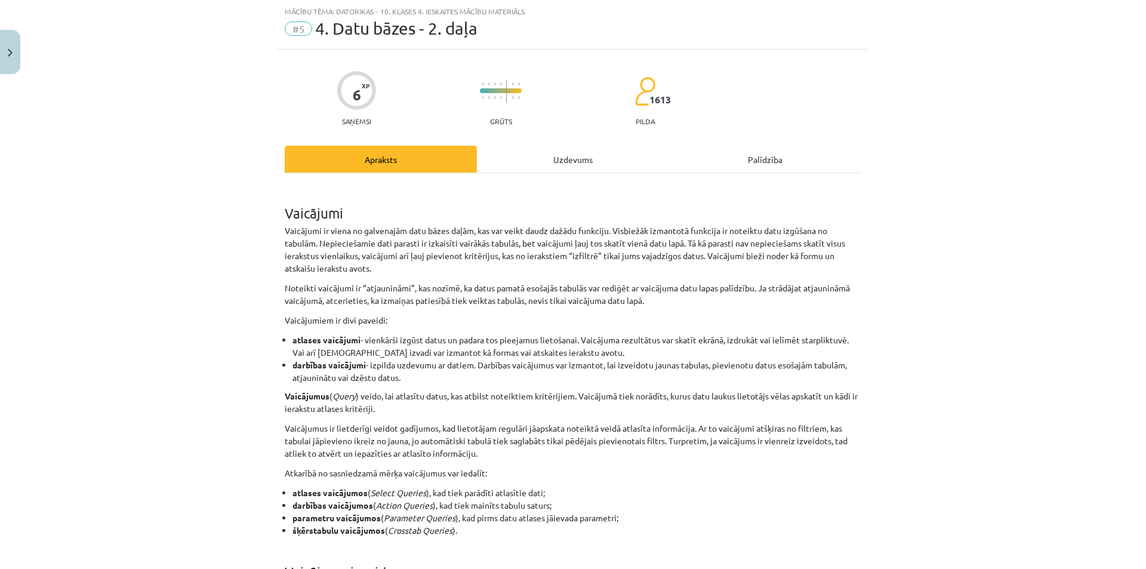
click at [528, 159] on div "Uzdevums" at bounding box center [573, 159] width 192 height 27
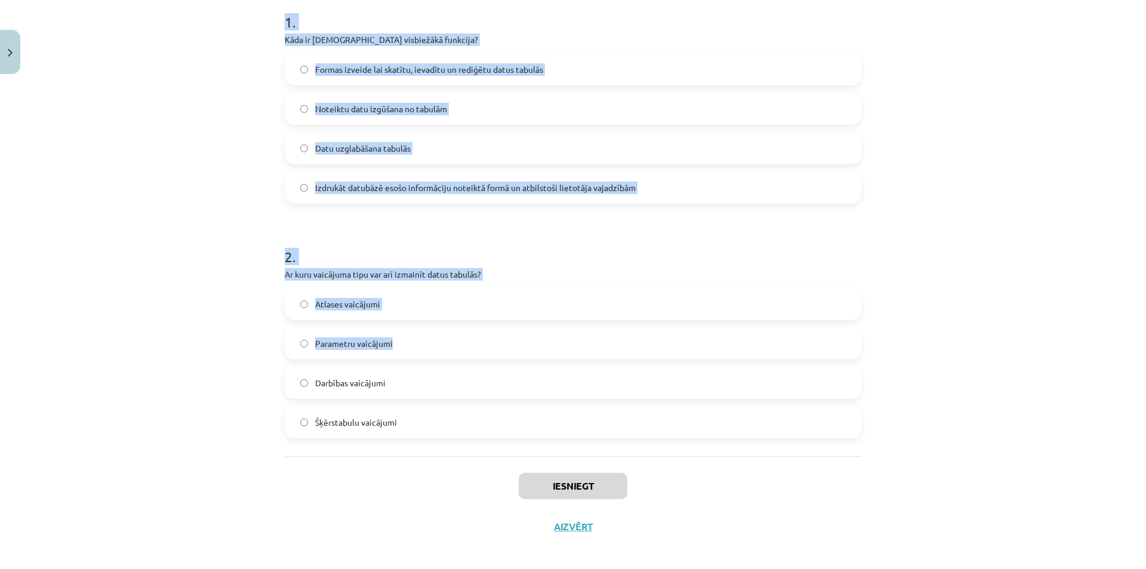
scroll to position [252, 0]
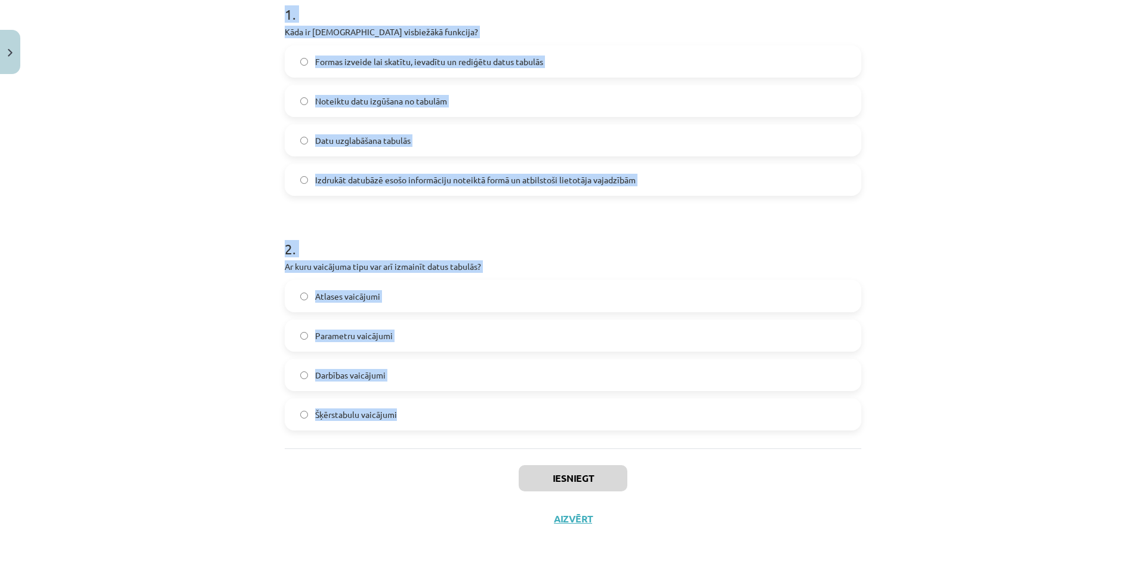
drag, startPoint x: 273, startPoint y: 238, endPoint x: 546, endPoint y: 441, distance: 339.5
click at [546, 441] on div "6 XP Saņemsi Grūts 1613 pilda Apraksts Uzdevums Palīdzība 1 . Kāda ir vaicājuma…" at bounding box center [573, 183] width 591 height 712
click at [1003, 236] on div "Mācību tēma: Datorikas - 10. klases 4. ieskaites mācību materiāls #5 4. Datu bā…" at bounding box center [573, 284] width 1146 height 569
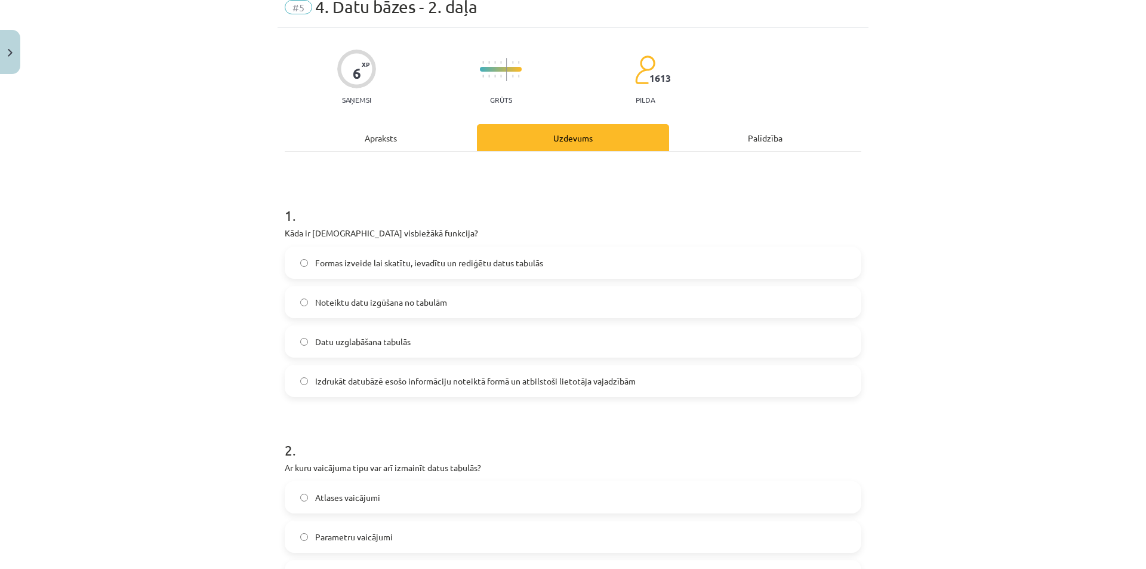
scroll to position [119, 0]
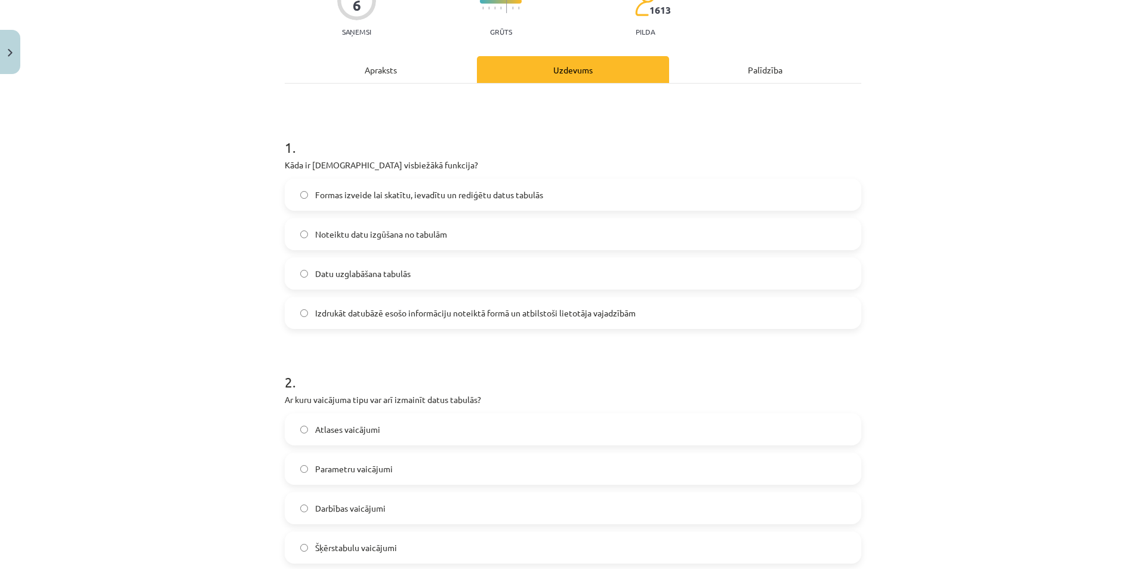
click at [455, 236] on label "Noteiktu datu izgūšana no tabulām" at bounding box center [573, 234] width 574 height 30
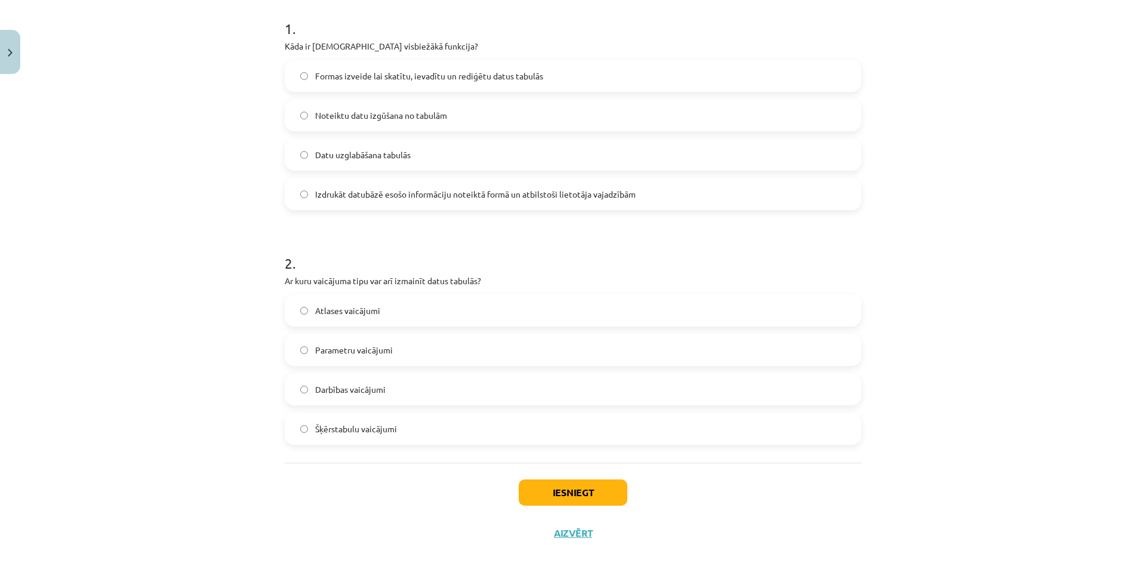
scroll to position [239, 0]
click at [377, 389] on span "Darbības vaicājumi" at bounding box center [350, 389] width 70 height 13
click at [570, 490] on button "Iesniegt" at bounding box center [573, 492] width 109 height 26
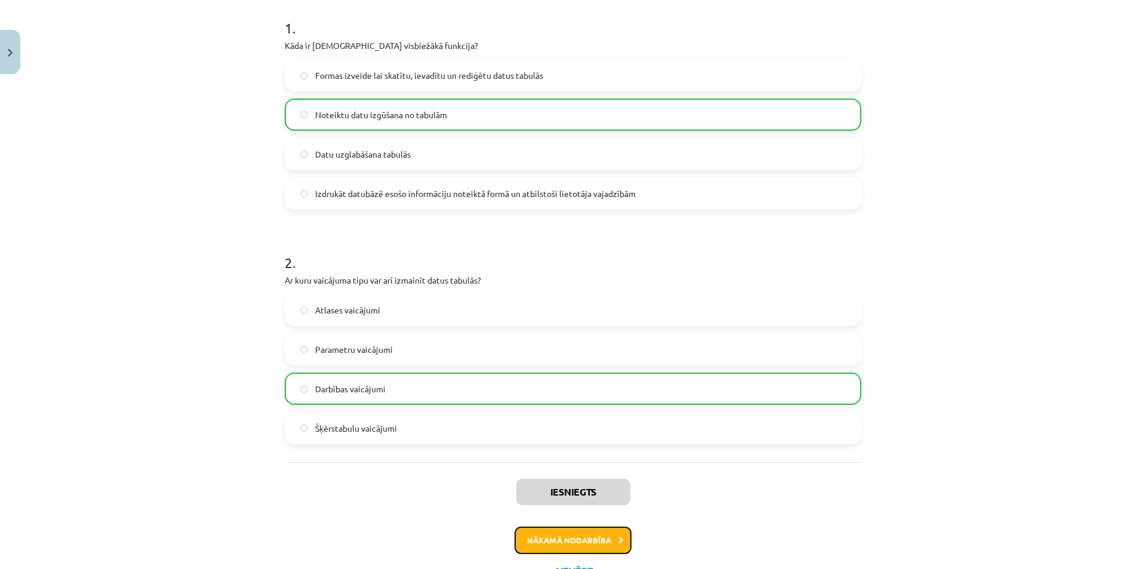
click at [569, 530] on button "Nākamā nodarbība" at bounding box center [572, 539] width 117 height 27
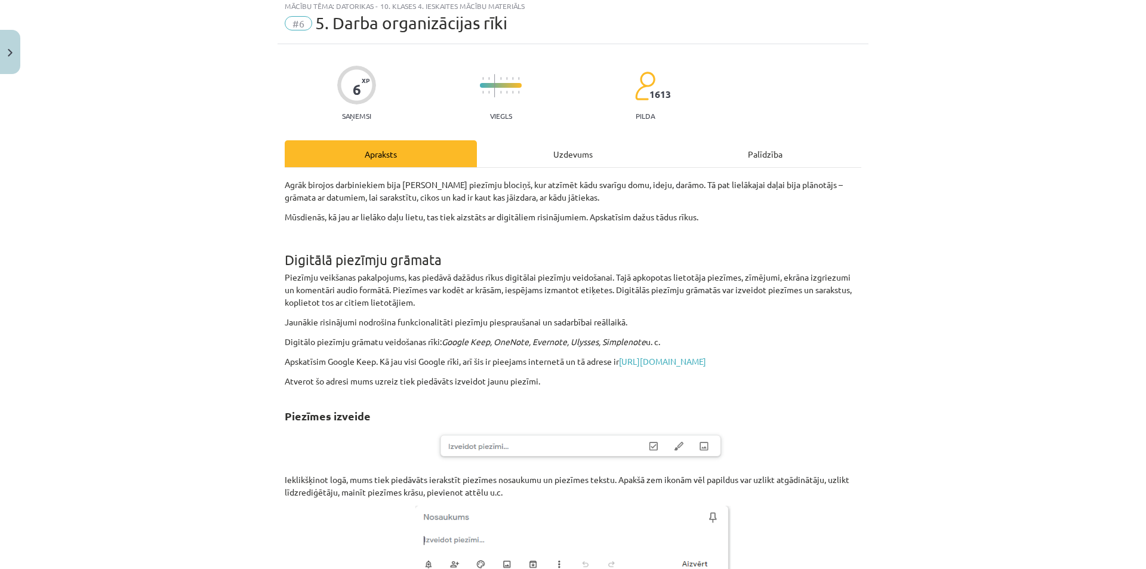
scroll to position [30, 0]
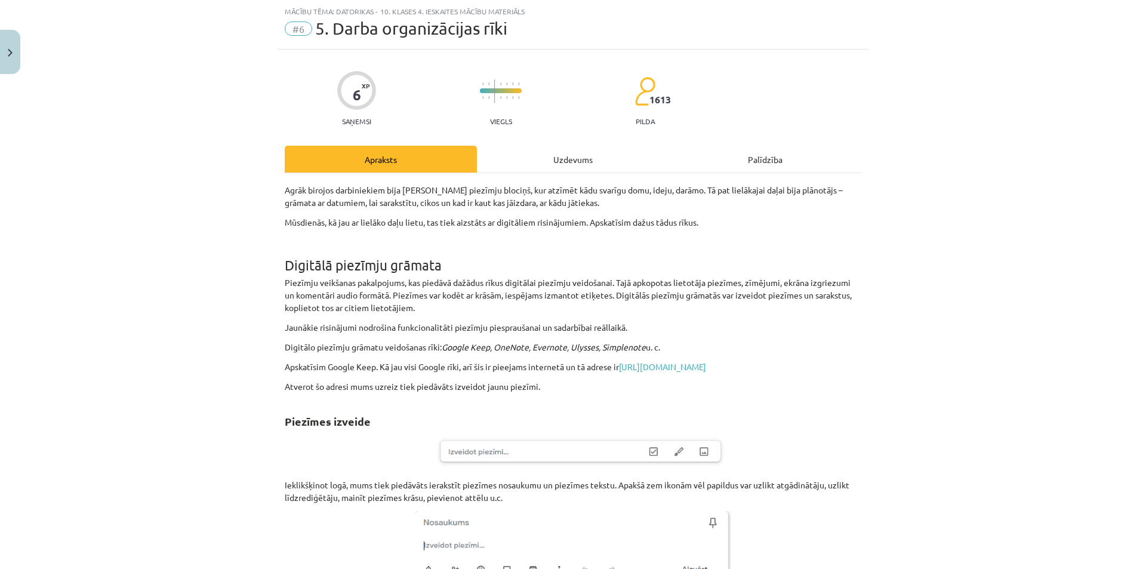
click at [550, 158] on div "Uzdevums" at bounding box center [573, 159] width 192 height 27
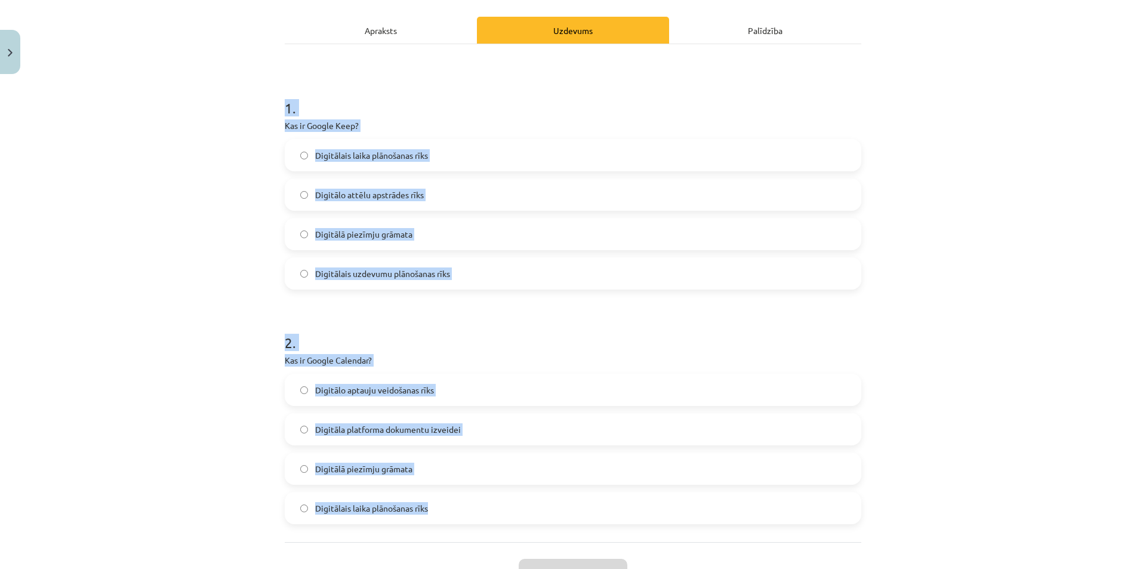
scroll to position [252, 0]
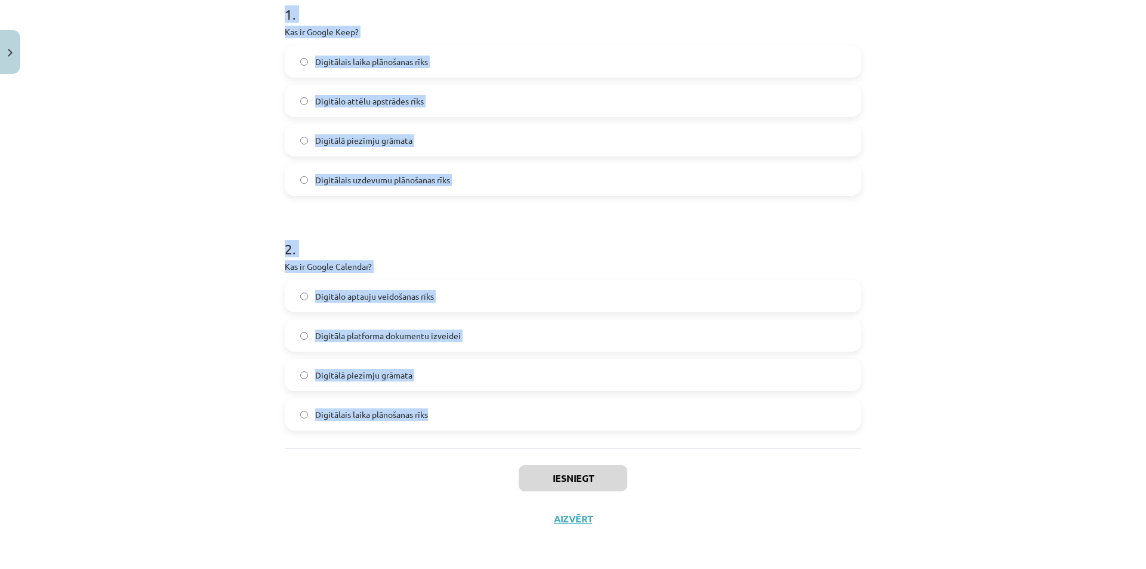
drag, startPoint x: 273, startPoint y: 232, endPoint x: 492, endPoint y: 447, distance: 306.8
click at [492, 447] on div "6 XP Saņemsi Viegls 1613 pilda Apraksts Uzdevums Palīdzība 1 . Kas ir Google Ke…" at bounding box center [573, 183] width 591 height 712
click at [1018, 297] on div "Mācību tēma: Datorikas - 10. klases 4. ieskaites mācību materiāls #6 5. Darba o…" at bounding box center [573, 284] width 1146 height 569
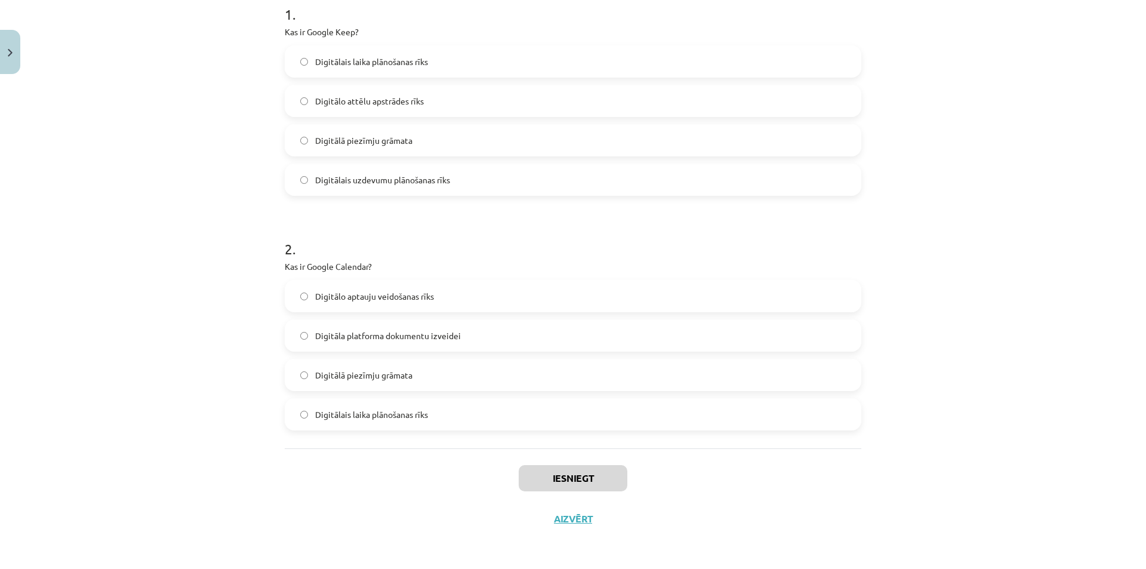
scroll to position [193, 0]
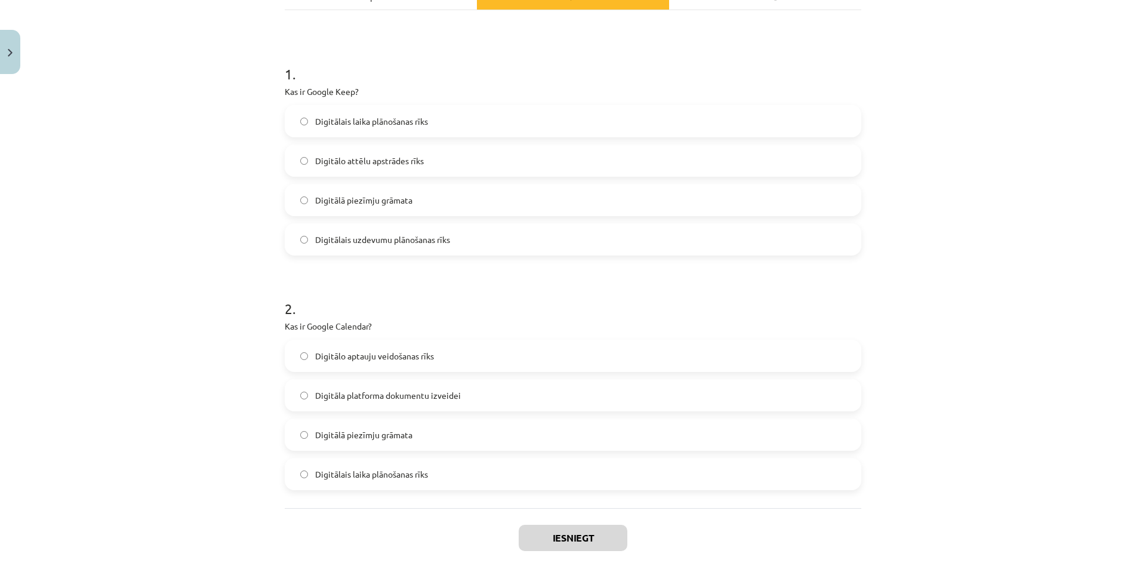
click at [363, 116] on span "Digitālais laika plānošanas rīks" at bounding box center [371, 121] width 113 height 13
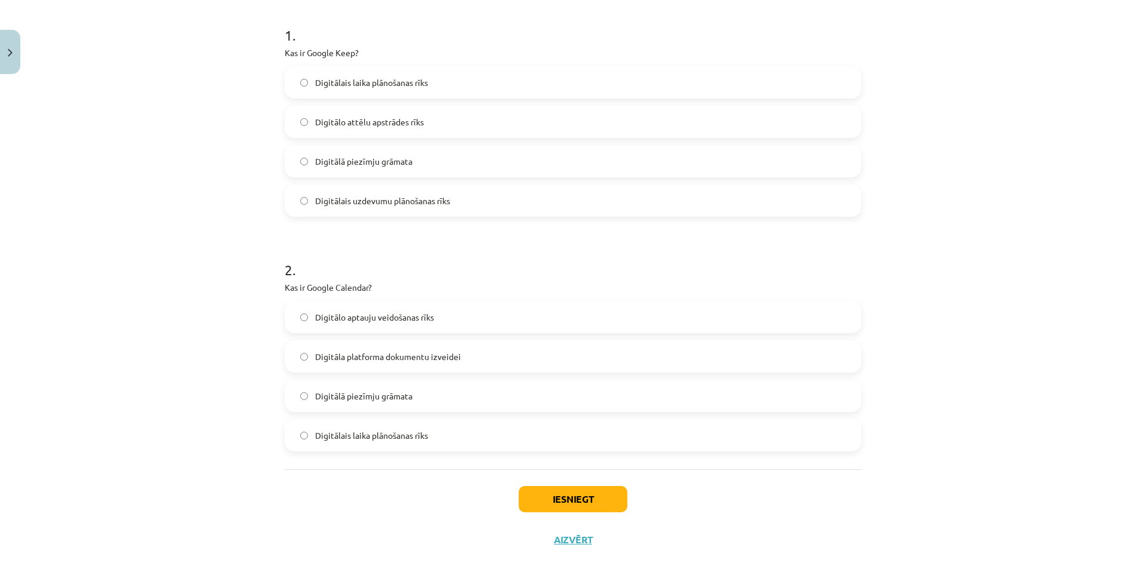
scroll to position [252, 0]
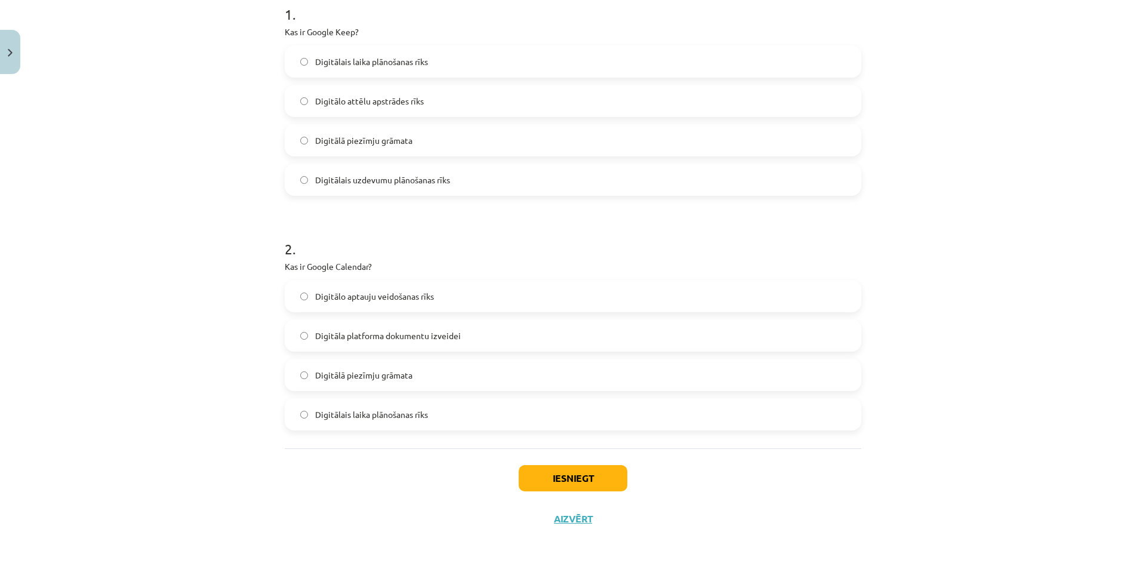
click at [391, 140] on span "Digitālā piezīmju grāmata" at bounding box center [363, 140] width 97 height 13
click at [420, 304] on label "Digitālo aptauju veidošanas rīks" at bounding box center [573, 296] width 574 height 30
click at [444, 328] on label "Digitāla platforma dokumentu izveidei" at bounding box center [573, 336] width 574 height 30
click at [462, 248] on h1 "2 ." at bounding box center [573, 238] width 577 height 37
click at [390, 420] on span "Digitālais laika plānošanas rīks" at bounding box center [371, 414] width 113 height 13
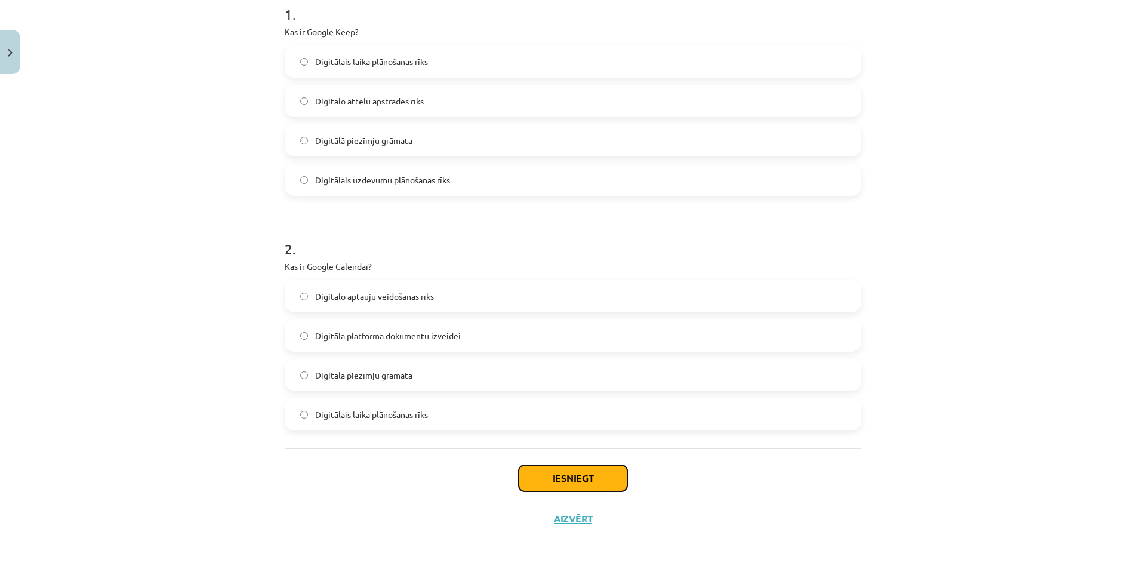
click at [576, 483] on button "Iesniegt" at bounding box center [573, 478] width 109 height 26
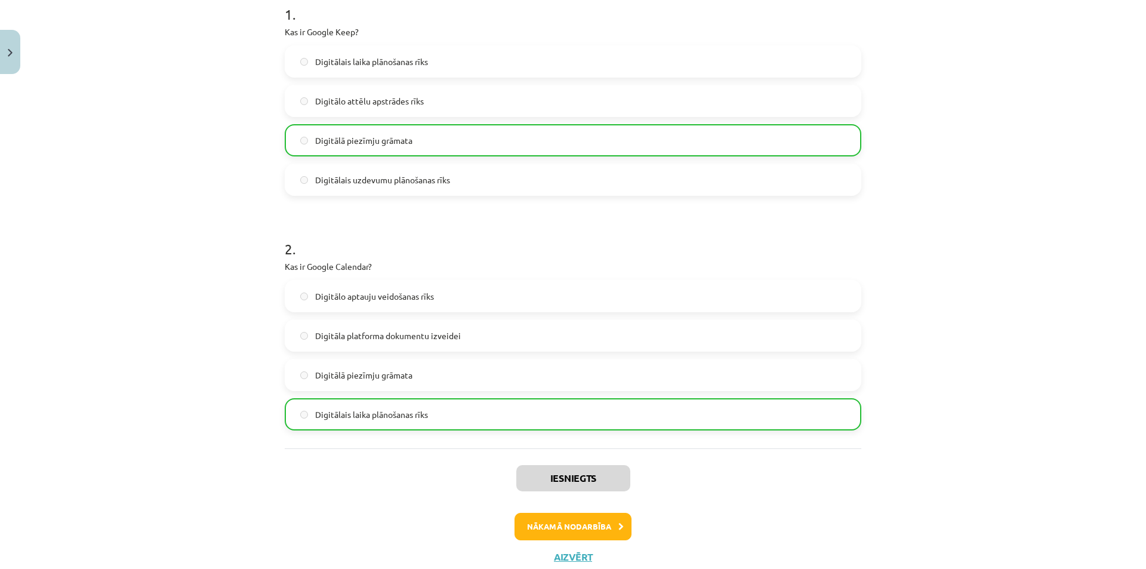
click at [591, 540] on div "Iesniegts Nākamā nodarbība Aizvērt" at bounding box center [573, 509] width 577 height 122
click at [591, 533] on button "Nākamā nodarbība" at bounding box center [572, 526] width 117 height 27
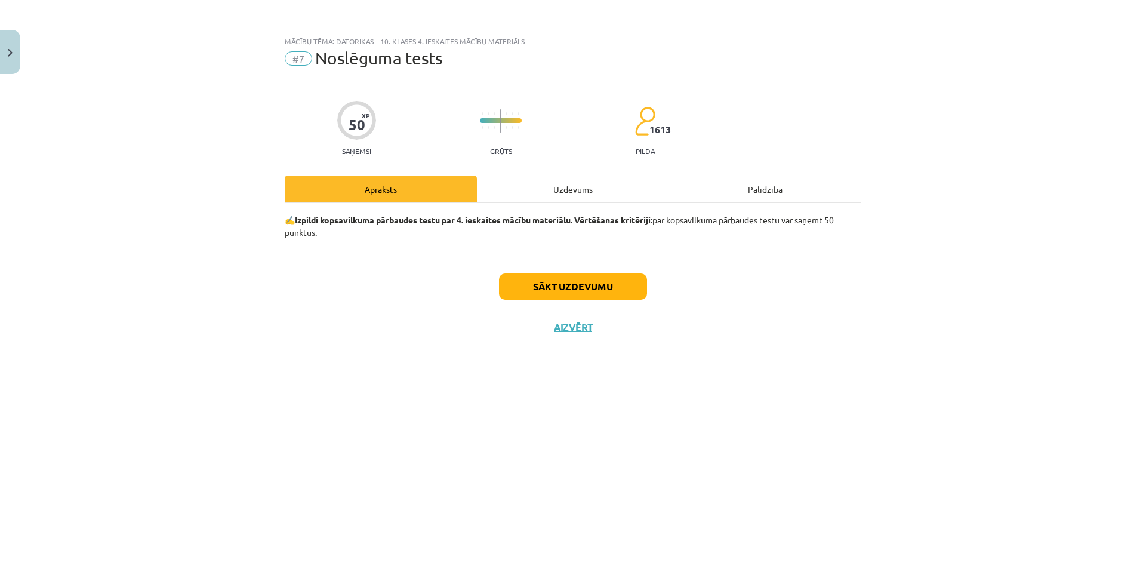
scroll to position [0, 0]
click at [538, 185] on div "Uzdevums" at bounding box center [573, 188] width 192 height 27
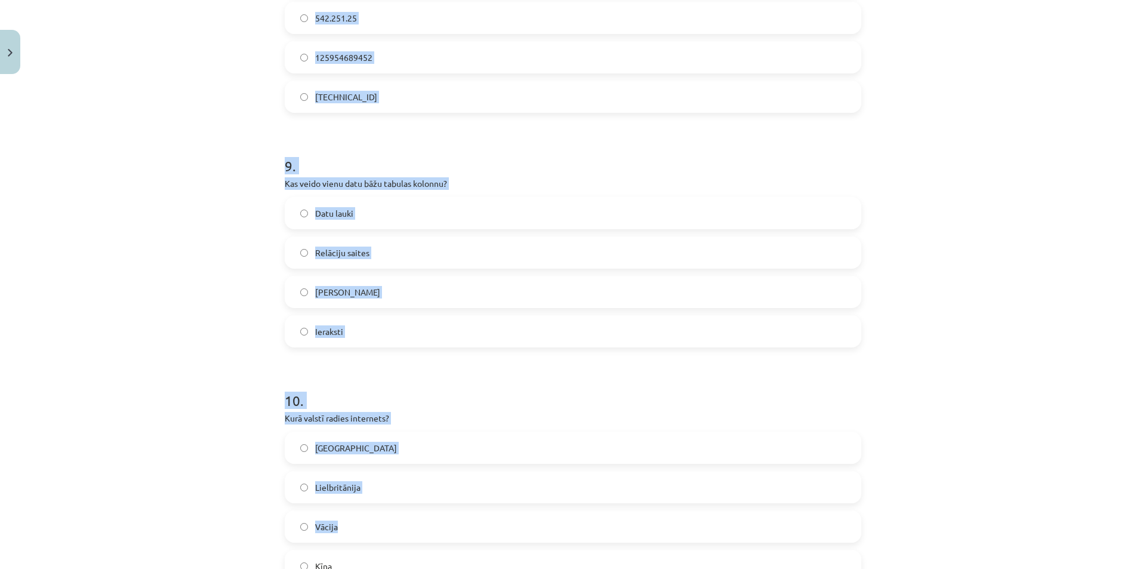
scroll to position [2089, 0]
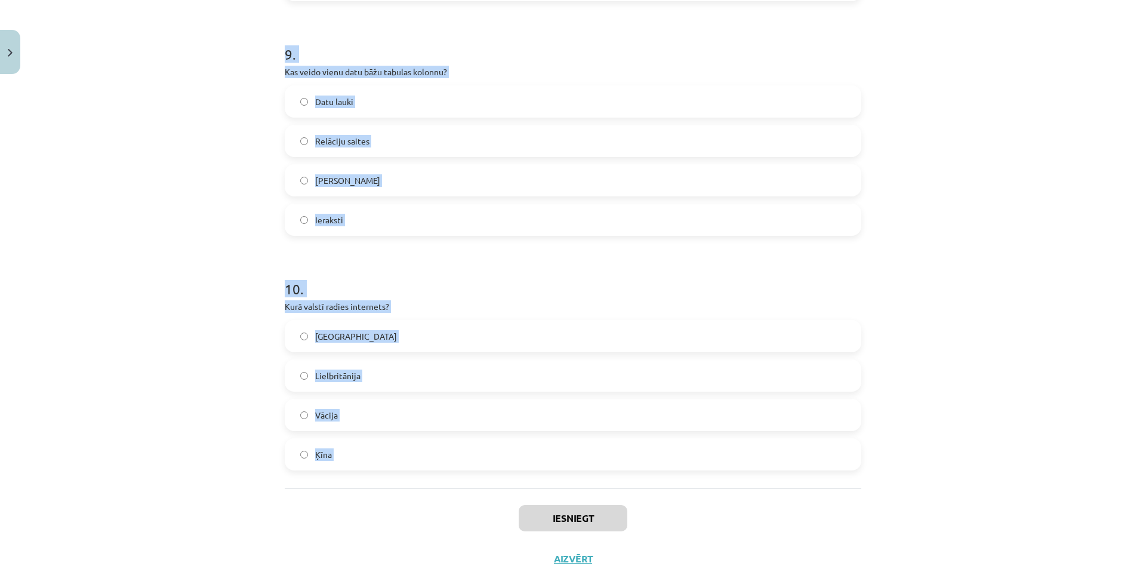
drag, startPoint x: 269, startPoint y: 267, endPoint x: 467, endPoint y: 510, distance: 313.6
click at [467, 510] on div "Mācību tēma: Datorikas - 10. klases 4. ieskaites mācību materiāls #7 Noslēguma …" at bounding box center [573, 284] width 1146 height 569
click at [1043, 206] on div "Mācību tēma: Datorikas - 10. klases 4. ieskaites mācību materiāls #7 Noslēguma …" at bounding box center [573, 284] width 1146 height 569
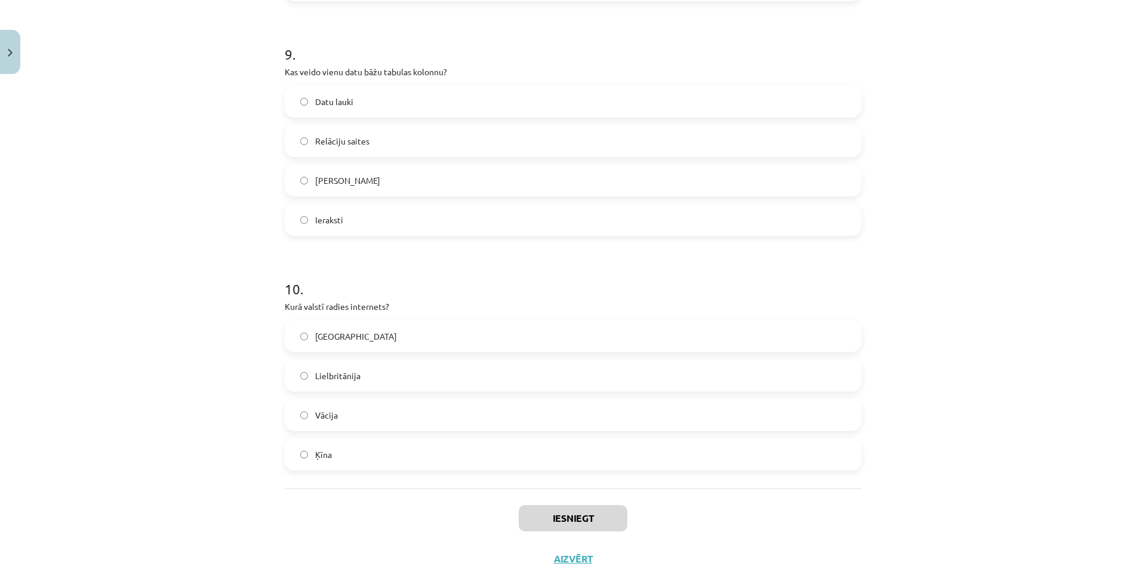
click at [1042, 206] on div "Mācību tēma: Datorikas - 10. klases 4. ieskaites mācību materiāls #7 Noslēguma …" at bounding box center [573, 284] width 1146 height 569
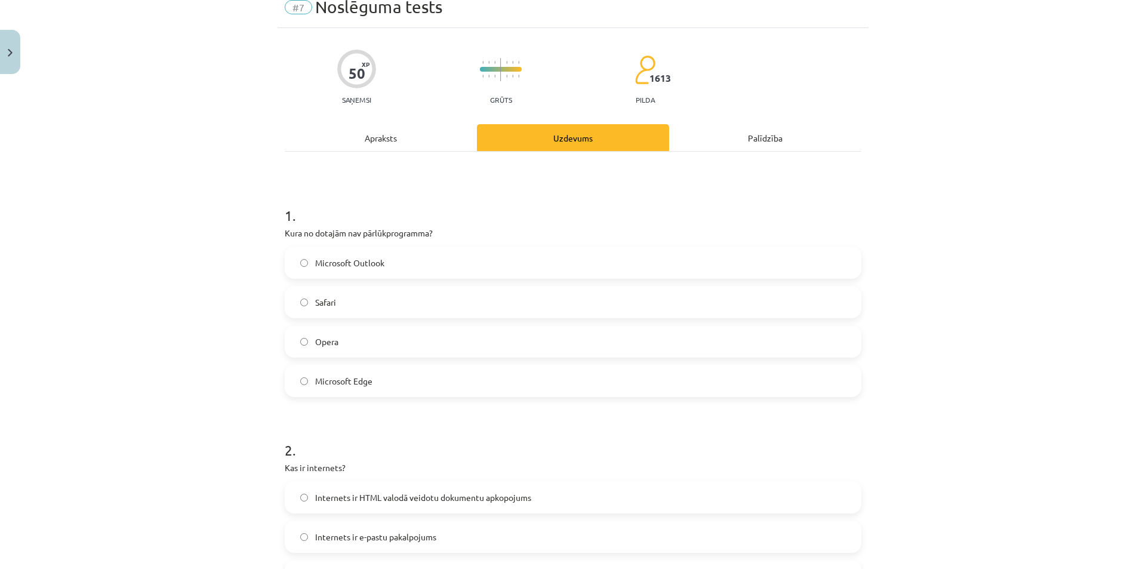
scroll to position [0, 0]
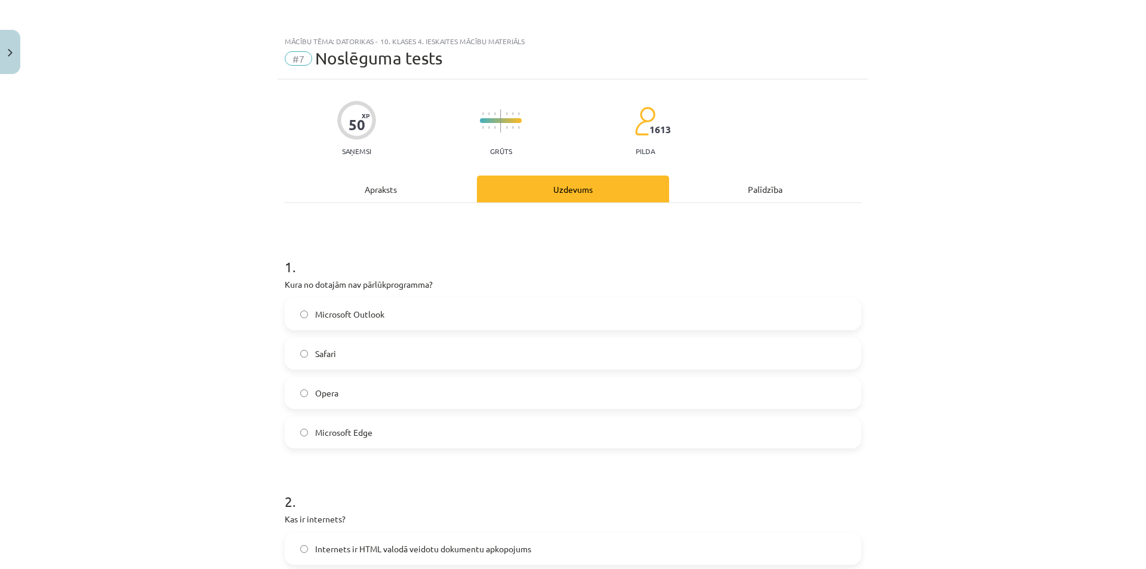
click at [345, 319] on span "Microsoft Outlook" at bounding box center [349, 314] width 69 height 13
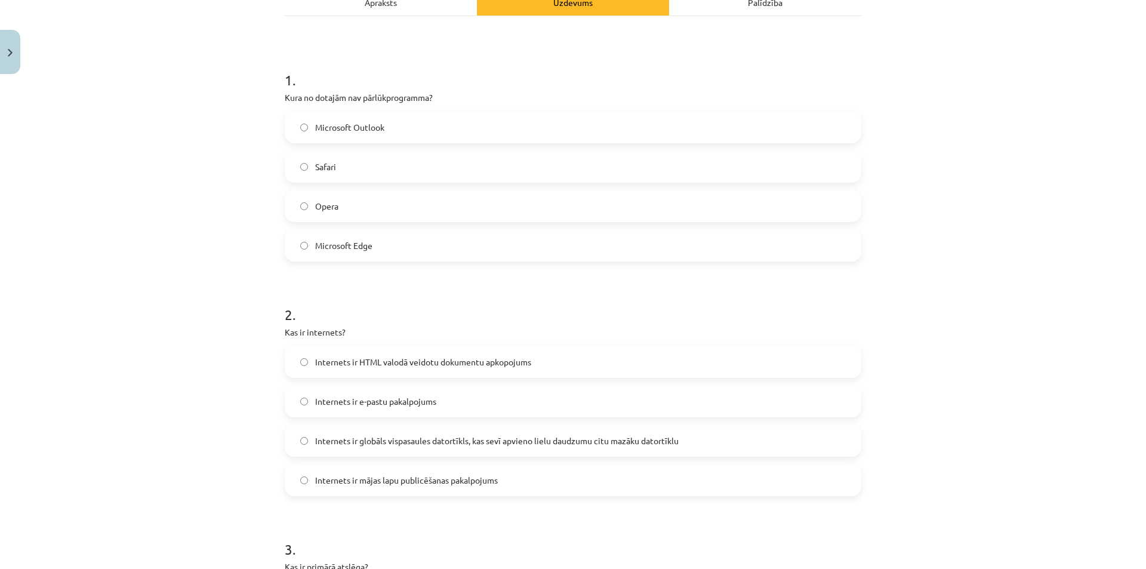
scroll to position [239, 0]
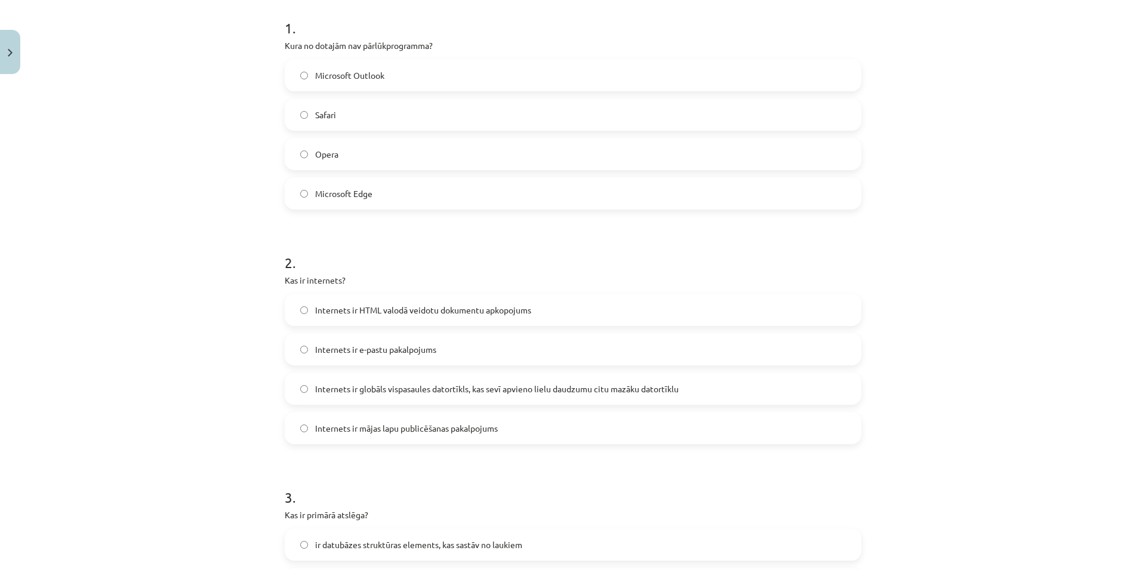
click at [408, 394] on span "Internets ir globāls vispasaules datortīkls, kas sevī apvieno lielu daudzumu ci…" at bounding box center [496, 389] width 363 height 13
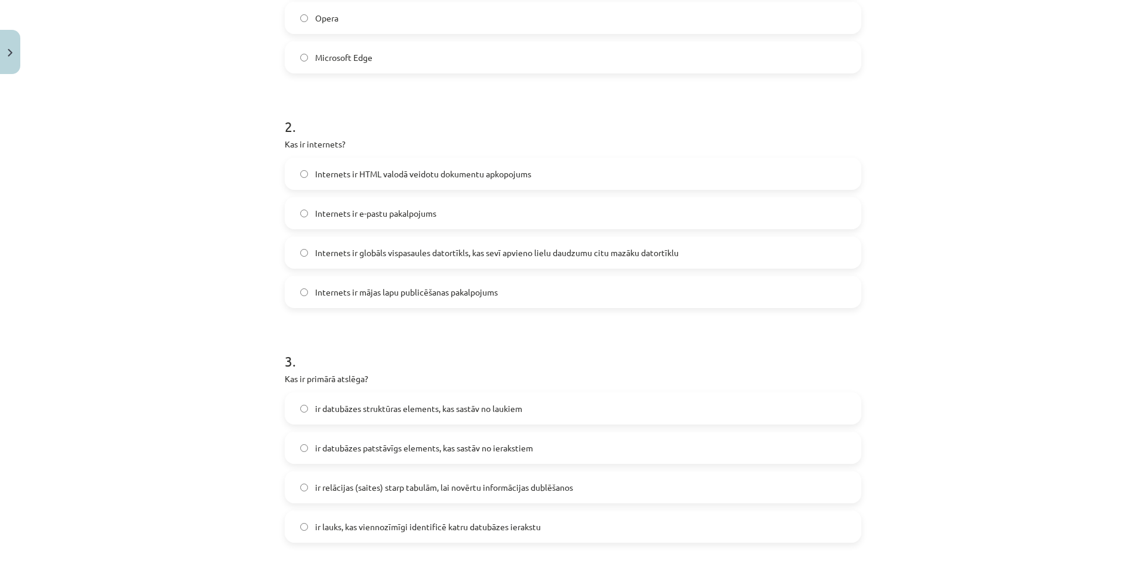
scroll to position [418, 0]
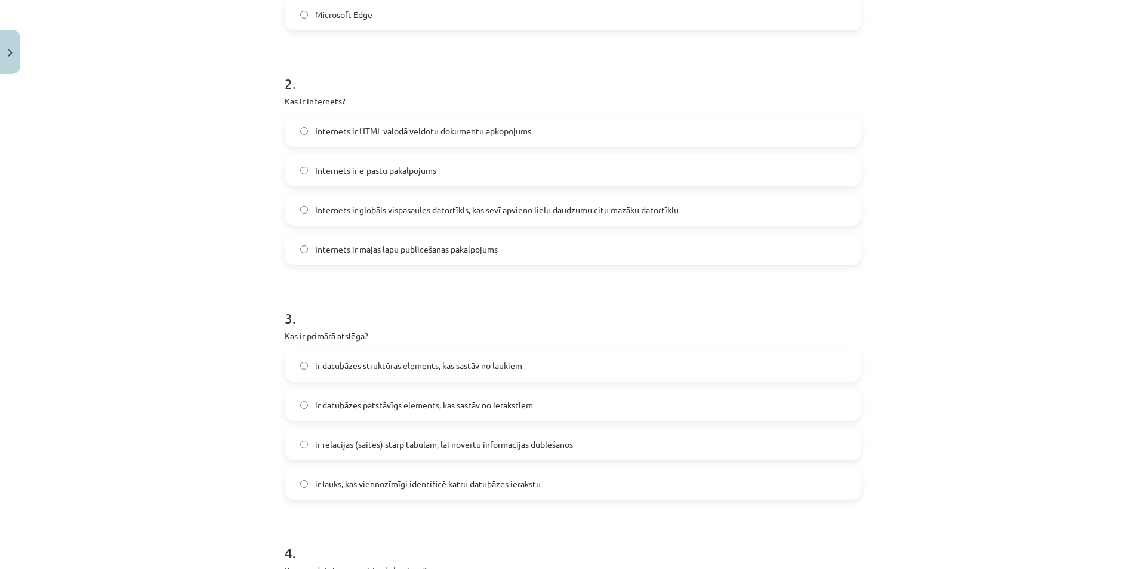
click at [376, 482] on span "ir lauks, kas viennozīmīgi identificē katru datubāzes ierakstu" at bounding box center [428, 483] width 226 height 13
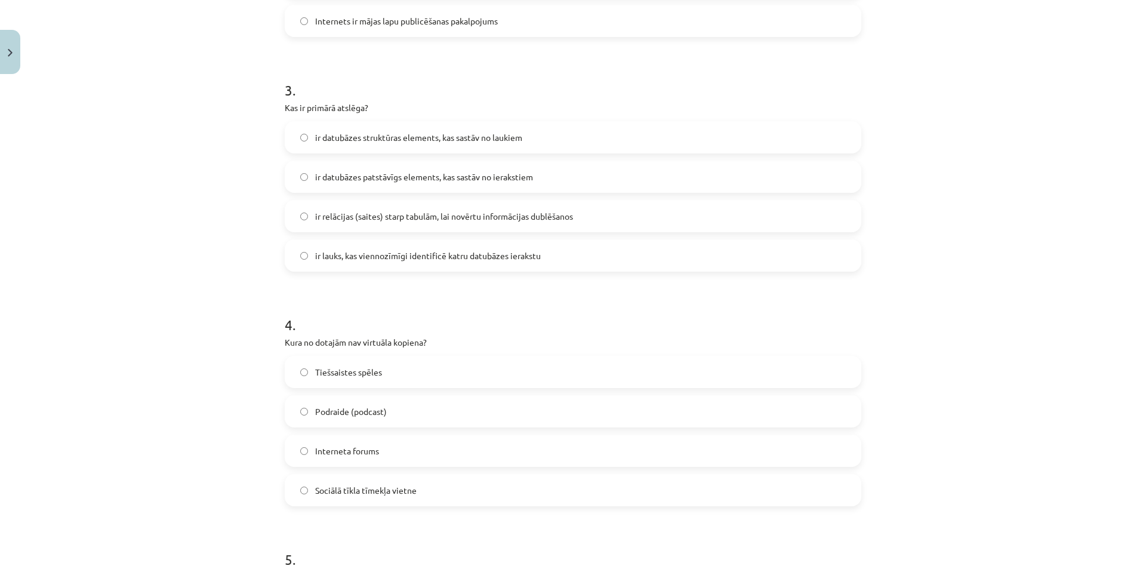
scroll to position [657, 0]
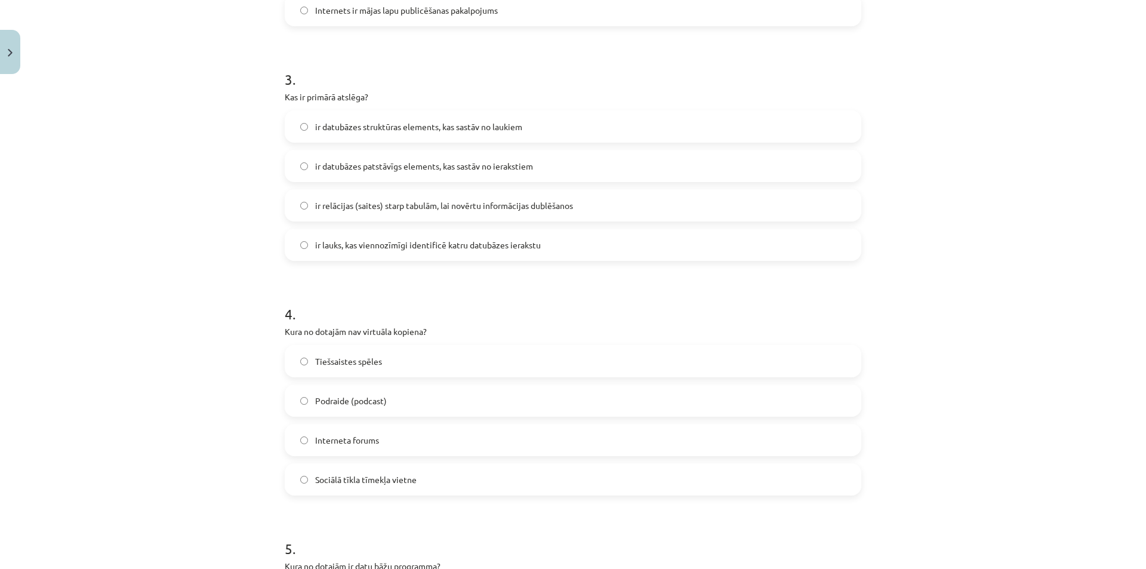
click at [367, 405] on span "Podraide (podcast)" at bounding box center [351, 401] width 72 height 13
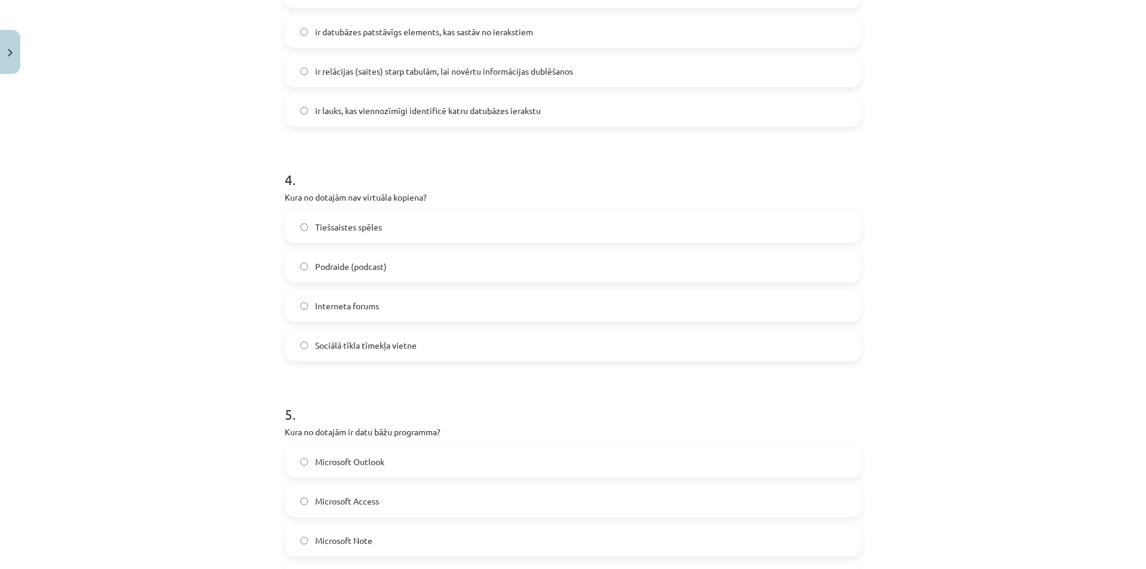
scroll to position [836, 0]
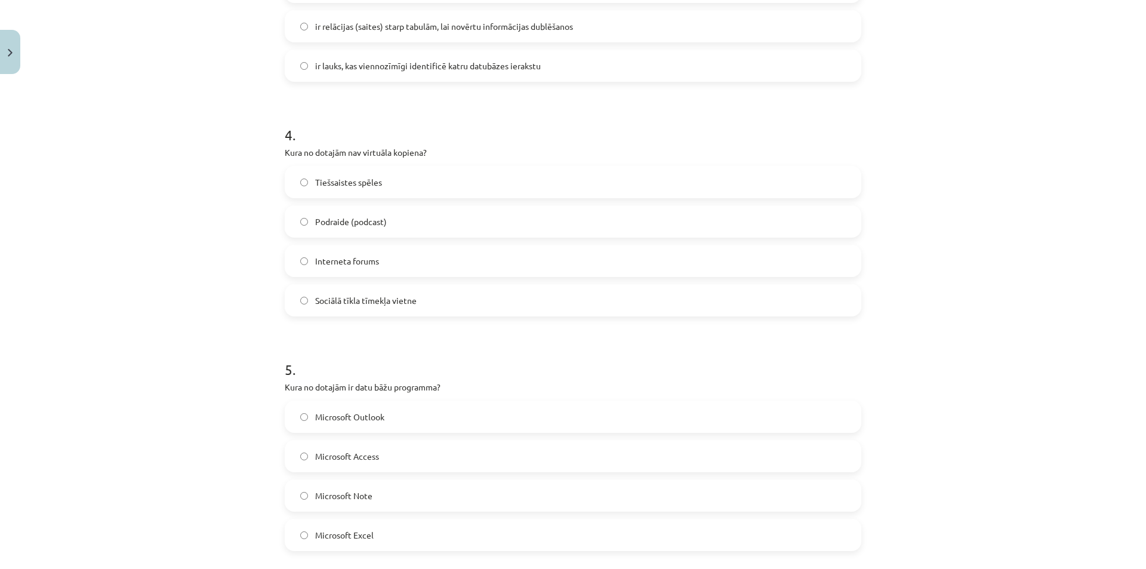
click at [381, 456] on label "Microsoft Access" at bounding box center [573, 456] width 574 height 30
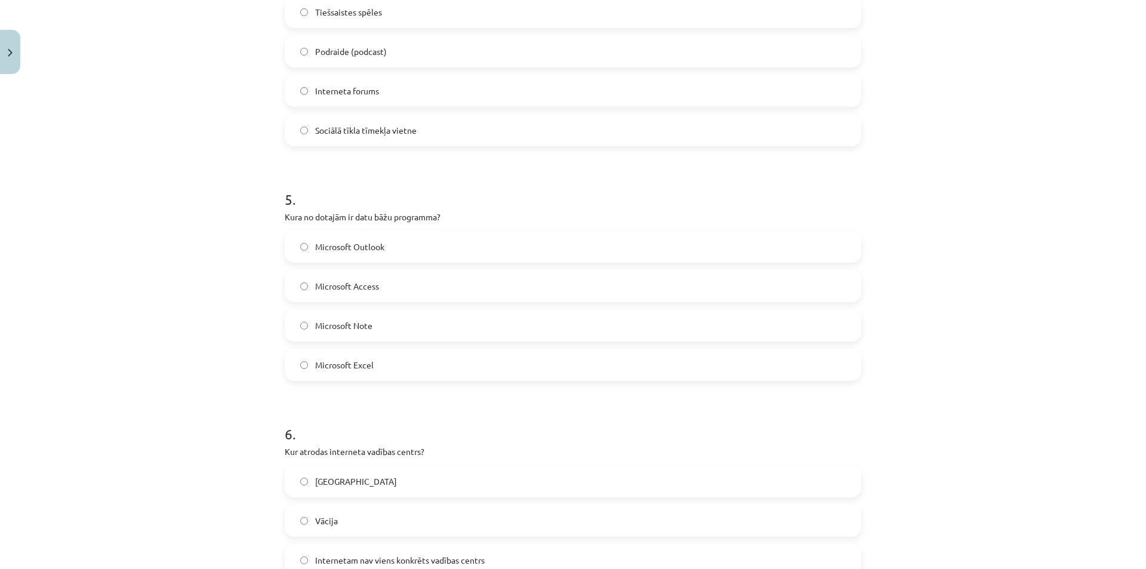
scroll to position [1074, 0]
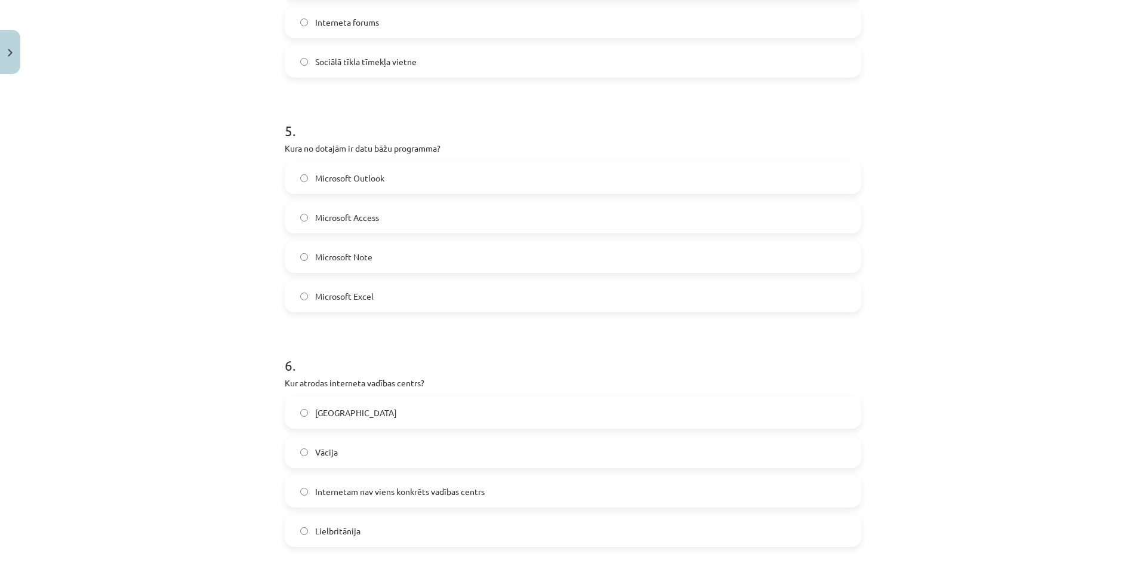
click at [405, 494] on span "Internetam nav viens konkrēts vadības centrs" at bounding box center [400, 491] width 170 height 13
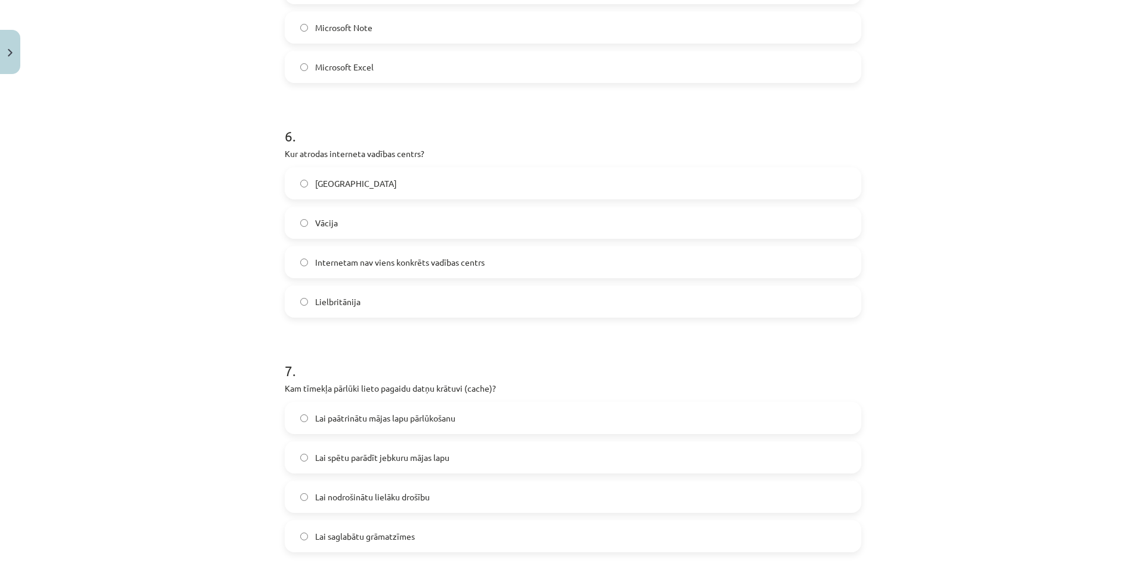
scroll to position [1313, 0]
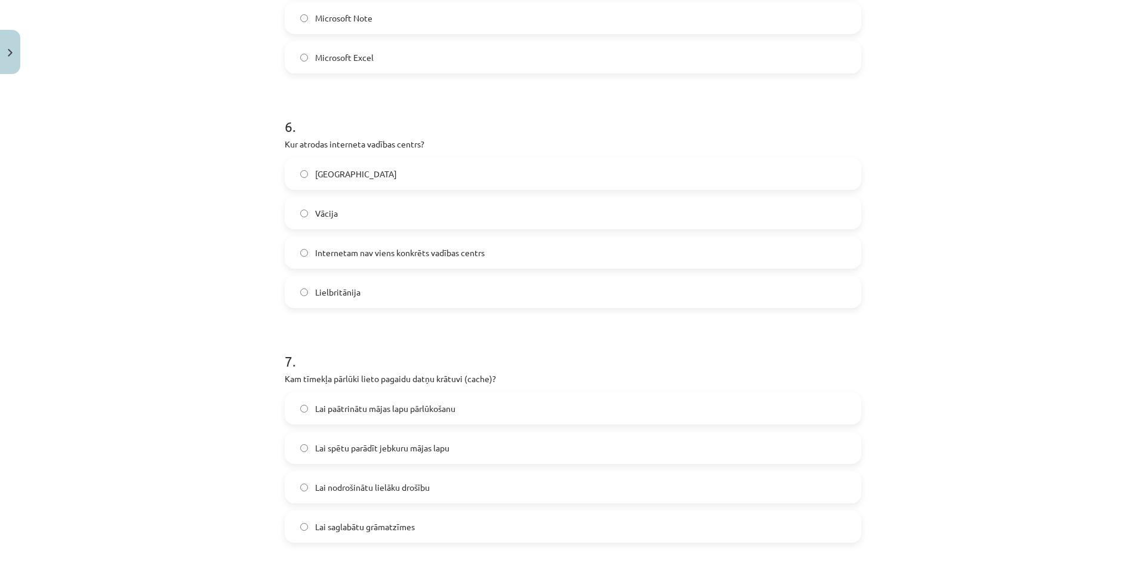
click at [385, 449] on span "Lai spētu parādīt jebkuru mājas lapu" at bounding box center [382, 448] width 134 height 13
click at [352, 413] on span "Lai paātrinātu mājas lapu pārlūkošanu" at bounding box center [385, 408] width 140 height 13
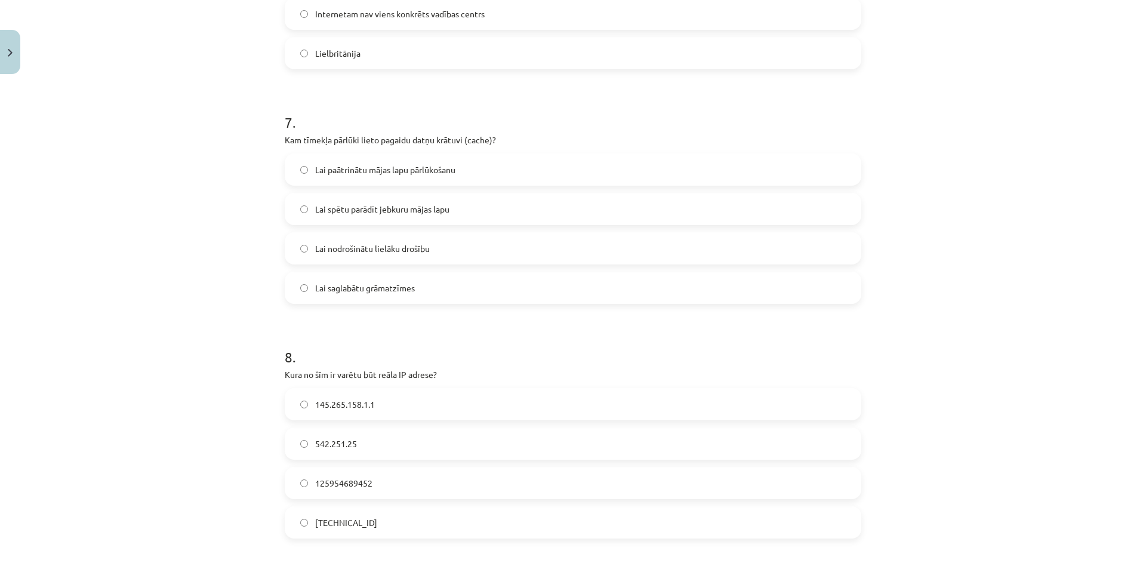
scroll to position [1671, 0]
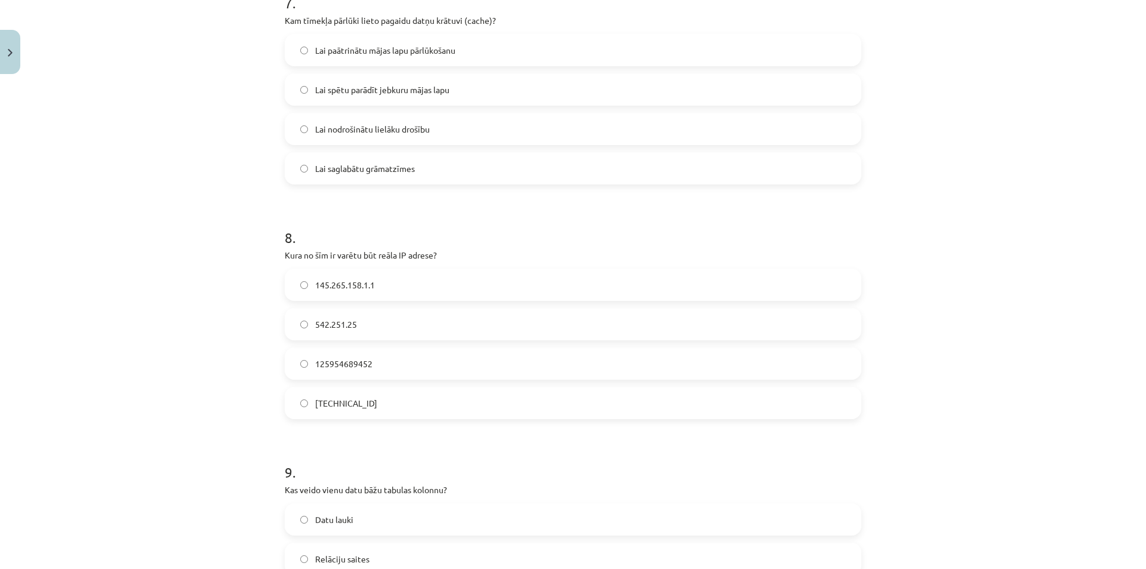
click at [347, 399] on span "158.12.159.1" at bounding box center [346, 403] width 62 height 13
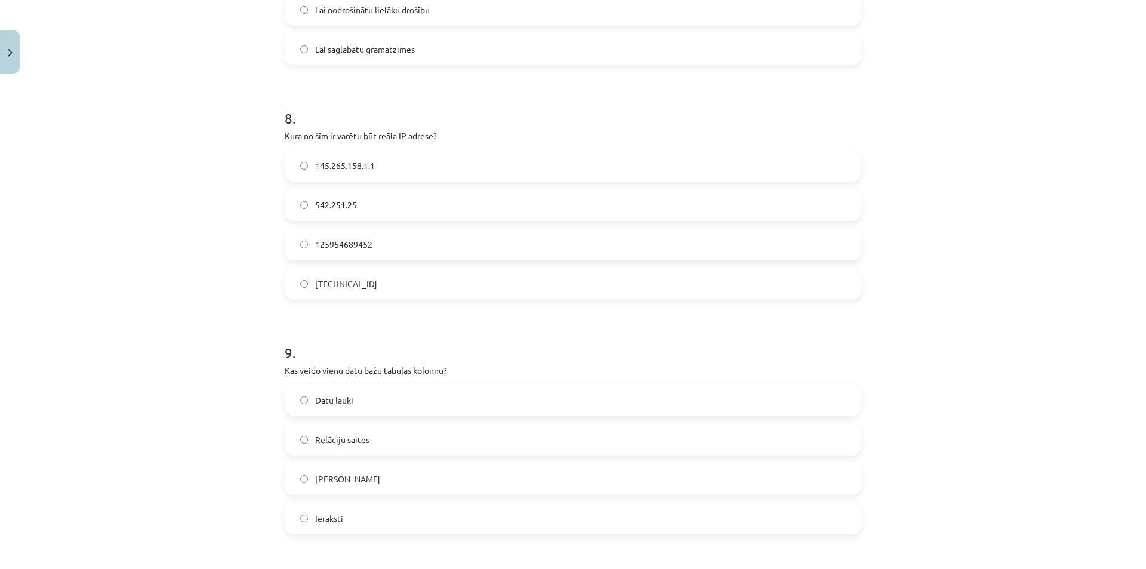
click at [352, 398] on label "Datu lauki" at bounding box center [573, 400] width 574 height 30
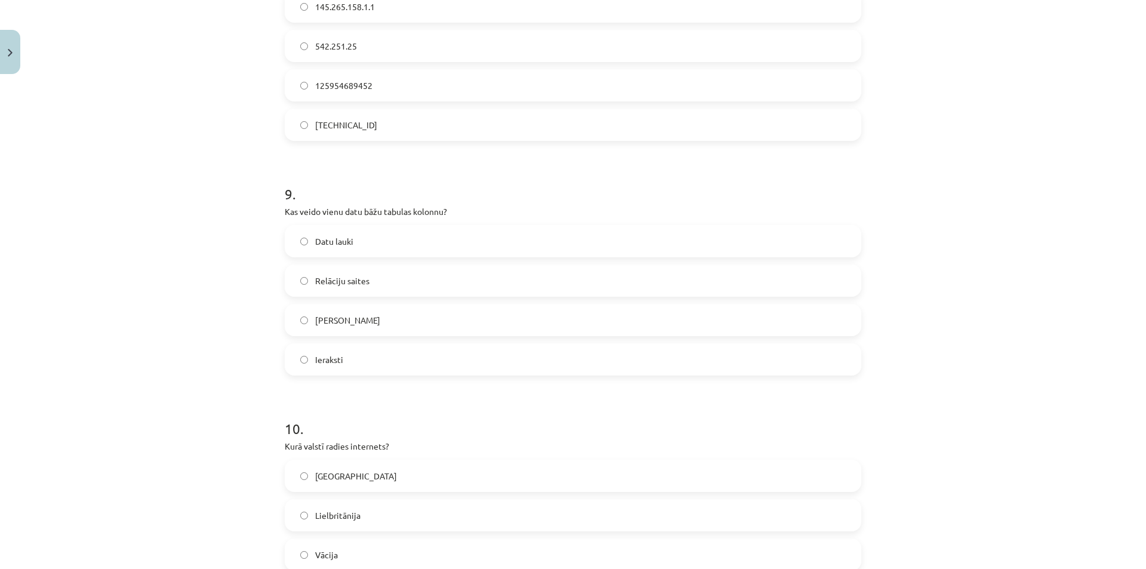
scroll to position [1970, 0]
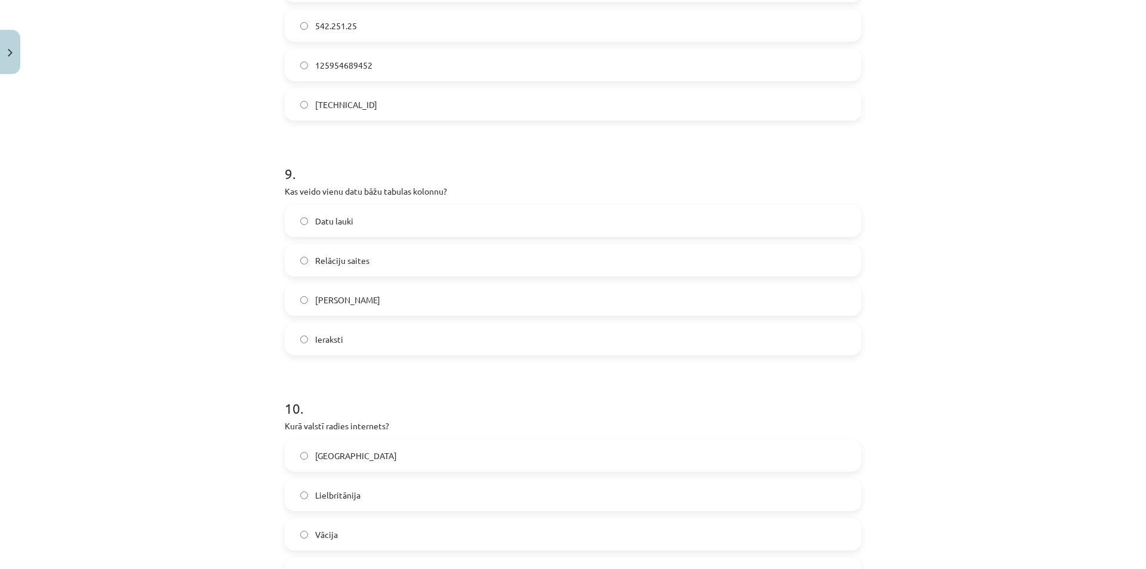
click at [358, 455] on label "ASV" at bounding box center [573, 455] width 574 height 30
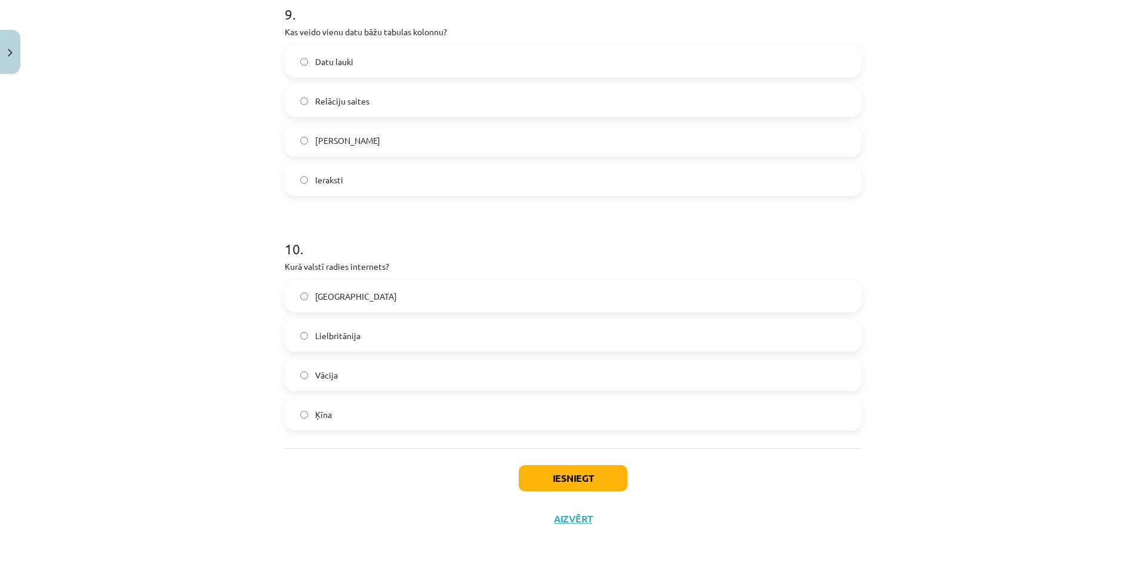
click at [550, 464] on div "Iesniegt Aizvērt" at bounding box center [573, 490] width 577 height 84
click at [556, 474] on button "Iesniegt" at bounding box center [573, 478] width 109 height 26
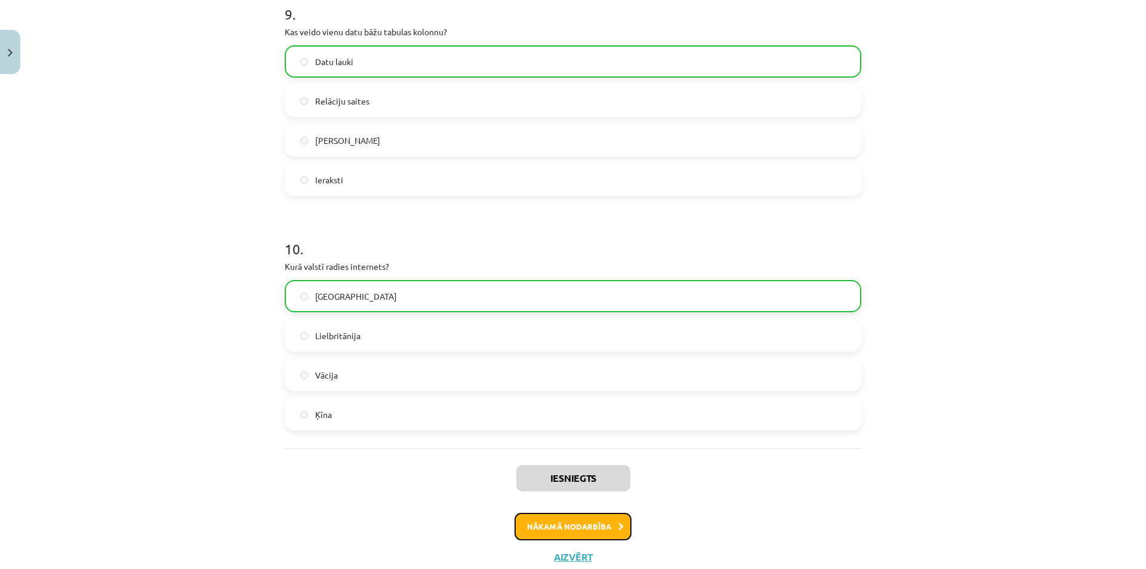
click at [577, 537] on button "Nākamā nodarbība" at bounding box center [572, 526] width 117 height 27
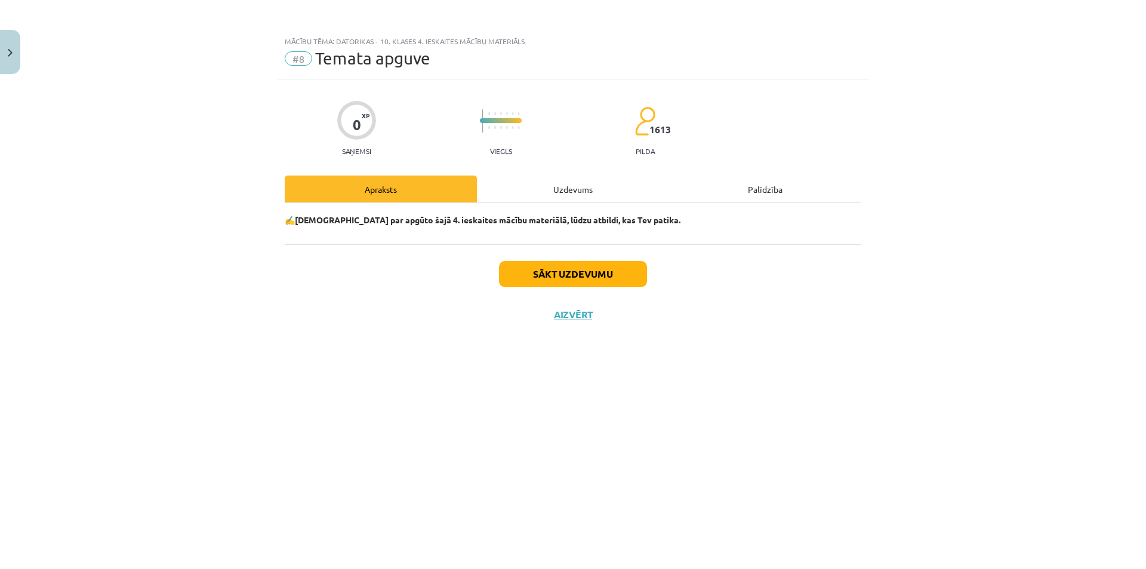
click at [548, 186] on div "Uzdevums" at bounding box center [573, 188] width 192 height 27
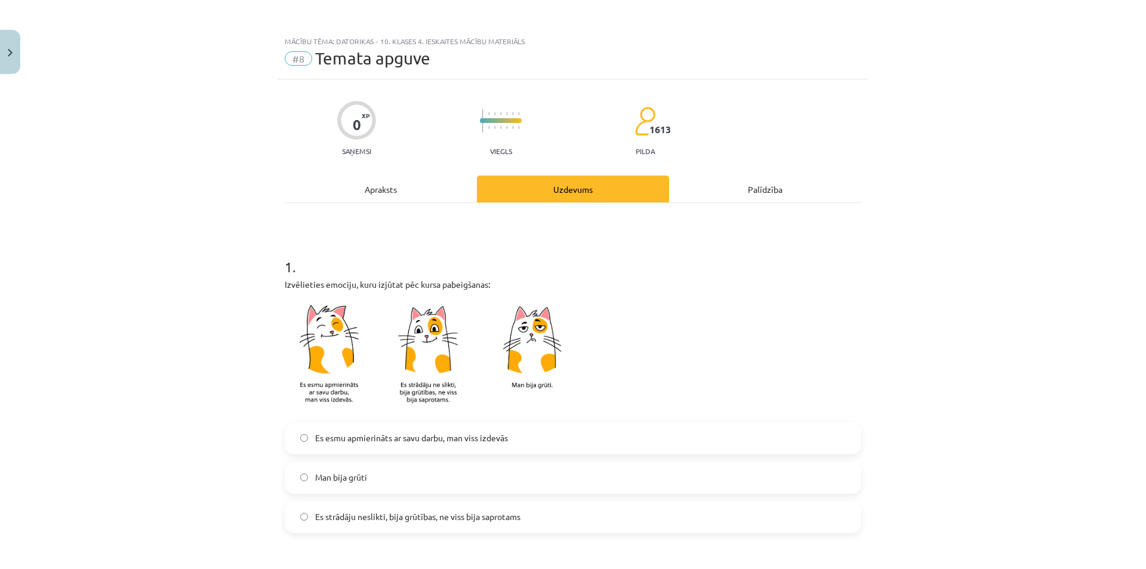
click at [368, 443] on span "Es esmu apmierināts ar savu darbu, man viss izdevās" at bounding box center [411, 438] width 193 height 13
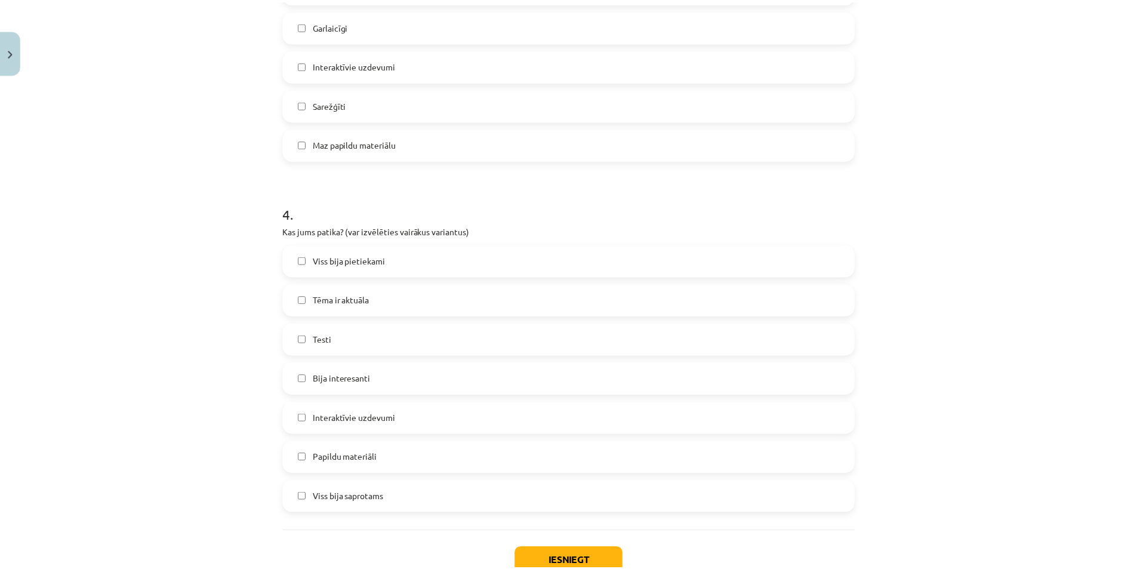
scroll to position [917, 0]
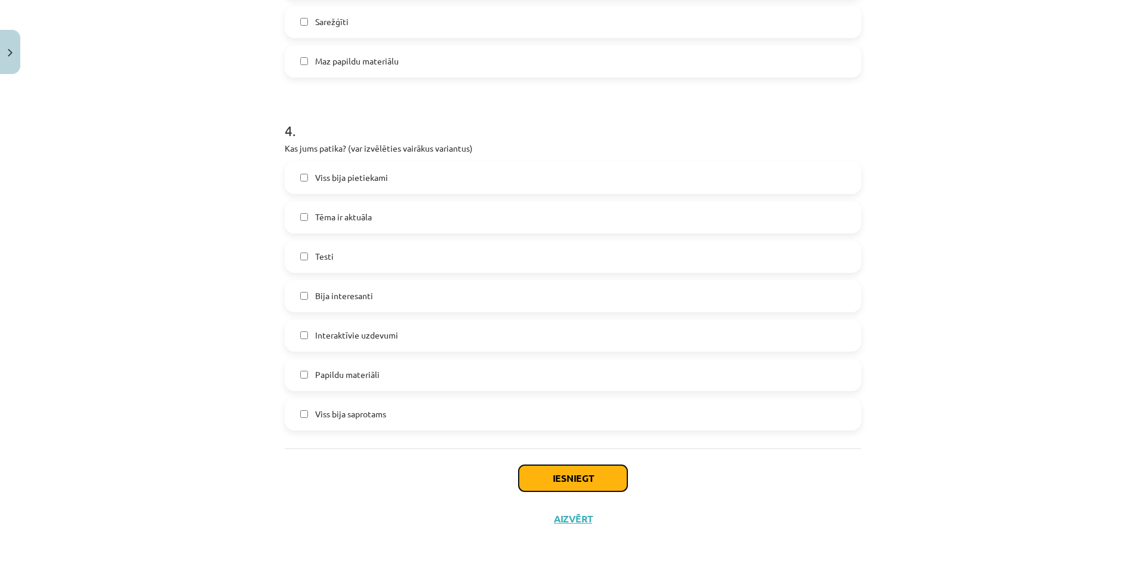
click at [601, 471] on button "Iesniegt" at bounding box center [573, 478] width 109 height 26
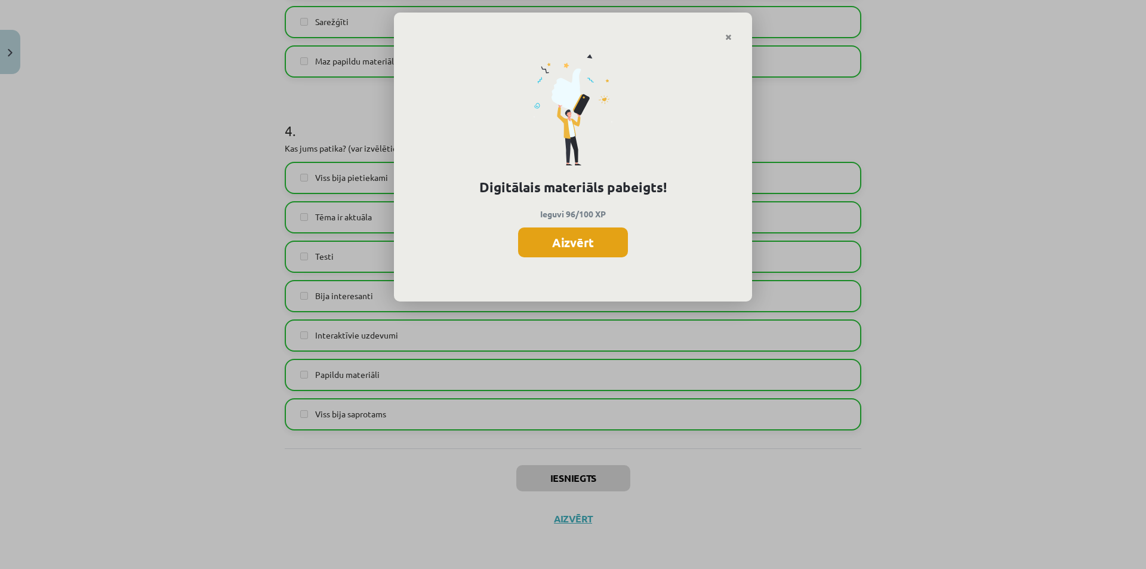
click at [587, 248] on button "Aizvērt" at bounding box center [573, 242] width 110 height 30
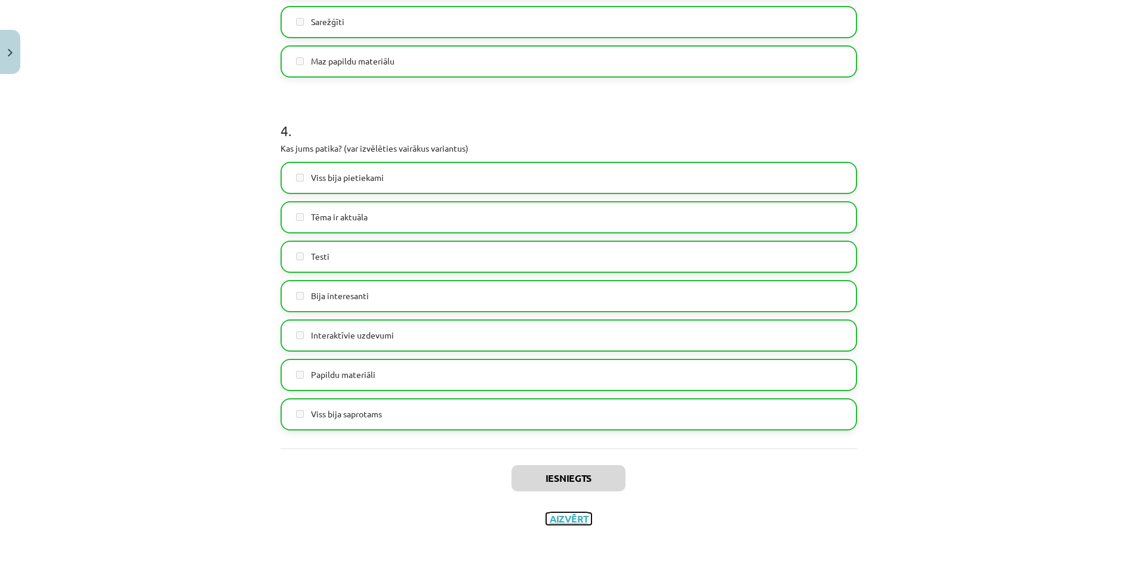
click at [577, 518] on button "Aizvērt" at bounding box center [568, 519] width 45 height 12
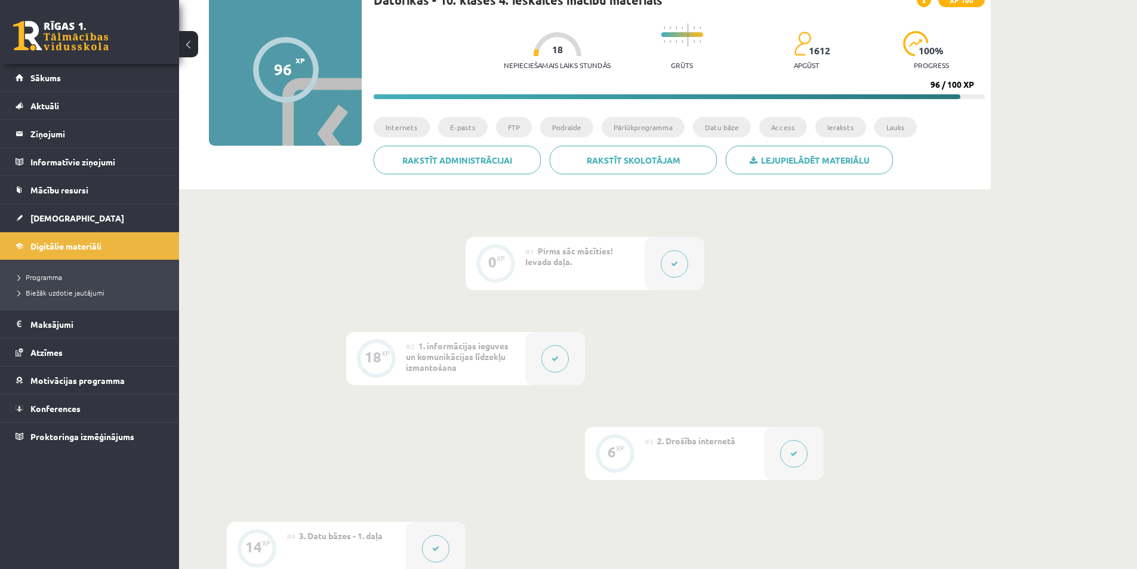
scroll to position [179, 0]
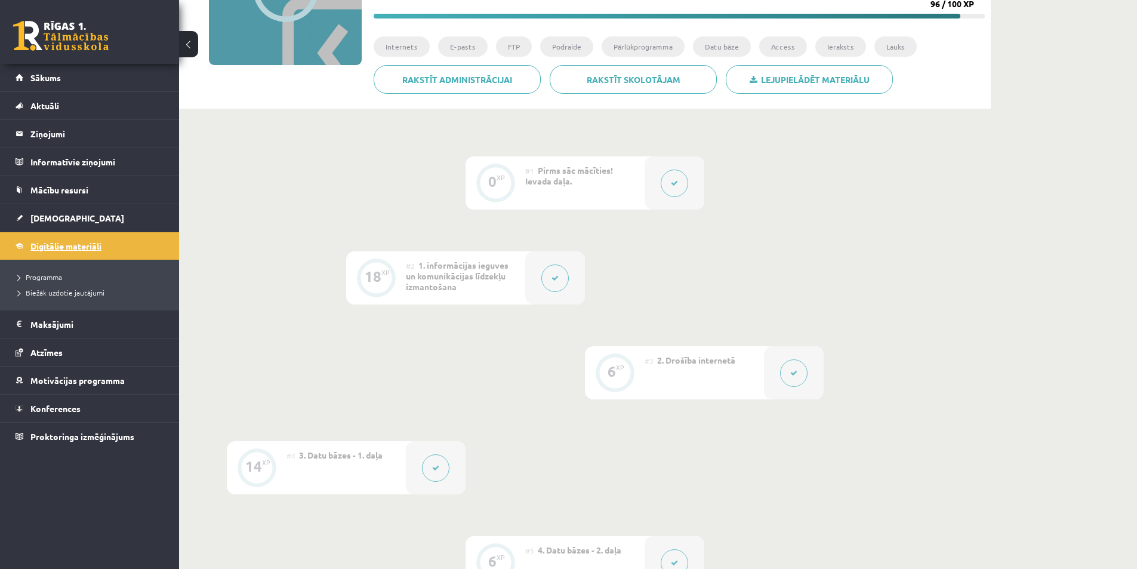
click at [132, 258] on link "Digitālie materiāli" at bounding box center [90, 245] width 149 height 27
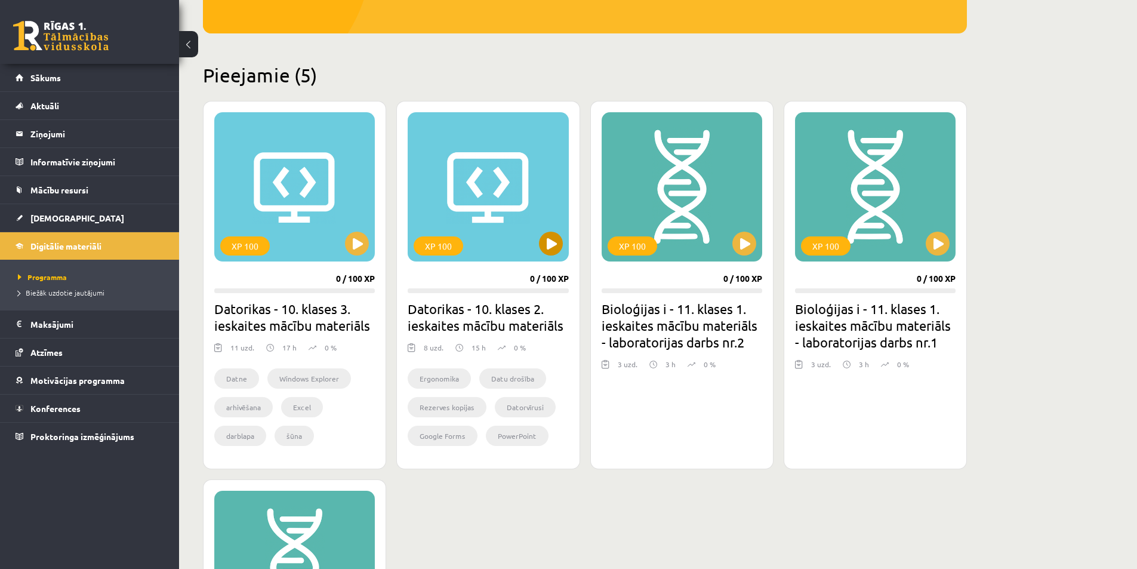
scroll to position [298, 0]
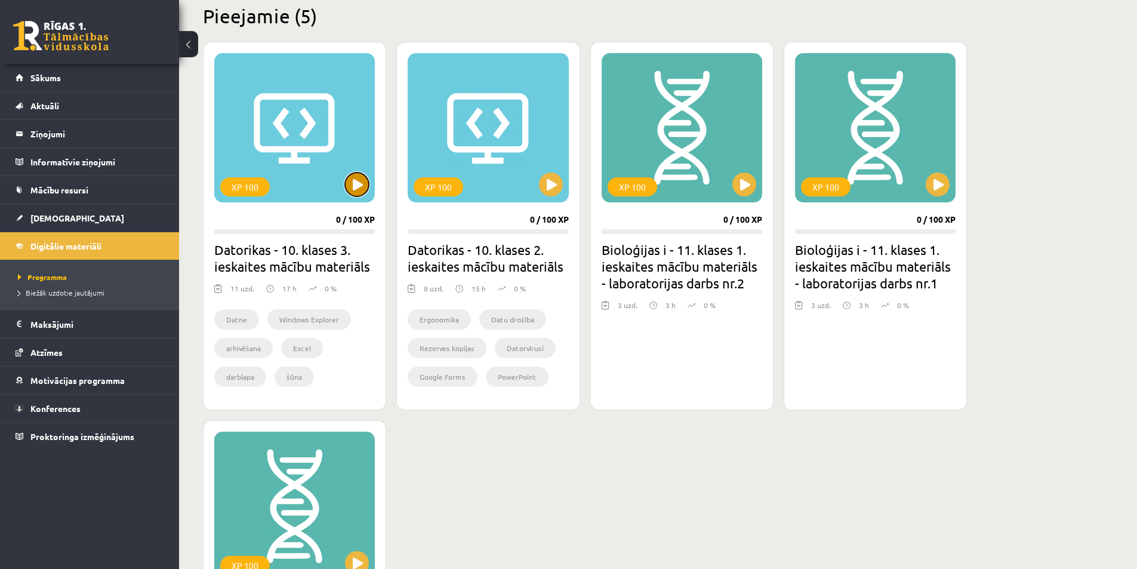
click at [352, 193] on button at bounding box center [357, 184] width 24 height 24
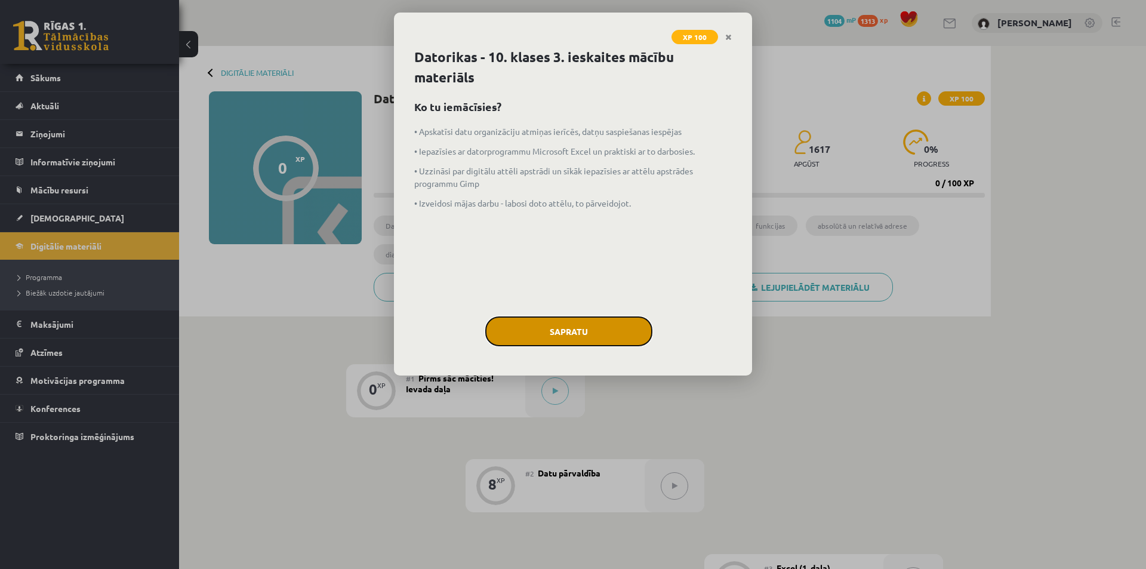
click at [583, 333] on button "Sapratu" at bounding box center [568, 331] width 167 height 30
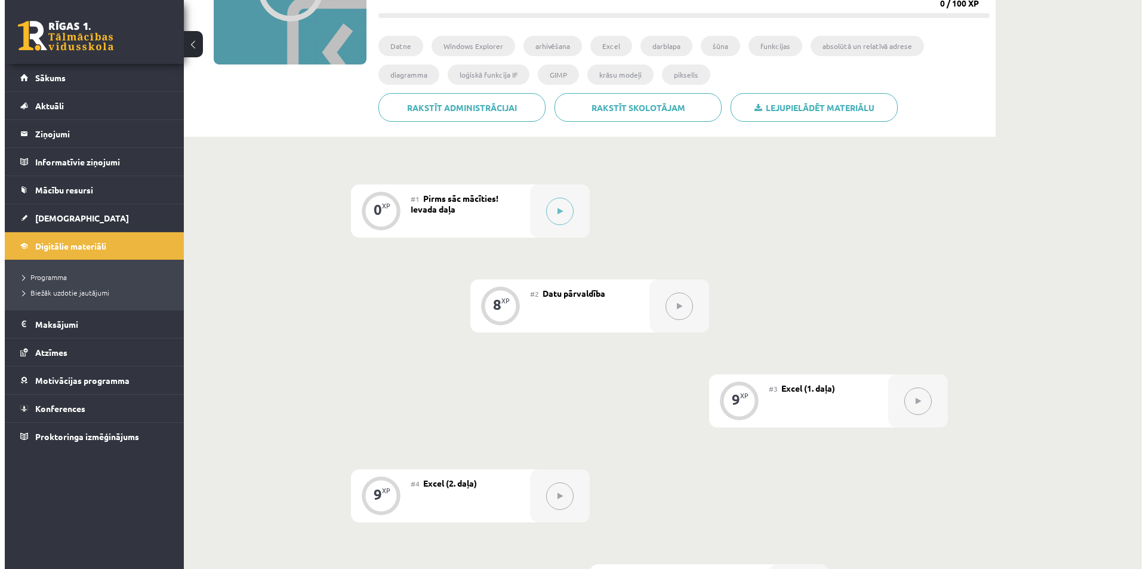
scroll to position [179, 0]
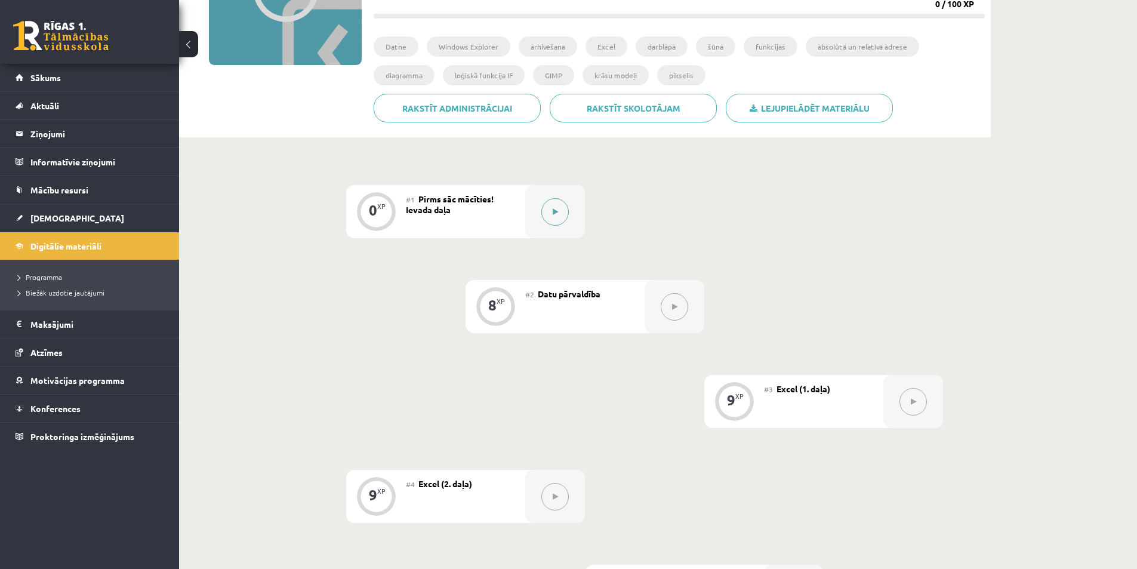
click at [565, 211] on button at bounding box center [554, 211] width 27 height 27
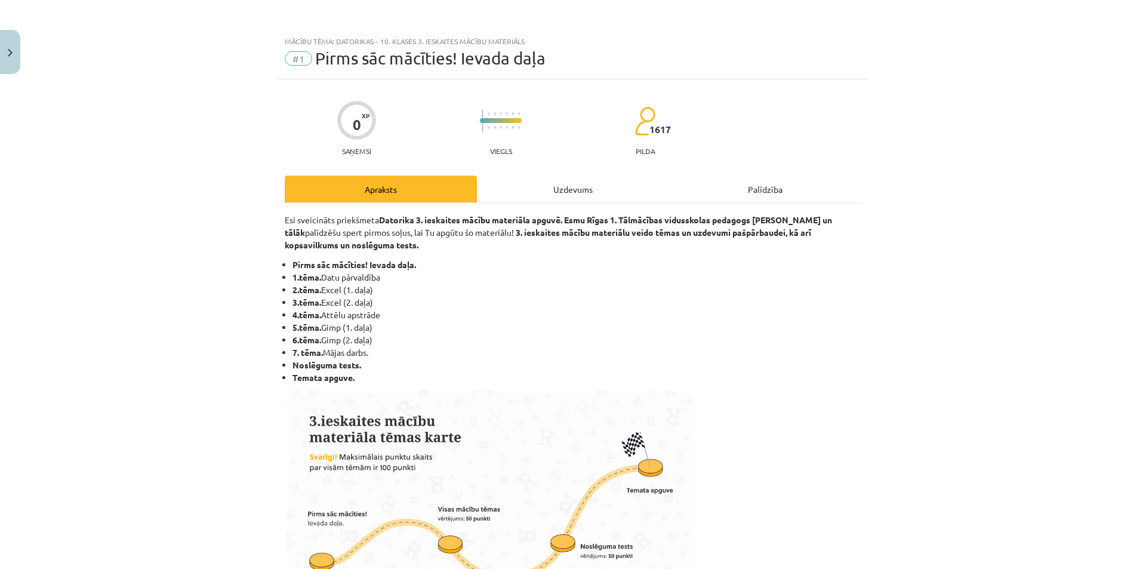
click at [577, 193] on div "Uzdevums" at bounding box center [573, 188] width 192 height 27
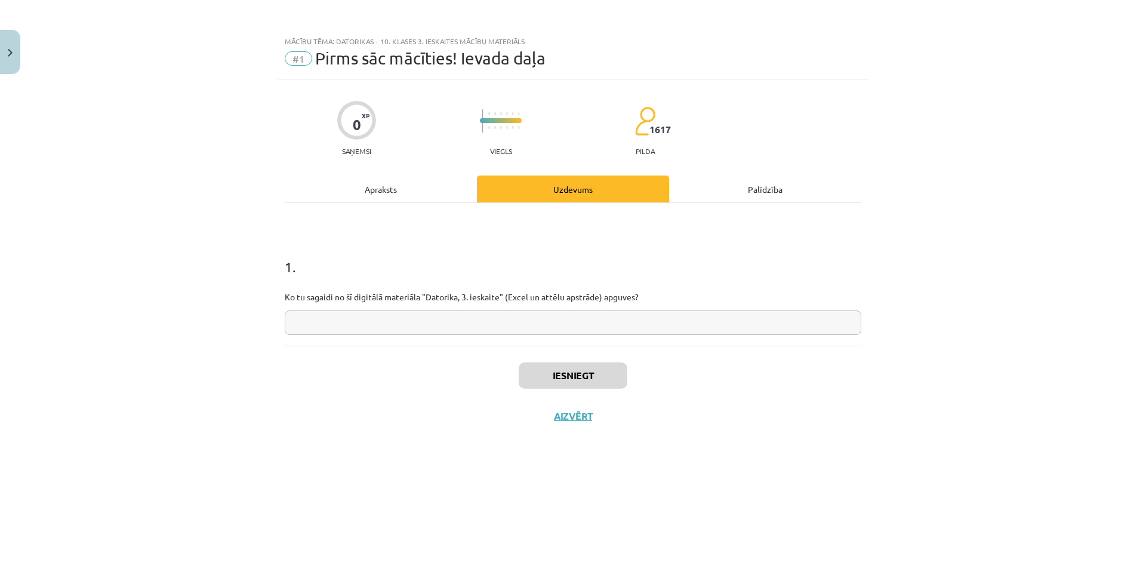
click at [463, 313] on input "text" at bounding box center [573, 322] width 577 height 24
type input "**********"
click at [580, 376] on button "Iesniegt" at bounding box center [573, 375] width 109 height 26
click at [580, 423] on button "Nākamā nodarbība" at bounding box center [572, 423] width 117 height 27
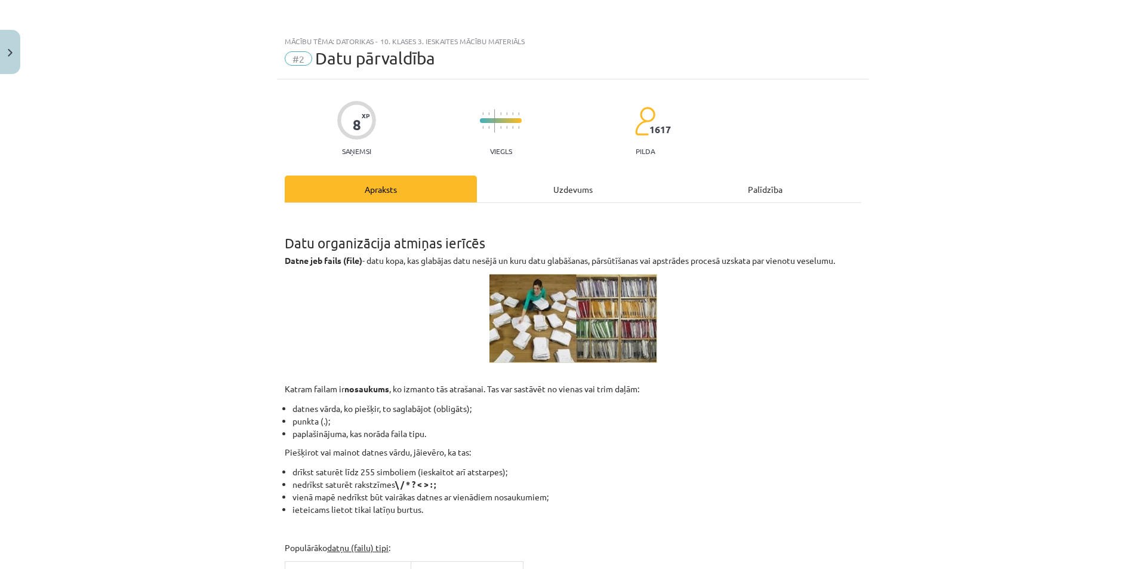
click at [545, 192] on div "Uzdevums" at bounding box center [573, 188] width 192 height 27
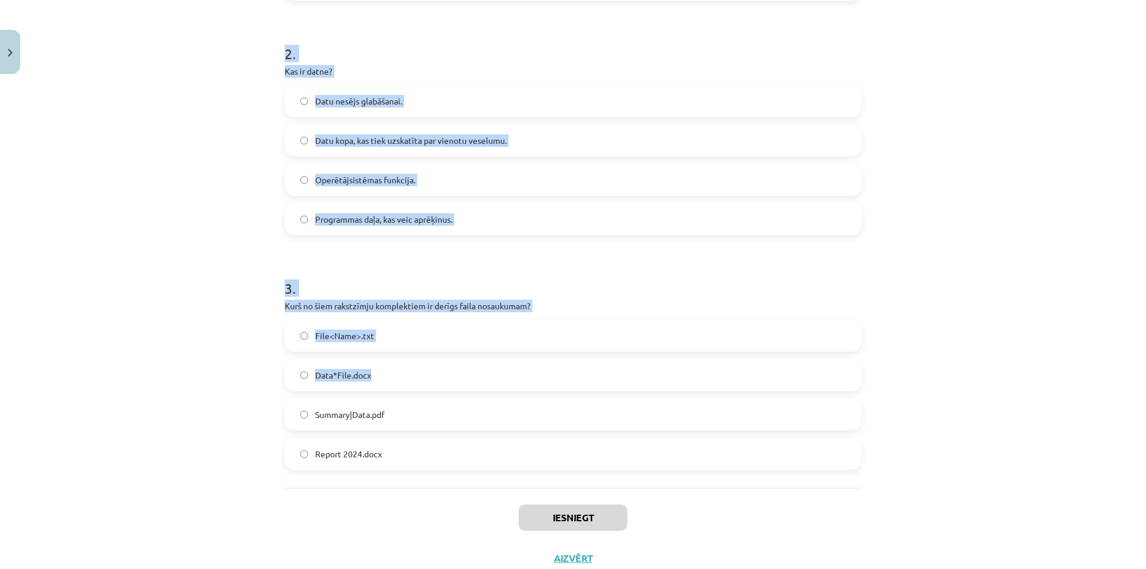
scroll to position [487, 0]
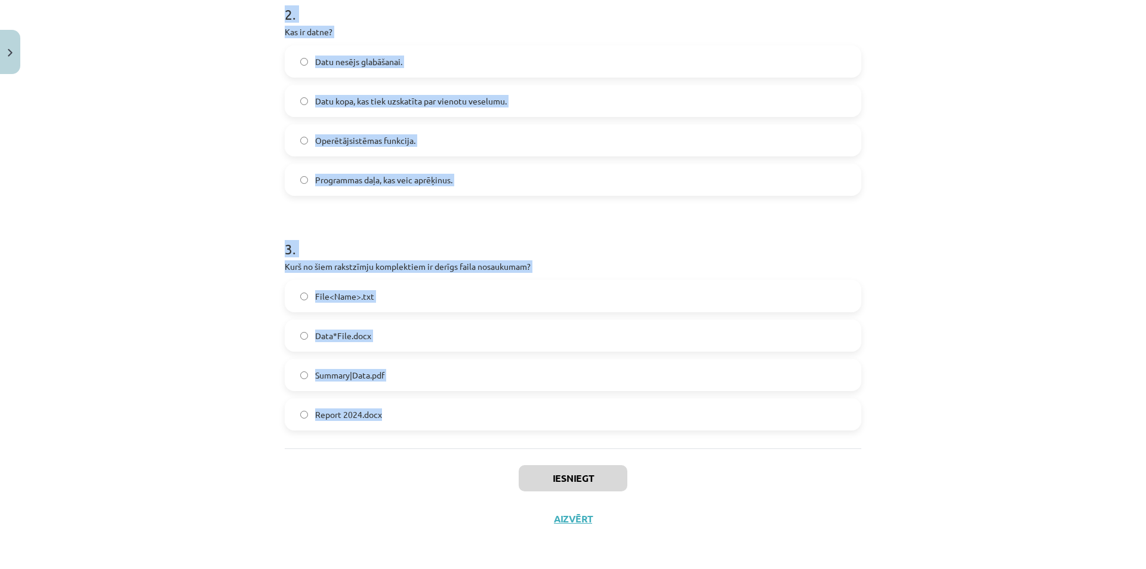
drag, startPoint x: 281, startPoint y: 232, endPoint x: 458, endPoint y: 406, distance: 248.6
click at [458, 406] on form "1 . Kura datnes paplašinājuma veids norāda uz MS Excel izklājlapu? .xlsx .pptx …" at bounding box center [573, 91] width 577 height 680
click at [1050, 189] on div "Mācību tēma: Datorikas - 10. klases 3. ieskaites mācību materiāls #2 Datu pārva…" at bounding box center [573, 284] width 1146 height 569
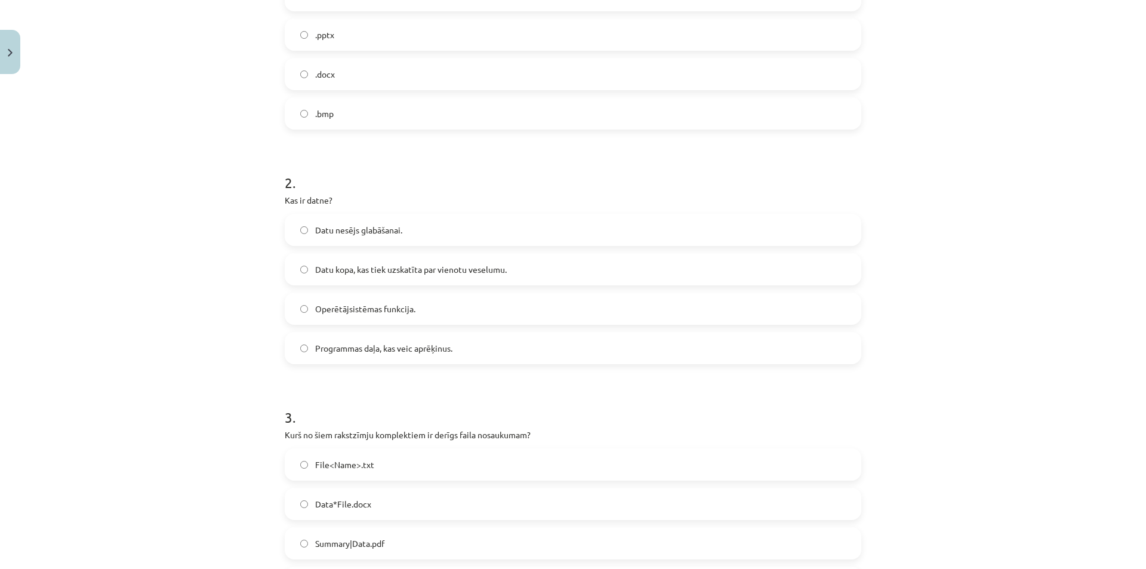
scroll to position [69, 0]
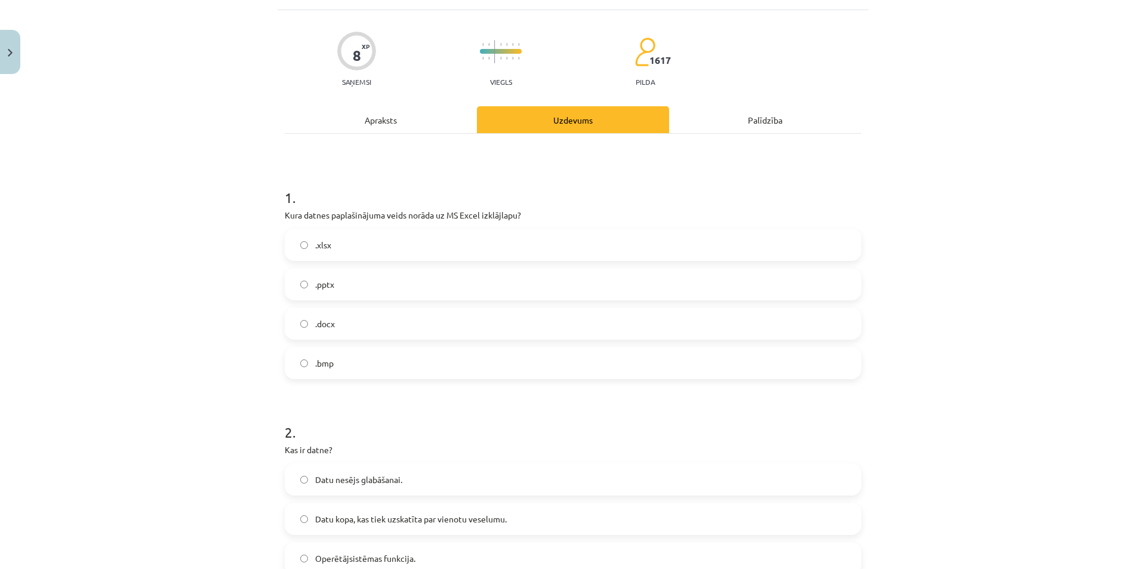
click at [426, 242] on label ".xlsx" at bounding box center [573, 245] width 574 height 30
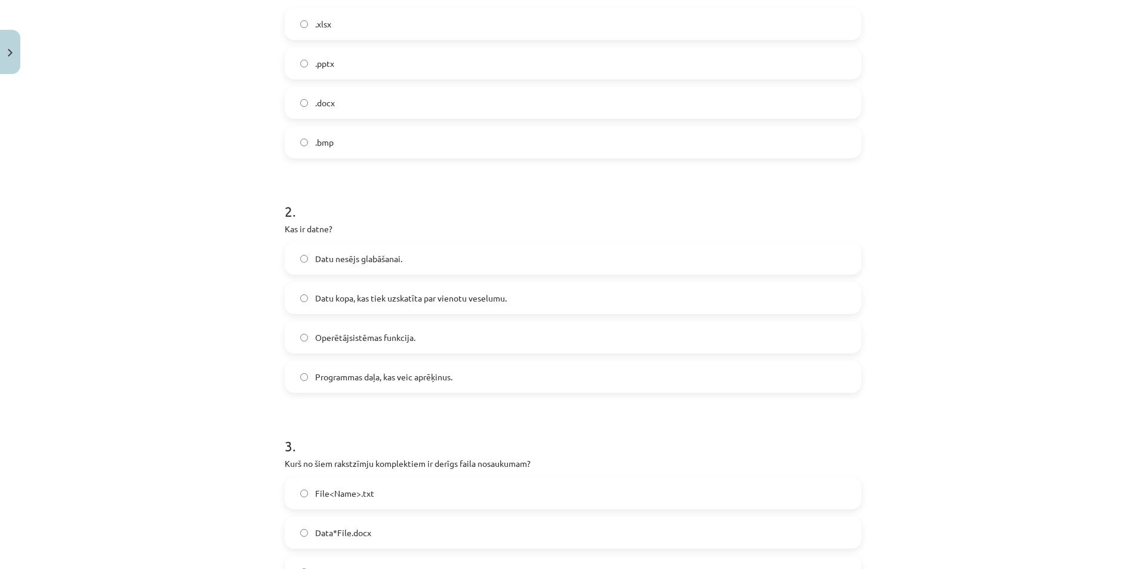
scroll to position [308, 0]
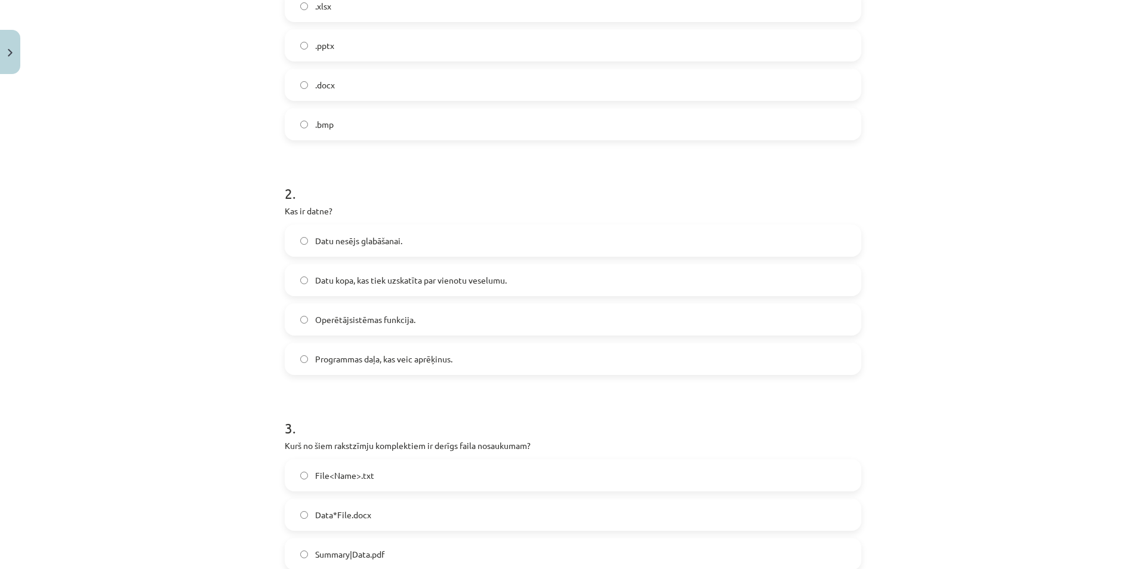
click at [352, 275] on span "Datu kopa, kas tiek uzskatīta par vienotu veselumu." at bounding box center [411, 280] width 192 height 13
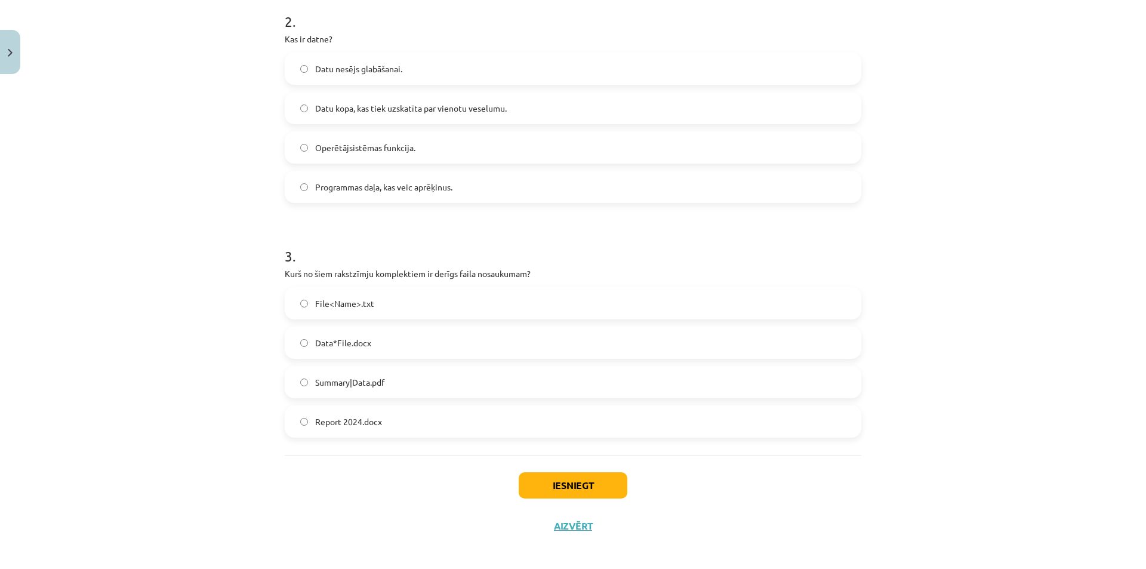
scroll to position [487, 0]
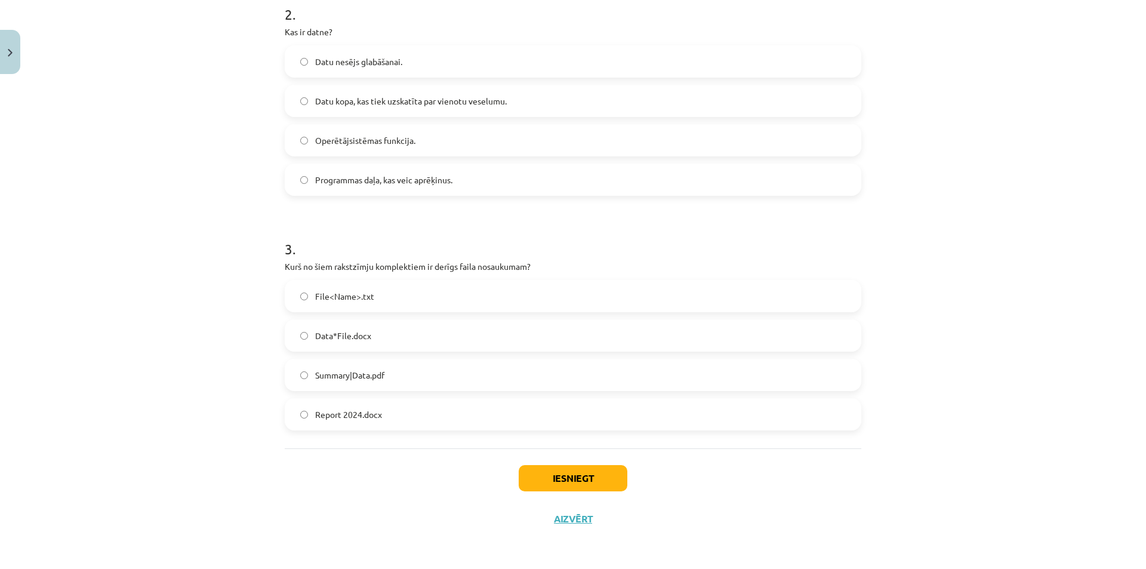
click at [371, 404] on label "Report 2024.docx" at bounding box center [573, 414] width 574 height 30
click at [590, 497] on div "Iesniegt Aizvērt" at bounding box center [573, 490] width 577 height 84
click at [590, 485] on button "Iesniegt" at bounding box center [573, 478] width 109 height 26
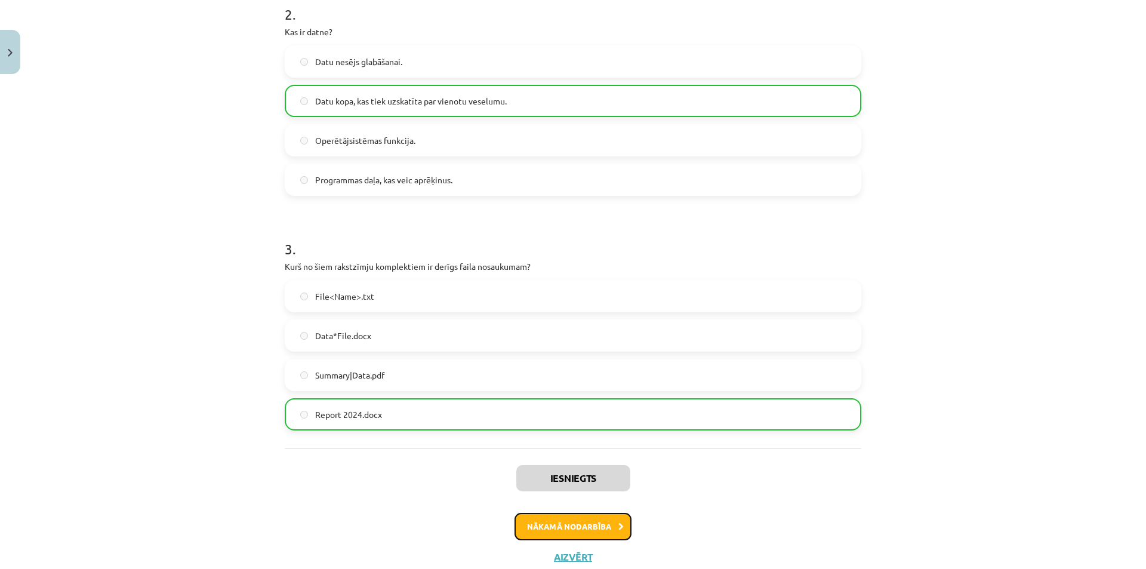
click at [549, 522] on button "Nākamā nodarbība" at bounding box center [572, 526] width 117 height 27
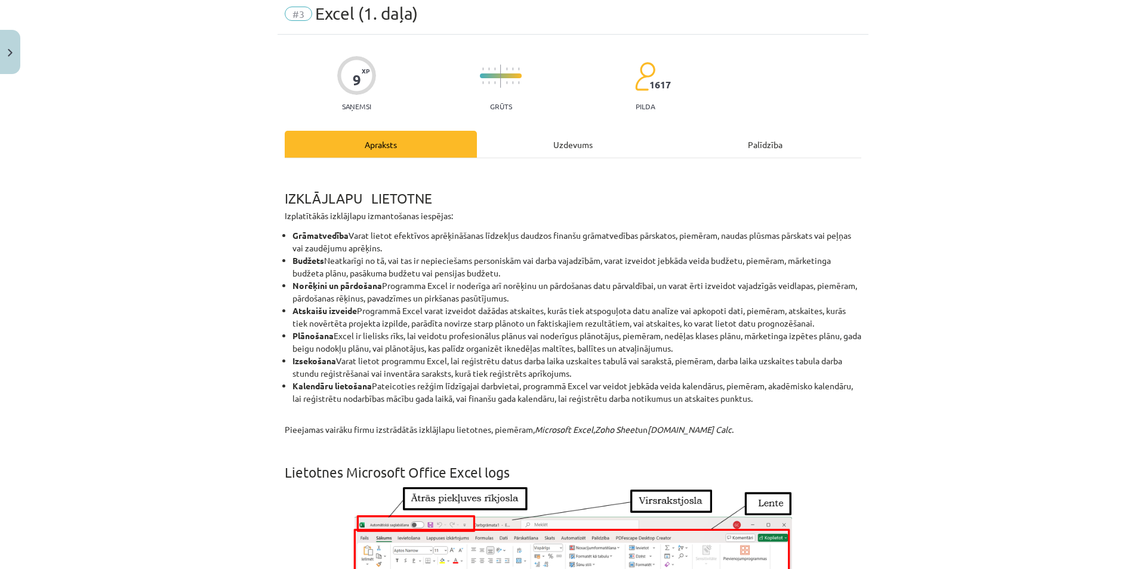
scroll to position [30, 0]
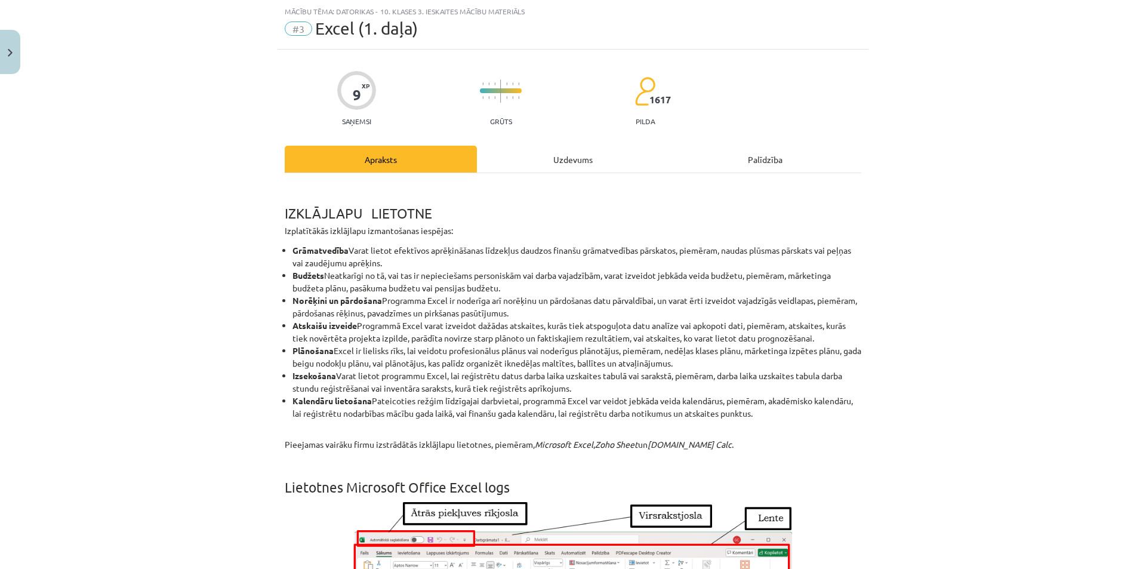
click at [526, 158] on div "Uzdevums" at bounding box center [573, 159] width 192 height 27
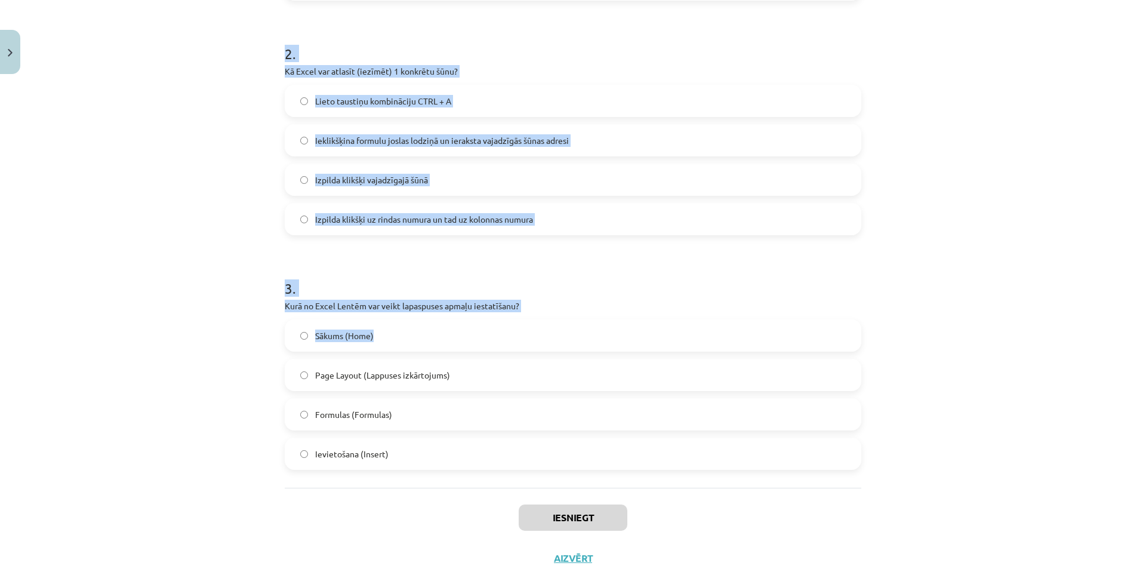
scroll to position [487, 0]
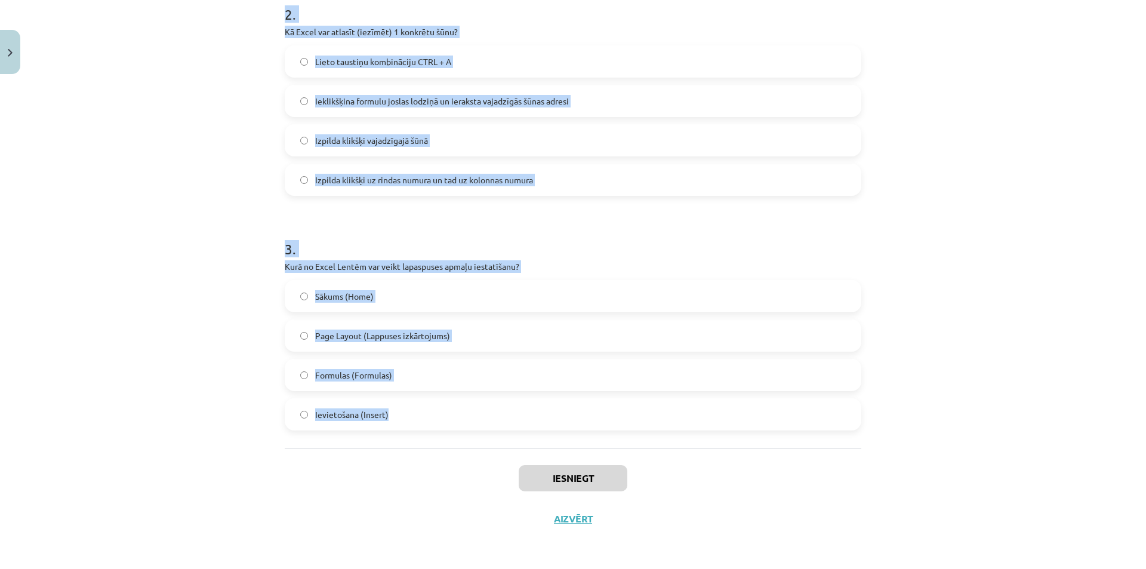
drag, startPoint x: 273, startPoint y: 222, endPoint x: 428, endPoint y: 411, distance: 244.2
click at [428, 411] on div "9 XP Saņemsi Grūts 1617 pilda Apraksts Uzdevums Palīdzība 1 . Kurš no šiem vist…" at bounding box center [573, 65] width 591 height 947
click at [973, 240] on div "Mācību tēma: Datorikas - 10. klases 3. ieskaites mācību materiāls #3 Excel (1. …" at bounding box center [573, 284] width 1146 height 569
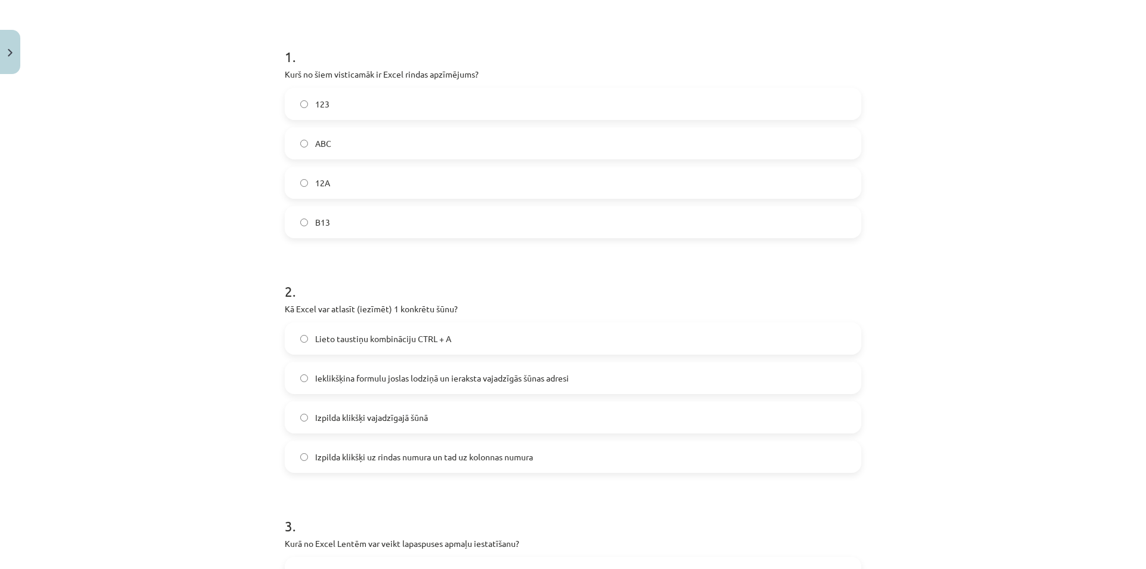
scroll to position [189, 0]
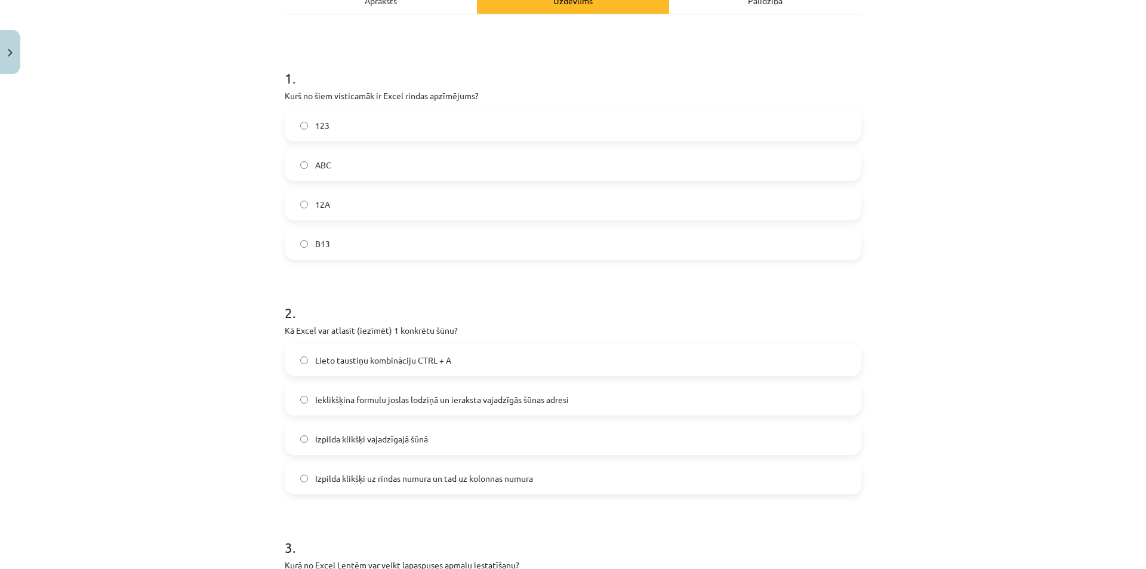
click at [343, 127] on label "123" at bounding box center [573, 125] width 574 height 30
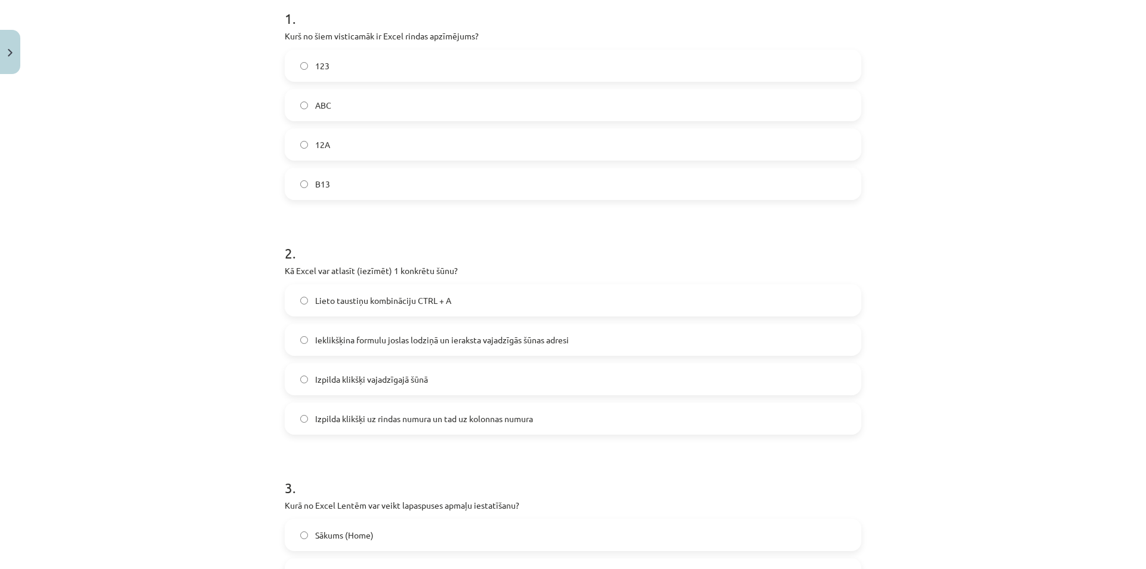
click at [344, 384] on span "Izpilda klikšķi vajadzīgajā šūnā" at bounding box center [371, 379] width 113 height 13
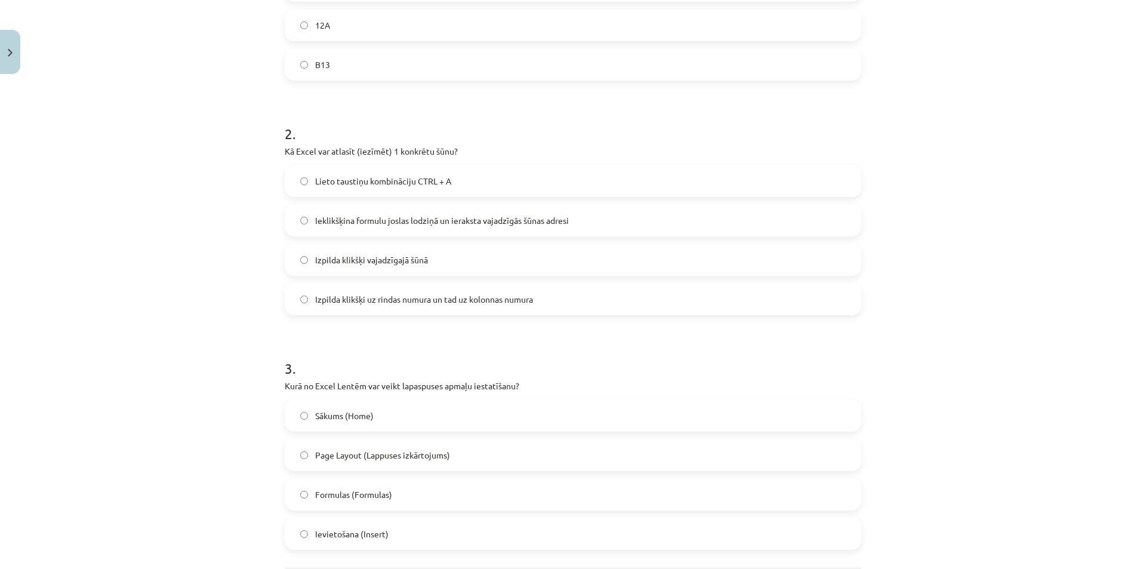
scroll to position [427, 0]
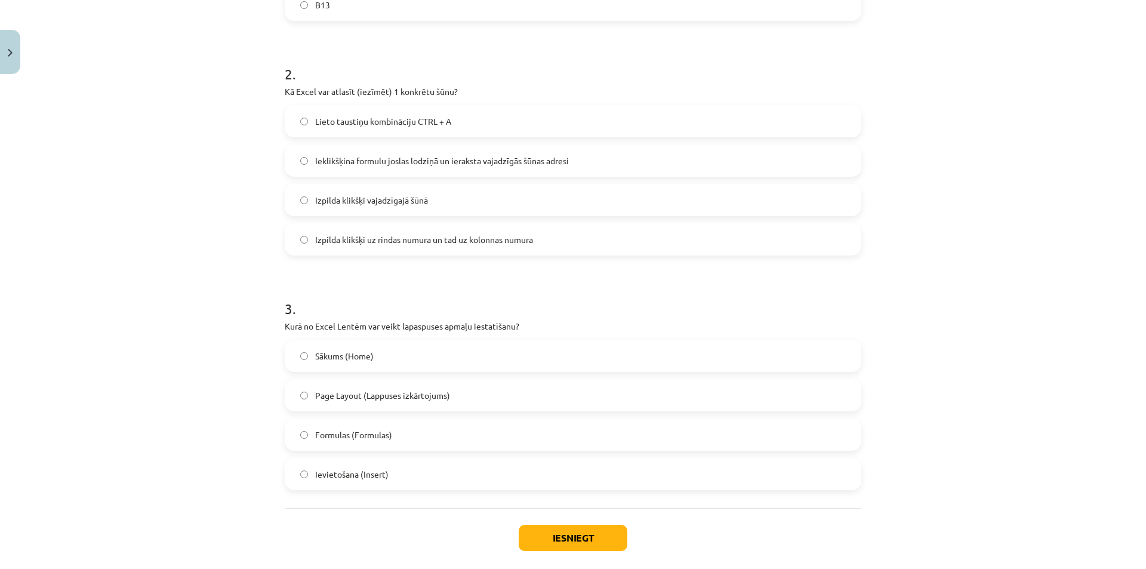
click at [353, 404] on label "Page Layout (Lappuses izkārtojums)" at bounding box center [573, 395] width 574 height 30
click at [570, 535] on button "Iesniegt" at bounding box center [573, 538] width 109 height 26
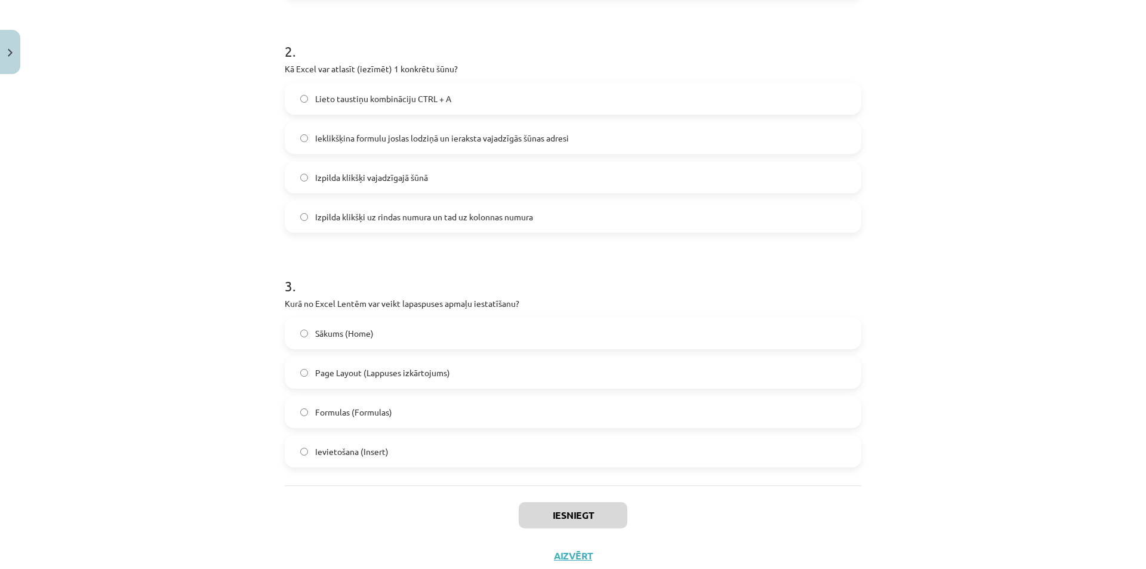
scroll to position [487, 0]
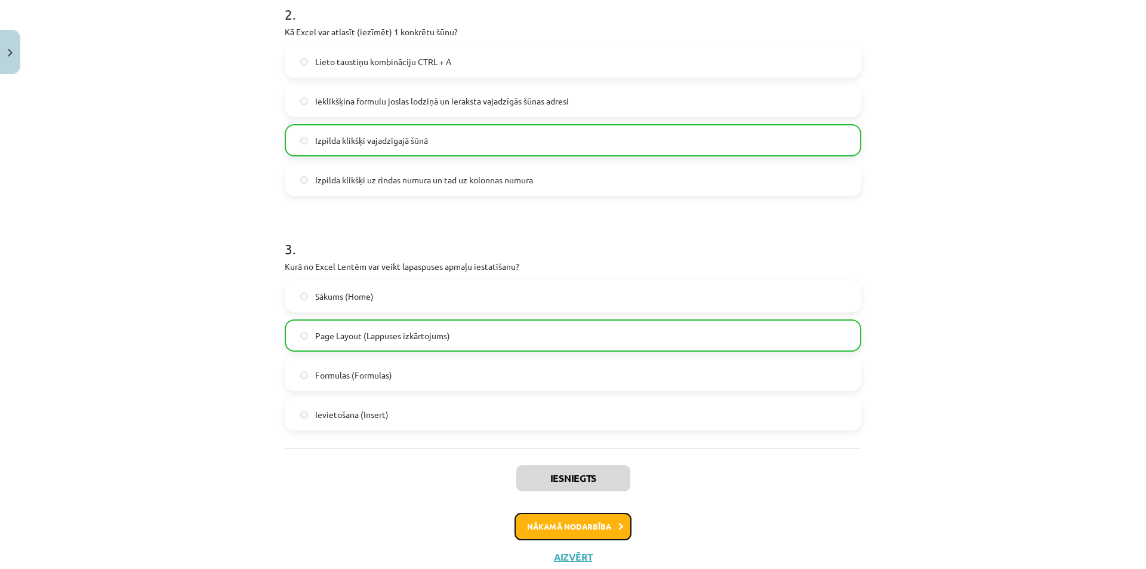
click at [559, 522] on button "Nākamā nodarbība" at bounding box center [572, 526] width 117 height 27
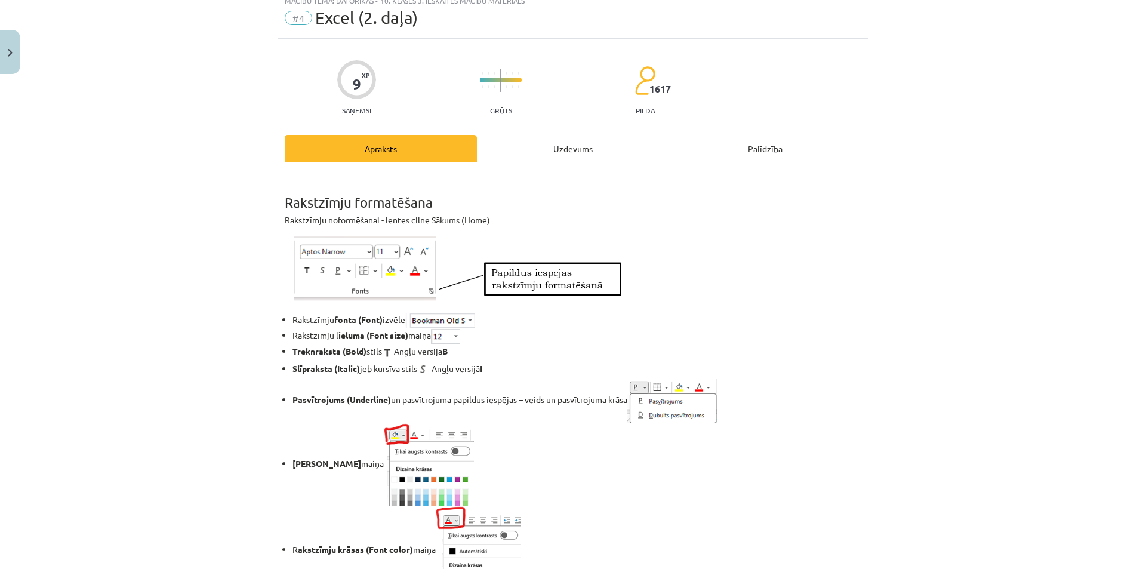
scroll to position [30, 0]
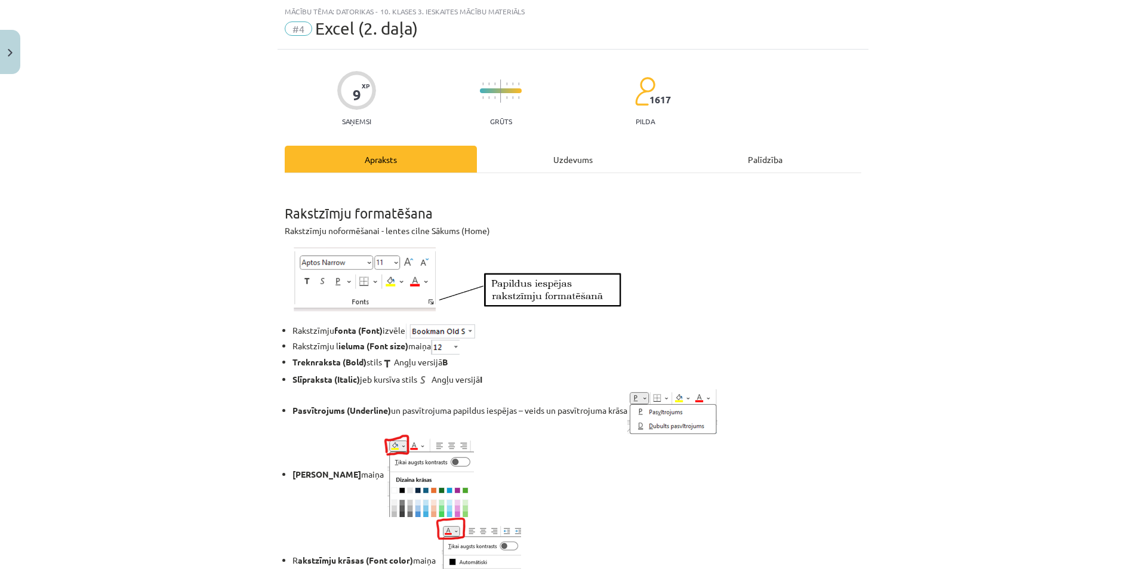
click at [535, 159] on div "Uzdevums" at bounding box center [573, 159] width 192 height 27
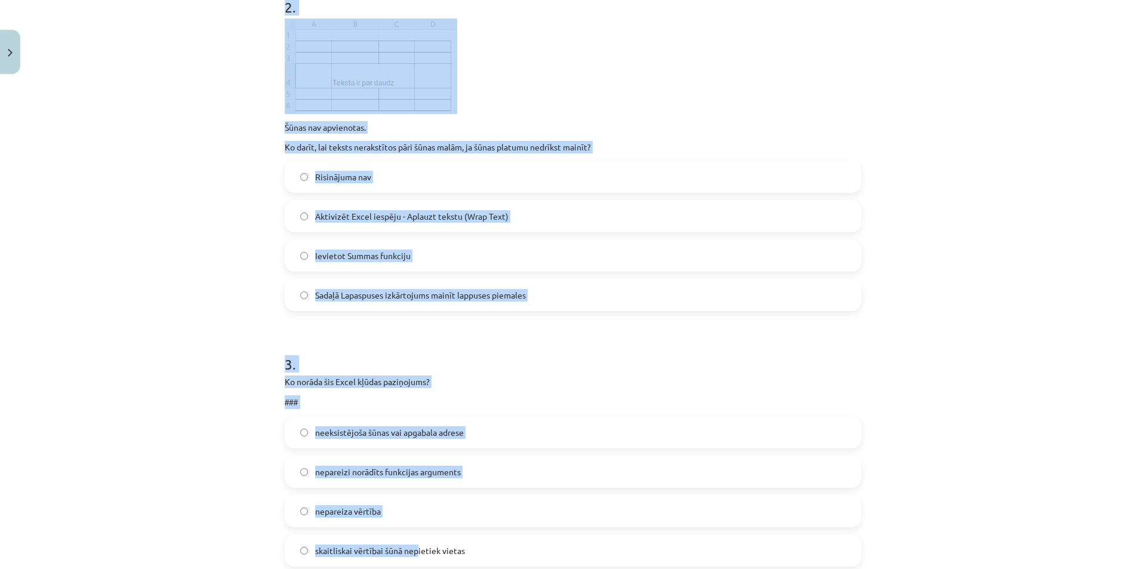
scroll to position [630, 0]
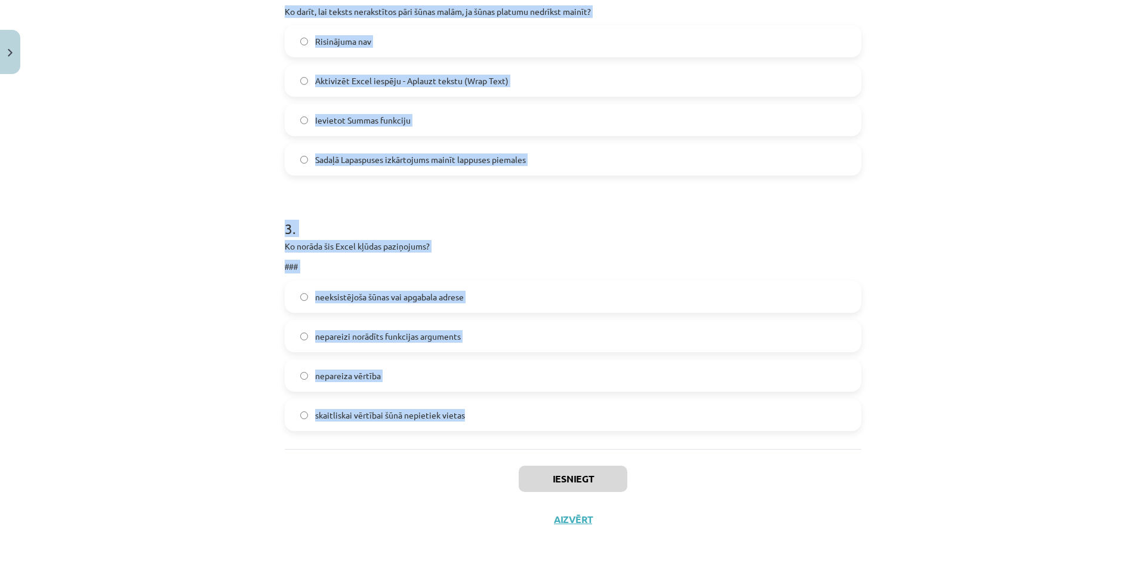
drag, startPoint x: 276, startPoint y: 236, endPoint x: 469, endPoint y: 425, distance: 269.7
click at [1002, 200] on div "Mācību tēma: Datorikas - 10. klases 3. ieskaites mācību materiāls #4 Excel (2. …" at bounding box center [573, 284] width 1146 height 569
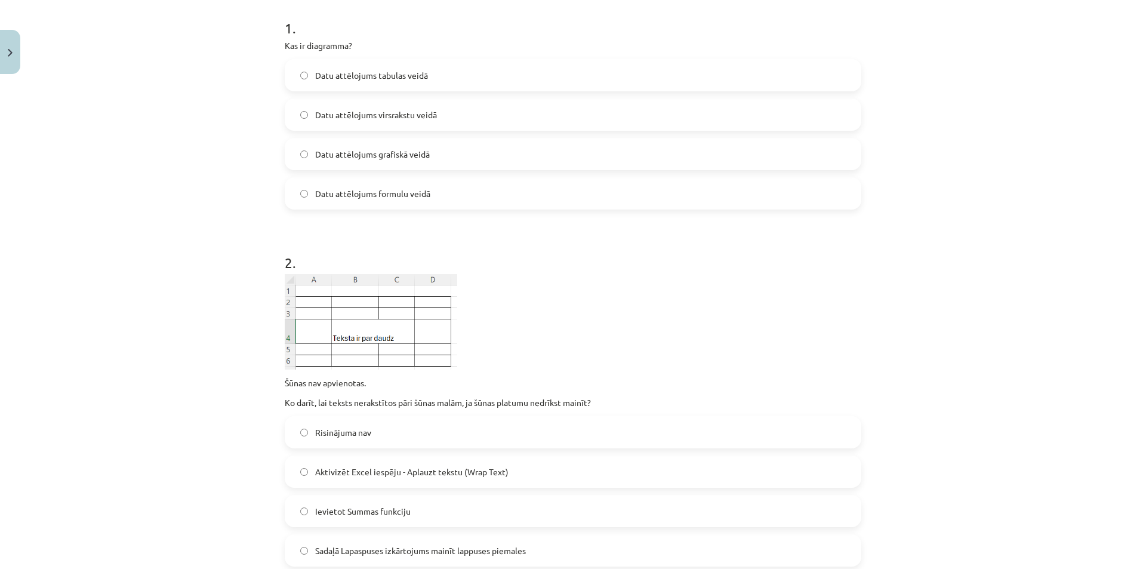
scroll to position [212, 0]
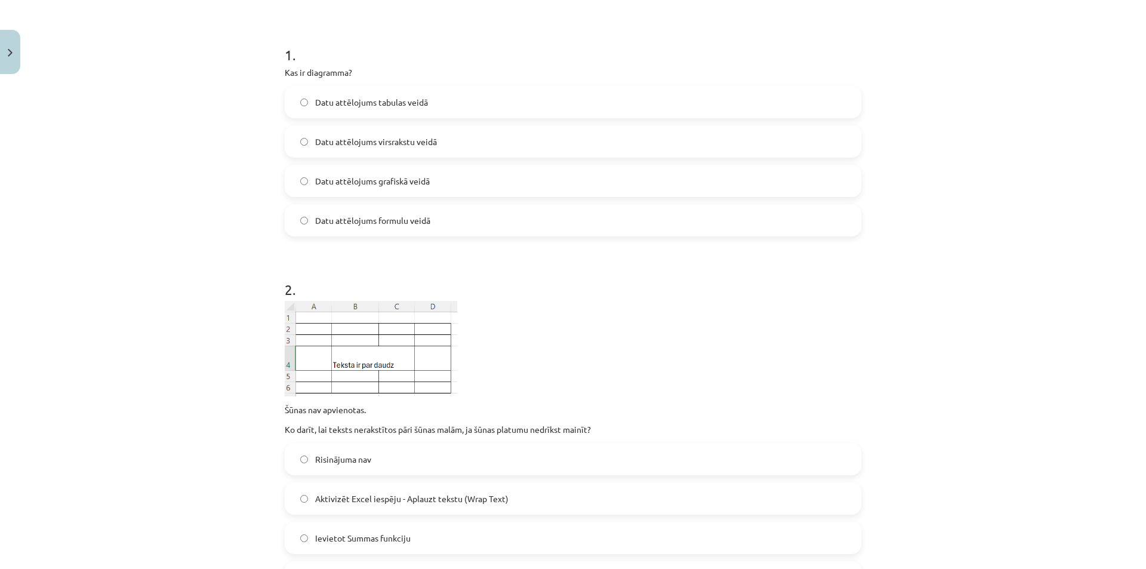
click at [436, 180] on label "Datu attēlojums grafiskā veidā" at bounding box center [573, 181] width 574 height 30
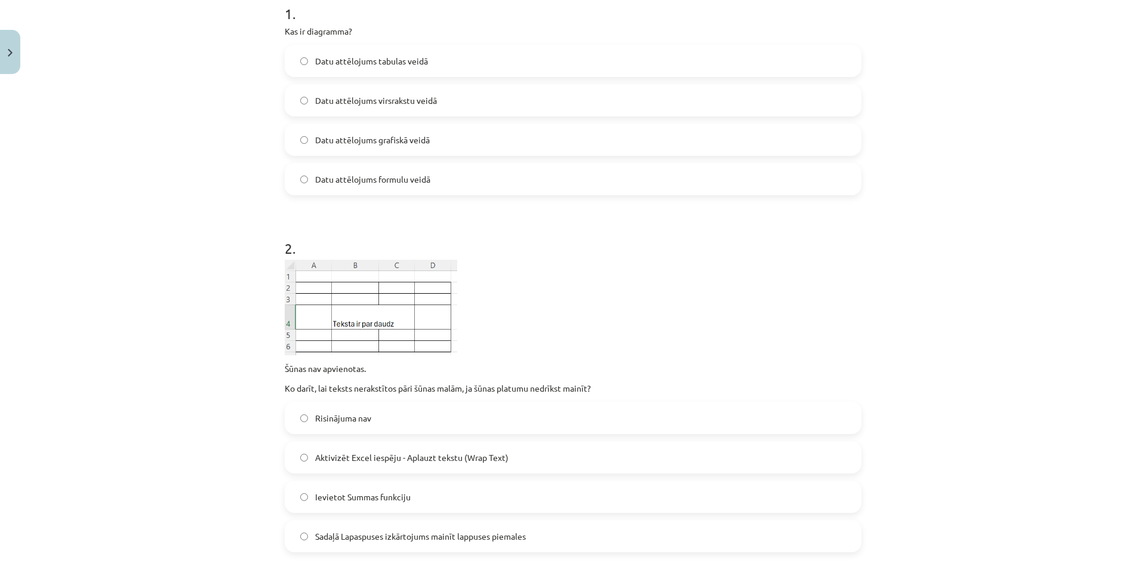
scroll to position [272, 0]
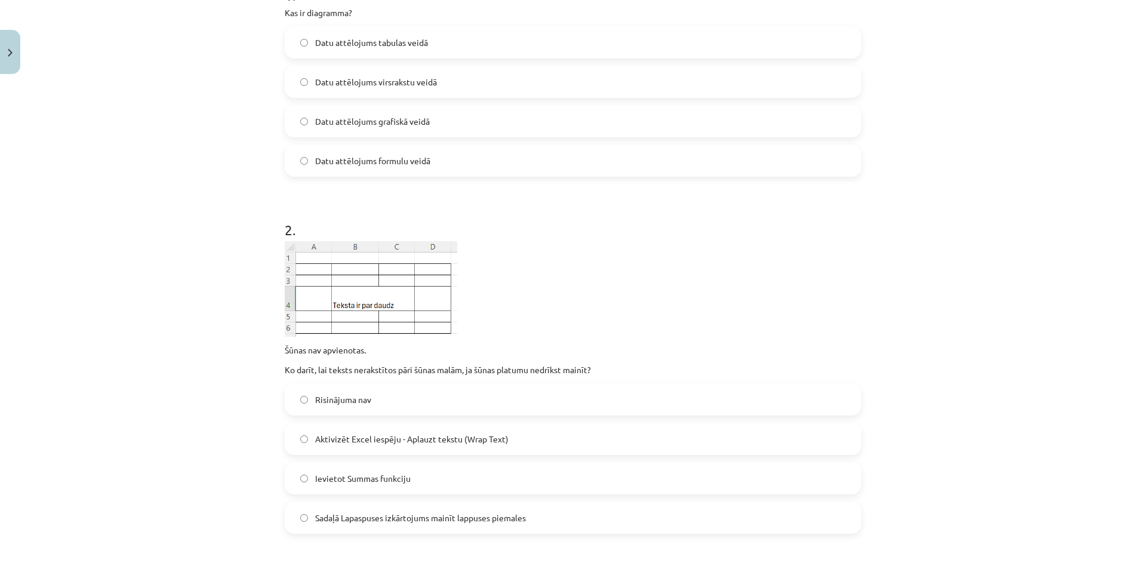
click at [436, 434] on span "Aktivizēt Excel iespēju - Aplauzt tekstu (Wrap Text)" at bounding box center [411, 439] width 193 height 13
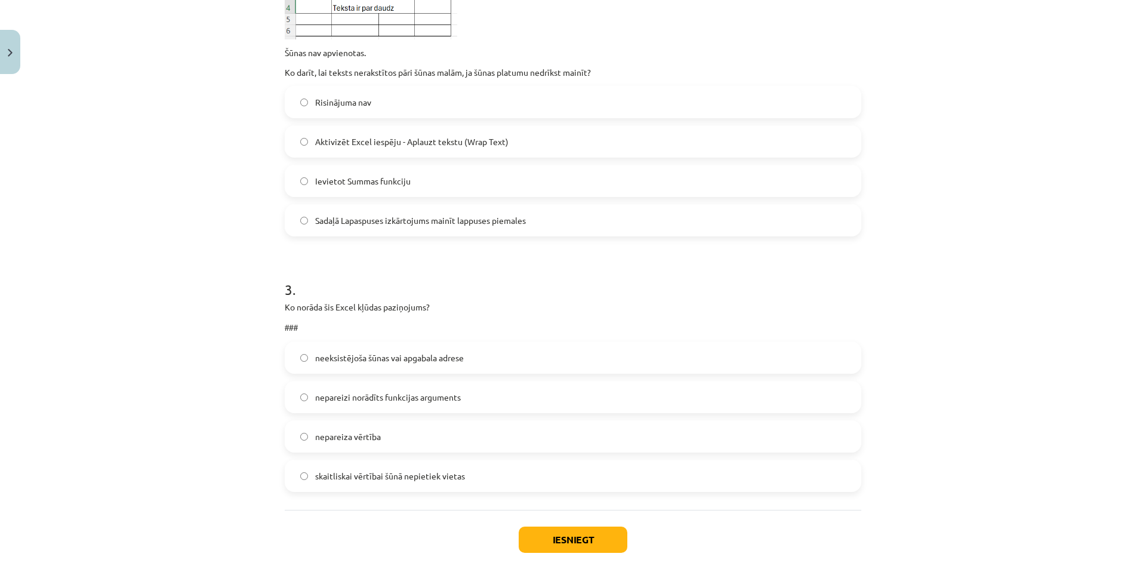
scroll to position [570, 0]
click at [352, 470] on span "skaitliskai vērtībai šūnā nepietiek vietas" at bounding box center [390, 475] width 150 height 13
click at [583, 534] on button "Iesniegt" at bounding box center [573, 538] width 109 height 26
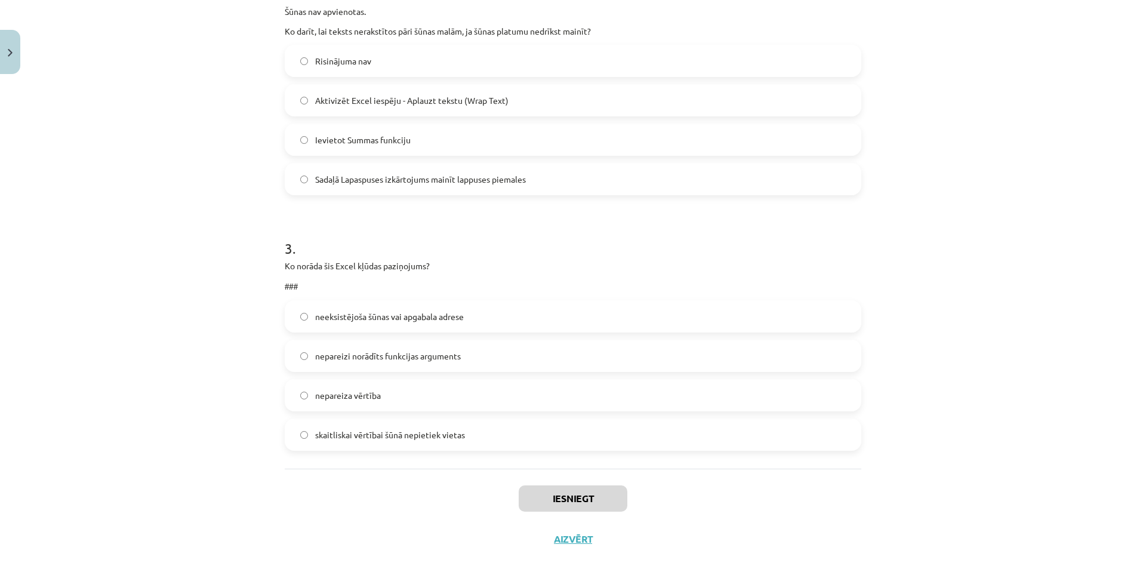
scroll to position [630, 0]
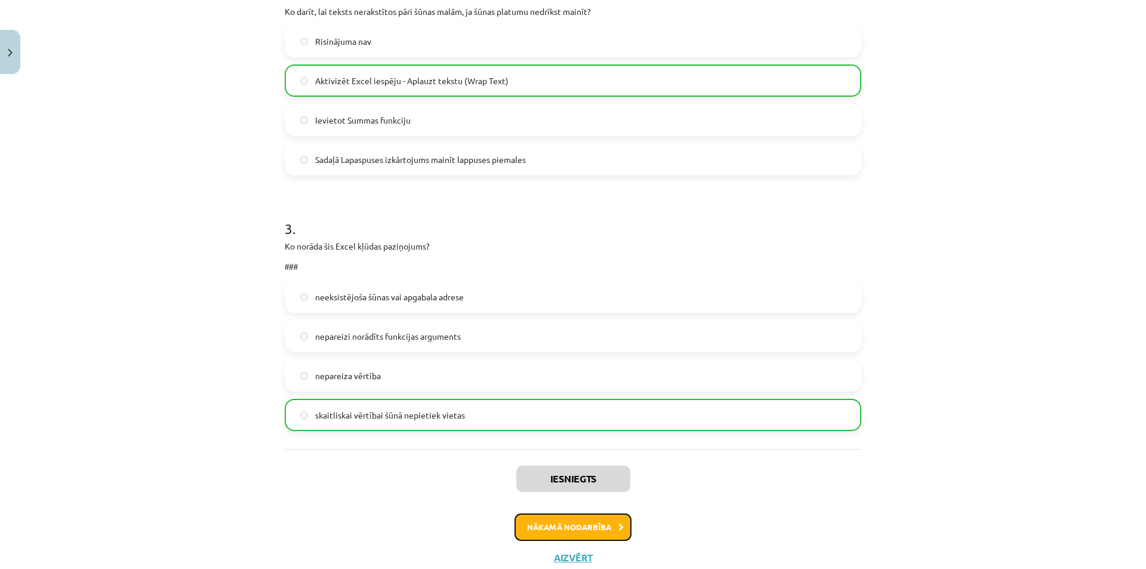
click at [618, 523] on icon at bounding box center [620, 527] width 5 height 8
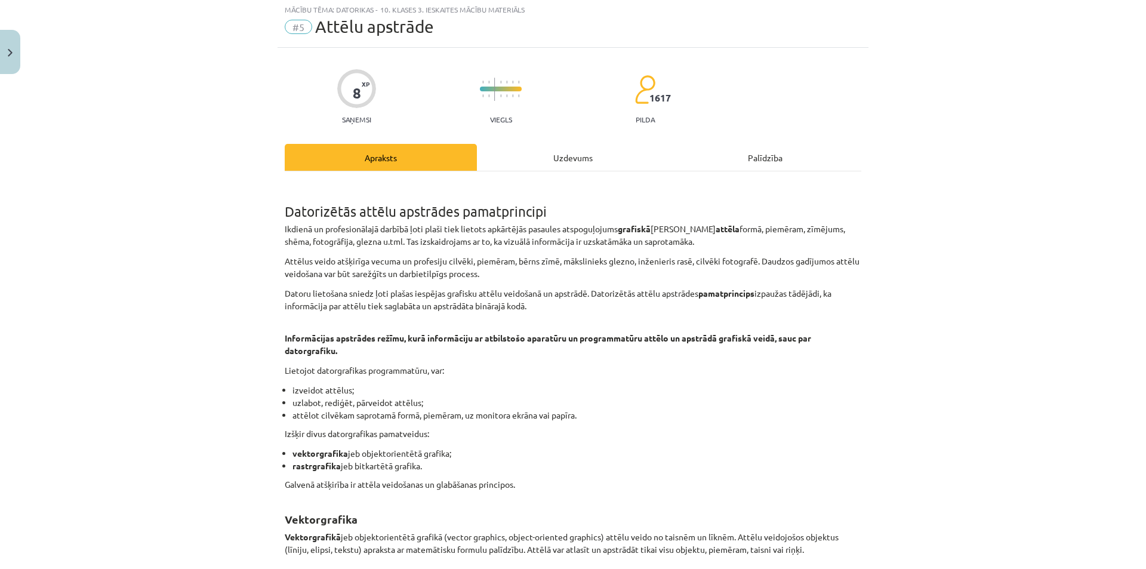
scroll to position [30, 0]
click at [506, 159] on div "Uzdevums" at bounding box center [573, 159] width 192 height 27
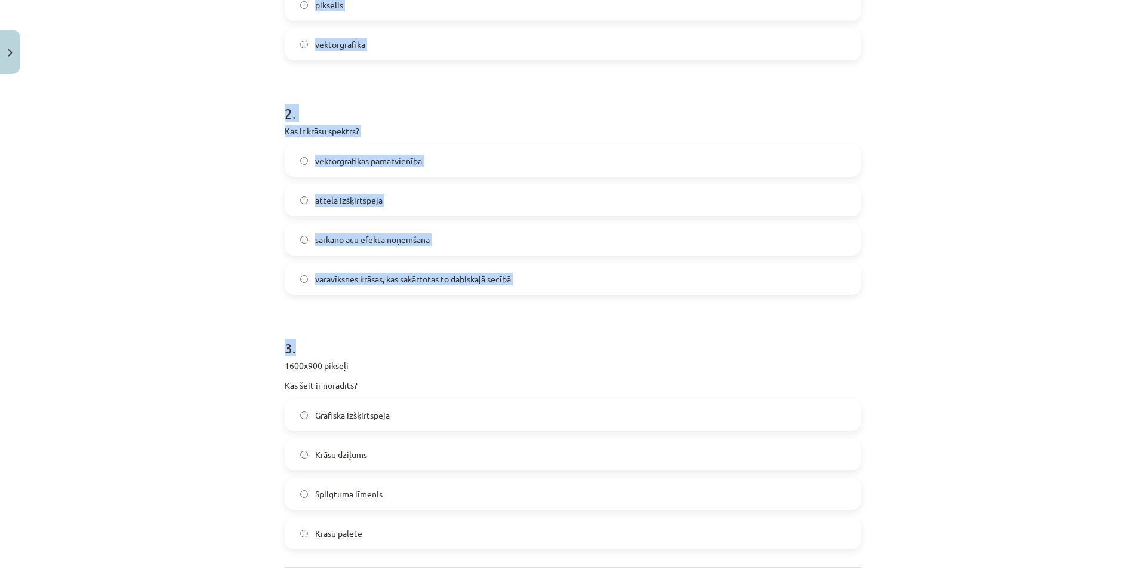
scroll to position [507, 0]
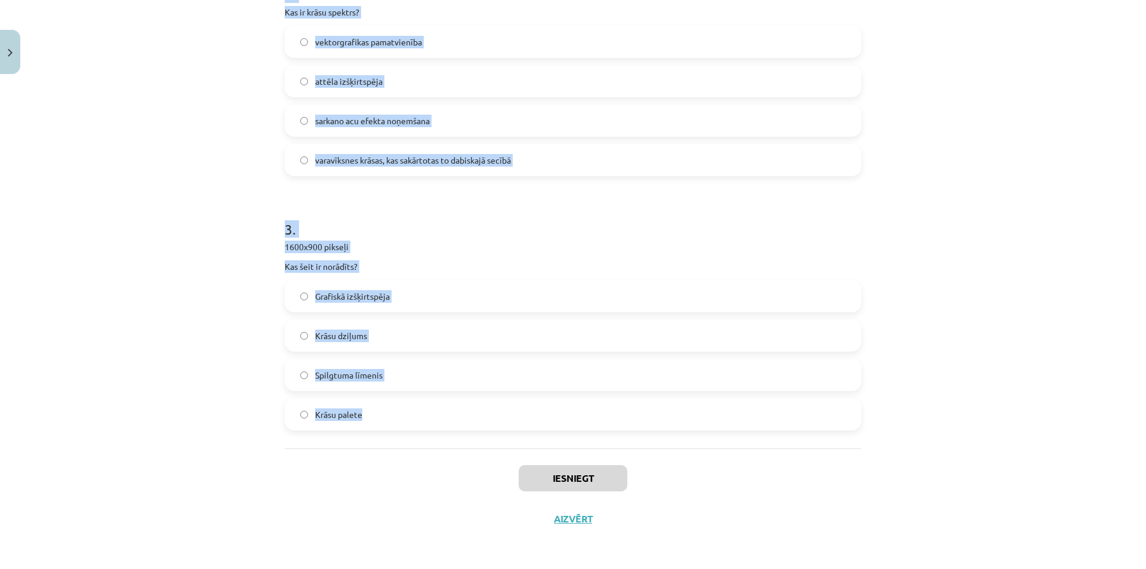
drag, startPoint x: 271, startPoint y: 225, endPoint x: 363, endPoint y: 435, distance: 229.3
click at [363, 435] on div "Mācību tēma: Datorikas - 10. klases 3. ieskaites mācību materiāls #5 Attēlu aps…" at bounding box center [573, 284] width 1146 height 569
click at [1018, 183] on div "Mācību tēma: Datorikas - 10. klases 3. ieskaites mācību materiāls #5 Attēlu aps…" at bounding box center [573, 284] width 1146 height 569
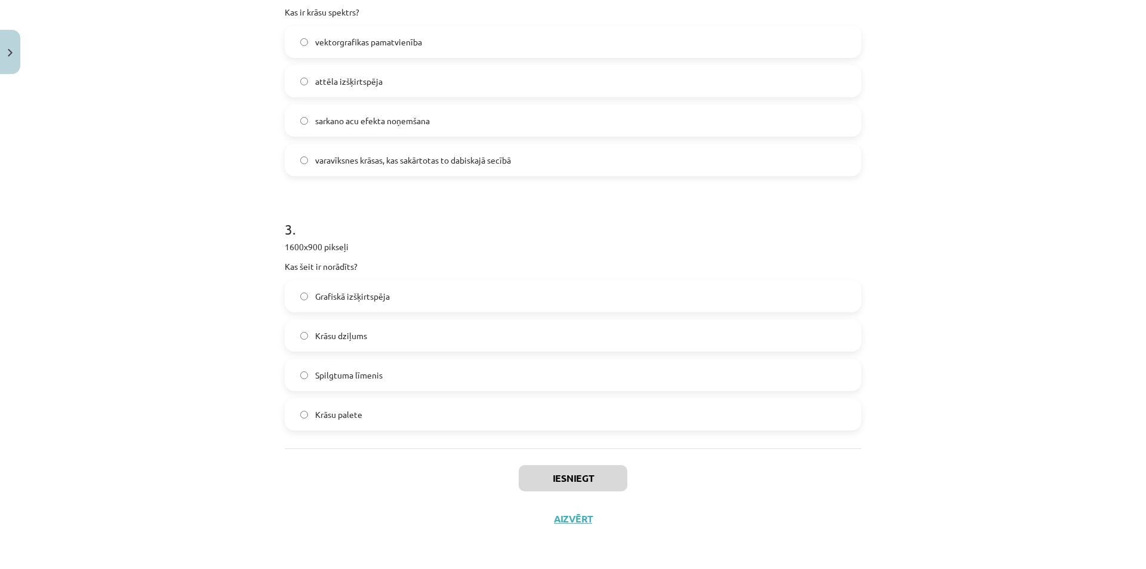
scroll to position [268, 0]
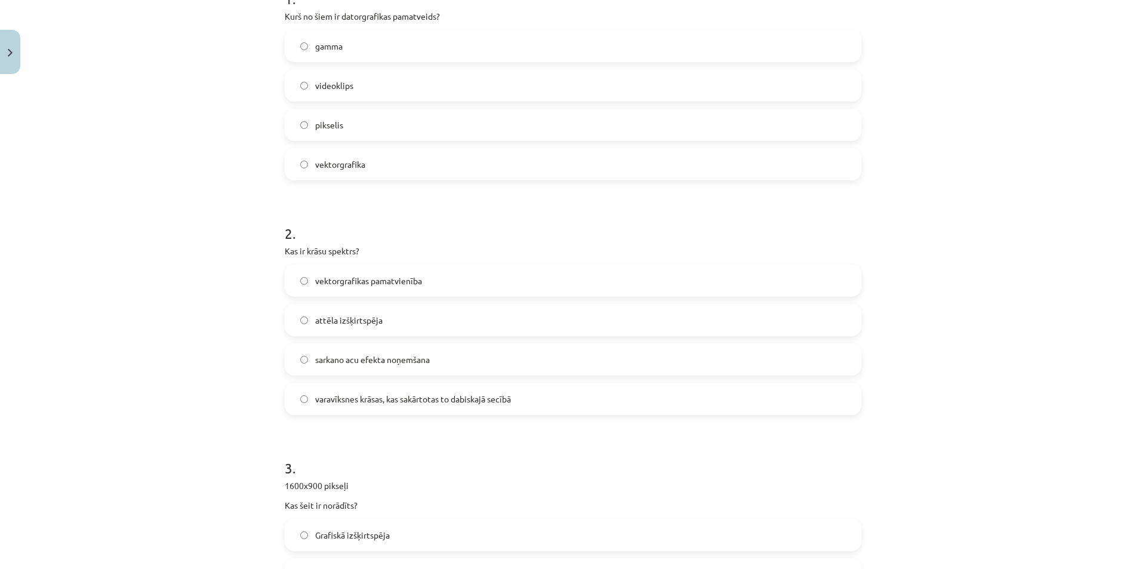
click at [340, 153] on label "vektorgrafika" at bounding box center [573, 164] width 574 height 30
click at [402, 402] on span "varavīksnes krāsas, kas sakārtotas to dabiskajā secībā" at bounding box center [413, 399] width 196 height 13
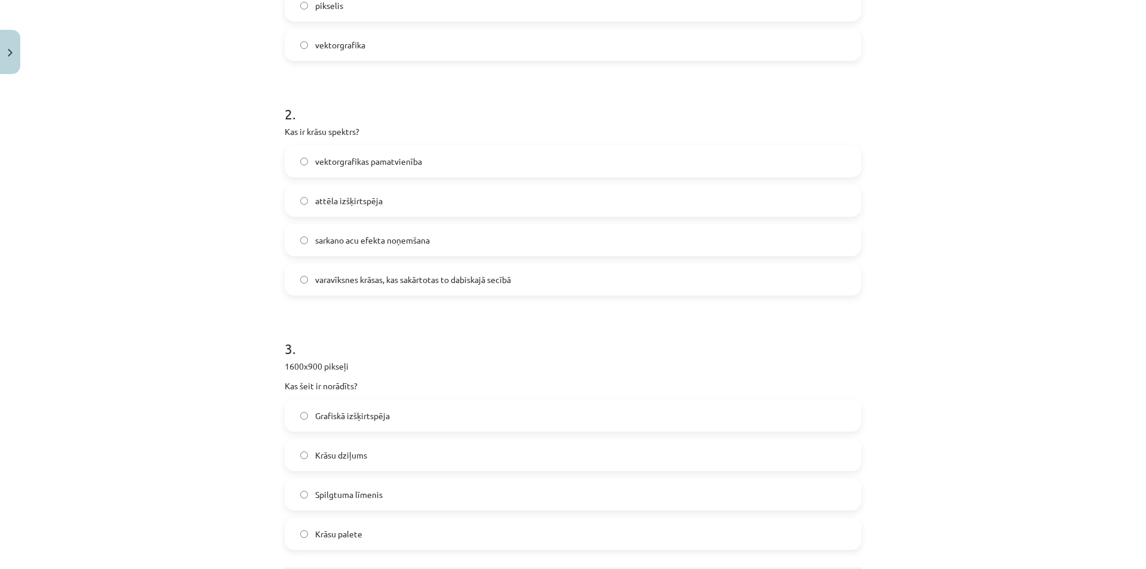
click at [376, 416] on span "Grafiskā izšķirtspēja" at bounding box center [352, 415] width 75 height 13
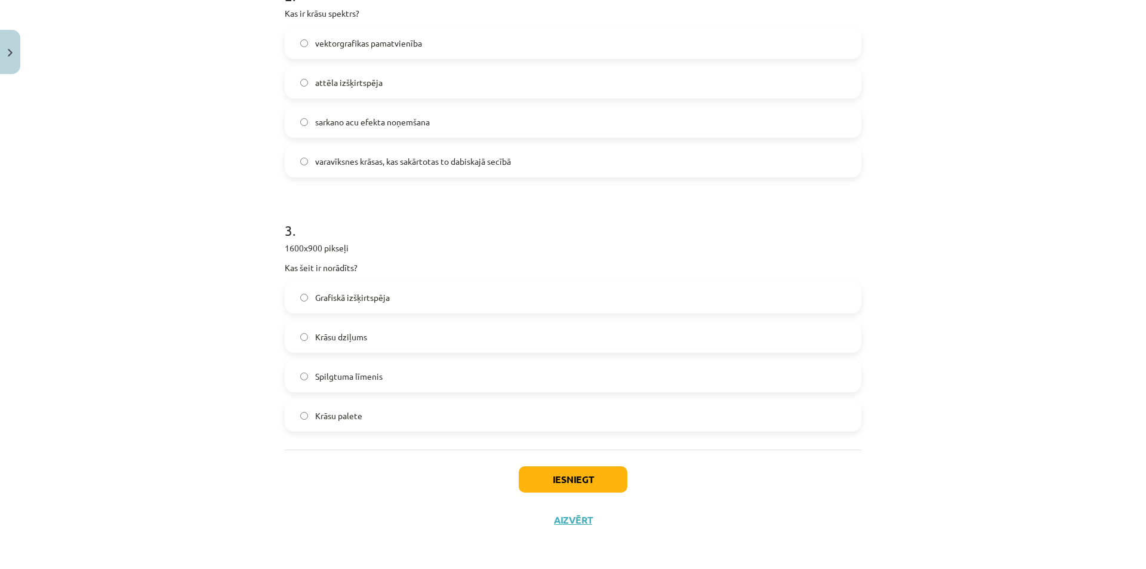
scroll to position [507, 0]
click at [553, 474] on button "Iesniegt" at bounding box center [573, 478] width 109 height 26
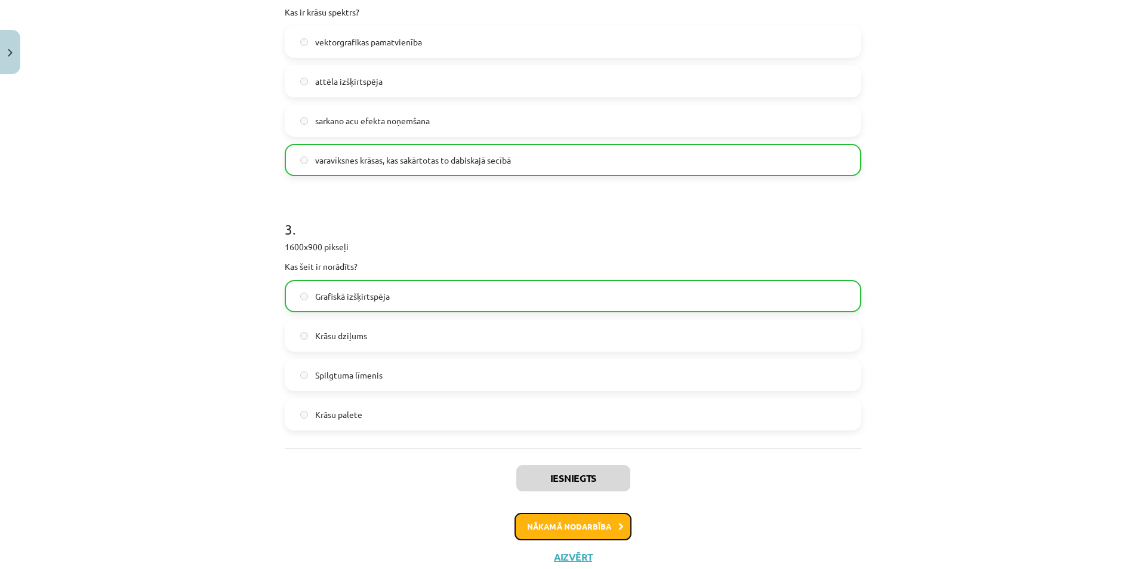
click at [560, 525] on button "Nākamā nodarbība" at bounding box center [572, 526] width 117 height 27
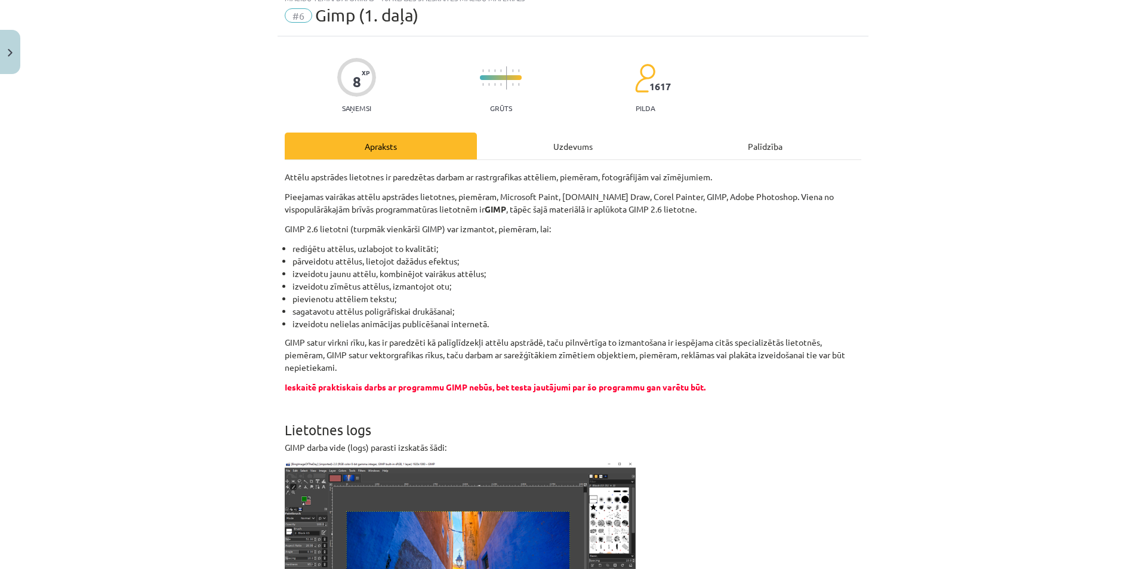
scroll to position [30, 0]
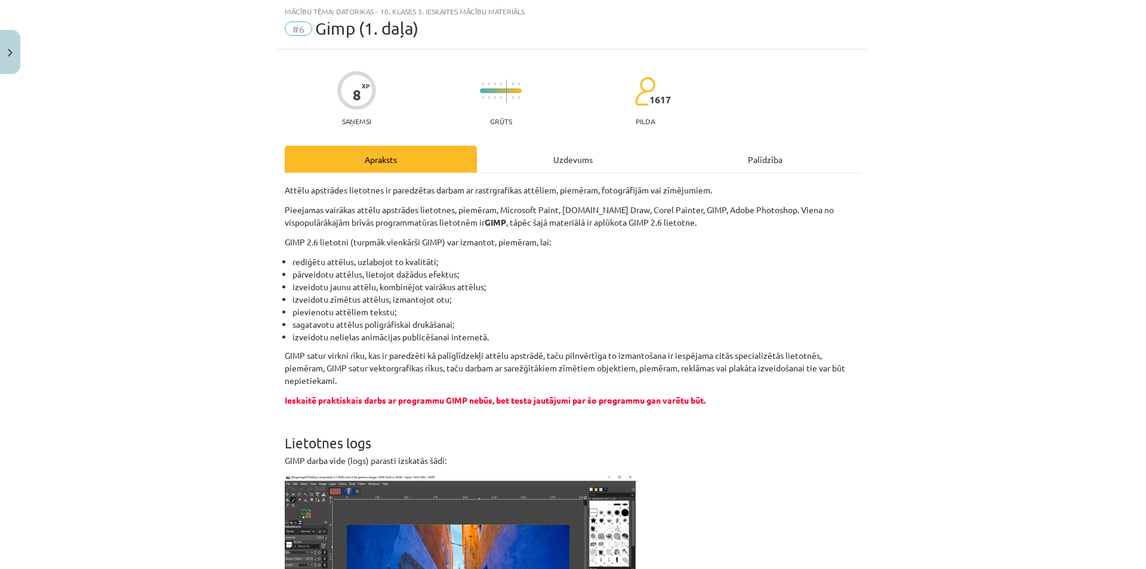
click at [532, 161] on div "Uzdevums" at bounding box center [573, 159] width 192 height 27
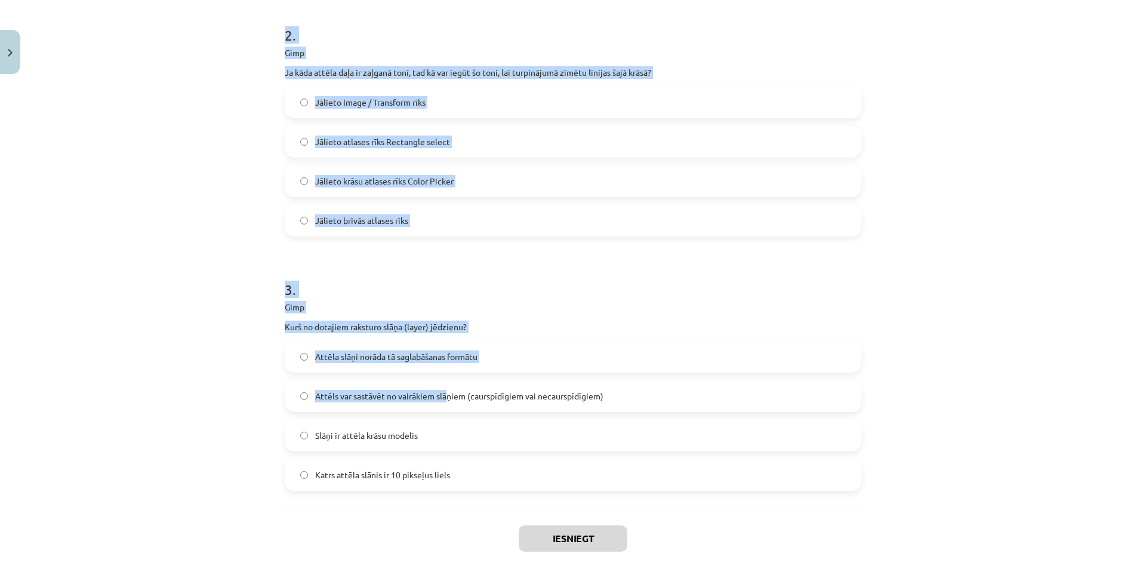
scroll to position [546, 0]
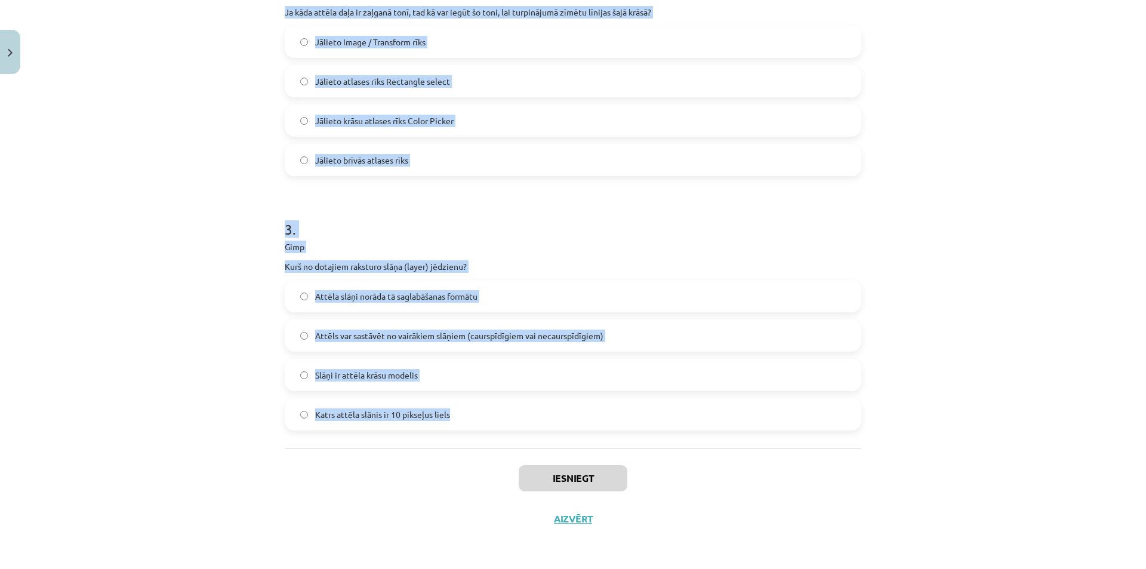
drag, startPoint x: 275, startPoint y: 231, endPoint x: 469, endPoint y: 408, distance: 262.8
click at [469, 408] on div "8 XP Saņemsi Grūts 1617 pilda Apraksts Uzdevums Palīdzība 1 . Gimp Vai ar Save …" at bounding box center [573, 36] width 591 height 1006
click at [902, 233] on div "Mācību tēma: Datorikas - 10. klases 3. ieskaites mācību materiāls #6 Gimp (1. d…" at bounding box center [573, 284] width 1146 height 569
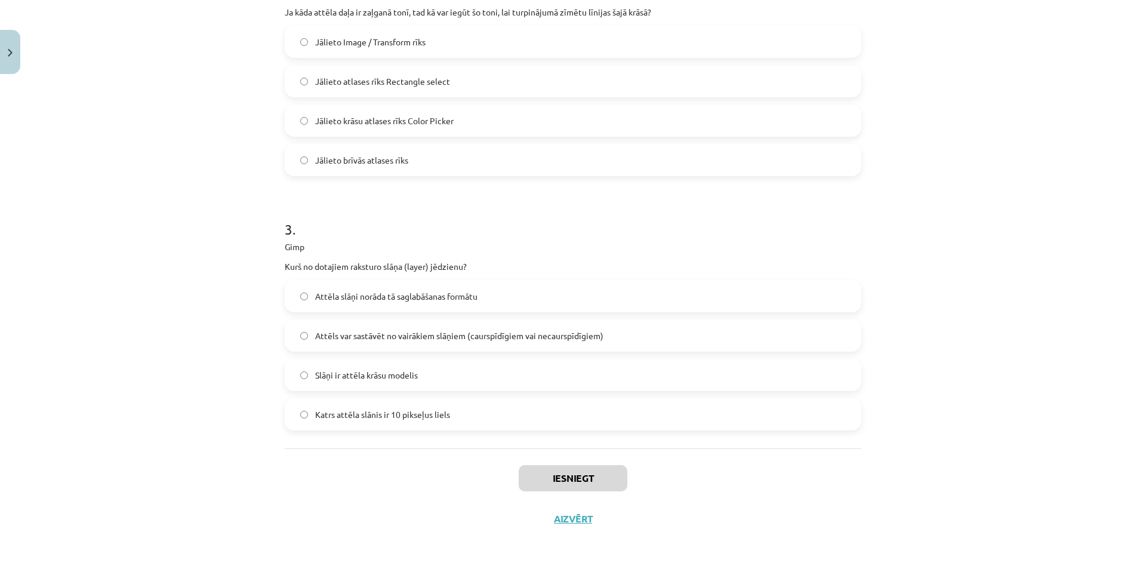
scroll to position [248, 0]
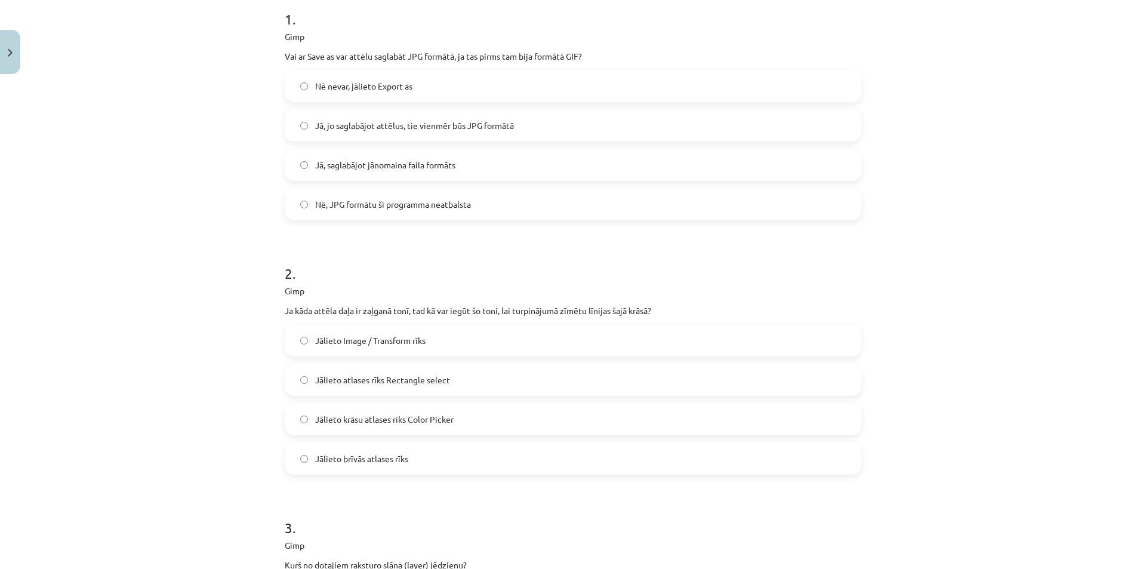
click at [318, 86] on span "Nē nevar, jālieto Export as" at bounding box center [363, 86] width 97 height 13
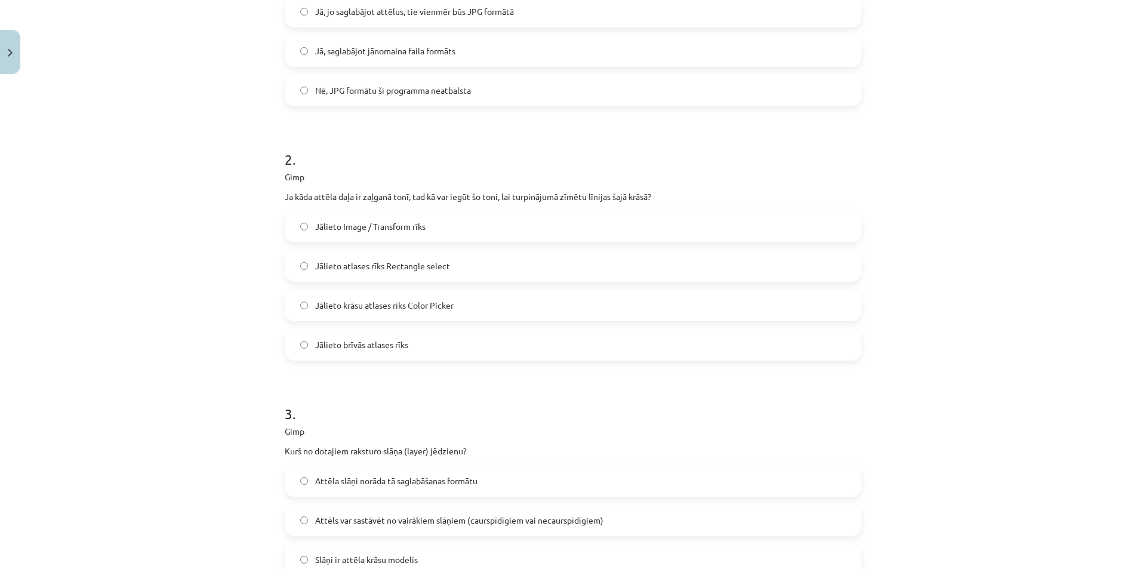
scroll to position [367, 0]
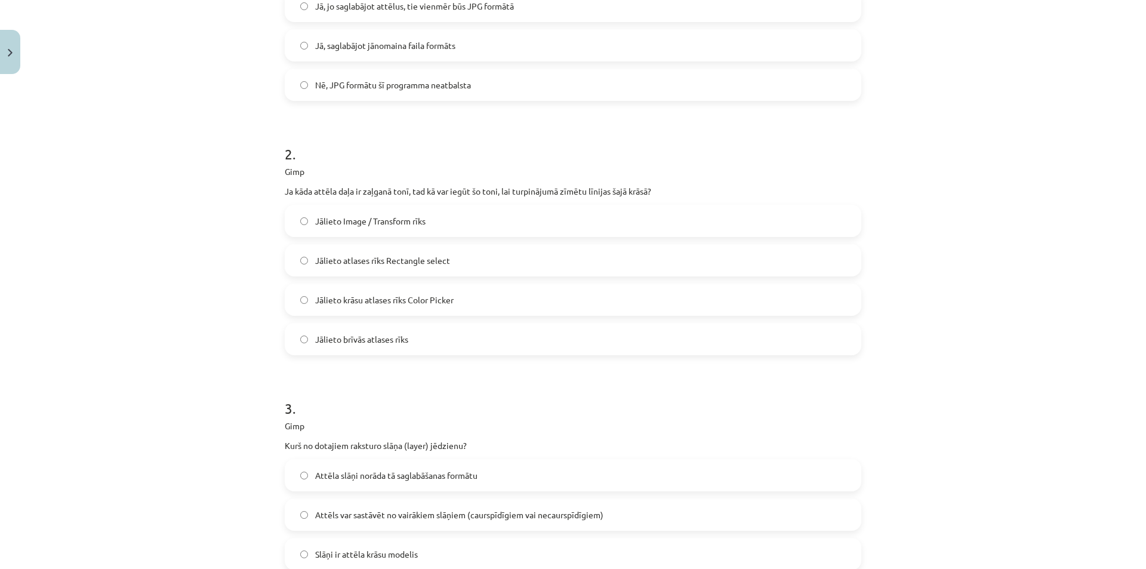
click at [412, 303] on span "Jālieto krāsu atlases rīks Color Picker" at bounding box center [384, 300] width 138 height 13
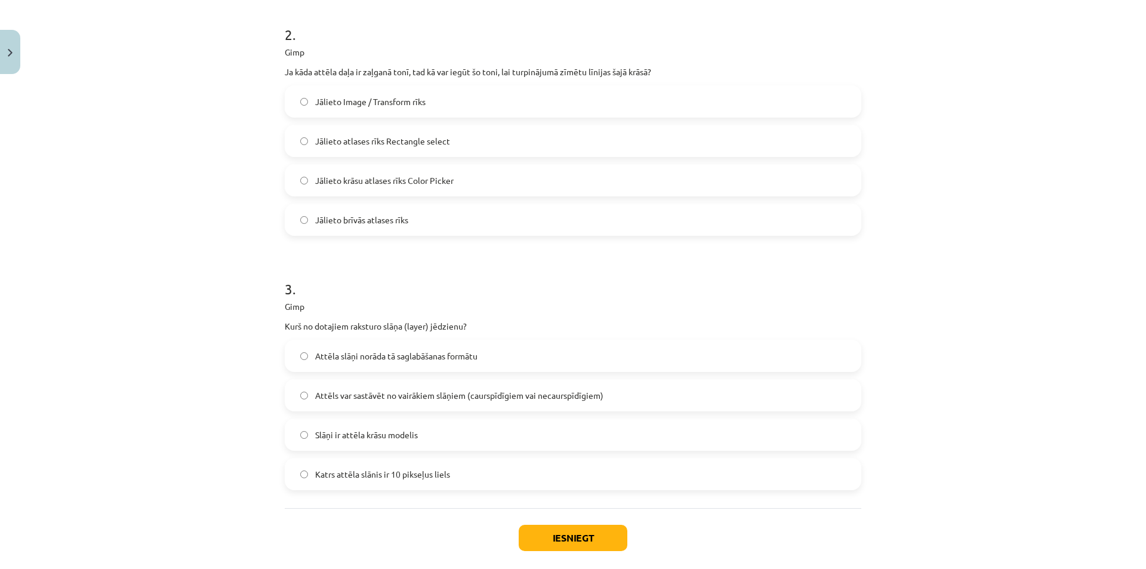
click at [468, 392] on span "Attēls var sastāvēt no vairākiem slāņiem (caurspīdīgiem vai necaurspīdīgiem)" at bounding box center [459, 395] width 288 height 13
click at [573, 543] on button "Iesniegt" at bounding box center [573, 538] width 109 height 26
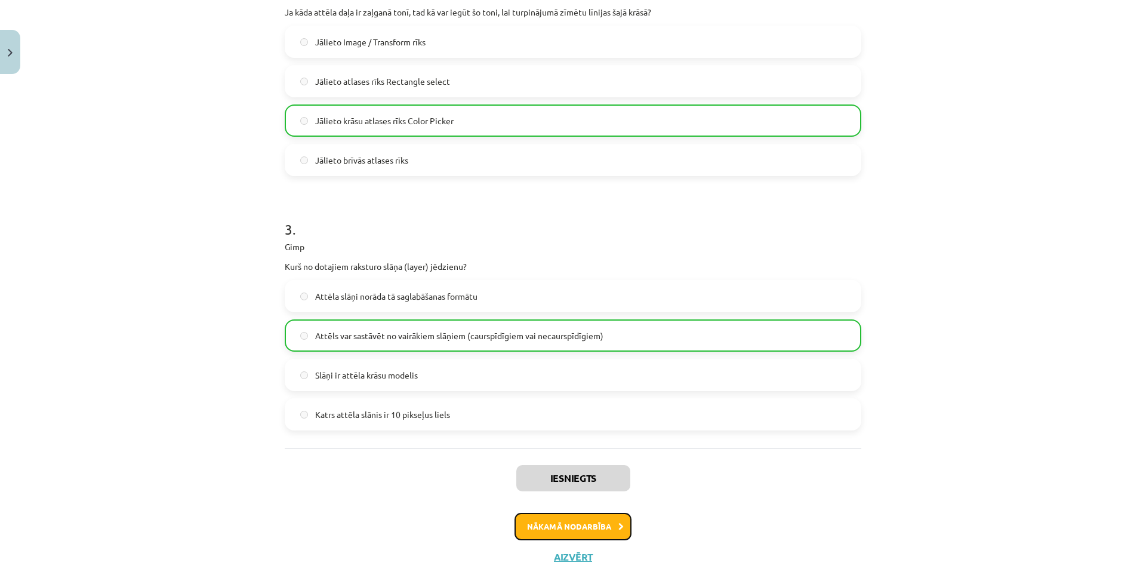
click at [608, 525] on button "Nākamā nodarbība" at bounding box center [572, 526] width 117 height 27
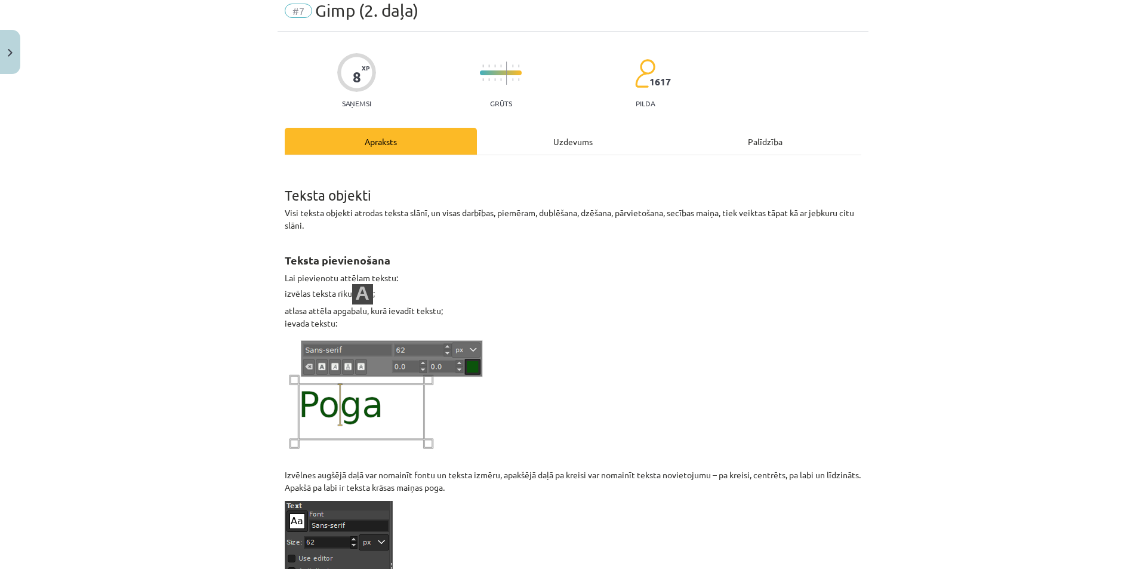
scroll to position [30, 0]
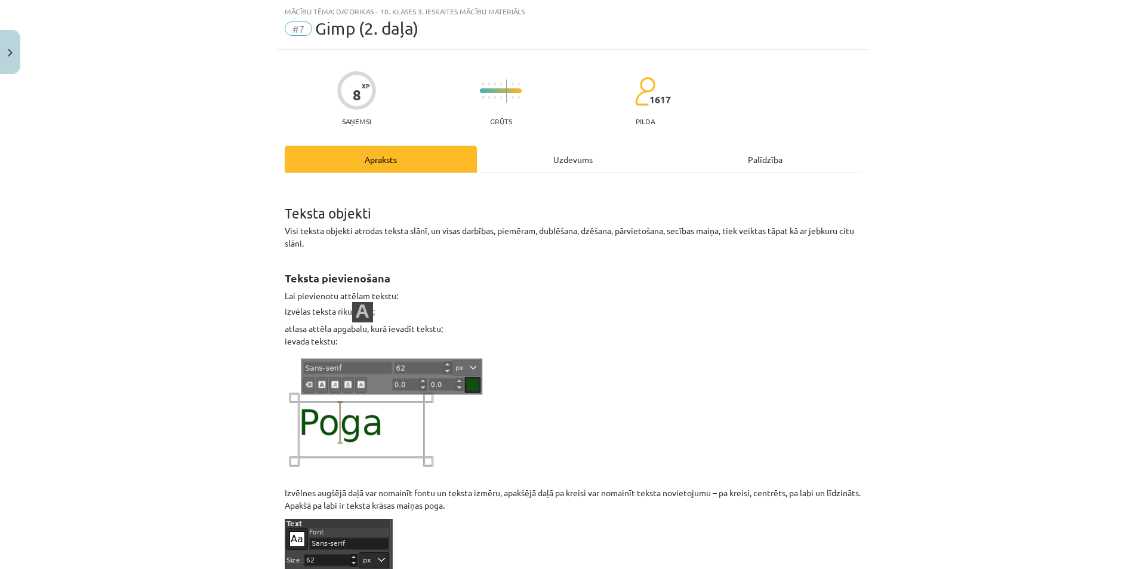
click at [541, 167] on div "Uzdevums" at bounding box center [573, 159] width 192 height 27
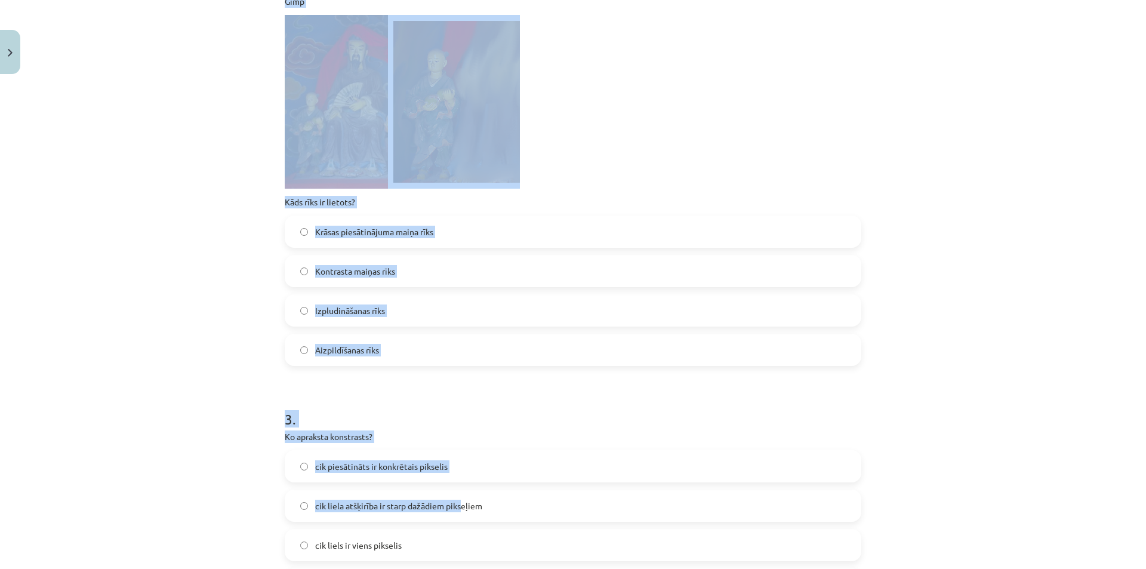
scroll to position [743, 0]
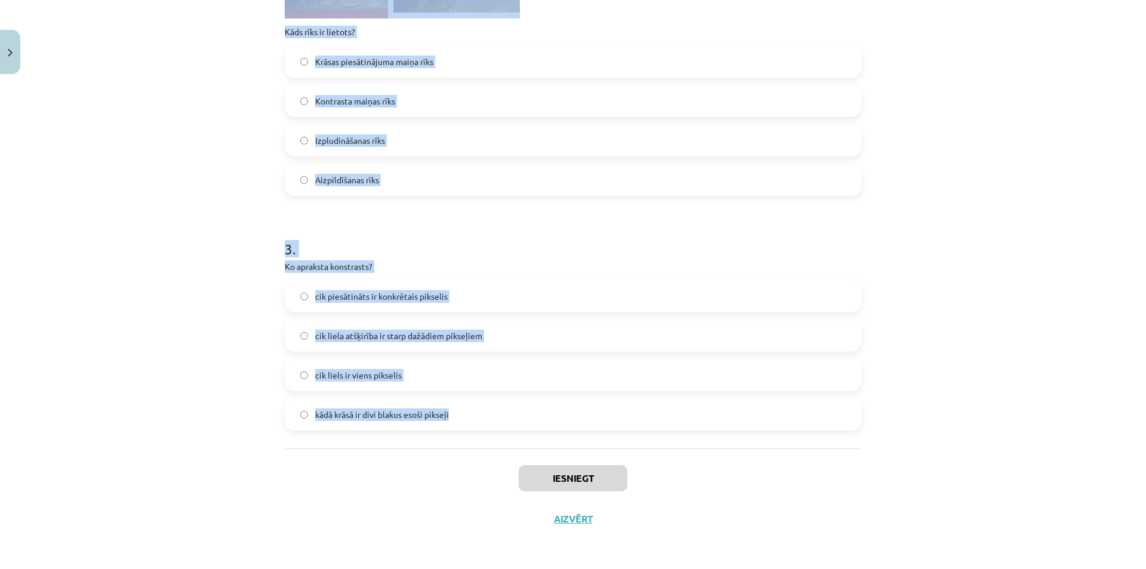
drag, startPoint x: 282, startPoint y: 237, endPoint x: 452, endPoint y: 403, distance: 237.6
click at [941, 201] on div "Mācību tēma: Datorikas - 10. klases 3. ieskaites mācību materiāls #7 Gimp (2. d…" at bounding box center [573, 284] width 1146 height 569
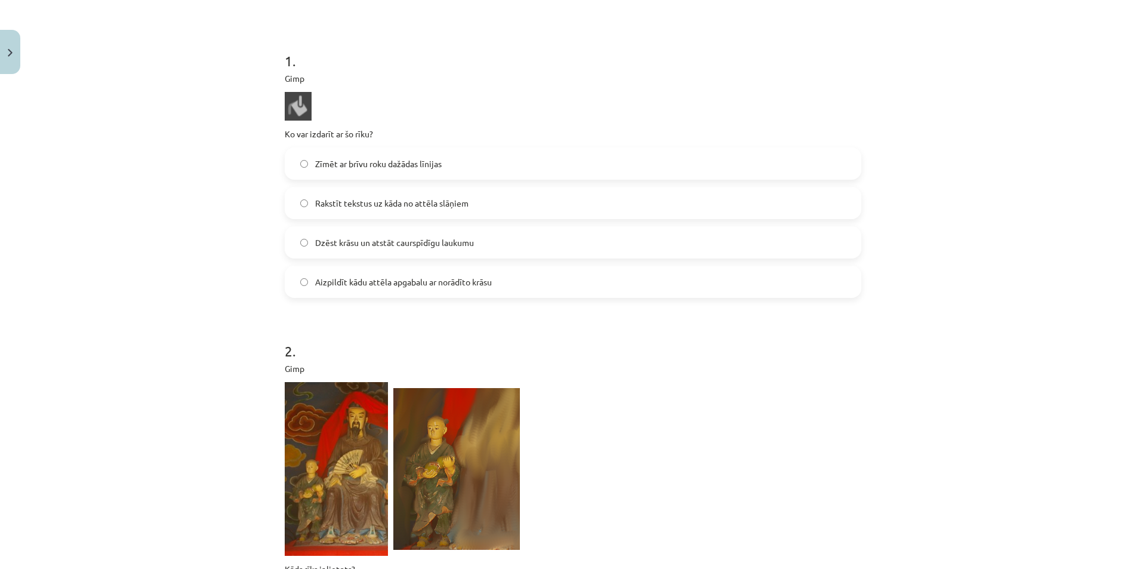
scroll to position [146, 0]
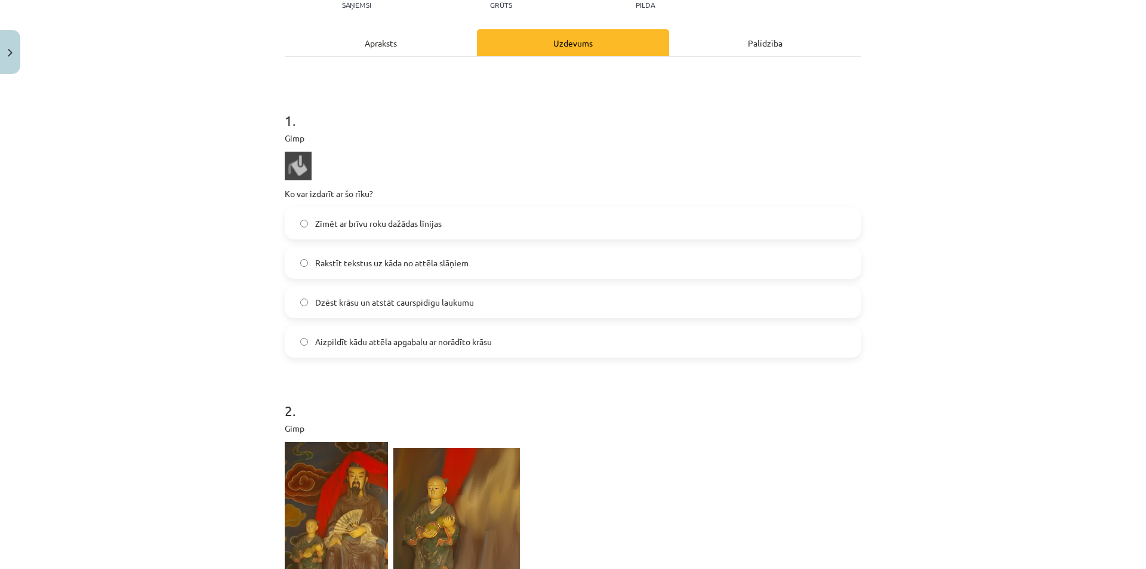
click at [332, 343] on span "Aizpildīt kādu attēla apgabalu ar norādīto krāsu" at bounding box center [403, 341] width 177 height 13
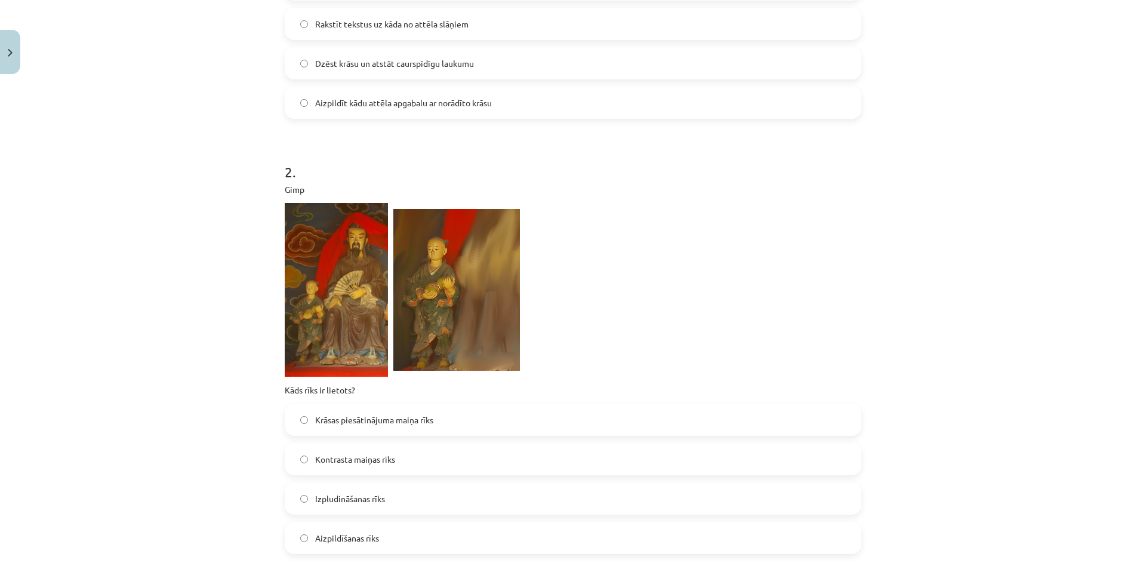
scroll to position [445, 0]
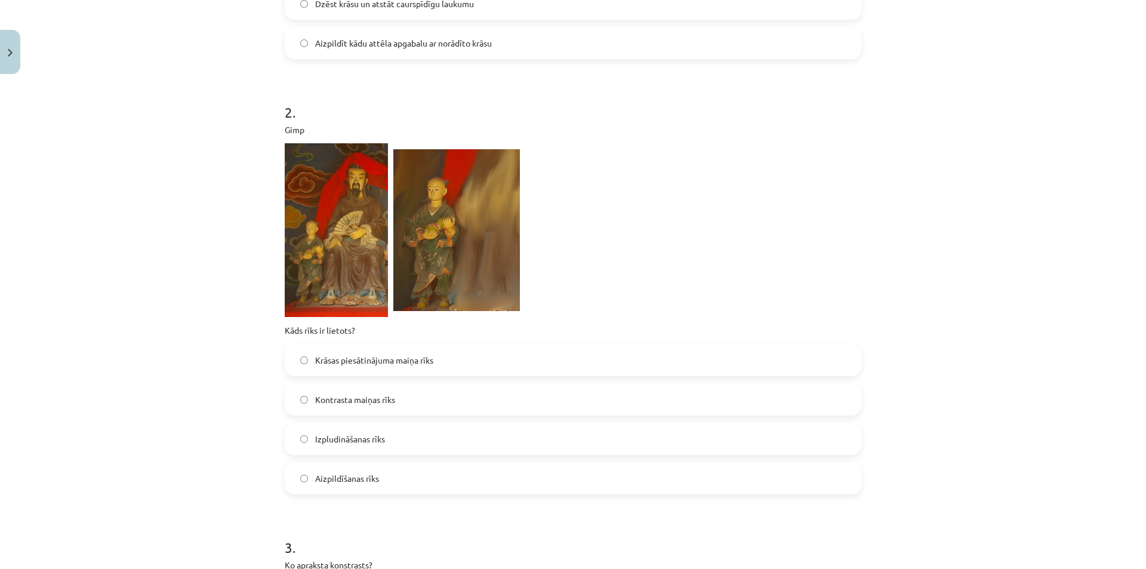
click at [360, 438] on span "Izpludināšanas rīks" at bounding box center [350, 439] width 70 height 13
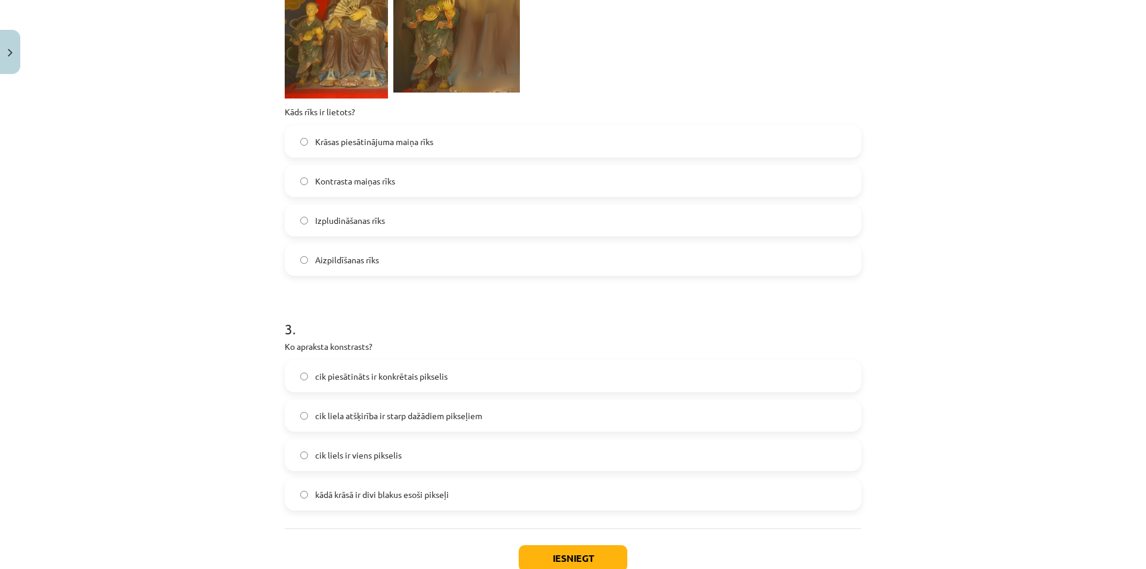
scroll to position [683, 0]
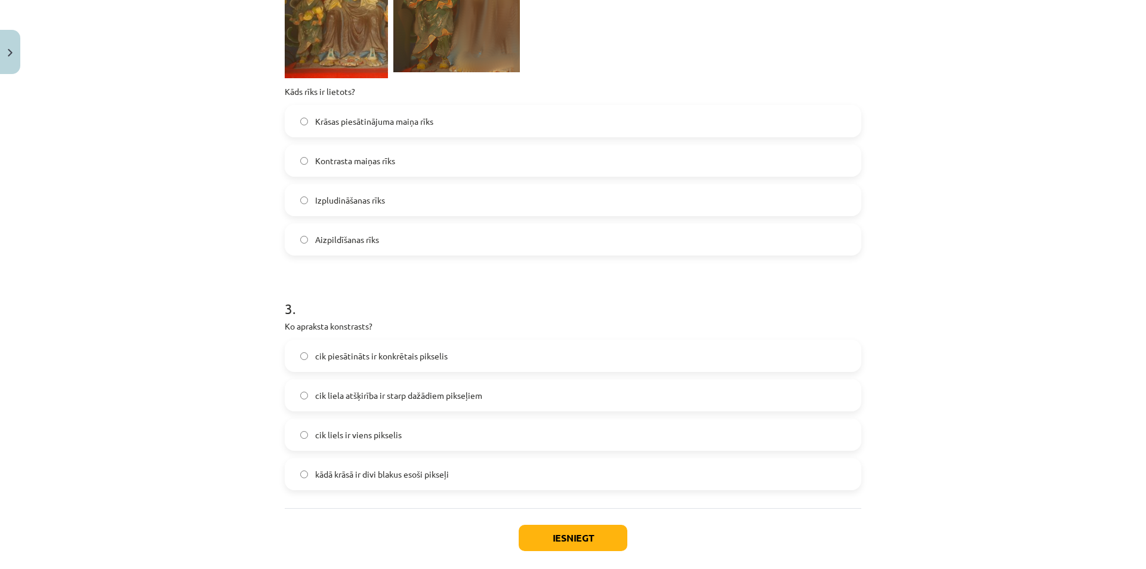
click at [383, 401] on span "cik liela atšķirība ir starp dažādiem pikseļiem" at bounding box center [398, 395] width 167 height 13
click at [586, 535] on button "Iesniegt" at bounding box center [573, 538] width 109 height 26
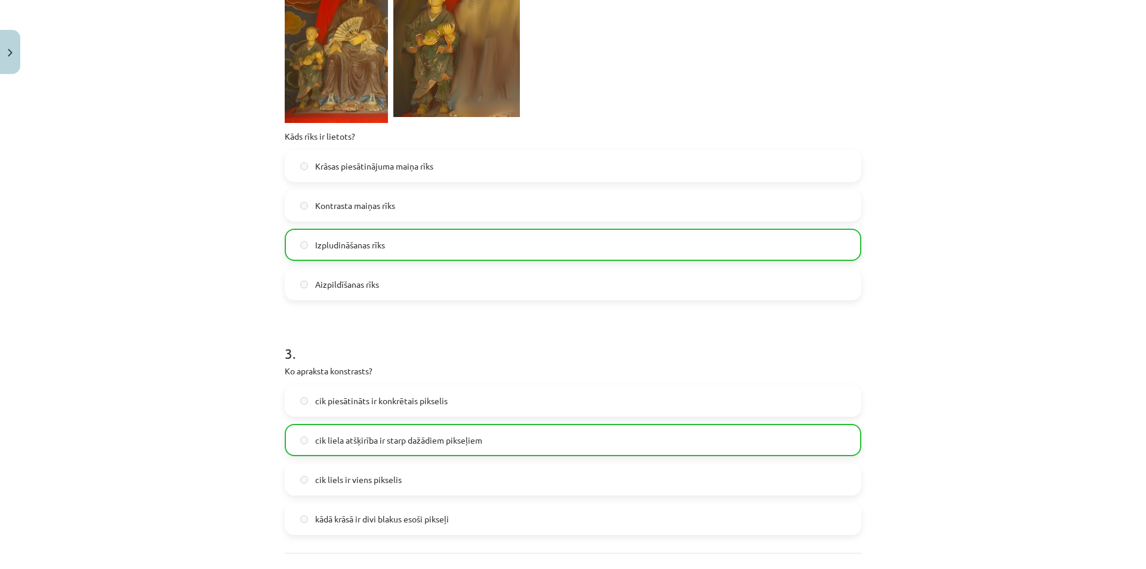
scroll to position [781, 0]
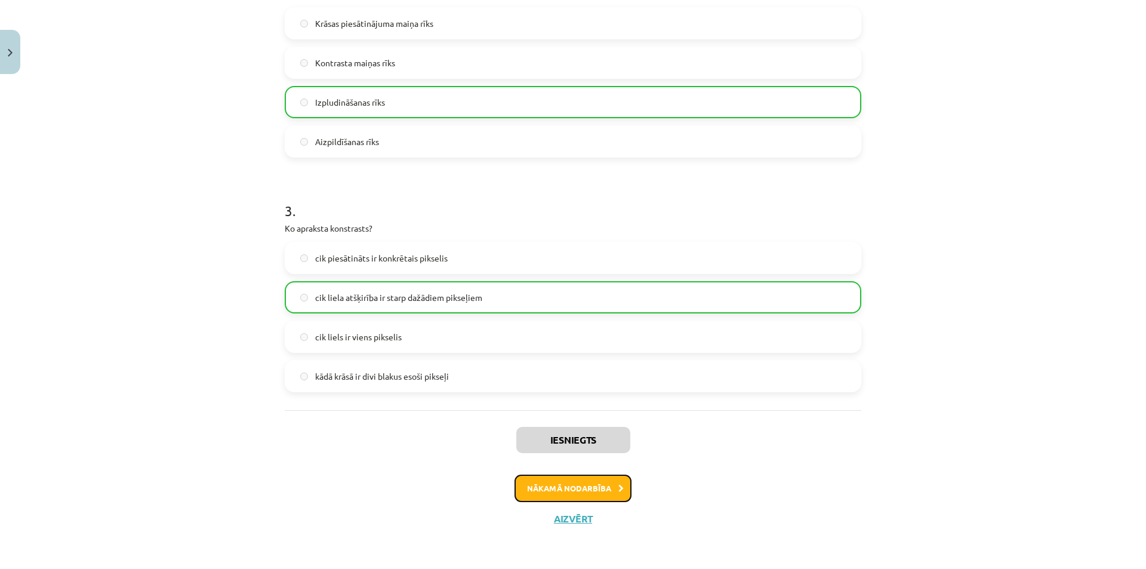
click at [596, 486] on button "Nākamā nodarbība" at bounding box center [572, 487] width 117 height 27
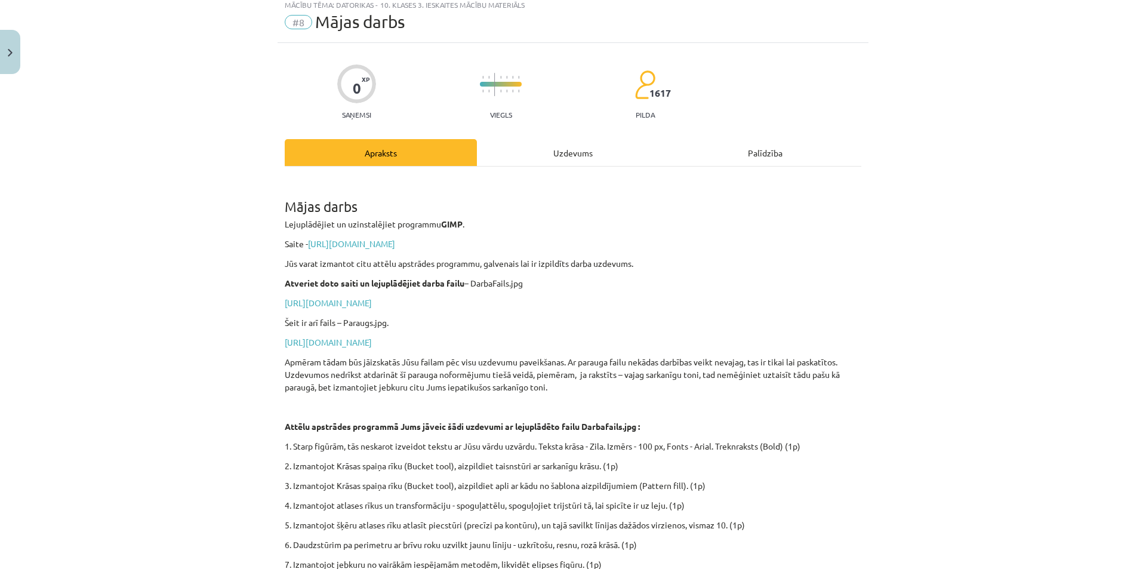
scroll to position [30, 0]
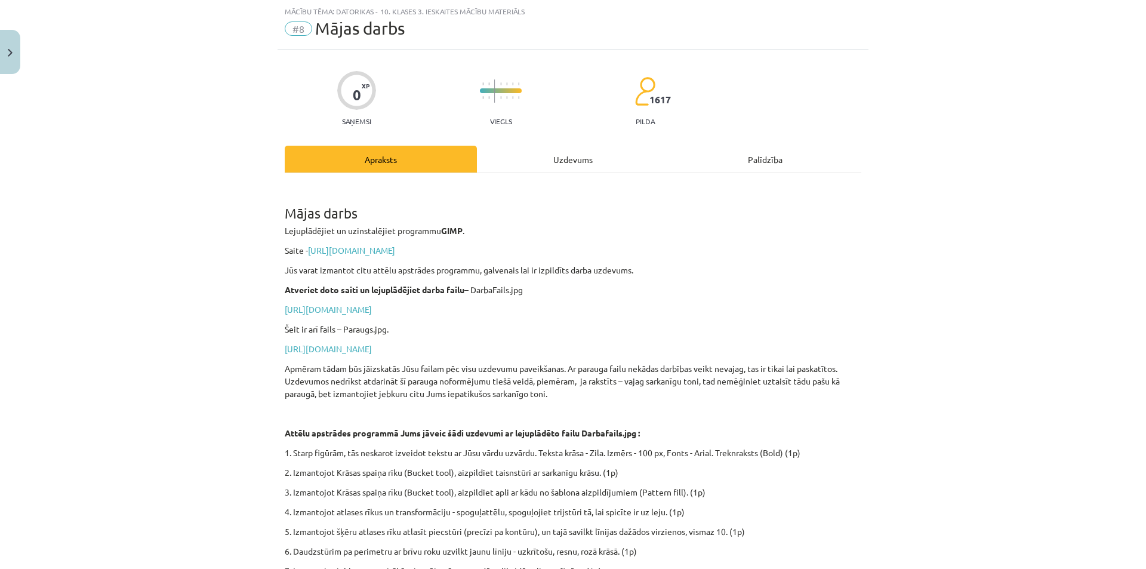
click at [540, 162] on div "Uzdevums" at bounding box center [573, 159] width 192 height 27
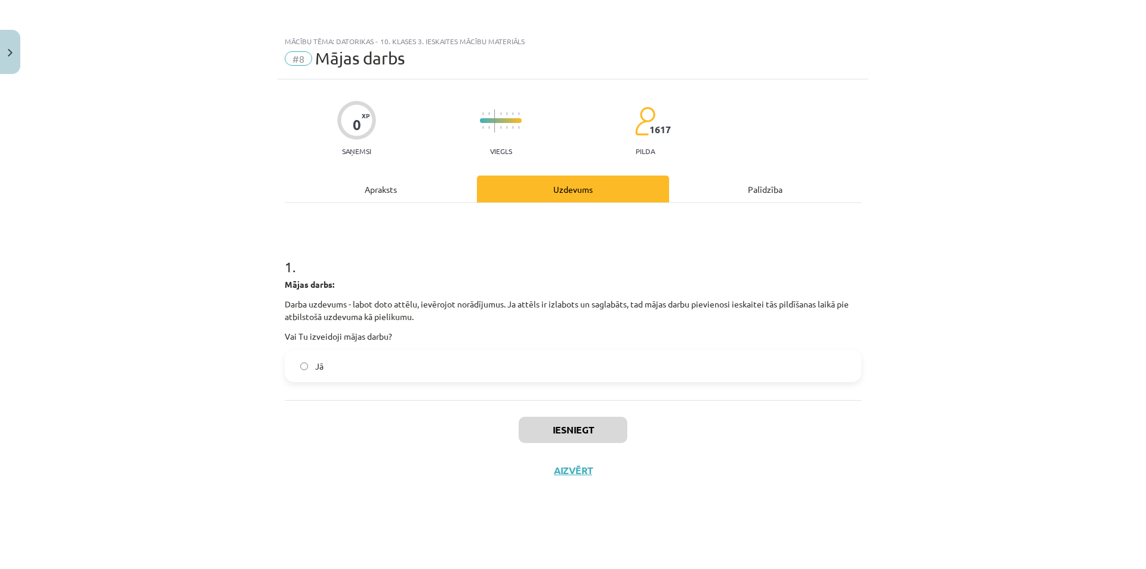
scroll to position [0, 0]
drag, startPoint x: 356, startPoint y: 362, endPoint x: 551, endPoint y: 411, distance: 201.4
click at [357, 362] on label "Jā" at bounding box center [573, 366] width 574 height 30
click at [571, 420] on button "Iesniegt" at bounding box center [573, 430] width 109 height 26
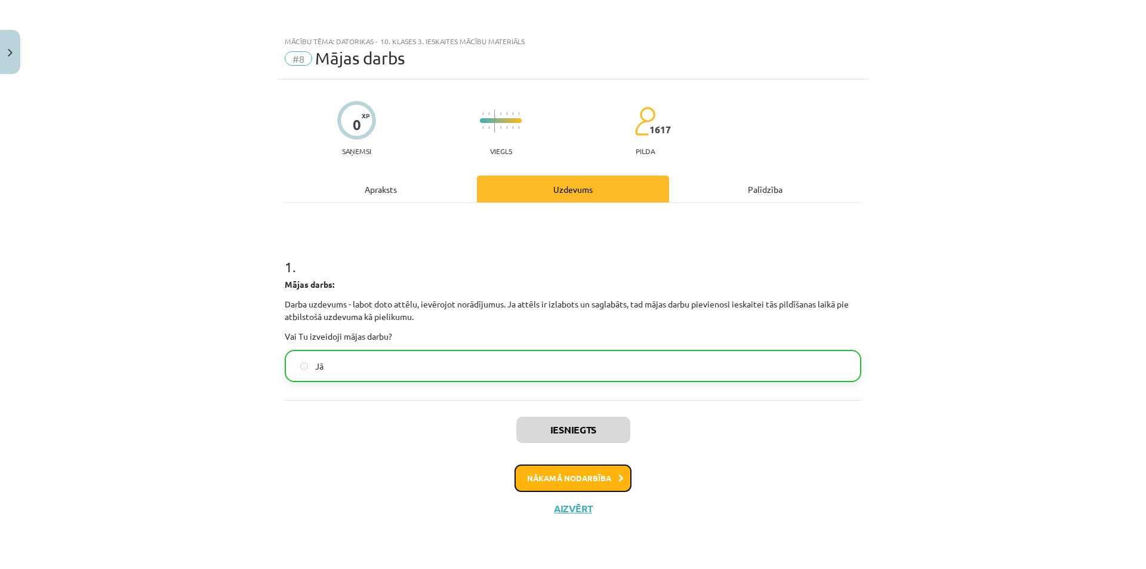
click at [575, 480] on button "Nākamā nodarbība" at bounding box center [572, 477] width 117 height 27
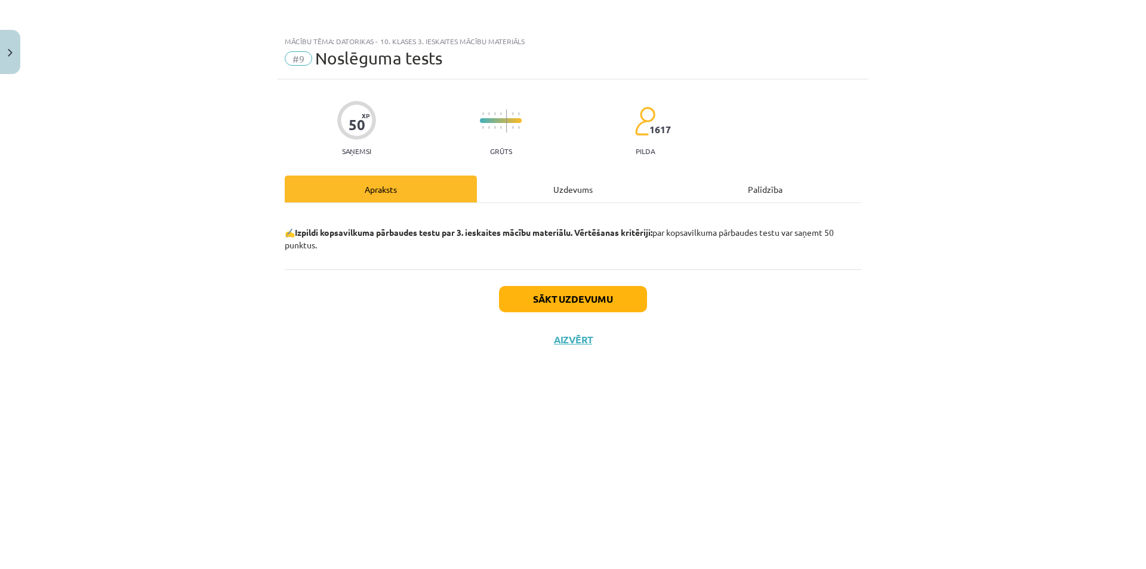
click at [566, 192] on div "Uzdevums" at bounding box center [573, 188] width 192 height 27
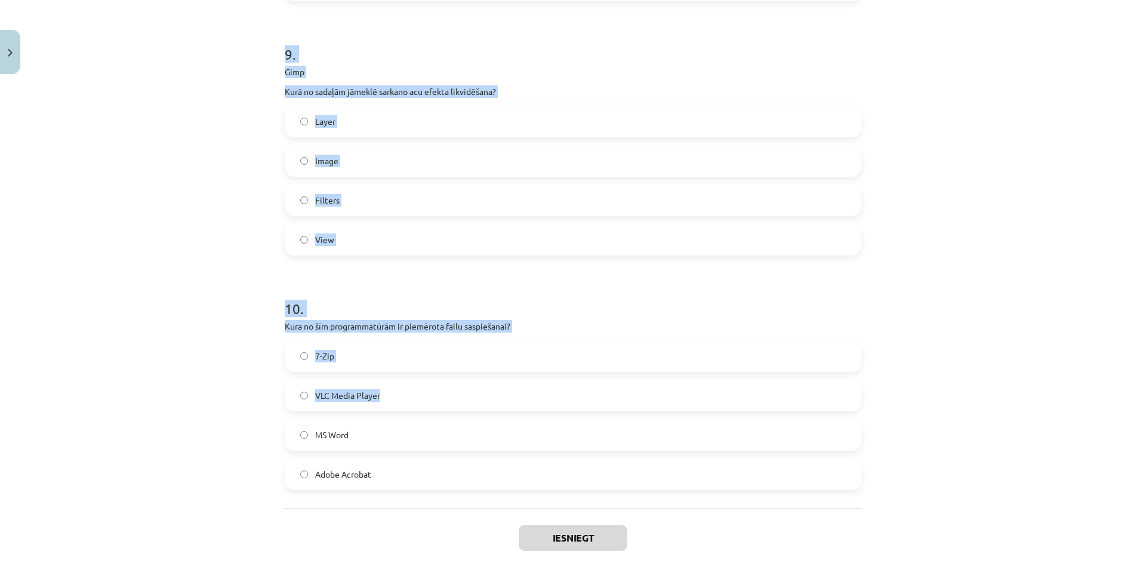
scroll to position [2360, 0]
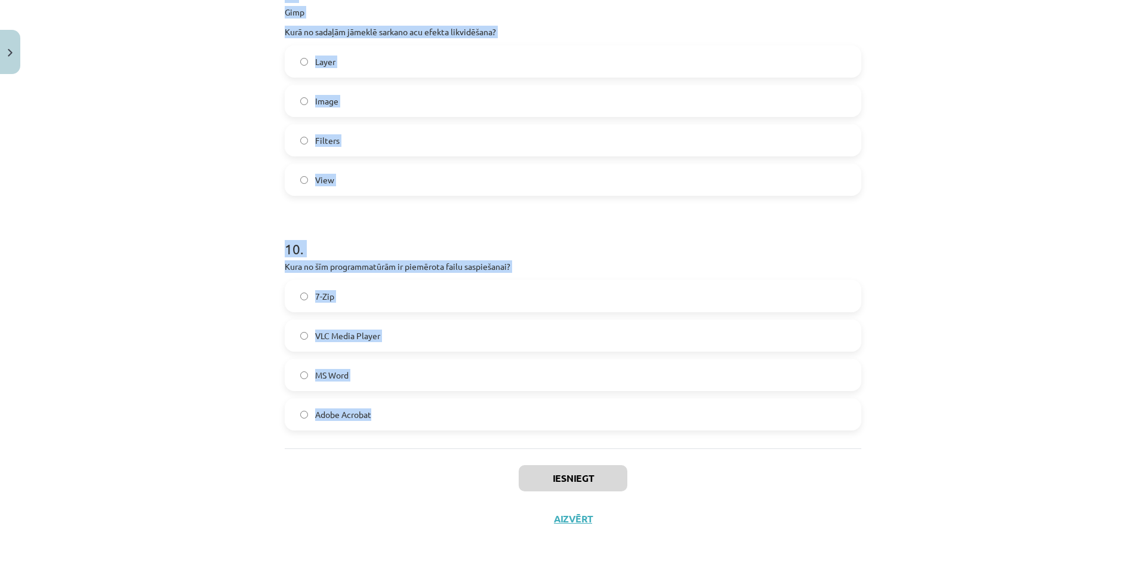
drag, startPoint x: 273, startPoint y: 258, endPoint x: 425, endPoint y: 430, distance: 229.6
click at [425, 430] on div "Mācību tēma: Datorikas - 10. klases 3. ieskaites mācību materiāls #9 Noslēguma …" at bounding box center [573, 284] width 1146 height 569
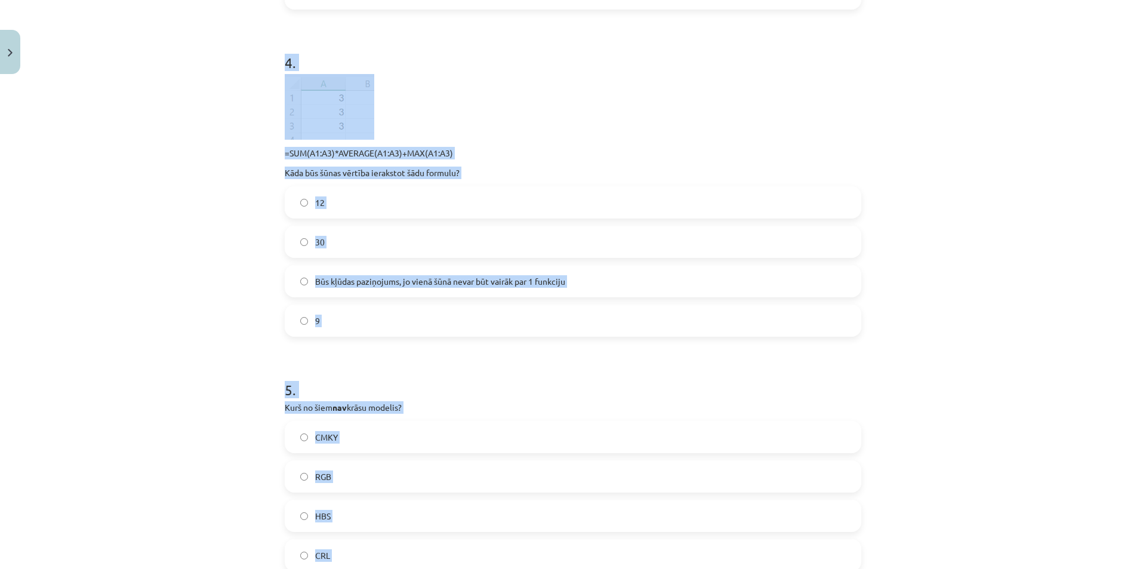
click at [1025, 190] on div "Mācību tēma: Datorikas - 10. klases 3. ieskaites mācību materiāls #9 Noslēguma …" at bounding box center [573, 284] width 1146 height 569
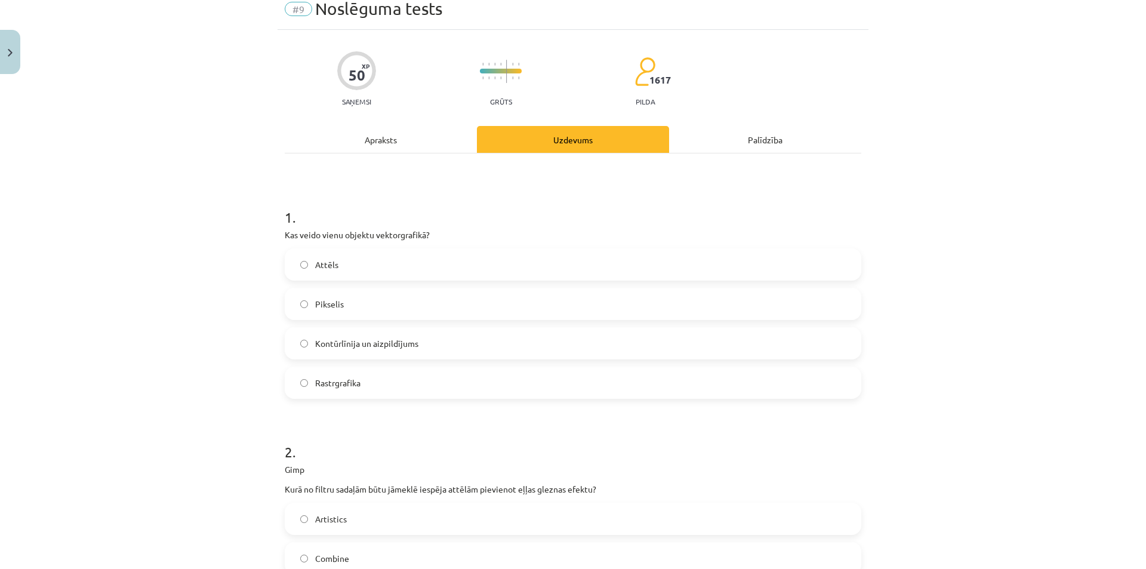
scroll to position [32, 0]
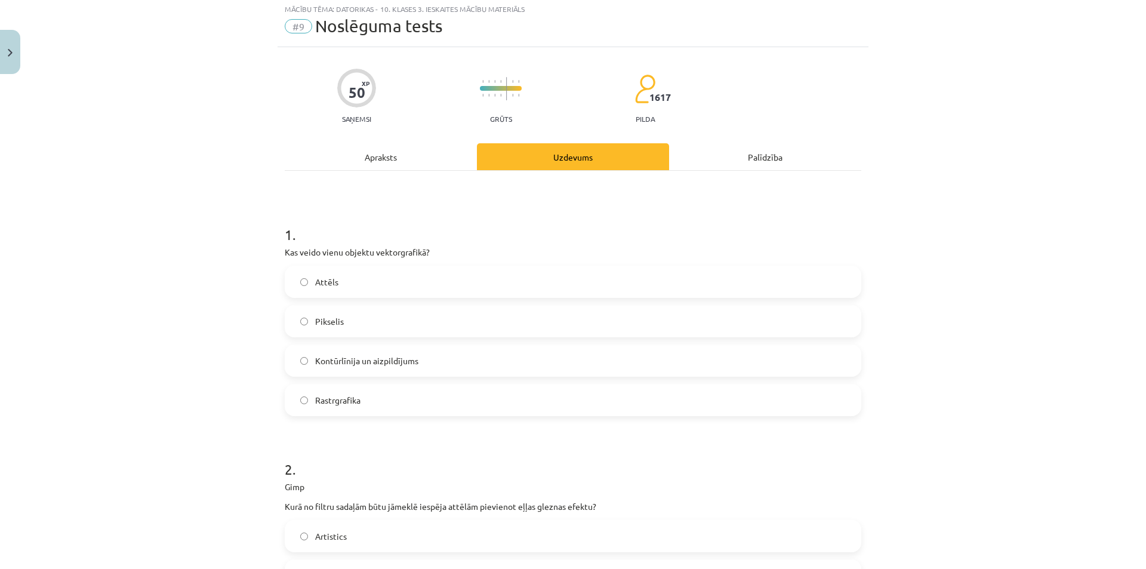
click at [407, 368] on label "Kontūrlīnija un aizpildījums" at bounding box center [573, 361] width 574 height 30
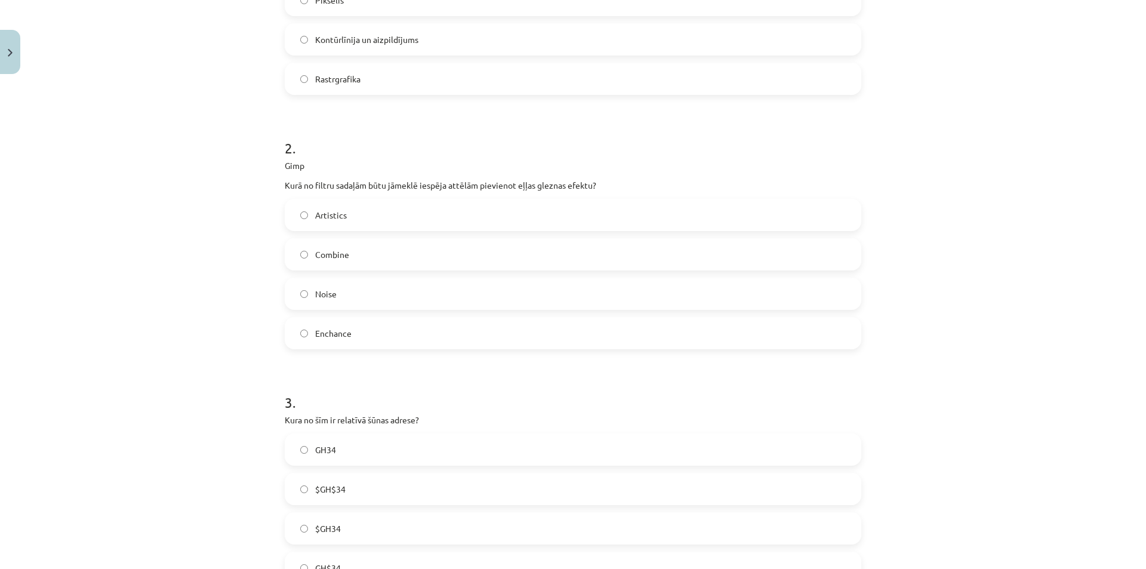
scroll to position [271, 0]
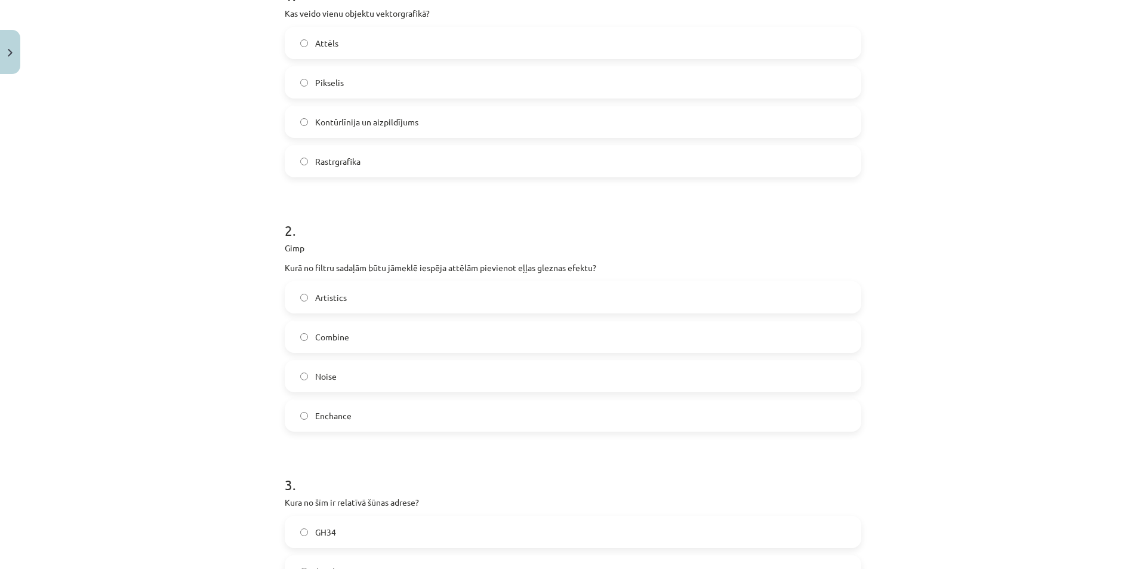
click at [332, 299] on span "Artistics" at bounding box center [331, 297] width 32 height 13
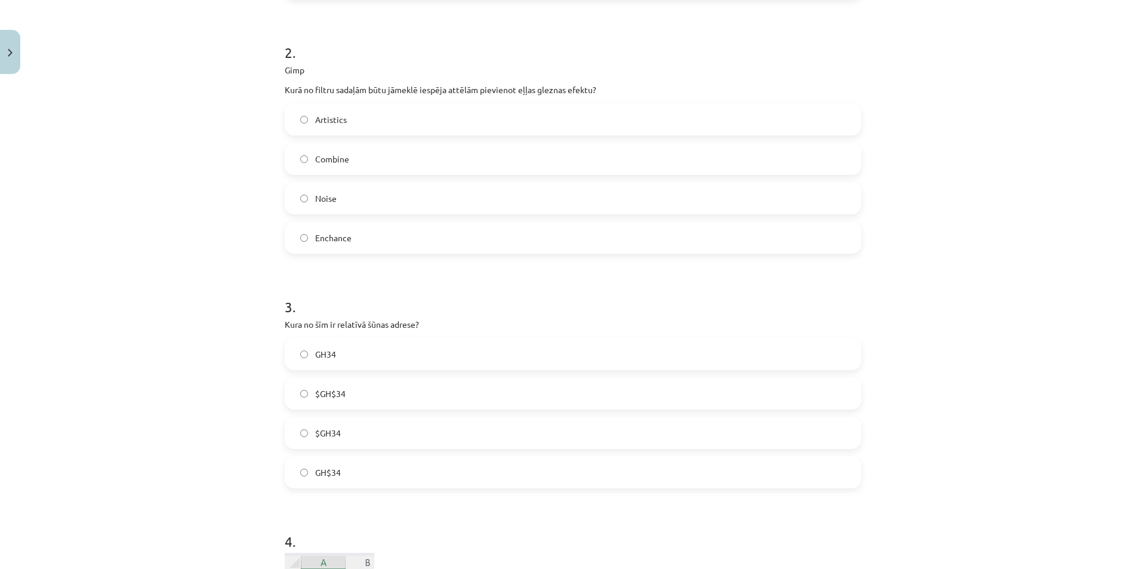
scroll to position [450, 0]
click at [348, 356] on label "GH34" at bounding box center [573, 353] width 574 height 30
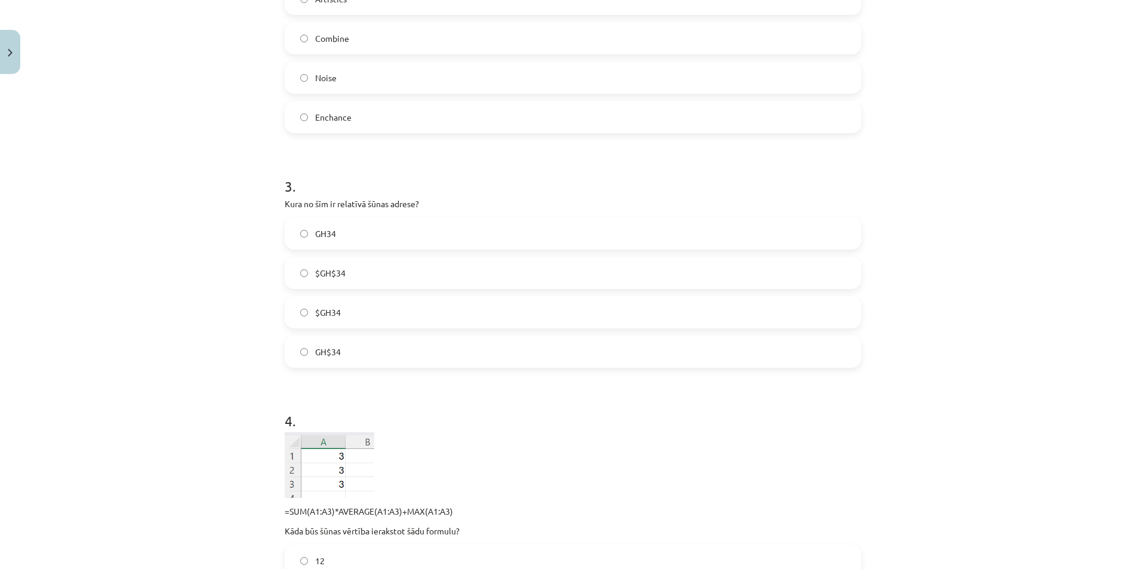
scroll to position [868, 0]
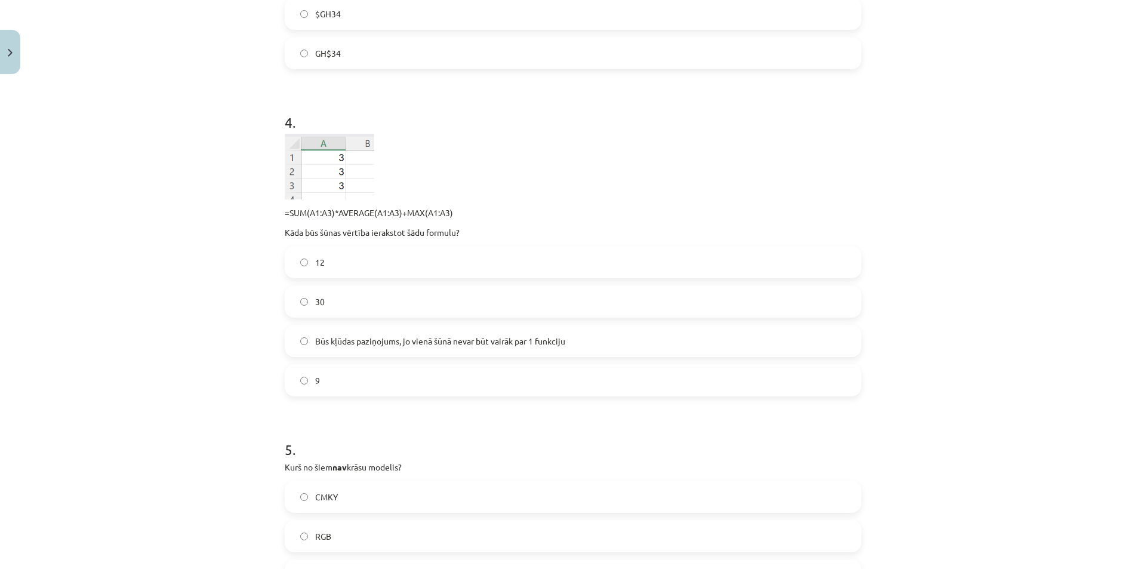
click at [351, 309] on label "30" at bounding box center [573, 301] width 574 height 30
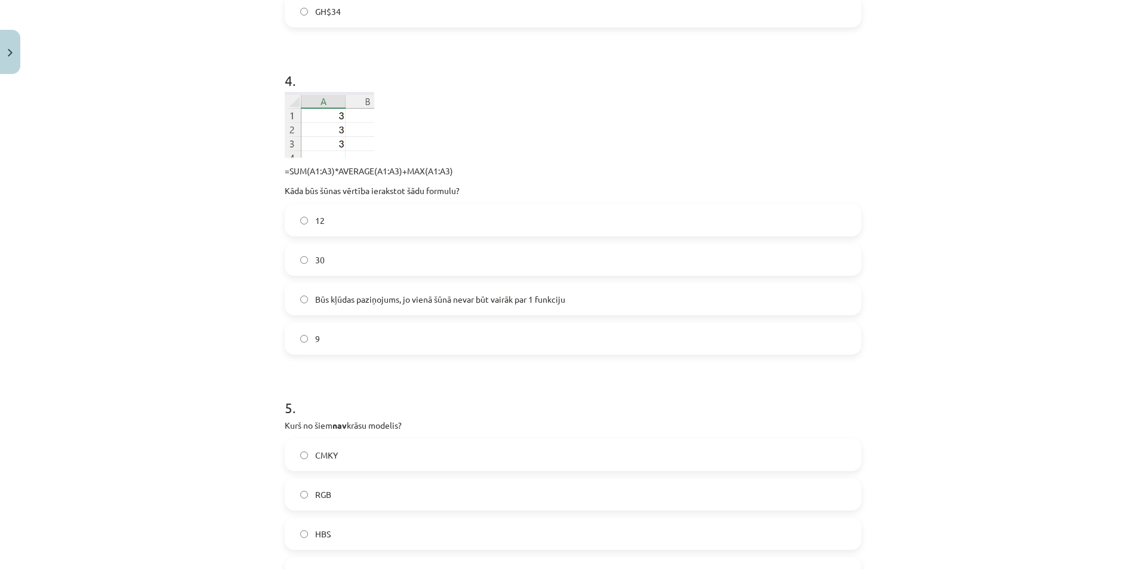
scroll to position [1047, 0]
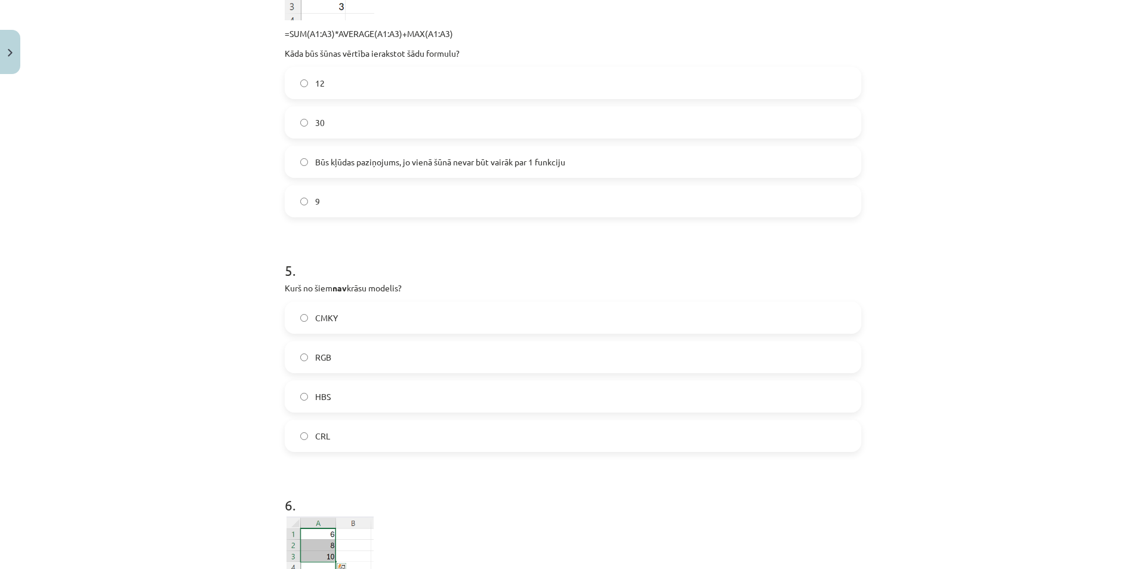
click at [349, 443] on label "CRL" at bounding box center [573, 436] width 574 height 30
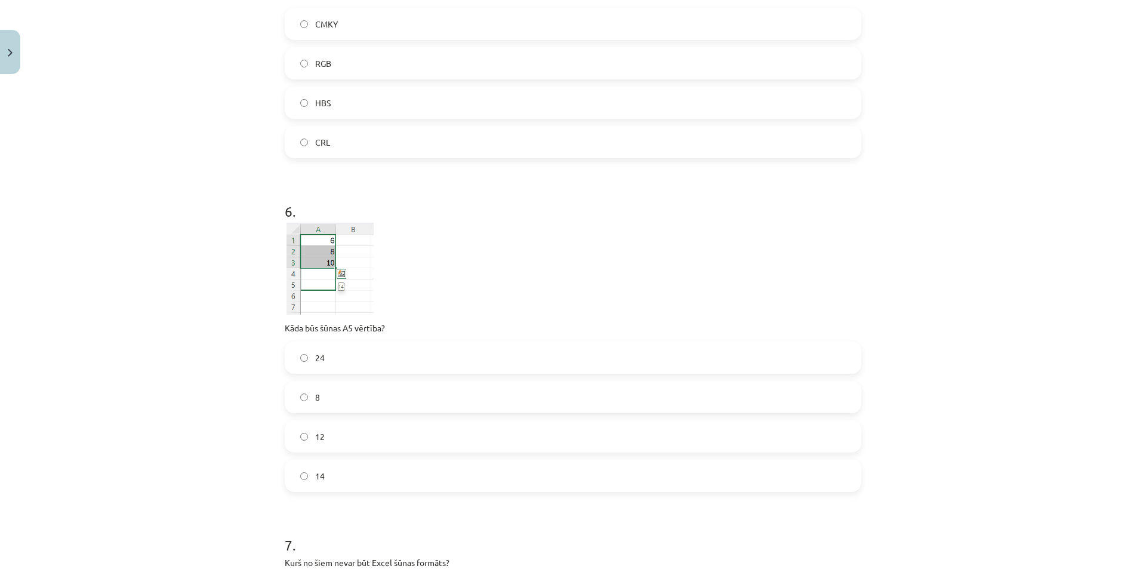
scroll to position [1345, 0]
click at [309, 442] on label "12" at bounding box center [573, 432] width 574 height 30
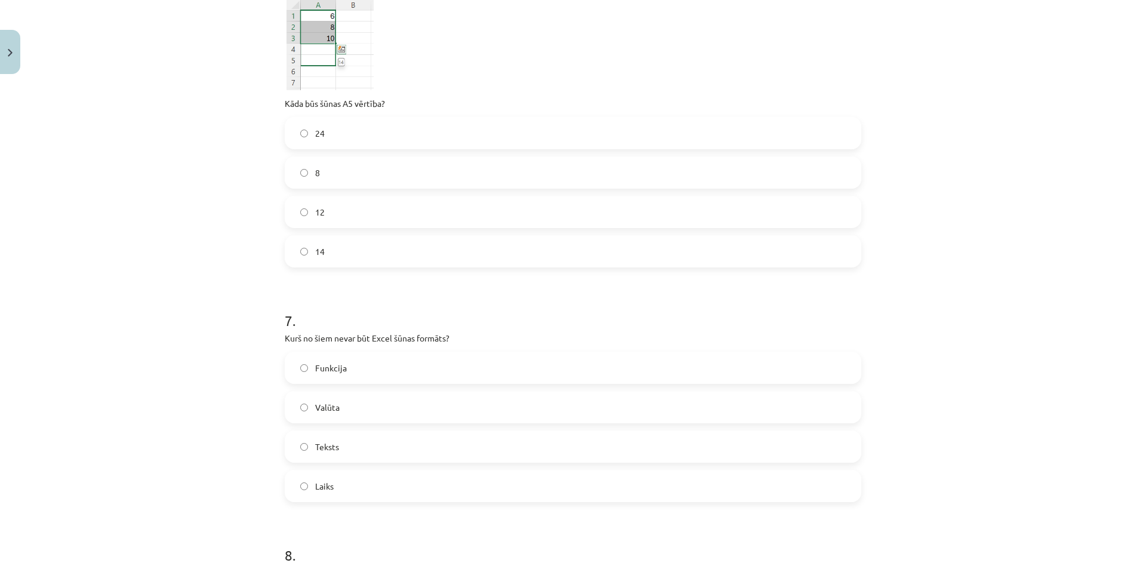
scroll to position [1584, 0]
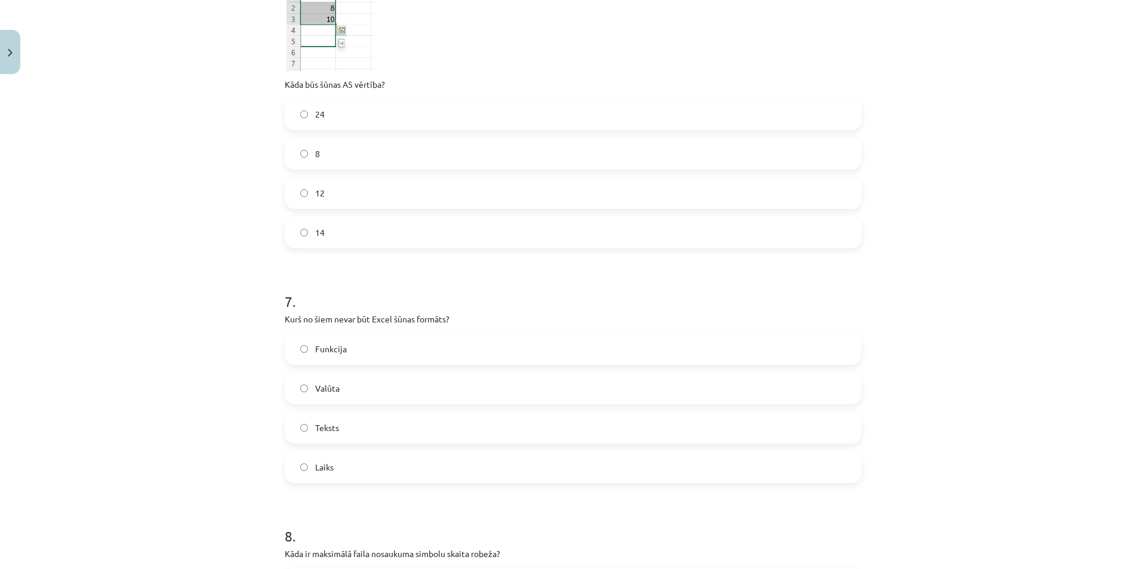
click at [342, 343] on label "Funkcija" at bounding box center [573, 349] width 574 height 30
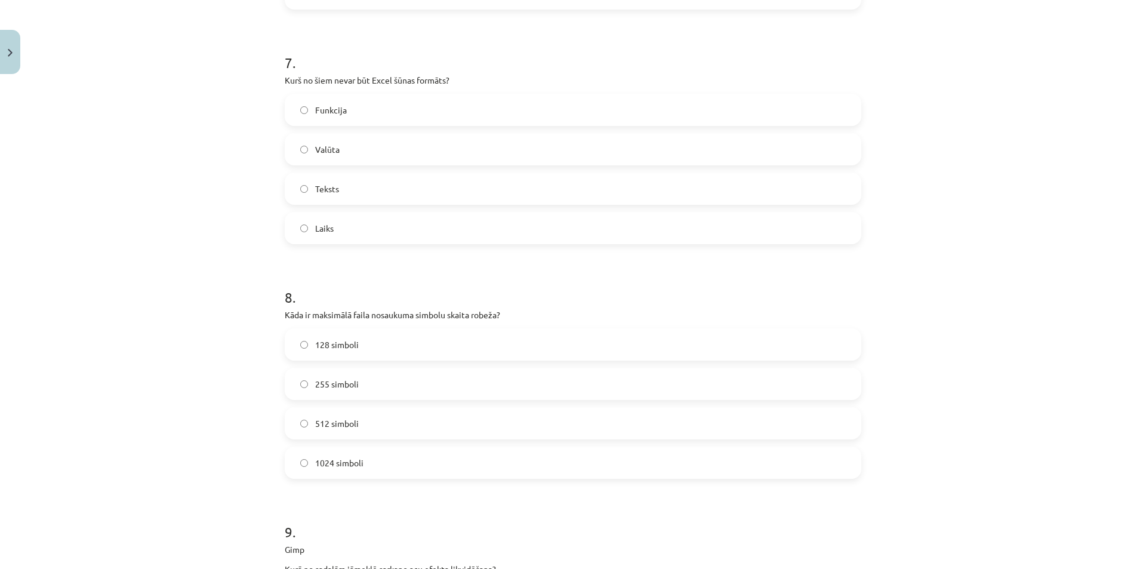
click at [353, 381] on span "255 simboli" at bounding box center [337, 384] width 44 height 13
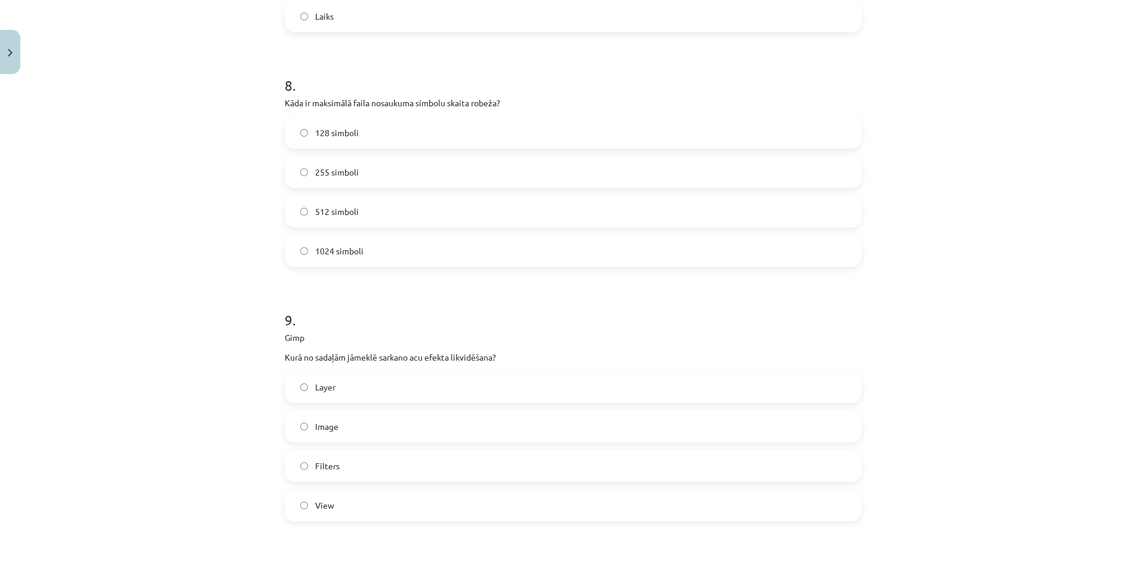
scroll to position [2061, 0]
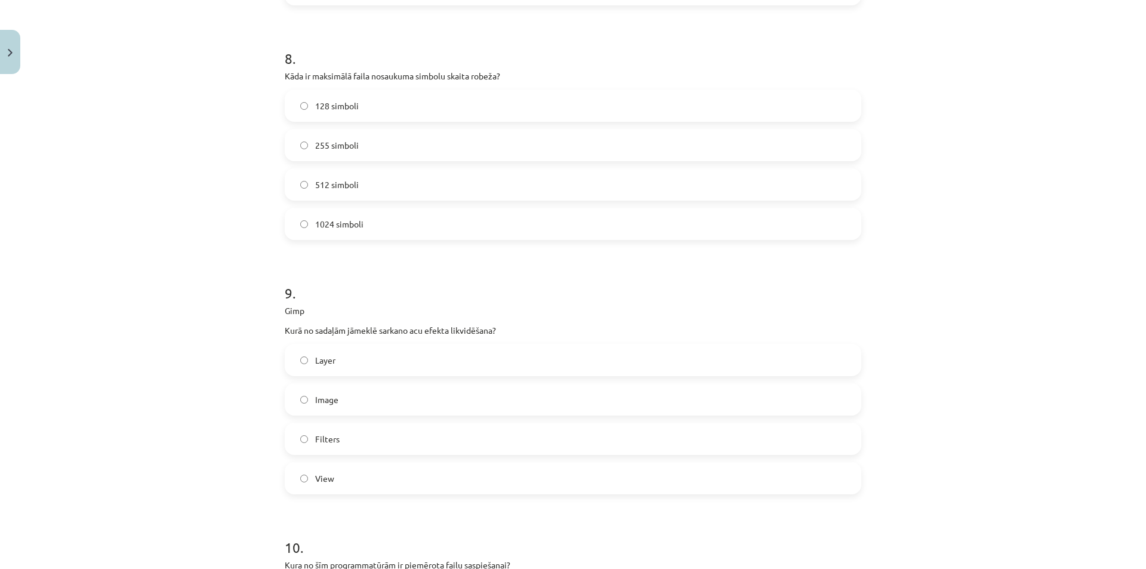
click at [352, 434] on label "Filters" at bounding box center [573, 439] width 574 height 30
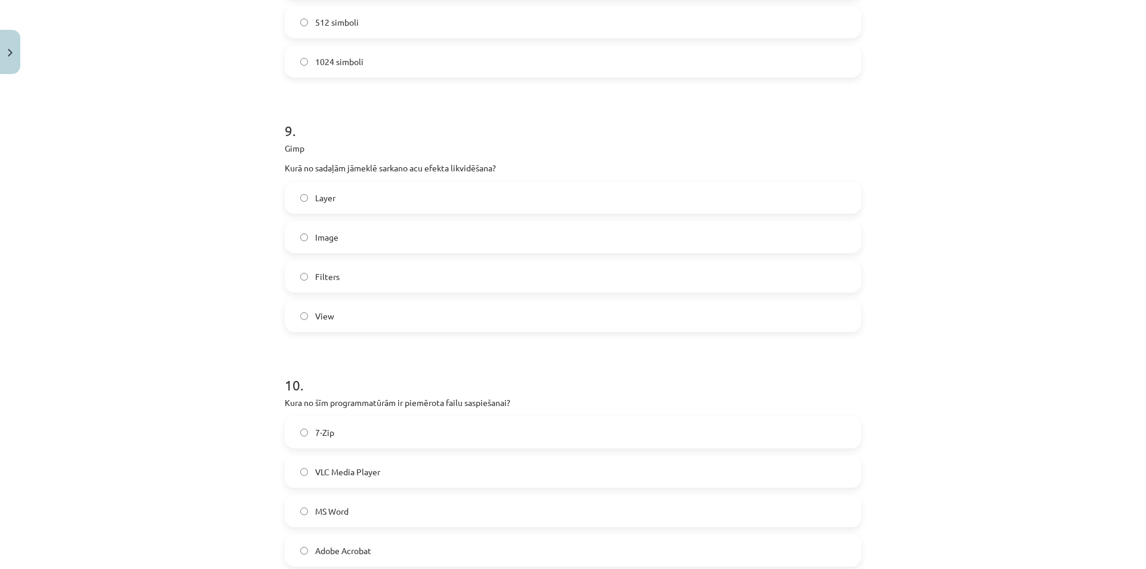
scroll to position [2241, 0]
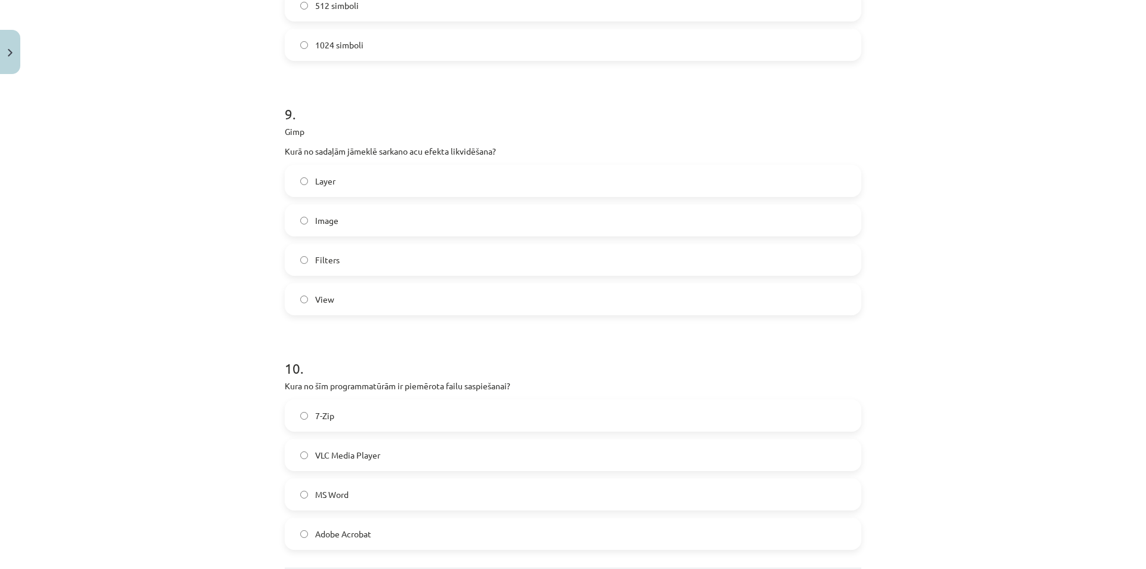
click at [337, 427] on label "7-Zip" at bounding box center [573, 415] width 574 height 30
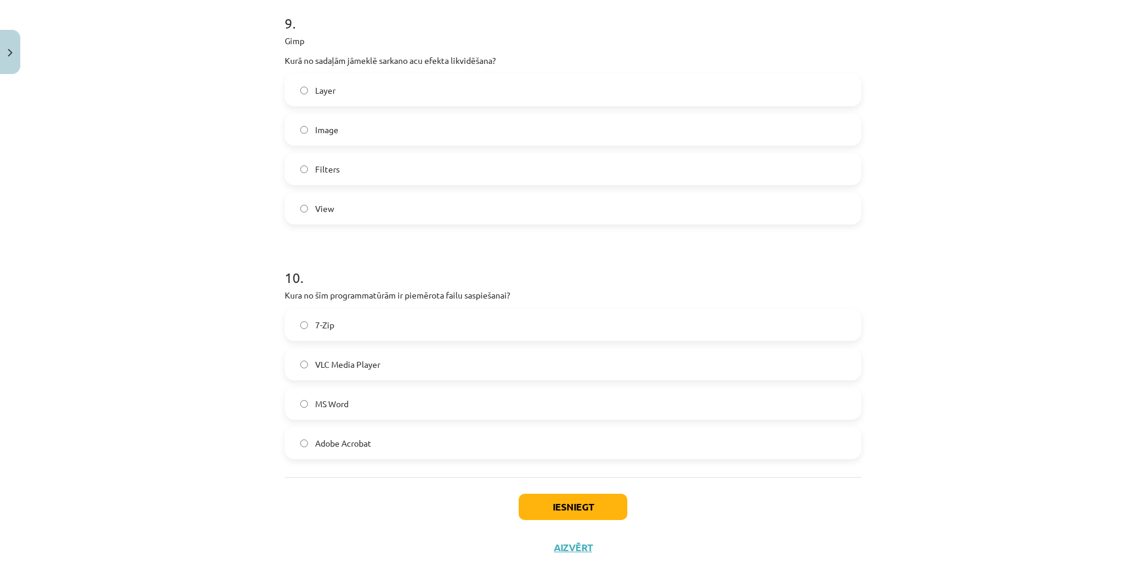
scroll to position [2360, 0]
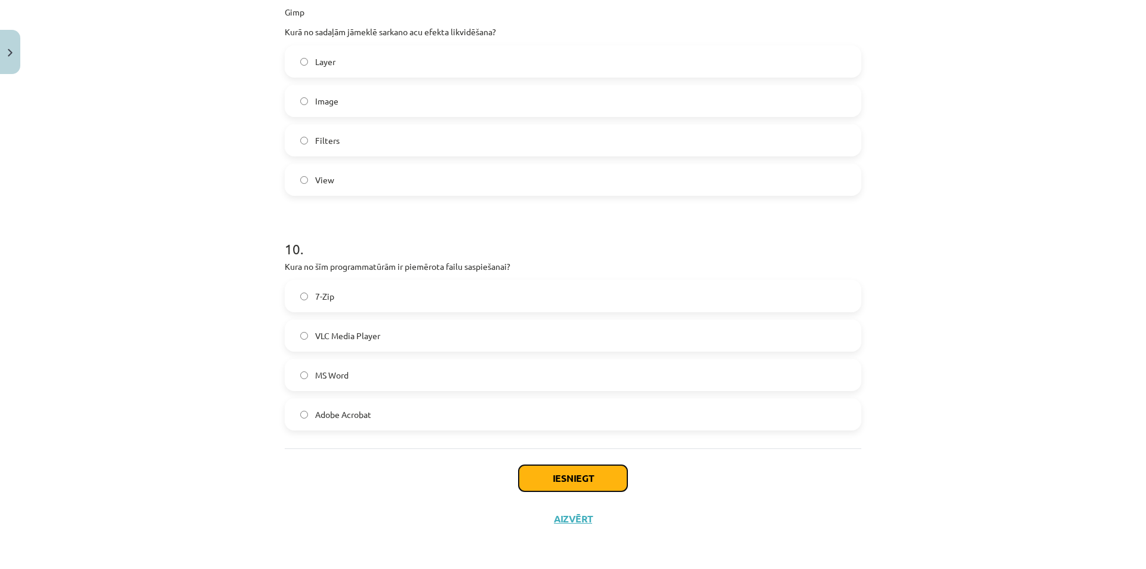
click at [562, 483] on button "Iesniegt" at bounding box center [573, 478] width 109 height 26
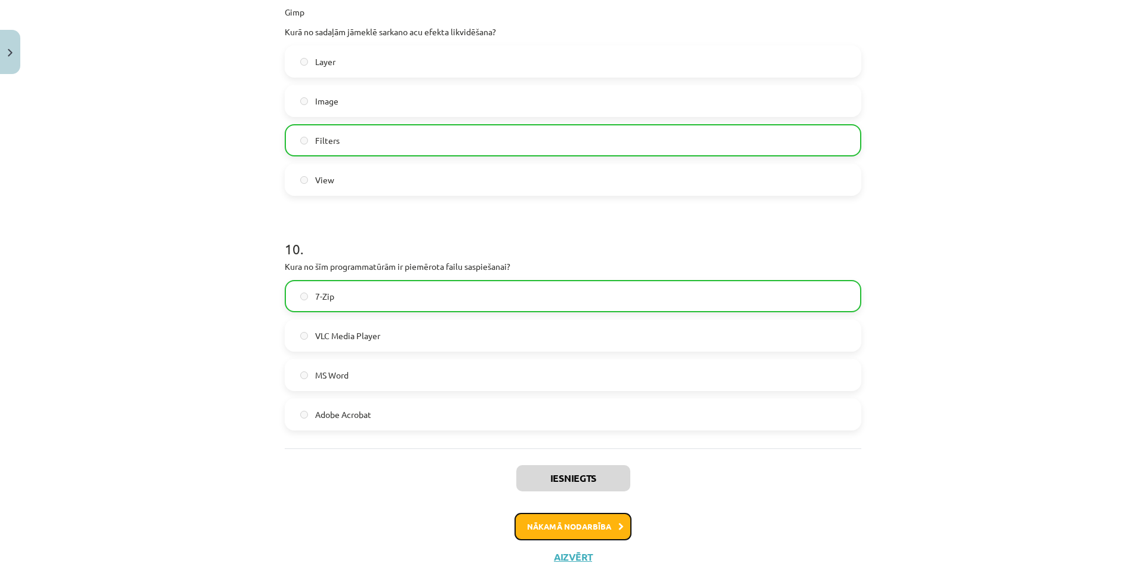
click at [563, 519] on button "Nākamā nodarbība" at bounding box center [572, 526] width 117 height 27
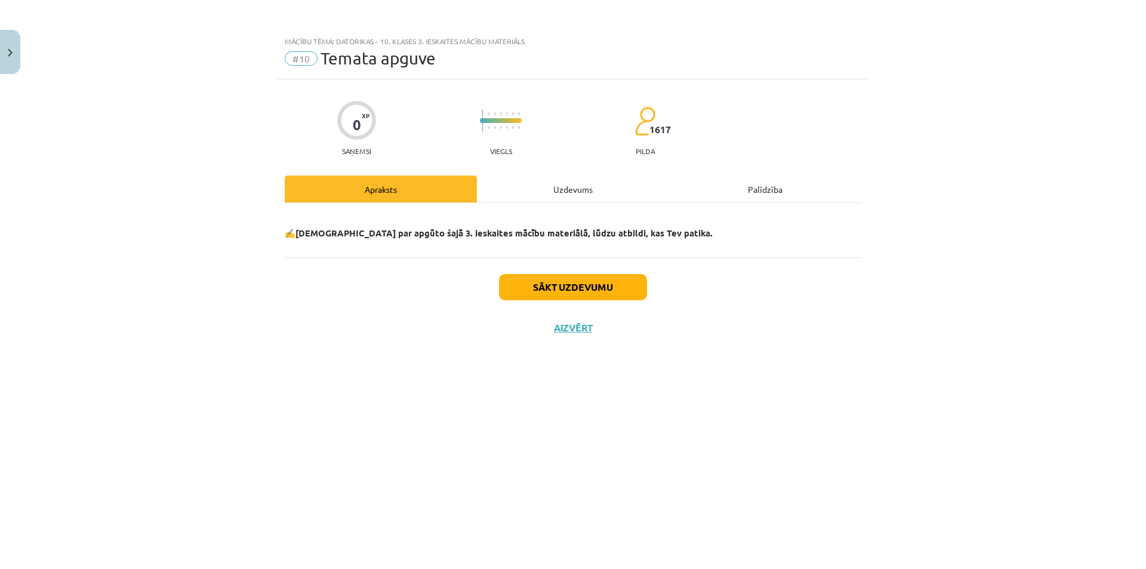
click at [548, 184] on div "Uzdevums" at bounding box center [573, 188] width 192 height 27
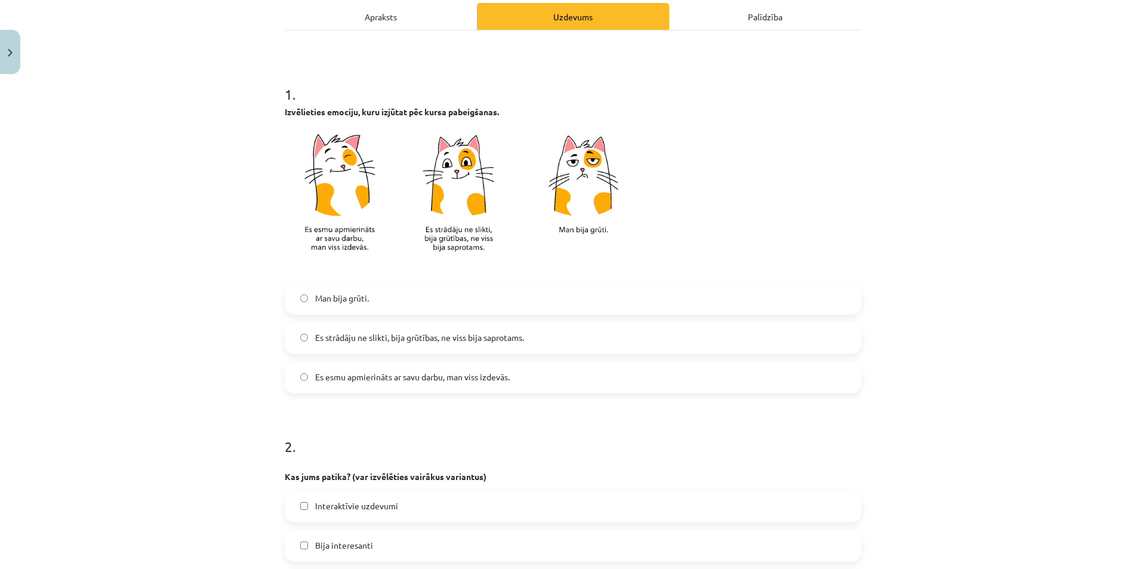
scroll to position [179, 0]
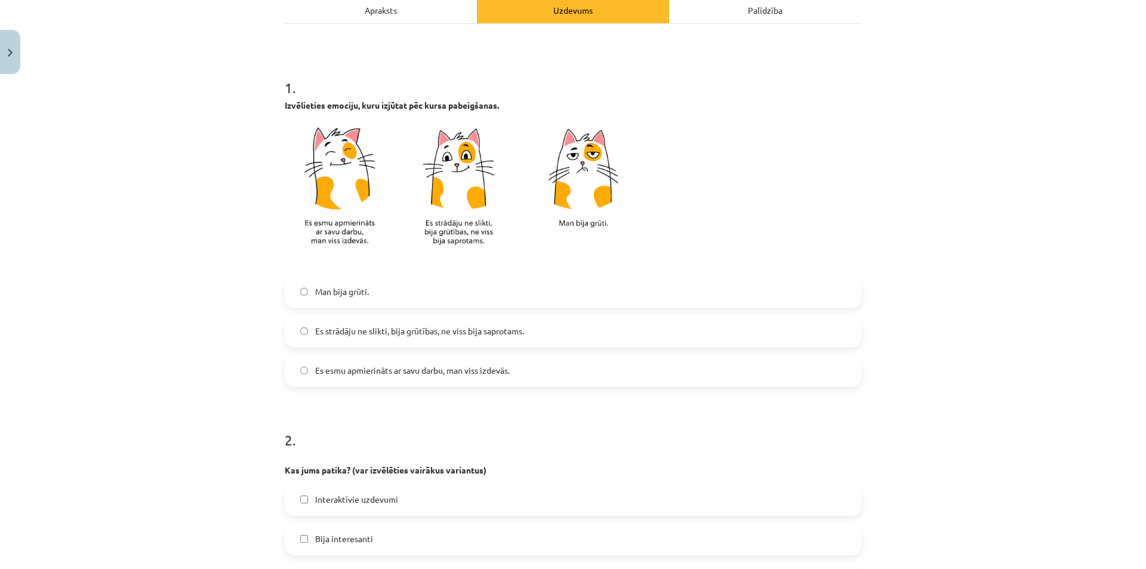
click at [387, 333] on span "Es strādāju ne slikti, bija grūtības, ne viss bija saprotams." at bounding box center [419, 331] width 209 height 13
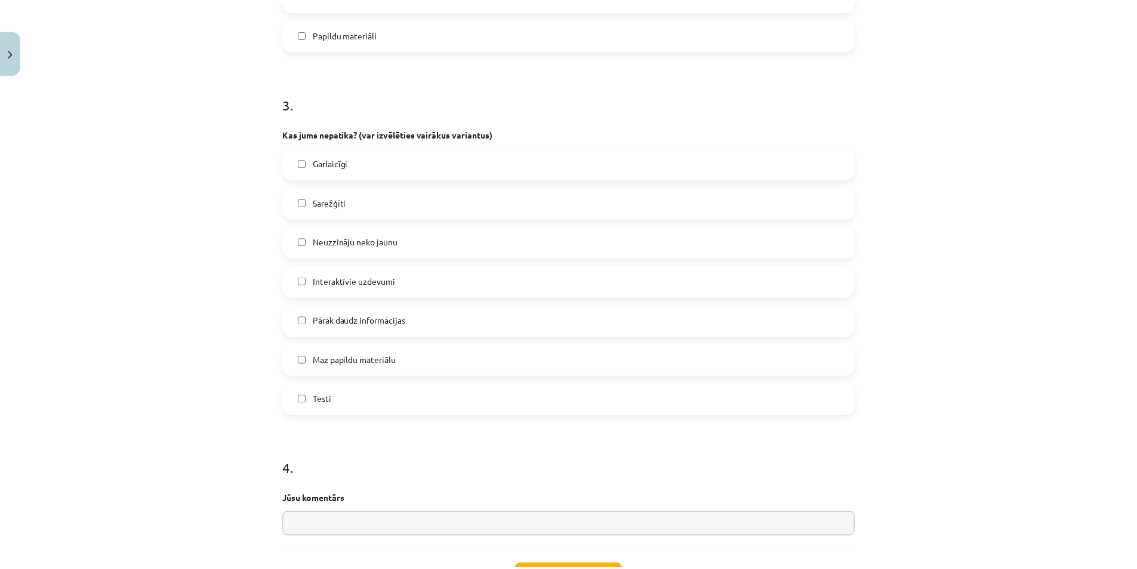
scroll to position [980, 0]
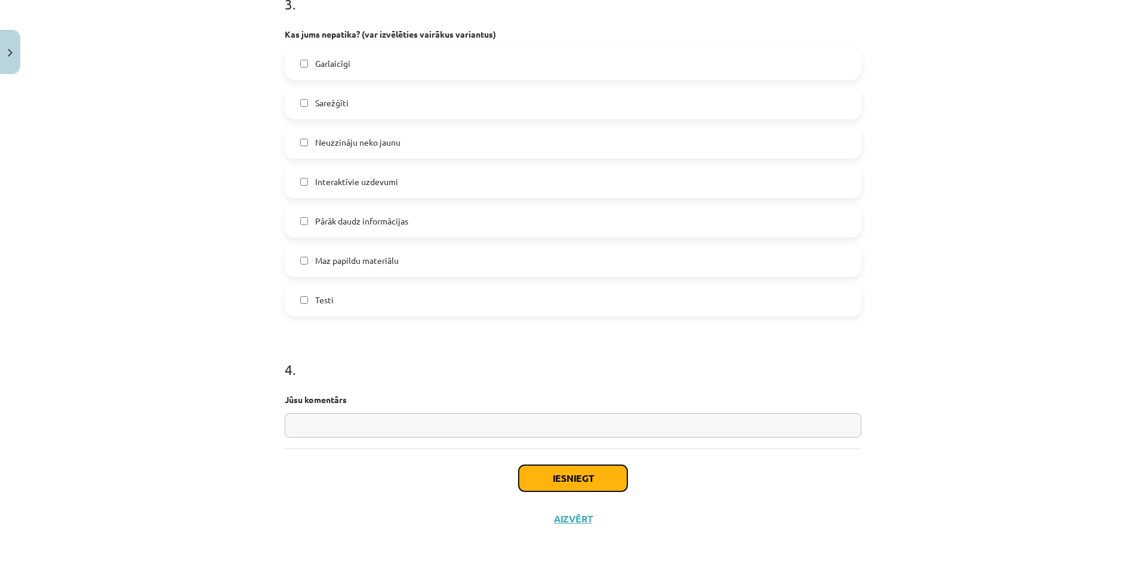
click at [590, 477] on button "Iesniegt" at bounding box center [573, 478] width 109 height 26
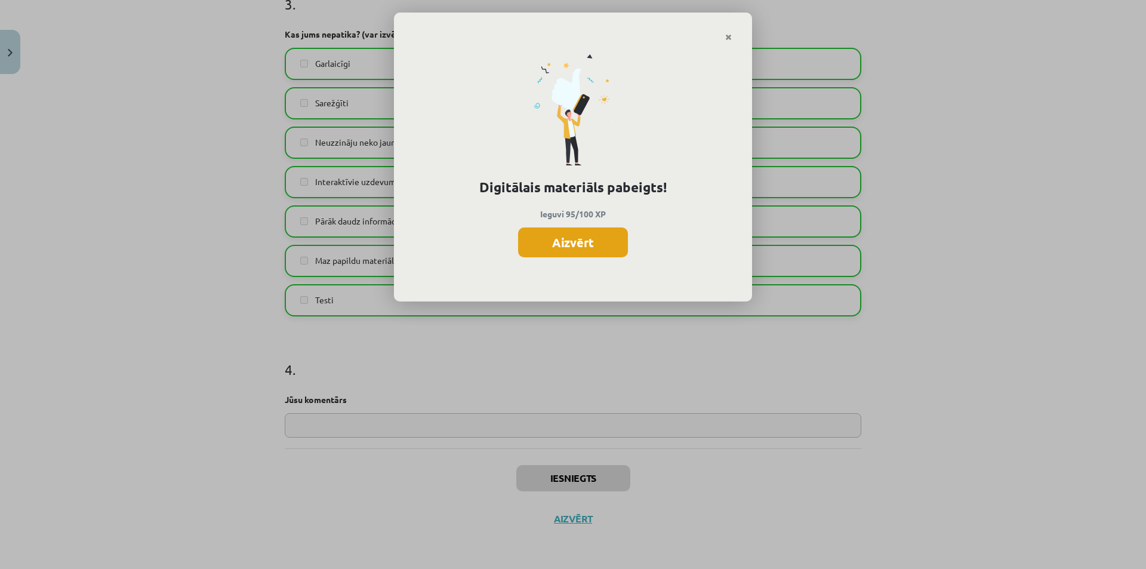
click at [540, 235] on button "Aizvērt" at bounding box center [573, 242] width 110 height 30
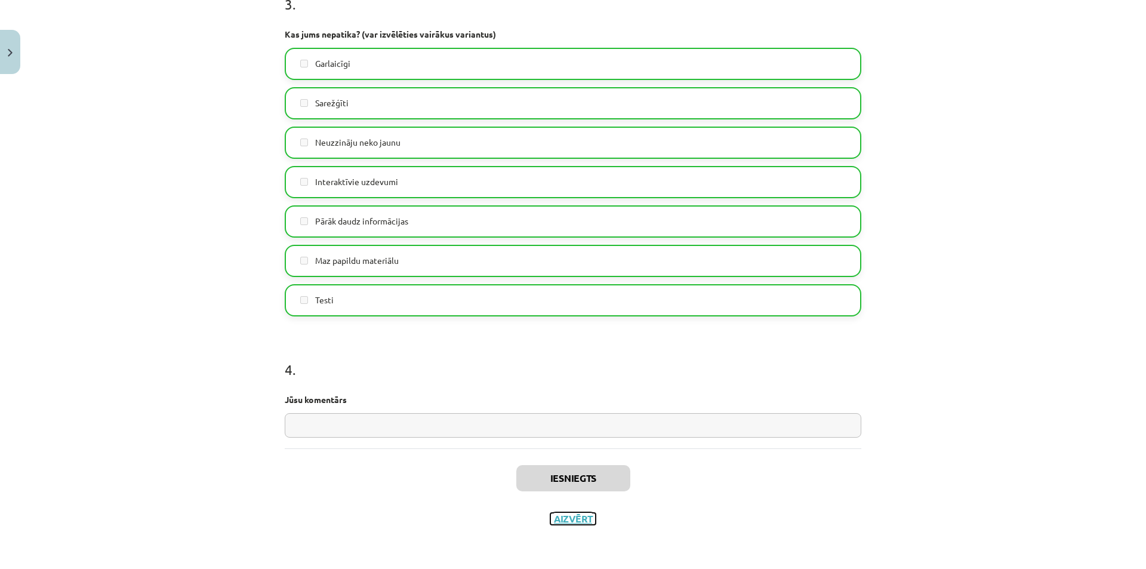
click at [574, 522] on button "Aizvērt" at bounding box center [572, 519] width 45 height 12
click at [63, 241] on div "Mācību tēma: Datorikas - 10. klases 3. ieskaites mācību materiāls #10 Temata ap…" at bounding box center [568, 284] width 1137 height 569
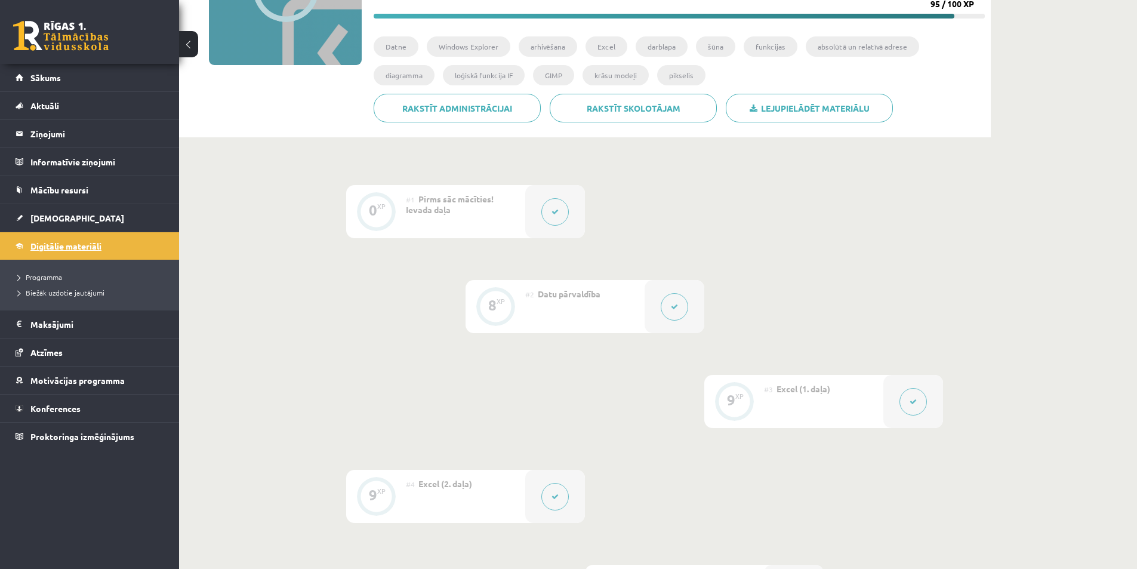
click at [62, 249] on span "Digitālie materiāli" at bounding box center [65, 246] width 71 height 11
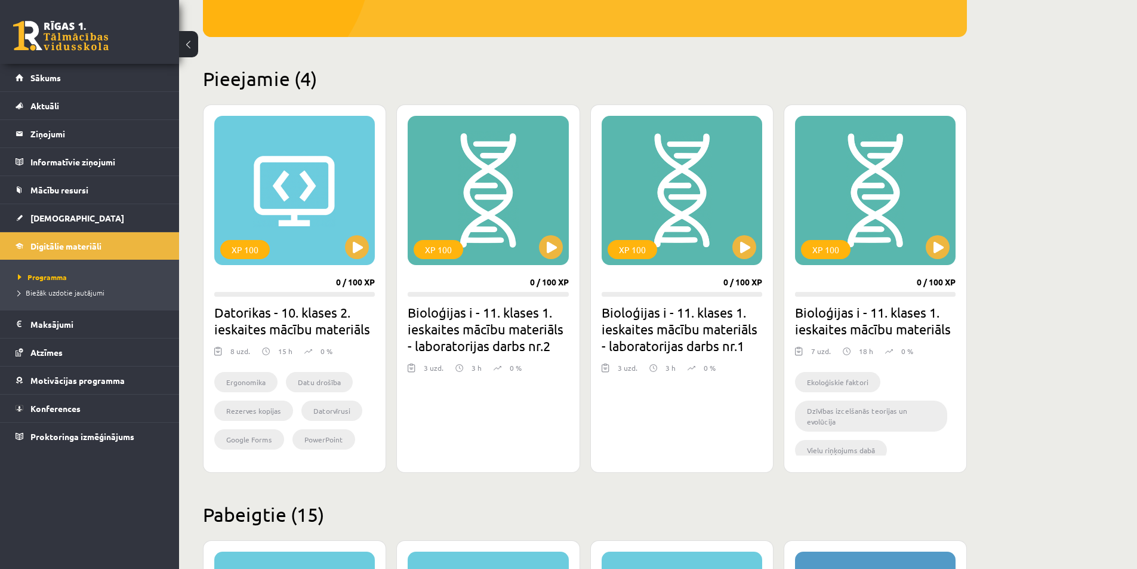
scroll to position [239, 0]
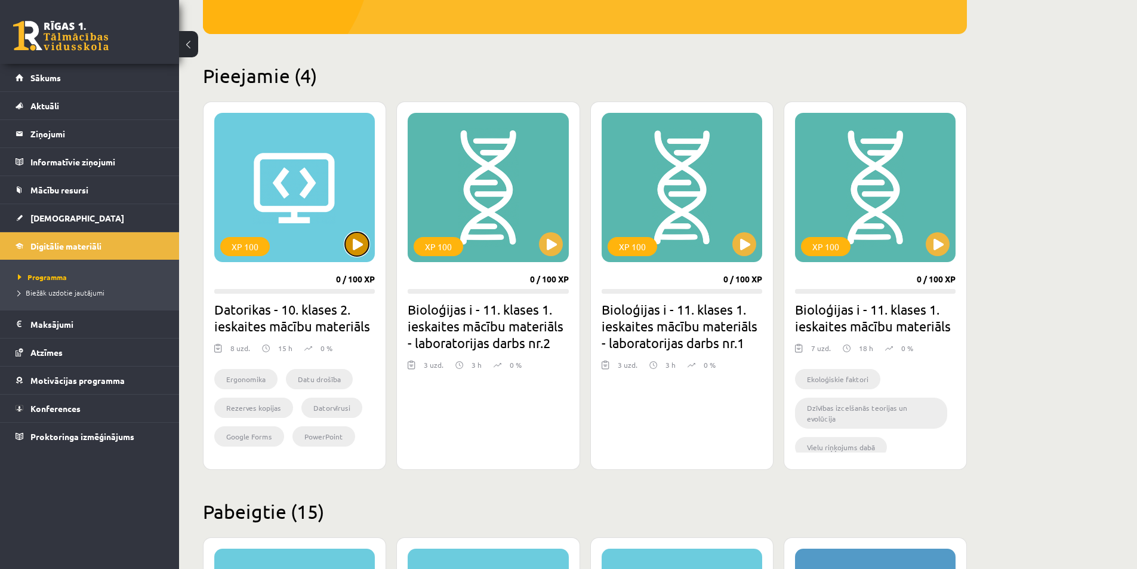
click at [357, 245] on button at bounding box center [357, 244] width 24 height 24
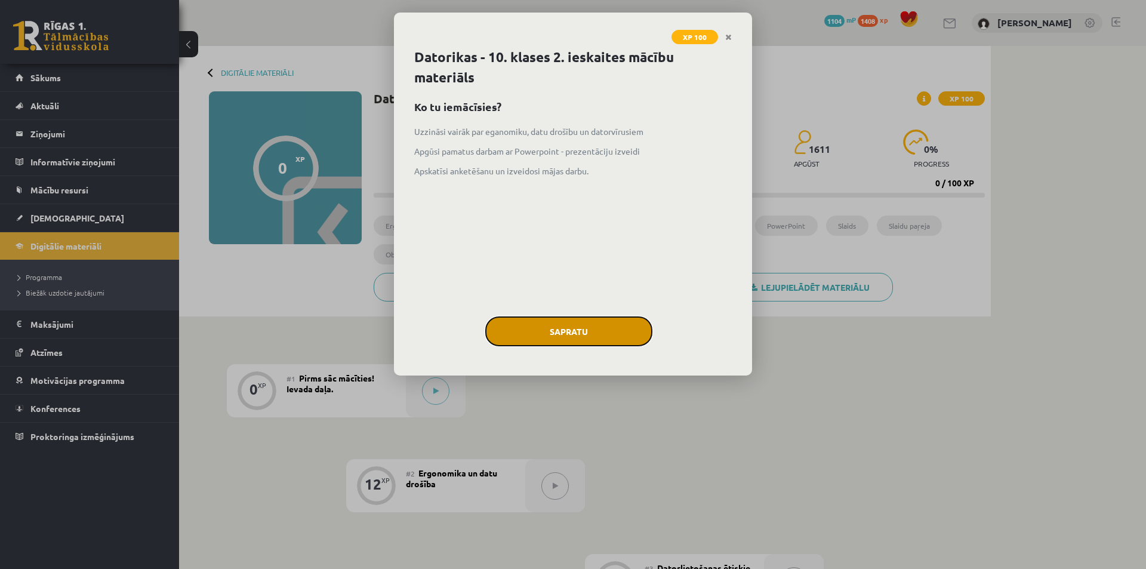
click at [622, 326] on button "Sapratu" at bounding box center [568, 331] width 167 height 30
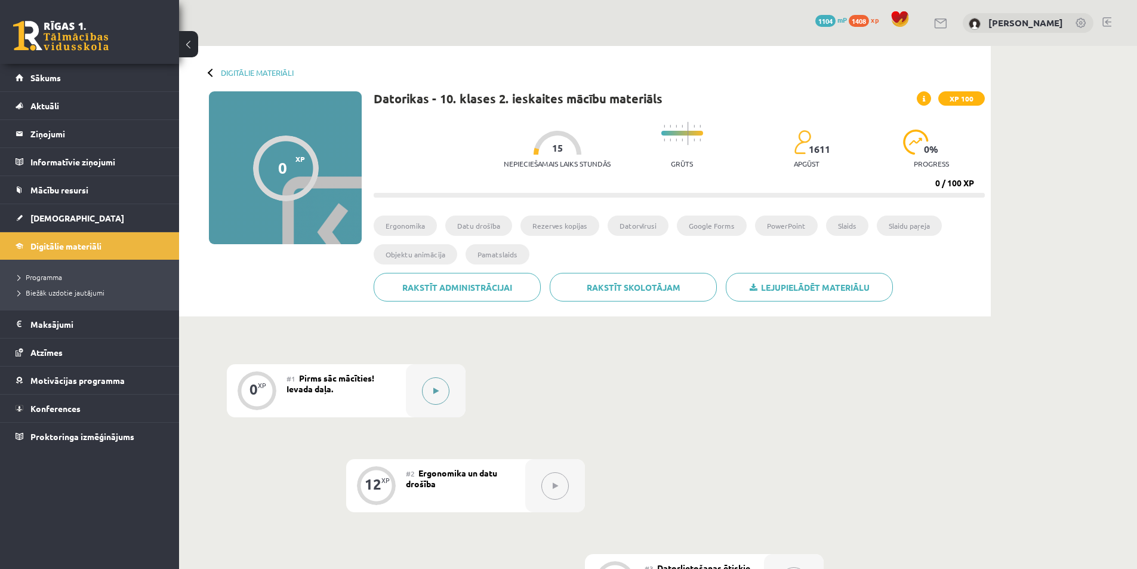
click at [417, 384] on div at bounding box center [436, 390] width 60 height 53
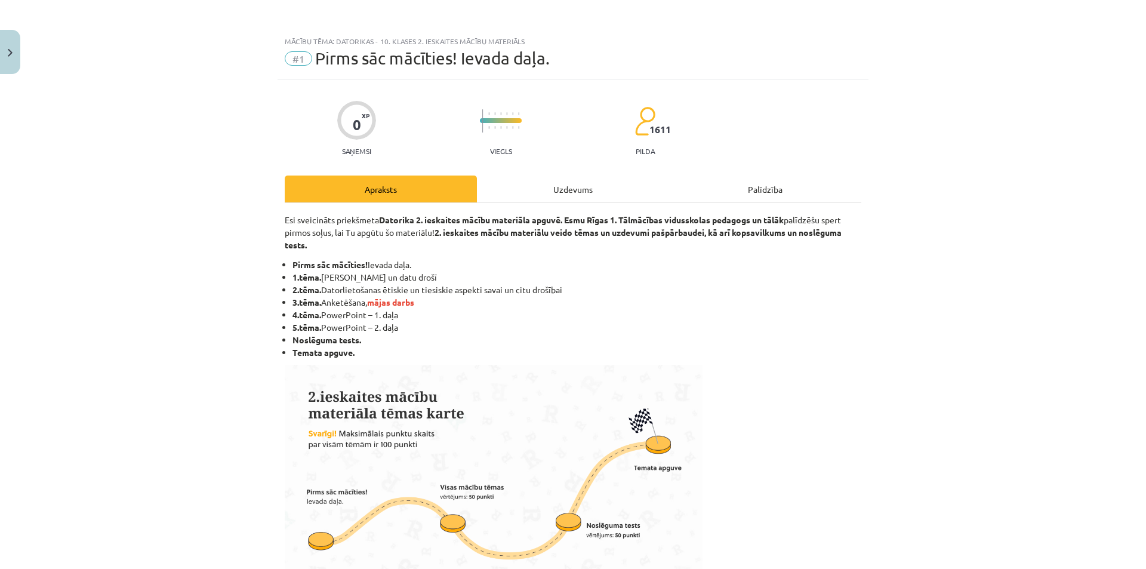
click at [565, 198] on div "Uzdevums" at bounding box center [573, 188] width 192 height 27
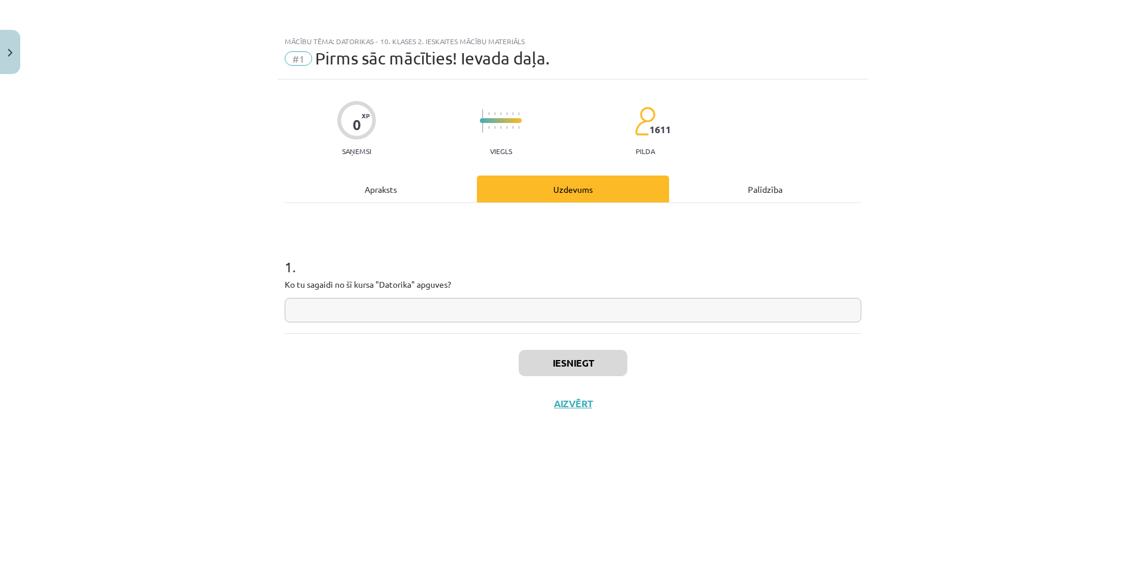
click at [485, 310] on input "text" at bounding box center [573, 310] width 577 height 24
type input "**********"
click at [559, 362] on button "Iesniegt" at bounding box center [573, 363] width 109 height 26
click at [569, 403] on button "Nākamā nodarbība" at bounding box center [572, 410] width 117 height 27
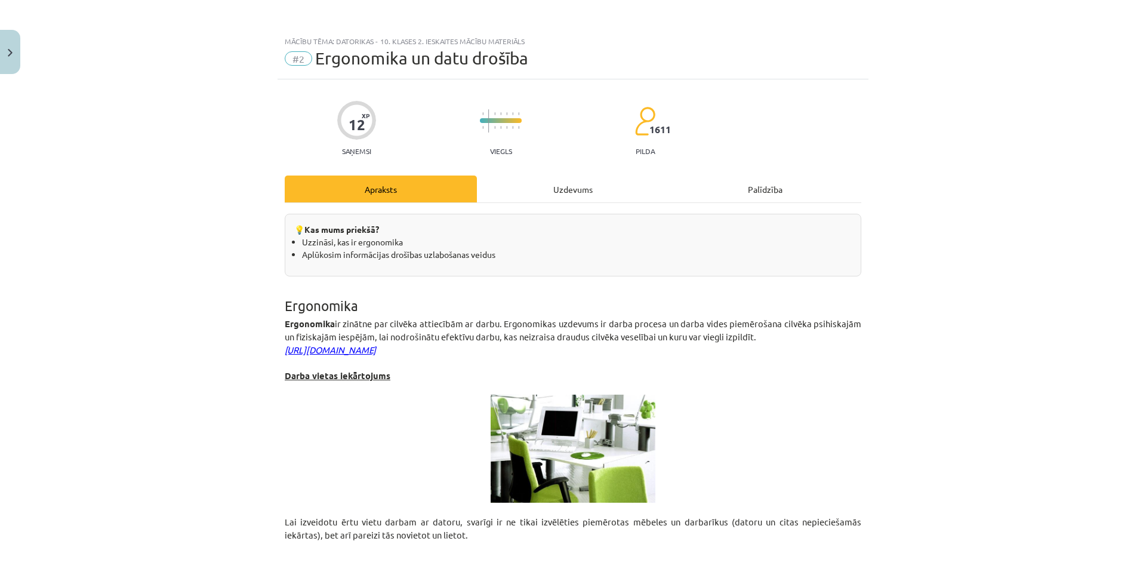
click at [519, 183] on div "Uzdevums" at bounding box center [573, 188] width 192 height 27
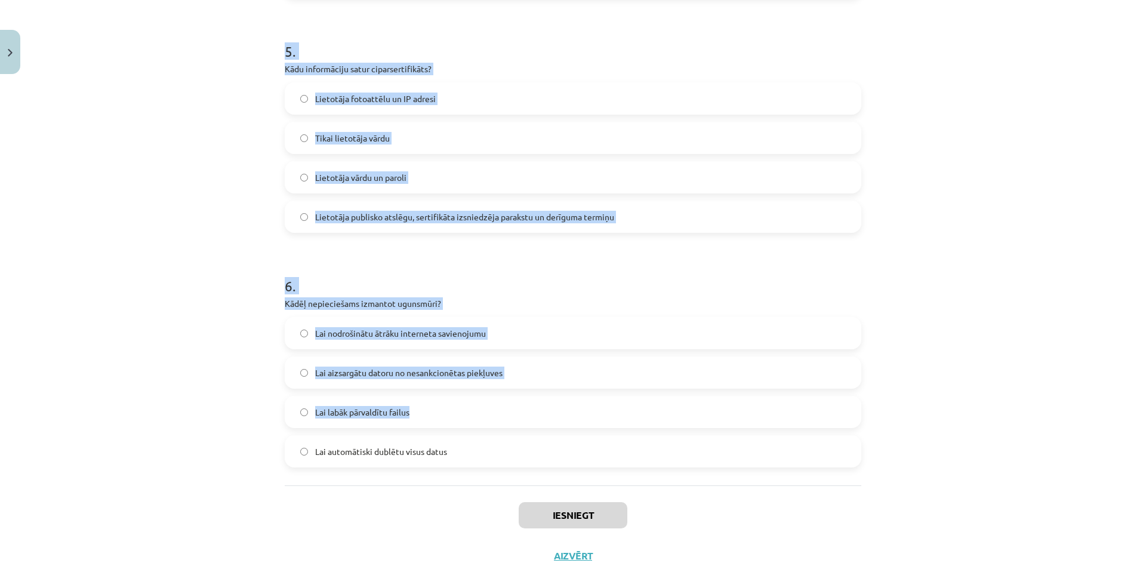
scroll to position [1191, 0]
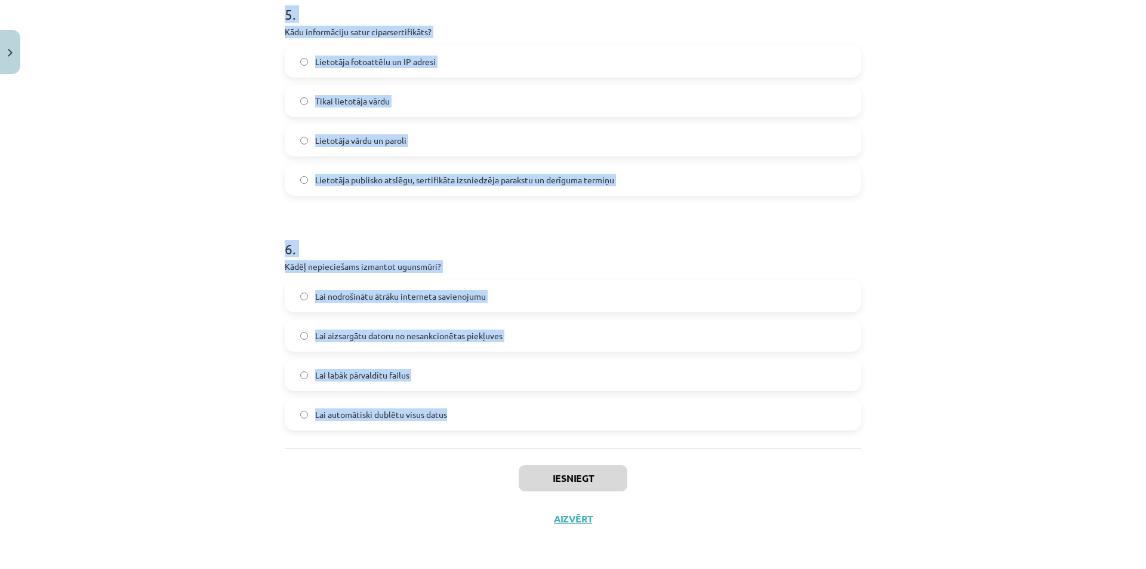
drag, startPoint x: 283, startPoint y: 233, endPoint x: 446, endPoint y: 409, distance: 240.3
click at [966, 234] on div "Mācību tēma: Datorikas - 10. klases 2. ieskaites mācību materiāls #2 Ergonomika…" at bounding box center [573, 284] width 1146 height 569
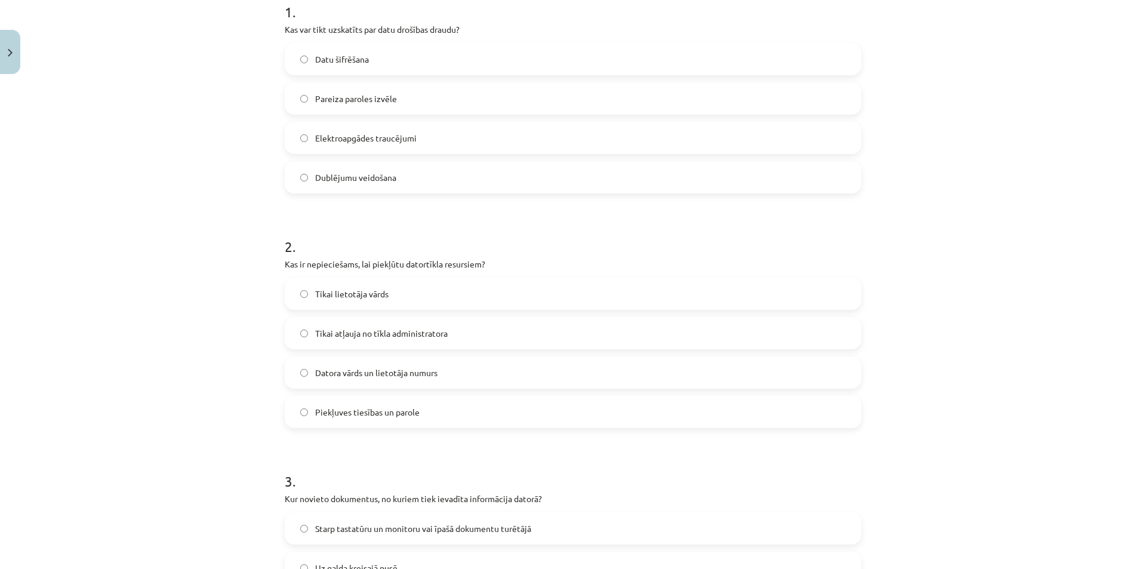
scroll to position [176, 0]
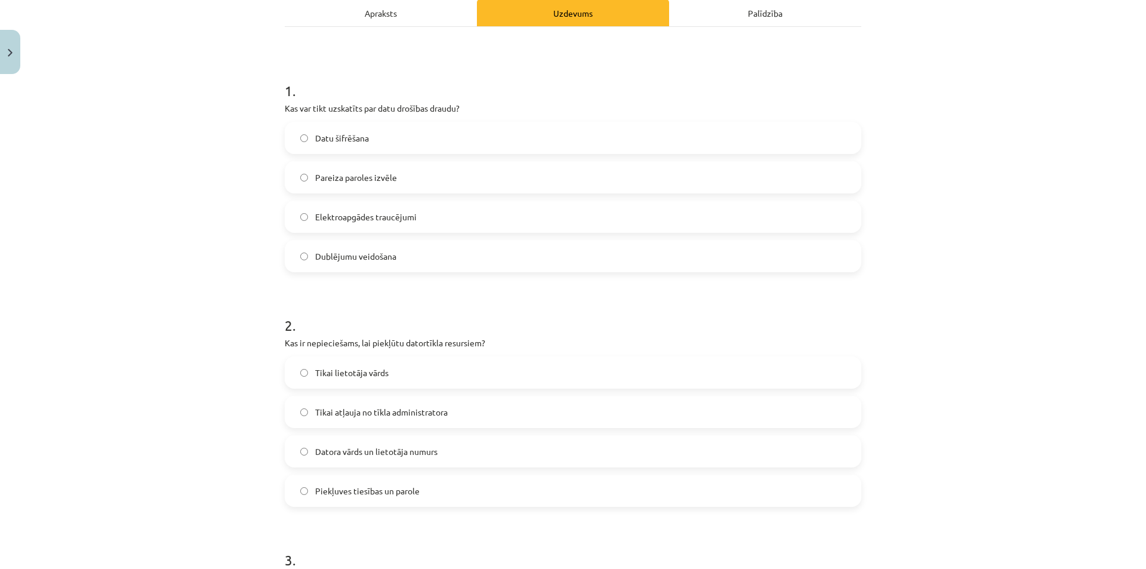
click at [383, 218] on span "Elektroapgādes traucējumi" at bounding box center [365, 217] width 101 height 13
click at [385, 479] on label "Piekļuves tiesības un parole" at bounding box center [573, 491] width 574 height 30
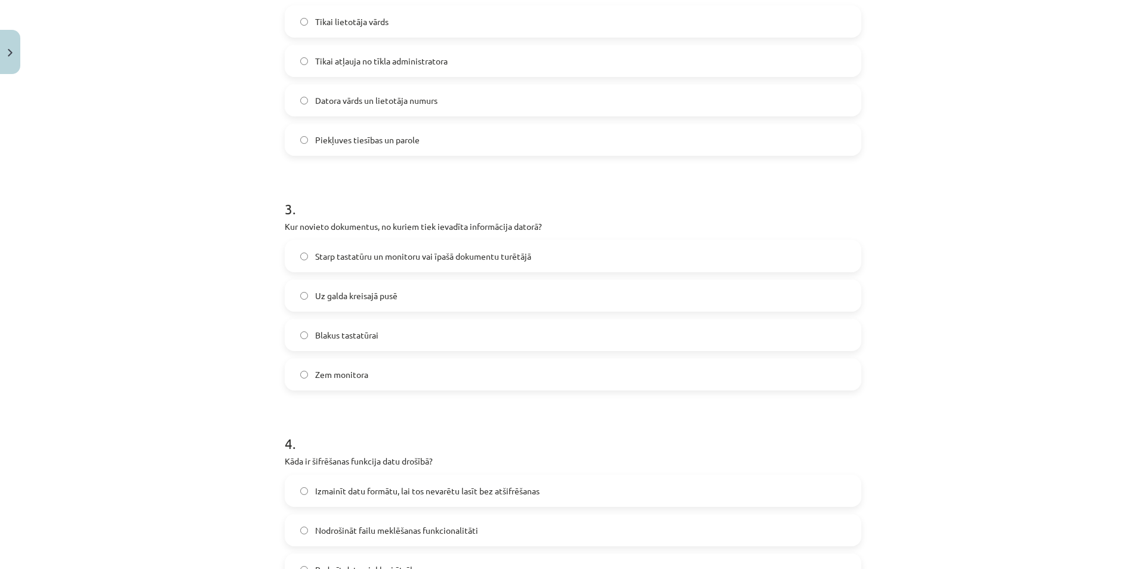
scroll to position [534, 0]
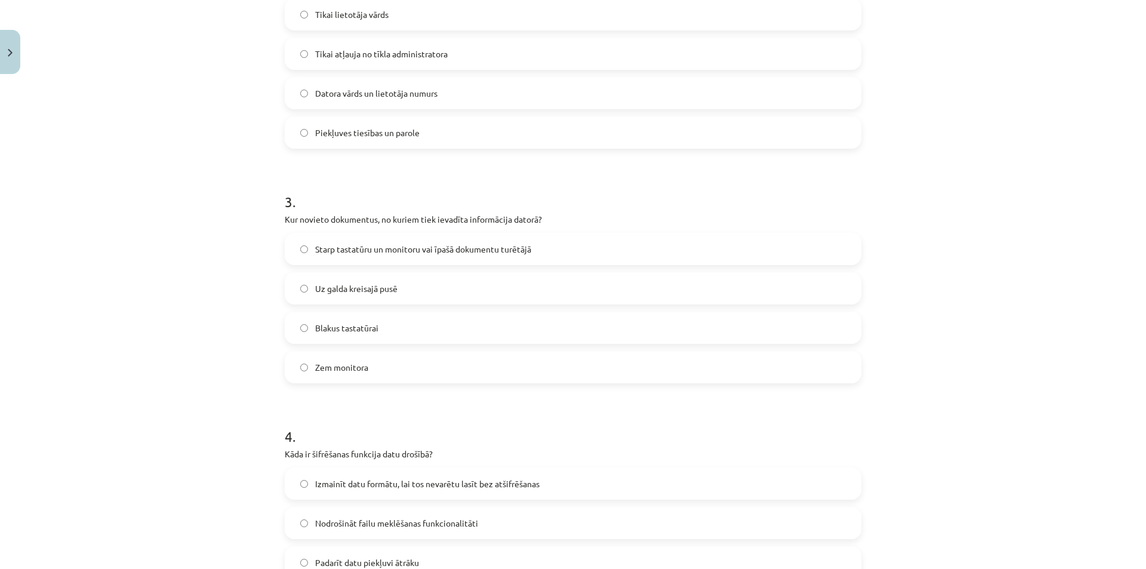
click at [372, 243] on span "Starp tastatūru un monitoru vai īpašā dokumentu turētājā" at bounding box center [423, 249] width 216 height 13
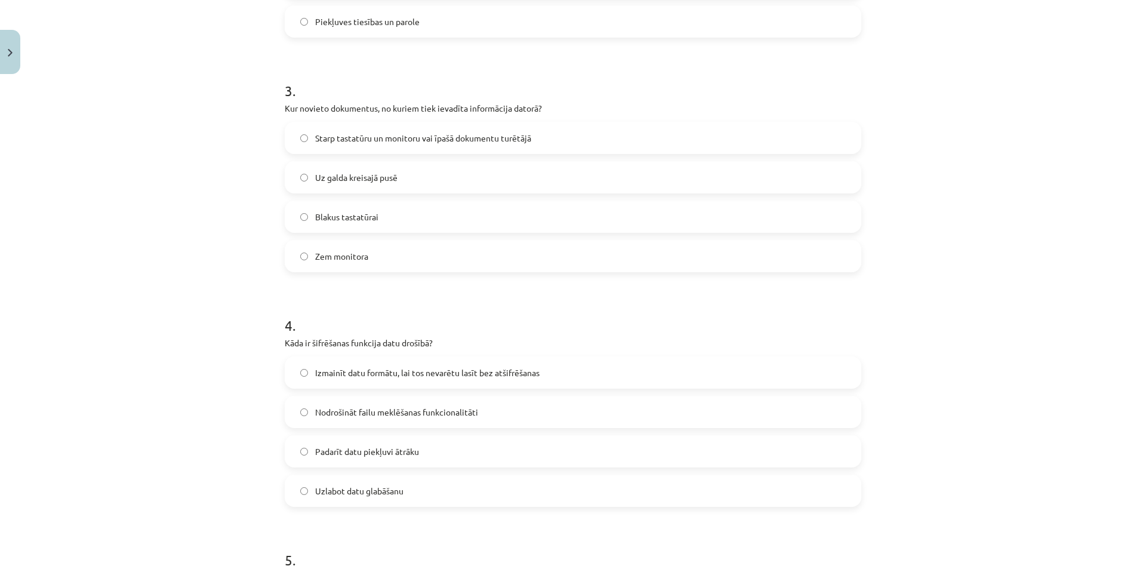
scroll to position [654, 0]
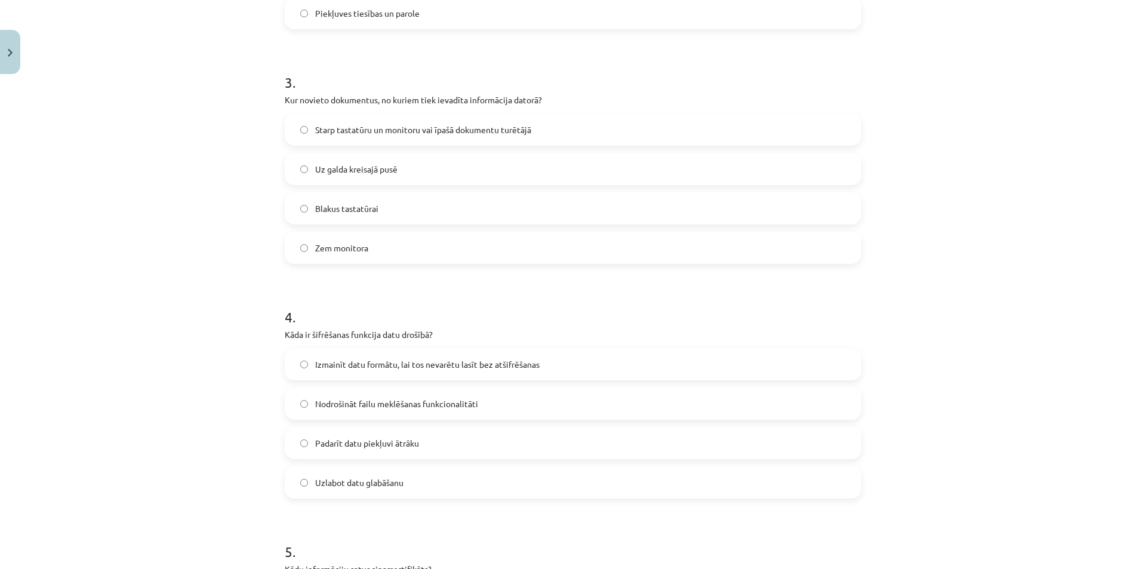
click at [422, 362] on span "Izmainīt datu formātu, lai tos nevarētu lasīt bez atšifrēšanas" at bounding box center [427, 364] width 224 height 13
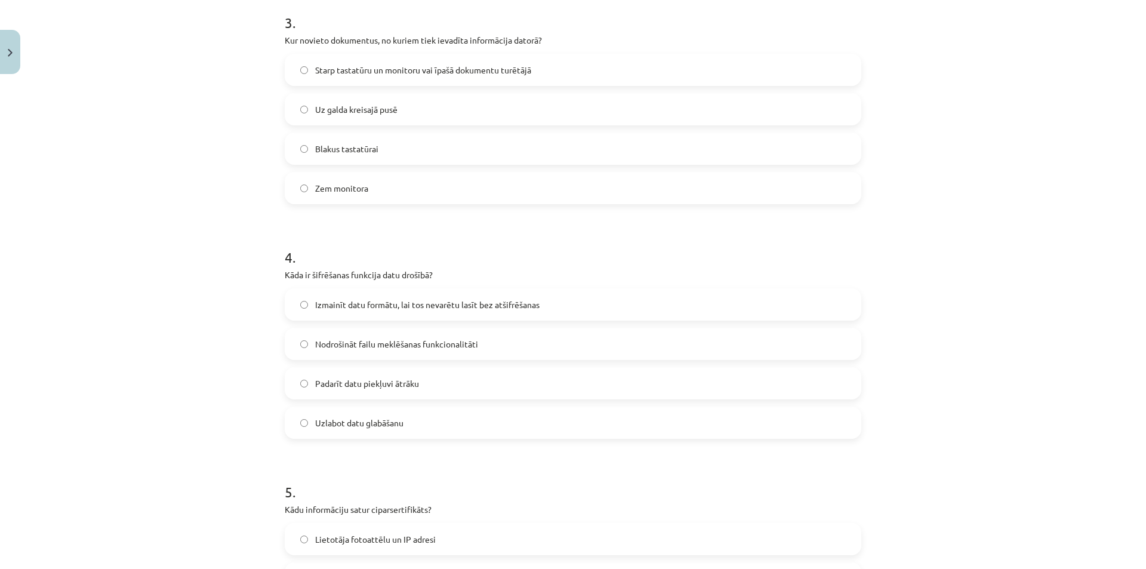
scroll to position [833, 0]
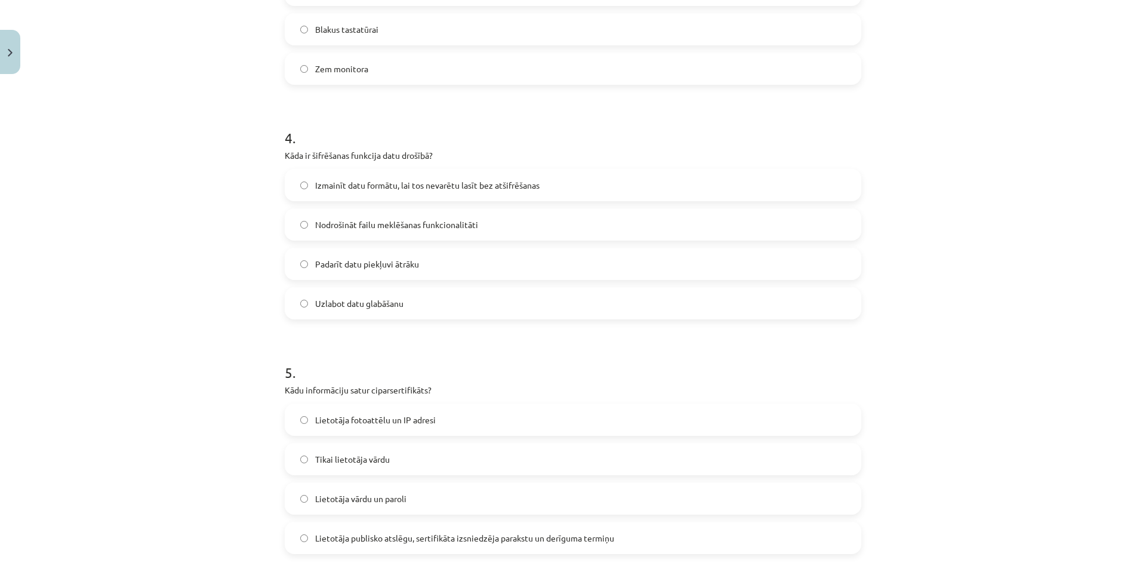
click at [473, 536] on span "Lietotāja publisko atslēgu, sertifikāta izsniedzēja parakstu un derīguma termiņu" at bounding box center [464, 538] width 299 height 13
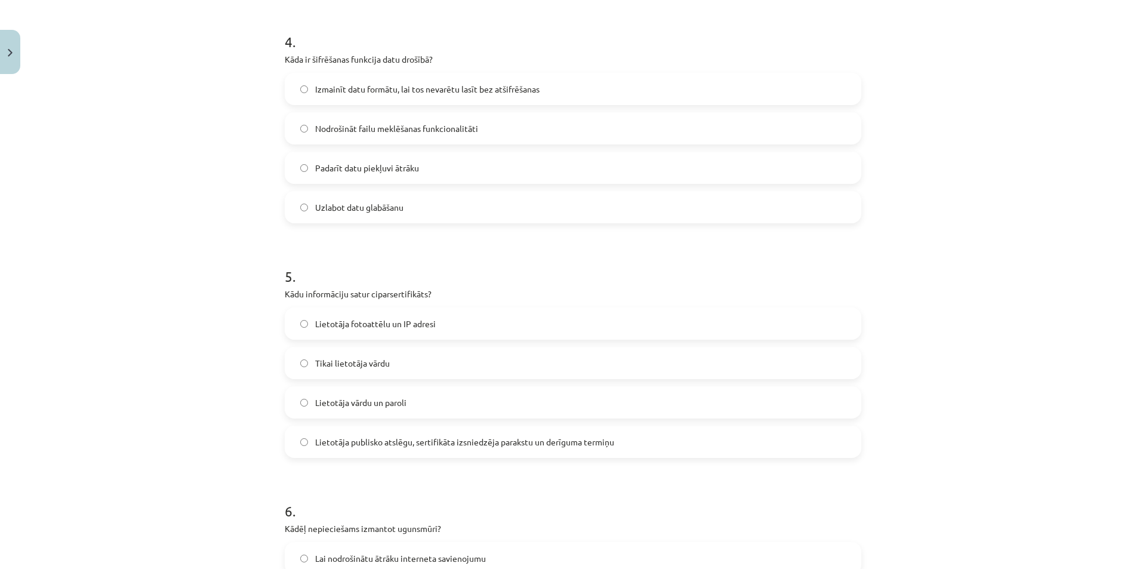
scroll to position [1071, 0]
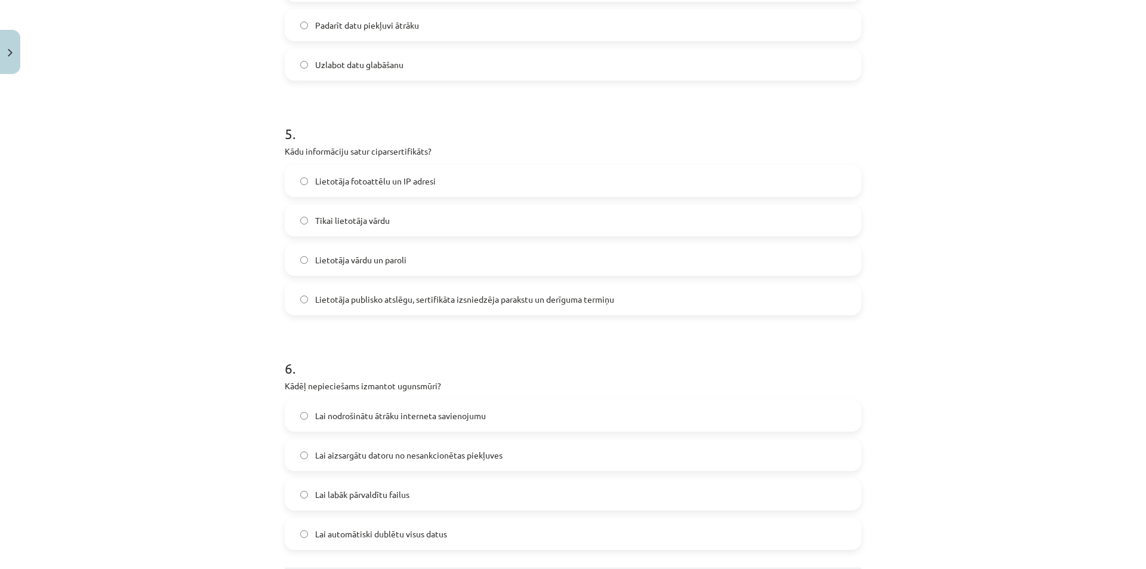
click at [442, 451] on span "Lai aizsargātu datoru no nesankcionētas piekļuves" at bounding box center [408, 455] width 187 height 13
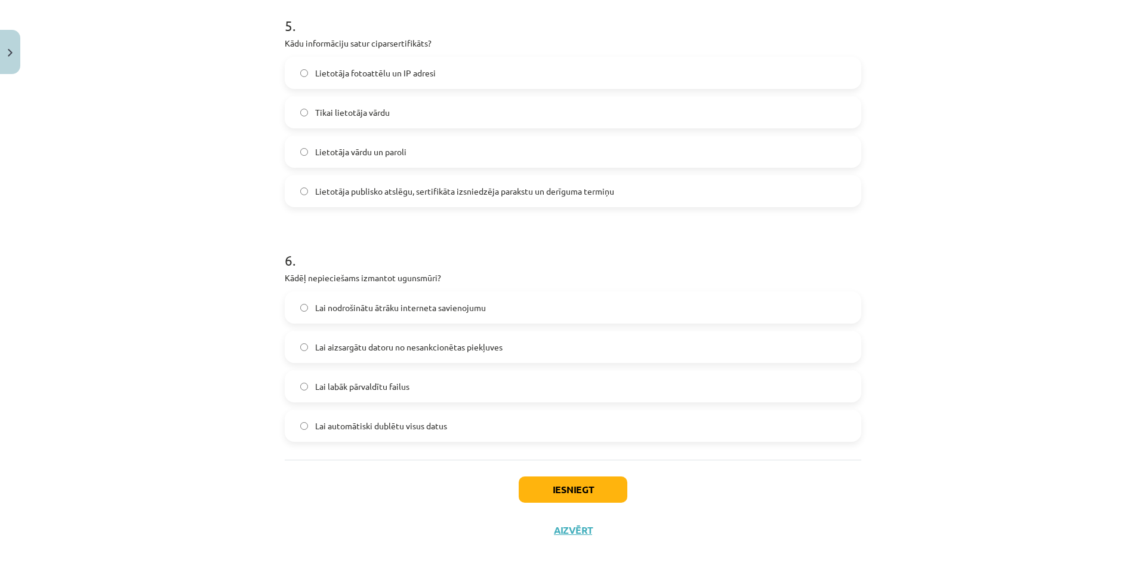
scroll to position [1191, 0]
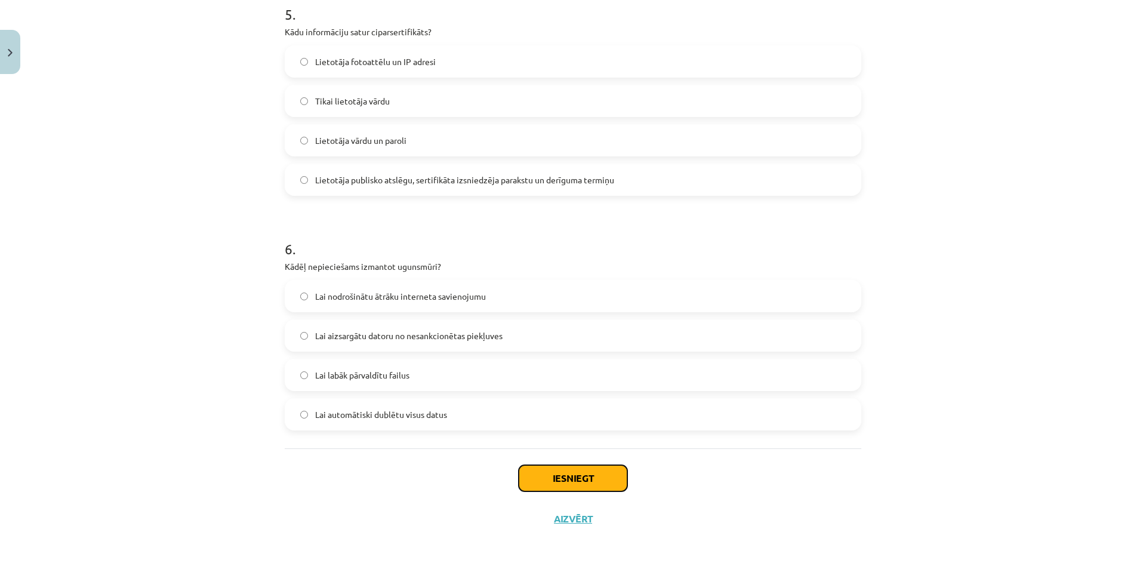
click at [581, 483] on button "Iesniegt" at bounding box center [573, 478] width 109 height 26
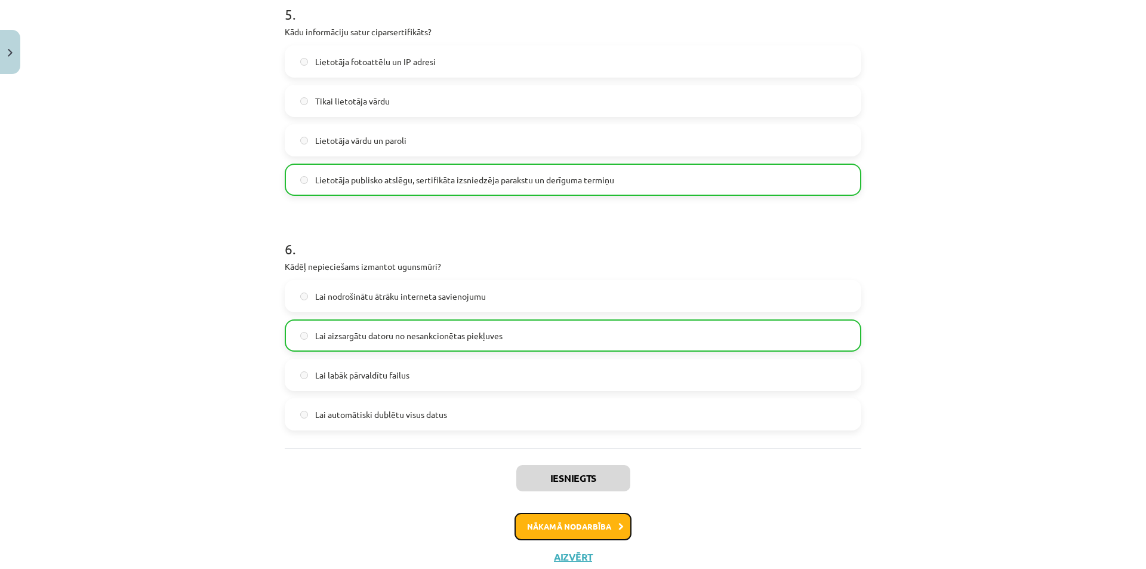
click at [584, 517] on button "Nākamā nodarbība" at bounding box center [572, 526] width 117 height 27
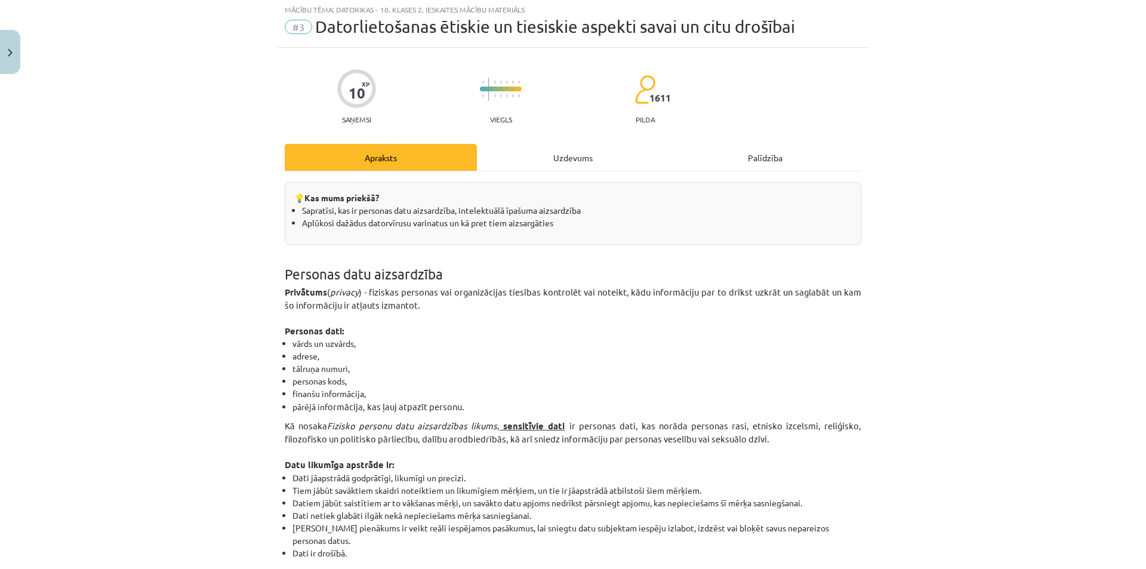
scroll to position [30, 0]
click at [587, 163] on div "Uzdevums" at bounding box center [573, 159] width 192 height 27
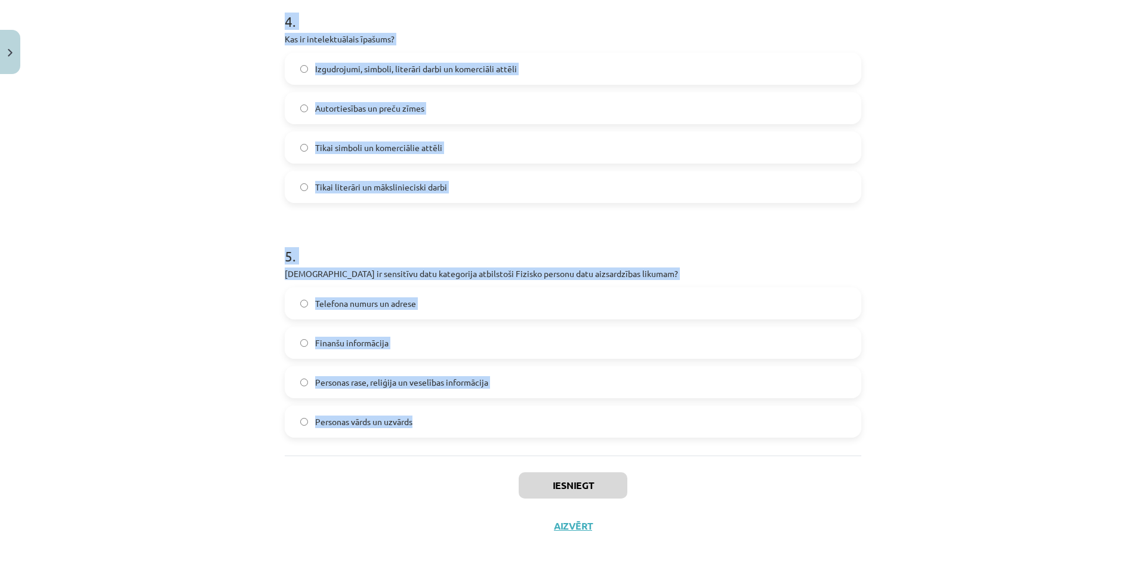
scroll to position [956, 0]
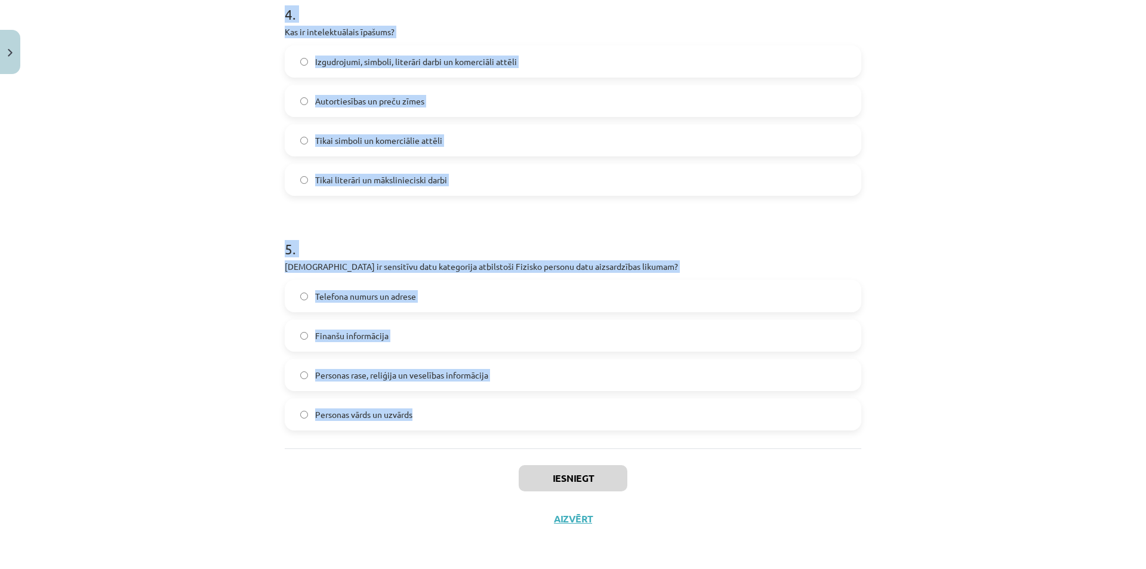
drag, startPoint x: 273, startPoint y: 227, endPoint x: 461, endPoint y: 402, distance: 257.2
click at [461, 402] on div "Mācību tēma: Datorikas - 10. klases 2. ieskaites mācību materiāls #3 Datorlieto…" at bounding box center [573, 284] width 1146 height 569
click at [1007, 332] on div "Mācību tēma: Datorikas - 10. klases 2. ieskaites mācību materiāls #3 Datorlieto…" at bounding box center [573, 284] width 1146 height 569
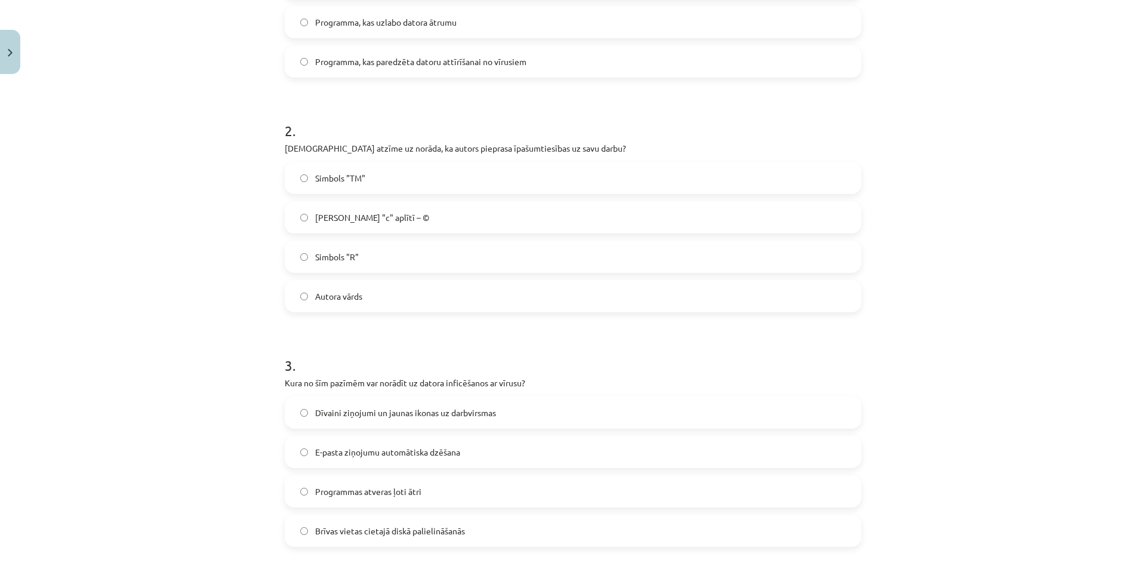
scroll to position [180, 0]
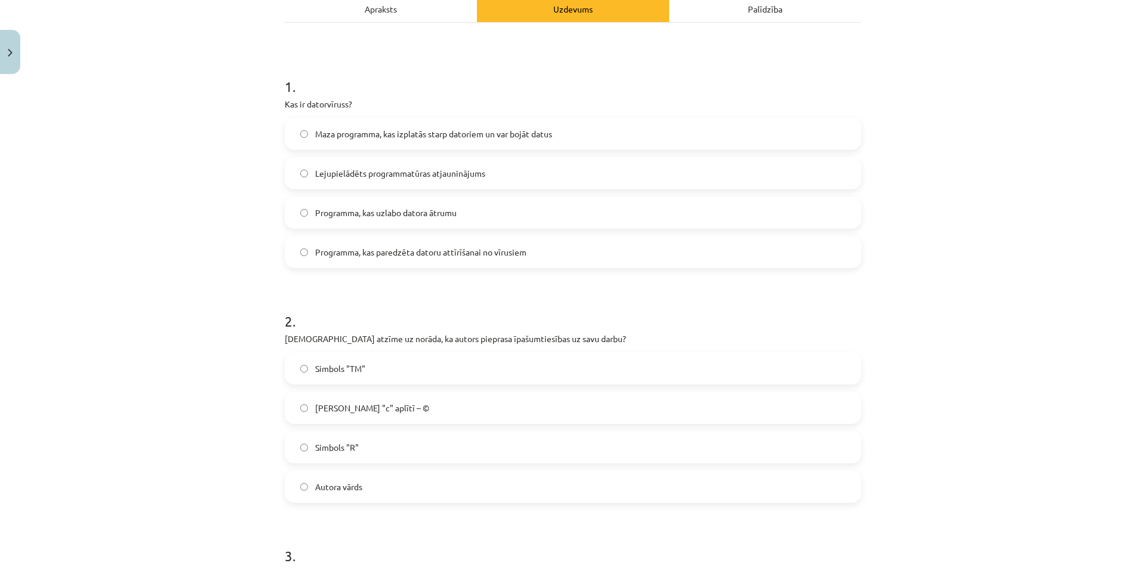
click at [421, 140] on label "Maza programma, kas izplatās starp datoriem un var bojāt datus" at bounding box center [573, 134] width 574 height 30
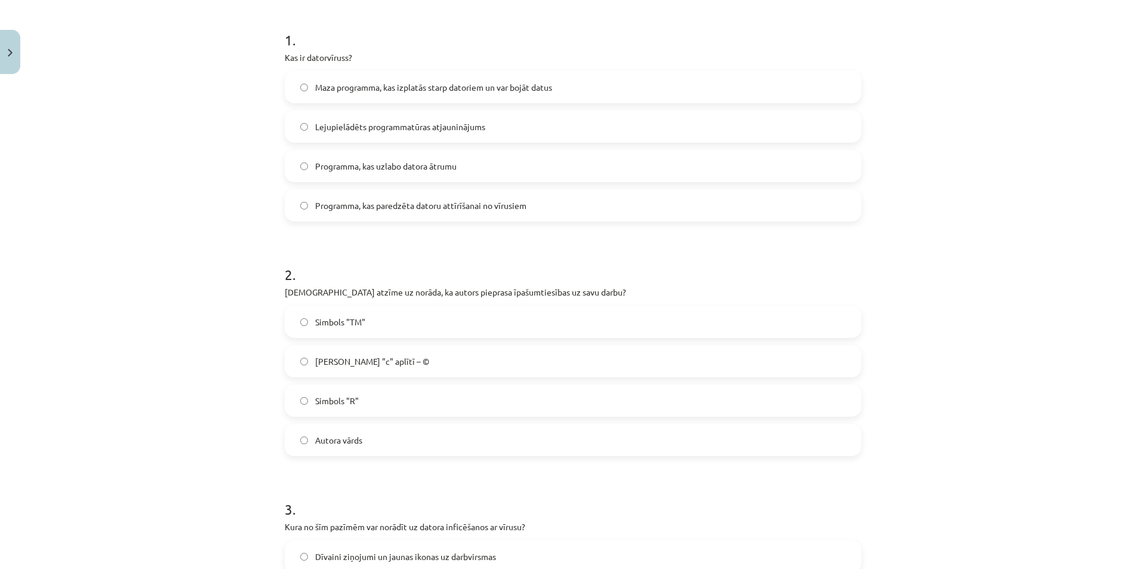
scroll to position [419, 0]
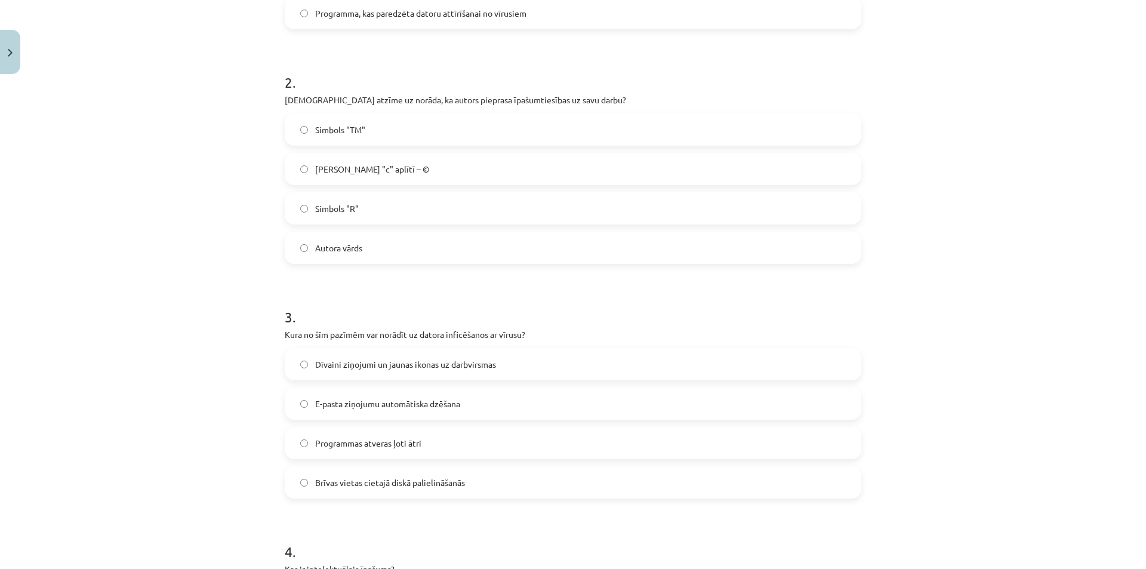
click at [352, 179] on label "[PERSON_NAME] "c" aplītī – ©" at bounding box center [573, 169] width 574 height 30
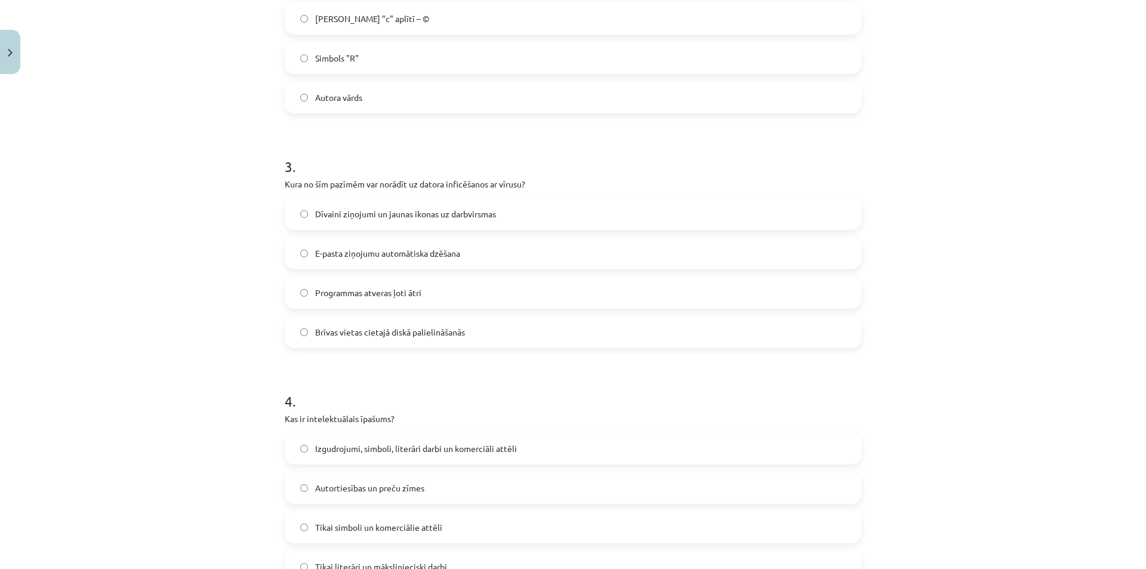
scroll to position [598, 0]
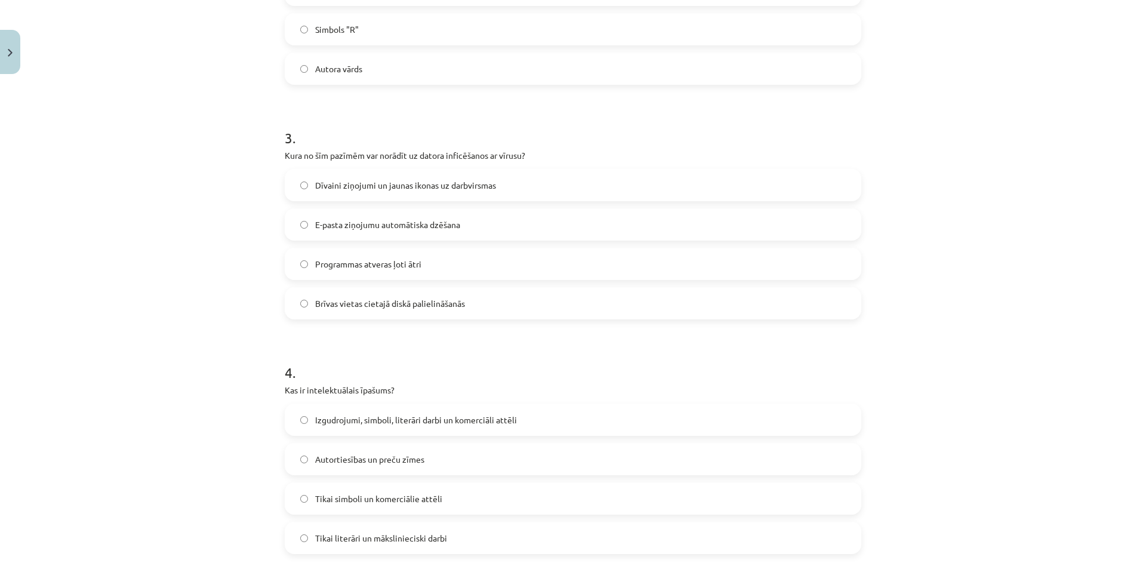
click at [358, 187] on span "Dīvaini ziņojumi un jaunas ikonas uz darbvirsmas" at bounding box center [405, 185] width 181 height 13
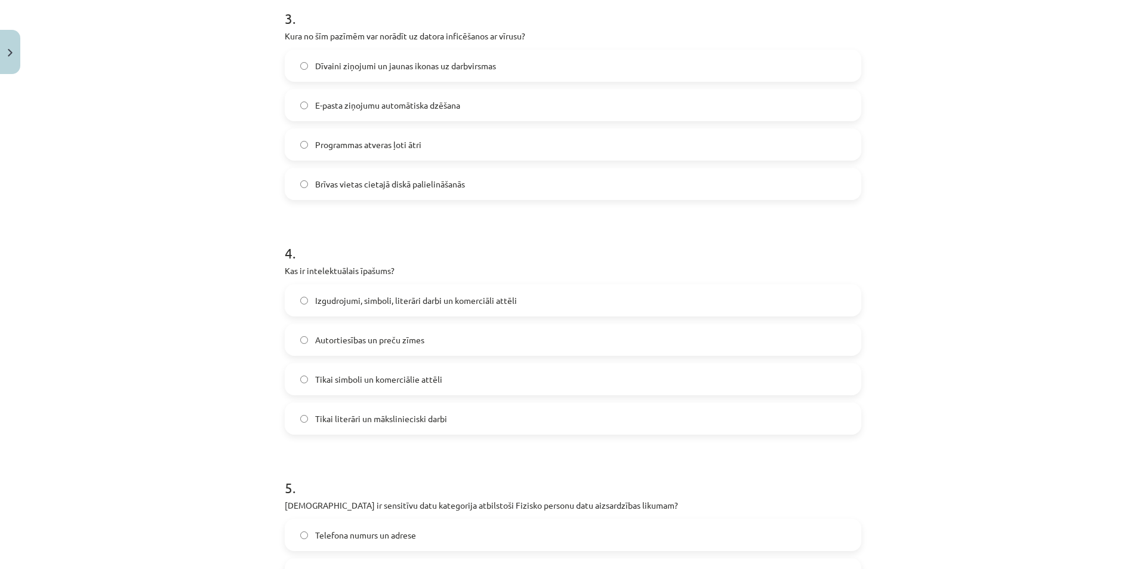
click at [365, 303] on span "Izgudrojumi, simboli, literāri darbi un komerciāli attēli" at bounding box center [416, 300] width 202 height 13
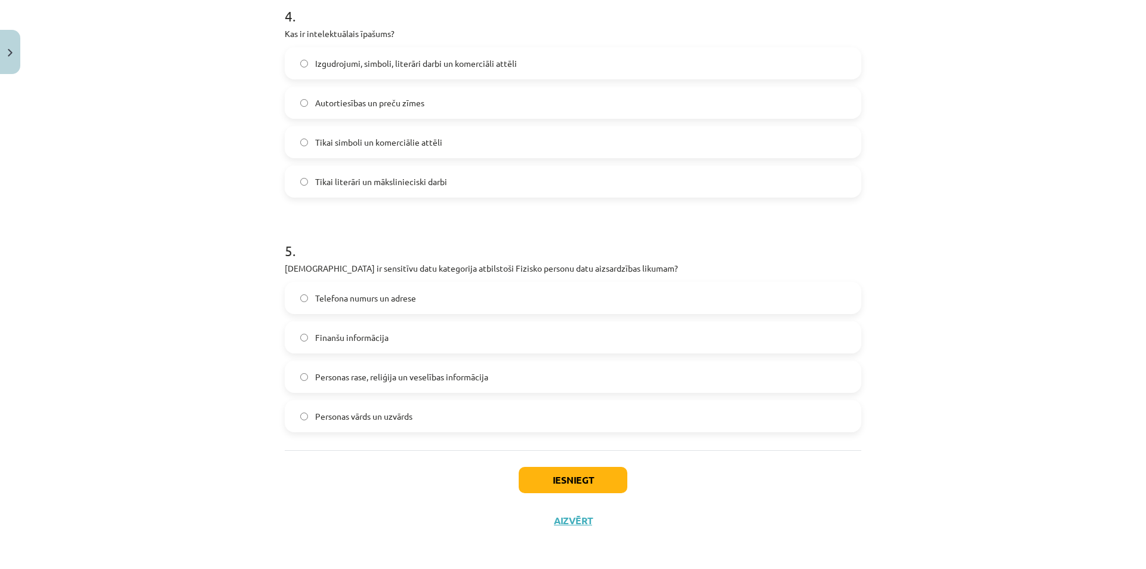
scroll to position [956, 0]
click at [371, 368] on label "Personas rase, reliģija un veselības informācija" at bounding box center [573, 375] width 574 height 30
click at [563, 472] on button "Iesniegt" at bounding box center [573, 478] width 109 height 26
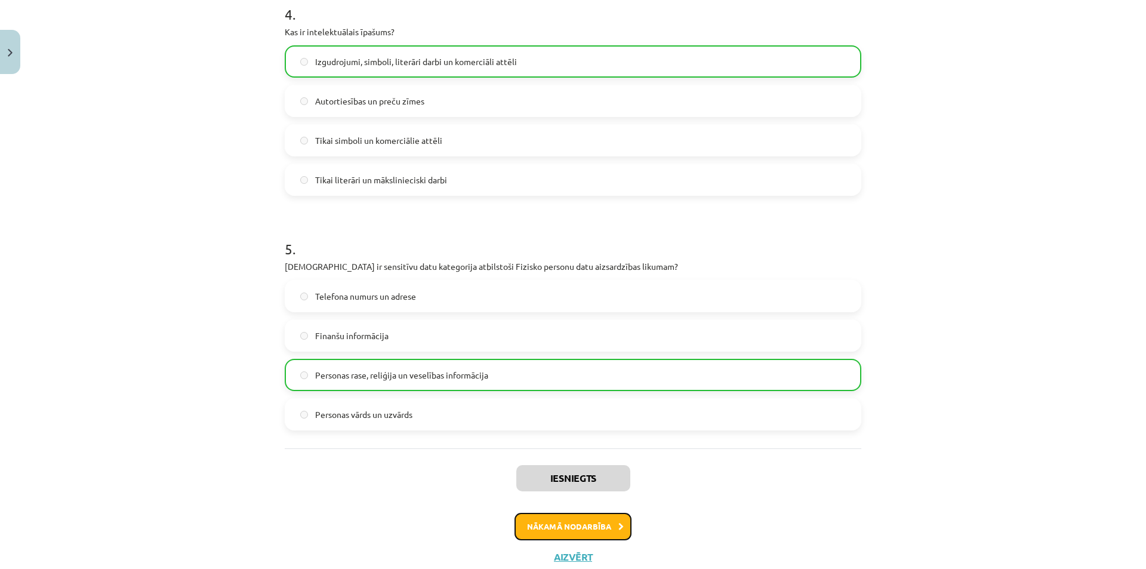
click at [567, 532] on button "Nākamā nodarbība" at bounding box center [572, 526] width 117 height 27
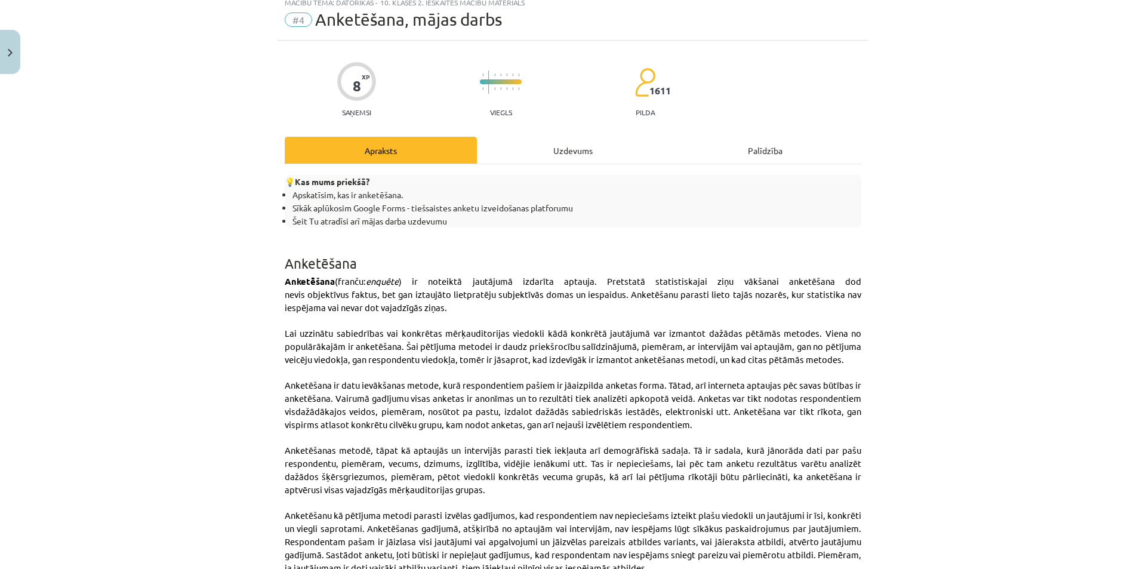
scroll to position [30, 0]
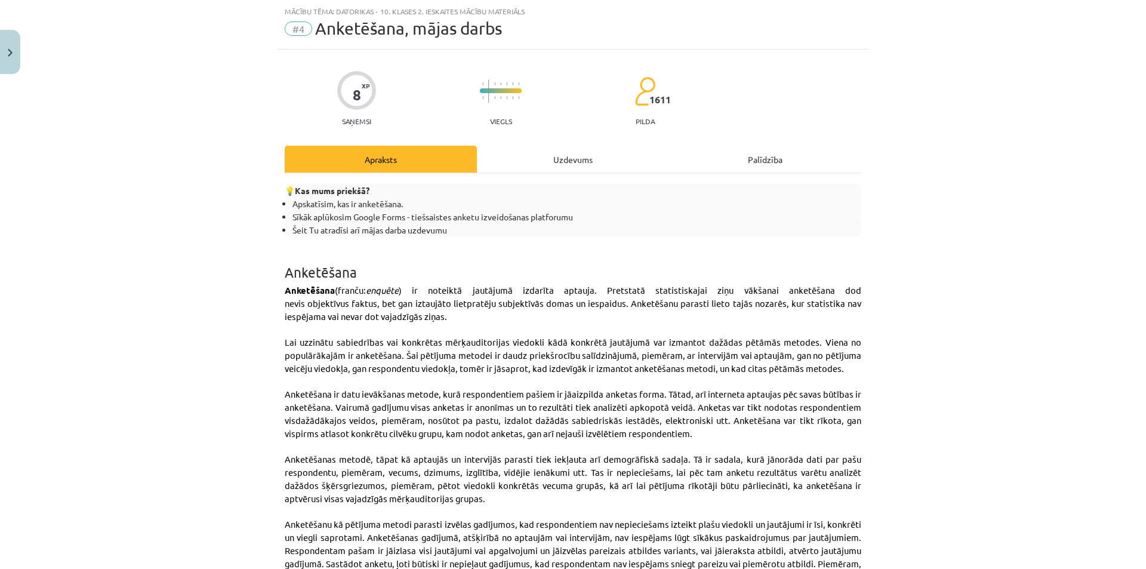
click at [528, 153] on div "Uzdevums" at bounding box center [573, 159] width 192 height 27
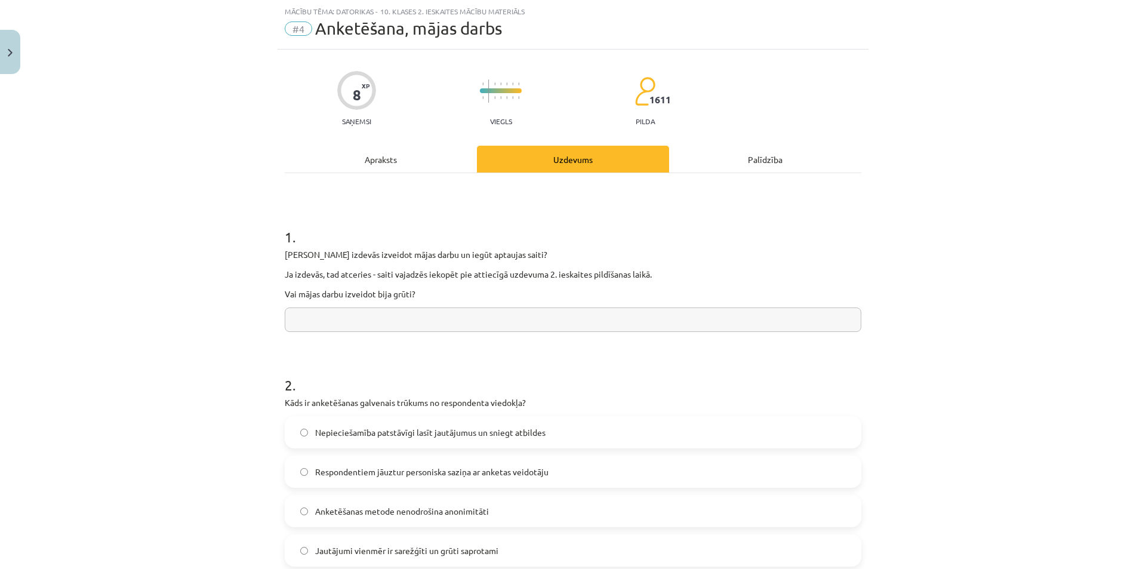
click at [366, 326] on input "text" at bounding box center [573, 319] width 577 height 24
type input "**"
click at [248, 344] on div "Mācību tēma: Datorikas - 10. klases 2. ieskaites mācību materiāls #4 Anketēšana…" at bounding box center [573, 284] width 1146 height 569
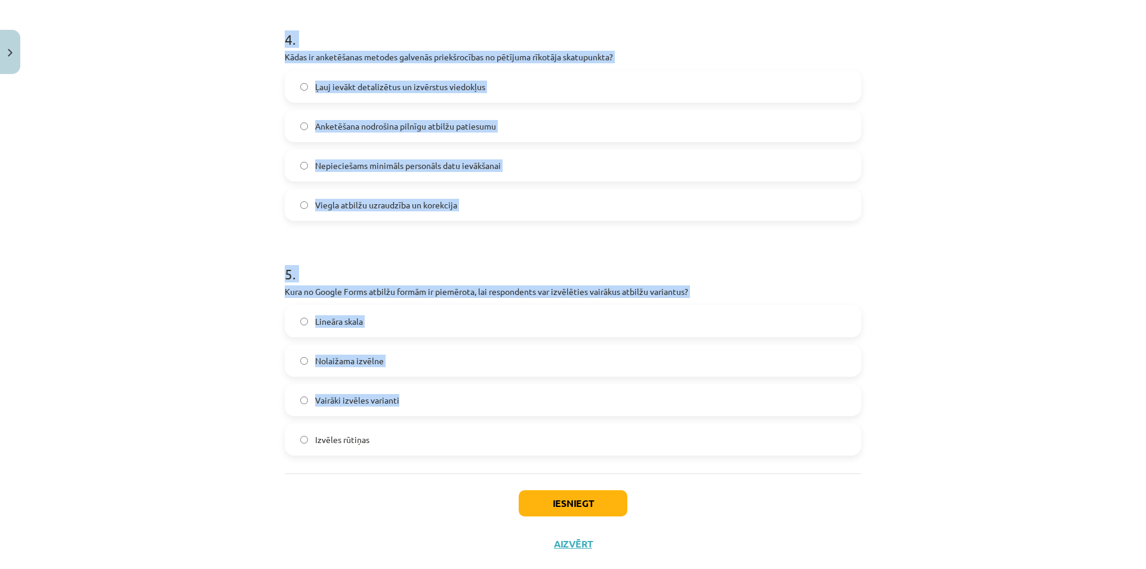
scroll to position [870, 0]
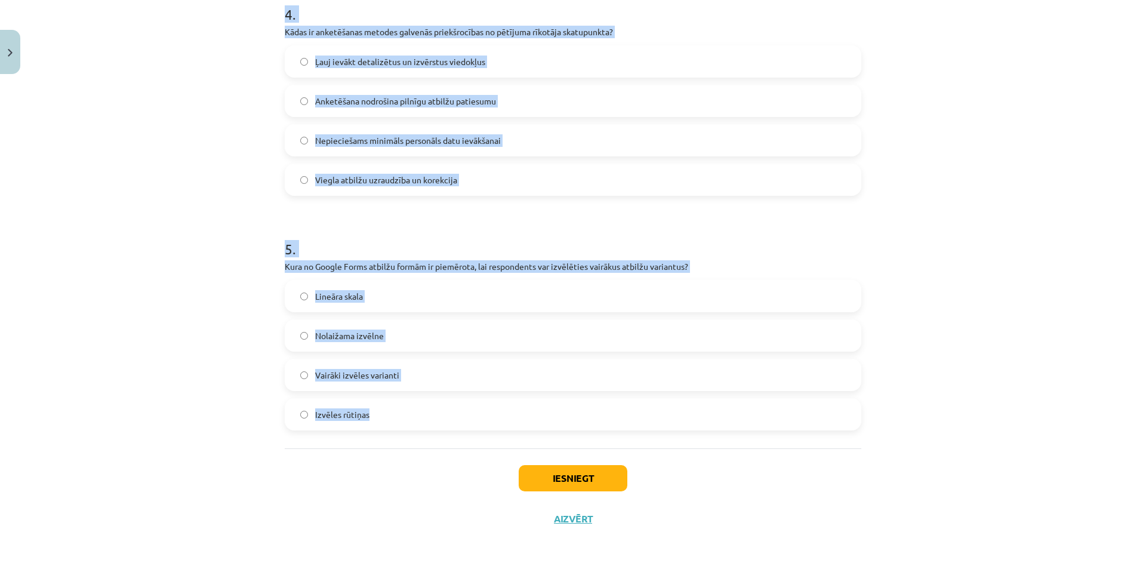
drag, startPoint x: 277, startPoint y: 264, endPoint x: 413, endPoint y: 409, distance: 198.9
click at [1132, 386] on div "Mācību tēma: Datorikas - 10. klases 2. ieskaites mācību materiāls #4 Anketēšana…" at bounding box center [573, 284] width 1146 height 569
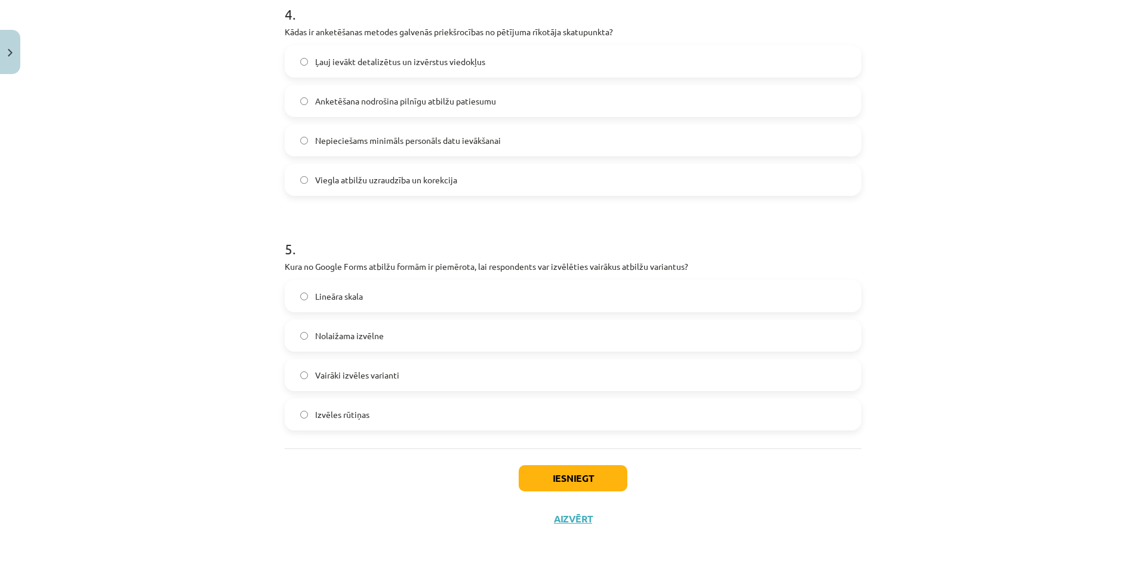
click at [1132, 386] on div "Mācību tēma: Datorikas - 10. klases 2. ieskaites mācību materiāls #4 Anketēšana…" at bounding box center [573, 284] width 1146 height 569
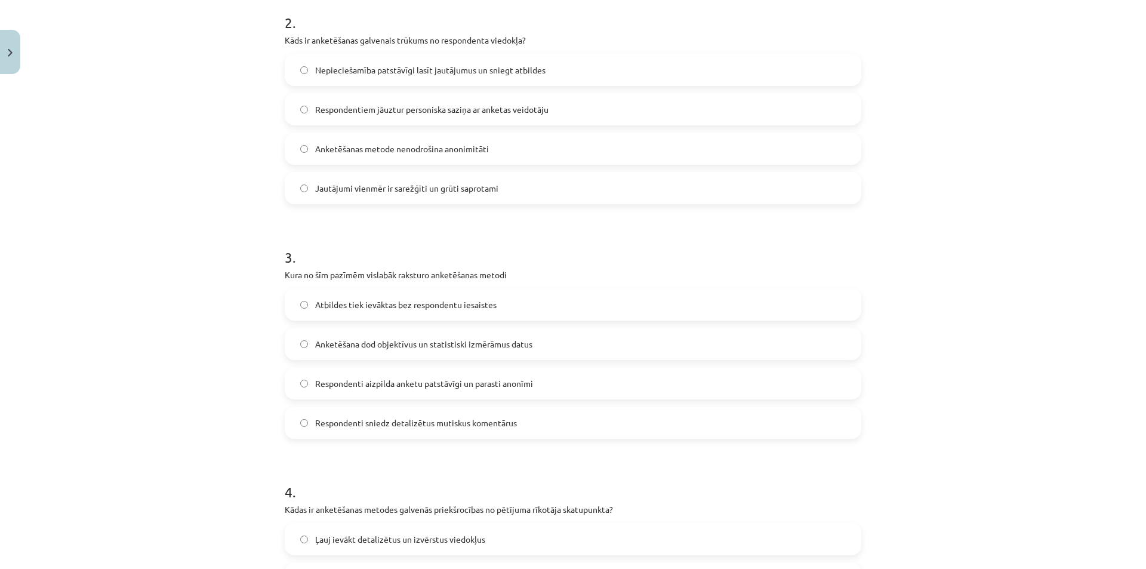
scroll to position [332, 0]
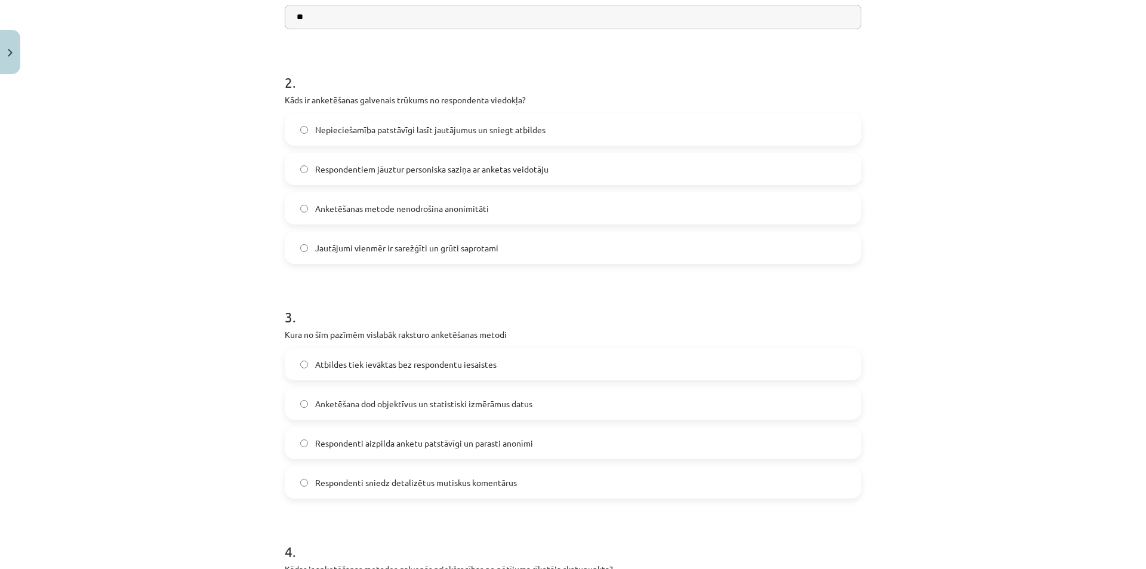
click at [434, 131] on span "Nepieciešamība patstāvīgi lasīt jautājumus un sniegt atbildes" at bounding box center [430, 130] width 230 height 13
click at [460, 427] on div "Respondenti aizpilda anketu patstāvīgi un parasti anonīmi" at bounding box center [573, 443] width 577 height 32
click at [455, 442] on span "Respondenti aizpilda anketu patstāvīgi un parasti anonīmi" at bounding box center [424, 443] width 218 height 13
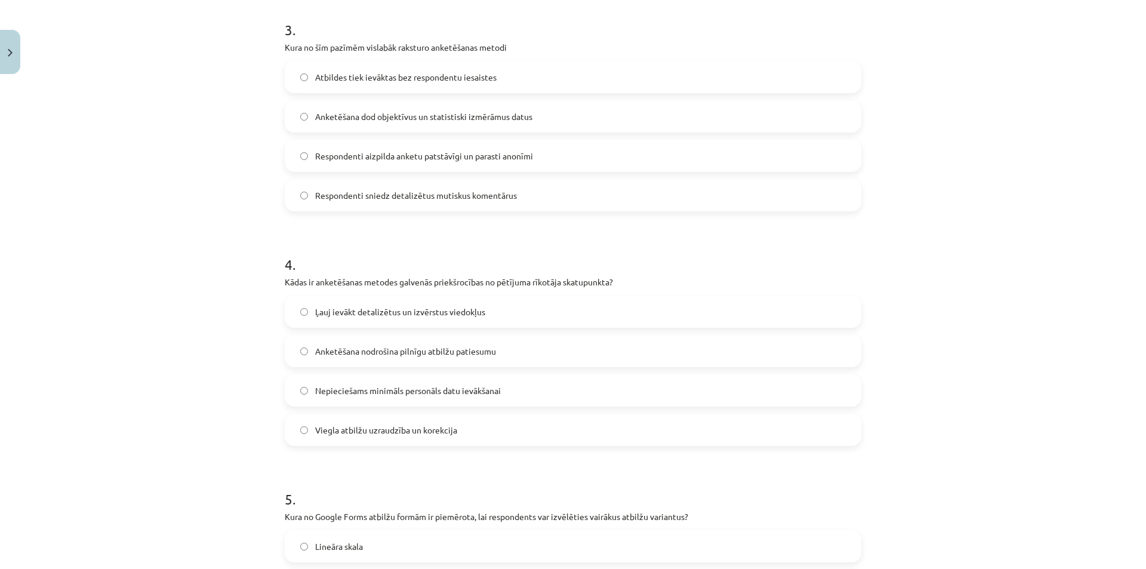
scroll to position [631, 0]
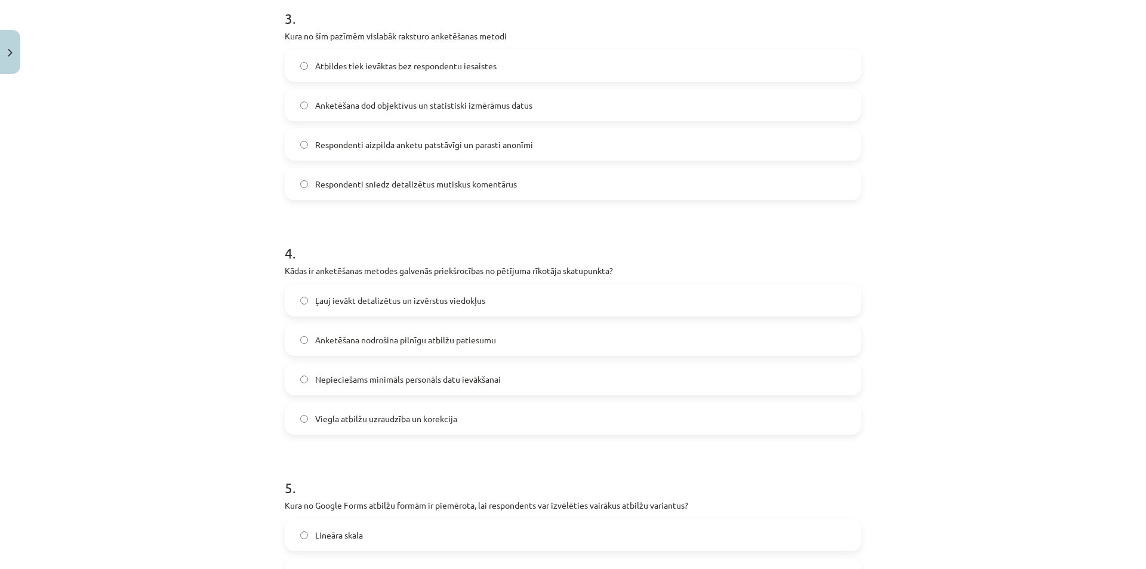
click at [422, 371] on label "Nepieciešams minimāls personāls datu ievākšanai" at bounding box center [573, 379] width 574 height 30
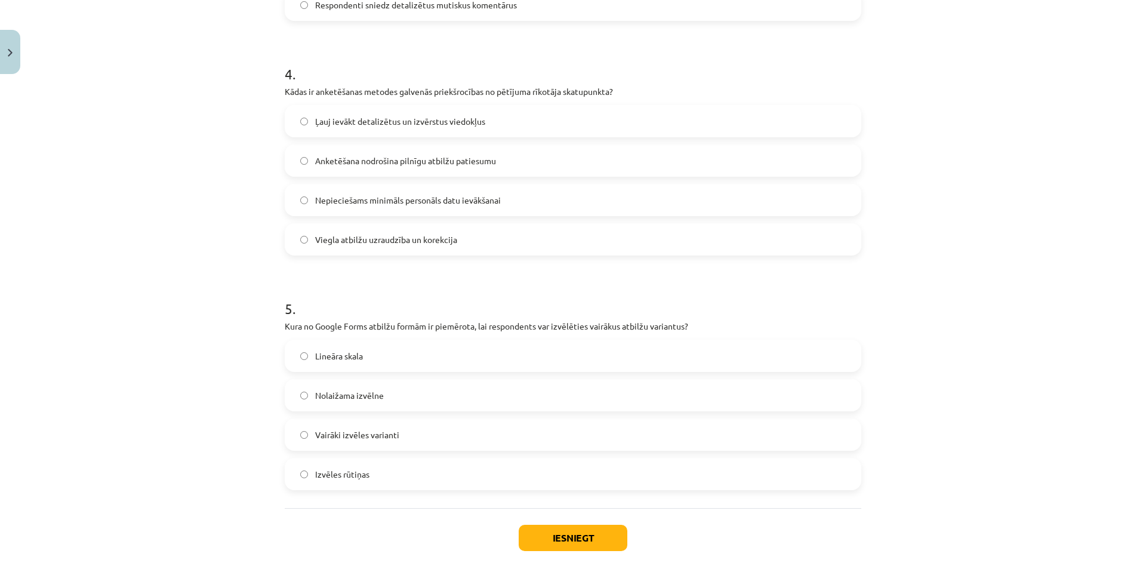
click at [343, 477] on span "Izvēles rūtiņas" at bounding box center [342, 474] width 54 height 13
click at [552, 538] on button "Iesniegt" at bounding box center [573, 538] width 109 height 26
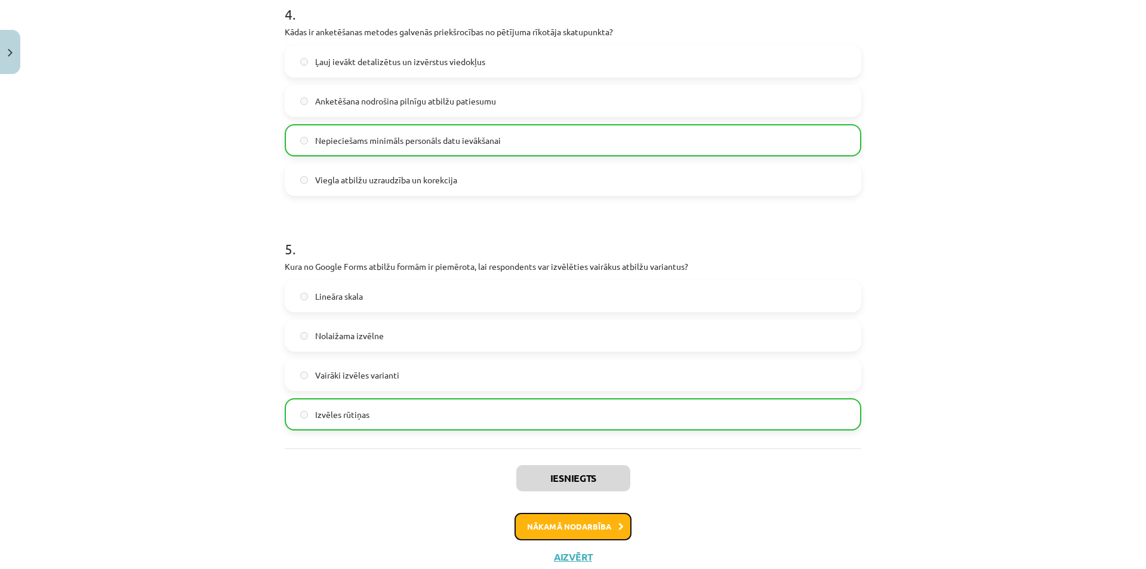
click at [585, 527] on button "Nākamā nodarbība" at bounding box center [572, 526] width 117 height 27
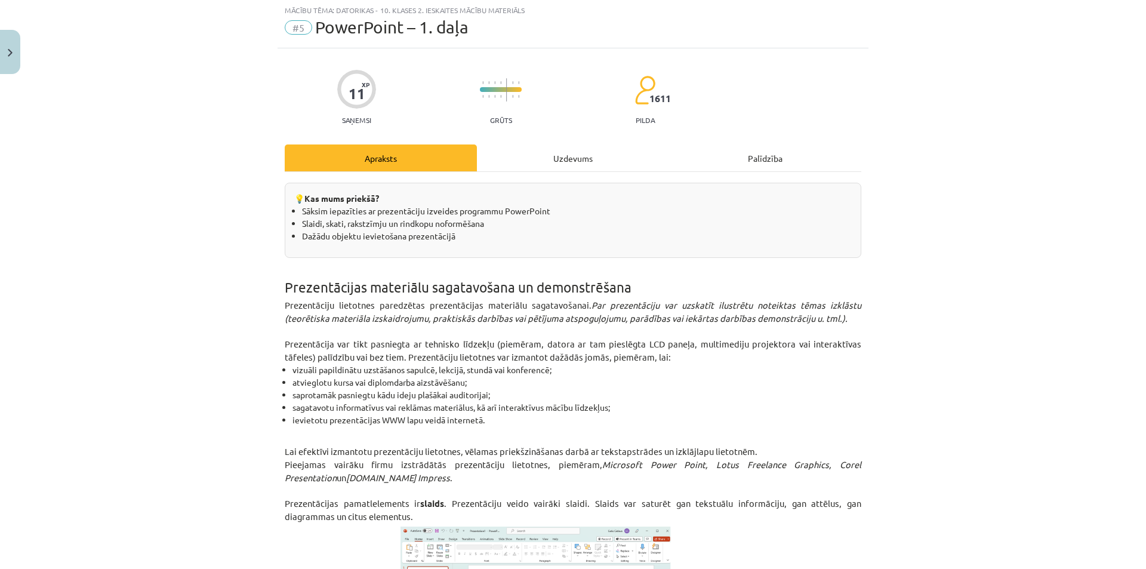
scroll to position [30, 0]
click at [542, 158] on div "Uzdevums" at bounding box center [573, 159] width 192 height 27
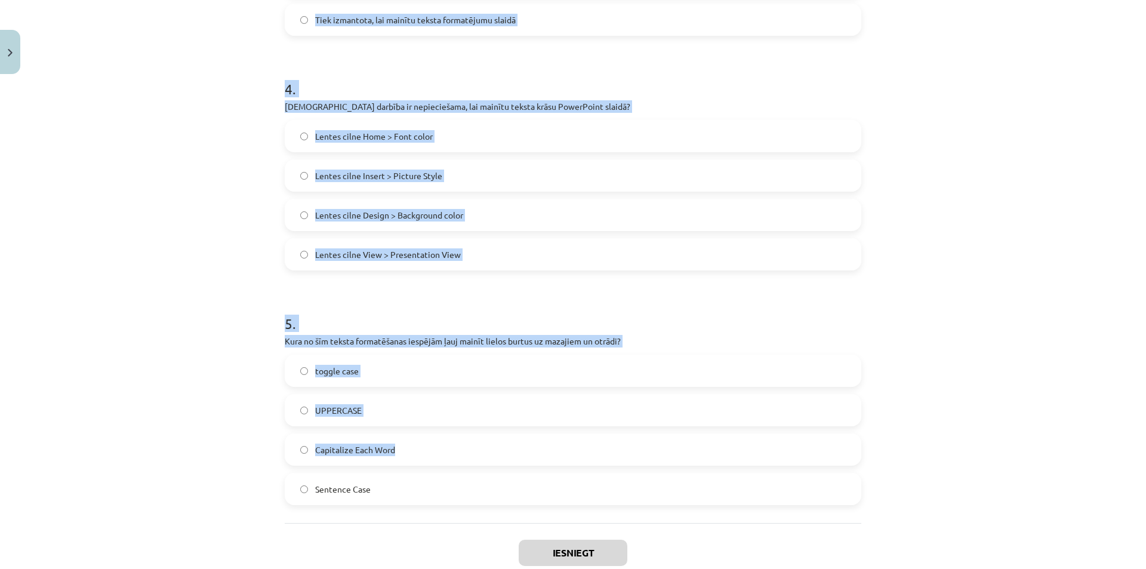
scroll to position [956, 0]
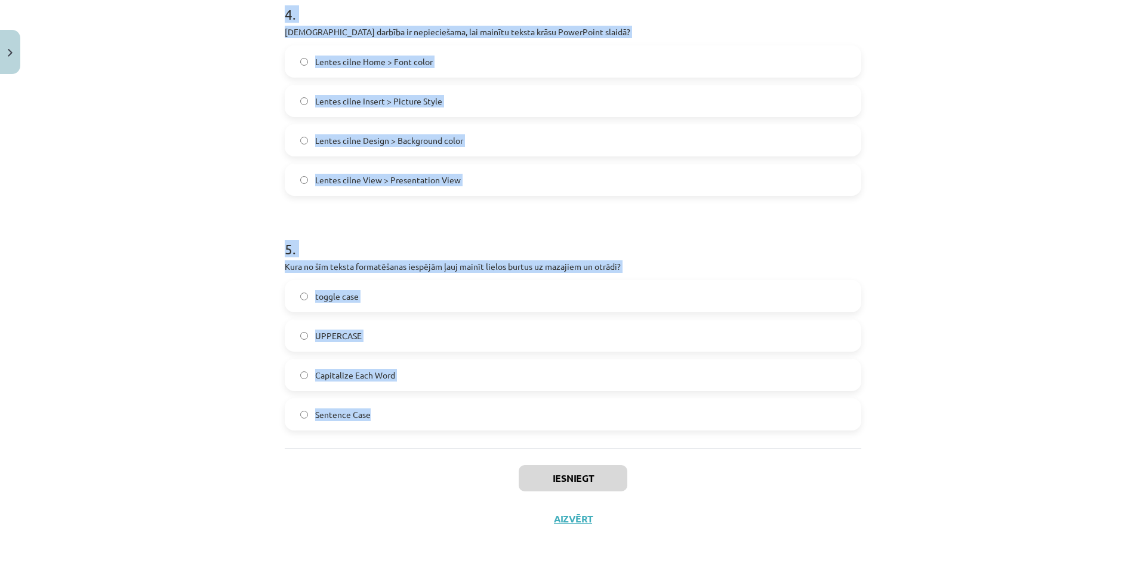
drag, startPoint x: 270, startPoint y: 230, endPoint x: 457, endPoint y: 414, distance: 261.7
click at [457, 414] on div "Mācību tēma: Datorikas - 10. klases 2. ieskaites mācību materiāls #5 PowerPoint…" at bounding box center [573, 284] width 1146 height 569
click at [908, 242] on div "Mācību tēma: Datorikas - 10. klases 2. ieskaites mācību materiāls #5 PowerPoint…" at bounding box center [573, 284] width 1146 height 569
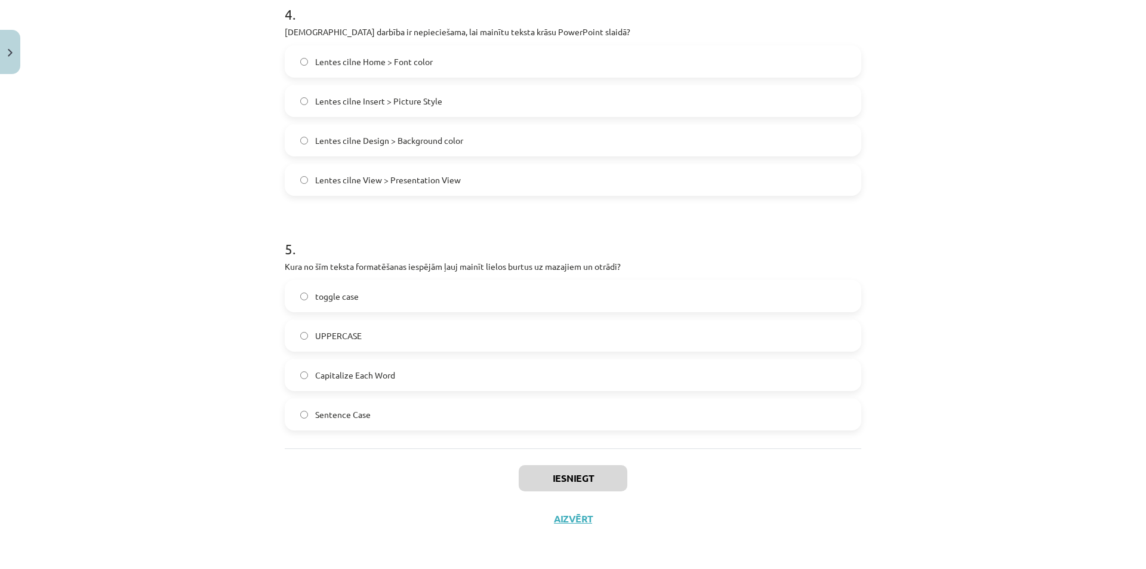
click at [908, 242] on div "Mācību tēma: Datorikas - 10. klases 2. ieskaites mācību materiāls #5 PowerPoint…" at bounding box center [573, 284] width 1146 height 569
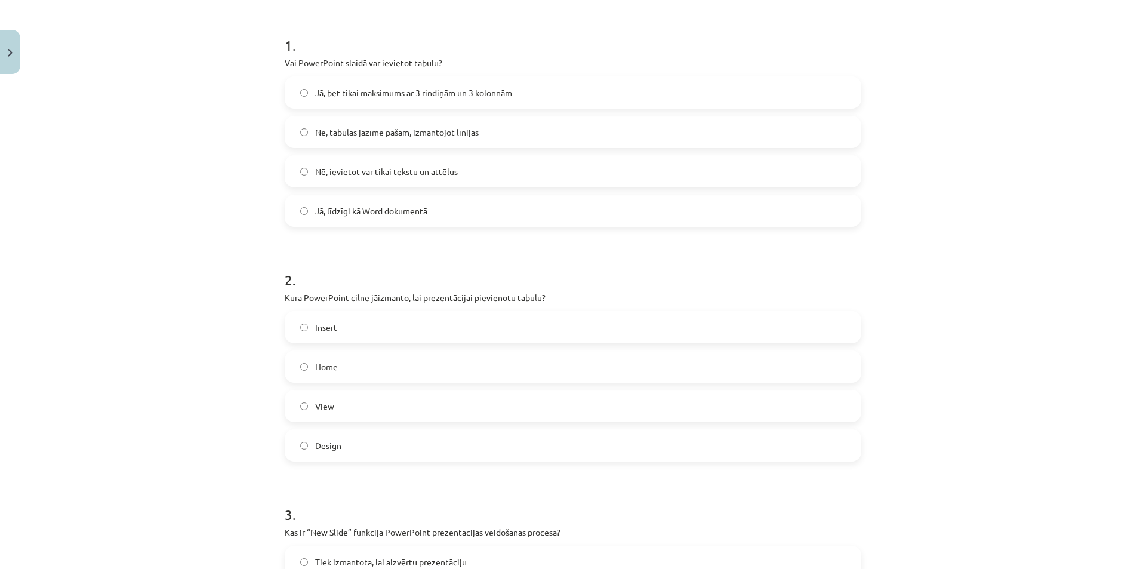
scroll to position [180, 0]
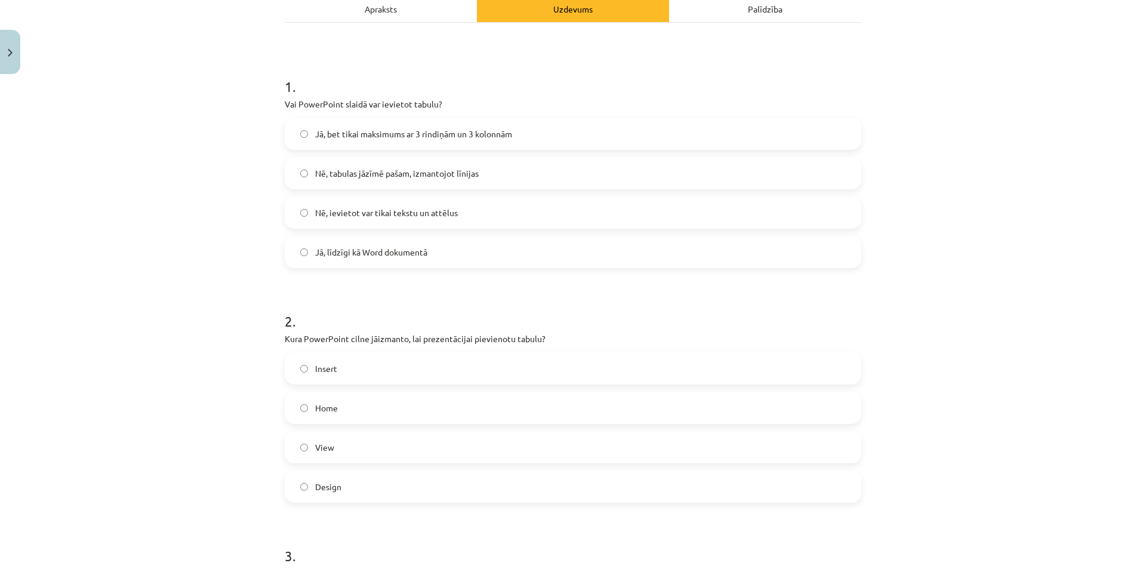
click at [366, 260] on label "Jā, līdzīgi kā Word dokumentā" at bounding box center [573, 252] width 574 height 30
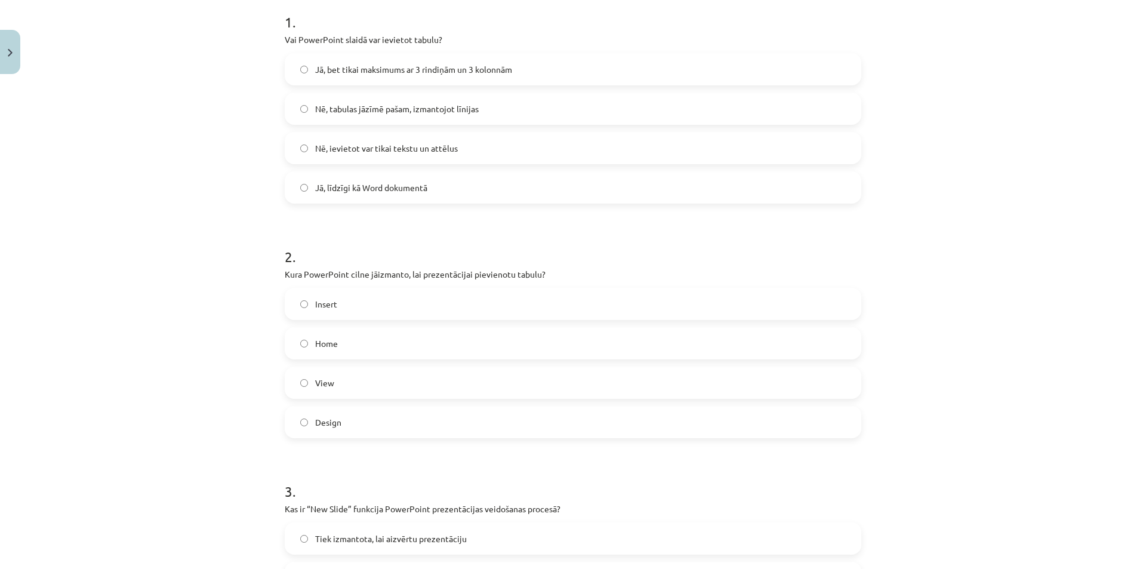
scroll to position [359, 0]
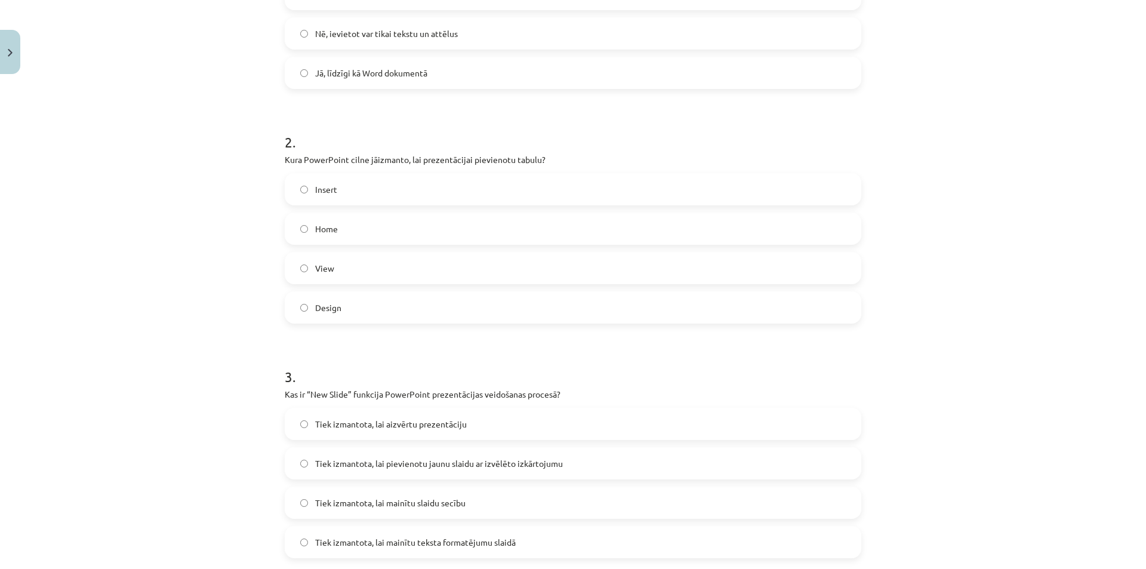
click at [326, 190] on span "Insert" at bounding box center [326, 189] width 22 height 13
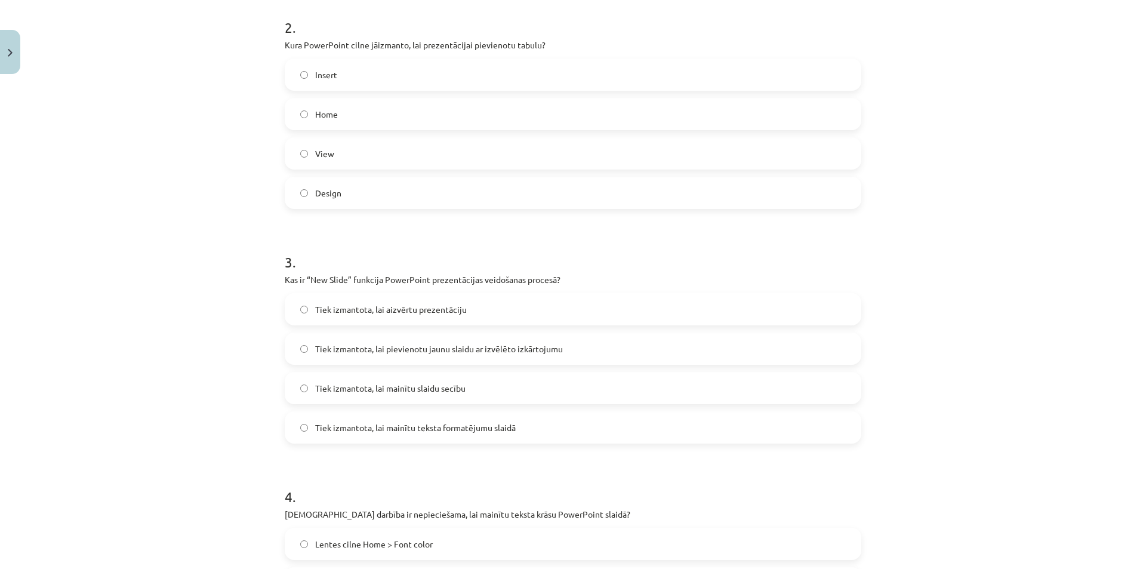
scroll to position [479, 0]
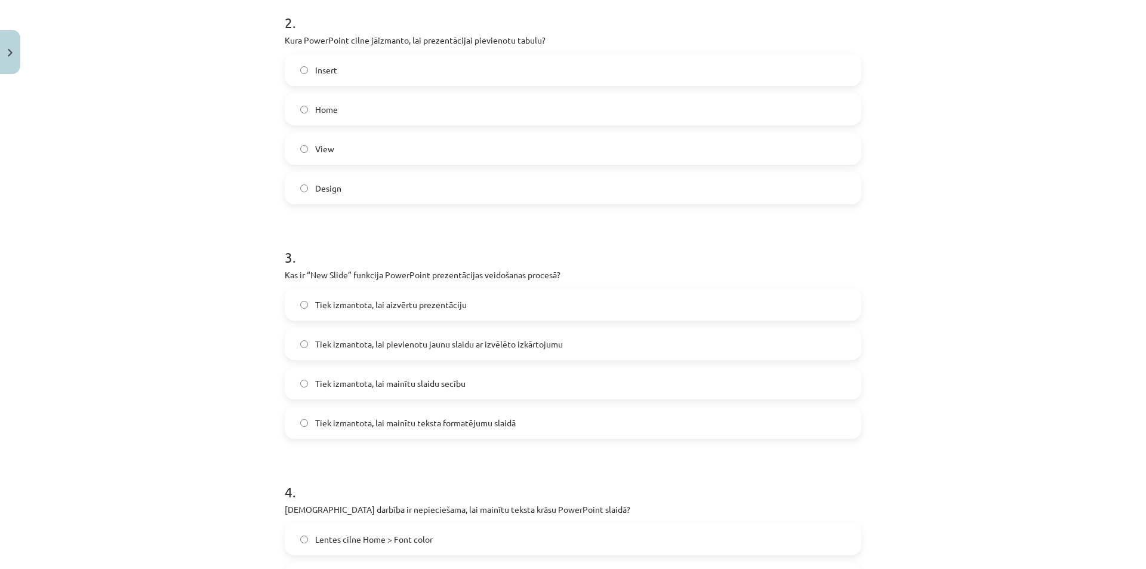
click at [369, 346] on span "Tiek izmantota, lai pievienotu jaunu slaidu ar izvēlēto izkārtojumu" at bounding box center [439, 344] width 248 height 13
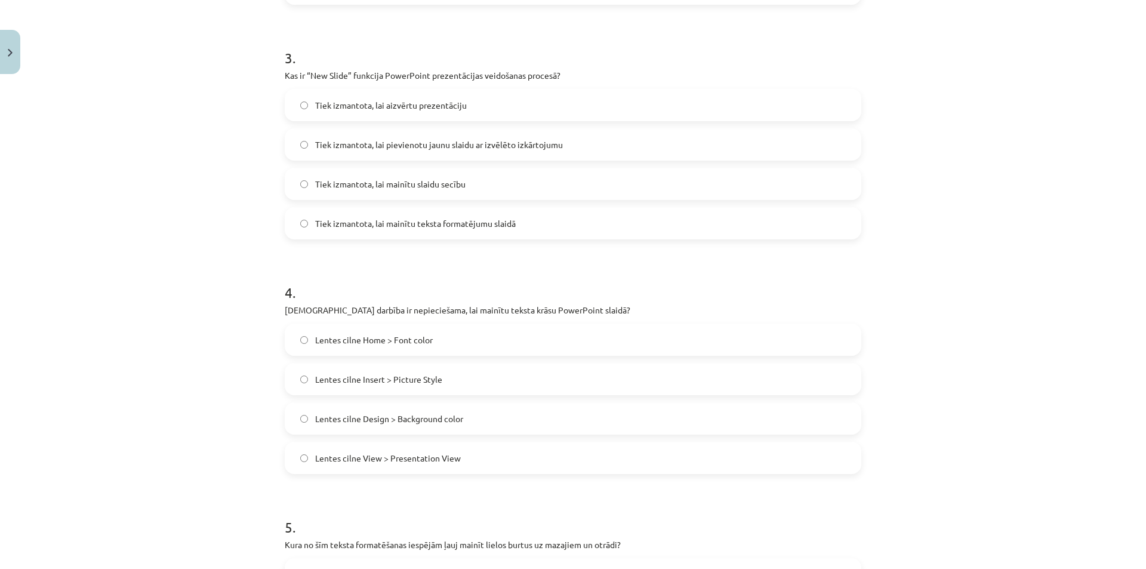
scroll to position [717, 0]
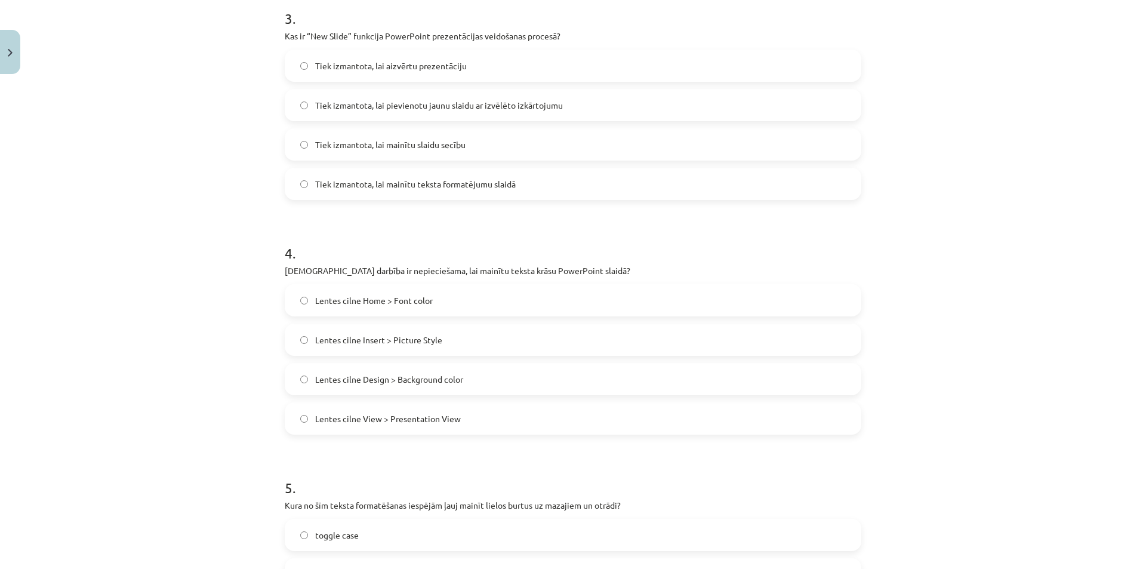
click at [379, 301] on span "Lentes cilne Home > Font color" at bounding box center [374, 300] width 118 height 13
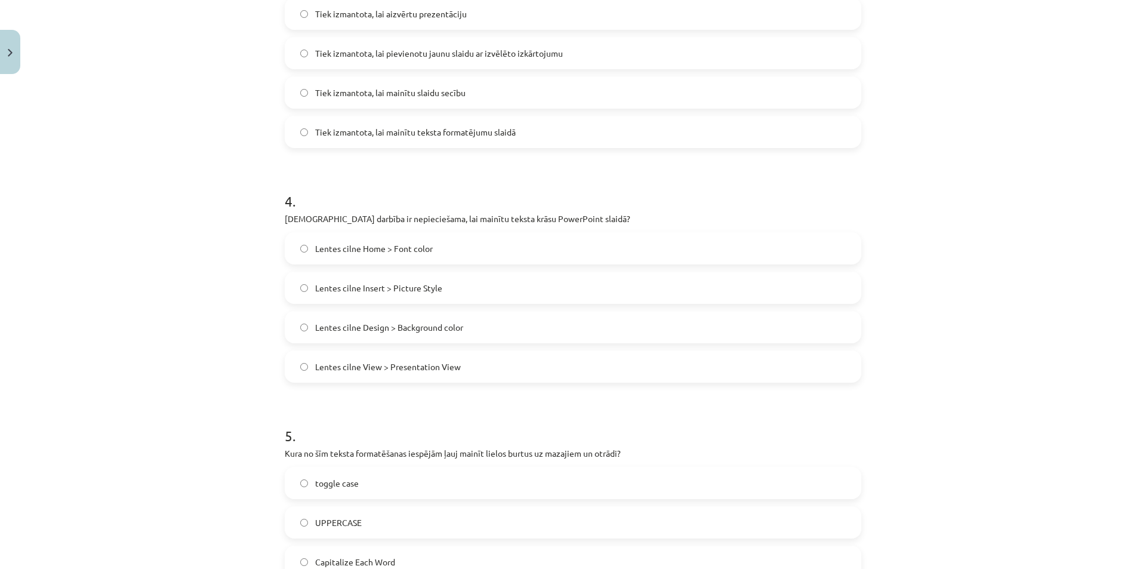
scroll to position [896, 0]
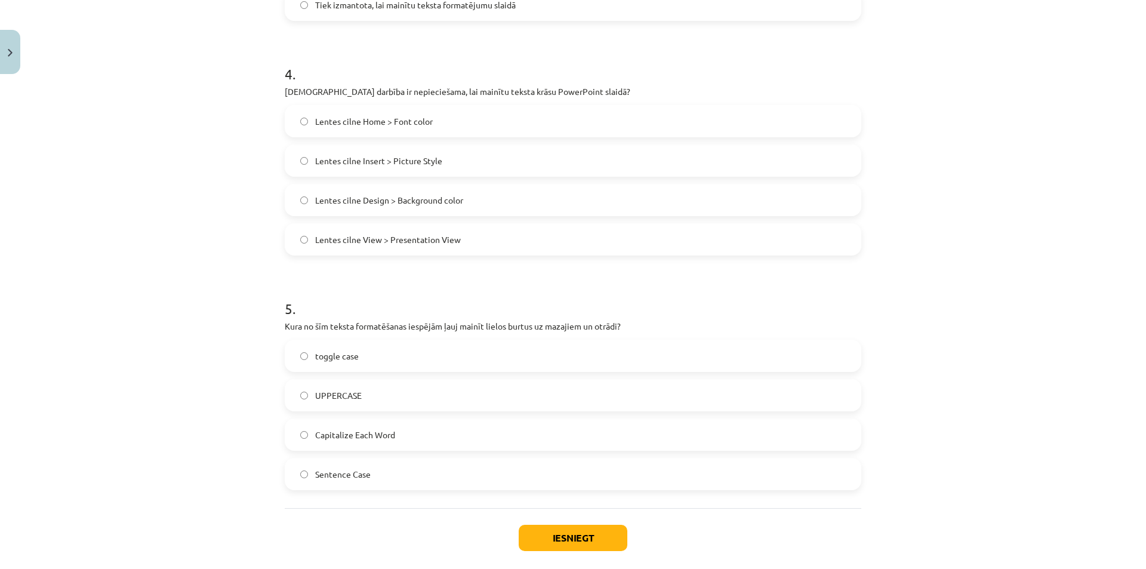
click at [341, 359] on span "toggle case" at bounding box center [337, 356] width 44 height 13
click at [537, 544] on button "Iesniegt" at bounding box center [573, 538] width 109 height 26
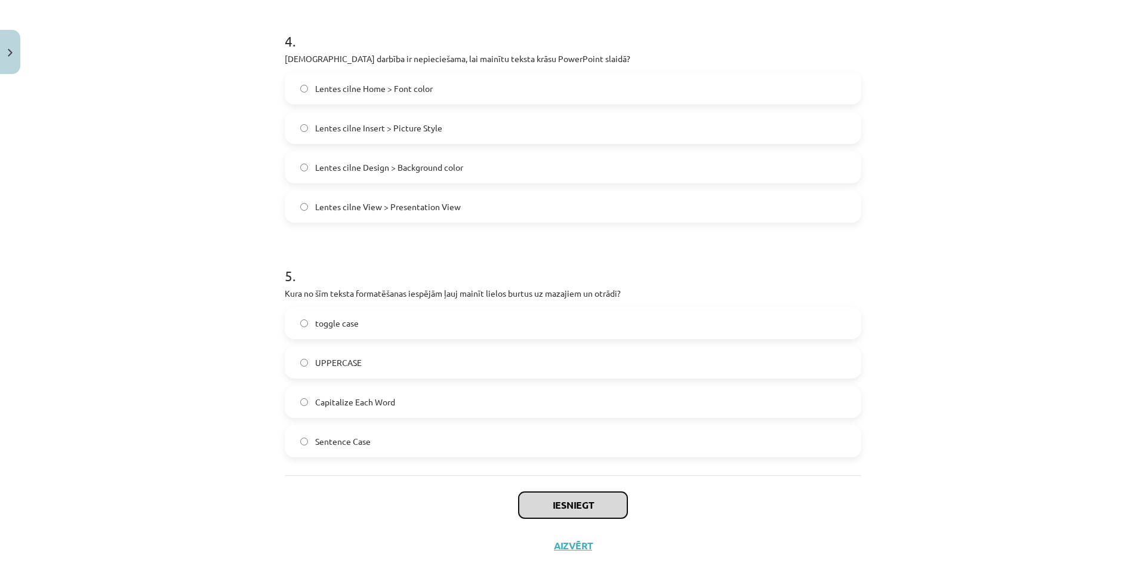
scroll to position [956, 0]
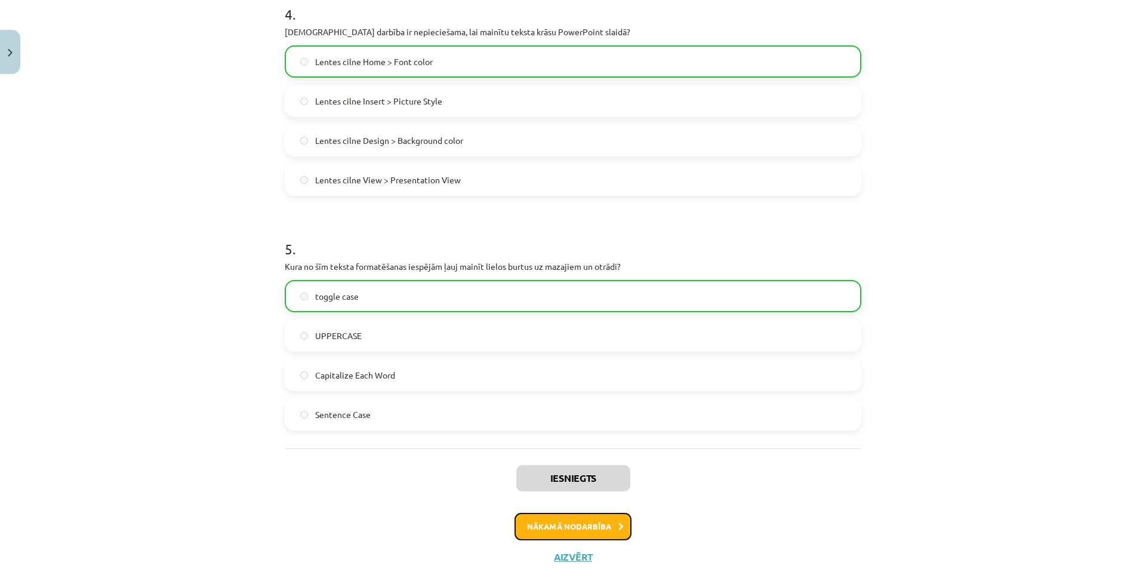
click at [588, 535] on button "Nākamā nodarbība" at bounding box center [572, 526] width 117 height 27
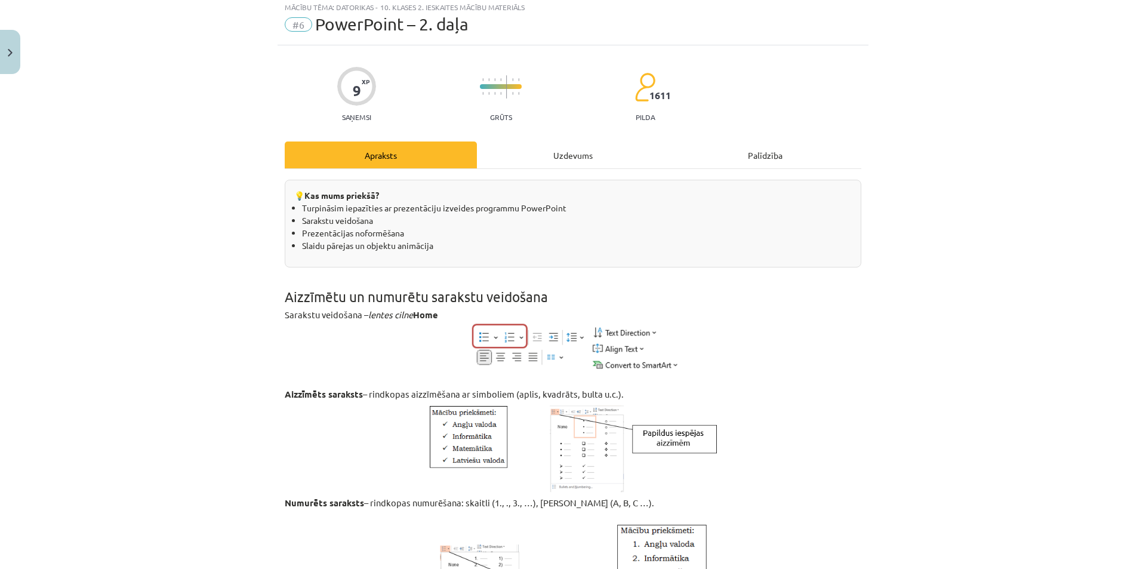
scroll to position [30, 0]
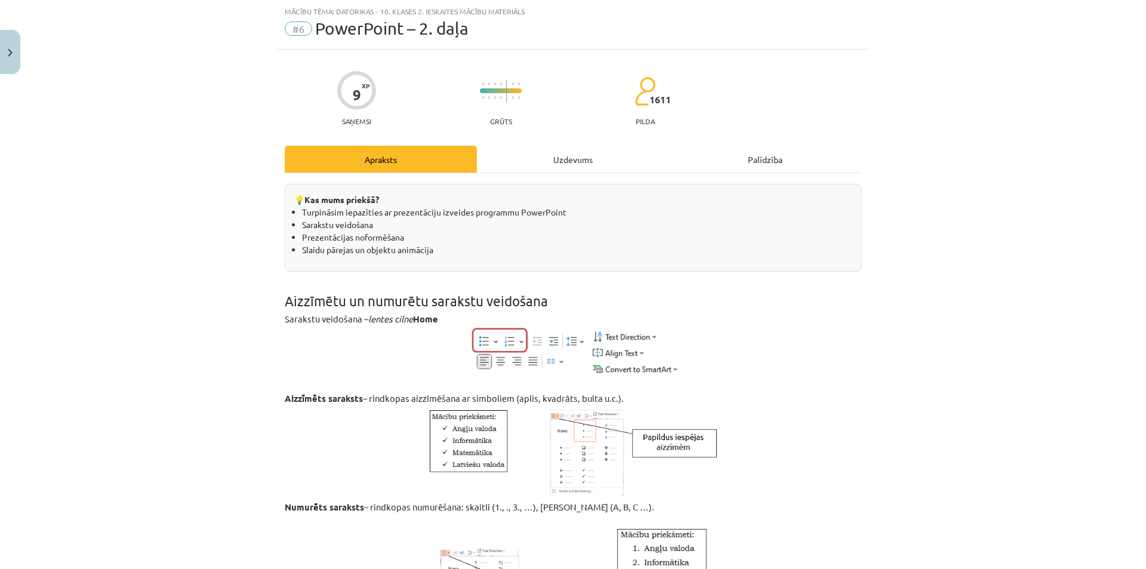
click at [529, 168] on div "Uzdevums" at bounding box center [573, 159] width 192 height 27
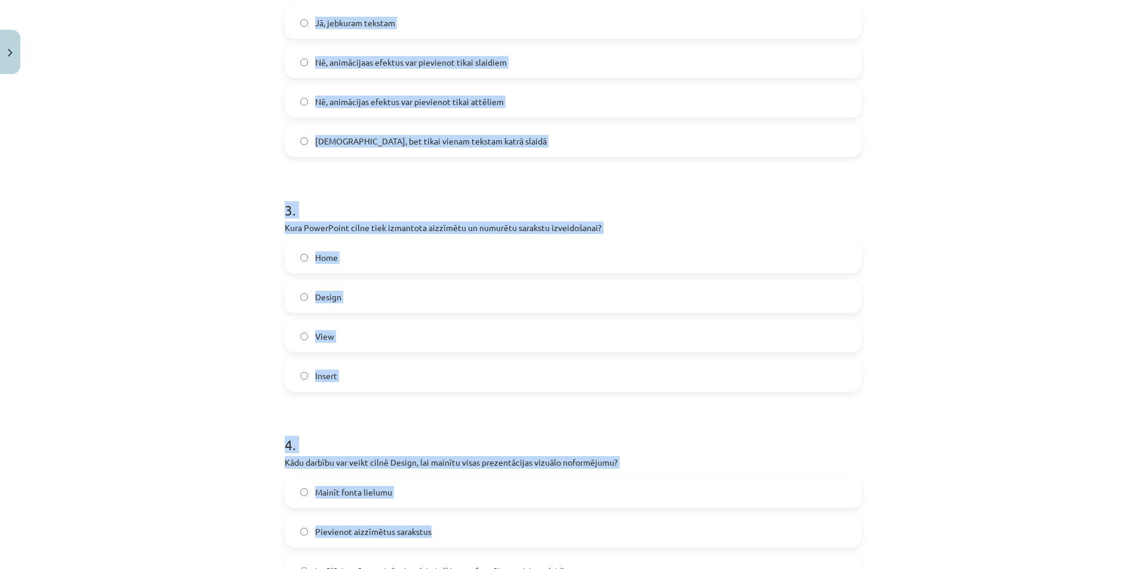
scroll to position [742, 0]
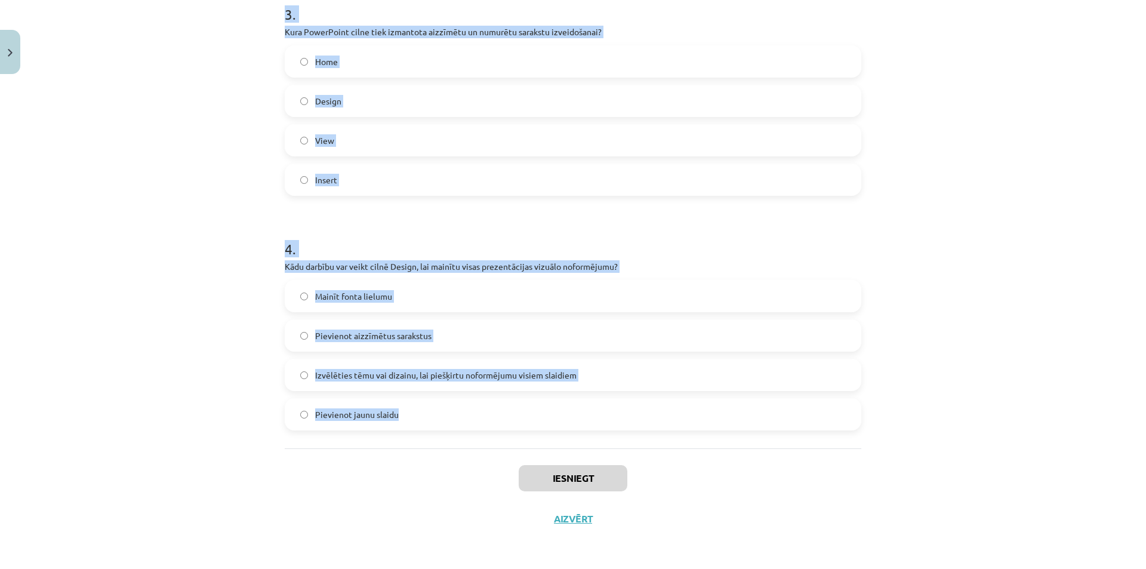
drag, startPoint x: 259, startPoint y: 232, endPoint x: 476, endPoint y: 412, distance: 282.7
click at [476, 412] on div "Mācību tēma: Datorikas - 10. klases 2. ieskaites mācību materiāls #6 PowerPoint…" at bounding box center [573, 284] width 1146 height 569
click at [973, 261] on div "Mācību tēma: Datorikas - 10. klases 2. ieskaites mācību materiāls #6 PowerPoint…" at bounding box center [573, 284] width 1146 height 569
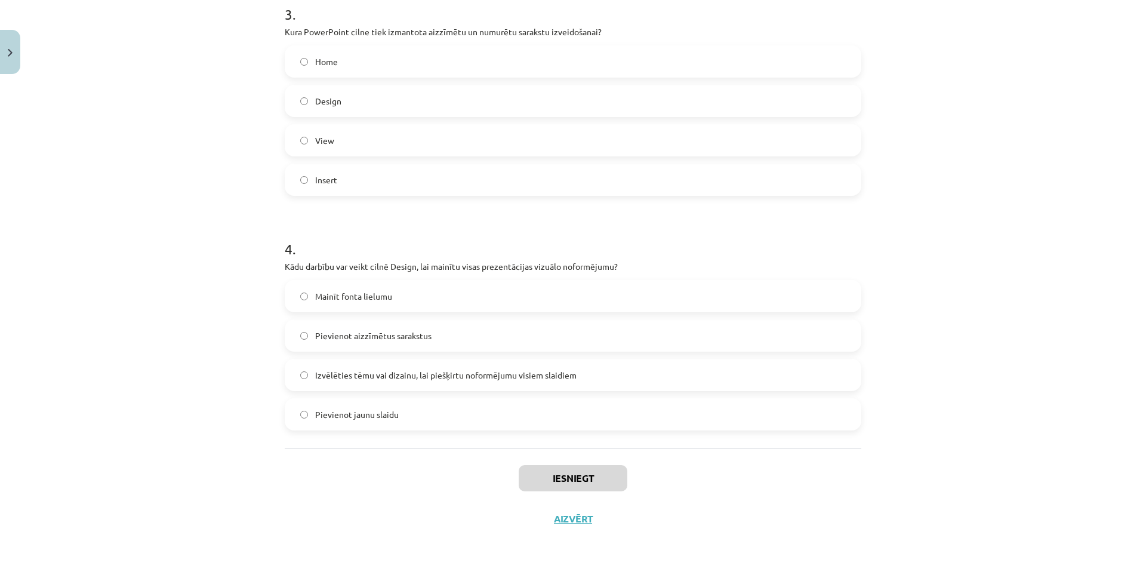
click at [973, 261] on div "Mācību tēma: Datorikas - 10. klases 2. ieskaites mācību materiāls #6 PowerPoint…" at bounding box center [573, 284] width 1146 height 569
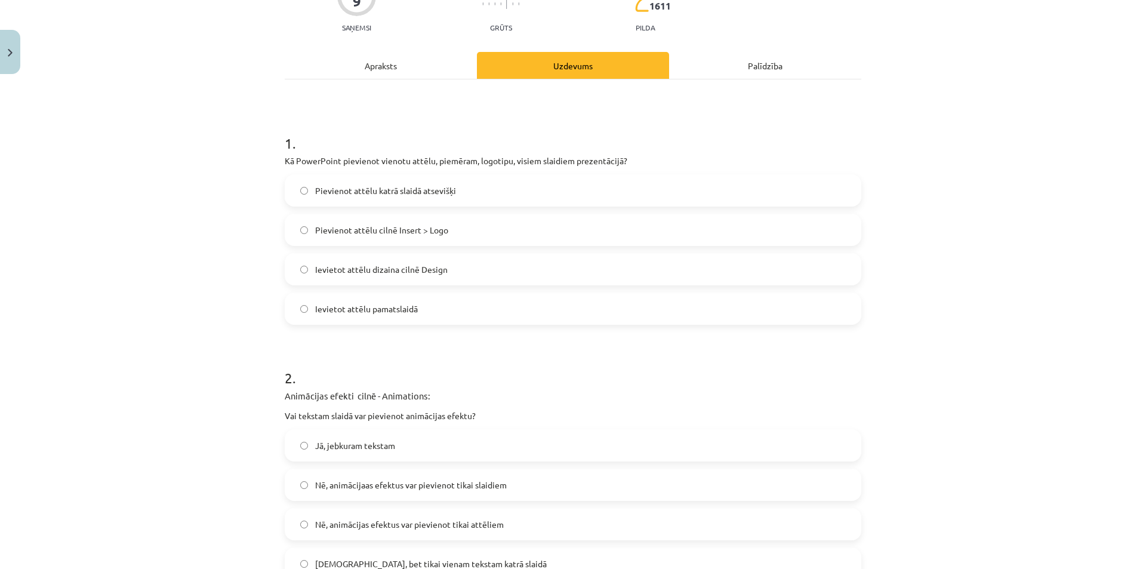
scroll to position [85, 0]
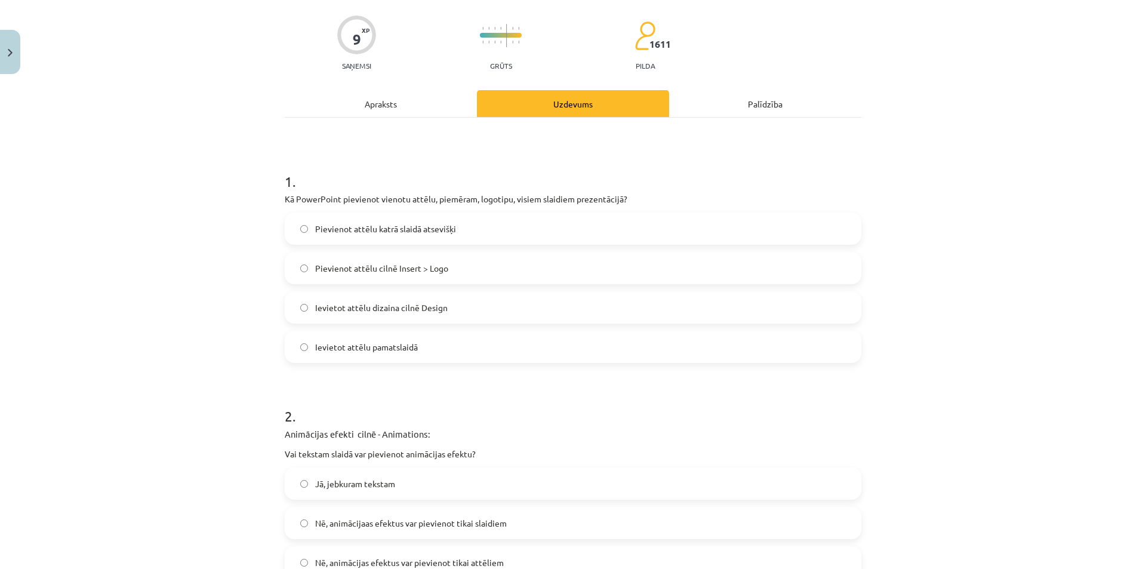
click at [361, 311] on span "Ievietot attēlu dizaina cilnē Design" at bounding box center [381, 307] width 132 height 13
click at [364, 350] on span "Ievietot attēlu pamatslaidā" at bounding box center [366, 347] width 103 height 13
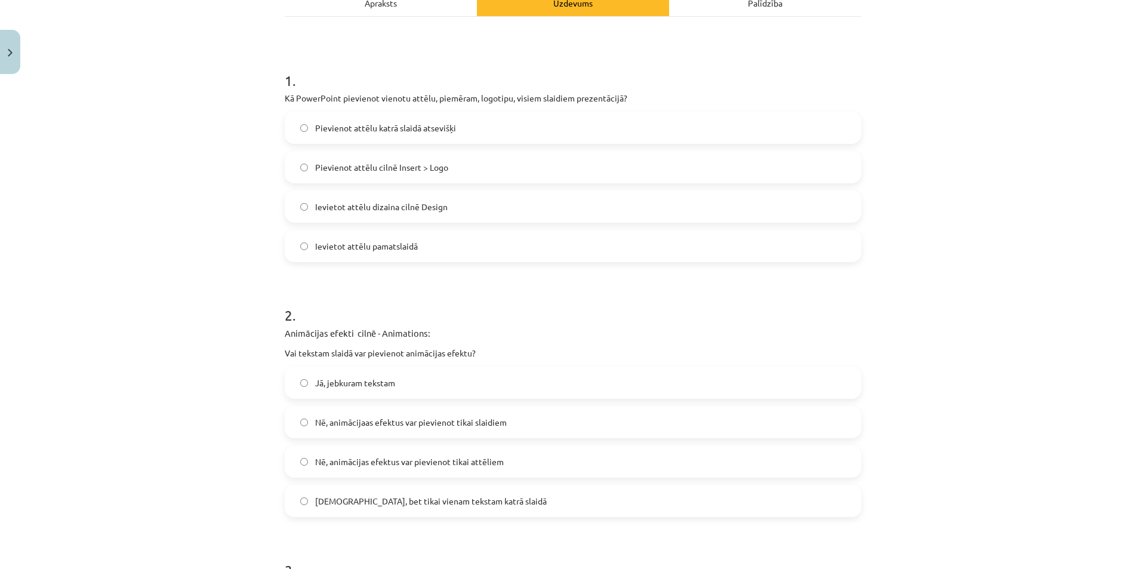
scroll to position [205, 0]
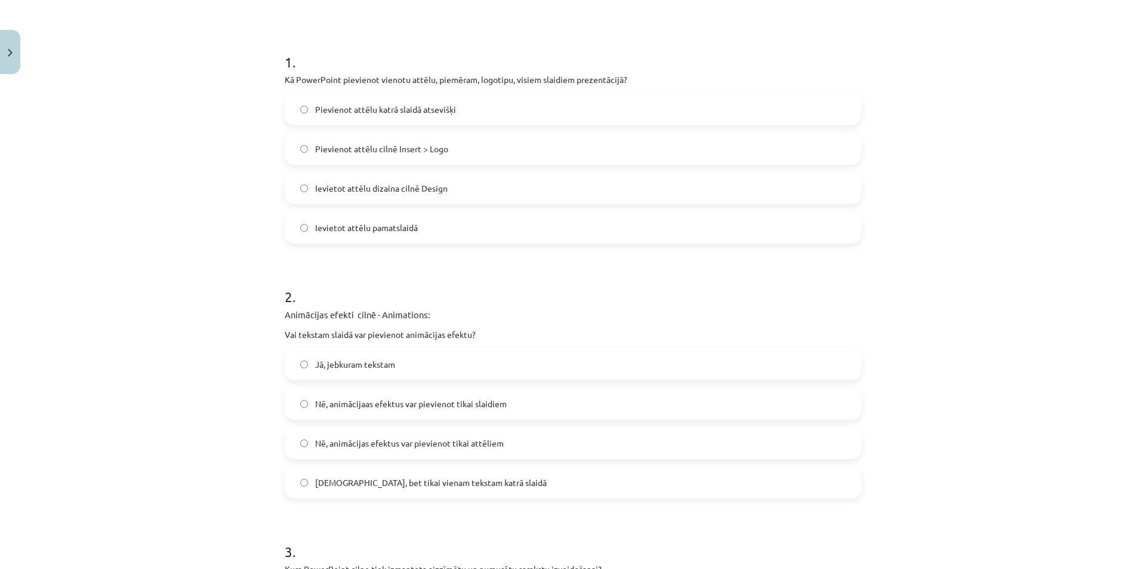
click at [372, 371] on label "Jā, jebkuram tekstam" at bounding box center [573, 364] width 574 height 30
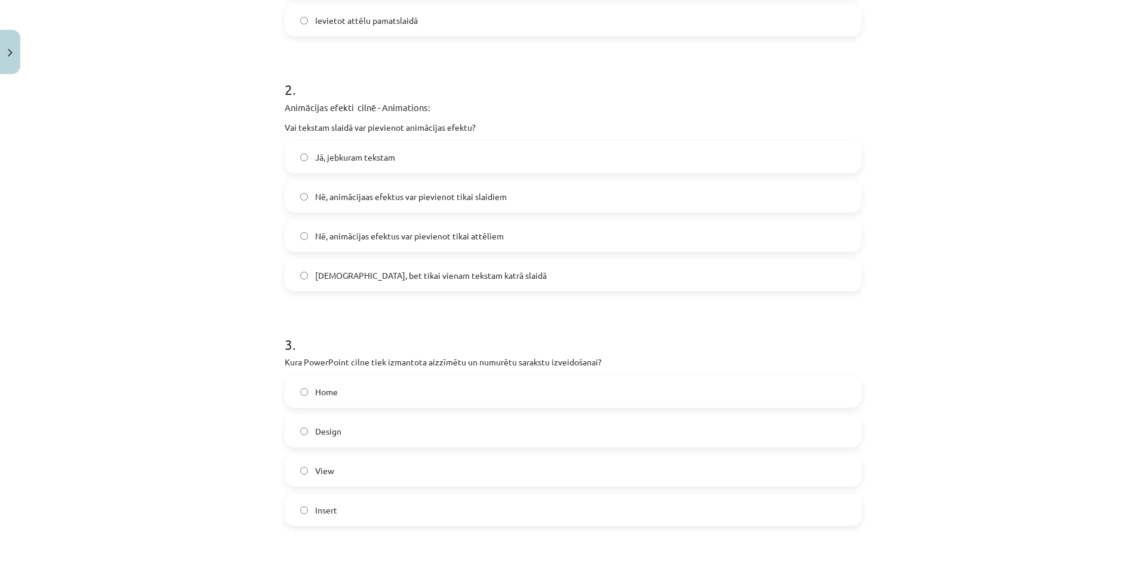
scroll to position [443, 0]
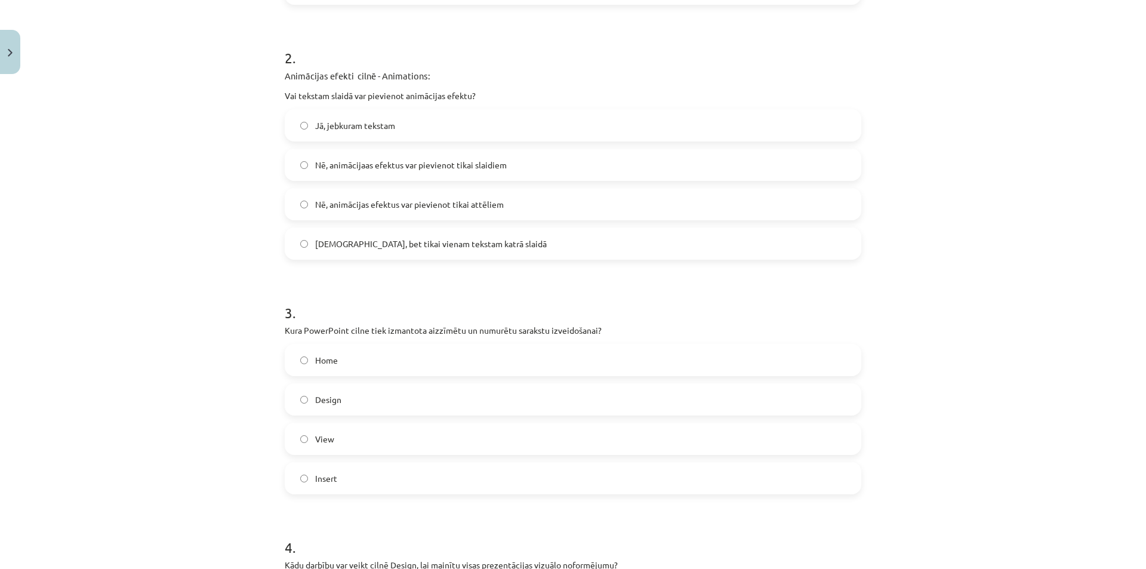
click at [340, 353] on label "Home" at bounding box center [573, 360] width 574 height 30
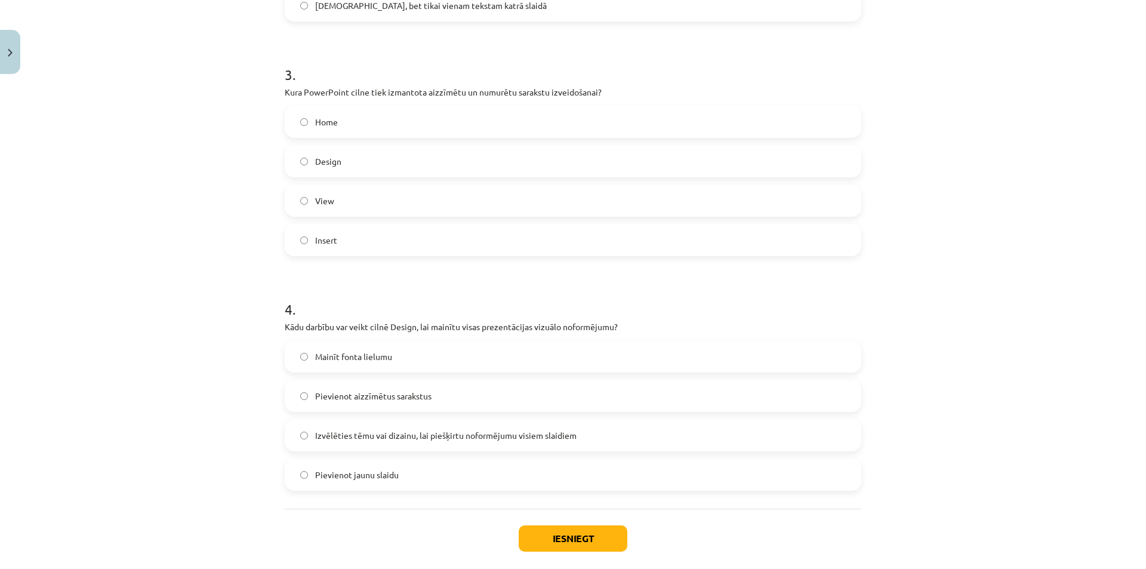
scroll to position [682, 0]
click at [389, 437] on span "Izvēlēties tēmu vai dizainu, lai piešķirtu noformējumu visiem slaidiem" at bounding box center [445, 435] width 261 height 13
click at [570, 546] on button "Iesniegt" at bounding box center [573, 538] width 109 height 26
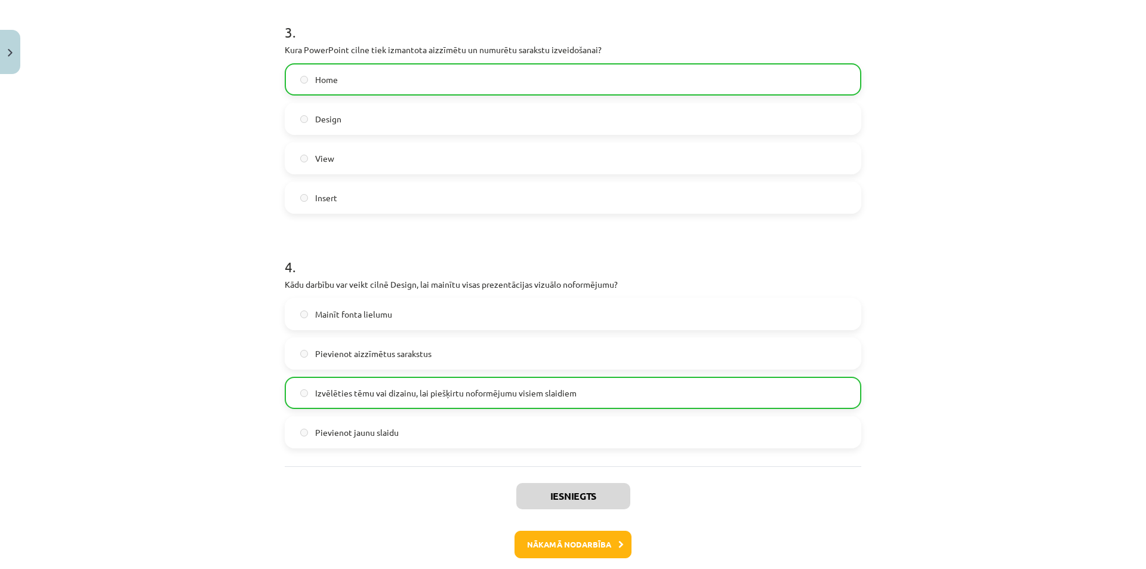
scroll to position [780, 0]
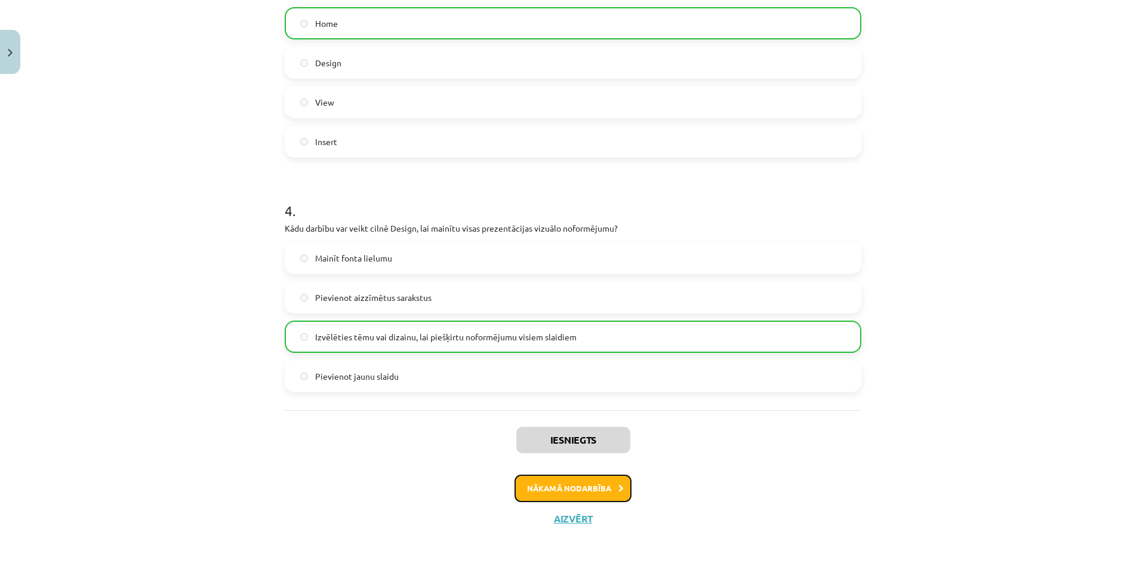
click at [584, 492] on button "Nākamā nodarbība" at bounding box center [572, 487] width 117 height 27
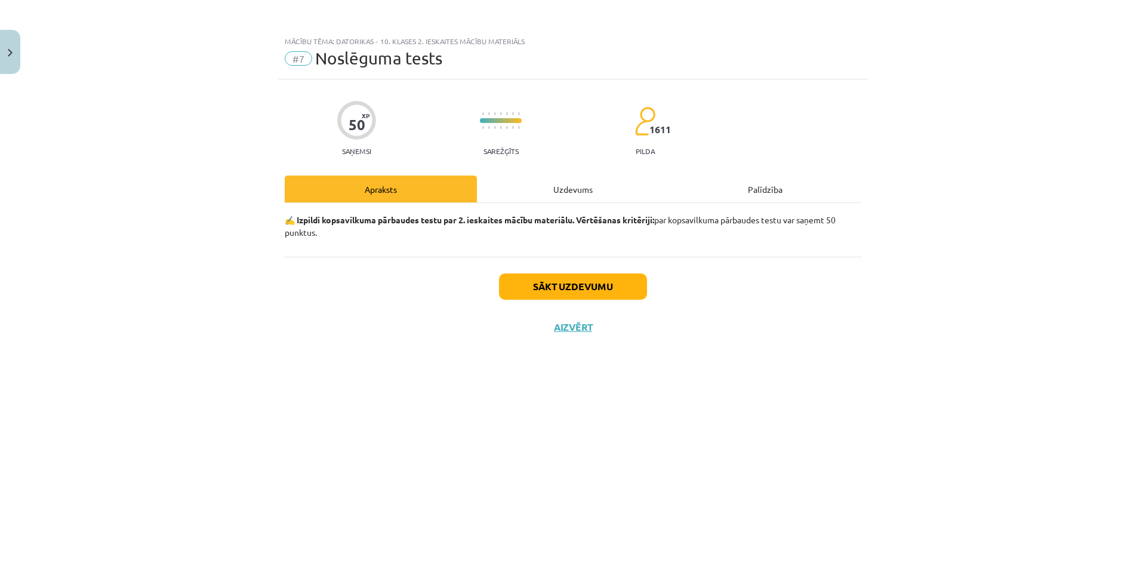
scroll to position [0, 0]
click at [541, 190] on div "Uzdevums" at bounding box center [573, 188] width 192 height 27
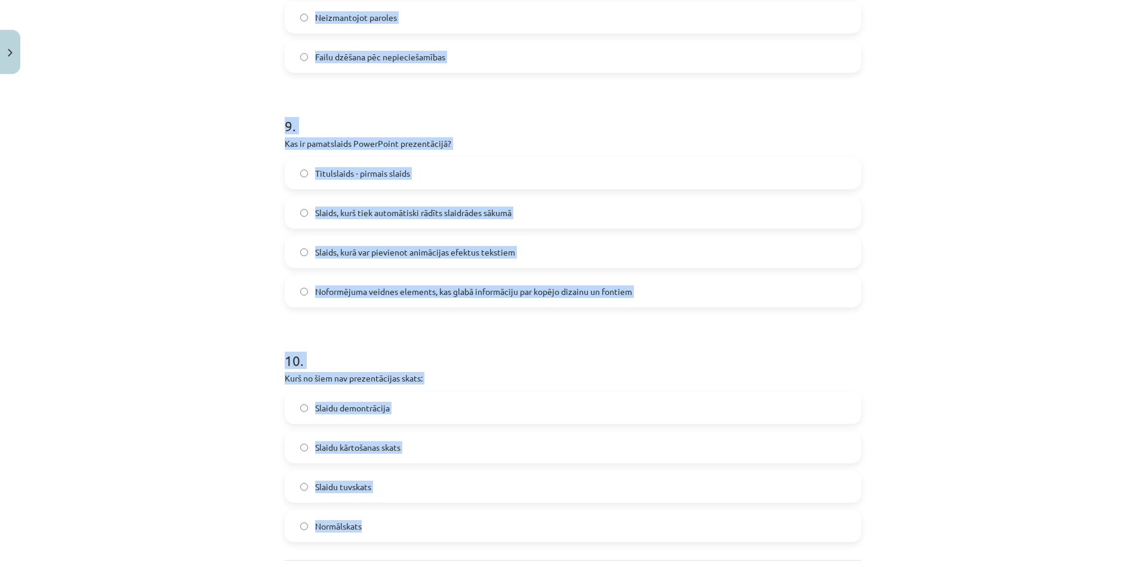
scroll to position [2130, 0]
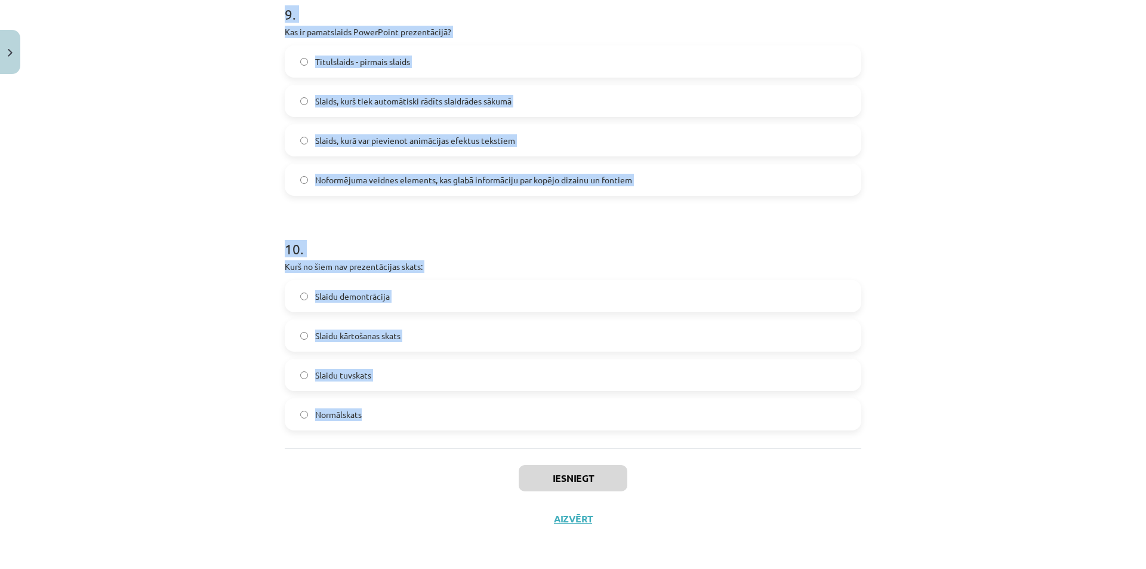
drag, startPoint x: 267, startPoint y: 263, endPoint x: 524, endPoint y: 431, distance: 307.4
click at [524, 431] on div "Mācību tēma: Datorikas - 10. klases 2. ieskaites mācību materiāls #7 Noslēguma …" at bounding box center [573, 284] width 1146 height 569
click at [1022, 154] on div "Mācību tēma: Datorikas - 10. klases 2. ieskaites mācību materiāls #7 Noslēguma …" at bounding box center [573, 284] width 1146 height 569
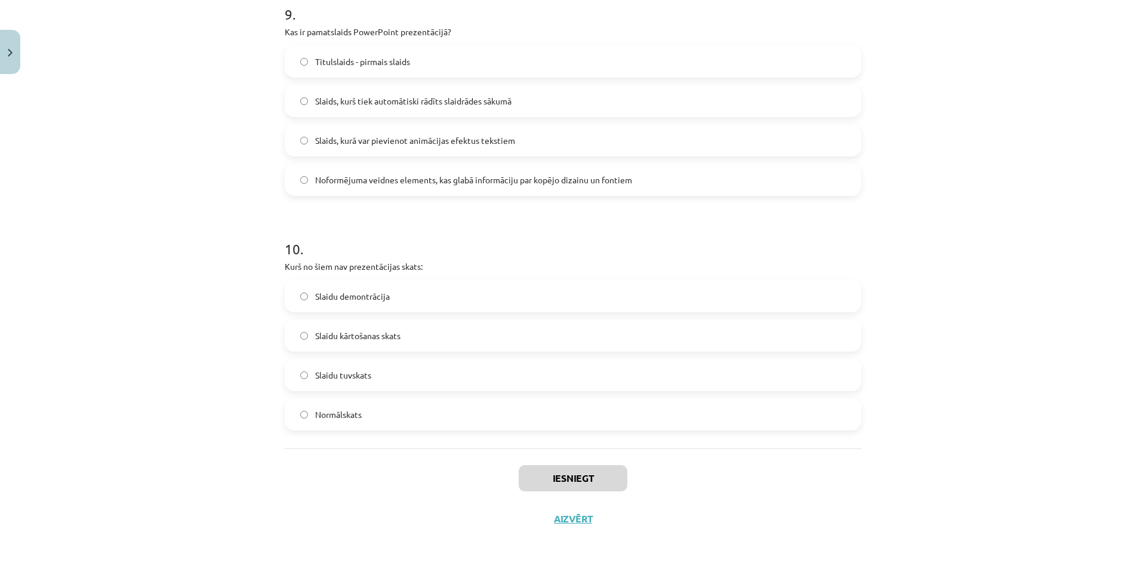
click at [1022, 154] on div "Mācību tēma: Datorikas - 10. klases 2. ieskaites mācību materiāls #7 Noslēguma …" at bounding box center [573, 284] width 1146 height 569
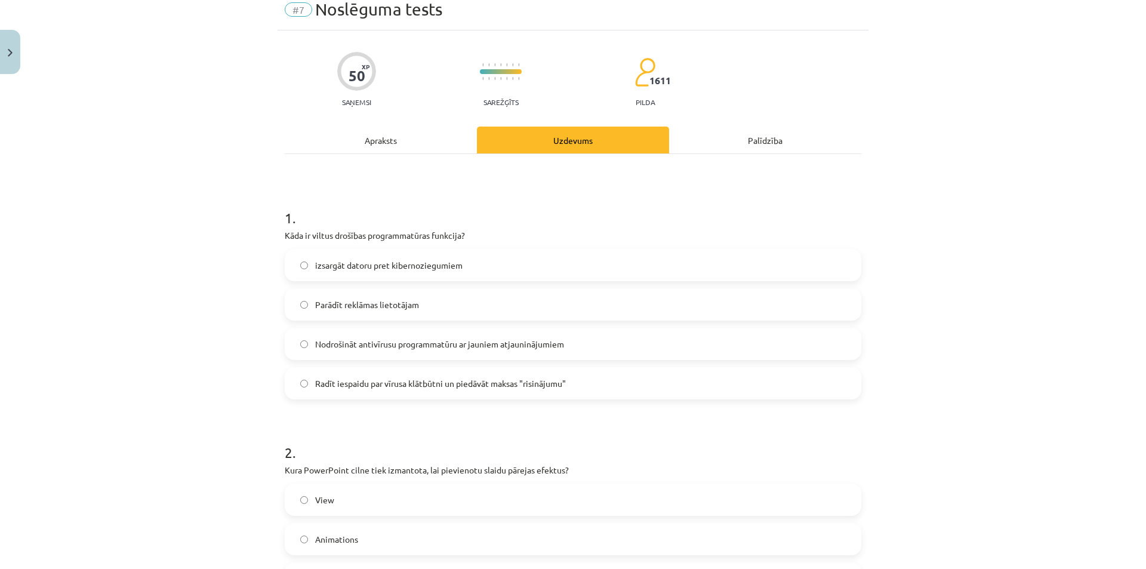
scroll to position [41, 0]
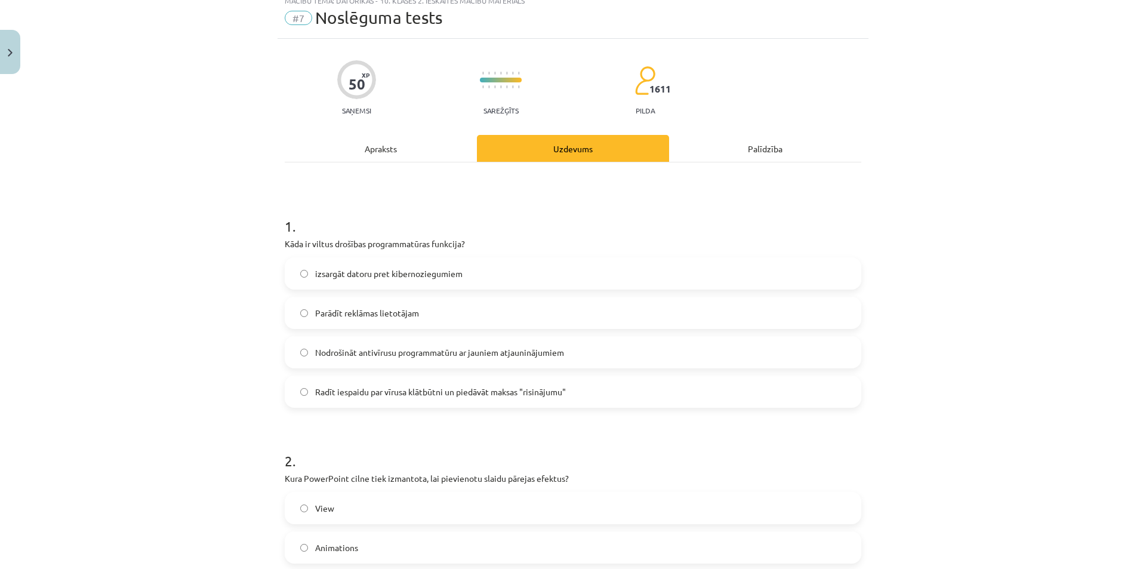
click at [390, 391] on span "Radīt iespaidu par vīrusa klātbūtni un piedāvāt maksas "risinājumu"" at bounding box center [440, 392] width 251 height 13
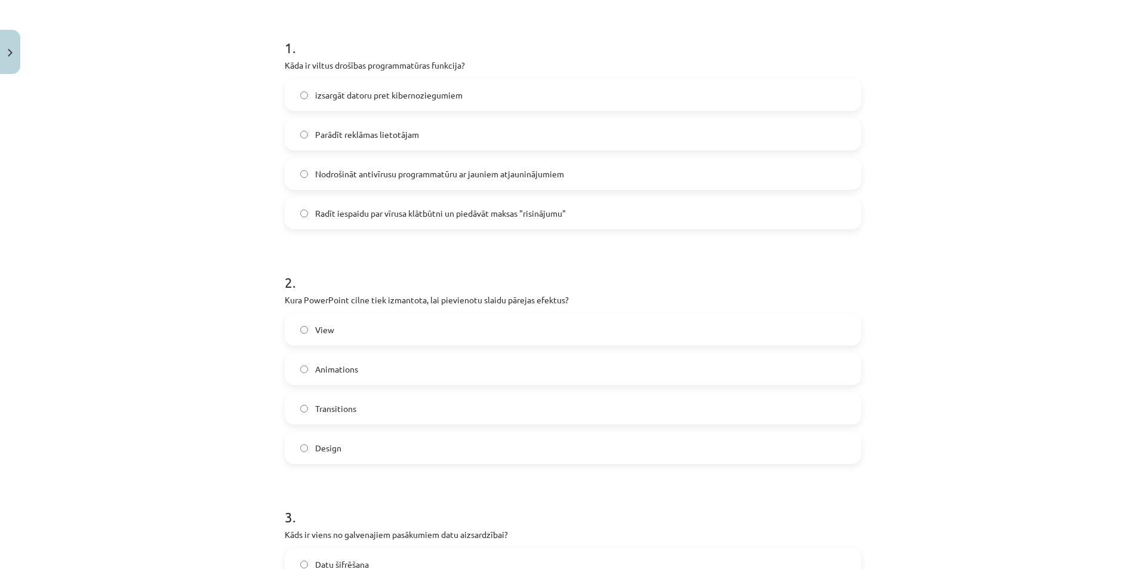
scroll to position [220, 0]
click at [334, 405] on span "Transitions" at bounding box center [335, 408] width 41 height 13
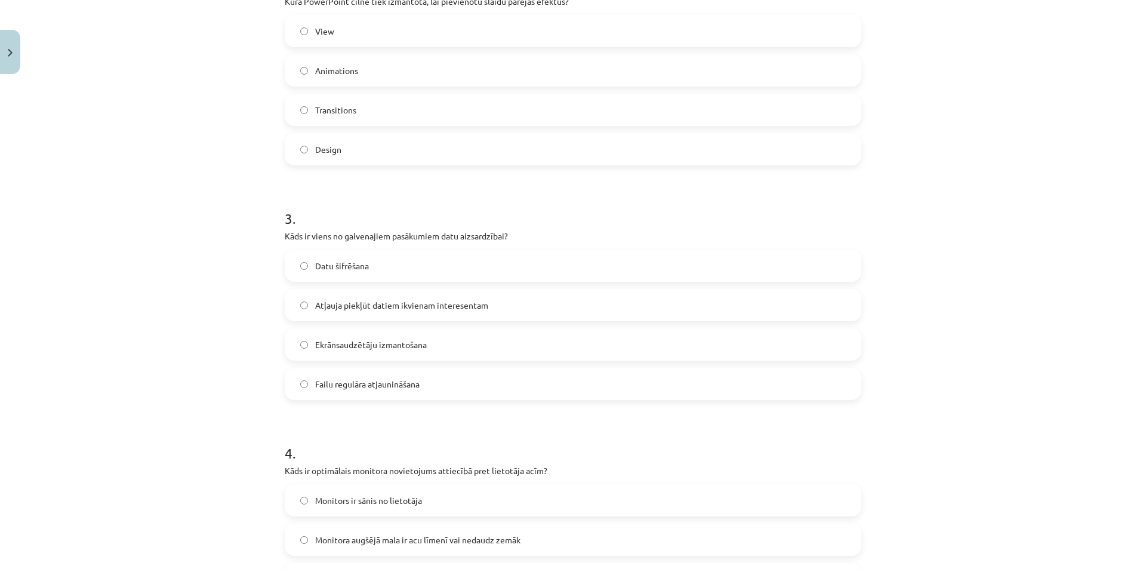
scroll to position [518, 0]
click at [343, 264] on span "Datu šifrēšana" at bounding box center [342, 265] width 54 height 13
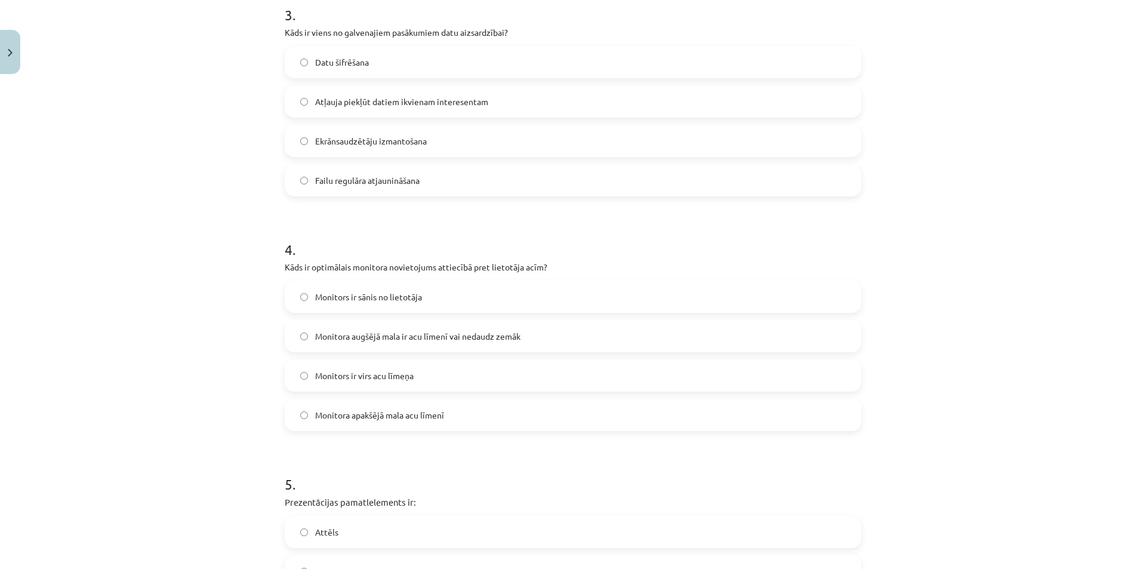
scroll to position [757, 0]
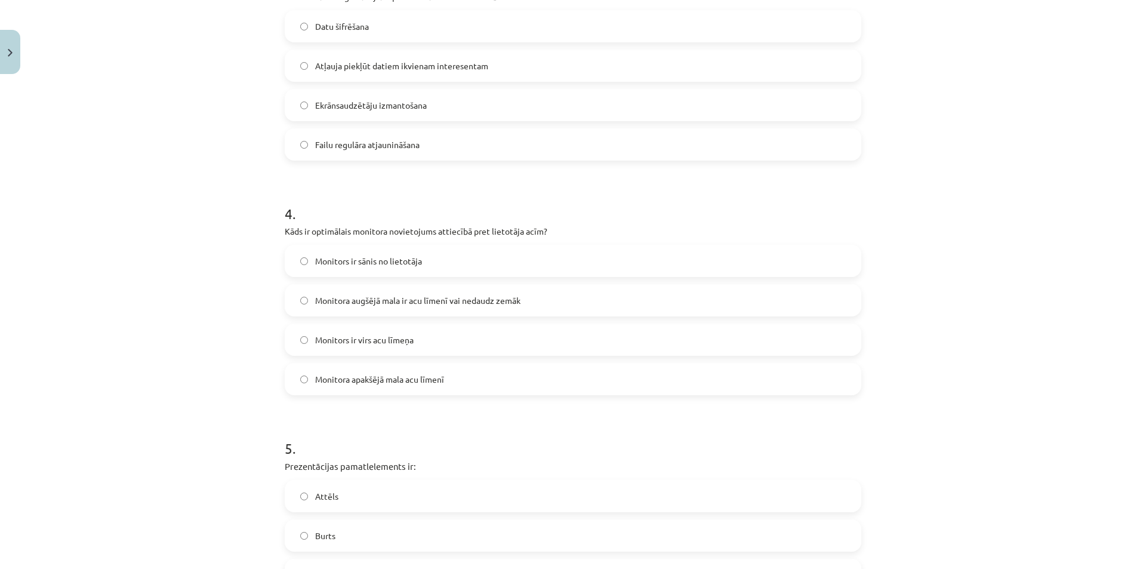
click at [368, 305] on span "Monitora augšējā mala ir acu līmenī vai nedaudz zemāk" at bounding box center [417, 300] width 205 height 13
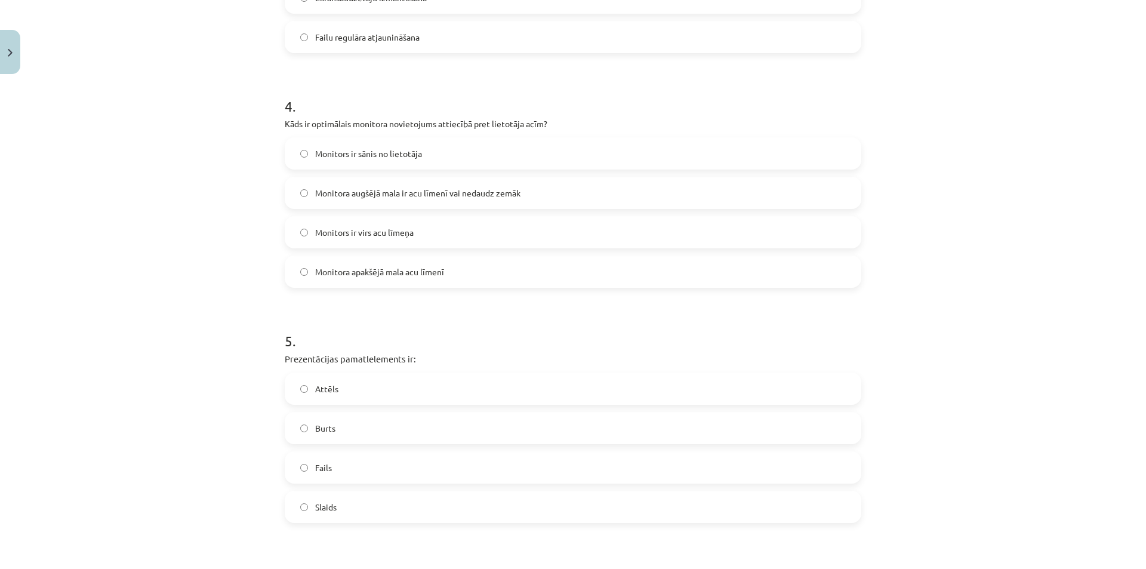
scroll to position [876, 0]
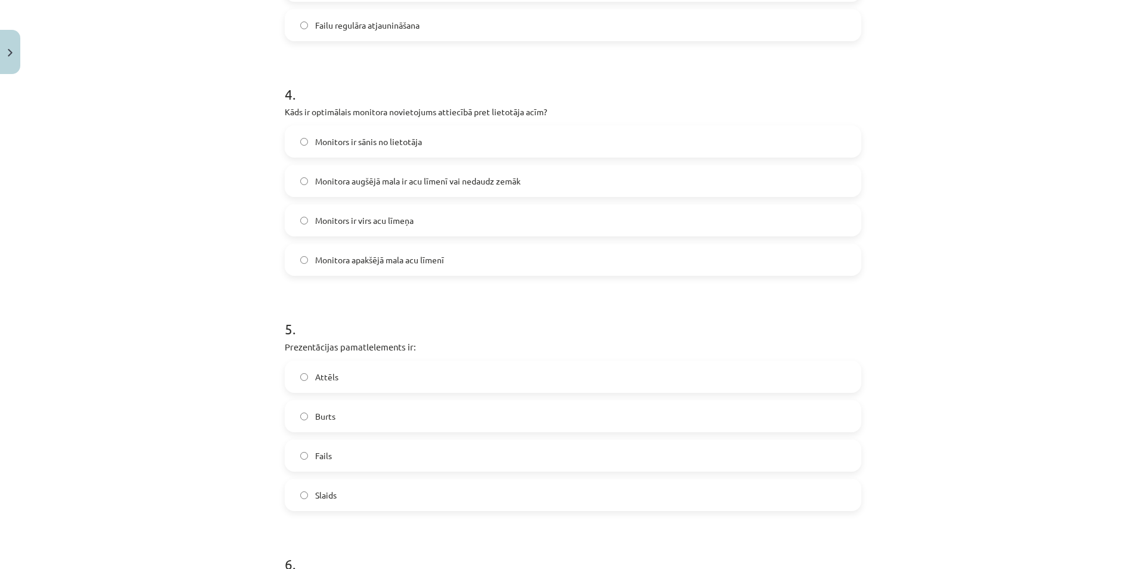
click at [335, 489] on label "Slaids" at bounding box center [573, 495] width 574 height 30
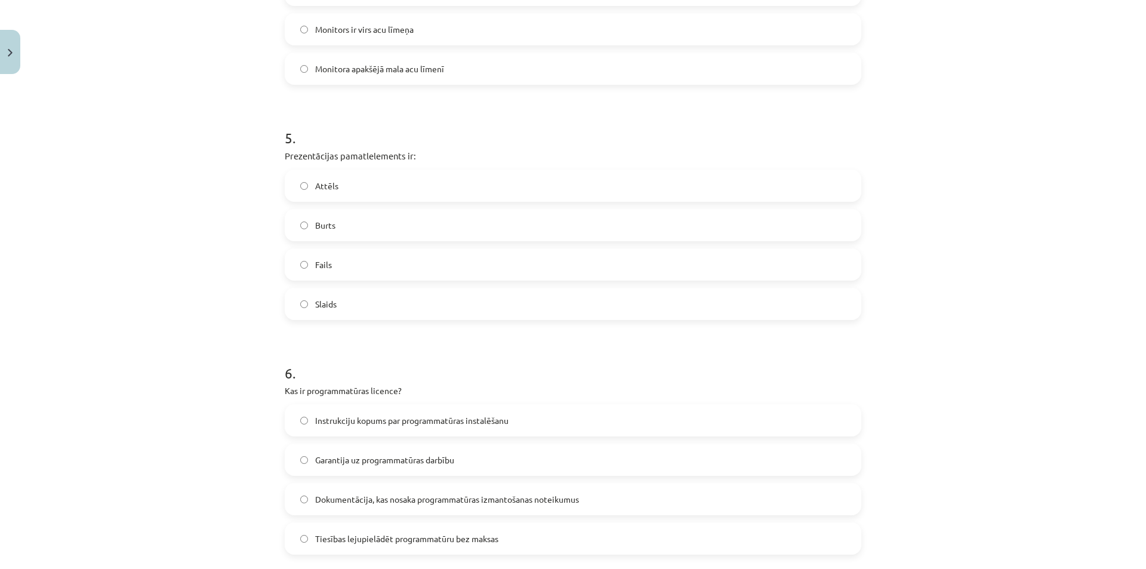
scroll to position [1115, 0]
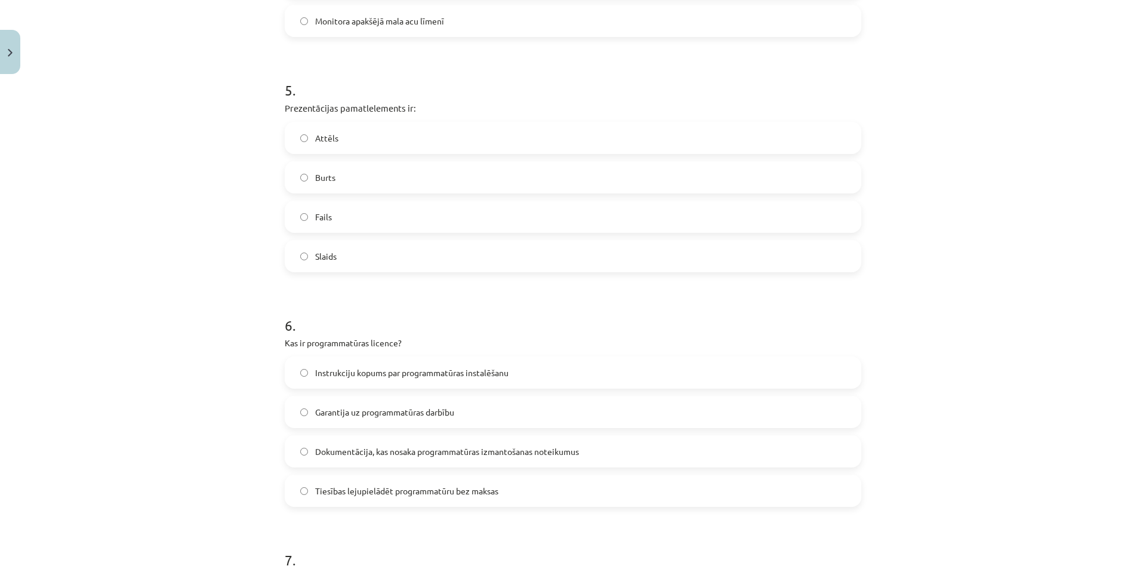
click at [367, 451] on span "Dokumentācija, kas nosaka programmatūras izmantošanas noteikumus" at bounding box center [447, 451] width 264 height 13
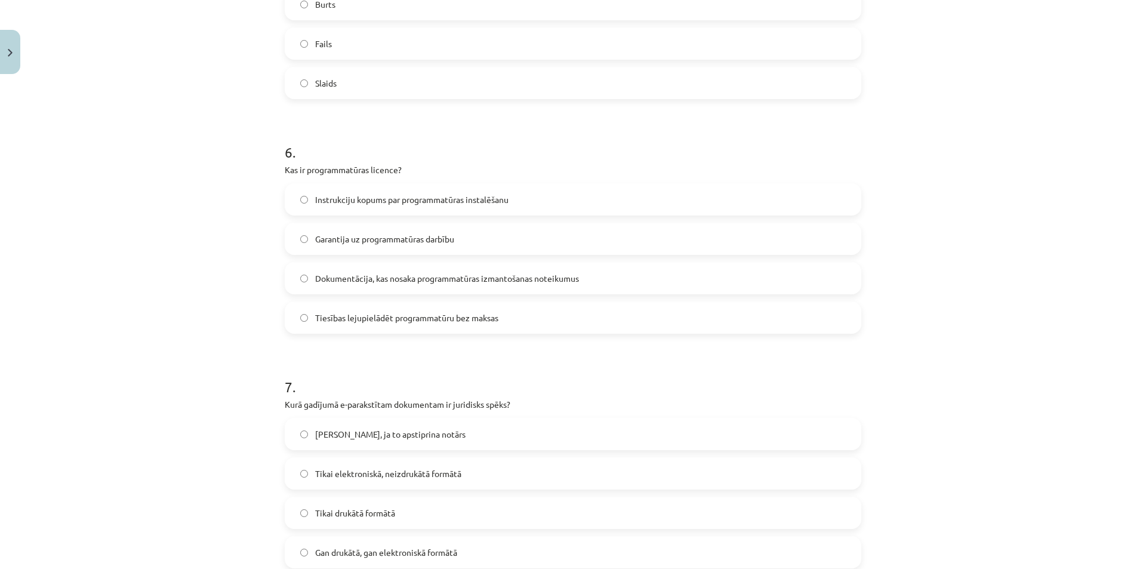
scroll to position [1294, 0]
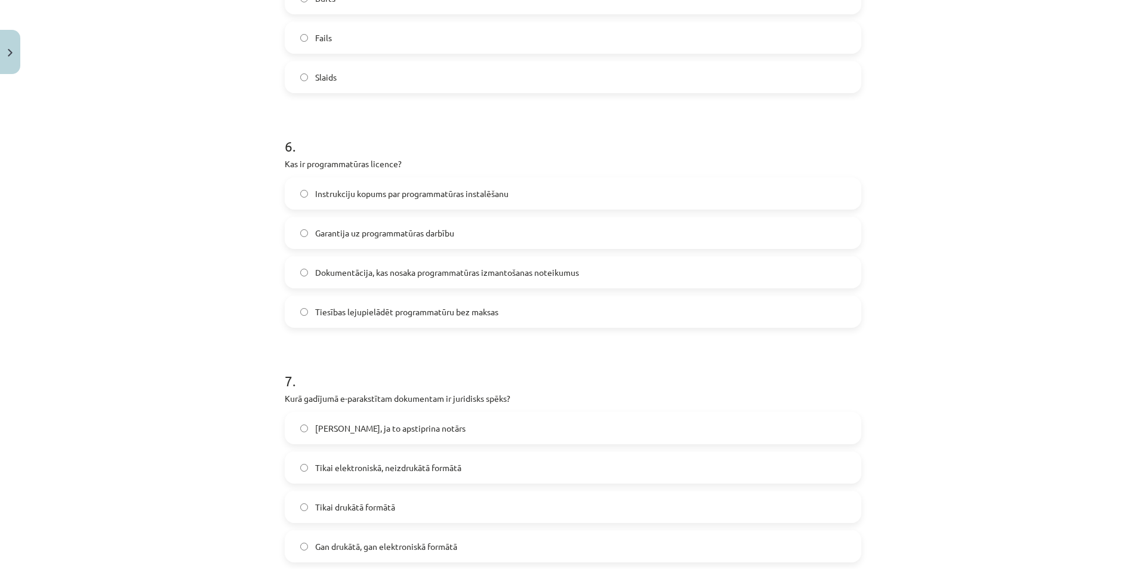
click at [349, 548] on span "Gan drukātā, gan elektroniskā formātā" at bounding box center [386, 546] width 142 height 13
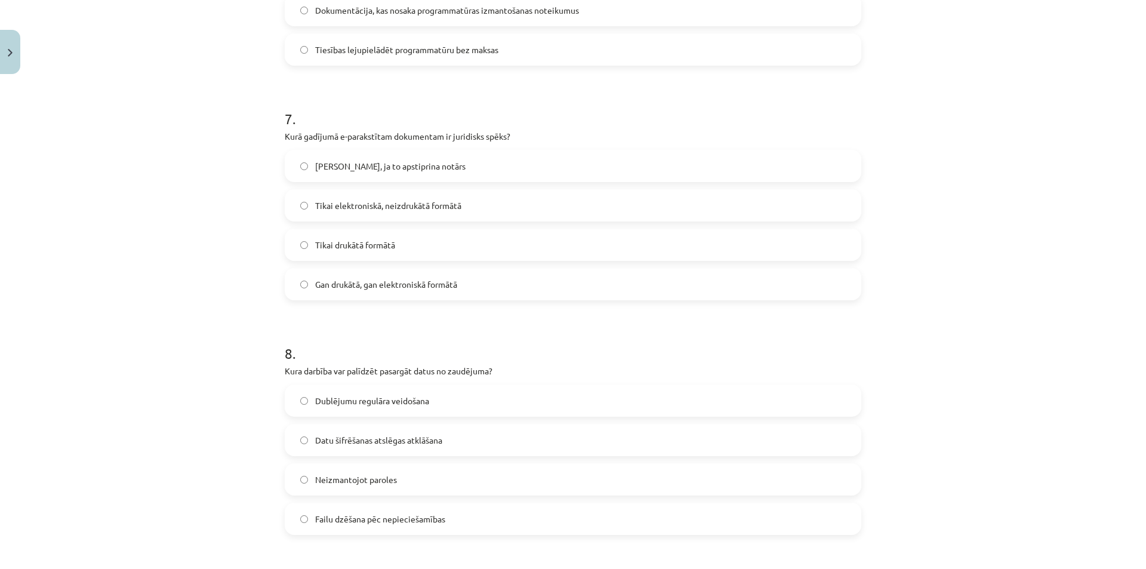
scroll to position [1592, 0]
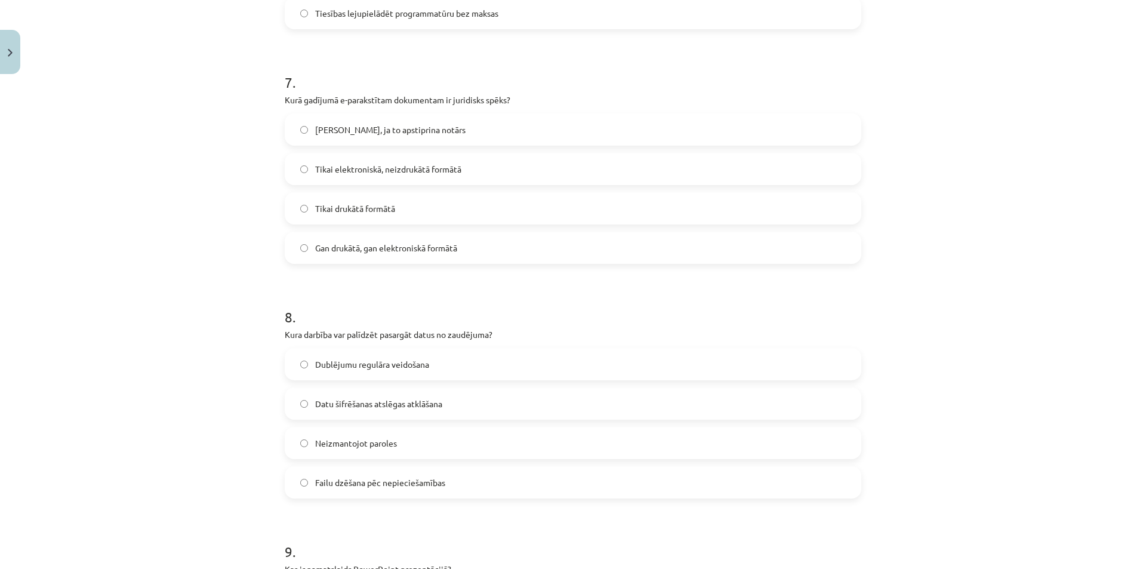
click at [334, 368] on span "Dublējumu regulāra veidošana" at bounding box center [372, 364] width 114 height 13
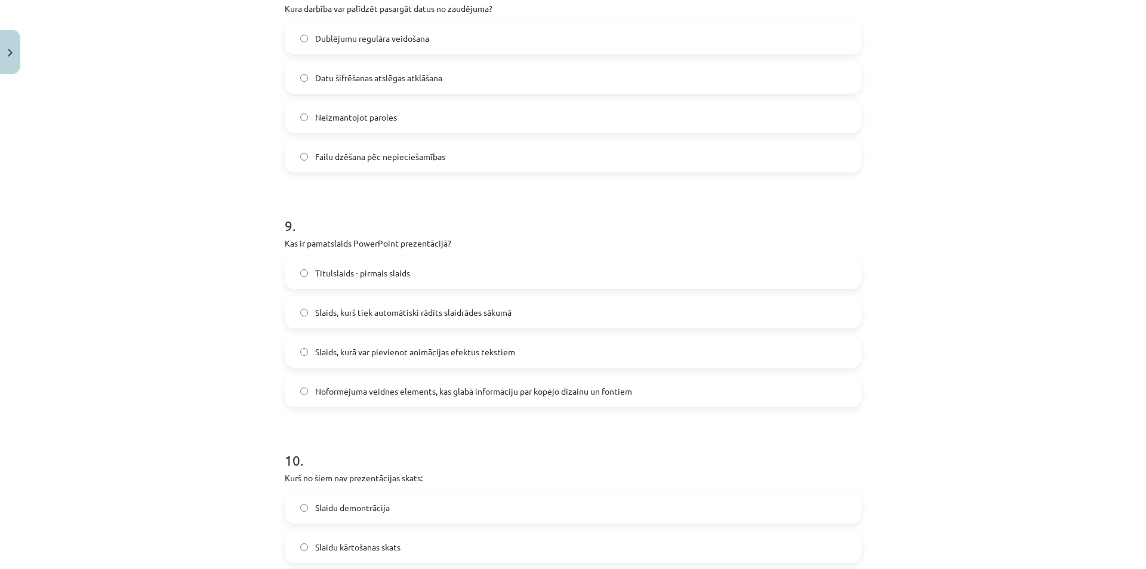
scroll to position [1891, 0]
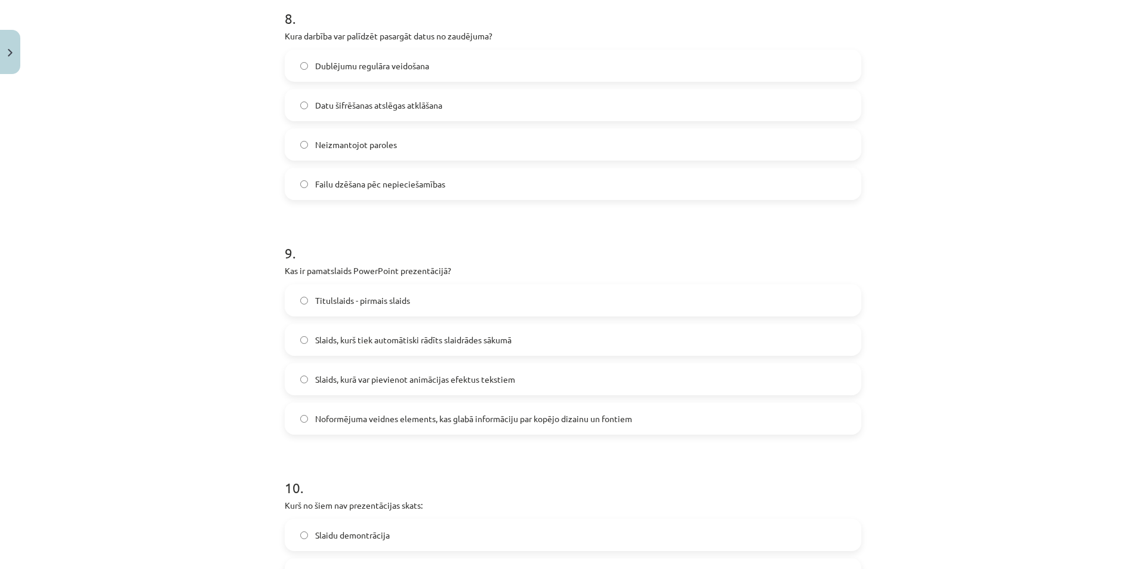
click at [363, 422] on span "Noformējuma veidnes elements, kas glabā informāciju par kopējo dizainu un fonti…" at bounding box center [473, 418] width 317 height 13
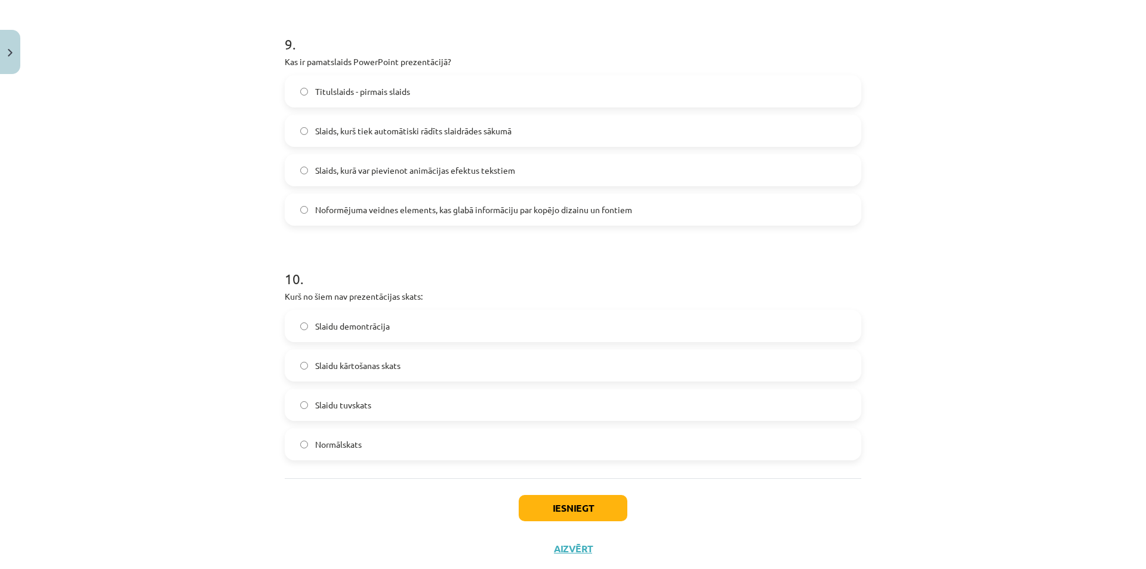
scroll to position [2130, 0]
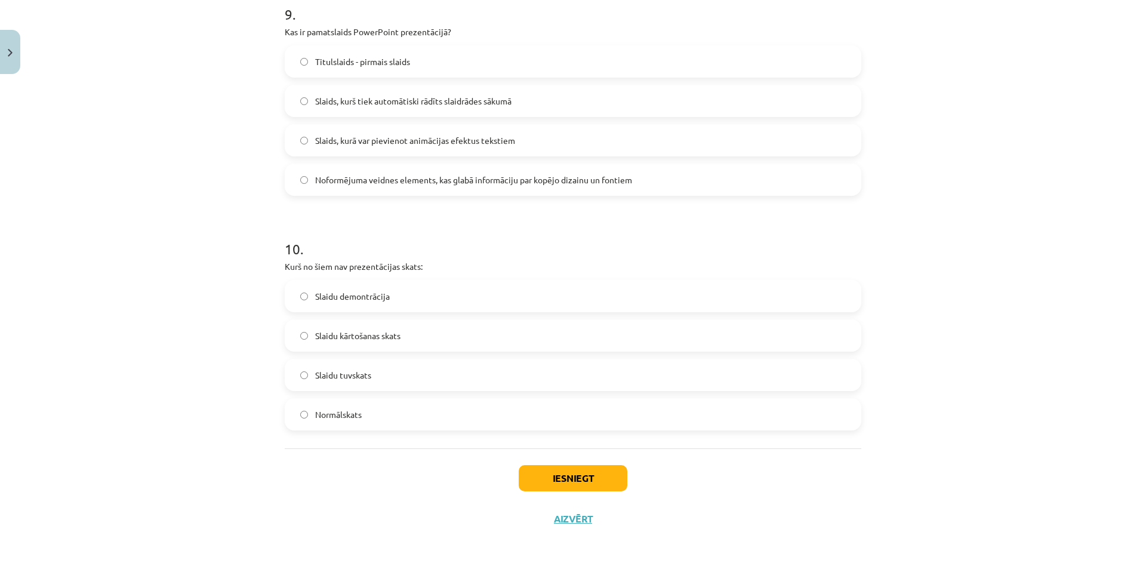
click at [350, 375] on span "Slaidu tuvskats" at bounding box center [343, 375] width 56 height 13
click at [550, 489] on button "Iesniegt" at bounding box center [573, 478] width 109 height 26
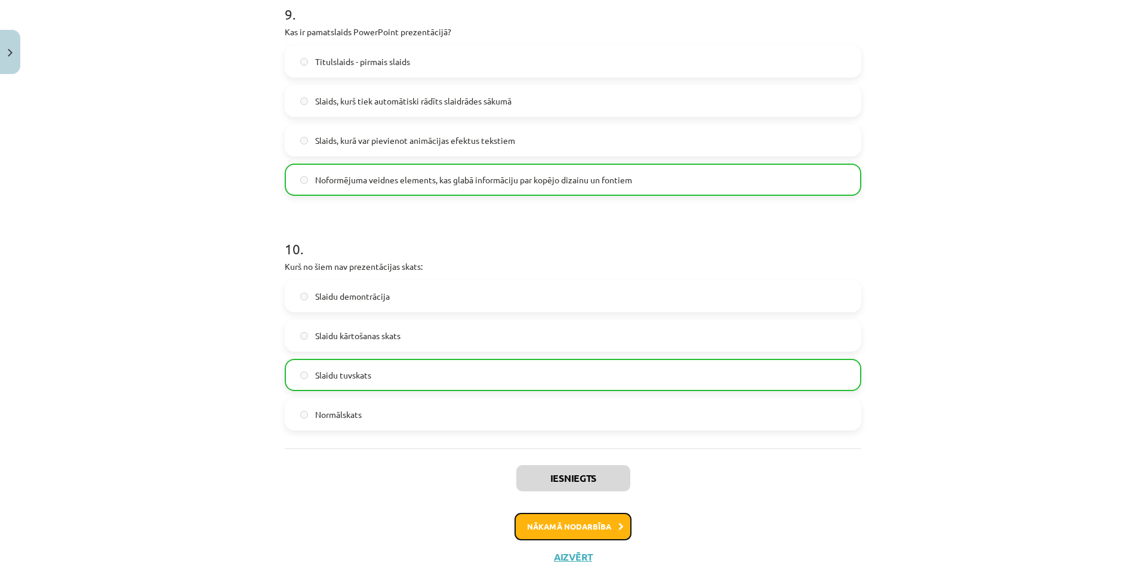
click at [563, 517] on button "Nākamā nodarbība" at bounding box center [572, 526] width 117 height 27
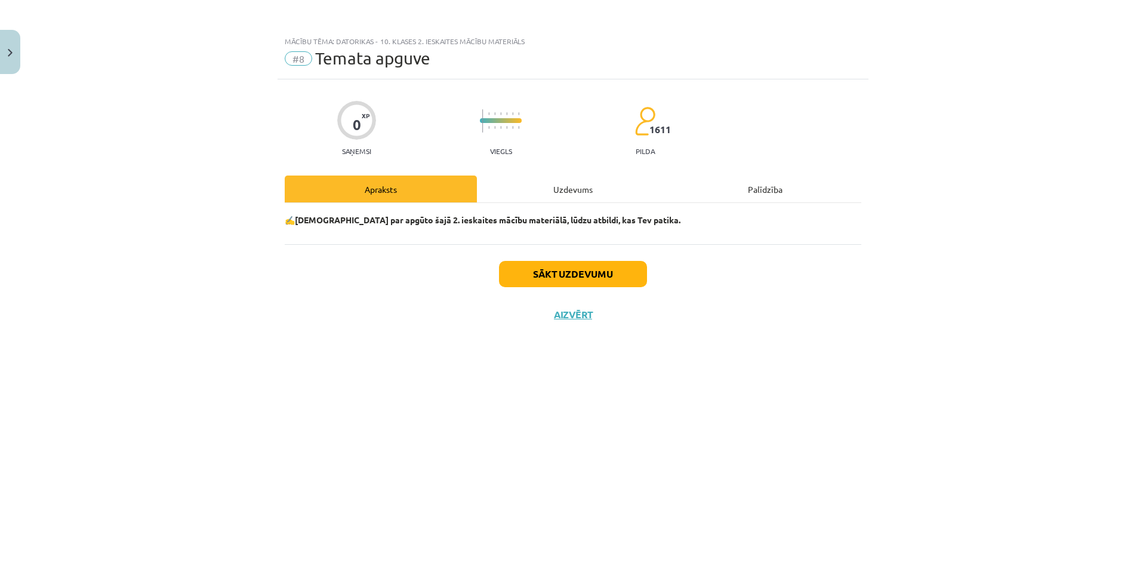
scroll to position [0, 0]
click at [568, 182] on div "Uzdevums" at bounding box center [573, 188] width 192 height 27
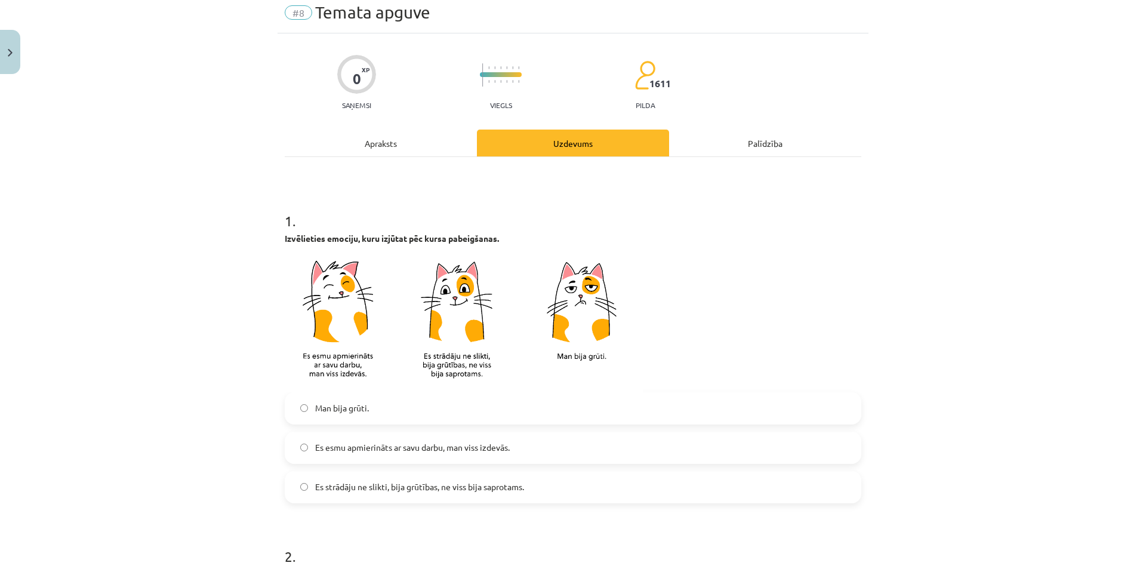
scroll to position [119, 0]
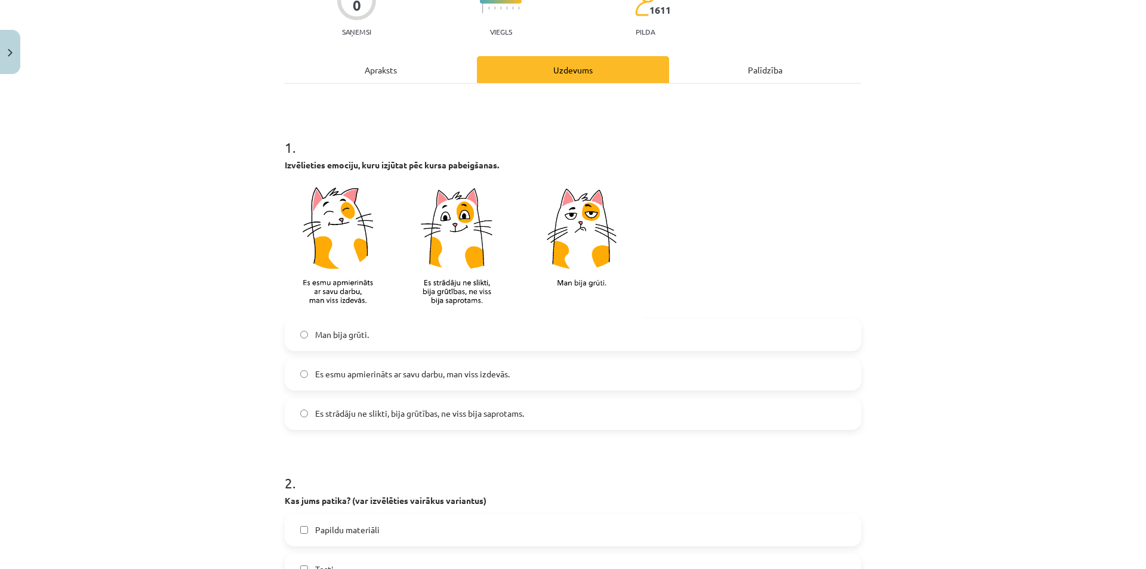
click at [396, 372] on span "Es esmu apmierināts ar savu darbu, man viss izdevās." at bounding box center [412, 374] width 195 height 13
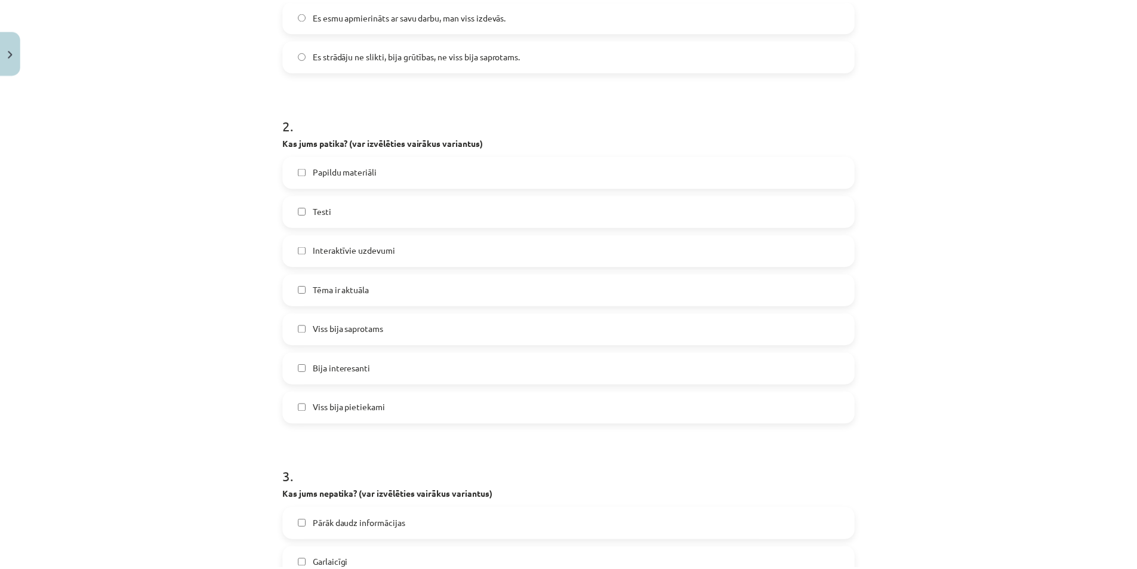
scroll to position [824, 0]
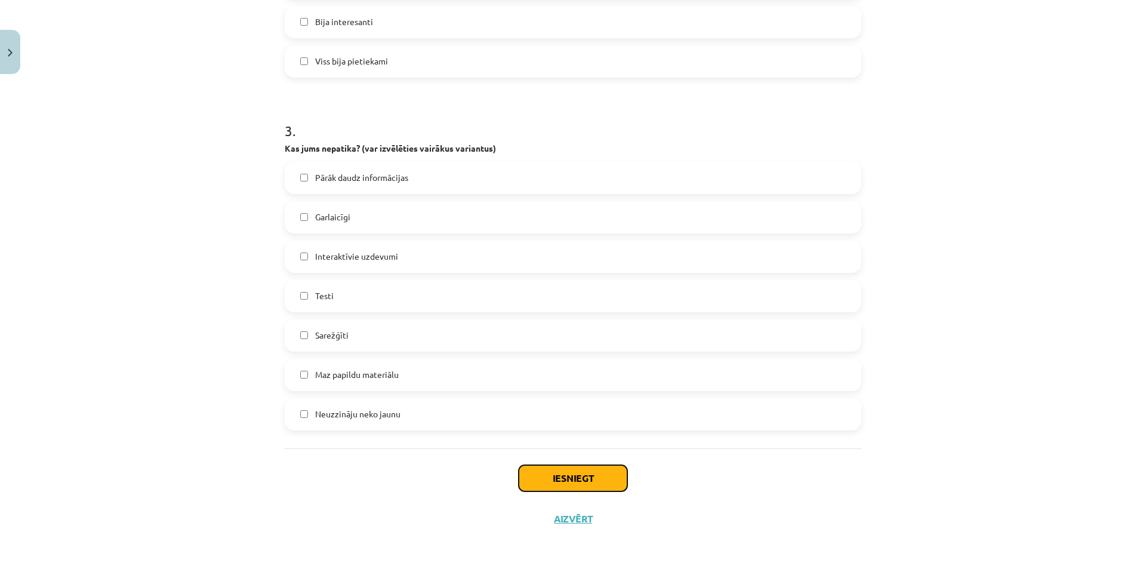
click at [583, 481] on button "Iesniegt" at bounding box center [573, 478] width 109 height 26
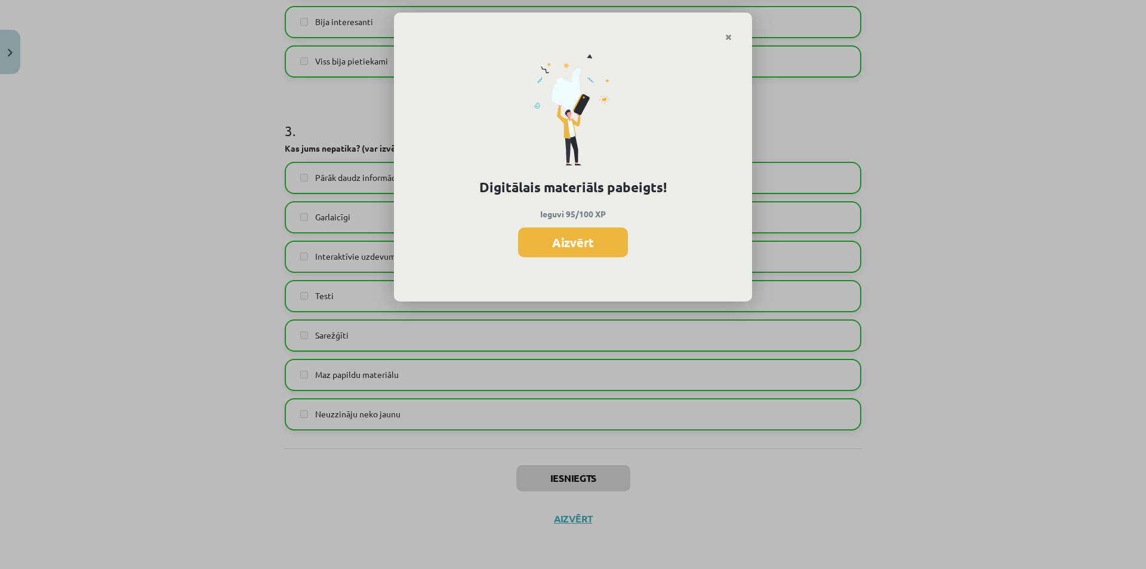
click at [576, 255] on button "Aizvērt" at bounding box center [573, 242] width 110 height 30
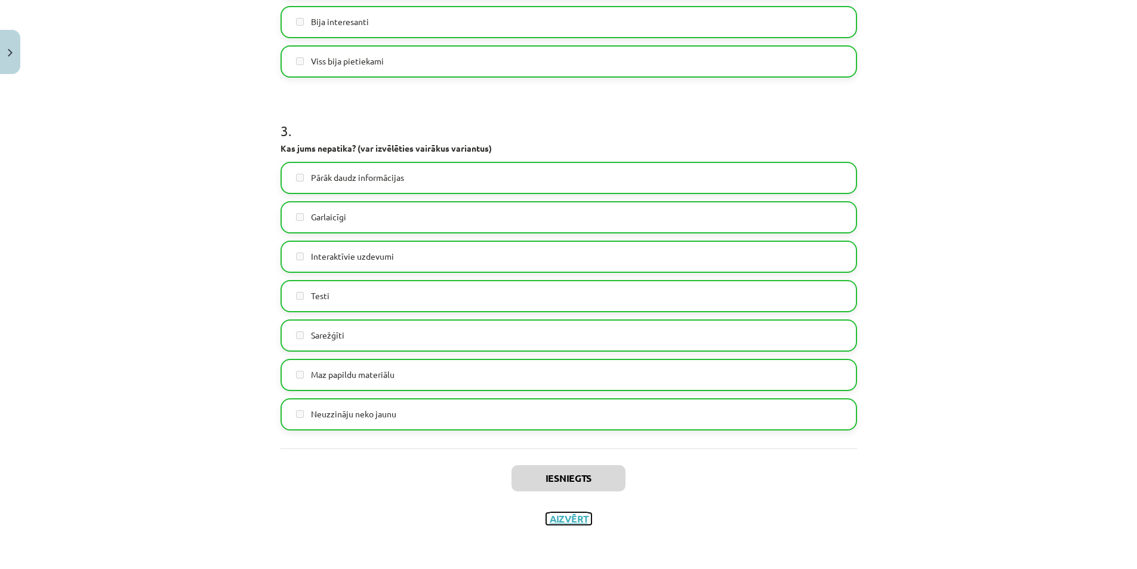
click at [566, 517] on button "Aizvērt" at bounding box center [568, 519] width 45 height 12
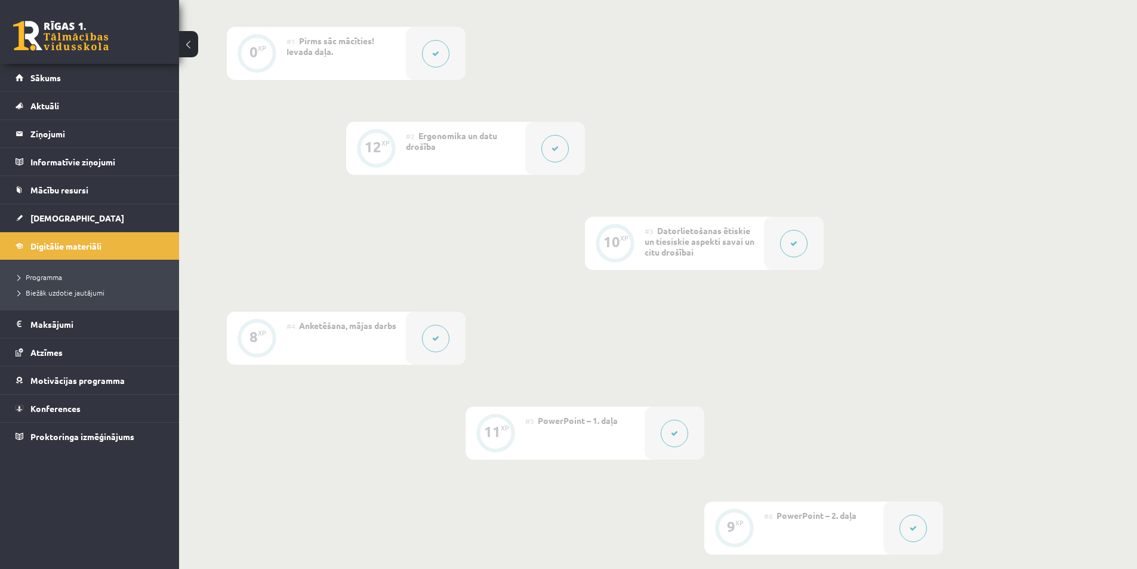
scroll to position [358, 0]
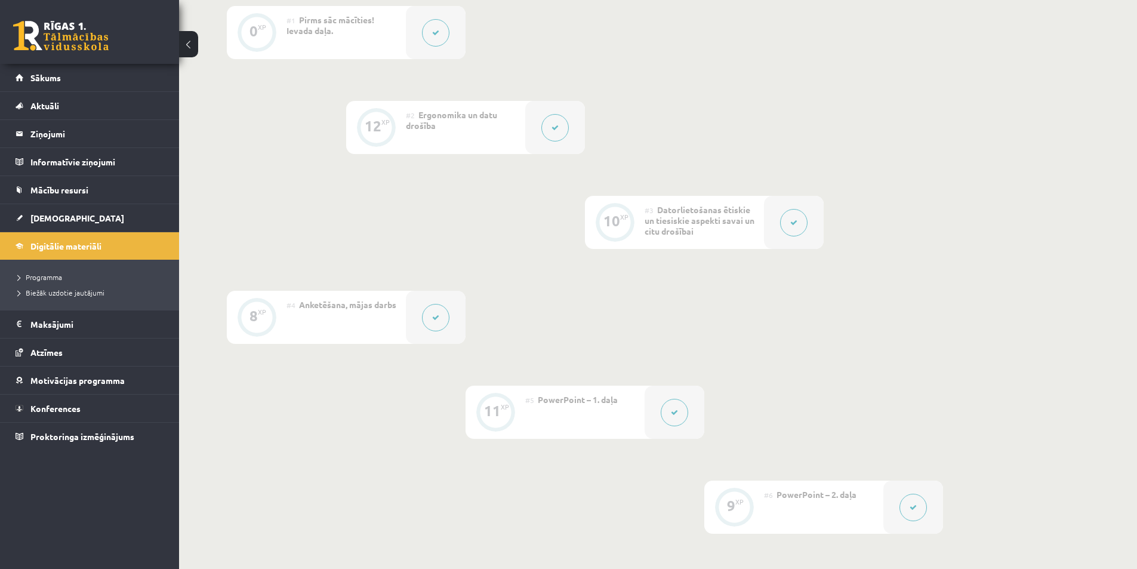
click at [167, 248] on li "Digitālie materiāli Programma Biežāk uzdotie jautājumi" at bounding box center [89, 271] width 179 height 78
click at [132, 249] on link "Digitālie materiāli" at bounding box center [90, 245] width 149 height 27
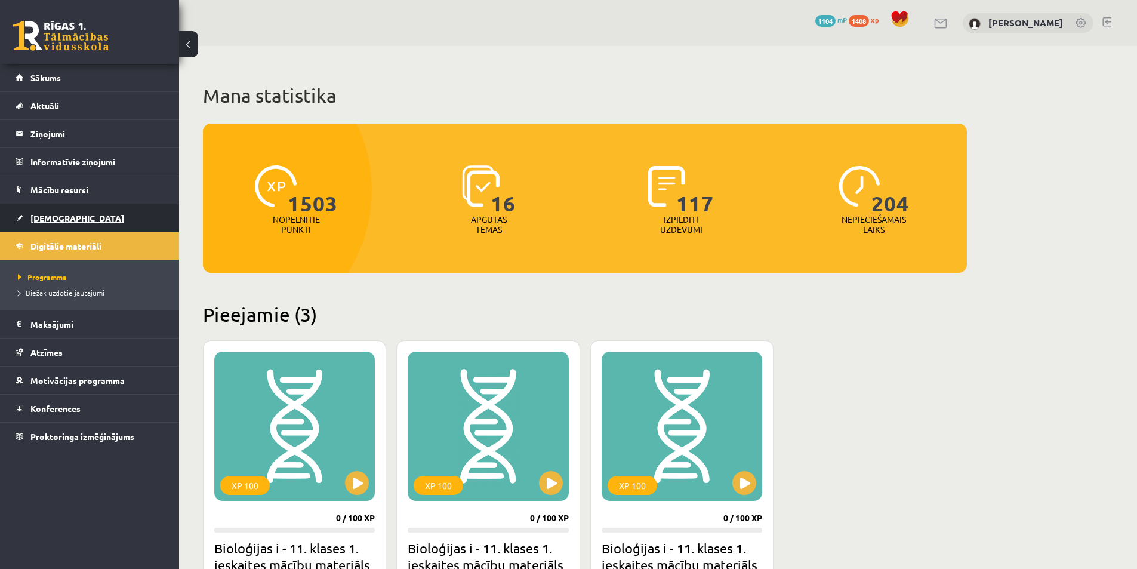
click at [52, 214] on span "[DEMOGRAPHIC_DATA]" at bounding box center [77, 217] width 94 height 11
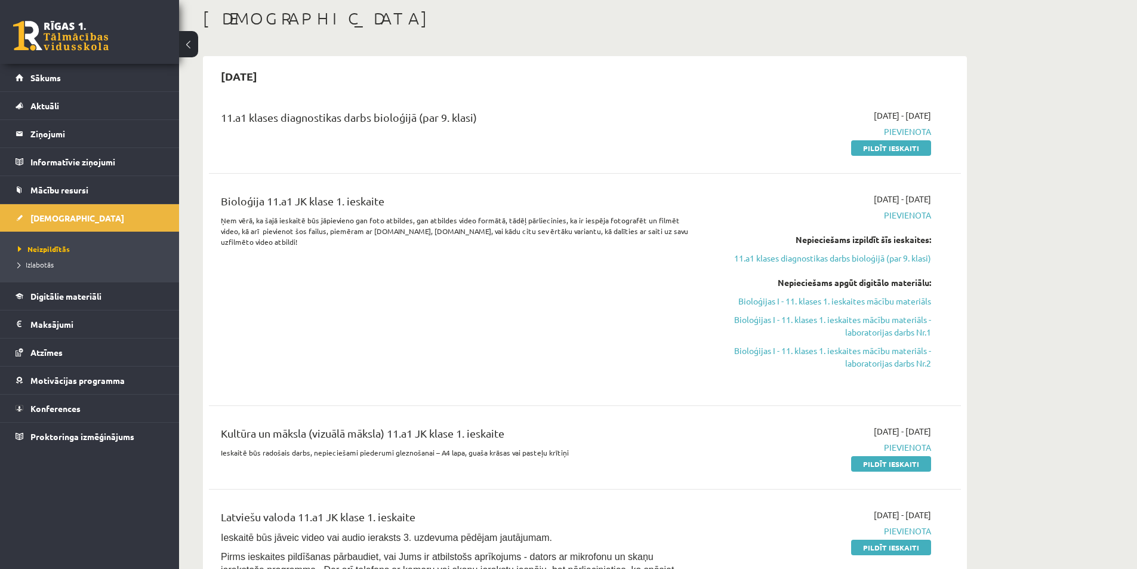
scroll to position [60, 0]
